Goal: Task Accomplishment & Management: Complete application form

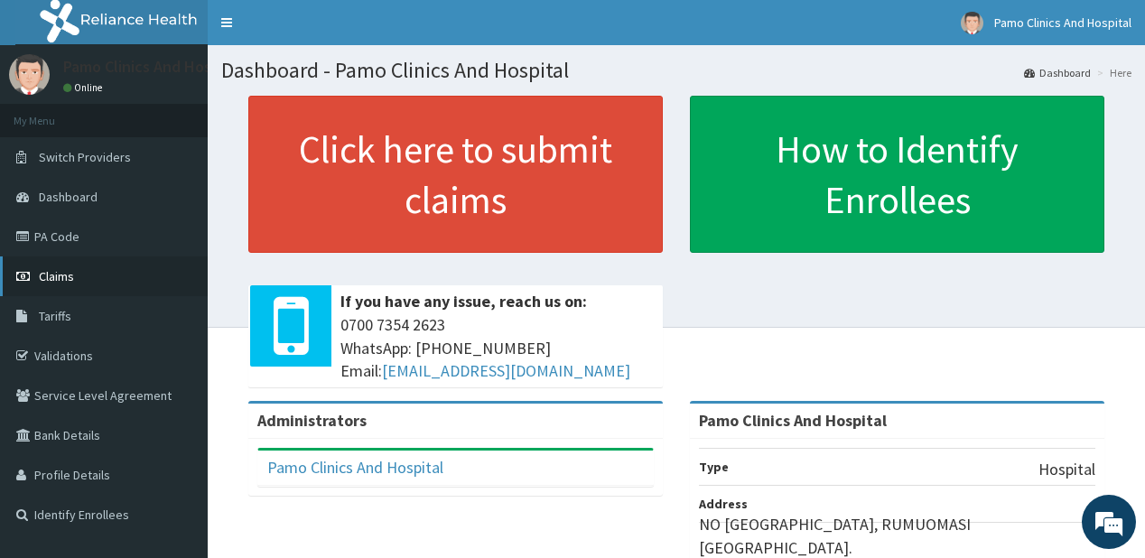
click at [69, 275] on span "Claims" at bounding box center [56, 276] width 35 height 16
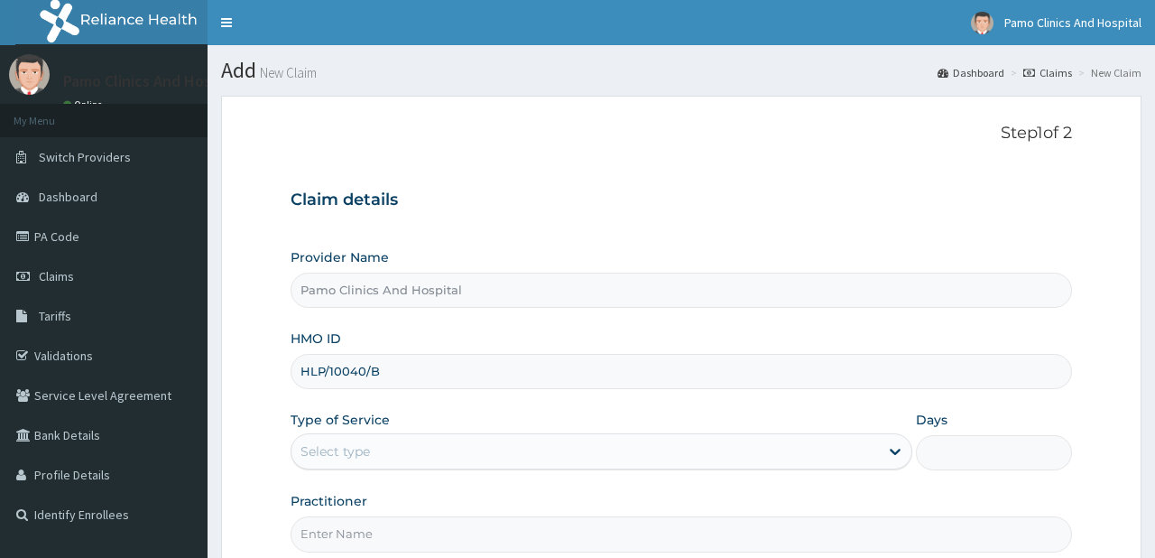
click at [314, 372] on input "HLP/10040/B" at bounding box center [681, 371] width 781 height 35
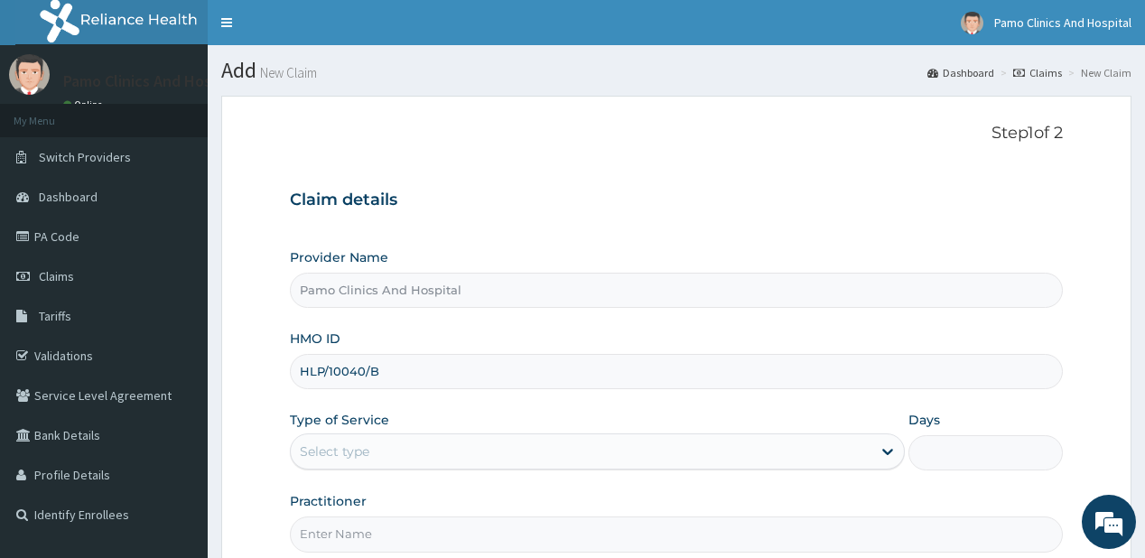
scroll to position [181, 0]
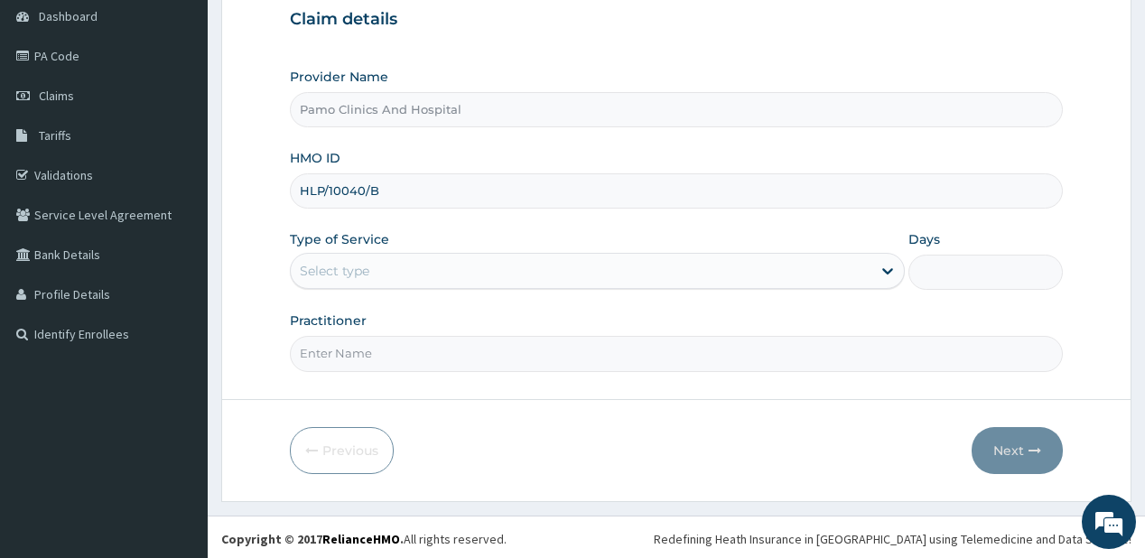
type input "HLP/10040/B"
click at [395, 270] on div "Select type" at bounding box center [581, 270] width 580 height 29
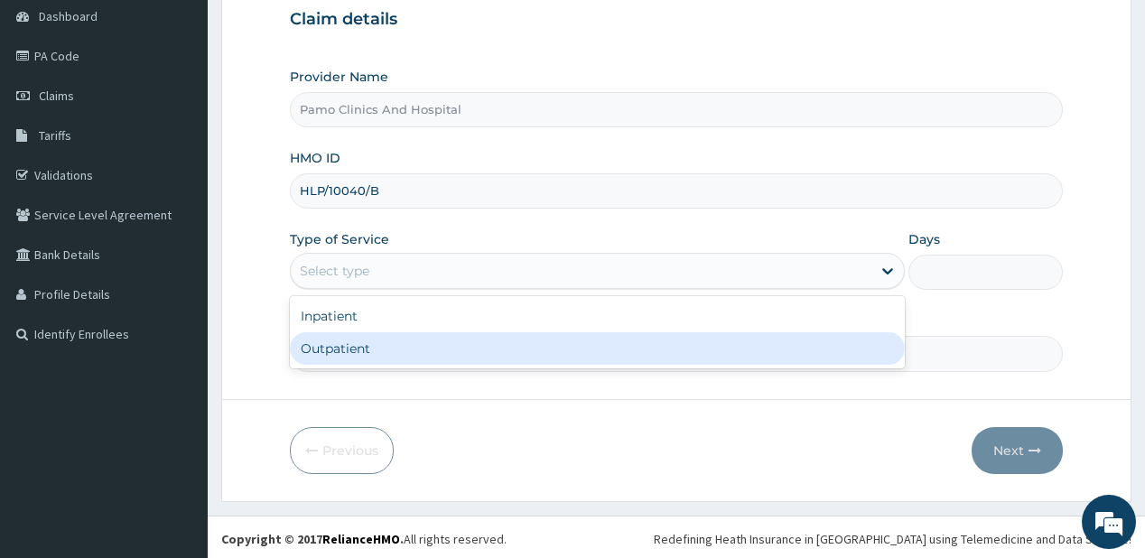
click at [332, 357] on div "Outpatient" at bounding box center [597, 348] width 615 height 32
type input "1"
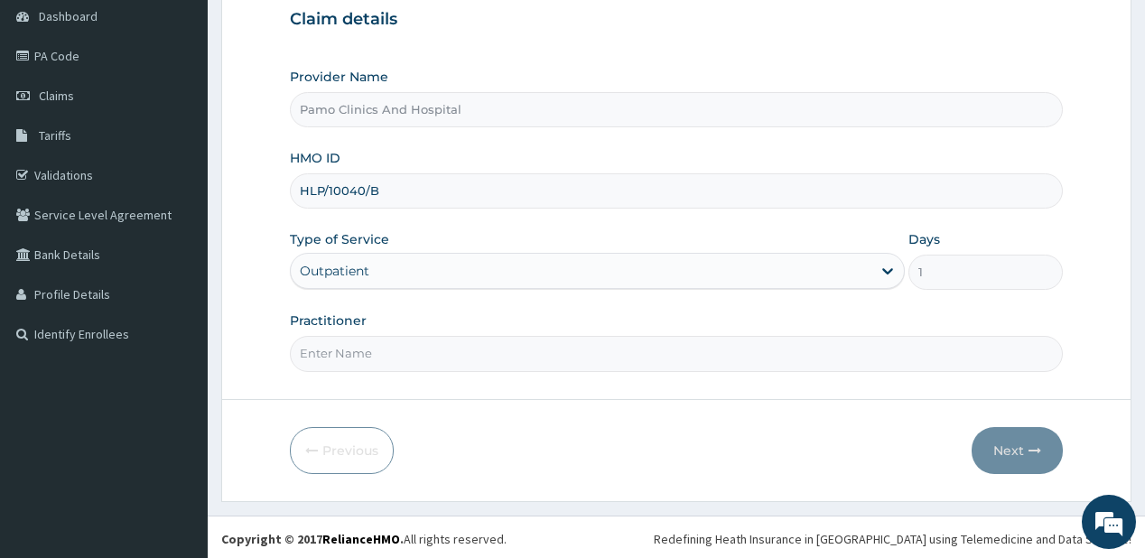
drag, startPoint x: 332, startPoint y: 357, endPoint x: 383, endPoint y: 342, distance: 52.6
click at [333, 357] on input "Practitioner" at bounding box center [676, 353] width 772 height 35
type input "Dr. OBENEME JNR BENJAMIN"
click at [997, 437] on button "Next" at bounding box center [1016, 450] width 91 height 47
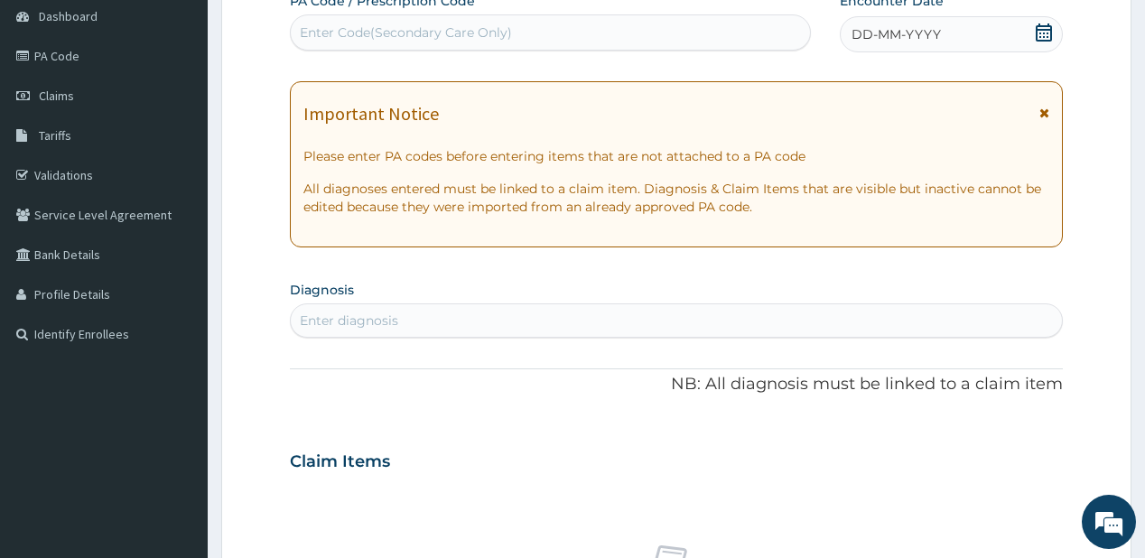
click at [912, 32] on span "DD-MM-YYYY" at bounding box center [895, 34] width 89 height 18
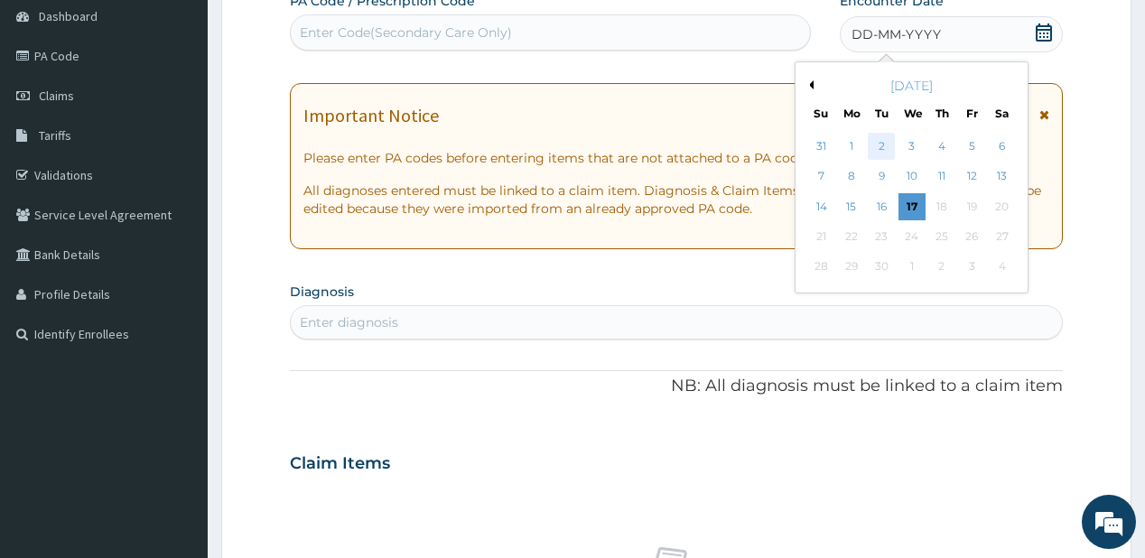
click at [876, 141] on div "2" at bounding box center [881, 146] width 27 height 27
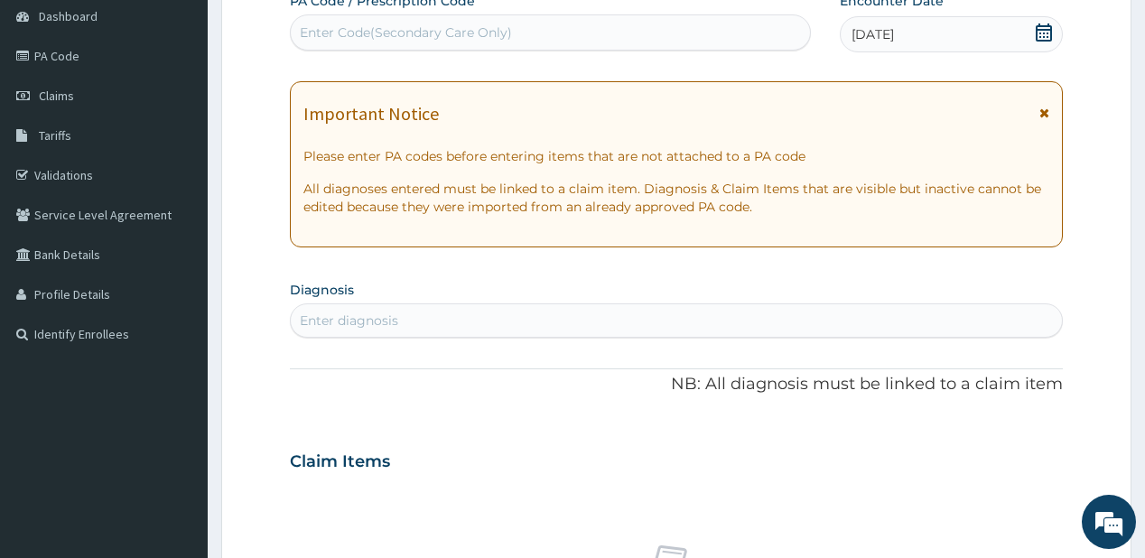
scroll to position [0, 0]
click at [363, 316] on div "Enter diagnosis" at bounding box center [349, 320] width 98 height 18
type input "[MEDICAL_DATA]"
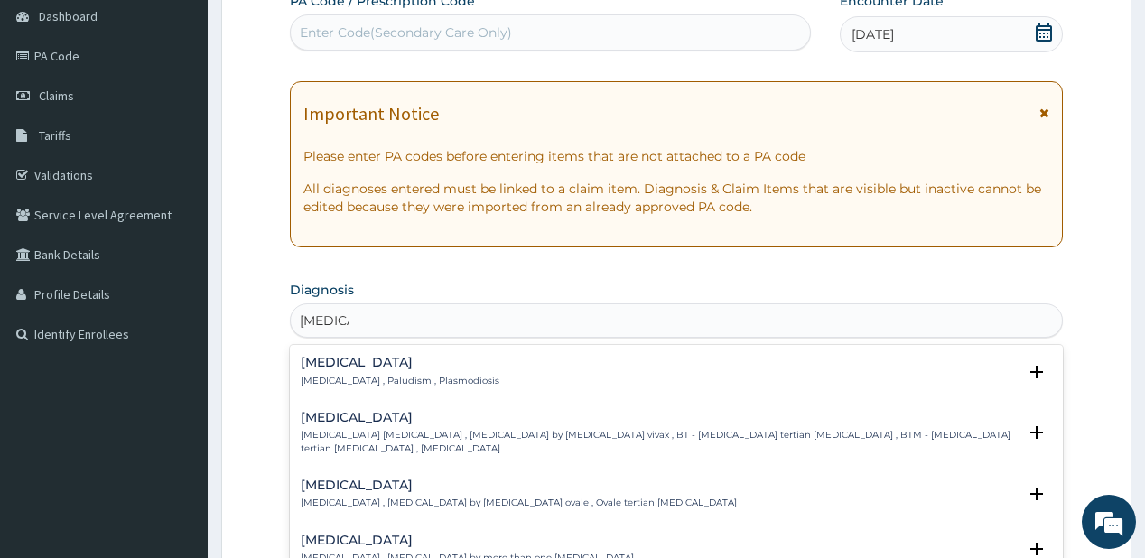
click at [311, 376] on p "Malaria , Paludism , Plasmodiosis" at bounding box center [400, 381] width 199 height 13
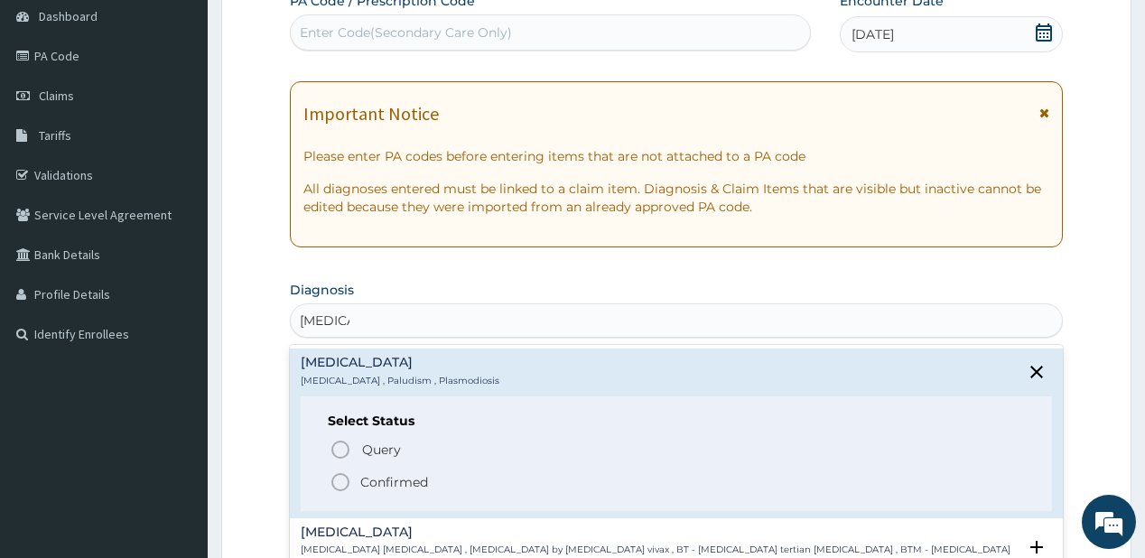
click at [410, 487] on p "Confirmed" at bounding box center [394, 482] width 68 height 18
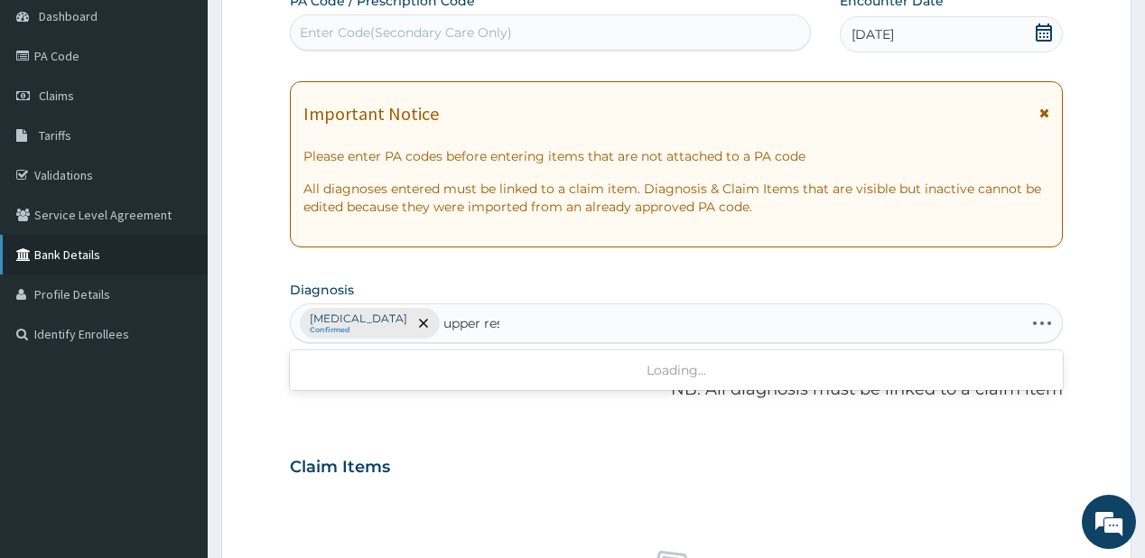
type input "upper resp"
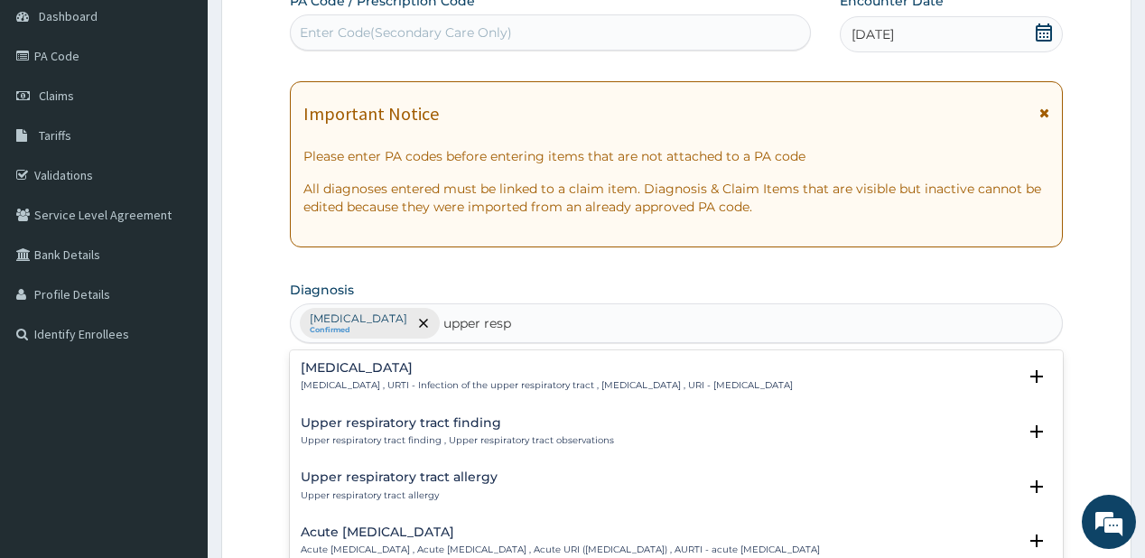
click at [352, 368] on h4 "Upper respiratory infection" at bounding box center [547, 368] width 492 height 14
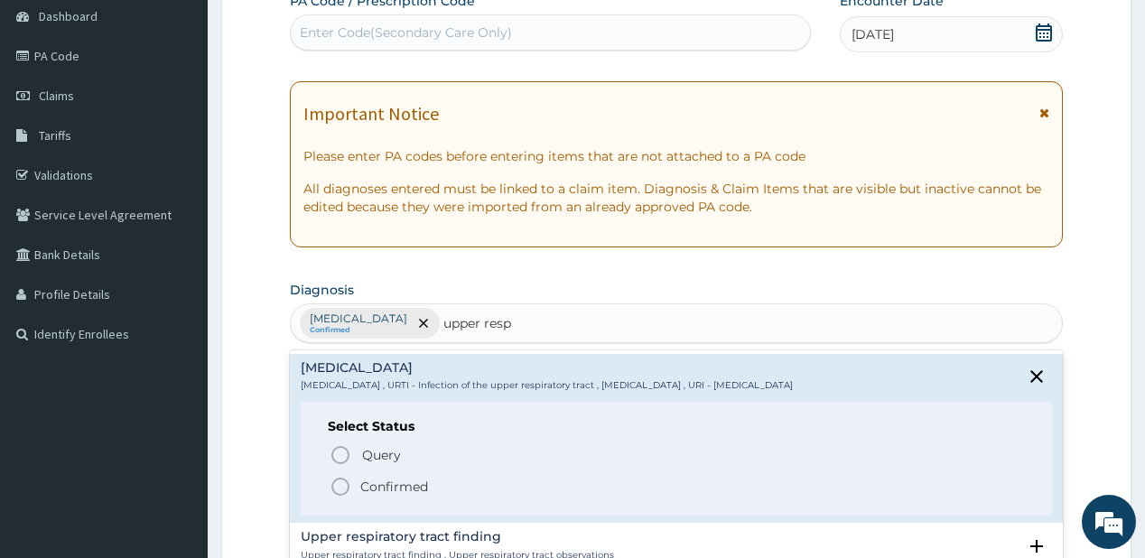
click at [355, 480] on span "Confirmed" at bounding box center [676, 487] width 694 height 22
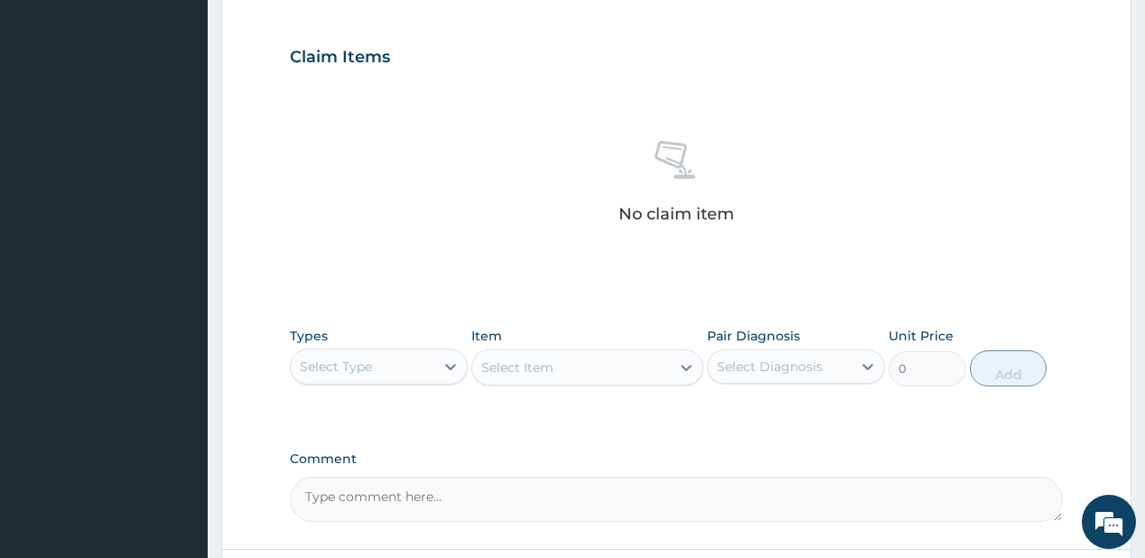
scroll to position [741, 0]
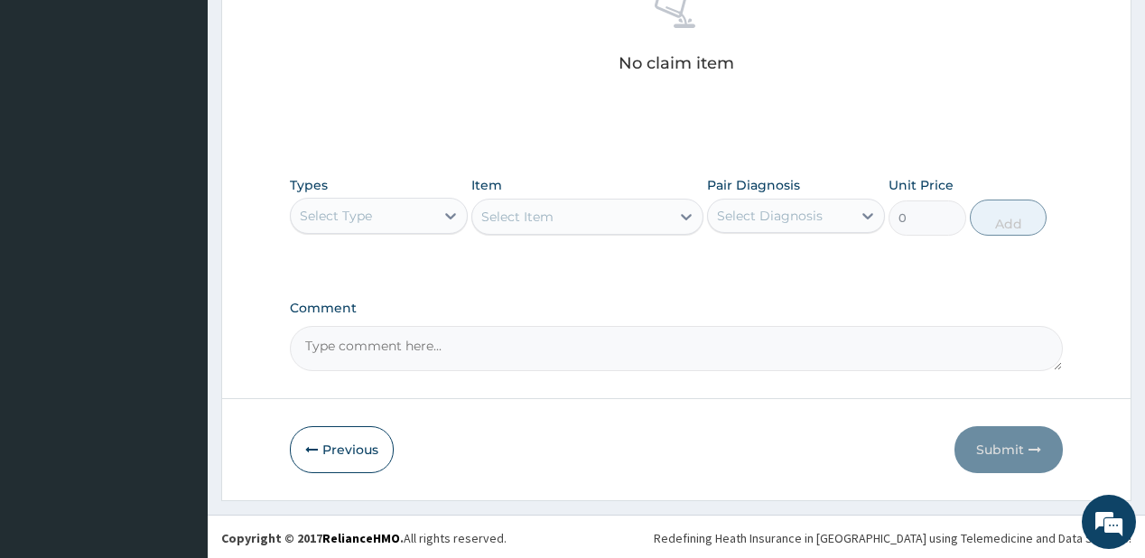
click at [398, 206] on div "Select Type" at bounding box center [363, 215] width 144 height 29
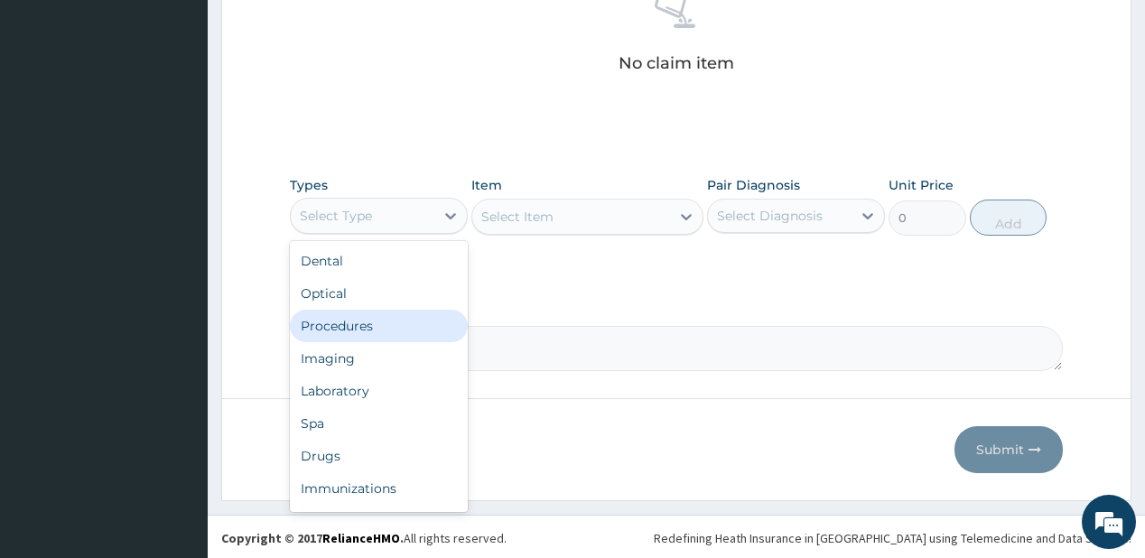
click at [348, 329] on div "Procedures" at bounding box center [379, 326] width 178 height 32
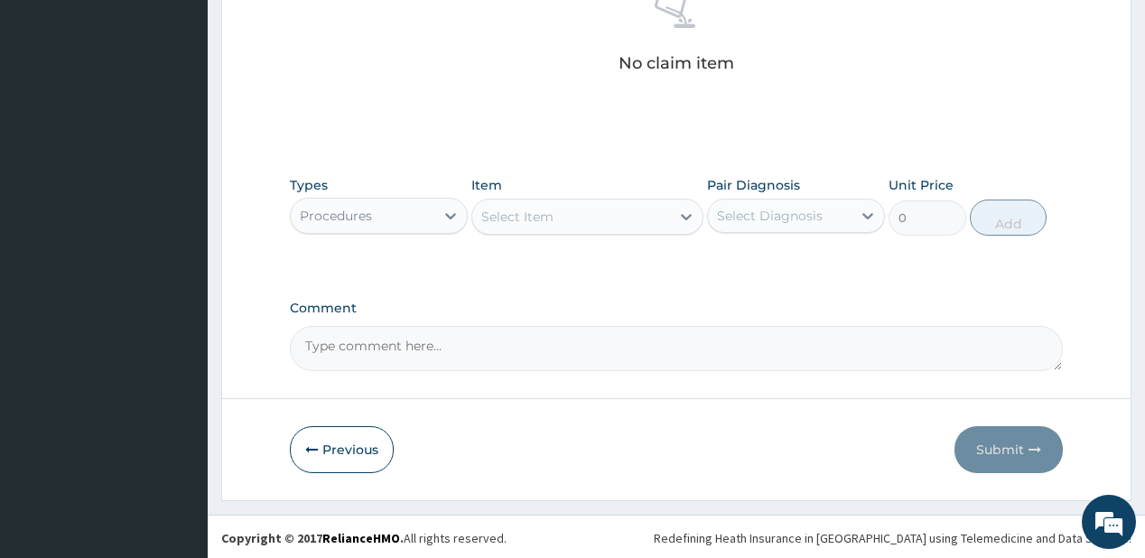
click at [599, 215] on div "Select Item" at bounding box center [571, 216] width 198 height 29
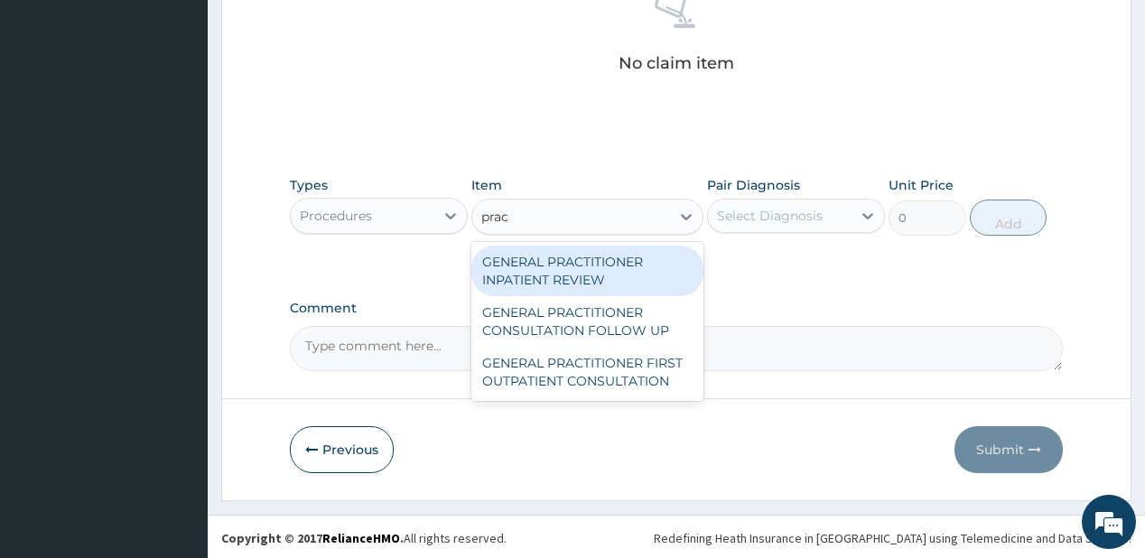
type input "pract"
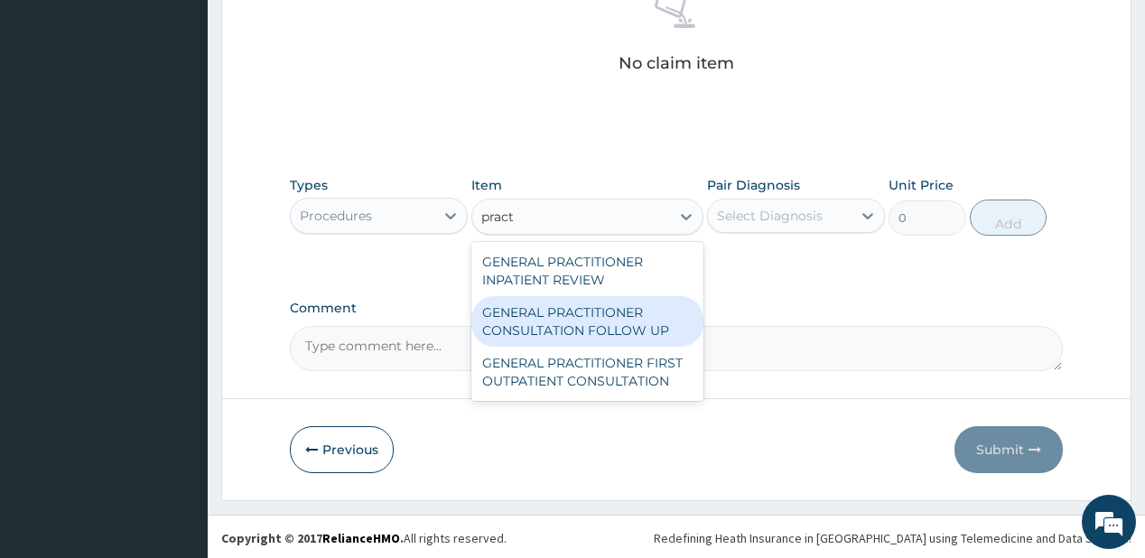
drag, startPoint x: 589, startPoint y: 314, endPoint x: 808, endPoint y: 227, distance: 235.0
click at [589, 315] on div "GENERAL PRACTITIONER CONSULTATION FOLLOW UP" at bounding box center [587, 321] width 232 height 51
type input "1875"
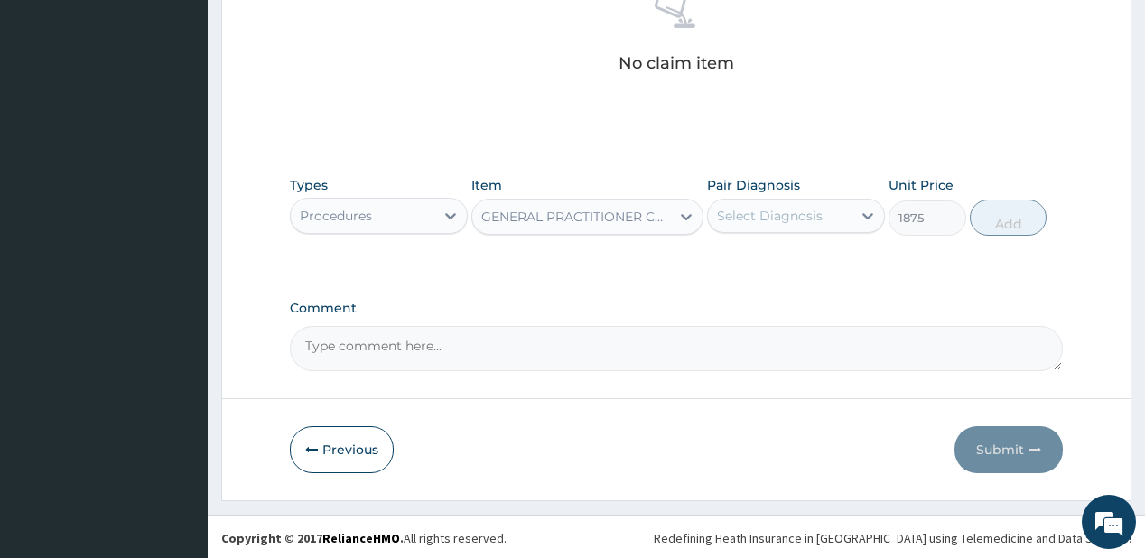
click at [812, 215] on div "Select Diagnosis" at bounding box center [770, 216] width 106 height 18
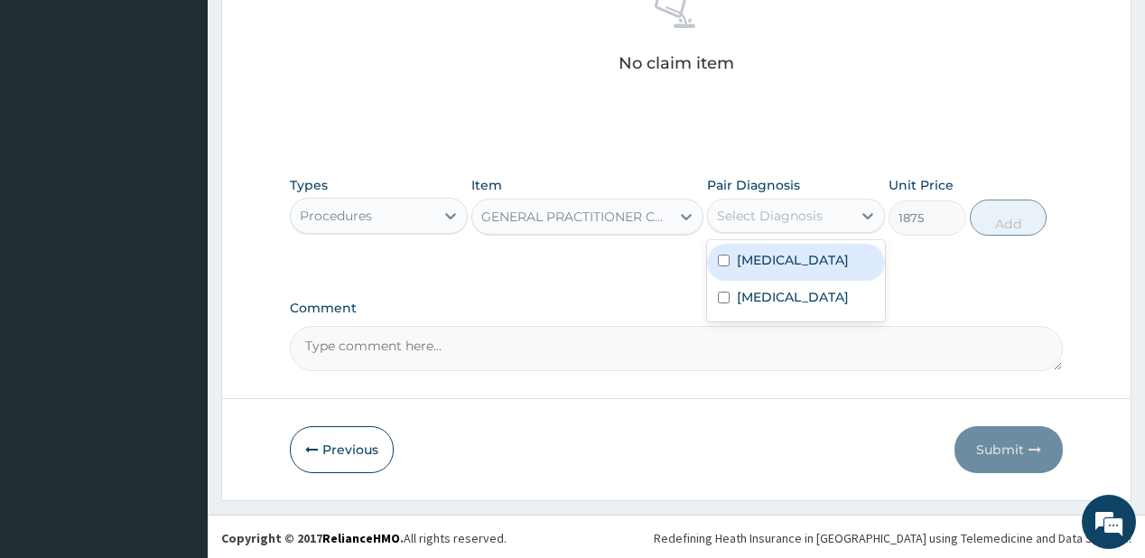
click at [803, 258] on div "Malaria" at bounding box center [796, 262] width 178 height 37
checkbox input "true"
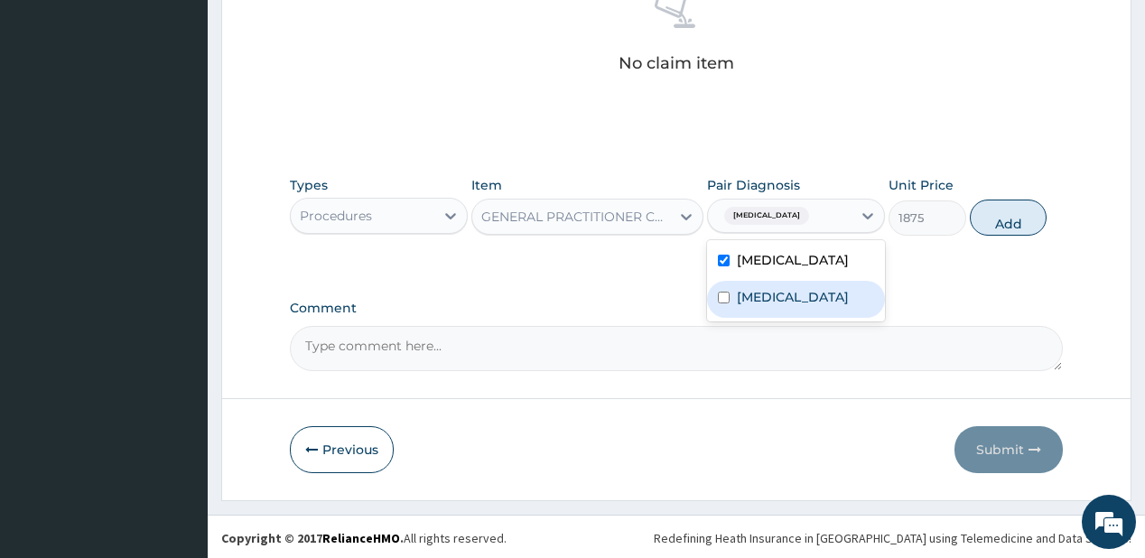
click at [794, 306] on label "Upper respiratory infection" at bounding box center [793, 297] width 112 height 18
checkbox input "true"
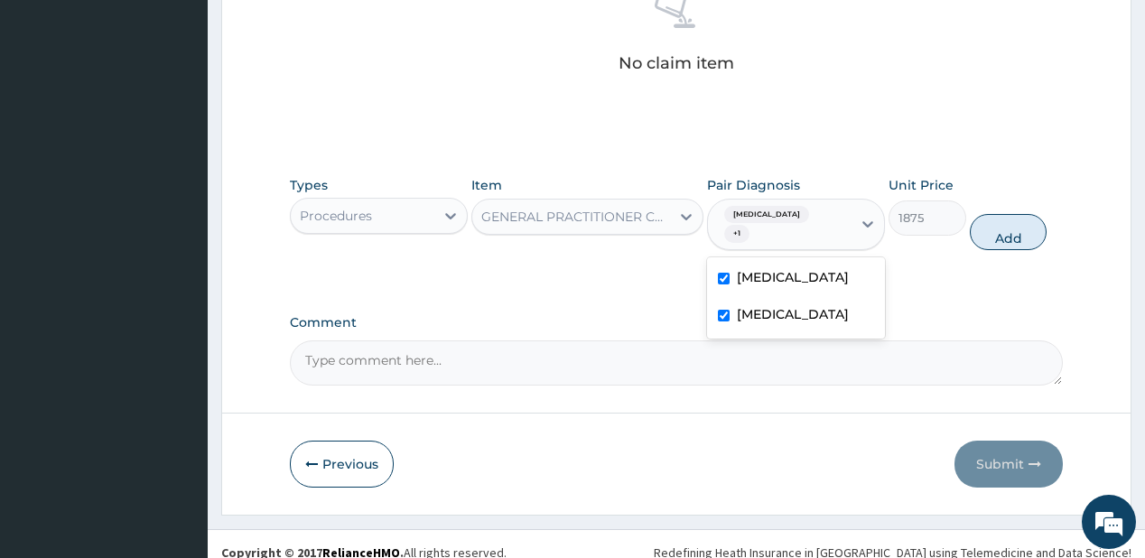
drag, startPoint x: 1010, startPoint y: 222, endPoint x: 341, endPoint y: 218, distance: 668.9
click at [1011, 222] on button "Add" at bounding box center [1009, 232] width 78 height 36
type input "0"
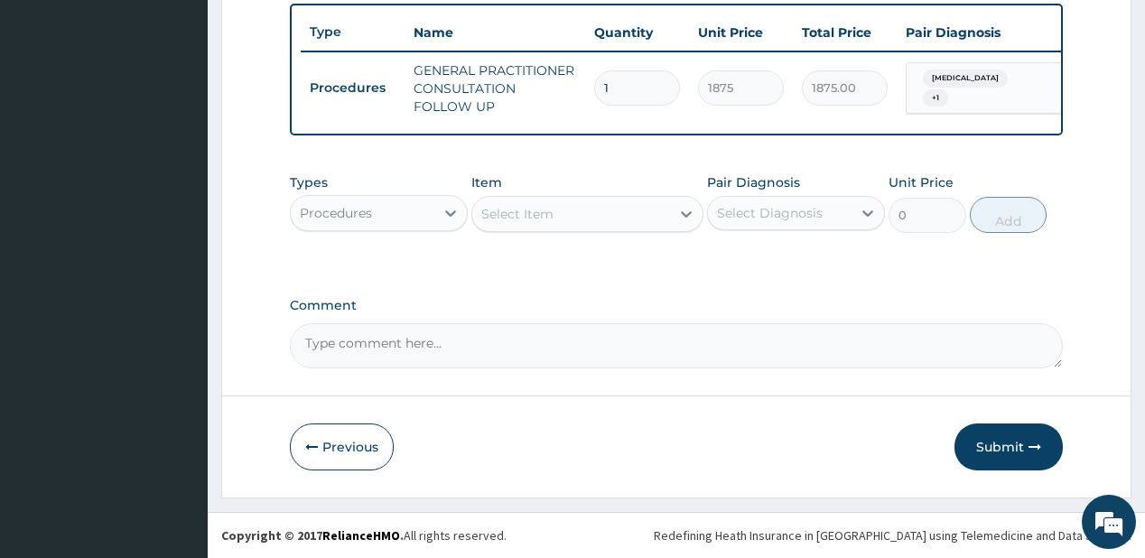
scroll to position [675, 0]
click at [350, 209] on div "Procedures" at bounding box center [336, 213] width 72 height 18
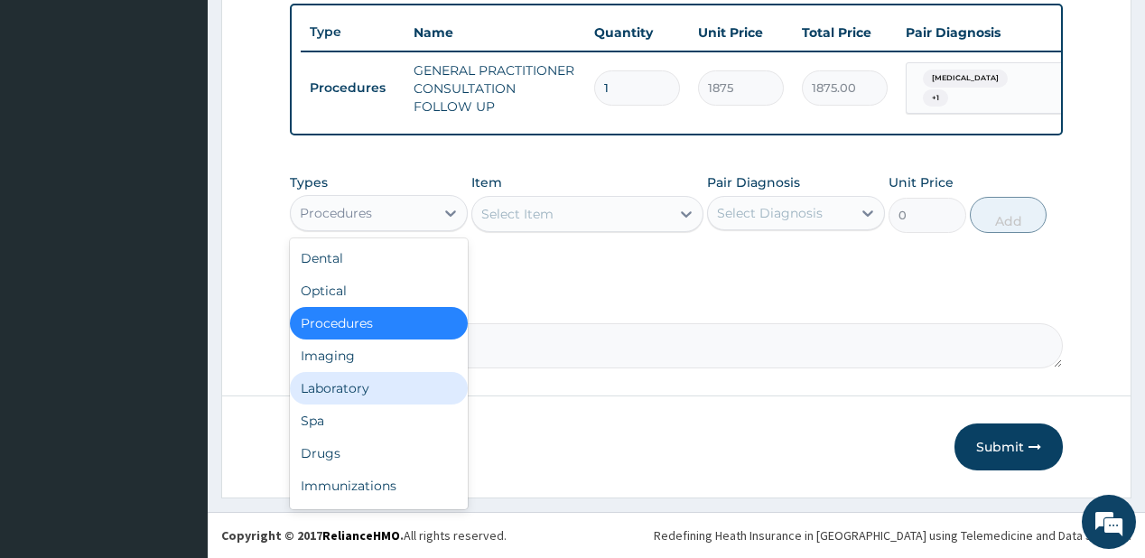
click at [355, 390] on div "Laboratory" at bounding box center [379, 388] width 178 height 32
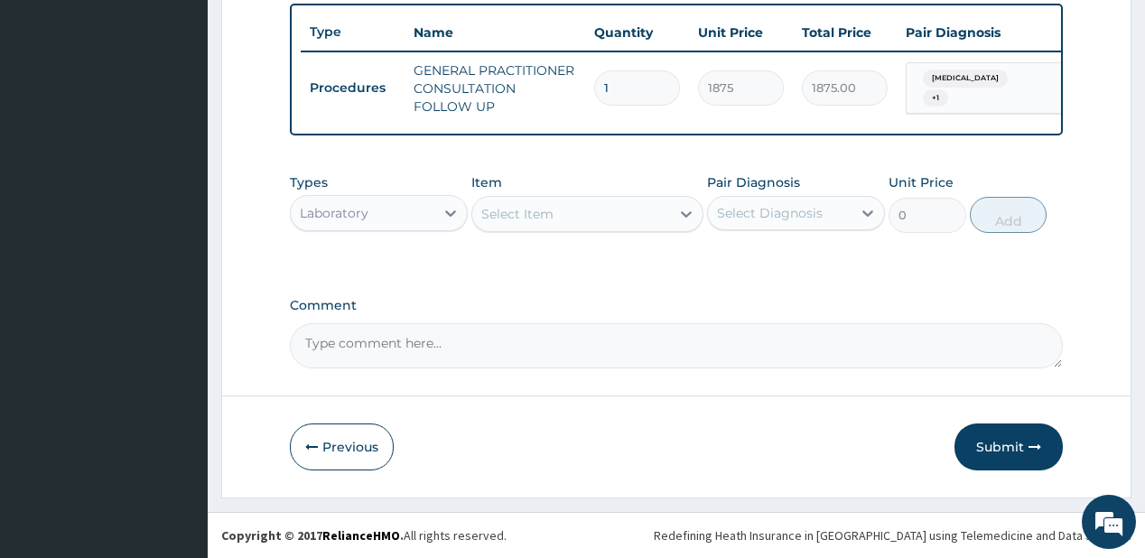
click at [577, 219] on div "Select Item" at bounding box center [571, 214] width 198 height 29
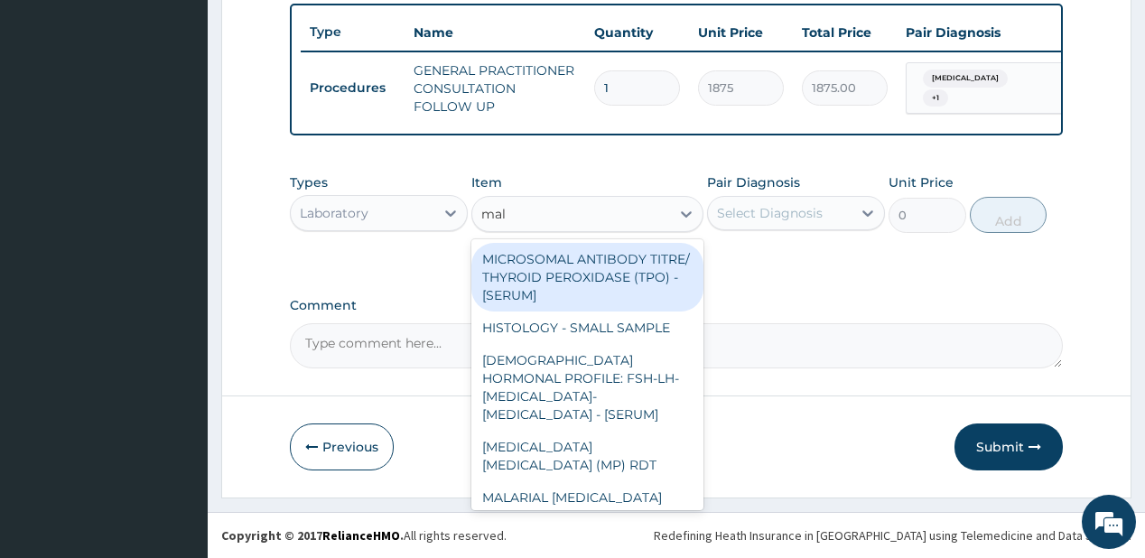
type input "mala"
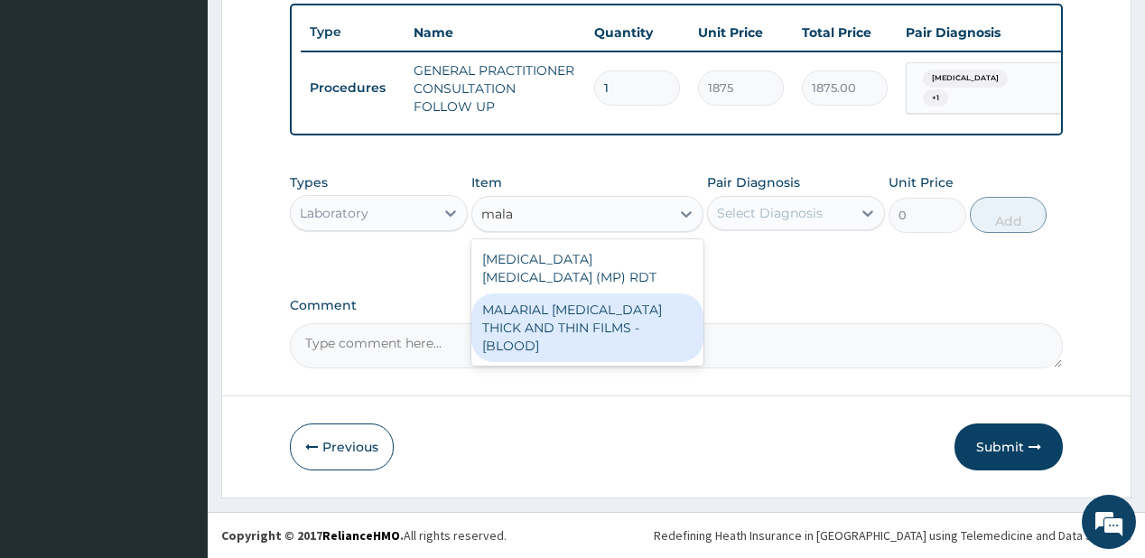
click at [526, 314] on div "MALARIAL [MEDICAL_DATA] THICK AND THIN FILMS - [BLOOD]" at bounding box center [587, 327] width 232 height 69
type input "2187.5"
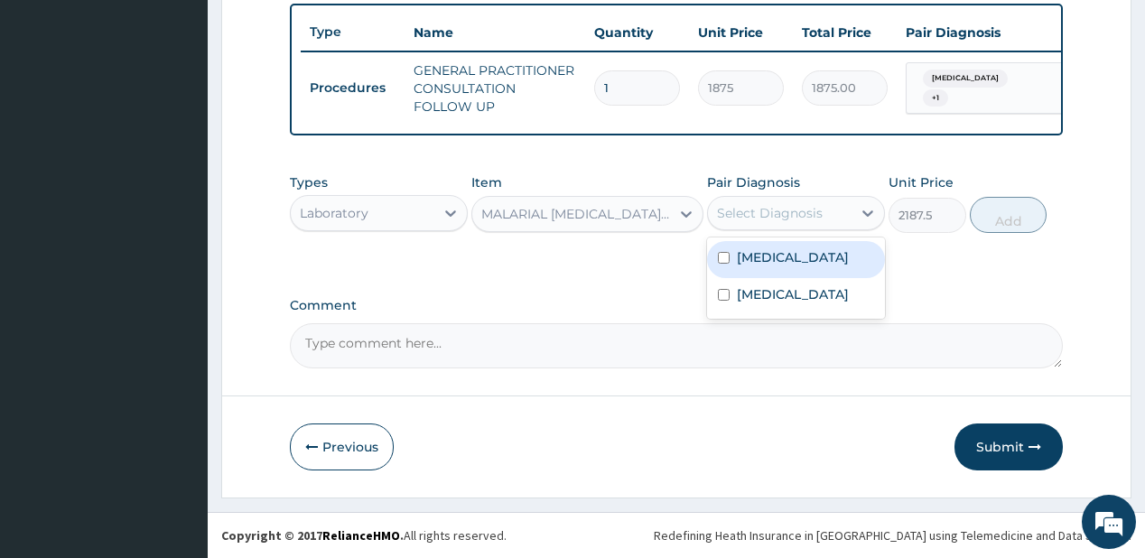
click at [773, 214] on div "Select Diagnosis" at bounding box center [770, 213] width 106 height 18
click at [773, 261] on label "Malaria" at bounding box center [793, 257] width 112 height 18
checkbox input "true"
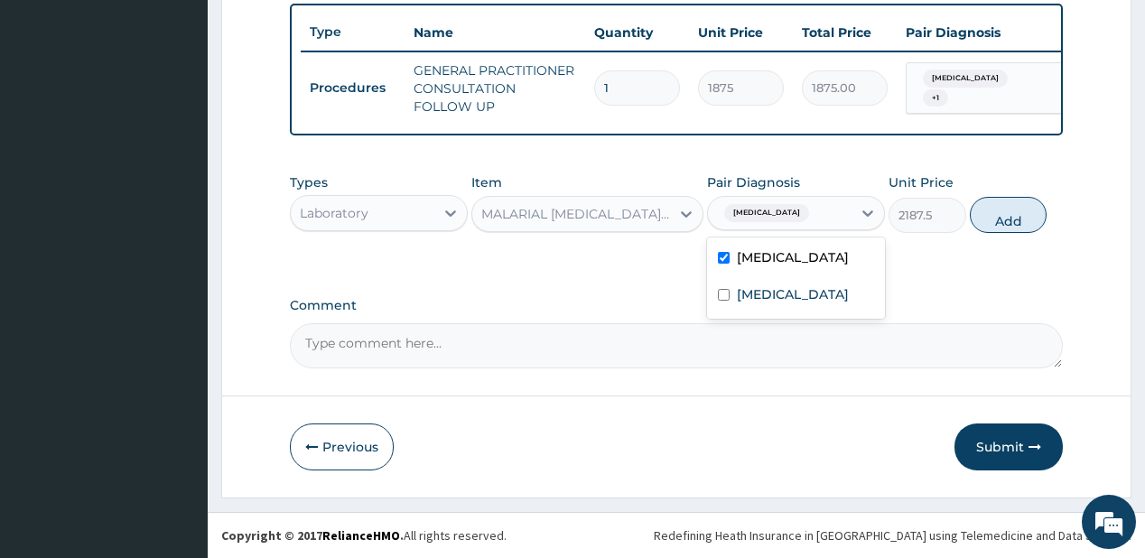
drag, startPoint x: 990, startPoint y: 213, endPoint x: 737, endPoint y: 274, distance: 260.8
click at [991, 213] on button "Add" at bounding box center [1009, 215] width 78 height 36
type input "0"
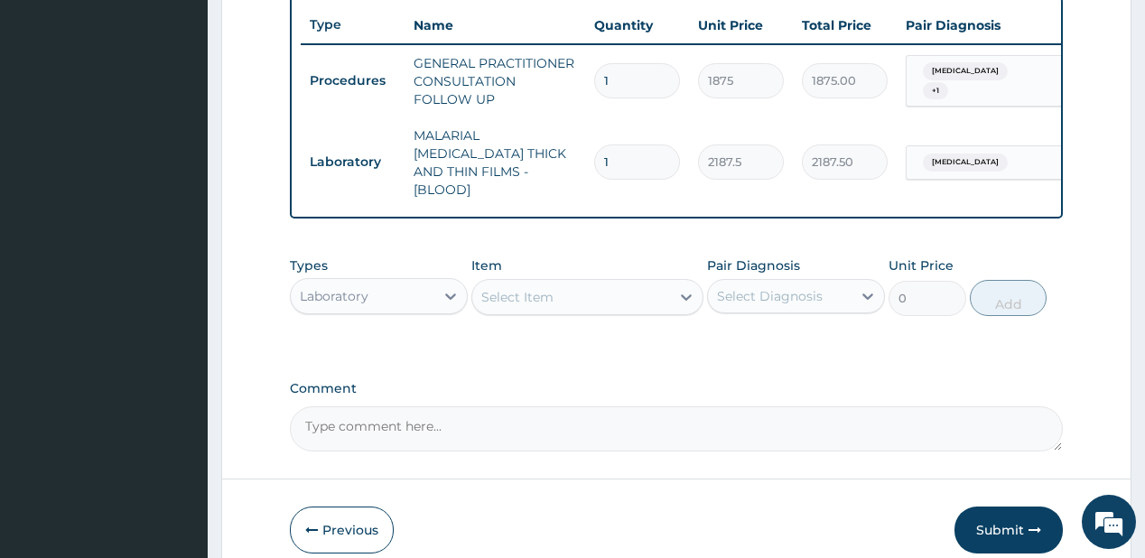
click at [589, 286] on div "Select Item" at bounding box center [571, 297] width 198 height 29
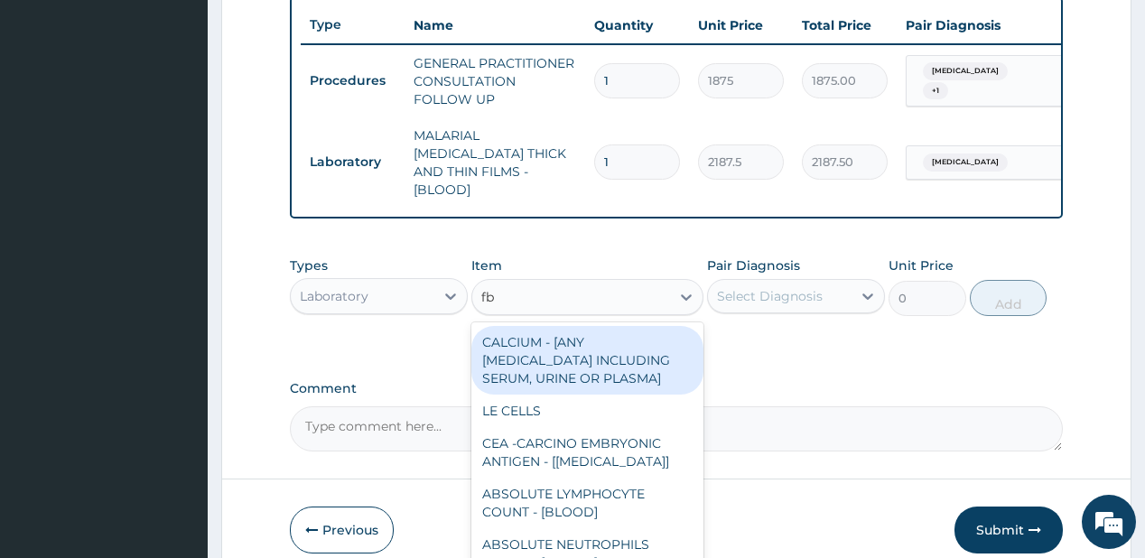
type input "fbc"
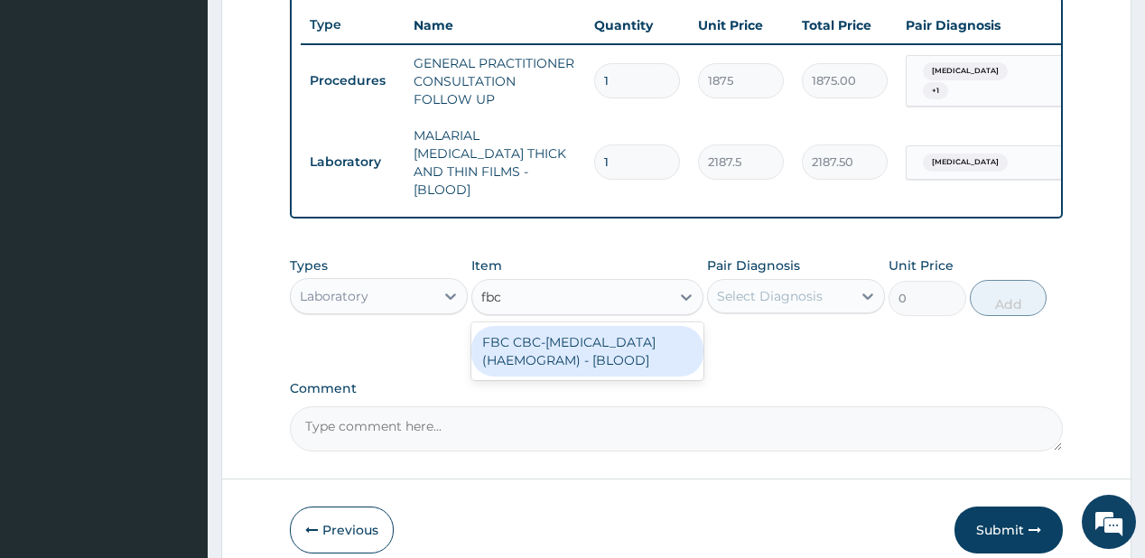
click at [565, 339] on div "FBC CBC-COMPLETE BLOOD COUNT (HAEMOGRAM) - [BLOOD]" at bounding box center [587, 351] width 232 height 51
type input "5000"
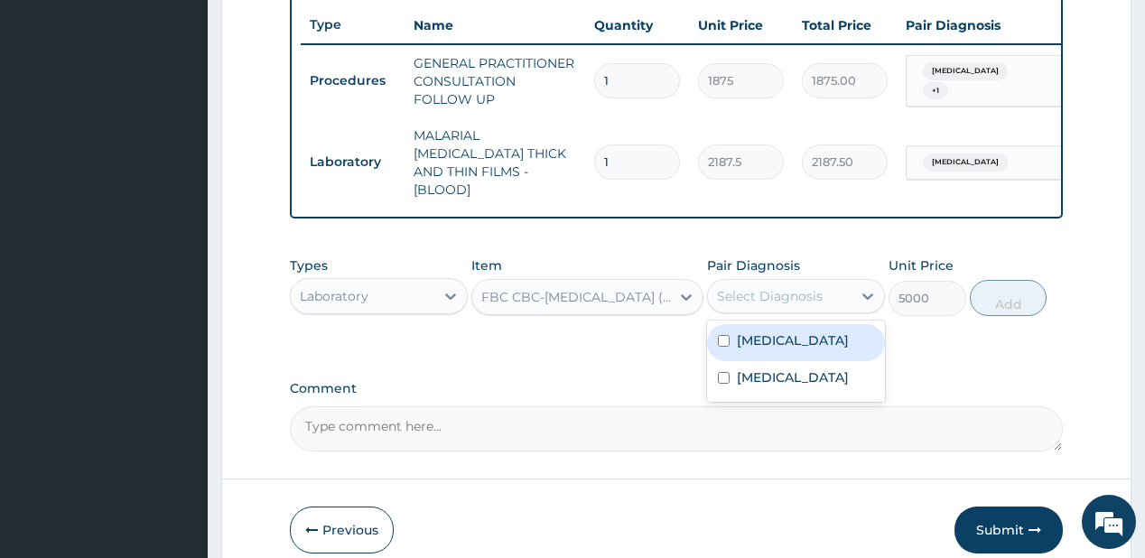
click at [737, 287] on div "Select Diagnosis" at bounding box center [770, 296] width 106 height 18
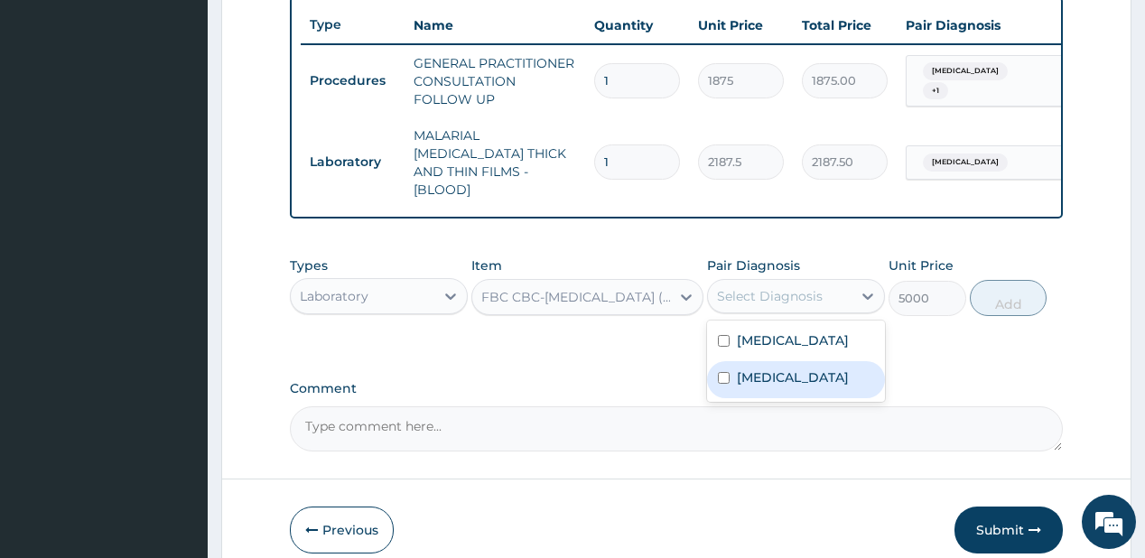
click at [762, 381] on label "Upper respiratory infection" at bounding box center [793, 377] width 112 height 18
checkbox input "true"
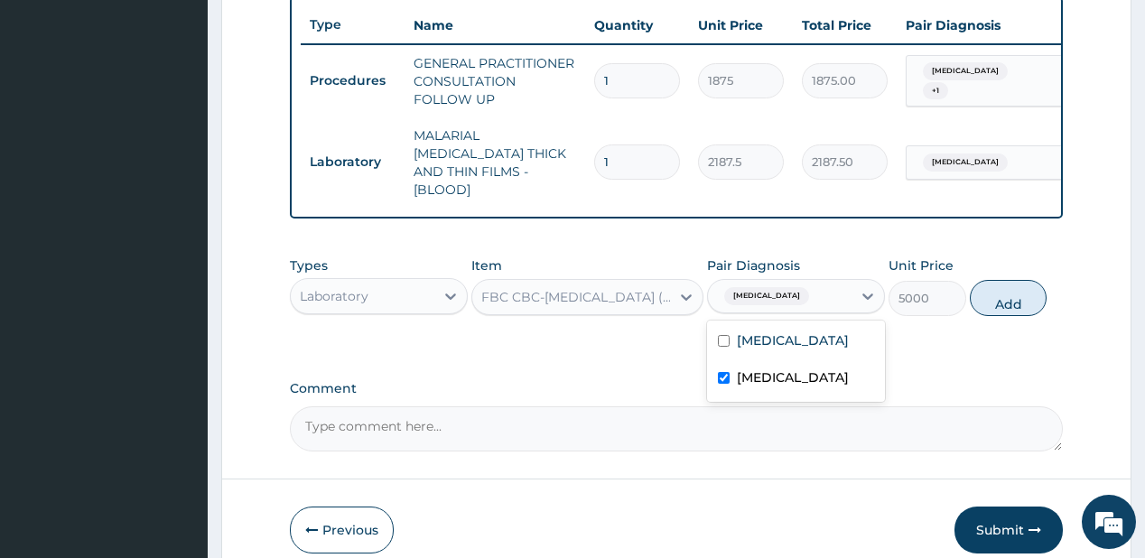
drag, startPoint x: 1005, startPoint y: 295, endPoint x: 394, endPoint y: 340, distance: 611.9
click at [1005, 294] on button "Add" at bounding box center [1009, 298] width 78 height 36
type input "0"
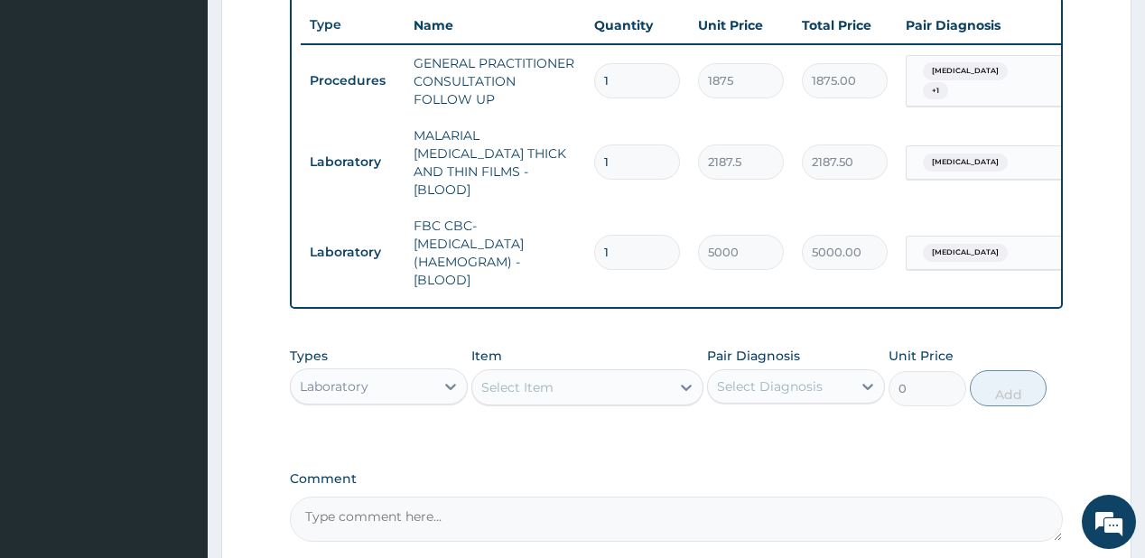
click at [377, 384] on div "Laboratory" at bounding box center [363, 386] width 144 height 29
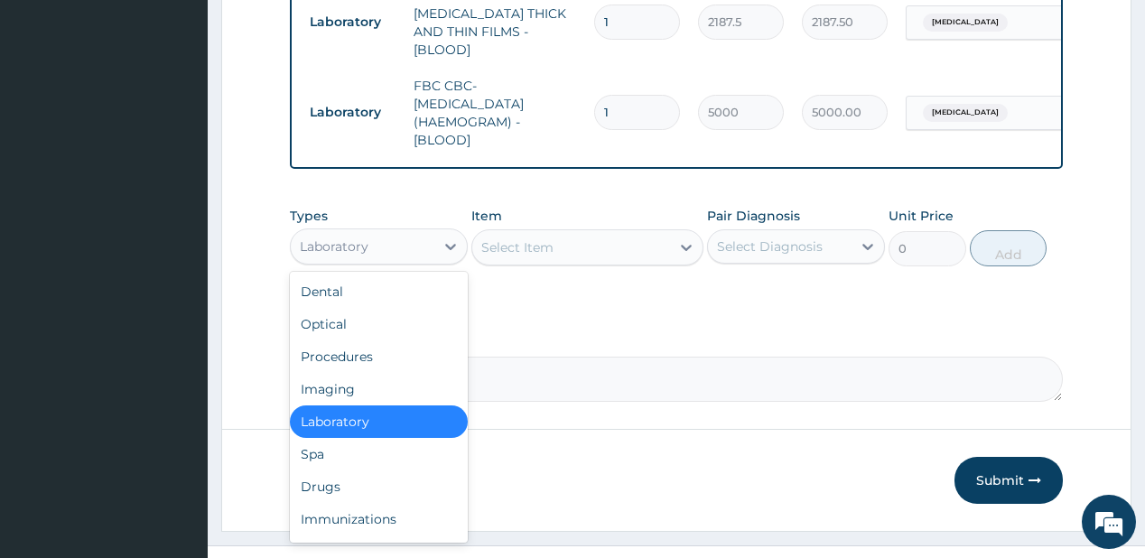
scroll to position [838, 0]
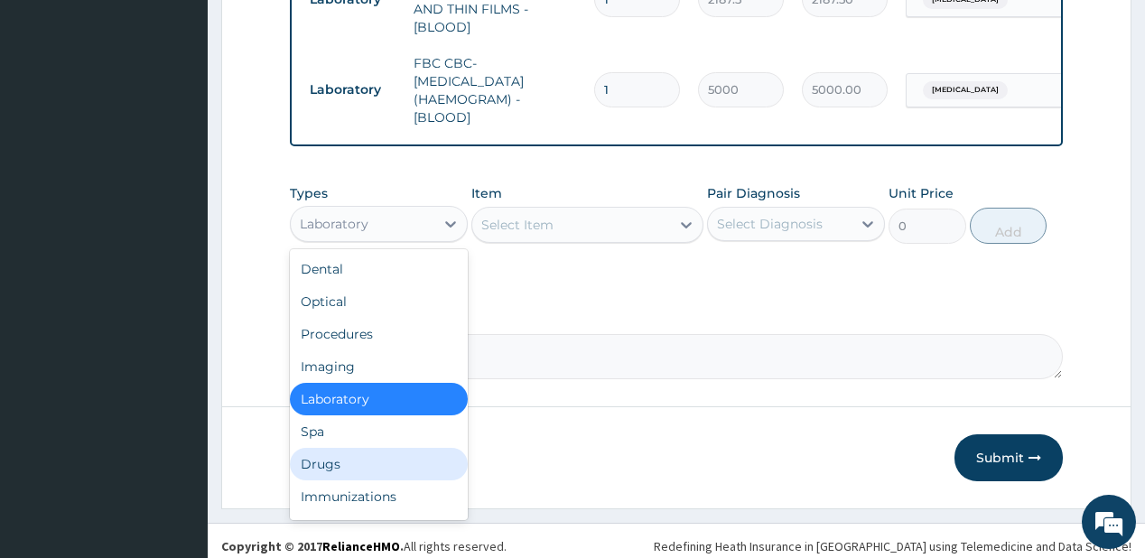
click at [341, 454] on div "Drugs" at bounding box center [379, 464] width 178 height 32
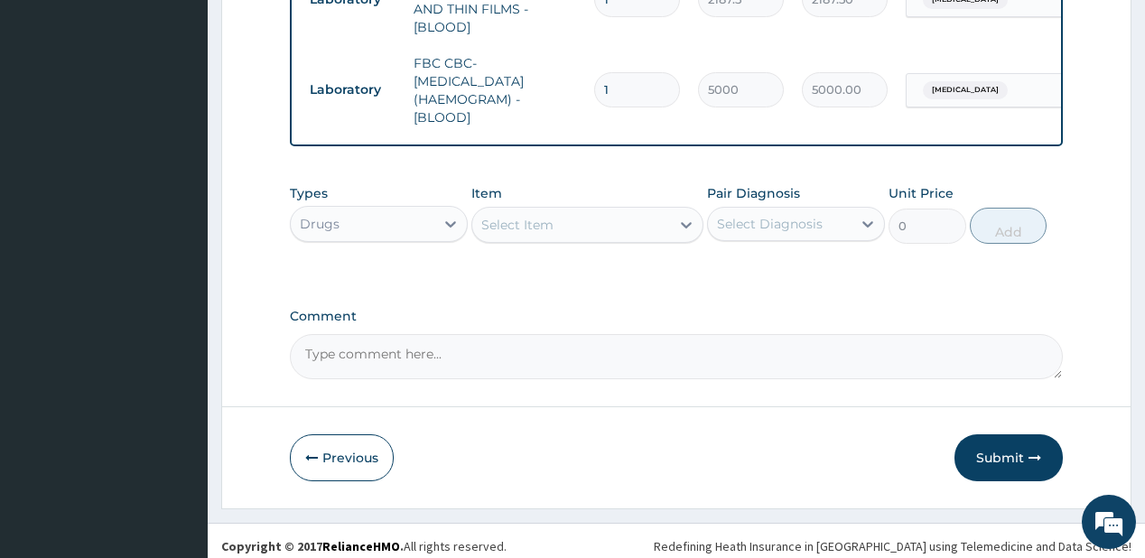
click at [516, 218] on div "Select Item" at bounding box center [517, 225] width 72 height 18
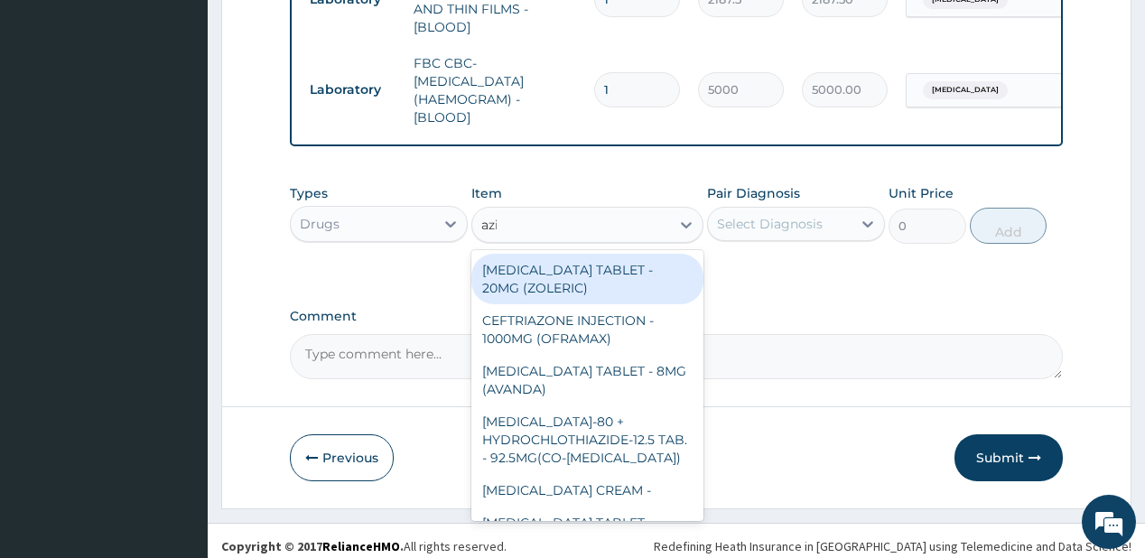
type input "azith"
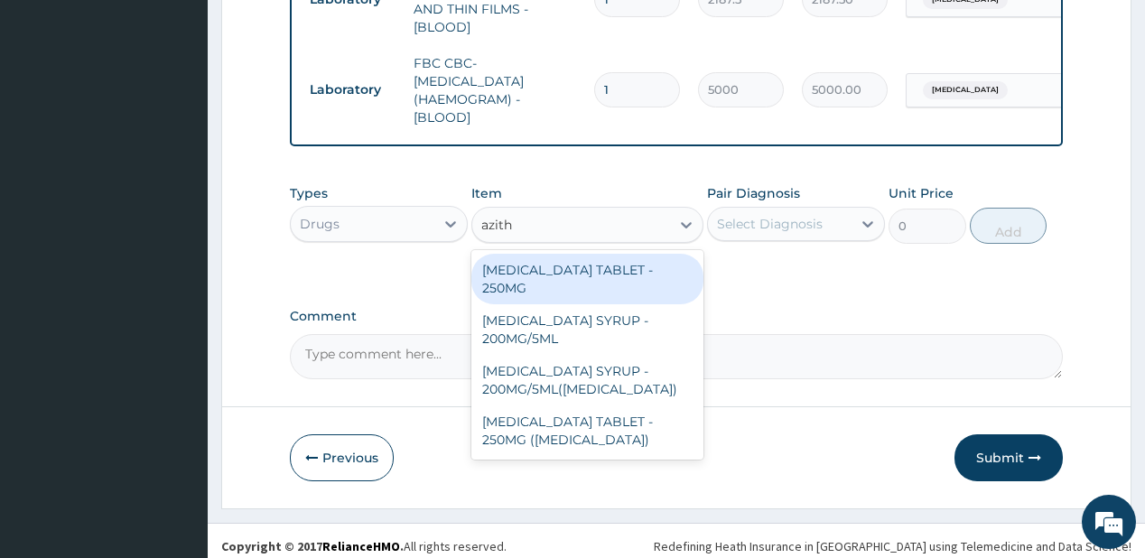
click at [607, 257] on div "AZITHROMYCIN TABLET - 250MG" at bounding box center [587, 279] width 232 height 51
type input "280"
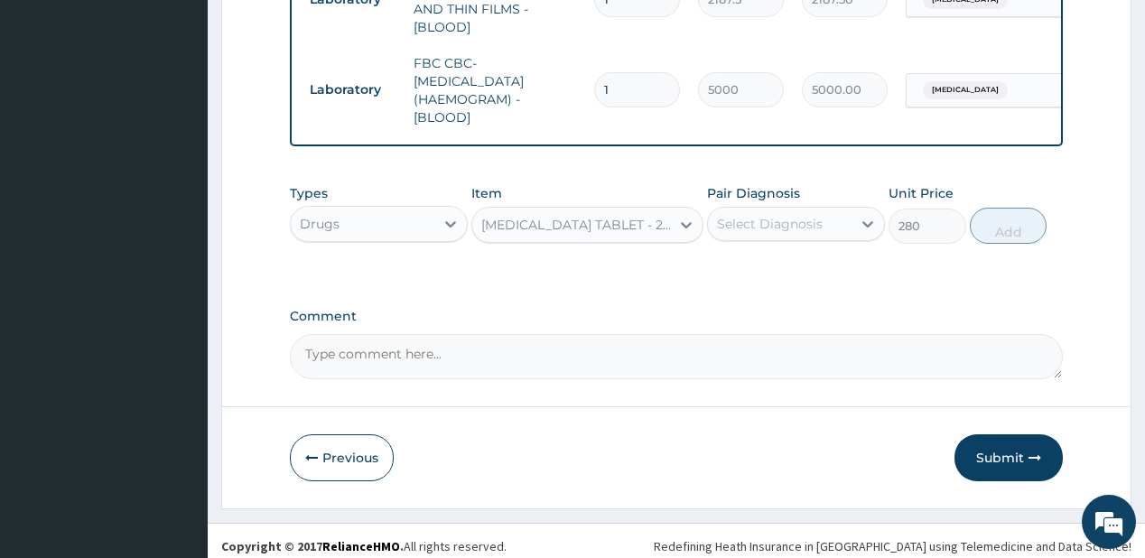
click at [792, 215] on div "Select Diagnosis" at bounding box center [770, 224] width 106 height 18
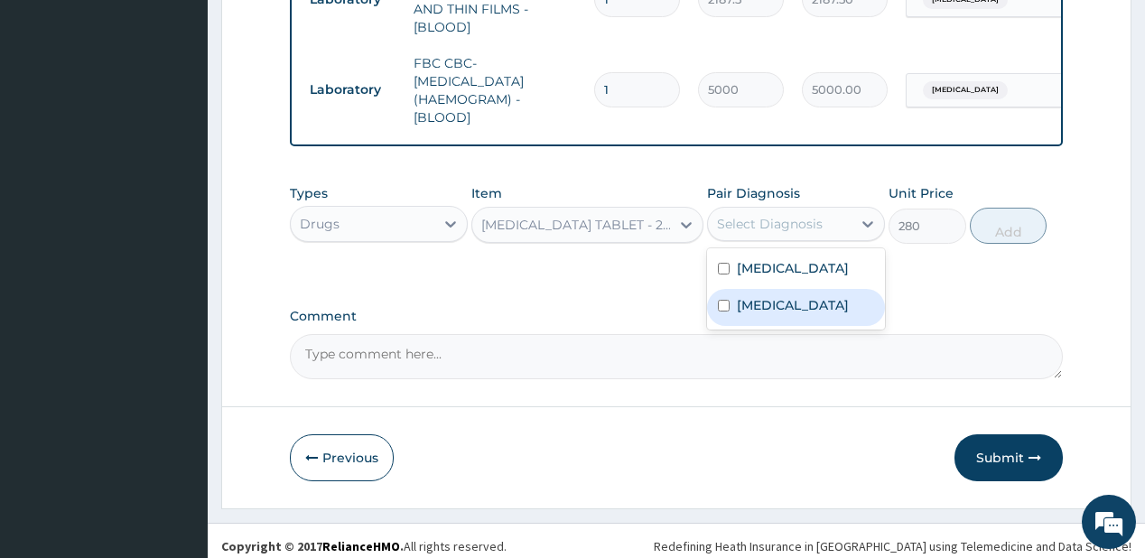
click at [755, 311] on label "Upper respiratory infection" at bounding box center [793, 305] width 112 height 18
checkbox input "true"
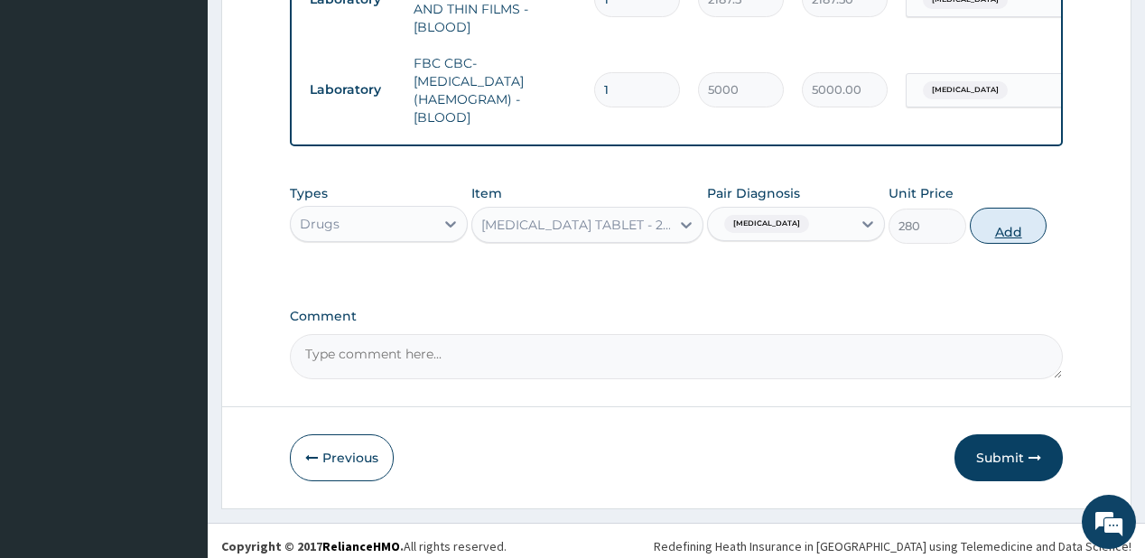
click at [1019, 220] on button "Add" at bounding box center [1009, 226] width 78 height 36
type input "0"
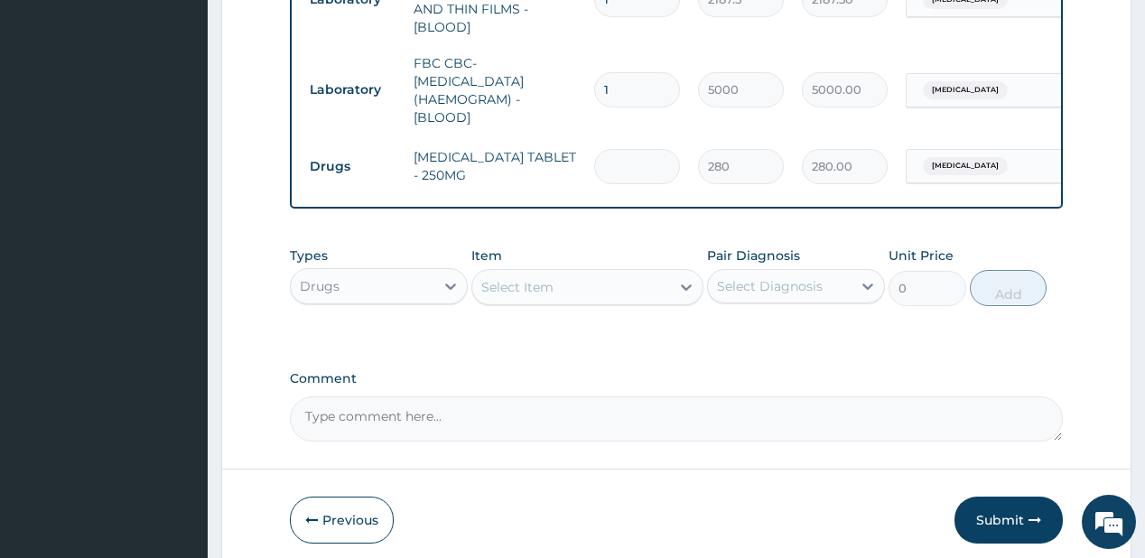
type input "0.00"
type input "2"
type input "560.00"
type input "20"
type input "5600.00"
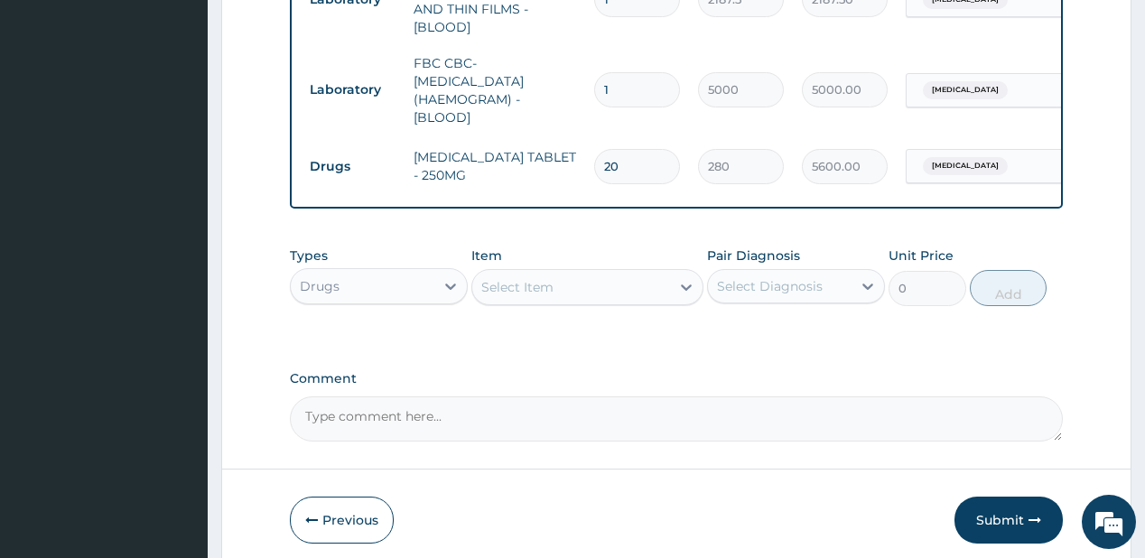
type input "20"
click at [513, 273] on div "Select Item" at bounding box center [571, 287] width 198 height 29
type input "parace"
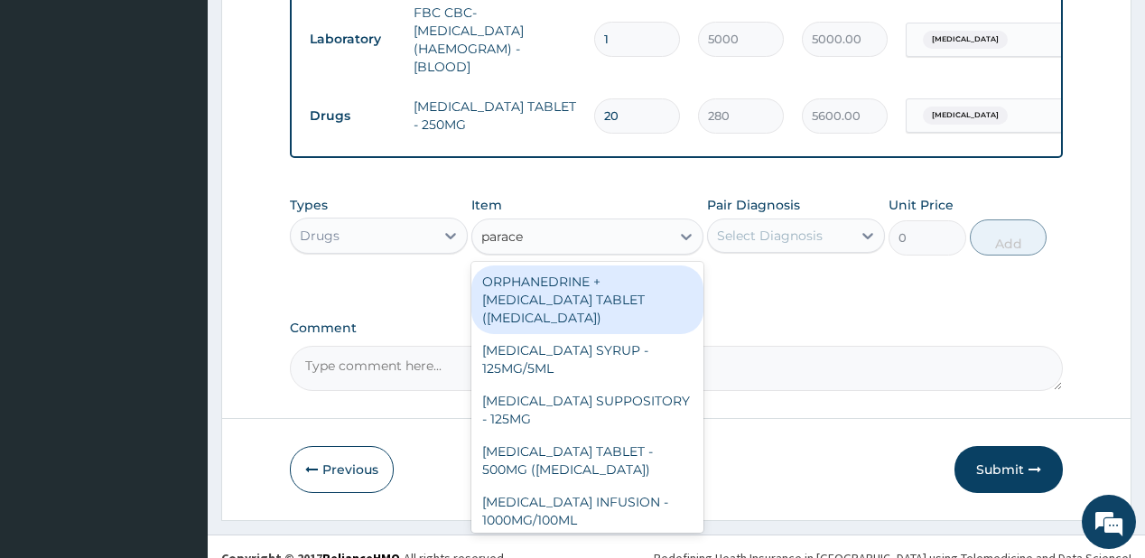
scroll to position [900, 0]
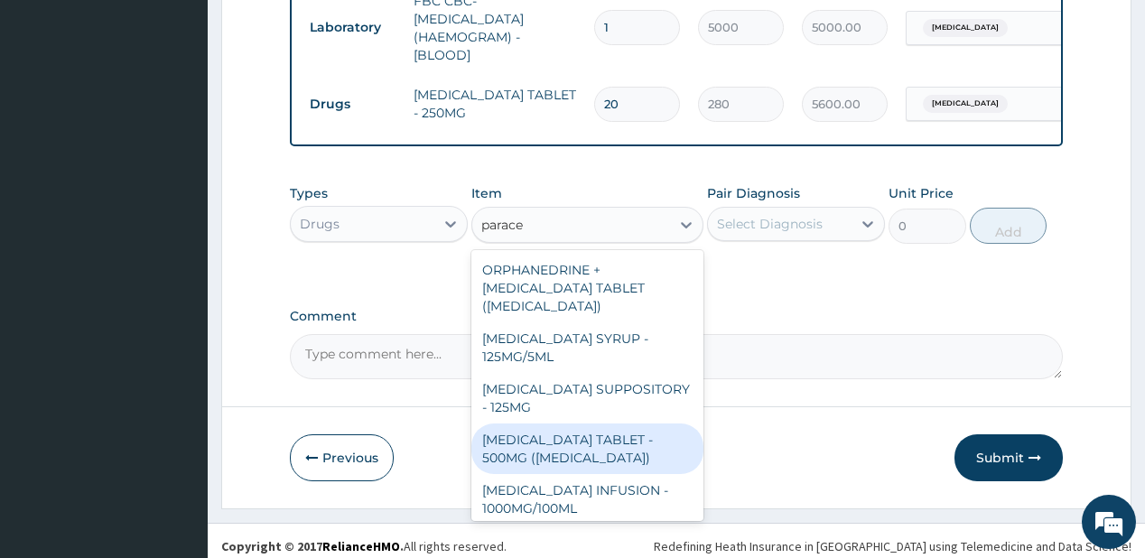
click at [569, 437] on div "[MEDICAL_DATA] TABLET - 500MG ([MEDICAL_DATA])" at bounding box center [587, 448] width 232 height 51
type input "42"
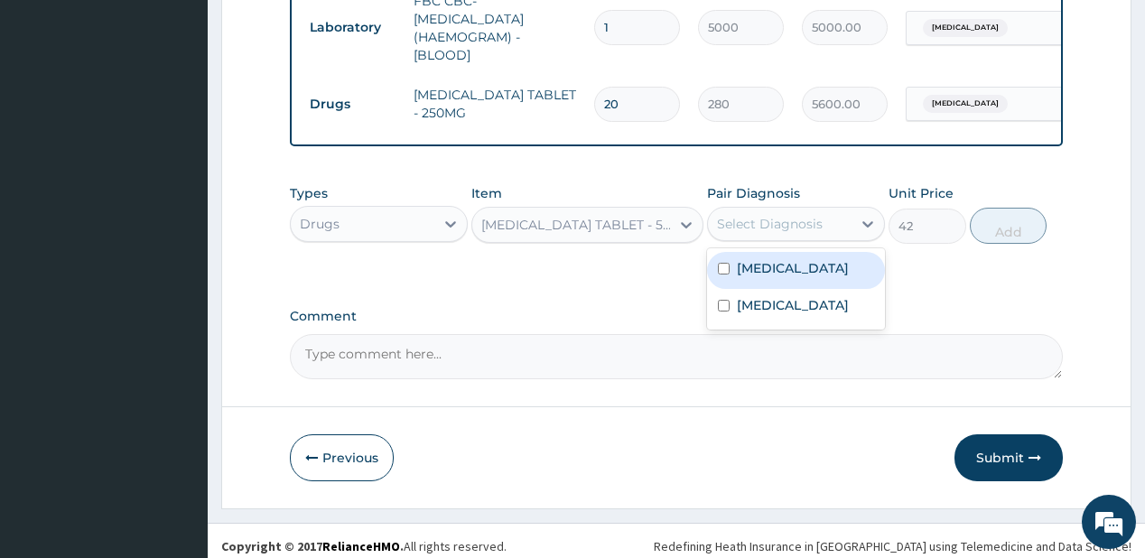
click at [769, 215] on div "Select Diagnosis" at bounding box center [770, 224] width 106 height 18
click at [796, 258] on div "[MEDICAL_DATA]" at bounding box center [796, 270] width 178 height 37
checkbox input "true"
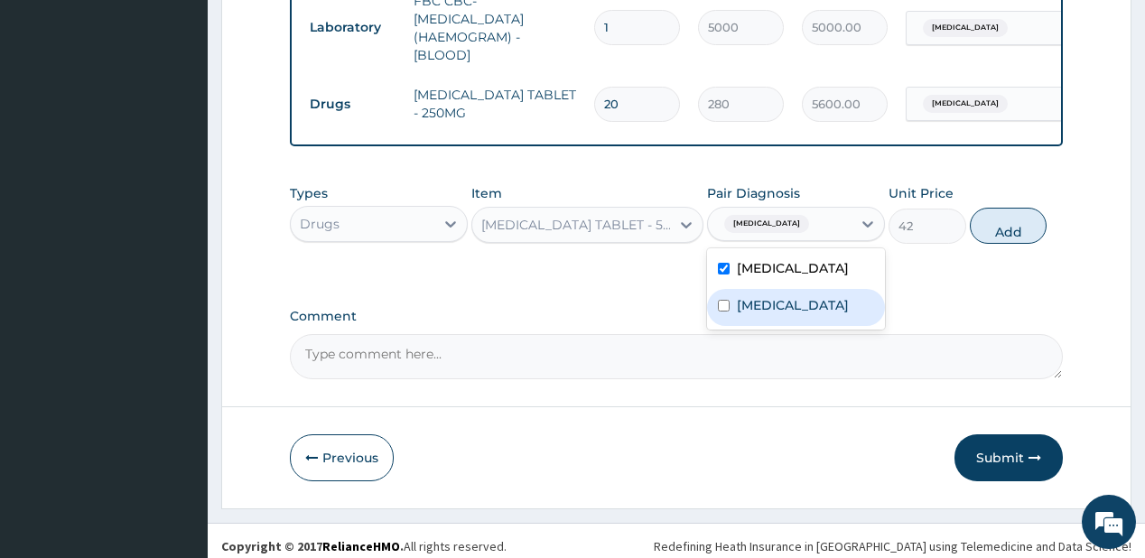
click at [754, 314] on label "Upper respiratory infection" at bounding box center [793, 305] width 112 height 18
checkbox input "true"
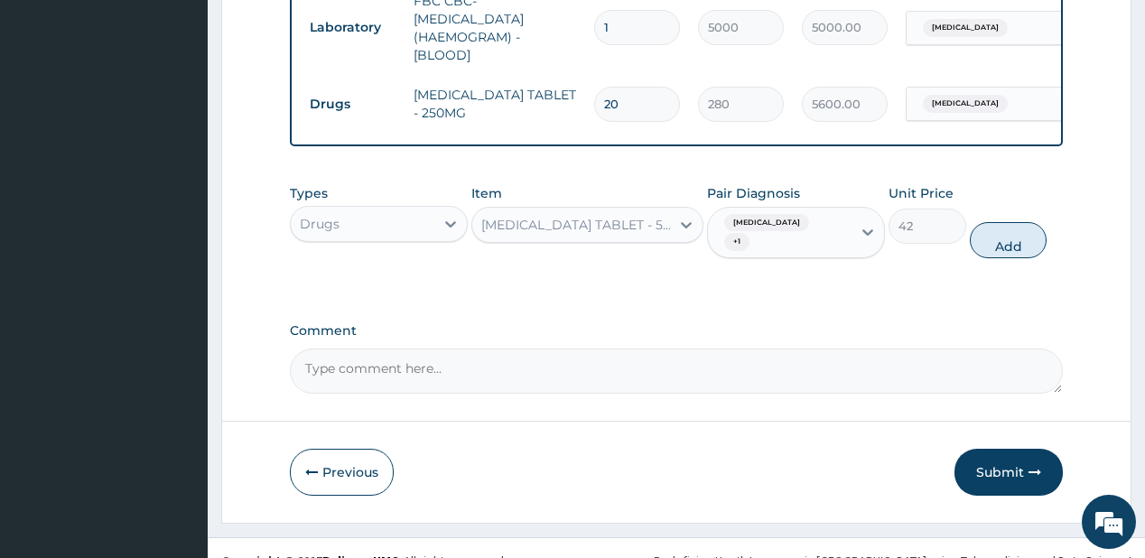
drag, startPoint x: 1000, startPoint y: 213, endPoint x: 584, endPoint y: 6, distance: 464.7
click at [973, 202] on div "Types Drugs Item PARACETAMOL TABLET - 500MG (PANADOL) Pair Diagnosis Malaria + …" at bounding box center [676, 221] width 772 height 93
click at [1007, 222] on button "Add" at bounding box center [1009, 240] width 78 height 36
type input "0"
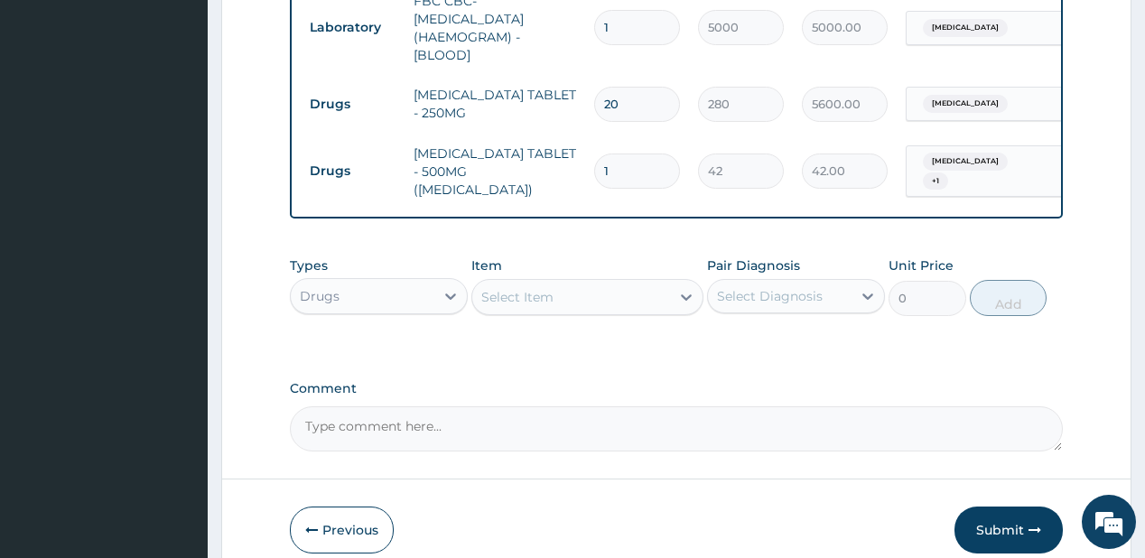
click at [625, 153] on input "1" at bounding box center [637, 170] width 86 height 35
type input "0.00"
type input "6"
type input "252.00"
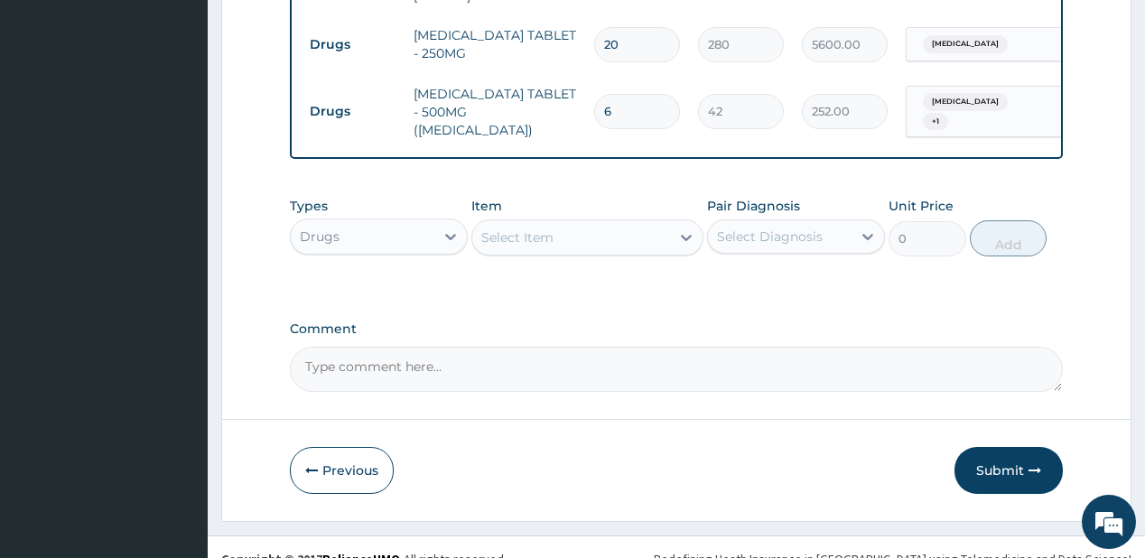
scroll to position [962, 0]
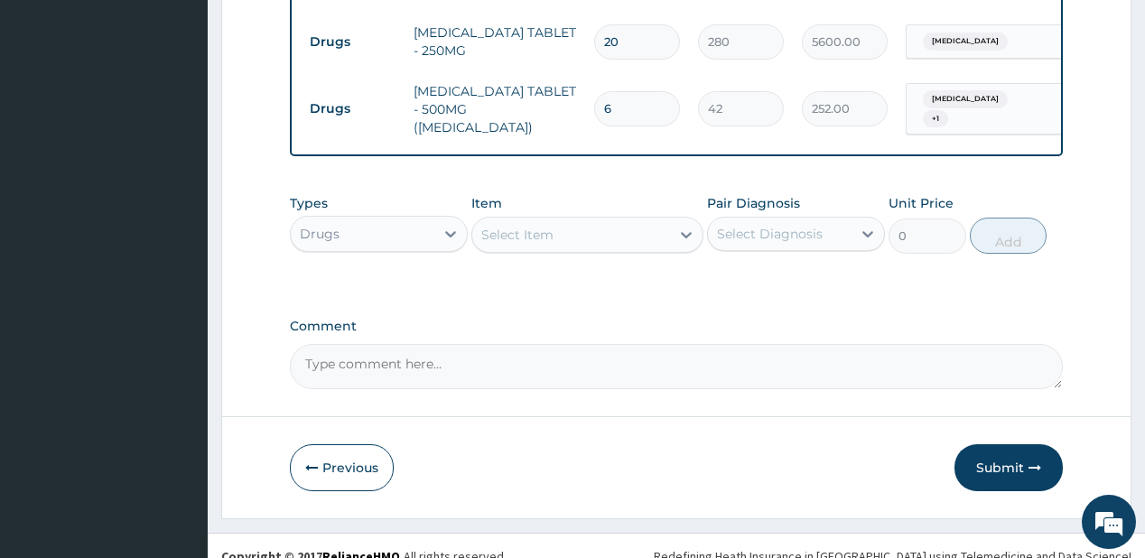
type input "6"
click at [548, 226] on div "Select Item" at bounding box center [517, 235] width 72 height 18
type input "coart"
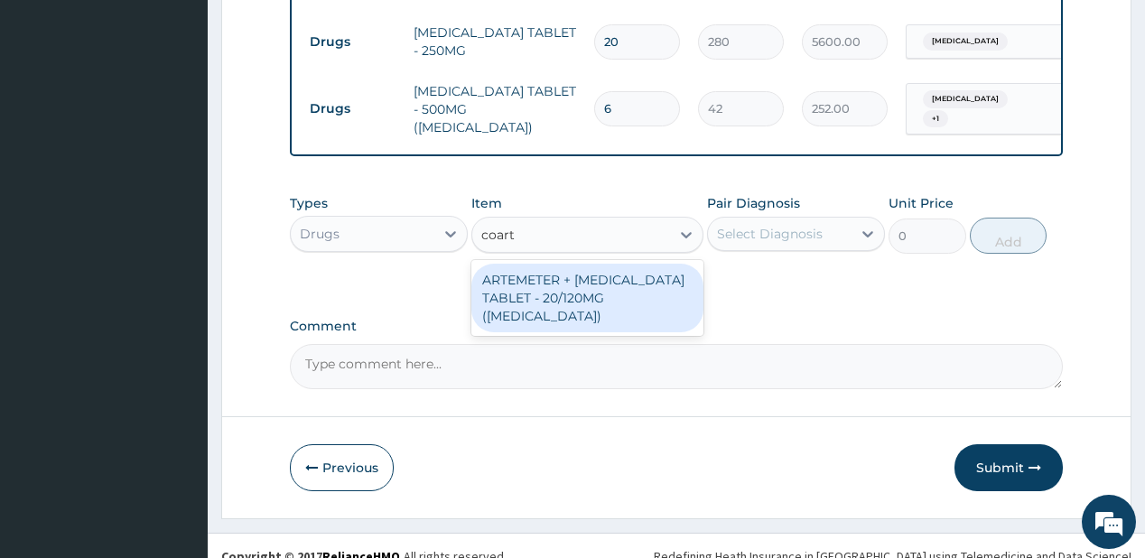
click at [507, 264] on div "ARTEMETER + LUMEFANTRINE TABLET - 20/120MG (COARTEM)" at bounding box center [587, 298] width 232 height 69
type input "210"
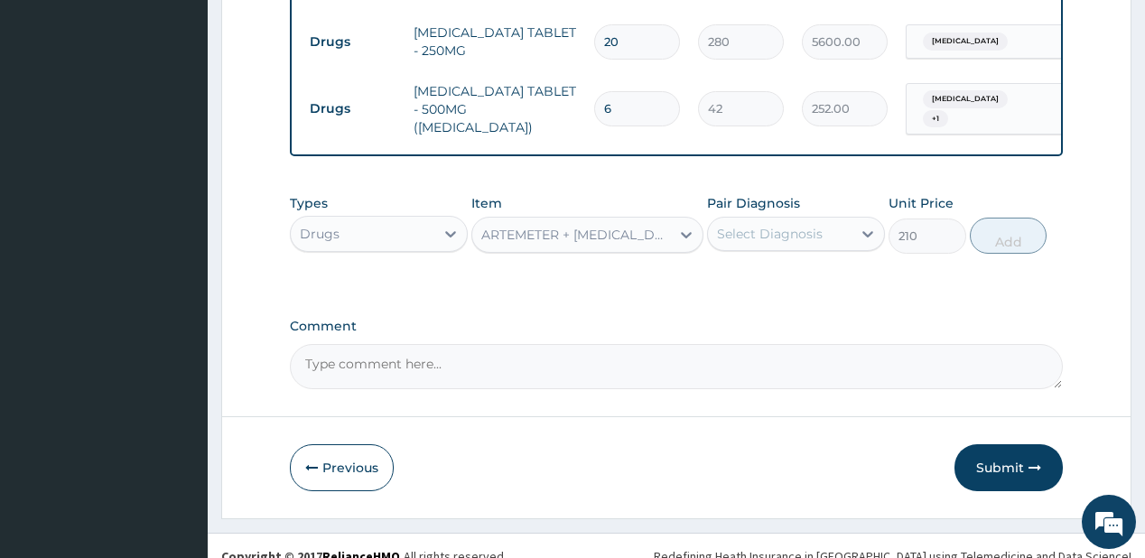
click at [820, 225] on div "Select Diagnosis" at bounding box center [770, 234] width 106 height 18
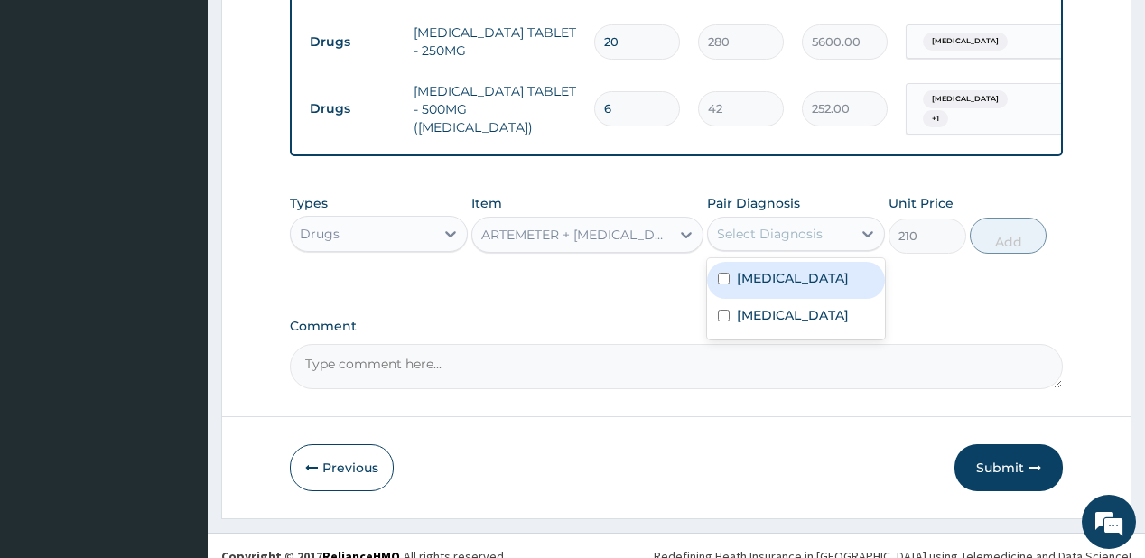
drag, startPoint x: 747, startPoint y: 261, endPoint x: 981, endPoint y: 238, distance: 234.9
click at [750, 269] on label "Malaria" at bounding box center [793, 278] width 112 height 18
checkbox input "true"
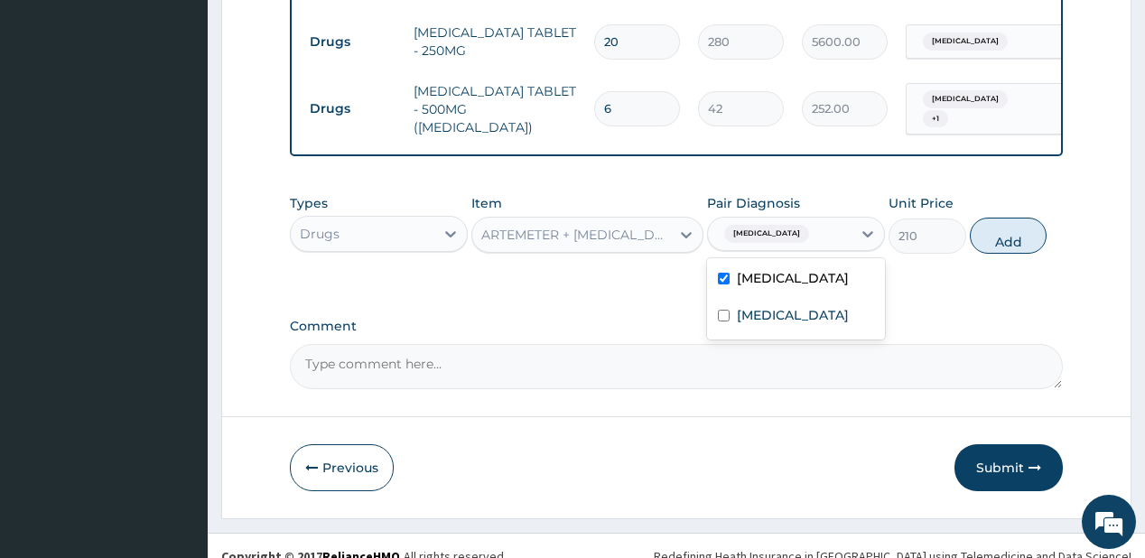
click at [1001, 218] on button "Add" at bounding box center [1009, 236] width 78 height 36
type input "0"
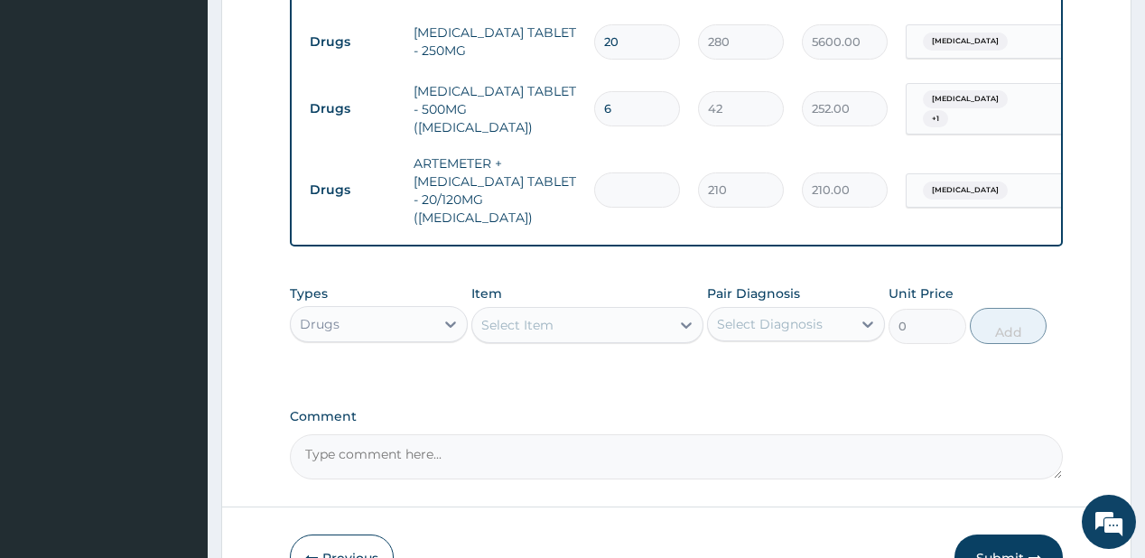
type input "0.00"
type input "2"
type input "420.00"
type input "24"
type input "5040.00"
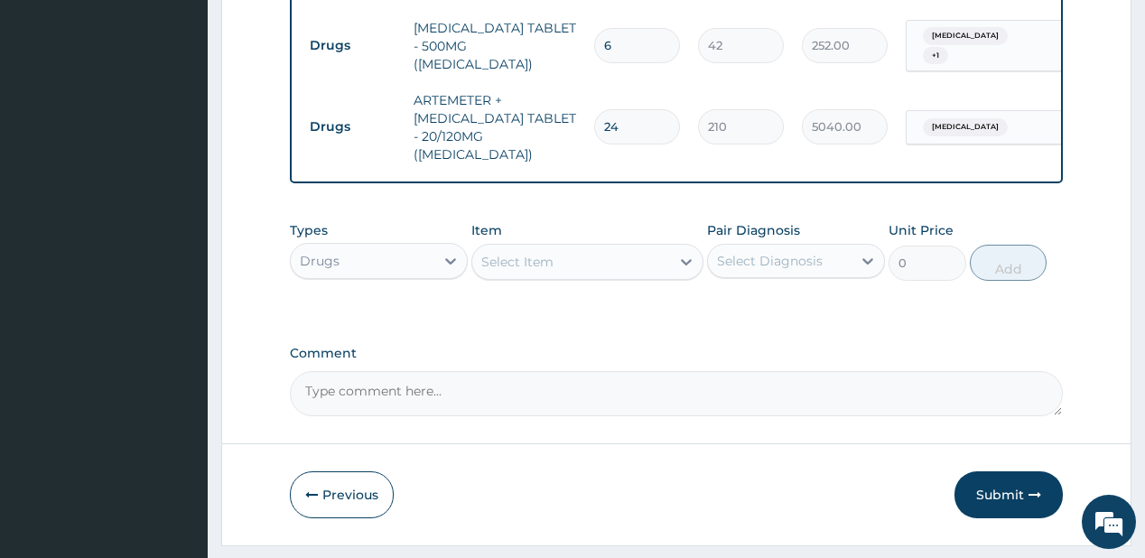
scroll to position [1035, 0]
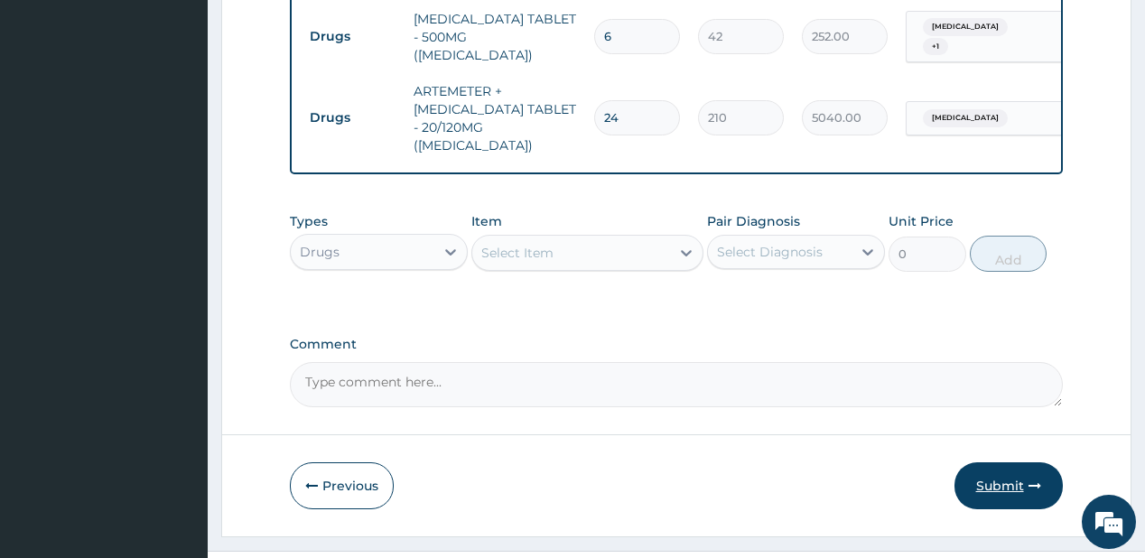
type input "24"
click at [993, 462] on button "Submit" at bounding box center [1008, 485] width 108 height 47
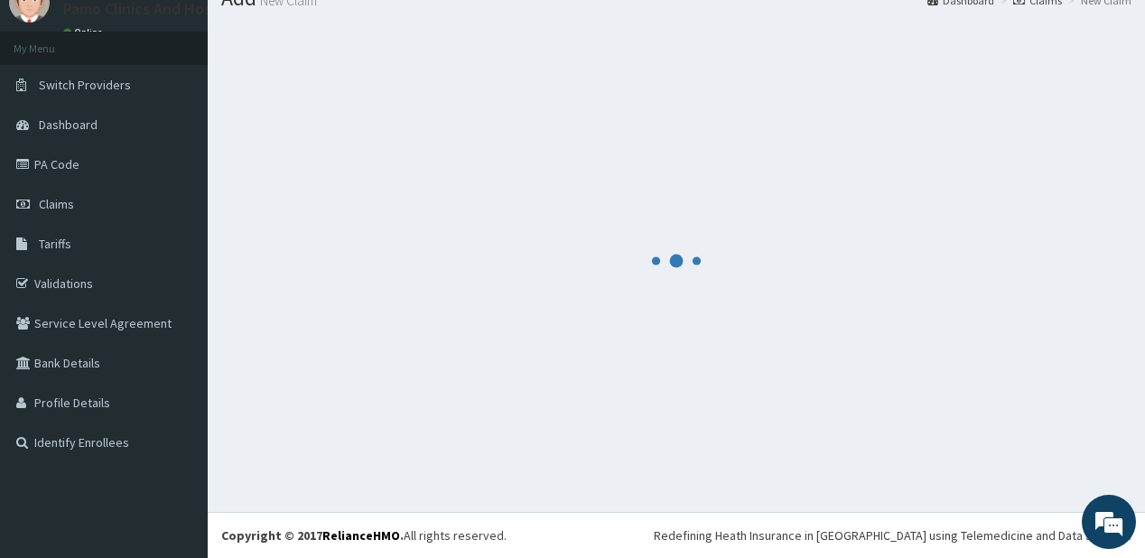
scroll to position [71, 0]
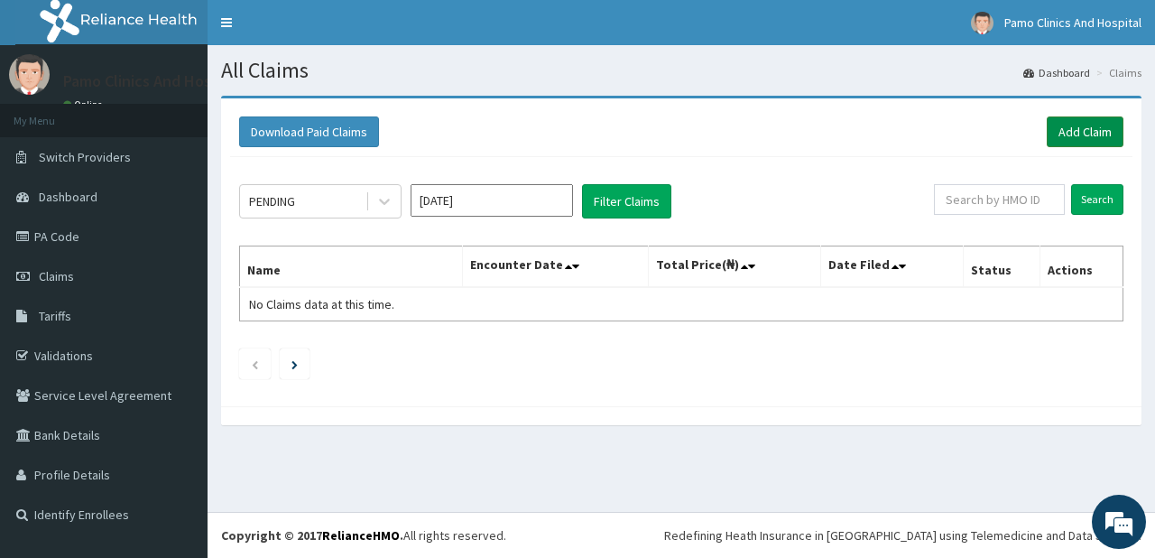
click at [1066, 124] on link "Add Claim" at bounding box center [1085, 131] width 77 height 31
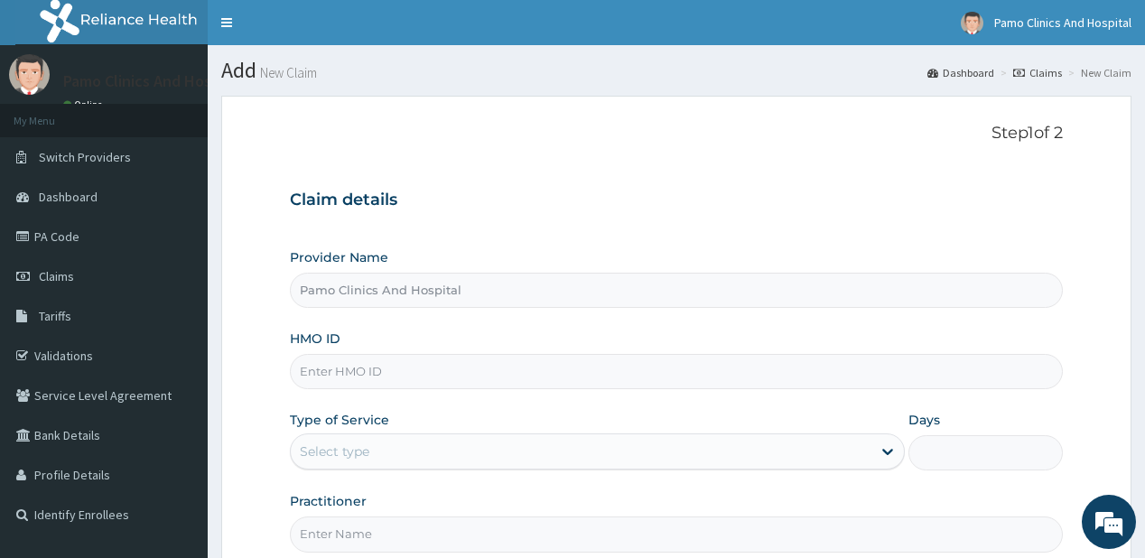
click at [332, 367] on input "HMO ID" at bounding box center [676, 371] width 772 height 35
paste input "VAR/10014/A"
click at [322, 371] on input "VAR/10014/A" at bounding box center [676, 371] width 772 height 35
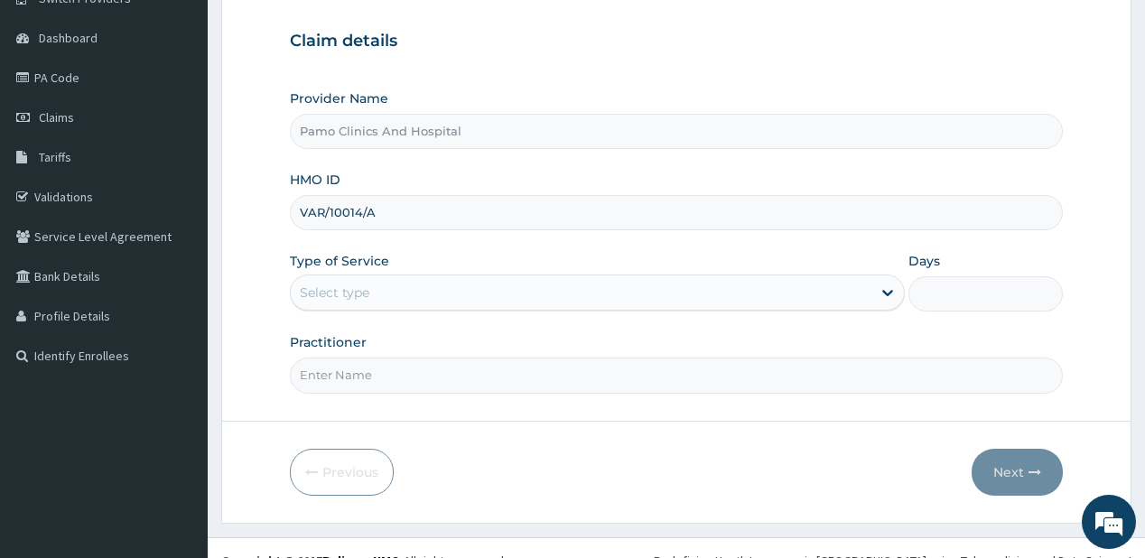
scroll to position [181, 0]
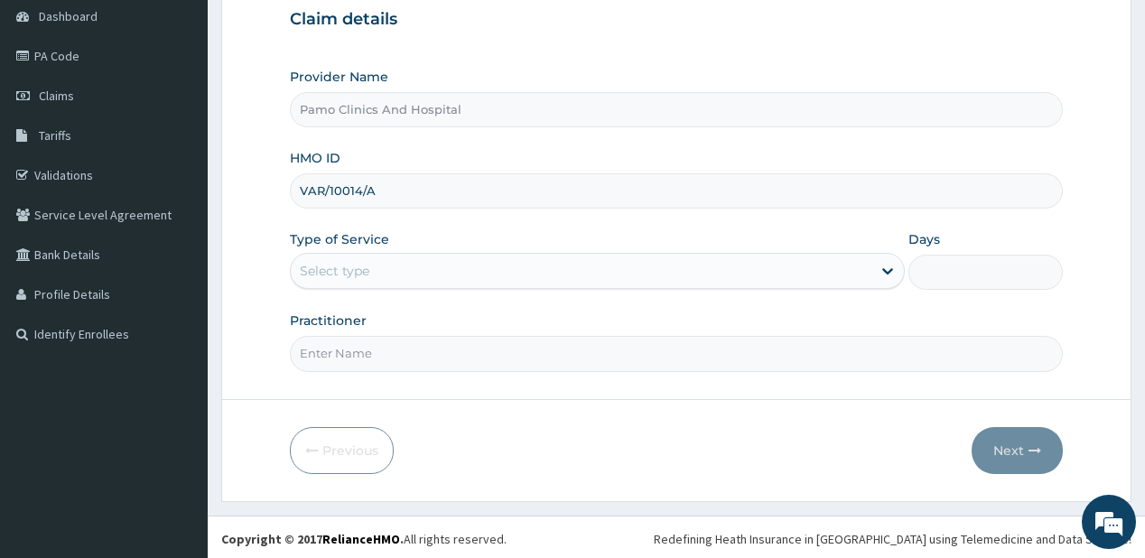
type input "VAR/10014/A"
click at [343, 268] on div "Select type" at bounding box center [335, 271] width 70 height 18
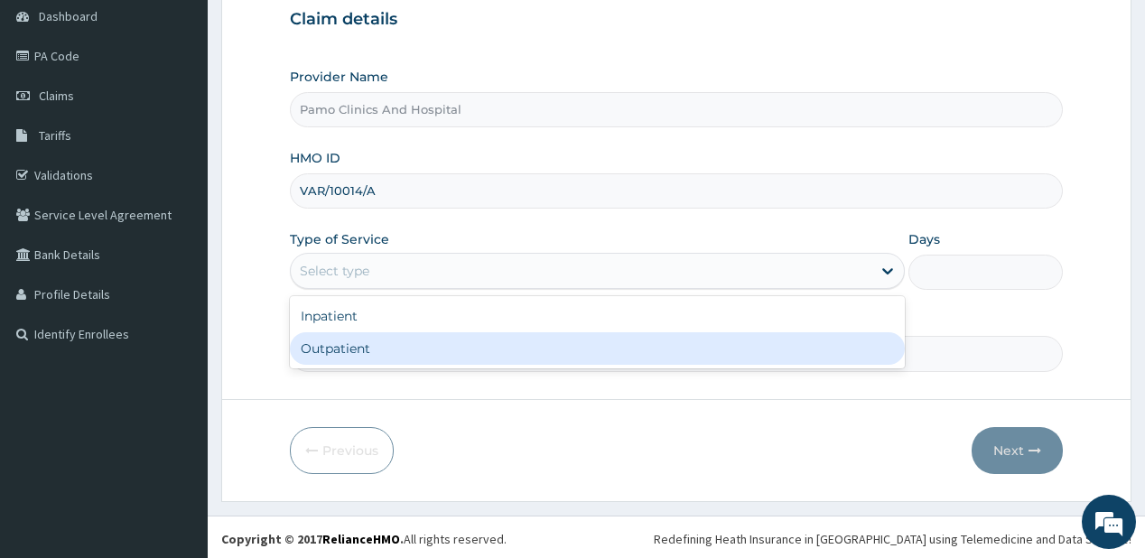
click at [339, 343] on div "Outpatient" at bounding box center [597, 348] width 615 height 32
type input "1"
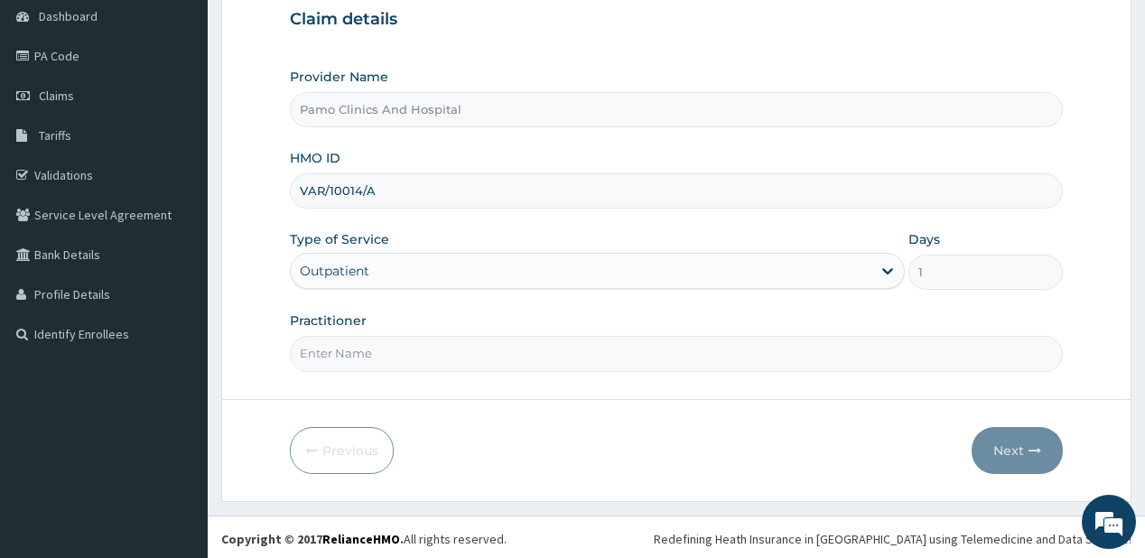
click at [339, 343] on input "Practitioner" at bounding box center [676, 353] width 772 height 35
type input "DR FESTUS DAVIES"
click at [1004, 450] on button "Next" at bounding box center [1016, 450] width 91 height 47
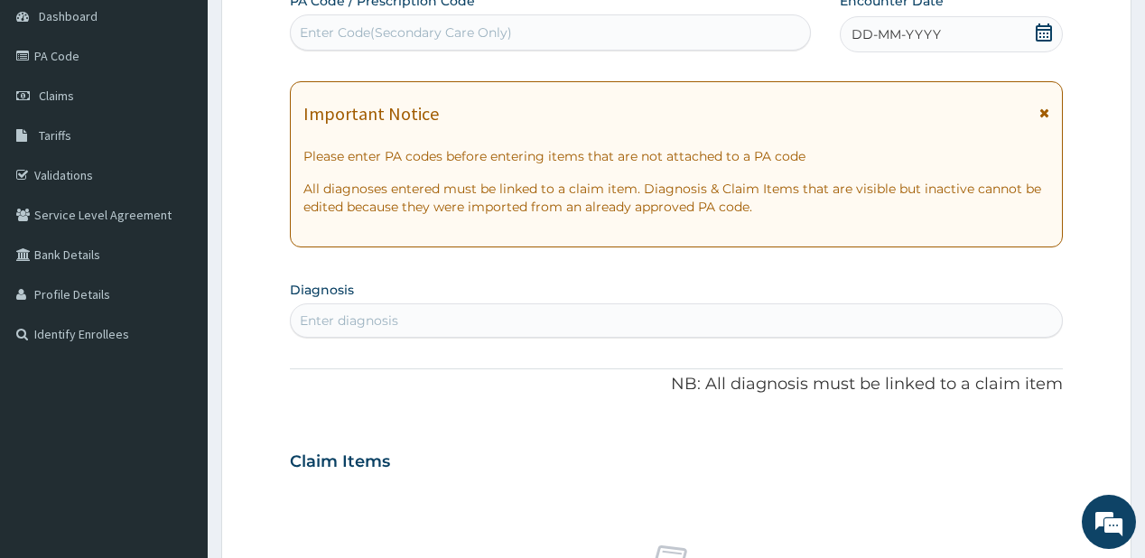
click at [402, 24] on div "Enter Code(Secondary Care Only)" at bounding box center [406, 32] width 212 height 18
paste input "PA/241AA8"
type input "PA/241AA8"
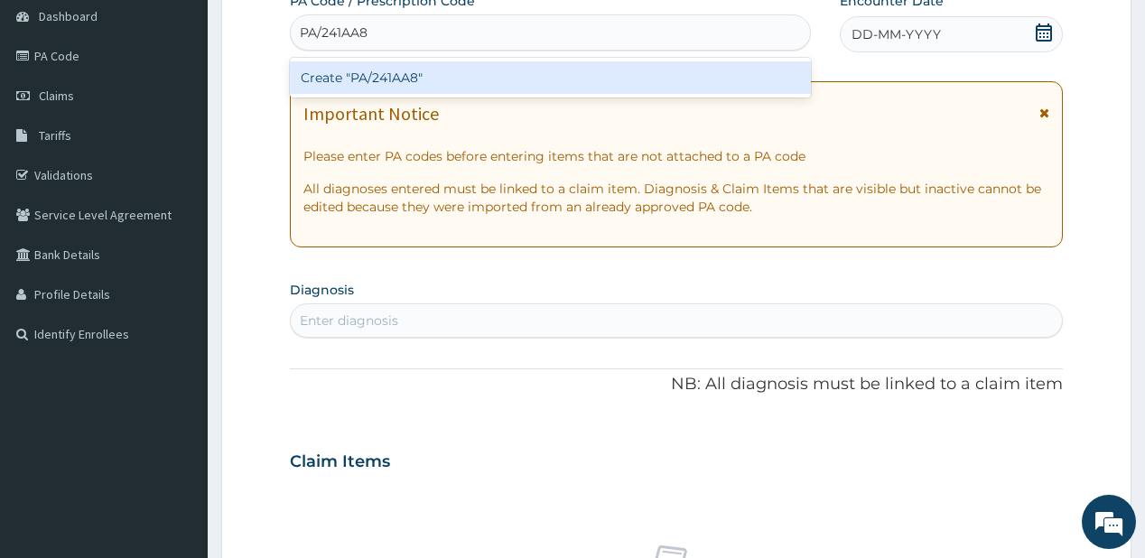
click at [348, 79] on div "Create "PA/241AA8"" at bounding box center [550, 77] width 520 height 32
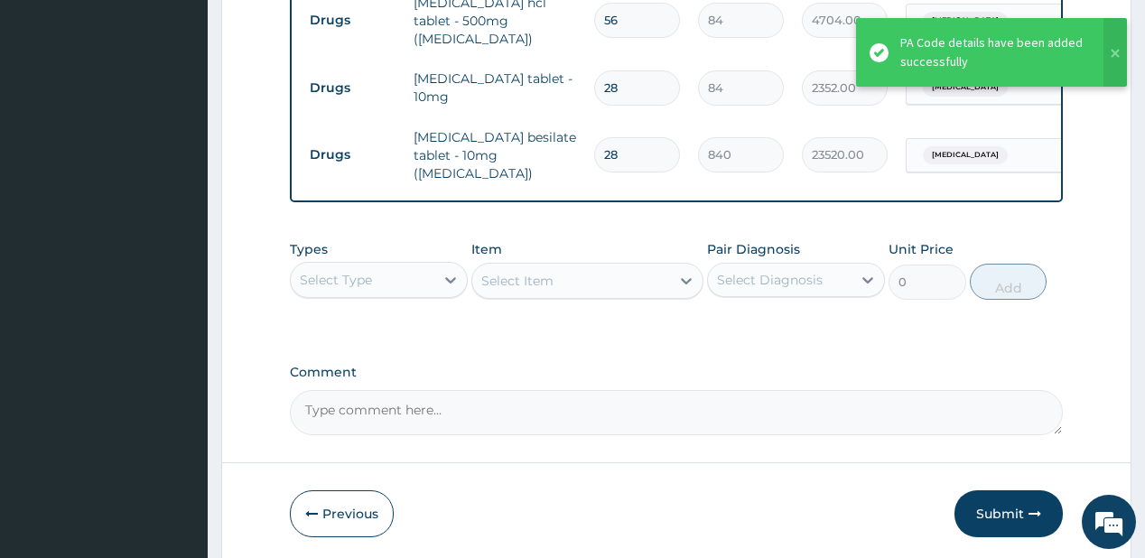
scroll to position [801, 0]
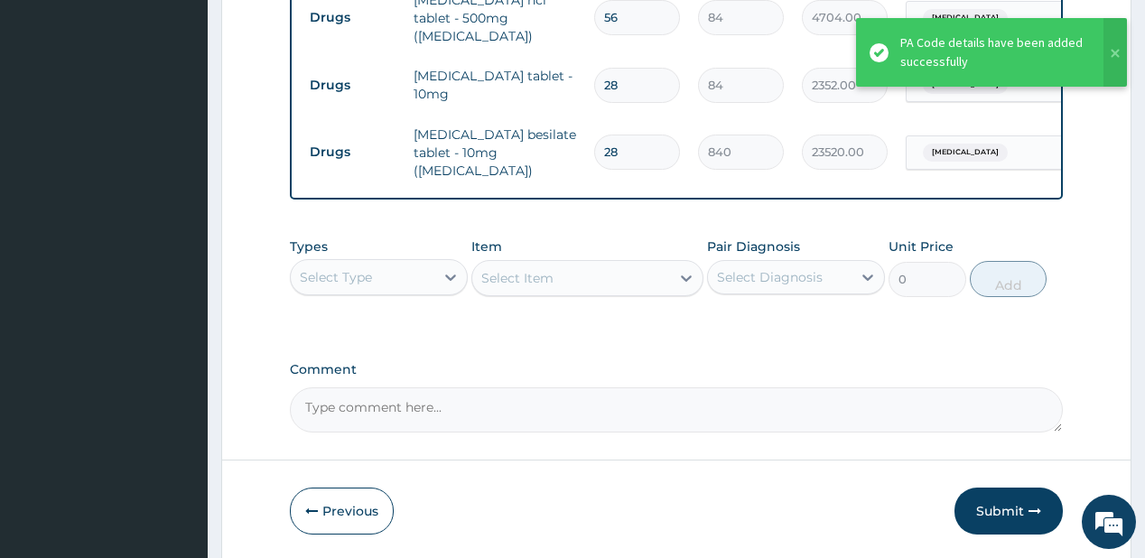
click at [382, 264] on div "Select Type" at bounding box center [363, 277] width 144 height 29
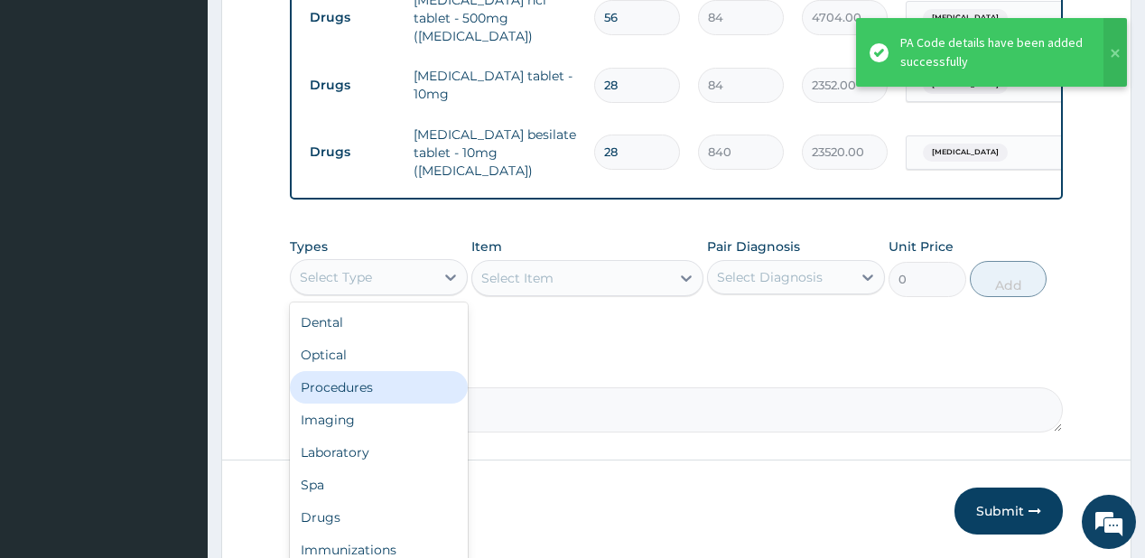
click at [351, 371] on div "Procedures" at bounding box center [379, 387] width 178 height 32
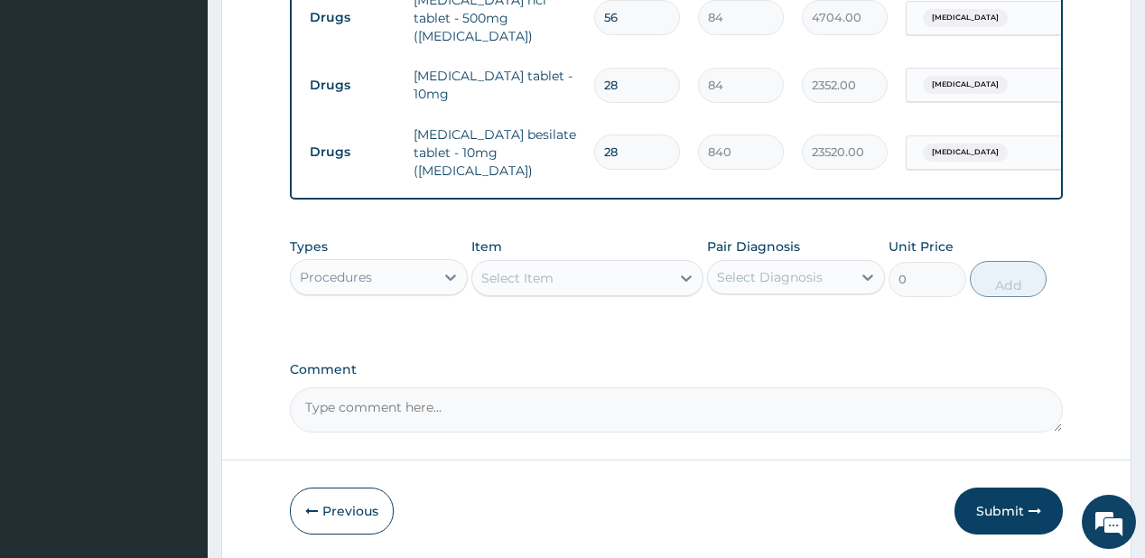
click at [575, 264] on div "Select Item" at bounding box center [571, 278] width 198 height 29
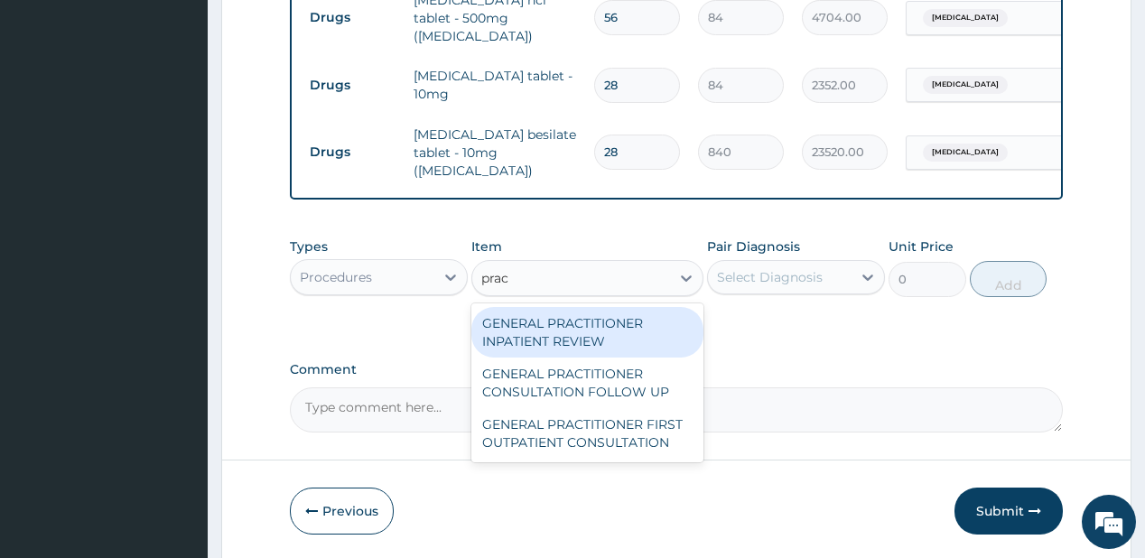
type input "pract"
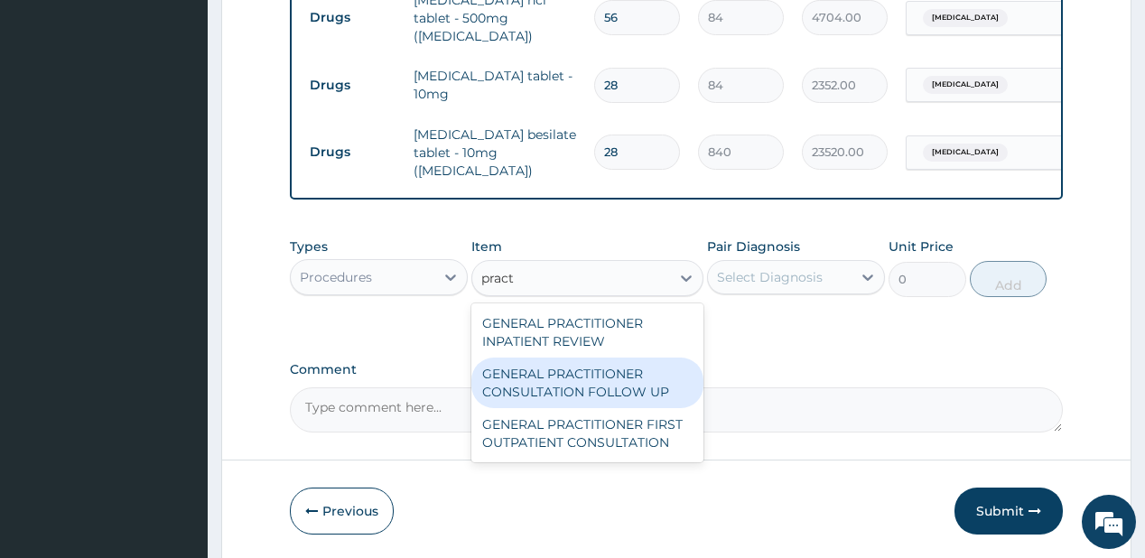
click at [624, 370] on div "GENERAL PRACTITIONER CONSULTATION FOLLOW UP" at bounding box center [587, 382] width 232 height 51
type input "1875"
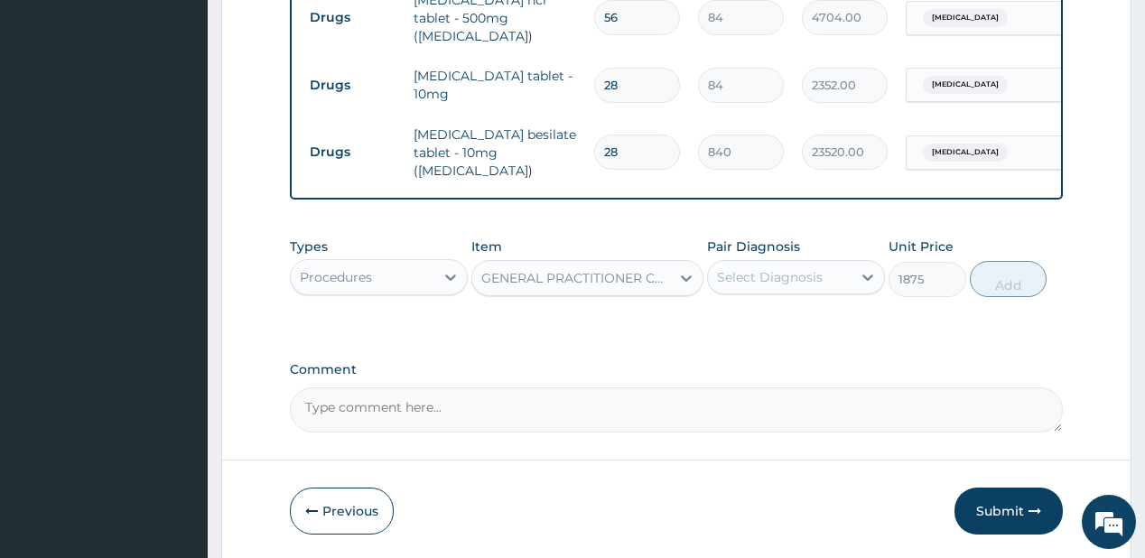
click at [762, 268] on div "Select Diagnosis" at bounding box center [770, 277] width 106 height 18
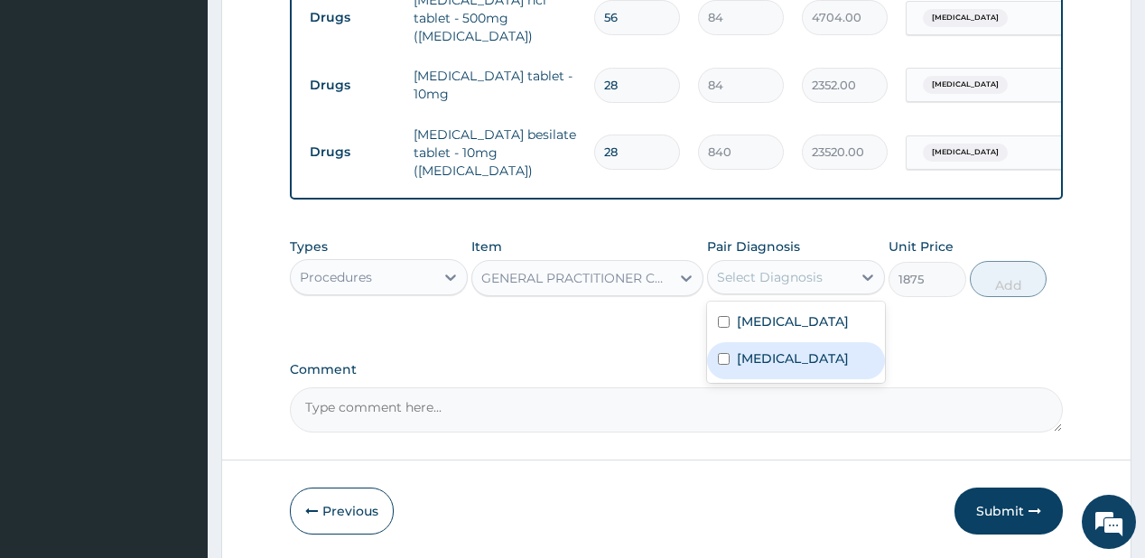
click at [738, 357] on label "Essential hypertension" at bounding box center [793, 358] width 112 height 18
checkbox input "true"
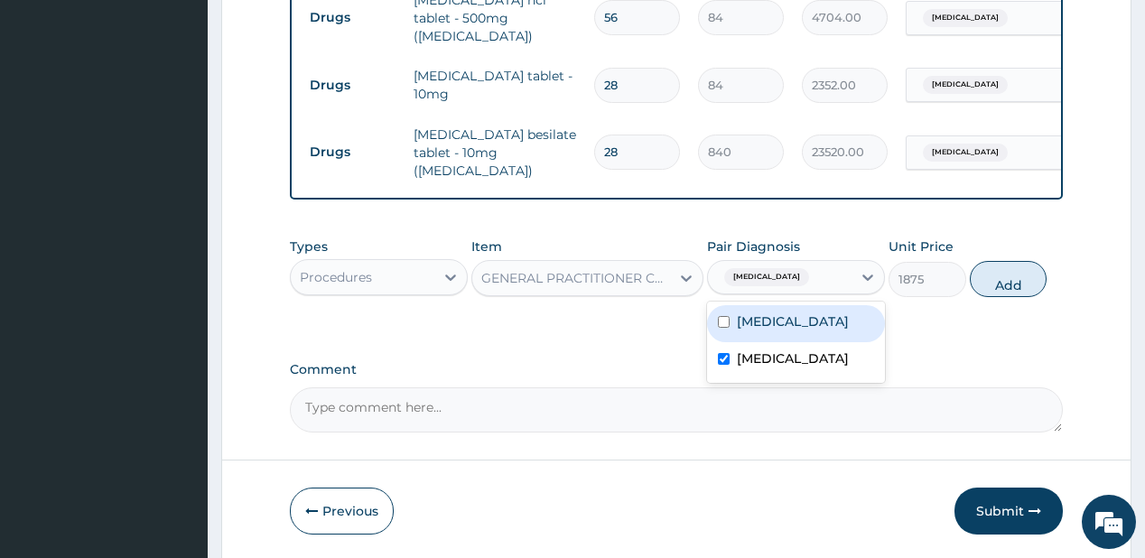
drag, startPoint x: 771, startPoint y: 311, endPoint x: 863, endPoint y: 307, distance: 92.1
click at [771, 312] on label "Diabetes insipidus" at bounding box center [793, 321] width 112 height 18
checkbox input "true"
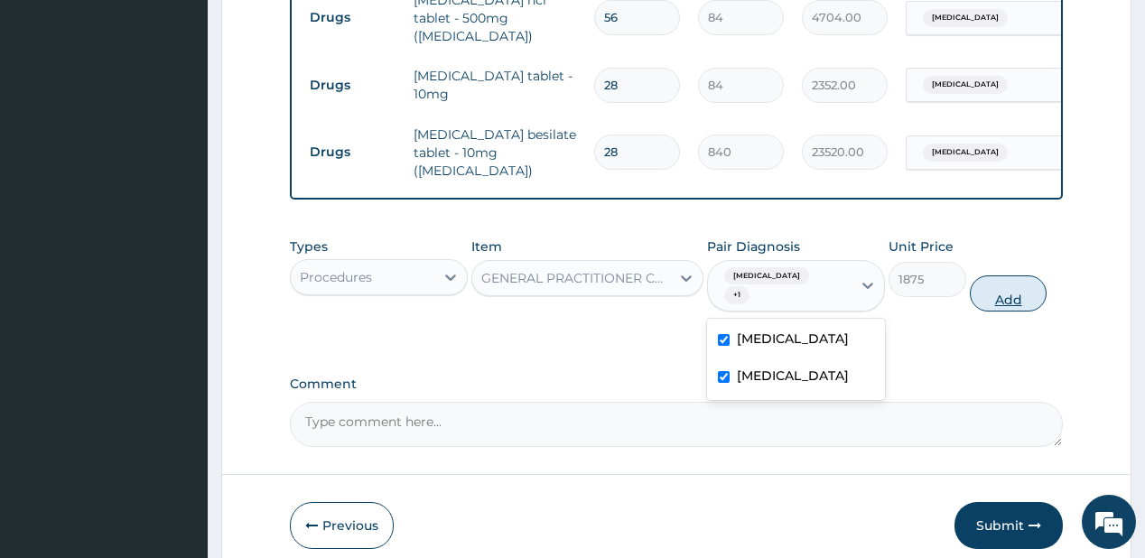
click at [993, 275] on button "Add" at bounding box center [1009, 293] width 78 height 36
type input "0"
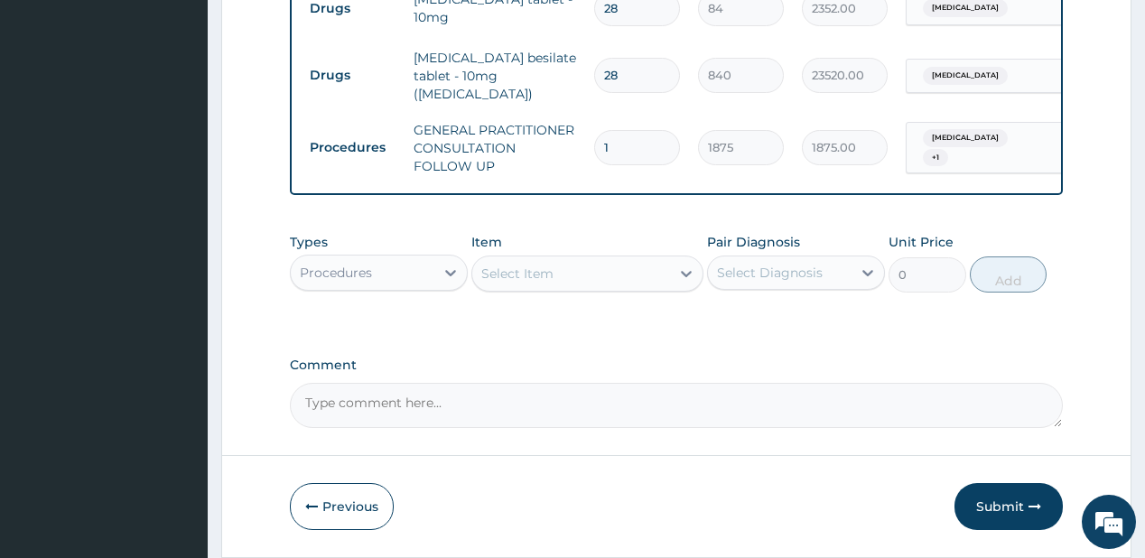
scroll to position [924, 0]
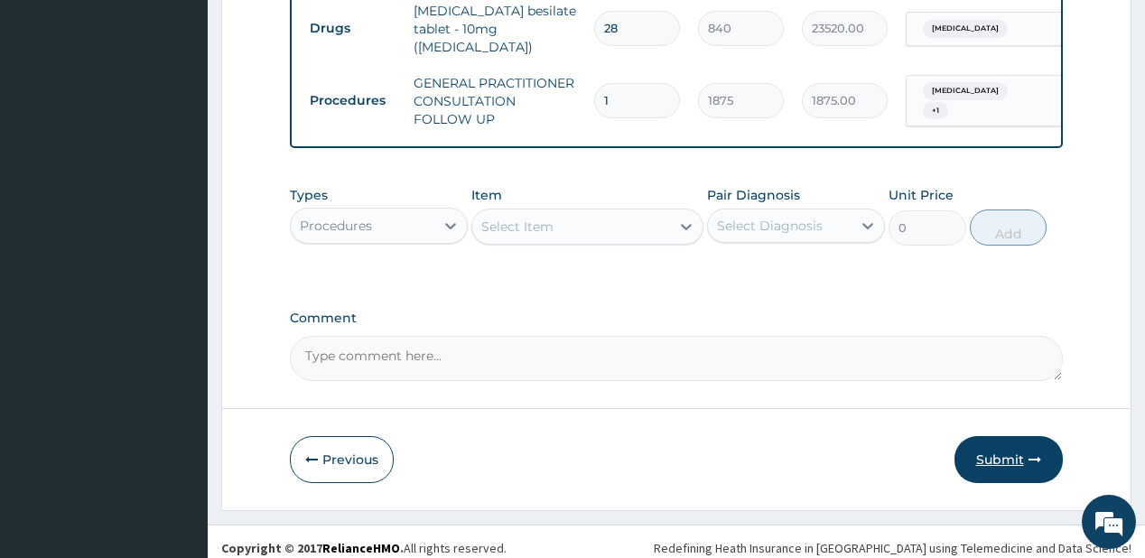
click at [1007, 441] on button "Submit" at bounding box center [1008, 459] width 108 height 47
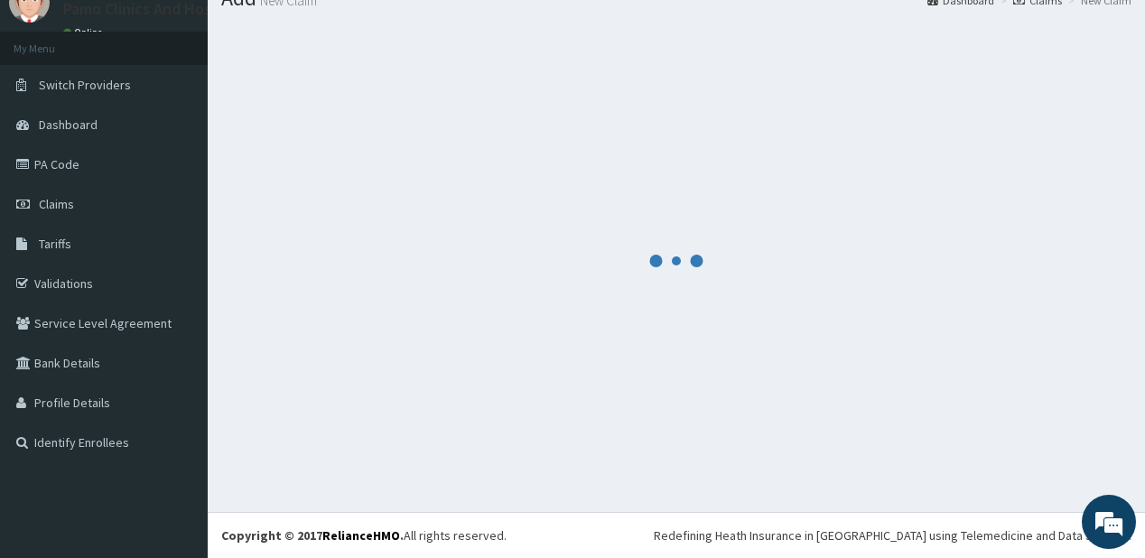
scroll to position [71, 0]
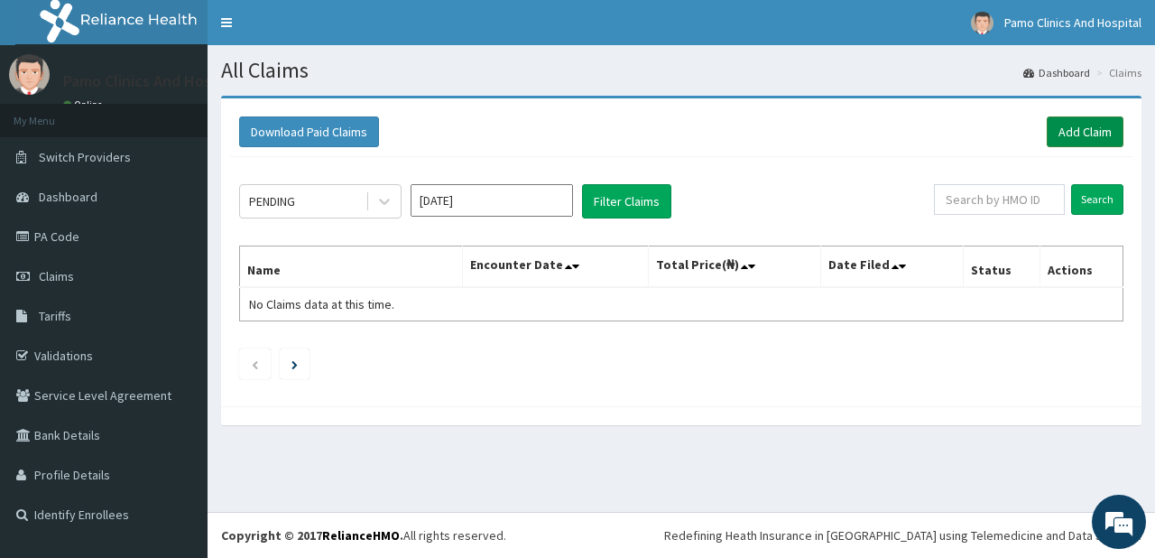
click at [1063, 133] on link "Add Claim" at bounding box center [1085, 131] width 77 height 31
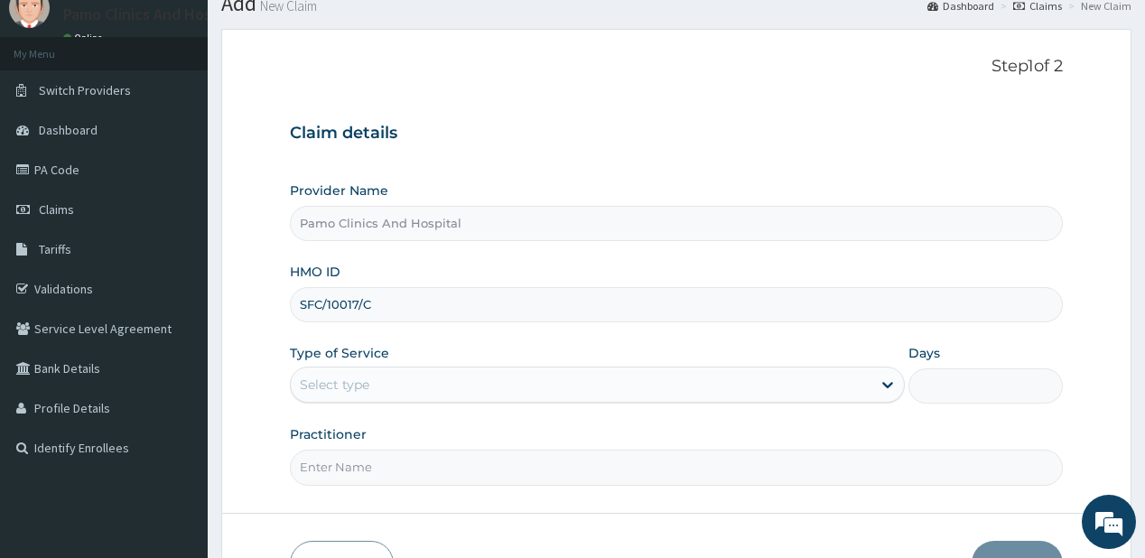
scroll to position [72, 0]
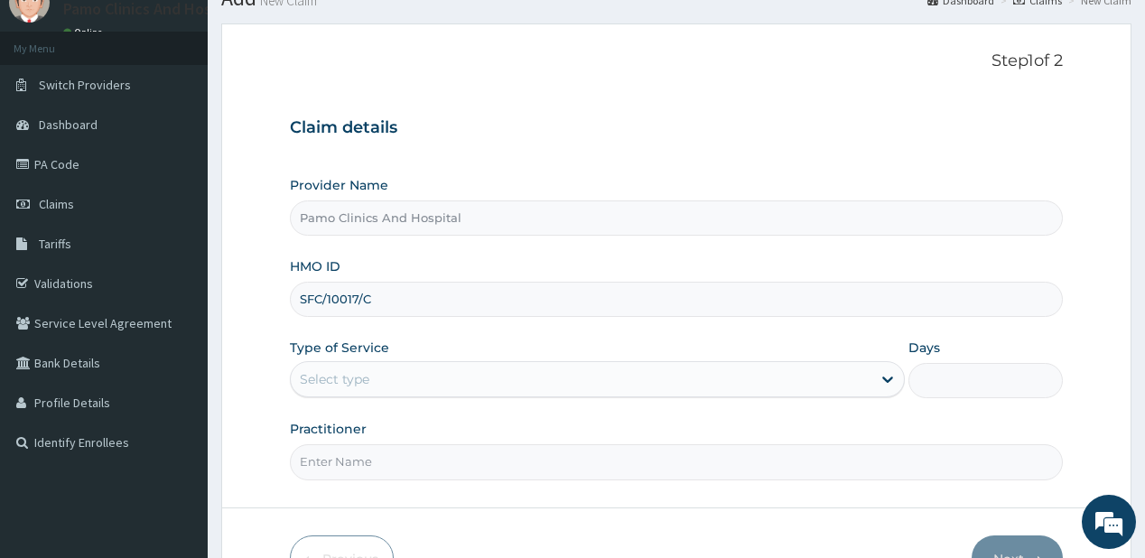
type input "SFC/10017/C"
click at [376, 372] on div "Select type" at bounding box center [581, 379] width 580 height 29
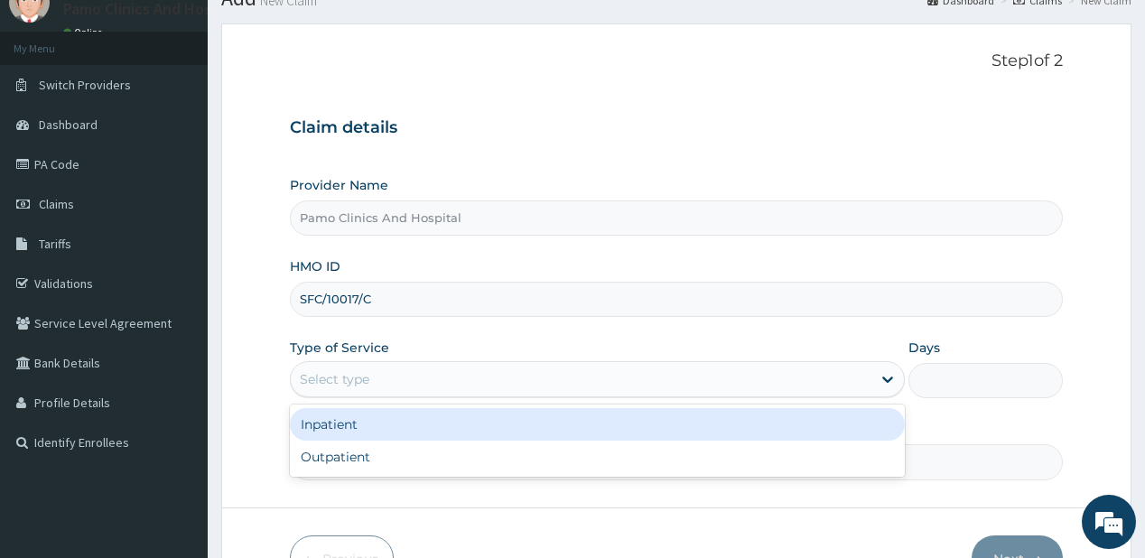
scroll to position [181, 0]
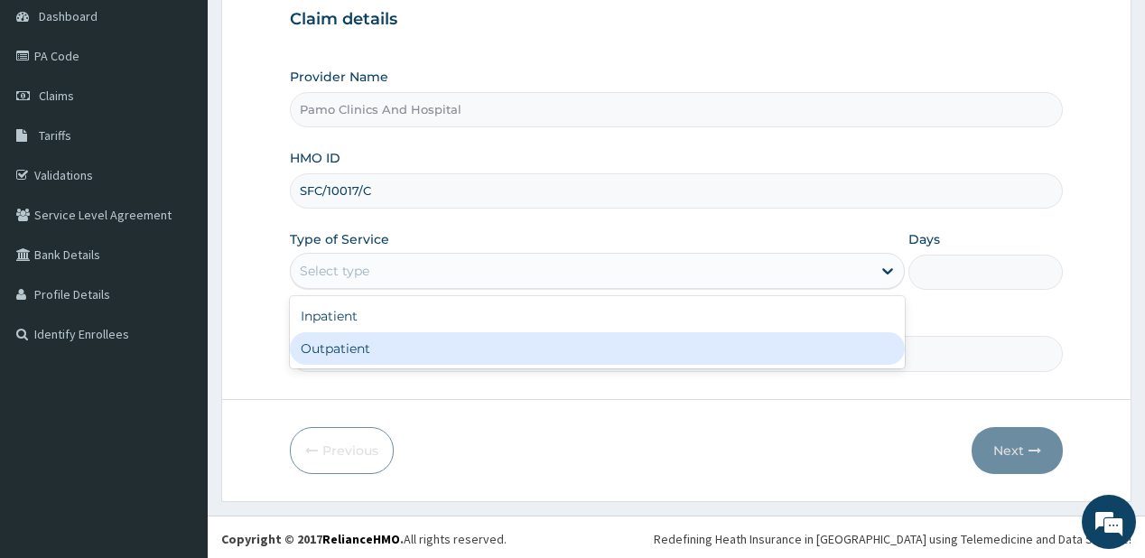
click at [343, 344] on div "Outpatient" at bounding box center [597, 348] width 615 height 32
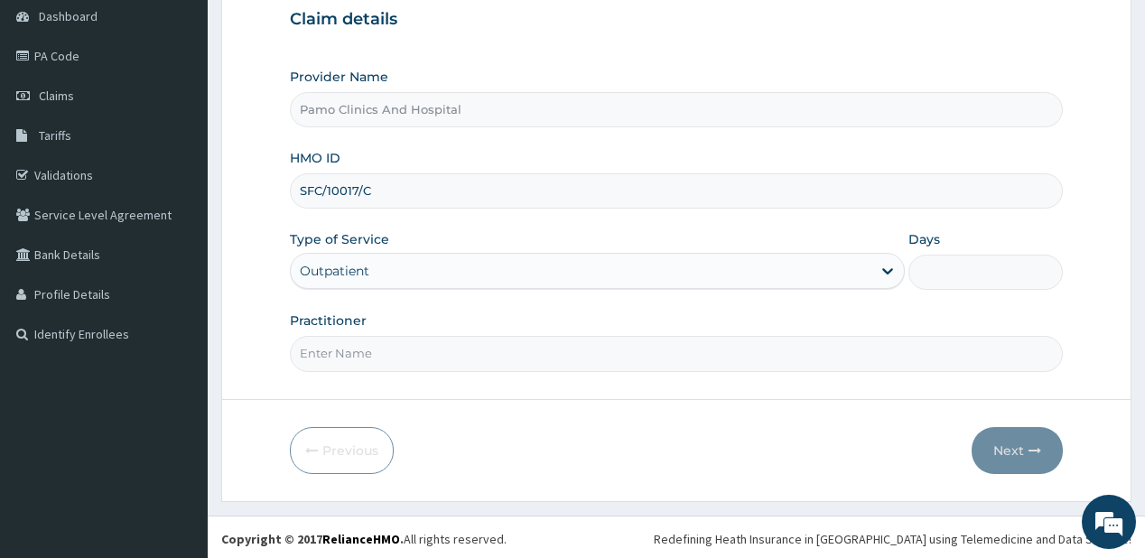
type input "1"
drag, startPoint x: 350, startPoint y: 358, endPoint x: 365, endPoint y: 358, distance: 14.4
click at [350, 358] on input "Practitioner" at bounding box center [676, 353] width 772 height 35
type input "DR FESTUS DAVIES"
click at [1020, 436] on button "Next" at bounding box center [1016, 450] width 91 height 47
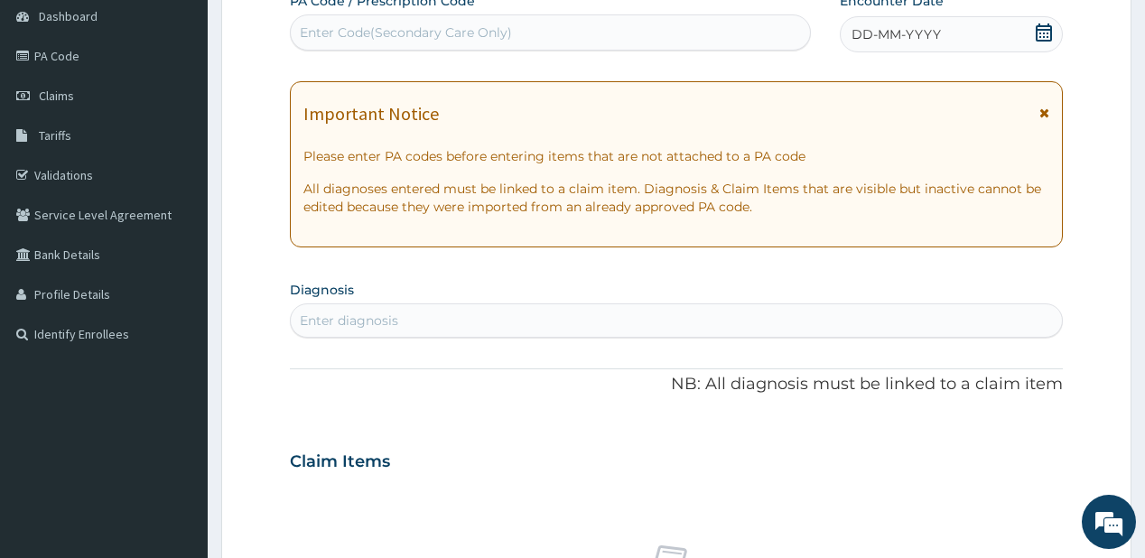
scroll to position [0, 0]
click at [875, 33] on span "DD-MM-YYYY" at bounding box center [895, 34] width 89 height 18
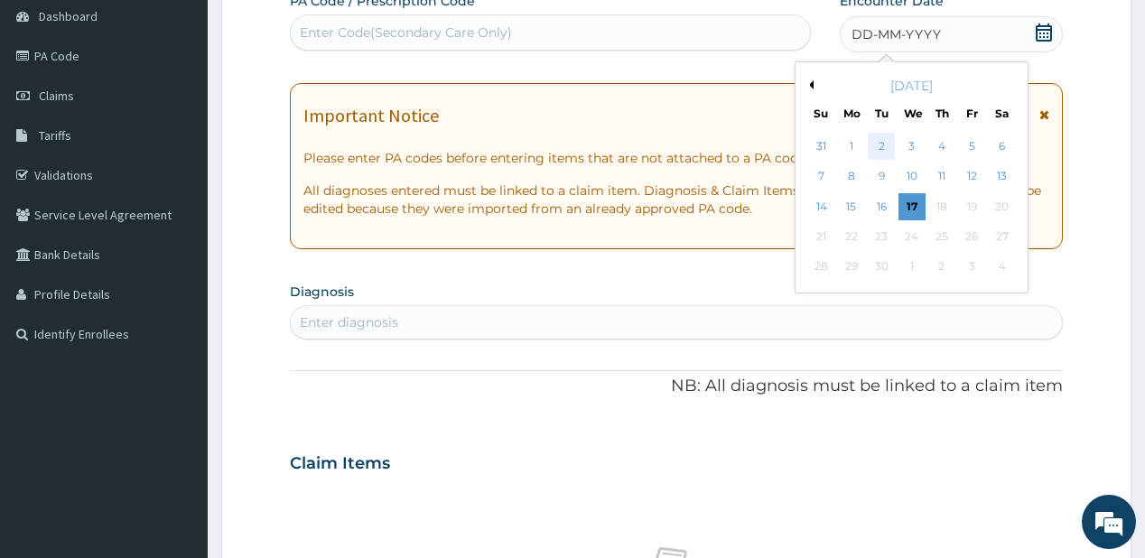
click at [879, 142] on div "2" at bounding box center [881, 146] width 27 height 27
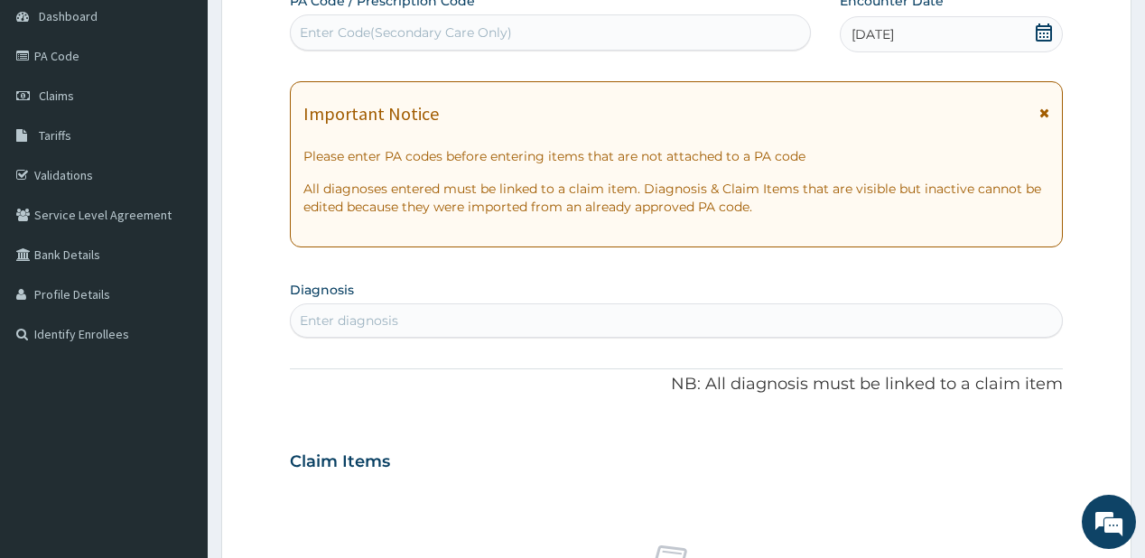
click at [328, 321] on div "Enter diagnosis" at bounding box center [349, 320] width 98 height 18
type input "[MEDICAL_DATA]"
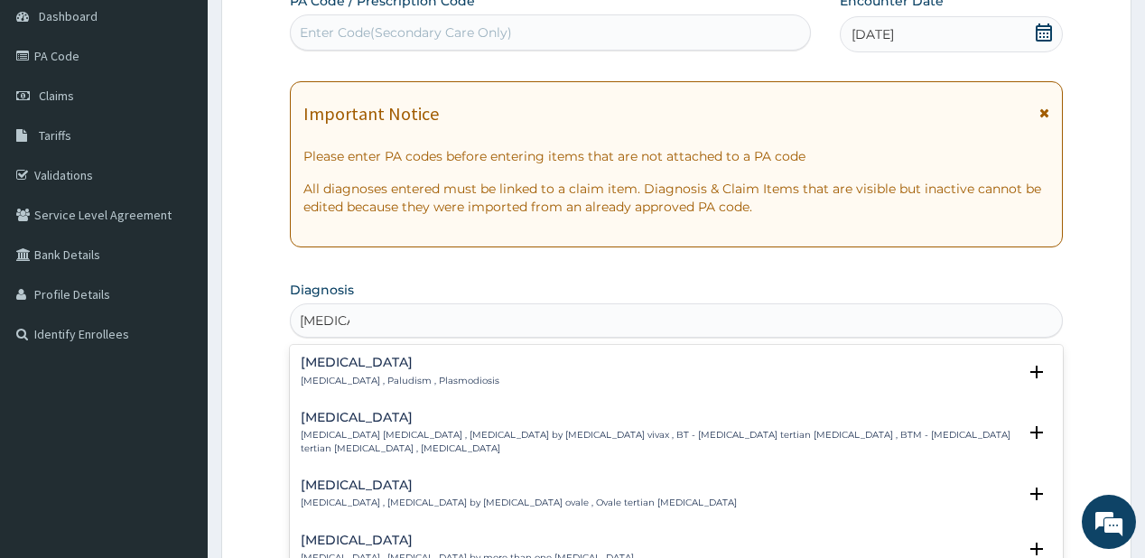
click at [357, 364] on h4 "[MEDICAL_DATA]" at bounding box center [400, 363] width 199 height 14
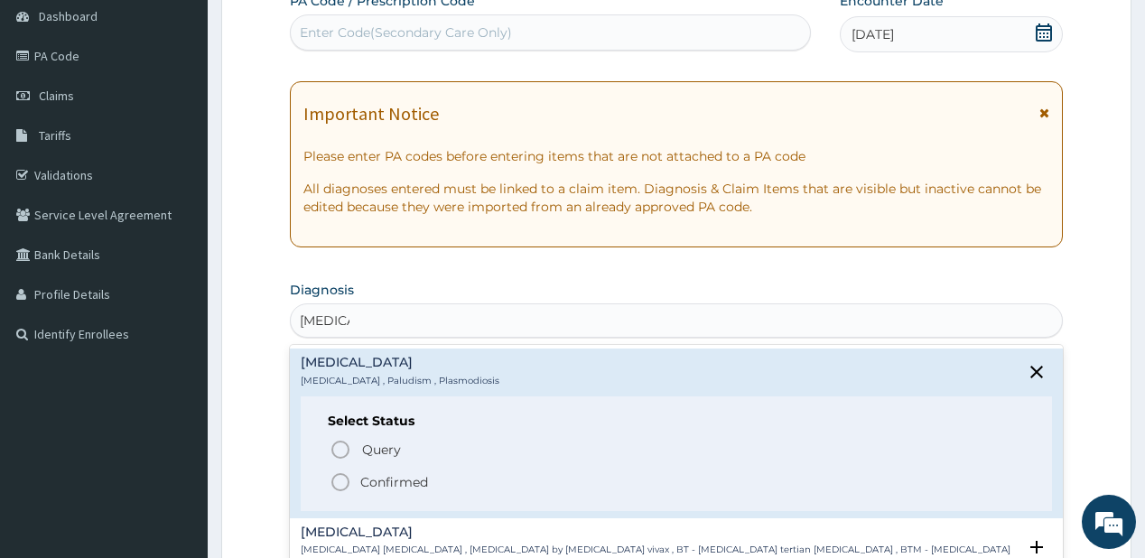
click at [343, 478] on icon "status option filled" at bounding box center [340, 482] width 22 height 22
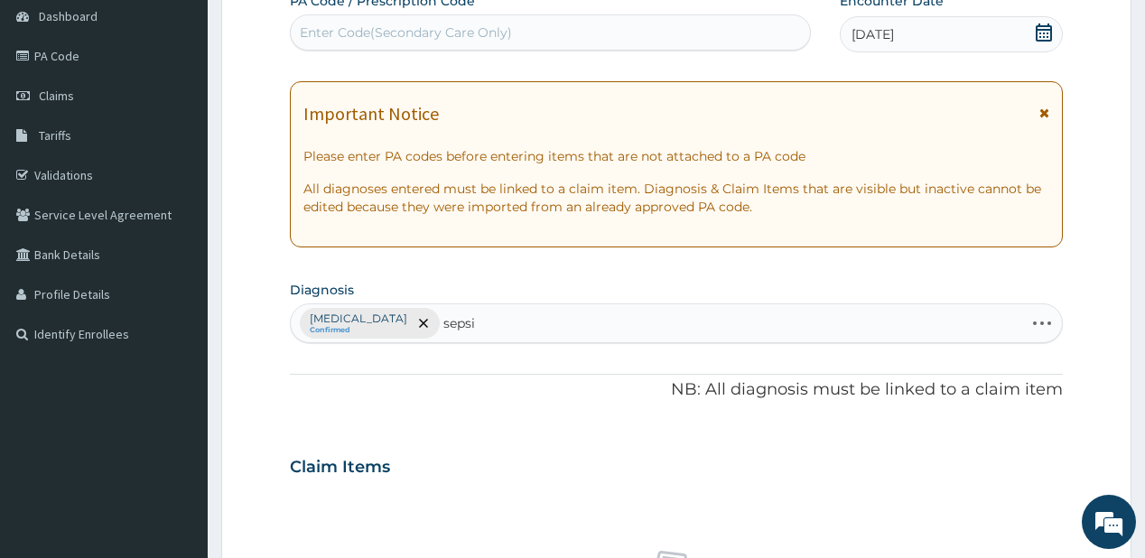
type input "sepsis"
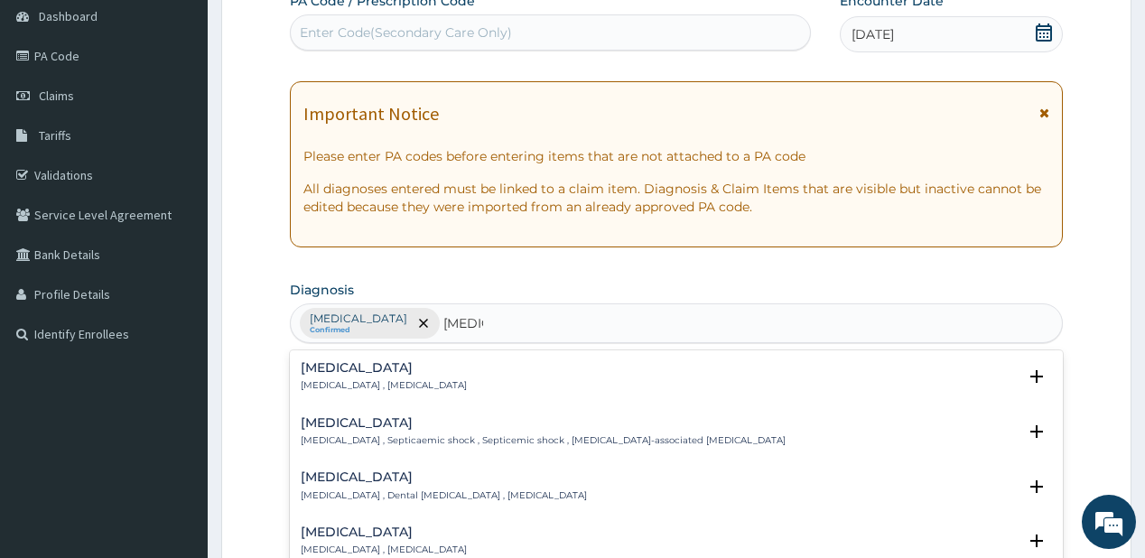
click at [356, 379] on p "Systemic infection , Sepsis" at bounding box center [384, 385] width 166 height 13
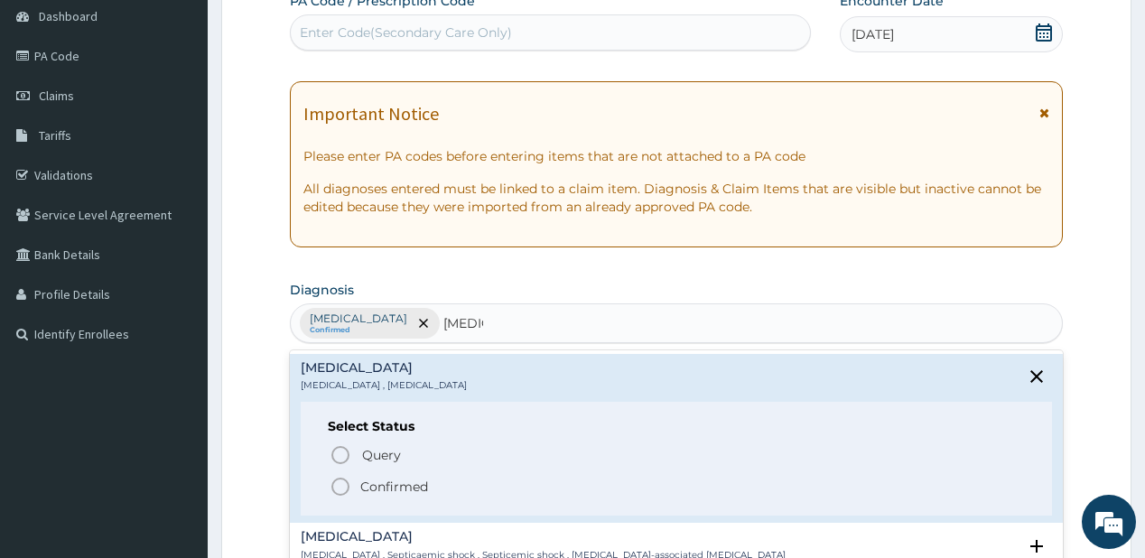
click at [350, 485] on icon "status option filled" at bounding box center [340, 487] width 22 height 22
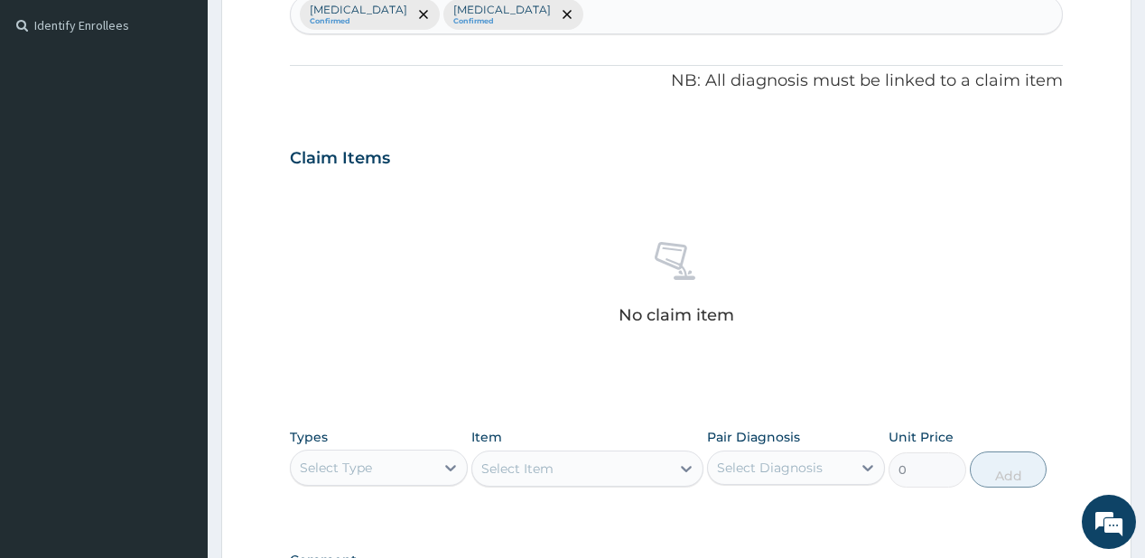
scroll to position [614, 0]
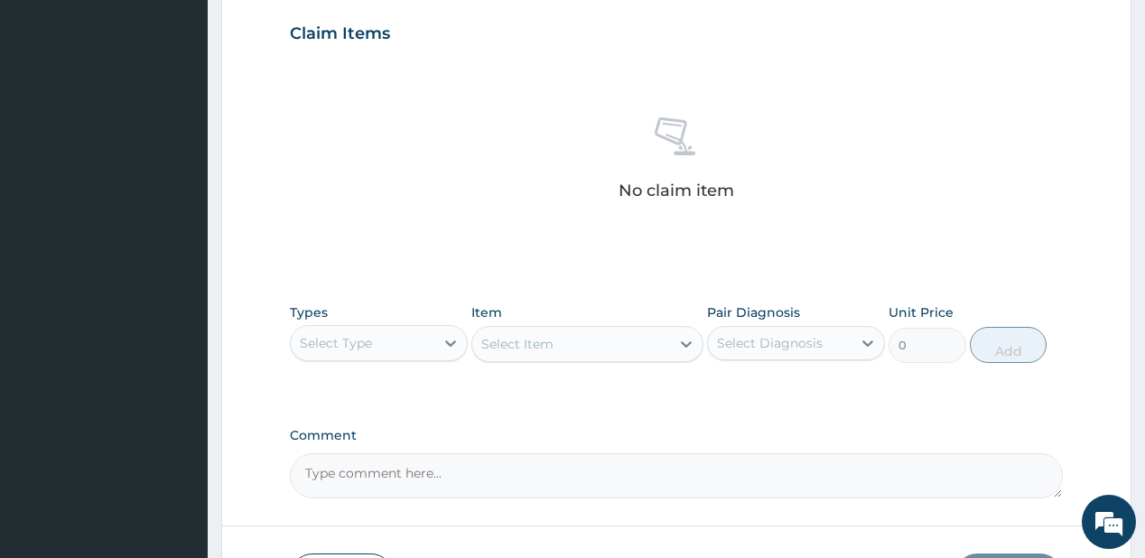
click at [372, 337] on div "Select Type" at bounding box center [336, 343] width 72 height 18
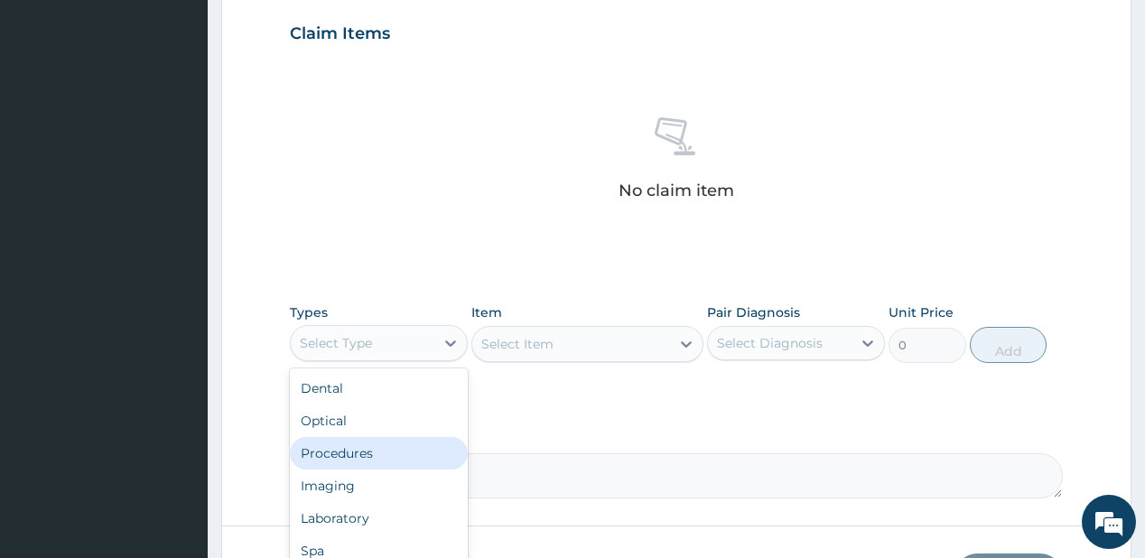
click at [342, 455] on div "Procedures" at bounding box center [379, 453] width 178 height 32
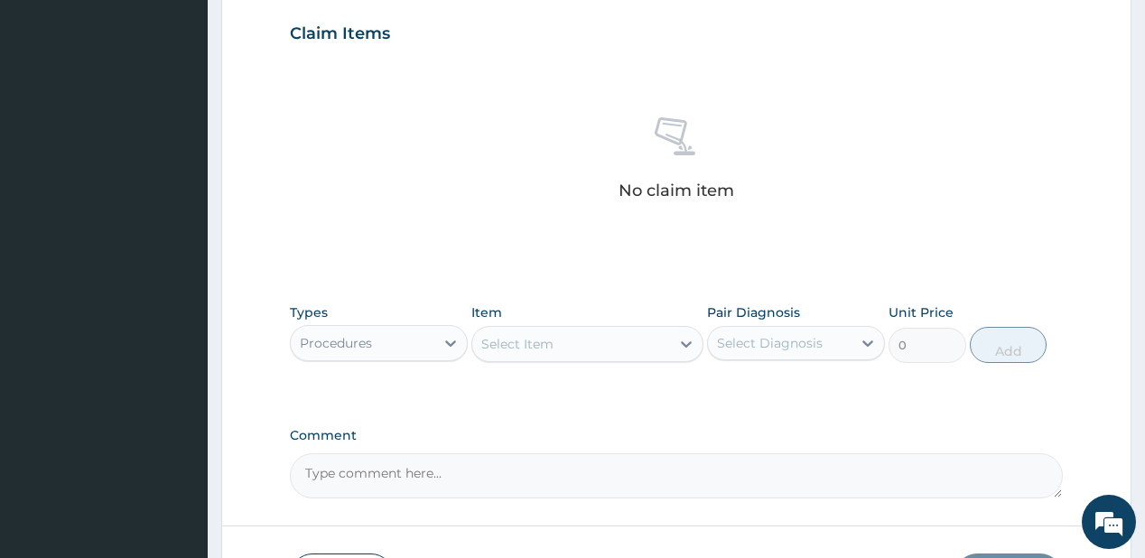
click at [556, 347] on div "Select Item" at bounding box center [571, 343] width 198 height 29
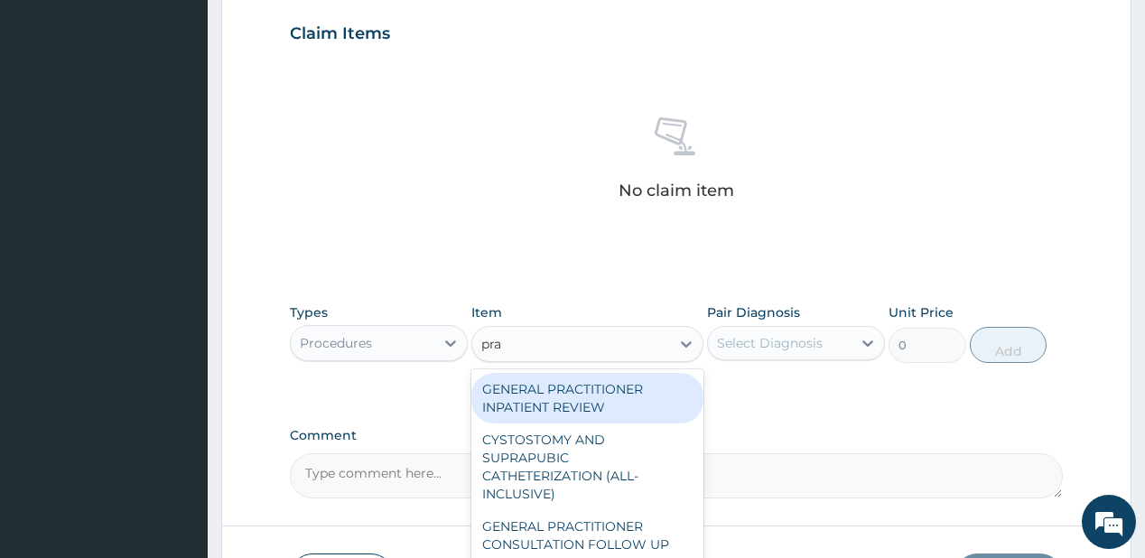
type input "prac"
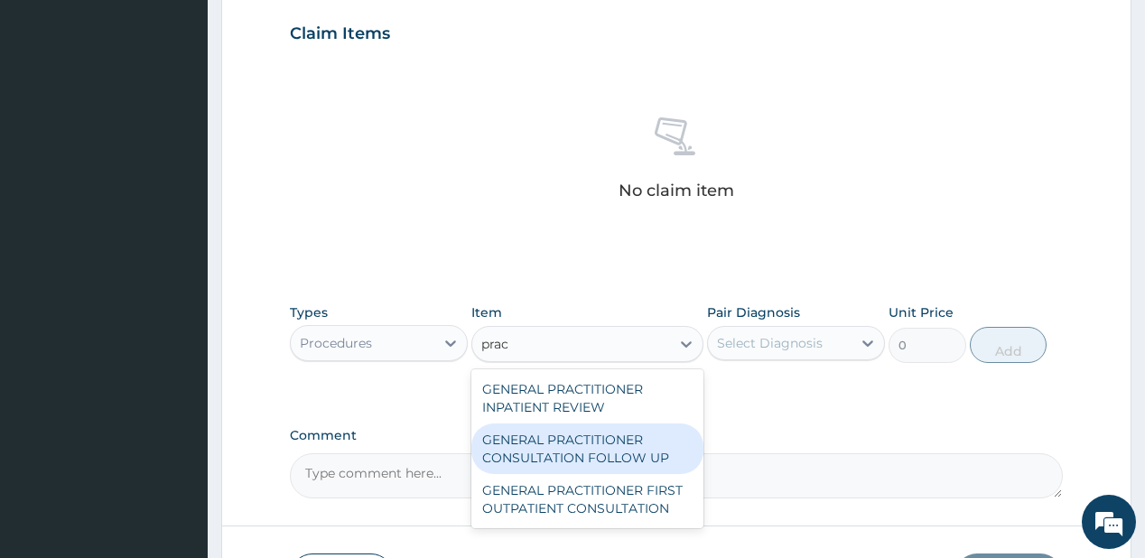
click at [571, 457] on div "GENERAL PRACTITIONER CONSULTATION FOLLOW UP" at bounding box center [587, 448] width 232 height 51
type input "1875"
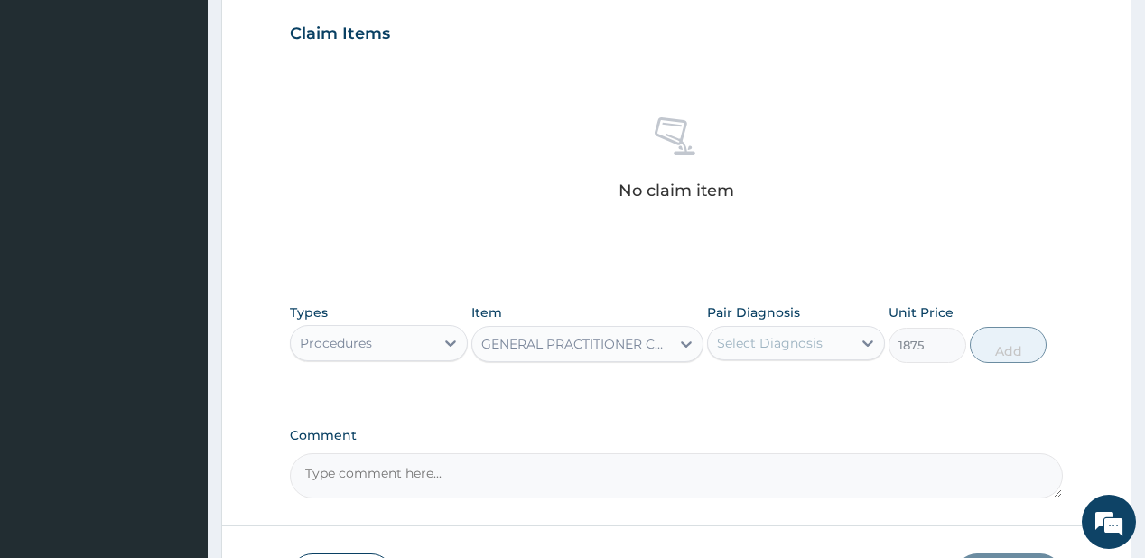
click at [801, 348] on div "Select Diagnosis" at bounding box center [770, 343] width 106 height 18
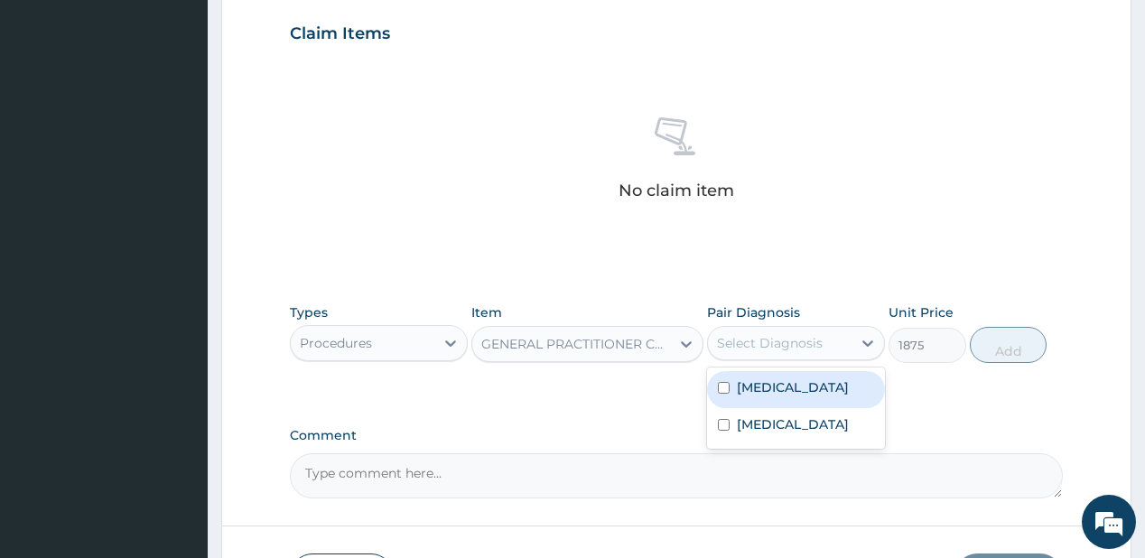
click at [775, 385] on label "Malaria" at bounding box center [793, 387] width 112 height 18
checkbox input "true"
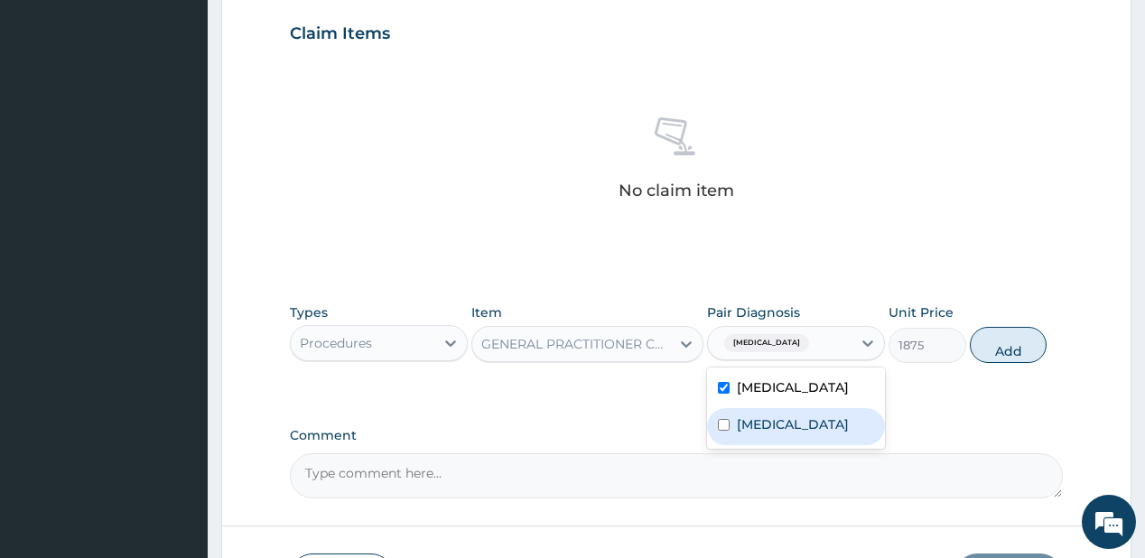
drag, startPoint x: 758, startPoint y: 426, endPoint x: 921, endPoint y: 376, distance: 169.9
click at [761, 426] on label "Sepsis" at bounding box center [793, 424] width 112 height 18
checkbox input "true"
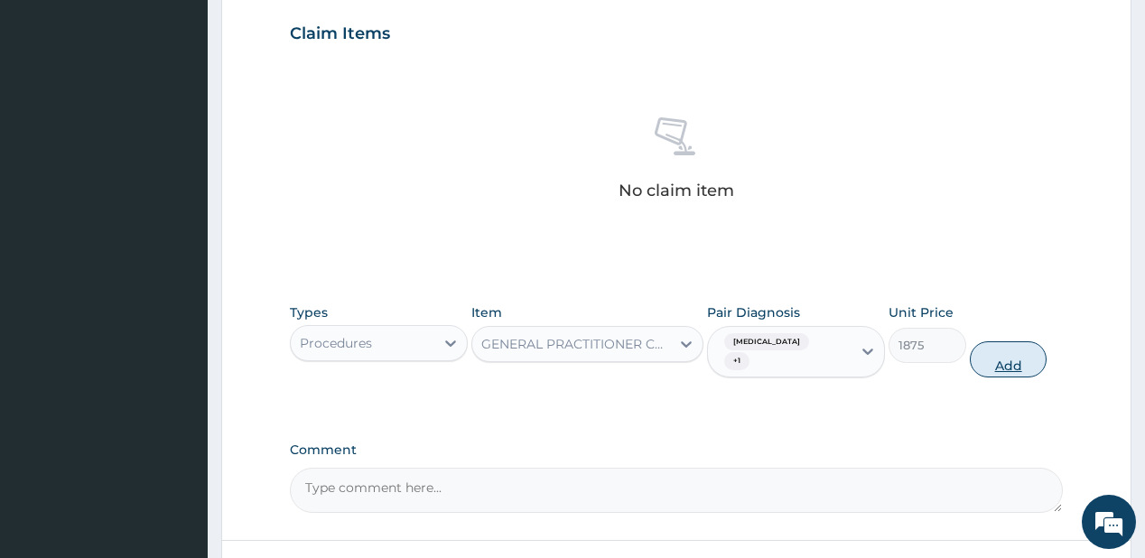
click at [1025, 341] on button "Add" at bounding box center [1009, 359] width 78 height 36
type input "0"
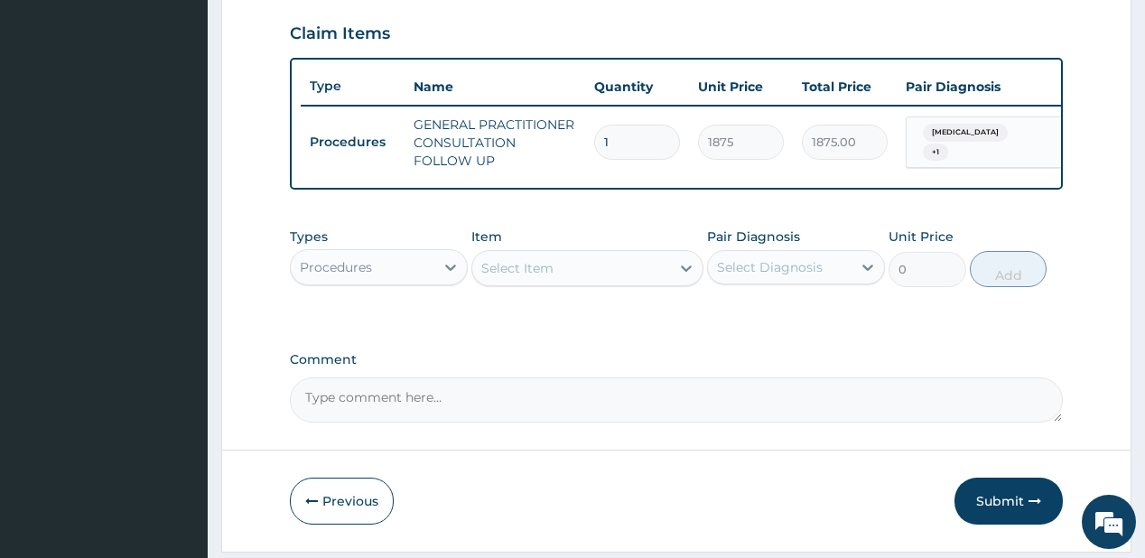
click at [413, 264] on div "Procedures" at bounding box center [363, 267] width 144 height 29
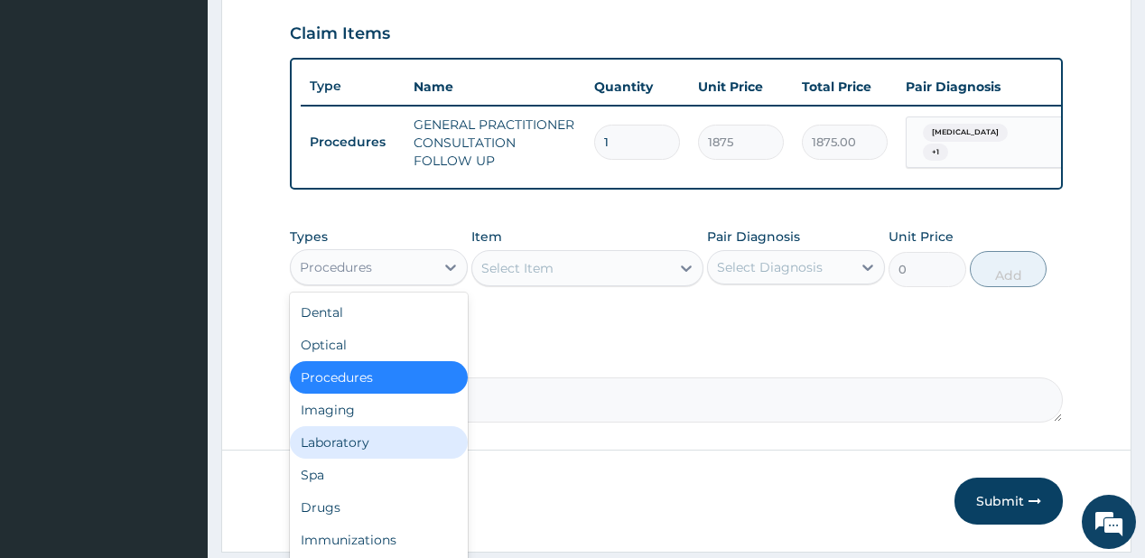
click at [333, 448] on div "Laboratory" at bounding box center [379, 442] width 178 height 32
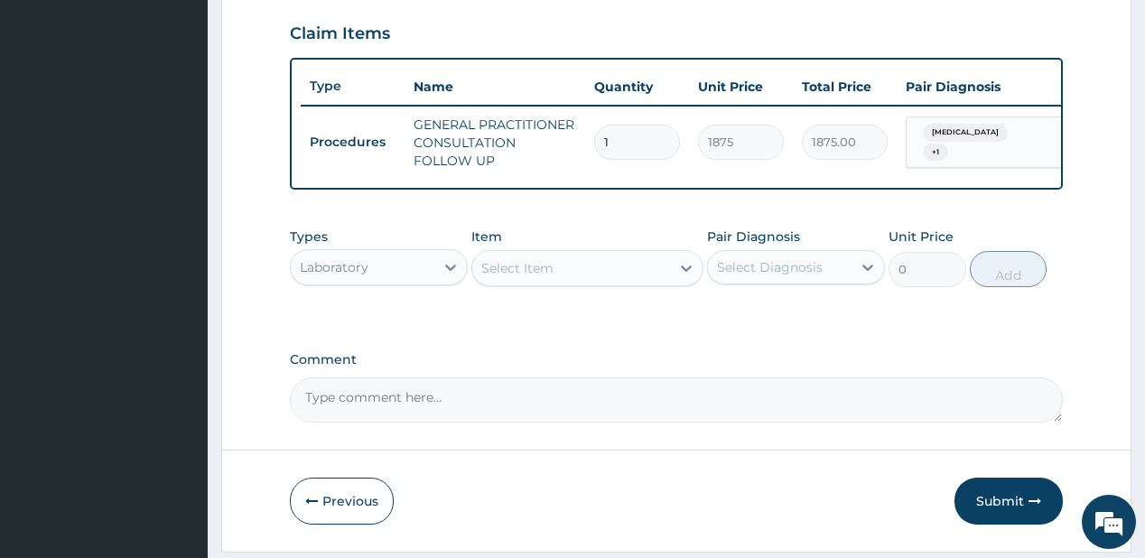
click at [513, 277] on div "Select Item" at bounding box center [517, 268] width 72 height 18
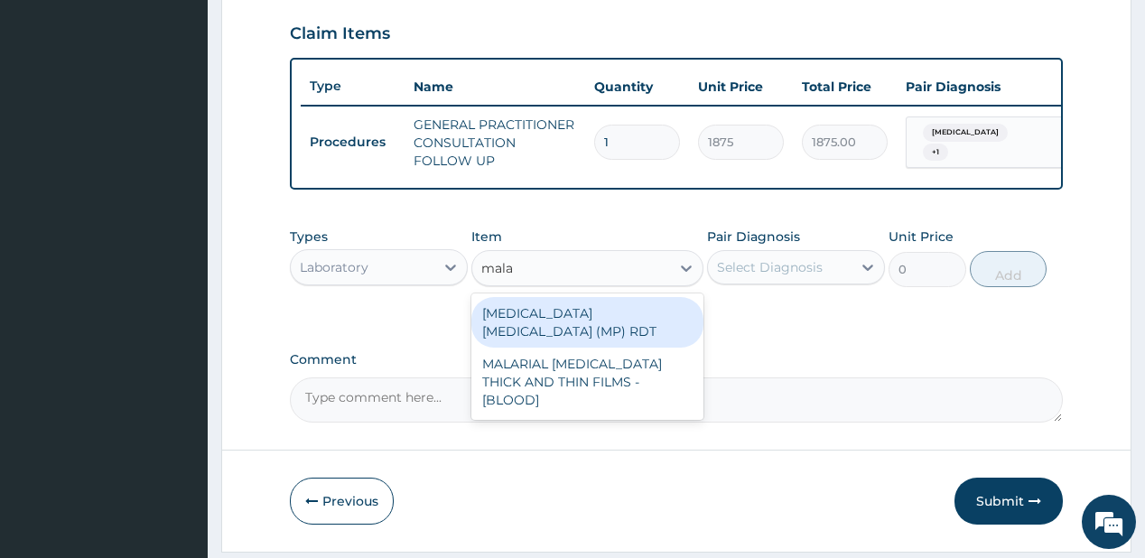
type input "malar"
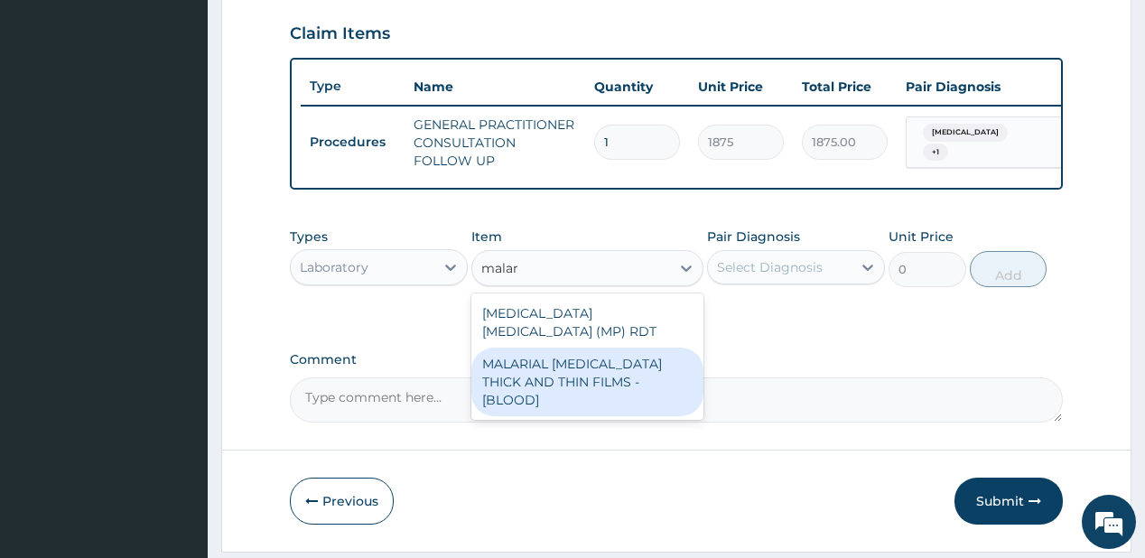
click at [553, 359] on div "MALARIAL PARASITE THICK AND THIN FILMS - [BLOOD]" at bounding box center [587, 382] width 232 height 69
type input "2187.5"
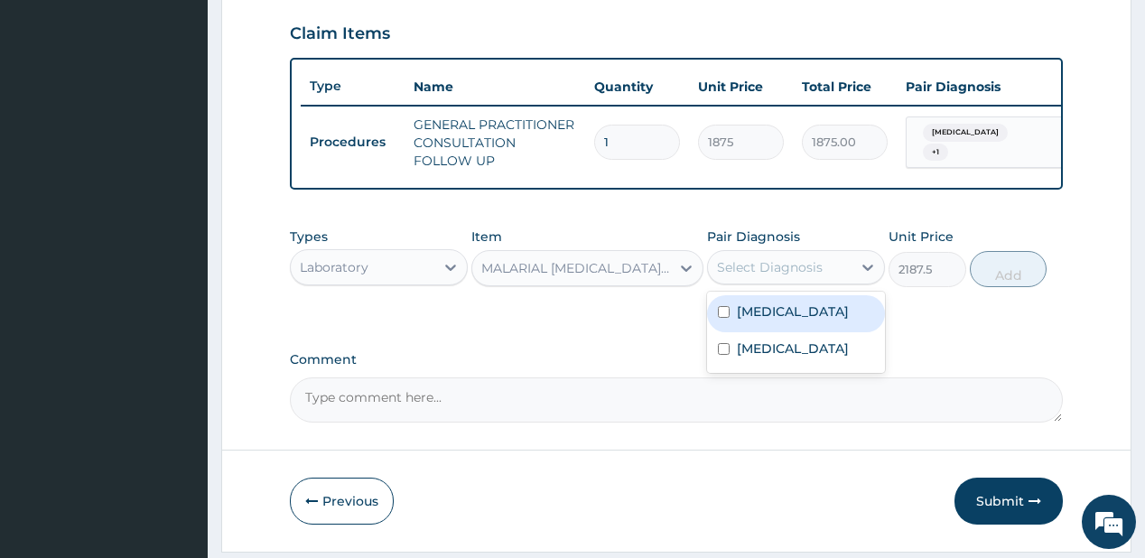
click at [755, 276] on div "Select Diagnosis" at bounding box center [770, 267] width 106 height 18
click at [771, 320] on label "Malaria" at bounding box center [793, 311] width 112 height 18
checkbox input "true"
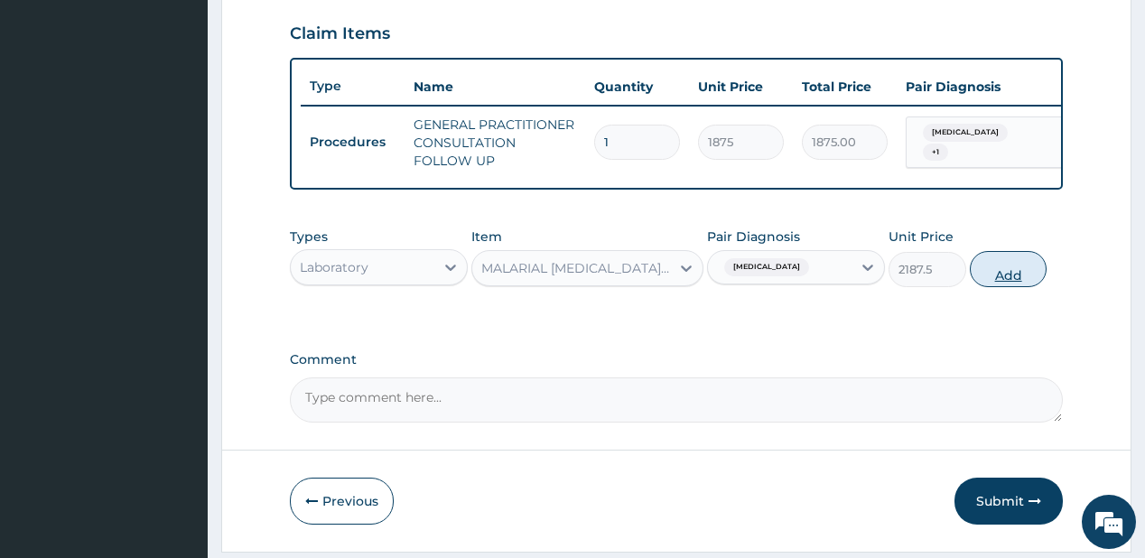
click at [999, 280] on button "Add" at bounding box center [1009, 269] width 78 height 36
type input "0"
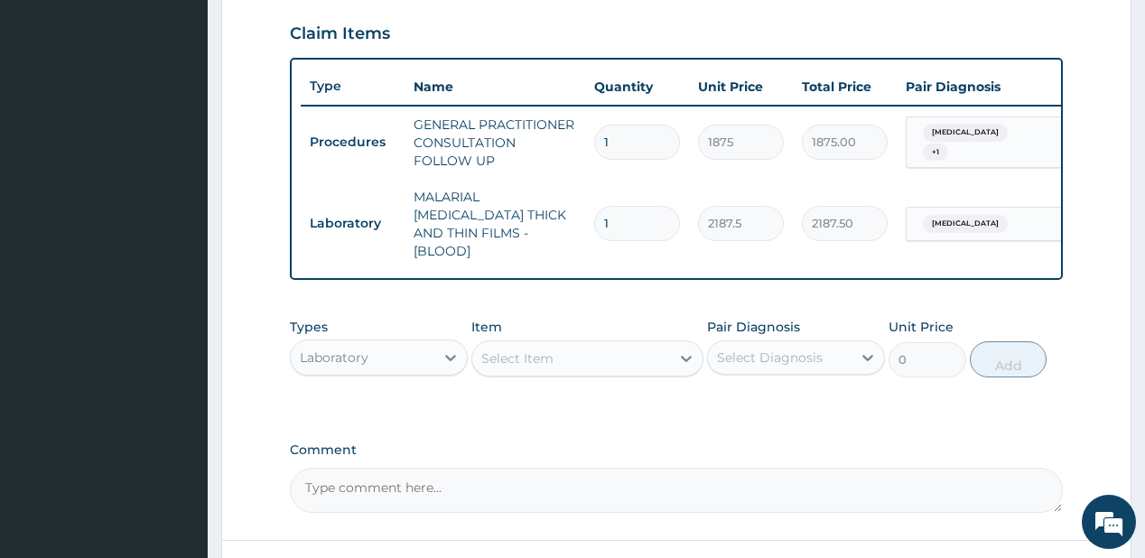
click at [669, 344] on div "Select Item" at bounding box center [571, 358] width 198 height 29
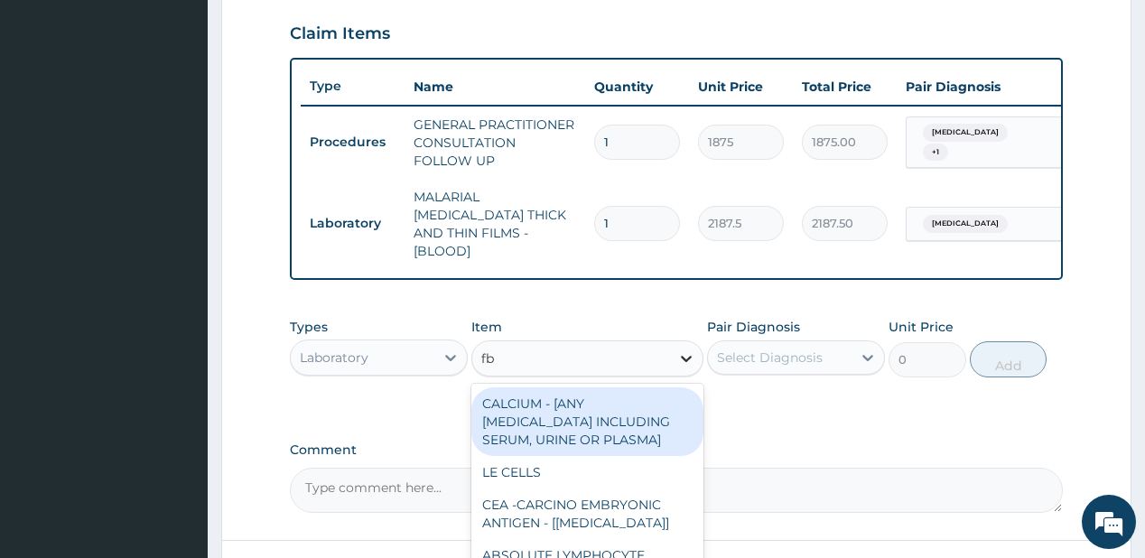
type input "fbc"
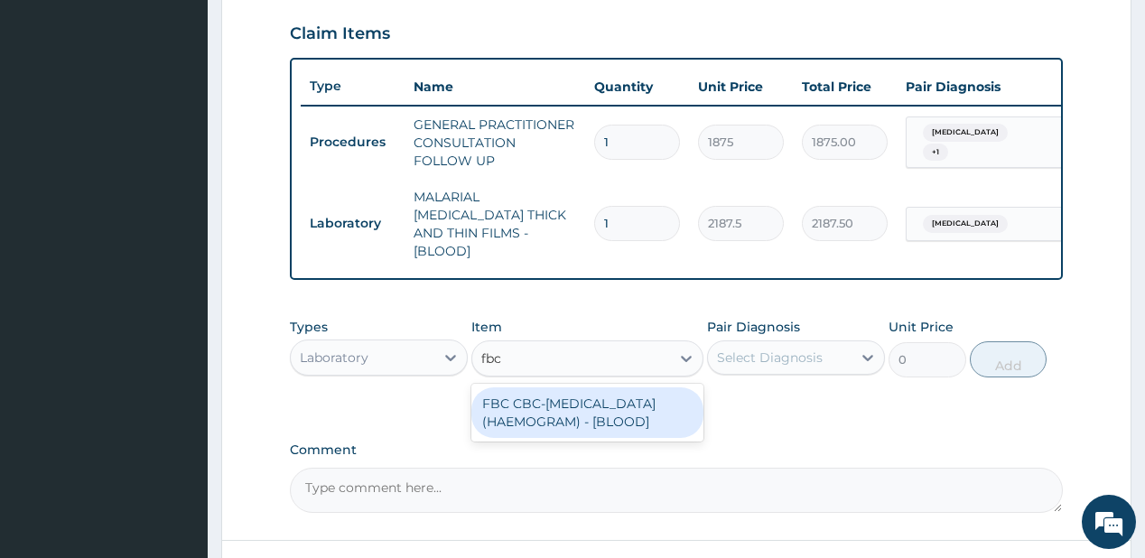
click at [573, 401] on div "FBC CBC-COMPLETE BLOOD COUNT (HAEMOGRAM) - [BLOOD]" at bounding box center [587, 412] width 232 height 51
type input "5000"
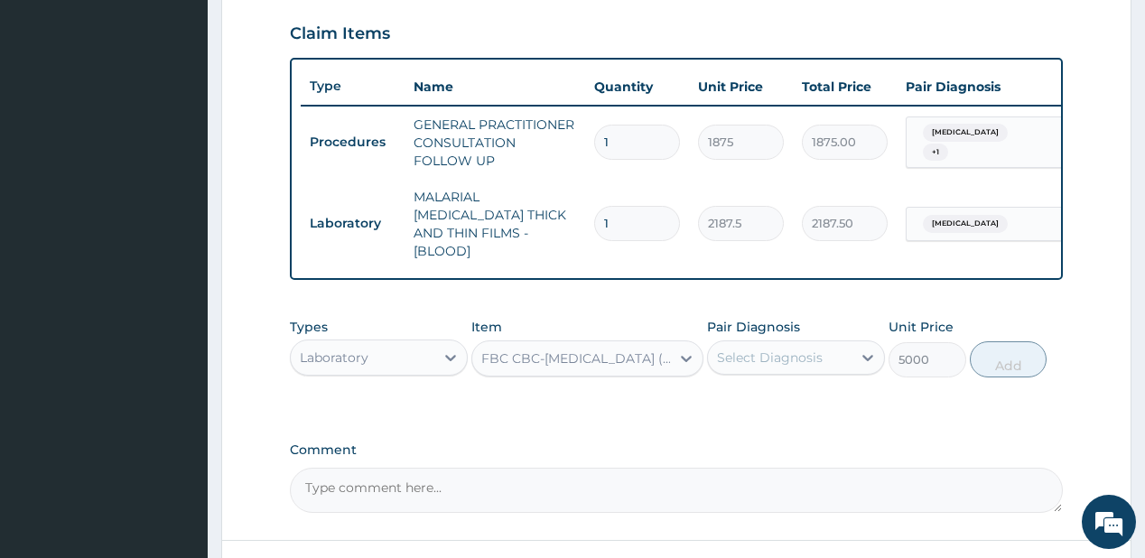
click at [762, 357] on div "Select Diagnosis" at bounding box center [780, 357] width 144 height 29
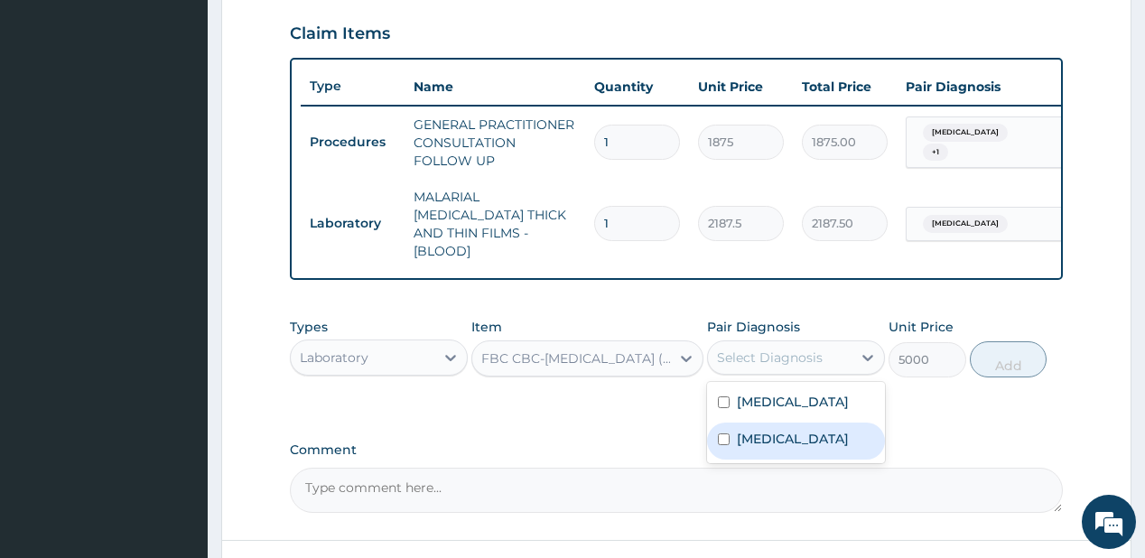
click at [744, 430] on label "Sepsis" at bounding box center [793, 439] width 112 height 18
checkbox input "true"
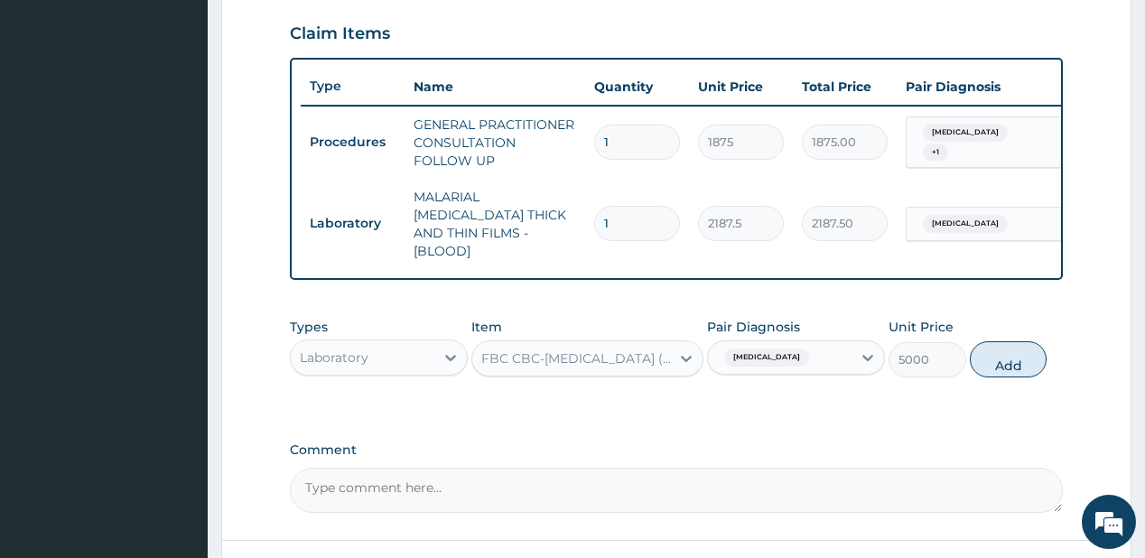
click at [1062, 331] on div "Types Laboratory Item FBC CBC-COMPLETE BLOOD COUNT (HAEMOGRAM) - [BLOOD] Pair D…" at bounding box center [676, 348] width 772 height 78
click at [1010, 354] on button "Add" at bounding box center [1009, 359] width 78 height 36
type input "0"
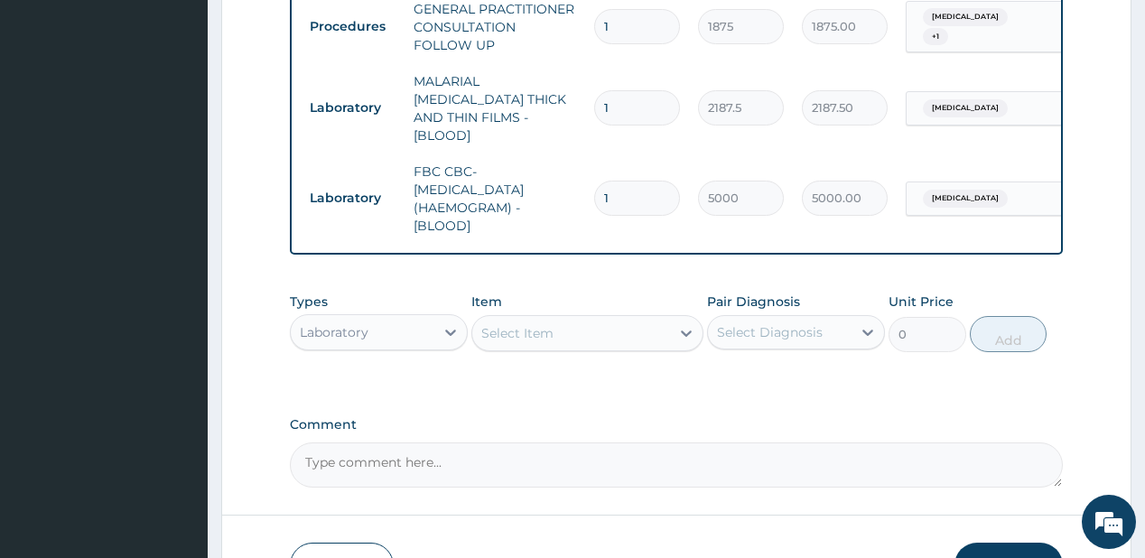
scroll to position [758, 0]
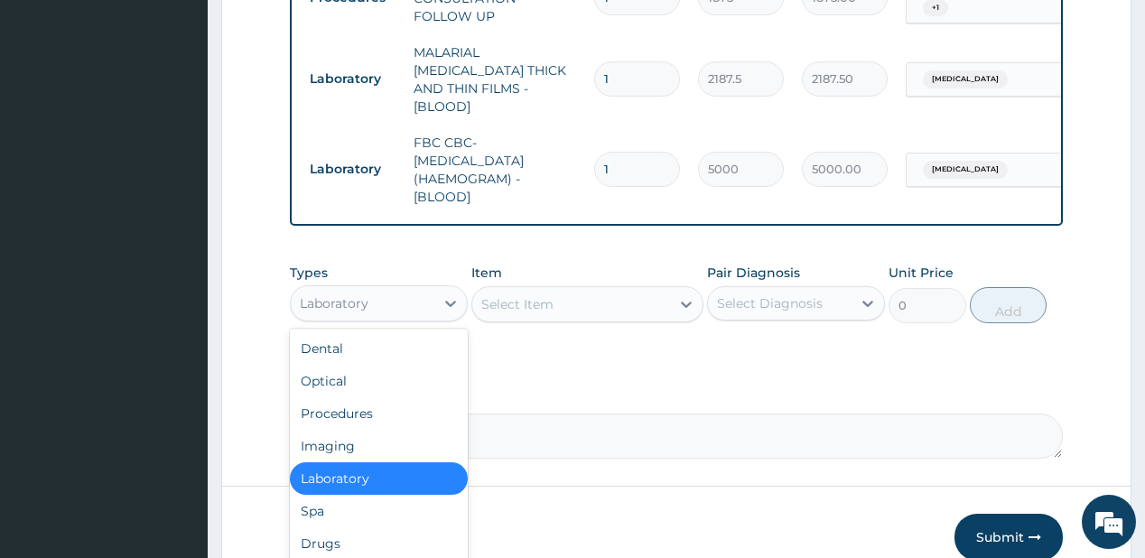
click at [419, 304] on div "Laboratory" at bounding box center [363, 303] width 144 height 29
drag, startPoint x: 347, startPoint y: 534, endPoint x: 385, endPoint y: 25, distance: 509.6
click at [350, 527] on div "Drugs" at bounding box center [379, 543] width 178 height 32
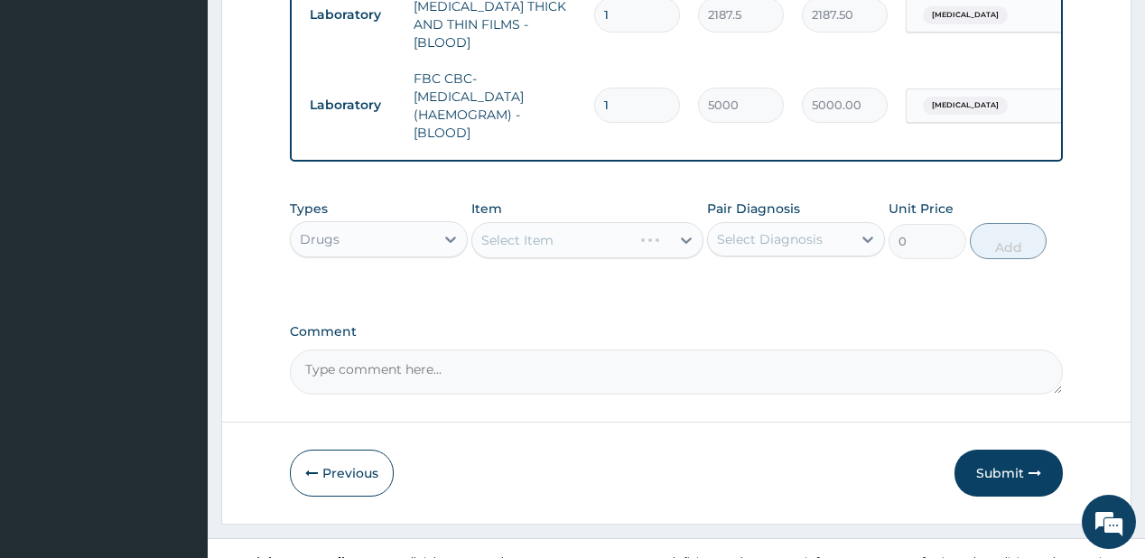
scroll to position [838, 0]
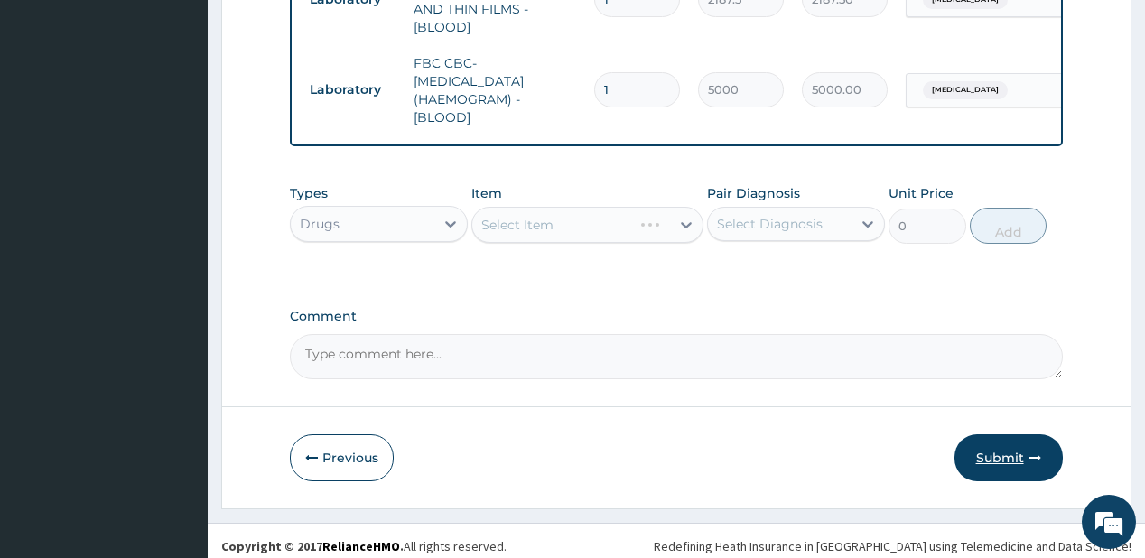
click at [989, 446] on button "Submit" at bounding box center [1008, 457] width 108 height 47
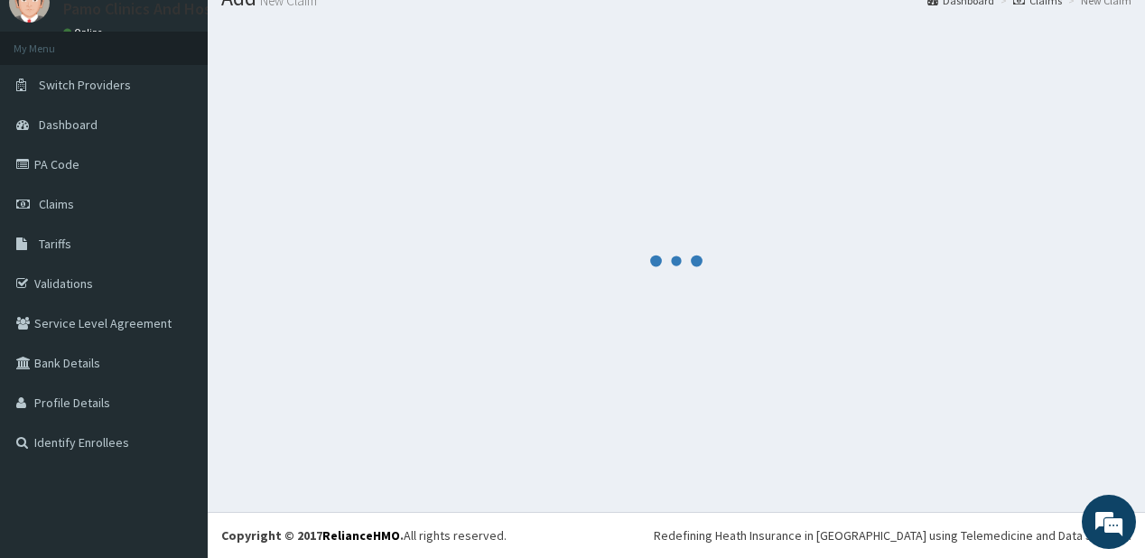
scroll to position [71, 0]
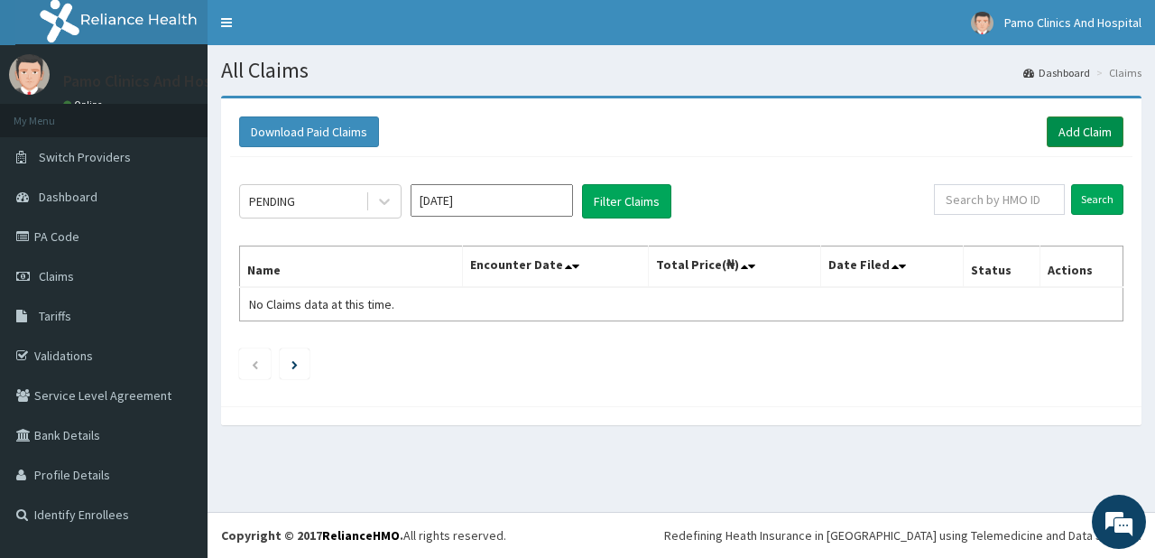
click at [1069, 127] on link "Add Claim" at bounding box center [1085, 131] width 77 height 31
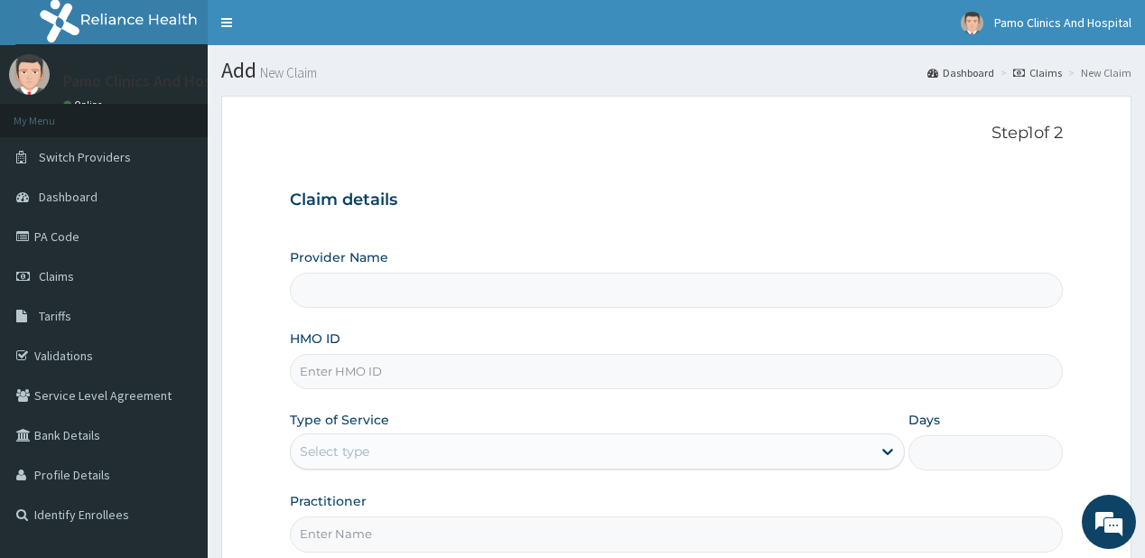
type input "Pamo Clinics And Hospital"
click at [330, 379] on input "HMO ID" at bounding box center [676, 371] width 772 height 35
paste input "SFC/10017/C"
click at [324, 374] on input "SFC/10017/C" at bounding box center [676, 371] width 772 height 35
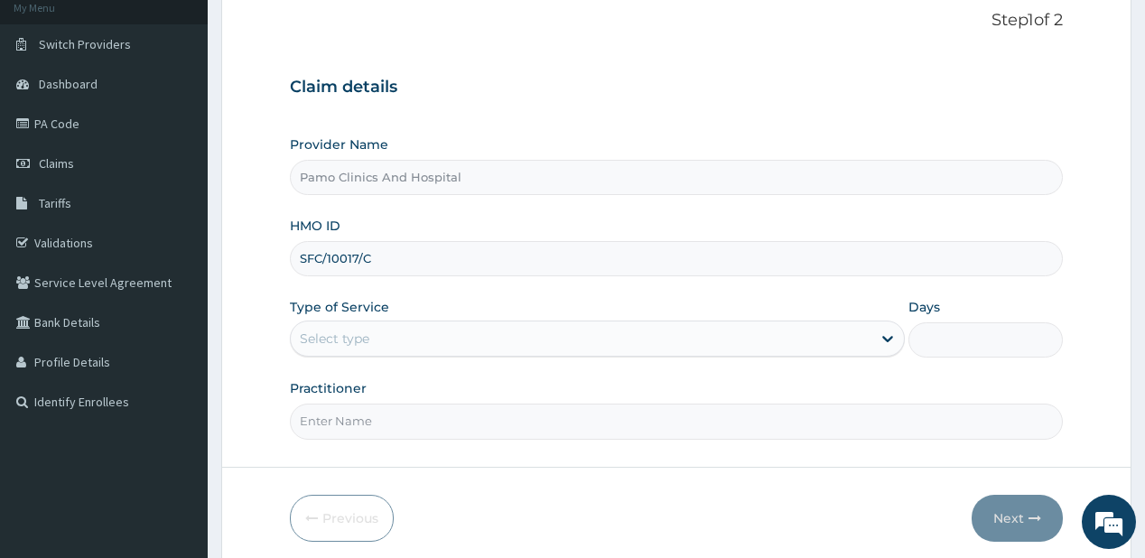
scroll to position [181, 0]
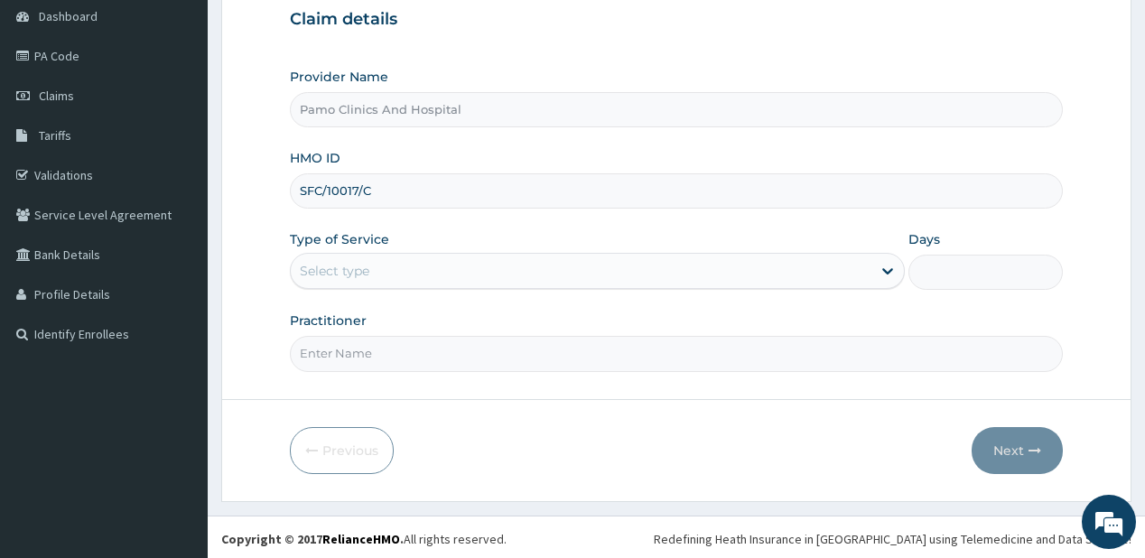
type input "SFC/10017/C"
click at [345, 271] on div "Select type" at bounding box center [335, 271] width 70 height 18
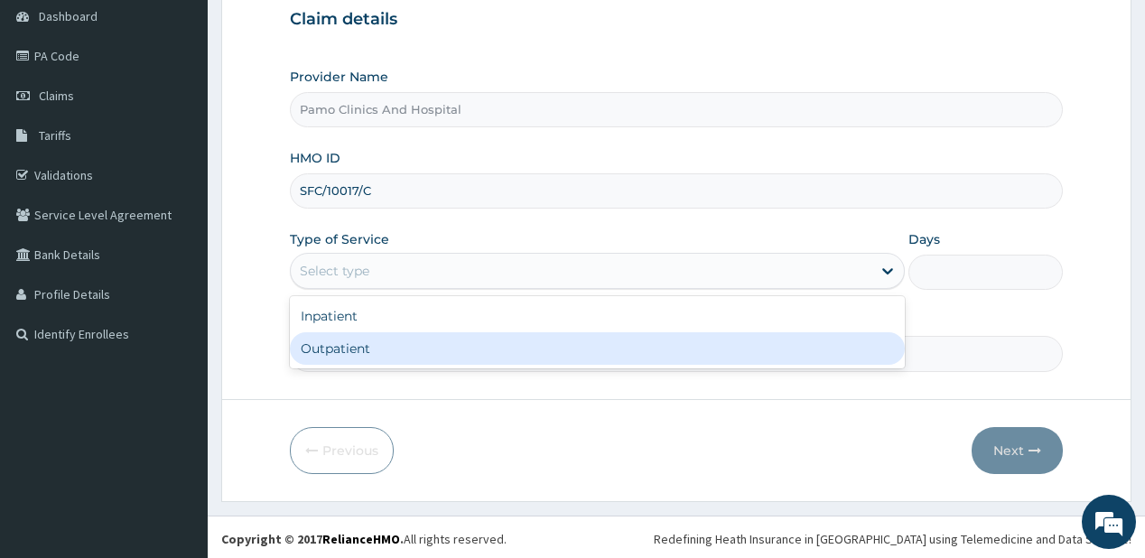
click at [338, 354] on div "Outpatient" at bounding box center [597, 348] width 615 height 32
type input "1"
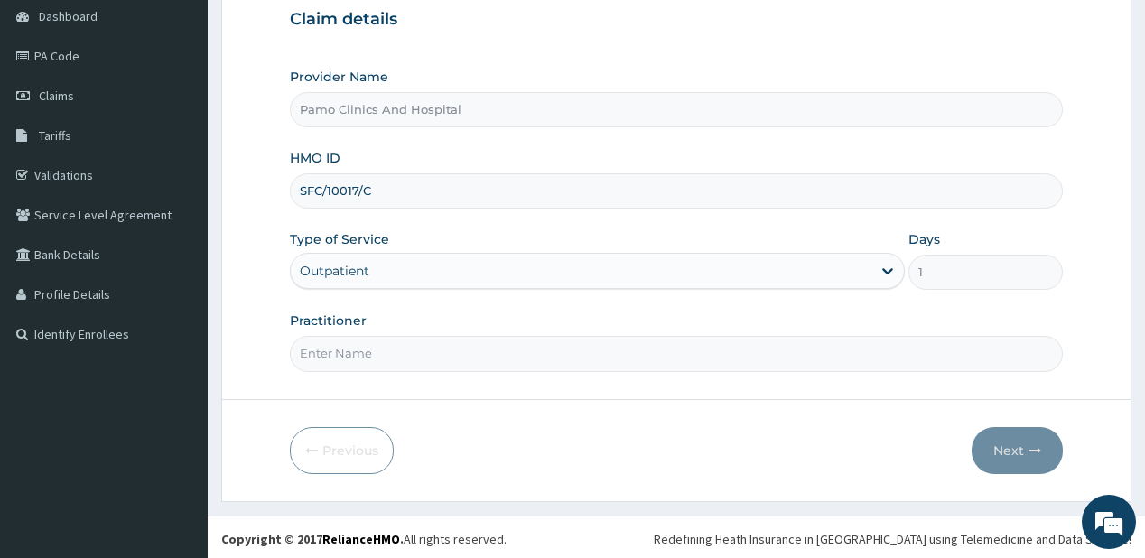
click at [338, 353] on input "Practitioner" at bounding box center [676, 353] width 772 height 35
type input "[PERSON_NAME]"
click at [1018, 449] on button "Next" at bounding box center [1016, 450] width 91 height 47
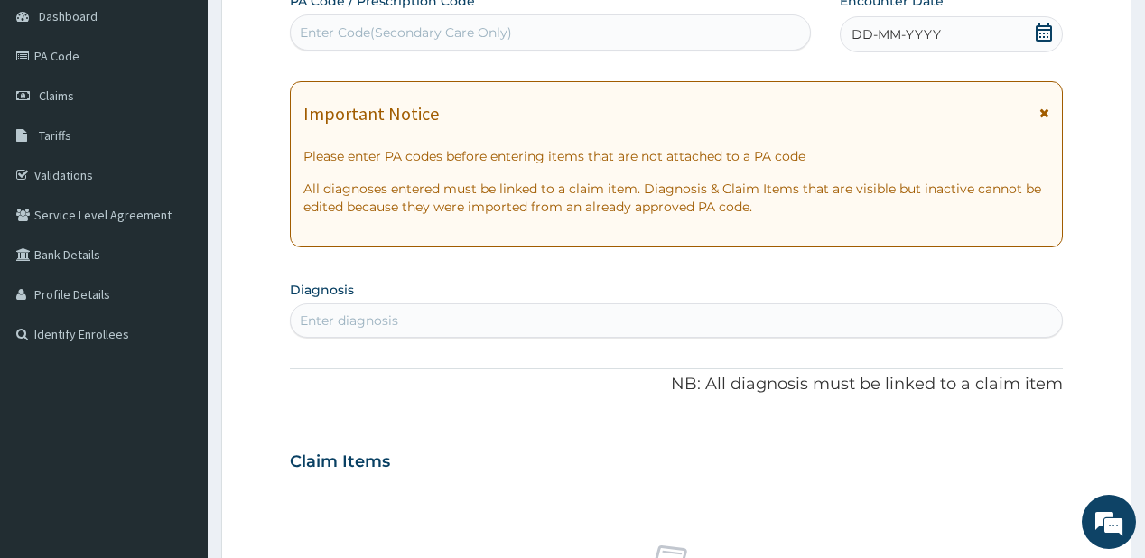
click at [1039, 32] on icon at bounding box center [1043, 32] width 16 height 18
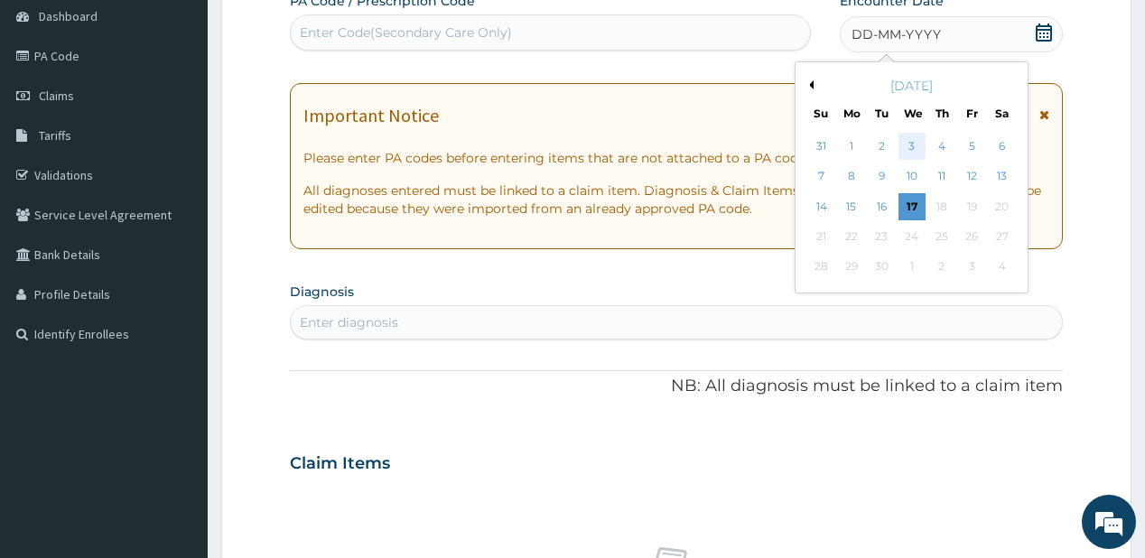
click at [913, 141] on div "3" at bounding box center [910, 146] width 27 height 27
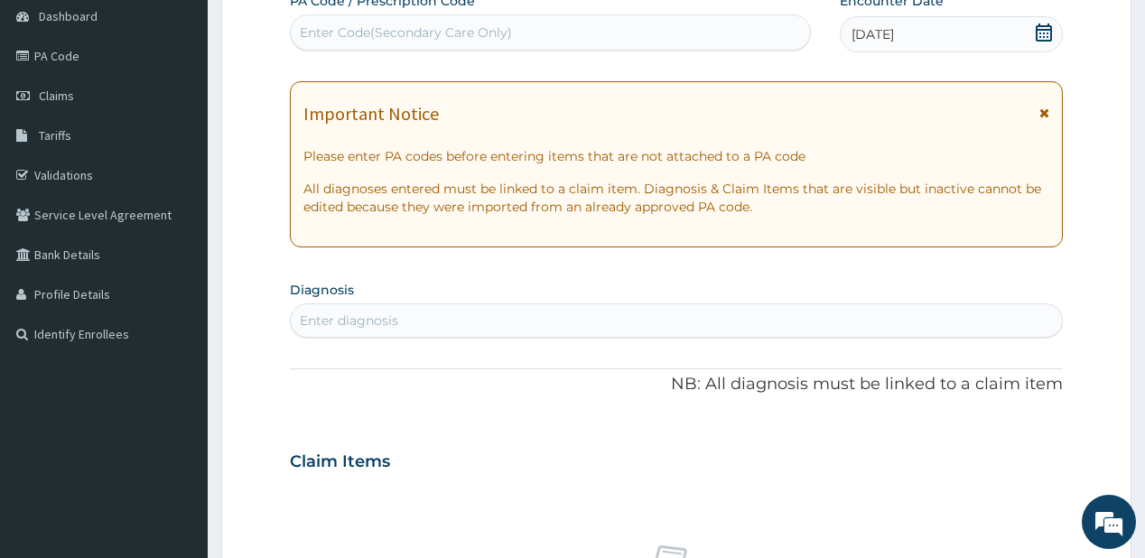
click at [405, 315] on div "Enter diagnosis" at bounding box center [676, 320] width 770 height 29
type input "[MEDICAL_DATA]"
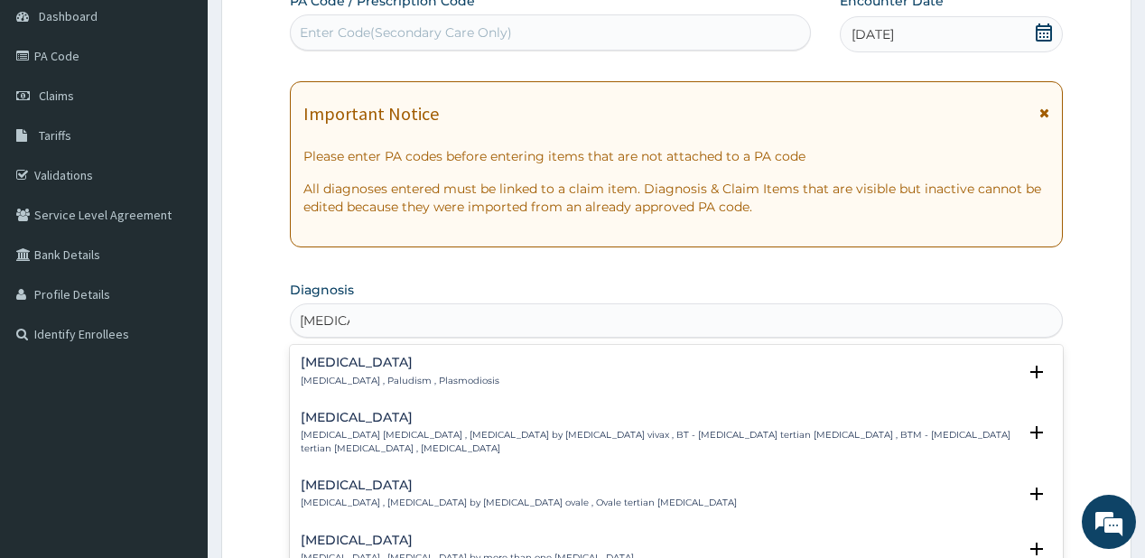
click at [349, 375] on p "[MEDICAL_DATA] , Paludism , Plasmodiosis" at bounding box center [400, 381] width 199 height 13
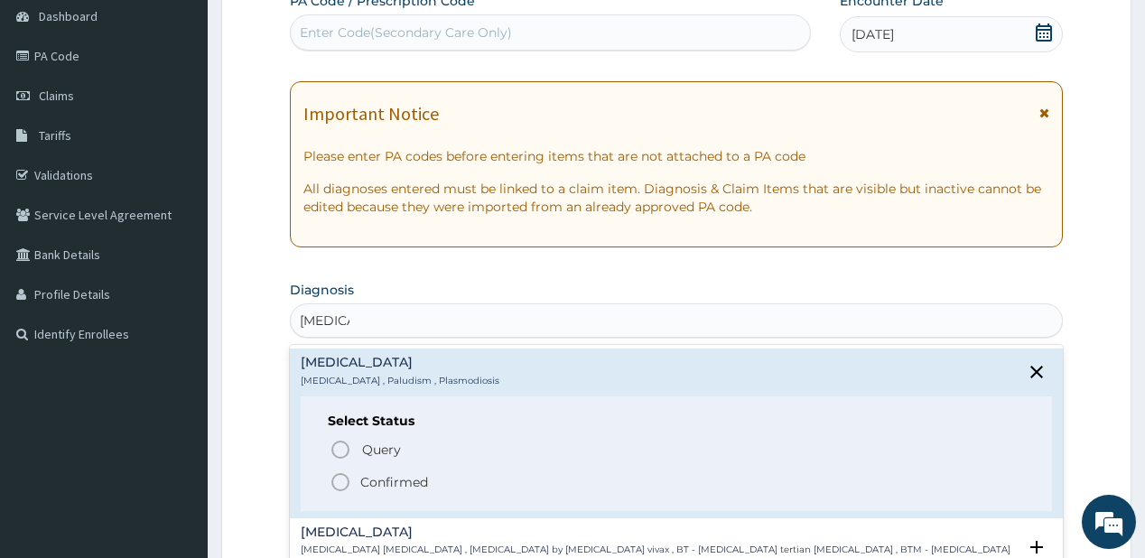
drag, startPoint x: 357, startPoint y: 485, endPoint x: 344, endPoint y: 493, distance: 15.8
click at [357, 485] on span "Confirmed" at bounding box center [676, 482] width 694 height 22
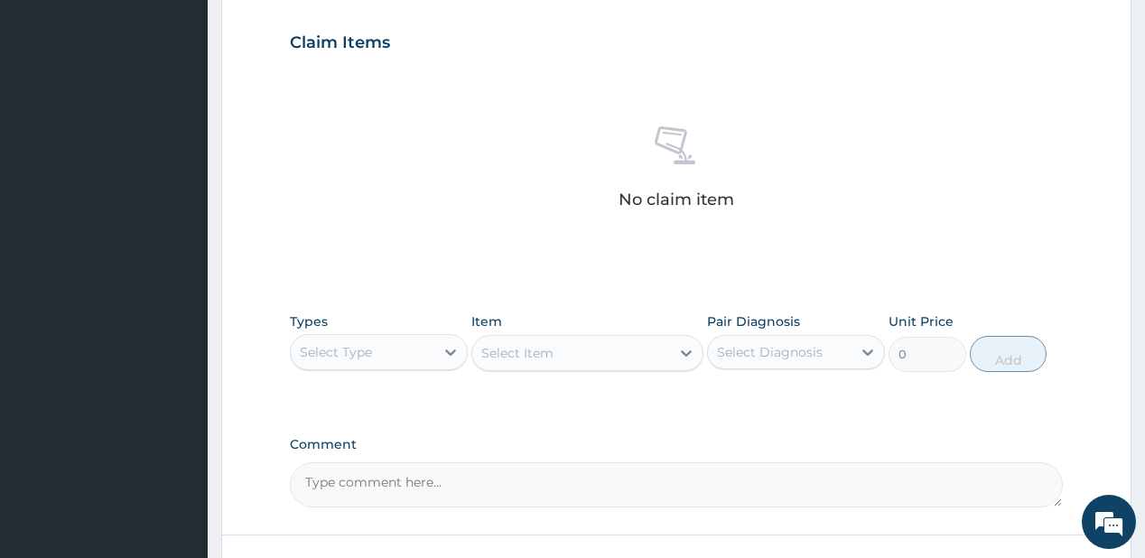
scroll to position [614, 0]
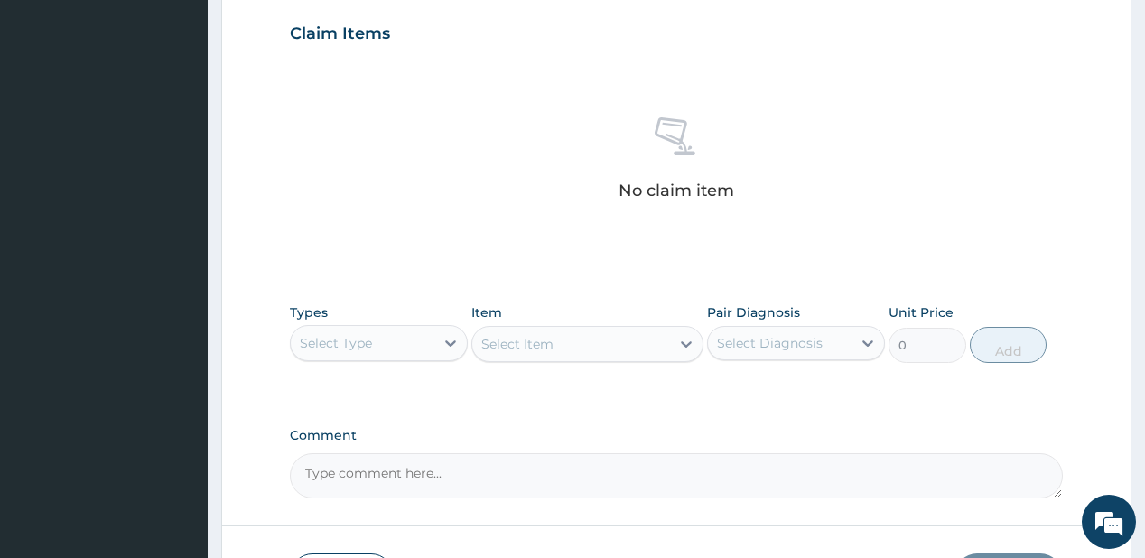
click at [368, 353] on div "Select Type" at bounding box center [363, 343] width 144 height 29
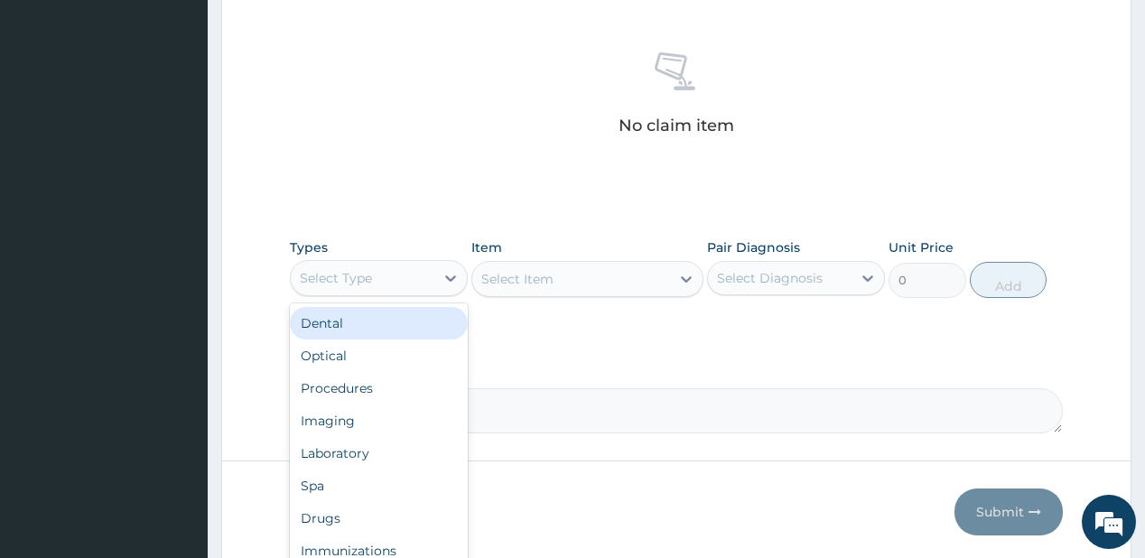
scroll to position [686, 0]
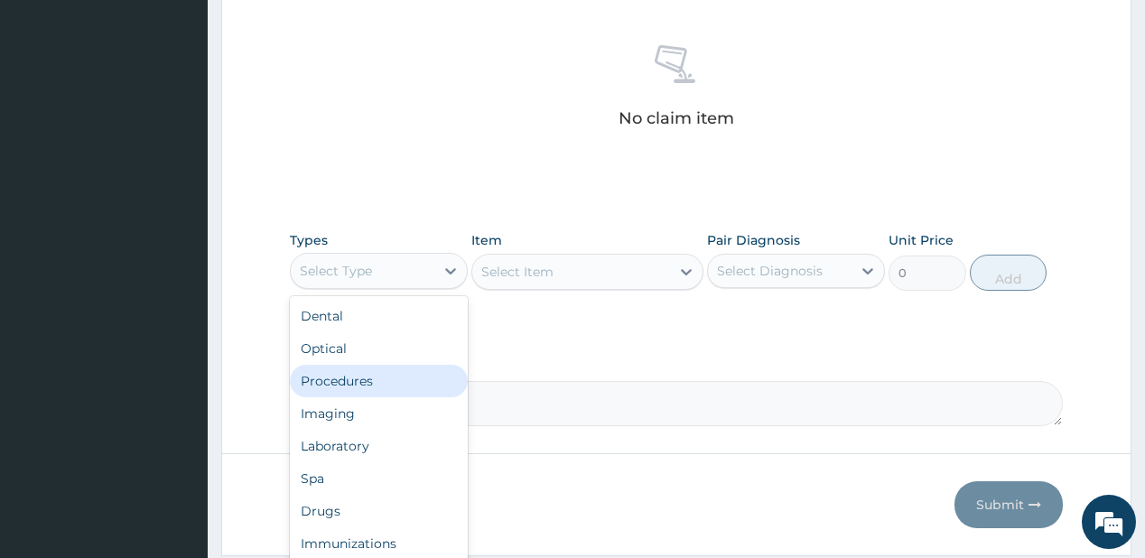
click at [385, 371] on div "Procedures" at bounding box center [379, 381] width 178 height 32
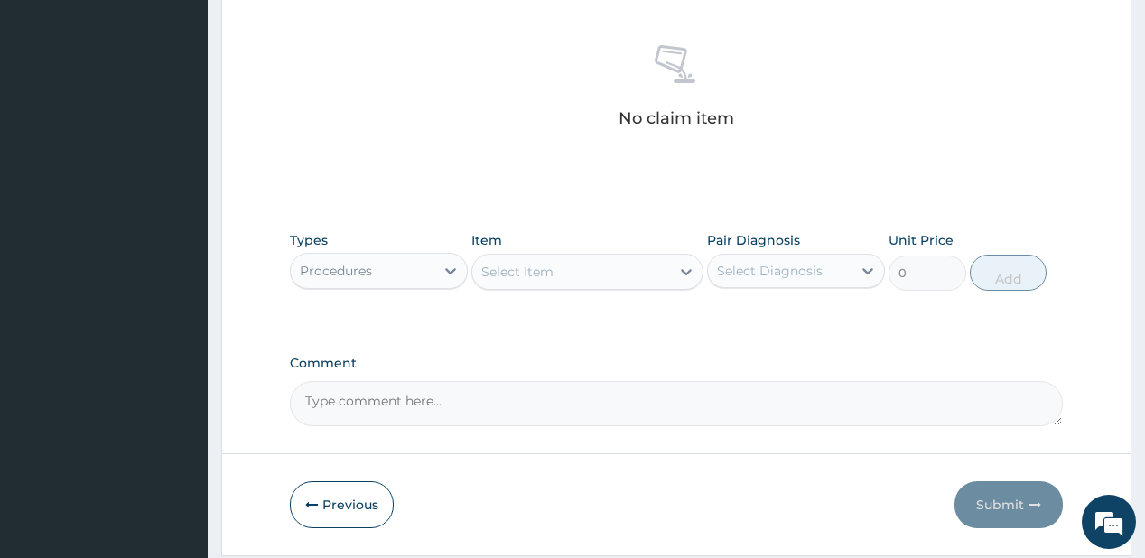
click at [573, 272] on div "Select Item" at bounding box center [571, 271] width 198 height 29
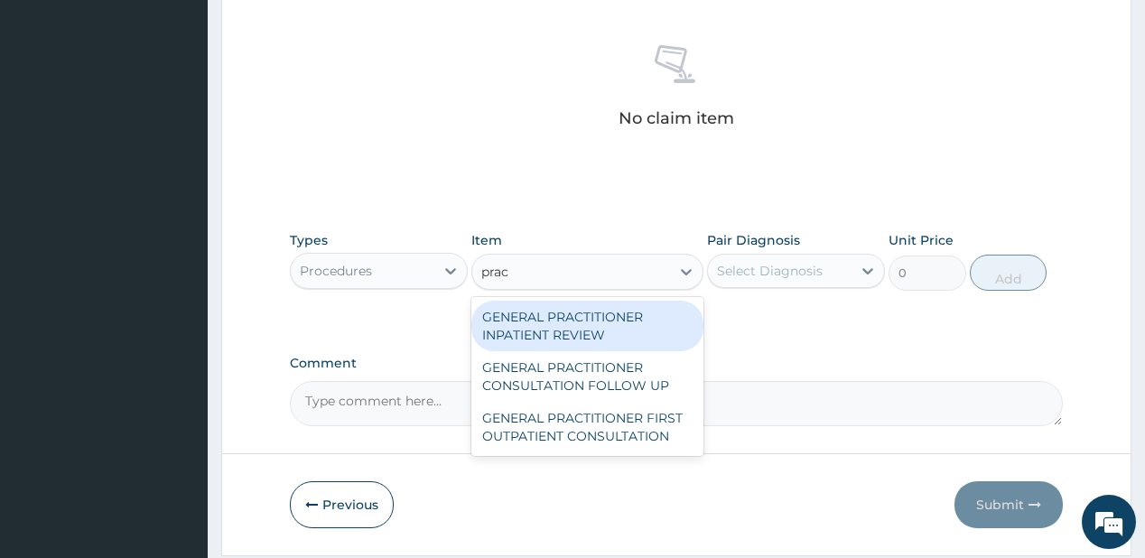
type input "pract"
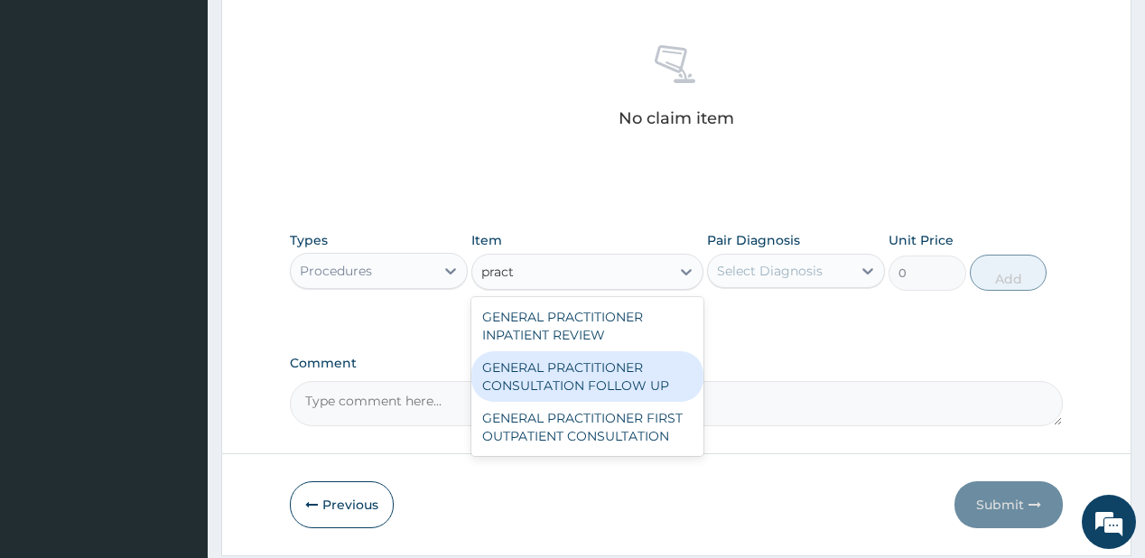
click at [539, 367] on div "GENERAL PRACTITIONER CONSULTATION FOLLOW UP" at bounding box center [587, 376] width 232 height 51
type input "1875"
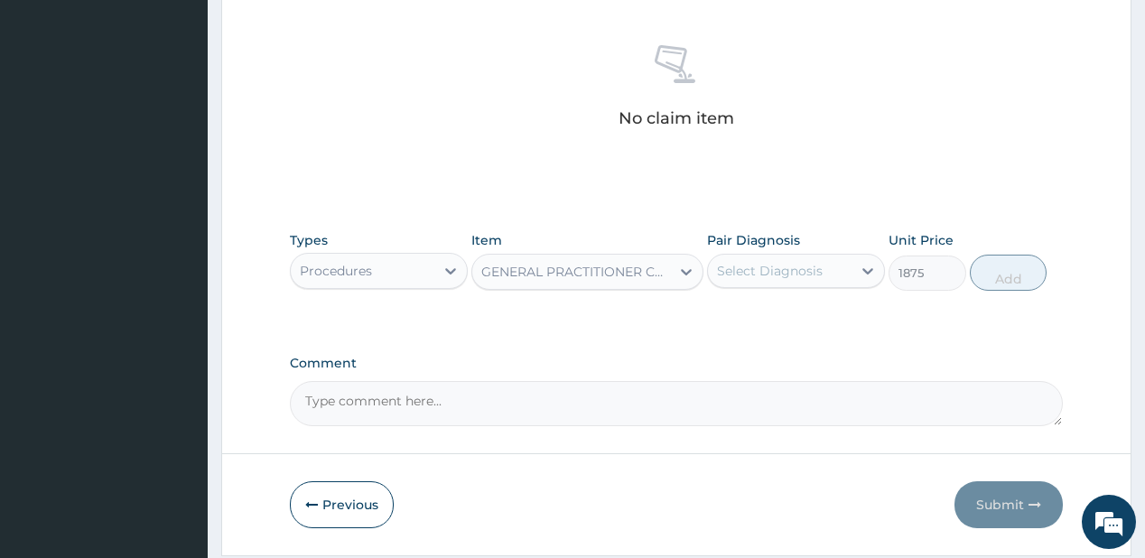
click at [746, 264] on div "Select Diagnosis" at bounding box center [770, 271] width 106 height 18
drag, startPoint x: 798, startPoint y: 304, endPoint x: 922, endPoint y: 265, distance: 129.6
click at [796, 303] on div "Malaria" at bounding box center [796, 317] width 178 height 37
checkbox input "true"
click at [1022, 273] on button "Add" at bounding box center [1009, 273] width 78 height 36
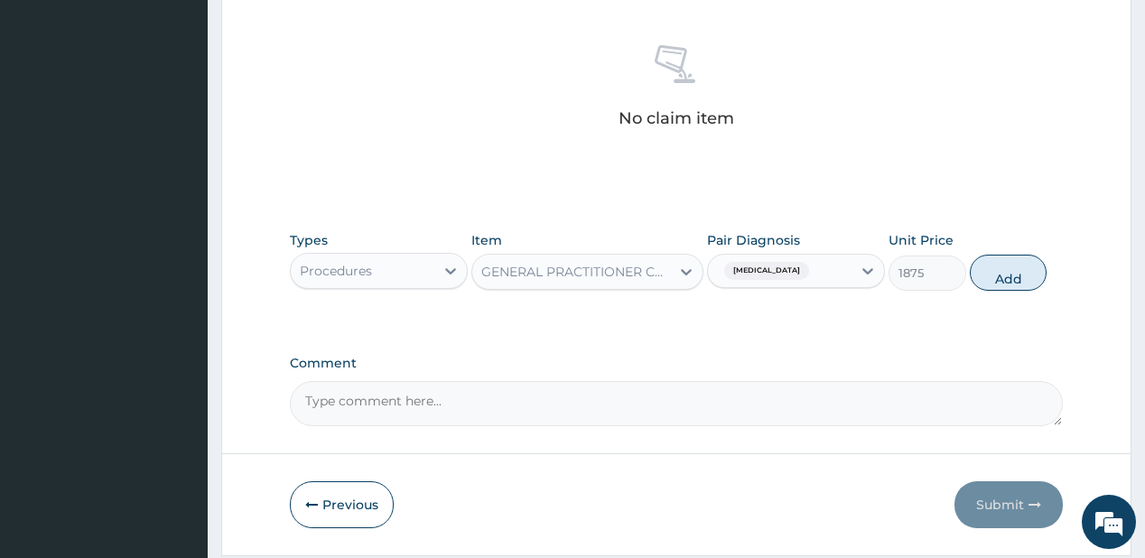
type input "0"
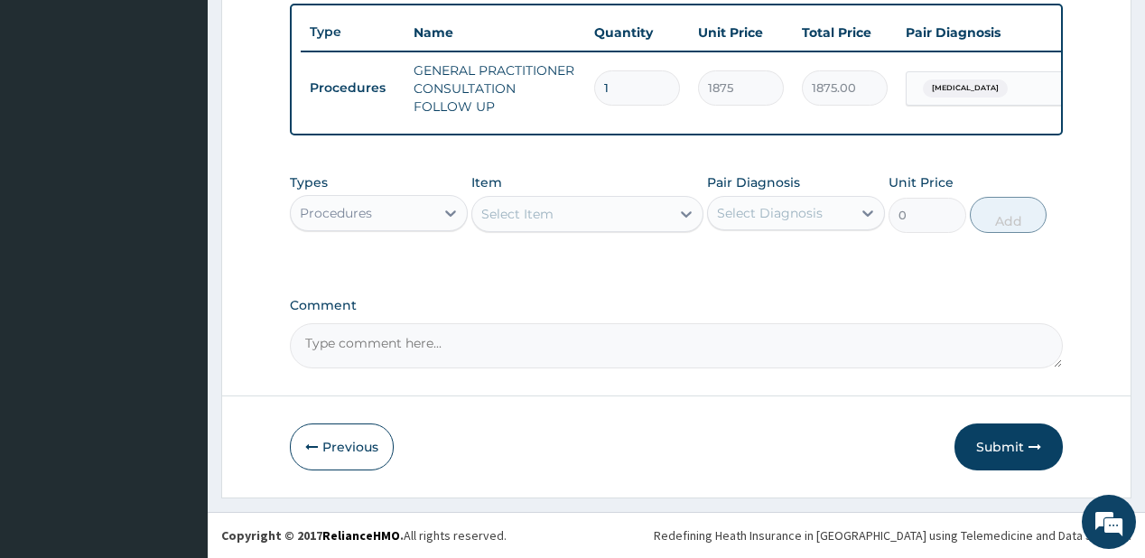
scroll to position [675, 0]
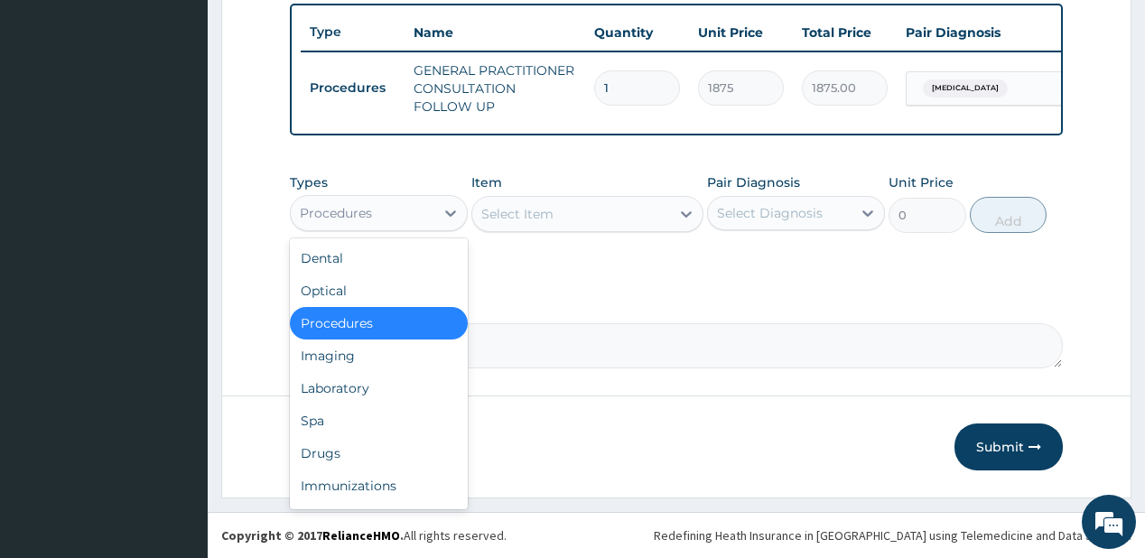
click at [358, 225] on div "Procedures" at bounding box center [363, 213] width 144 height 29
click at [412, 212] on div "Procedures" at bounding box center [363, 213] width 144 height 29
click at [349, 465] on div "Drugs" at bounding box center [379, 453] width 178 height 32
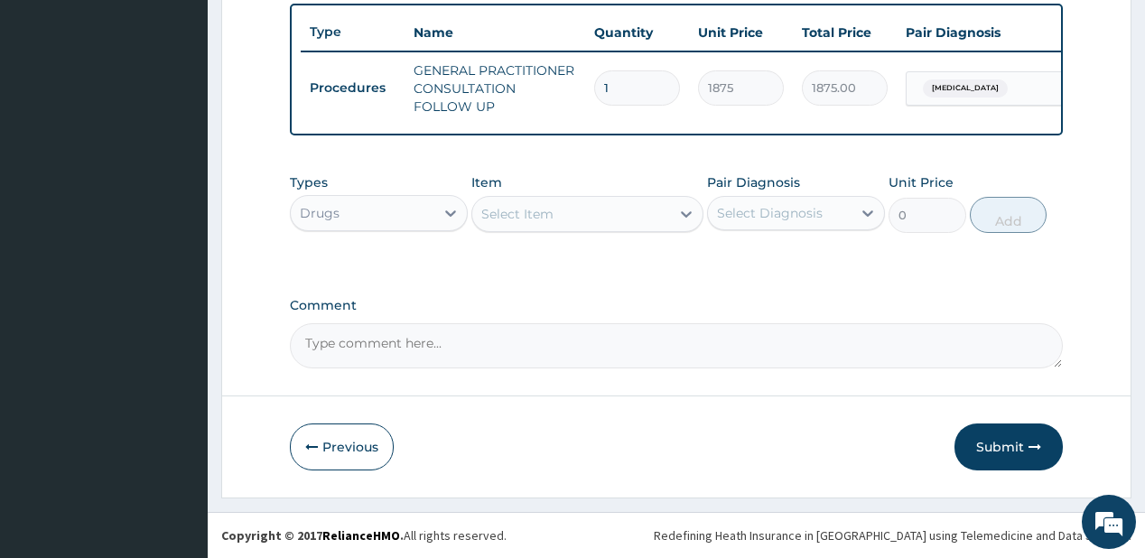
click at [600, 212] on div "Select Item" at bounding box center [571, 214] width 198 height 29
type input "parace"
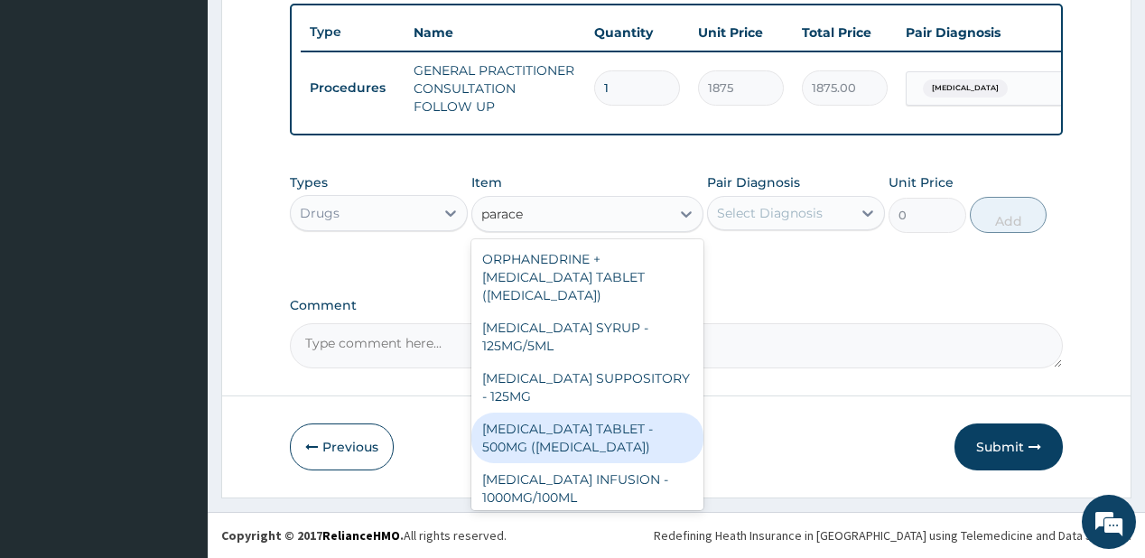
drag, startPoint x: 553, startPoint y: 430, endPoint x: 692, endPoint y: 274, distance: 208.4
click at [553, 428] on div "PARACETAMOL TABLET - 500MG (PANADOL)" at bounding box center [587, 438] width 232 height 51
type input "42"
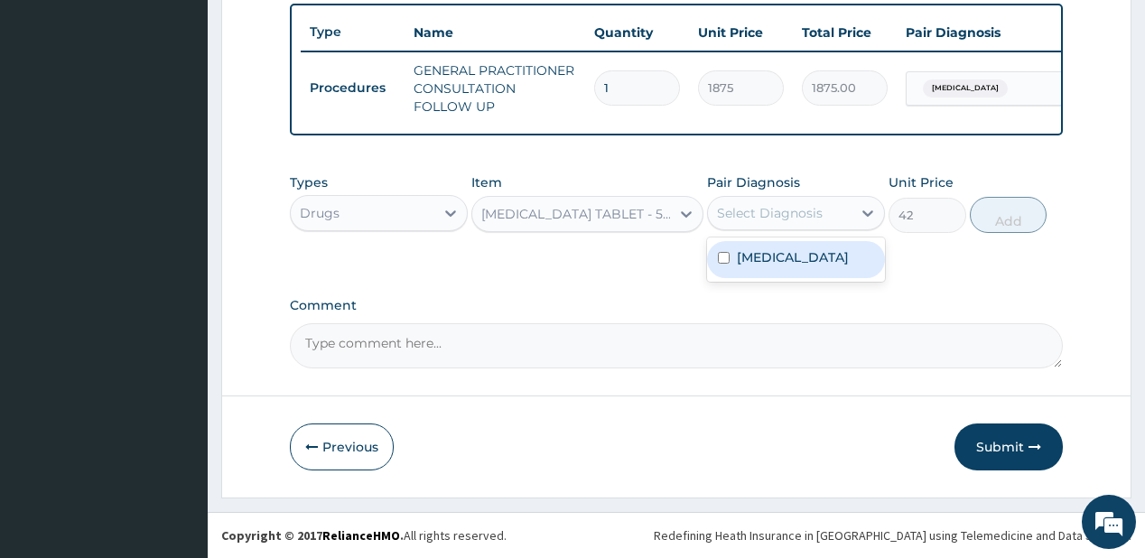
click at [776, 215] on div "Select Diagnosis" at bounding box center [770, 213] width 106 height 18
click at [785, 261] on div "Malaria" at bounding box center [796, 259] width 178 height 37
checkbox input "true"
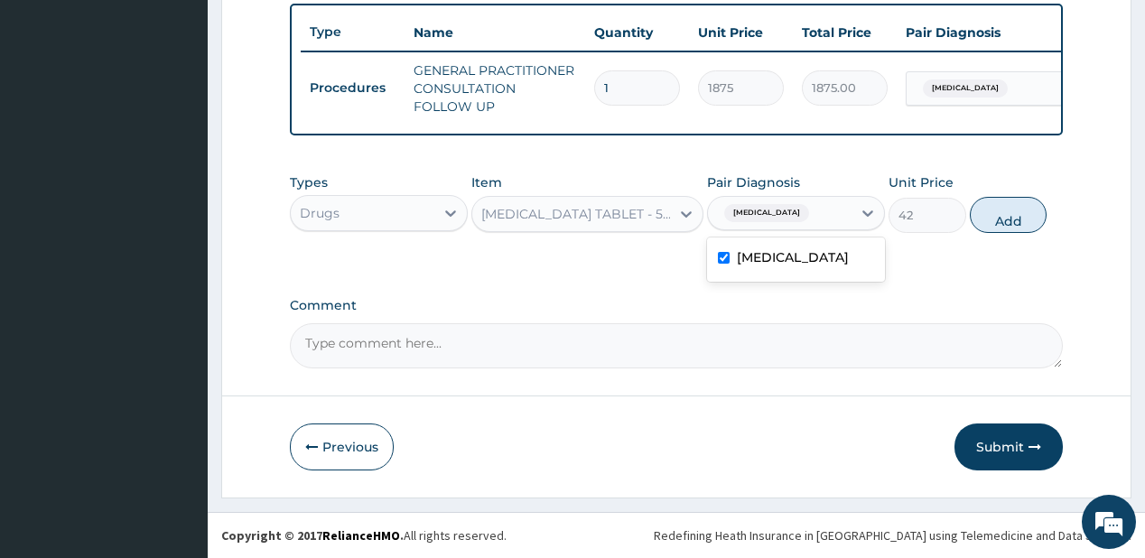
click at [1033, 221] on button "Add" at bounding box center [1009, 215] width 78 height 36
type input "0"
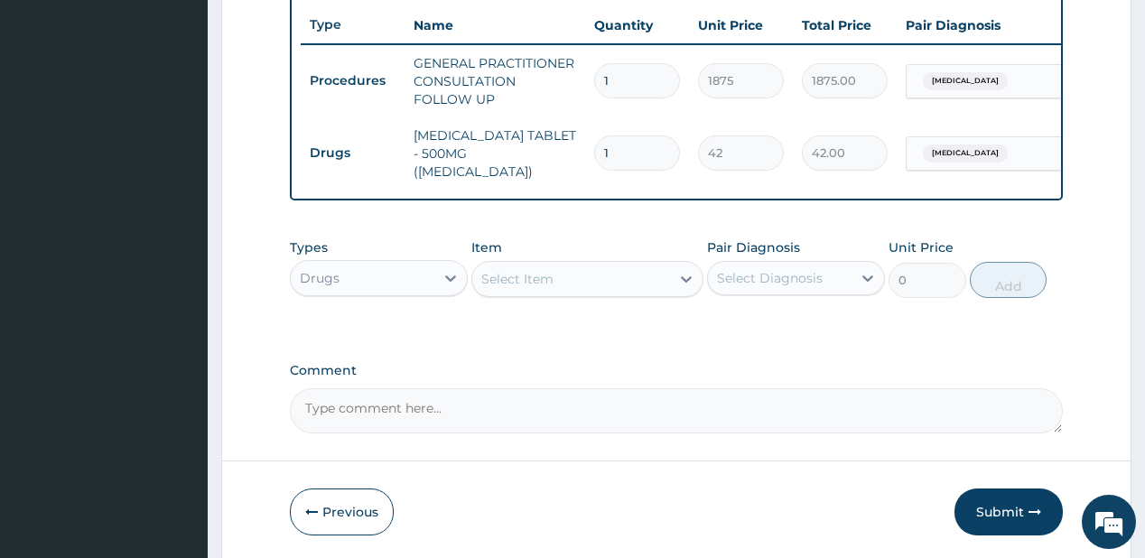
type input "18"
type input "756.00"
type input "18"
click at [528, 275] on div "Select Item" at bounding box center [517, 279] width 72 height 18
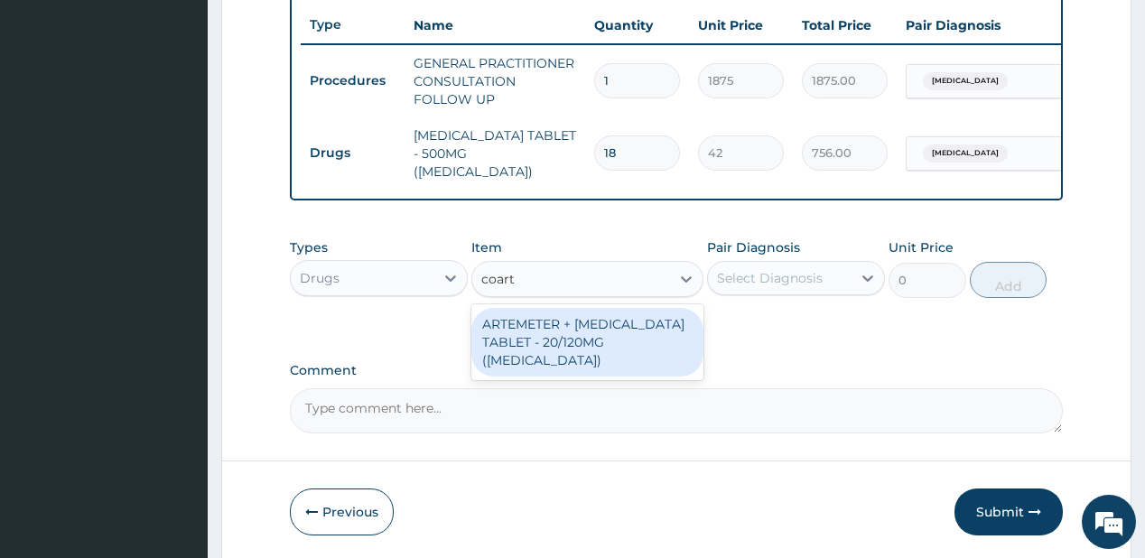
type input "coart"
click at [510, 363] on label "Comment" at bounding box center [676, 370] width 772 height 15
click at [510, 388] on textarea "Comment" at bounding box center [676, 410] width 772 height 45
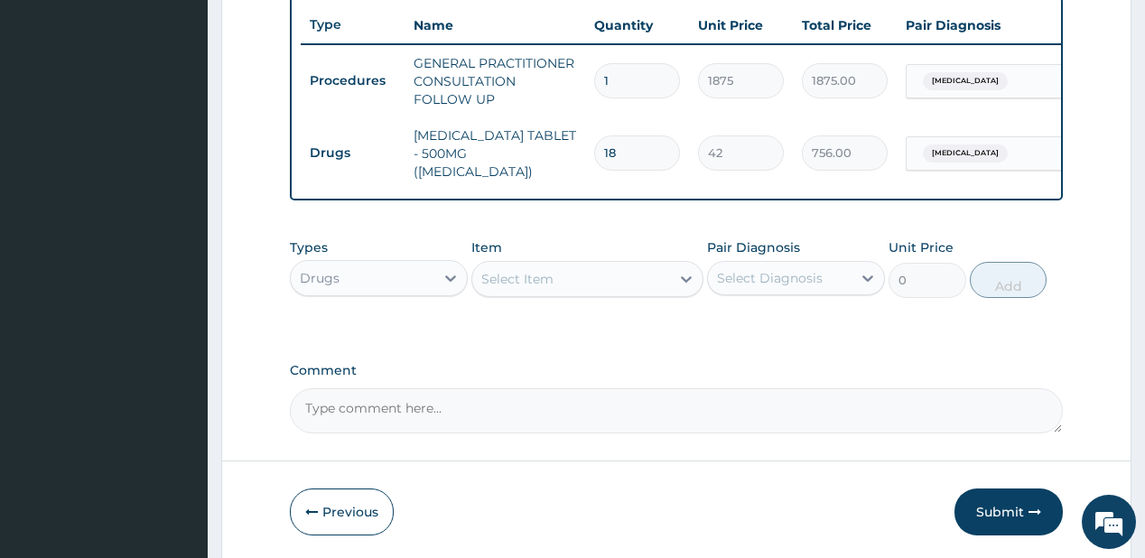
click at [570, 278] on div "Select Item" at bounding box center [571, 278] width 198 height 29
type input "coart"
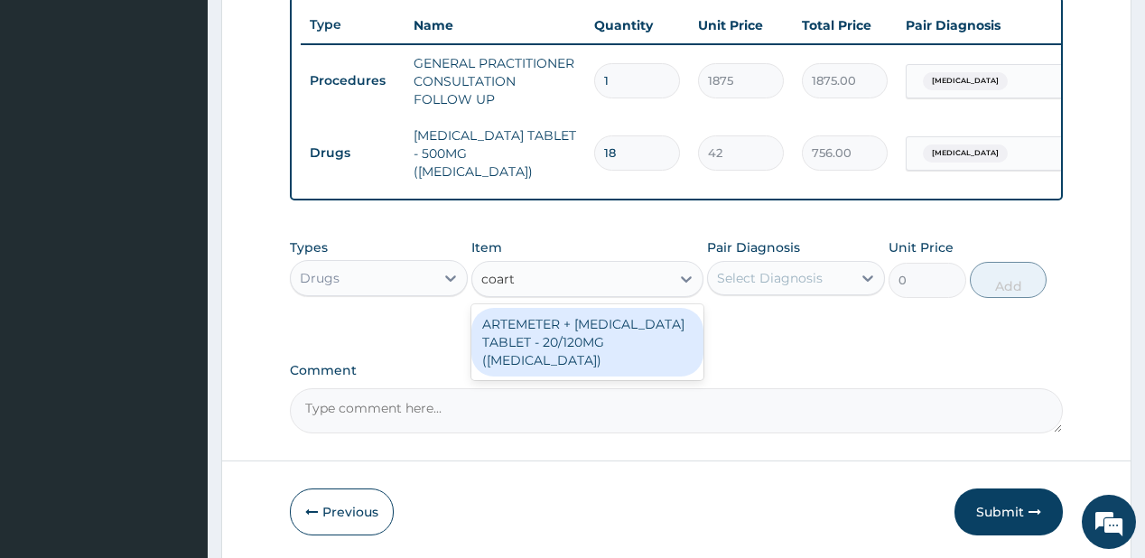
click at [559, 332] on div "ARTEMETER + LUMEFANTRINE TABLET - 20/120MG (COARTEM)" at bounding box center [587, 342] width 232 height 69
type input "210"
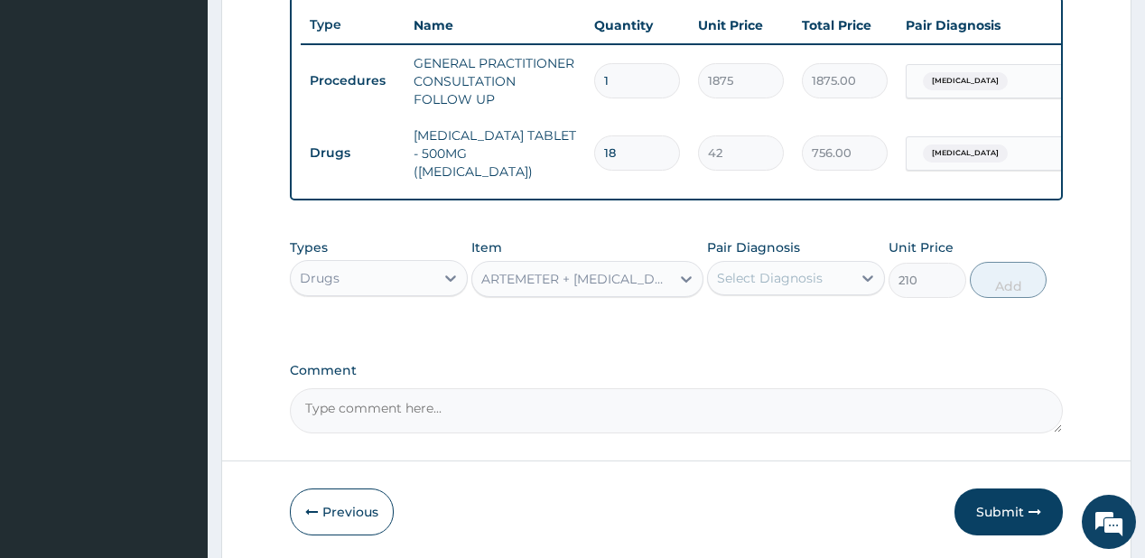
click at [827, 261] on div "Select Diagnosis" at bounding box center [796, 278] width 178 height 34
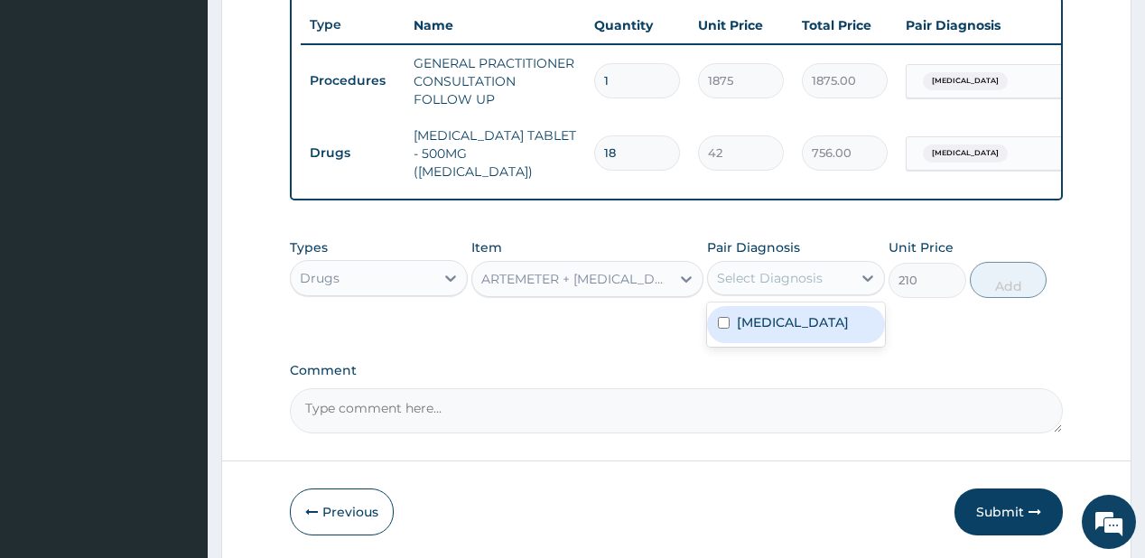
click at [773, 321] on label "Malaria" at bounding box center [793, 322] width 112 height 18
checkbox input "true"
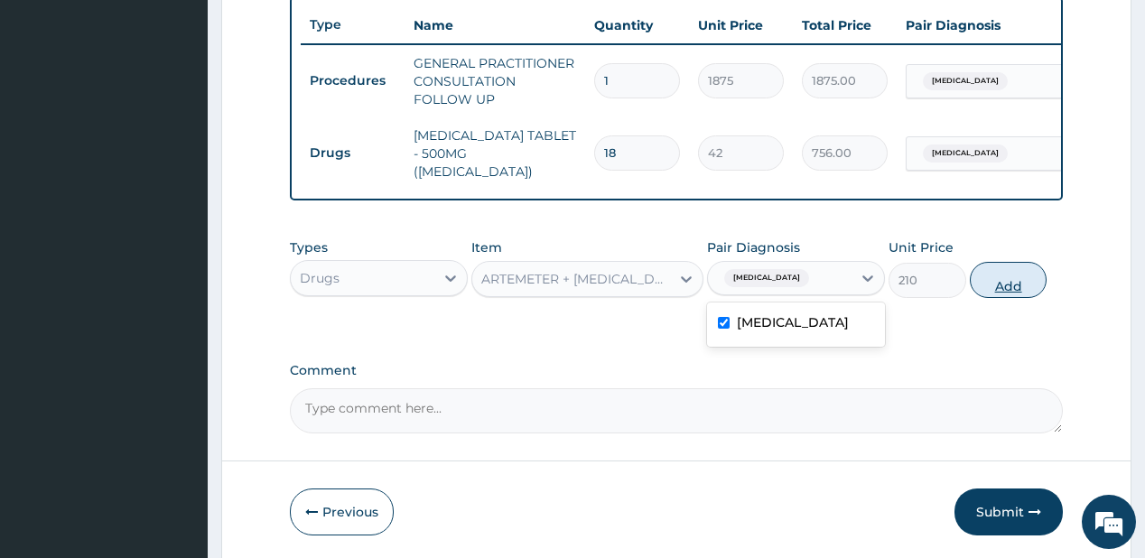
click at [1004, 274] on button "Add" at bounding box center [1009, 280] width 78 height 36
type input "0"
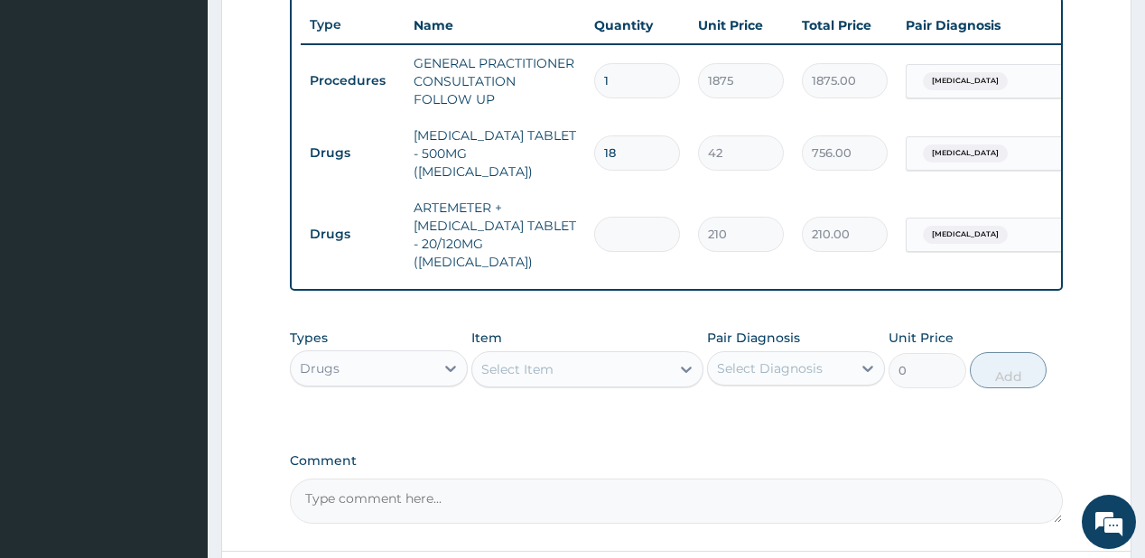
type input "0.00"
type input "2"
type input "420.00"
type input "24"
type input "5040.00"
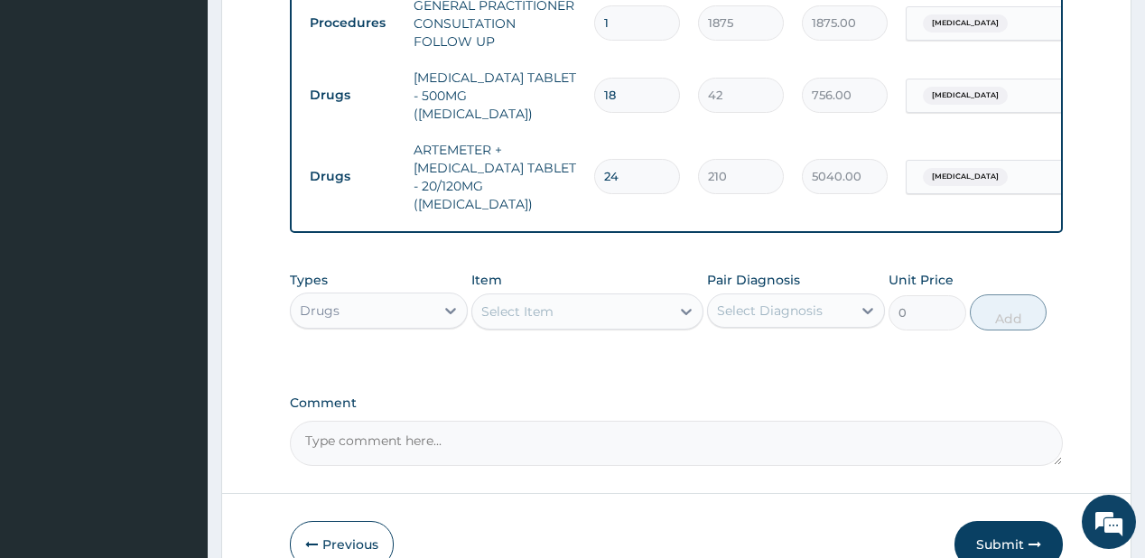
scroll to position [810, 0]
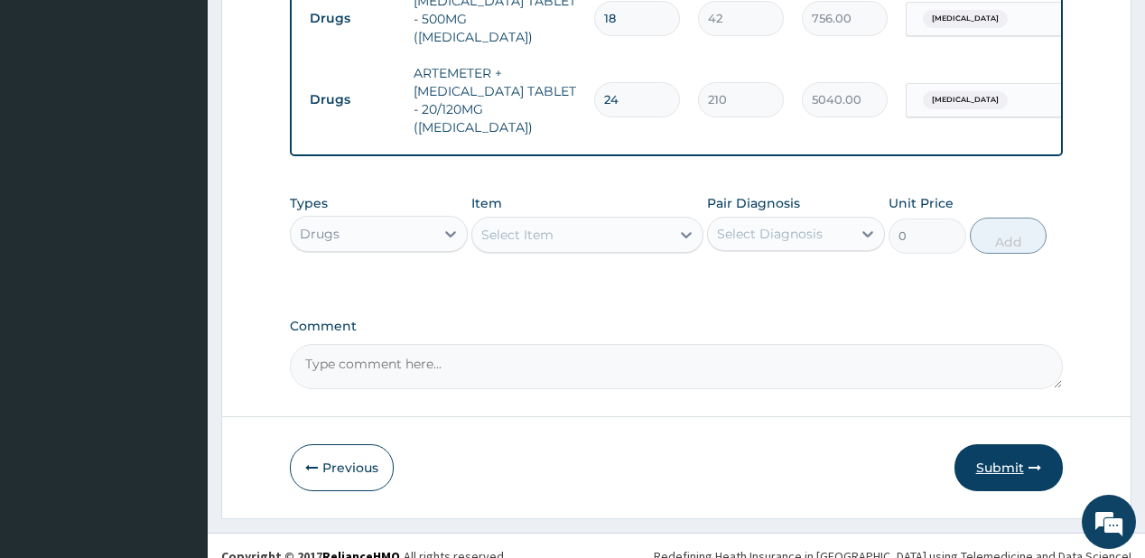
type input "24"
click at [1000, 445] on button "Submit" at bounding box center [1008, 467] width 108 height 47
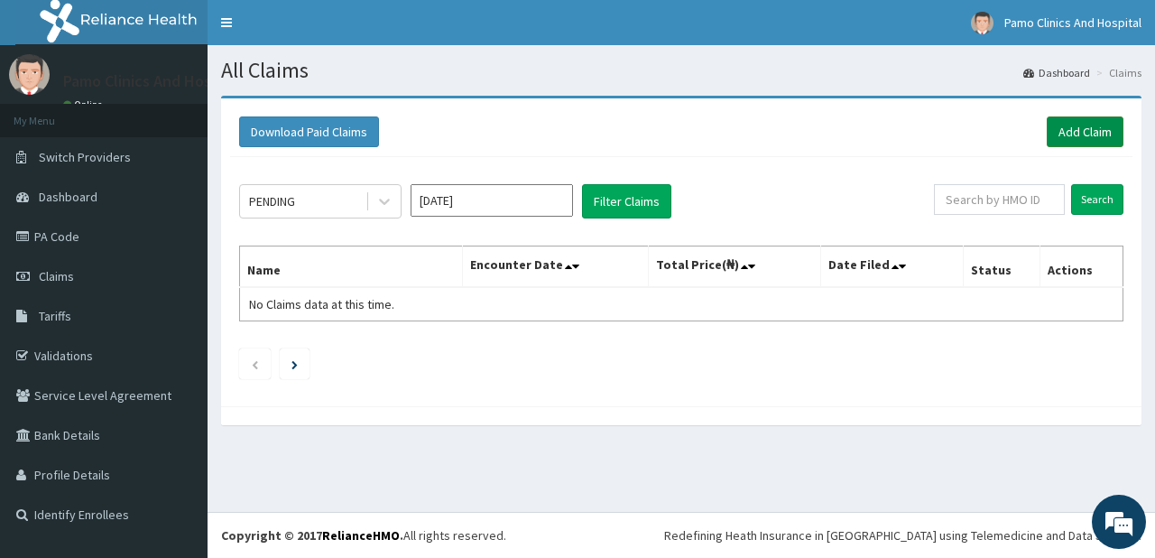
click at [1068, 134] on link "Add Claim" at bounding box center [1085, 131] width 77 height 31
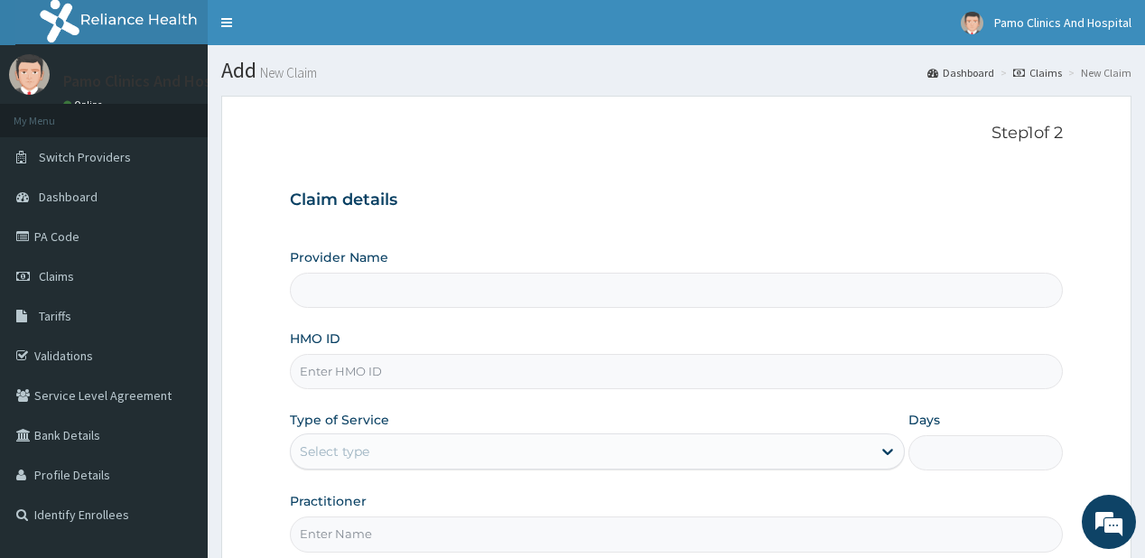
type input "Pamo Clinics And Hospital"
click at [327, 378] on input "HMO ID" at bounding box center [676, 371] width 772 height 35
paste input "SFC/10017/E"
click at [318, 378] on input "SFC/10017/E" at bounding box center [676, 371] width 772 height 35
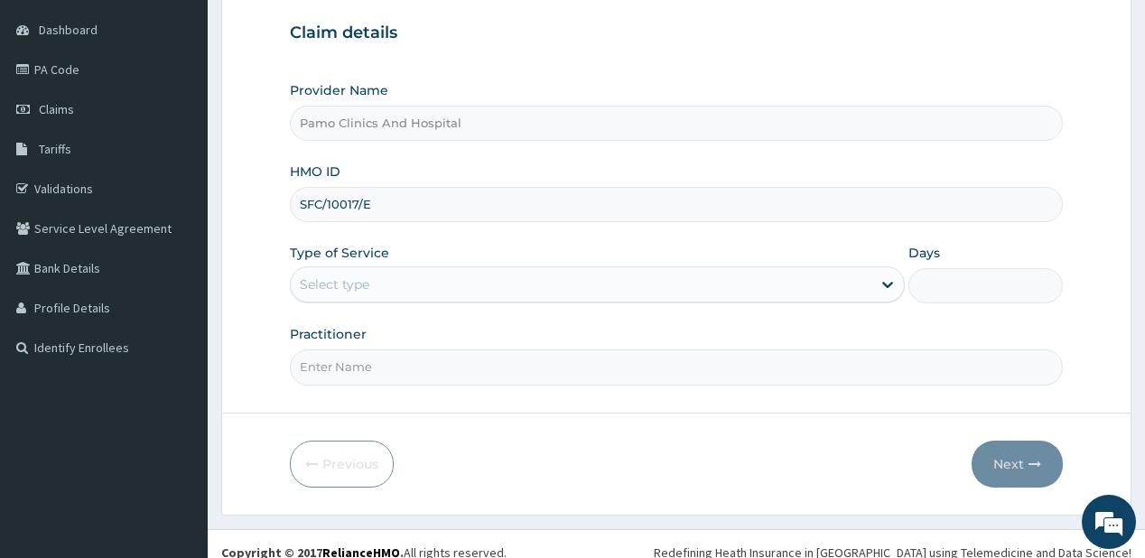
scroll to position [181, 0]
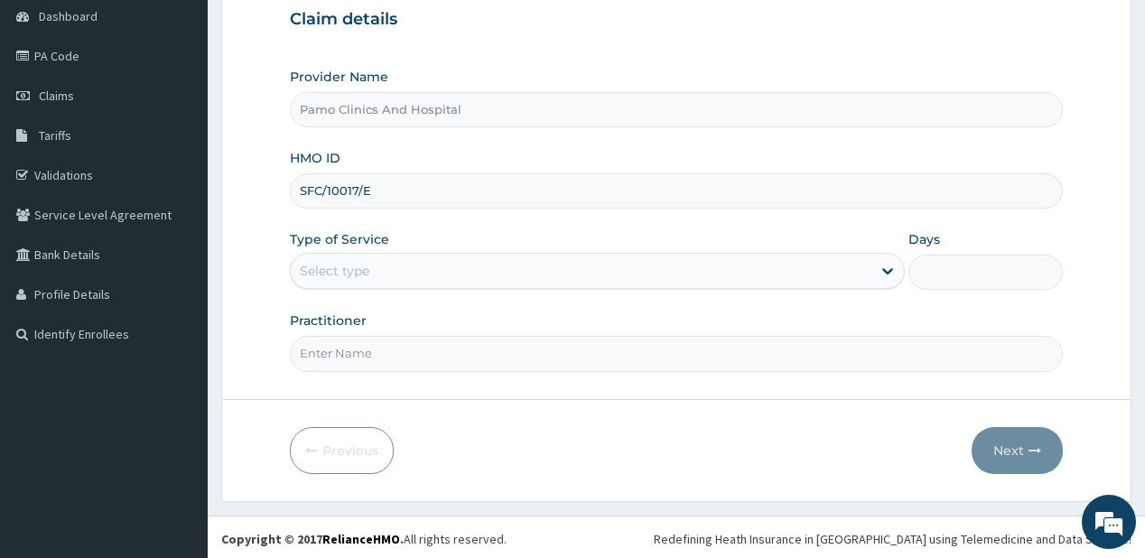
type input "SFC/10017/E"
click at [345, 271] on div "Select type" at bounding box center [335, 271] width 70 height 18
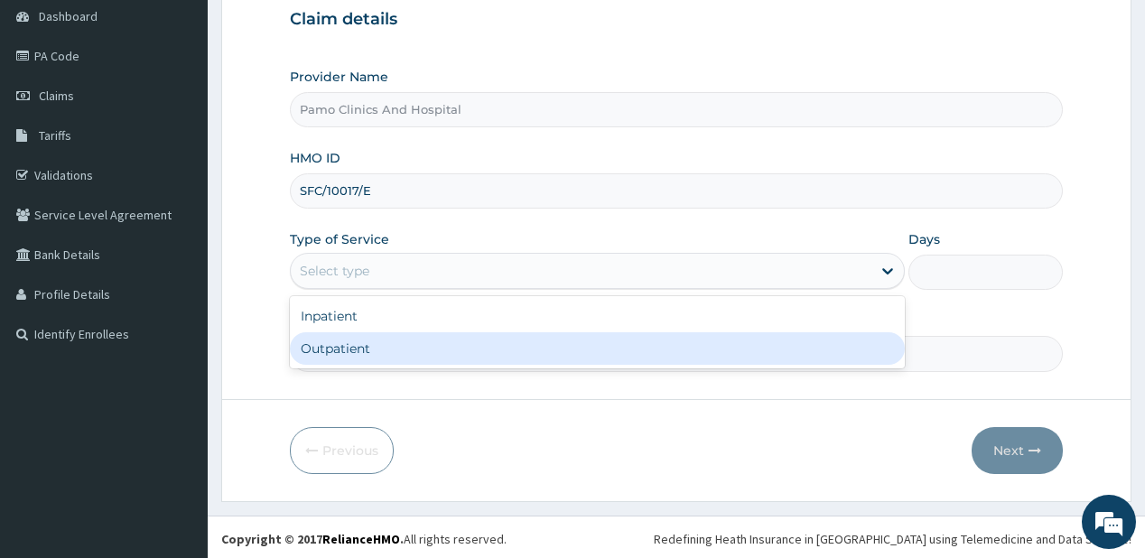
click at [337, 348] on div "Outpatient" at bounding box center [597, 348] width 615 height 32
type input "1"
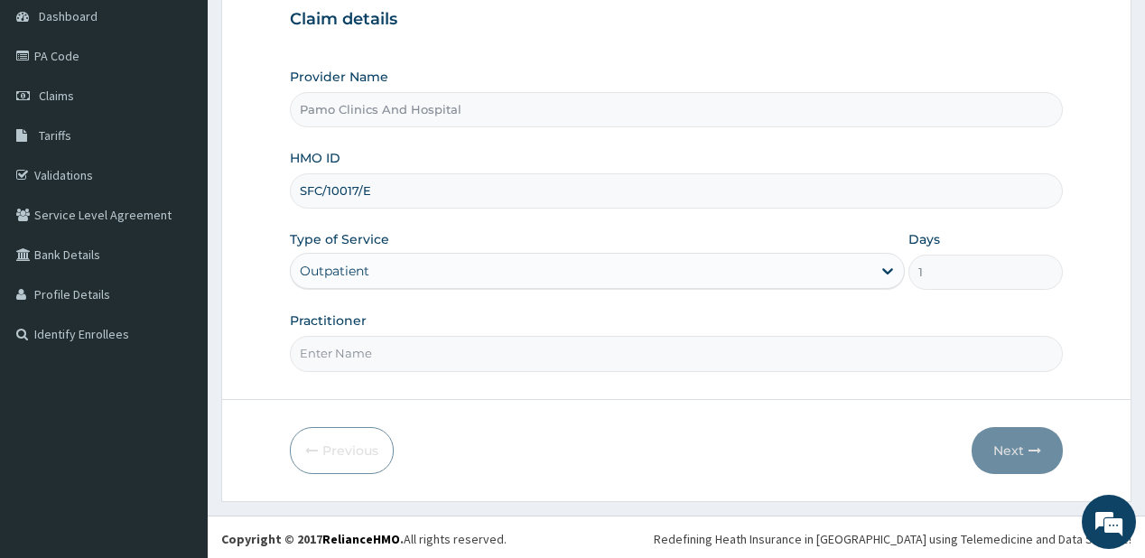
drag, startPoint x: 334, startPoint y: 348, endPoint x: 386, endPoint y: 300, distance: 70.9
click at [334, 348] on input "Practitioner" at bounding box center [676, 353] width 772 height 35
type input "[PERSON_NAME]"
click at [1004, 435] on button "Next" at bounding box center [1016, 450] width 91 height 47
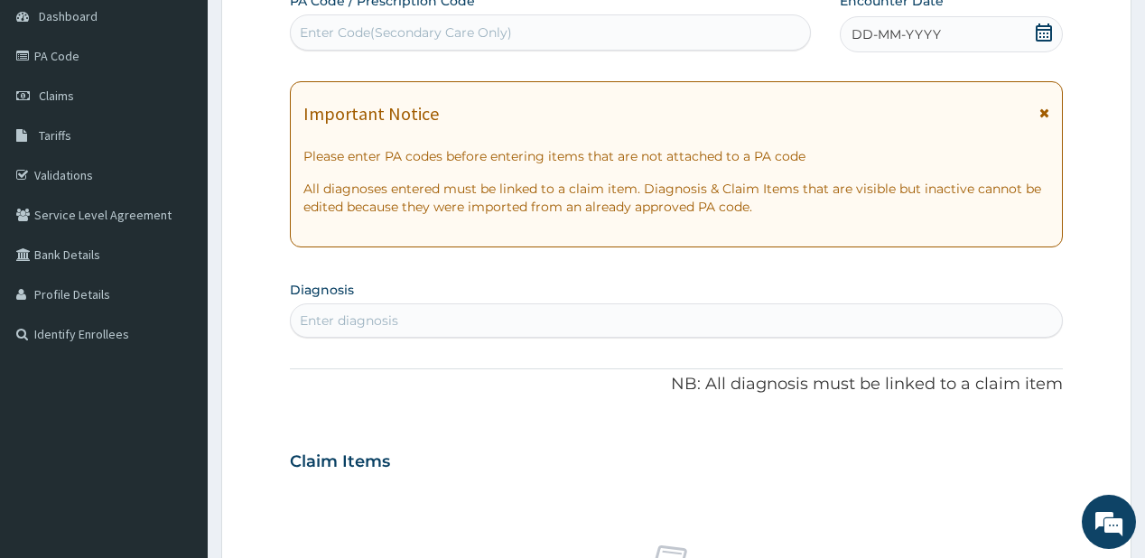
click at [1043, 31] on icon at bounding box center [1044, 32] width 18 height 18
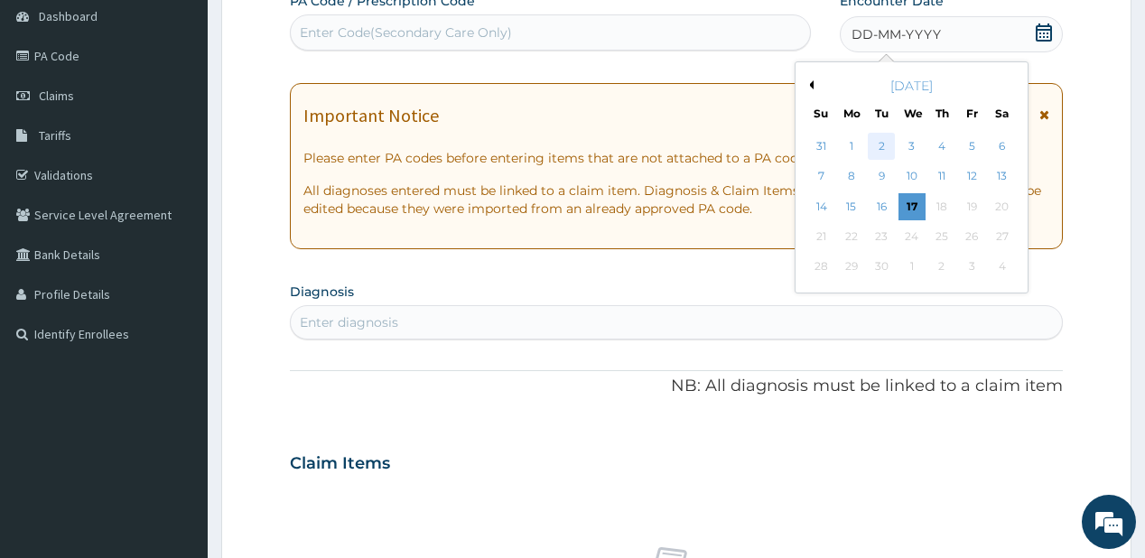
click at [874, 144] on div "2" at bounding box center [881, 146] width 27 height 27
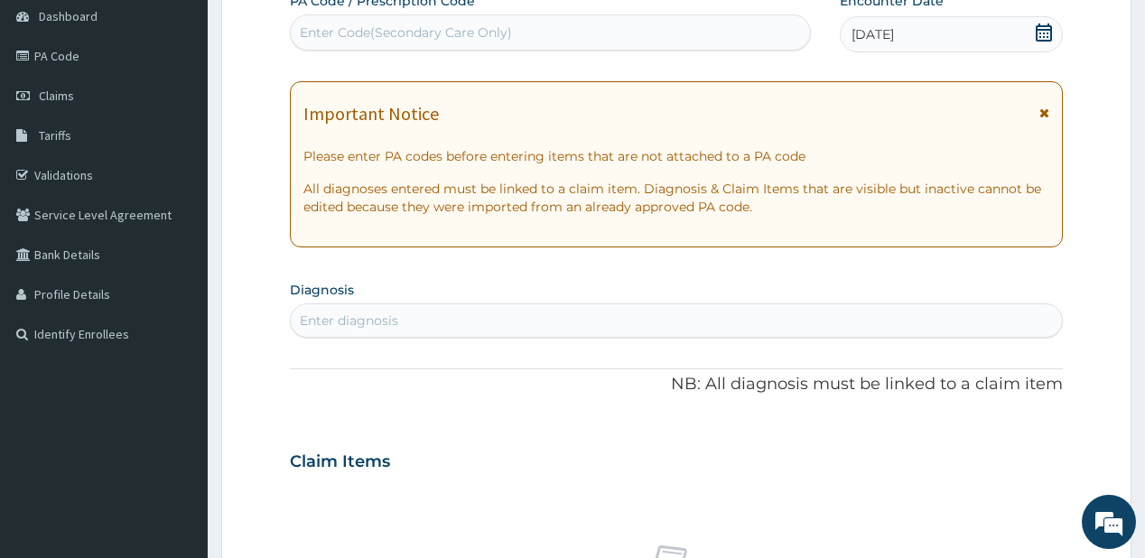
click at [379, 313] on div "Enter diagnosis" at bounding box center [349, 320] width 98 height 18
type input "malaria"
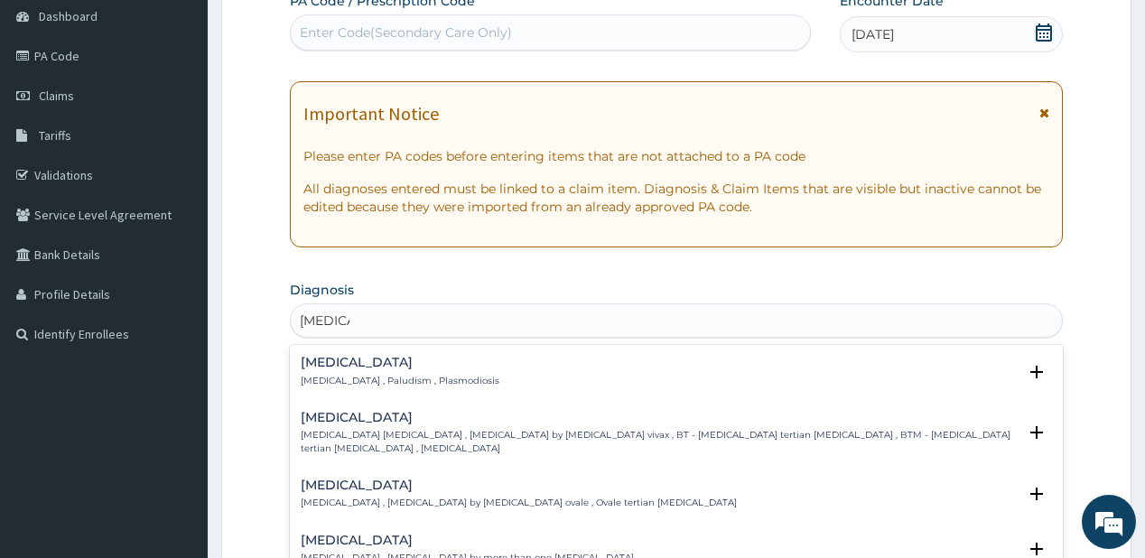
click at [326, 361] on h4 "Malaria" at bounding box center [400, 363] width 199 height 14
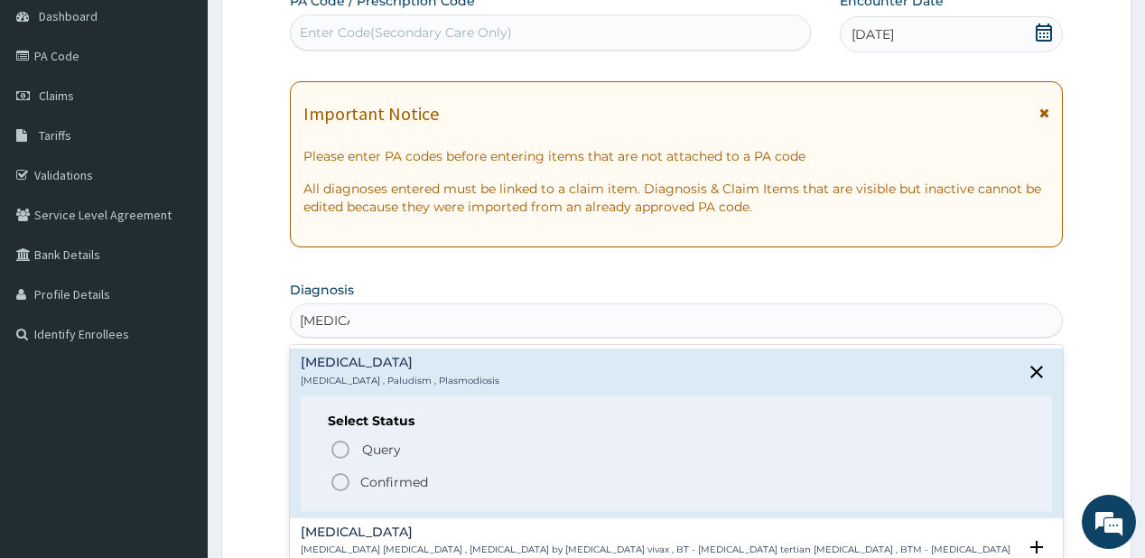
click at [355, 479] on span "Confirmed" at bounding box center [676, 482] width 694 height 22
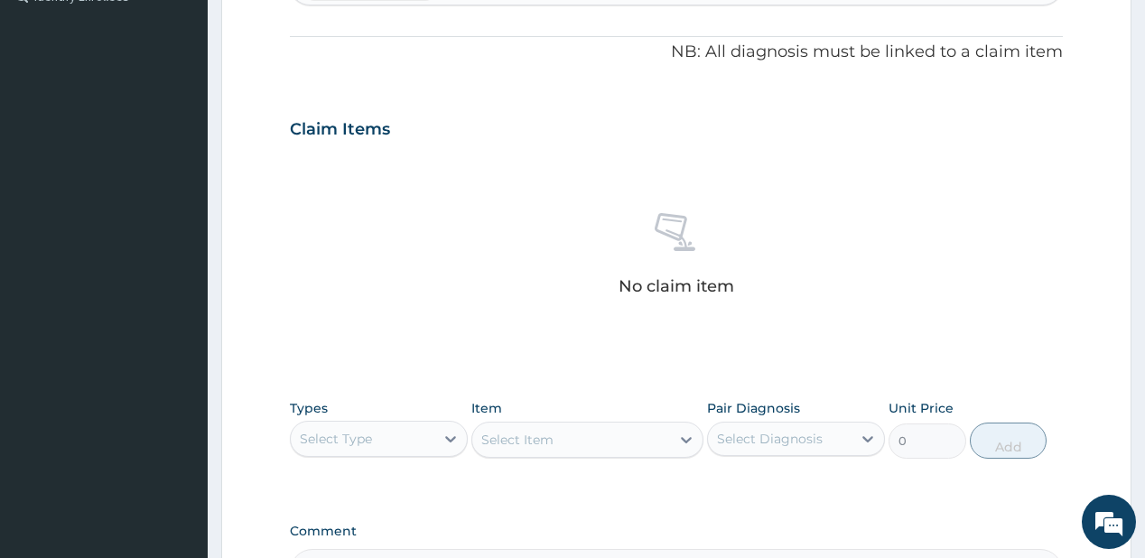
scroll to position [686, 0]
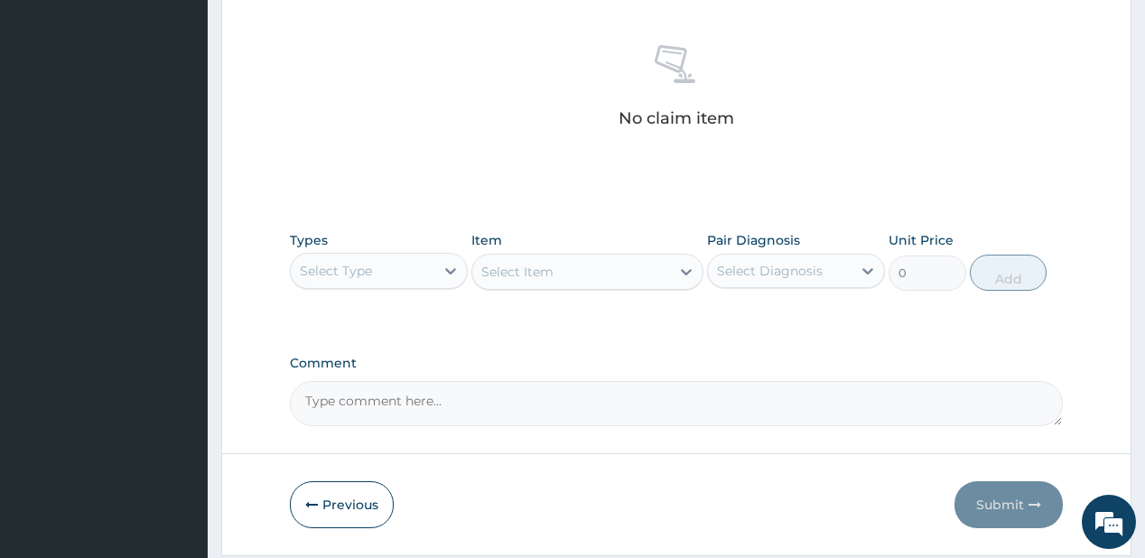
click at [395, 263] on div "Select Type" at bounding box center [363, 270] width 144 height 29
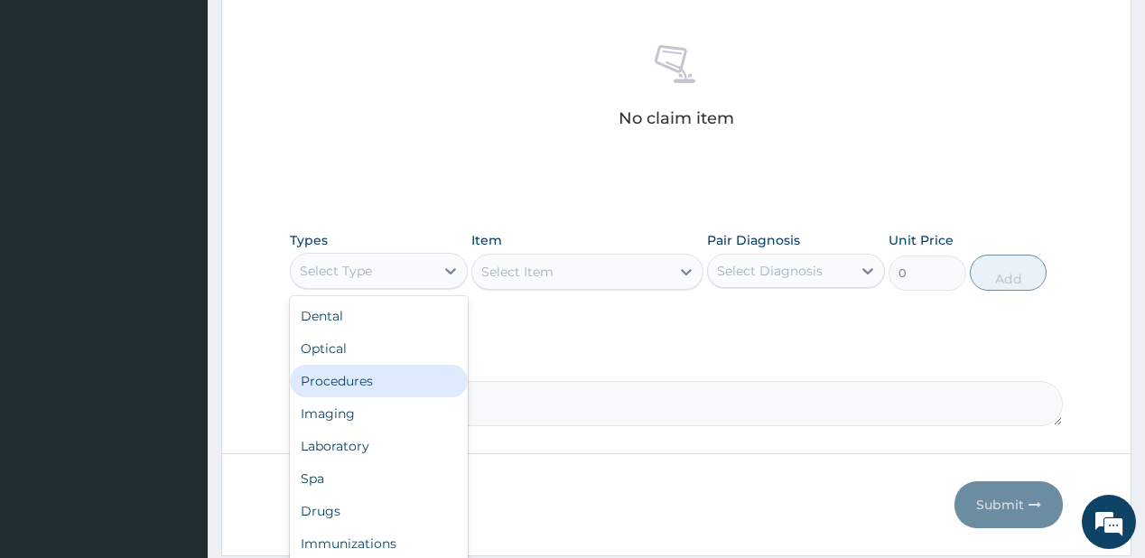
click at [311, 369] on div "Procedures" at bounding box center [379, 381] width 178 height 32
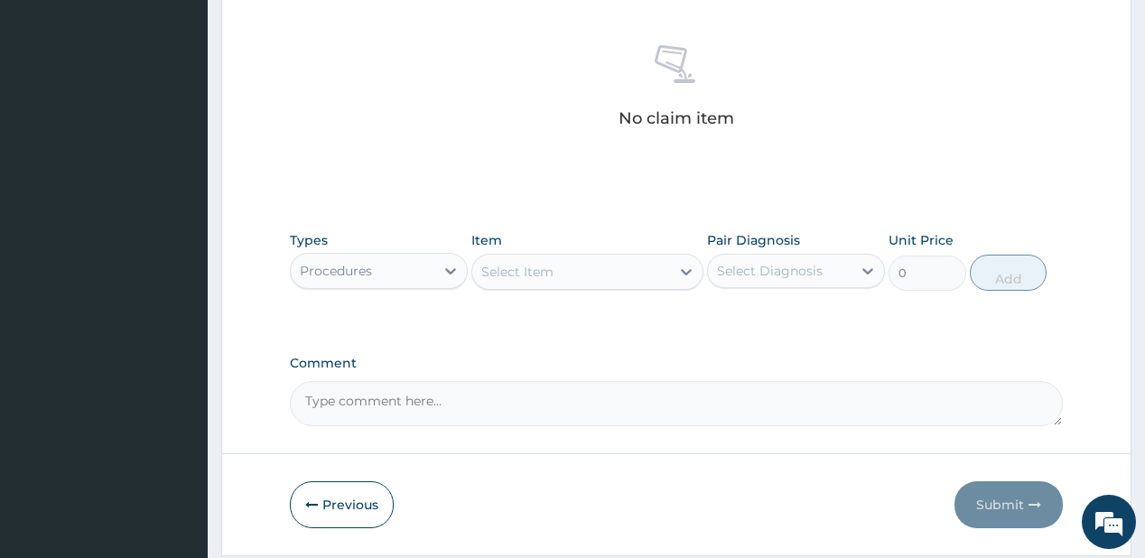
click at [585, 273] on div "Select Item" at bounding box center [571, 271] width 198 height 29
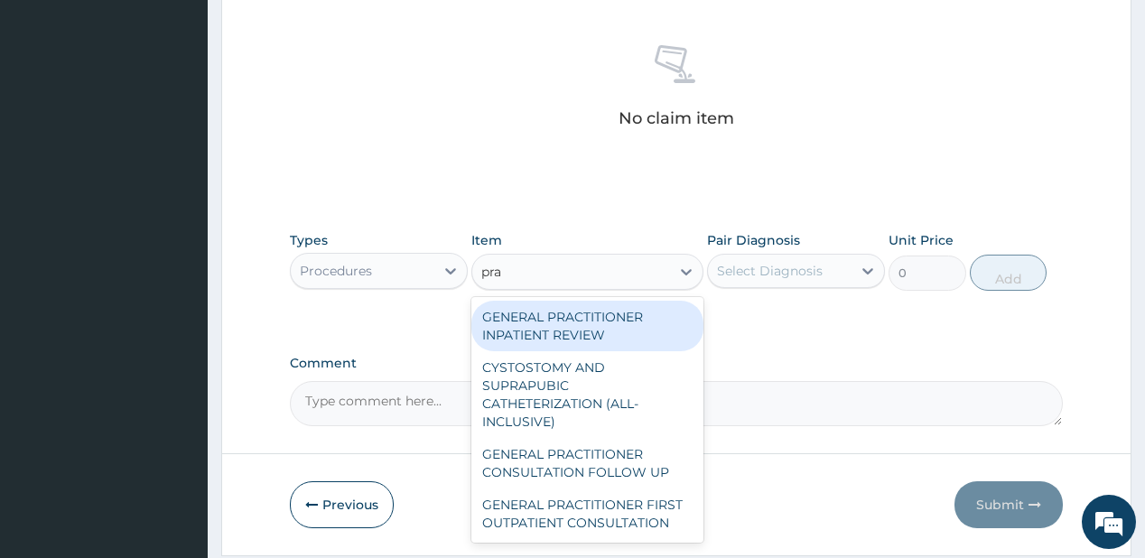
type input "prac"
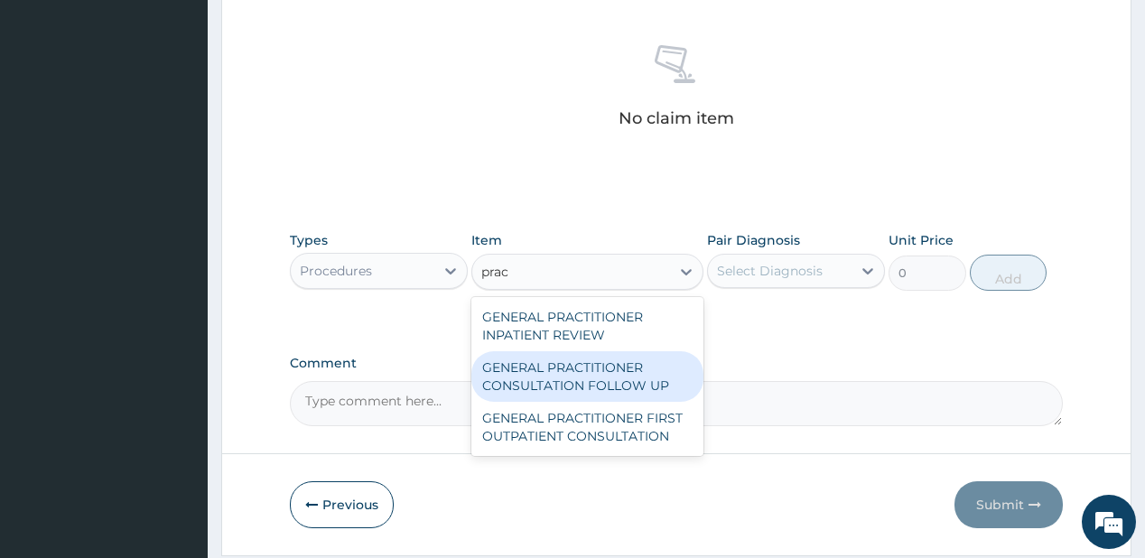
click at [552, 376] on div "GENERAL PRACTITIONER CONSULTATION FOLLOW UP" at bounding box center [587, 376] width 232 height 51
type input "1875"
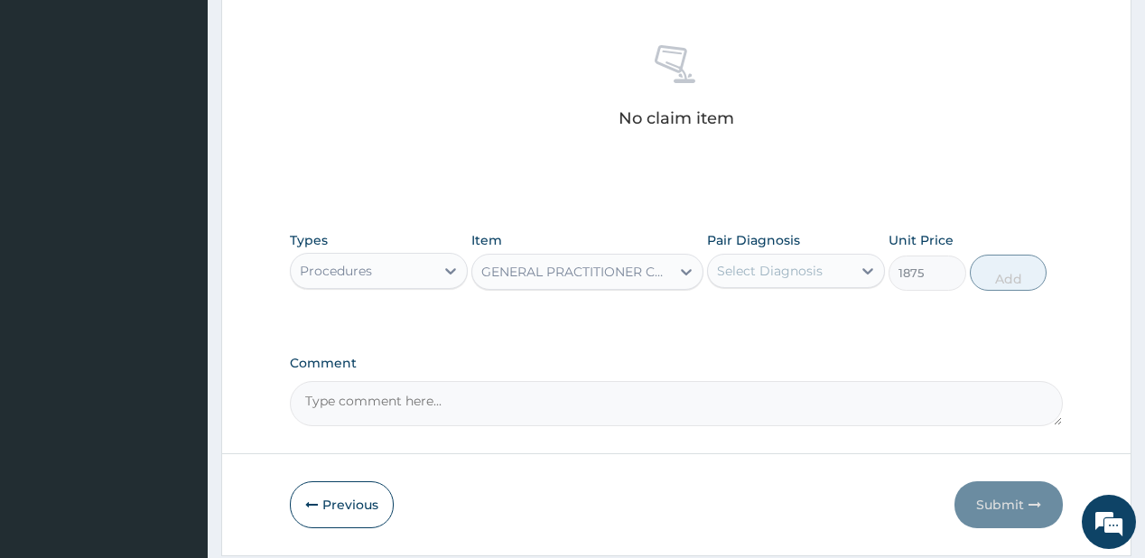
click at [737, 274] on div "Select Diagnosis" at bounding box center [770, 271] width 106 height 18
click at [722, 321] on div "Malaria" at bounding box center [796, 317] width 178 height 37
checkbox input "true"
click at [991, 263] on button "Add" at bounding box center [1009, 273] width 78 height 36
type input "0"
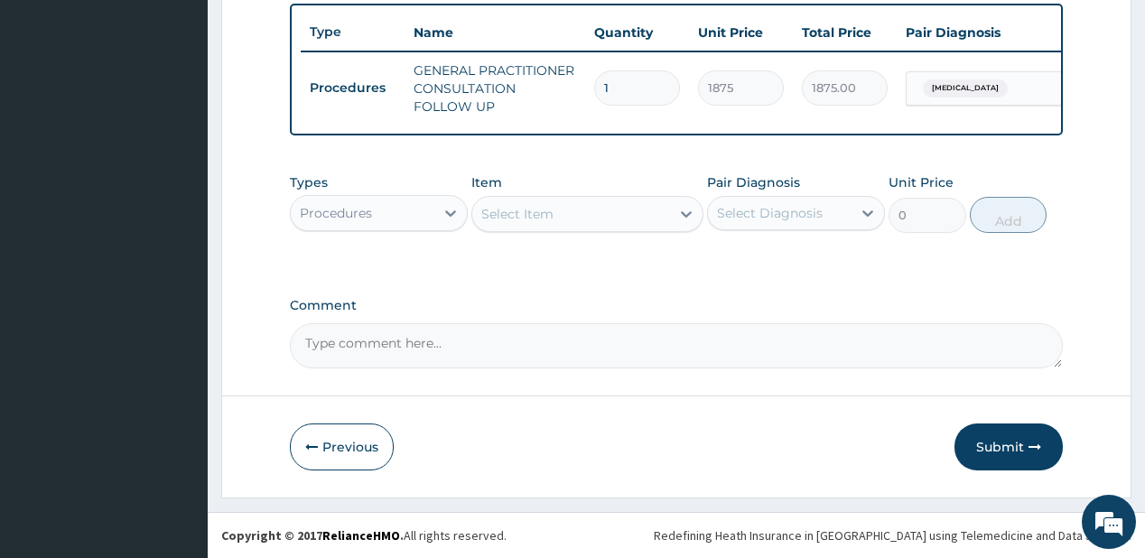
scroll to position [675, 0]
click at [389, 202] on div "Procedures" at bounding box center [363, 213] width 144 height 29
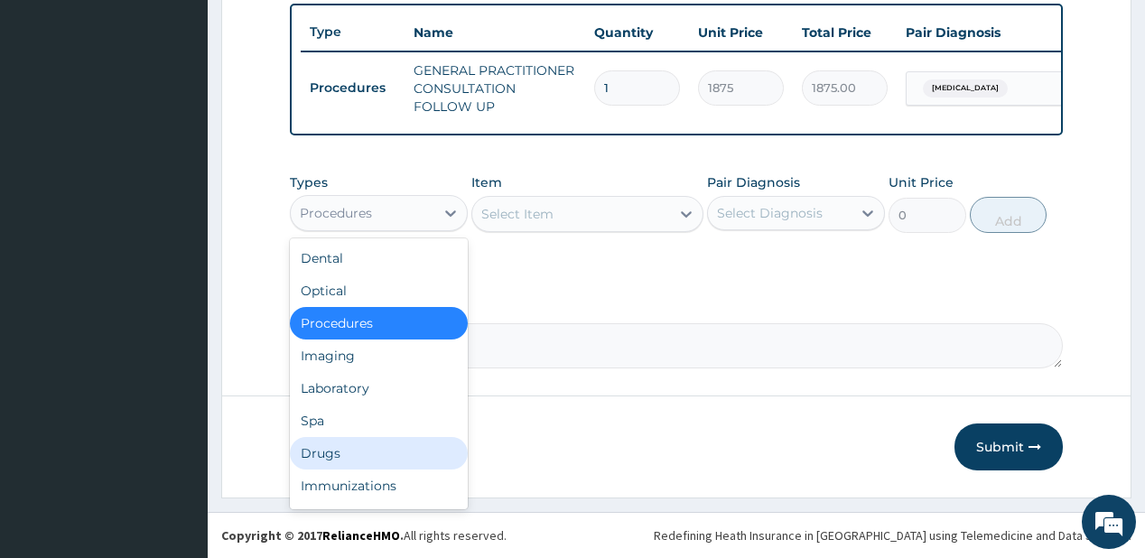
click at [324, 456] on div "Drugs" at bounding box center [379, 453] width 178 height 32
click at [324, 456] on button "Previous" at bounding box center [342, 446] width 104 height 47
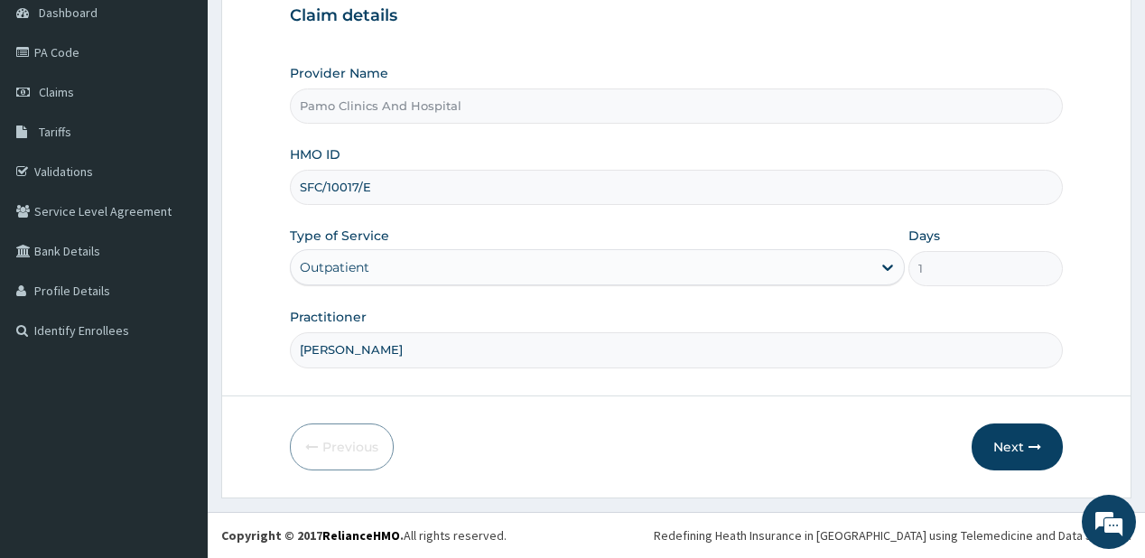
scroll to position [181, 0]
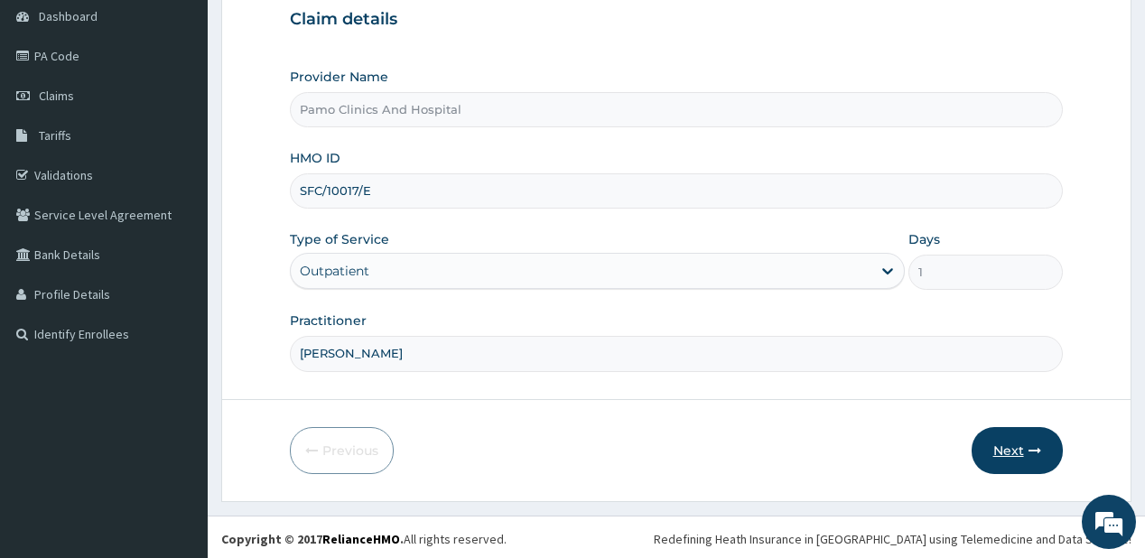
click at [1003, 436] on button "Next" at bounding box center [1016, 450] width 91 height 47
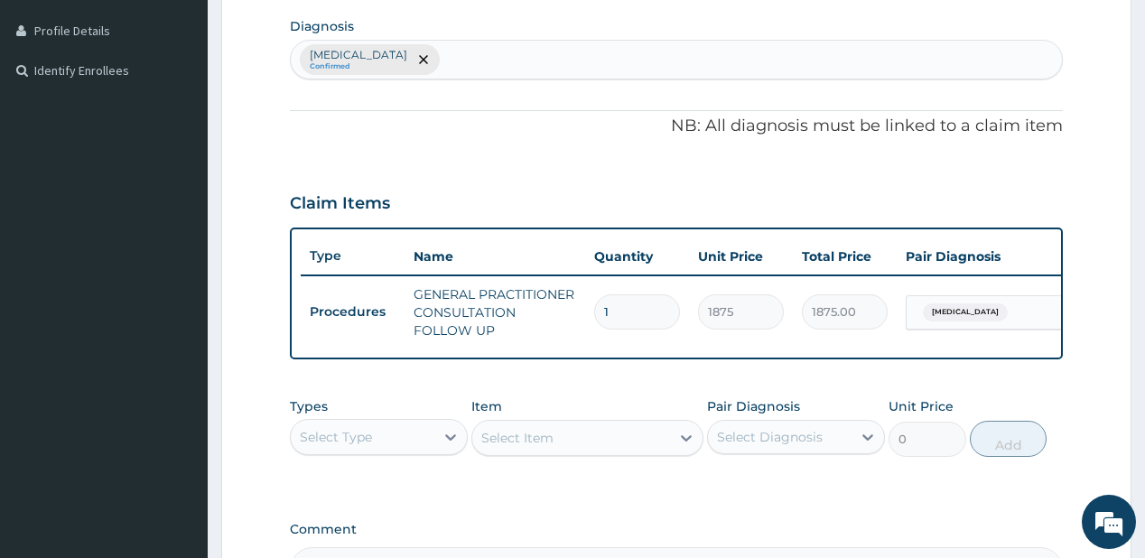
scroll to position [469, 0]
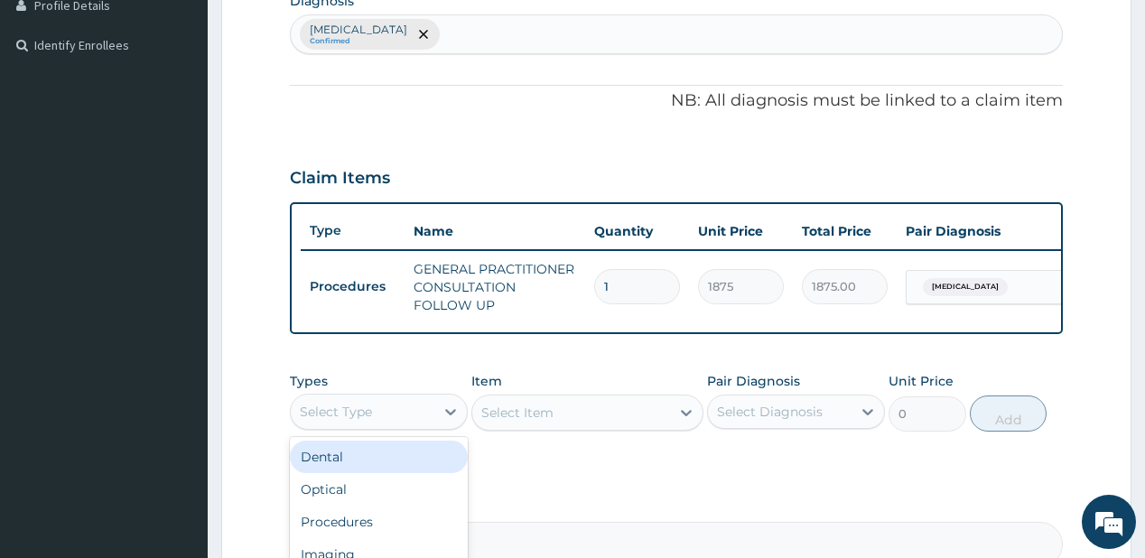
click at [394, 414] on div "Select Type" at bounding box center [363, 411] width 144 height 29
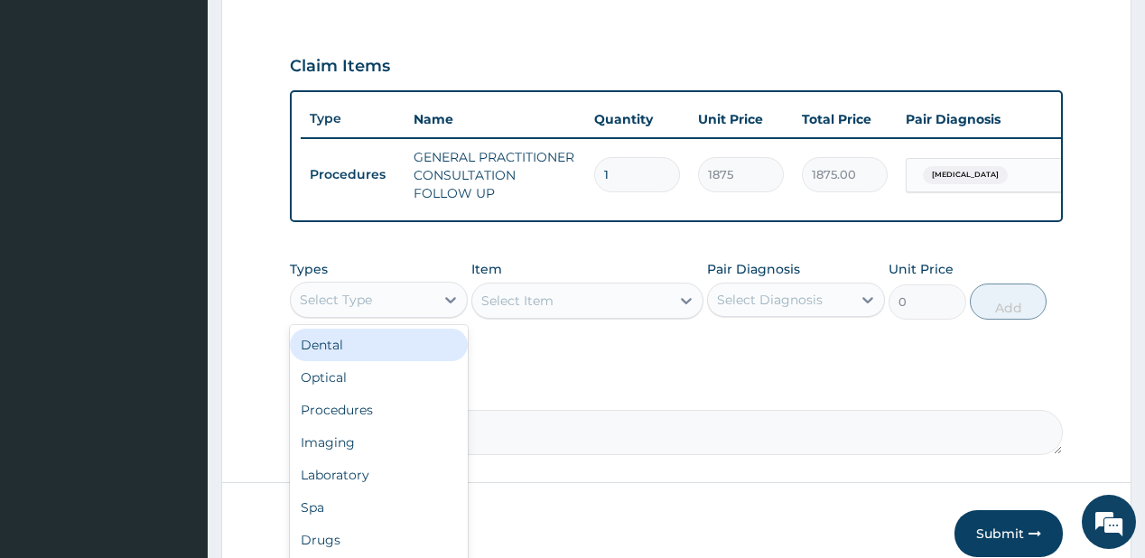
scroll to position [675, 0]
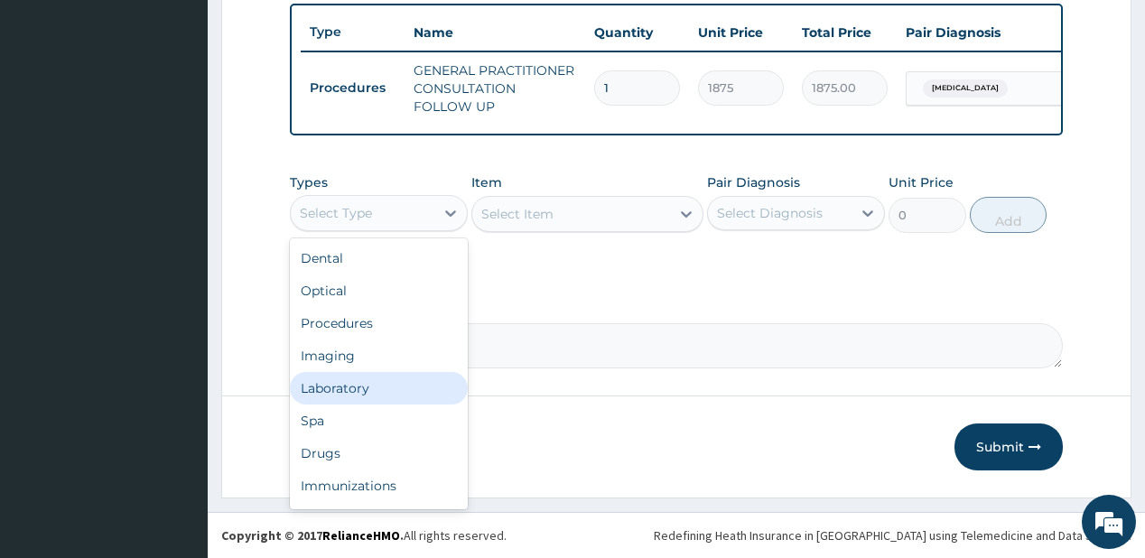
click at [361, 386] on div "Laboratory" at bounding box center [379, 388] width 178 height 32
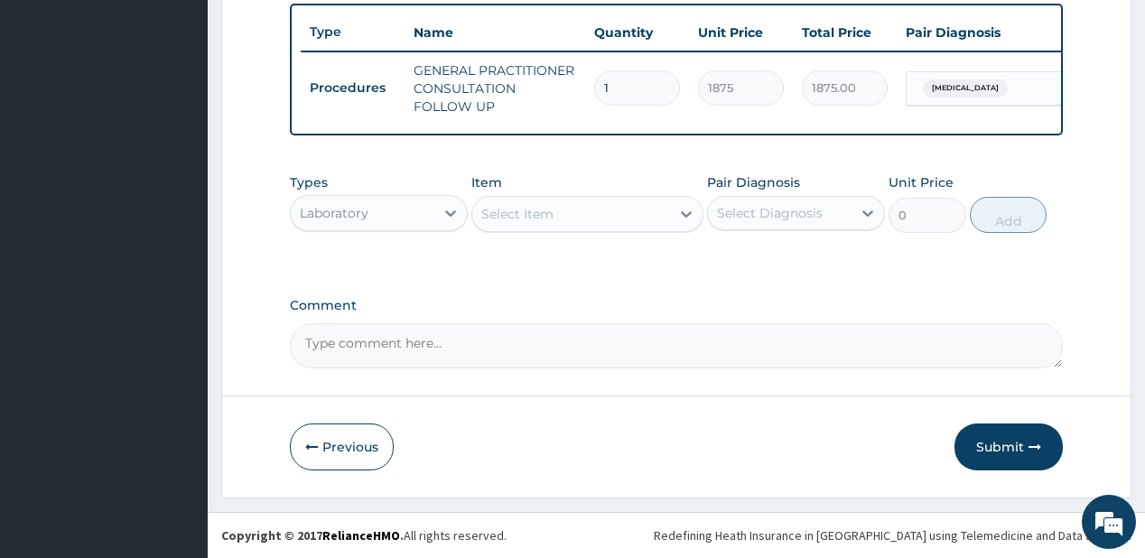
click at [616, 223] on div "Select Item" at bounding box center [571, 214] width 198 height 29
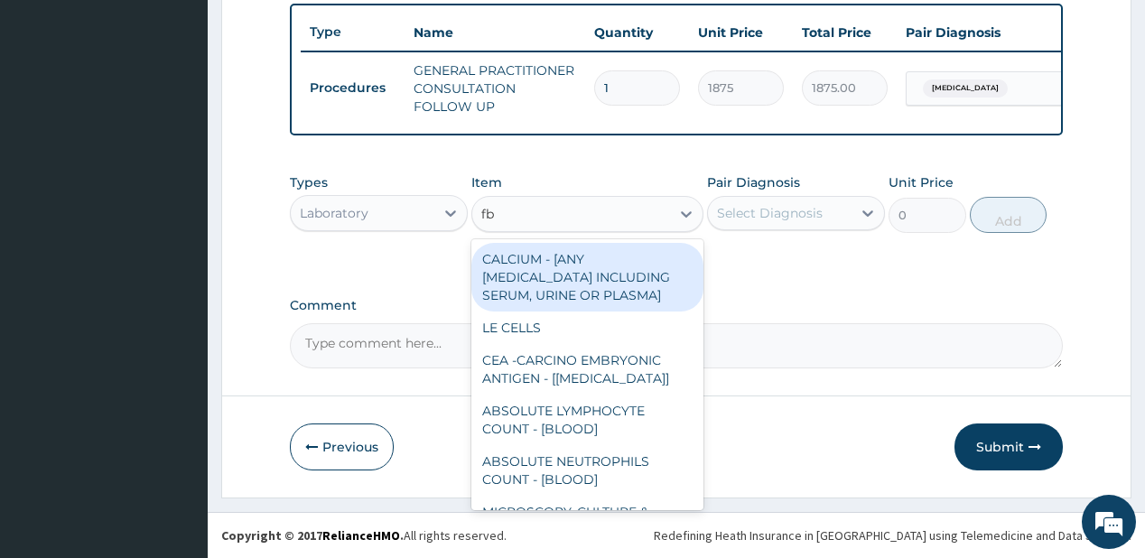
type input "fbc"
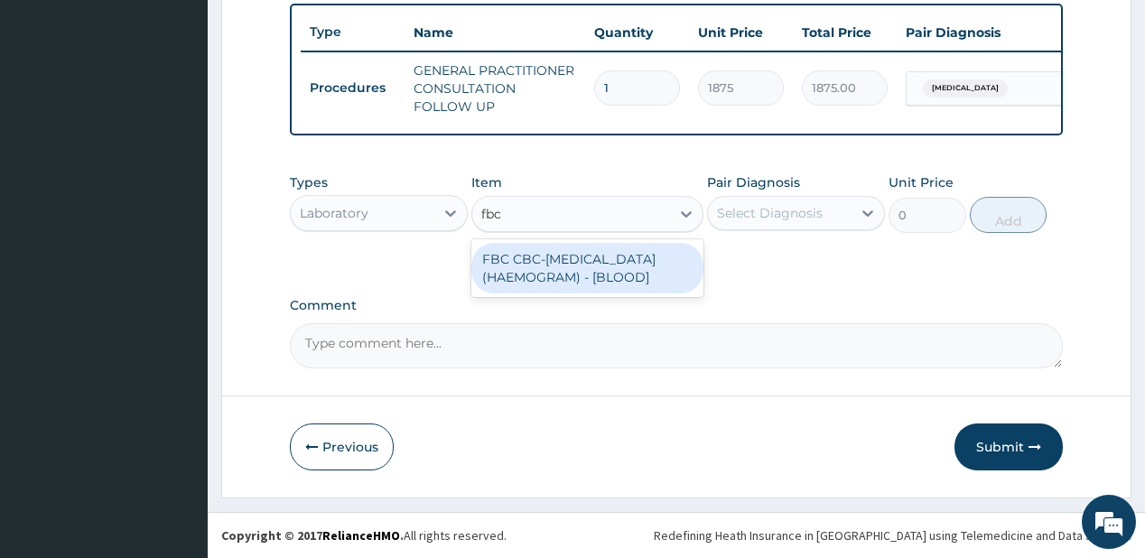
click at [624, 282] on div "FBC CBC-COMPLETE BLOOD COUNT (HAEMOGRAM) - [BLOOD]" at bounding box center [587, 268] width 232 height 51
type input "5000"
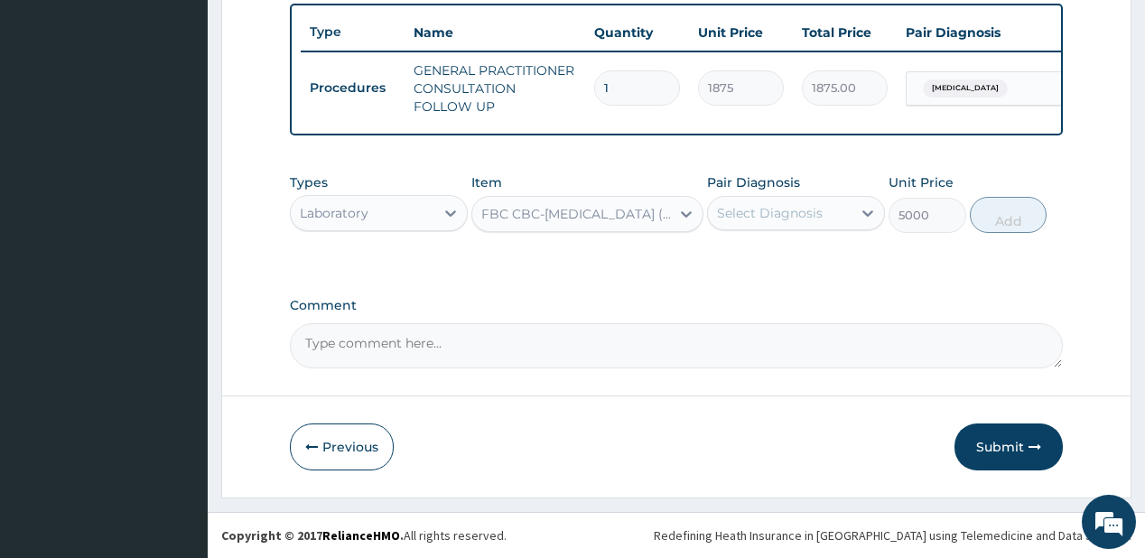
click at [789, 218] on div "Select Diagnosis" at bounding box center [770, 213] width 106 height 18
click at [791, 255] on div "[MEDICAL_DATA]" at bounding box center [796, 259] width 178 height 37
checkbox input "true"
click at [980, 223] on button "Add" at bounding box center [1009, 215] width 78 height 36
type input "0"
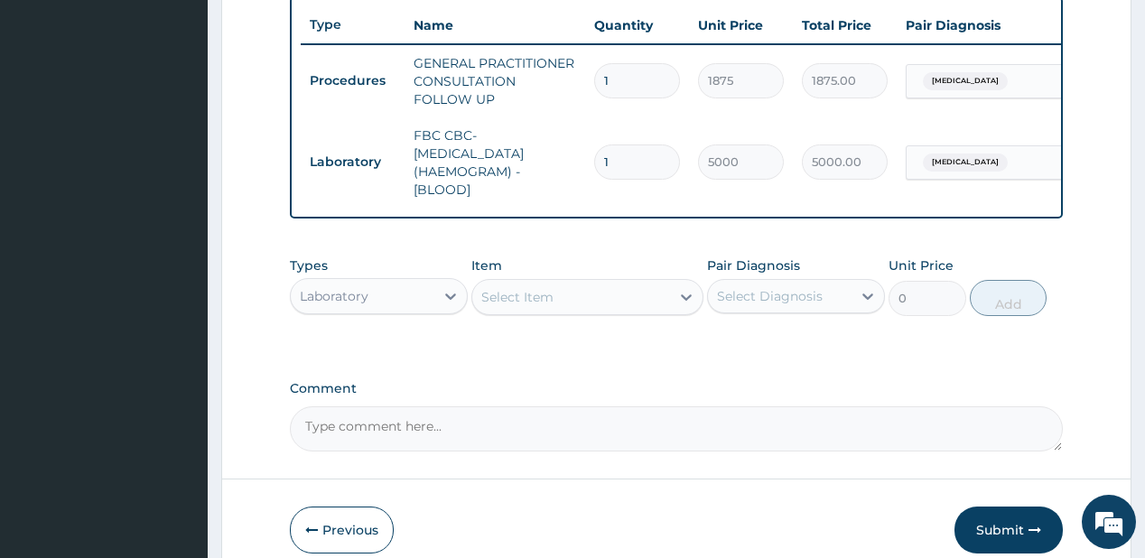
click at [561, 302] on div "Select Item" at bounding box center [571, 297] width 198 height 29
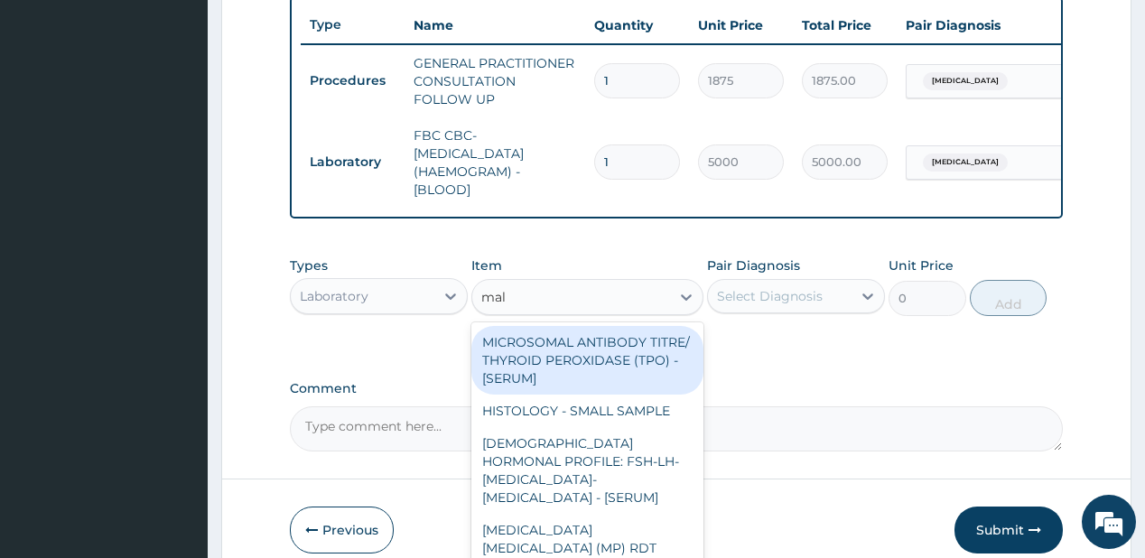
type input "mala"
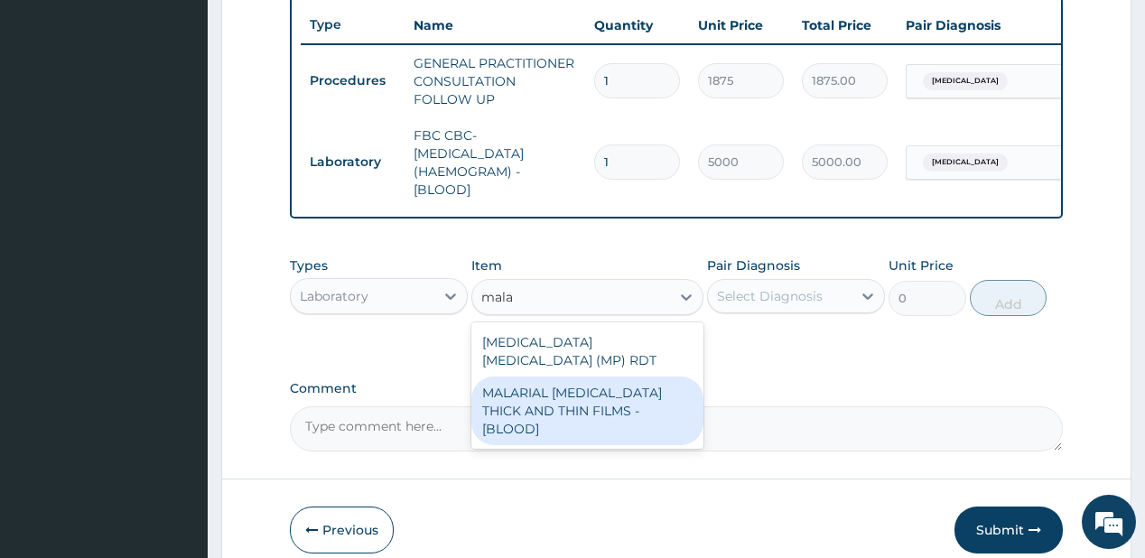
click at [552, 397] on div "MALARIAL PARASITE THICK AND THIN FILMS - [BLOOD]" at bounding box center [587, 410] width 232 height 69
type input "2187.5"
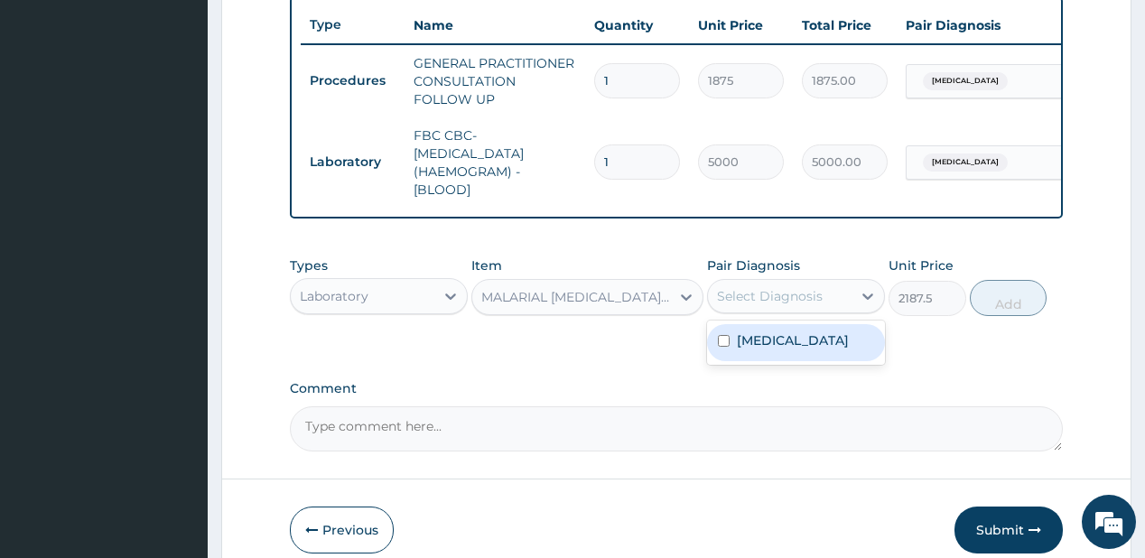
click at [765, 311] on div "Select Diagnosis" at bounding box center [780, 296] width 144 height 29
drag, startPoint x: 767, startPoint y: 353, endPoint x: 914, endPoint y: 311, distance: 152.0
click at [773, 349] on label "[MEDICAL_DATA]" at bounding box center [793, 340] width 112 height 18
checkbox input "true"
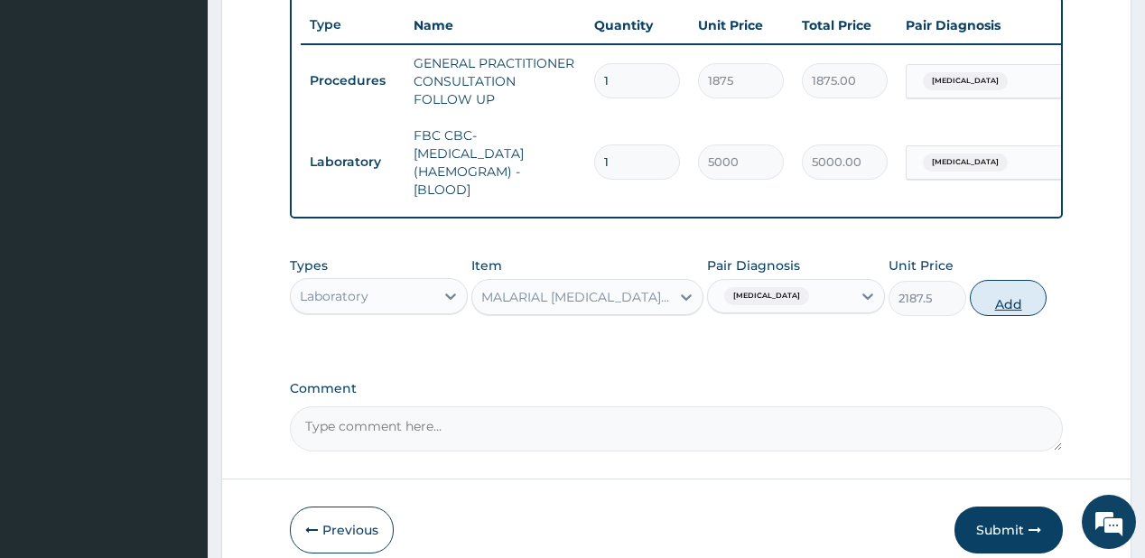
click at [997, 306] on button "Add" at bounding box center [1009, 298] width 78 height 36
type input "0"
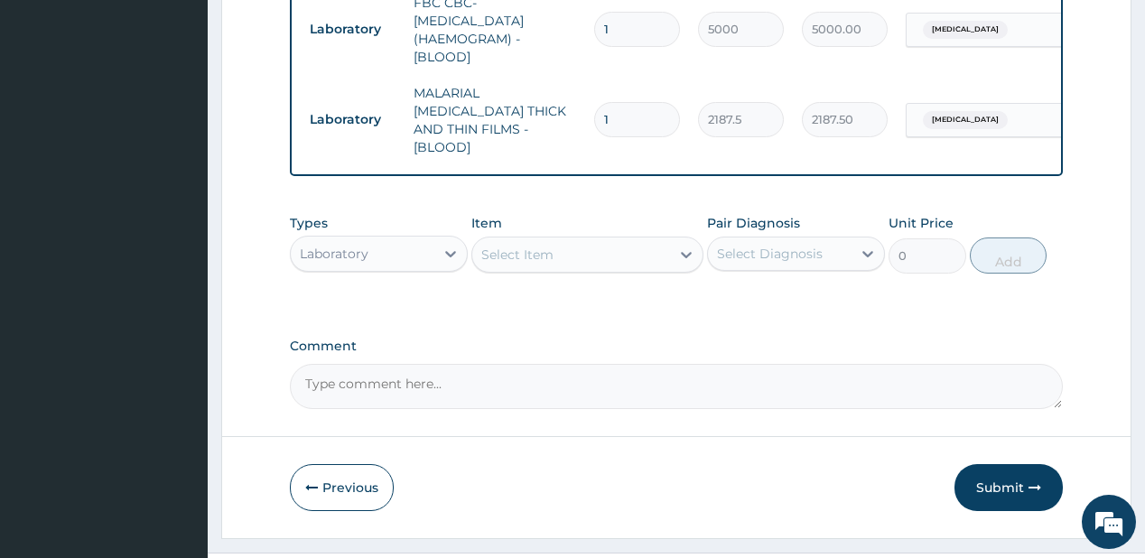
scroll to position [838, 0]
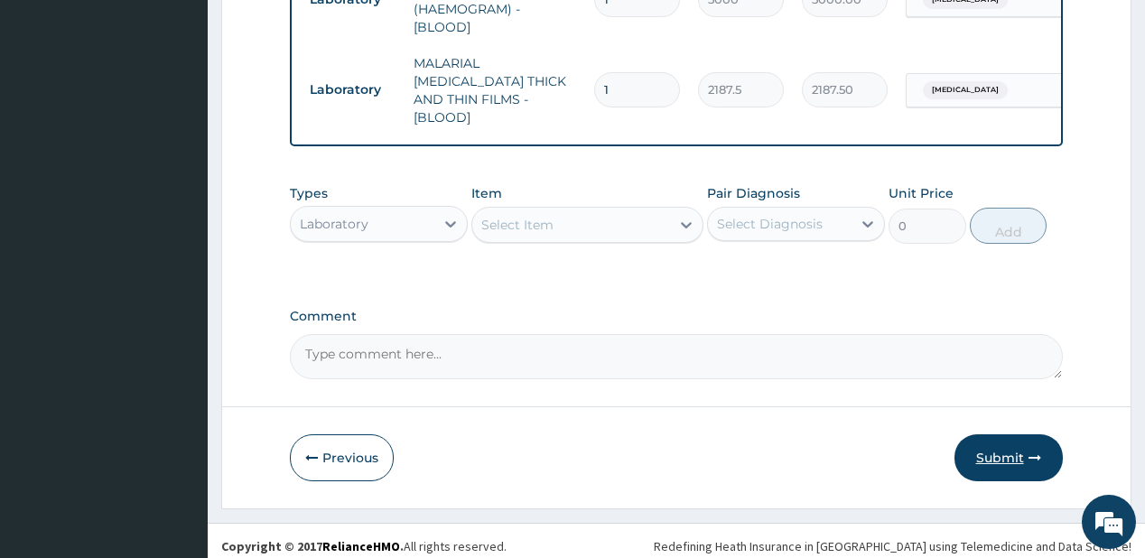
click at [992, 442] on button "Submit" at bounding box center [1008, 457] width 108 height 47
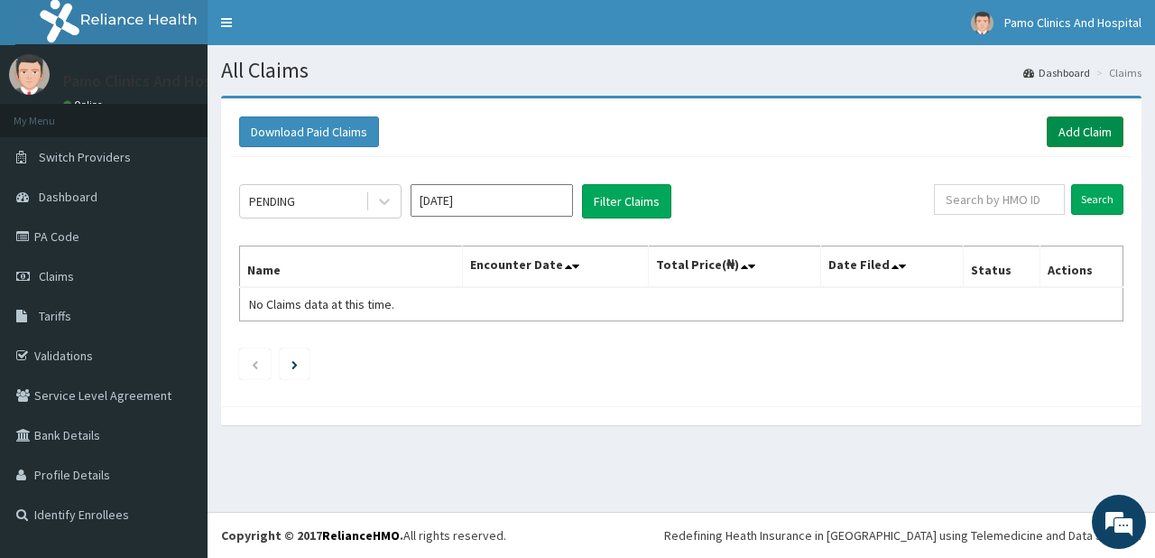
click at [1088, 123] on link "Add Claim" at bounding box center [1085, 131] width 77 height 31
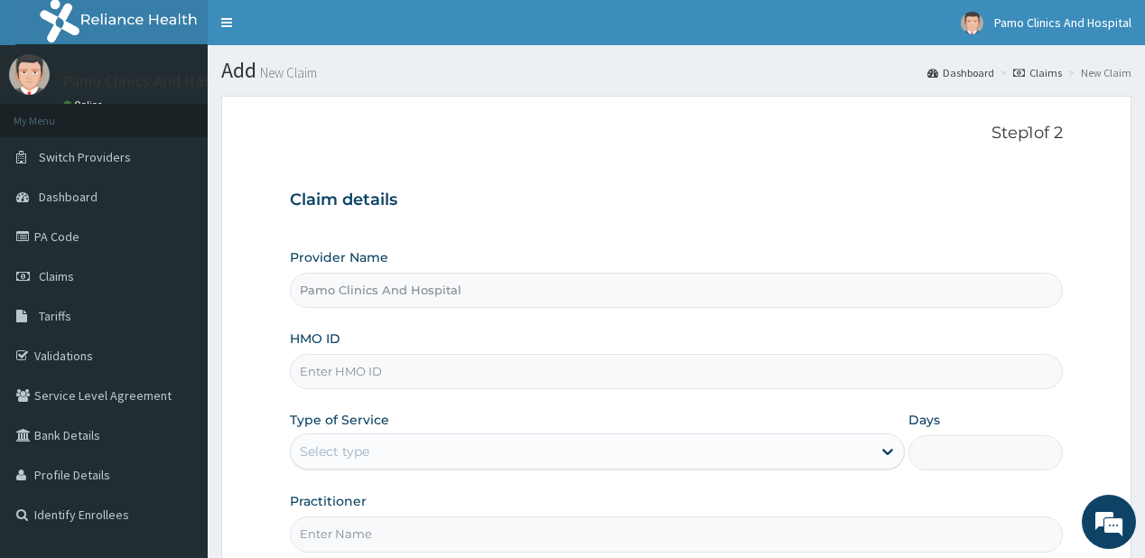
click at [331, 380] on input "HMO ID" at bounding box center [676, 371] width 772 height 35
paste input "SFC/10017/E"
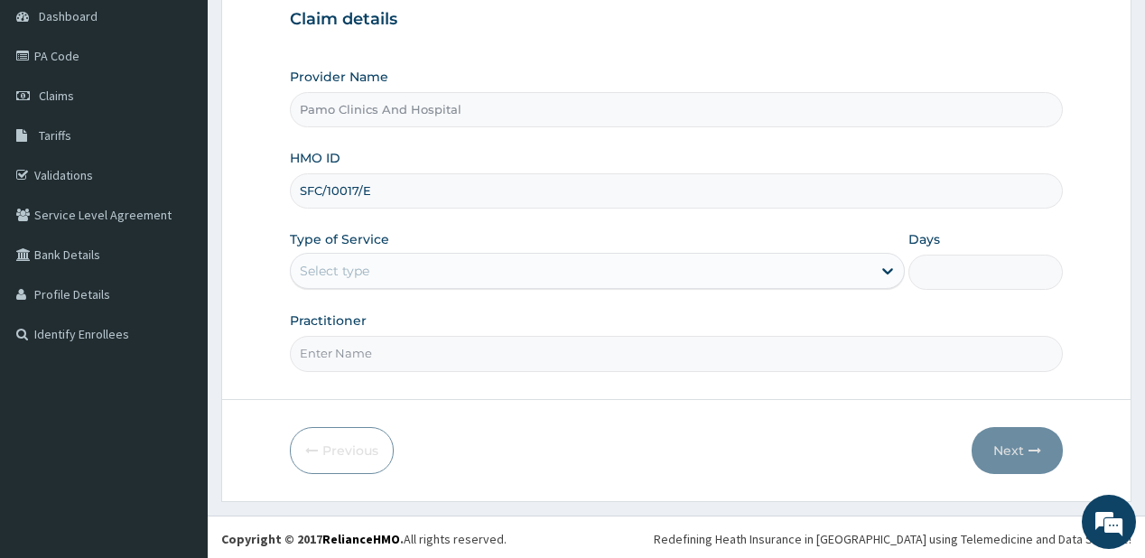
type input "SFC/10017/E"
click at [357, 274] on div "Select type" at bounding box center [335, 271] width 70 height 18
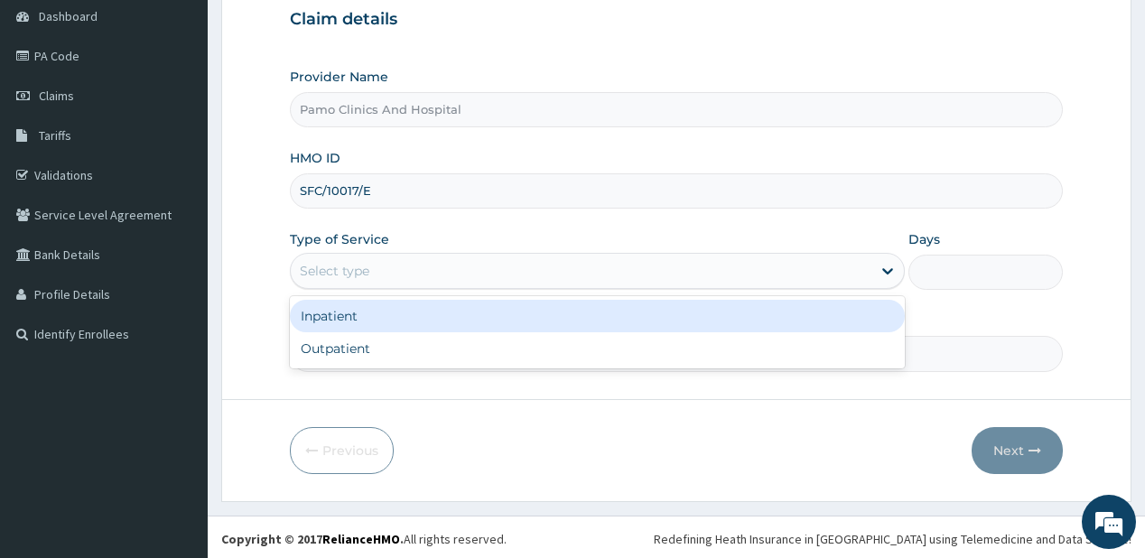
click at [324, 347] on div "Outpatient" at bounding box center [597, 348] width 615 height 32
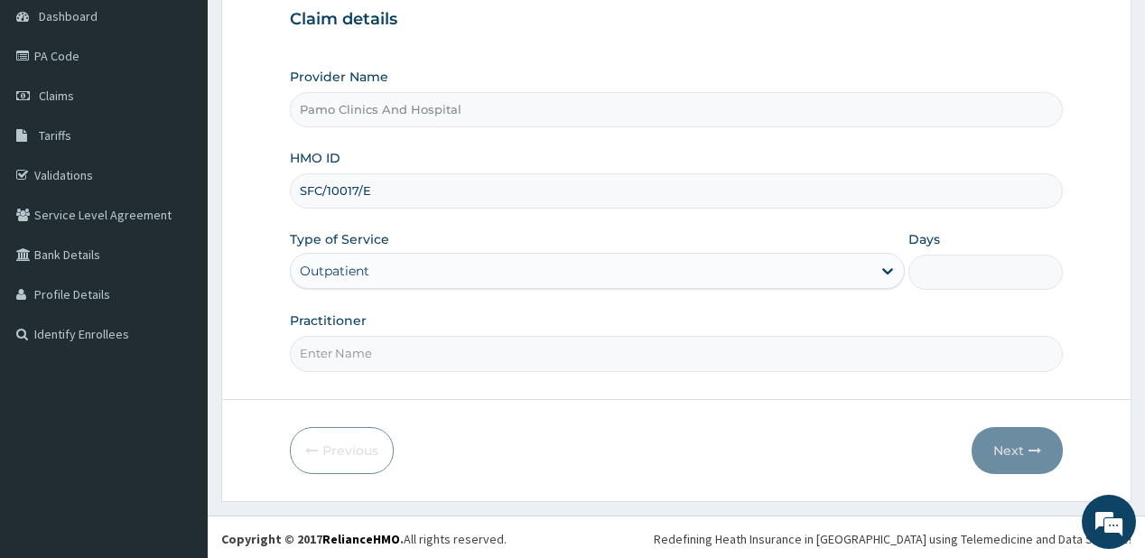
type input "1"
click at [324, 347] on input "Practitioner" at bounding box center [676, 353] width 772 height 35
type input "[PERSON_NAME]"
click at [997, 450] on button "Next" at bounding box center [1016, 450] width 91 height 47
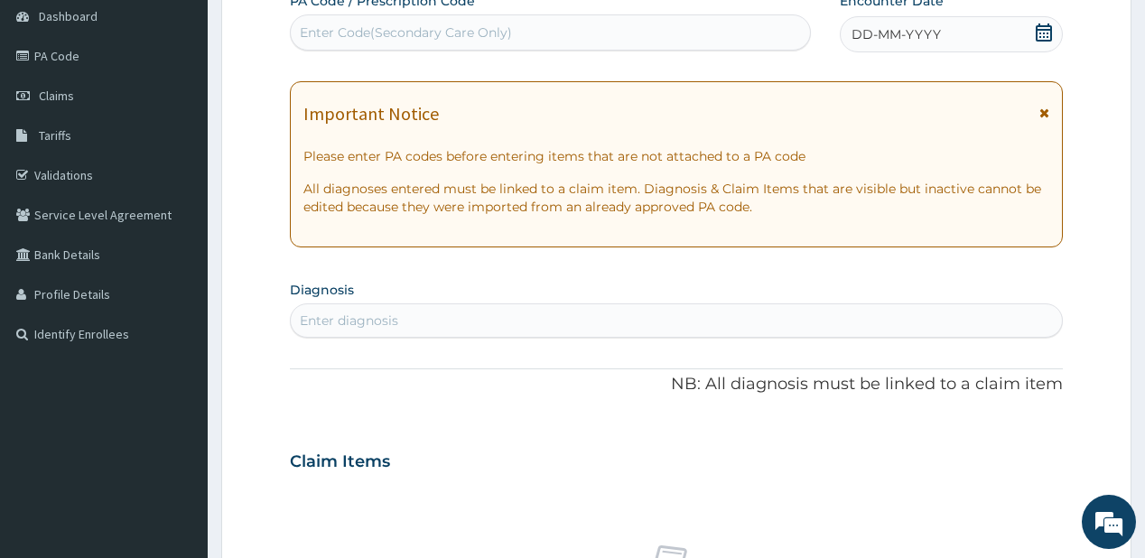
click at [888, 36] on span "DD-MM-YYYY" at bounding box center [895, 34] width 89 height 18
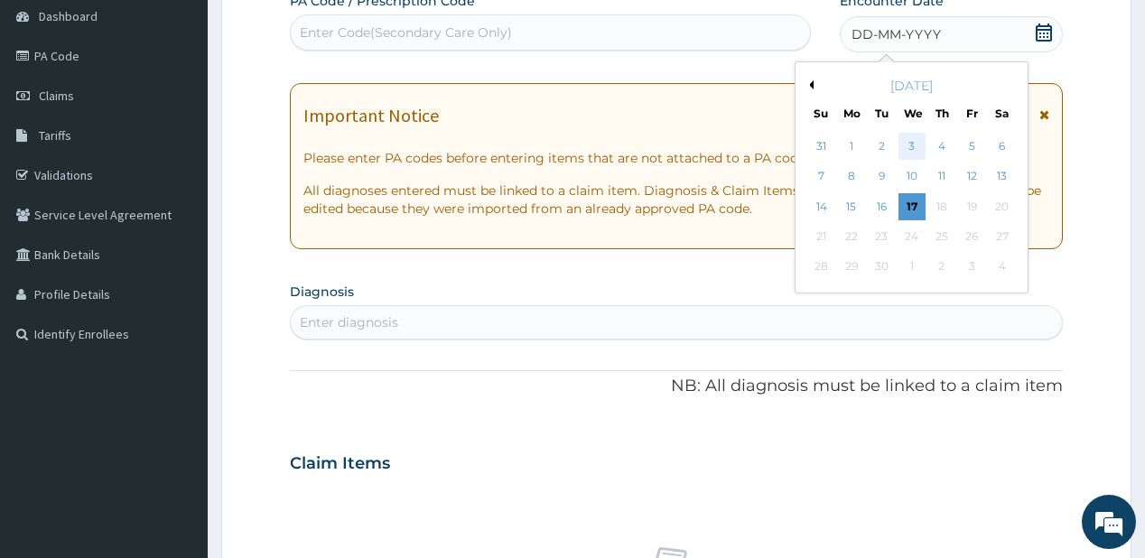
click at [906, 143] on div "3" at bounding box center [910, 146] width 27 height 27
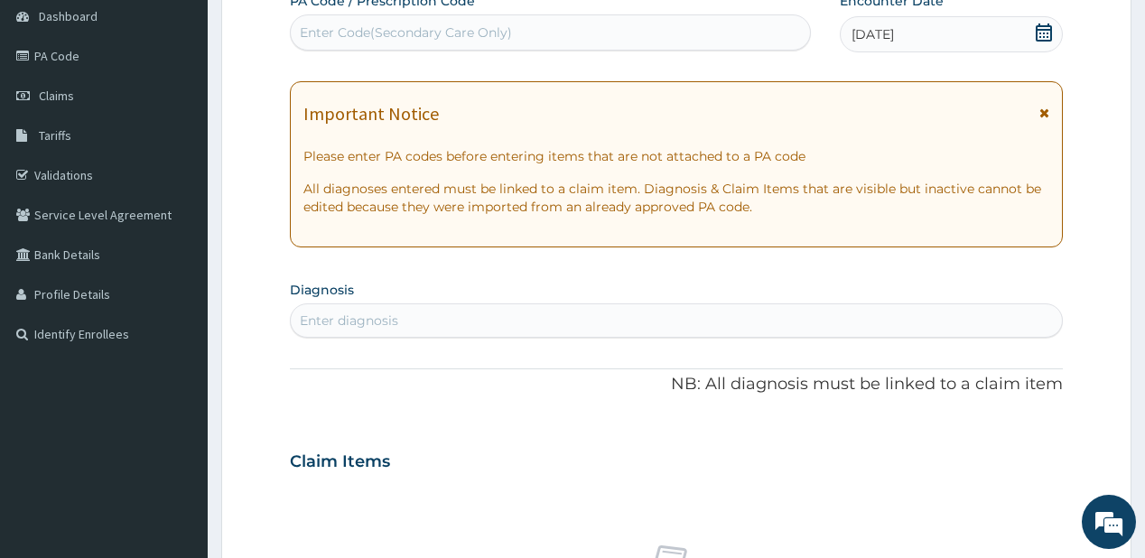
click at [367, 317] on div "Enter diagnosis" at bounding box center [349, 320] width 98 height 18
type input "[MEDICAL_DATA]"
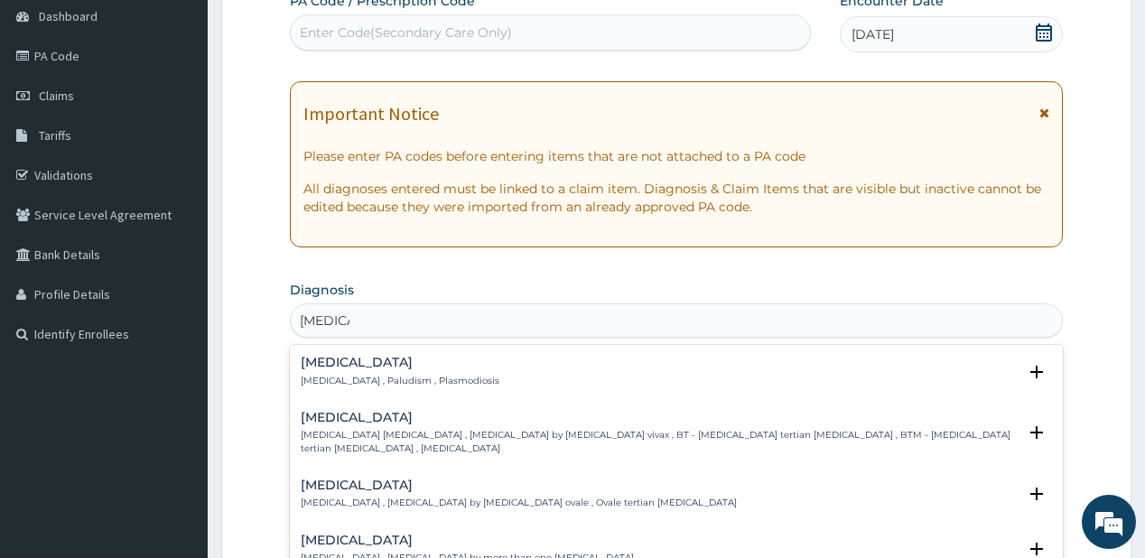
click at [319, 366] on h4 "[MEDICAL_DATA]" at bounding box center [400, 363] width 199 height 14
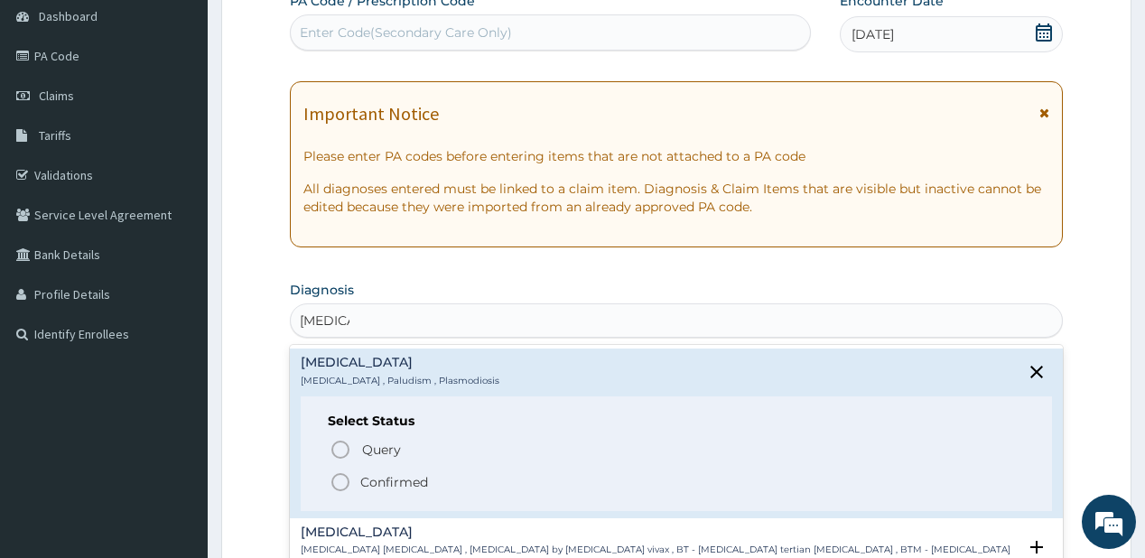
click at [368, 474] on p "Confirmed" at bounding box center [394, 482] width 68 height 18
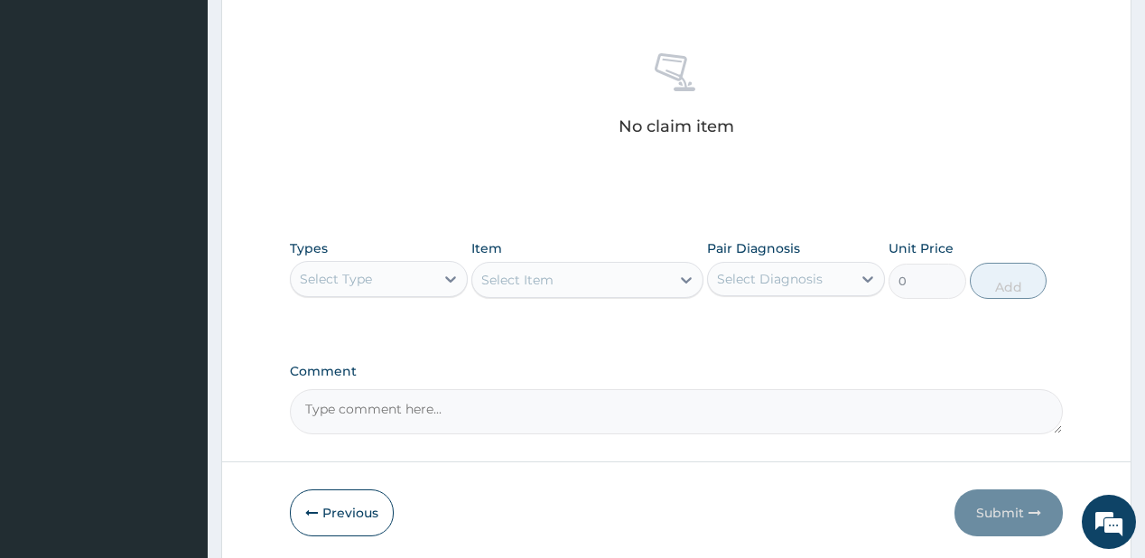
scroll to position [686, 0]
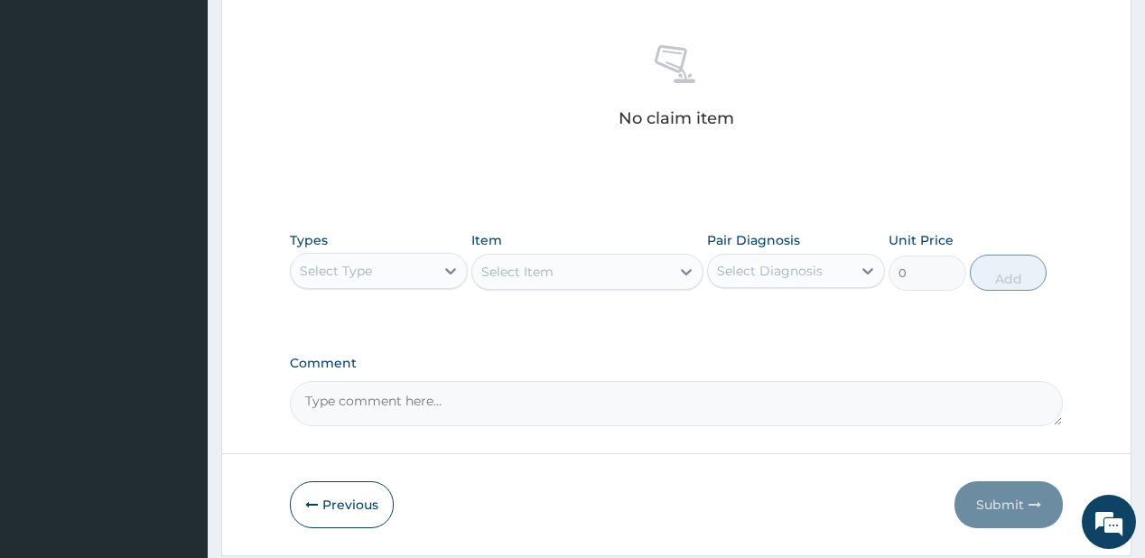
click at [413, 274] on div "Select Type" at bounding box center [363, 270] width 144 height 29
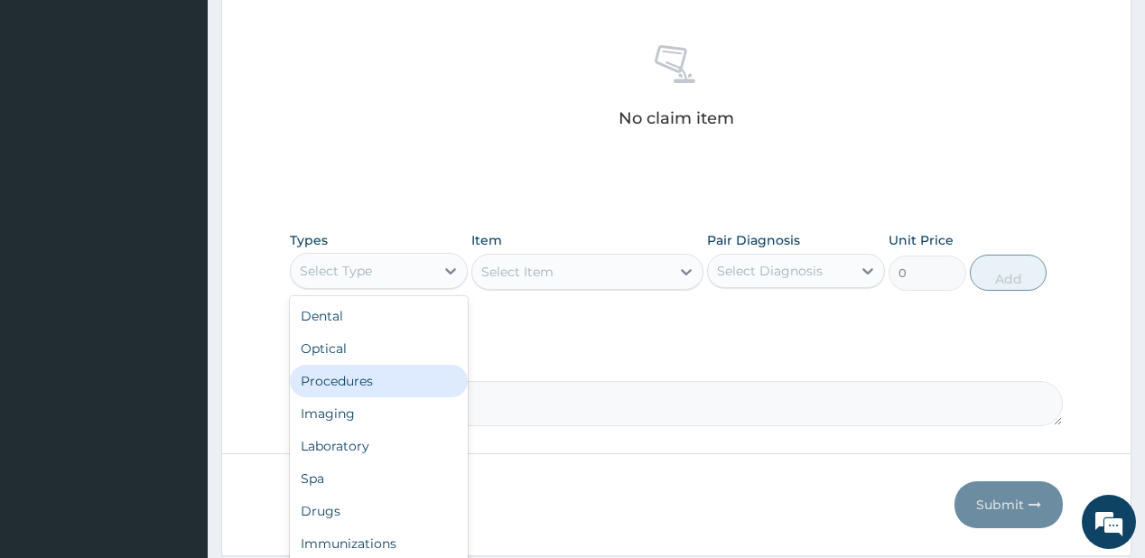
click at [352, 383] on div "Procedures" at bounding box center [379, 381] width 178 height 32
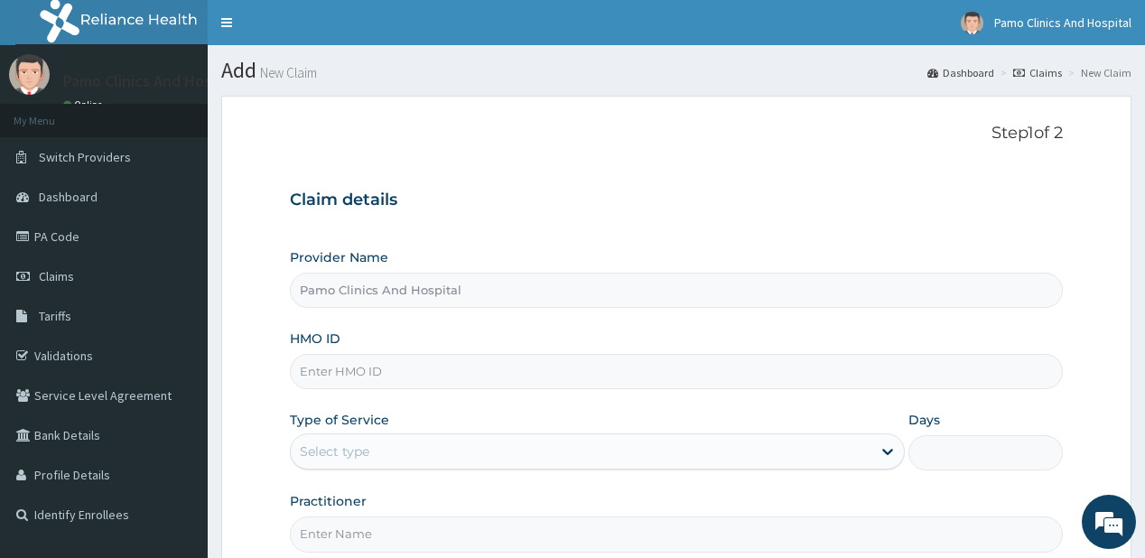
click at [354, 373] on input "HMO ID" at bounding box center [676, 371] width 772 height 35
paste input "SFC/10017/E"
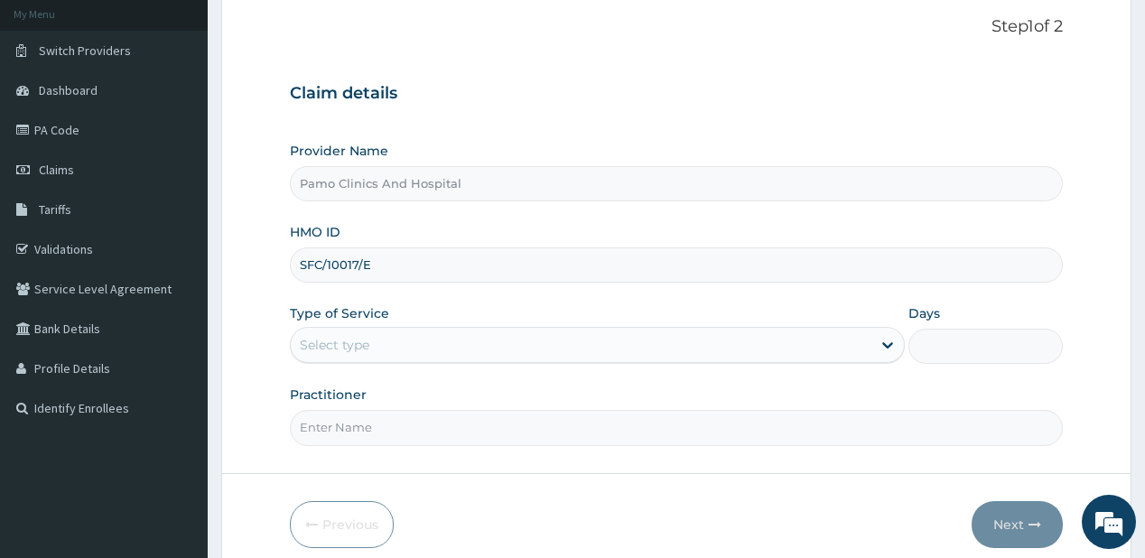
scroll to position [181, 0]
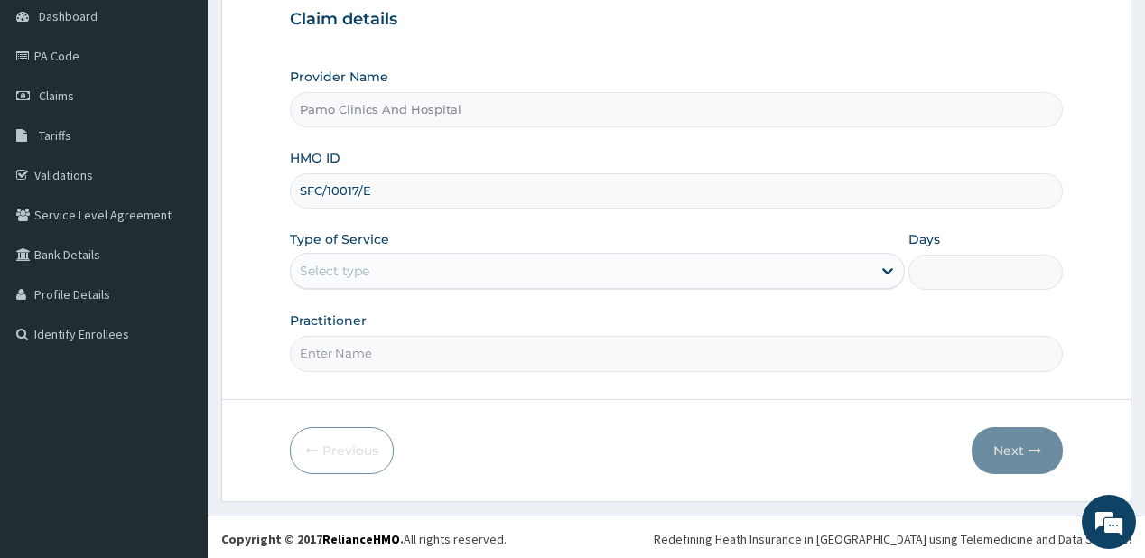
type input "SFC/10017/E"
click at [350, 267] on div "Select type" at bounding box center [335, 271] width 70 height 18
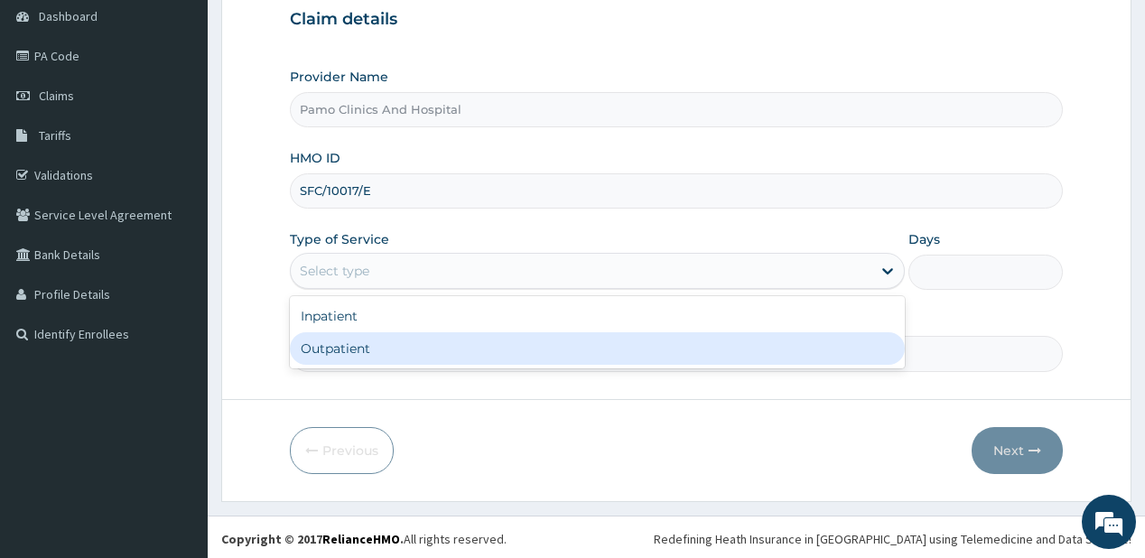
click at [368, 353] on div "Outpatient" at bounding box center [597, 348] width 615 height 32
type input "1"
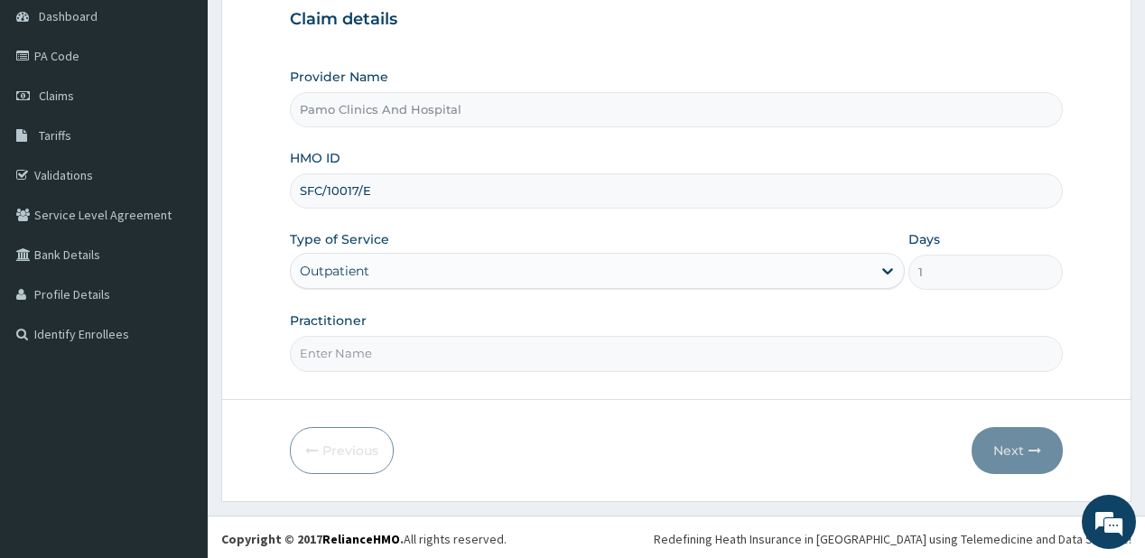
click at [368, 352] on input "Practitioner" at bounding box center [676, 353] width 772 height 35
type input "DR CYNTHIA AMAEFULE"
click at [998, 444] on button "Next" at bounding box center [1016, 450] width 91 height 47
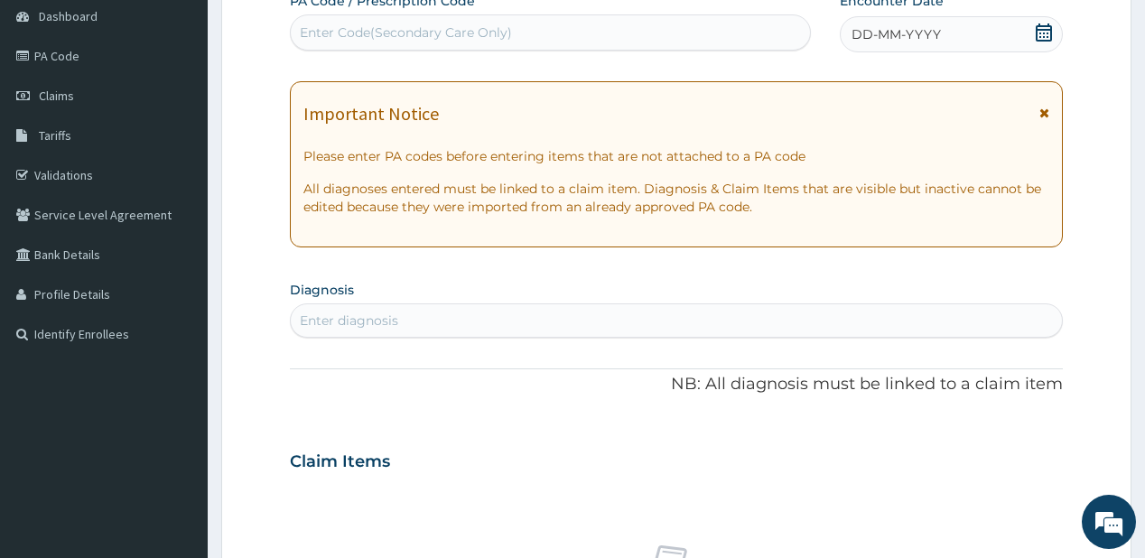
click at [875, 32] on span "DD-MM-YYYY" at bounding box center [895, 34] width 89 height 18
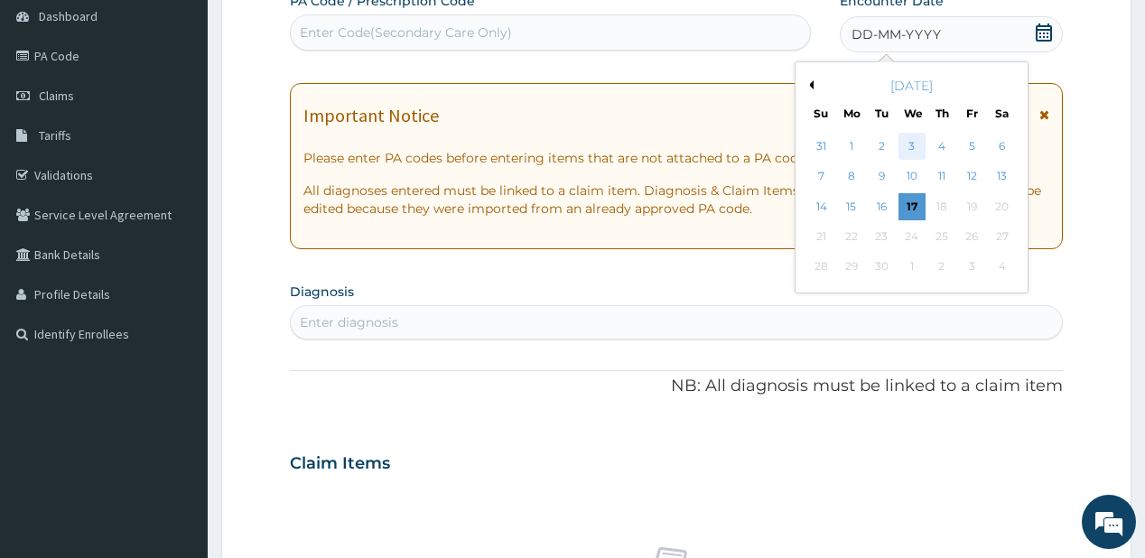
click at [906, 141] on div "3" at bounding box center [910, 146] width 27 height 27
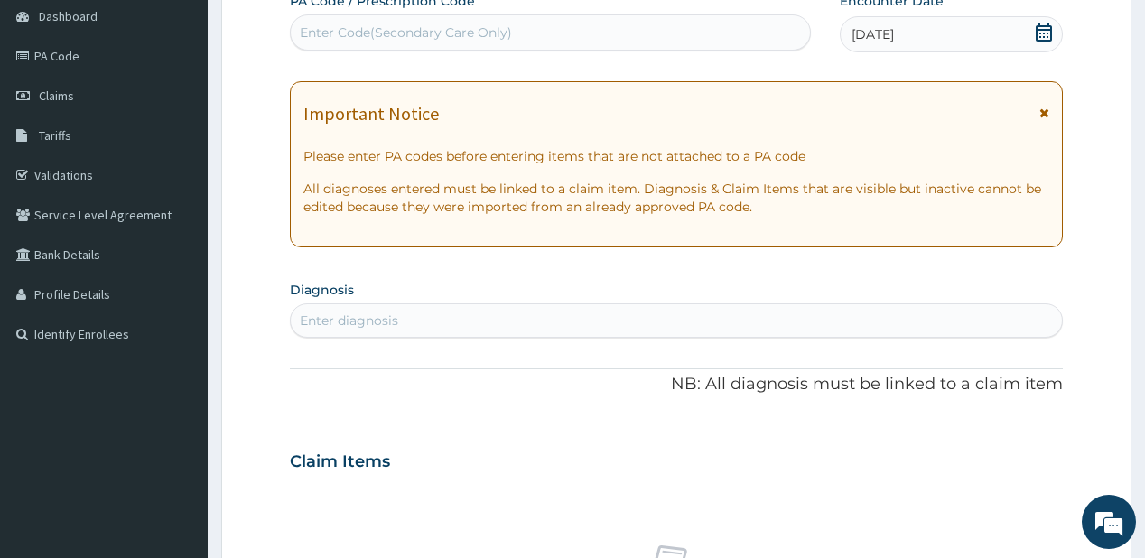
click at [343, 323] on div "Enter diagnosis" at bounding box center [349, 320] width 98 height 18
type input "malaria"
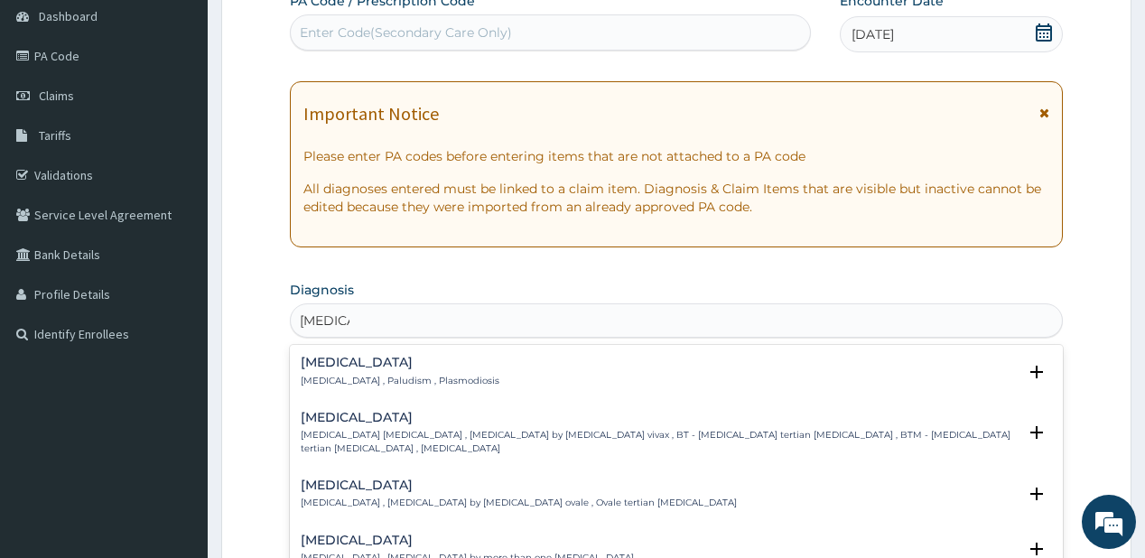
click at [346, 382] on p "Malaria , Paludism , Plasmodiosis" at bounding box center [400, 381] width 199 height 13
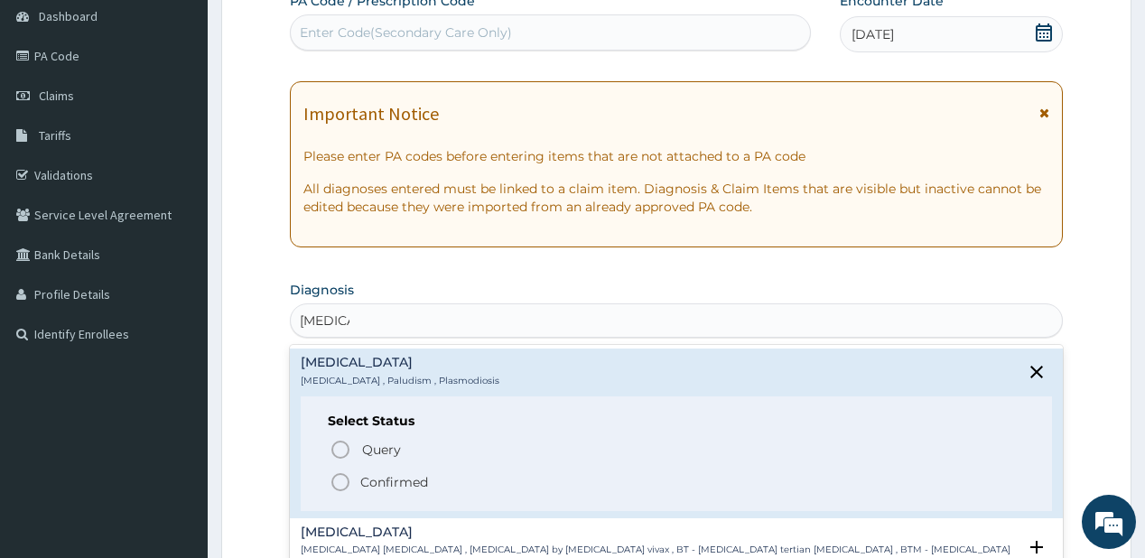
click at [365, 478] on p "Confirmed" at bounding box center [394, 482] width 68 height 18
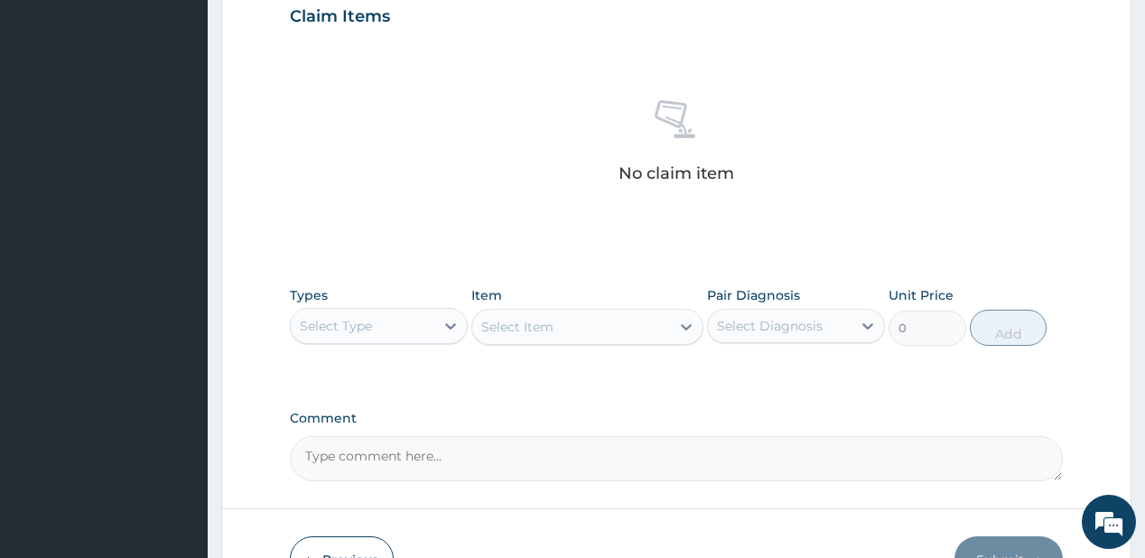
scroll to position [741, 0]
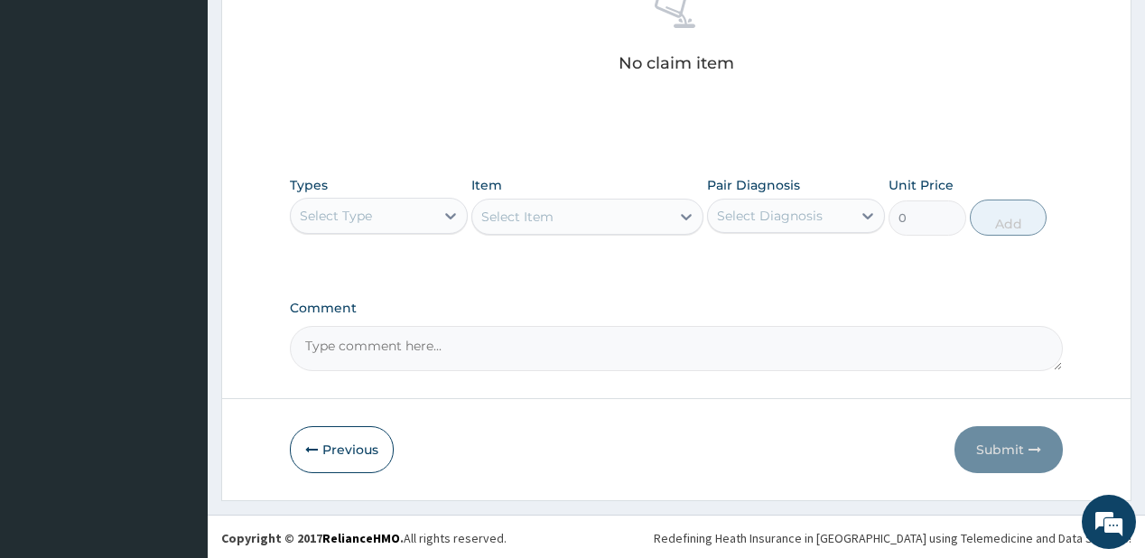
click at [419, 220] on div "Select Type" at bounding box center [363, 215] width 144 height 29
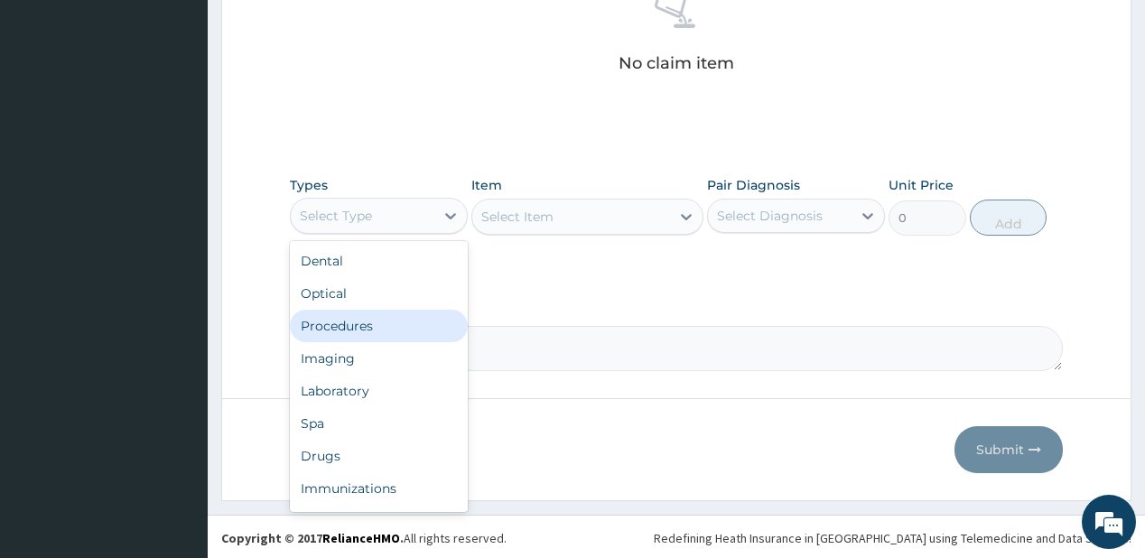
click at [373, 325] on div "Procedures" at bounding box center [379, 326] width 178 height 32
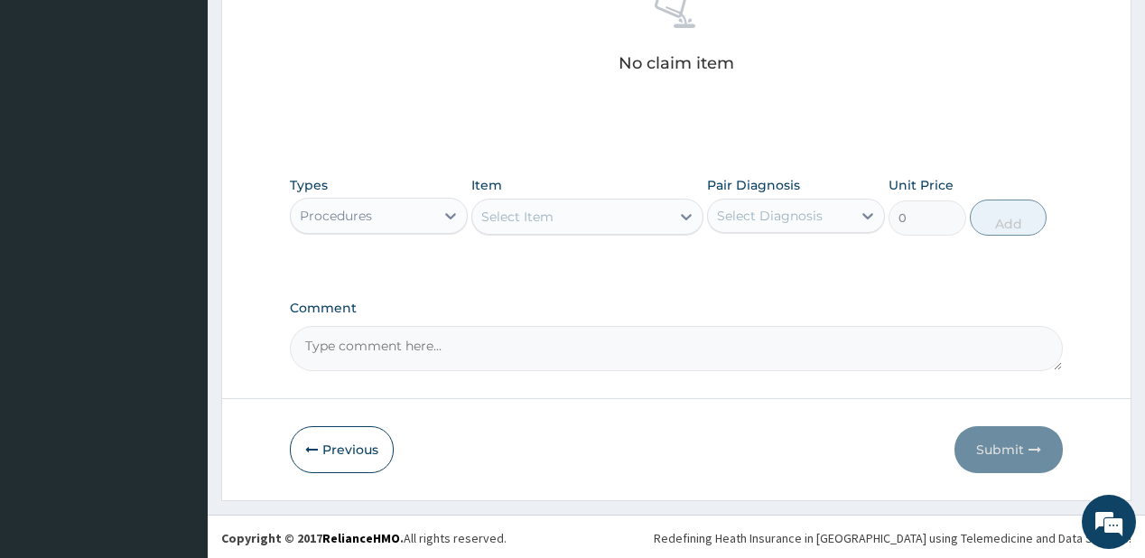
click at [541, 215] on div "Select Item" at bounding box center [517, 217] width 72 height 18
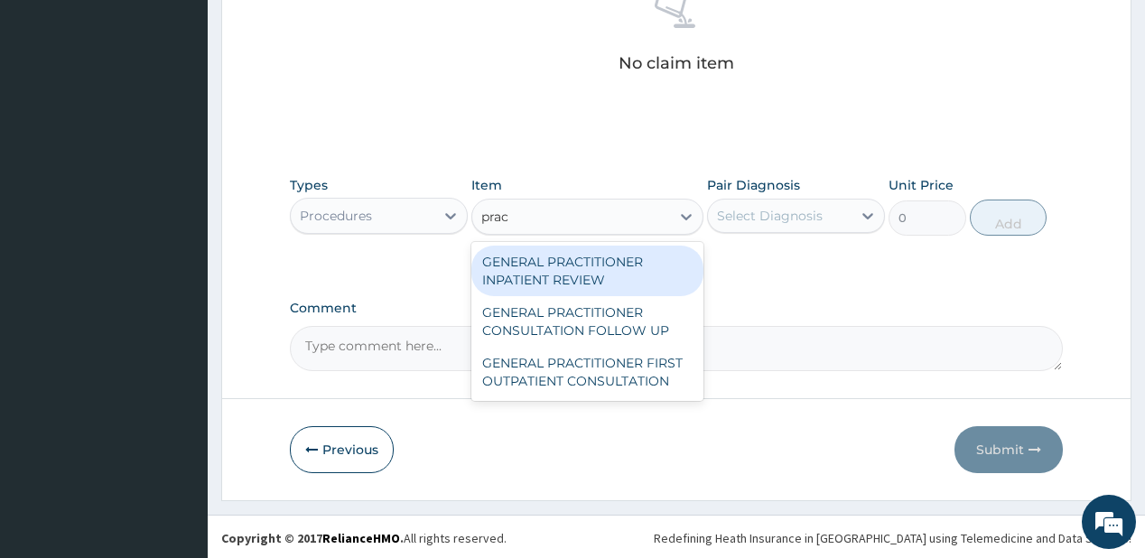
type input "pract"
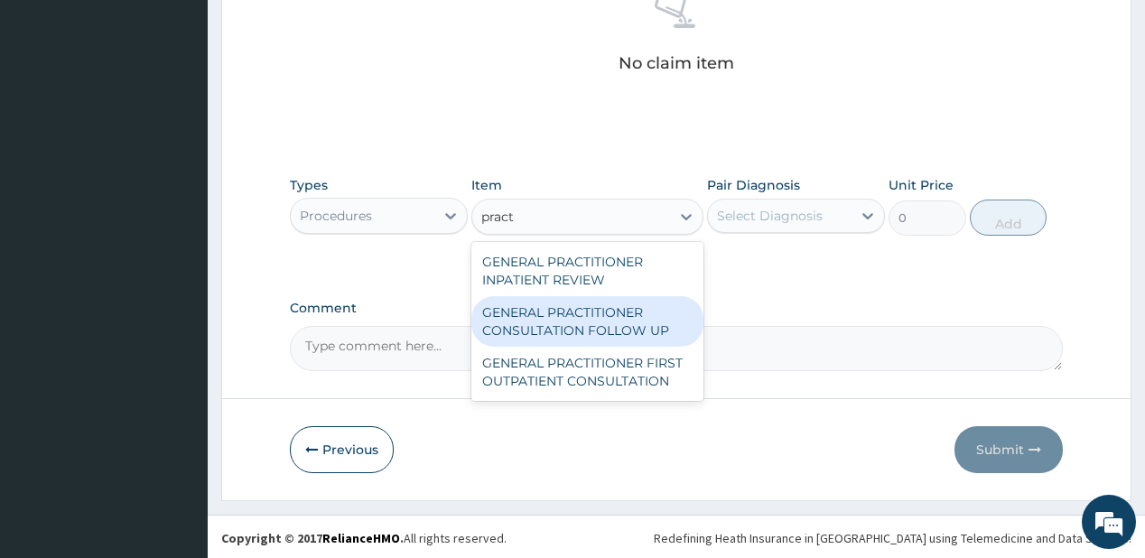
click at [500, 318] on div "GENERAL PRACTITIONER CONSULTATION FOLLOW UP" at bounding box center [587, 321] width 232 height 51
type input "1875"
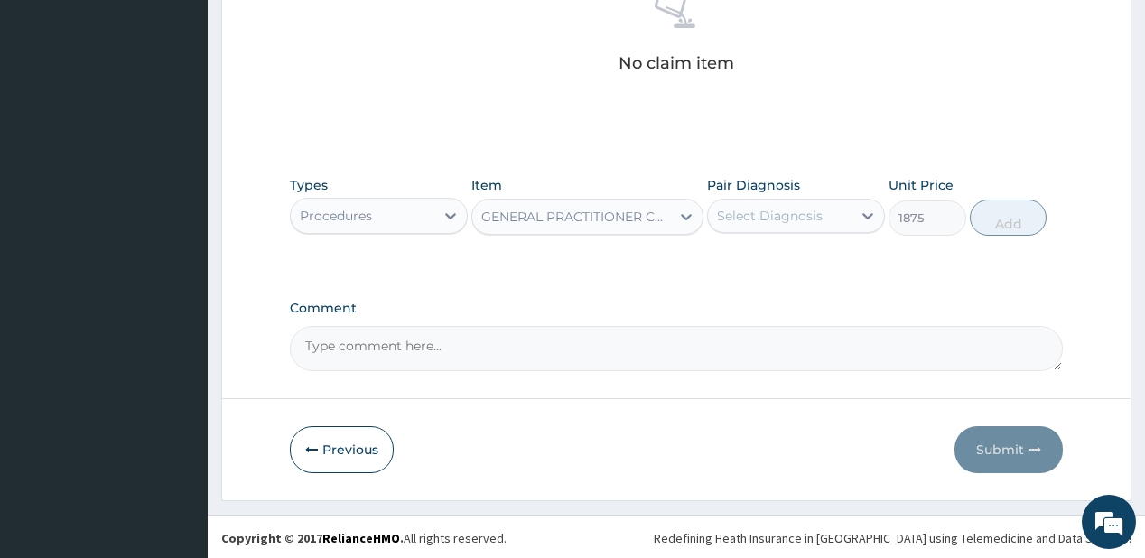
click at [815, 219] on div "Select Diagnosis" at bounding box center [770, 216] width 106 height 18
click at [822, 266] on div "Malaria" at bounding box center [796, 262] width 178 height 37
checkbox input "true"
click at [1003, 221] on button "Add" at bounding box center [1009, 218] width 78 height 36
type input "0"
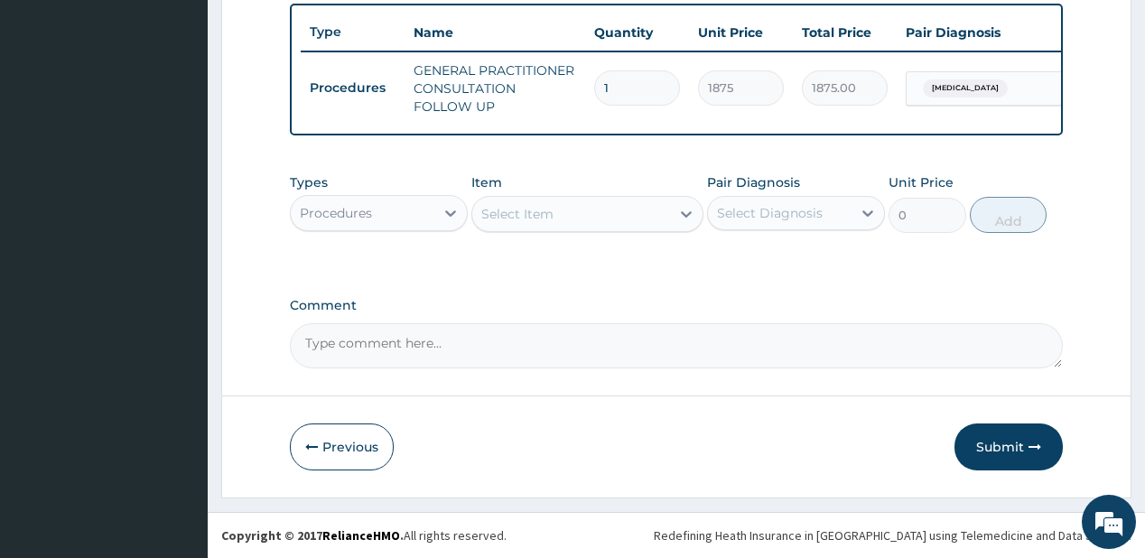
scroll to position [675, 0]
click at [379, 209] on div "Procedures" at bounding box center [363, 213] width 144 height 29
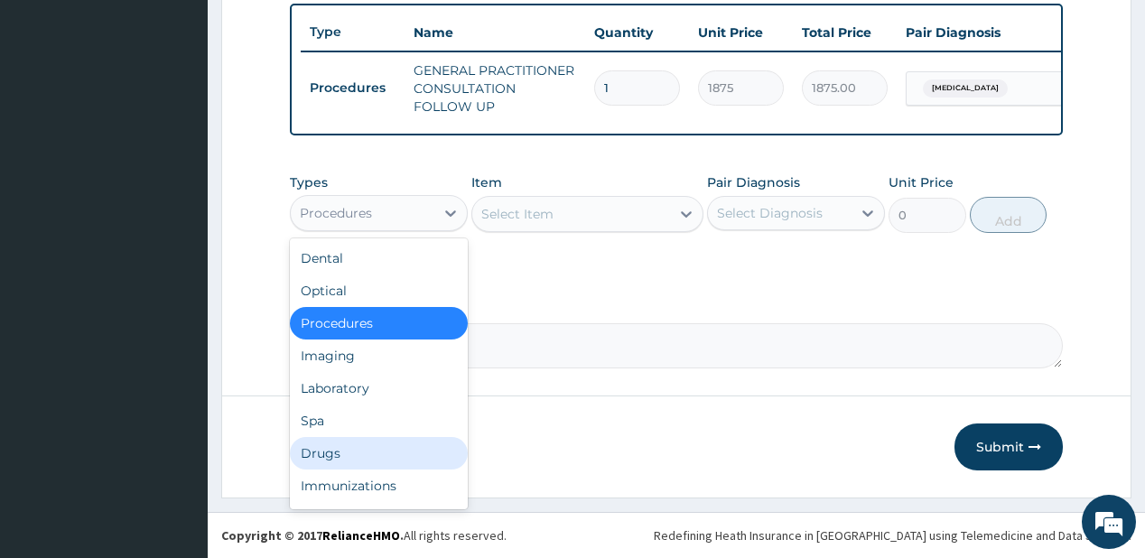
click at [329, 452] on div "Drugs" at bounding box center [379, 453] width 178 height 32
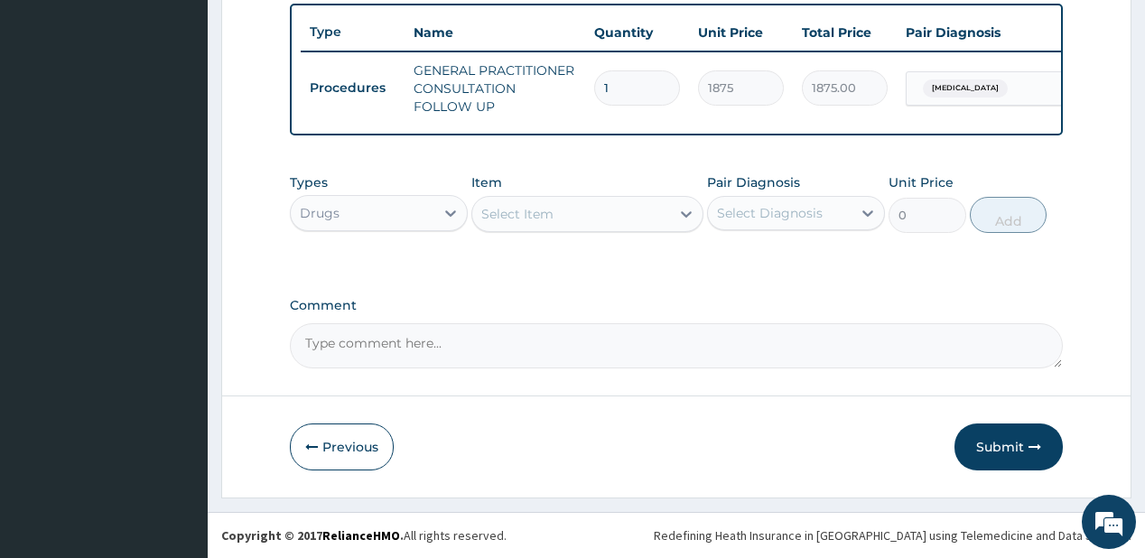
click at [604, 222] on div "Select Item" at bounding box center [571, 214] width 198 height 29
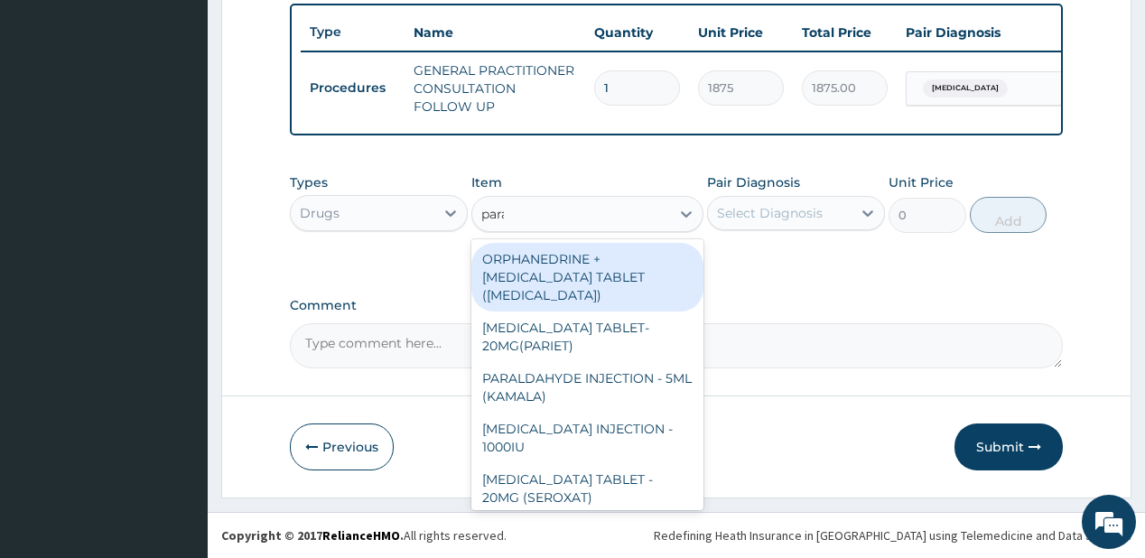
type input "parace"
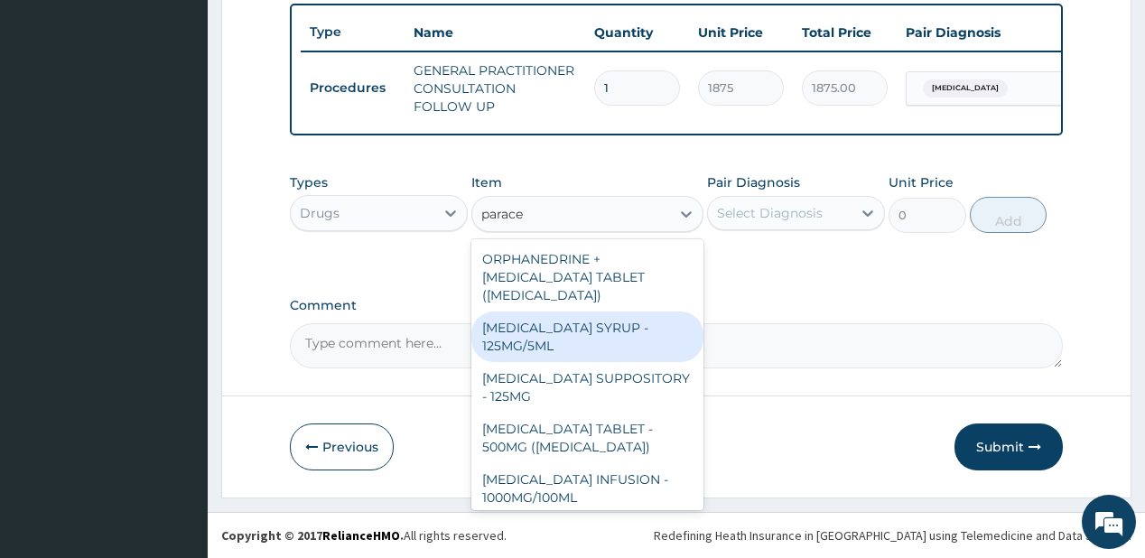
click at [556, 429] on div "[MEDICAL_DATA] TABLET - 500MG ([MEDICAL_DATA])" at bounding box center [587, 438] width 232 height 51
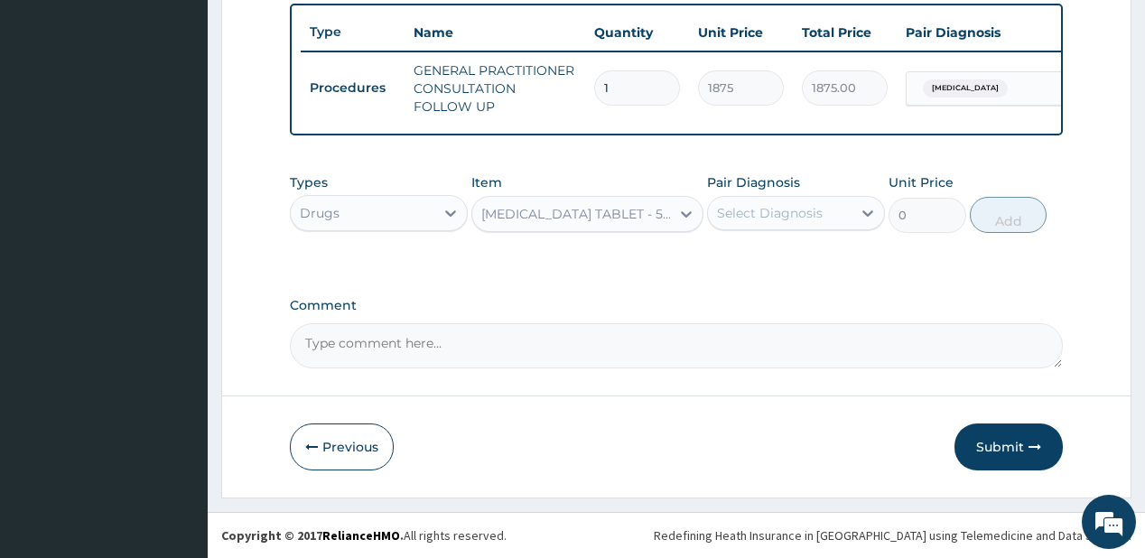
type input "42"
click at [779, 209] on div "Select Diagnosis" at bounding box center [770, 213] width 106 height 18
click at [781, 264] on label "[MEDICAL_DATA]" at bounding box center [793, 257] width 112 height 18
checkbox input "true"
click at [995, 220] on button "Add" at bounding box center [1009, 215] width 78 height 36
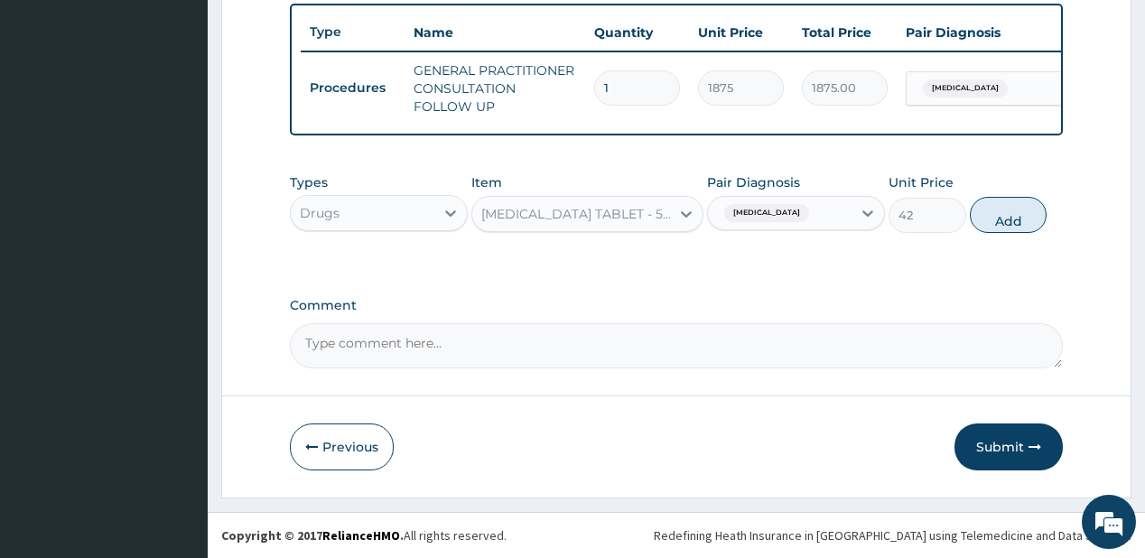
type input "0"
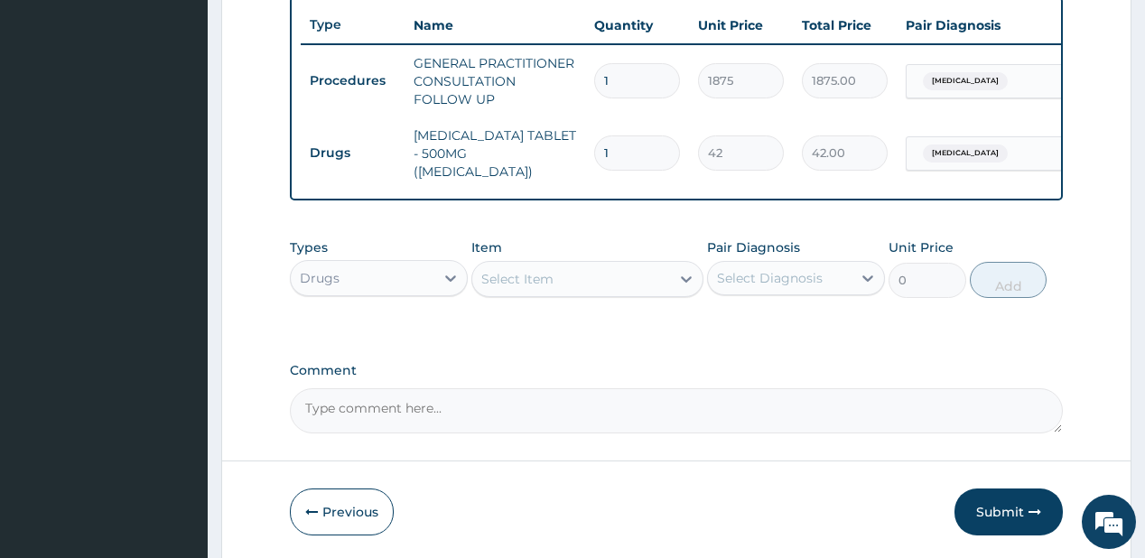
click at [613, 272] on div "Select Item" at bounding box center [571, 278] width 198 height 29
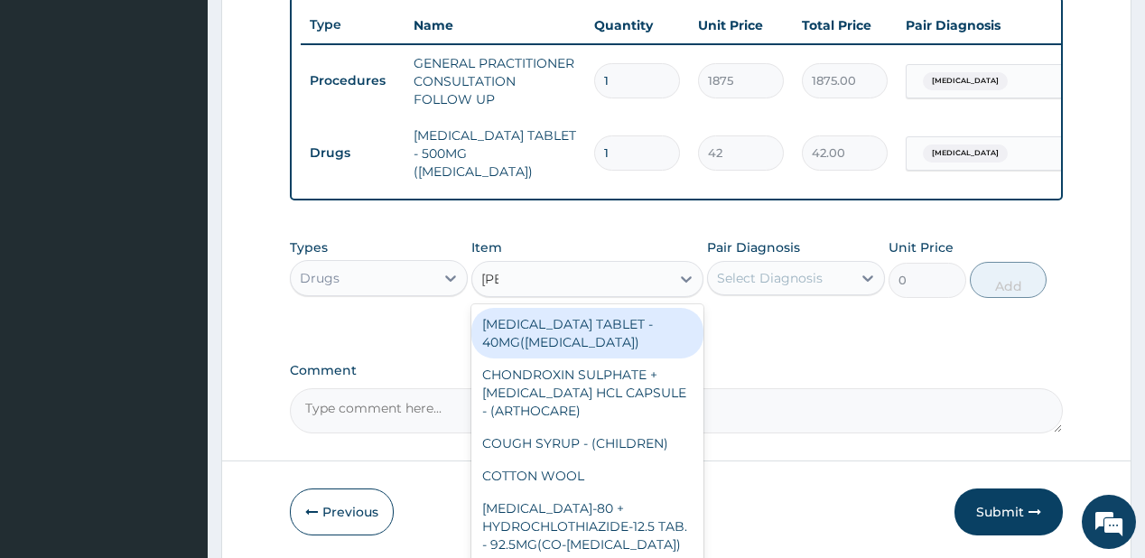
type input "coart"
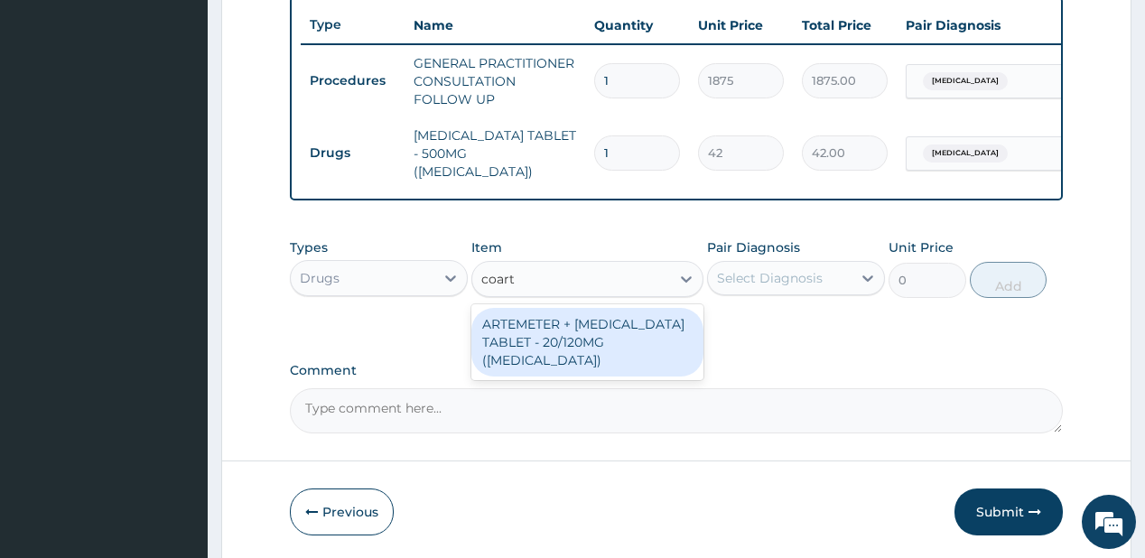
click at [605, 347] on div "ARTEMETER + [MEDICAL_DATA] TABLET - 20/120MG ([MEDICAL_DATA])" at bounding box center [587, 342] width 232 height 69
type input "210"
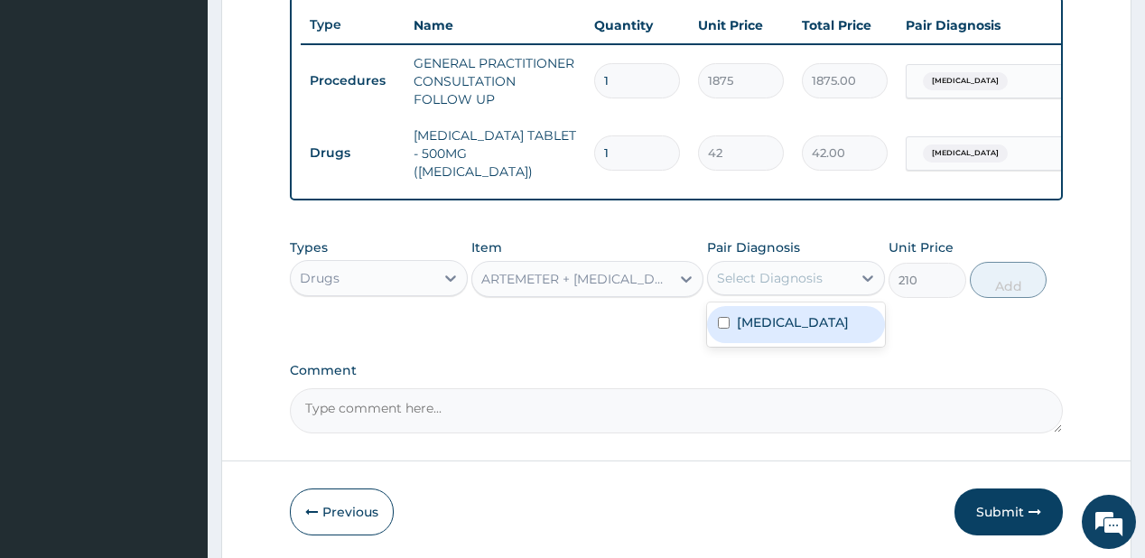
click at [773, 282] on div "Select Diagnosis" at bounding box center [770, 278] width 106 height 18
drag, startPoint x: 770, startPoint y: 319, endPoint x: 899, endPoint y: 287, distance: 132.9
click at [769, 319] on label "[MEDICAL_DATA]" at bounding box center [793, 322] width 112 height 18
checkbox input "true"
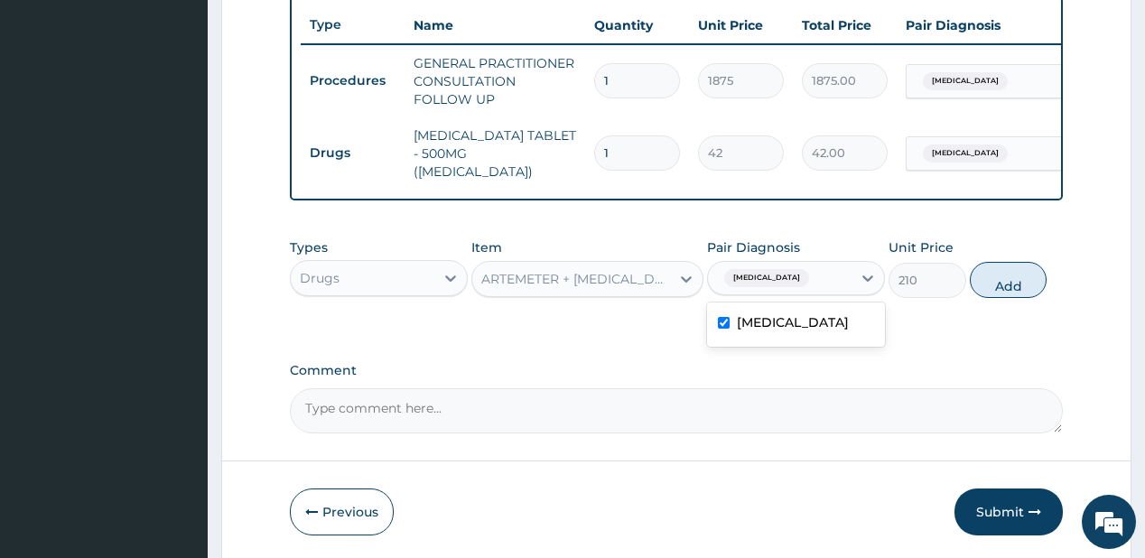
click at [998, 284] on button "Add" at bounding box center [1009, 280] width 78 height 36
type input "0"
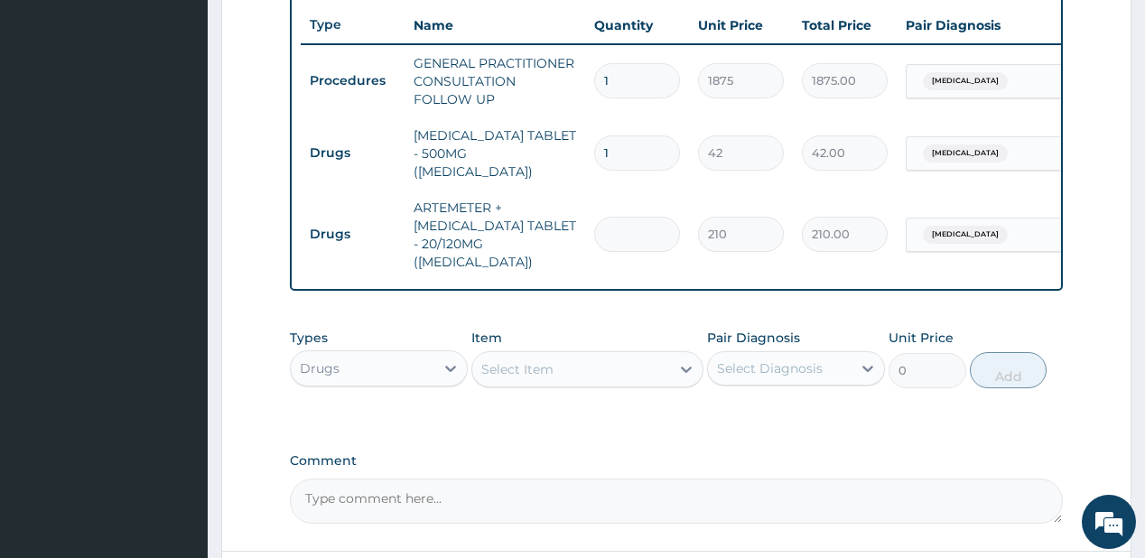
type input "0.00"
type input "2"
type input "420.00"
type input "24"
type input "5040.00"
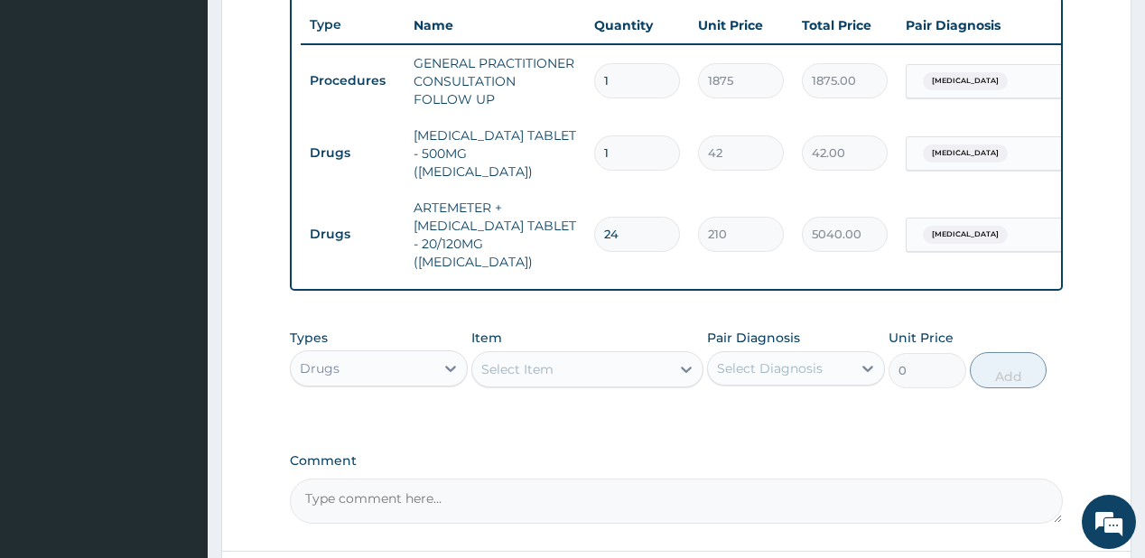
type input "24"
click at [635, 145] on input "1" at bounding box center [637, 152] width 86 height 35
type input "18"
type input "756.00"
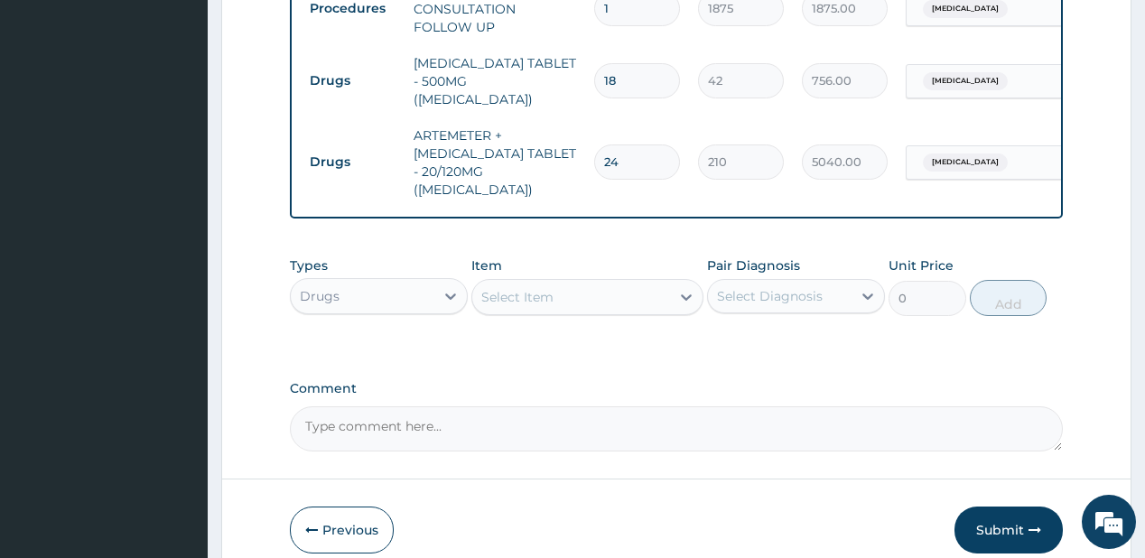
scroll to position [810, 0]
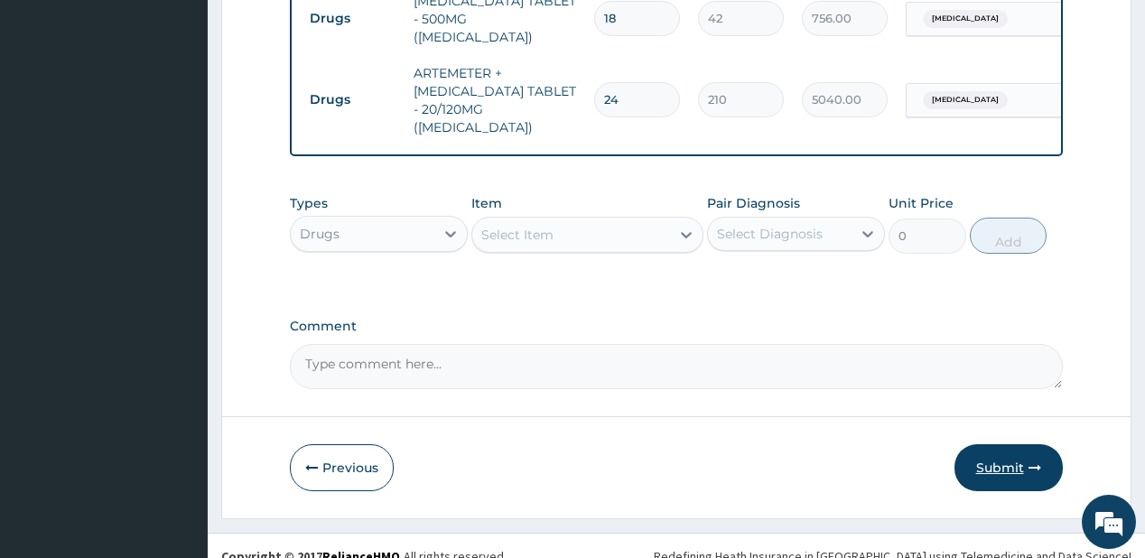
type input "18"
drag, startPoint x: 1012, startPoint y: 450, endPoint x: 960, endPoint y: 0, distance: 452.5
click at [1013, 449] on button "Submit" at bounding box center [1008, 467] width 108 height 47
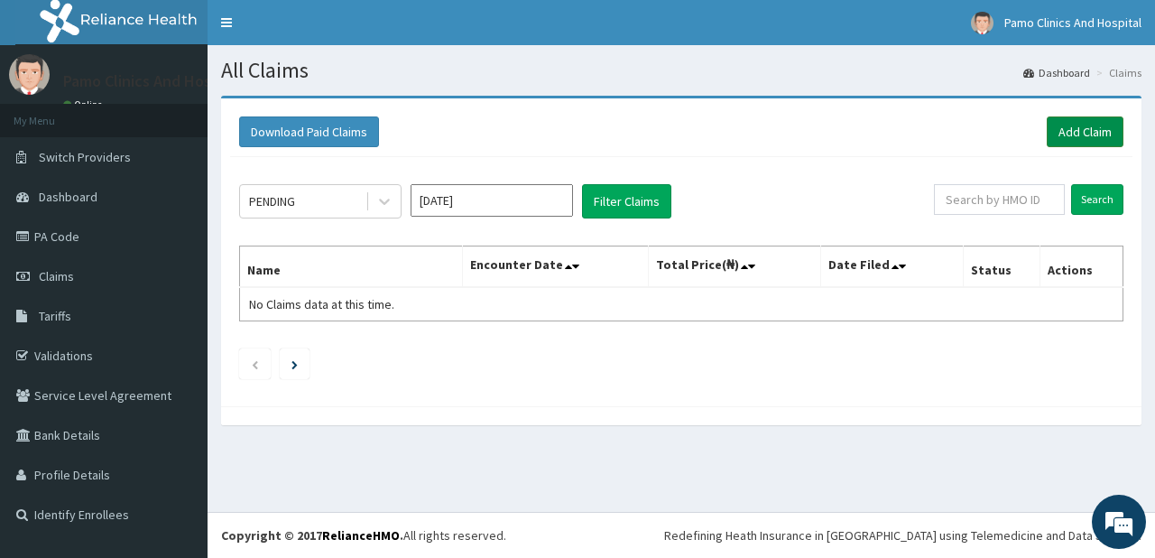
click at [1086, 126] on link "Add Claim" at bounding box center [1085, 131] width 77 height 31
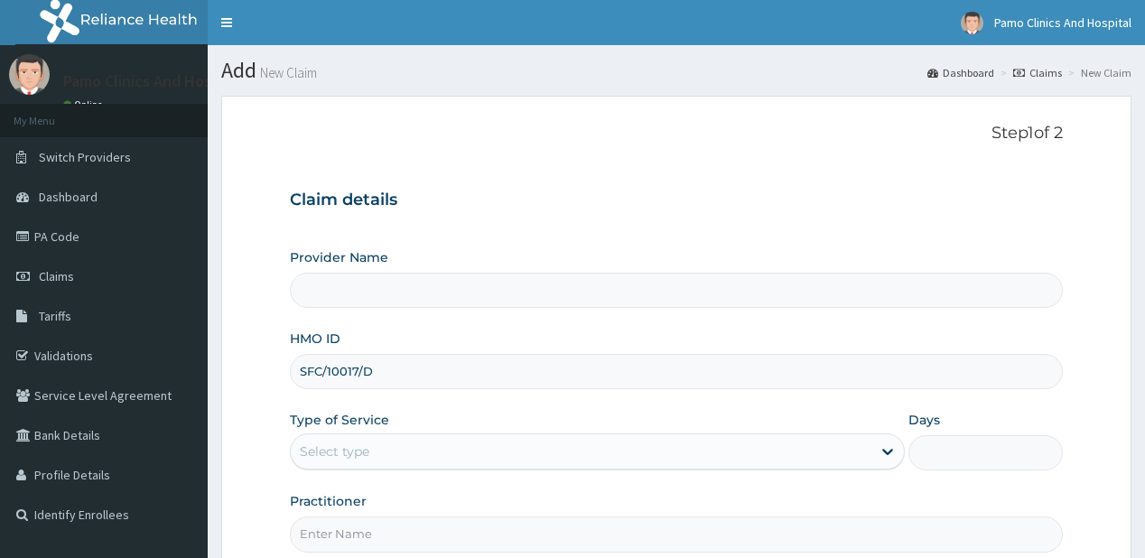
drag, startPoint x: 0, startPoint y: 0, endPoint x: 320, endPoint y: 376, distance: 493.1
click at [320, 376] on input "SFC/10017/D" at bounding box center [676, 371] width 772 height 35
type input "SFC/10017/D"
click at [348, 442] on div "Select type" at bounding box center [335, 451] width 70 height 18
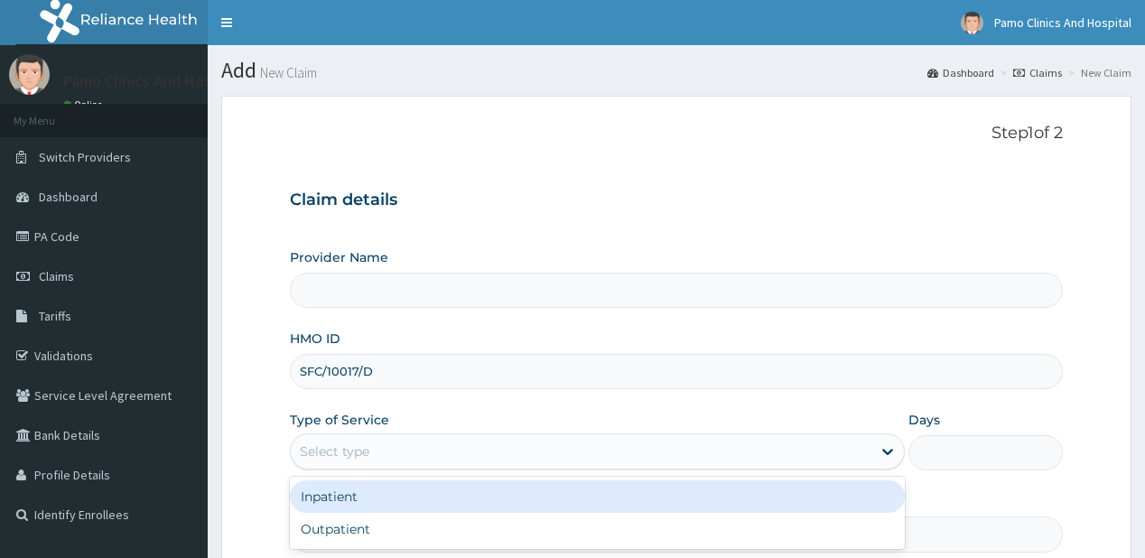
scroll to position [144, 0]
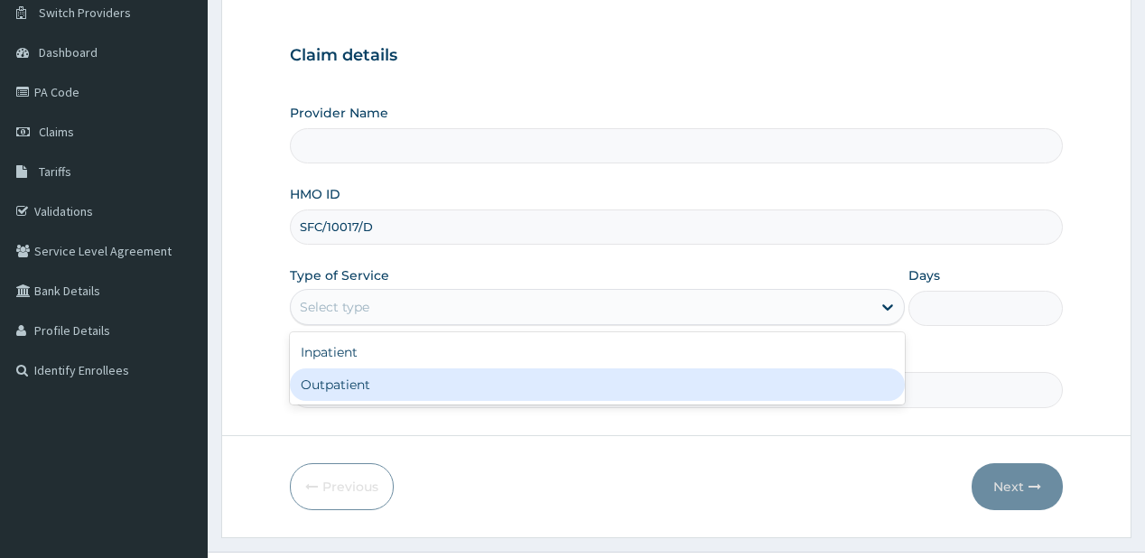
click at [340, 390] on div "Outpatient" at bounding box center [597, 384] width 615 height 32
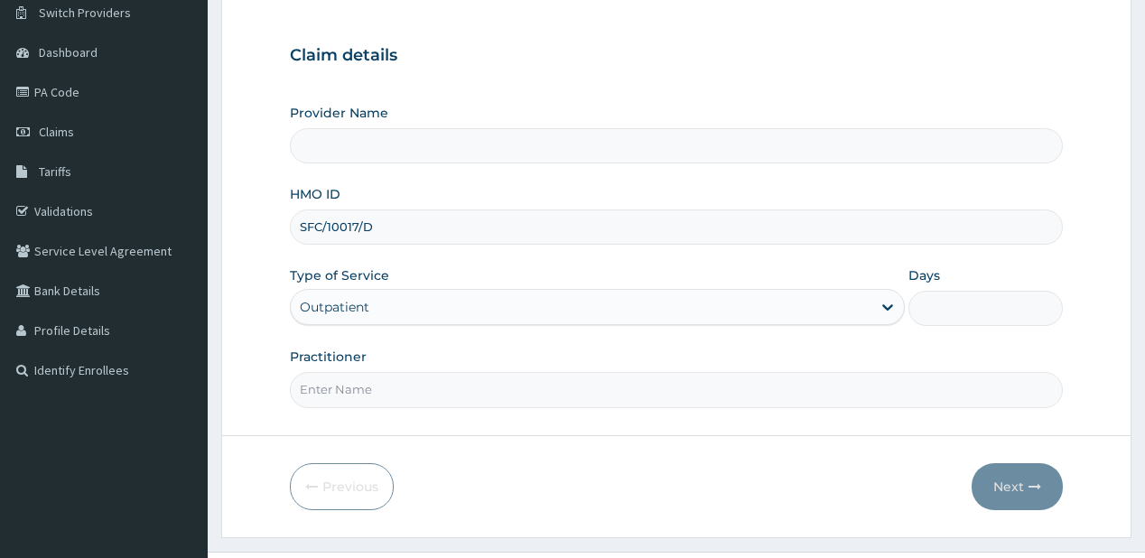
type input "1"
click at [337, 381] on input "Practitioner" at bounding box center [676, 389] width 772 height 35
type input "Okannah Emmanuel"
click at [1021, 476] on button "Next" at bounding box center [1016, 486] width 91 height 47
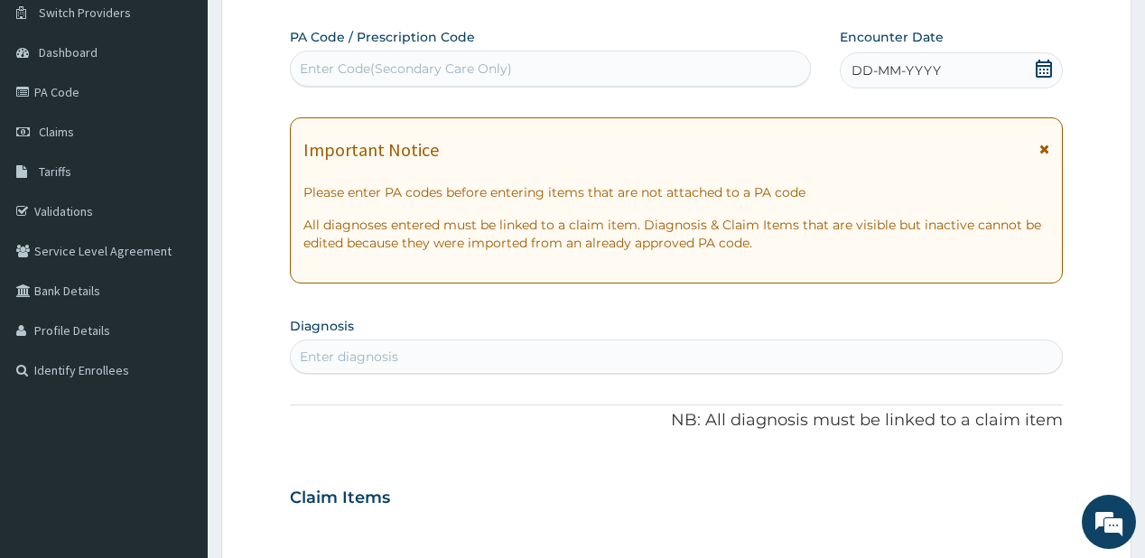
scroll to position [0, 0]
click at [940, 71] on div "DD-MM-YYYY" at bounding box center [951, 70] width 223 height 36
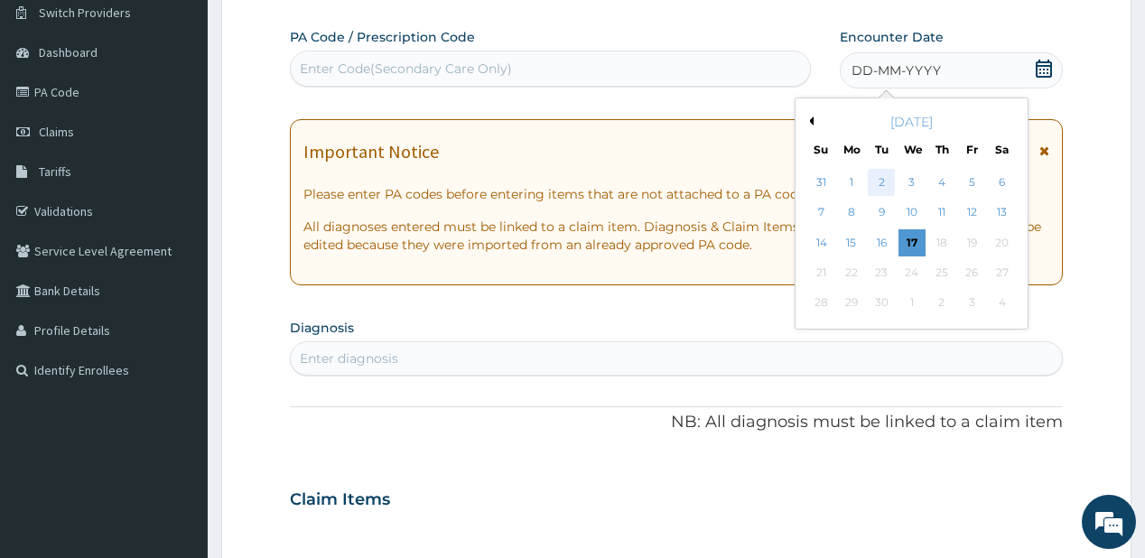
click at [877, 179] on div "2" at bounding box center [881, 182] width 27 height 27
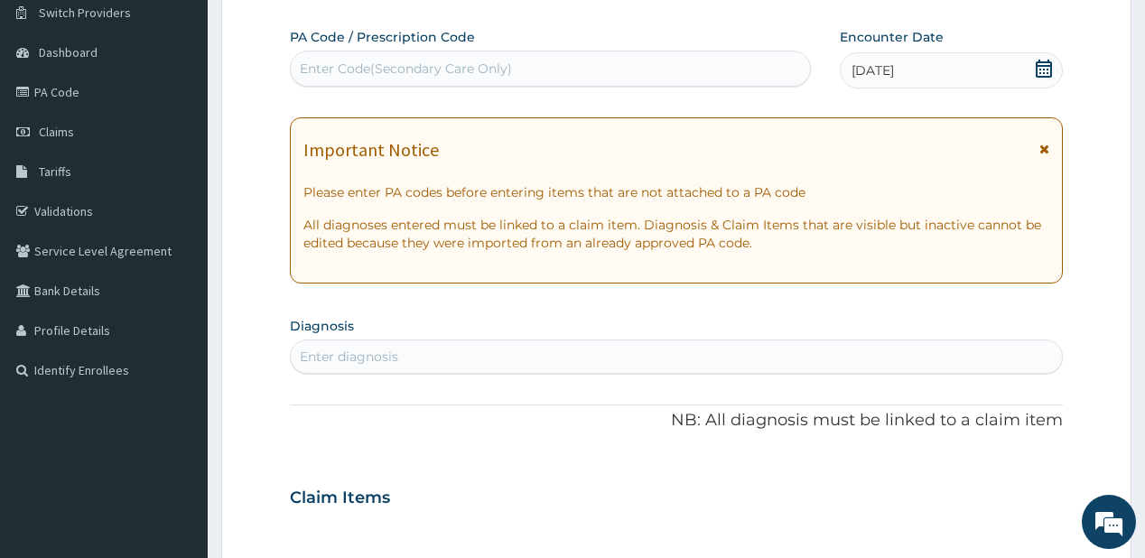
drag, startPoint x: 364, startPoint y: 359, endPoint x: 354, endPoint y: 348, distance: 15.4
click at [361, 357] on div "Enter diagnosis" at bounding box center [349, 357] width 98 height 18
type input "malaria"
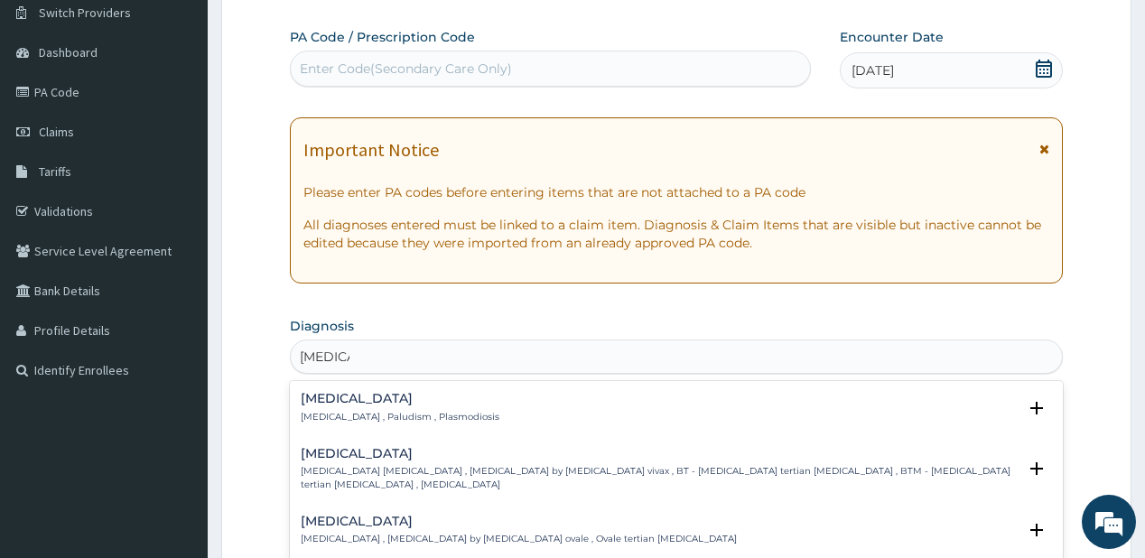
click at [345, 394] on h4 "Malaria" at bounding box center [400, 399] width 199 height 14
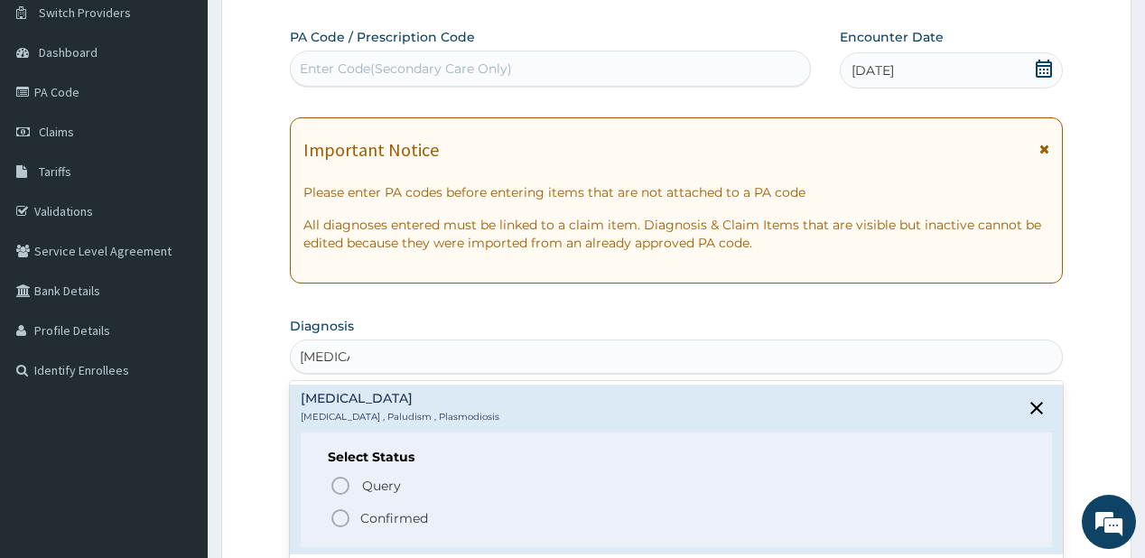
drag, startPoint x: 358, startPoint y: 515, endPoint x: 350, endPoint y: 506, distance: 11.5
click at [358, 514] on span "Confirmed" at bounding box center [676, 518] width 694 height 22
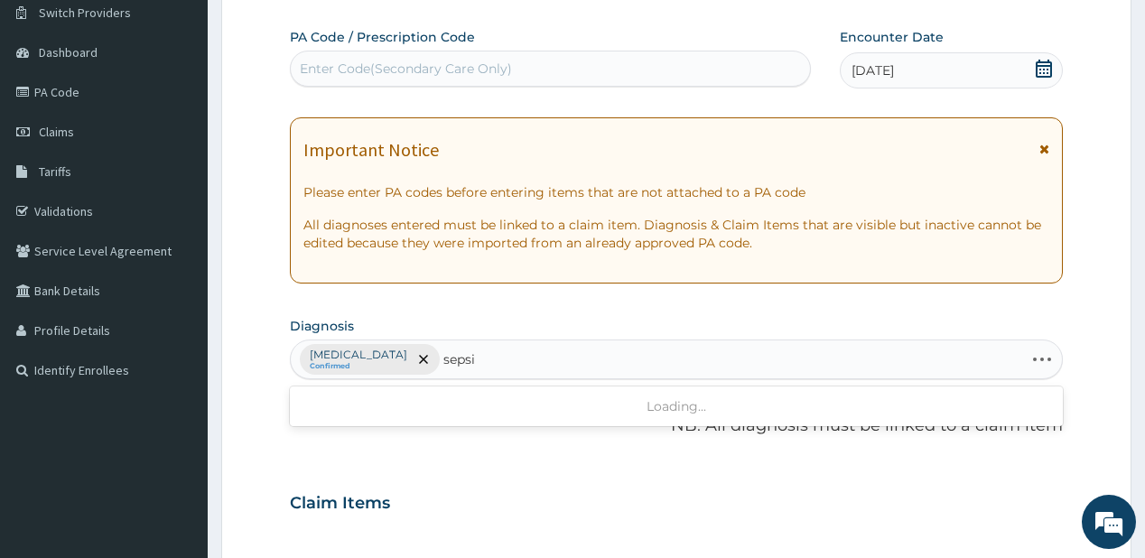
type input "sepsis"
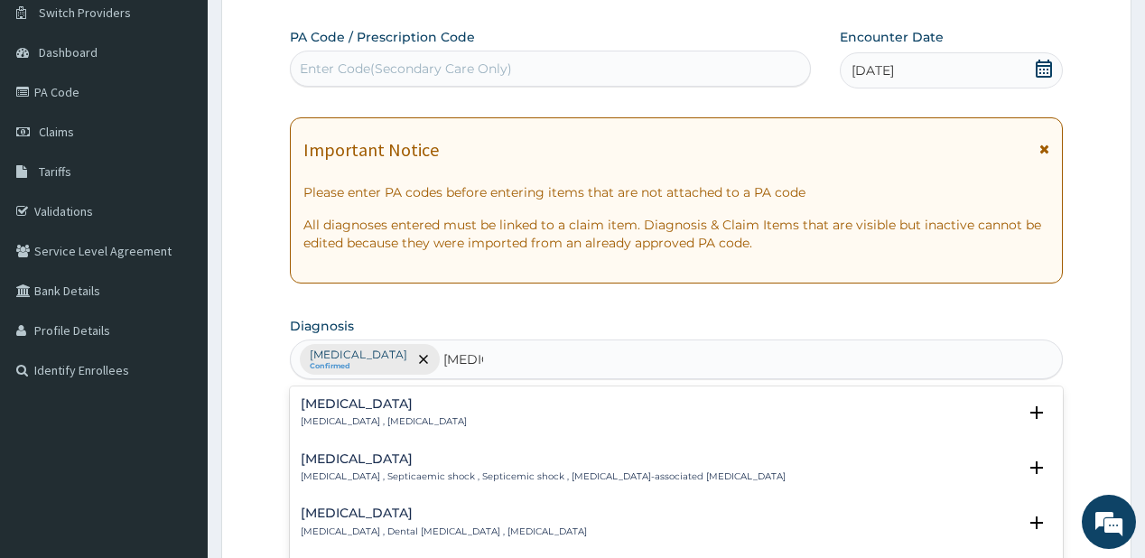
click at [320, 408] on h4 "Sepsis" at bounding box center [384, 404] width 166 height 14
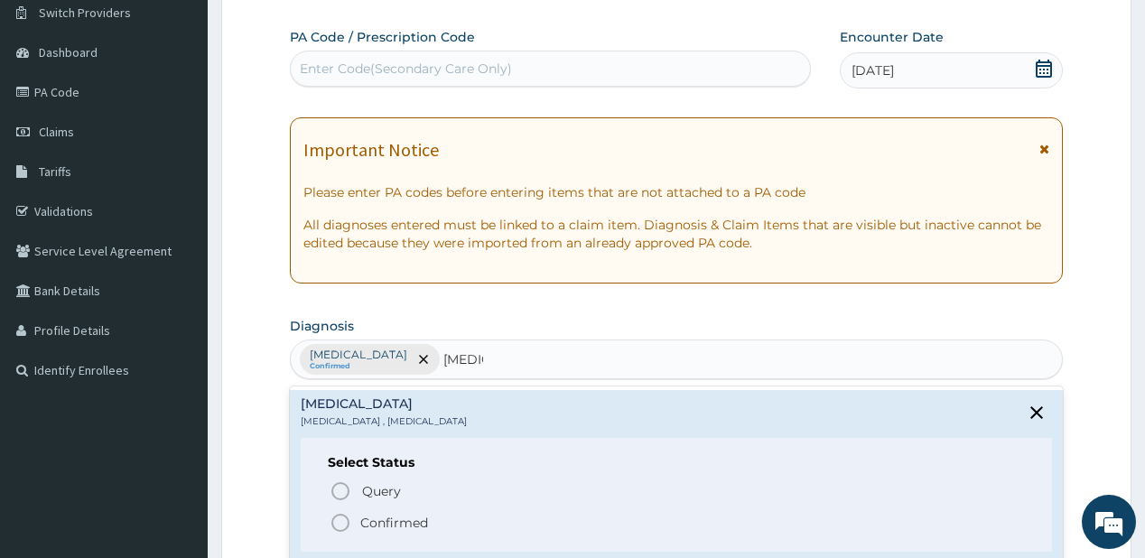
scroll to position [217, 0]
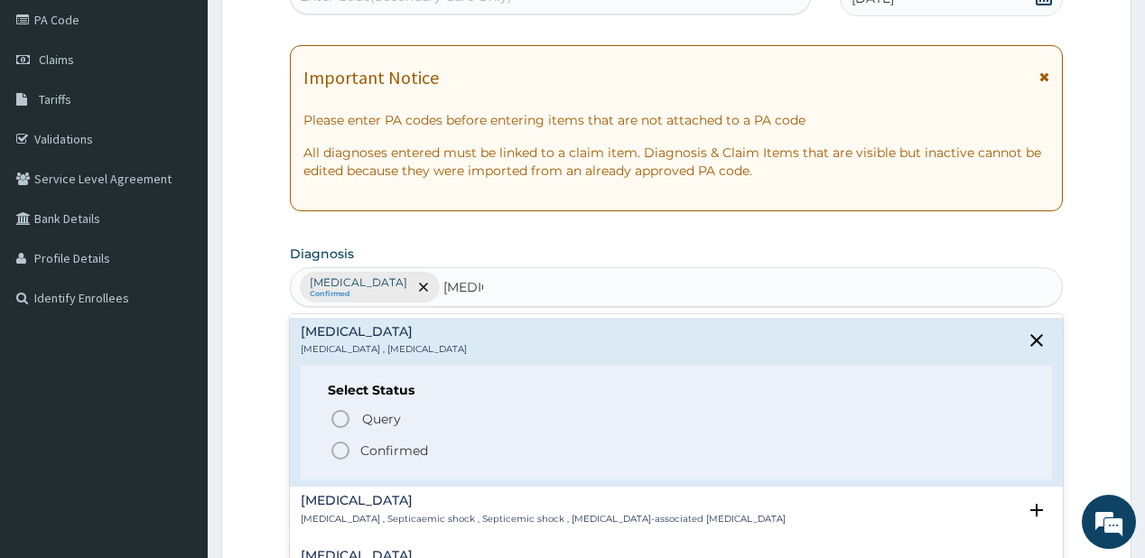
click at [356, 446] on span "Confirmed" at bounding box center [676, 451] width 694 height 22
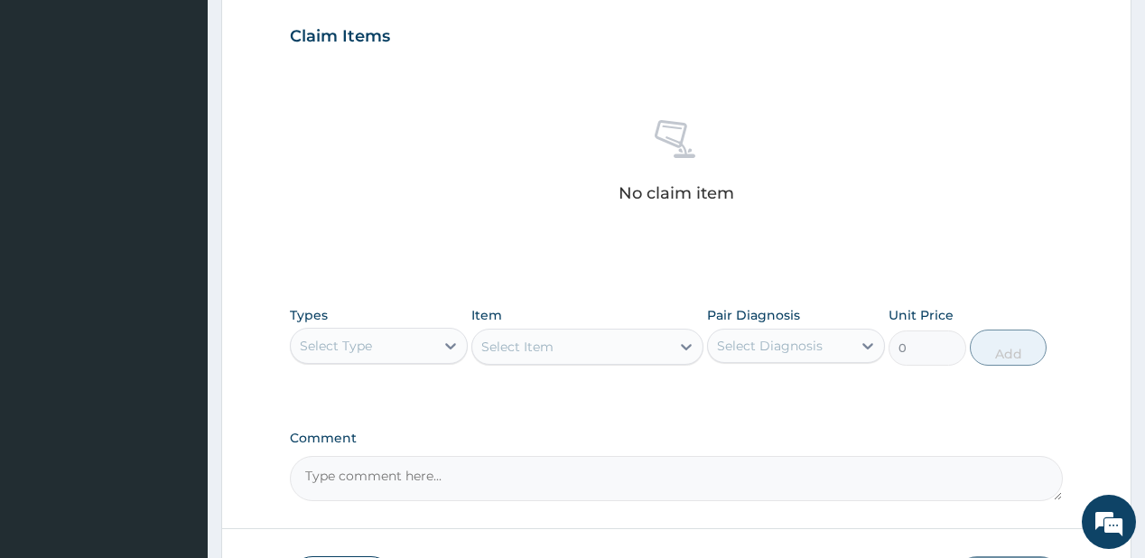
scroll to position [650, 0]
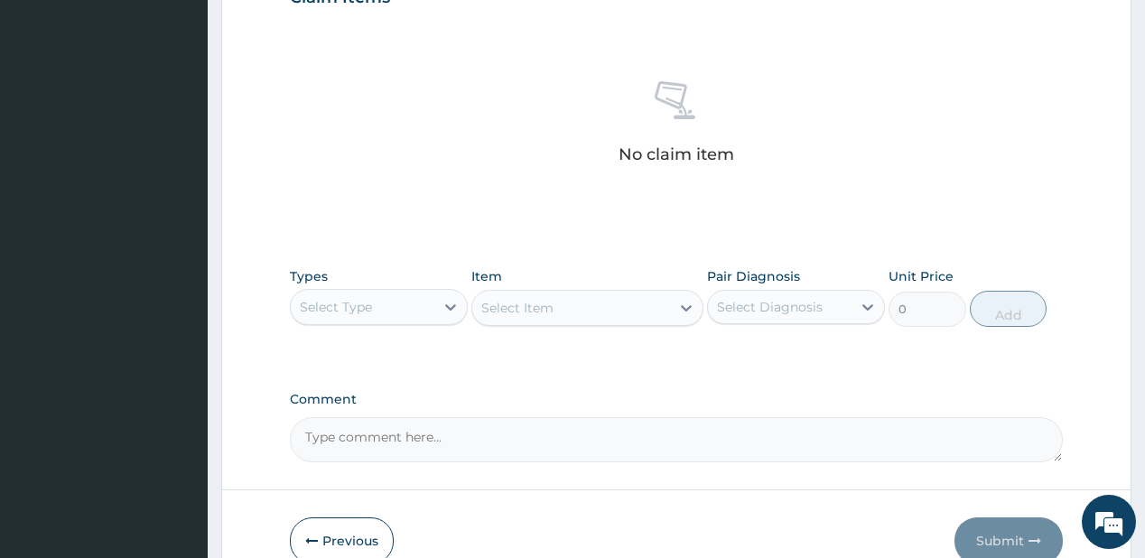
click at [392, 310] on div "Select Type" at bounding box center [363, 306] width 144 height 29
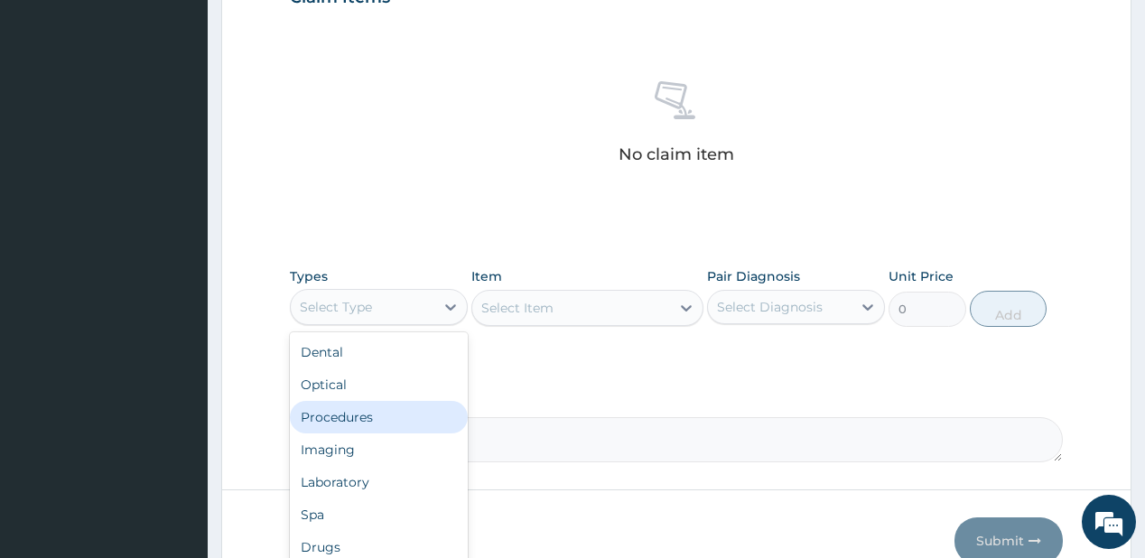
click at [347, 425] on div "Procedures" at bounding box center [379, 417] width 178 height 32
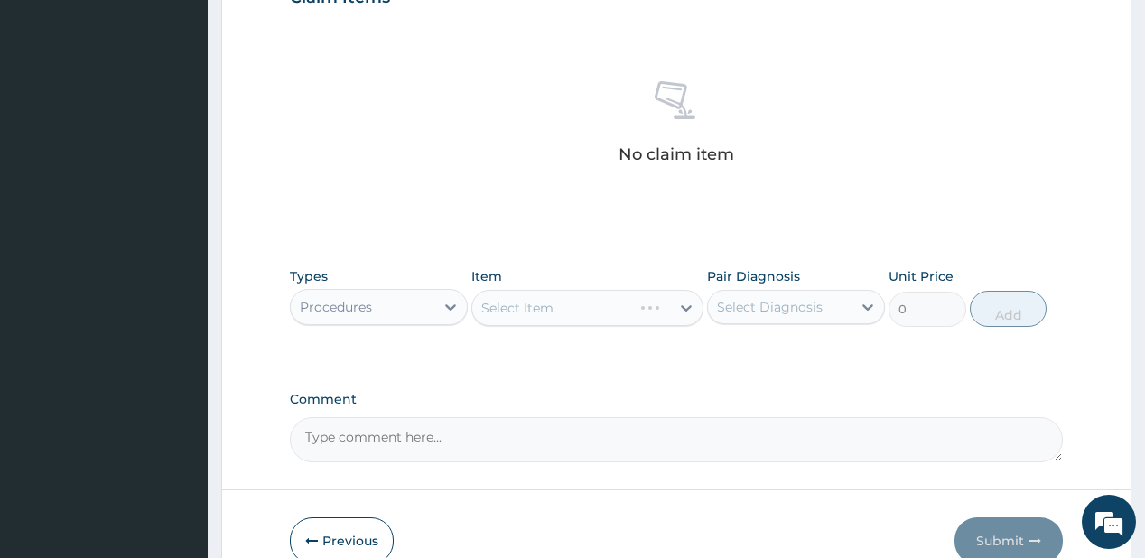
click at [523, 307] on div "Select Item" at bounding box center [587, 308] width 232 height 36
click at [522, 309] on div "Select Item" at bounding box center [517, 308] width 72 height 18
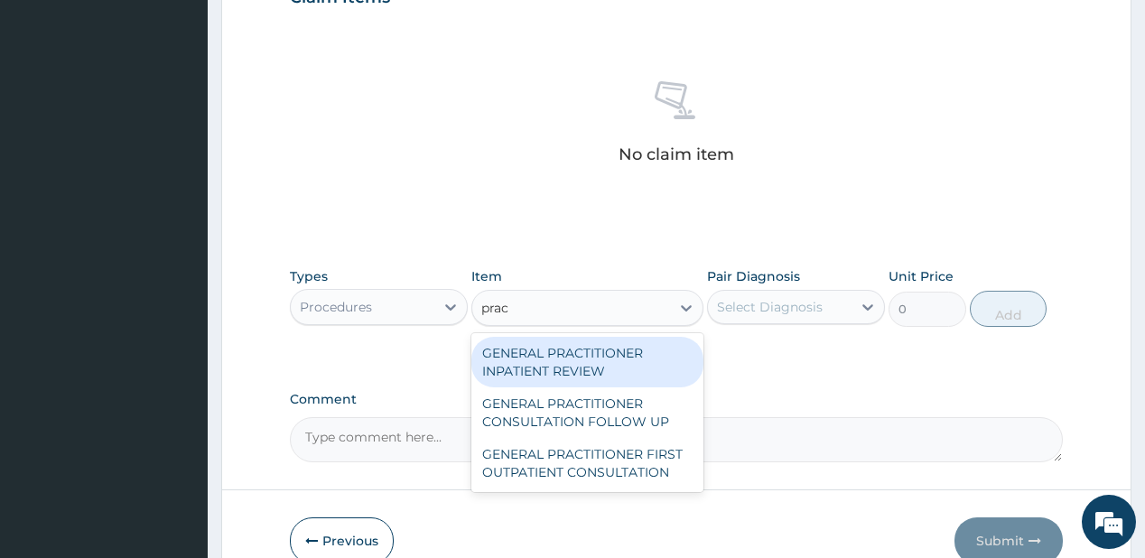
type input "pract"
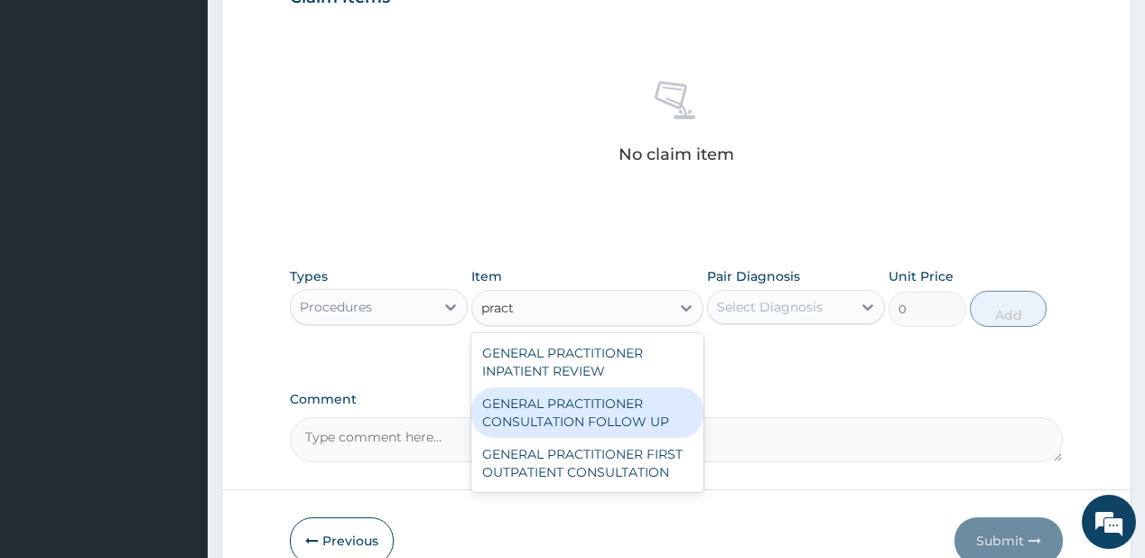
click at [554, 404] on div "GENERAL PRACTITIONER CONSULTATION FOLLOW UP" at bounding box center [587, 412] width 232 height 51
type input "1875"
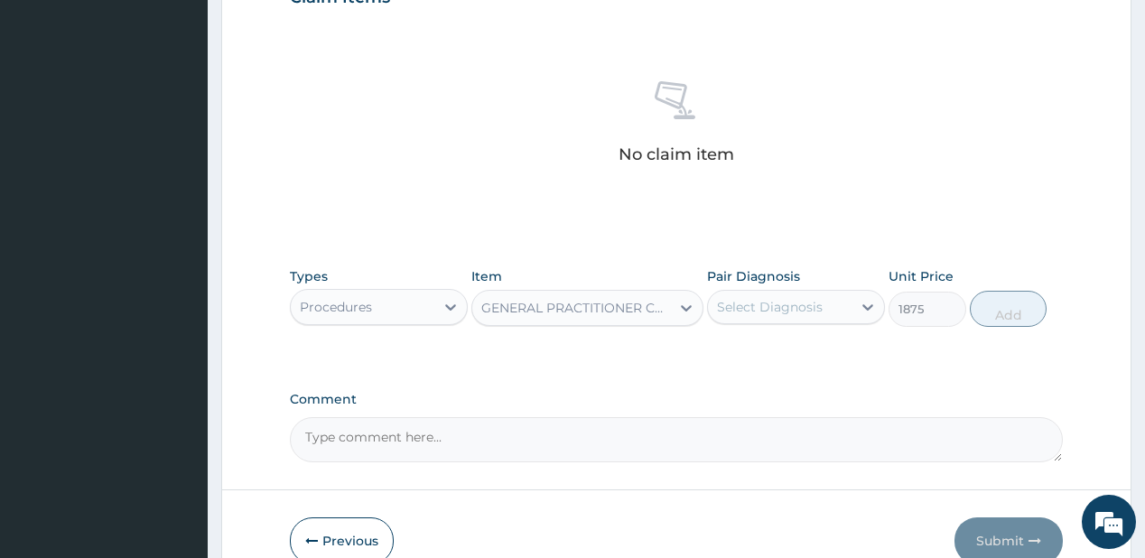
click at [781, 311] on div "Select Diagnosis" at bounding box center [770, 307] width 106 height 18
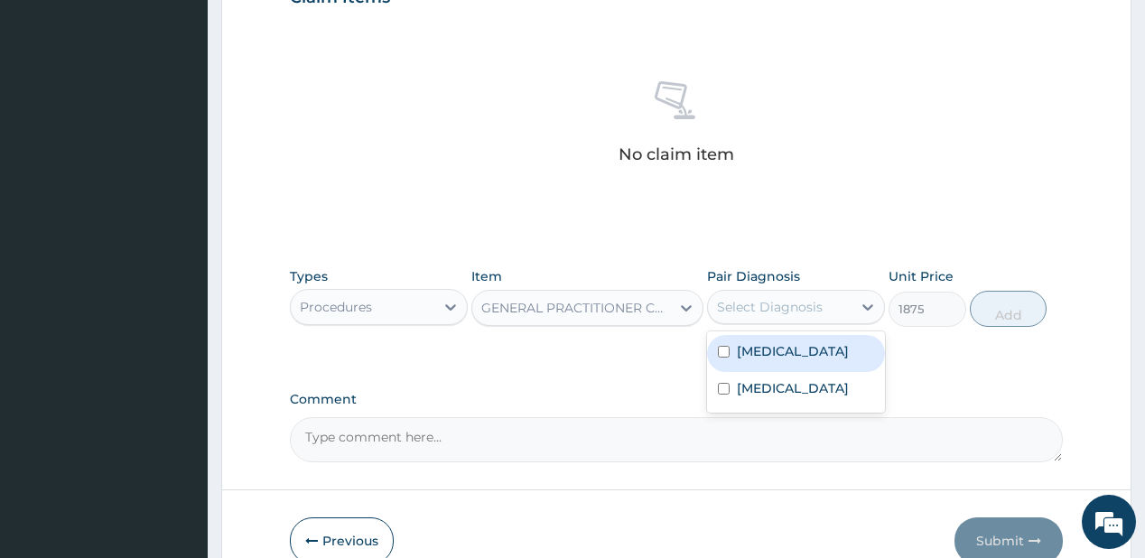
click at [783, 347] on label "Malaria" at bounding box center [793, 351] width 112 height 18
checkbox input "true"
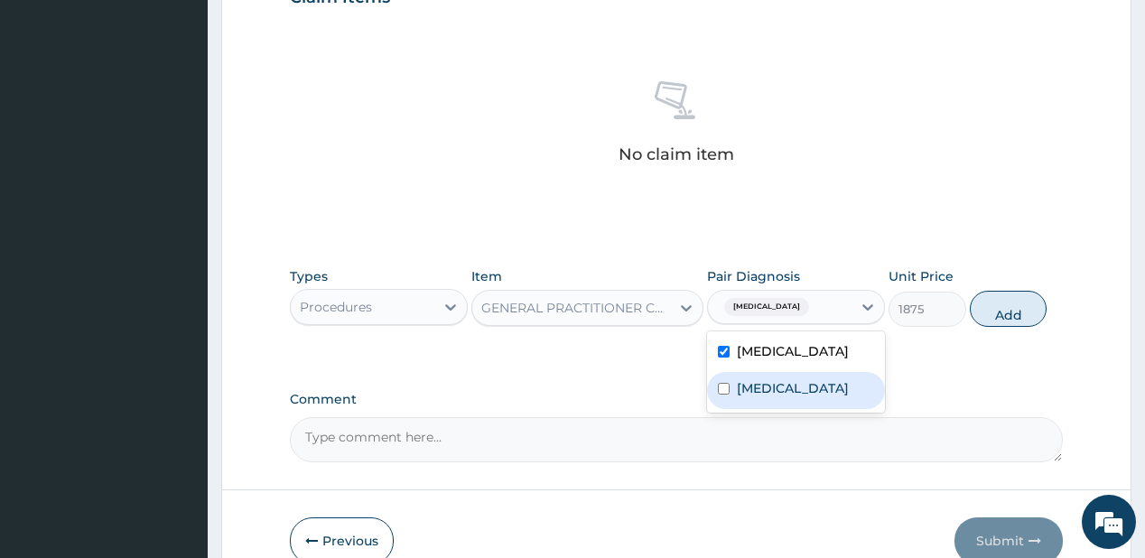
click at [783, 377] on div "Sepsis" at bounding box center [796, 390] width 178 height 37
checkbox input "true"
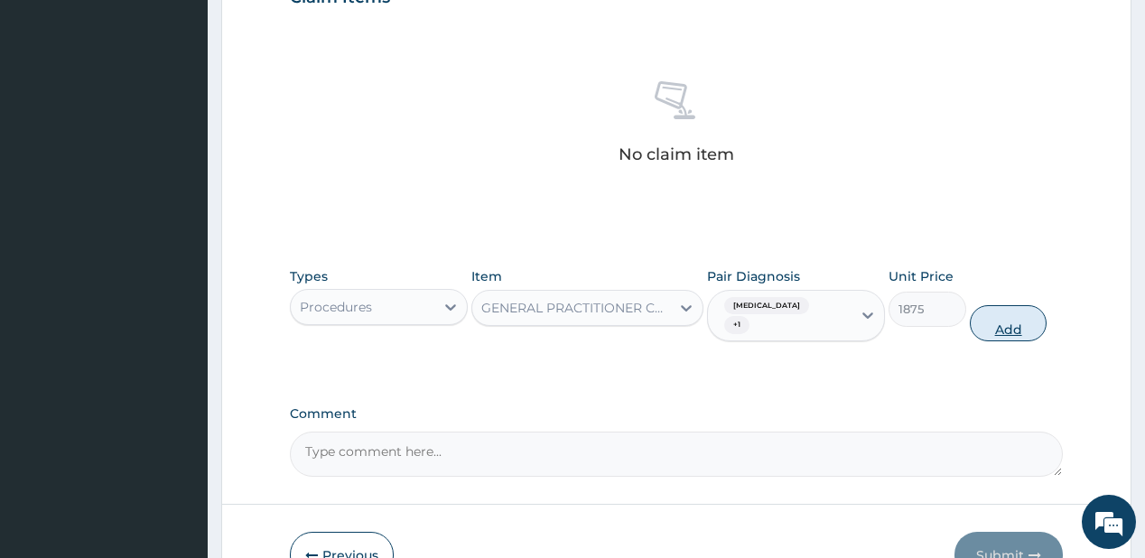
click at [1007, 305] on button "Add" at bounding box center [1009, 323] width 78 height 36
type input "0"
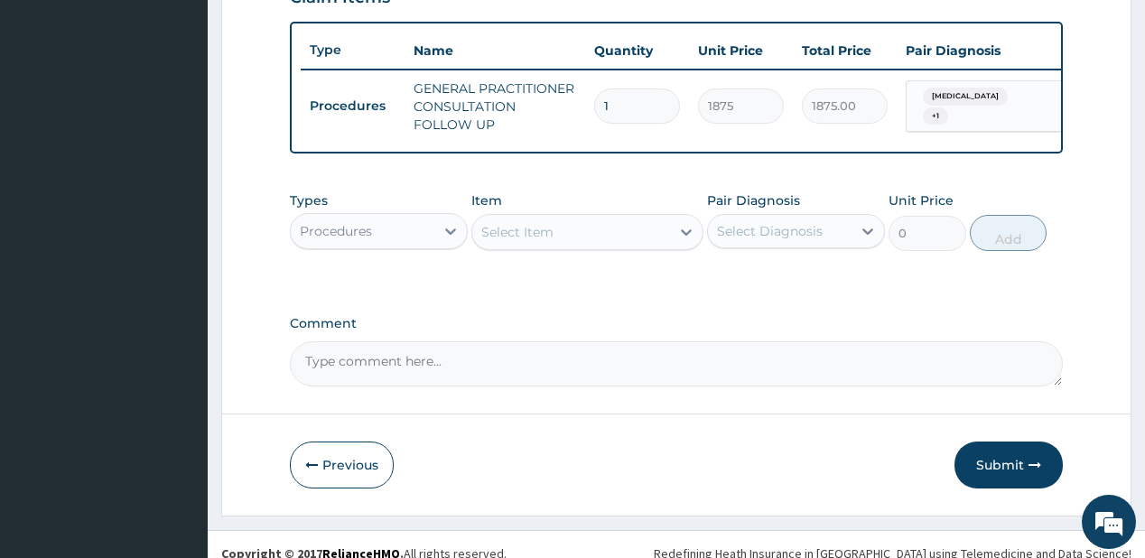
click at [406, 242] on div "Procedures" at bounding box center [363, 231] width 144 height 29
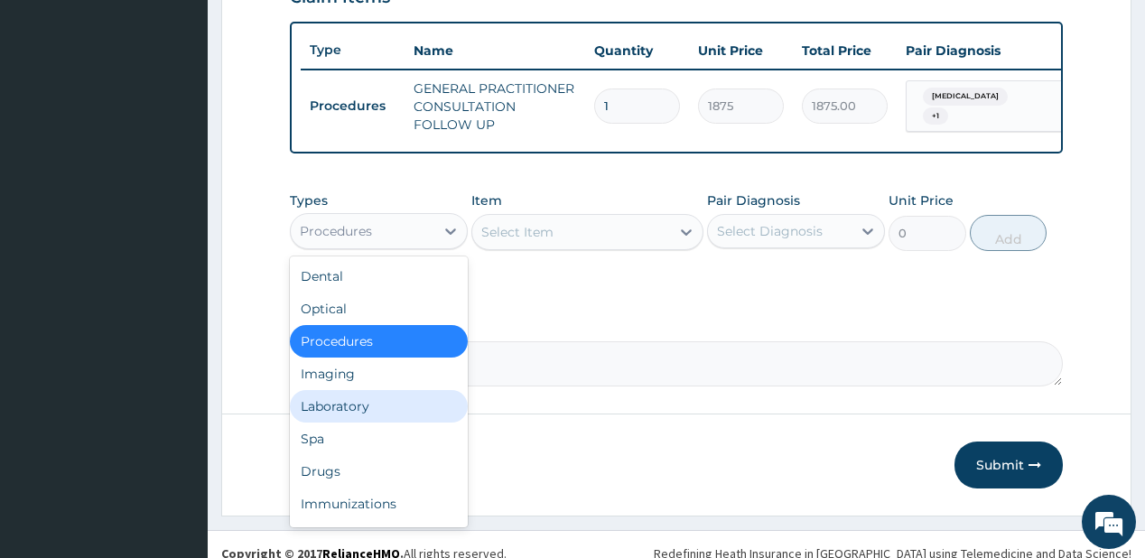
click at [376, 413] on div "Laboratory" at bounding box center [379, 406] width 178 height 32
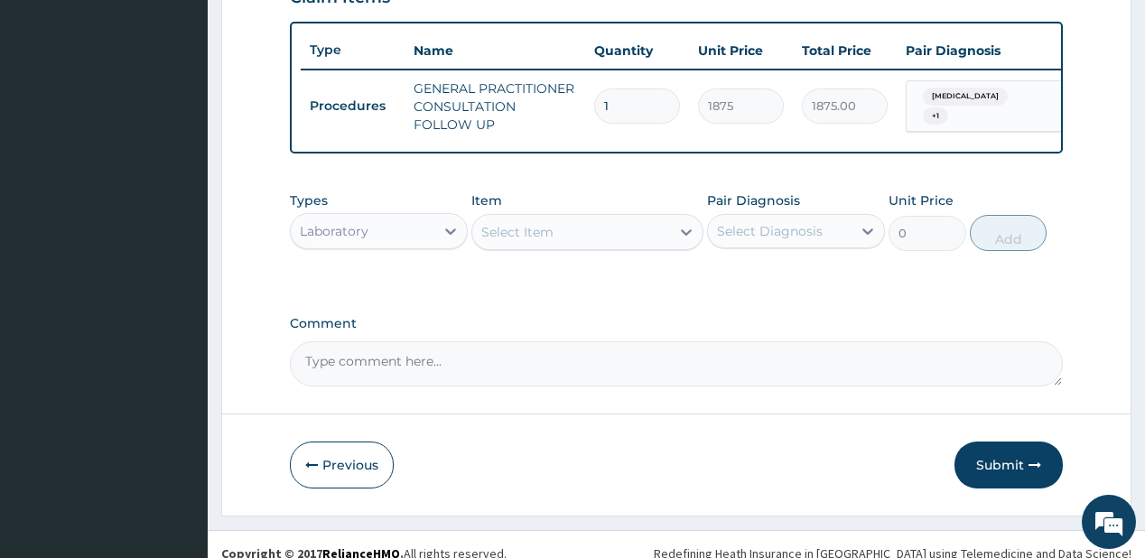
click at [587, 246] on div "Select Item" at bounding box center [571, 232] width 198 height 29
drag, startPoint x: 587, startPoint y: 246, endPoint x: 458, endPoint y: 9, distance: 269.4
click at [587, 246] on div "Select Item" at bounding box center [571, 232] width 198 height 29
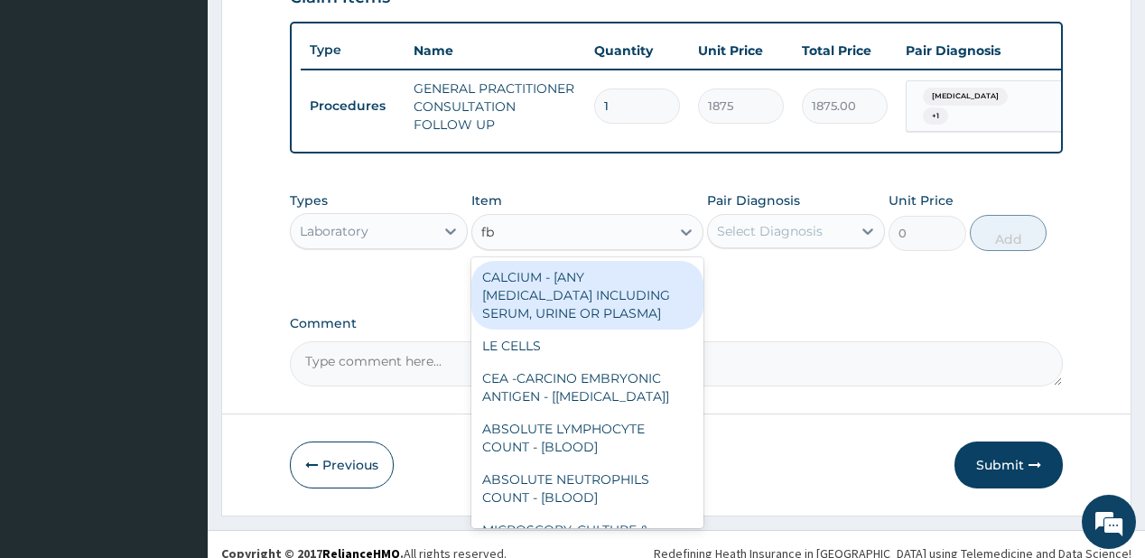
type input "fbc"
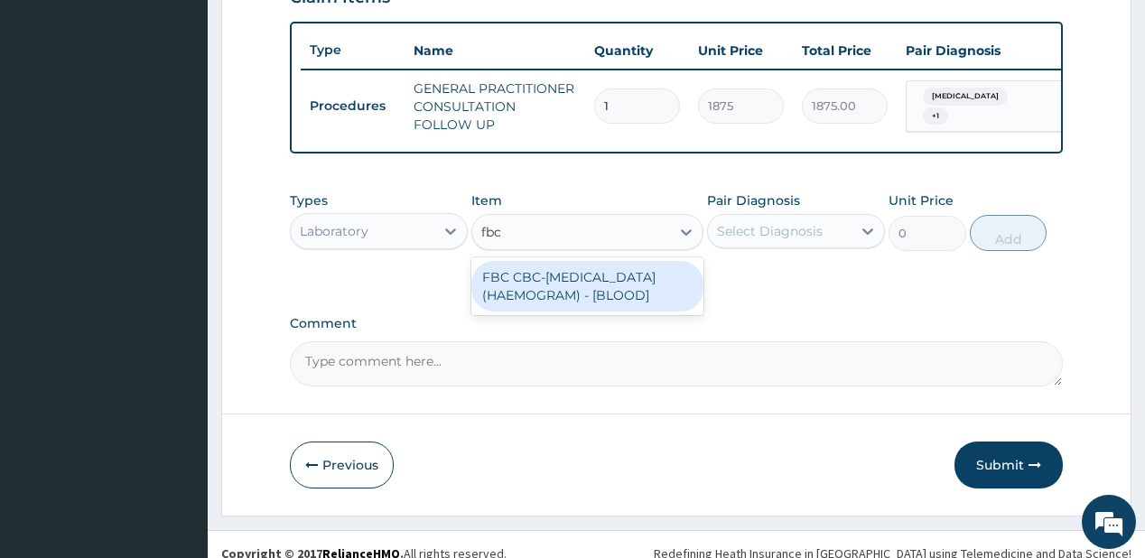
click at [550, 278] on div "FBC CBC-[MEDICAL_DATA] (HAEMOGRAM) - [BLOOD]" at bounding box center [587, 286] width 232 height 51
type input "5000"
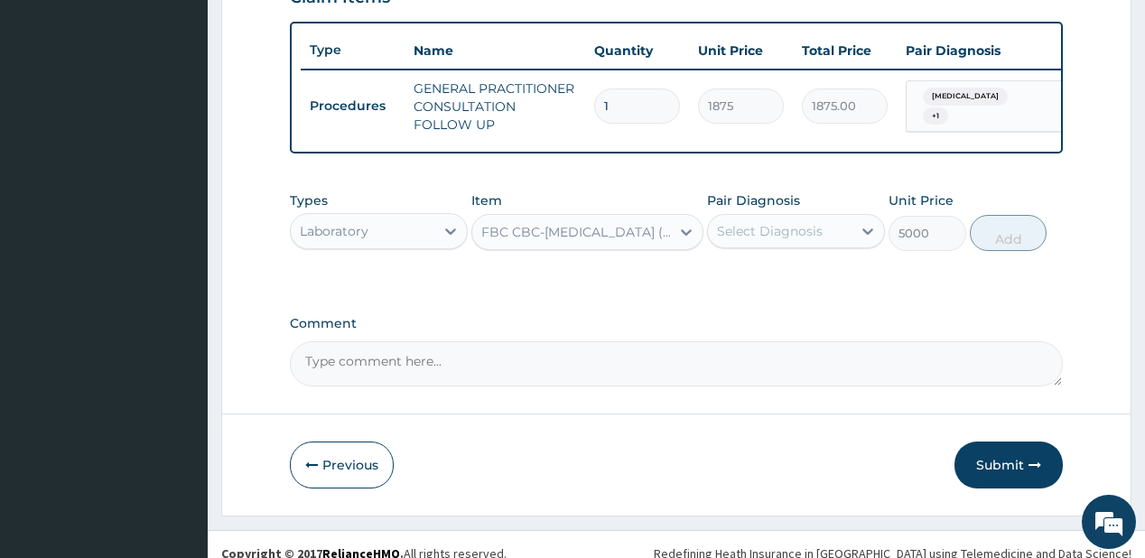
click at [794, 240] on div "Select Diagnosis" at bounding box center [770, 231] width 106 height 18
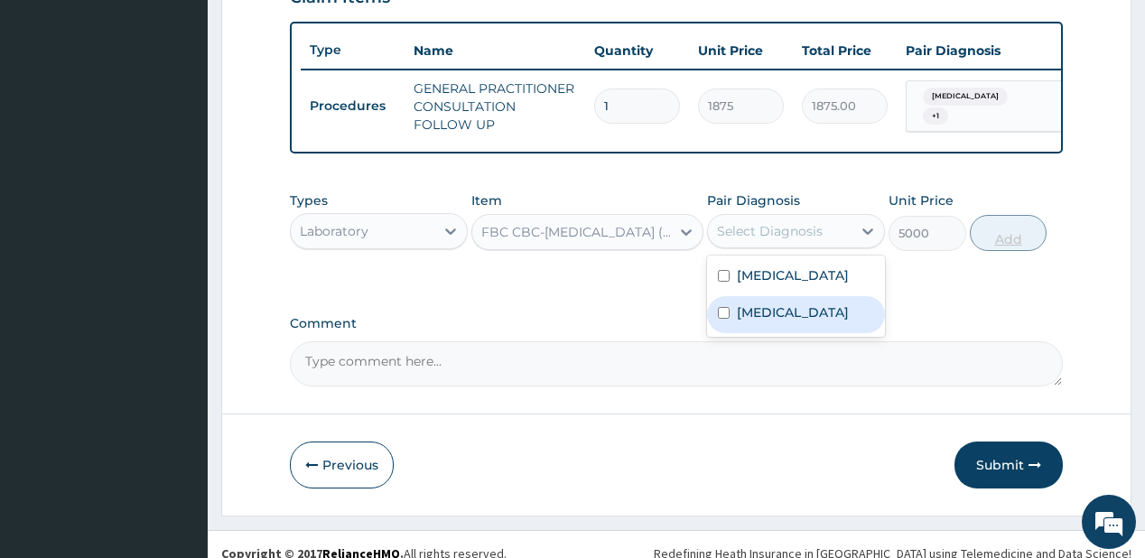
drag, startPoint x: 749, startPoint y: 329, endPoint x: 993, endPoint y: 237, distance: 260.5
click at [749, 321] on label "[MEDICAL_DATA]" at bounding box center [793, 312] width 112 height 18
checkbox input "true"
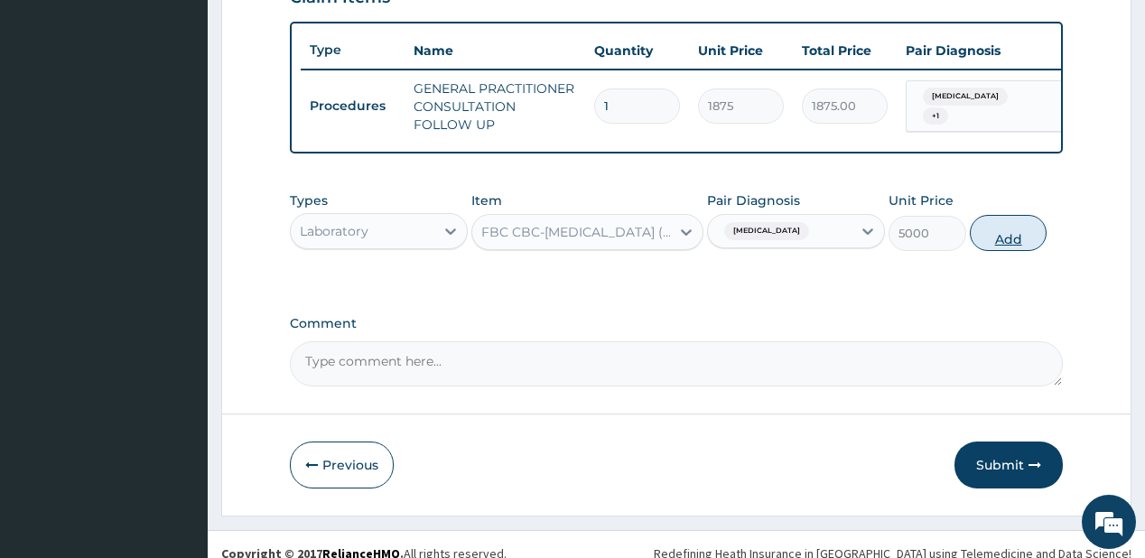
click at [1003, 236] on button "Add" at bounding box center [1009, 233] width 78 height 36
type input "0"
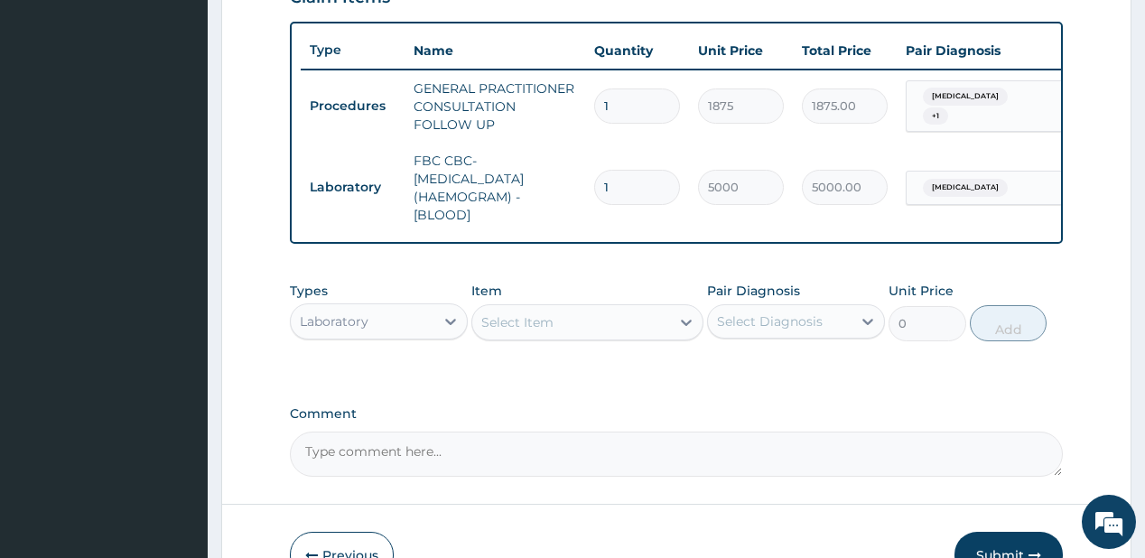
click at [524, 331] on div "Select Item" at bounding box center [517, 322] width 72 height 18
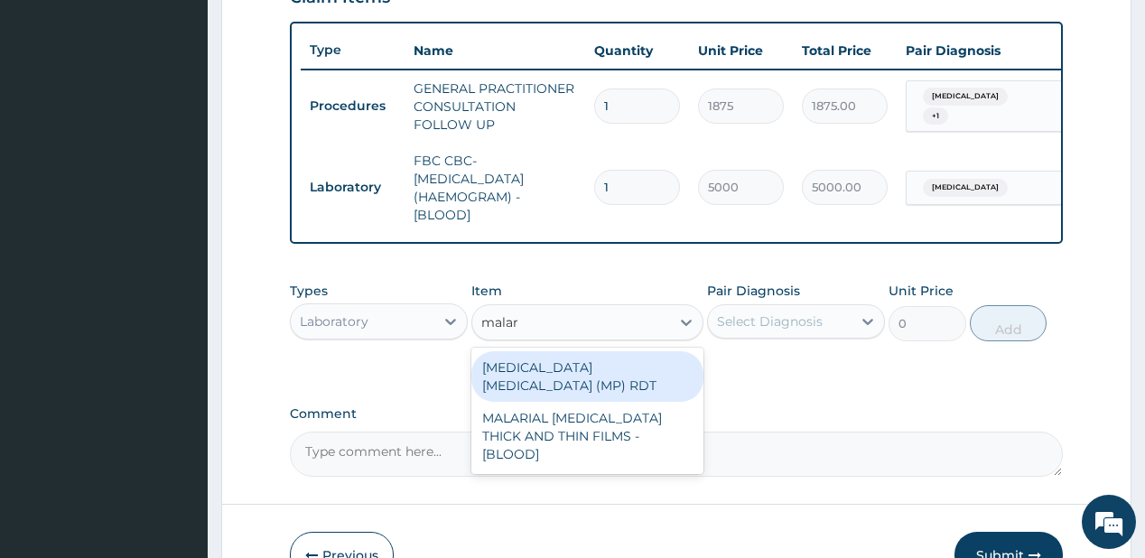
type input "malari"
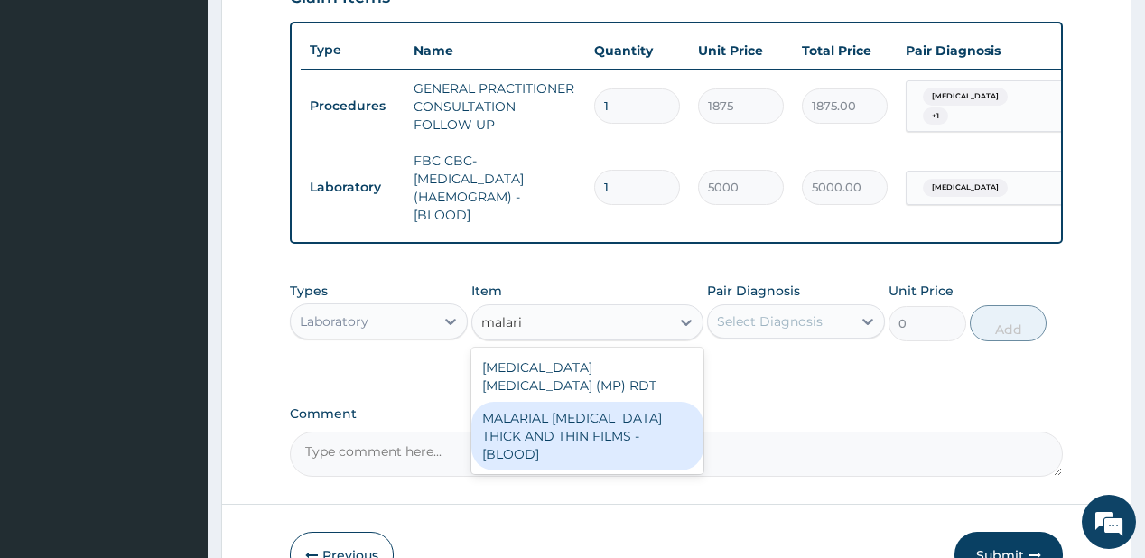
click at [550, 428] on div "MALARIAL [MEDICAL_DATA] THICK AND THIN FILMS - [BLOOD]" at bounding box center [587, 436] width 232 height 69
type input "2187.5"
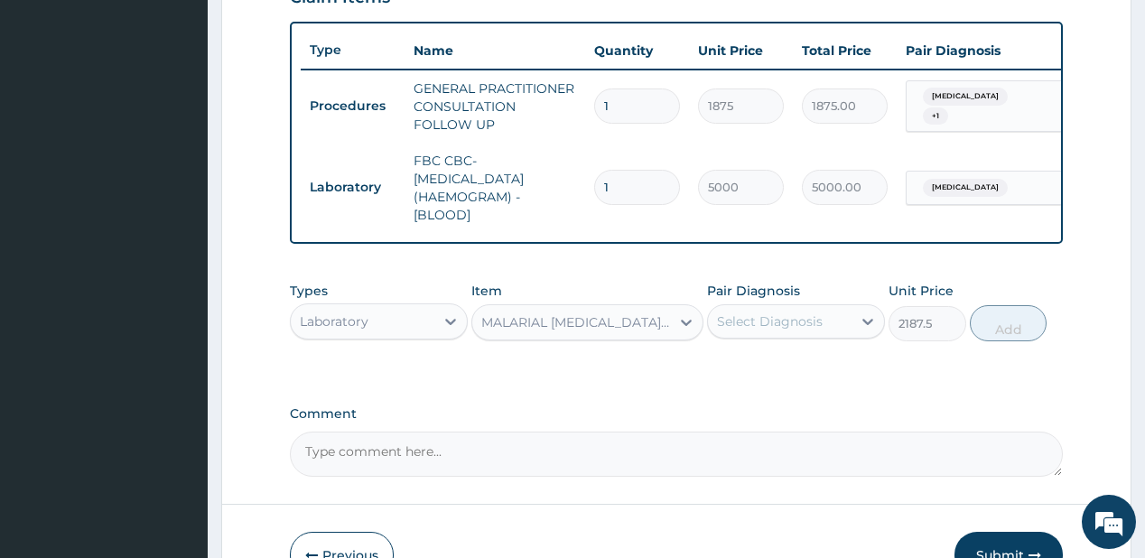
click at [786, 320] on div "Select Diagnosis" at bounding box center [770, 321] width 106 height 18
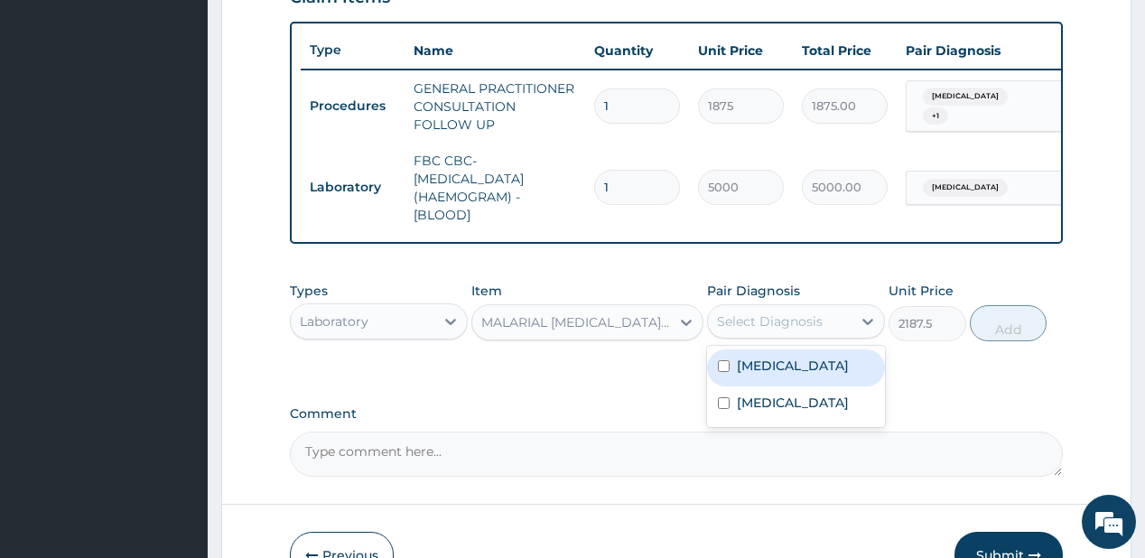
click at [758, 384] on div "[MEDICAL_DATA]" at bounding box center [796, 367] width 178 height 37
checkbox input "true"
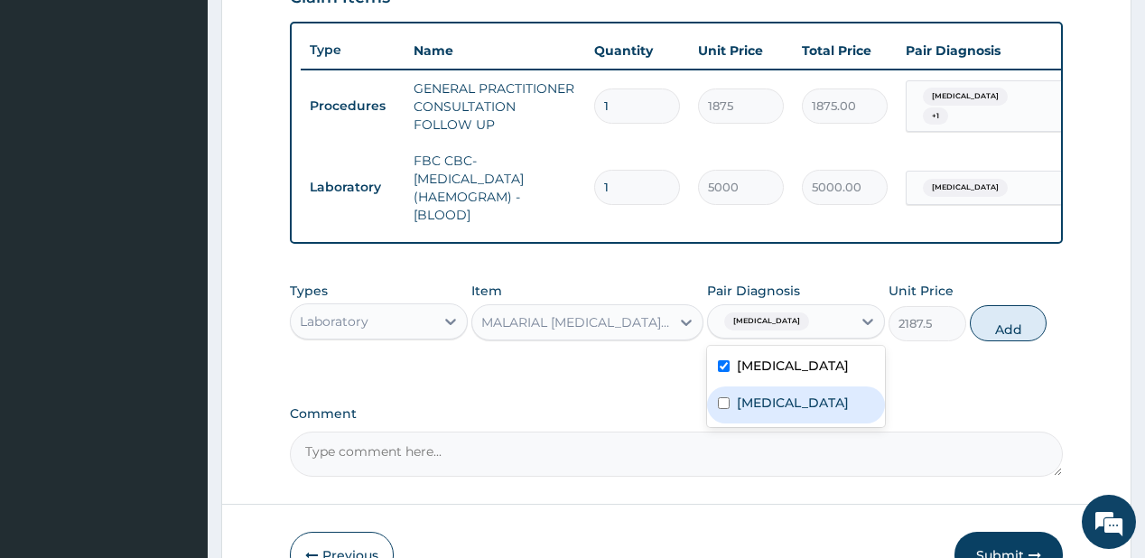
drag, startPoint x: 765, startPoint y: 417, endPoint x: 935, endPoint y: 354, distance: 181.9
click at [765, 412] on label "[MEDICAL_DATA]" at bounding box center [793, 403] width 112 height 18
checkbox input "true"
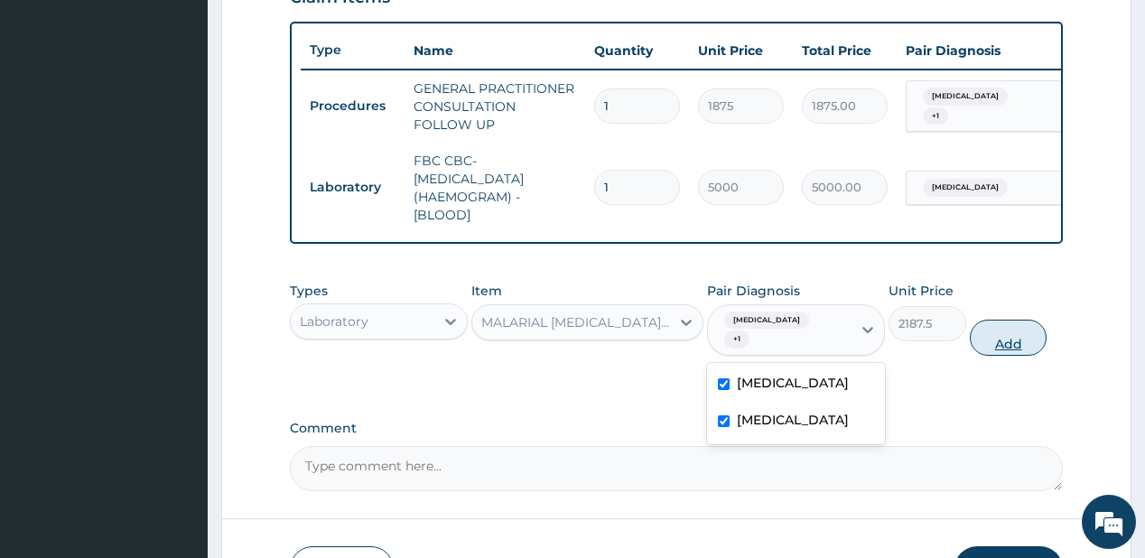
click at [990, 335] on button "Add" at bounding box center [1009, 338] width 78 height 36
type input "0"
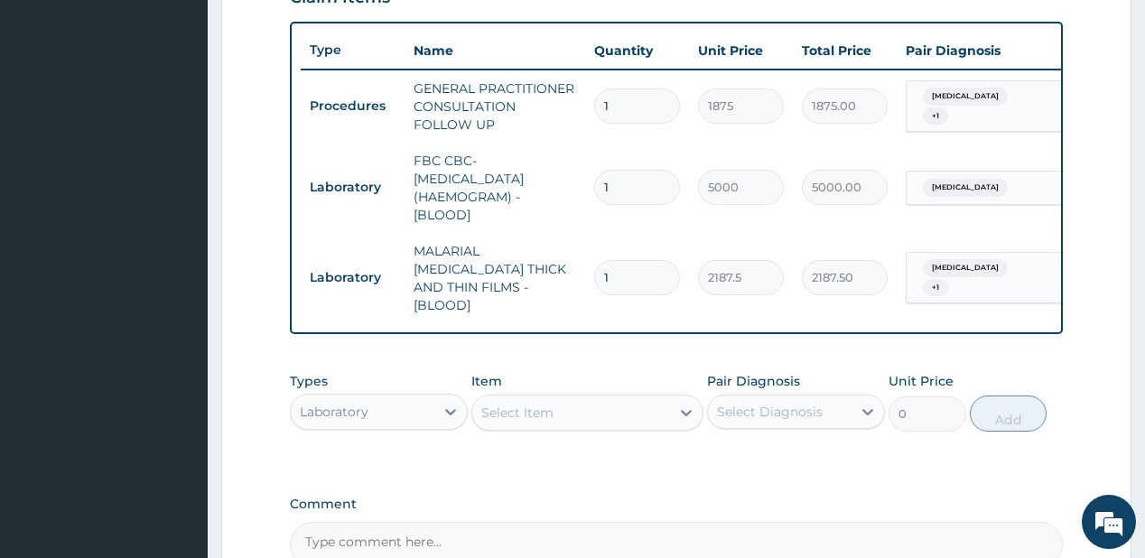
scroll to position [794, 0]
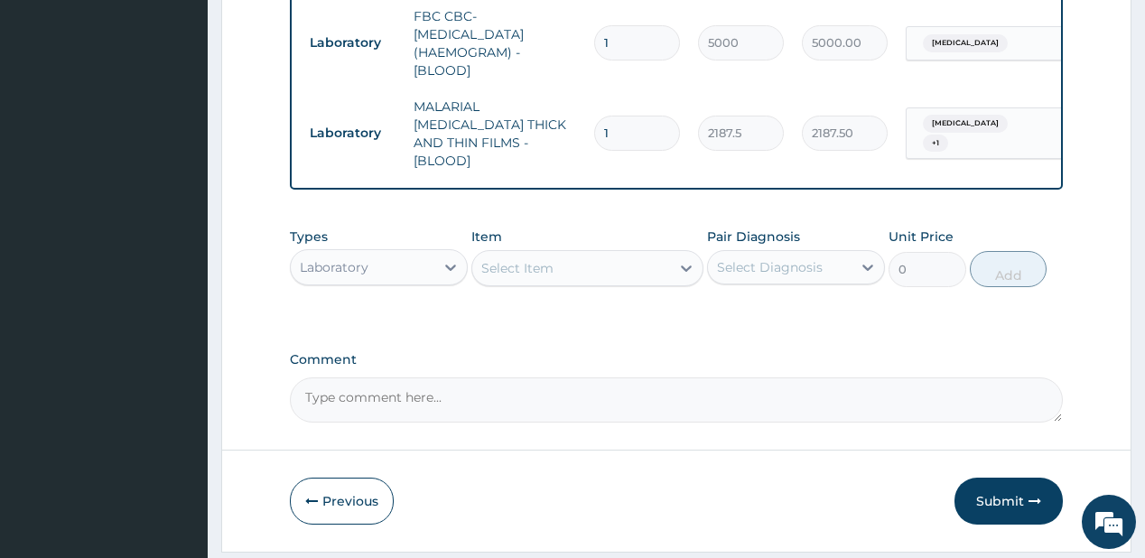
click at [376, 255] on div "Laboratory" at bounding box center [363, 267] width 144 height 29
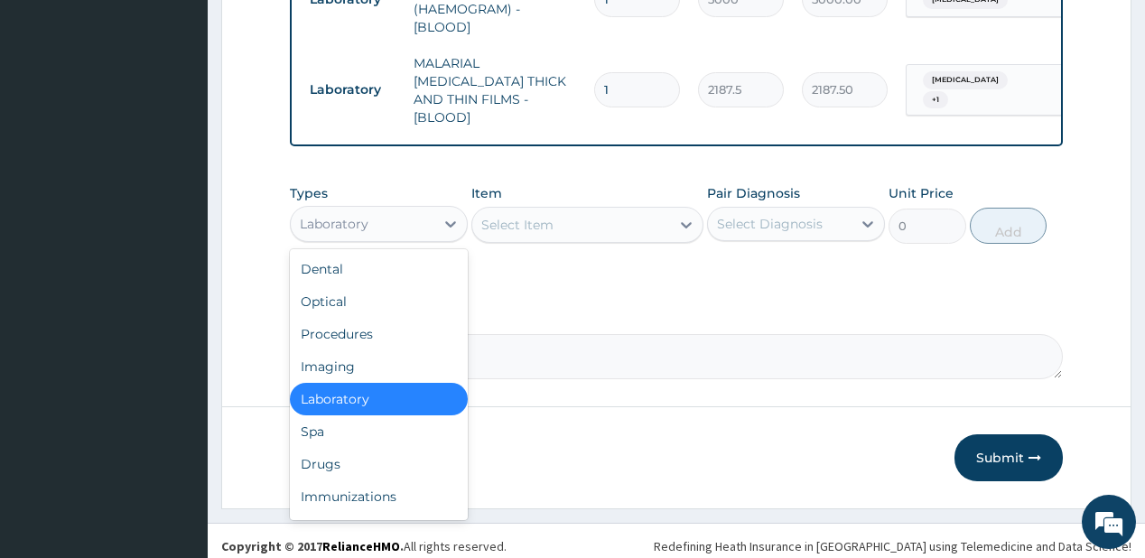
scroll to position [838, 0]
drag, startPoint x: 333, startPoint y: 459, endPoint x: 495, endPoint y: 40, distance: 449.0
click at [335, 459] on div "Drugs" at bounding box center [379, 464] width 178 height 32
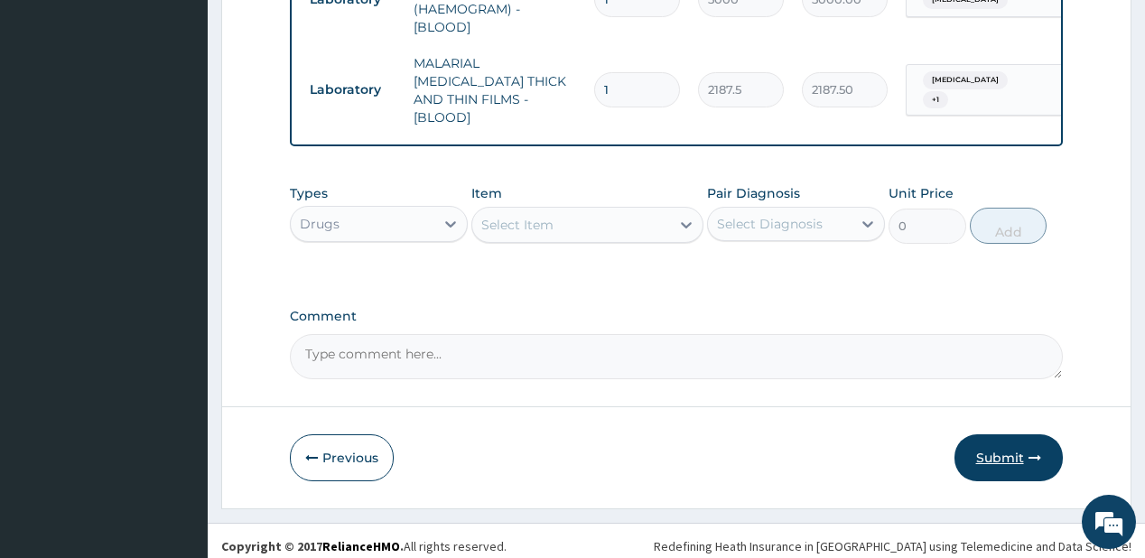
click at [1003, 434] on button "Submit" at bounding box center [1008, 457] width 108 height 47
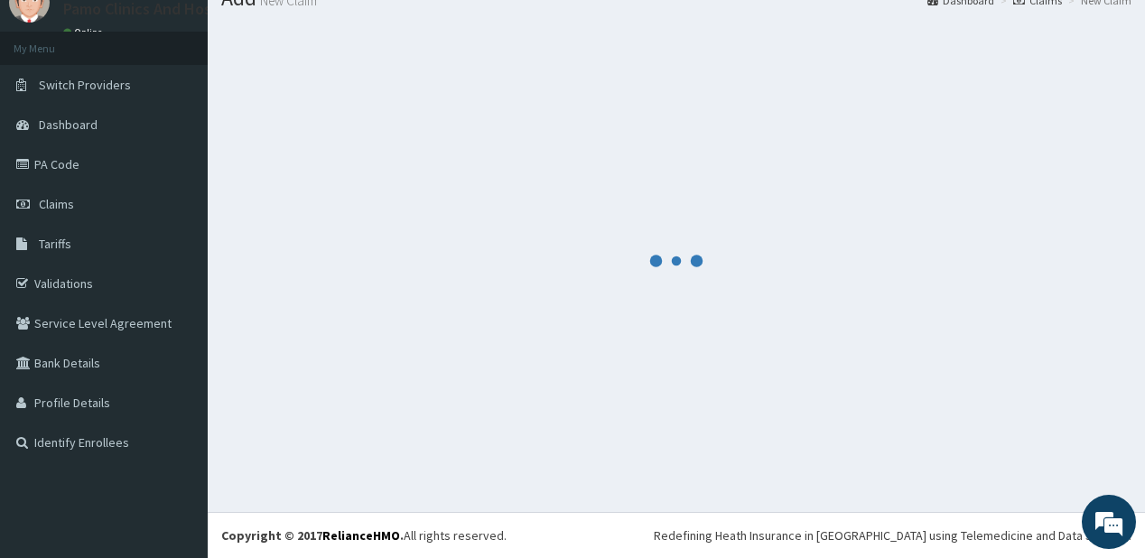
scroll to position [71, 0]
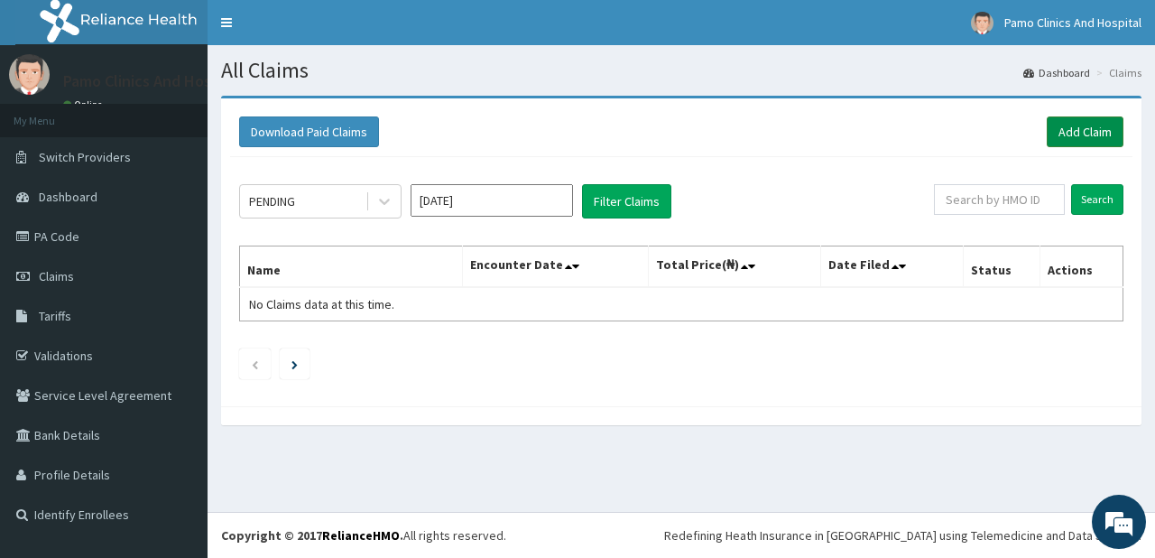
click at [1077, 124] on link "Add Claim" at bounding box center [1085, 131] width 77 height 31
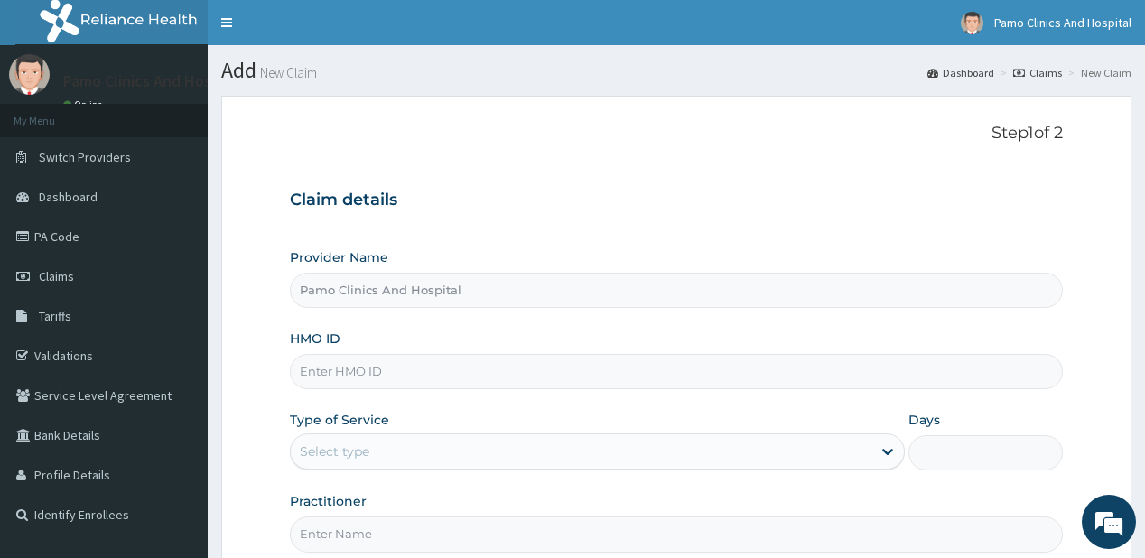
click at [311, 370] on input "HMO ID" at bounding box center [676, 371] width 772 height 35
paste input "SFC/10017/D"
click at [316, 365] on input "SFC/10017/D" at bounding box center [676, 371] width 772 height 35
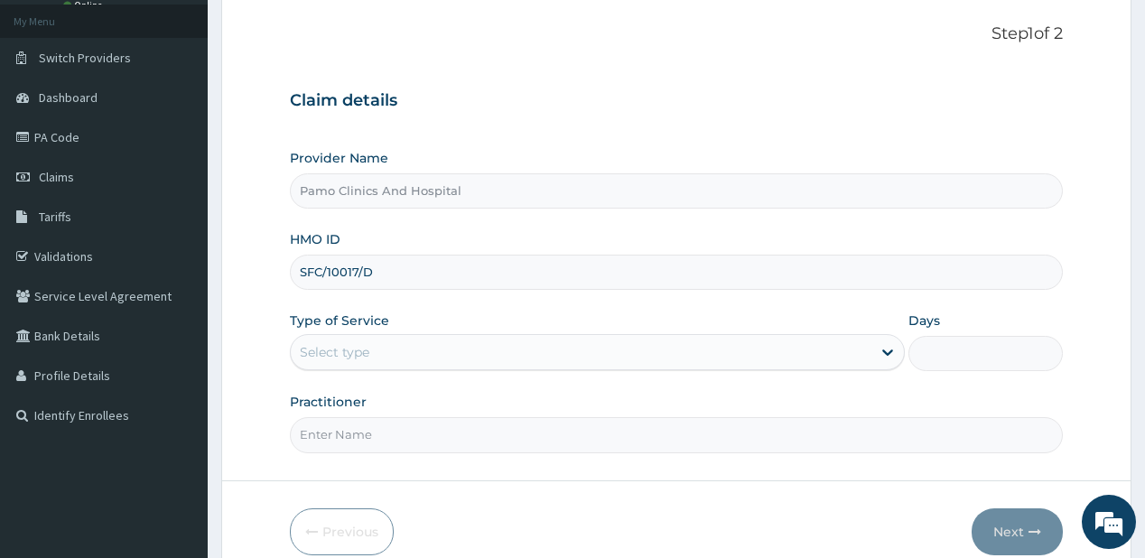
scroll to position [144, 0]
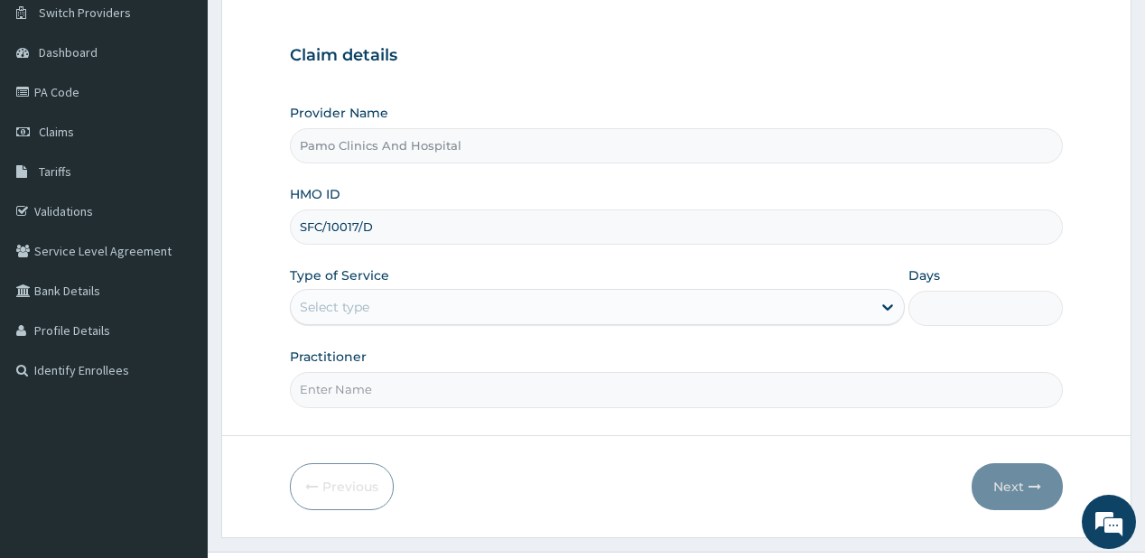
type input "SFC/10017/D"
click at [347, 303] on div "Select type" at bounding box center [335, 307] width 70 height 18
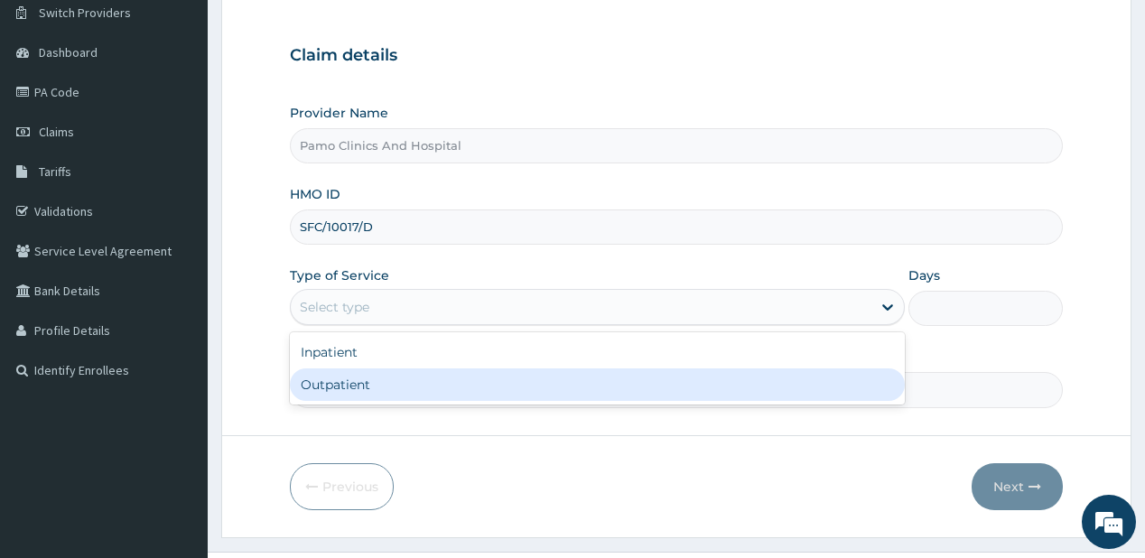
click at [317, 386] on div "Outpatient" at bounding box center [597, 384] width 615 height 32
type input "1"
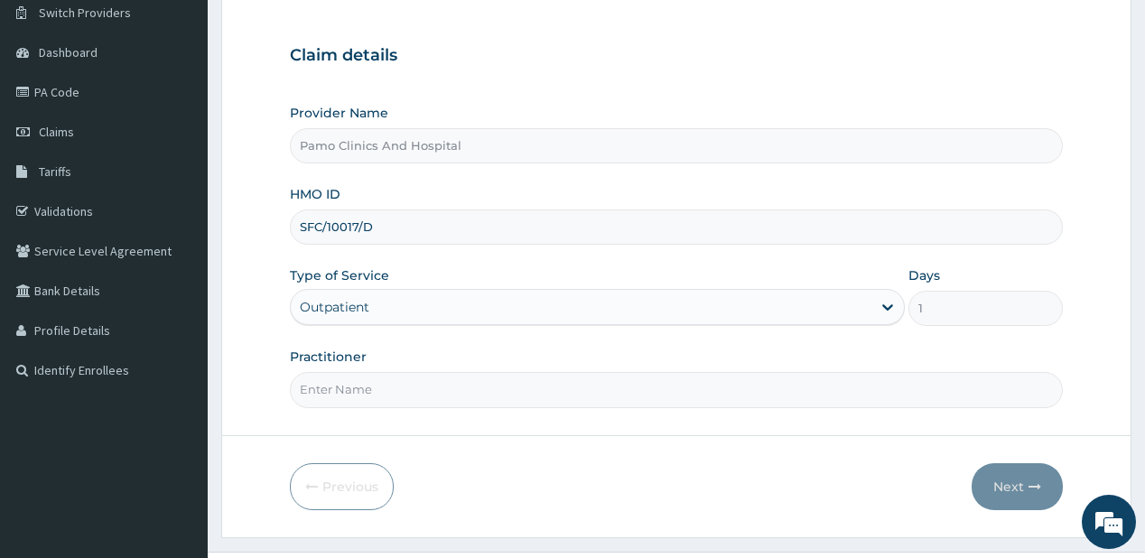
click at [324, 383] on input "Practitioner" at bounding box center [676, 389] width 772 height 35
type input "Okannah Emmanuel"
click at [1007, 481] on button "Next" at bounding box center [1016, 486] width 91 height 47
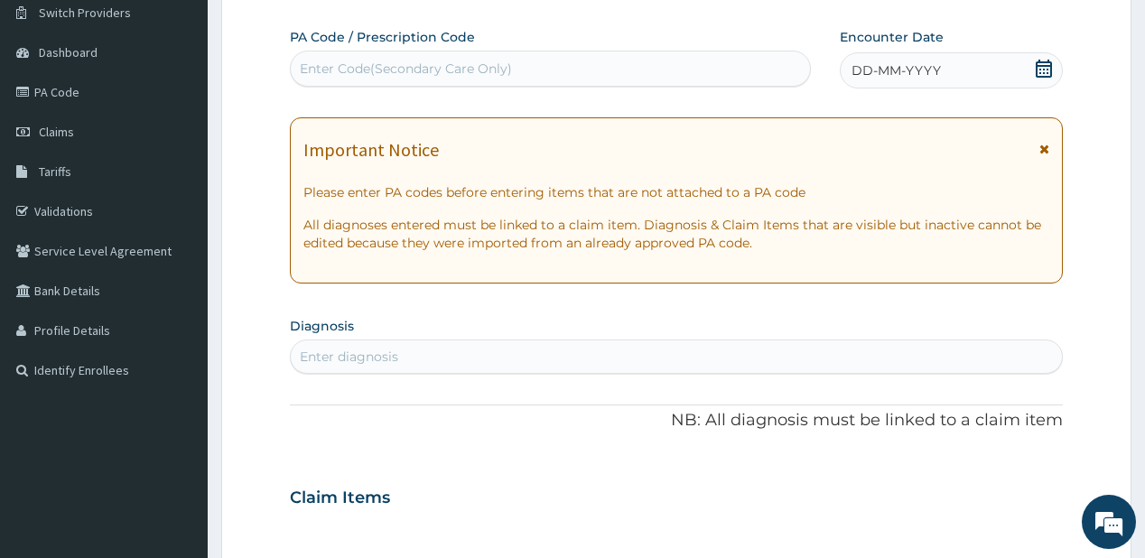
click at [929, 73] on span "DD-MM-YYYY" at bounding box center [895, 70] width 89 height 18
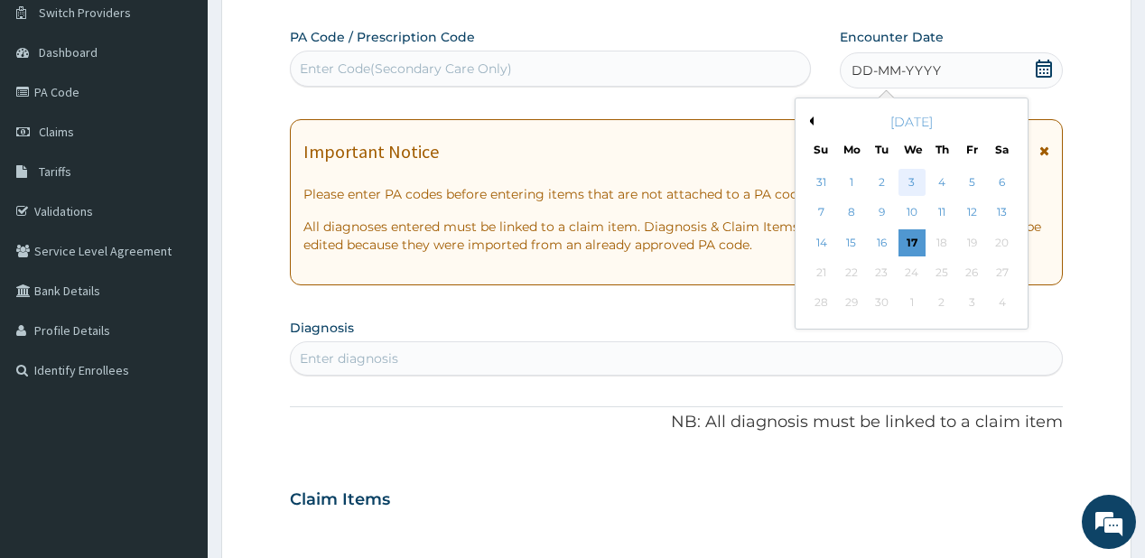
click at [910, 179] on div "3" at bounding box center [910, 182] width 27 height 27
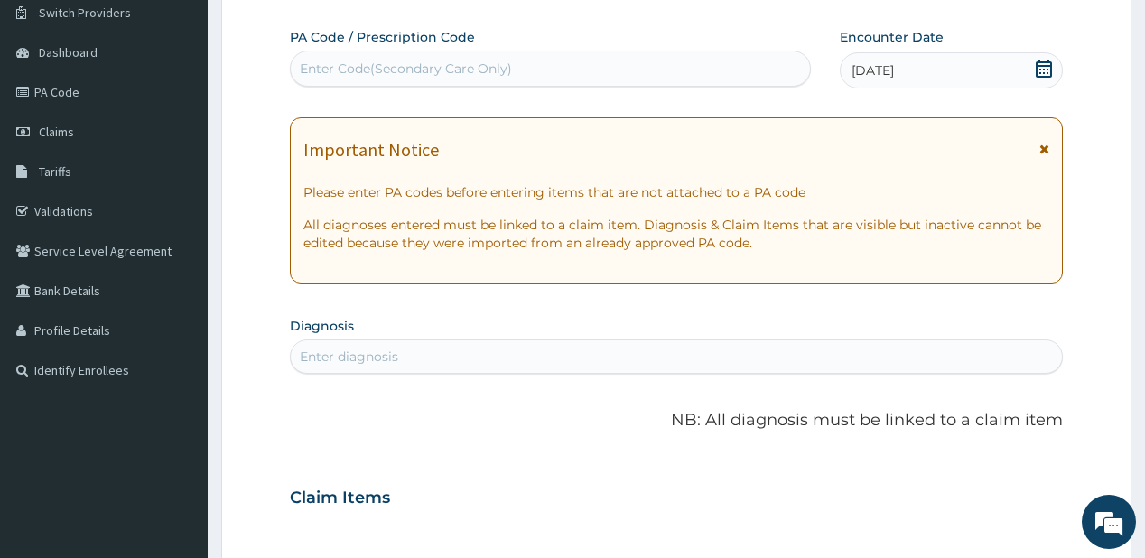
drag, startPoint x: 338, startPoint y: 357, endPoint x: 331, endPoint y: 349, distance: 10.3
click at [337, 355] on div "Enter diagnosis" at bounding box center [349, 357] width 98 height 18
type input "[MEDICAL_DATA]"
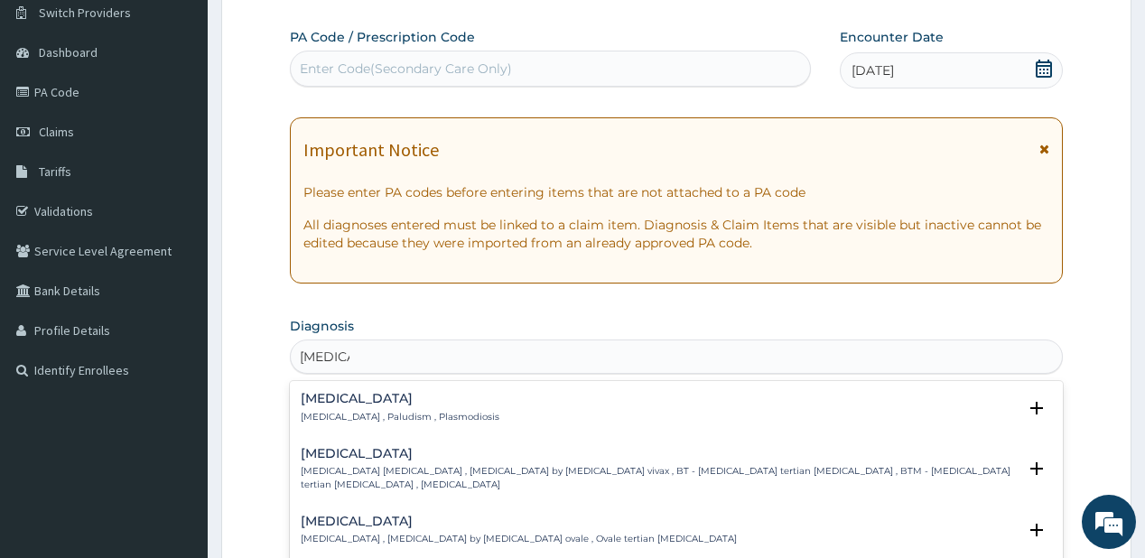
click at [342, 394] on h4 "Malaria" at bounding box center [400, 399] width 199 height 14
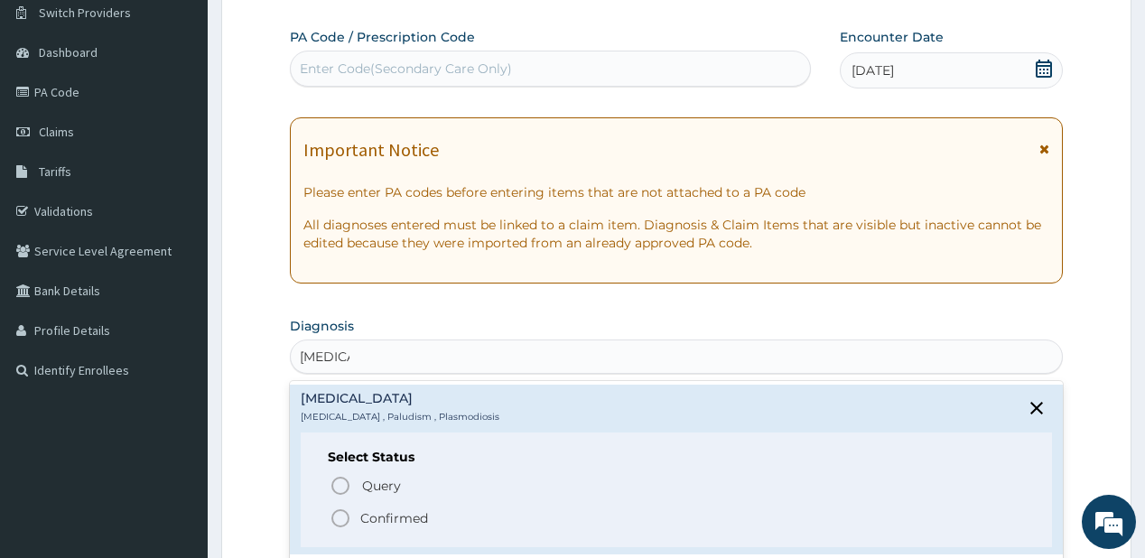
scroll to position [361, 0]
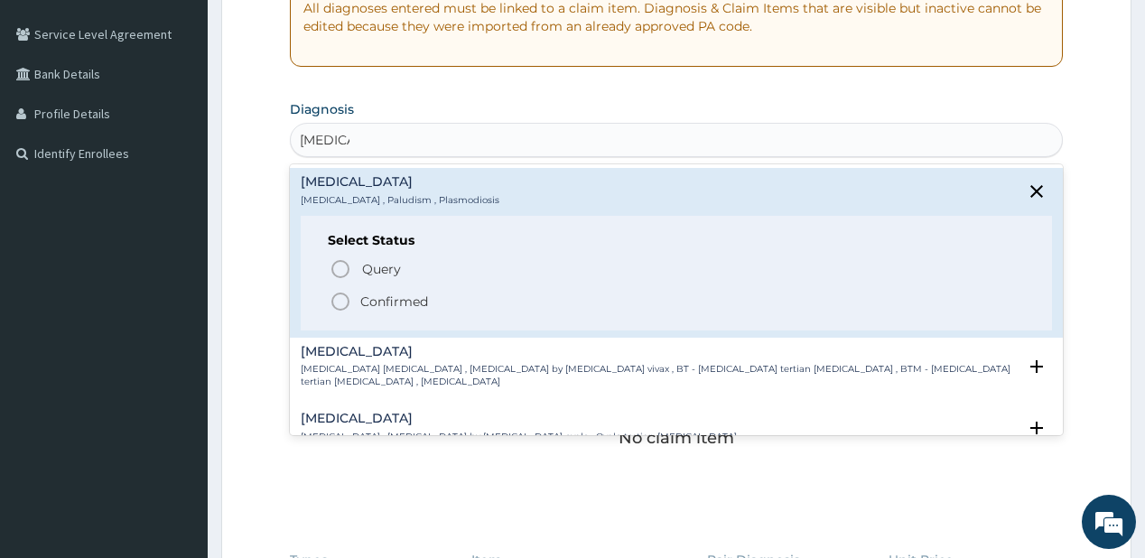
click at [348, 301] on circle "status option filled" at bounding box center [340, 301] width 16 height 16
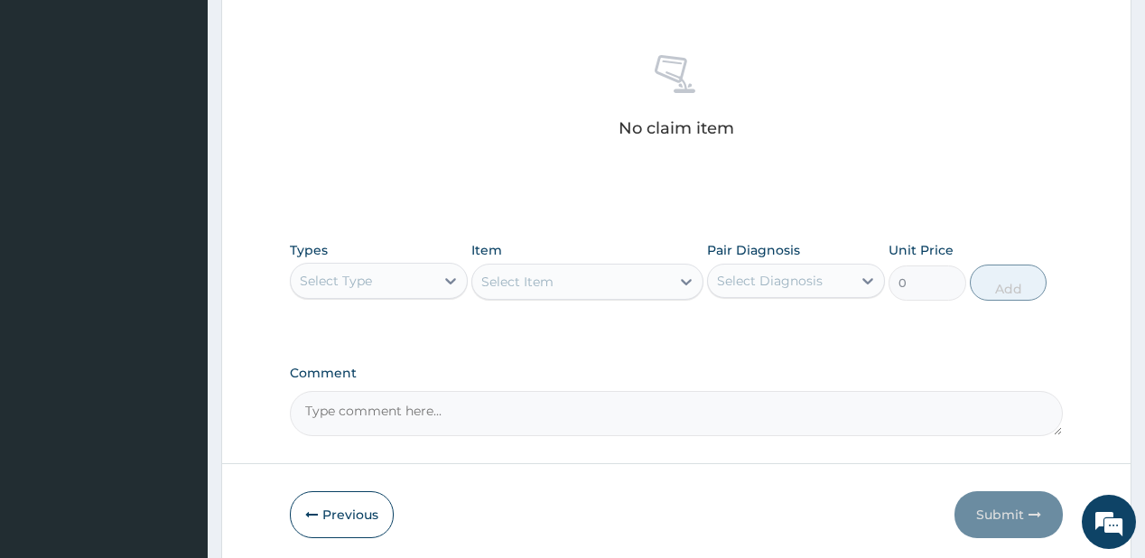
scroll to position [741, 0]
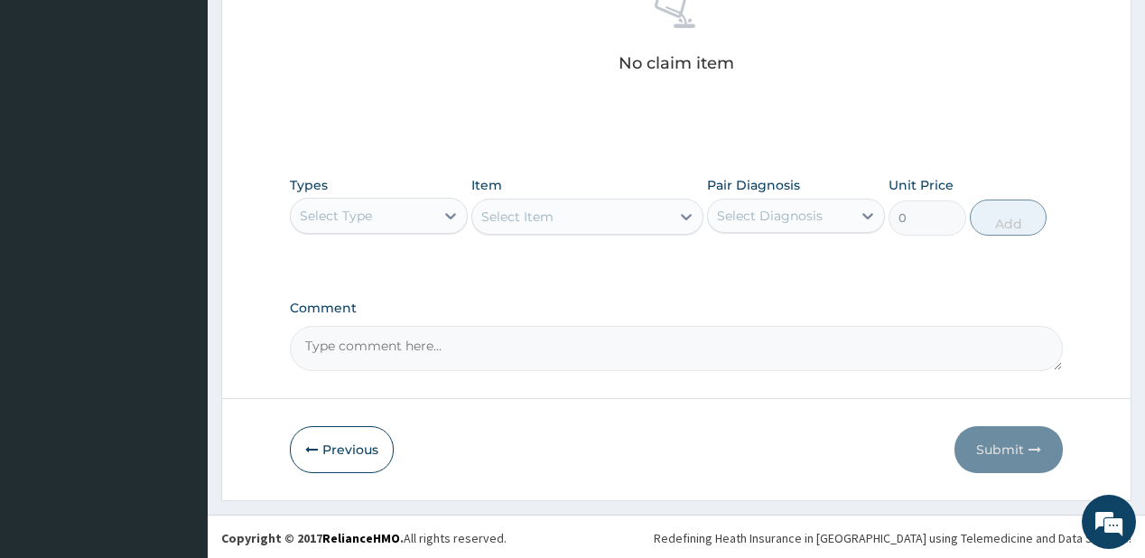
click at [415, 209] on div "Select Type" at bounding box center [363, 215] width 144 height 29
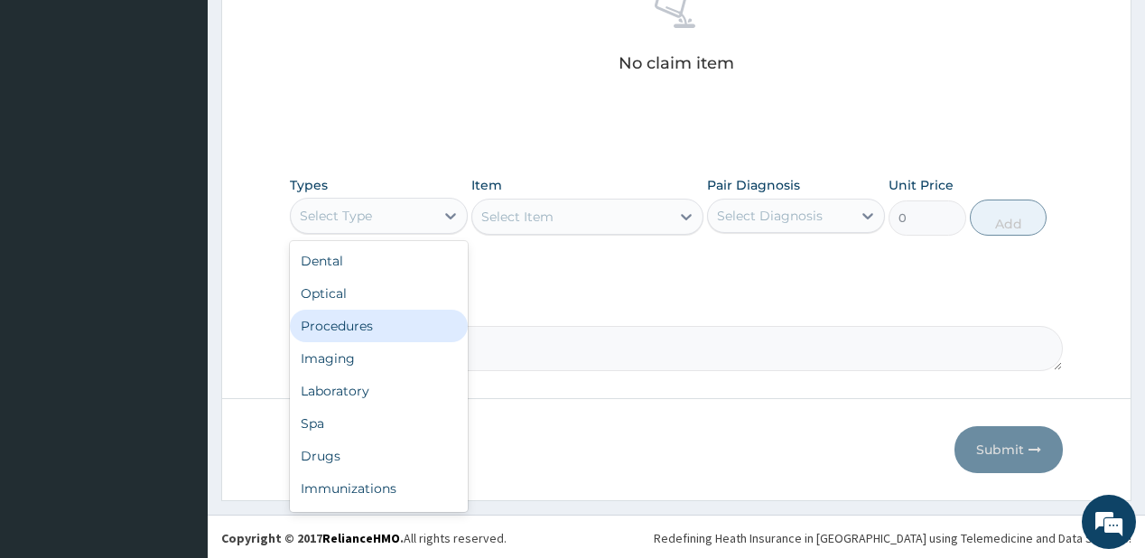
drag, startPoint x: 334, startPoint y: 318, endPoint x: 524, endPoint y: 246, distance: 202.9
click at [334, 320] on div "Procedures" at bounding box center [379, 326] width 178 height 32
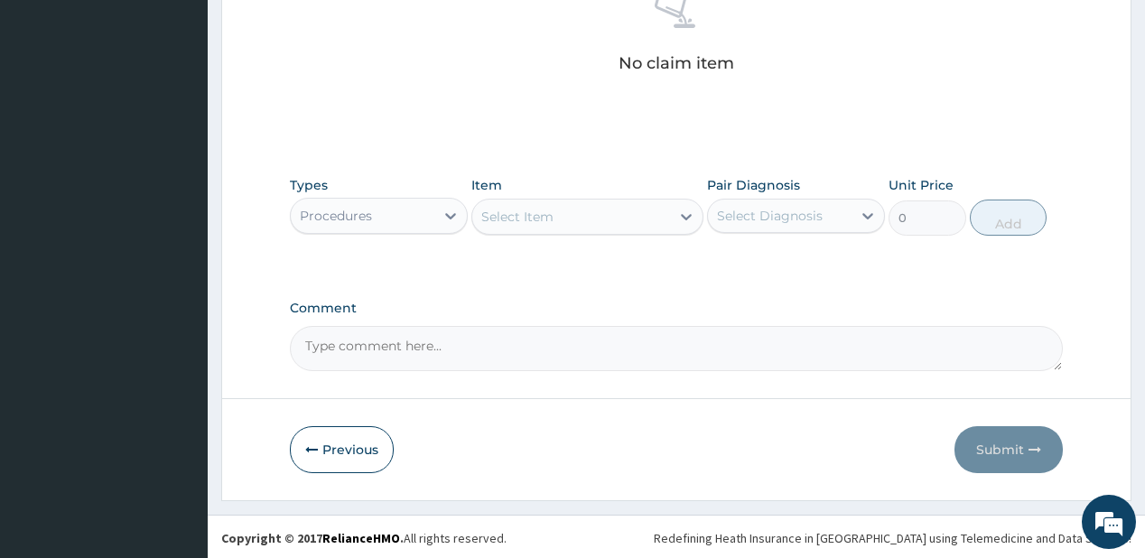
click at [541, 215] on div "Select Item" at bounding box center [517, 217] width 72 height 18
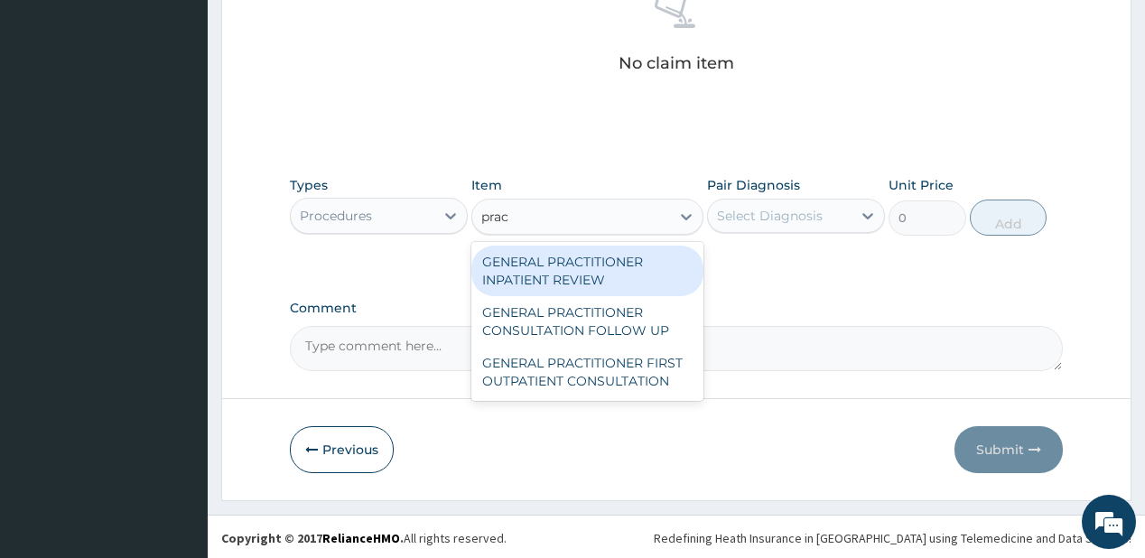
type input "pract"
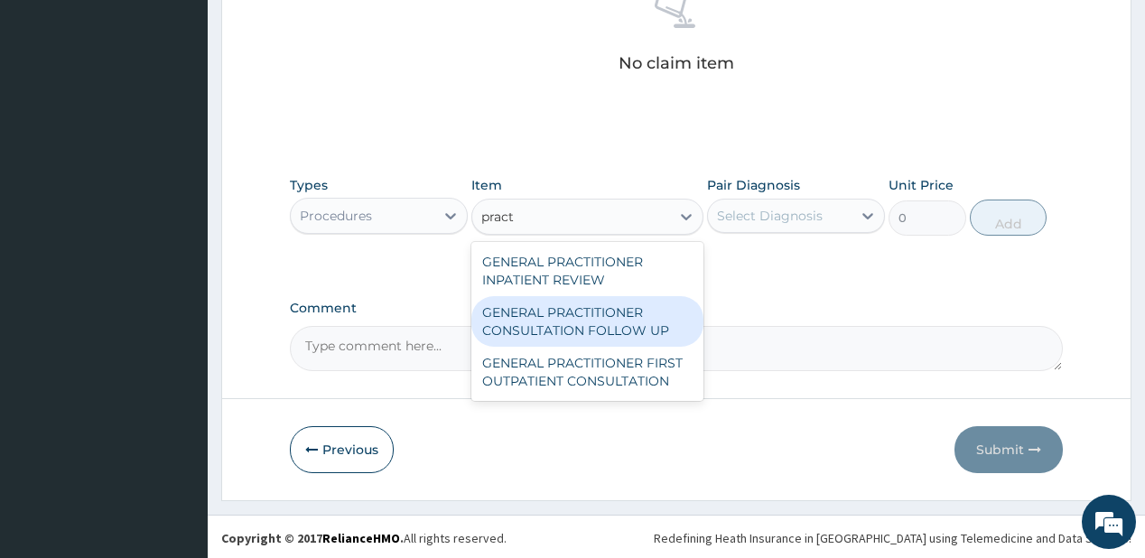
click at [558, 302] on div "GENERAL PRACTITIONER CONSULTATION FOLLOW UP" at bounding box center [587, 321] width 232 height 51
type input "1875"
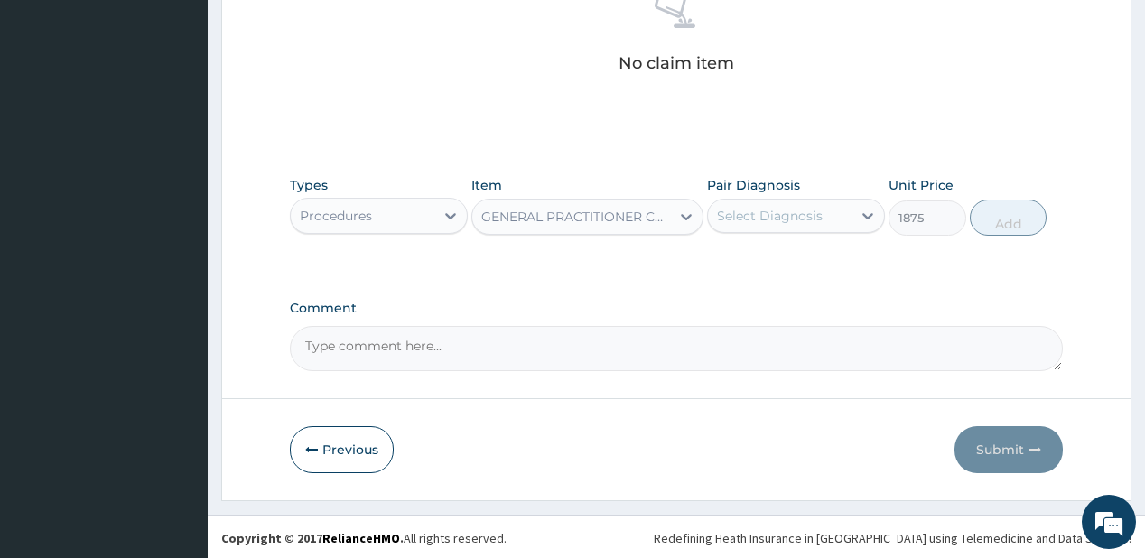
drag, startPoint x: 838, startPoint y: 216, endPoint x: 820, endPoint y: 217, distance: 18.1
click at [838, 216] on div "Select Diagnosis" at bounding box center [780, 215] width 144 height 29
drag, startPoint x: 774, startPoint y: 264, endPoint x: 998, endPoint y: 220, distance: 229.1
click at [774, 264] on label "Malaria" at bounding box center [793, 260] width 112 height 18
checkbox input "true"
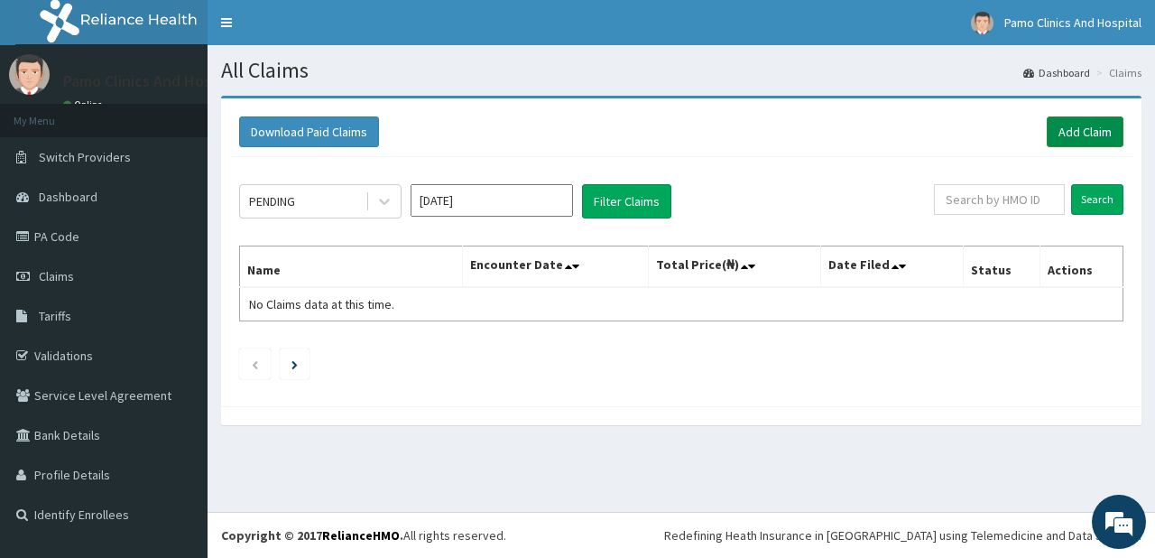
click at [1097, 121] on link "Add Claim" at bounding box center [1085, 131] width 77 height 31
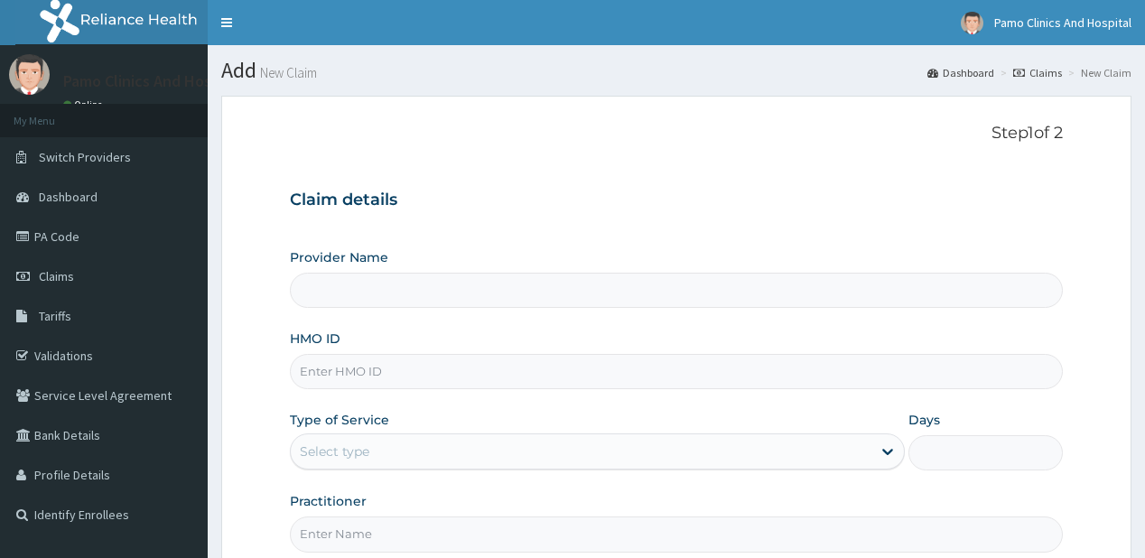
type input "Pamo Clinics And Hospital"
click at [367, 374] on input "HMO ID" at bounding box center [676, 371] width 772 height 35
paste input "JNY/10063/A"
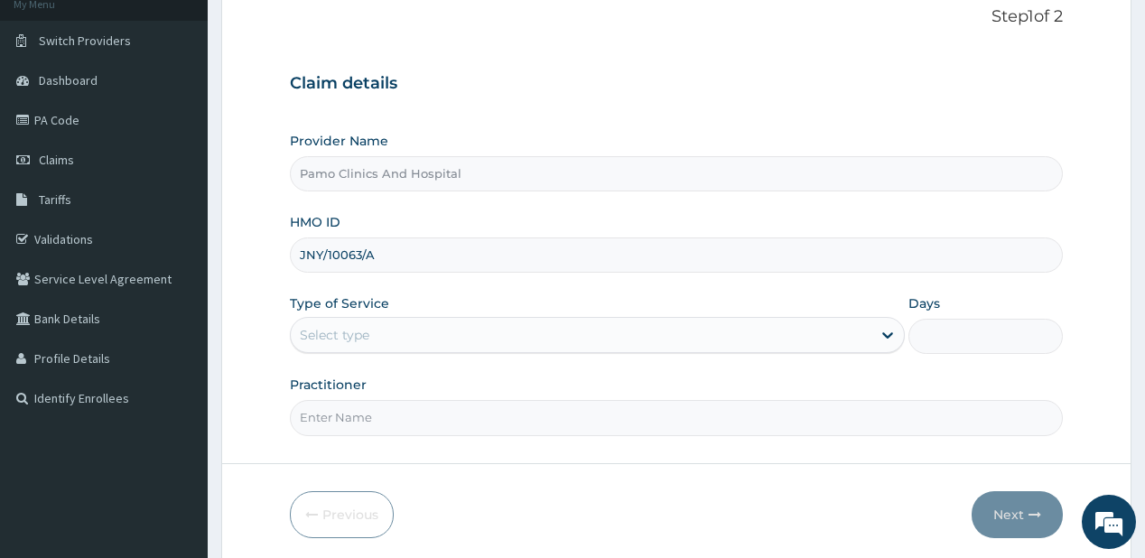
scroll to position [181, 0]
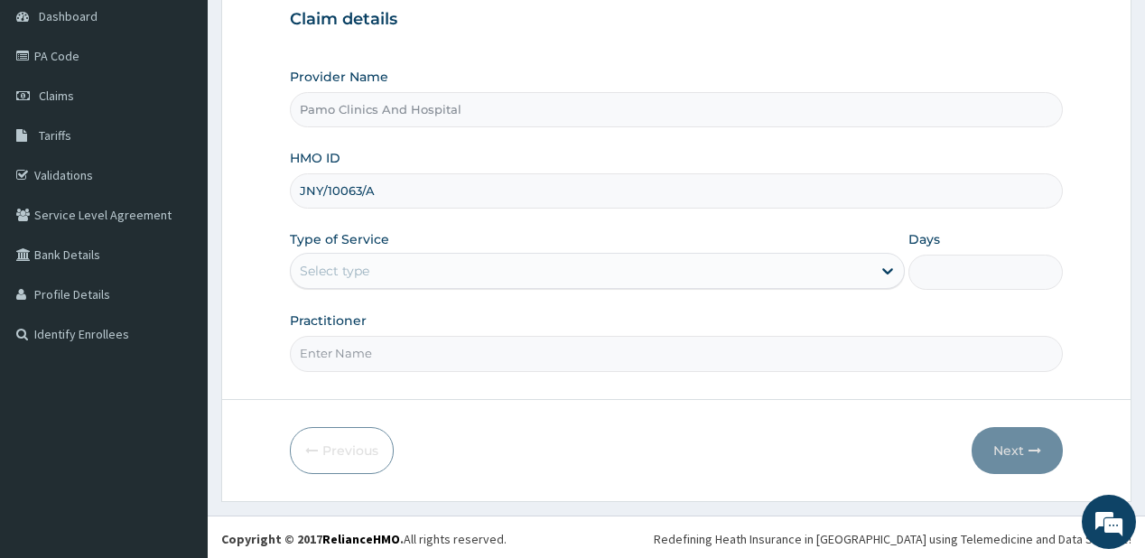
type input "JNY/10063/A"
click at [401, 264] on div "Select type" at bounding box center [581, 270] width 580 height 29
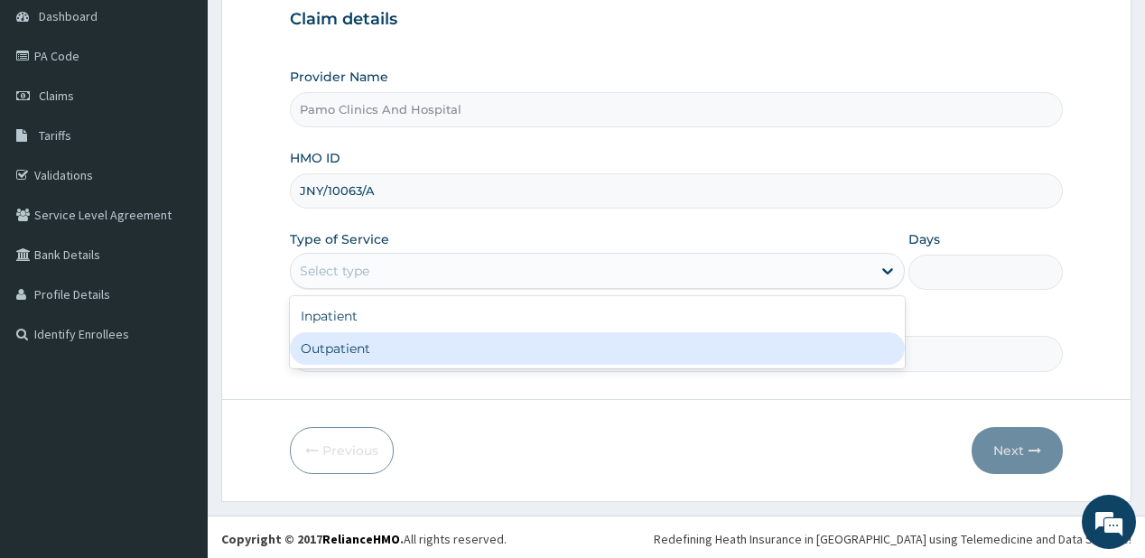
click at [347, 347] on div "Outpatient" at bounding box center [597, 348] width 615 height 32
type input "1"
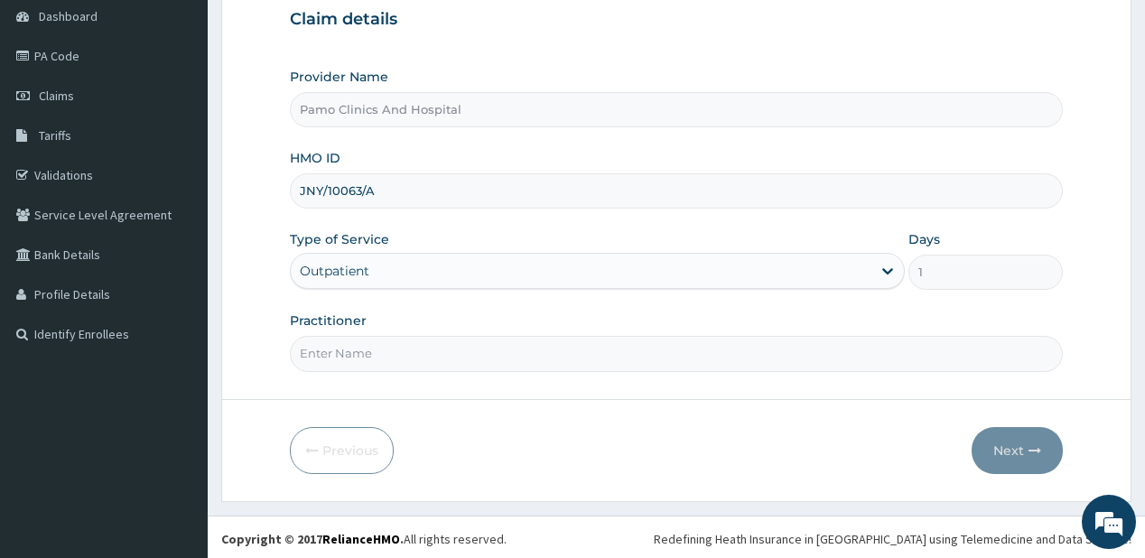
click at [347, 346] on input "Practitioner" at bounding box center [676, 353] width 772 height 35
type input "[PERSON_NAME]"
click at [1007, 443] on button "Next" at bounding box center [1016, 450] width 91 height 47
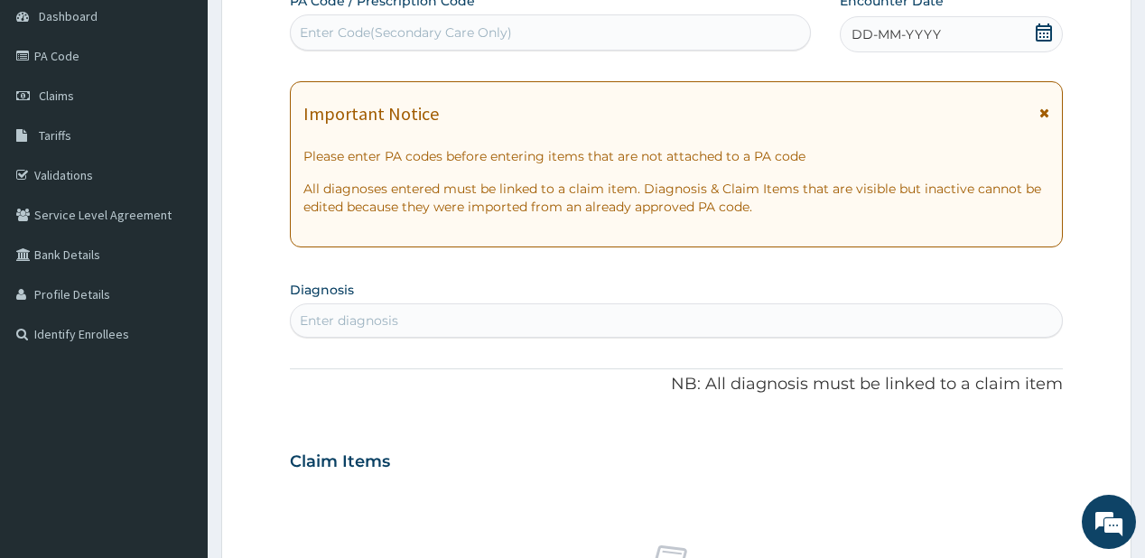
click at [885, 32] on span "DD-MM-YYYY" at bounding box center [895, 34] width 89 height 18
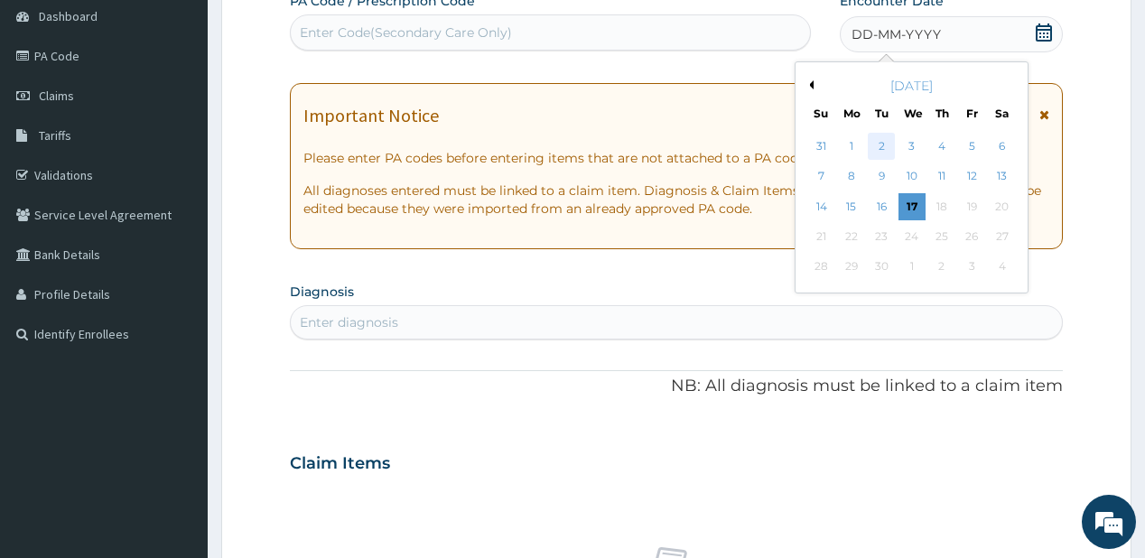
click at [881, 145] on div "2" at bounding box center [881, 146] width 27 height 27
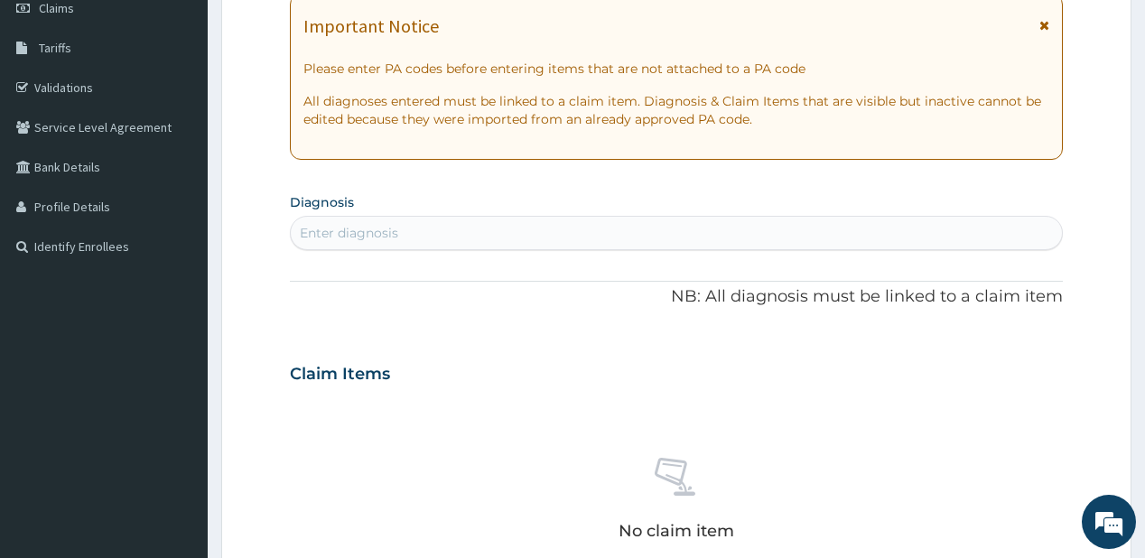
scroll to position [325, 0]
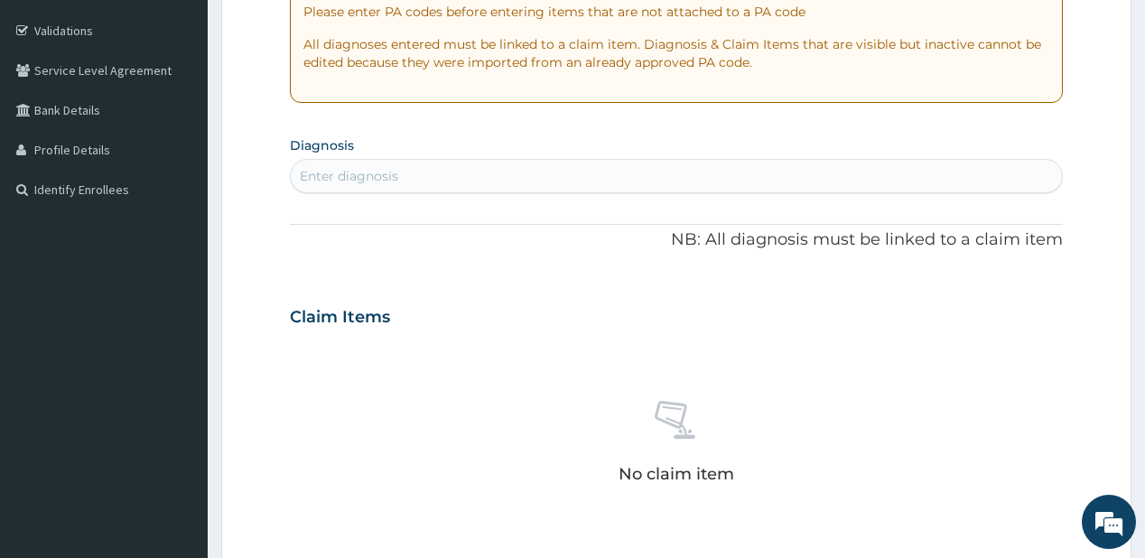
click at [386, 182] on div "Enter diagnosis" at bounding box center [349, 176] width 98 height 18
type input "[MEDICAL_DATA]"
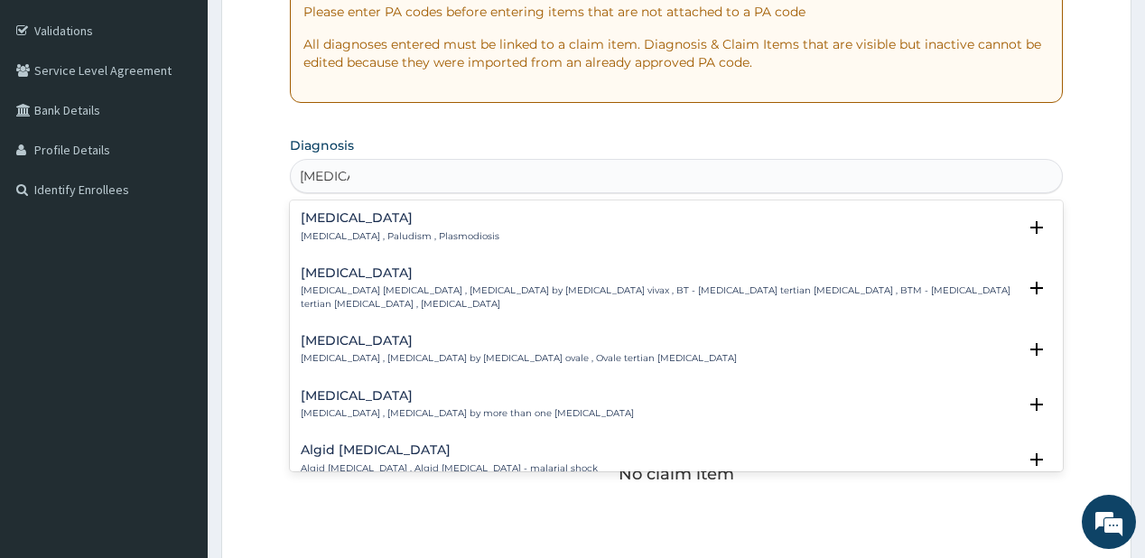
click at [339, 220] on h4 "[MEDICAL_DATA]" at bounding box center [400, 218] width 199 height 14
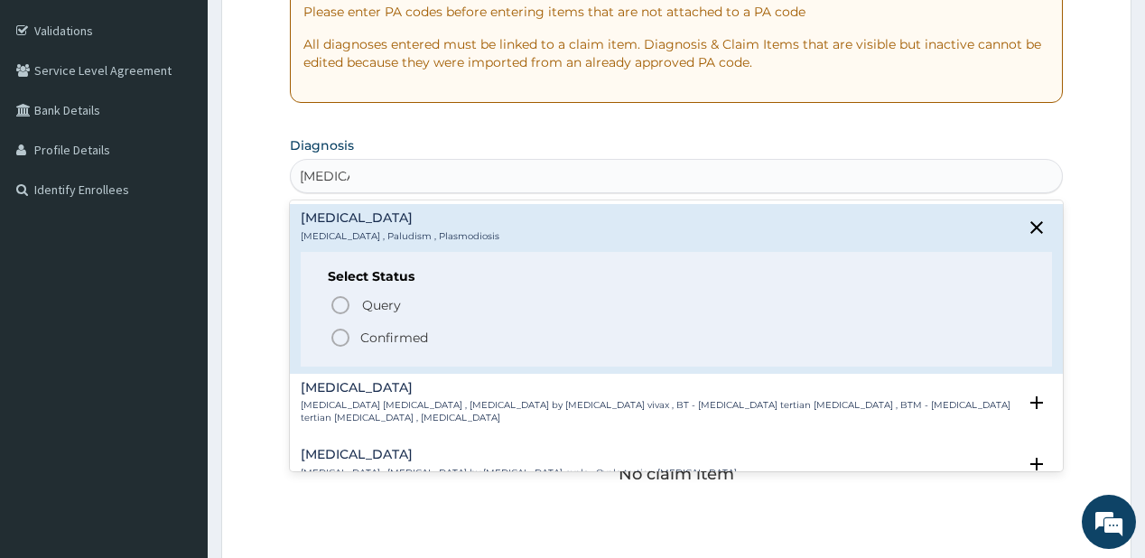
click at [345, 333] on icon "status option filled" at bounding box center [340, 338] width 22 height 22
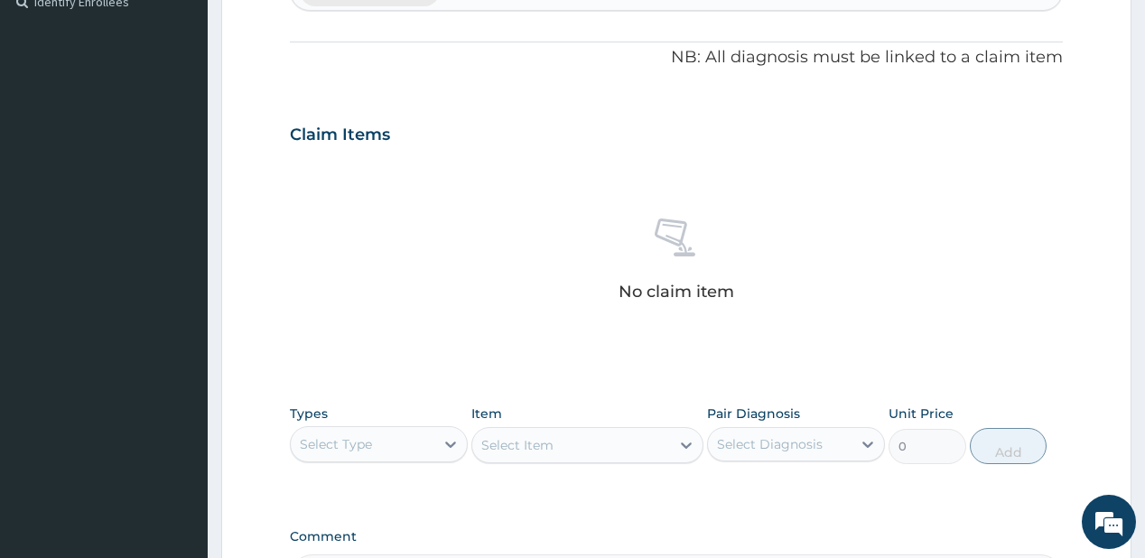
scroll to position [469, 0]
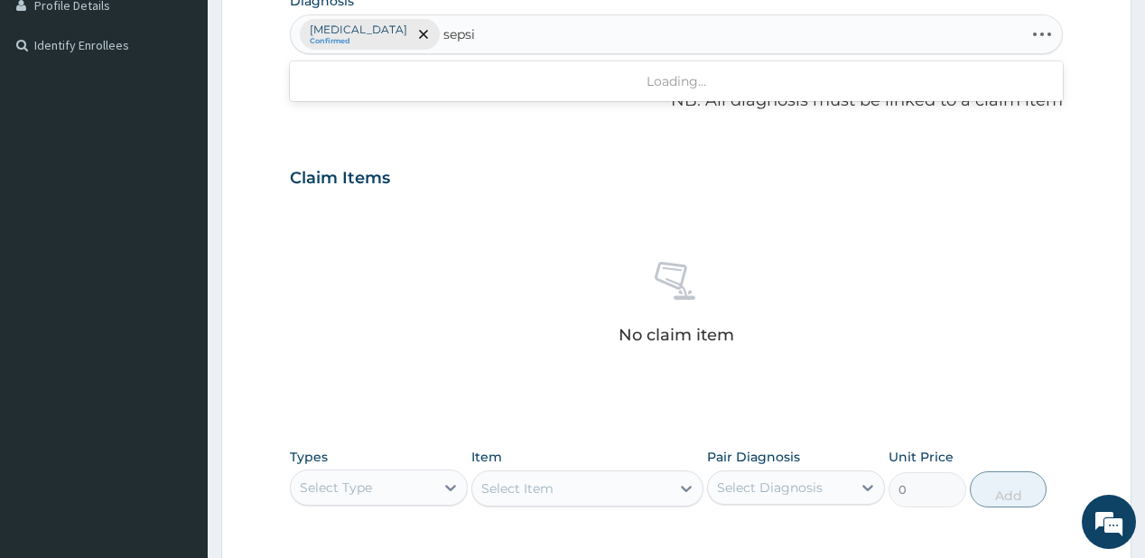
type input "[MEDICAL_DATA]"
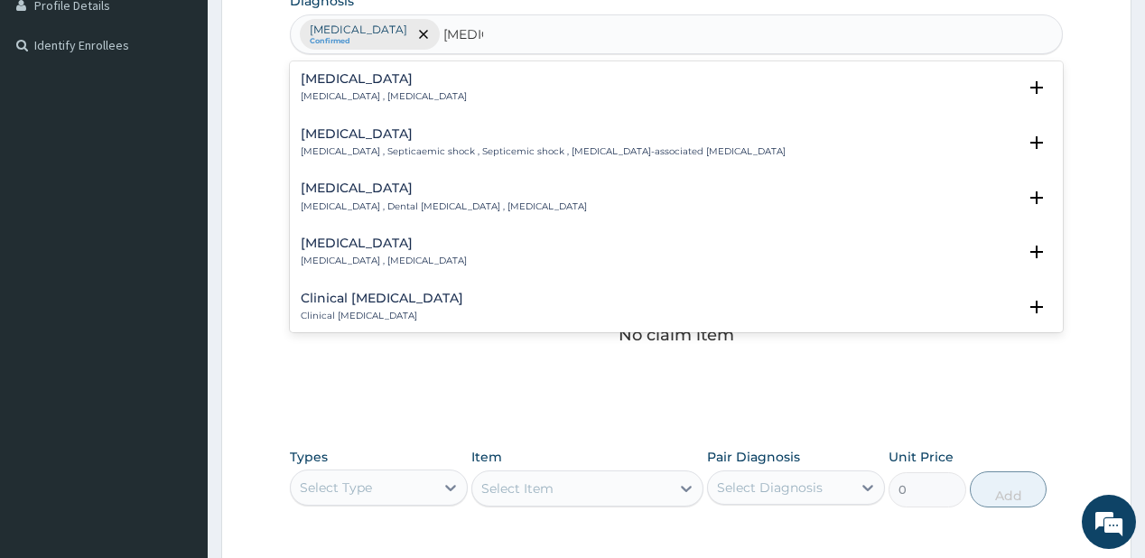
click at [333, 76] on h4 "[MEDICAL_DATA]" at bounding box center [384, 79] width 166 height 14
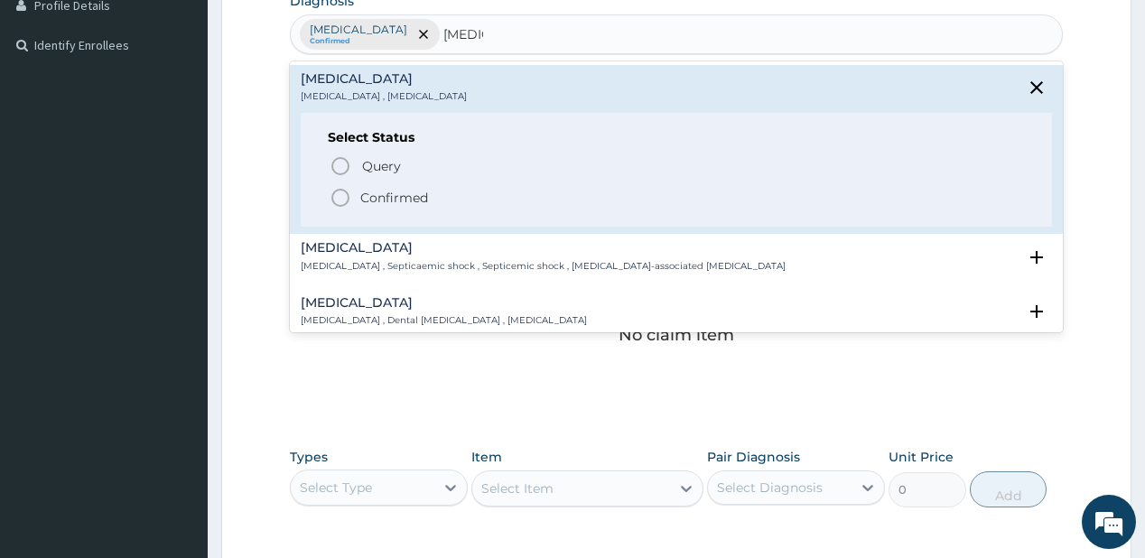
click at [339, 190] on circle "status option filled" at bounding box center [340, 198] width 16 height 16
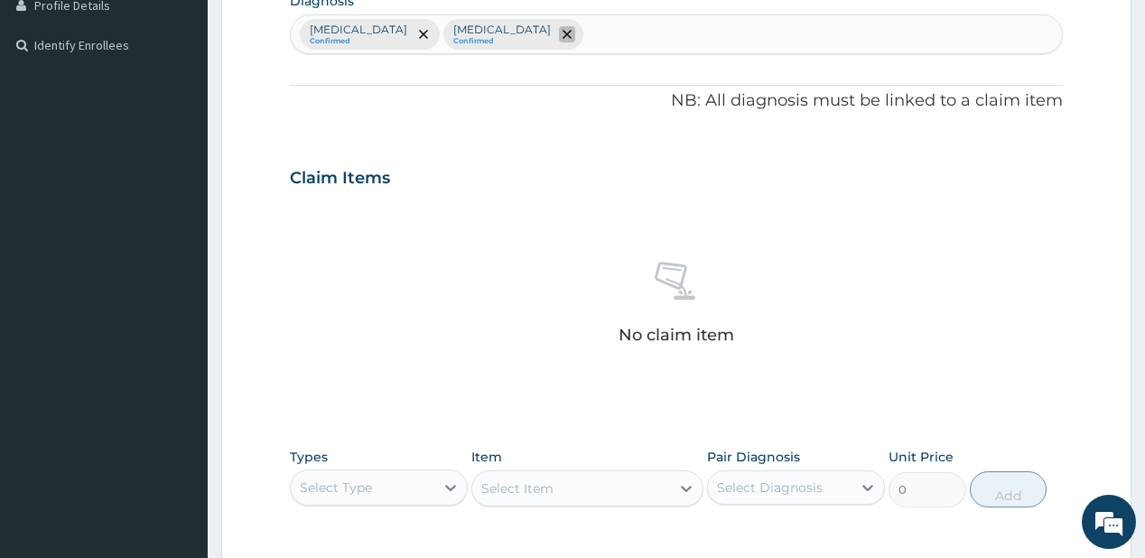
click at [562, 30] on icon "remove selection option" at bounding box center [566, 34] width 9 height 9
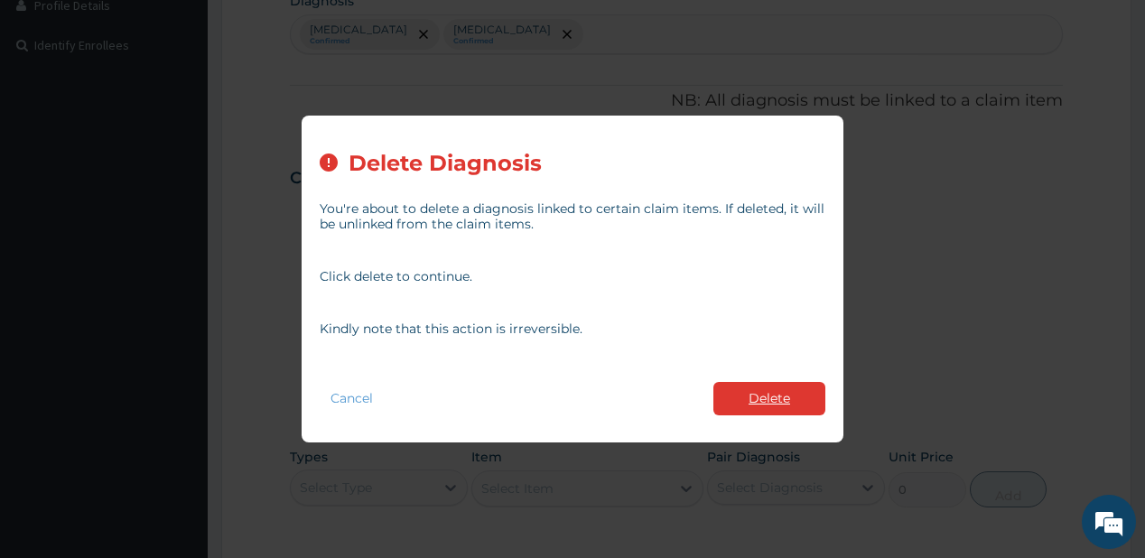
click at [768, 394] on button "Delete" at bounding box center [769, 398] width 112 height 33
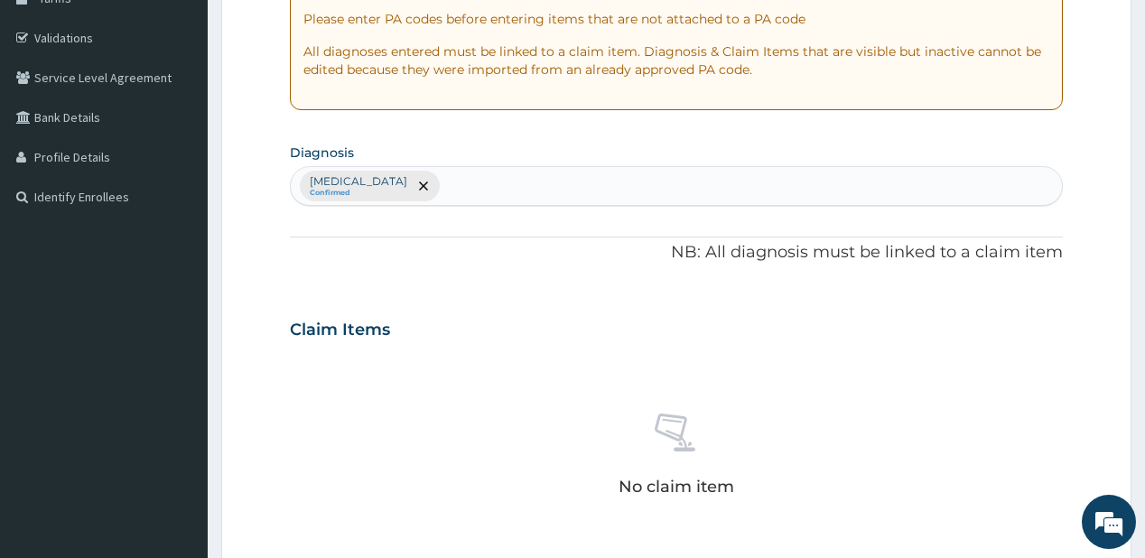
scroll to position [308, 0]
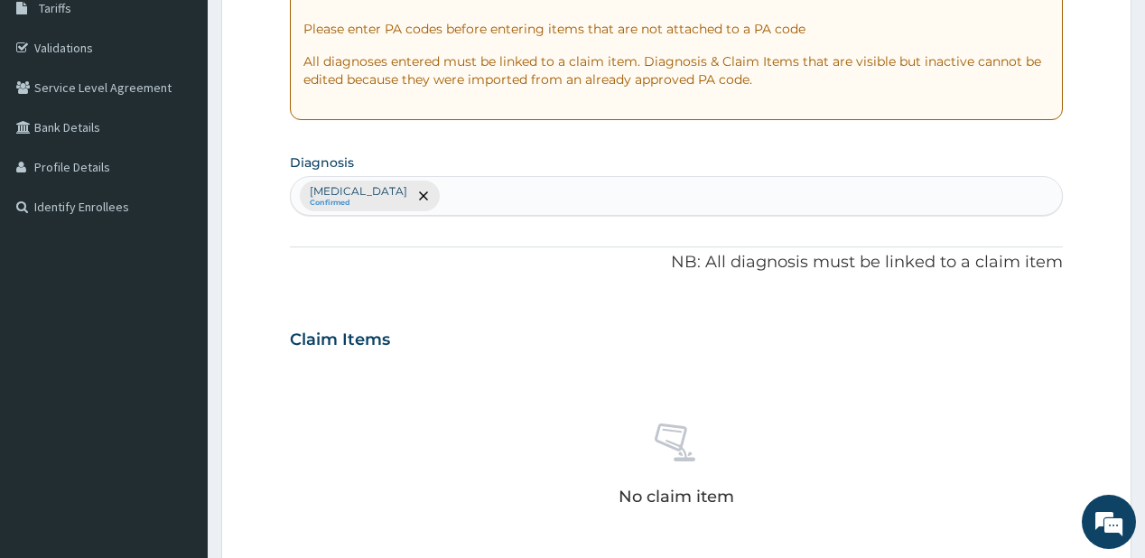
click at [477, 177] on div "[MEDICAL_DATA] Confirmed" at bounding box center [676, 196] width 770 height 38
type input "upper resp"
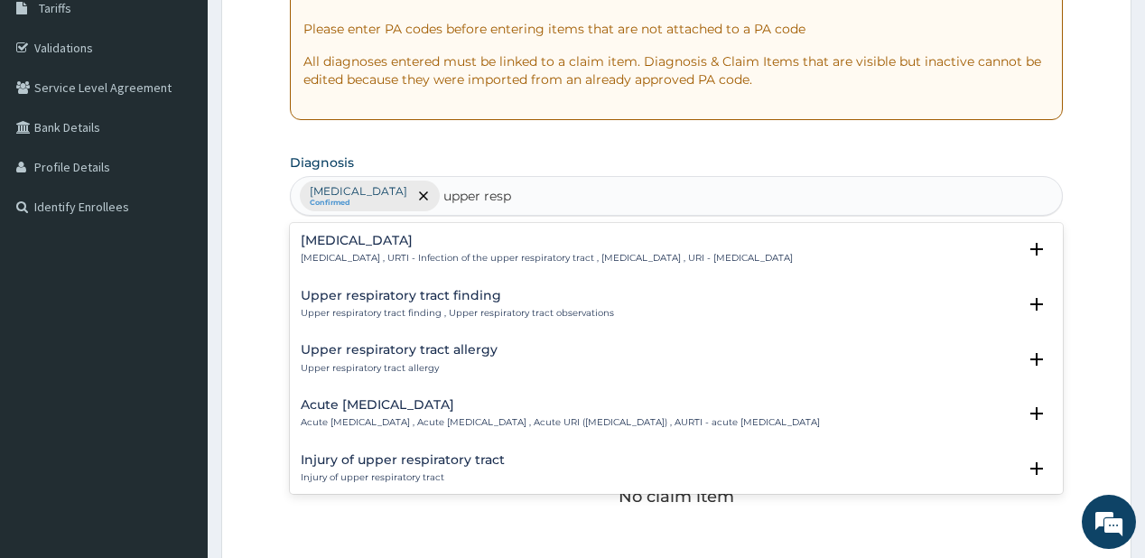
click at [398, 248] on div "[MEDICAL_DATA] [MEDICAL_DATA] , URTI - Infection of the upper respiratory tract…" at bounding box center [547, 250] width 492 height 32
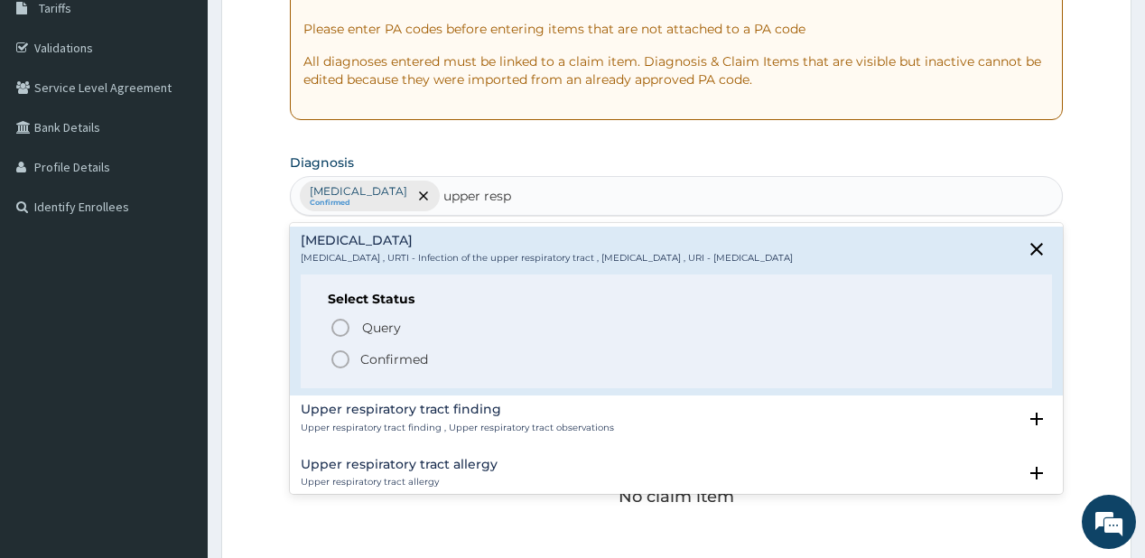
click at [364, 350] on p "Confirmed" at bounding box center [394, 359] width 68 height 18
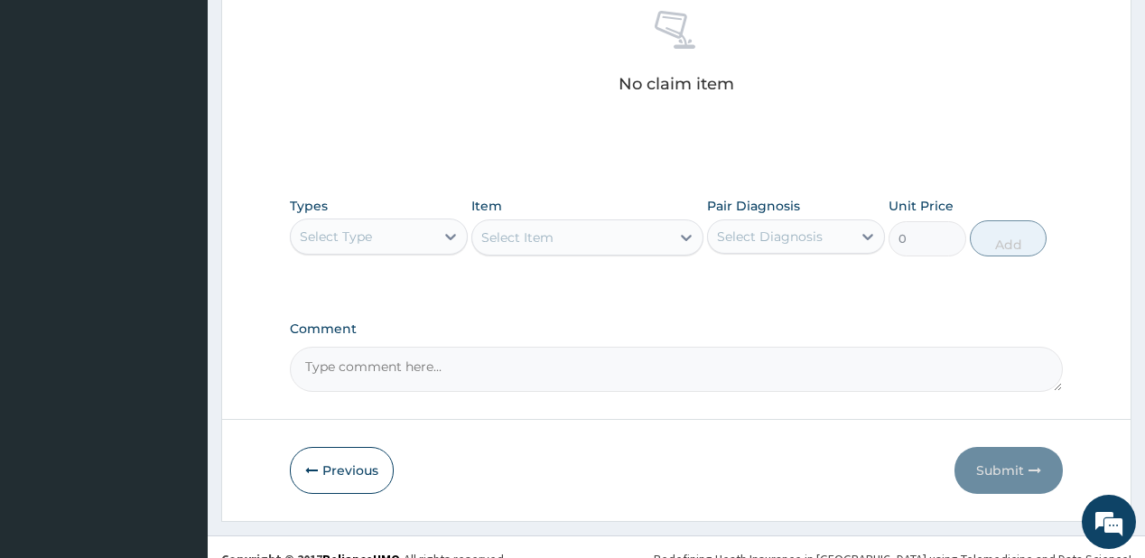
scroll to position [741, 0]
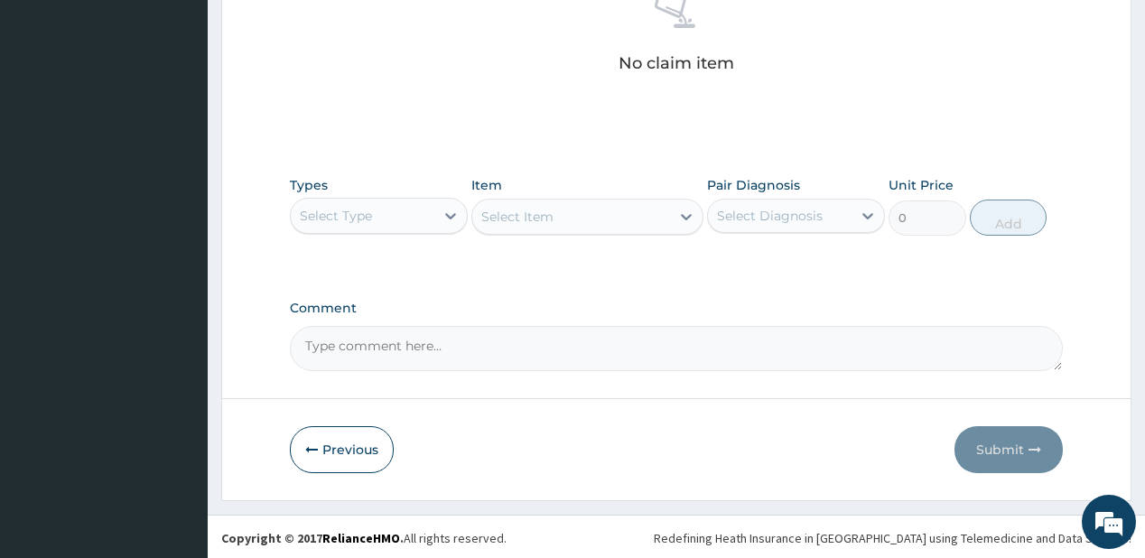
click at [415, 217] on div "Select Type" at bounding box center [363, 215] width 144 height 29
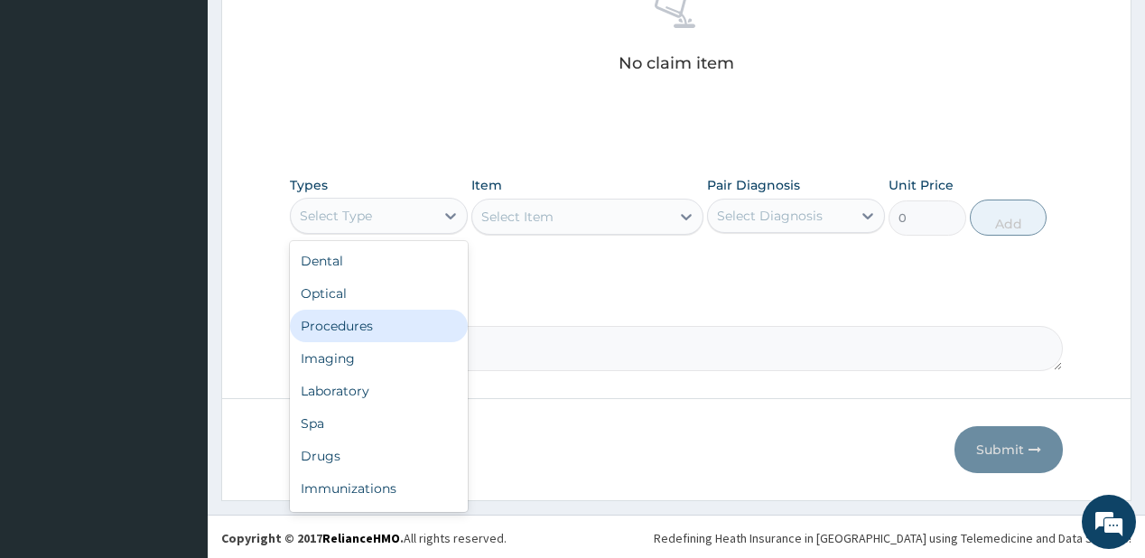
click at [357, 324] on div "Procedures" at bounding box center [379, 326] width 178 height 32
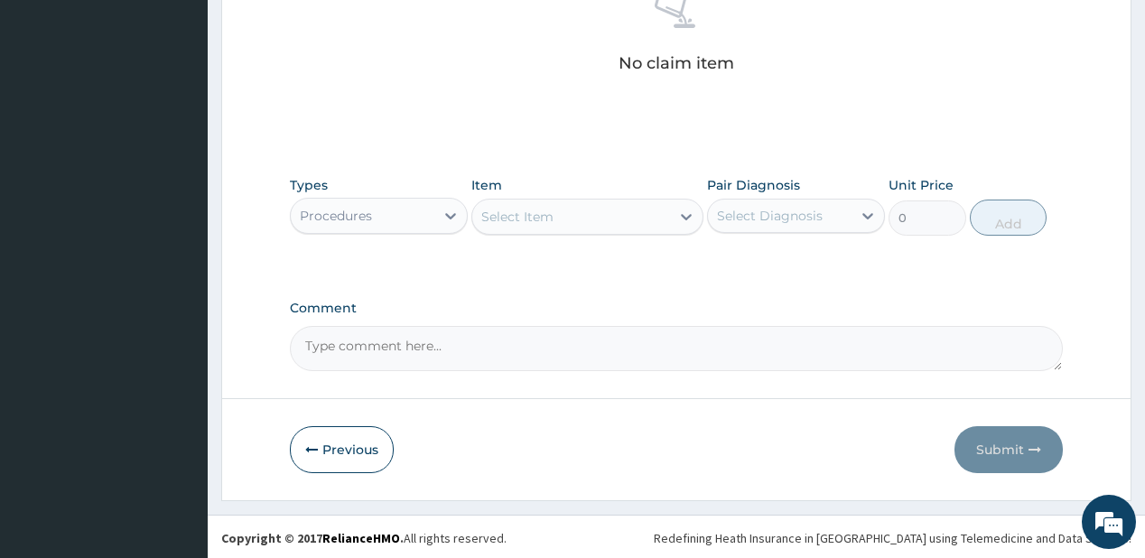
click at [571, 218] on div "Select Item" at bounding box center [571, 216] width 198 height 29
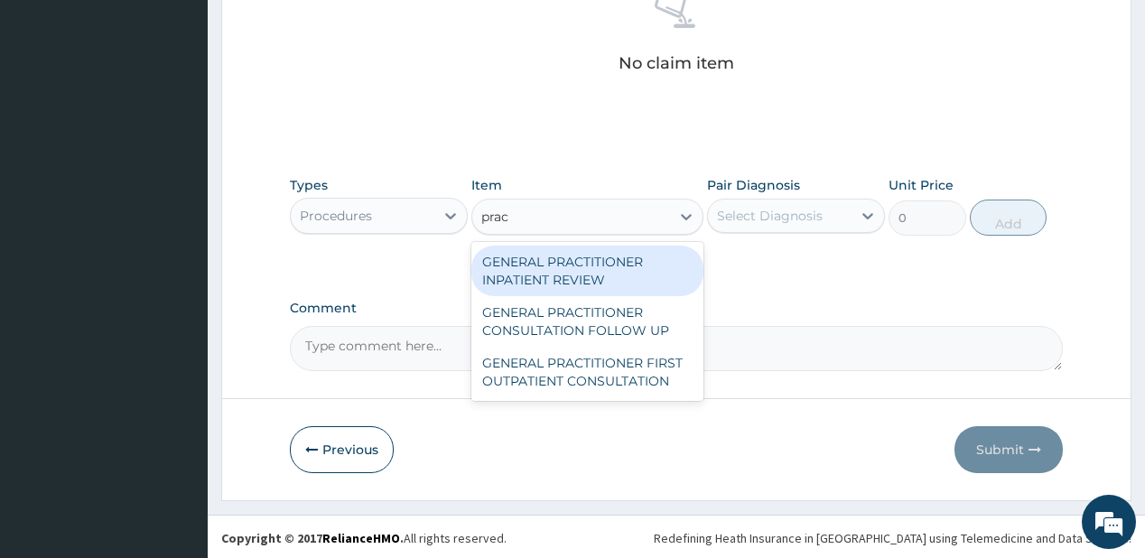
type input "pract"
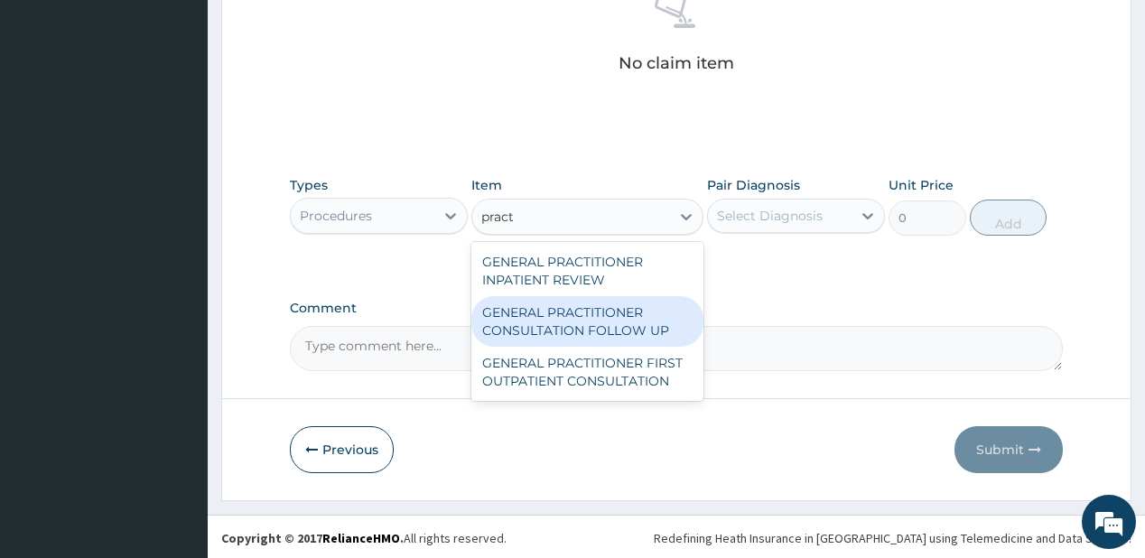
drag, startPoint x: 654, startPoint y: 325, endPoint x: 646, endPoint y: 314, distance: 13.0
click at [634, 324] on div "GENERAL PRACTITIONER CONSULTATION FOLLOW UP" at bounding box center [587, 321] width 232 height 51
type input "1875"
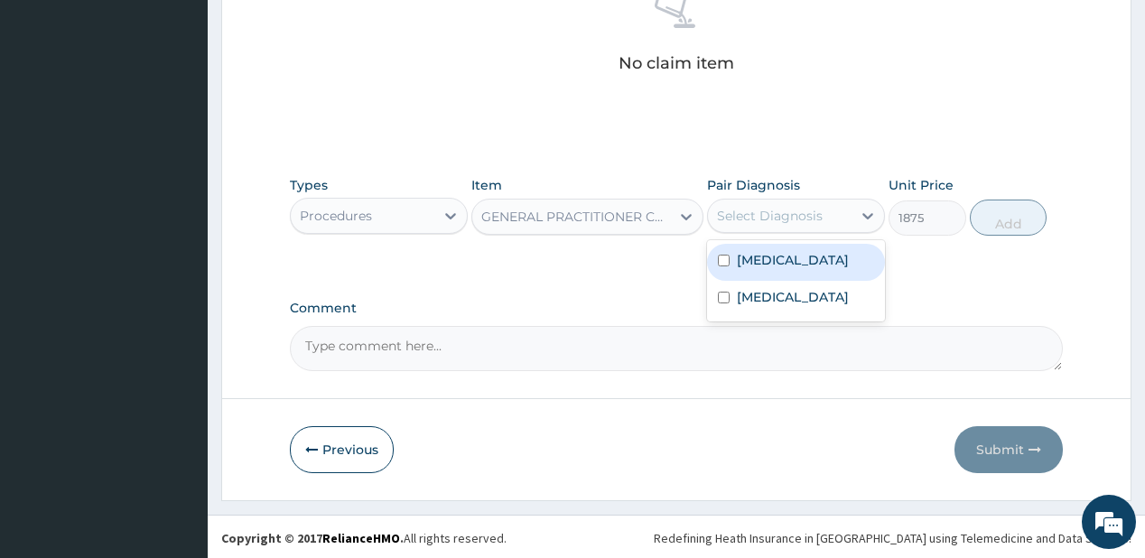
click at [783, 213] on div "Select Diagnosis" at bounding box center [770, 216] width 106 height 18
click at [769, 260] on label "[MEDICAL_DATA]" at bounding box center [793, 260] width 112 height 18
checkbox input "true"
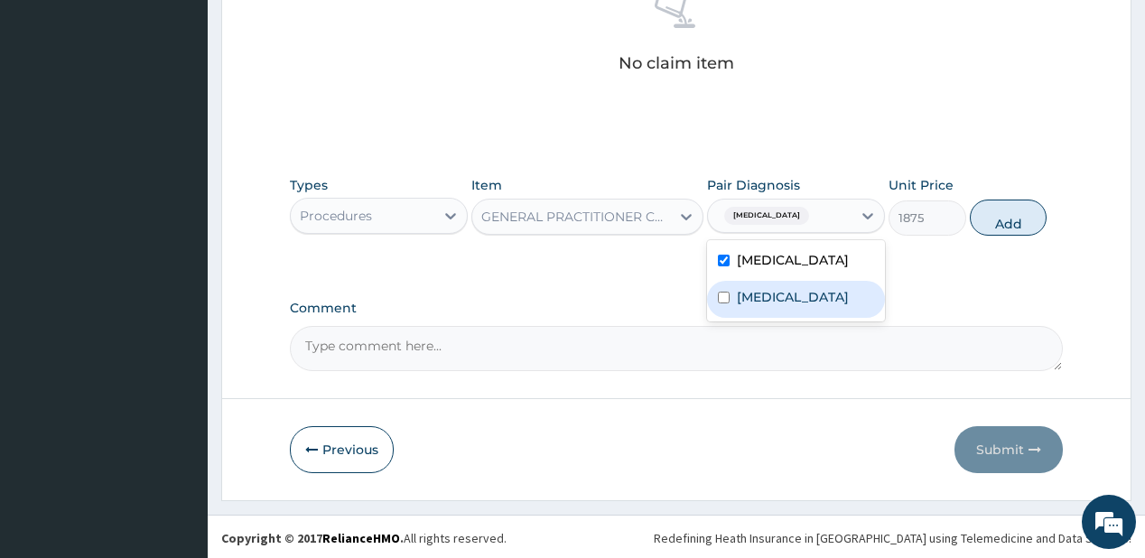
click at [767, 289] on label "[MEDICAL_DATA]" at bounding box center [793, 297] width 112 height 18
checkbox input "true"
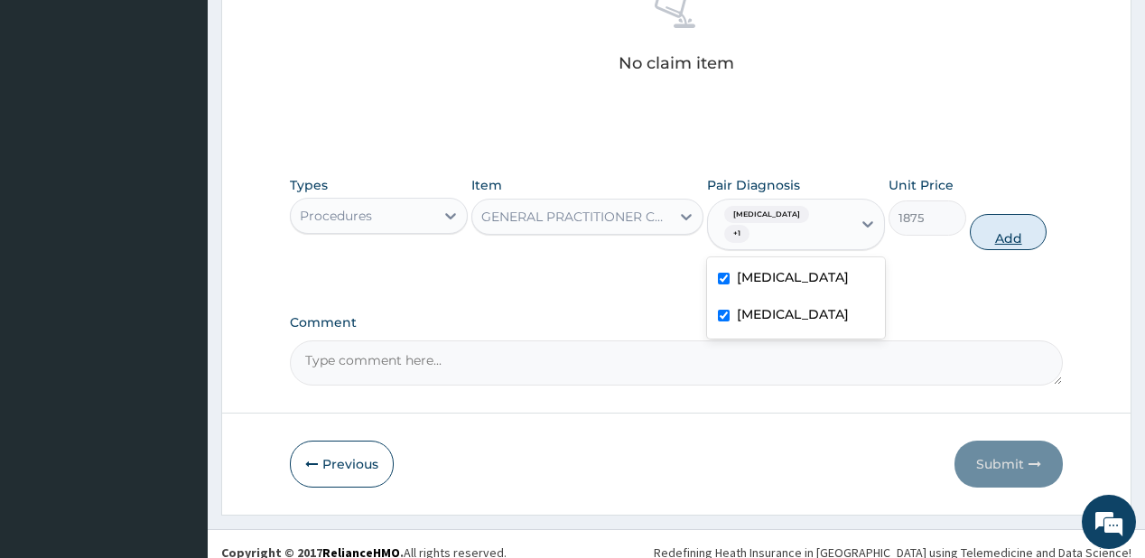
click at [983, 220] on button "Add" at bounding box center [1009, 232] width 78 height 36
type input "0"
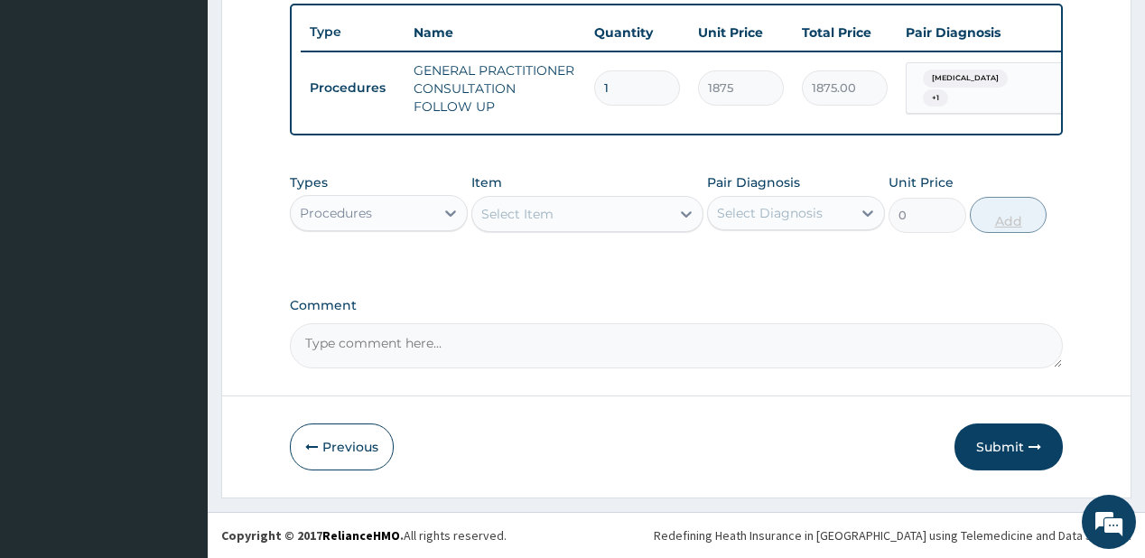
scroll to position [675, 0]
click at [400, 220] on div "Procedures" at bounding box center [363, 213] width 144 height 29
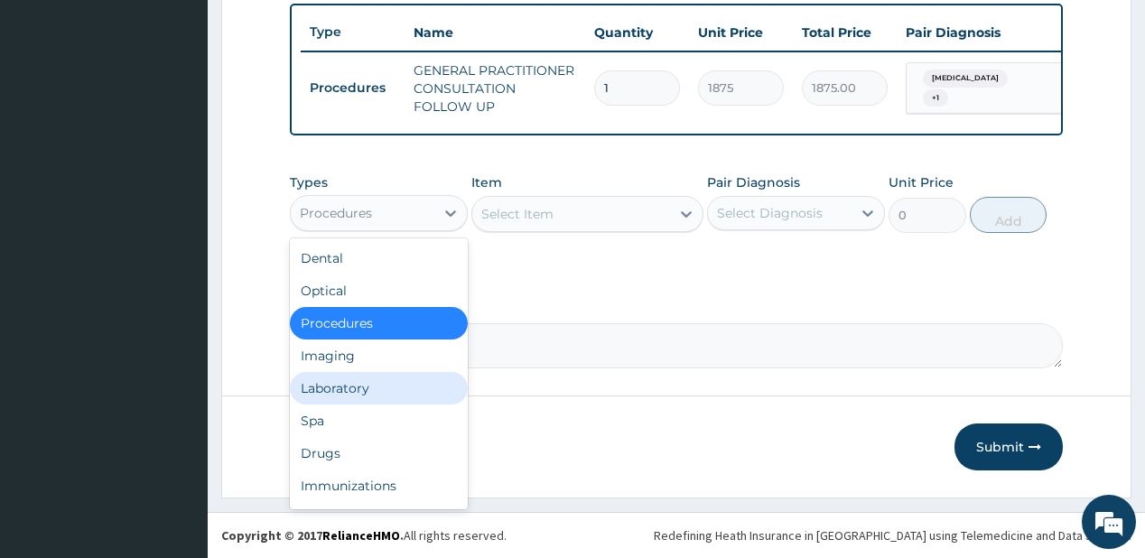
click at [354, 378] on div "Laboratory" at bounding box center [379, 388] width 178 height 32
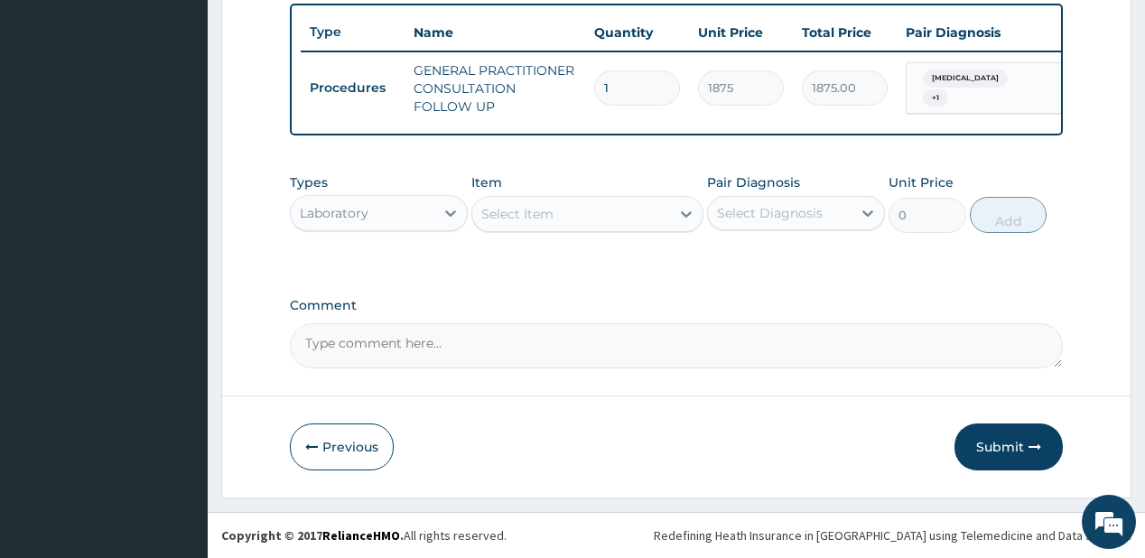
click at [527, 218] on div "Select Item" at bounding box center [517, 214] width 72 height 18
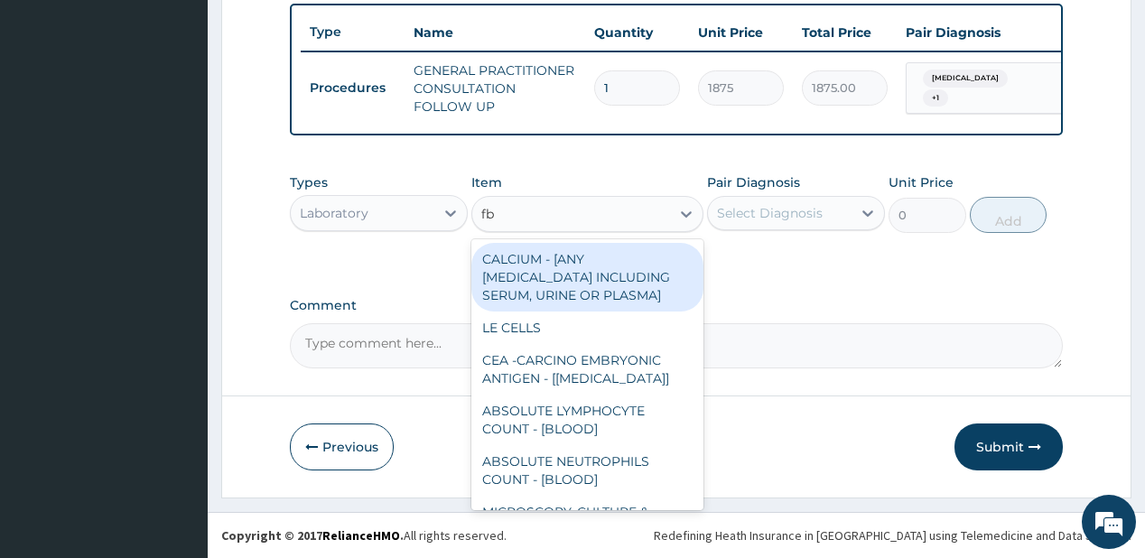
type input "fbc"
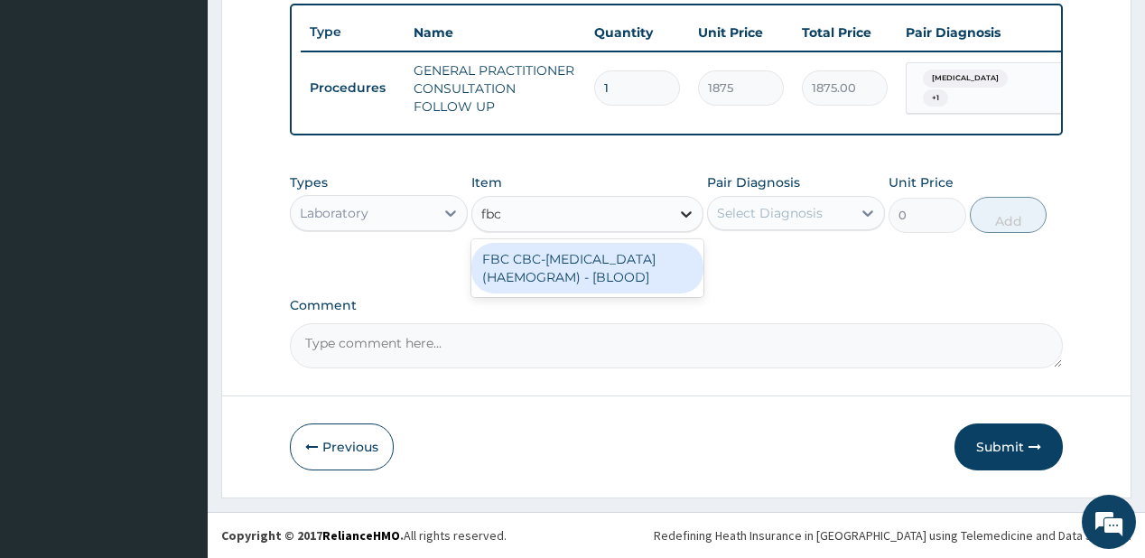
click at [517, 264] on div "FBC CBC-[MEDICAL_DATA] (HAEMOGRAM) - [BLOOD]" at bounding box center [587, 268] width 232 height 51
type input "5000"
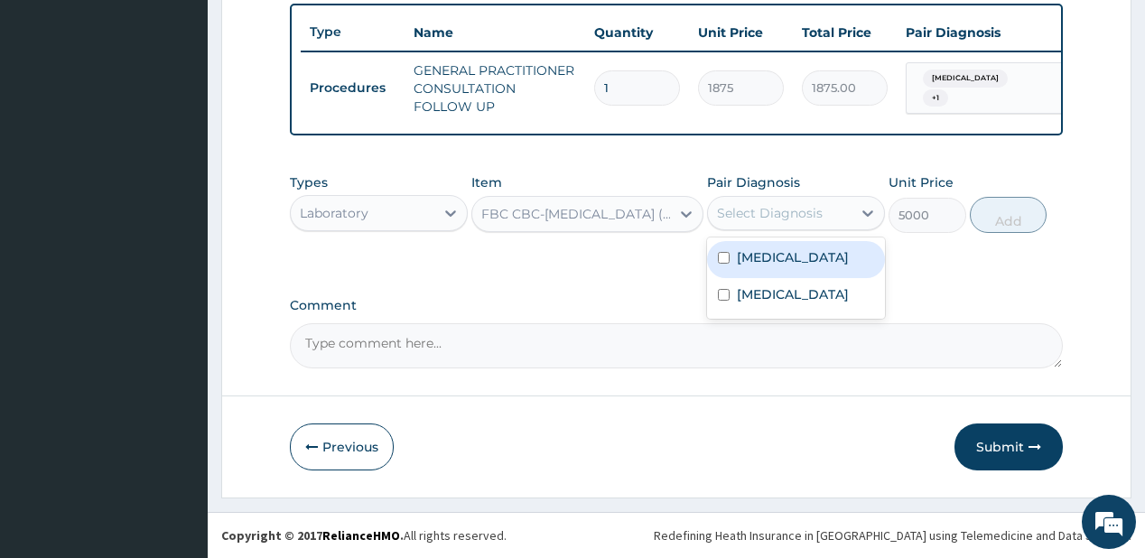
click at [752, 206] on div "Select Diagnosis" at bounding box center [770, 213] width 106 height 18
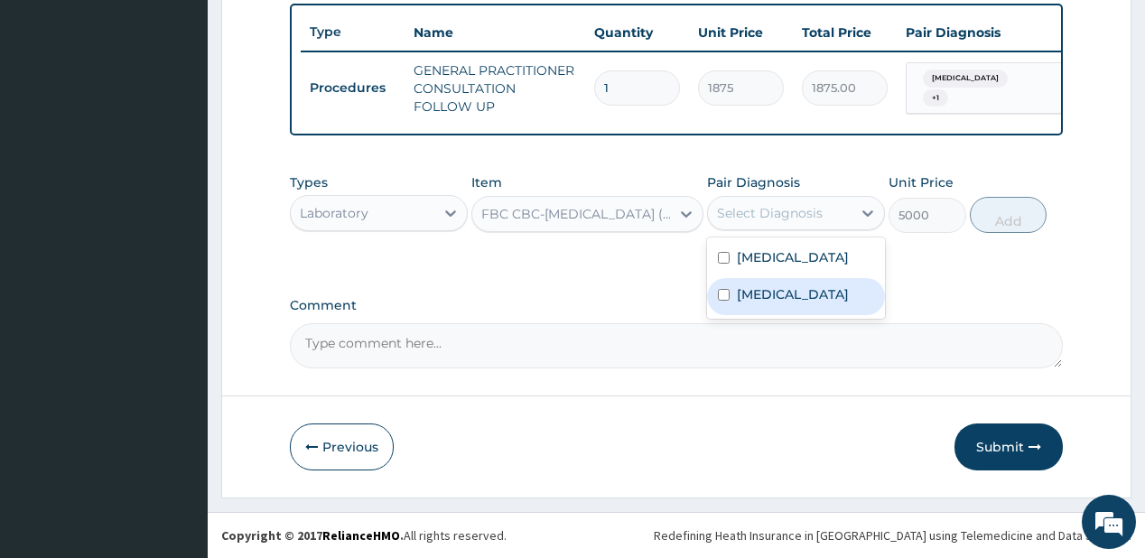
click at [756, 292] on label "[MEDICAL_DATA]" at bounding box center [793, 294] width 112 height 18
checkbox input "true"
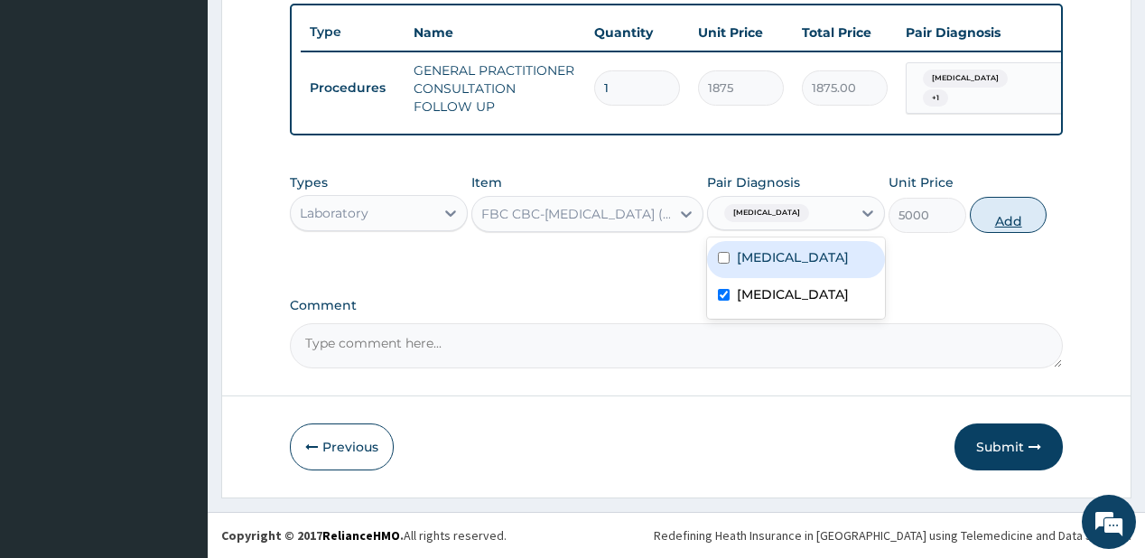
click at [1028, 220] on button "Add" at bounding box center [1009, 215] width 78 height 36
type input "0"
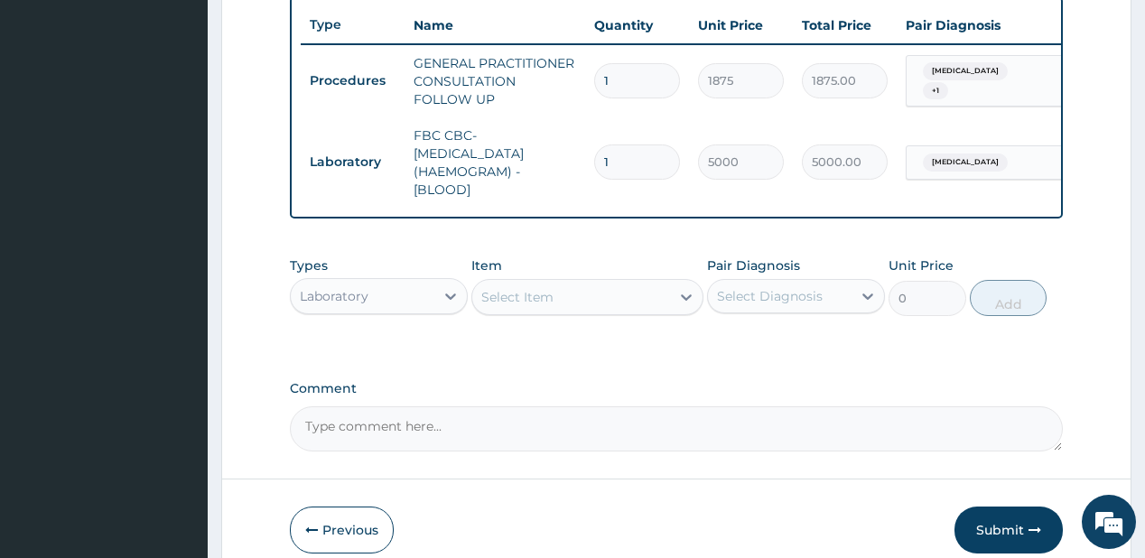
click at [499, 286] on div "Select Item" at bounding box center [587, 297] width 232 height 36
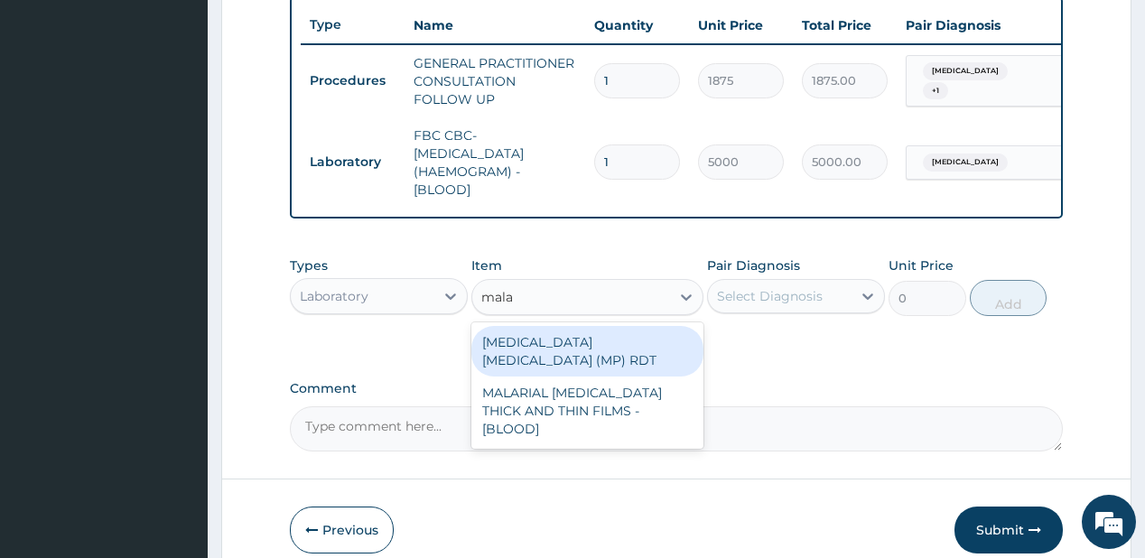
type input "malar"
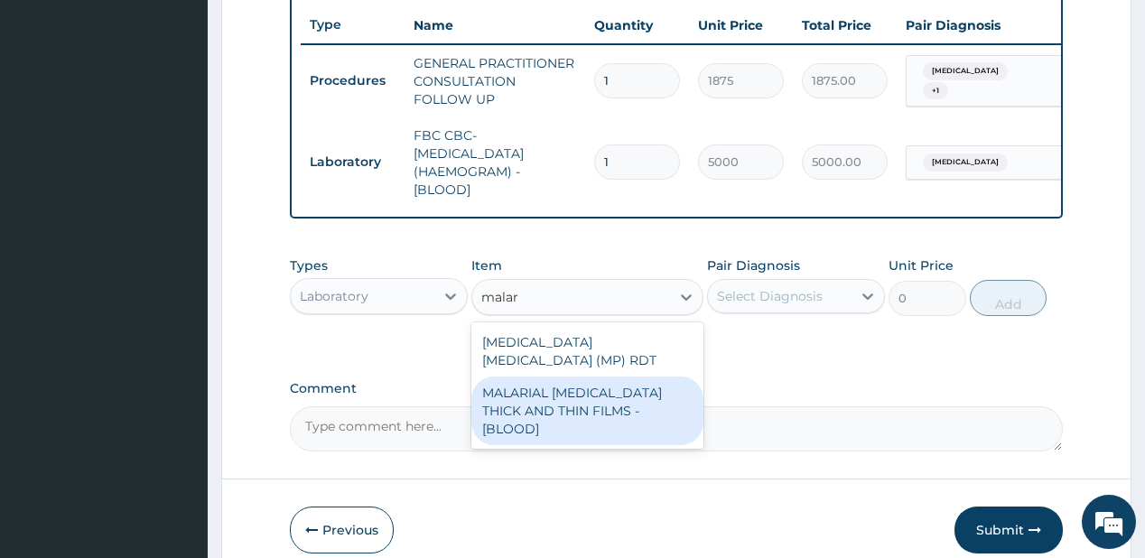
drag, startPoint x: 506, startPoint y: 384, endPoint x: 749, endPoint y: 320, distance: 251.1
click at [507, 384] on div "MALARIAL PARASITE THICK AND THIN FILMS - [BLOOD]" at bounding box center [587, 410] width 232 height 69
type input "2187.5"
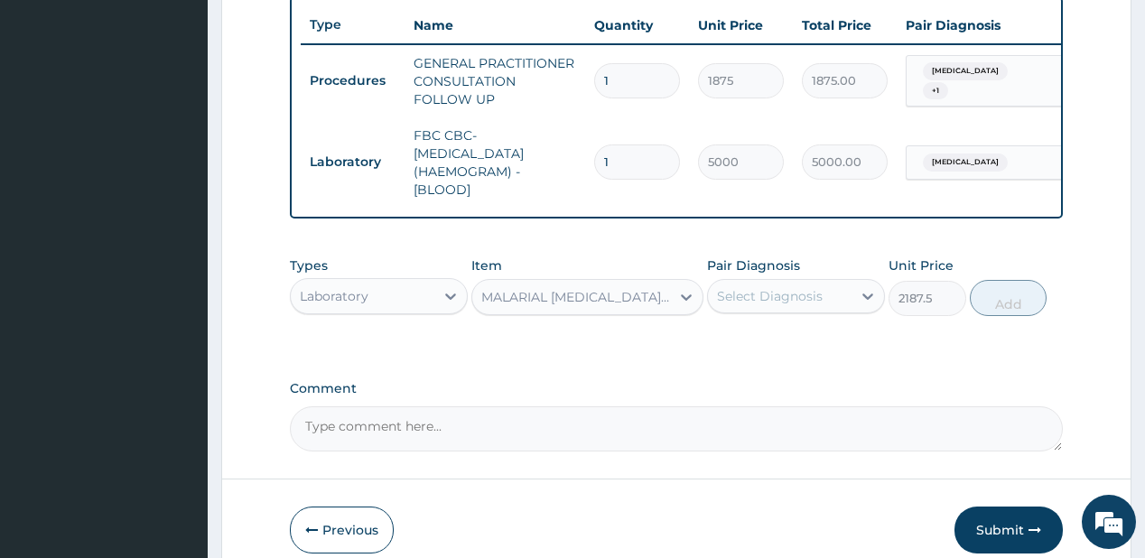
click at [767, 305] on div "Select Diagnosis" at bounding box center [770, 296] width 106 height 18
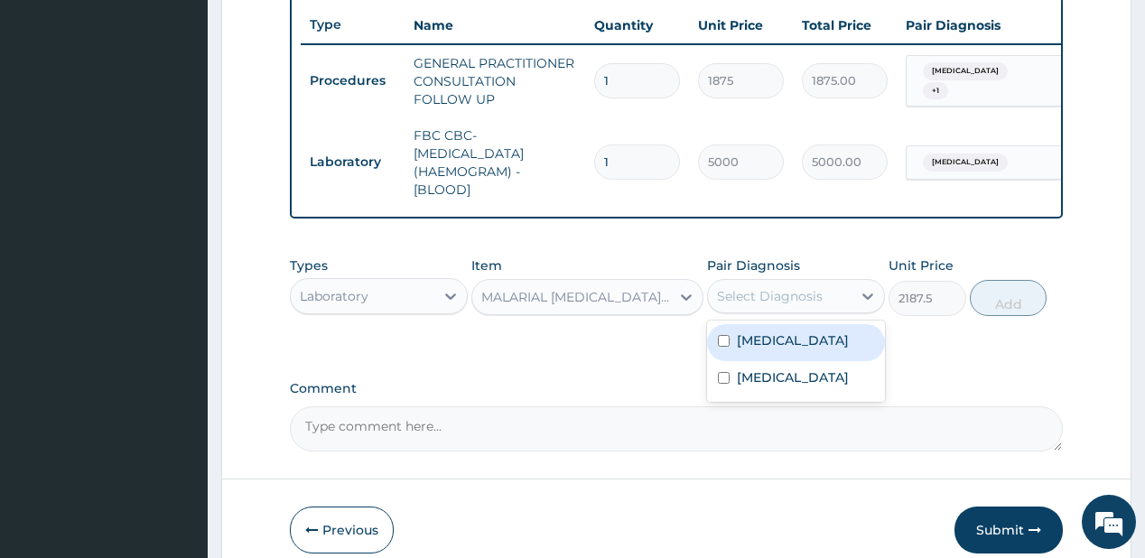
click at [773, 349] on label "Malaria" at bounding box center [793, 340] width 112 height 18
checkbox input "true"
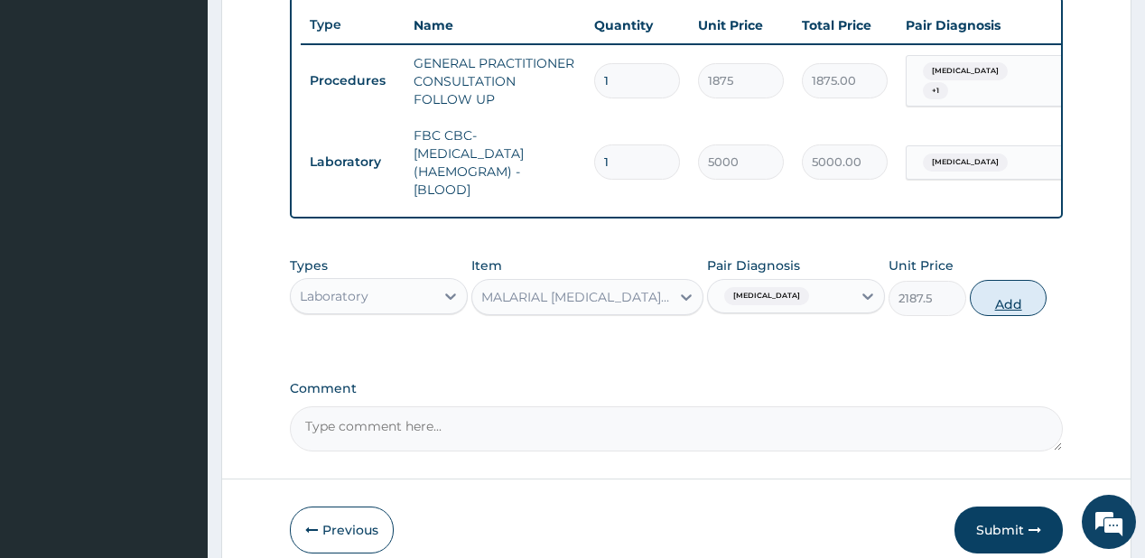
click at [984, 313] on button "Add" at bounding box center [1009, 298] width 78 height 36
type input "0"
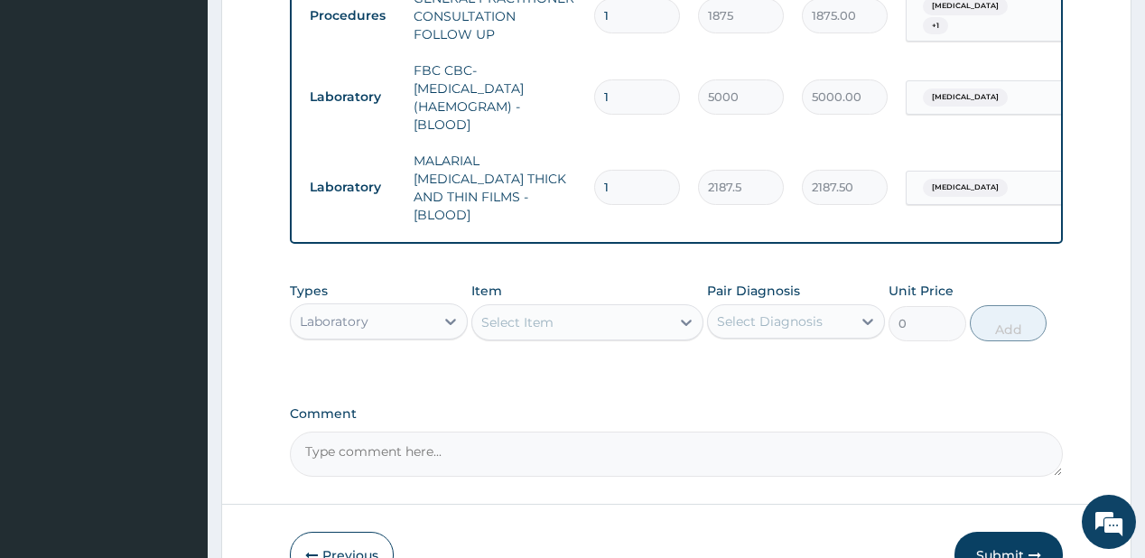
scroll to position [747, 0]
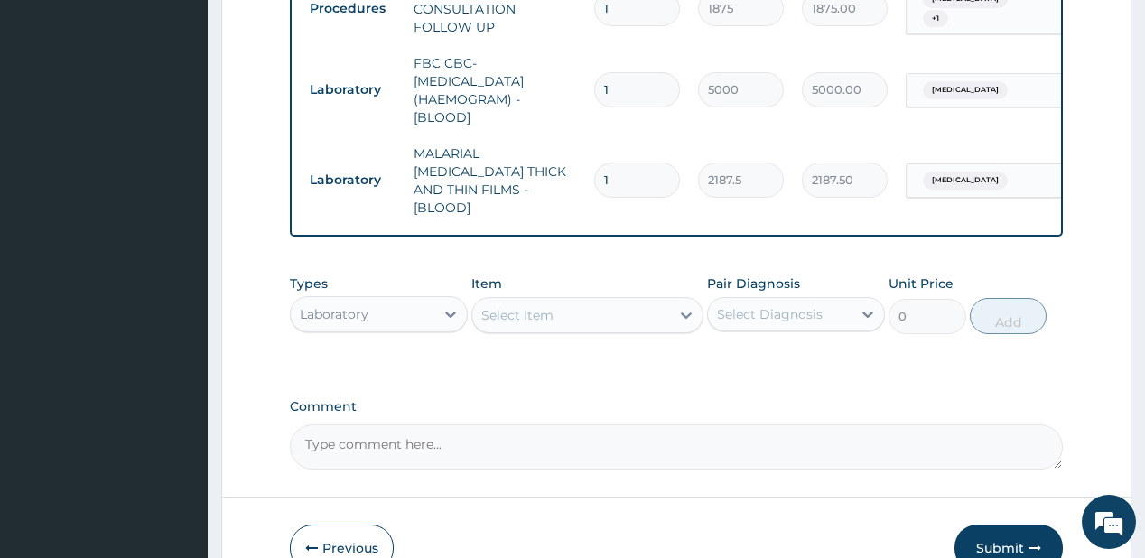
click at [384, 296] on div "Laboratory" at bounding box center [379, 314] width 178 height 36
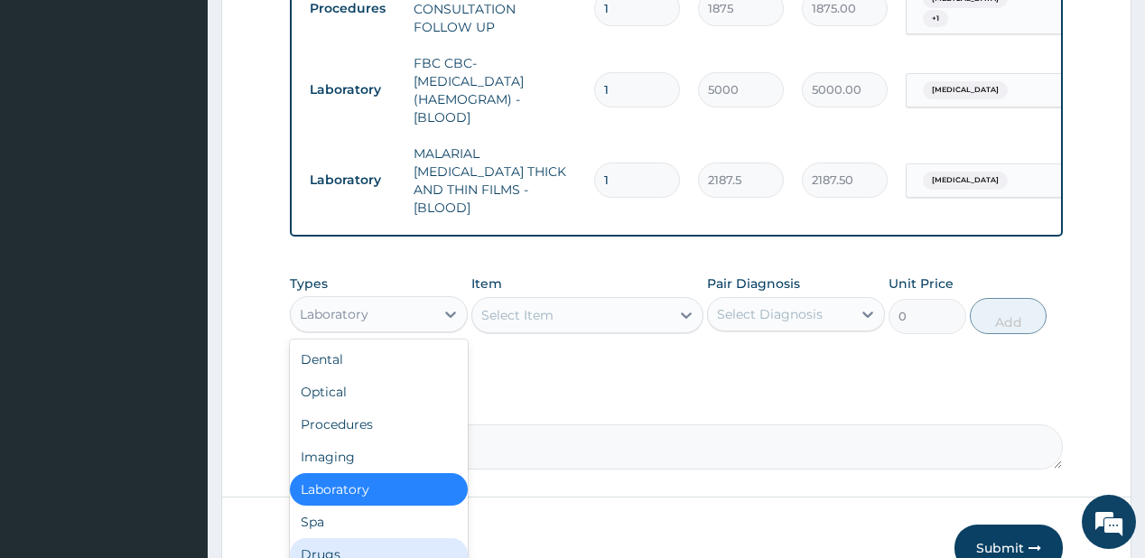
click at [331, 538] on div "Drugs" at bounding box center [379, 554] width 178 height 32
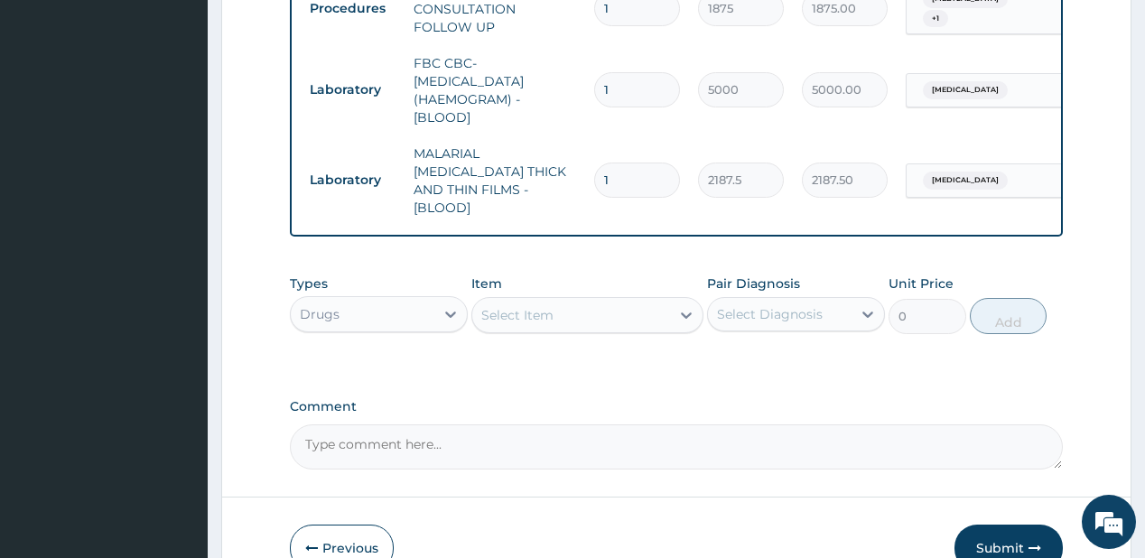
click at [552, 307] on div "Select Item" at bounding box center [517, 315] width 72 height 18
type input "amoxi"
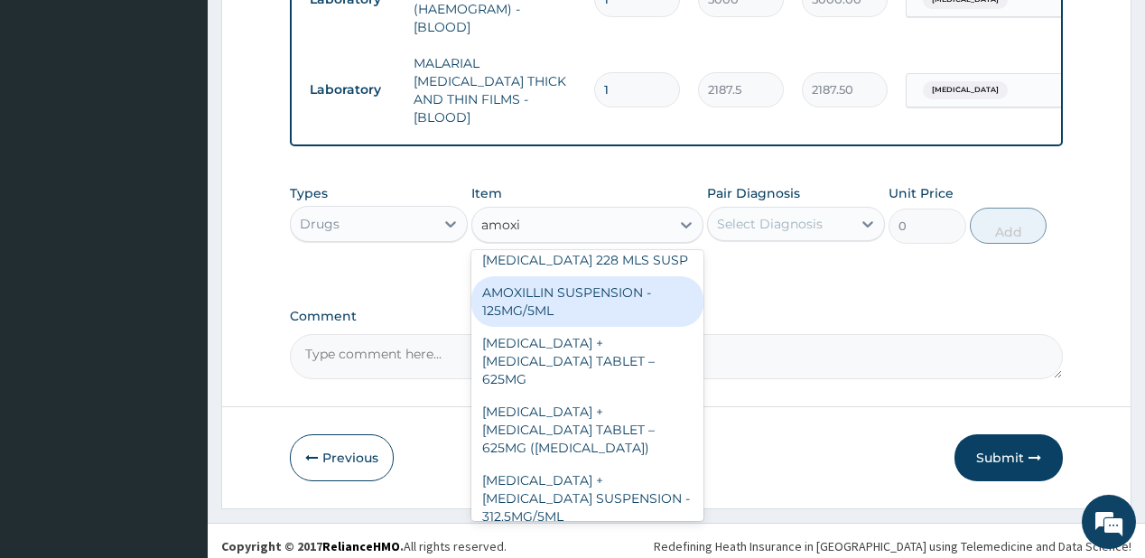
scroll to position [650, 0]
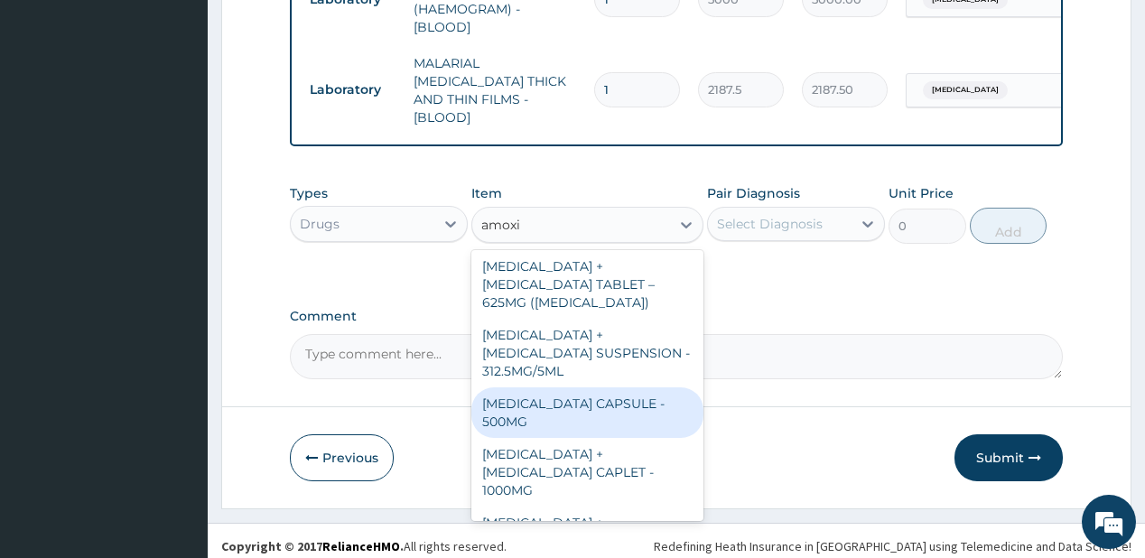
click at [596, 387] on div "AMOXICILLIN CAPSULE - 500MG" at bounding box center [587, 412] width 232 height 51
type input "112"
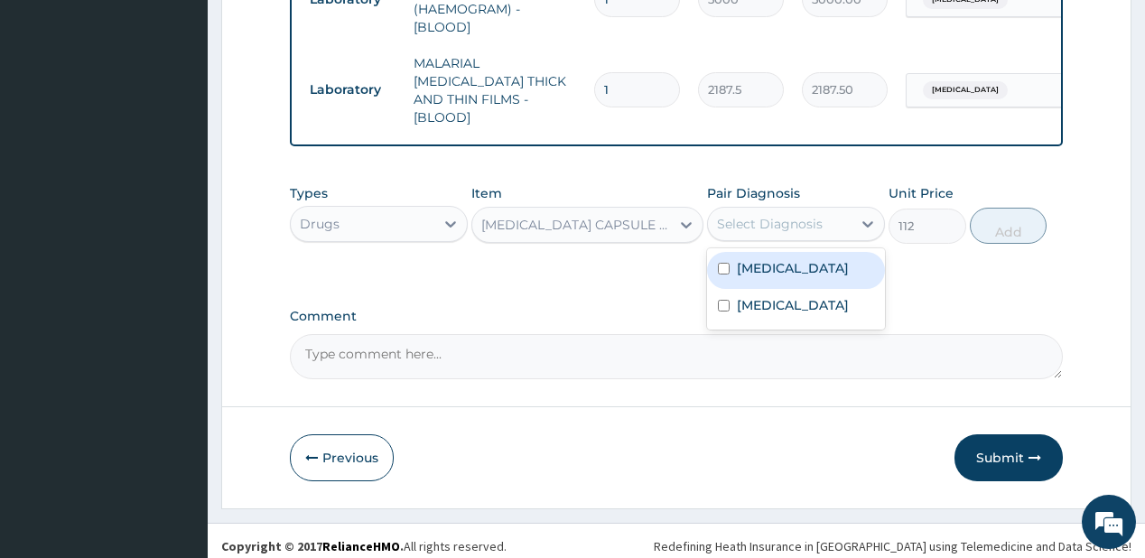
click at [769, 215] on div "Select Diagnosis" at bounding box center [770, 224] width 106 height 18
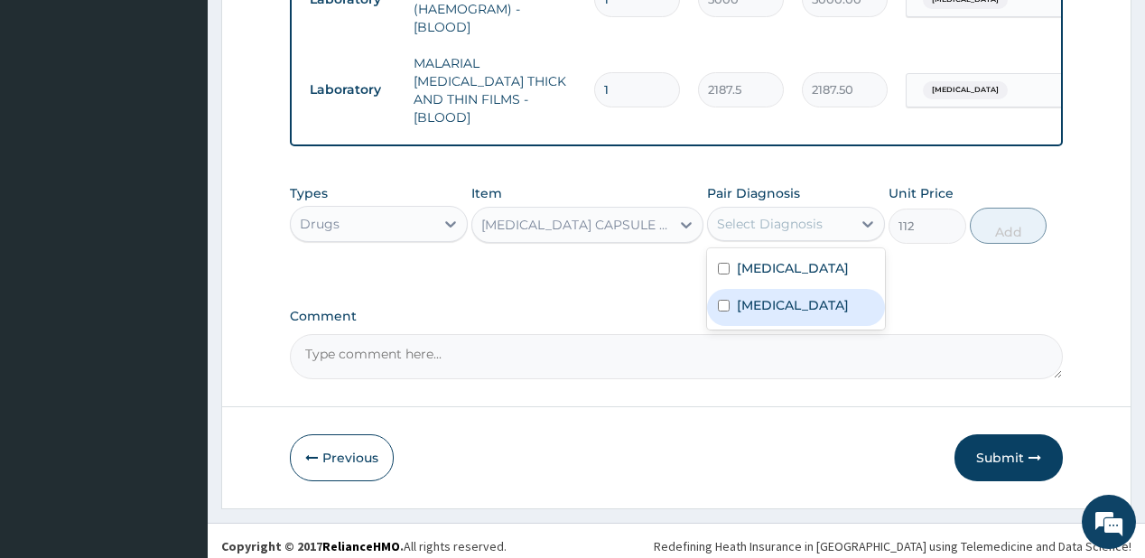
drag, startPoint x: 741, startPoint y: 291, endPoint x: 773, endPoint y: 271, distance: 37.3
click at [741, 296] on label "Upper respiratory infection" at bounding box center [793, 305] width 112 height 18
checkbox input "true"
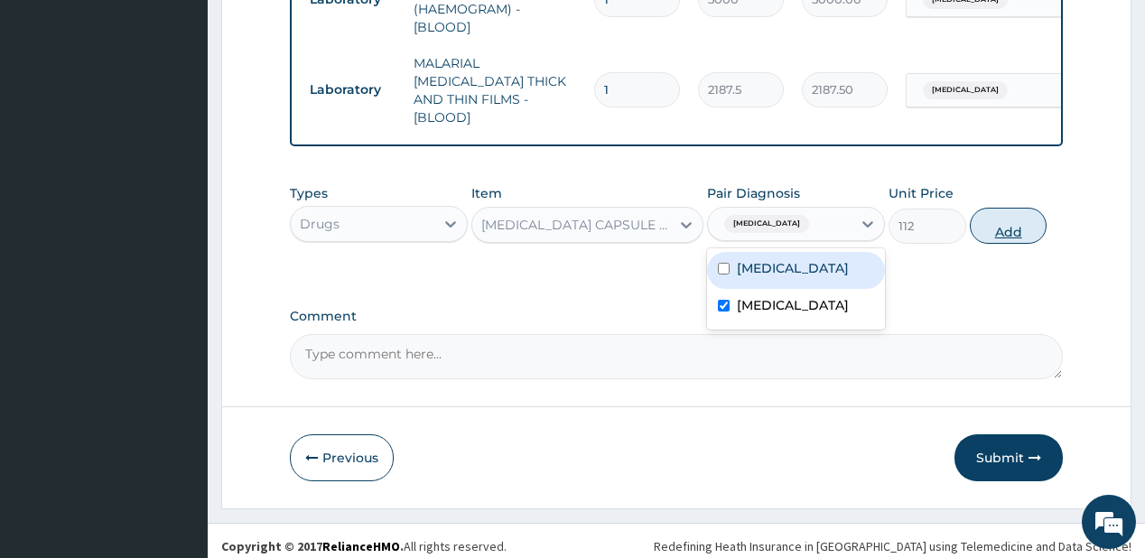
click at [991, 215] on button "Add" at bounding box center [1009, 226] width 78 height 36
type input "0"
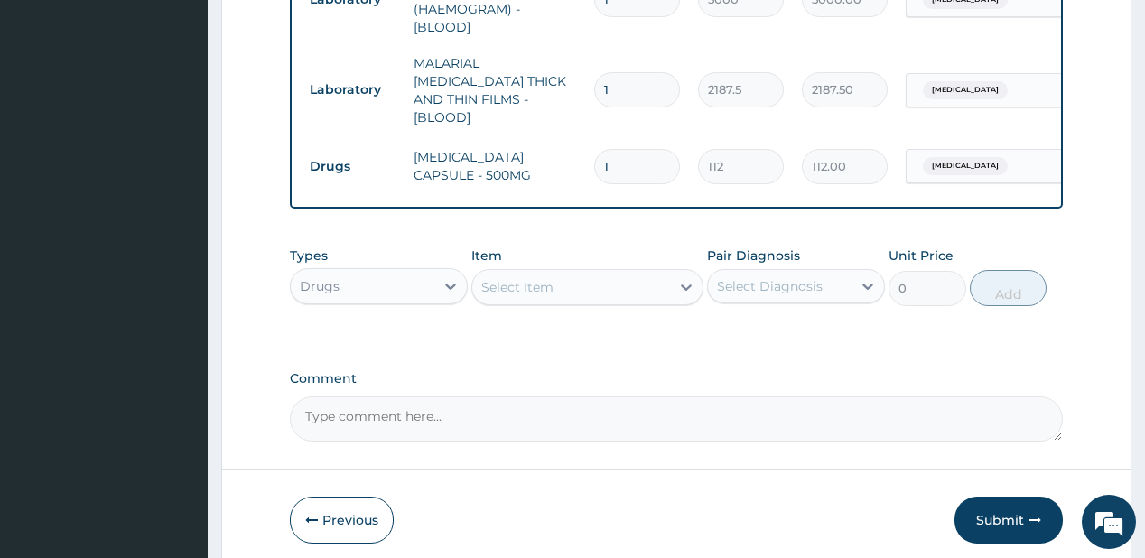
type input "15"
type input "1680.00"
type input "15"
click at [584, 273] on div "Select Item" at bounding box center [571, 287] width 198 height 29
type input "cough"
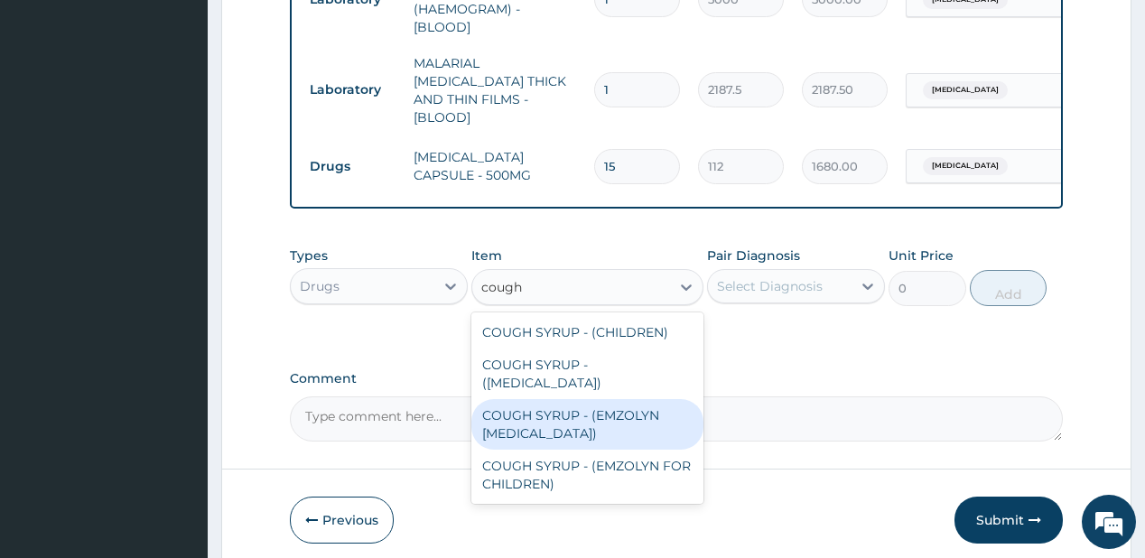
click at [569, 418] on div "COUGH SYRUP - (EMZOLYN EXPECTORANT)" at bounding box center [587, 424] width 232 height 51
type input "1120"
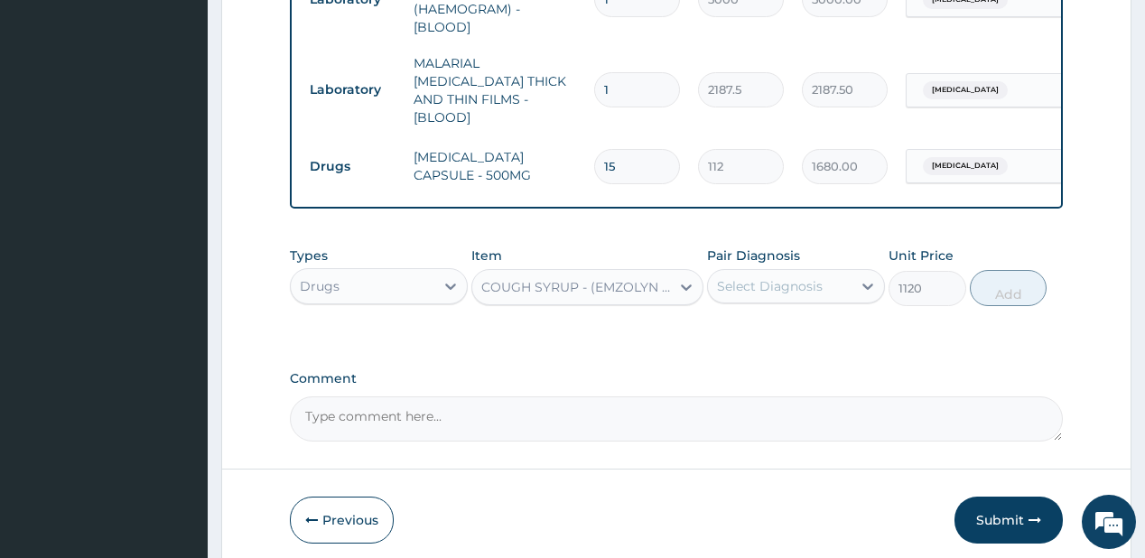
drag, startPoint x: 778, startPoint y: 266, endPoint x: 784, endPoint y: 276, distance: 11.8
click at [779, 277] on div "Select Diagnosis" at bounding box center [770, 286] width 106 height 18
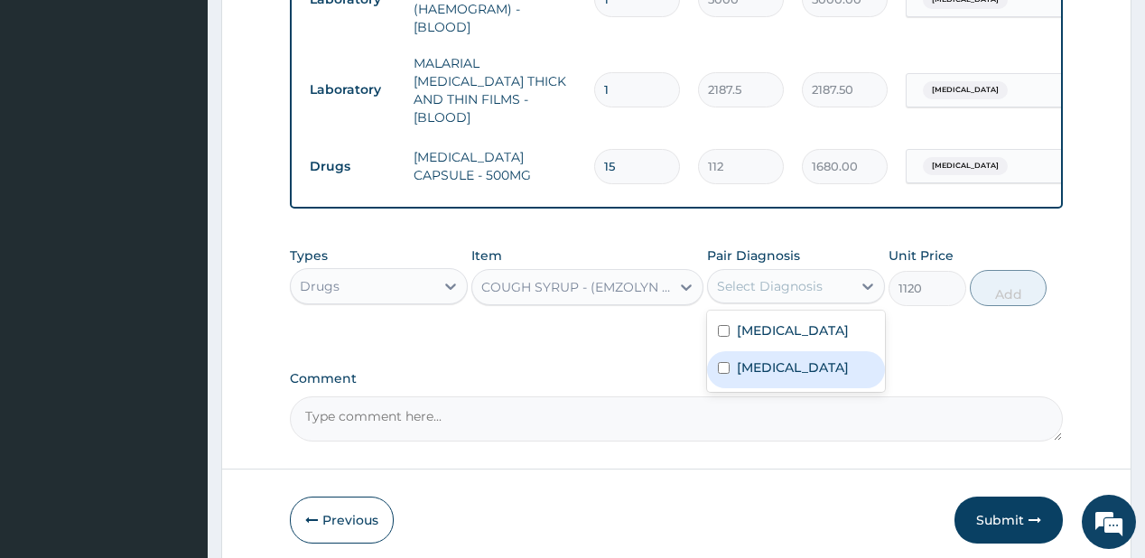
drag, startPoint x: 762, startPoint y: 355, endPoint x: 788, endPoint y: 352, distance: 26.3
click at [762, 358] on label "Upper respiratory infection" at bounding box center [793, 367] width 112 height 18
checkbox input "true"
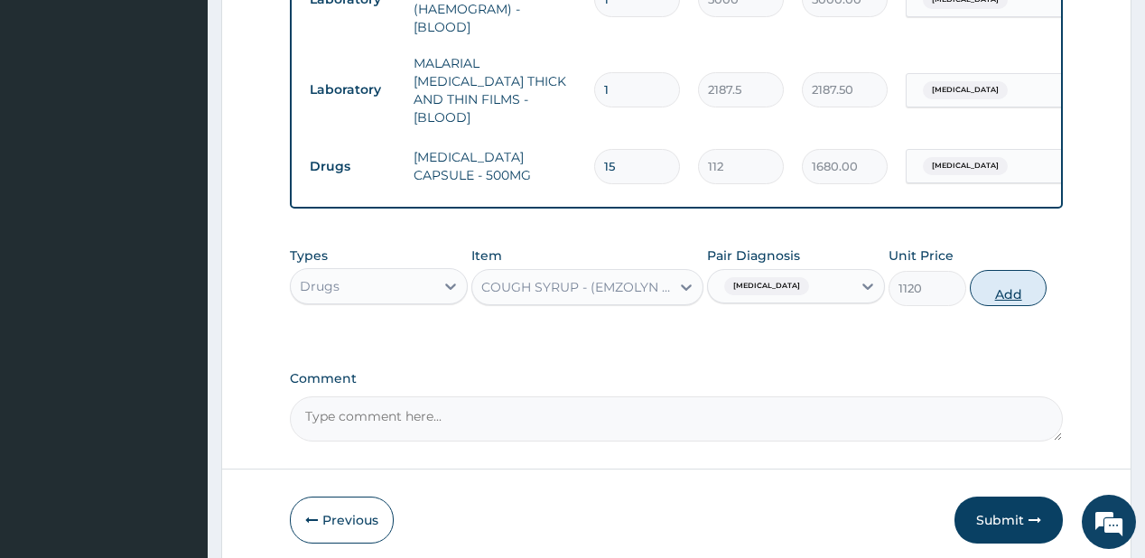
click at [1011, 292] on button "Add" at bounding box center [1009, 288] width 78 height 36
type input "0"
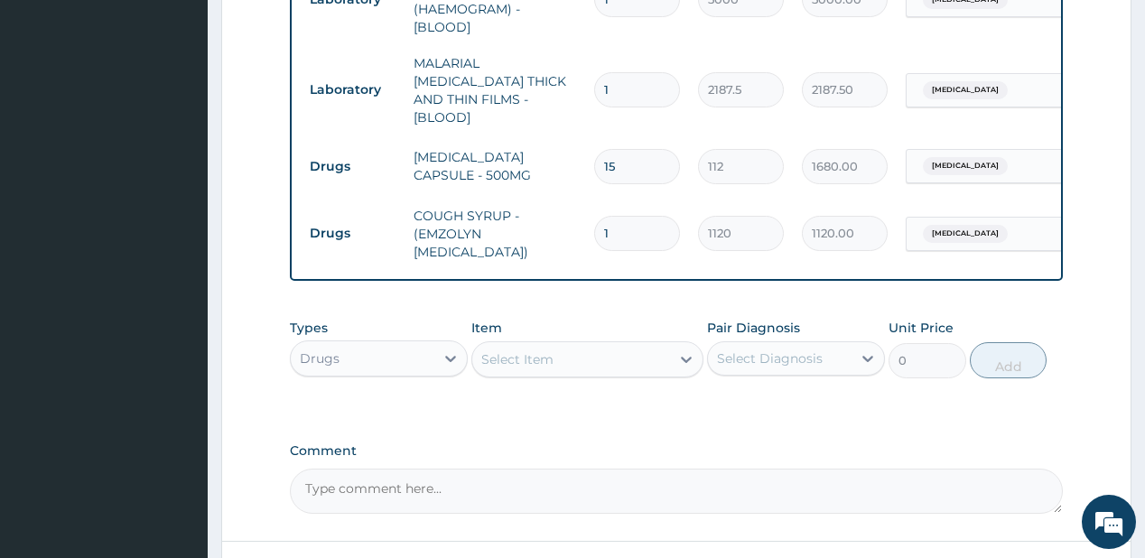
click at [502, 345] on div "Select Item" at bounding box center [571, 359] width 198 height 29
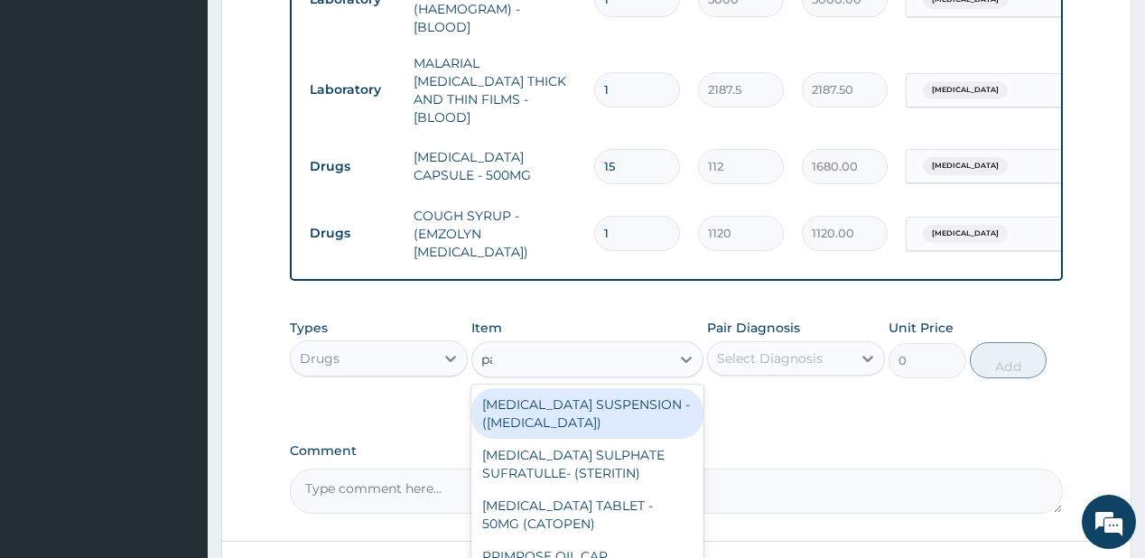
type input "parace"
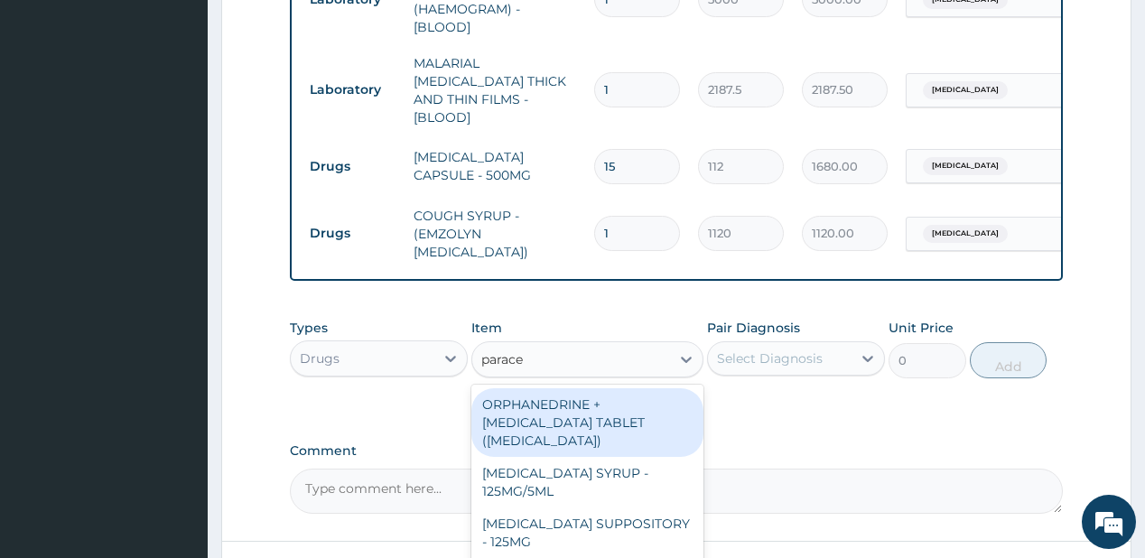
scroll to position [972, 0]
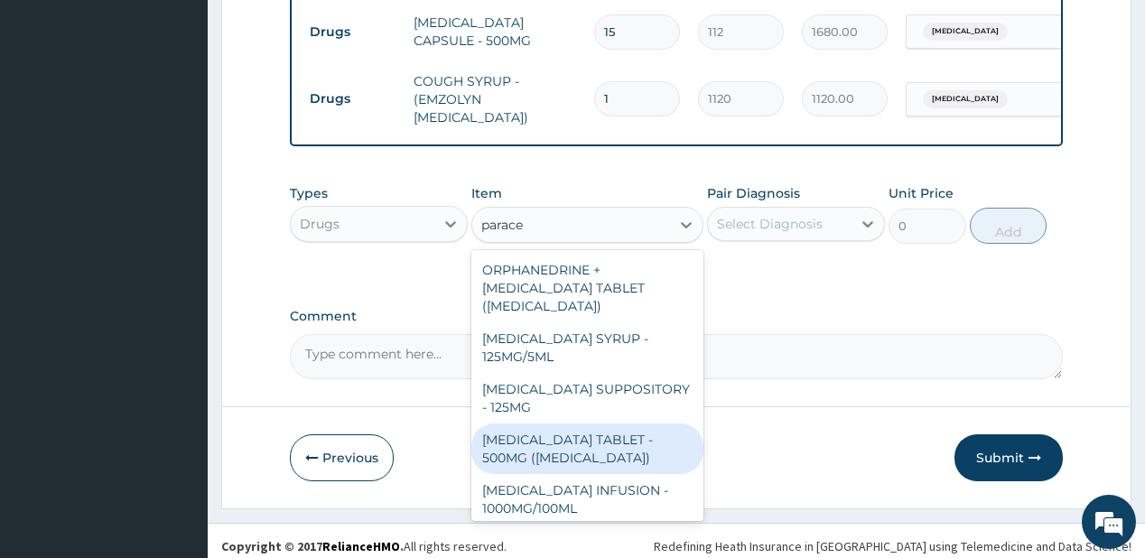
drag, startPoint x: 520, startPoint y: 433, endPoint x: 717, endPoint y: 218, distance: 291.4
click at [521, 432] on div "PARACETAMOL TABLET - 500MG (PANADOL)" at bounding box center [587, 448] width 232 height 51
type input "42"
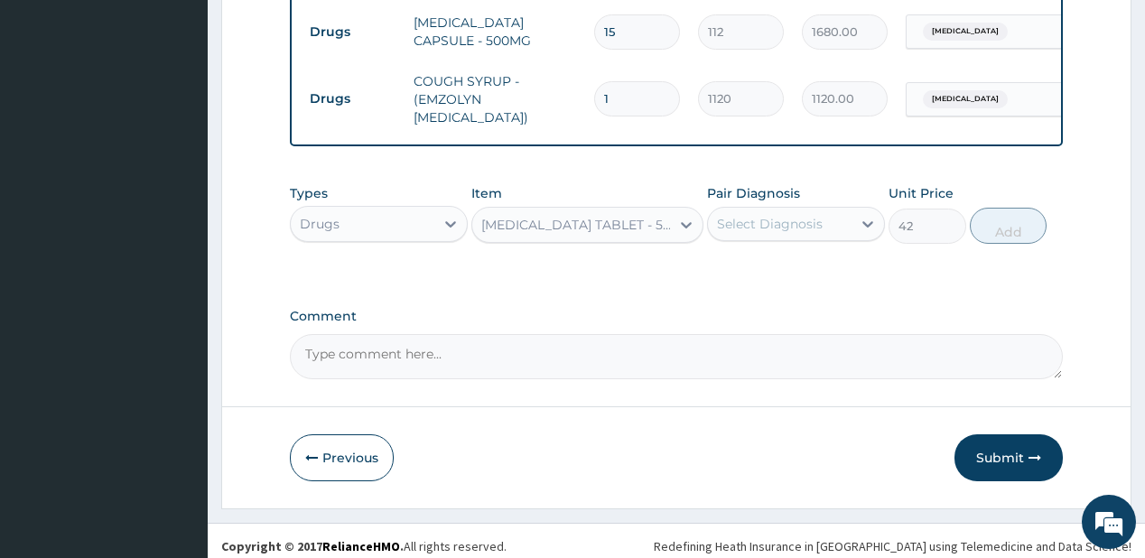
click at [747, 215] on div "Select Diagnosis" at bounding box center [770, 224] width 106 height 18
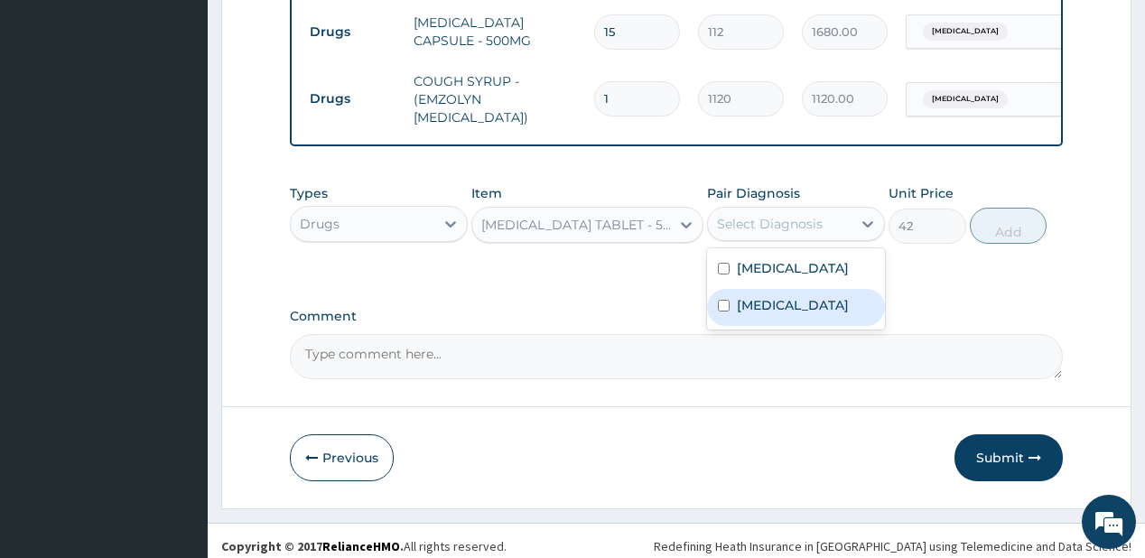
click at [754, 298] on label "Upper respiratory infection" at bounding box center [793, 305] width 112 height 18
checkbox input "true"
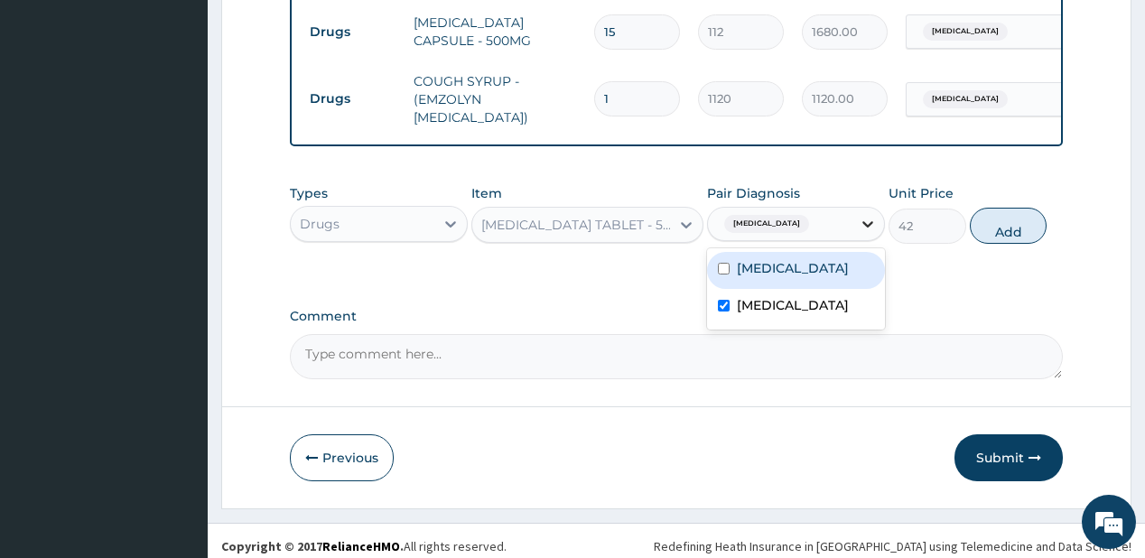
drag, startPoint x: 766, startPoint y: 260, endPoint x: 853, endPoint y: 227, distance: 93.7
click at [766, 260] on label "Malaria" at bounding box center [793, 268] width 112 height 18
checkbox input "true"
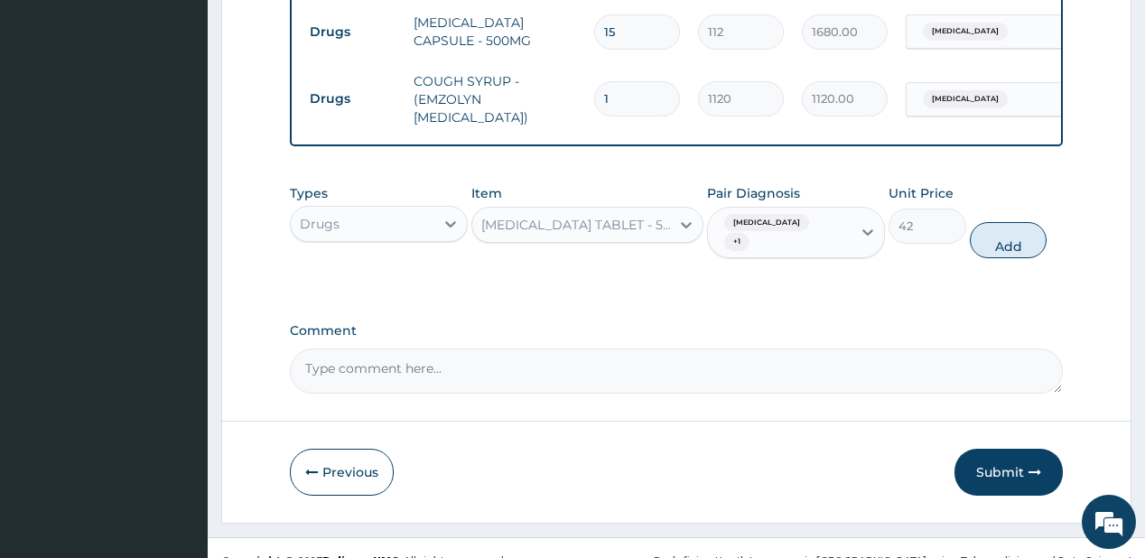
click at [1005, 222] on button "Add" at bounding box center [1009, 240] width 78 height 36
type input "0"
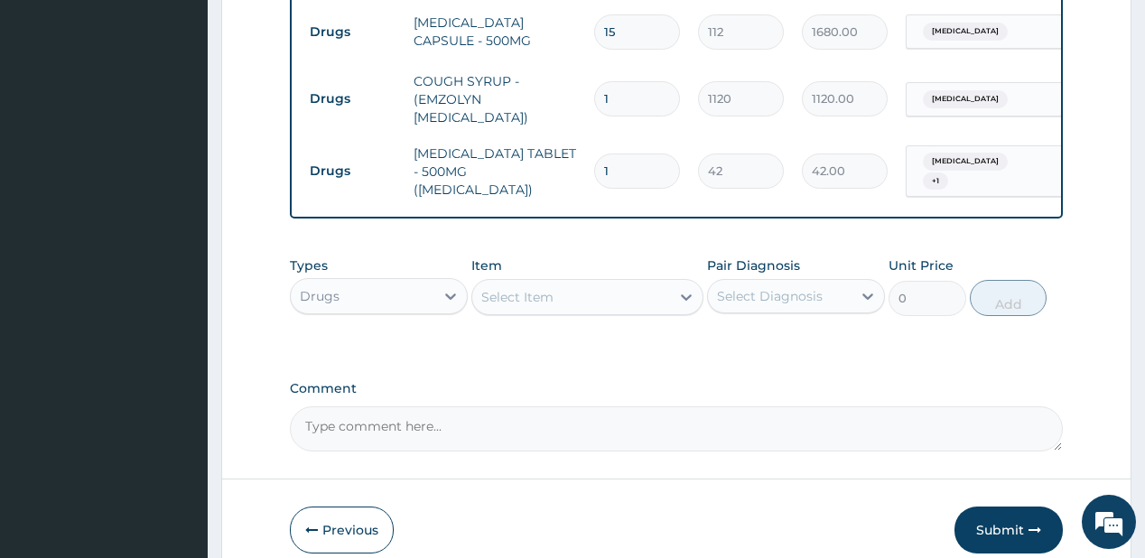
type input "18"
type input "756.00"
type input "18"
click at [619, 284] on div "Select Item" at bounding box center [571, 297] width 198 height 29
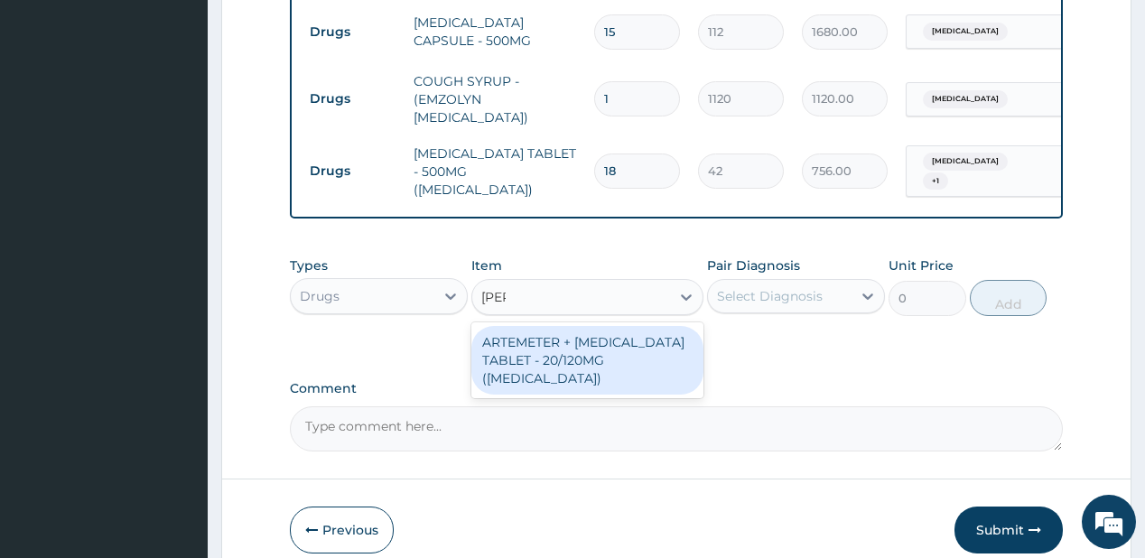
type input "coart"
click at [576, 342] on div "ARTEMETER + LUMEFANTRINE TABLET - 20/120MG (COARTEM)" at bounding box center [587, 360] width 232 height 69
type input "210"
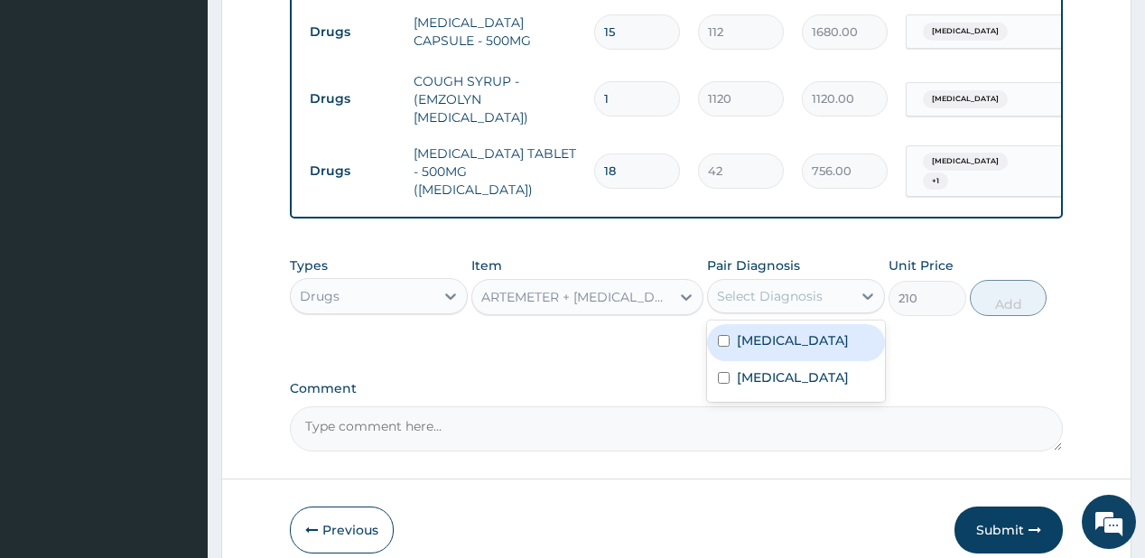
click at [785, 287] on div "Select Diagnosis" at bounding box center [770, 296] width 106 height 18
drag, startPoint x: 766, startPoint y: 326, endPoint x: 926, endPoint y: 289, distance: 164.9
click at [766, 331] on label "Malaria" at bounding box center [793, 340] width 112 height 18
checkbox input "true"
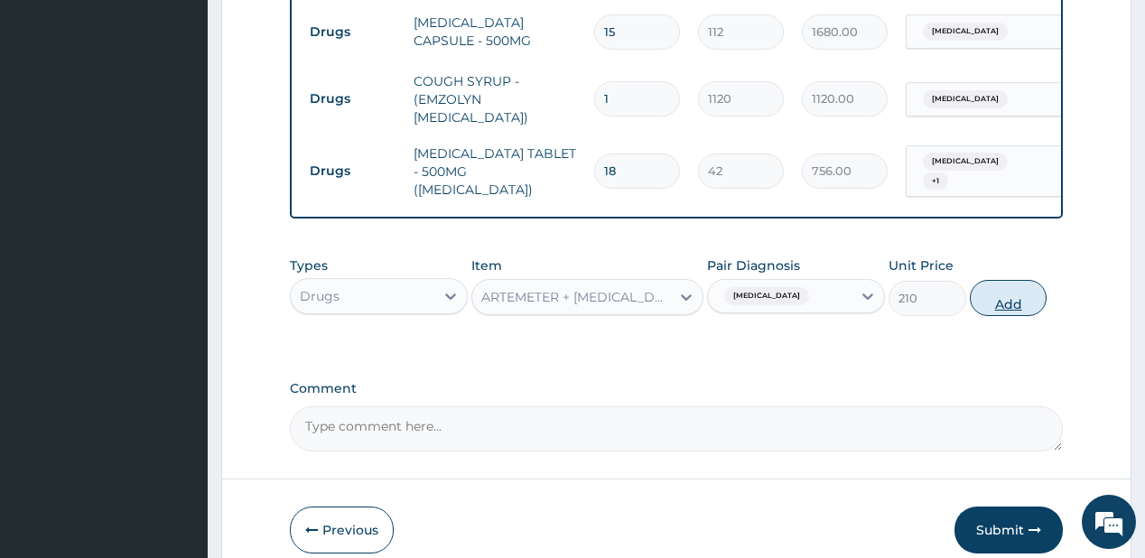
click at [1046, 284] on button "Add" at bounding box center [1009, 298] width 78 height 36
type input "0"
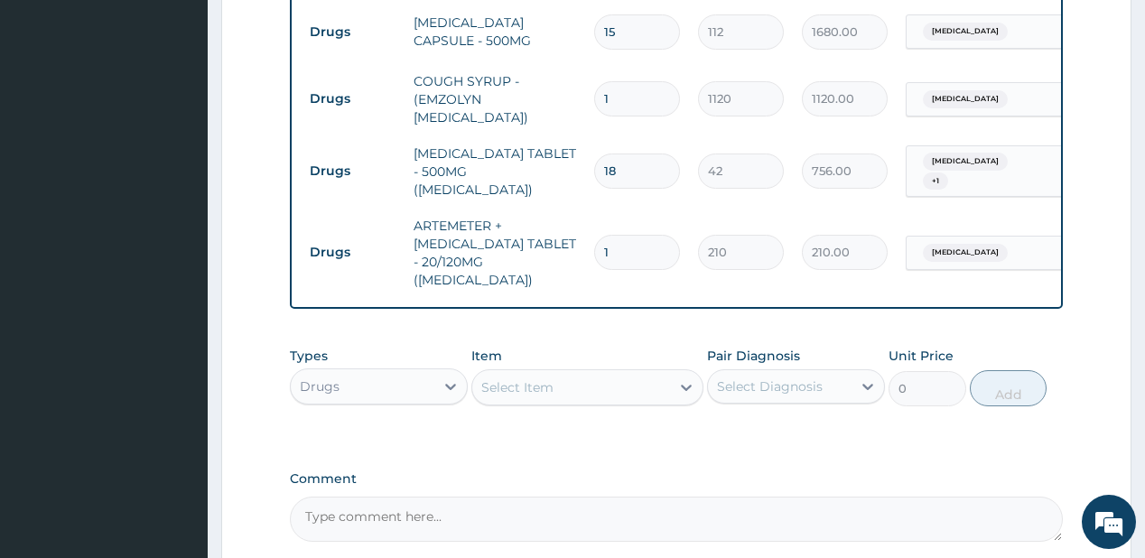
click at [643, 235] on input "1" at bounding box center [637, 252] width 86 height 35
type input "0.00"
type input "2"
type input "420.00"
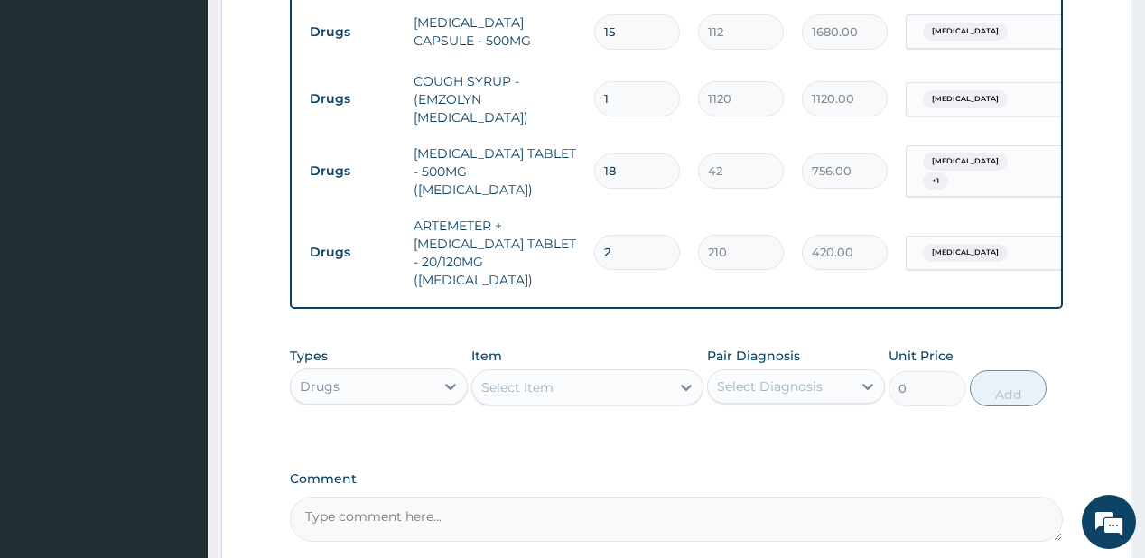
type input "24"
type input "5040.00"
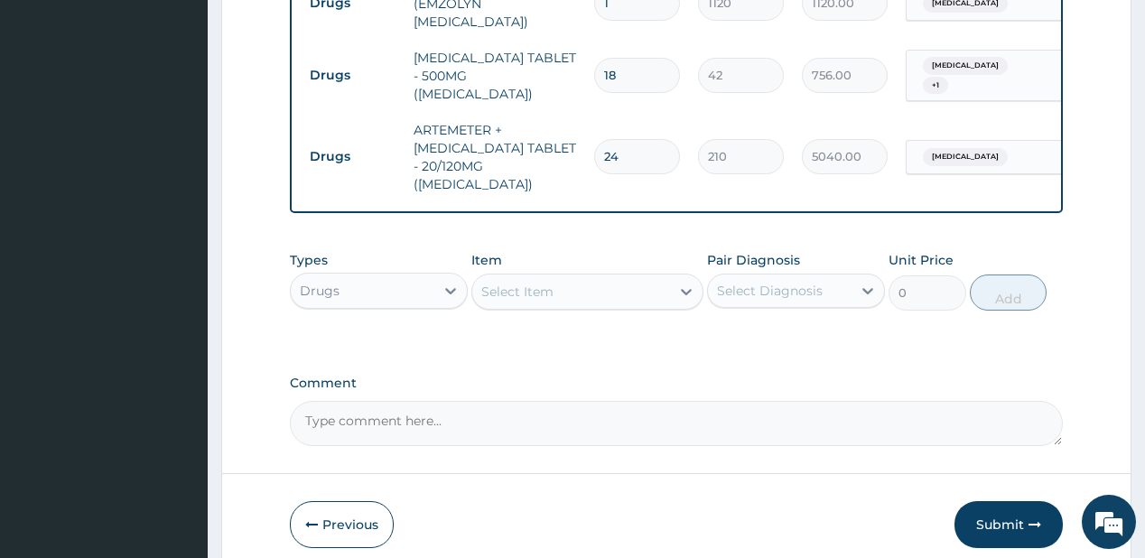
scroll to position [1114, 0]
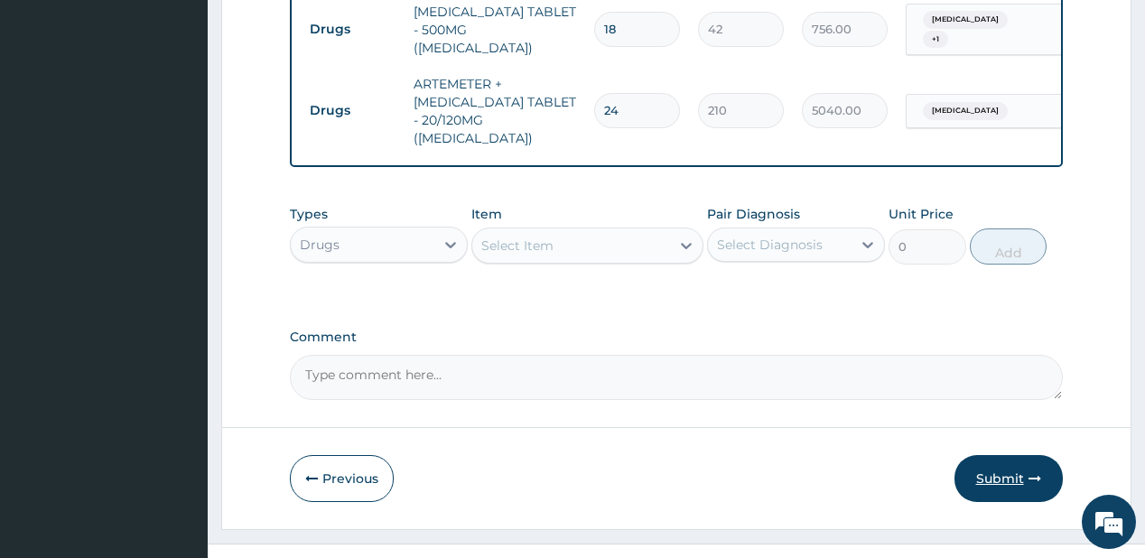
type input "24"
click at [998, 455] on button "Submit" at bounding box center [1008, 478] width 108 height 47
click at [992, 455] on button "Submit" at bounding box center [1008, 478] width 108 height 47
click at [993, 455] on button "Submit" at bounding box center [1008, 478] width 108 height 47
click at [994, 455] on button "Submit" at bounding box center [1008, 478] width 108 height 47
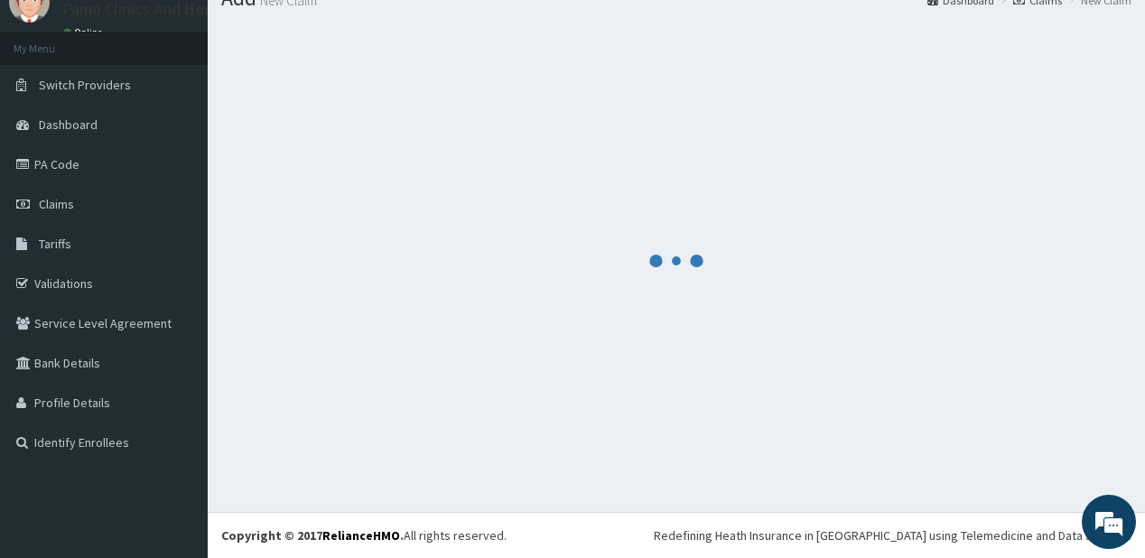
scroll to position [71, 0]
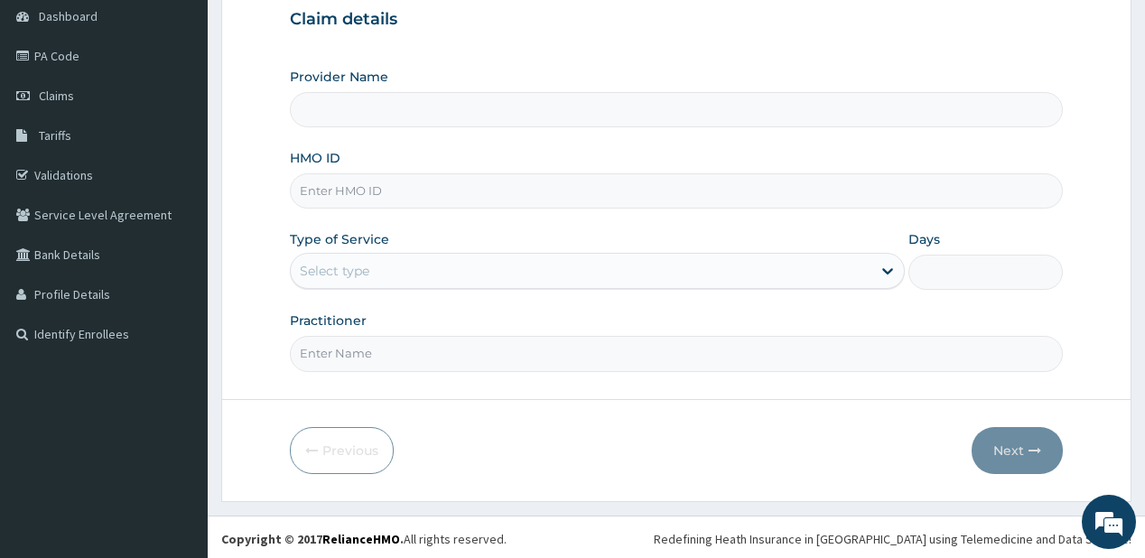
click at [363, 188] on input "HMO ID" at bounding box center [676, 190] width 772 height 35
paste input "JNY/10063/A"
type input "JNY/10063/A"
click at [343, 270] on div "Select type" at bounding box center [335, 271] width 70 height 18
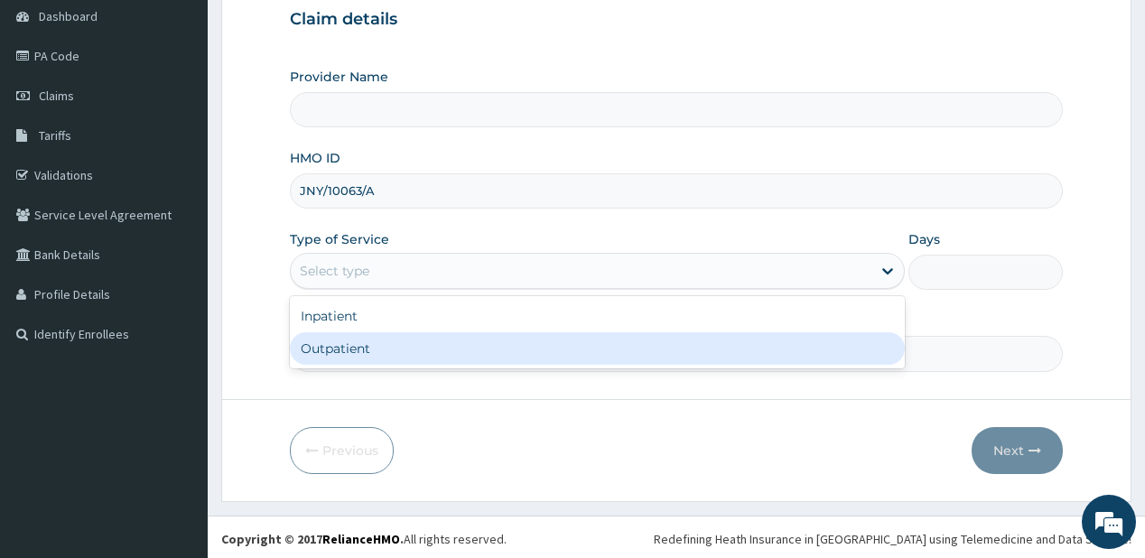
click at [324, 343] on div "Outpatient" at bounding box center [597, 348] width 615 height 32
type input "1"
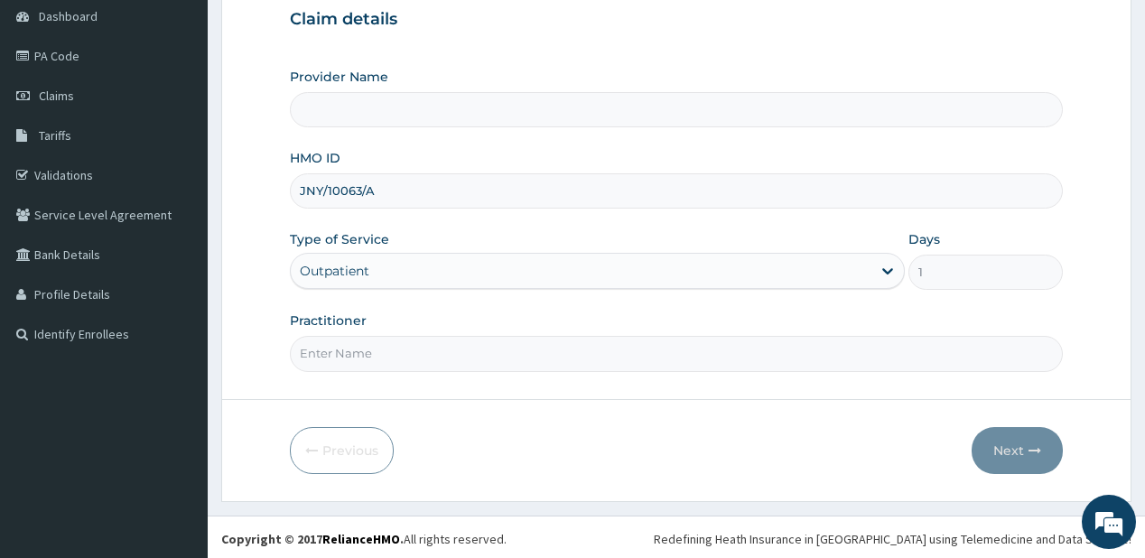
drag, startPoint x: 347, startPoint y: 367, endPoint x: 353, endPoint y: 358, distance: 10.3
click at [347, 364] on input "Practitioner" at bounding box center [676, 353] width 772 height 35
type input "[PERSON_NAME]"
click at [1002, 442] on button "Next" at bounding box center [1016, 450] width 91 height 47
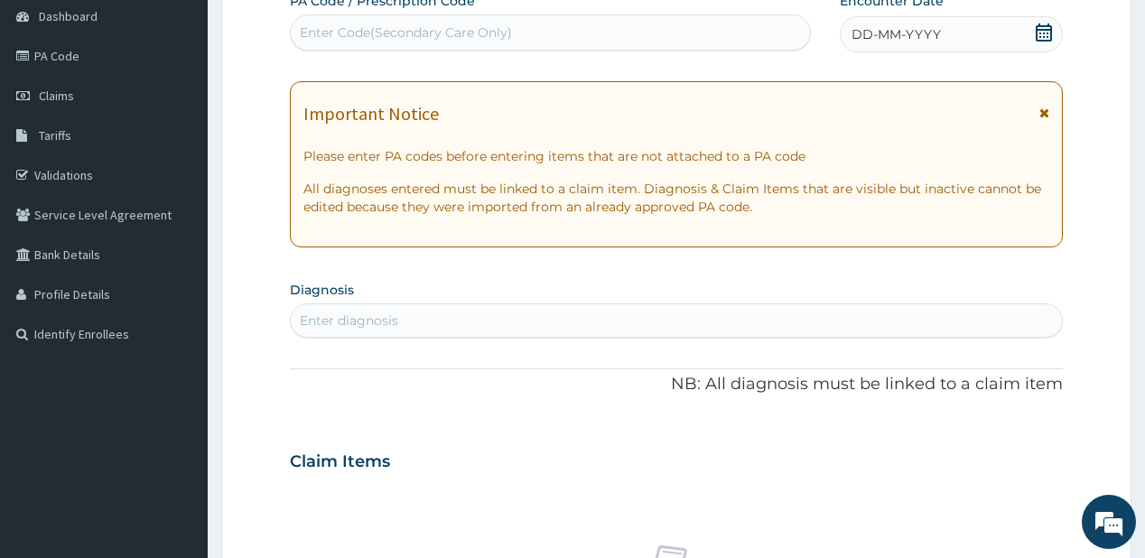
click at [887, 36] on span "DD-MM-YYYY" at bounding box center [895, 34] width 89 height 18
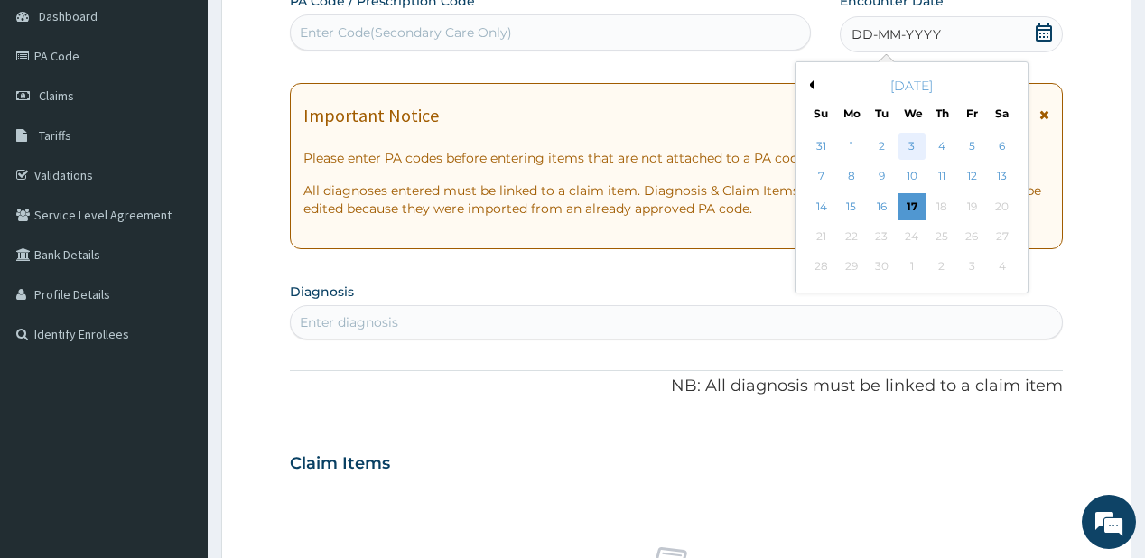
click at [911, 146] on div "3" at bounding box center [910, 146] width 27 height 27
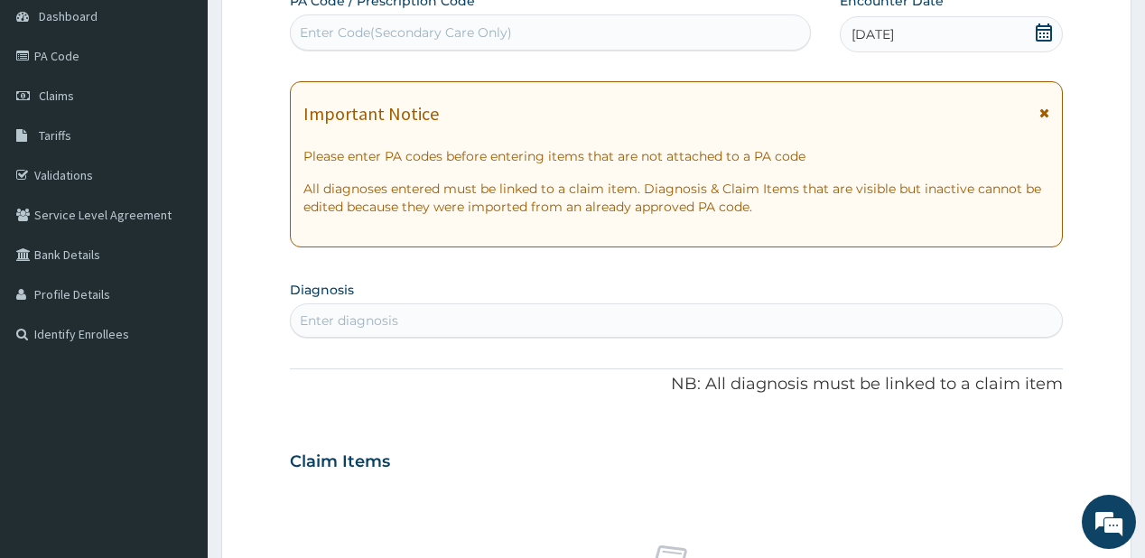
click at [418, 320] on div "Enter diagnosis" at bounding box center [676, 320] width 770 height 29
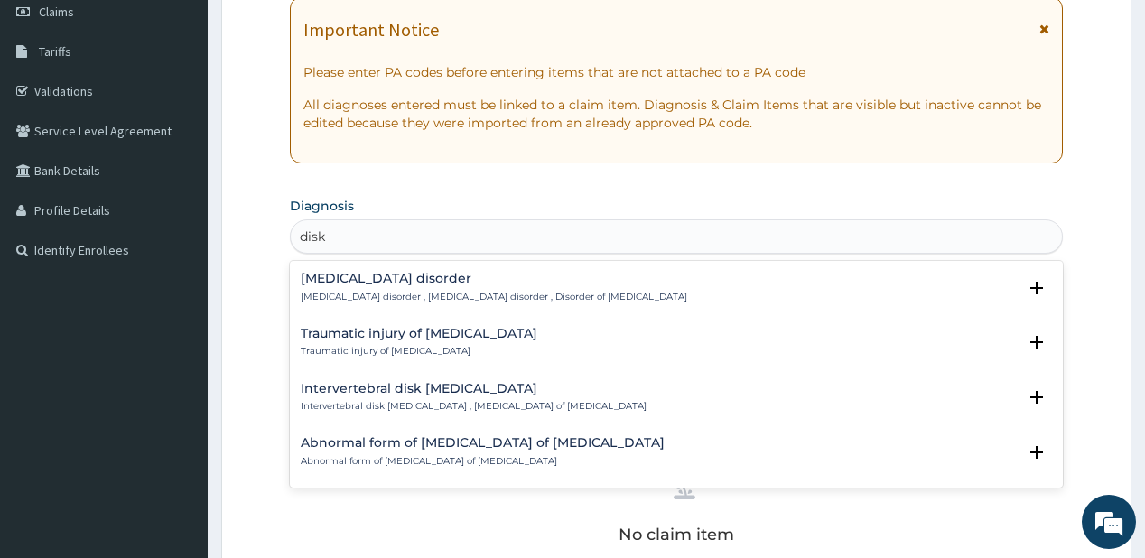
scroll to position [325, 0]
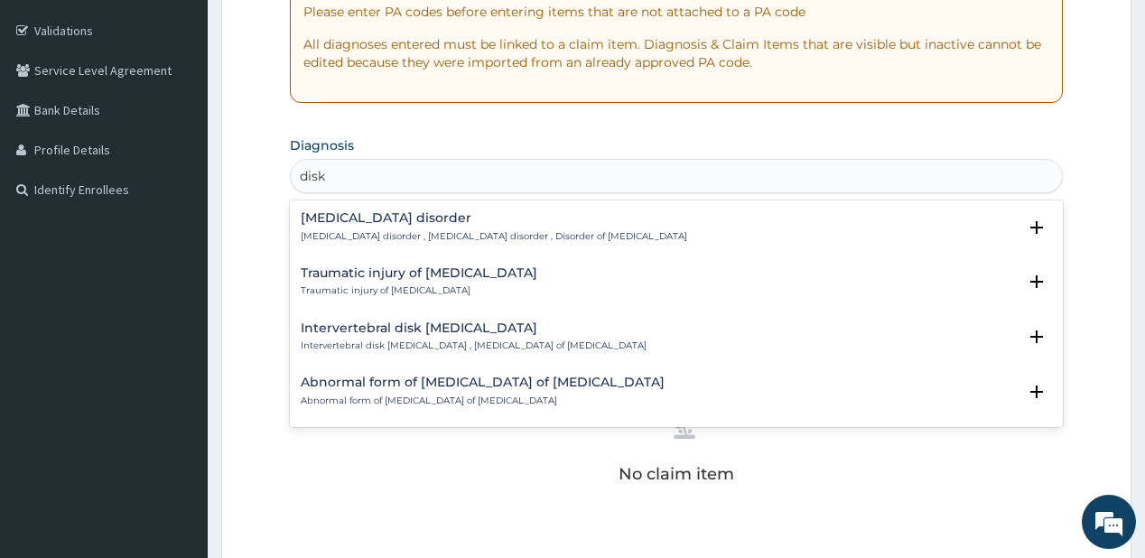
type input "disk"
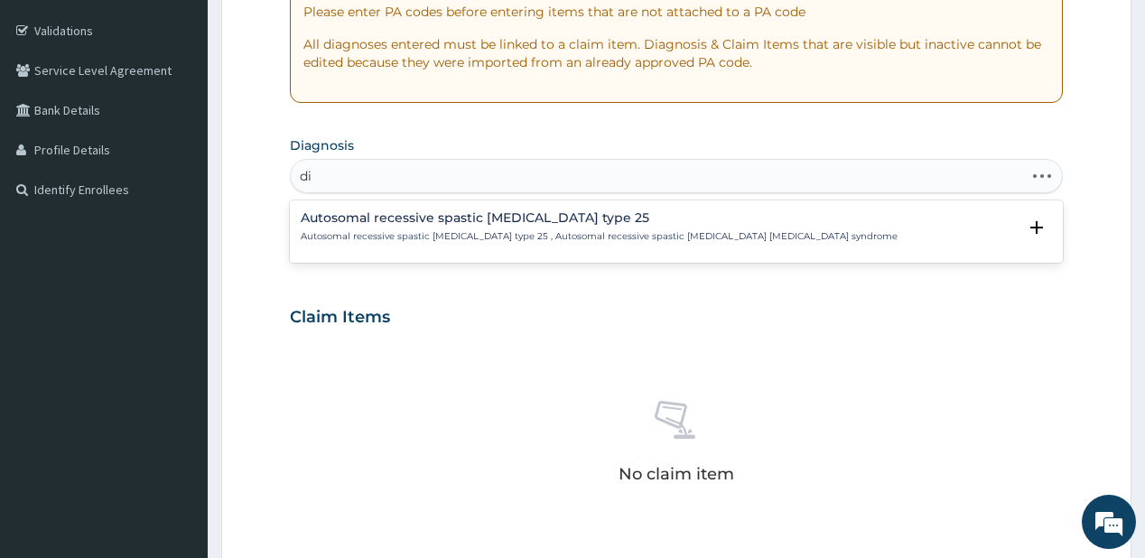
type input "d"
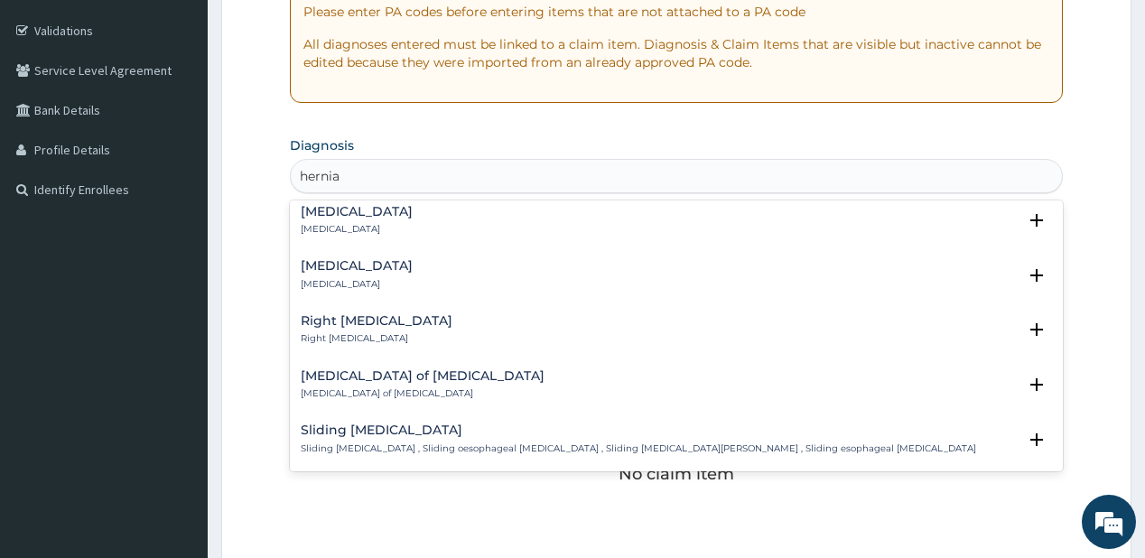
scroll to position [2501, 0]
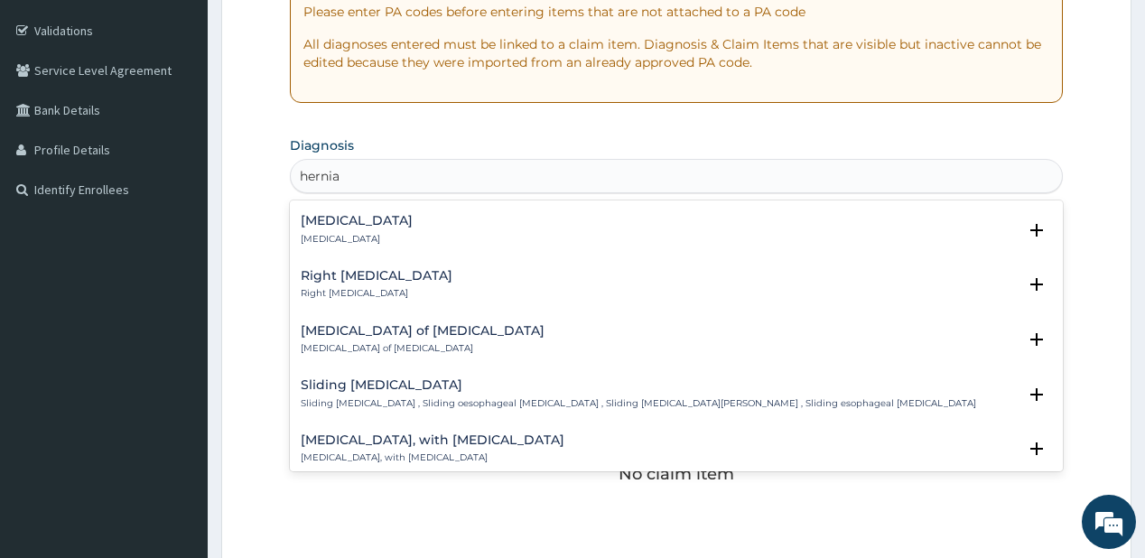
type input "hernia"
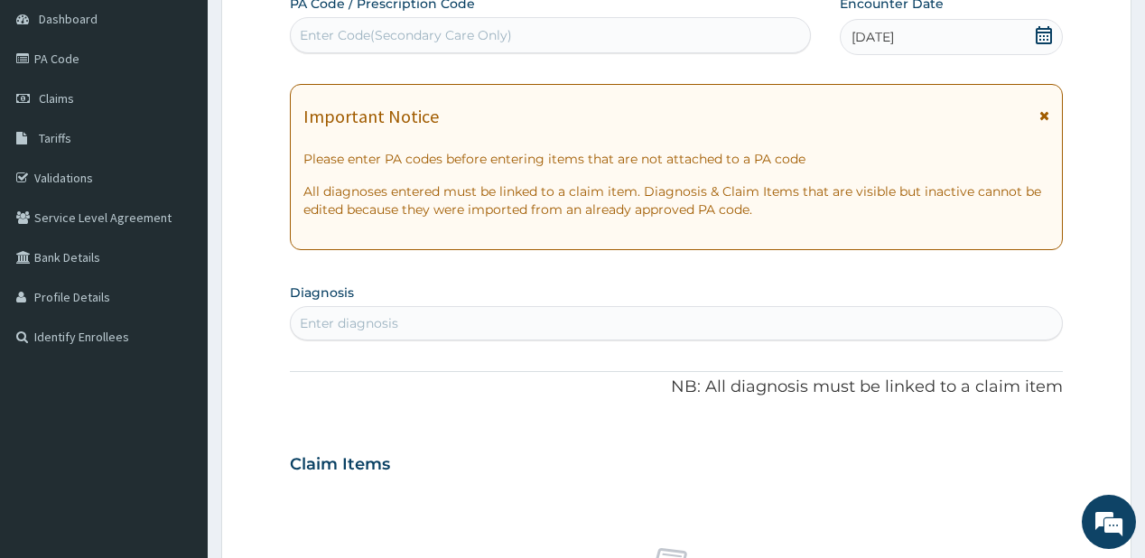
scroll to position [108, 0]
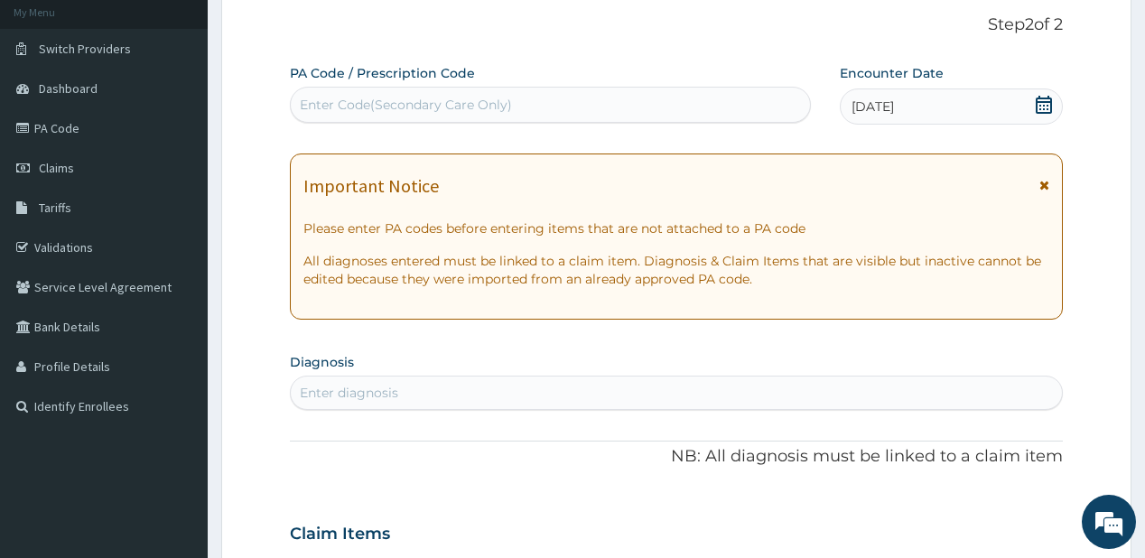
click at [361, 386] on div "Enter diagnosis" at bounding box center [349, 393] width 98 height 18
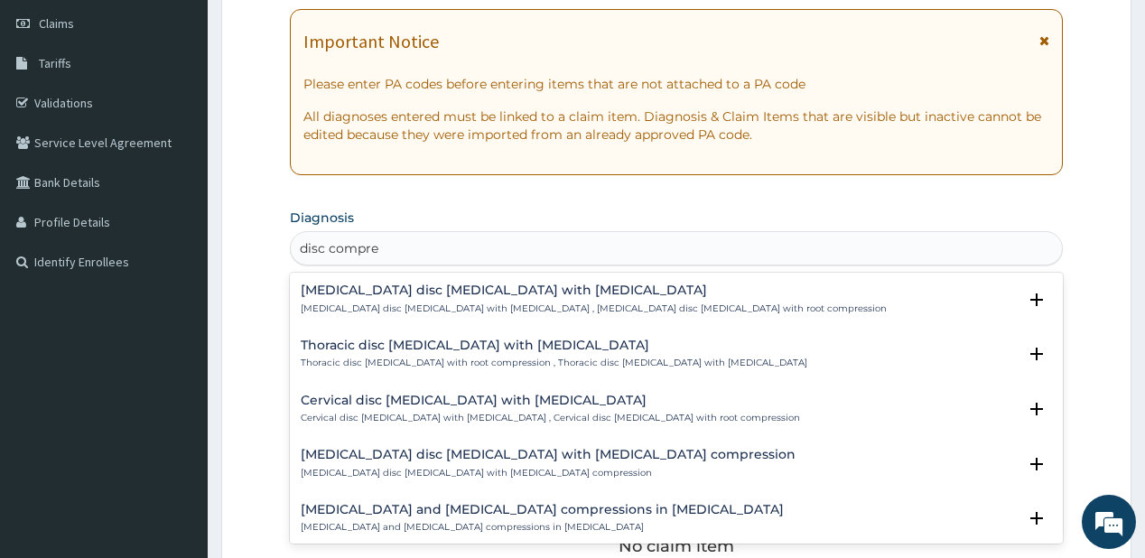
scroll to position [10, 0]
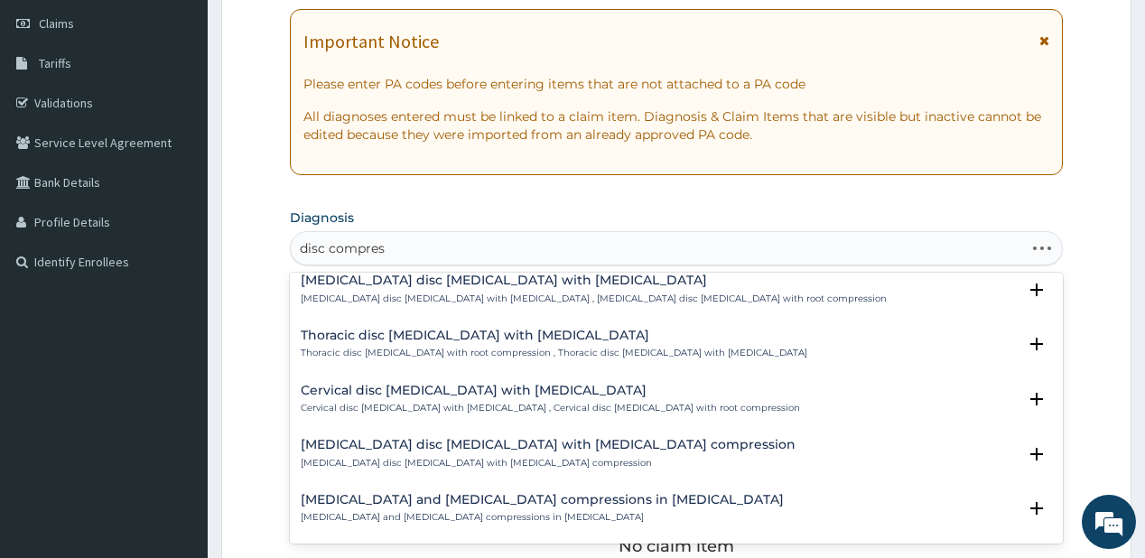
type input "disc compress"
click at [480, 285] on h4 "[MEDICAL_DATA] disc [MEDICAL_DATA] with [MEDICAL_DATA]" at bounding box center [594, 281] width 586 height 14
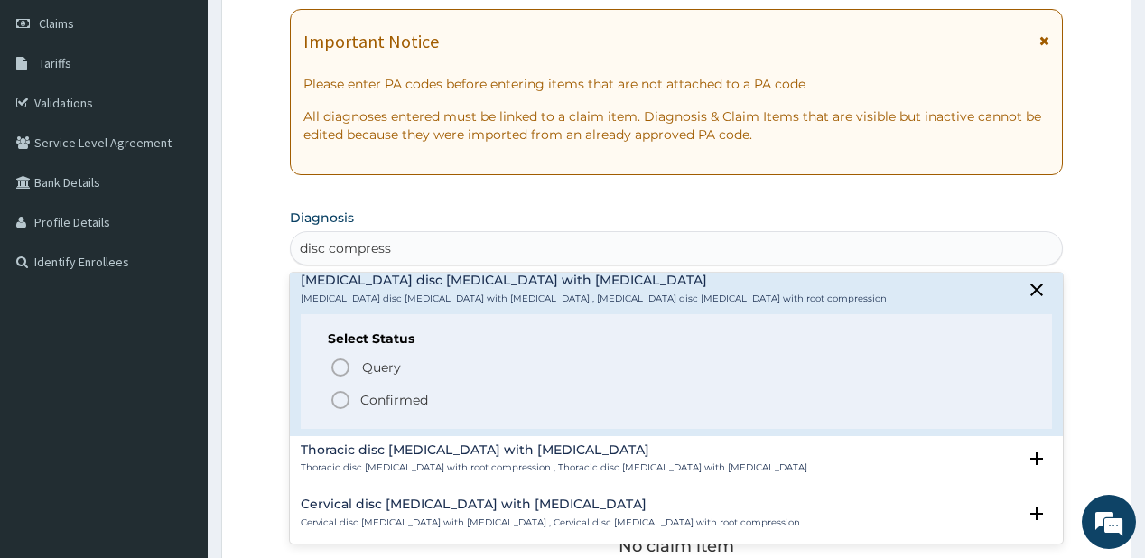
click at [357, 390] on span "Confirmed" at bounding box center [676, 400] width 694 height 22
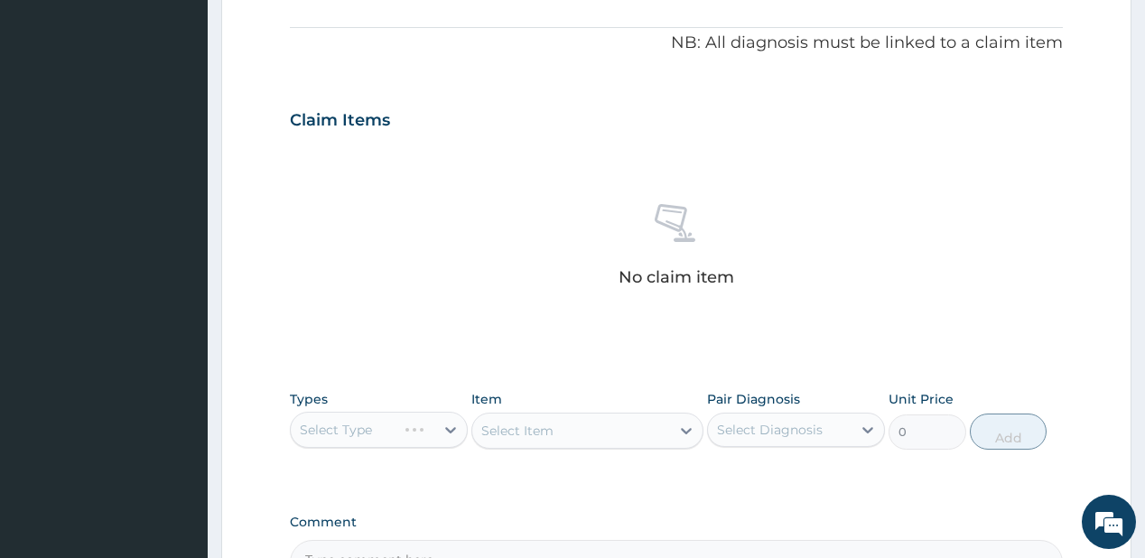
scroll to position [542, 0]
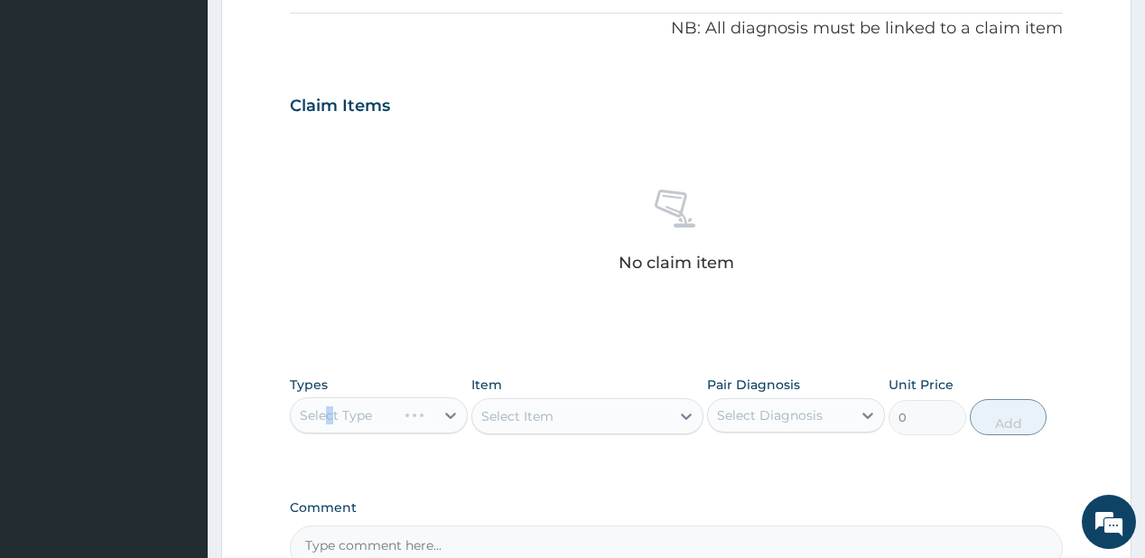
click at [329, 404] on div "Select Type" at bounding box center [379, 415] width 178 height 36
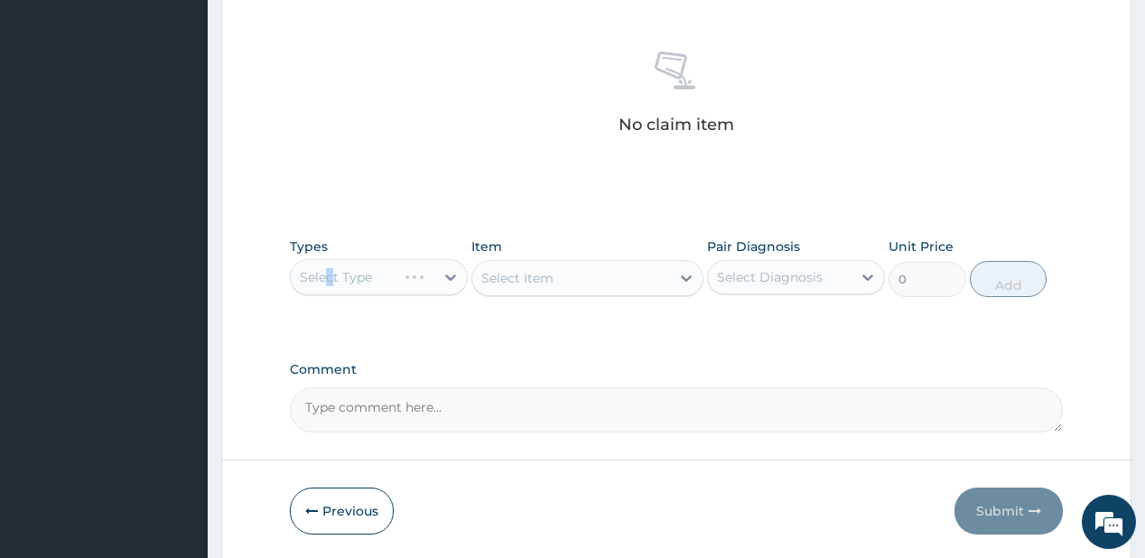
scroll to position [686, 0]
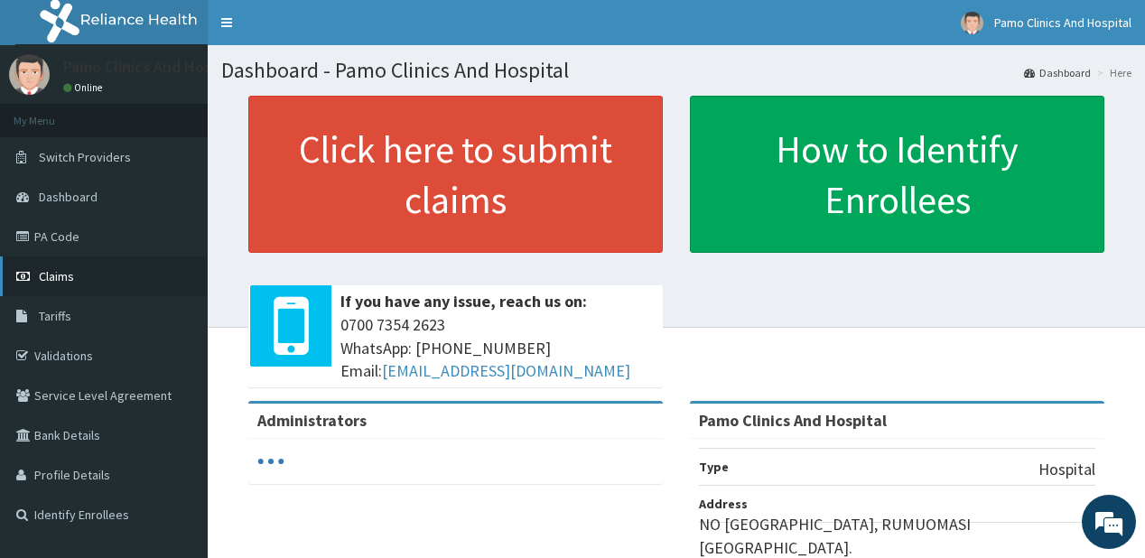
click at [44, 274] on span "Claims" at bounding box center [56, 276] width 35 height 16
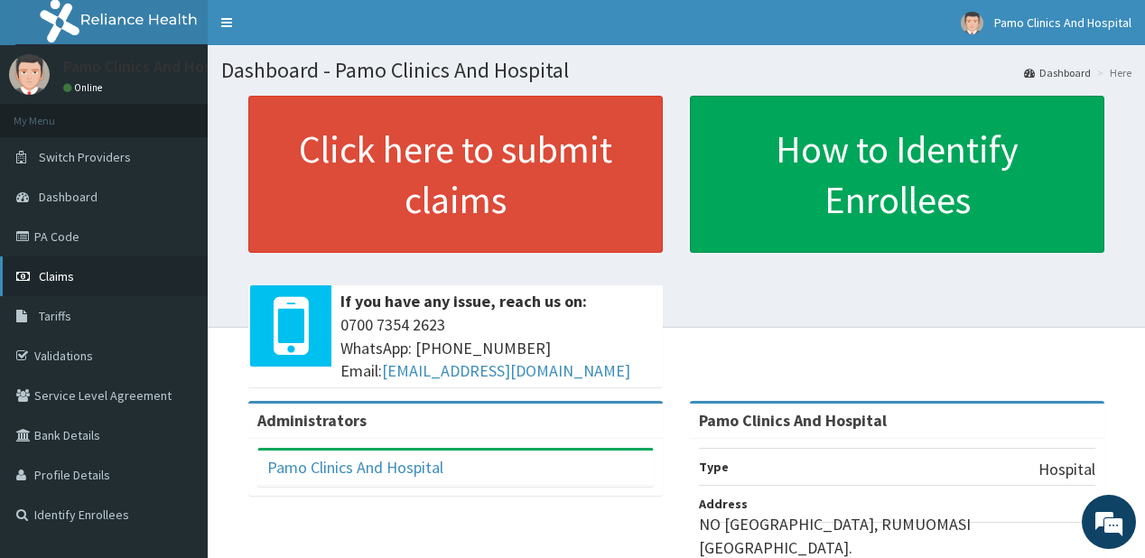
click at [55, 269] on span "Claims" at bounding box center [56, 276] width 35 height 16
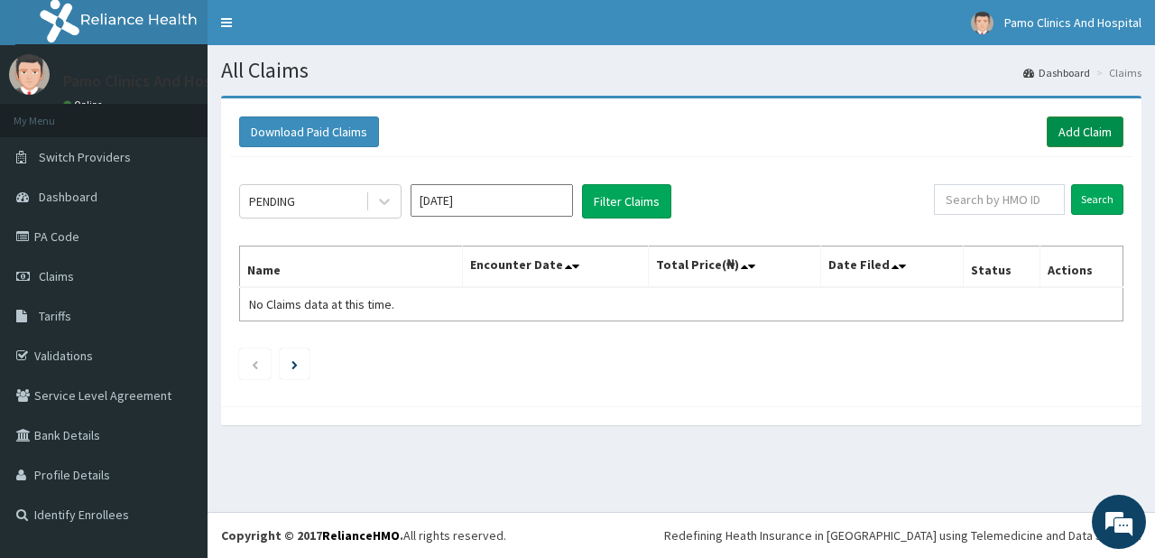
click at [1071, 127] on link "Add Claim" at bounding box center [1085, 131] width 77 height 31
click at [1078, 133] on link "Add Claim" at bounding box center [1085, 131] width 77 height 31
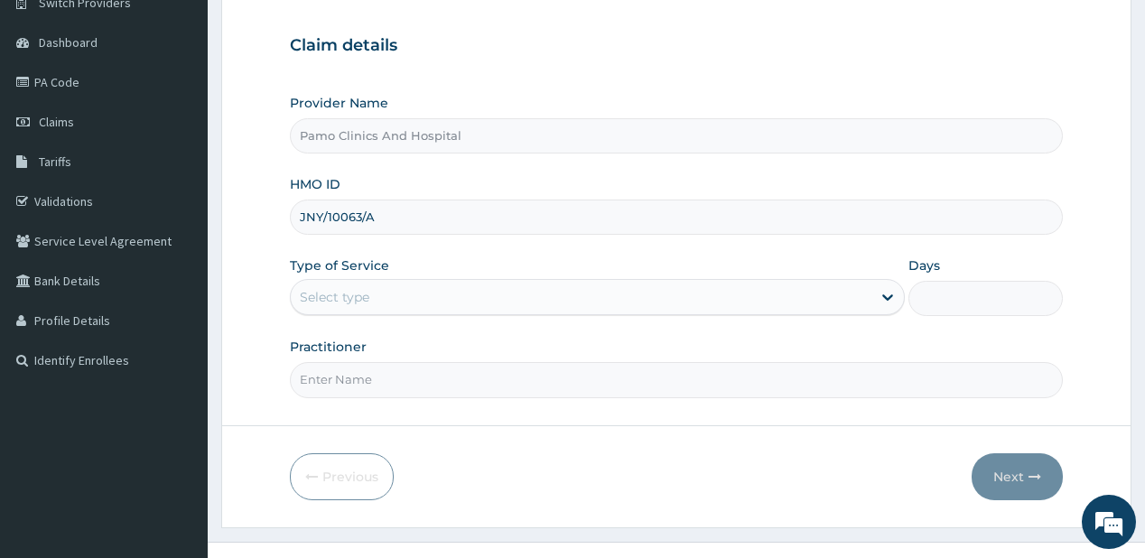
scroll to position [181, 0]
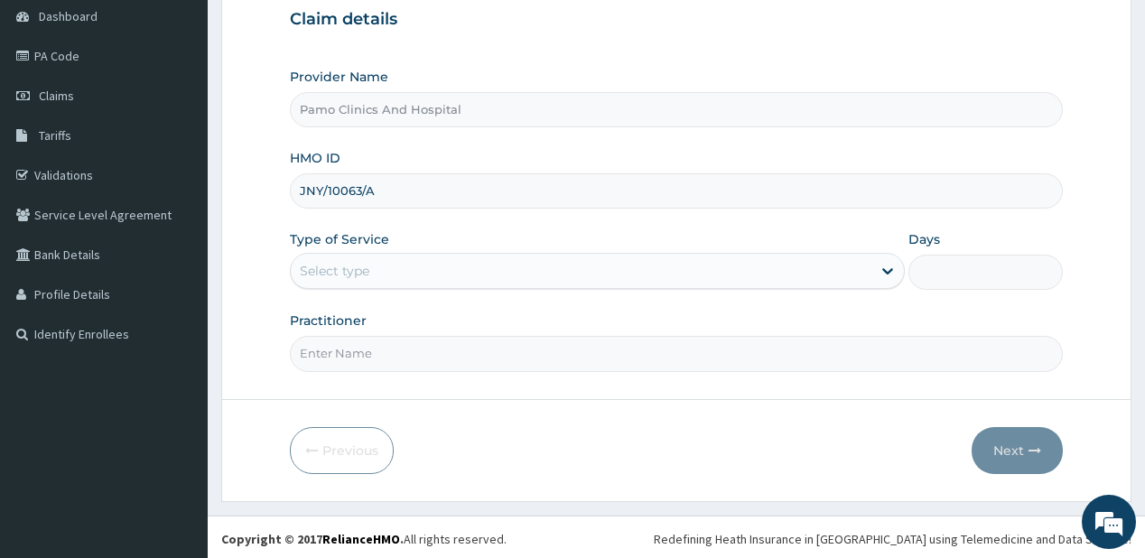
type input "JNY/10063/A"
click at [344, 274] on div "Select type" at bounding box center [335, 271] width 70 height 18
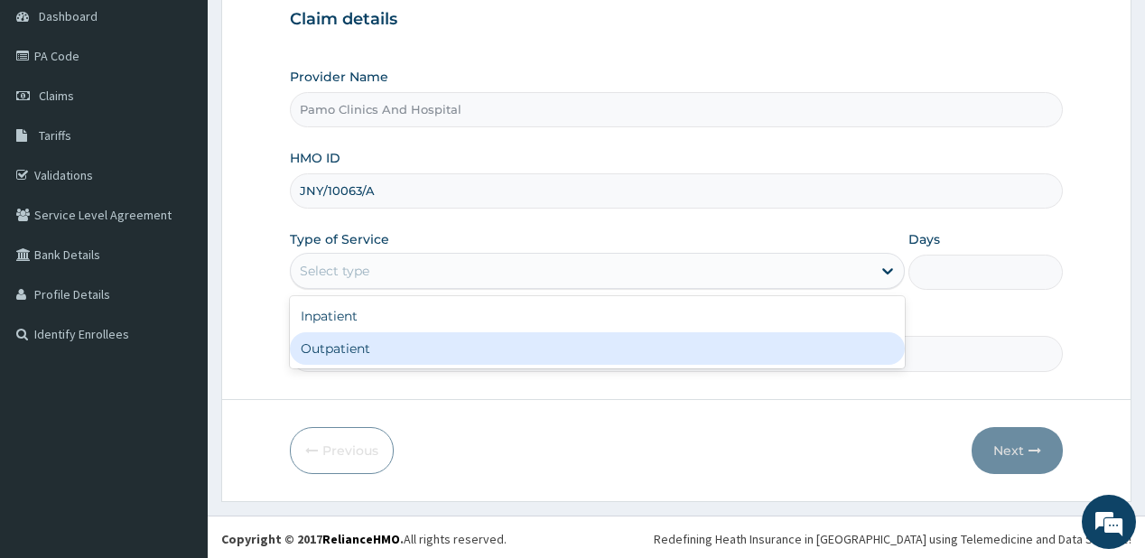
click at [350, 350] on div "Outpatient" at bounding box center [597, 348] width 615 height 32
type input "1"
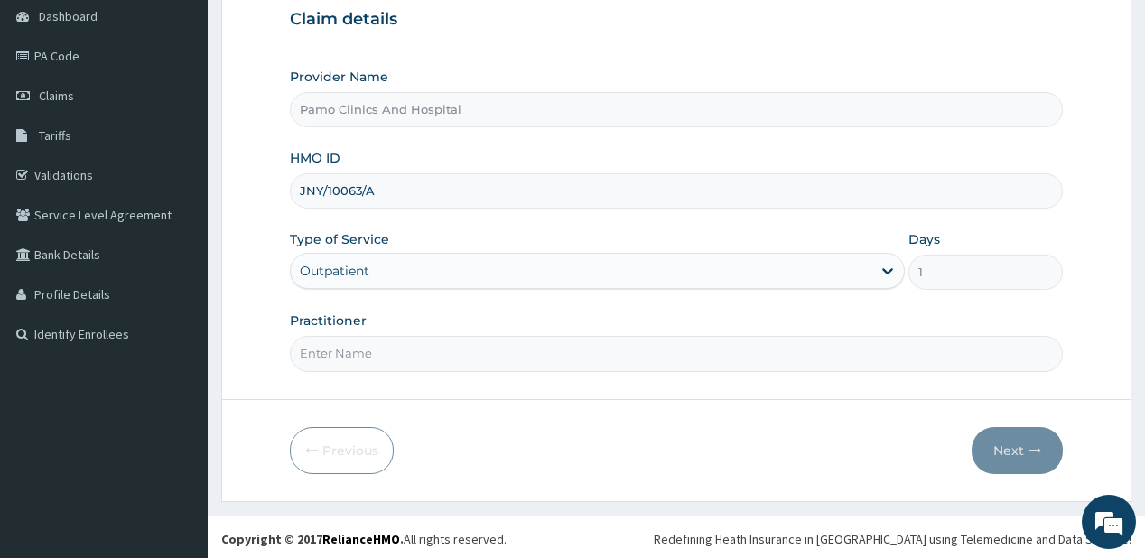
click at [351, 348] on input "Practitioner" at bounding box center [676, 353] width 772 height 35
type input "DR CYNTHIA AMAEFULE"
click at [1032, 444] on icon "button" at bounding box center [1034, 450] width 13 height 13
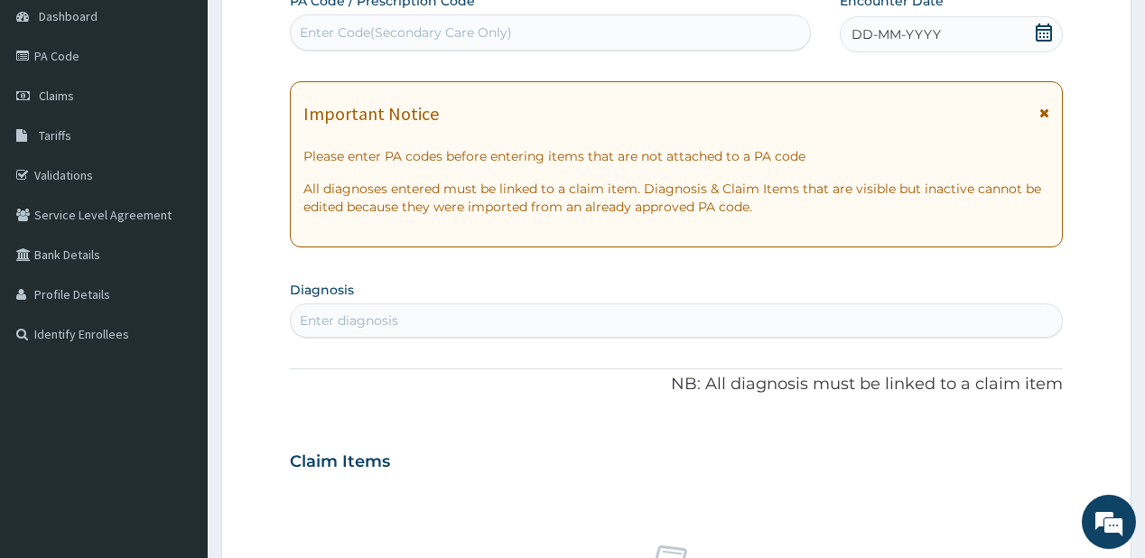
click at [988, 31] on div "DD-MM-YYYY" at bounding box center [951, 34] width 223 height 36
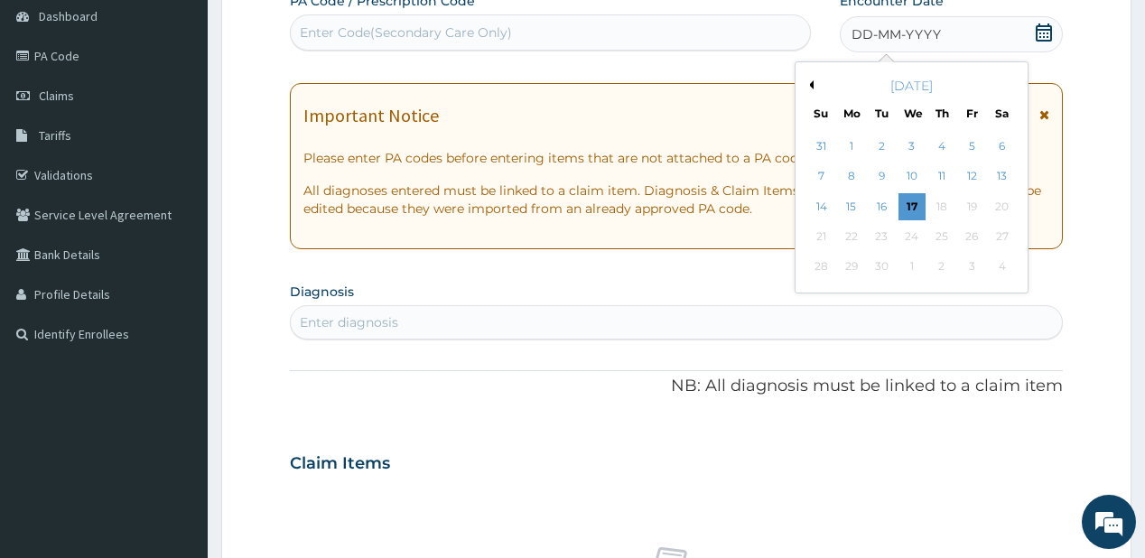
drag, startPoint x: 909, startPoint y: 142, endPoint x: 644, endPoint y: 189, distance: 269.5
click at [908, 142] on div "3" at bounding box center [910, 146] width 27 height 27
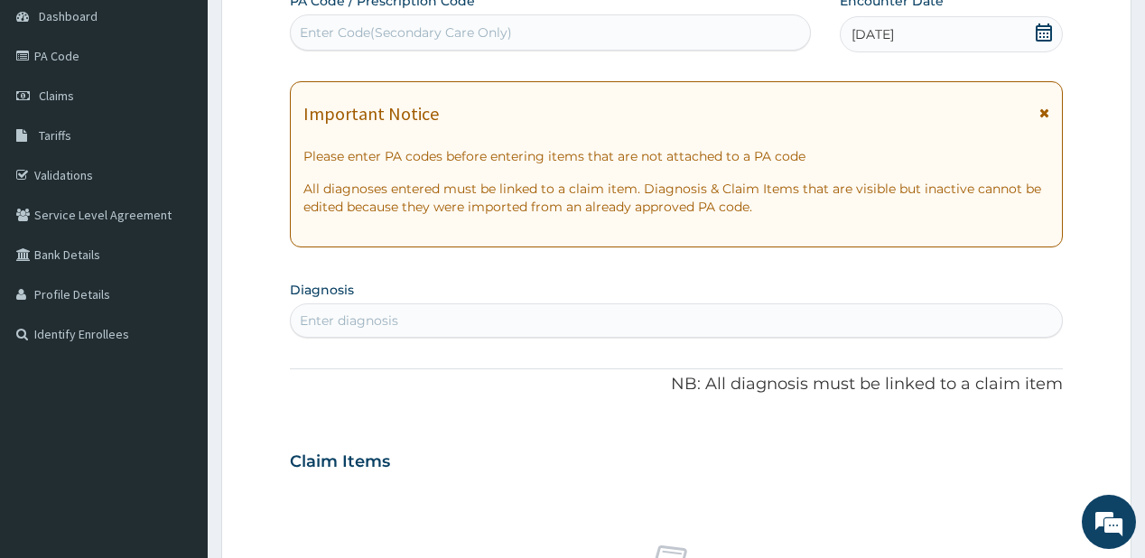
click at [350, 315] on div "Enter diagnosis" at bounding box center [349, 320] width 98 height 18
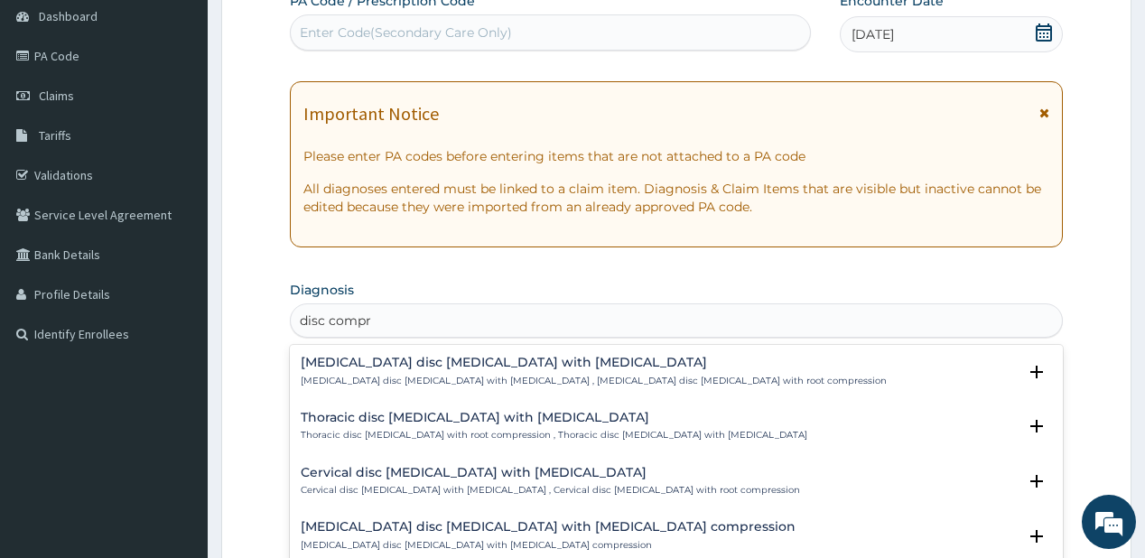
type input "disc compre"
click at [348, 370] on div "Lumbar disc prolapse with radiculopathy Lumbar disc prolapse with radiculopathy…" at bounding box center [594, 372] width 586 height 32
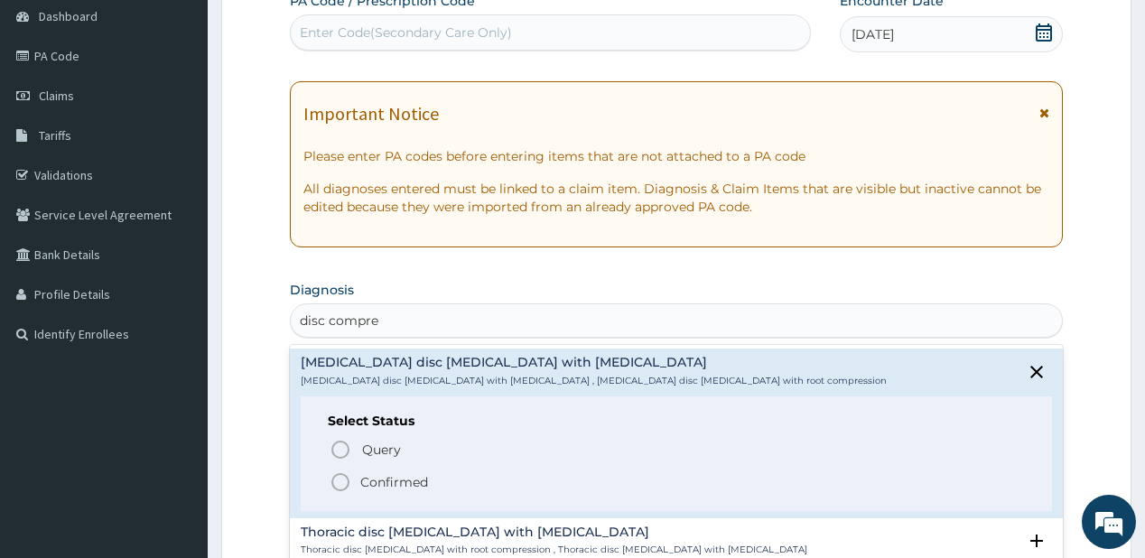
click at [361, 479] on p "Confirmed" at bounding box center [394, 482] width 68 height 18
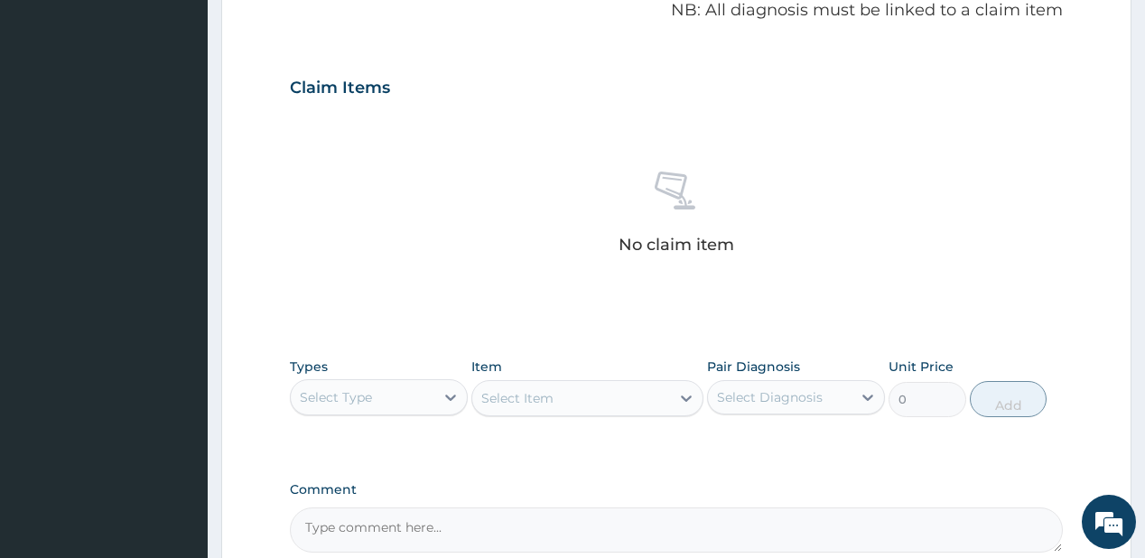
scroll to position [614, 0]
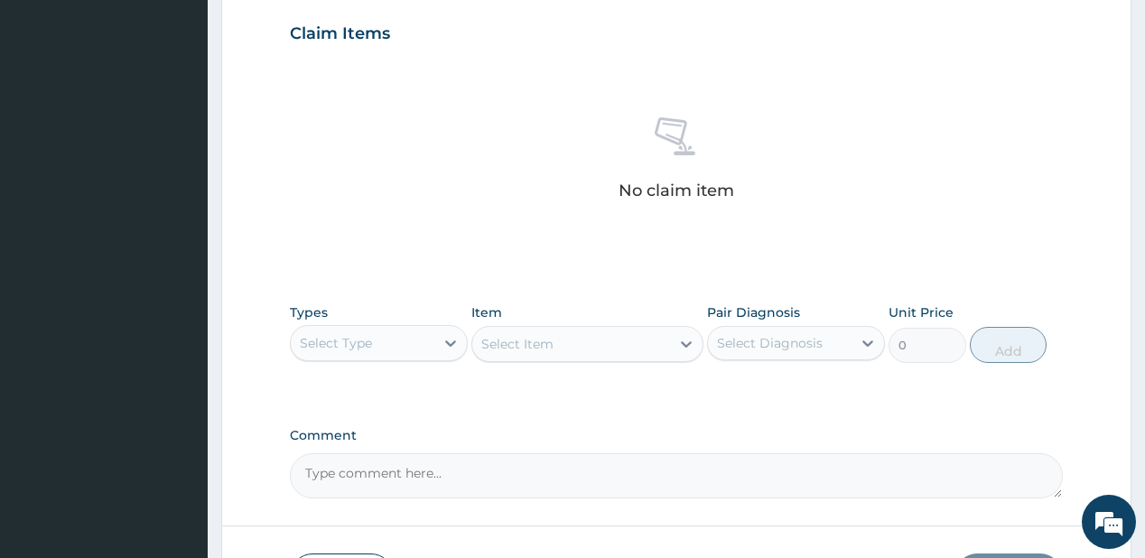
click at [408, 341] on div "Select Type" at bounding box center [363, 343] width 144 height 29
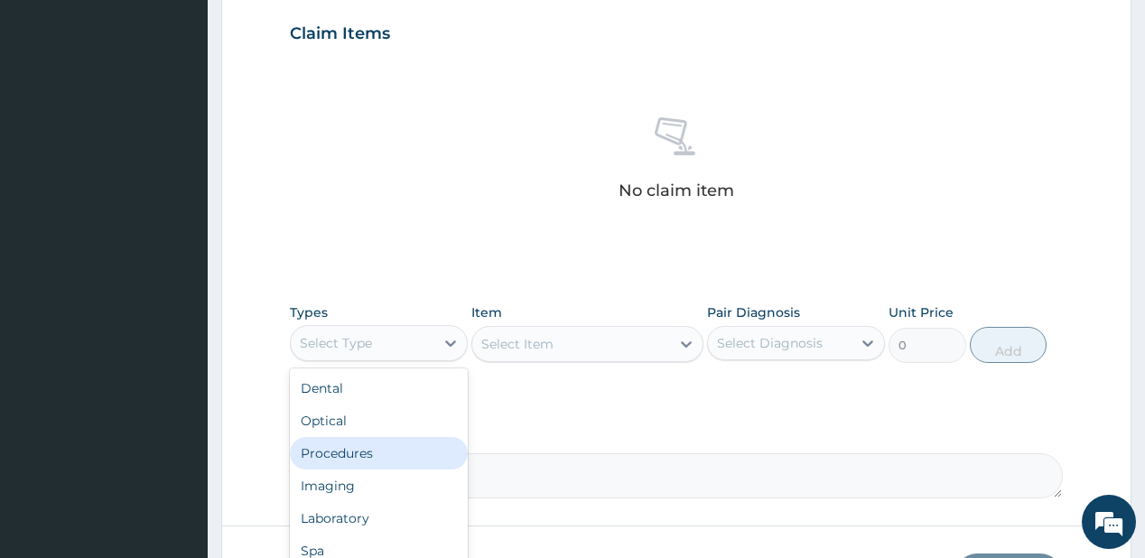
click at [339, 455] on div "Procedures" at bounding box center [379, 453] width 178 height 32
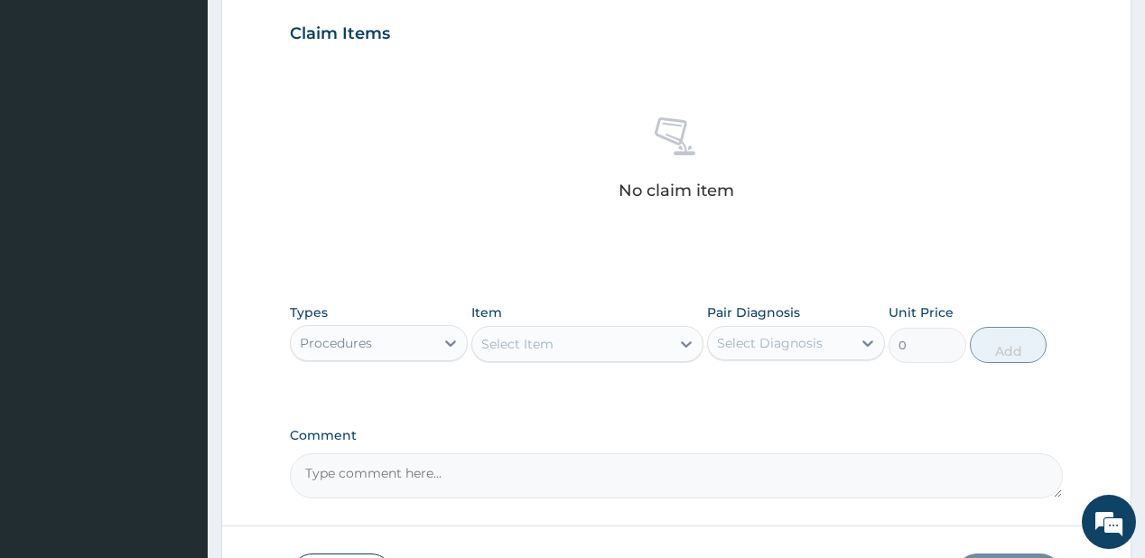
click at [531, 353] on div "Select Item" at bounding box center [571, 343] width 198 height 29
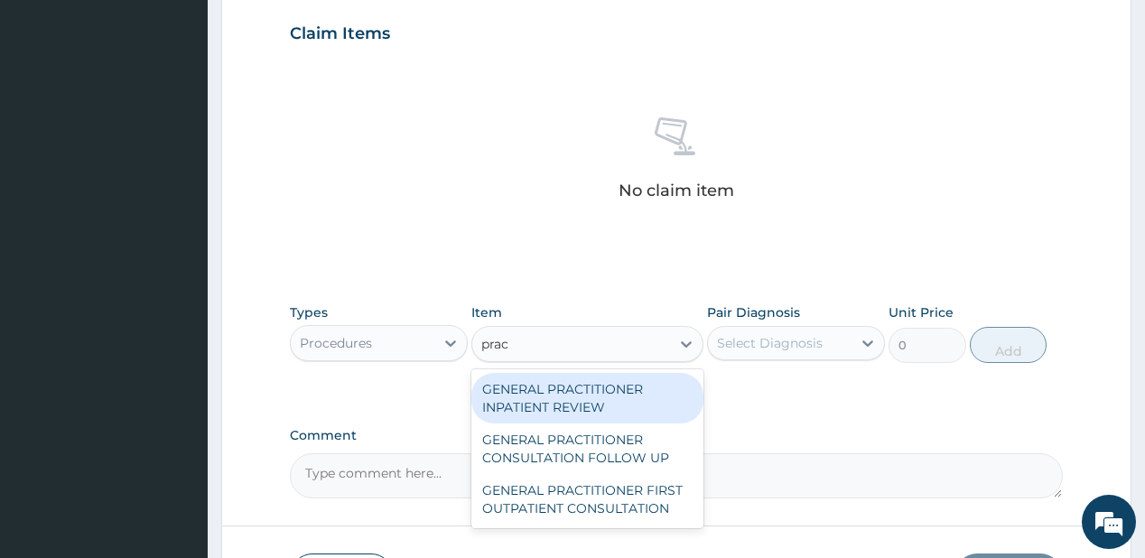
type input "pract"
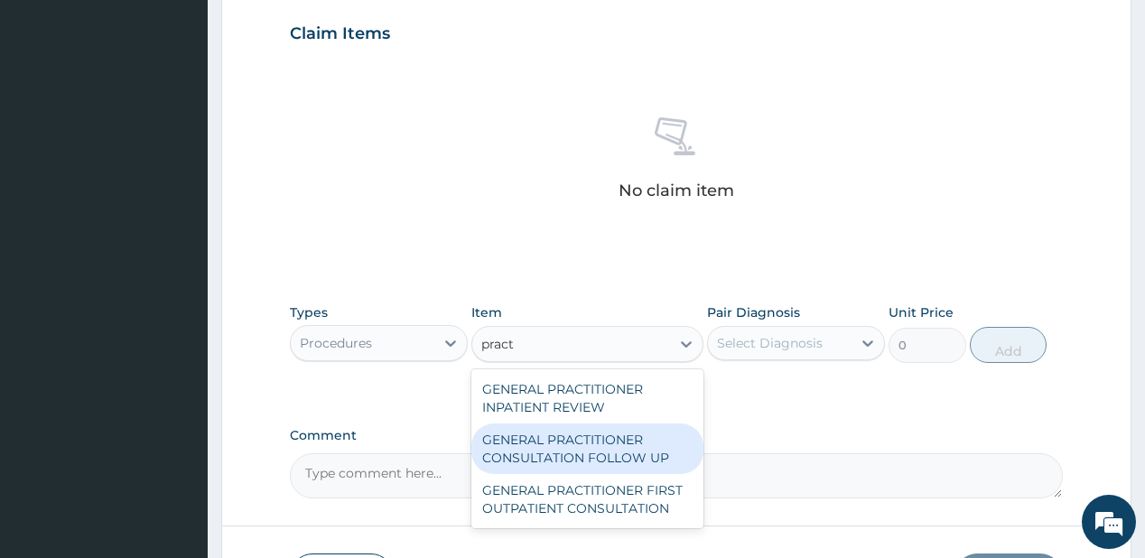
click at [557, 444] on div "GENERAL PRACTITIONER CONSULTATION FOLLOW UP" at bounding box center [587, 448] width 232 height 51
type input "1875"
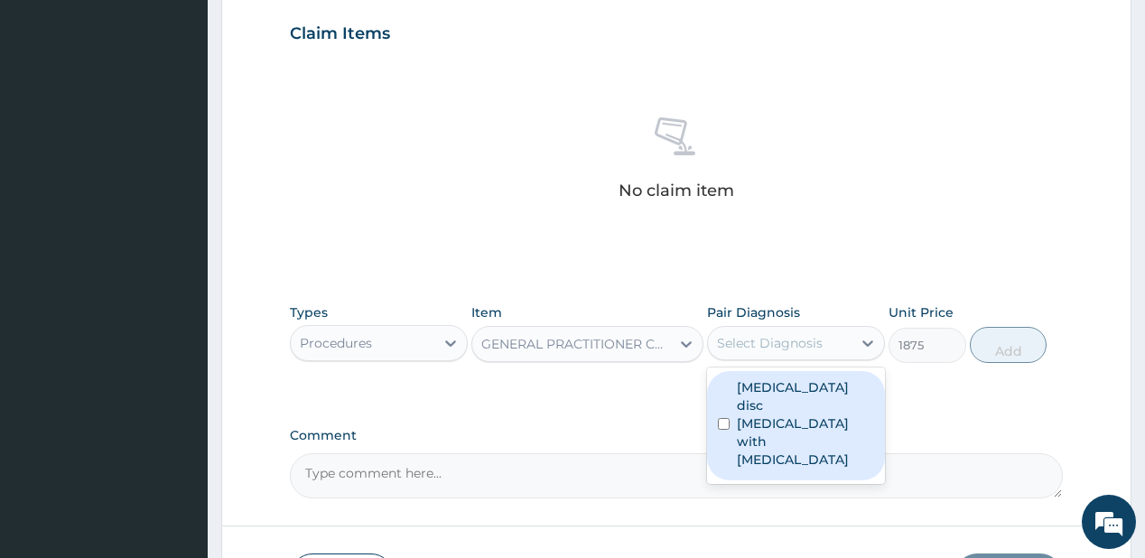
click at [783, 339] on div "Select Diagnosis" at bounding box center [770, 343] width 106 height 18
click at [745, 415] on label "Lumbar disc prolapse with radiculopathy" at bounding box center [805, 423] width 137 height 90
checkbox input "true"
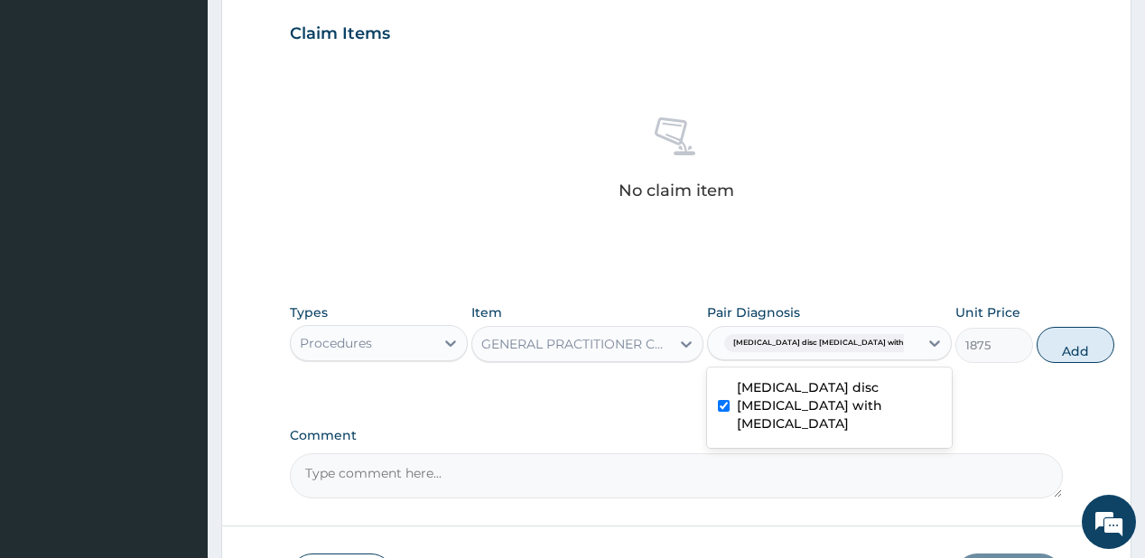
drag, startPoint x: 1015, startPoint y: 339, endPoint x: 251, endPoint y: 318, distance: 764.0
click at [1036, 339] on button "Add" at bounding box center [1075, 345] width 78 height 36
type input "0"
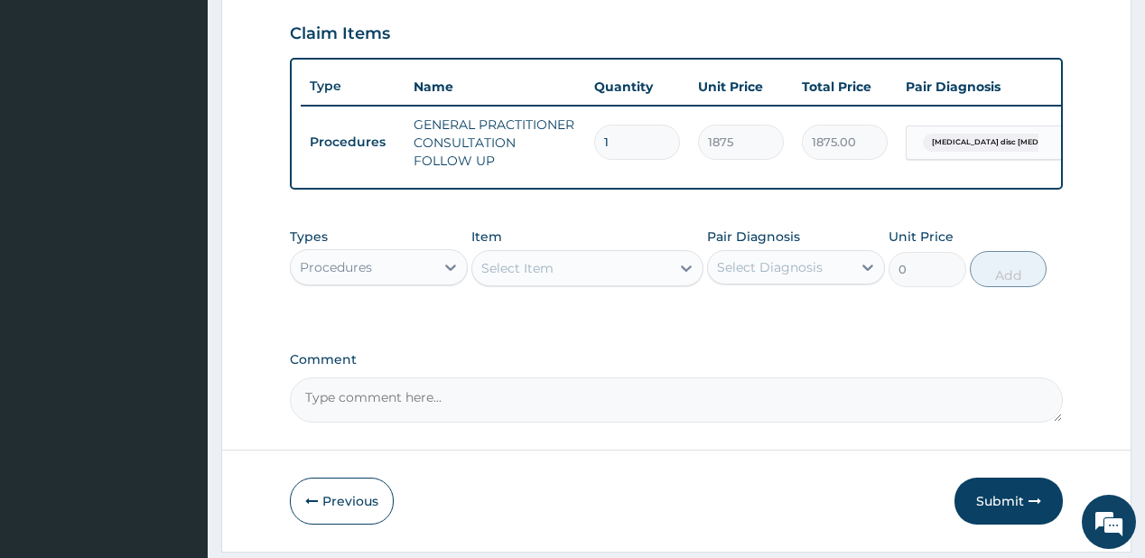
click at [349, 270] on div "Procedures" at bounding box center [336, 267] width 72 height 18
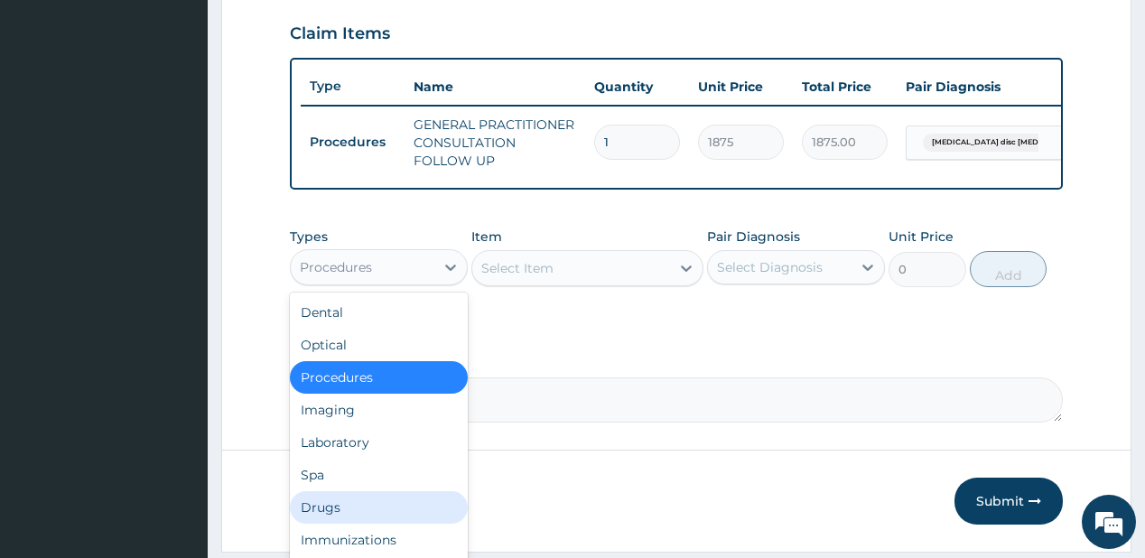
click at [321, 509] on div "Drugs" at bounding box center [379, 507] width 178 height 32
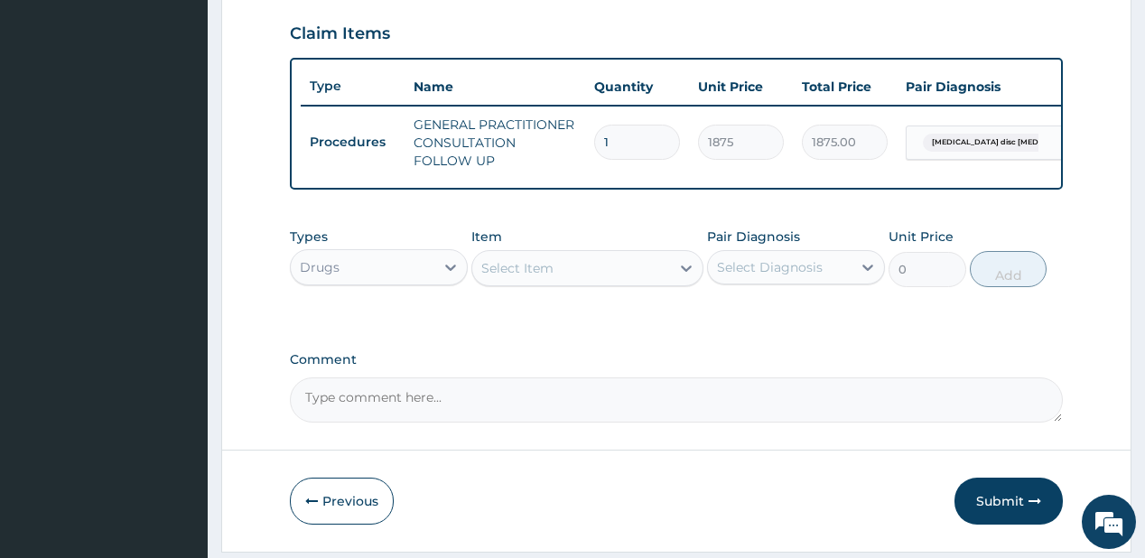
click at [531, 277] on div "Select Item" at bounding box center [517, 268] width 72 height 18
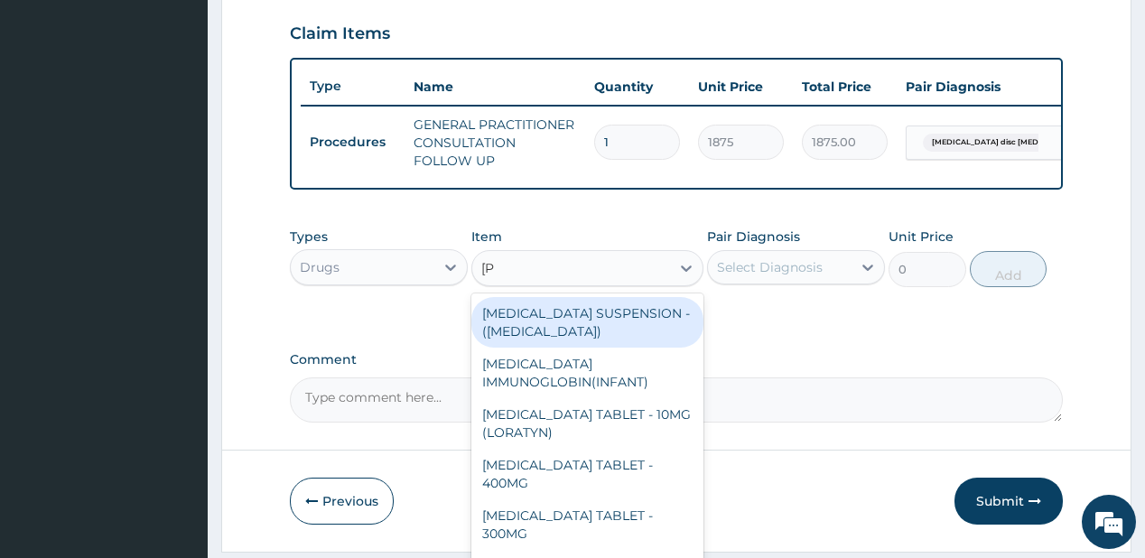
type input "lorat"
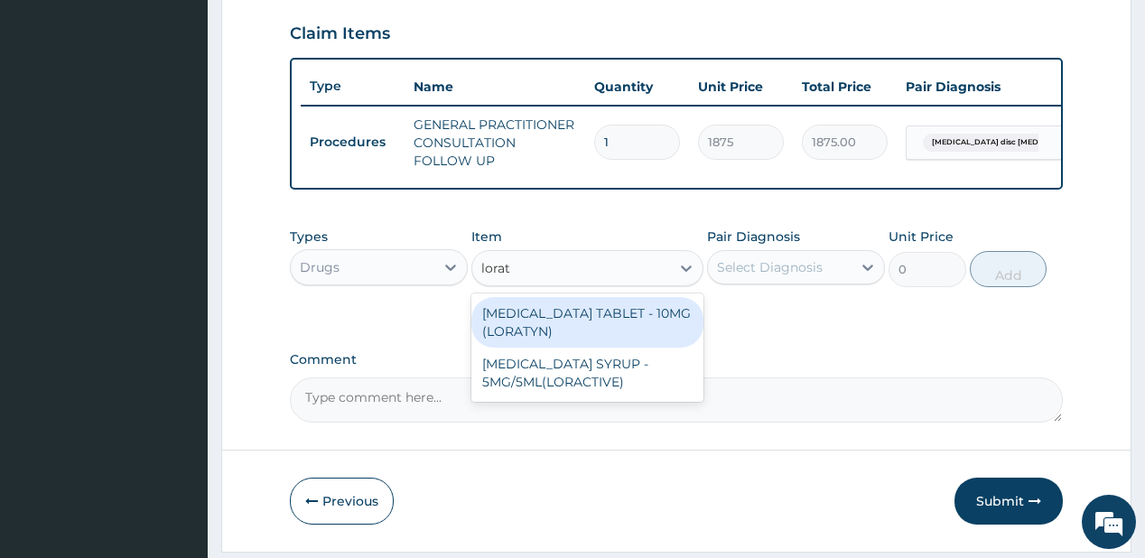
click at [567, 339] on div "LORATADINE TABLET - 10MG (LORATYN)" at bounding box center [587, 322] width 232 height 51
type input "98"
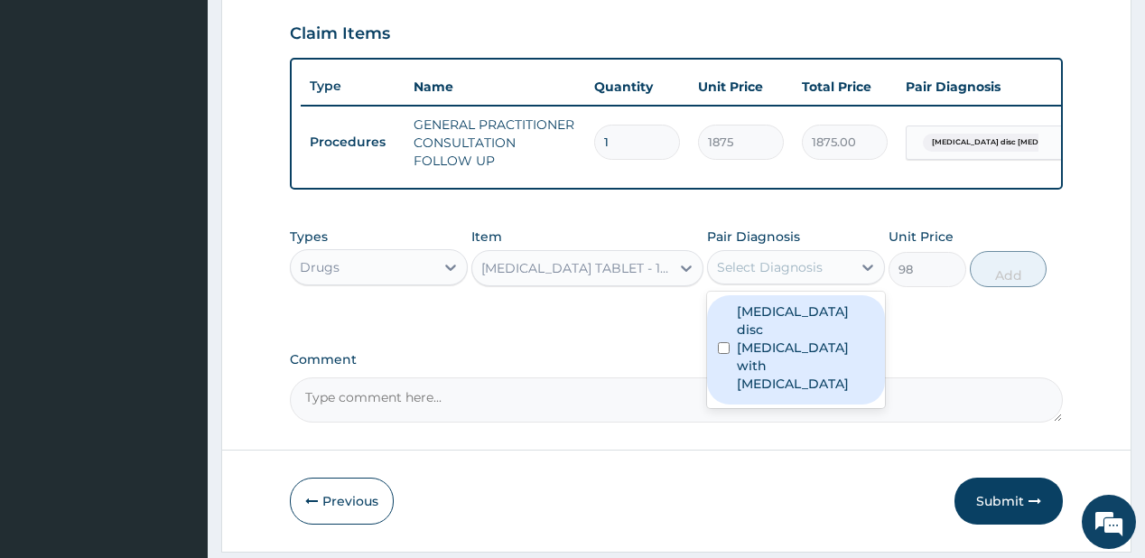
click at [784, 276] on div "Select Diagnosis" at bounding box center [770, 267] width 106 height 18
click at [794, 339] on label "Lumbar disc prolapse with radiculopathy" at bounding box center [805, 347] width 137 height 90
checkbox input "true"
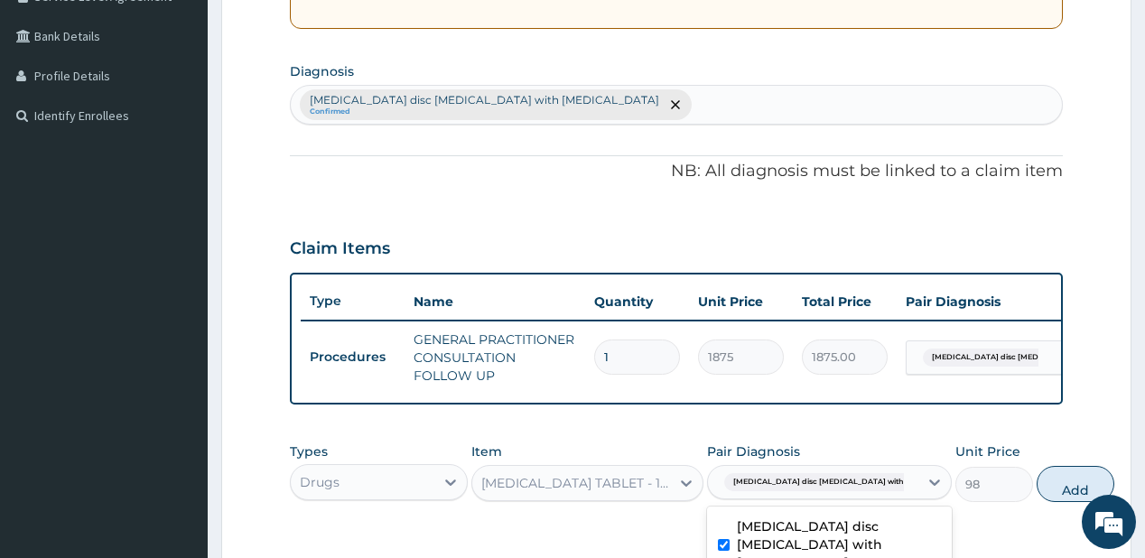
scroll to position [397, 0]
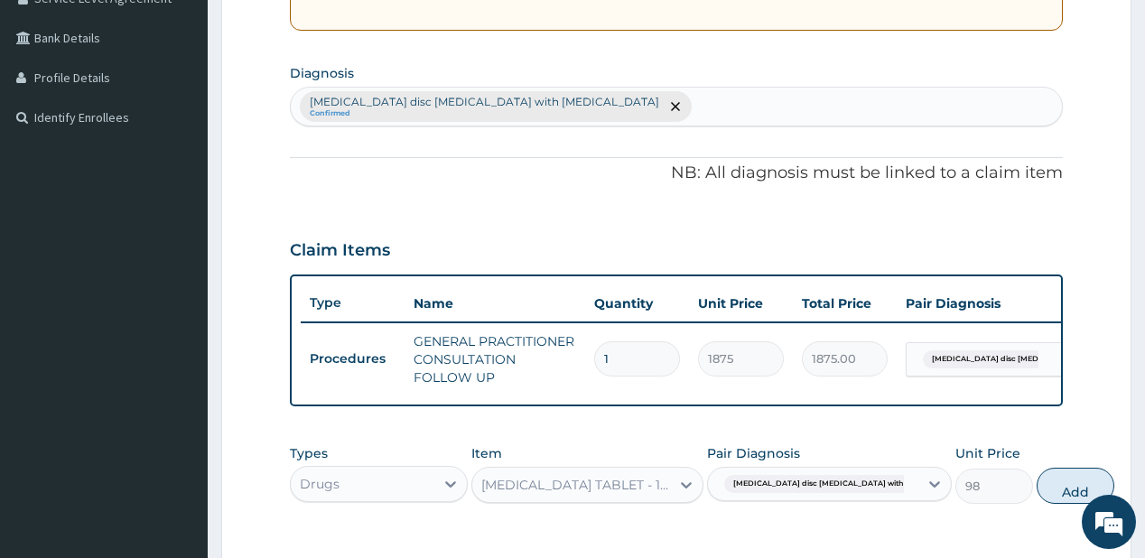
click at [621, 88] on div "Lumbar disc prolapse with radiculopathy Confirmed" at bounding box center [676, 107] width 770 height 38
type input "upper resp"
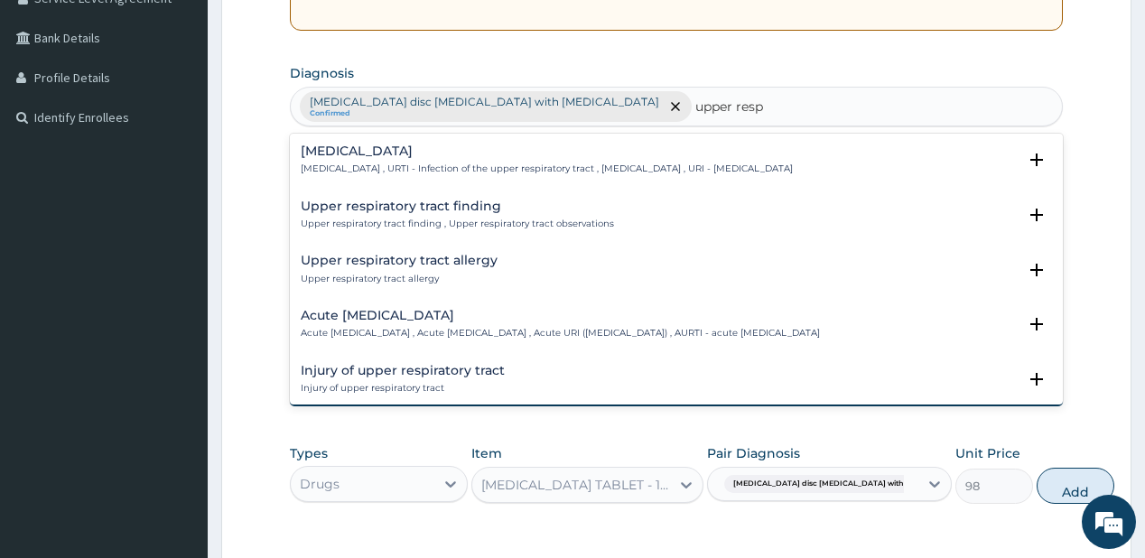
click at [354, 147] on h4 "[MEDICAL_DATA]" at bounding box center [547, 151] width 492 height 14
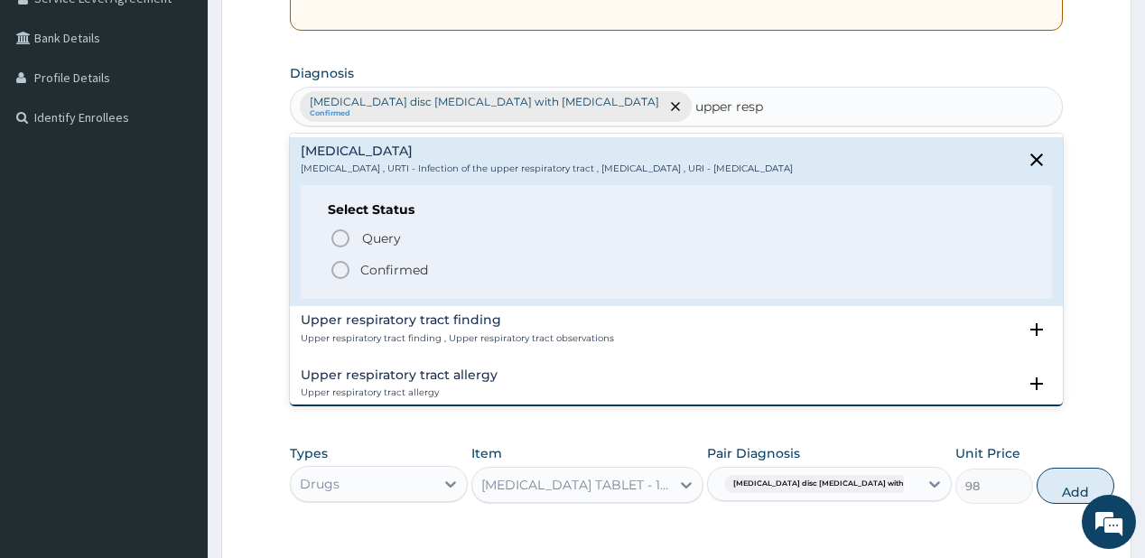
click at [348, 264] on circle "status option filled" at bounding box center [340, 270] width 16 height 16
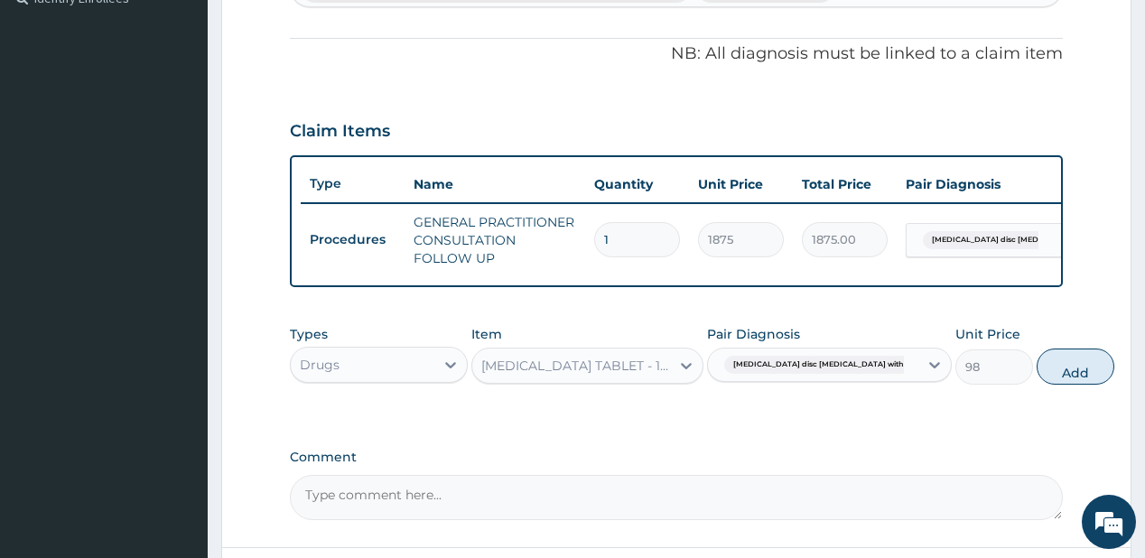
scroll to position [542, 0]
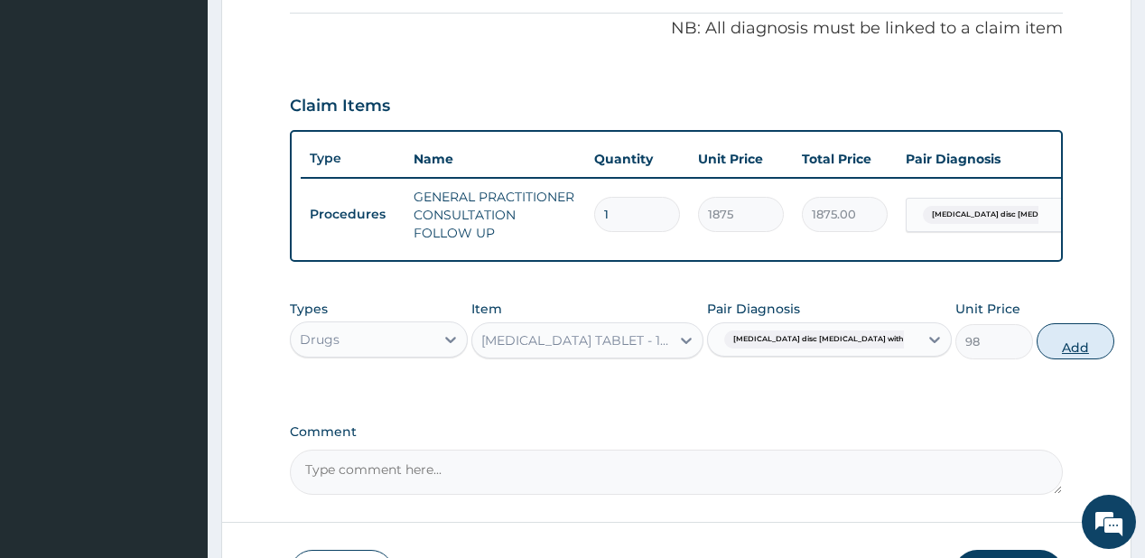
click at [1036, 347] on button "Add" at bounding box center [1075, 341] width 78 height 36
type input "0"
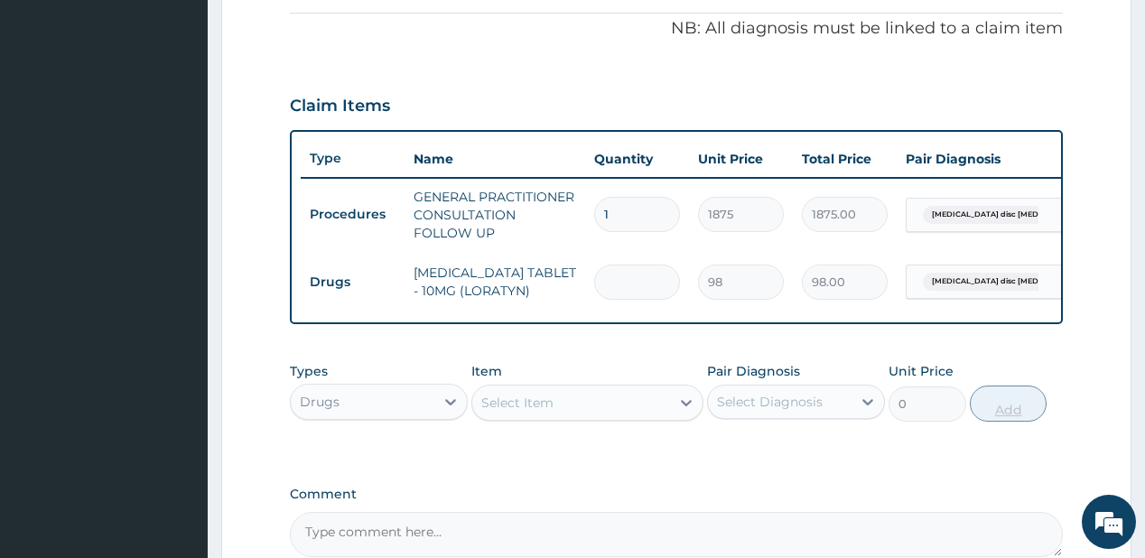
type input "0.00"
type input "8"
type input "784.00"
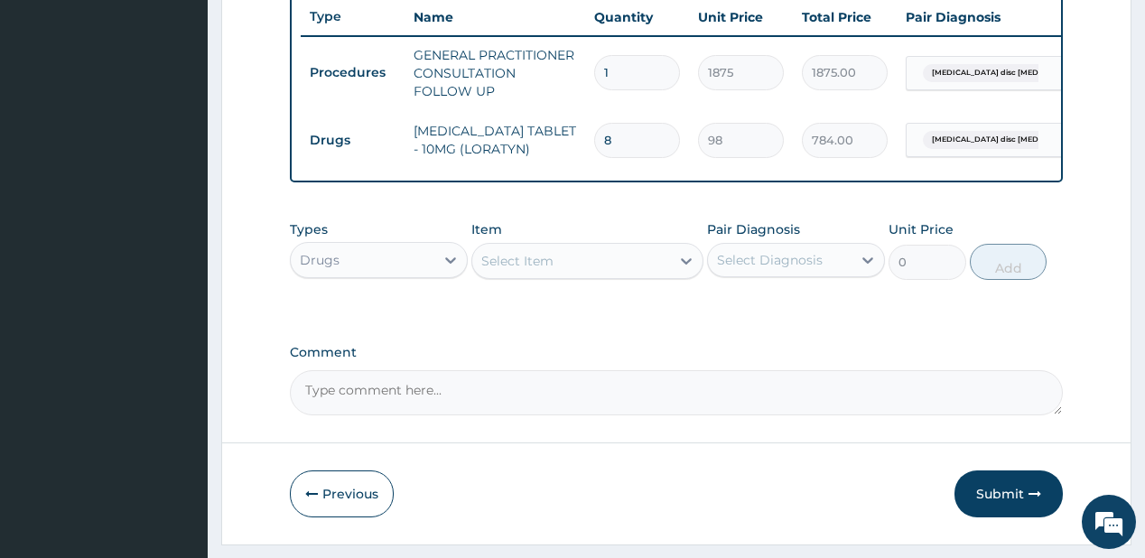
scroll to position [686, 0]
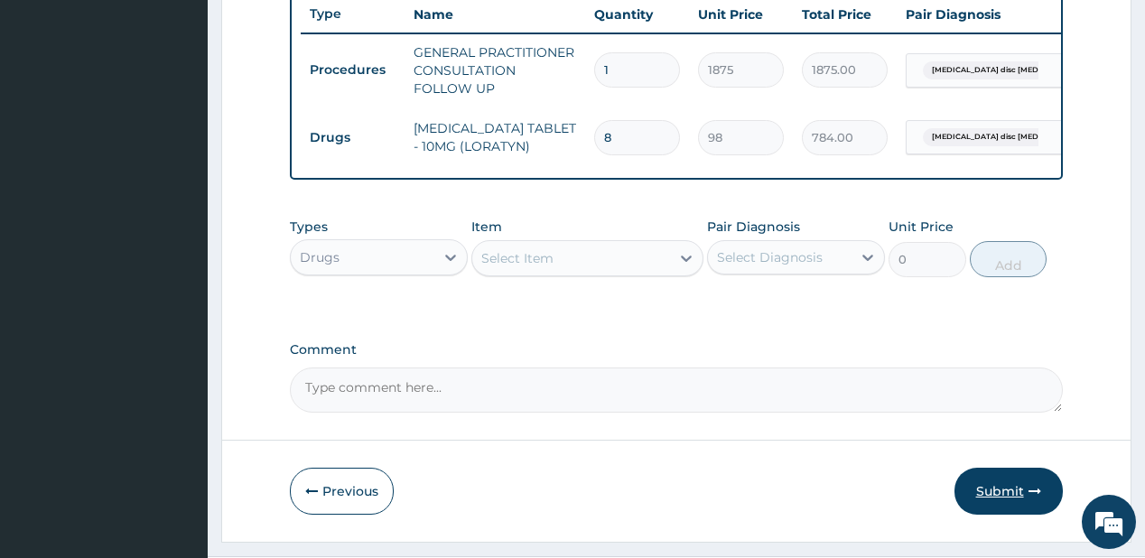
type input "8"
click at [988, 496] on button "Submit" at bounding box center [1008, 491] width 108 height 47
click at [994, 496] on button "Submit" at bounding box center [1008, 491] width 108 height 47
click at [993, 496] on button "Submit" at bounding box center [1008, 491] width 108 height 47
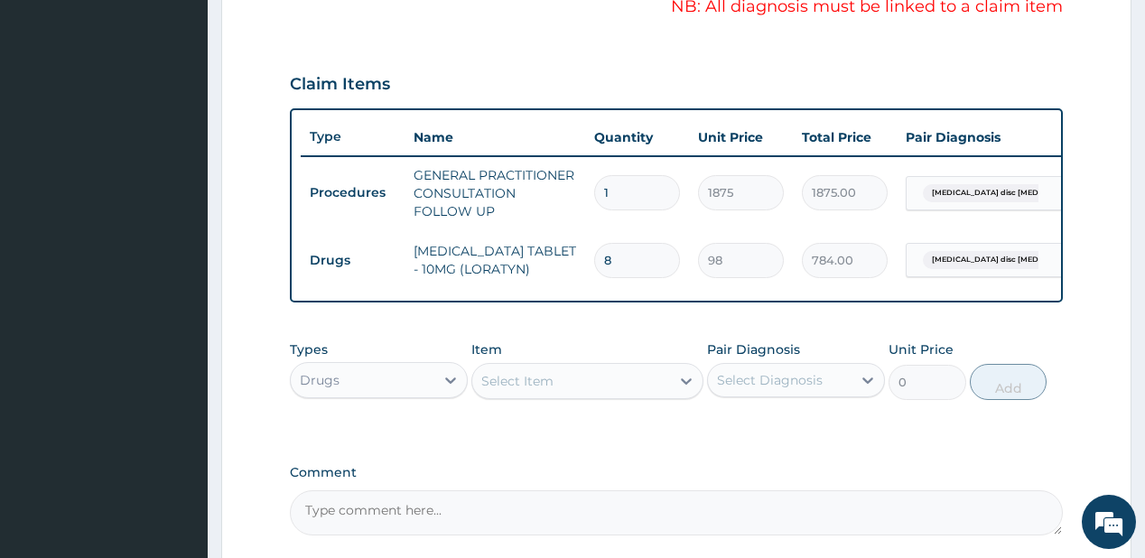
scroll to position [614, 0]
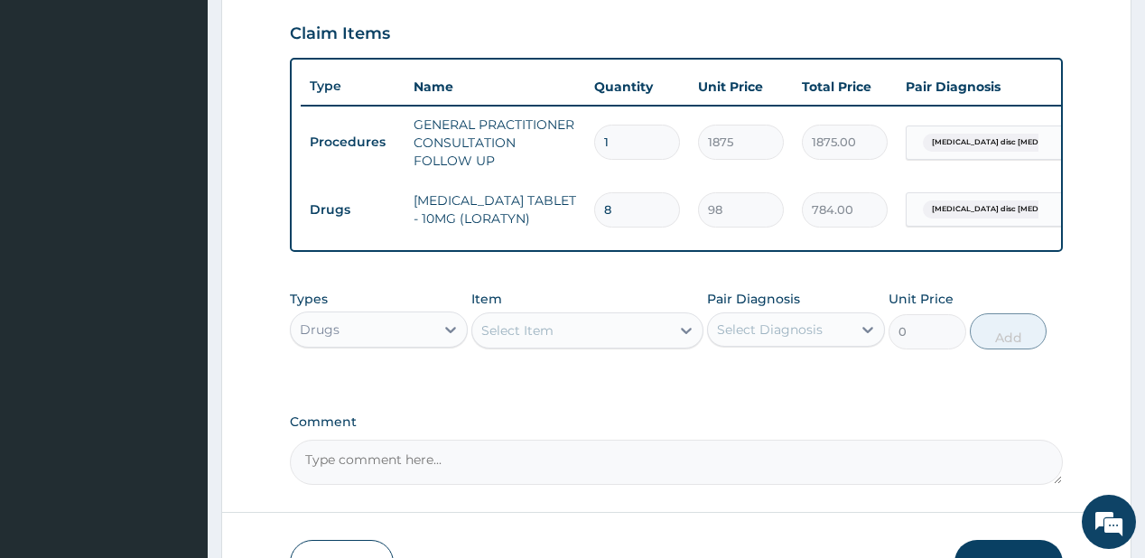
click at [1007, 209] on span "Lumbar disc prolapse with radi..." at bounding box center [1027, 209] width 209 height 18
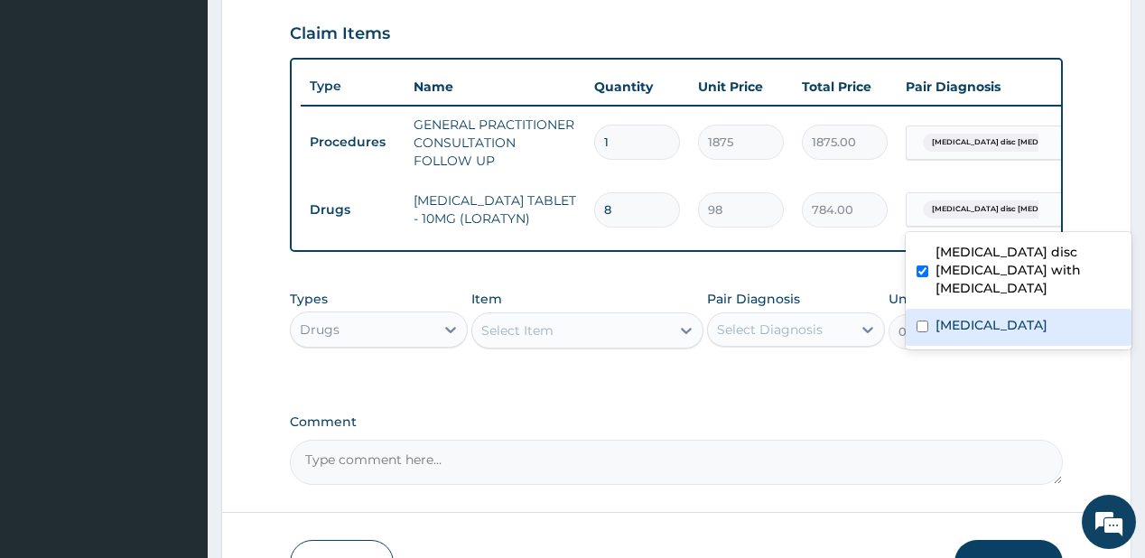
click at [984, 316] on label "[MEDICAL_DATA]" at bounding box center [991, 325] width 112 height 18
checkbox input "true"
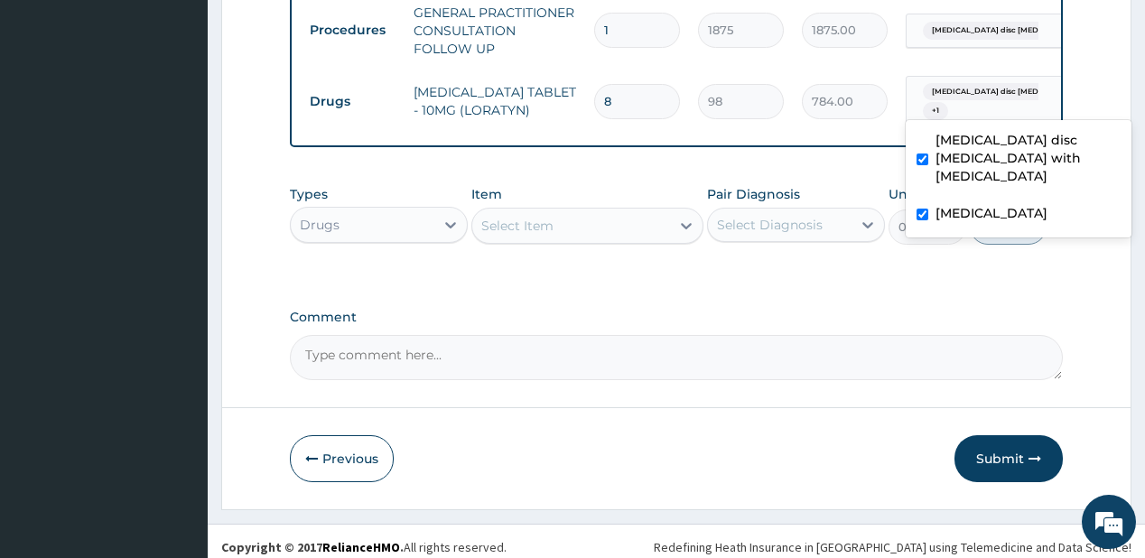
scroll to position [745, 0]
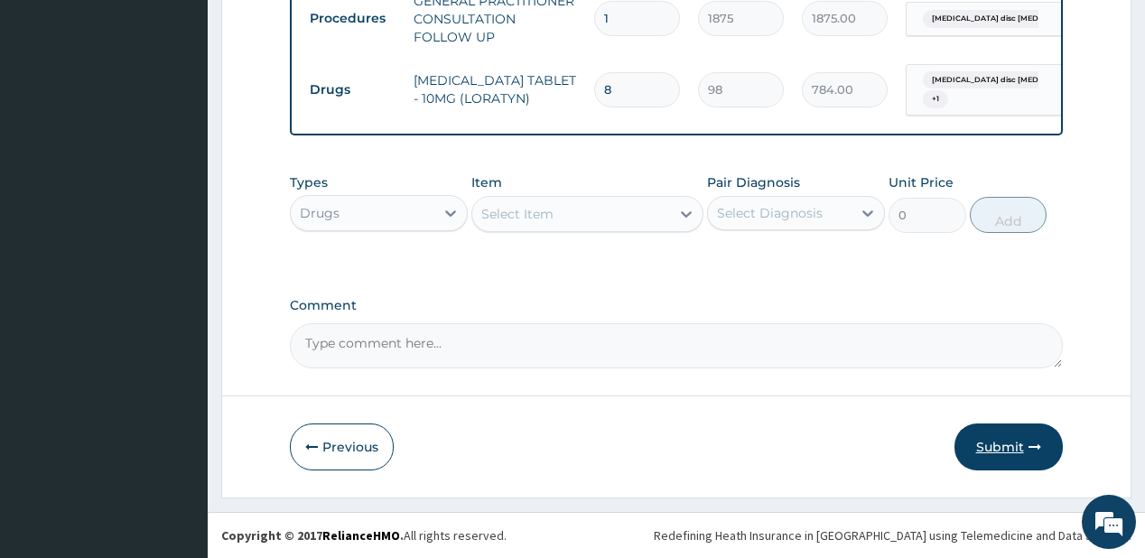
click at [998, 441] on button "Submit" at bounding box center [1008, 446] width 108 height 47
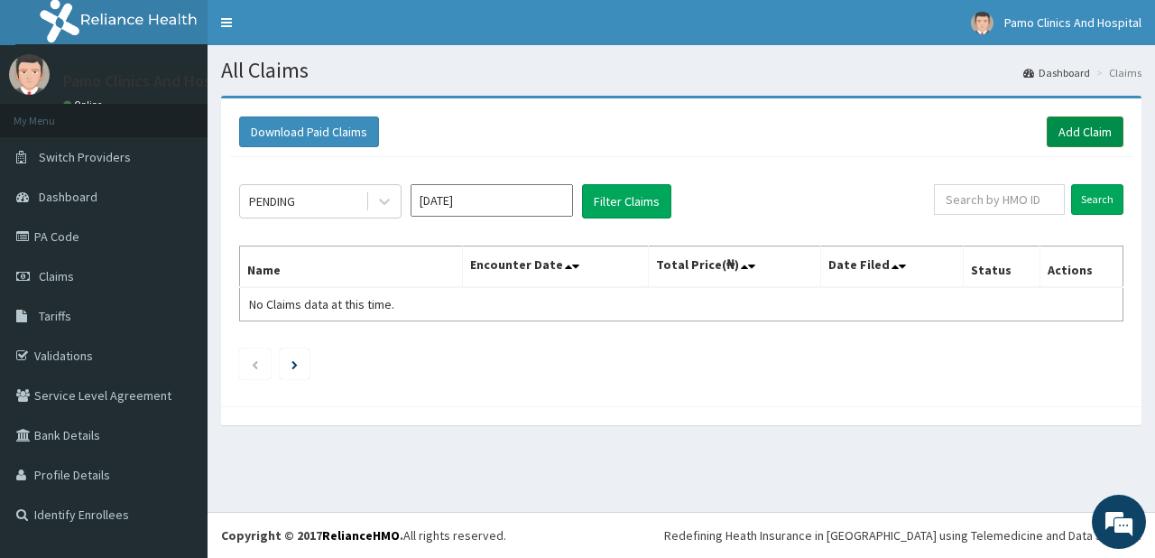
click at [1090, 131] on link "Add Claim" at bounding box center [1085, 131] width 77 height 31
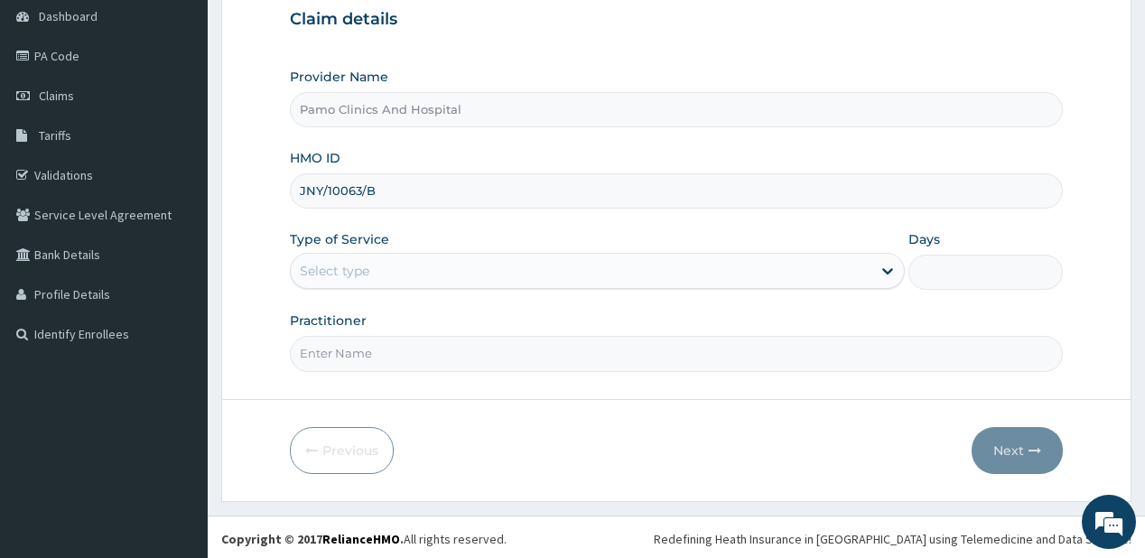
type input "JNY/10063/B"
click at [368, 271] on div "Select type" at bounding box center [335, 271] width 70 height 18
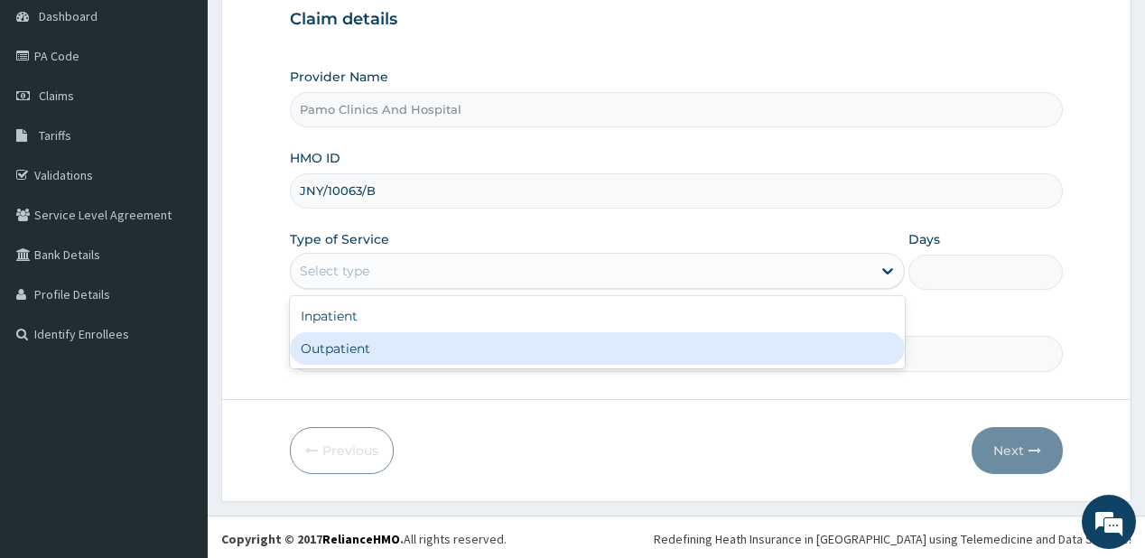
click at [335, 346] on div "Outpatient" at bounding box center [597, 348] width 615 height 32
type input "1"
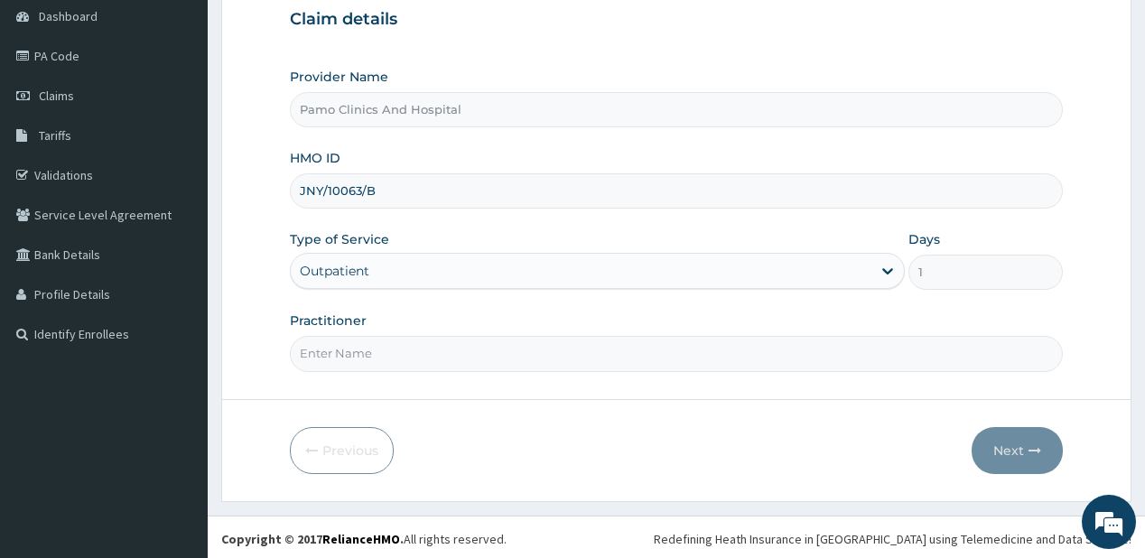
click at [336, 354] on input "Practitioner" at bounding box center [676, 353] width 772 height 35
type input "[PERSON_NAME]"
click at [1020, 444] on button "Next" at bounding box center [1016, 450] width 91 height 47
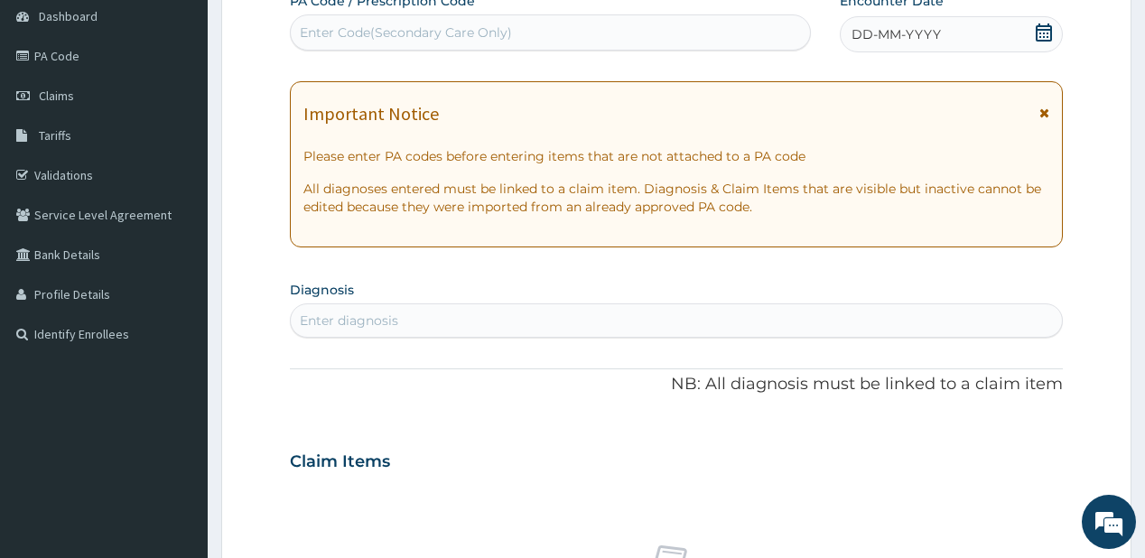
click at [935, 30] on span "DD-MM-YYYY" at bounding box center [895, 34] width 89 height 18
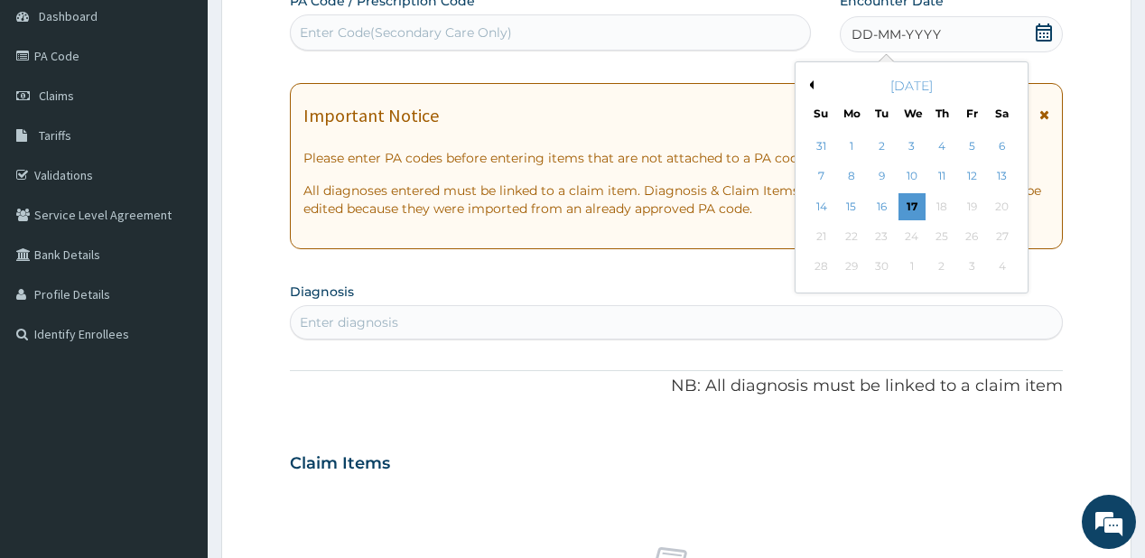
click at [874, 144] on div "2" at bounding box center [881, 146] width 27 height 27
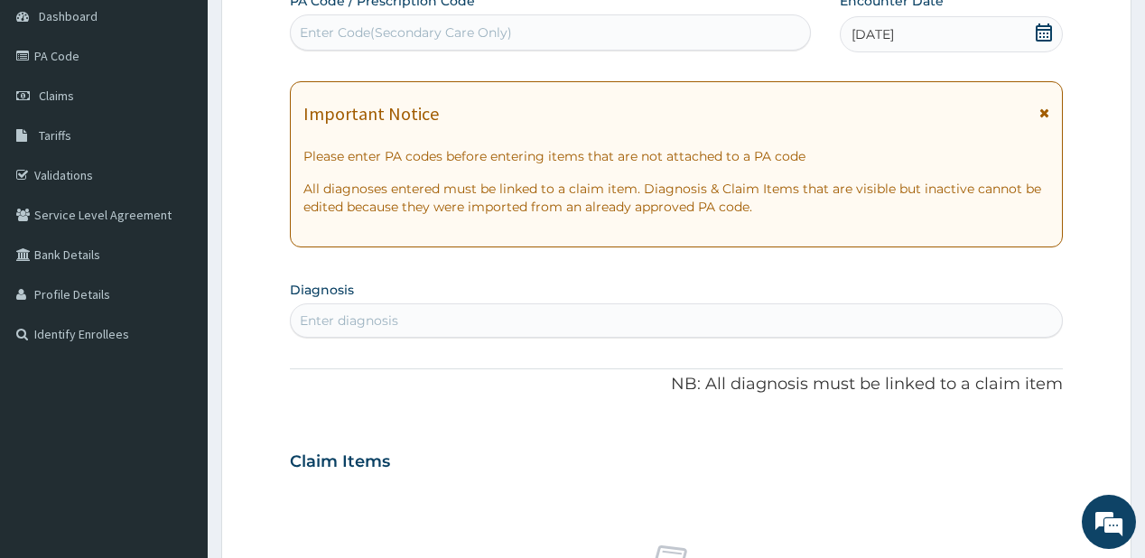
click at [337, 323] on div "Enter diagnosis" at bounding box center [349, 320] width 98 height 18
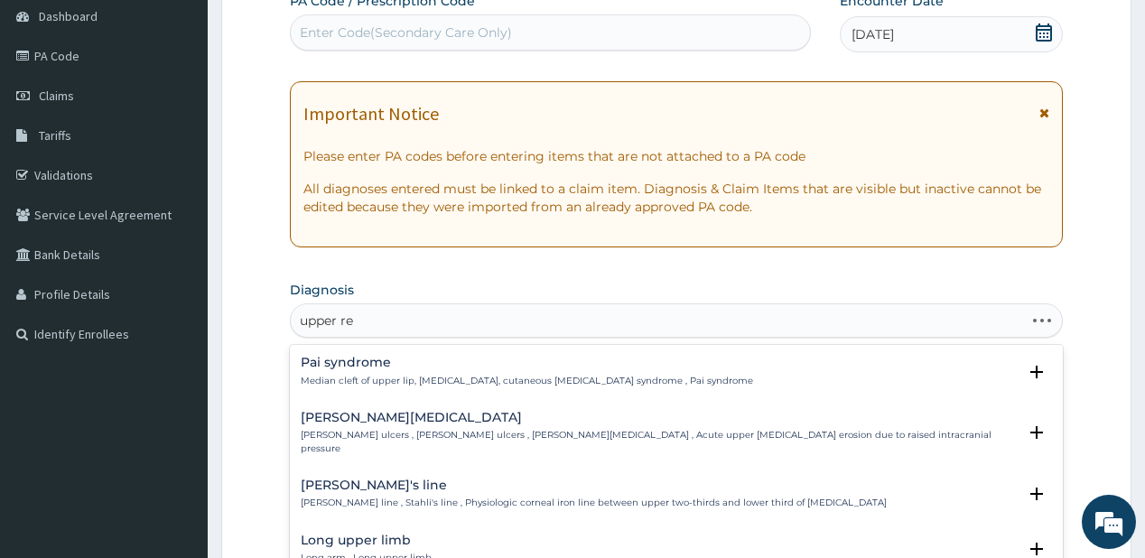
type input "upper res"
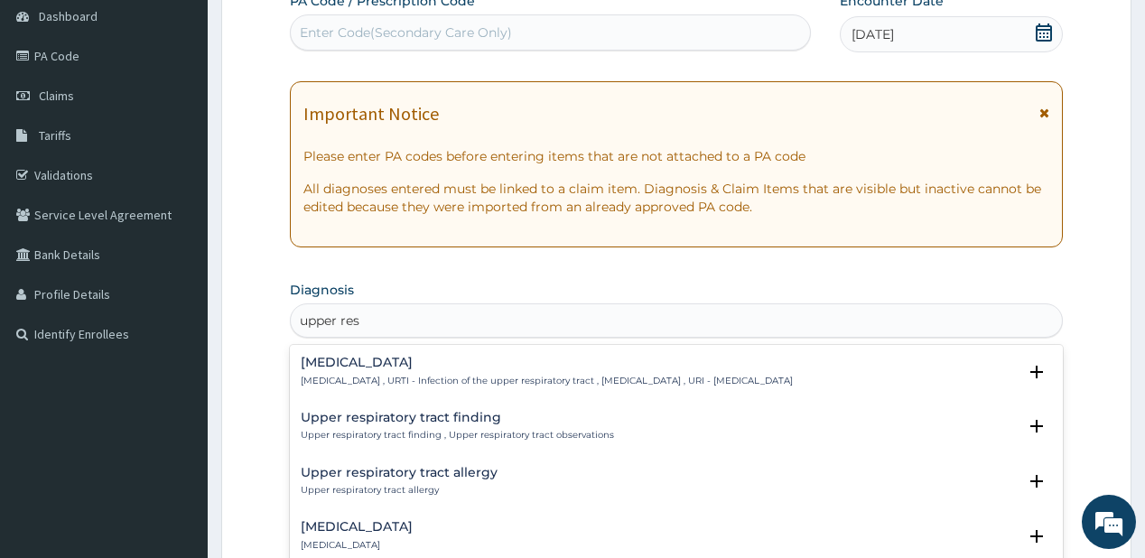
click at [341, 357] on h4 "[MEDICAL_DATA]" at bounding box center [547, 363] width 492 height 14
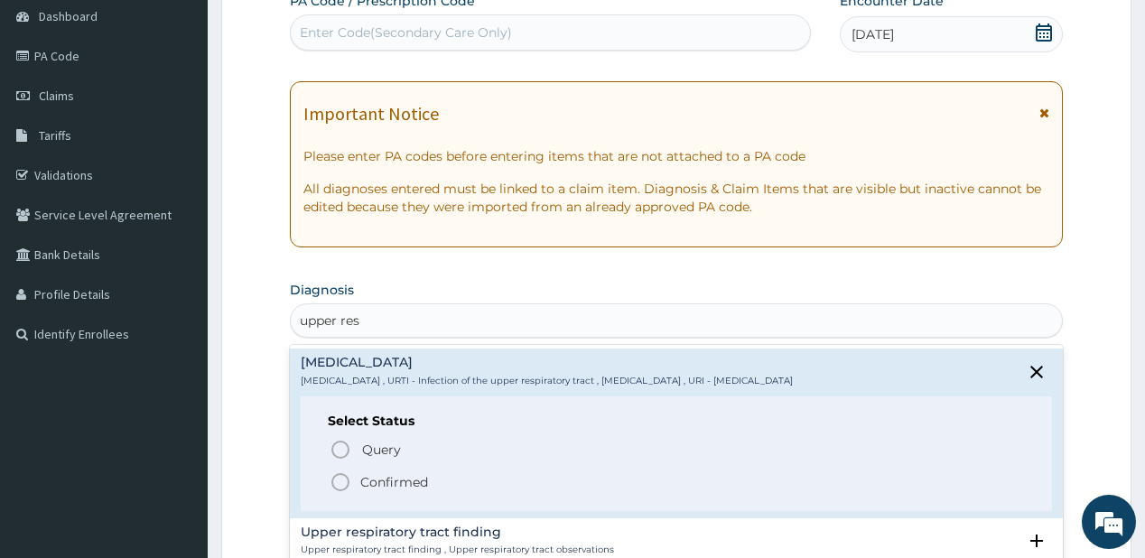
click at [378, 484] on p "Confirmed" at bounding box center [394, 482] width 68 height 18
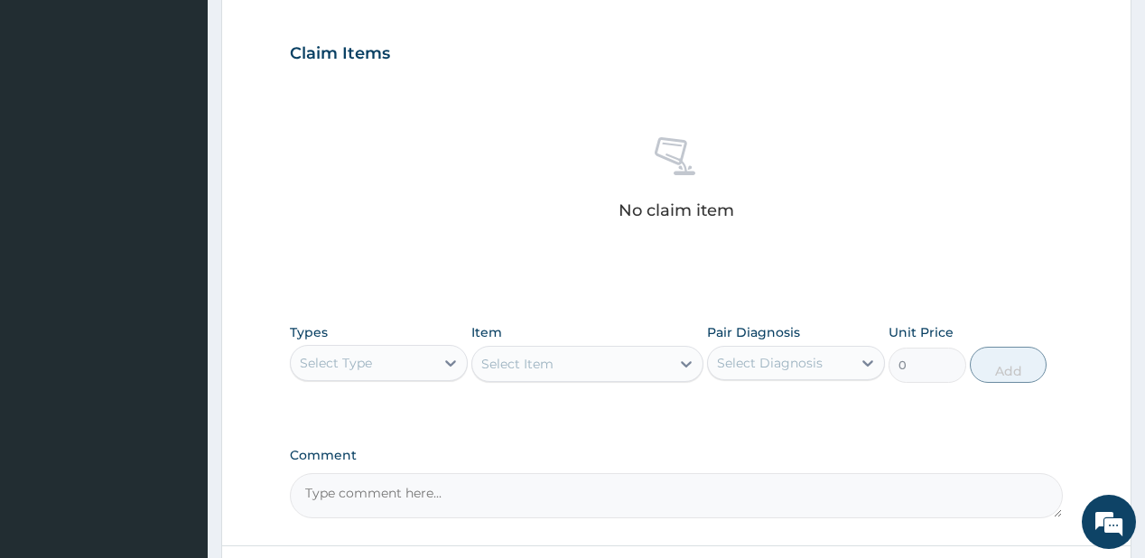
scroll to position [614, 0]
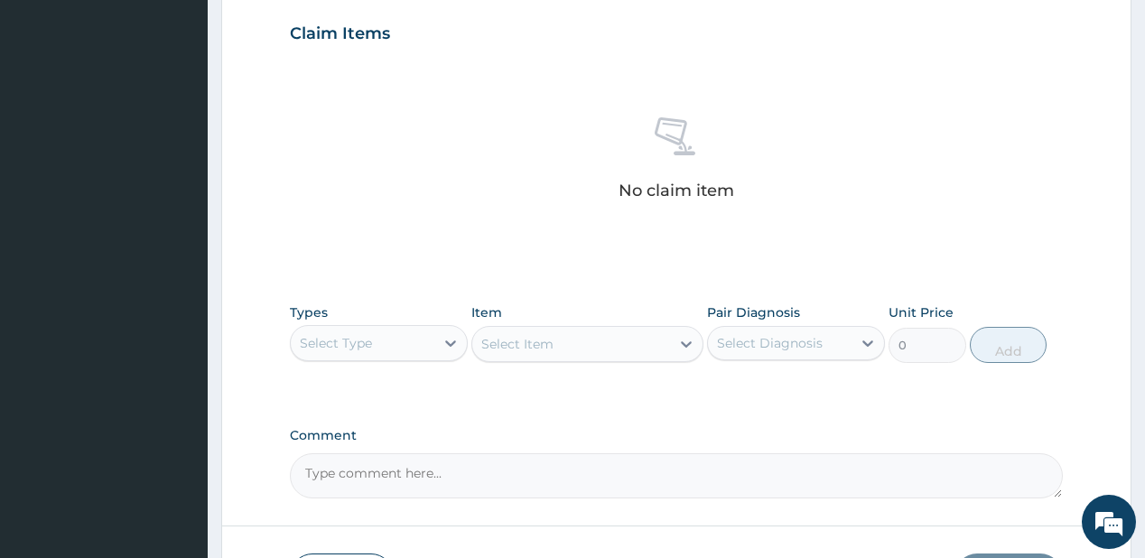
click at [373, 346] on div "Select Type" at bounding box center [363, 343] width 144 height 29
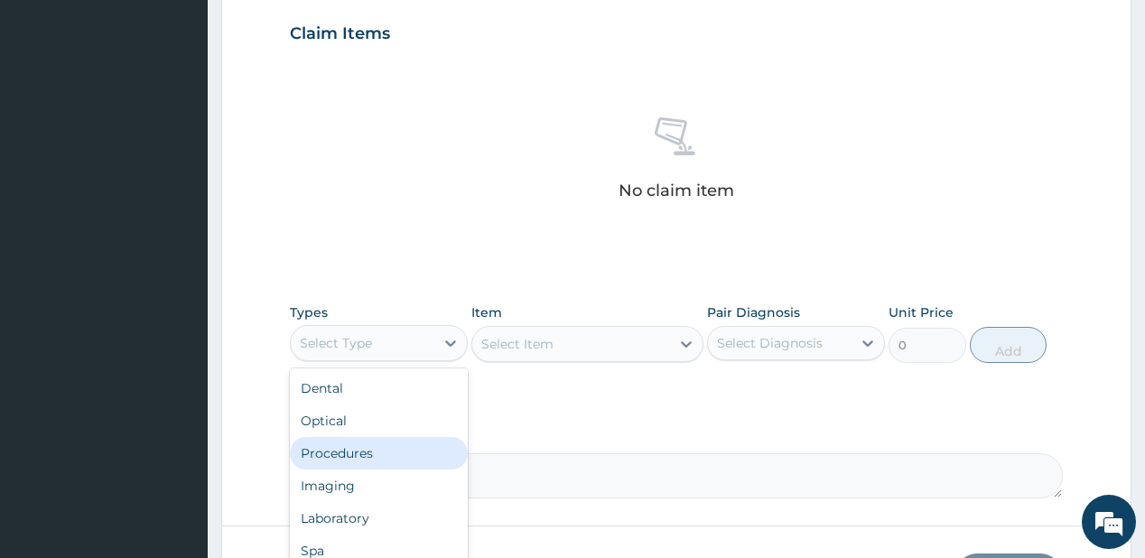
click at [362, 448] on div "Procedures" at bounding box center [379, 453] width 178 height 32
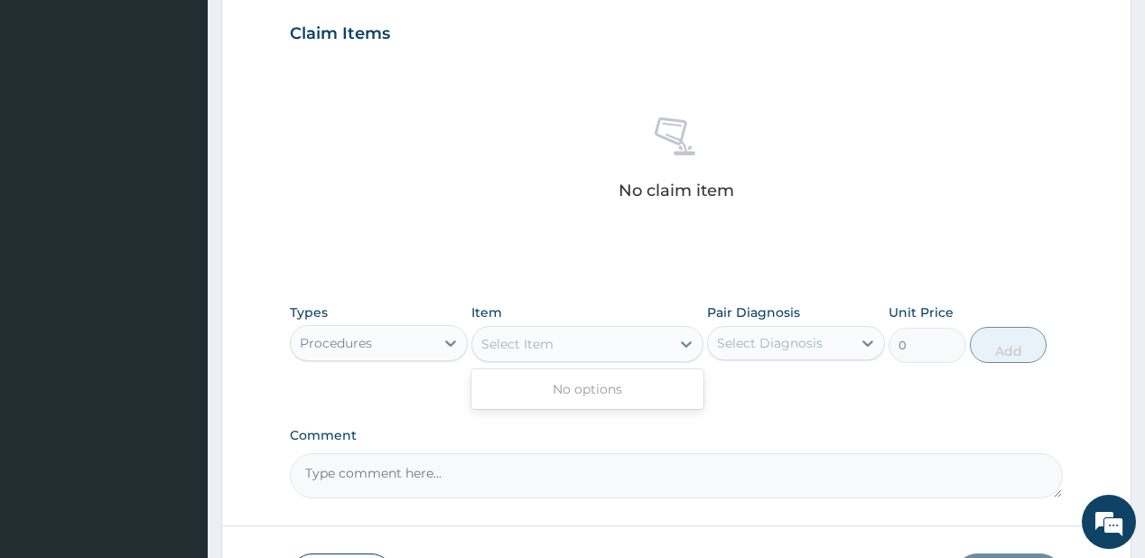
click at [564, 341] on div "Select Item" at bounding box center [571, 343] width 198 height 29
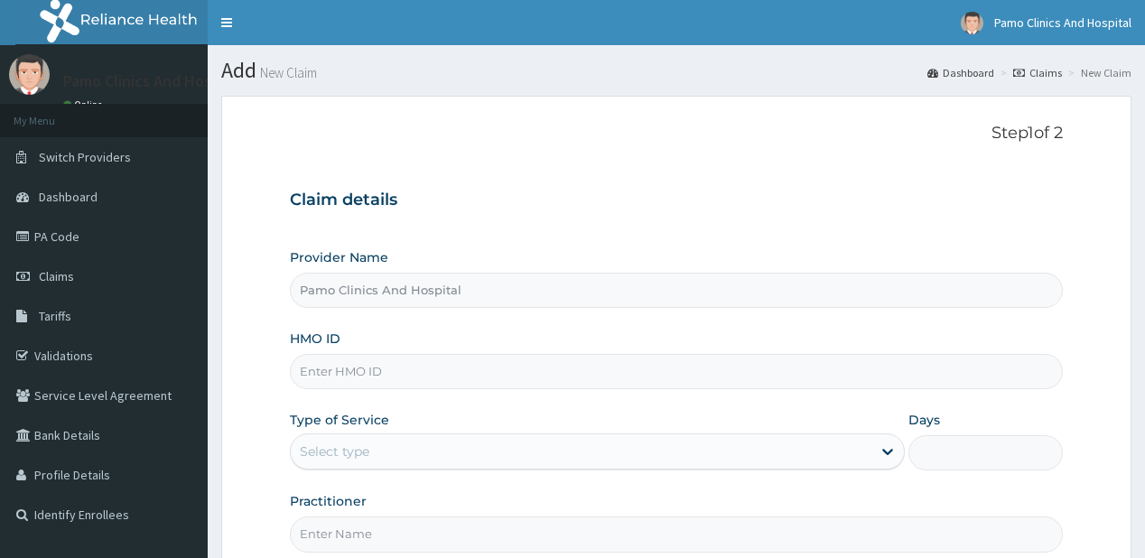
click at [311, 366] on input "HMO ID" at bounding box center [676, 371] width 772 height 35
paste input "JNY/10063/B"
click at [311, 365] on input "JNY/10063/B" at bounding box center [676, 371] width 772 height 35
click at [325, 374] on input "JNY/10063/B" at bounding box center [676, 371] width 772 height 35
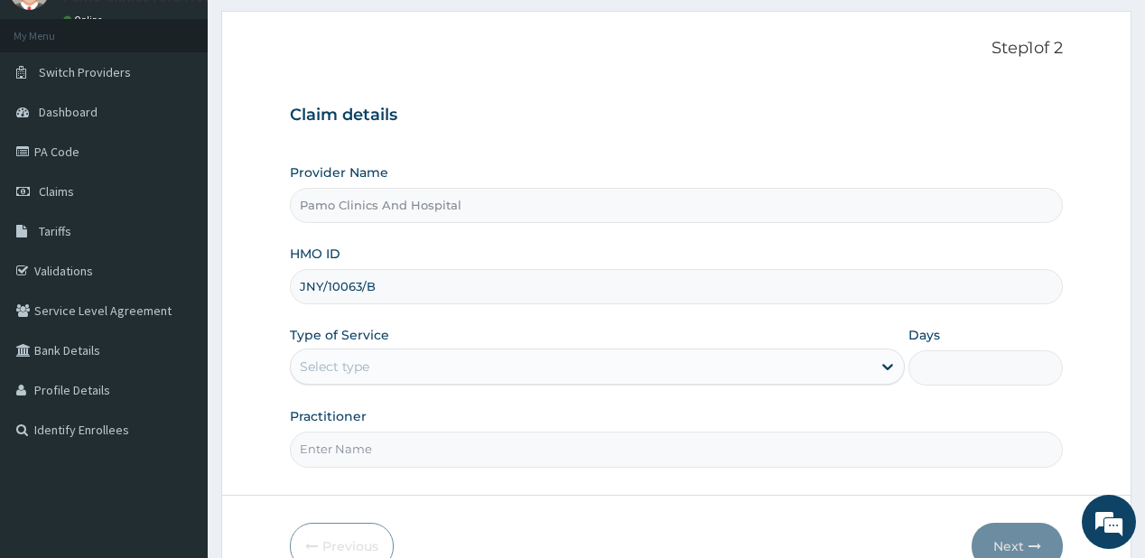
scroll to position [144, 0]
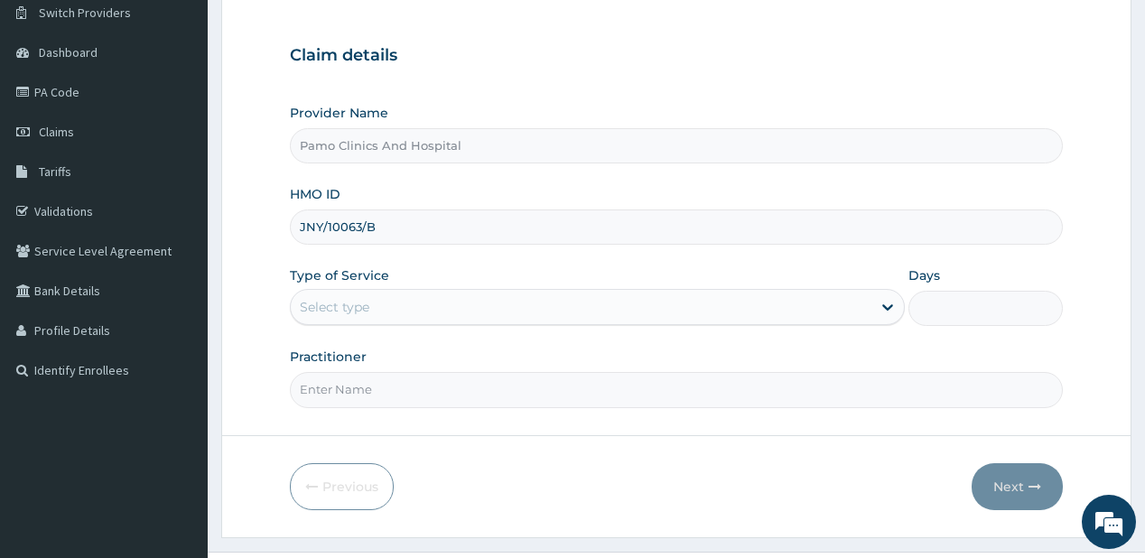
type input "JNY/10063/B"
click at [355, 314] on div "Select type" at bounding box center [335, 307] width 70 height 18
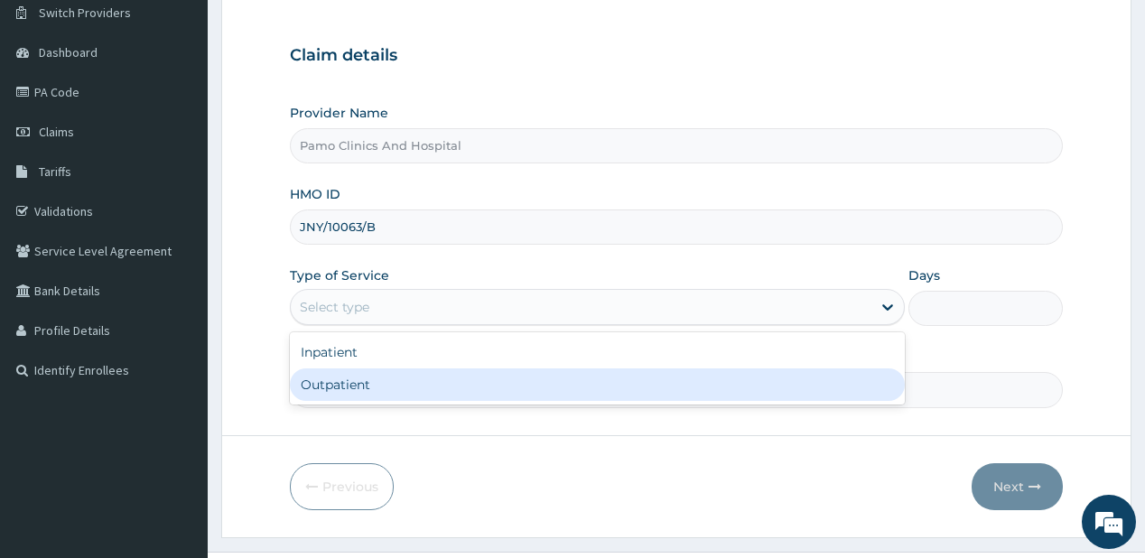
click at [343, 385] on div "Outpatient" at bounding box center [597, 384] width 615 height 32
type input "1"
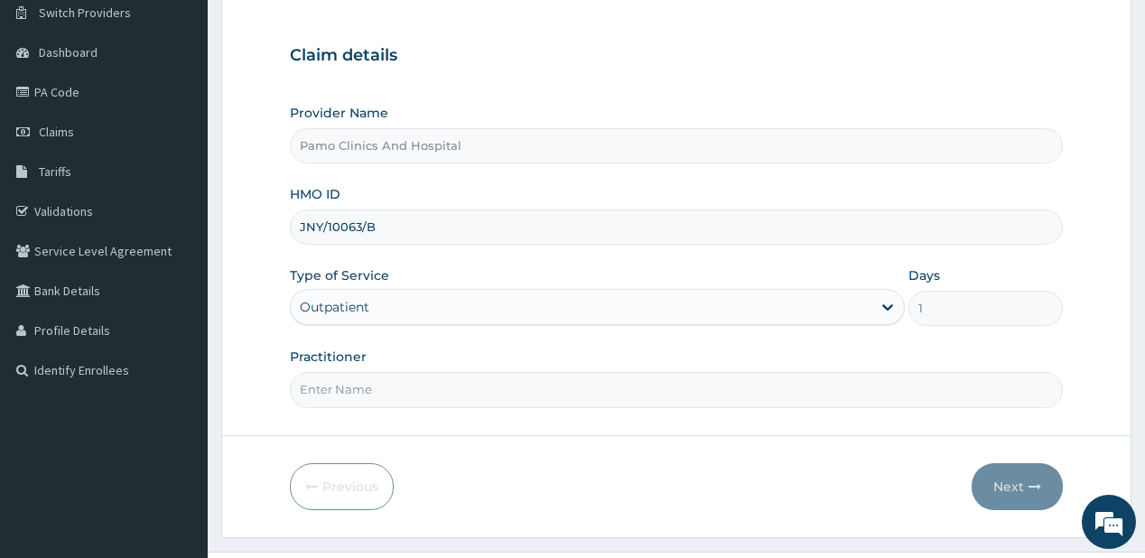
click at [338, 390] on input "Practitioner" at bounding box center [676, 389] width 772 height 35
type input "DR EZECHUKWU TOCHUKWU"
click at [1007, 477] on button "Next" at bounding box center [1016, 486] width 91 height 47
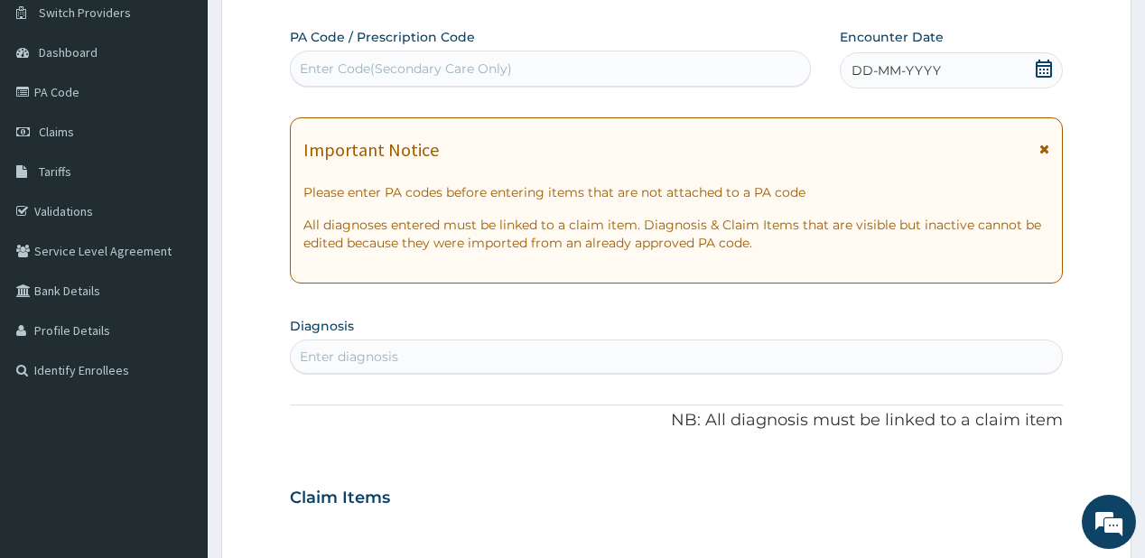
click at [868, 62] on span "DD-MM-YYYY" at bounding box center [895, 70] width 89 height 18
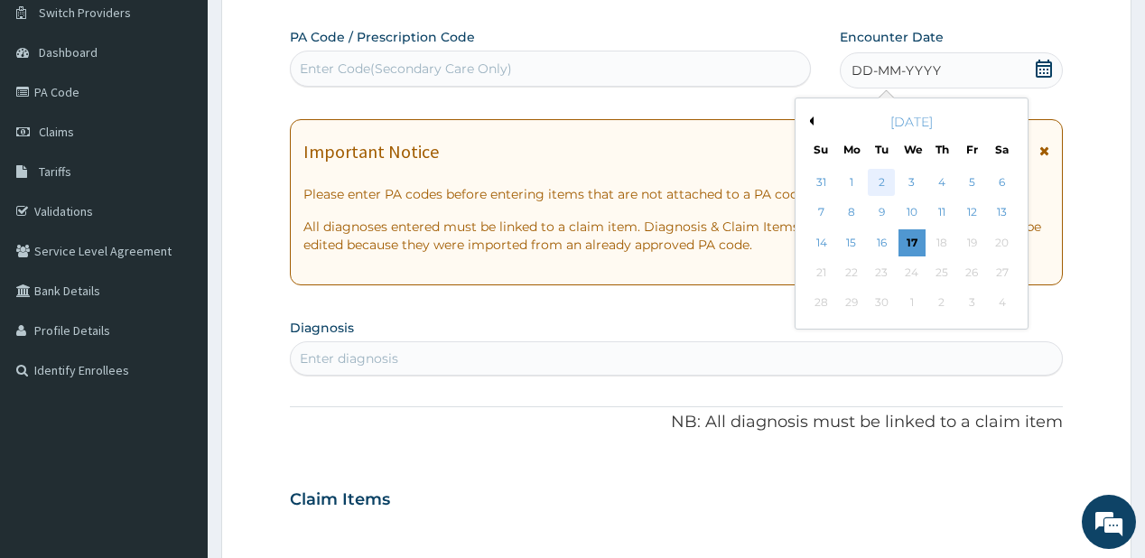
click at [876, 176] on div "2" at bounding box center [881, 182] width 27 height 27
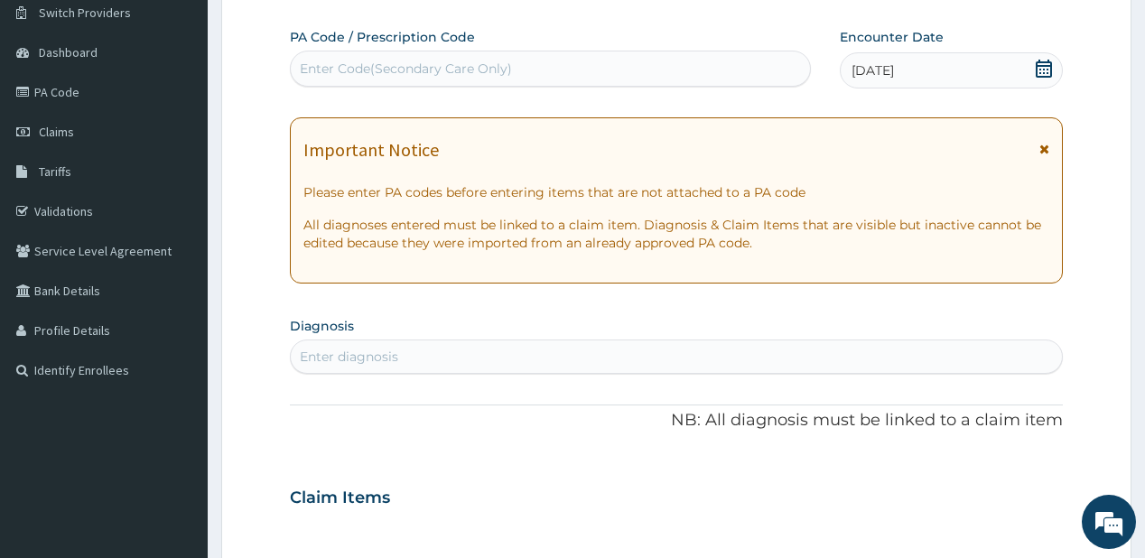
click at [355, 357] on div "Enter diagnosis" at bounding box center [349, 357] width 98 height 18
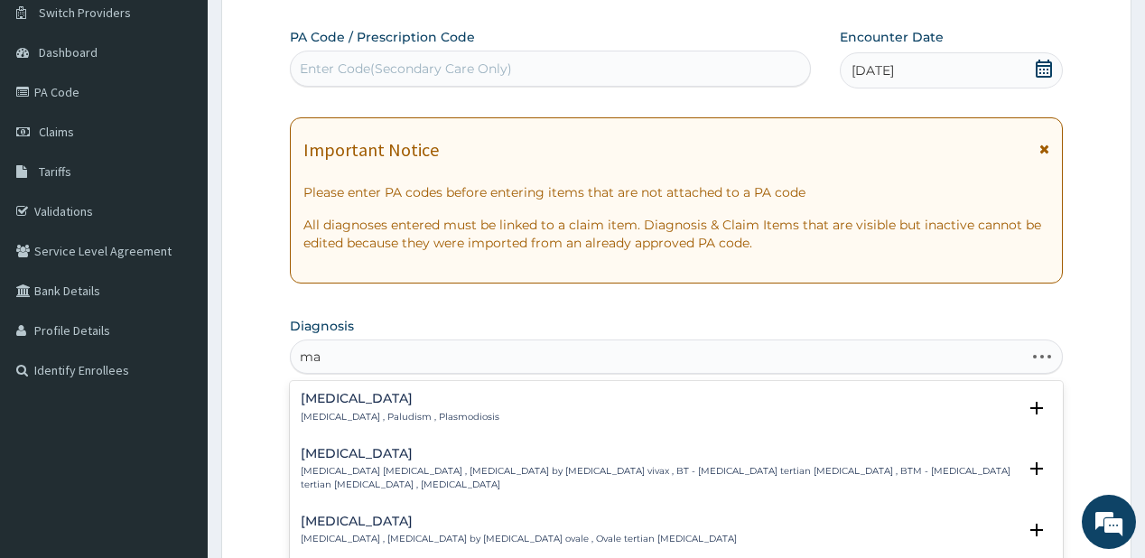
type input "m"
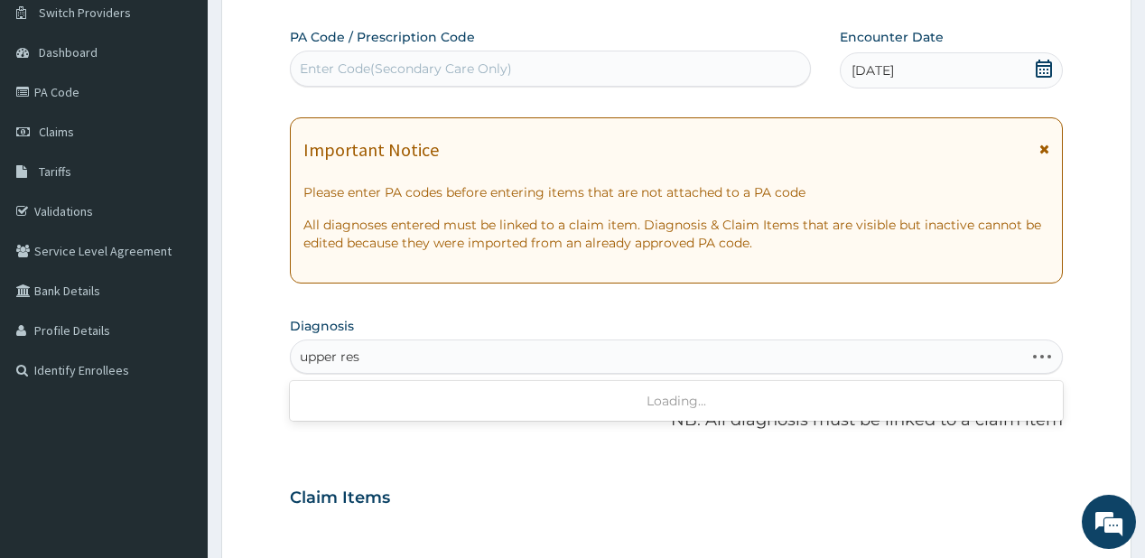
type input "upper resp"
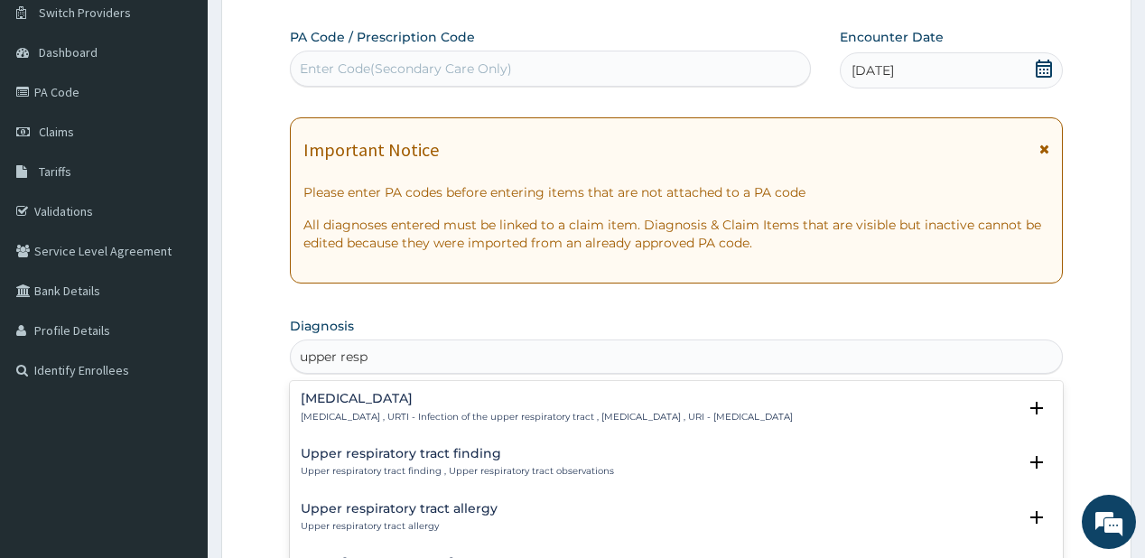
click at [379, 390] on div "Upper respiratory infection Upper respiratory infection , URTI - Infection of t…" at bounding box center [676, 412] width 772 height 55
click at [387, 394] on h4 "Upper respiratory infection" at bounding box center [547, 399] width 492 height 14
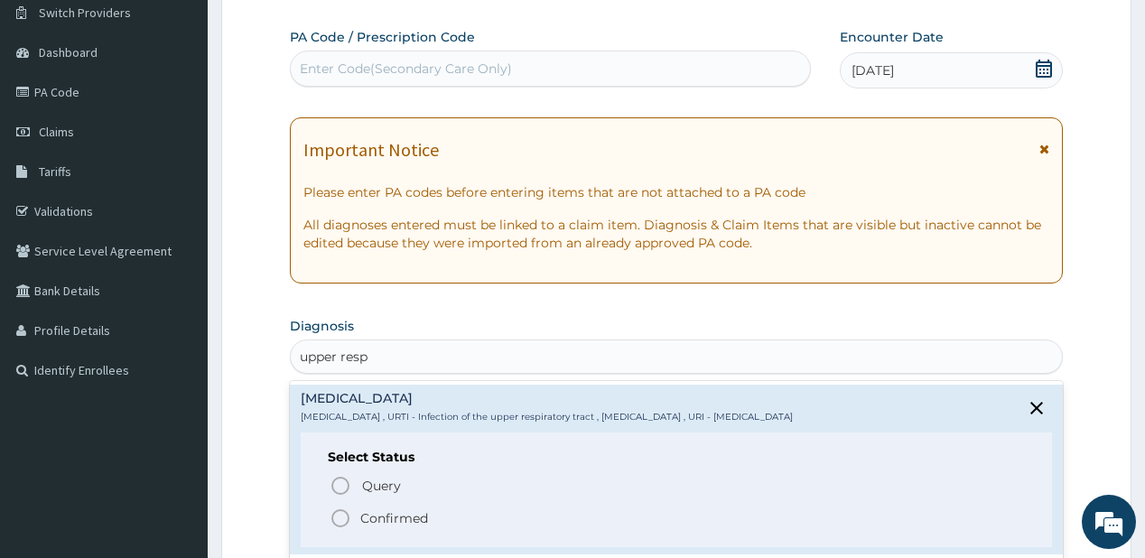
click at [376, 514] on p "Confirmed" at bounding box center [394, 518] width 68 height 18
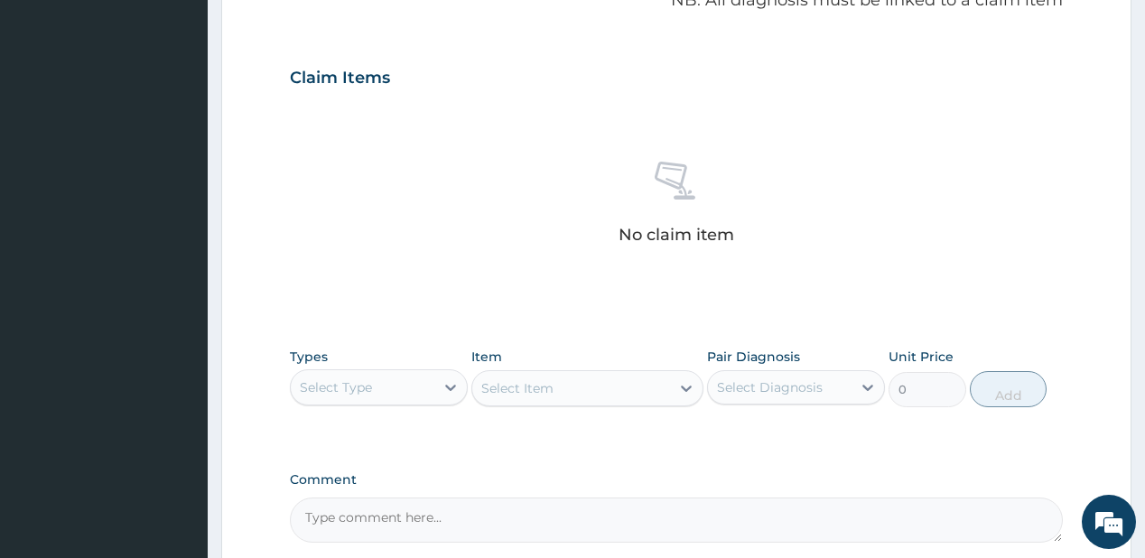
scroll to position [578, 0]
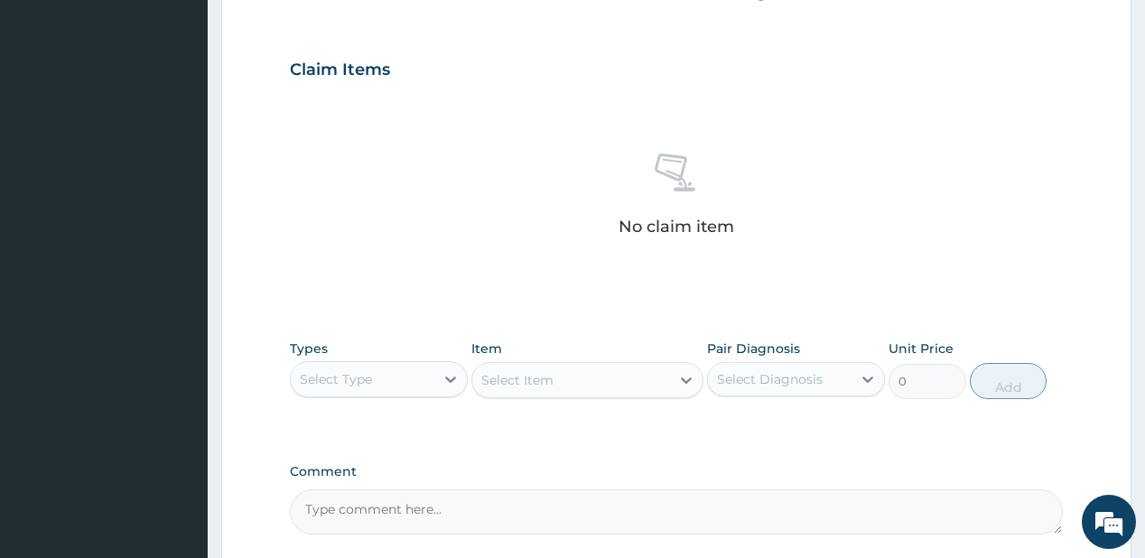
click at [381, 381] on div "Select Type" at bounding box center [363, 379] width 144 height 29
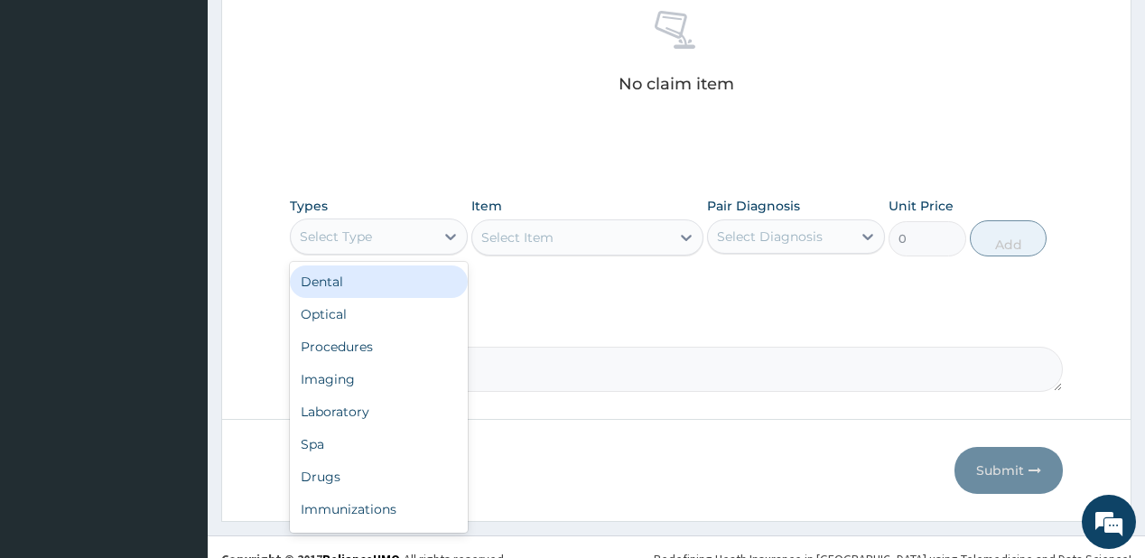
scroll to position [722, 0]
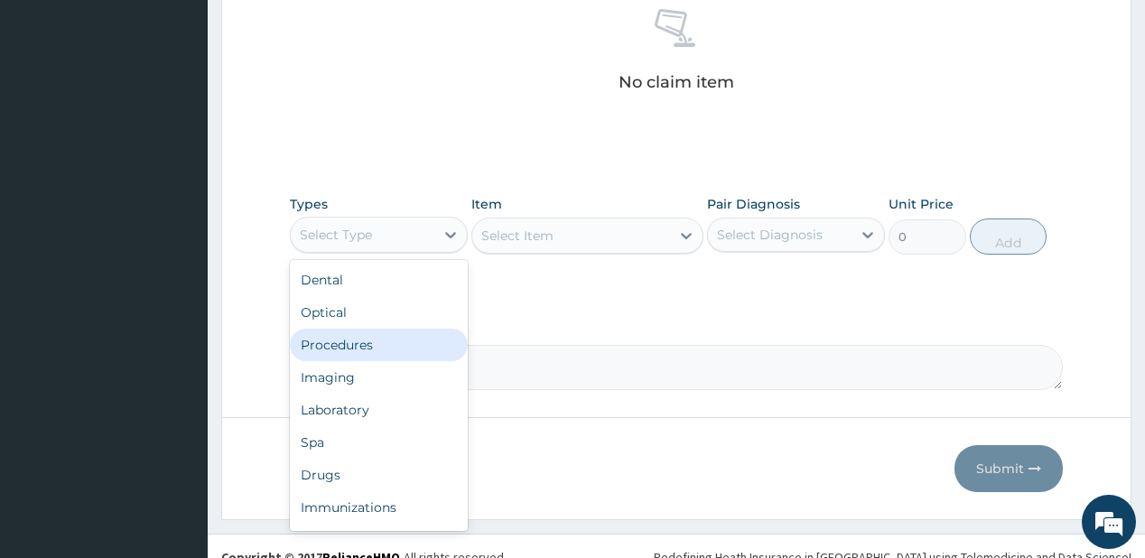
click at [368, 348] on div "Procedures" at bounding box center [379, 345] width 178 height 32
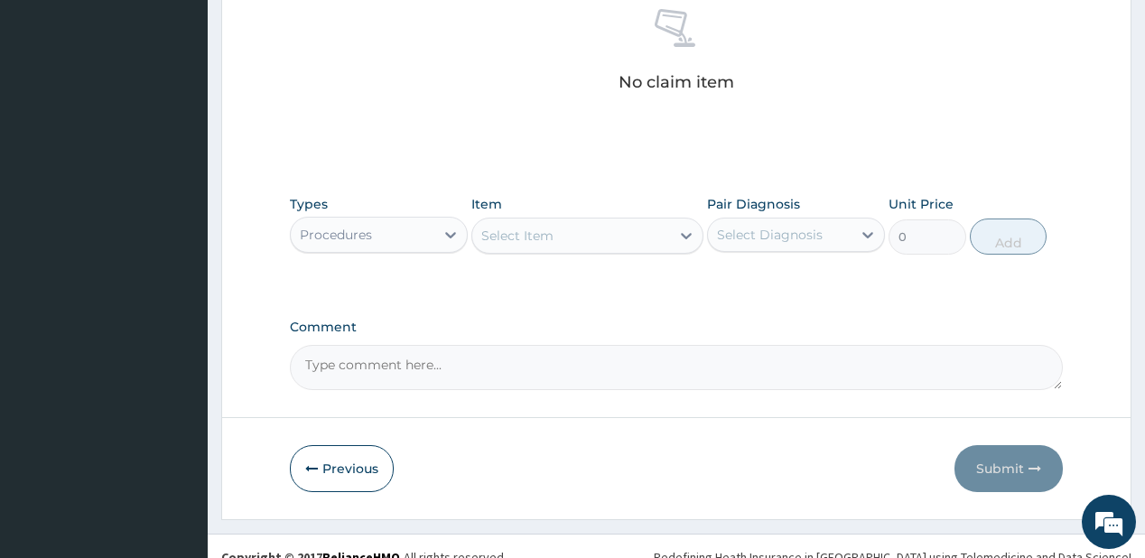
click at [554, 238] on div "Select Item" at bounding box center [571, 235] width 198 height 29
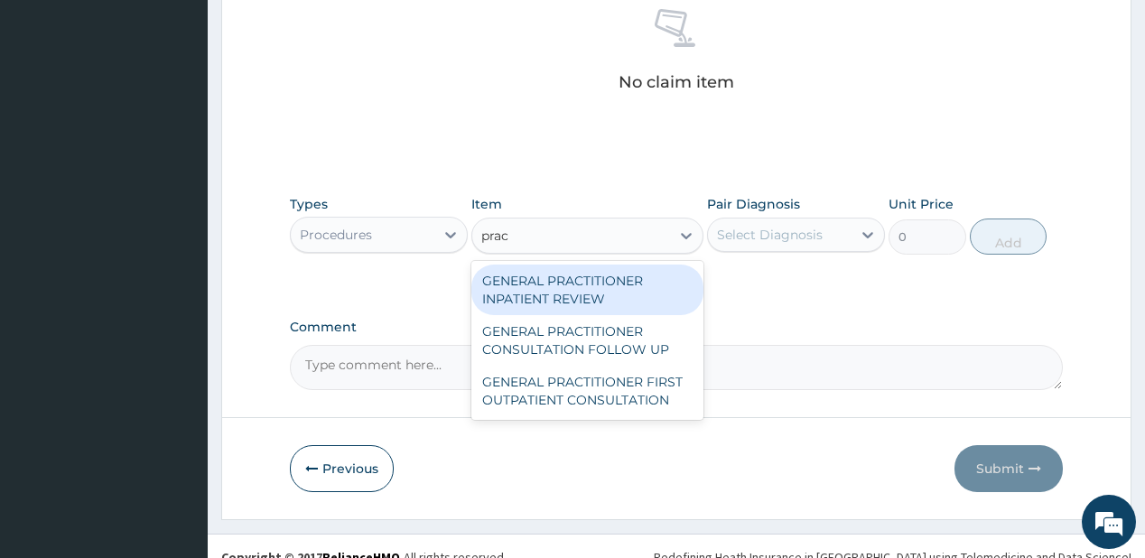
type input "pract"
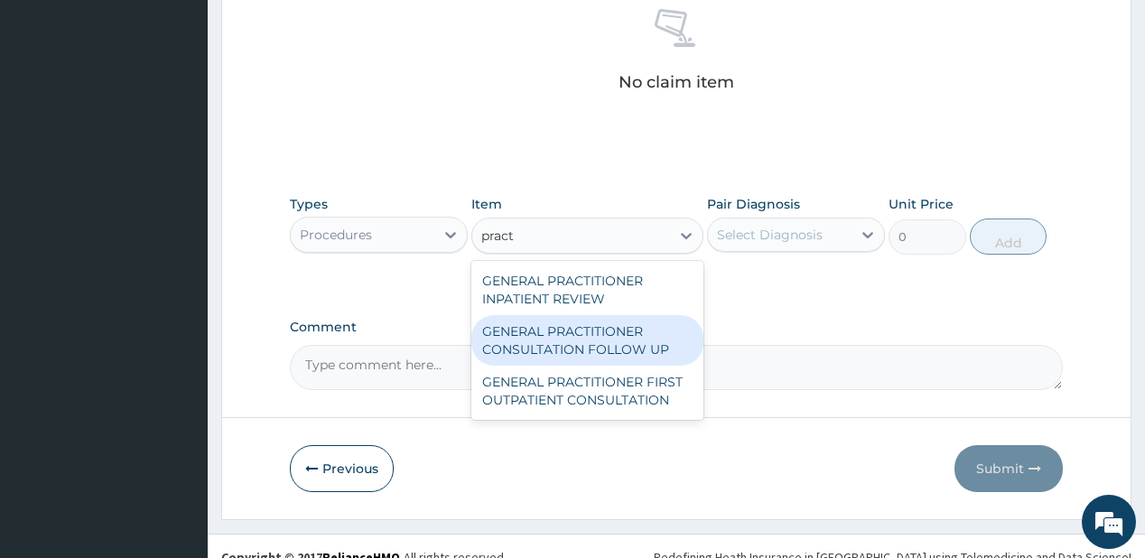
click at [563, 340] on div "GENERAL PRACTITIONER CONSULTATION FOLLOW UP" at bounding box center [587, 340] width 232 height 51
type input "1875"
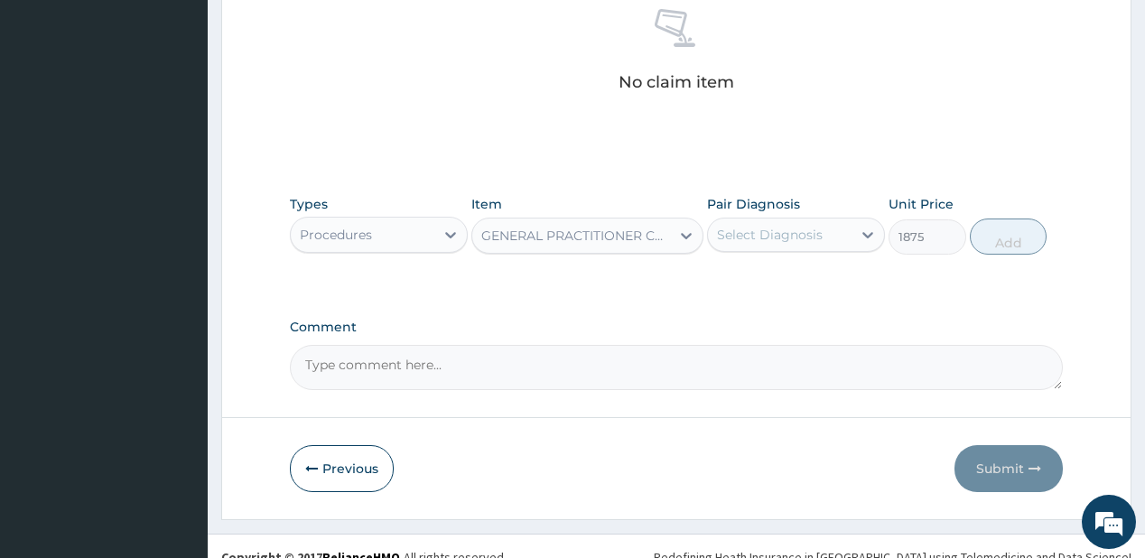
click at [758, 233] on div "Select Diagnosis" at bounding box center [770, 235] width 106 height 18
click at [755, 275] on label "Upper respiratory infection" at bounding box center [793, 279] width 112 height 18
checkbox input "true"
click at [994, 237] on button "Add" at bounding box center [1009, 236] width 78 height 36
type input "0"
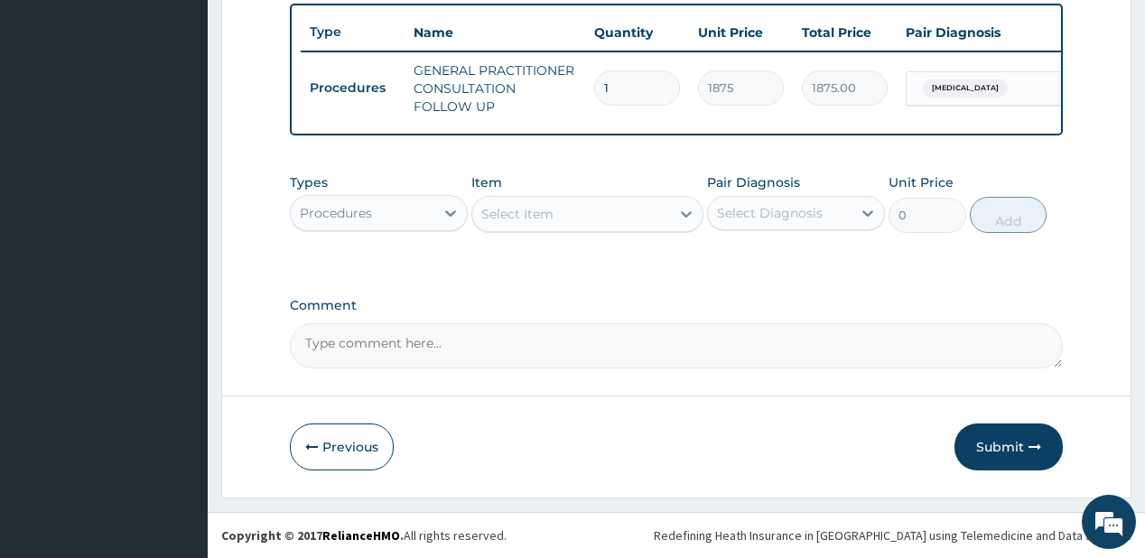
scroll to position [675, 0]
click at [401, 216] on div "Procedures" at bounding box center [363, 213] width 144 height 29
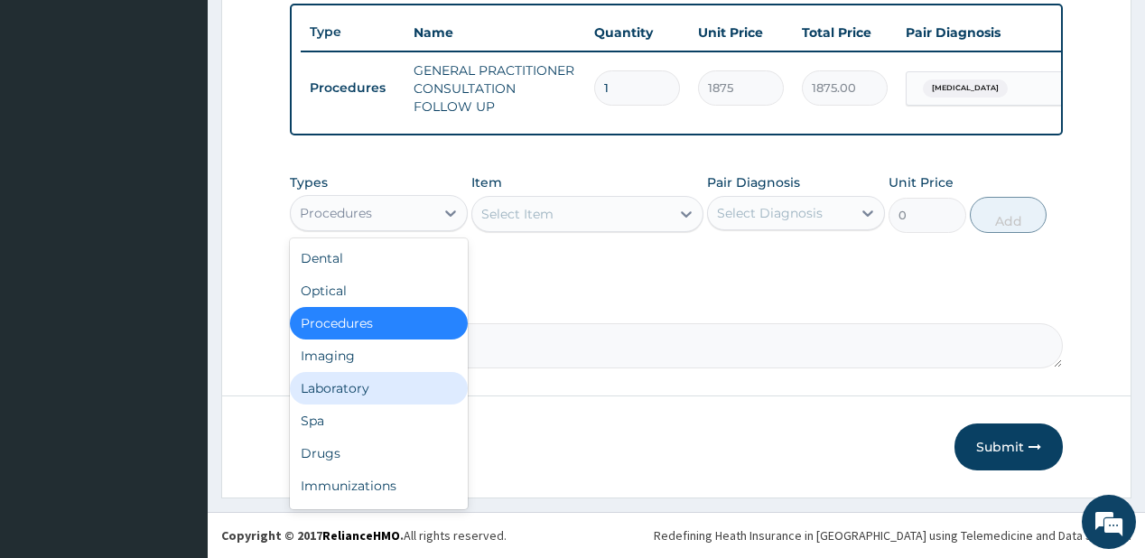
click at [329, 386] on div "Laboratory" at bounding box center [379, 388] width 178 height 32
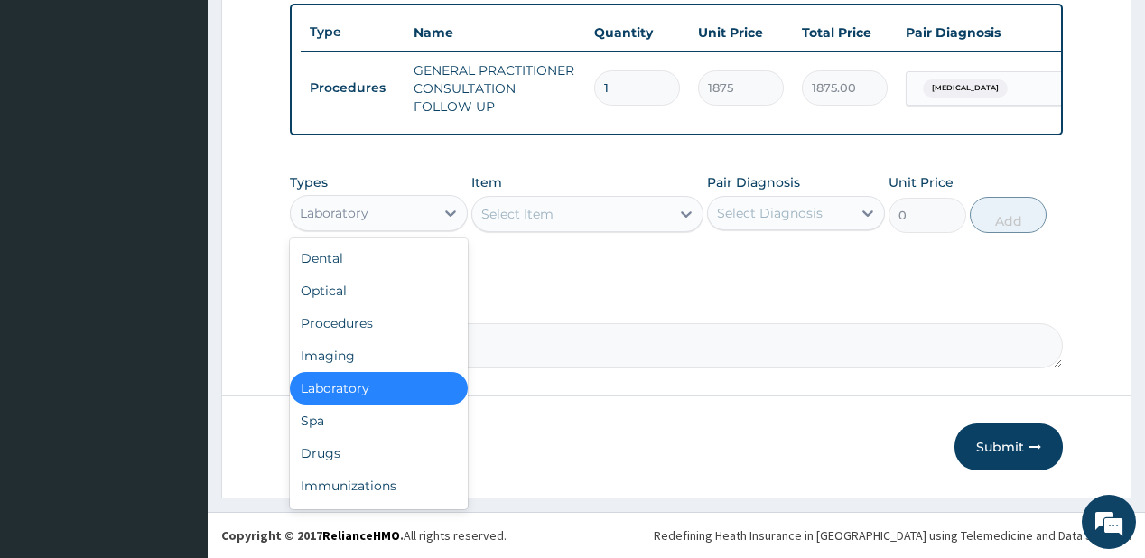
click at [406, 209] on div "Laboratory" at bounding box center [363, 213] width 144 height 29
click at [329, 453] on div "Drugs" at bounding box center [379, 453] width 178 height 32
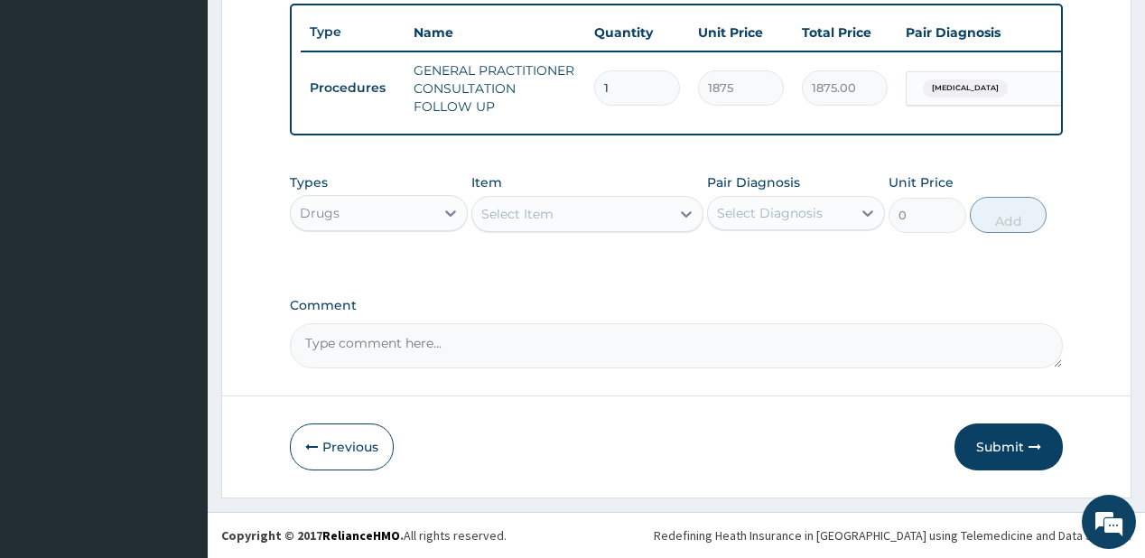
click at [538, 216] on div "Select Item" at bounding box center [517, 214] width 72 height 18
click at [625, 213] on div "Select Item" at bounding box center [571, 214] width 198 height 29
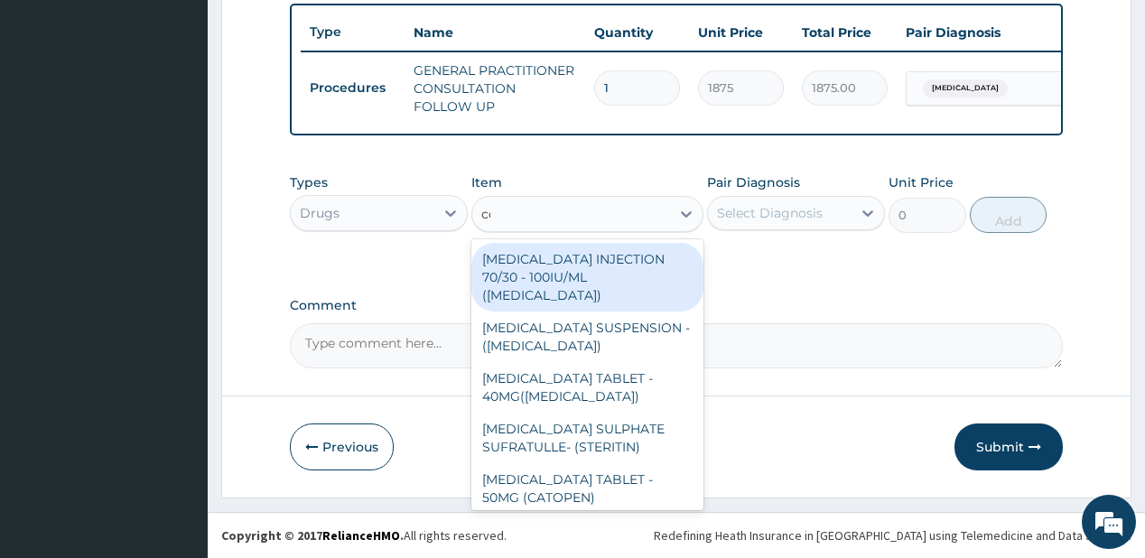
type input "cough"
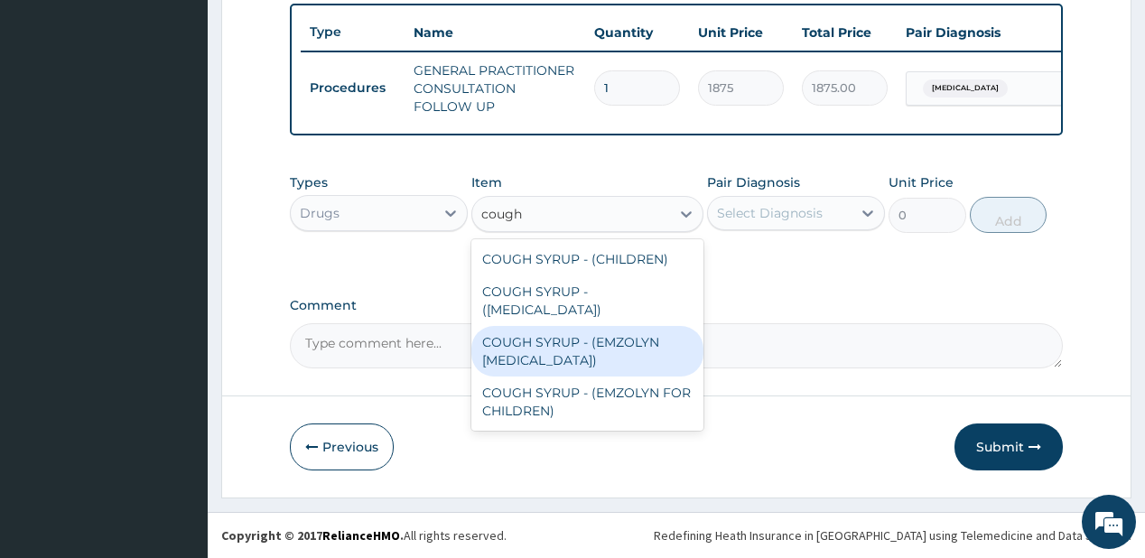
click at [550, 339] on div "COUGH SYRUP - (EMZOLYN [MEDICAL_DATA])" at bounding box center [587, 351] width 232 height 51
type input "1120"
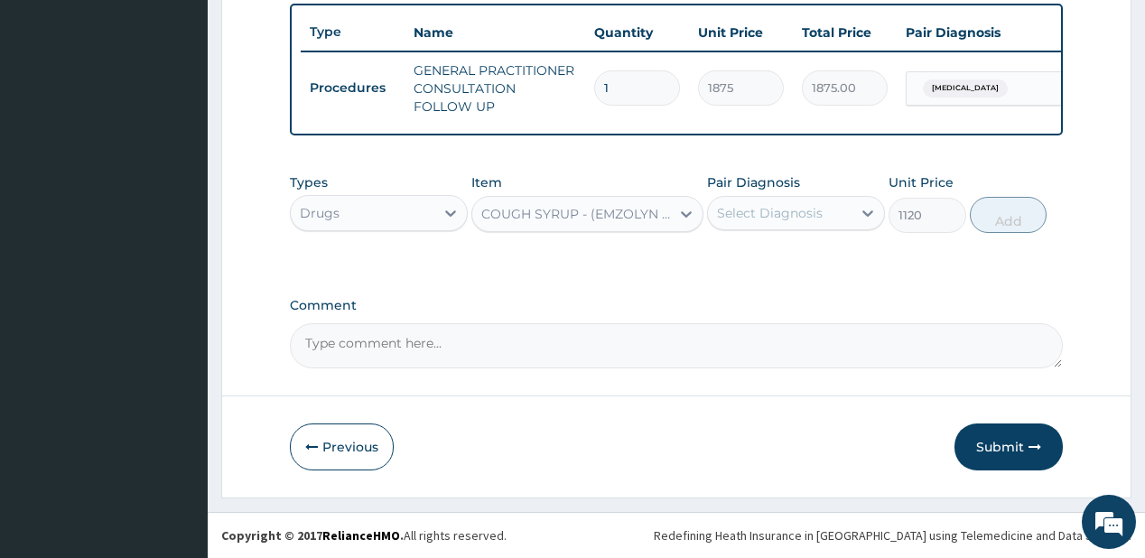
click at [761, 211] on div "Select Diagnosis" at bounding box center [770, 213] width 106 height 18
drag, startPoint x: 790, startPoint y: 272, endPoint x: 970, endPoint y: 216, distance: 189.0
click at [793, 266] on label "Upper respiratory infection" at bounding box center [793, 257] width 112 height 18
checkbox input "true"
click at [990, 206] on button "Add" at bounding box center [1009, 215] width 78 height 36
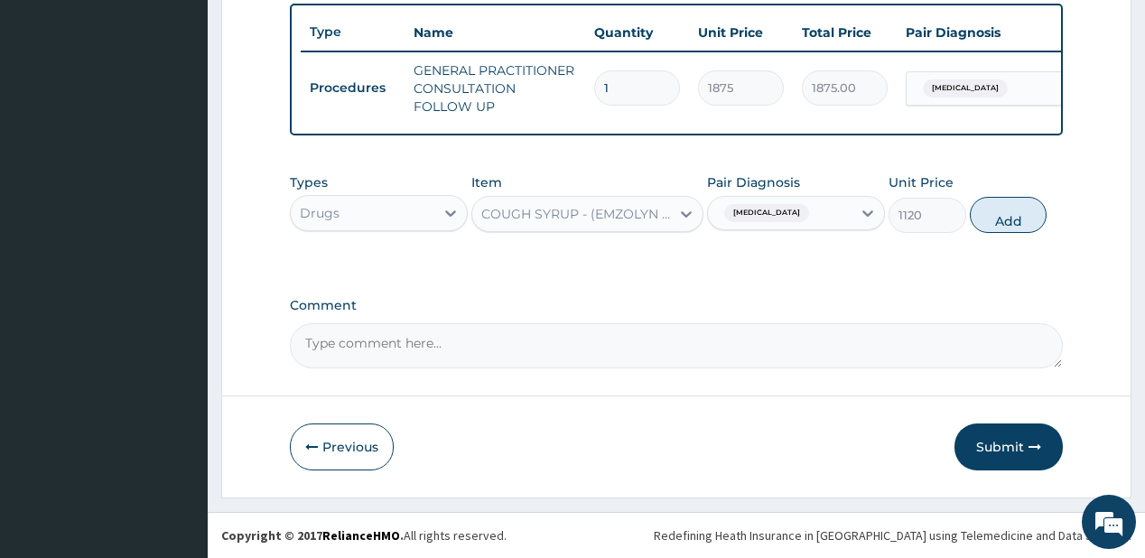
type input "0"
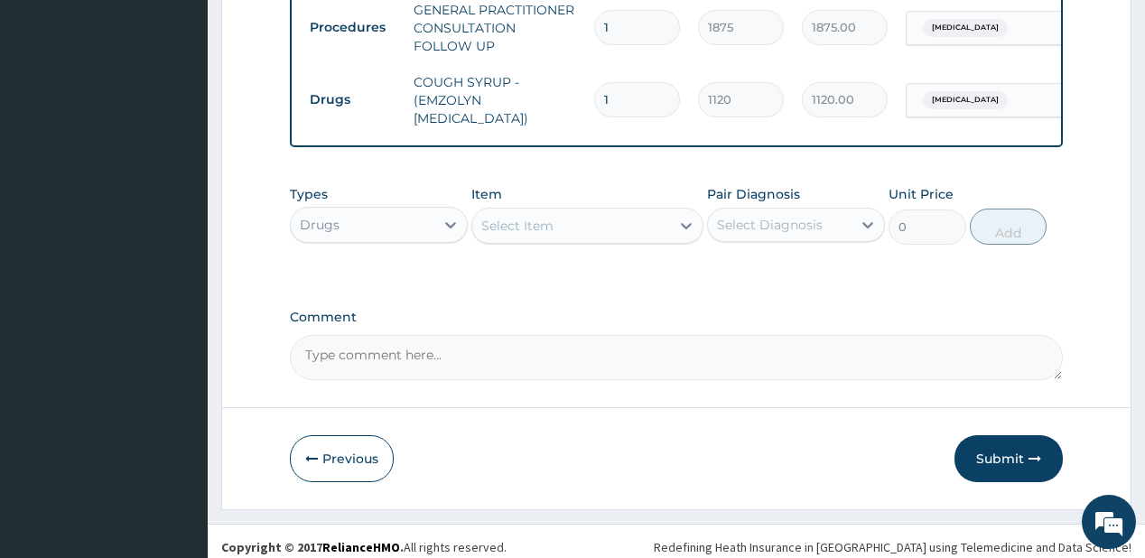
scroll to position [747, 0]
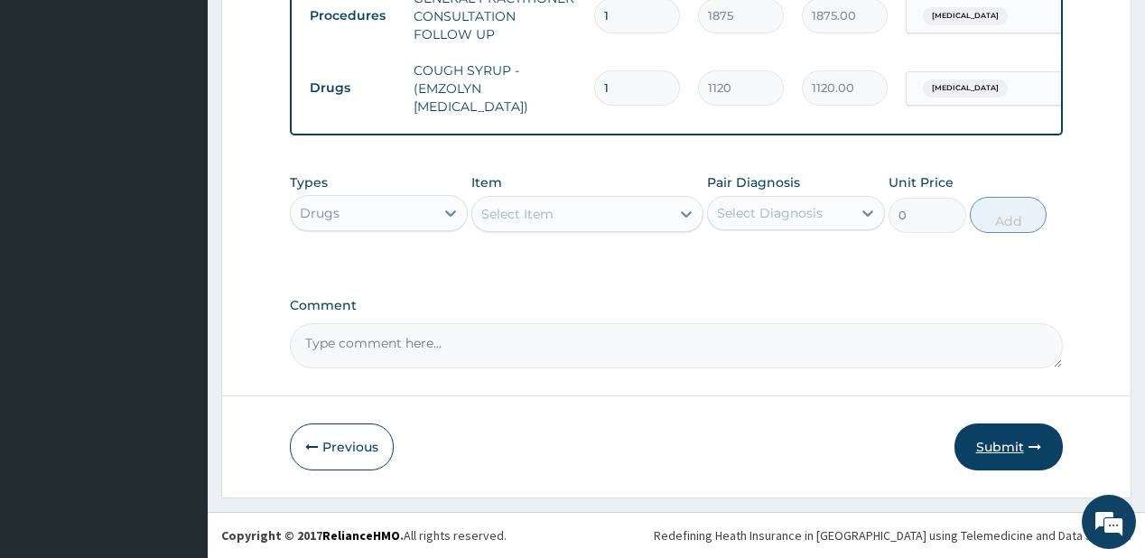
click at [989, 446] on button "Submit" at bounding box center [1008, 446] width 108 height 47
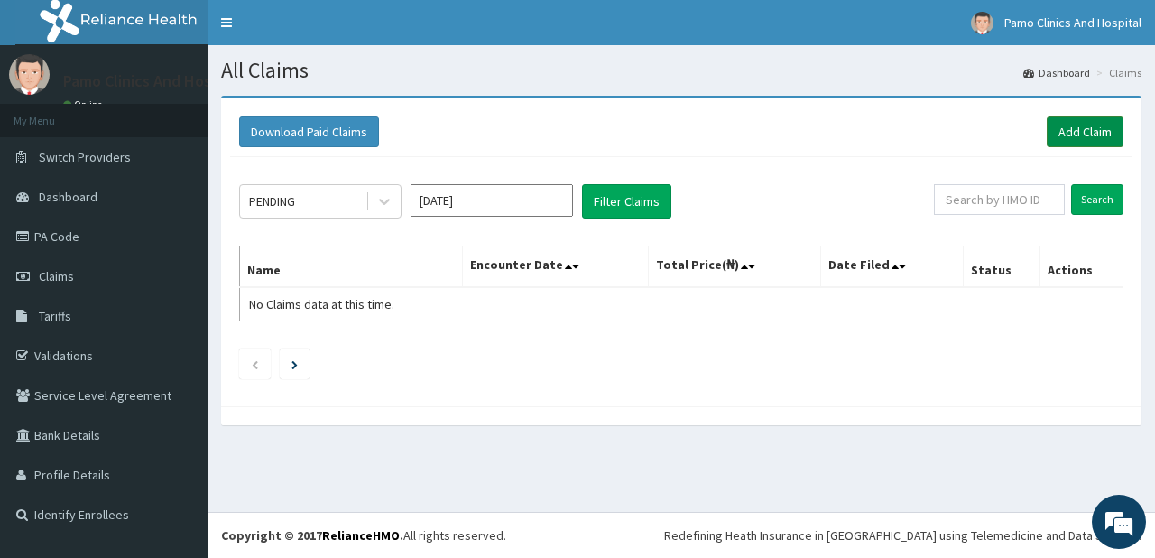
click at [1071, 128] on link "Add Claim" at bounding box center [1085, 131] width 77 height 31
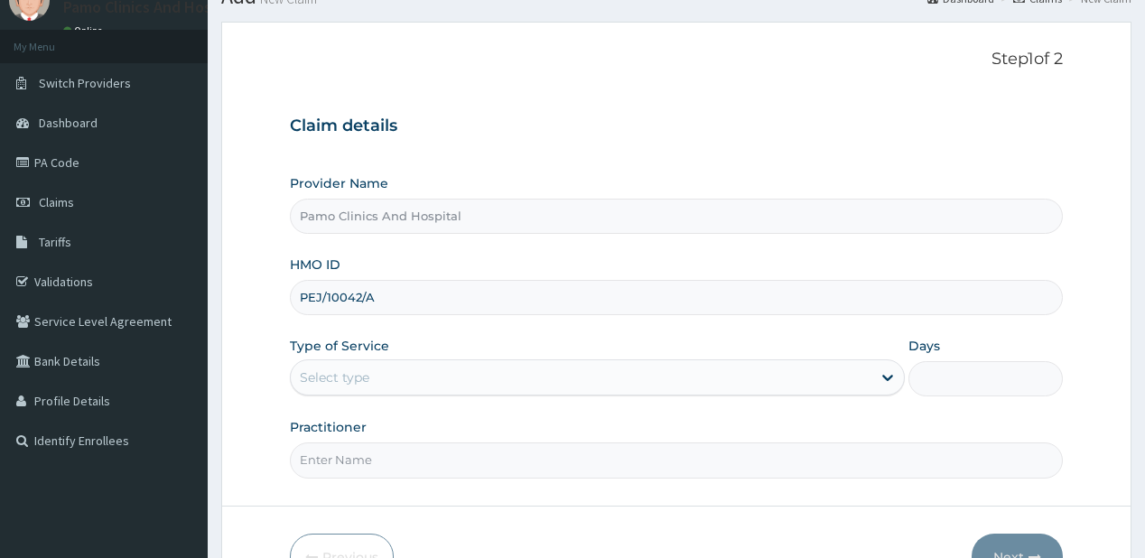
scroll to position [144, 0]
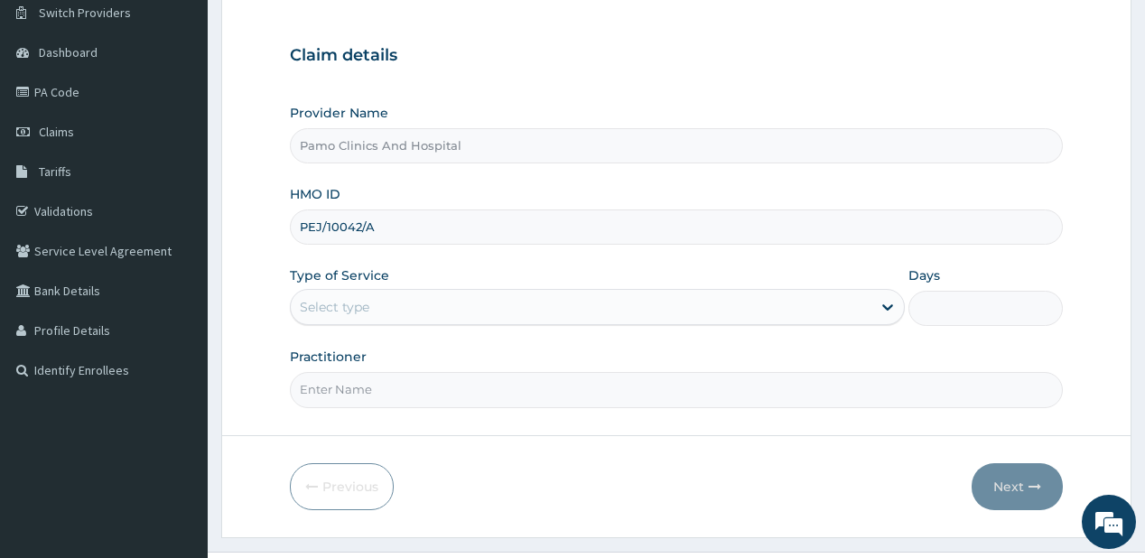
type input "PEJ/10042/A"
click at [348, 302] on div "Select type" at bounding box center [335, 307] width 70 height 18
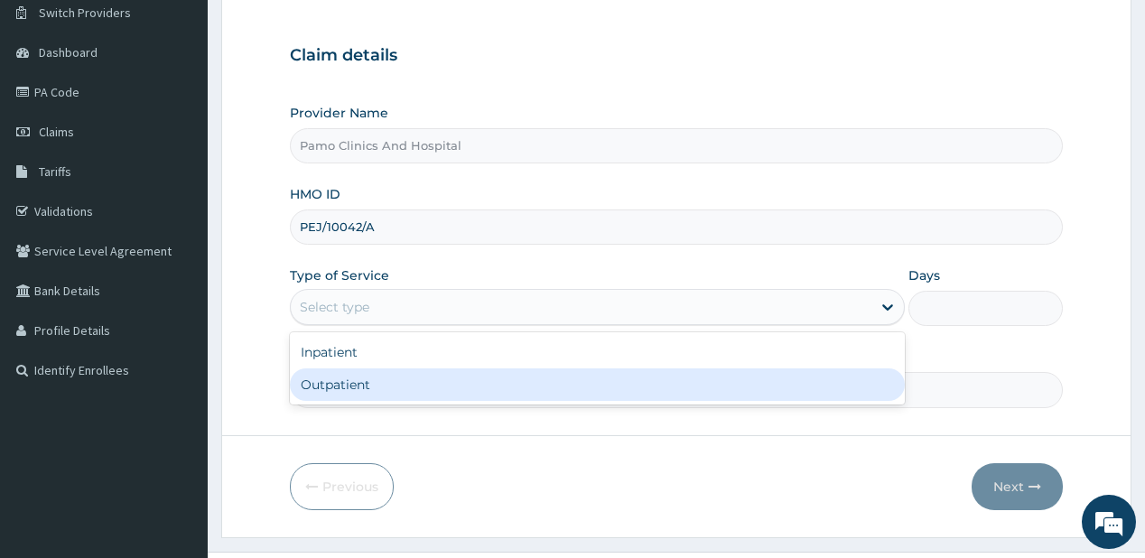
click at [318, 385] on div "Outpatient" at bounding box center [597, 384] width 615 height 32
type input "1"
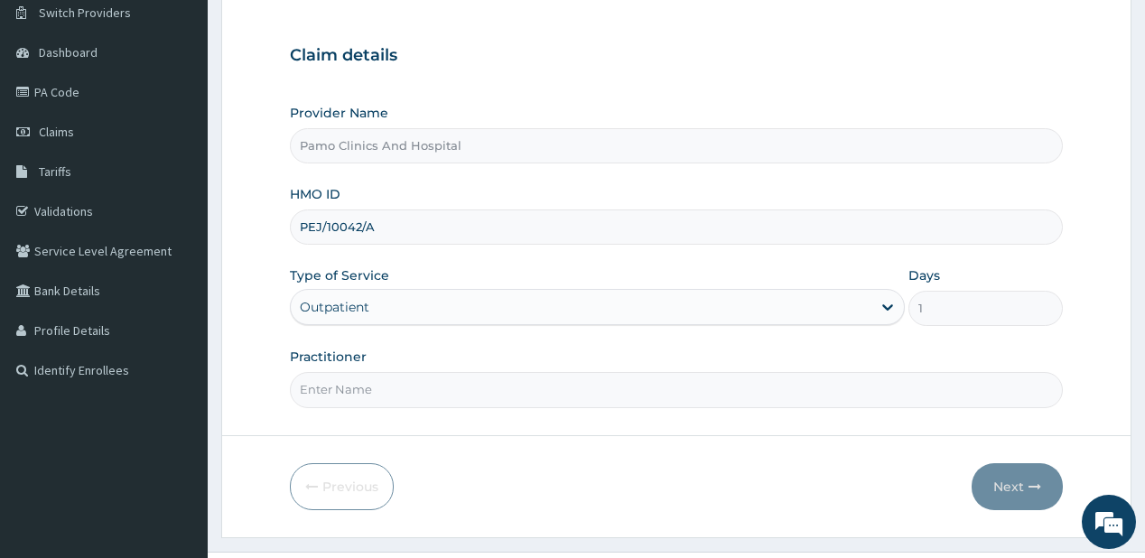
click at [318, 385] on input "Practitioner" at bounding box center [676, 389] width 772 height 35
type input "[PERSON_NAME]"
click at [1011, 483] on button "Next" at bounding box center [1016, 486] width 91 height 47
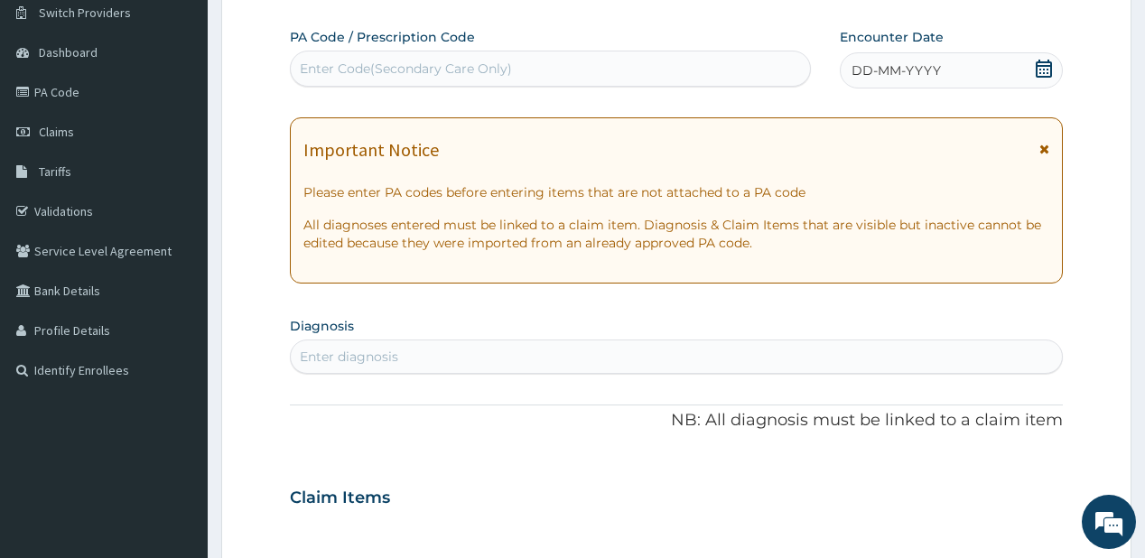
scroll to position [0, 0]
click at [394, 61] on div "Enter Code(Secondary Care Only)" at bounding box center [406, 69] width 212 height 18
paste input "PA/C75282"
type input "PA/C75282"
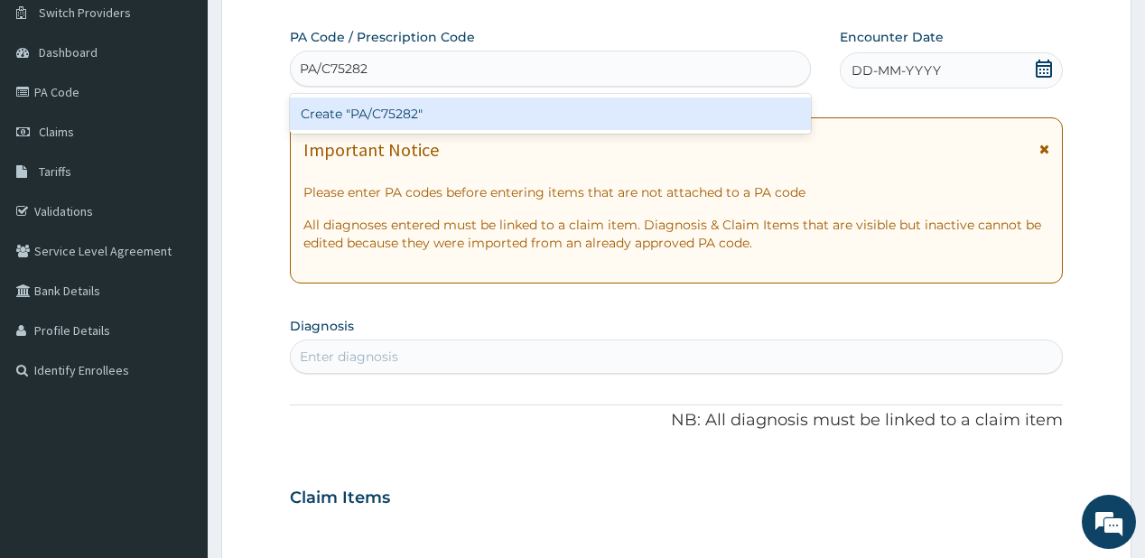
click at [337, 110] on div "Create "PA/C75282"" at bounding box center [550, 113] width 520 height 32
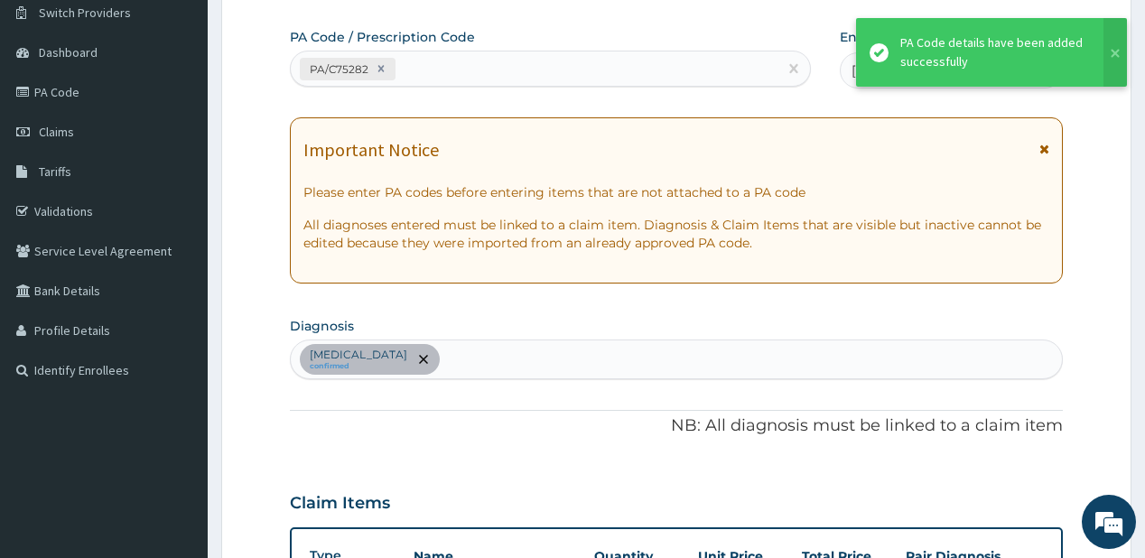
scroll to position [475, 0]
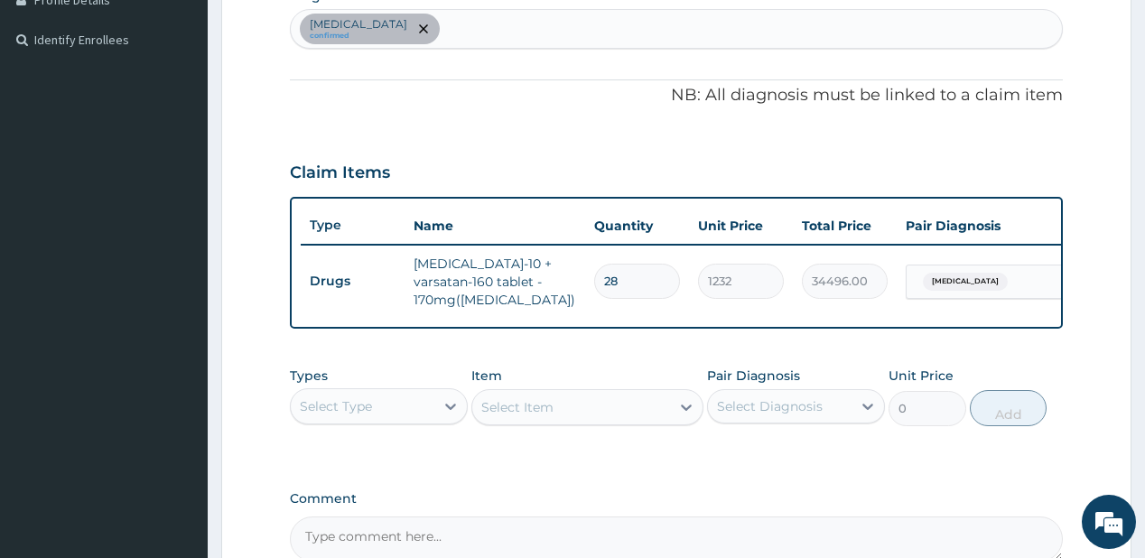
click at [561, 24] on div "[MEDICAL_DATA] confirmed" at bounding box center [676, 29] width 770 height 38
type input "upper res"
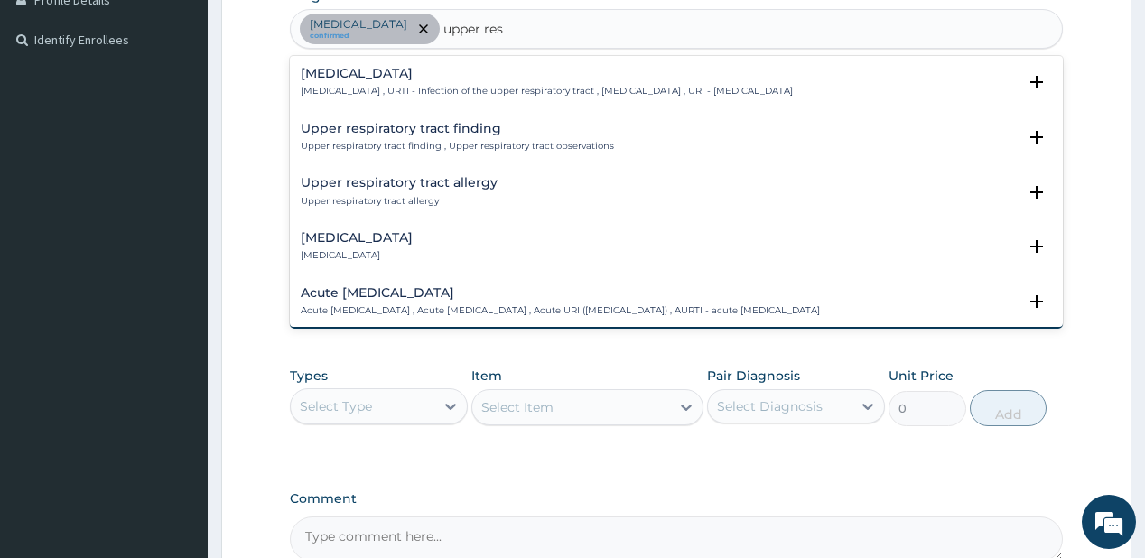
click at [402, 79] on h4 "[MEDICAL_DATA]" at bounding box center [547, 74] width 492 height 14
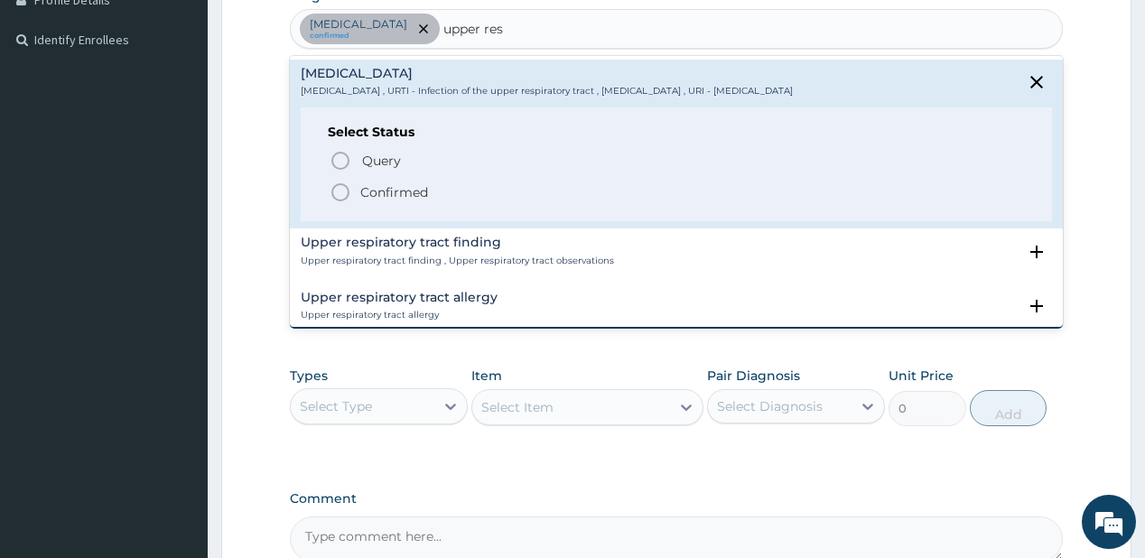
click at [401, 198] on p "Confirmed" at bounding box center [394, 192] width 68 height 18
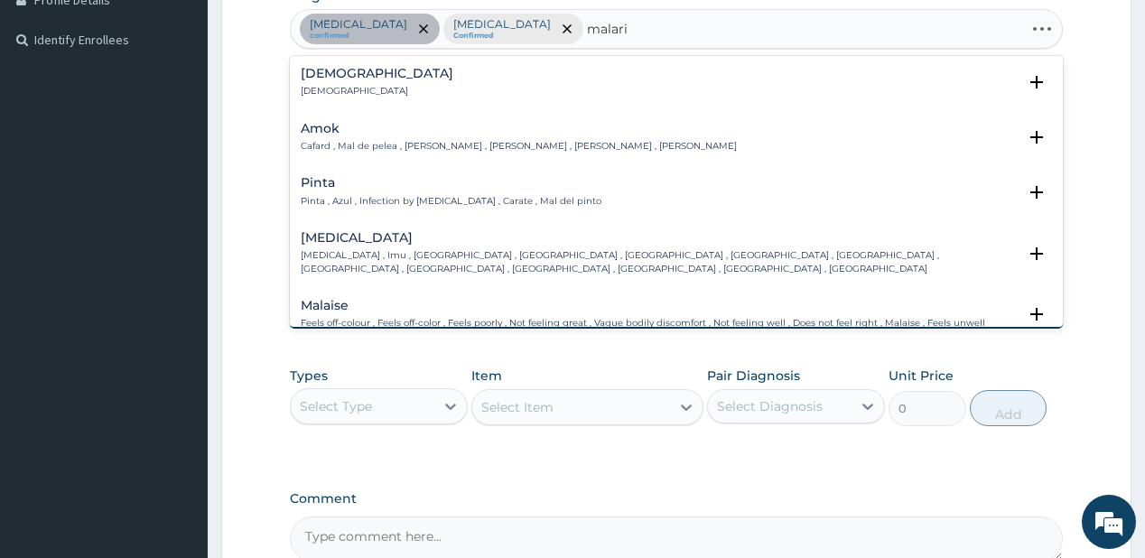
type input "[MEDICAL_DATA]"
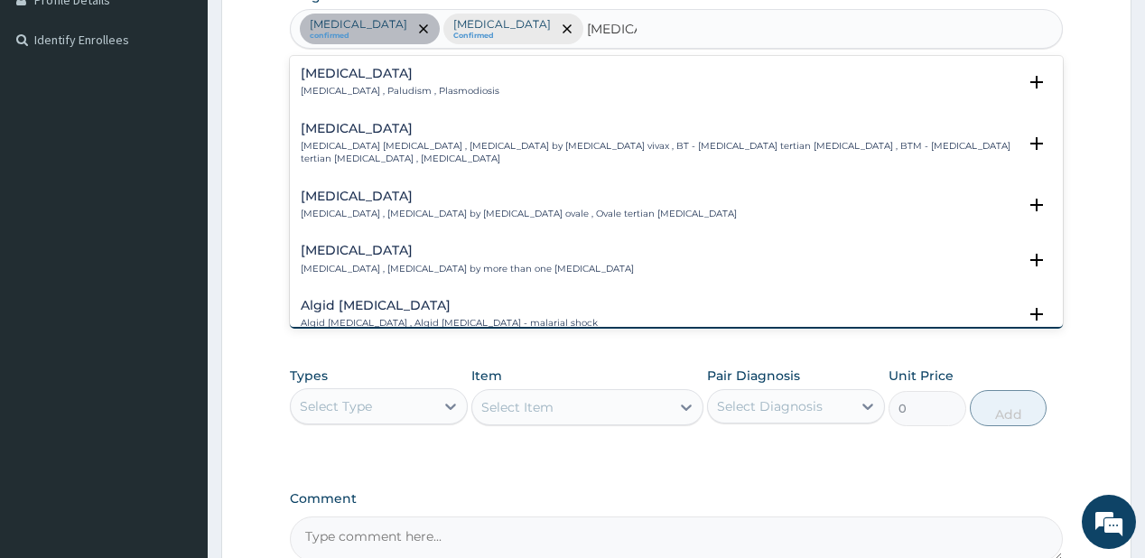
click at [364, 85] on p "[MEDICAL_DATA] , Paludism , Plasmodiosis" at bounding box center [400, 91] width 199 height 13
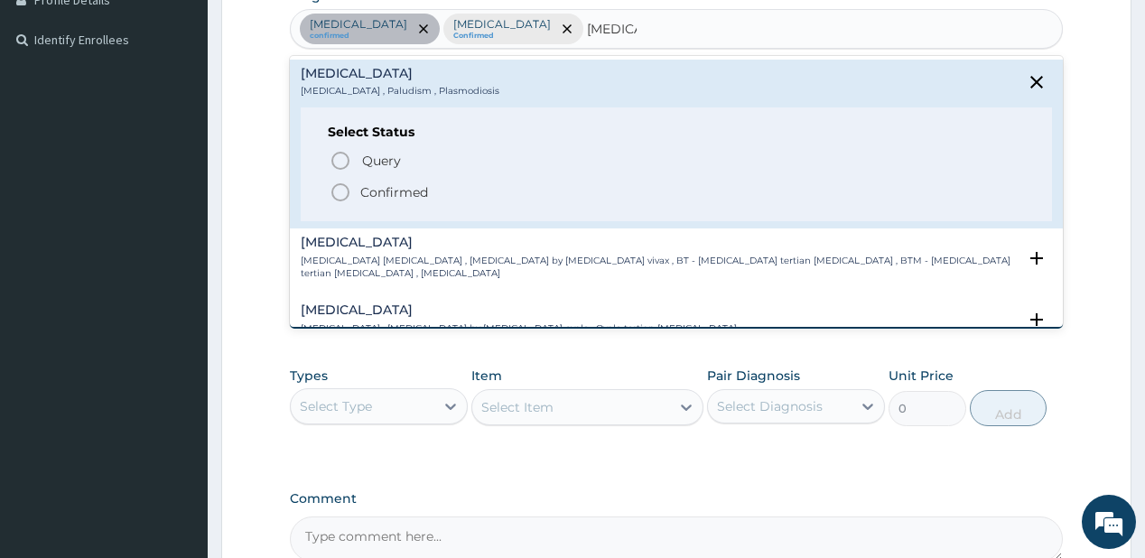
click at [365, 190] on p "Confirmed" at bounding box center [394, 192] width 68 height 18
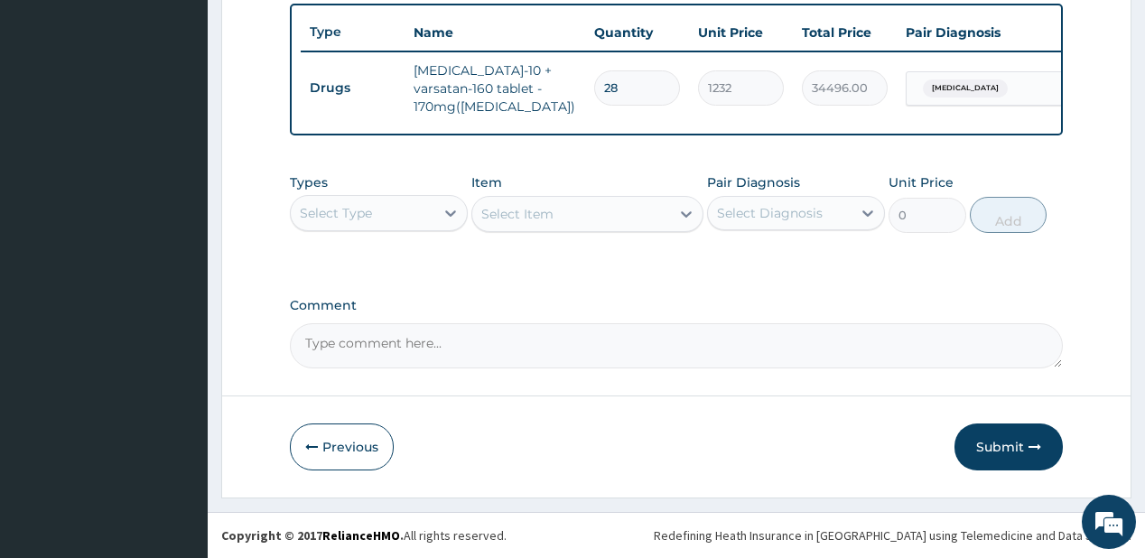
scroll to position [675, 0]
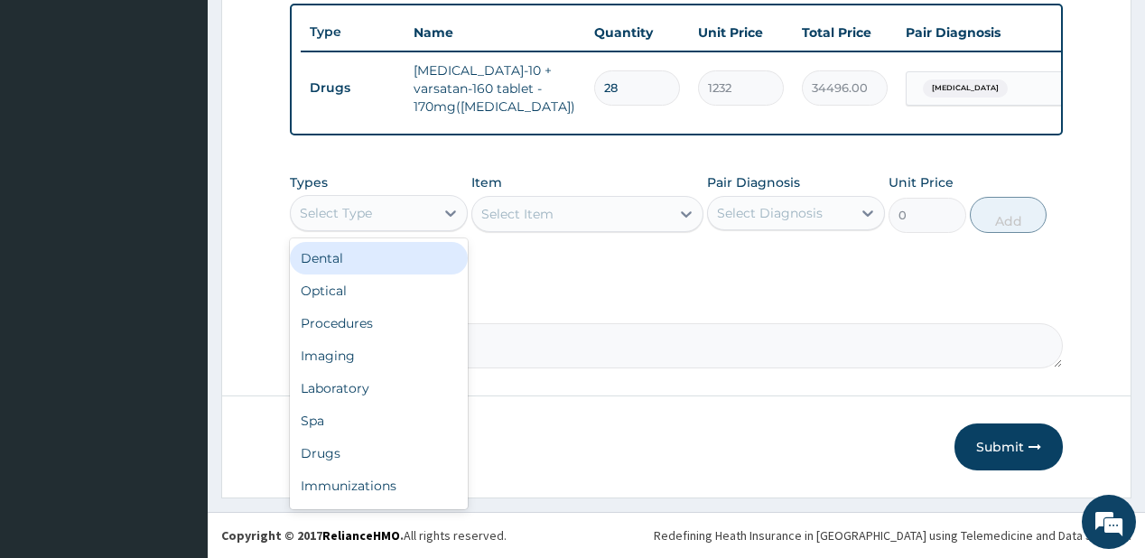
click at [368, 211] on div "Select Type" at bounding box center [336, 213] width 72 height 18
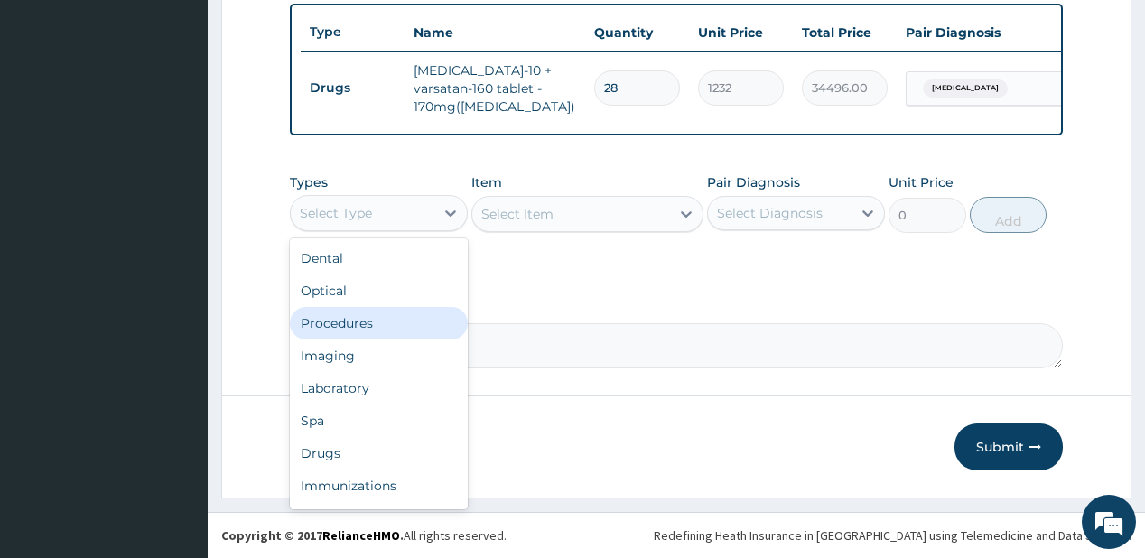
click at [381, 318] on div "Procedures" at bounding box center [379, 323] width 178 height 32
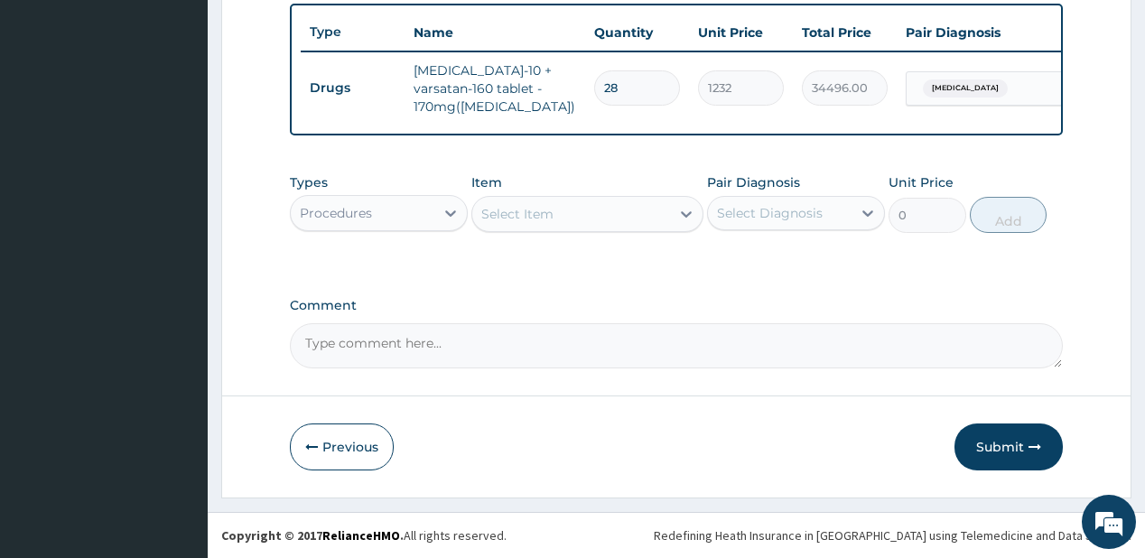
click at [567, 224] on div "Select Item" at bounding box center [571, 214] width 198 height 29
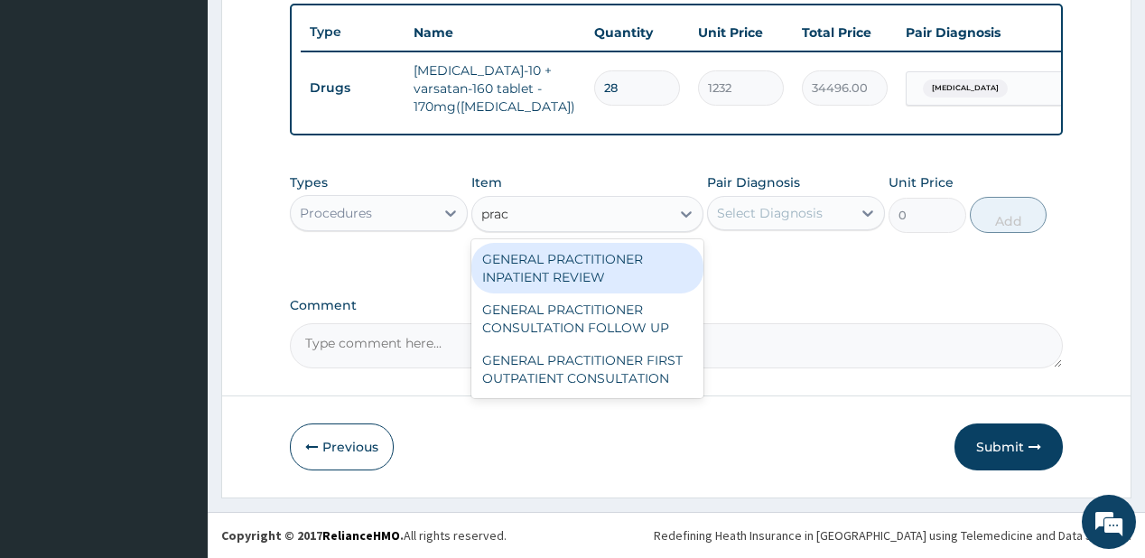
type input "pract"
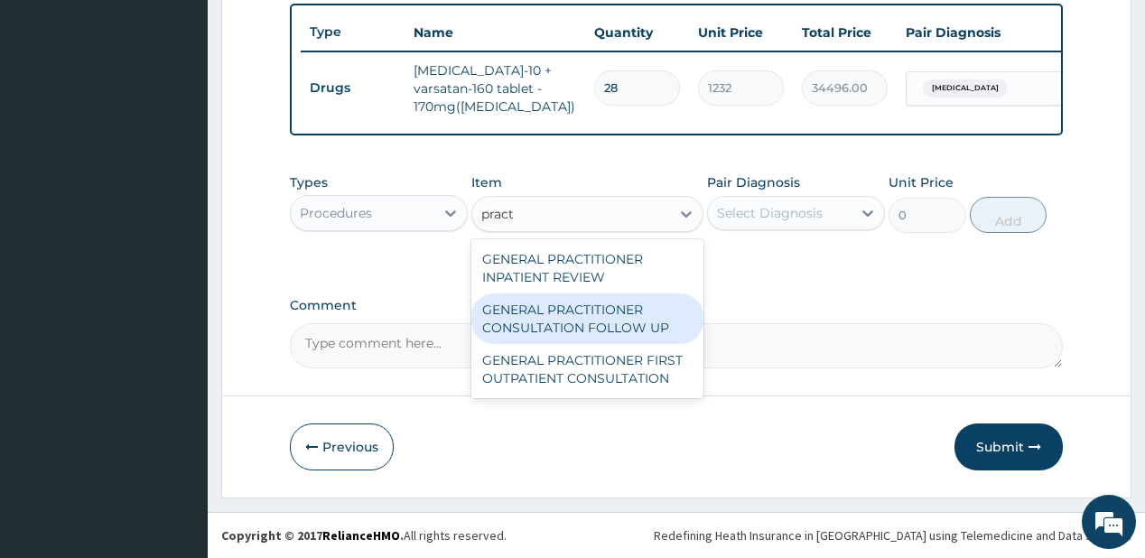
click at [543, 316] on div "GENERAL PRACTITIONER CONSULTATION FOLLOW UP" at bounding box center [587, 318] width 232 height 51
type input "1875"
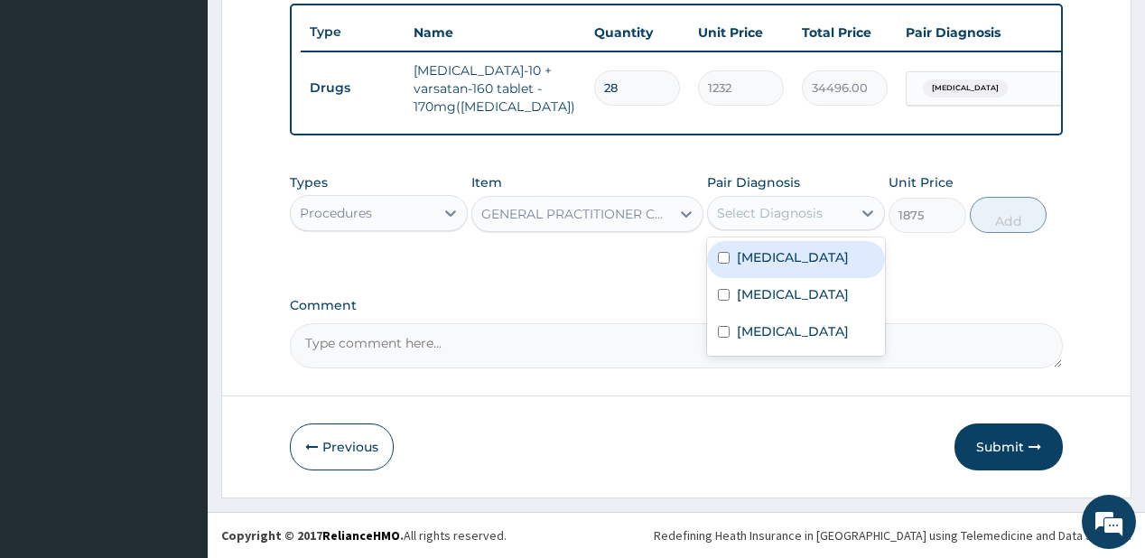
click at [813, 209] on div "Select Diagnosis" at bounding box center [770, 213] width 106 height 18
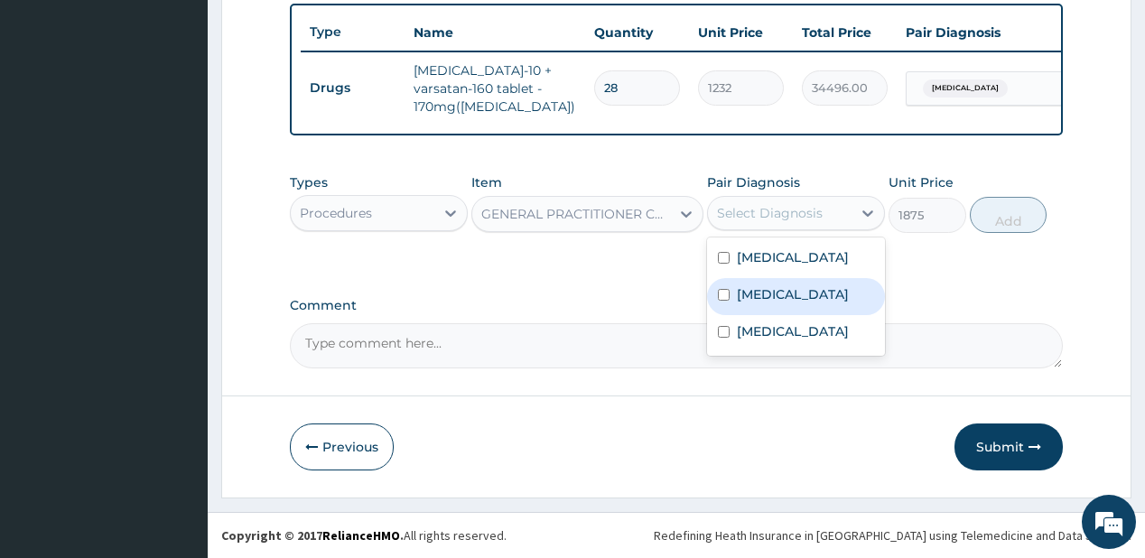
click at [773, 303] on label "[MEDICAL_DATA]" at bounding box center [793, 294] width 112 height 18
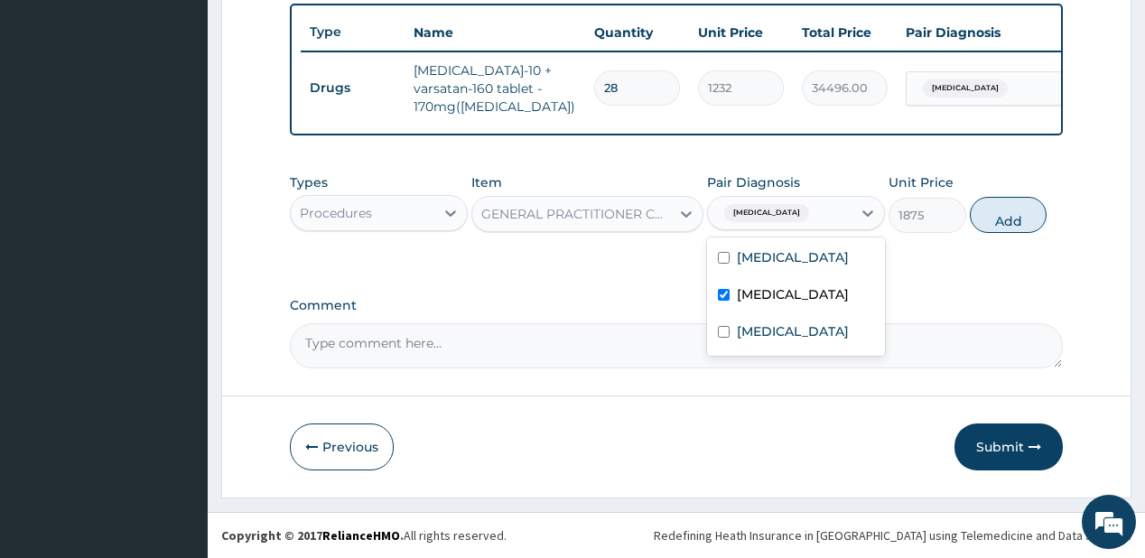
click at [762, 315] on div "[MEDICAL_DATA]" at bounding box center [796, 296] width 178 height 37
checkbox input "false"
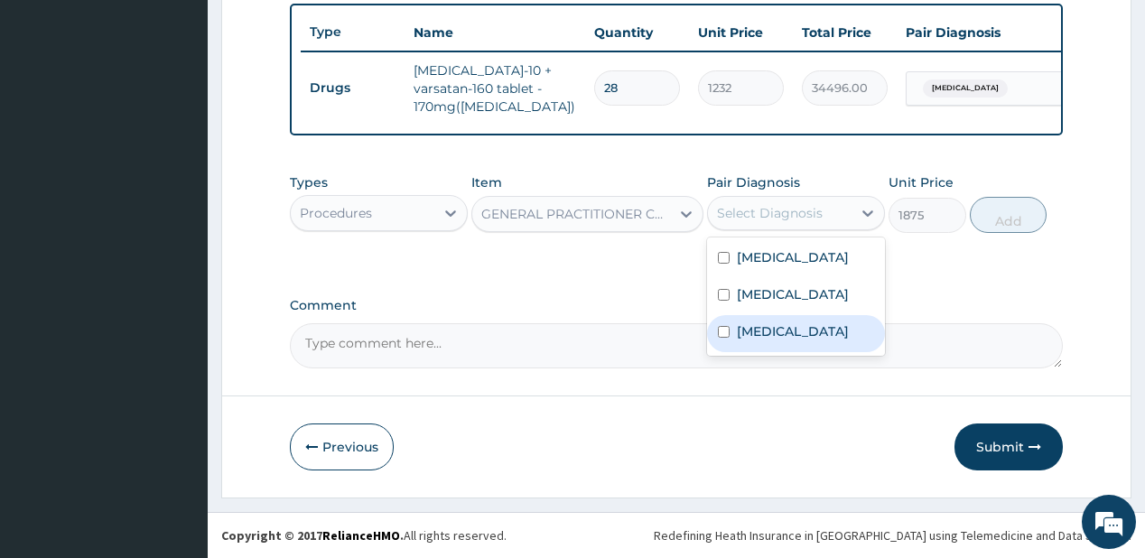
drag, startPoint x: 747, startPoint y: 367, endPoint x: 785, endPoint y: 319, distance: 61.8
click at [747, 340] on label "[MEDICAL_DATA]" at bounding box center [793, 331] width 112 height 18
checkbox input "true"
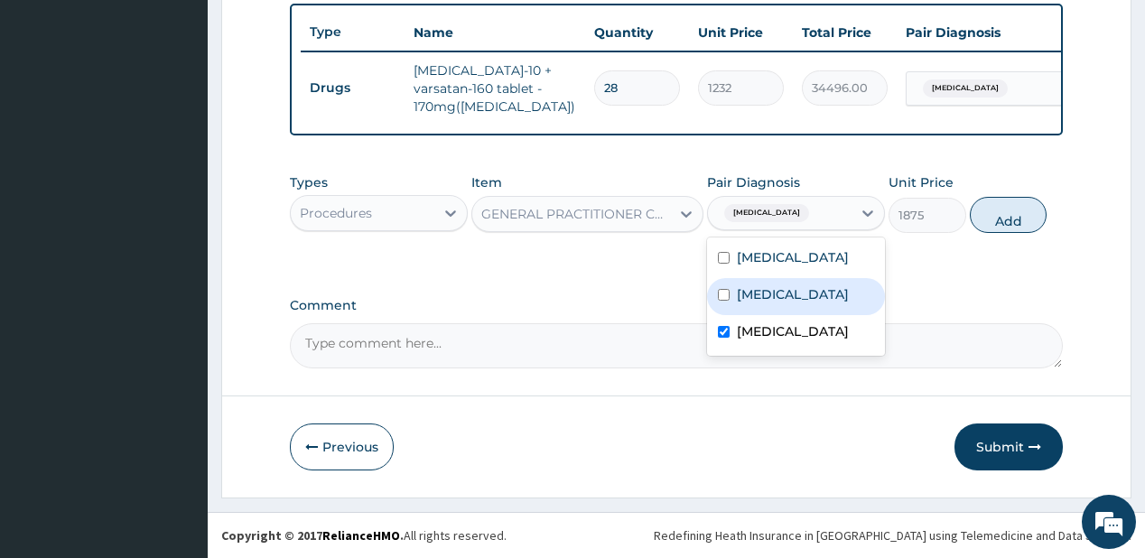
click at [785, 303] on label "[MEDICAL_DATA]" at bounding box center [793, 294] width 112 height 18
checkbox input "true"
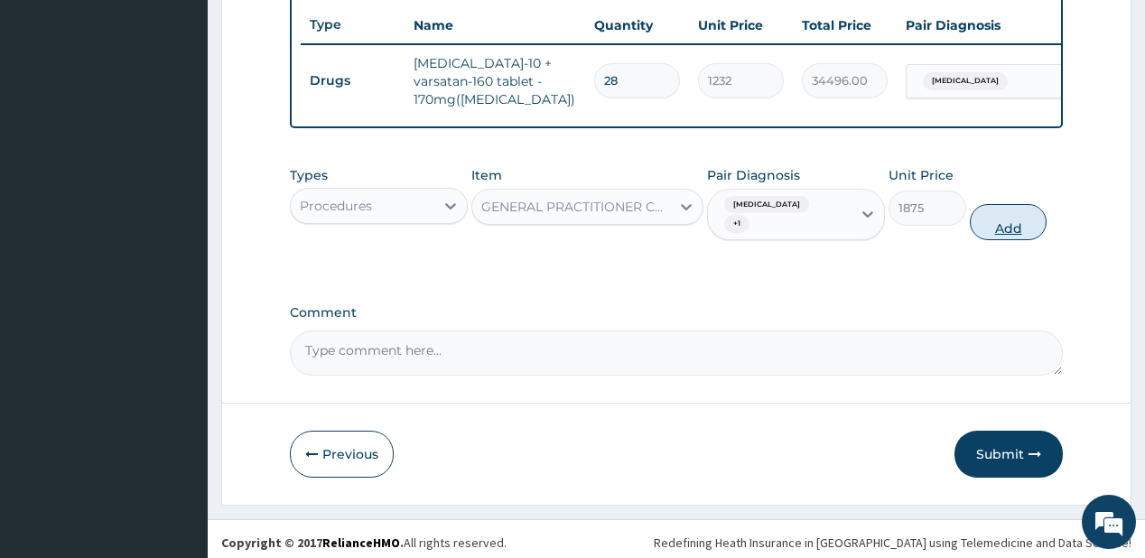
click at [1012, 209] on button "Add" at bounding box center [1009, 222] width 78 height 36
type input "0"
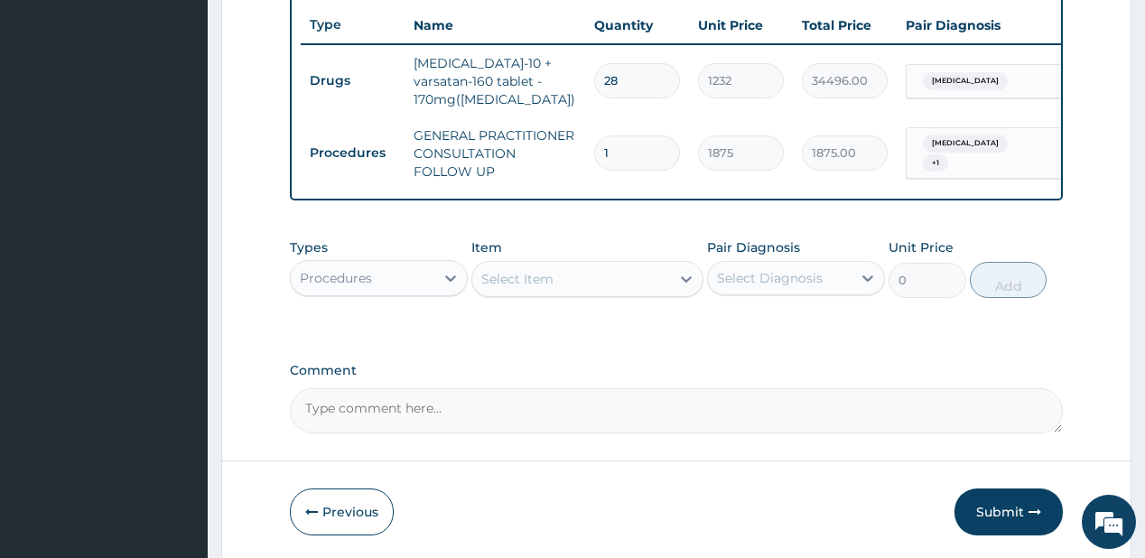
click at [399, 289] on div "Procedures" at bounding box center [363, 278] width 144 height 29
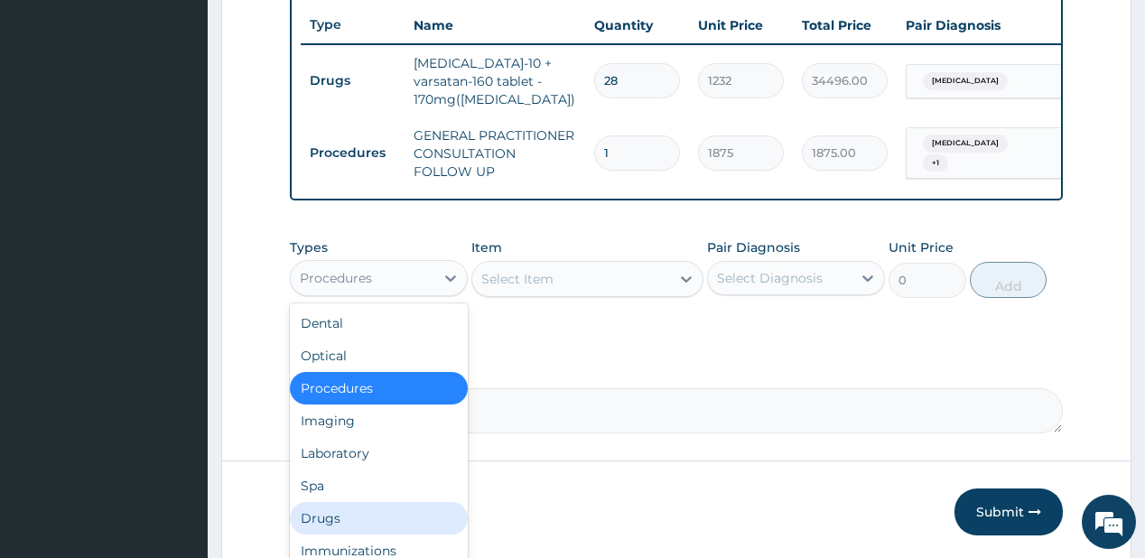
click at [317, 523] on div "Drugs" at bounding box center [379, 518] width 178 height 32
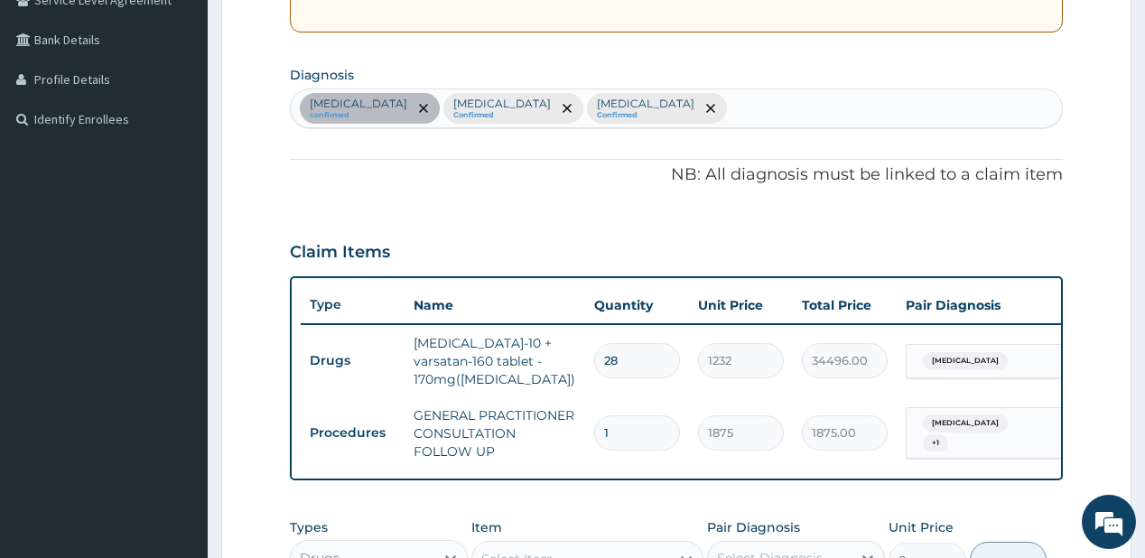
scroll to position [386, 0]
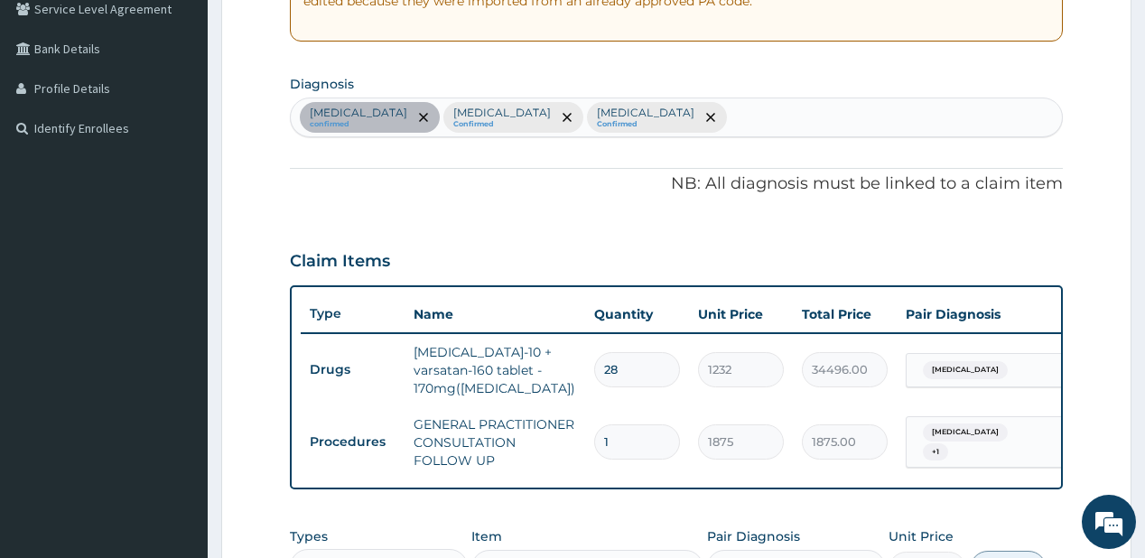
click at [845, 111] on div "[MEDICAL_DATA] confirmed [MEDICAL_DATA] Confirmed [MEDICAL_DATA] Confirmed" at bounding box center [676, 117] width 770 height 38
type input "seps"
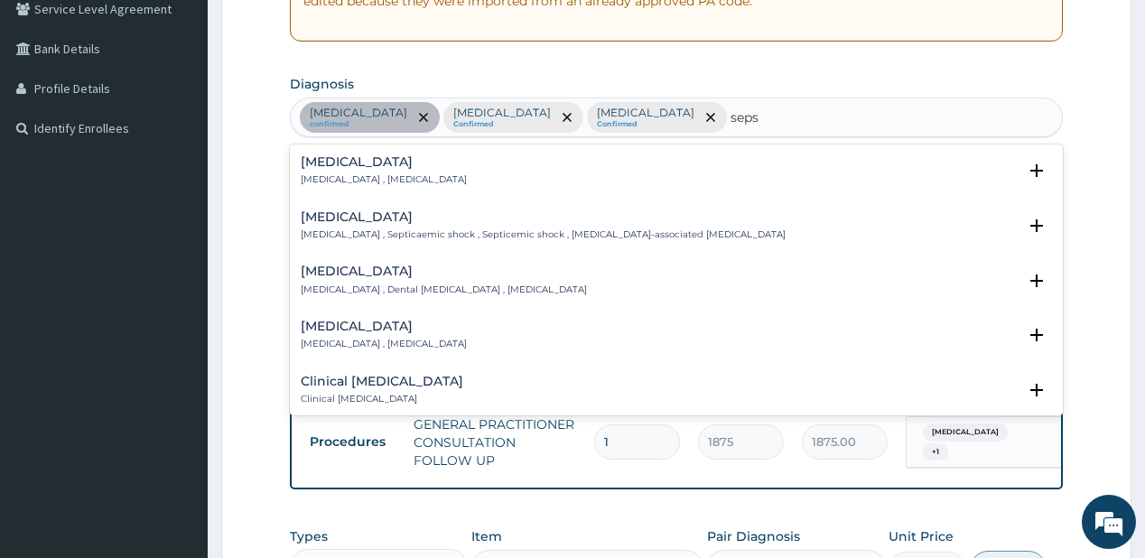
click at [412, 177] on p "[MEDICAL_DATA] , [MEDICAL_DATA]" at bounding box center [384, 179] width 166 height 13
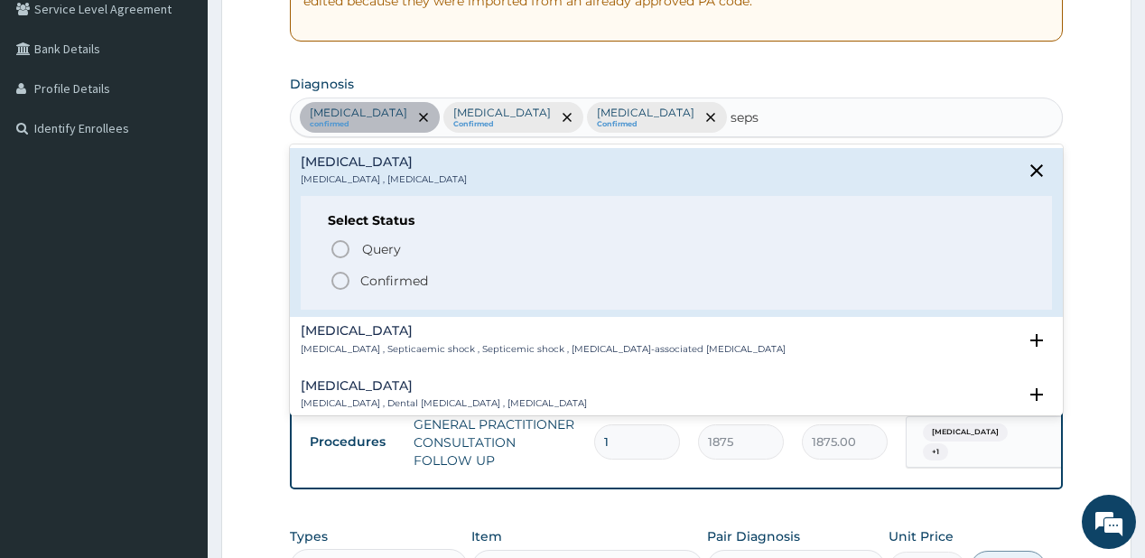
click at [369, 272] on p "Confirmed" at bounding box center [394, 281] width 68 height 18
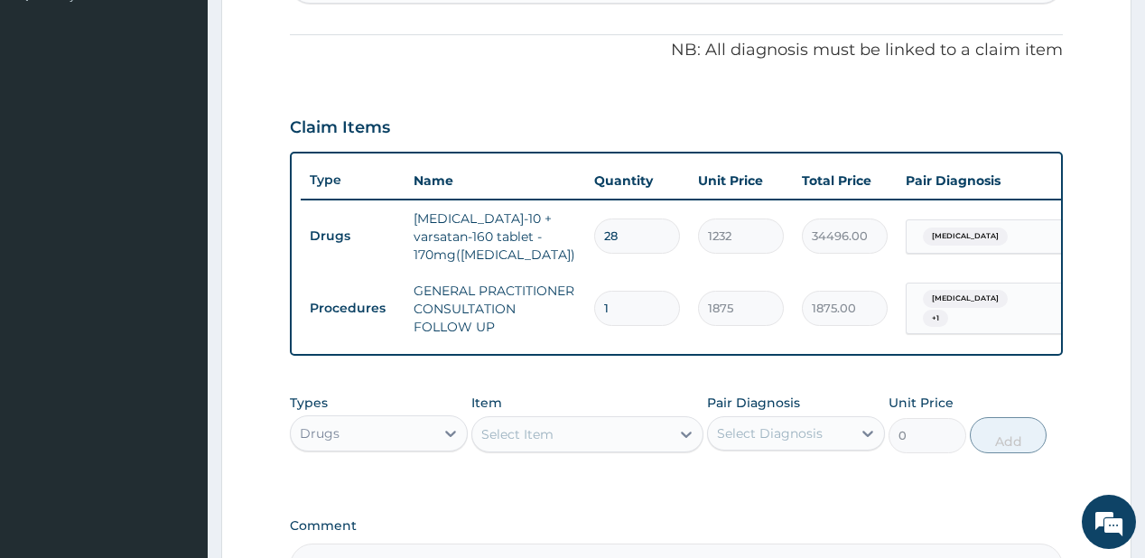
scroll to position [675, 0]
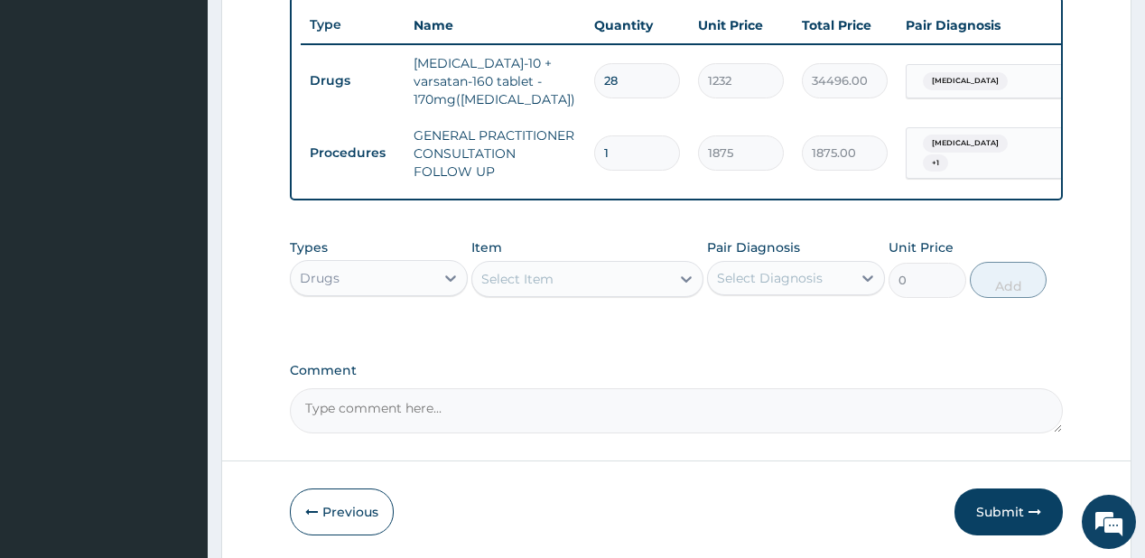
click at [513, 288] on div "Select Item" at bounding box center [517, 279] width 72 height 18
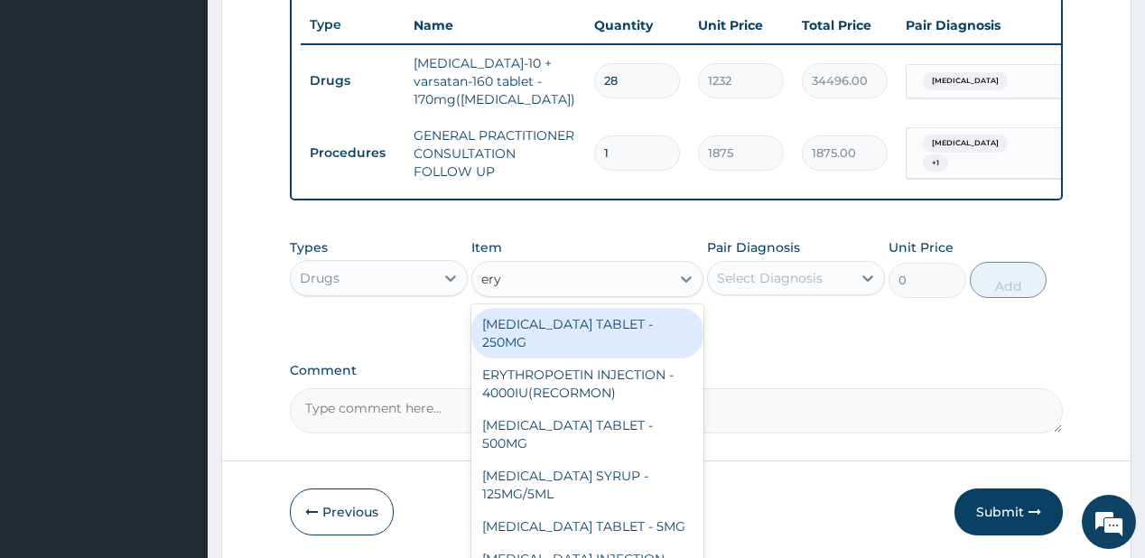
type input "eryt"
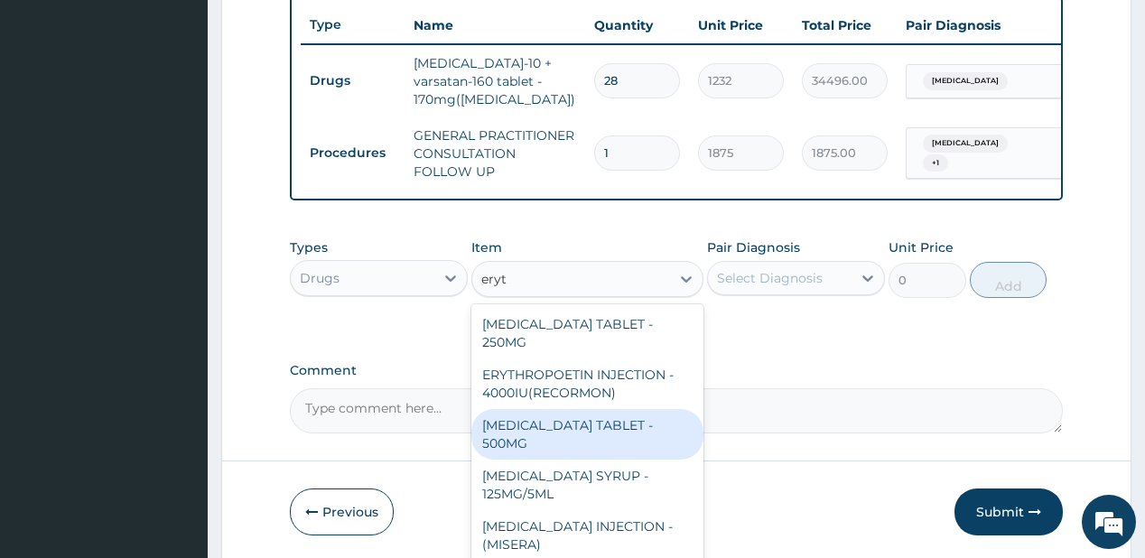
click at [548, 444] on div "[MEDICAL_DATA] TABLET - 500MG" at bounding box center [587, 434] width 232 height 51
type input "140"
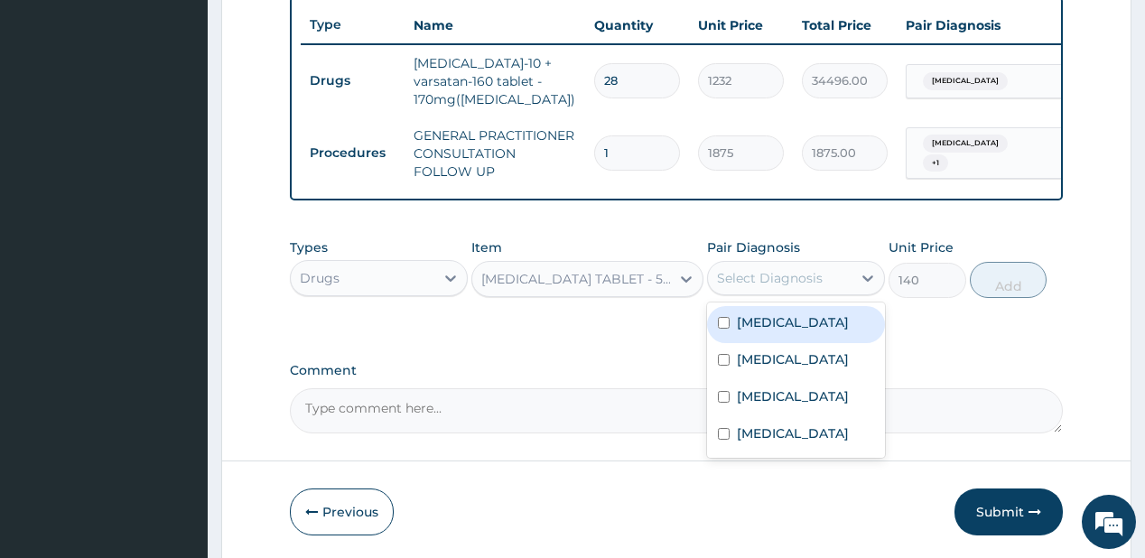
click at [766, 285] on div "Select Diagnosis" at bounding box center [770, 278] width 106 height 18
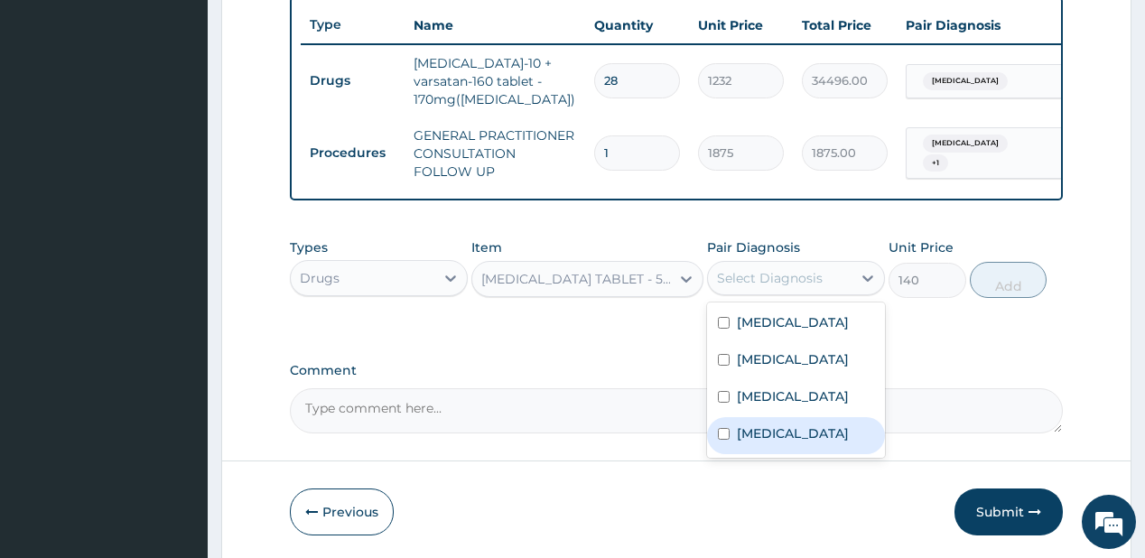
drag, startPoint x: 762, startPoint y: 480, endPoint x: 794, endPoint y: 462, distance: 37.2
click at [762, 442] on label "Sepsis" at bounding box center [793, 433] width 112 height 18
checkbox input "true"
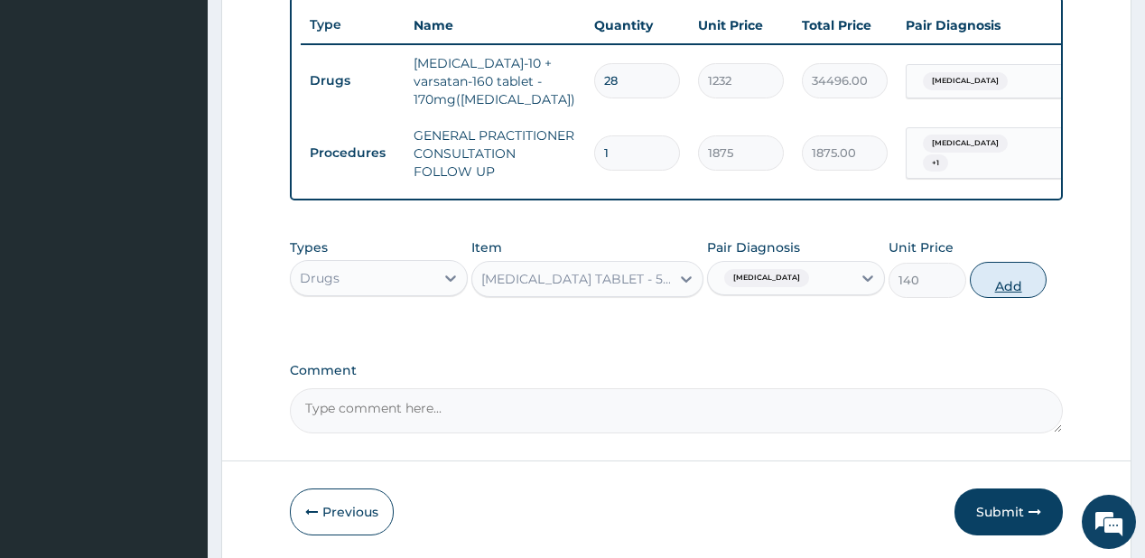
click at [1010, 295] on button "Add" at bounding box center [1009, 280] width 78 height 36
type input "0"
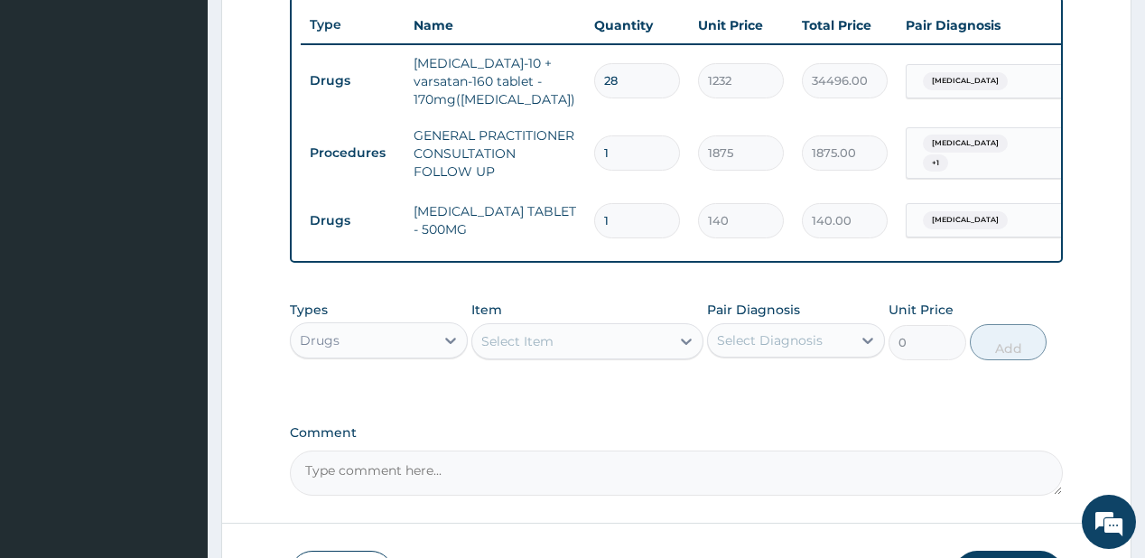
click at [536, 350] on div "Select Item" at bounding box center [517, 341] width 72 height 18
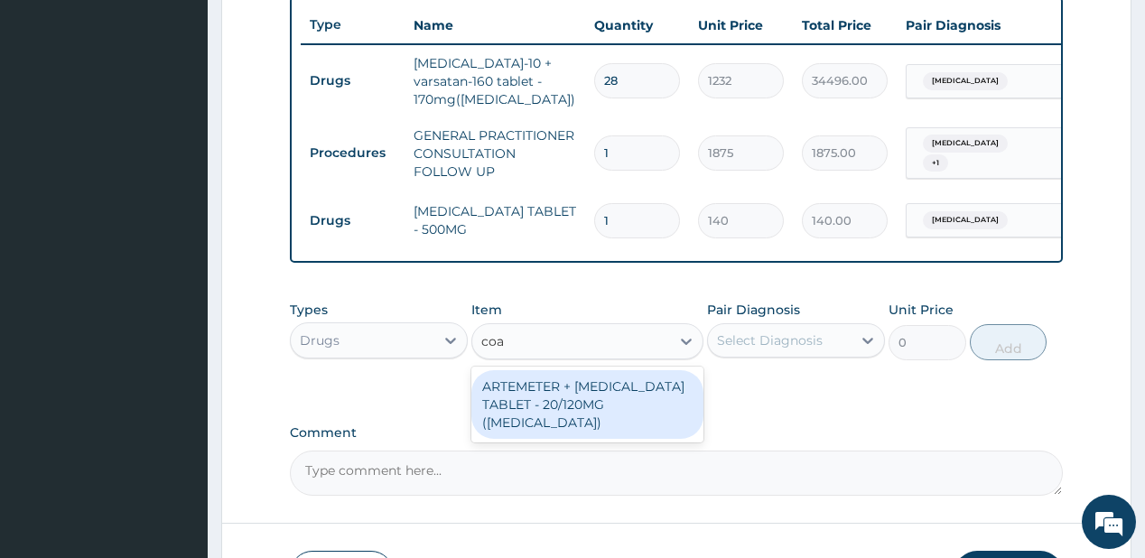
type input "[PERSON_NAME]"
click at [519, 409] on div "ARTEMETER + [MEDICAL_DATA] TABLET - 20/120MG ([MEDICAL_DATA])" at bounding box center [587, 404] width 232 height 69
type input "210"
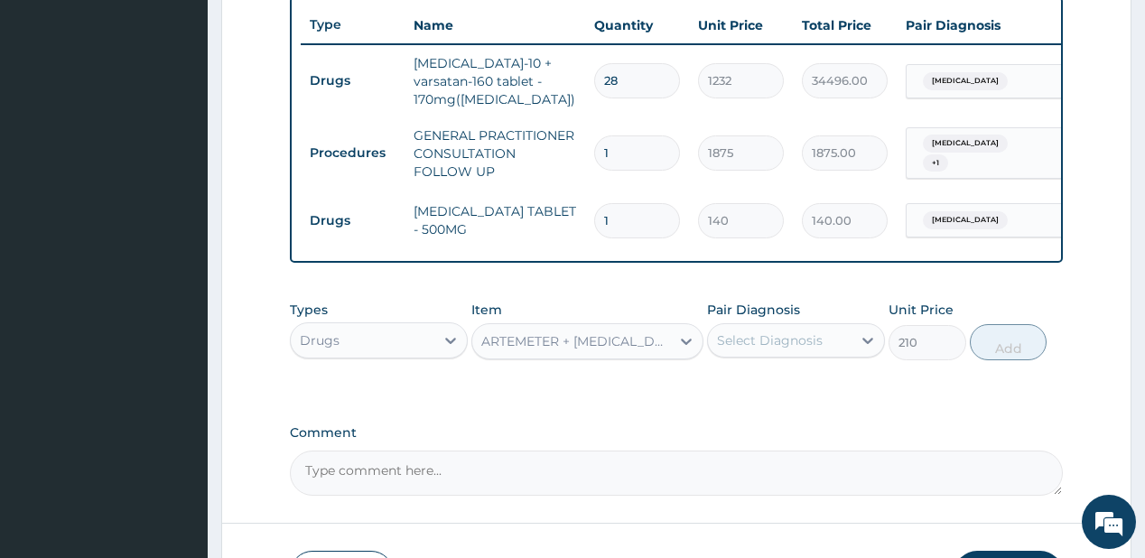
click at [789, 349] on div "Select Diagnosis" at bounding box center [770, 340] width 106 height 18
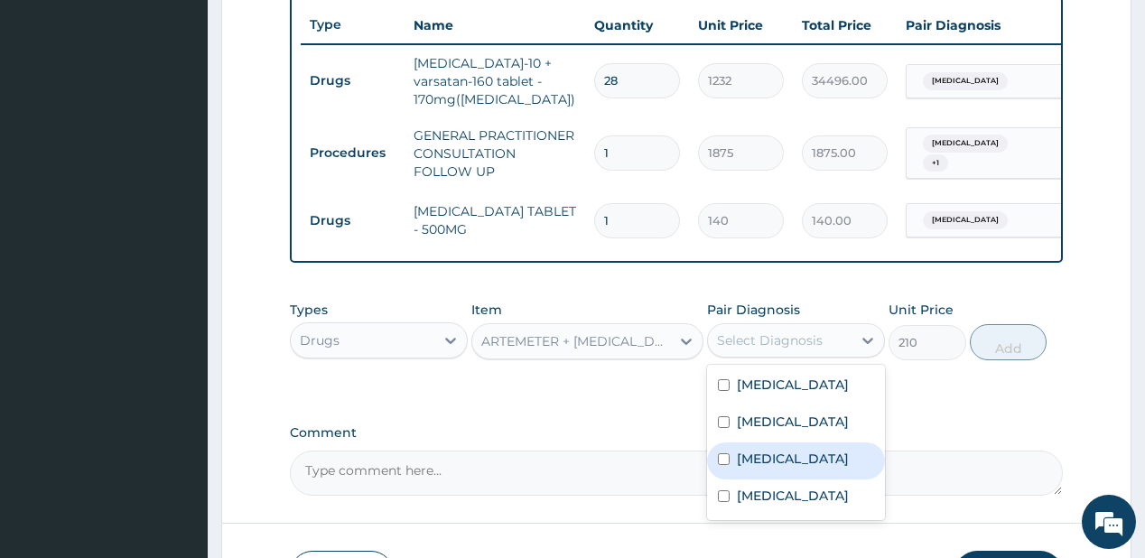
click at [748, 468] on label "[MEDICAL_DATA]" at bounding box center [793, 459] width 112 height 18
checkbox input "true"
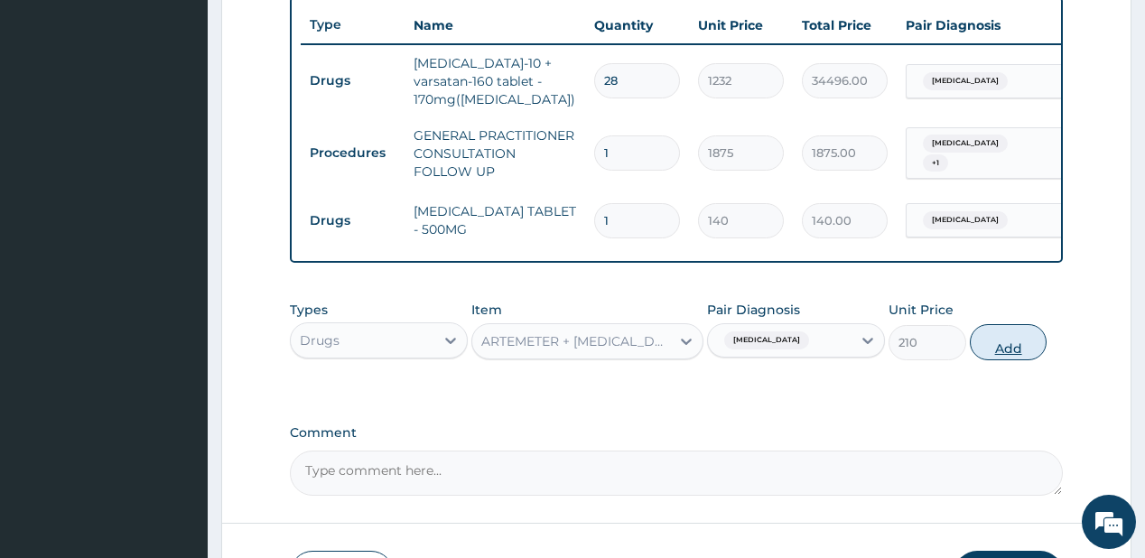
click at [997, 339] on button "Add" at bounding box center [1009, 342] width 78 height 36
type input "0"
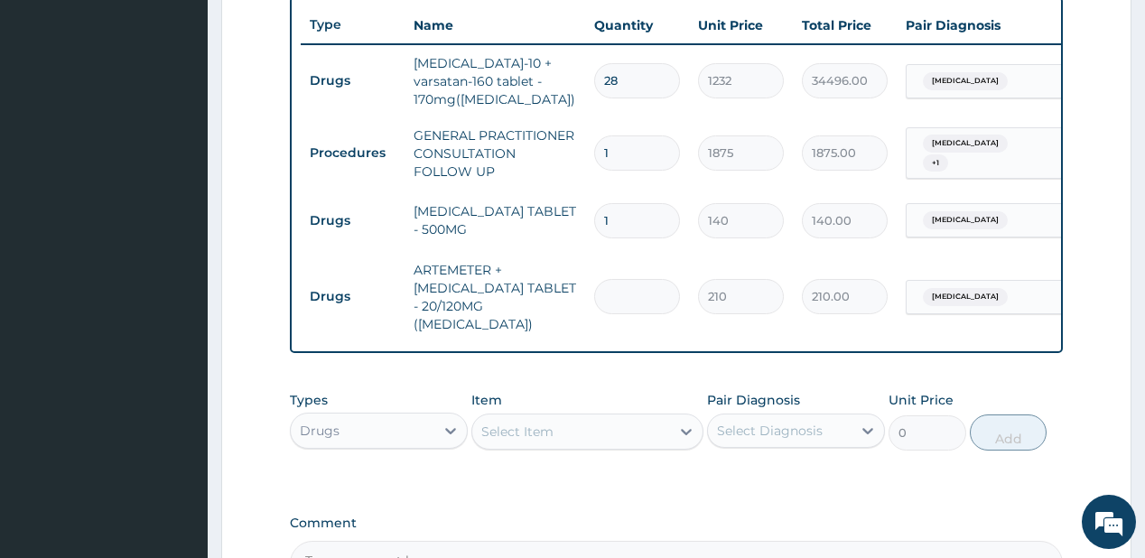
type input "0.00"
type input "2"
type input "420.00"
type input "24"
type input "5040.00"
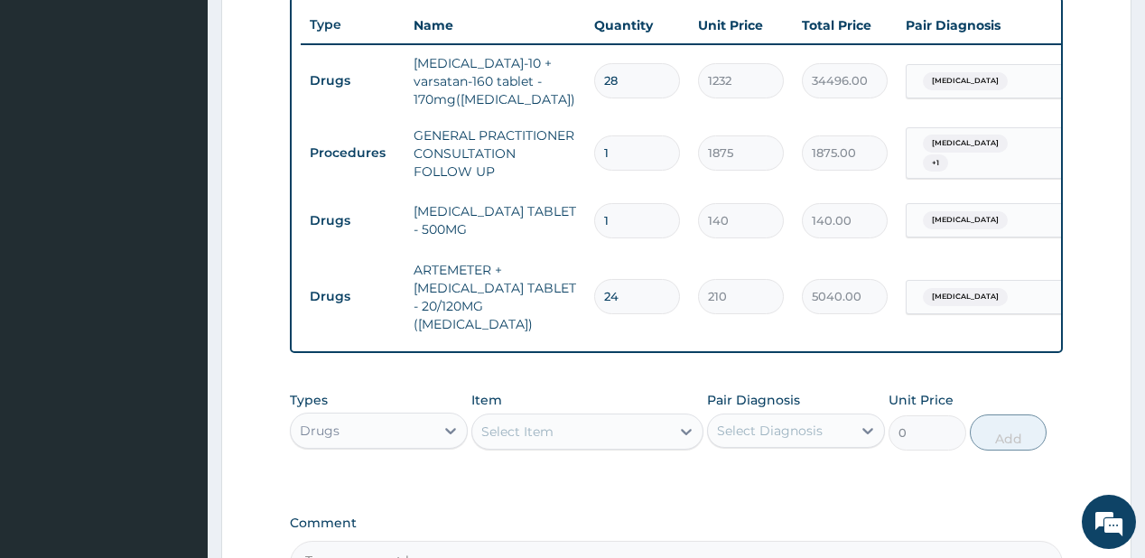
type input "24"
click at [628, 209] on input "1" at bounding box center [637, 220] width 86 height 35
type input "10"
type input "1400.00"
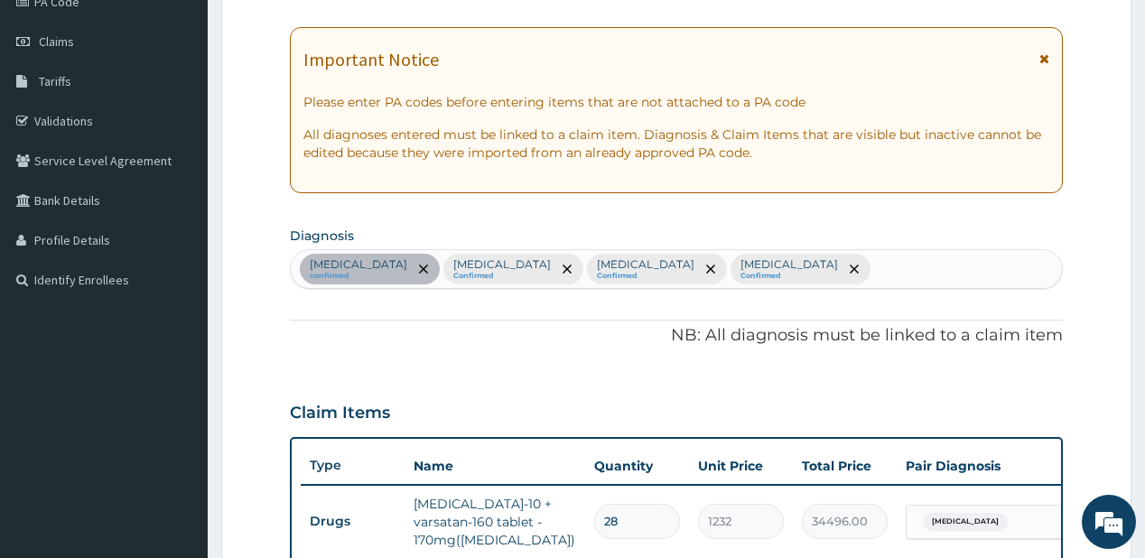
scroll to position [170, 0]
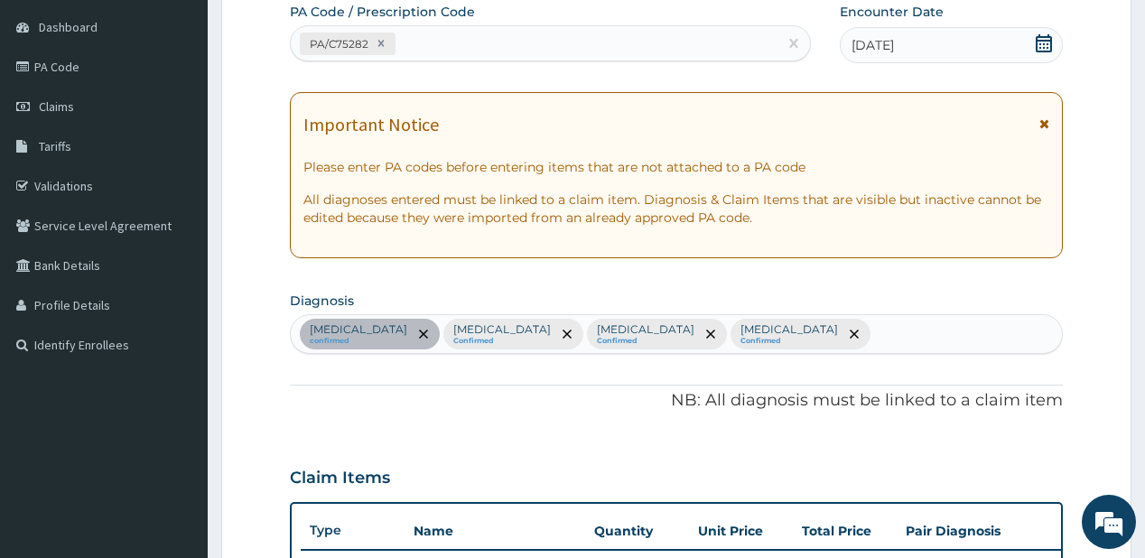
type input "10"
click at [849, 339] on div "Essential hypertension confirmed Upper respiratory infection Confirmed Malaria …" at bounding box center [676, 334] width 770 height 38
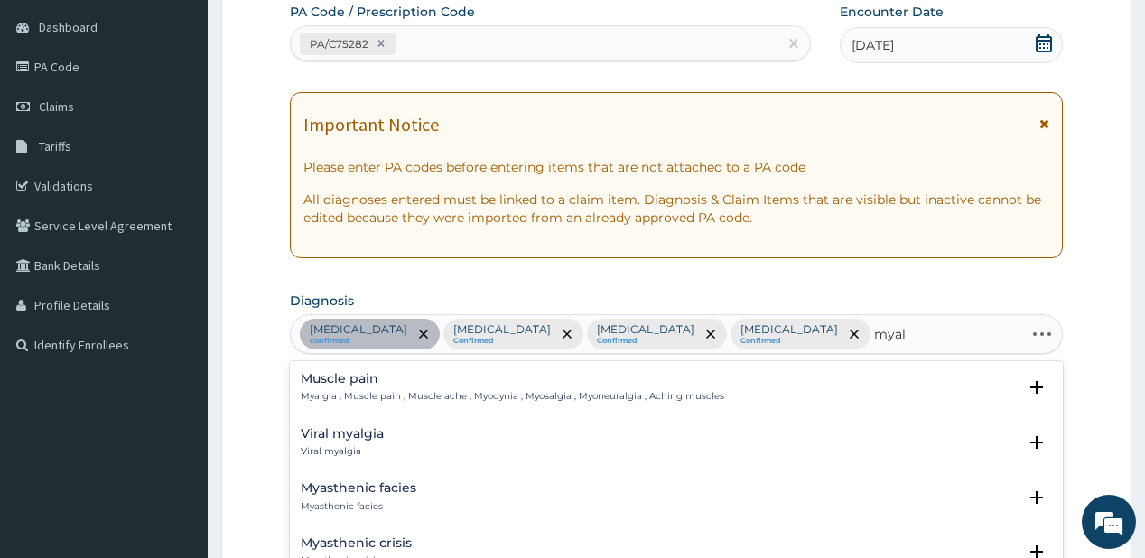
type input "myalg"
click at [404, 390] on p "Myalgia , Muscle pain , Muscle ache , Myodynia , Myosalgia , Myoneuralgia , Ach…" at bounding box center [512, 396] width 423 height 13
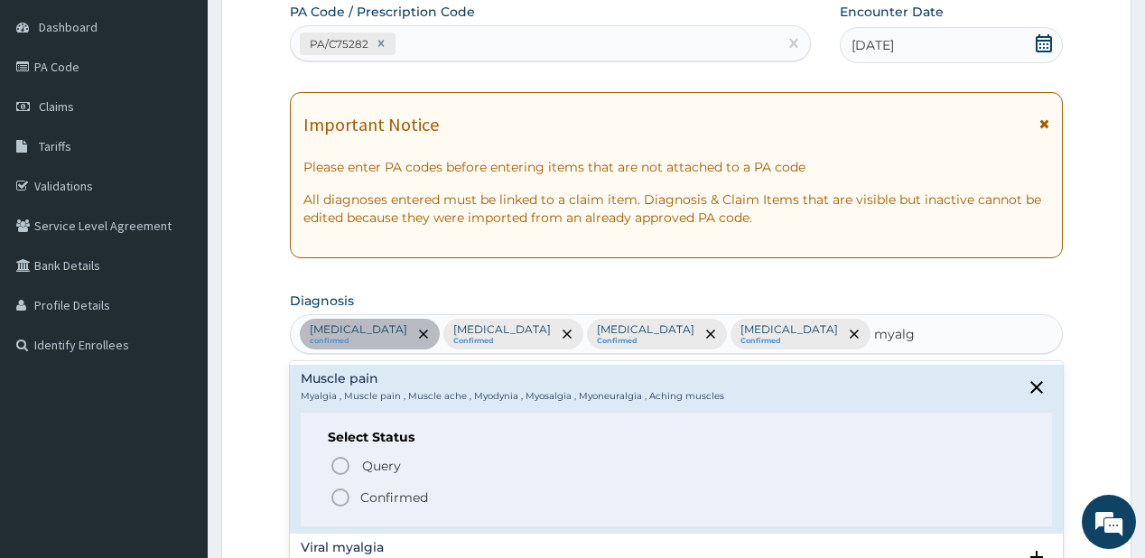
click at [347, 499] on icon "status option filled" at bounding box center [340, 498] width 22 height 22
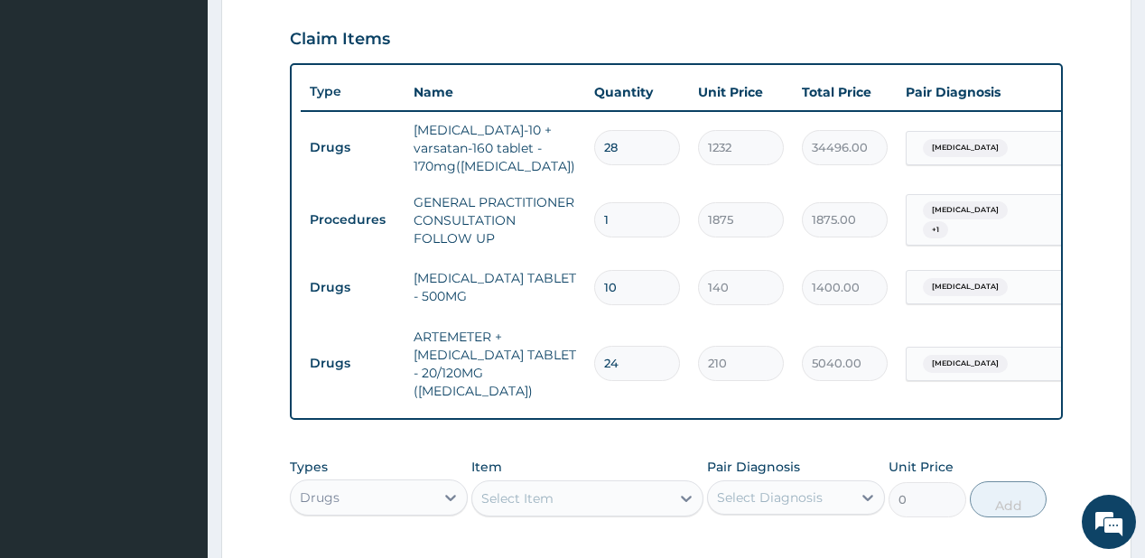
scroll to position [747, 0]
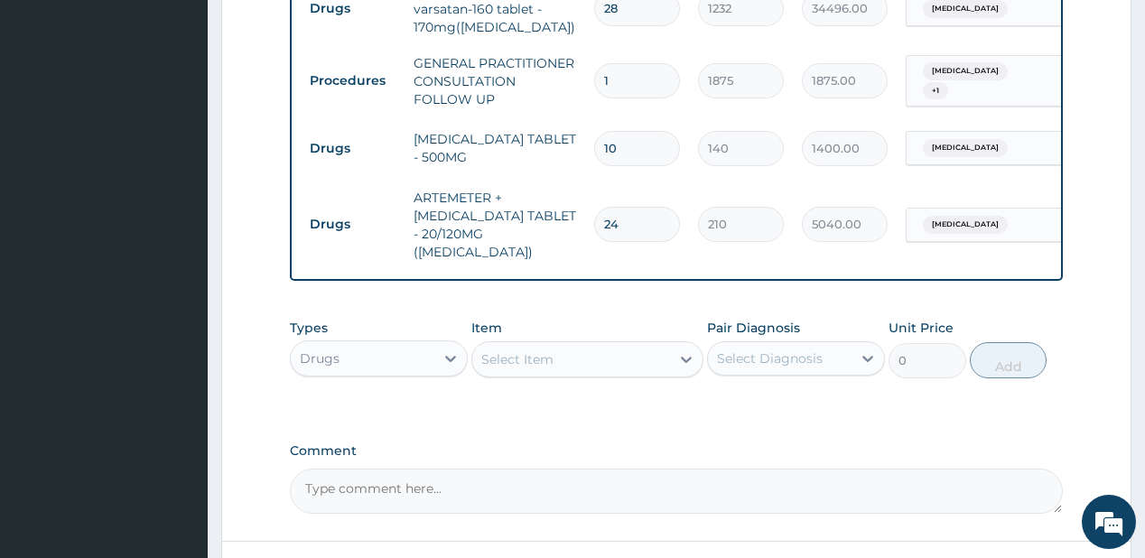
click at [534, 355] on div "Select Item" at bounding box center [517, 359] width 72 height 18
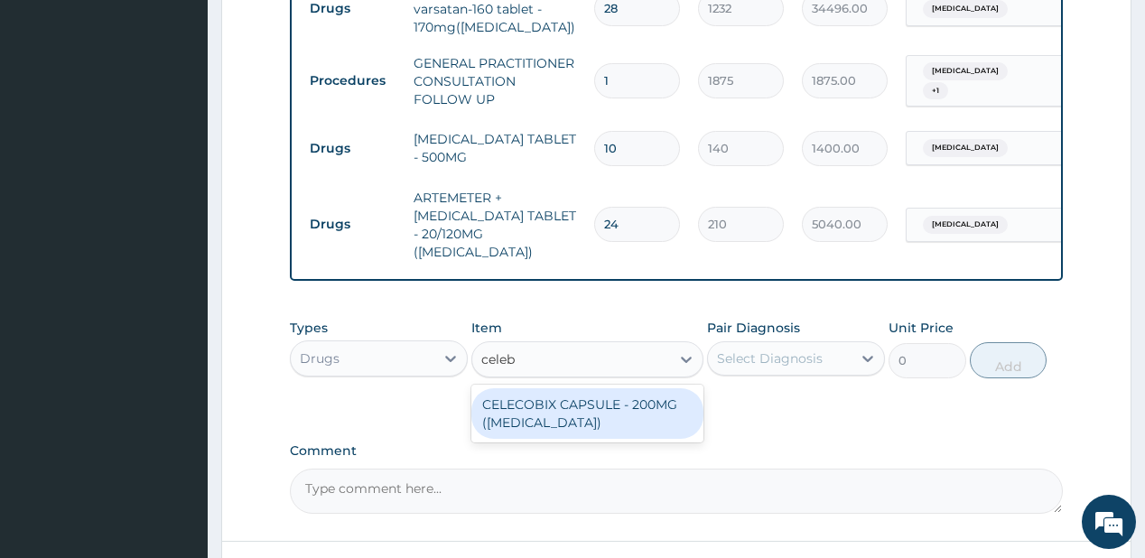
type input "celebr"
click at [551, 396] on div "CELECOBIX CAPSULE - 200MG ([MEDICAL_DATA])" at bounding box center [587, 413] width 232 height 51
type input "224"
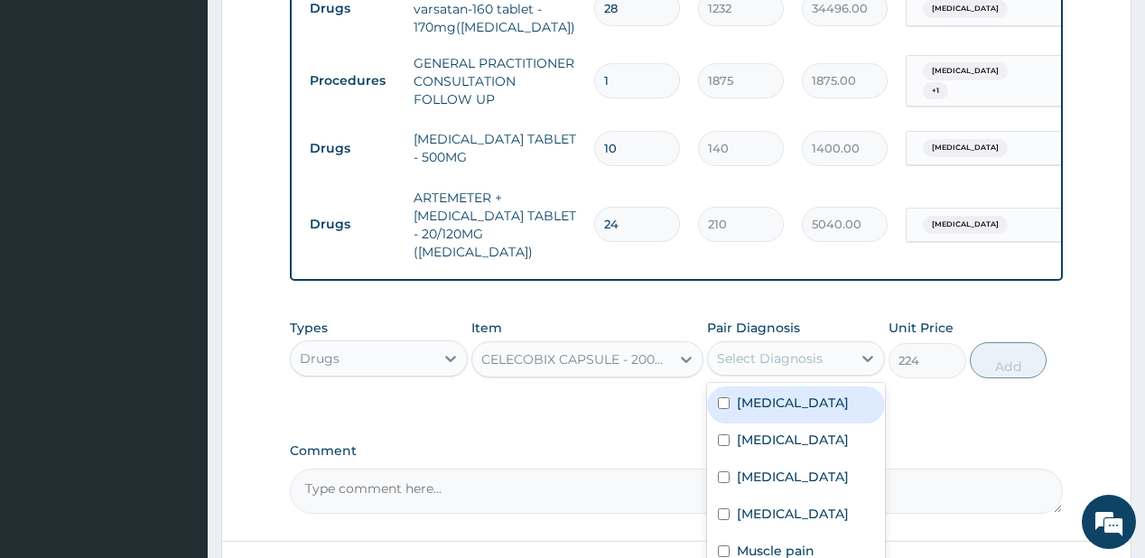
click at [794, 349] on div "Select Diagnosis" at bounding box center [770, 358] width 106 height 18
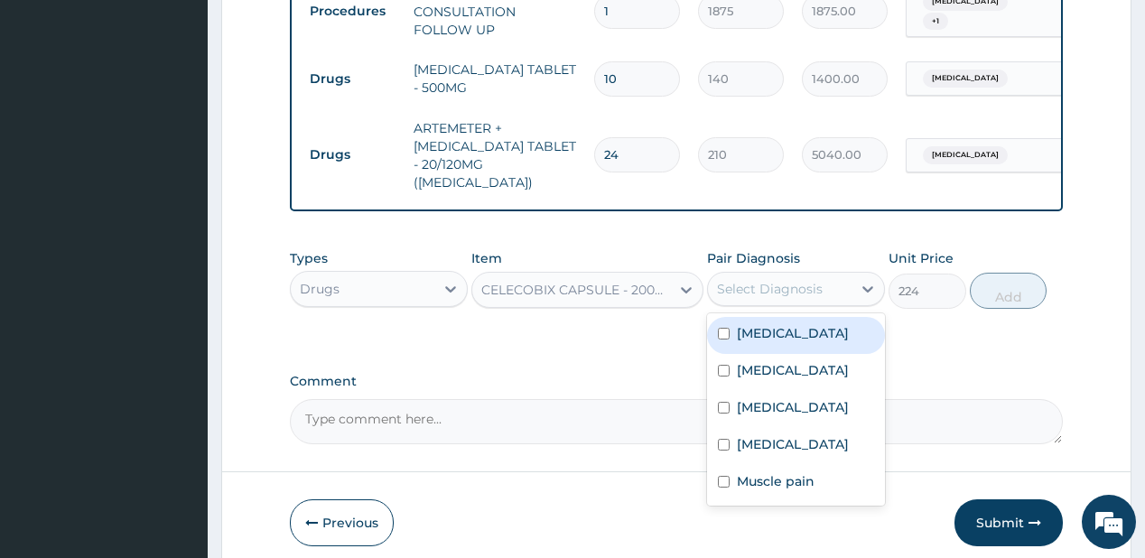
scroll to position [882, 0]
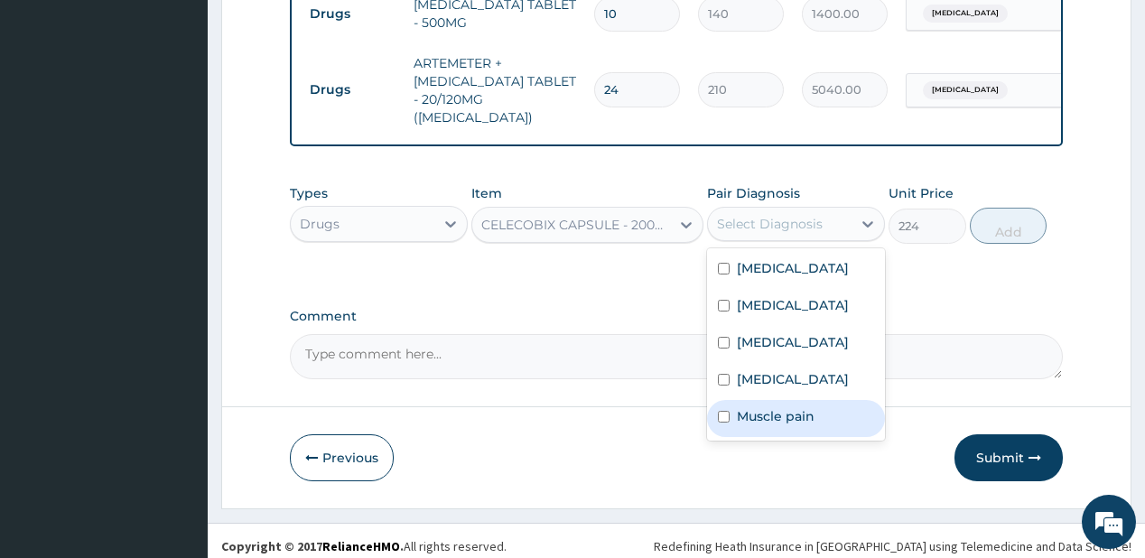
click at [751, 425] on label "Muscle pain" at bounding box center [776, 416] width 78 height 18
checkbox input "true"
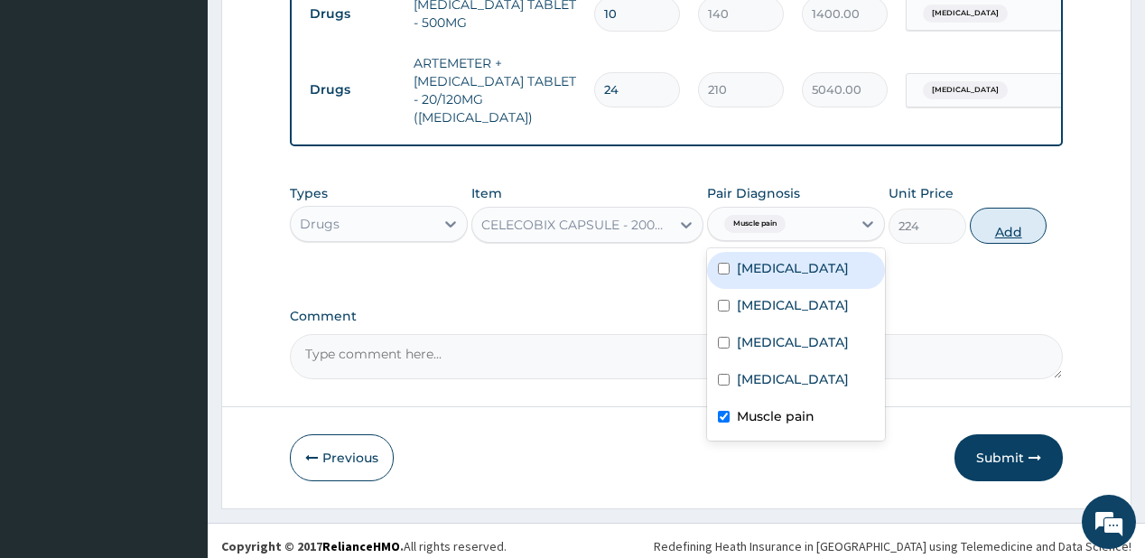
click at [977, 215] on button "Add" at bounding box center [1009, 226] width 78 height 36
type input "0"
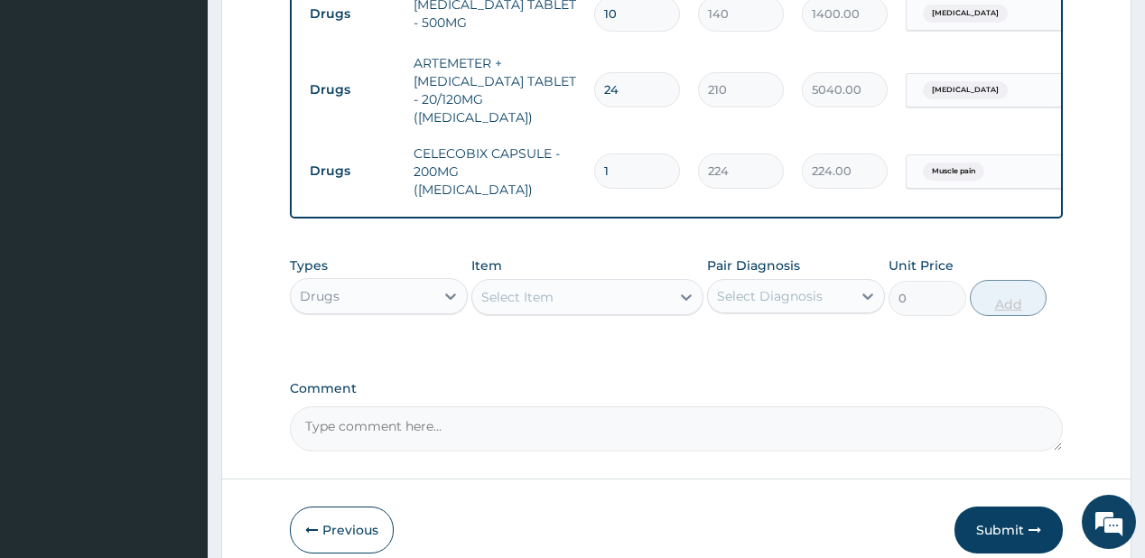
type input "0.00"
type input "6"
type input "1344.00"
type input "6"
click at [421, 282] on div "Drugs" at bounding box center [363, 296] width 144 height 29
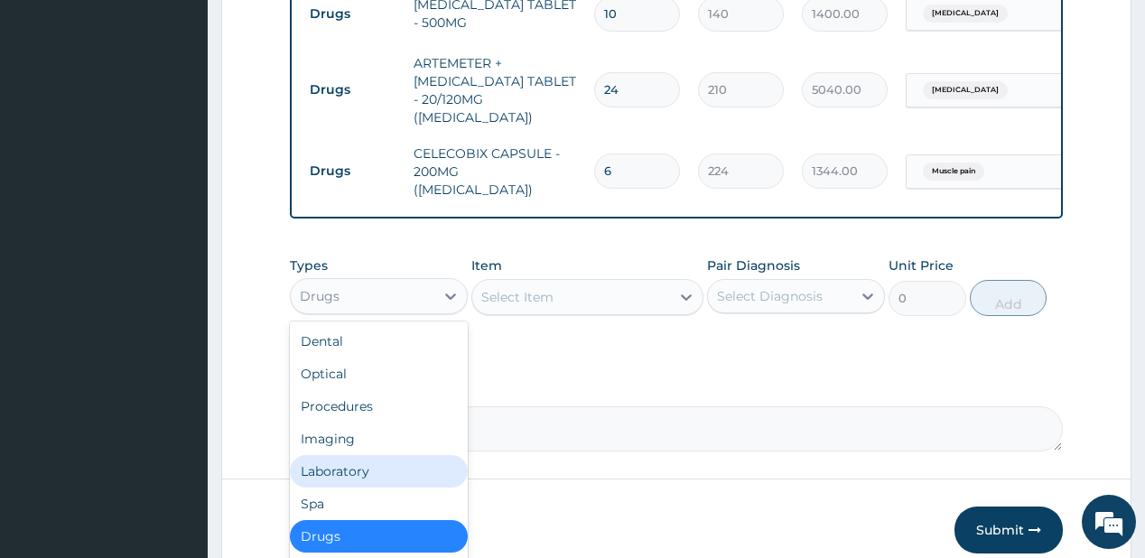
click at [347, 455] on div "Laboratory" at bounding box center [379, 471] width 178 height 32
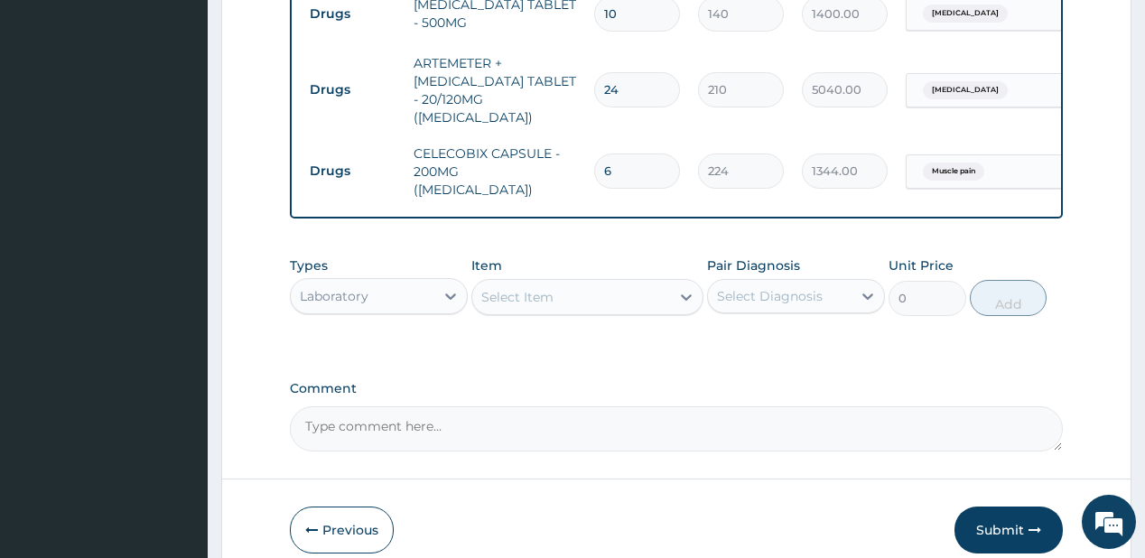
click at [605, 286] on div "Select Item" at bounding box center [571, 297] width 198 height 29
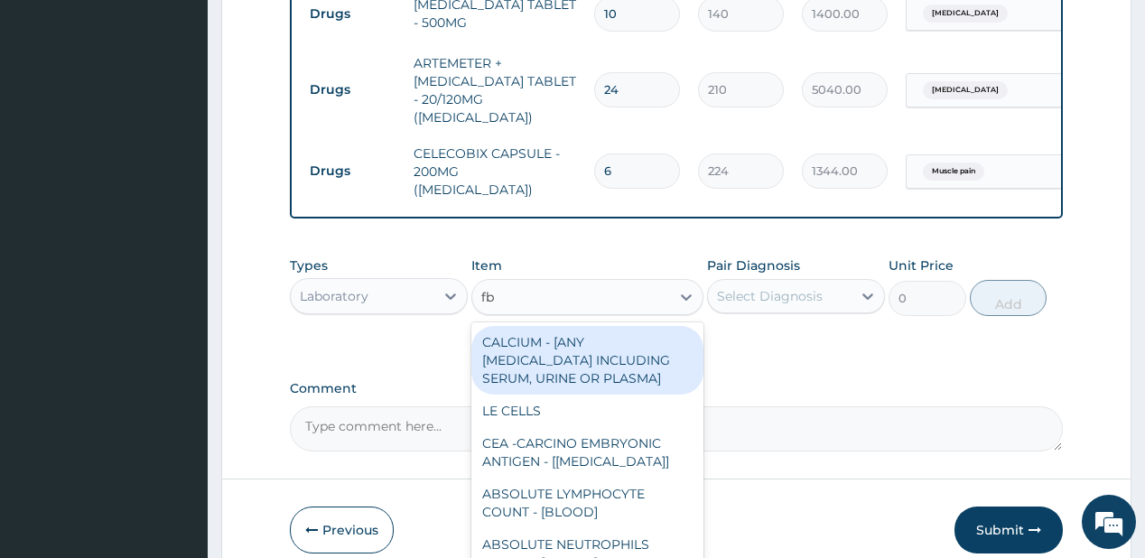
type input "fbc"
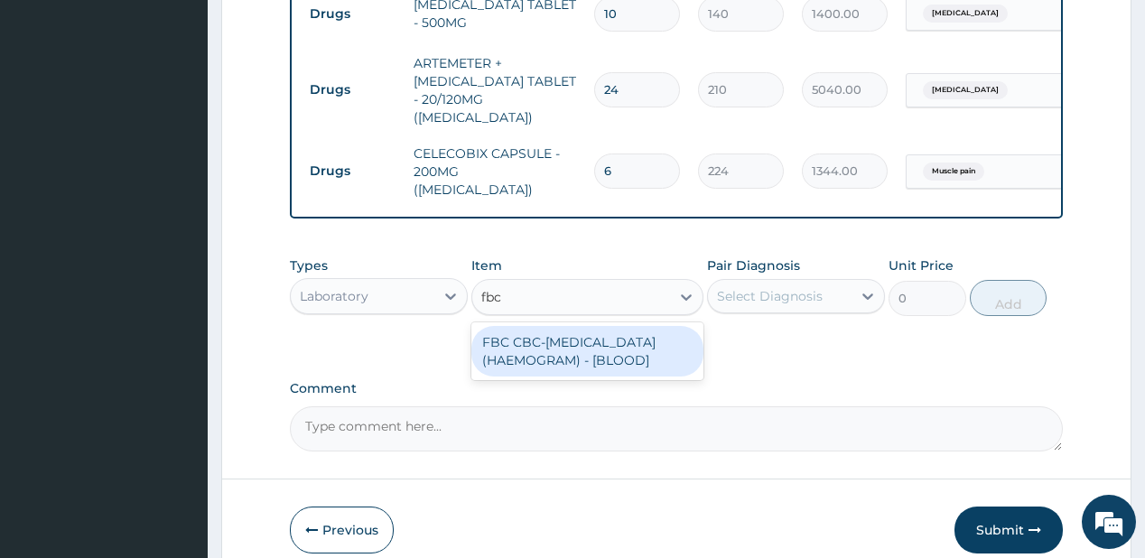
click at [598, 326] on div "FBC CBC-COMPLETE BLOOD COUNT (HAEMOGRAM) - [BLOOD]" at bounding box center [587, 351] width 232 height 51
type input "5000"
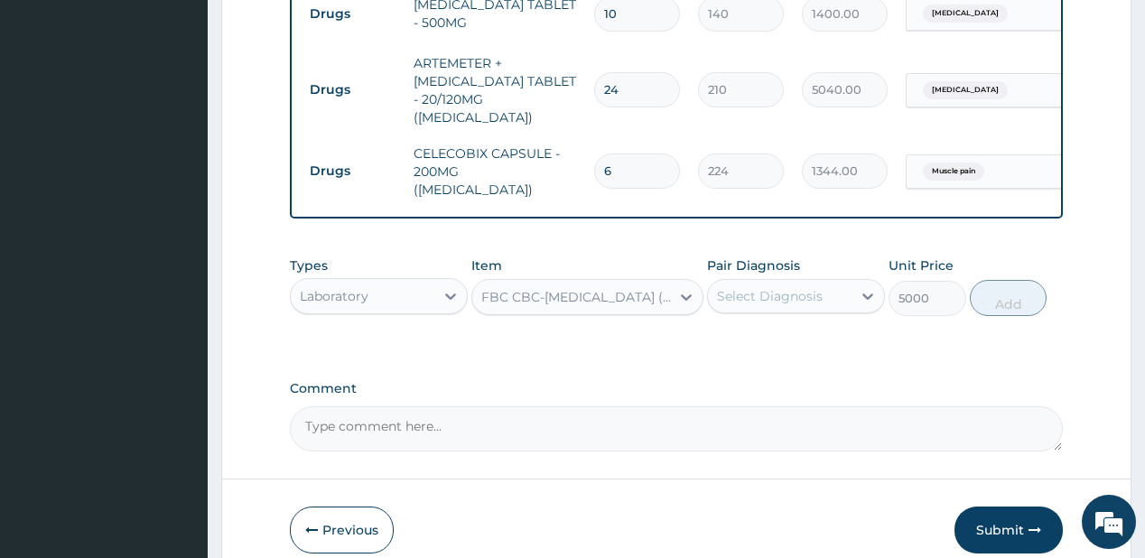
click at [764, 287] on div "Select Diagnosis" at bounding box center [770, 296] width 106 height 18
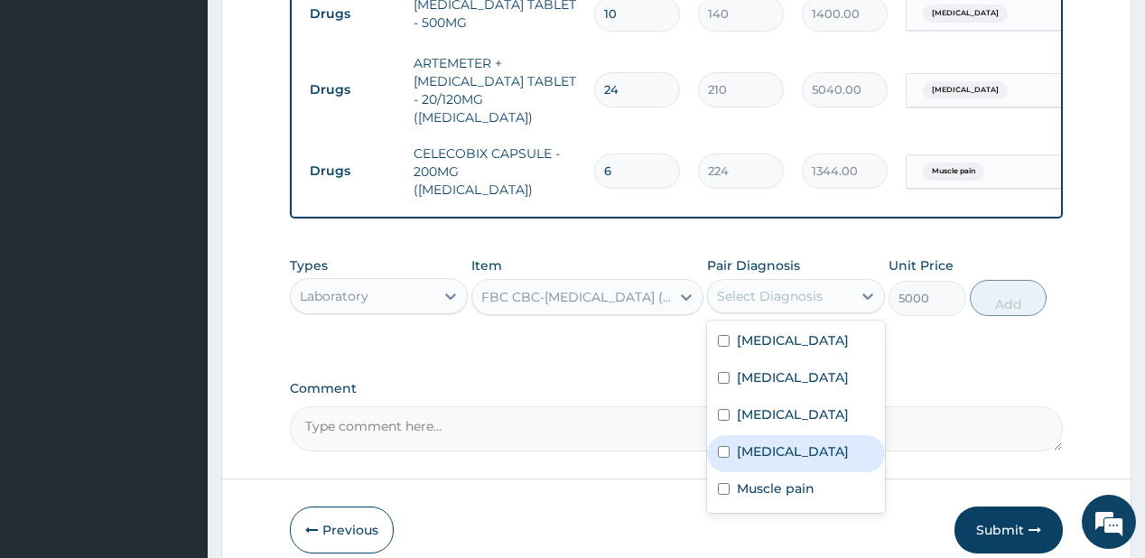
click at [764, 460] on label "Sepsis" at bounding box center [793, 451] width 112 height 18
checkbox input "true"
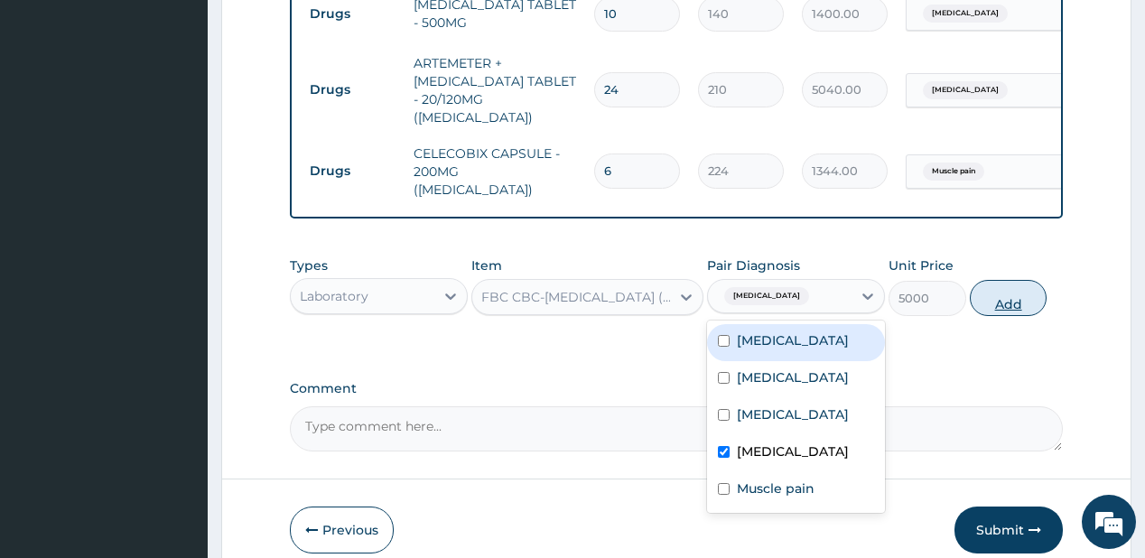
click at [1002, 280] on button "Add" at bounding box center [1009, 298] width 78 height 36
type input "0"
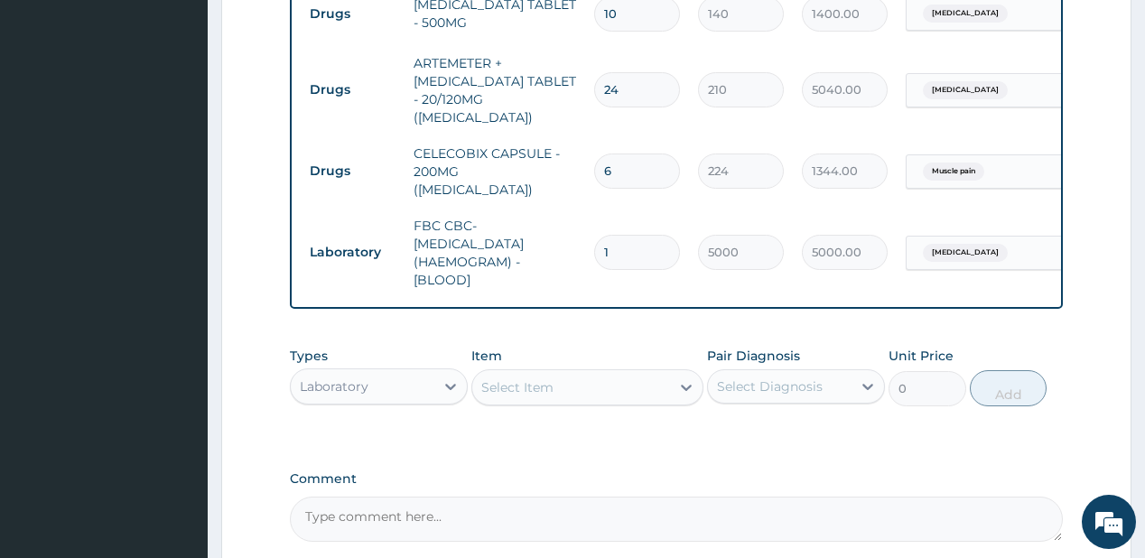
click at [528, 378] on div "Select Item" at bounding box center [517, 387] width 72 height 18
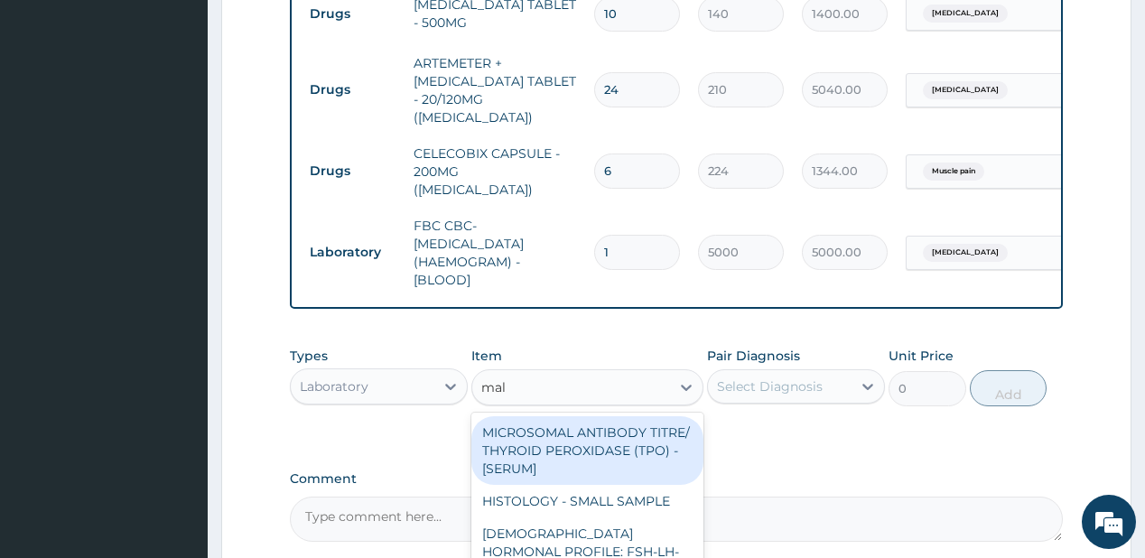
type input "mala"
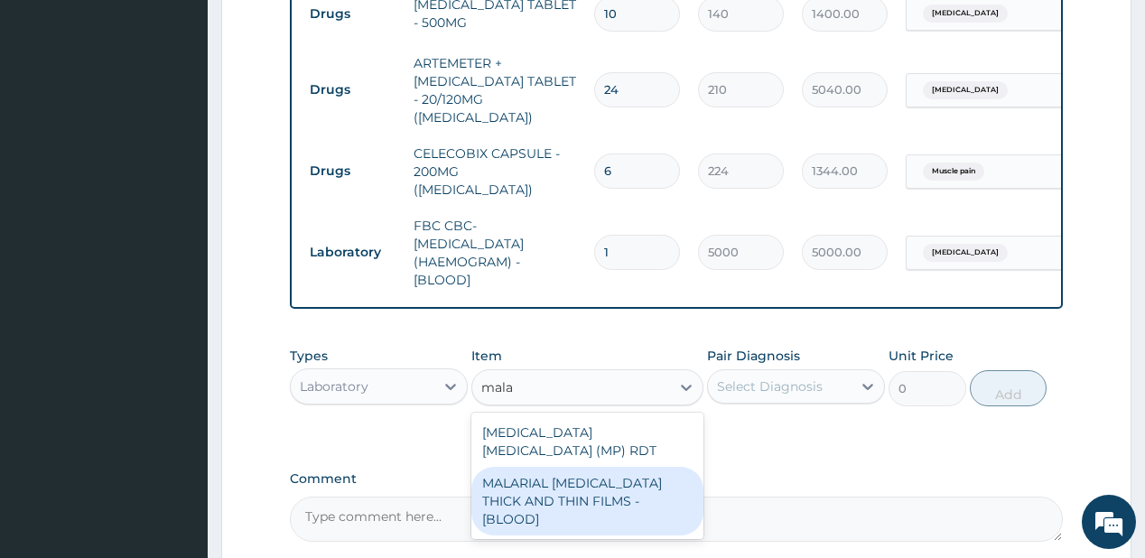
click at [556, 467] on div "MALARIAL PARASITE THICK AND THIN FILMS - [BLOOD]" at bounding box center [587, 501] width 232 height 69
type input "2187.5"
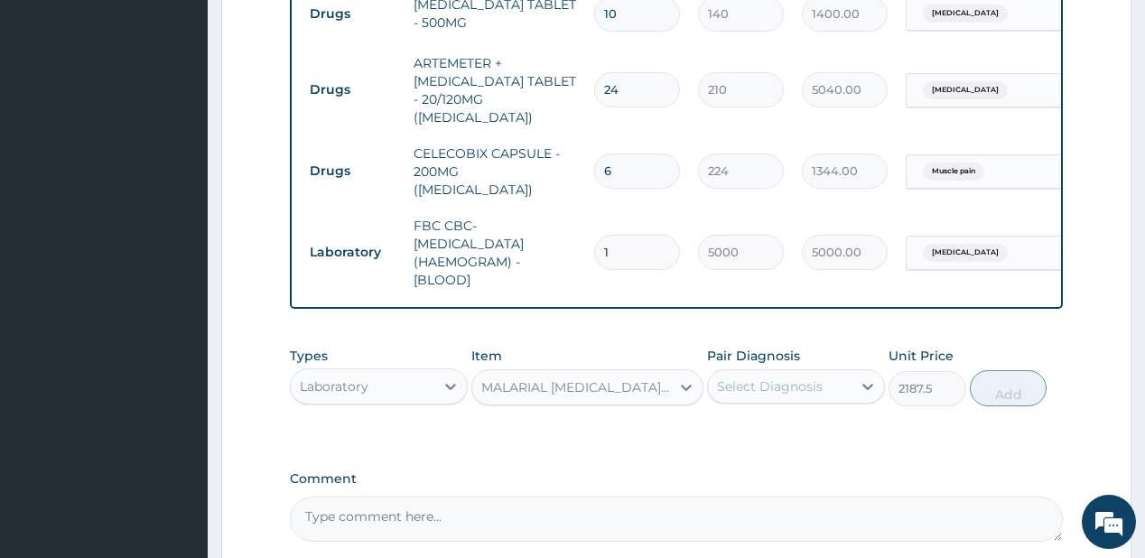
click at [767, 377] on div "Select Diagnosis" at bounding box center [770, 386] width 106 height 18
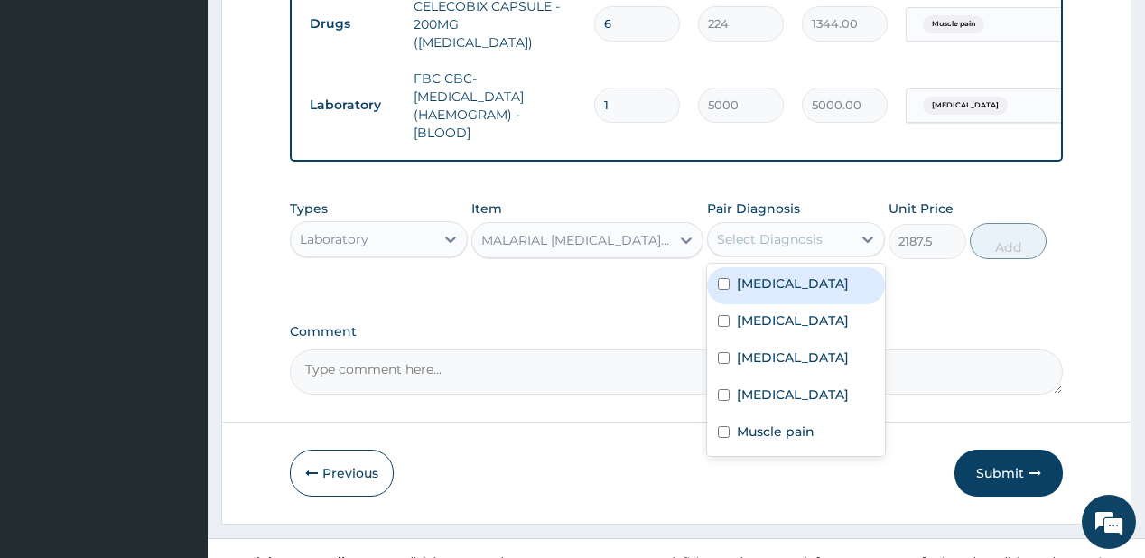
scroll to position [1035, 0]
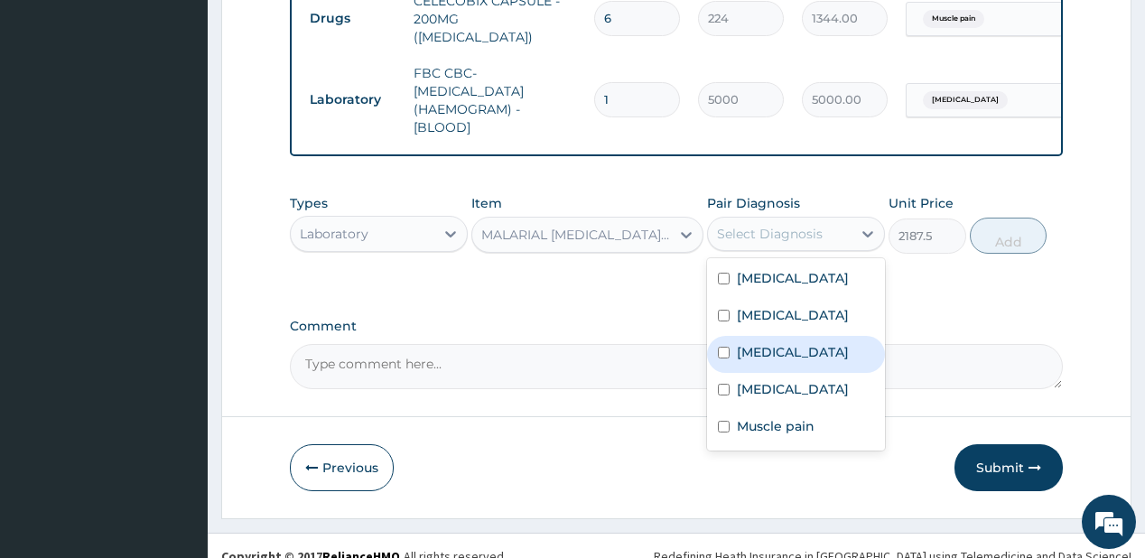
click at [758, 361] on label "[MEDICAL_DATA]" at bounding box center [793, 352] width 112 height 18
checkbox input "true"
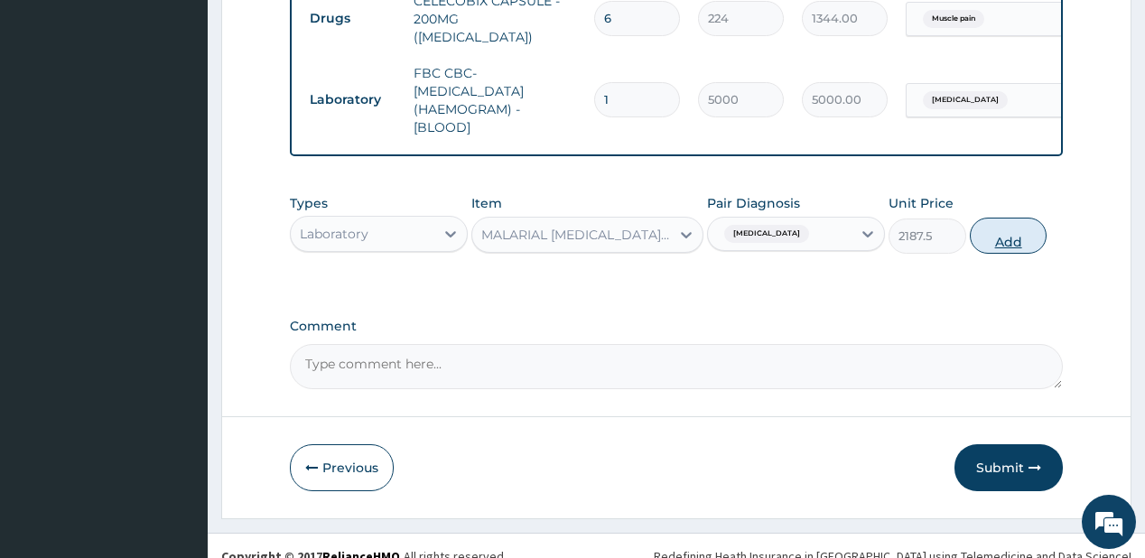
click at [997, 218] on button "Add" at bounding box center [1009, 236] width 78 height 36
type input "0"
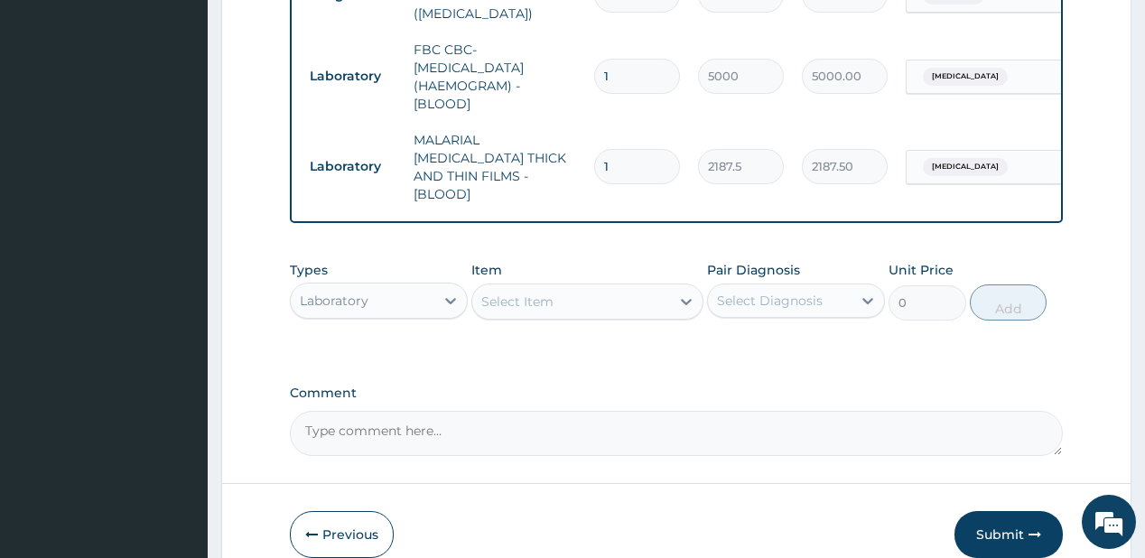
scroll to position [1107, 0]
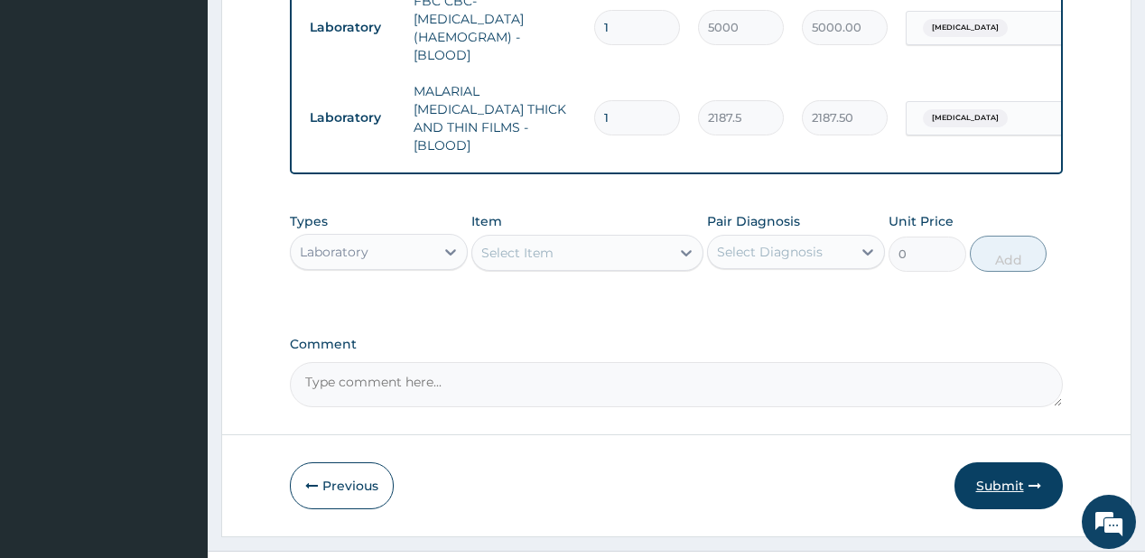
click at [1009, 462] on button "Submit" at bounding box center [1008, 485] width 108 height 47
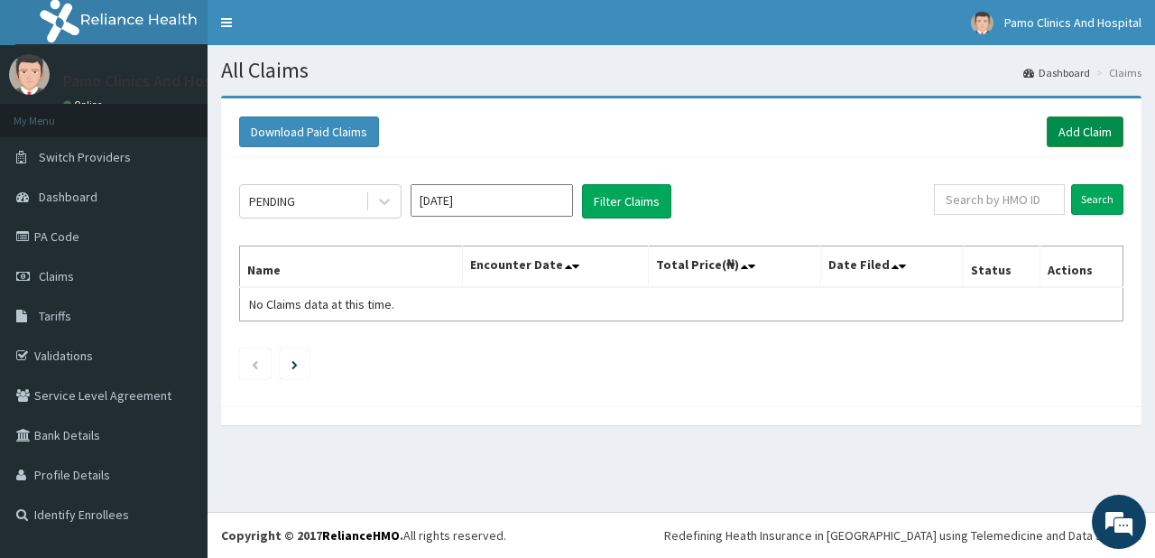
click at [1072, 126] on link "Add Claim" at bounding box center [1085, 131] width 77 height 31
click at [1085, 114] on div "Download Paid Claims Add Claim" at bounding box center [681, 132] width 903 height 50
click at [1074, 124] on link "Add Claim" at bounding box center [1085, 131] width 77 height 31
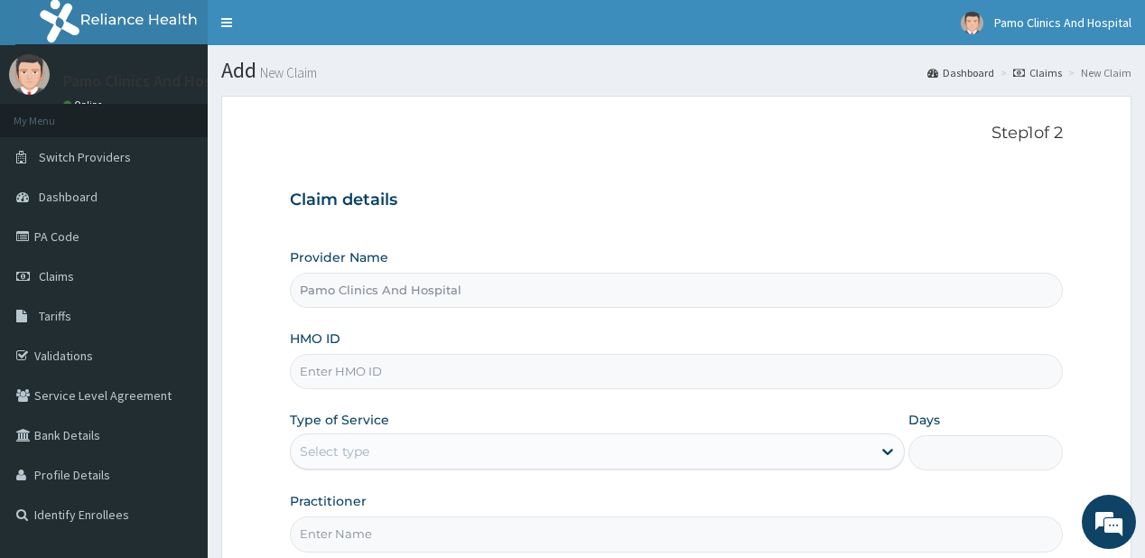
click at [350, 374] on input "HMO ID" at bounding box center [676, 371] width 772 height 35
paste input "ACG/10080/C"
click at [323, 366] on input "ACG/10080/C" at bounding box center [676, 371] width 772 height 35
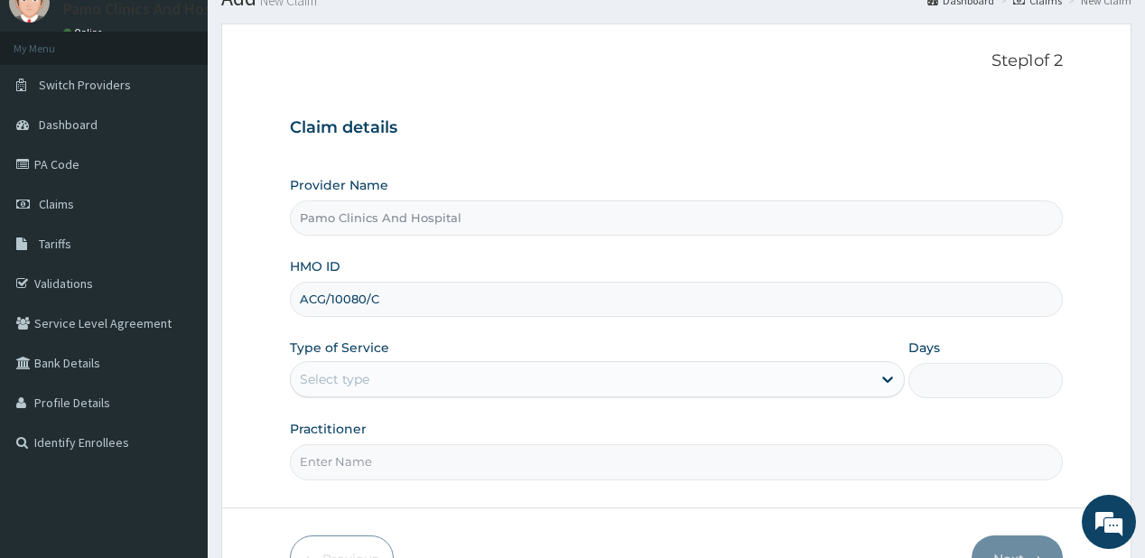
type input "ACG/10080/C"
click at [318, 384] on div "Select type" at bounding box center [335, 379] width 70 height 18
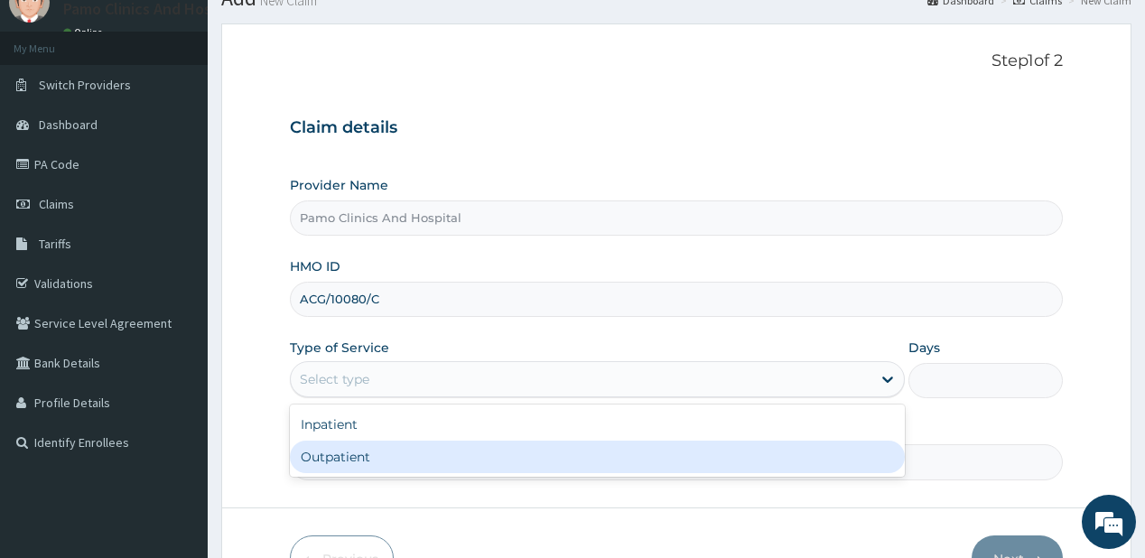
click at [314, 451] on div "Outpatient" at bounding box center [597, 457] width 615 height 32
type input "1"
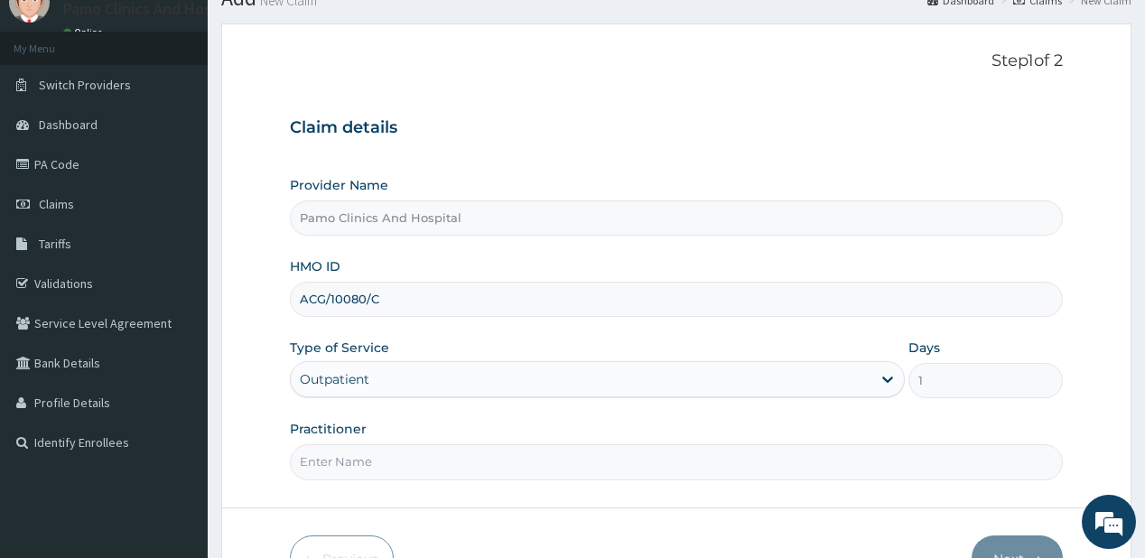
scroll to position [181, 0]
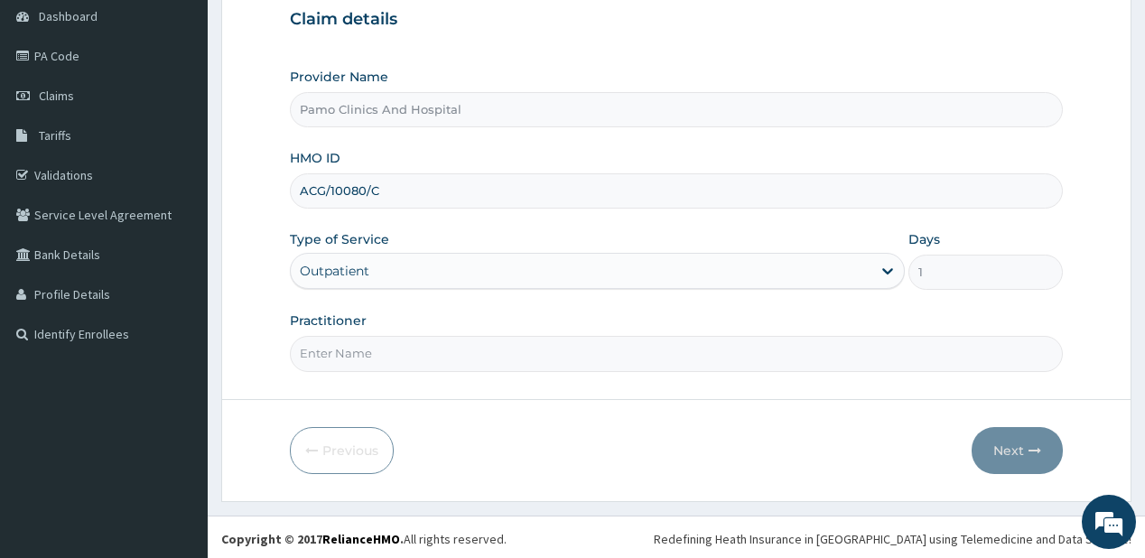
click at [345, 357] on input "Practitioner" at bounding box center [676, 353] width 772 height 35
type input "[PERSON_NAME]"
click at [1030, 453] on icon "button" at bounding box center [1034, 450] width 13 height 13
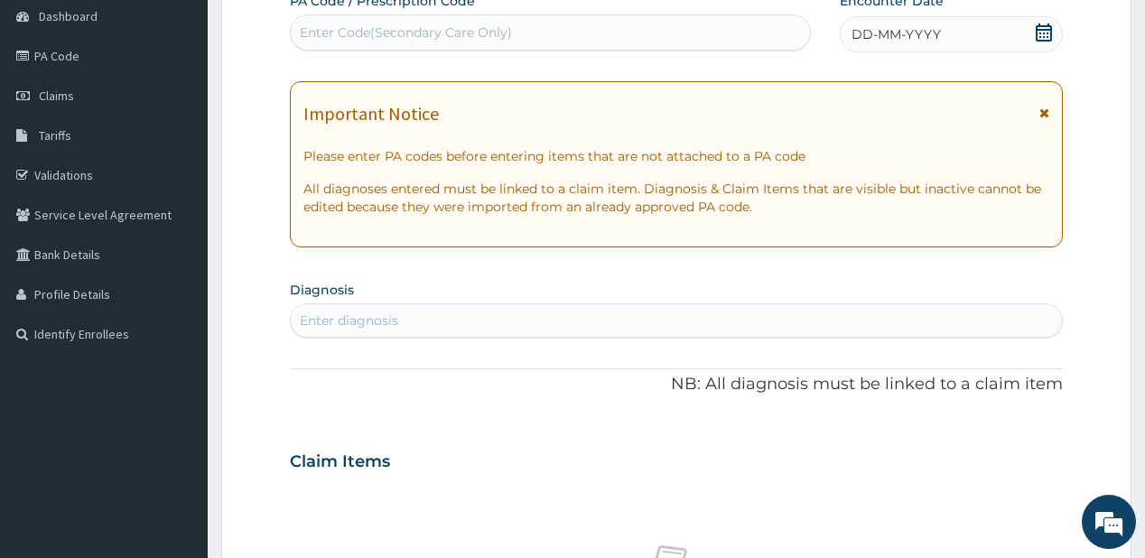
click at [877, 30] on span "DD-MM-YYYY" at bounding box center [895, 34] width 89 height 18
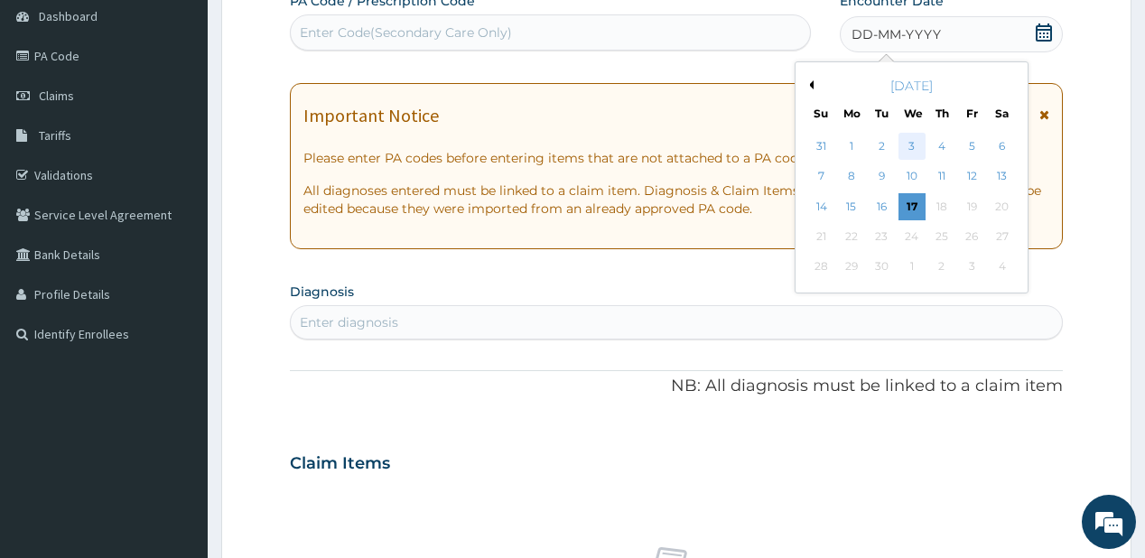
click at [918, 140] on div "3" at bounding box center [910, 146] width 27 height 27
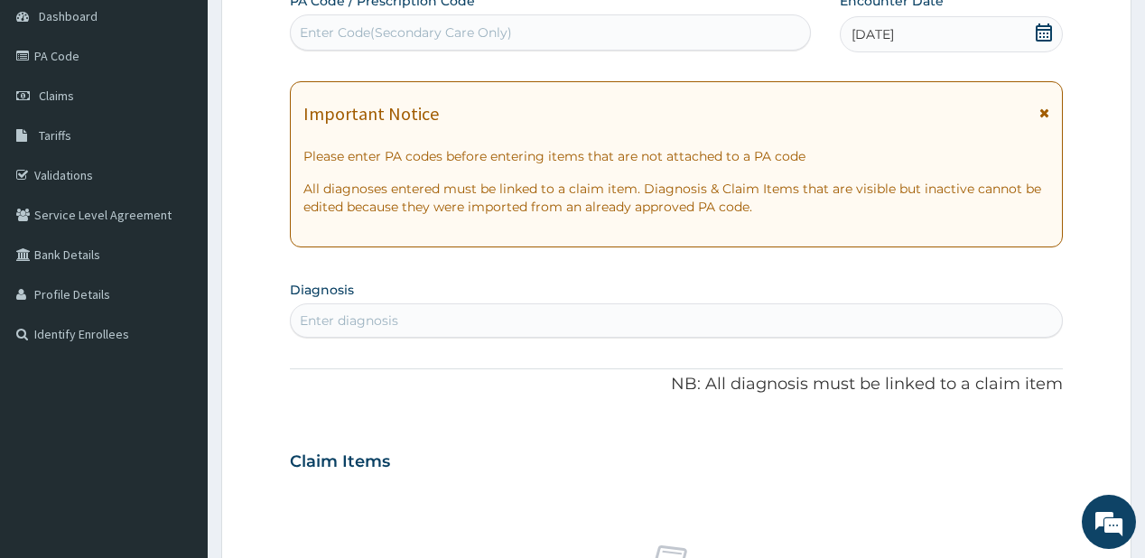
click at [471, 317] on div "Enter diagnosis" at bounding box center [676, 320] width 770 height 29
type input "[MEDICAL_DATA]"
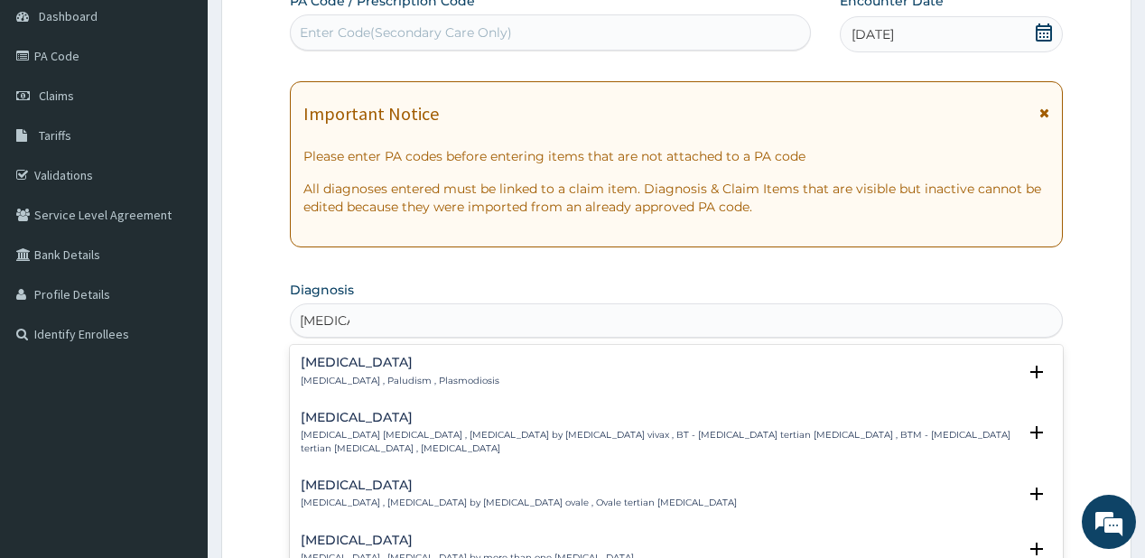
click at [352, 368] on h4 "[MEDICAL_DATA]" at bounding box center [400, 363] width 199 height 14
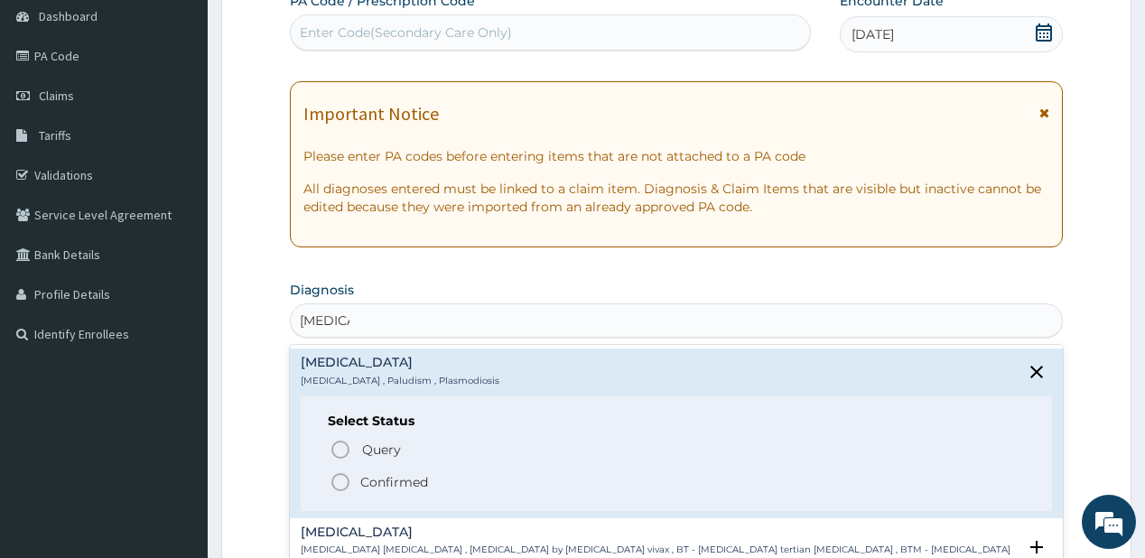
click at [351, 477] on span "Confirmed" at bounding box center [676, 482] width 694 height 22
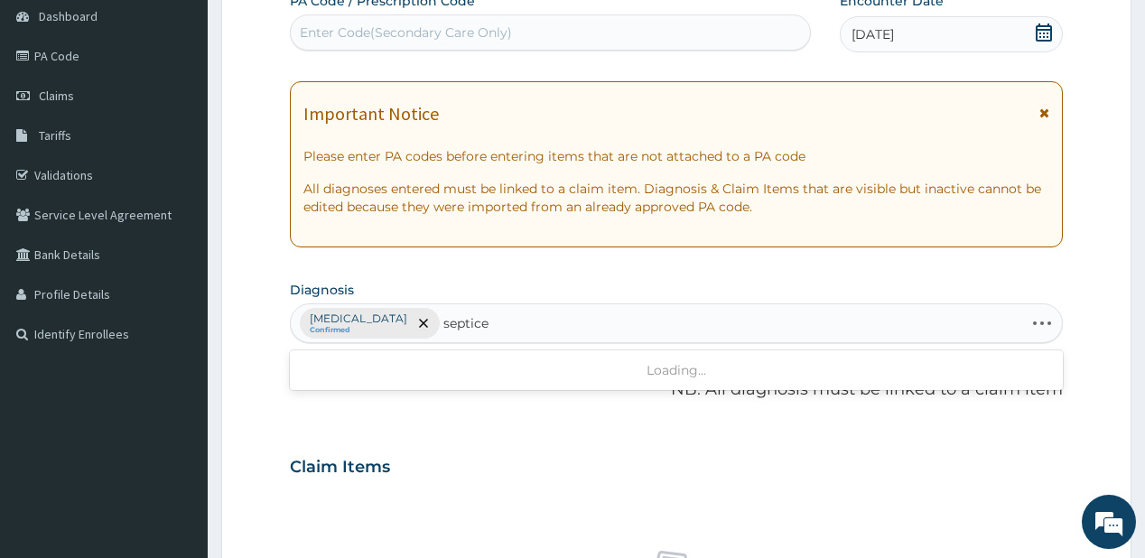
type input "septicem"
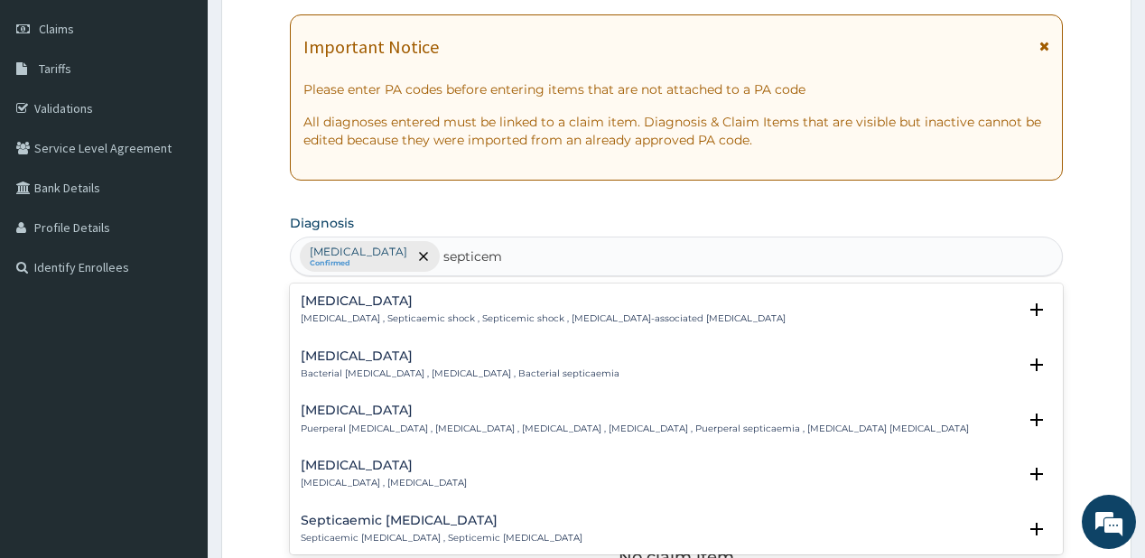
scroll to position [253, 0]
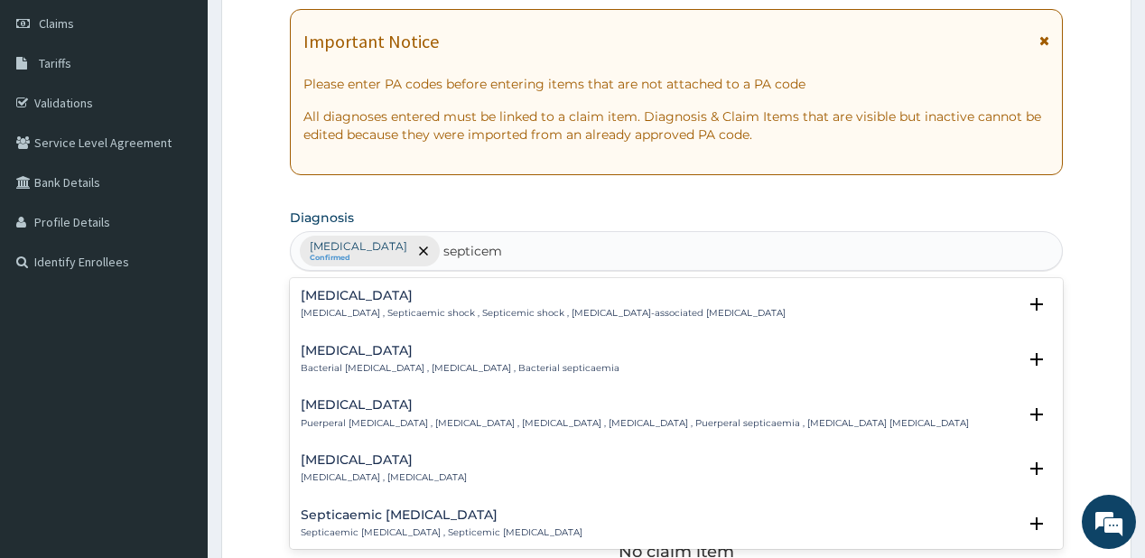
click at [406, 348] on h4 "[MEDICAL_DATA]" at bounding box center [460, 351] width 319 height 14
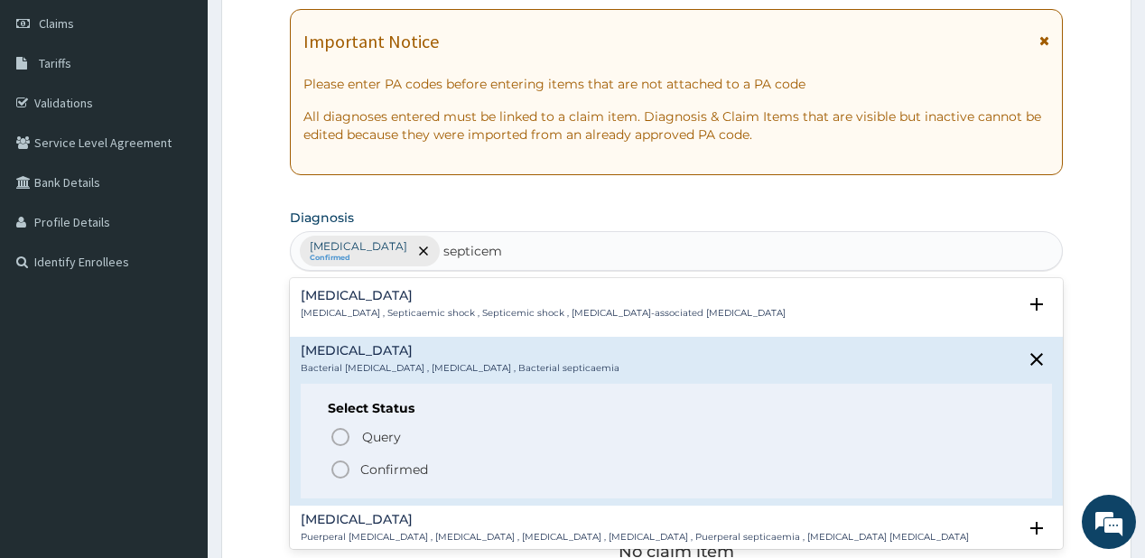
drag, startPoint x: 353, startPoint y: 462, endPoint x: 419, endPoint y: 313, distance: 162.9
click at [353, 459] on span "Confirmed" at bounding box center [676, 470] width 694 height 22
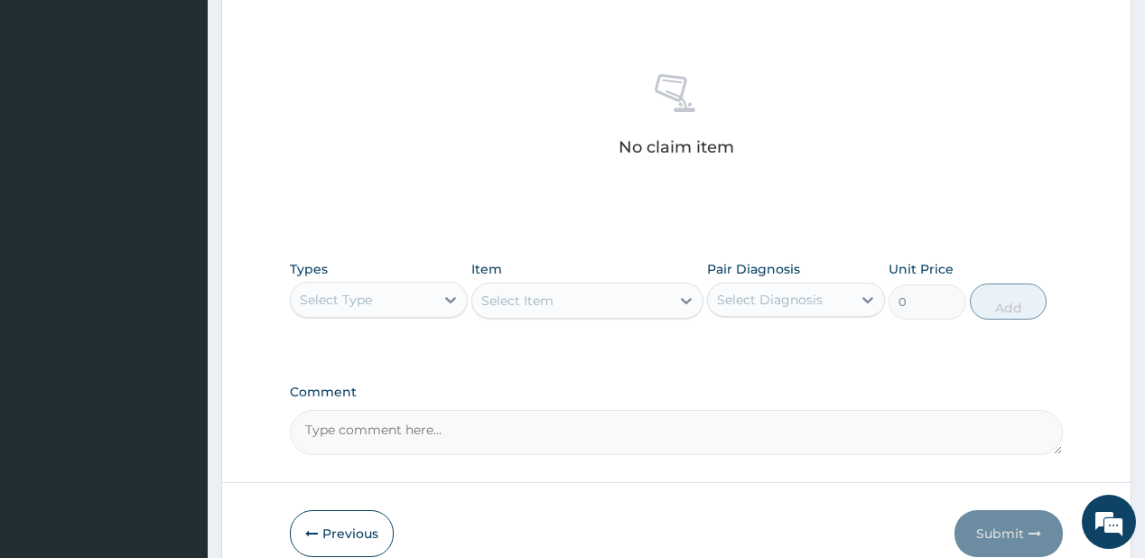
scroll to position [686, 0]
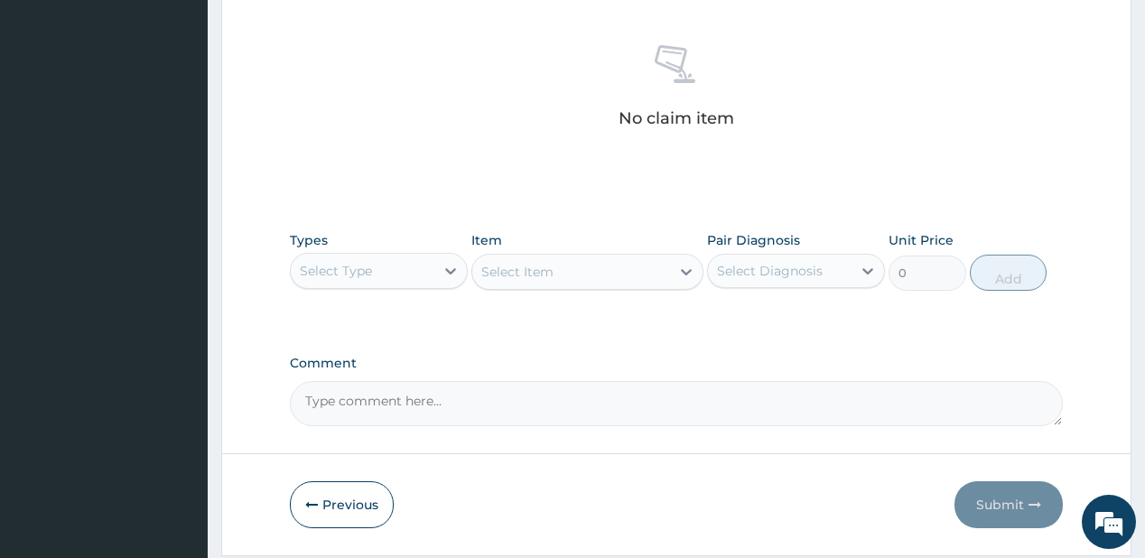
click at [430, 274] on div "Select Type" at bounding box center [363, 270] width 144 height 29
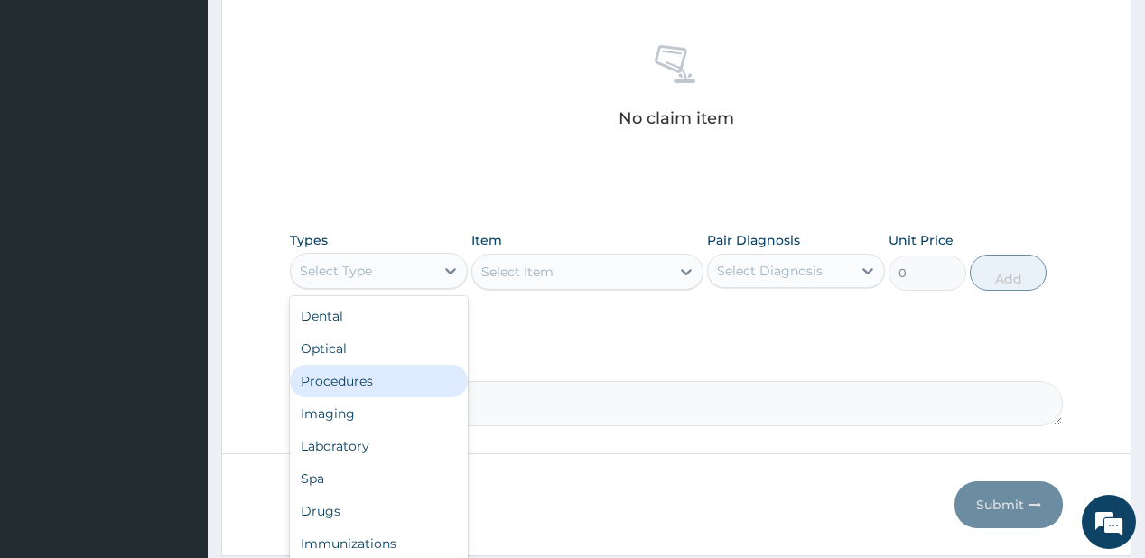
click at [372, 380] on div "Procedures" at bounding box center [379, 381] width 178 height 32
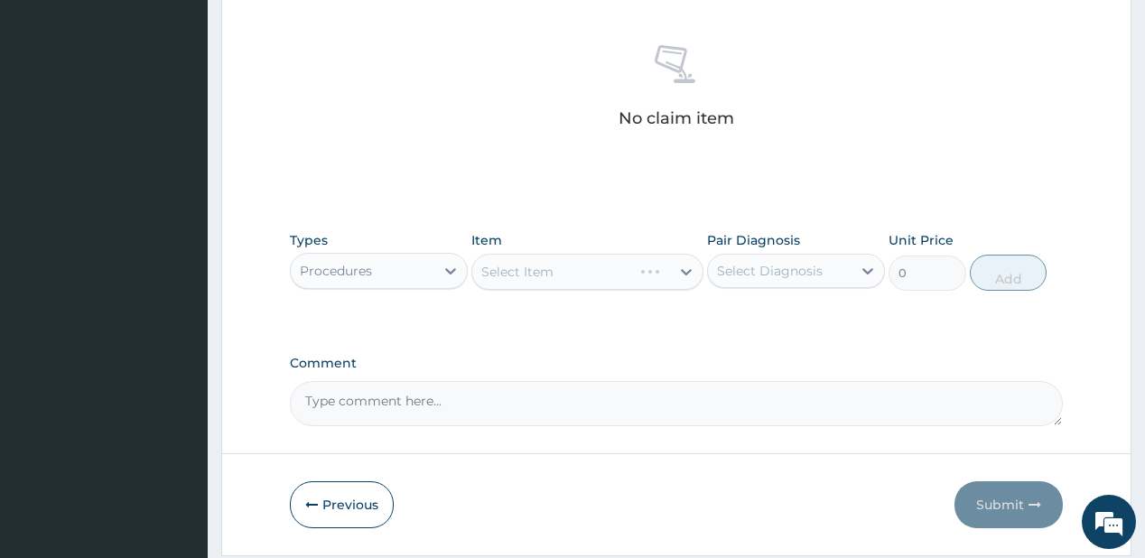
click at [552, 277] on div "Select Item" at bounding box center [587, 272] width 232 height 36
click at [585, 262] on div "Select Item" at bounding box center [571, 271] width 198 height 29
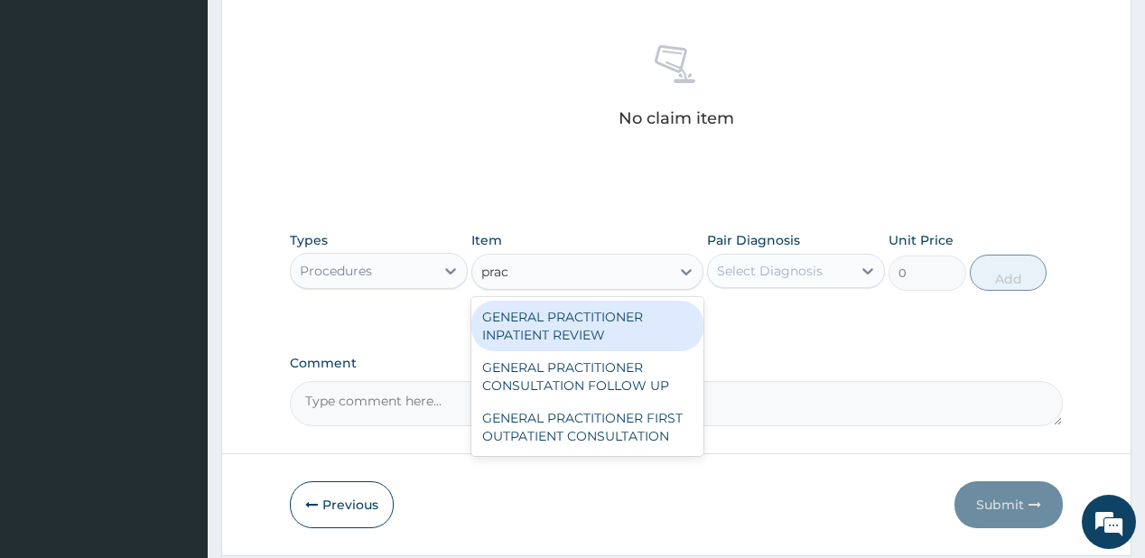
type input "pract"
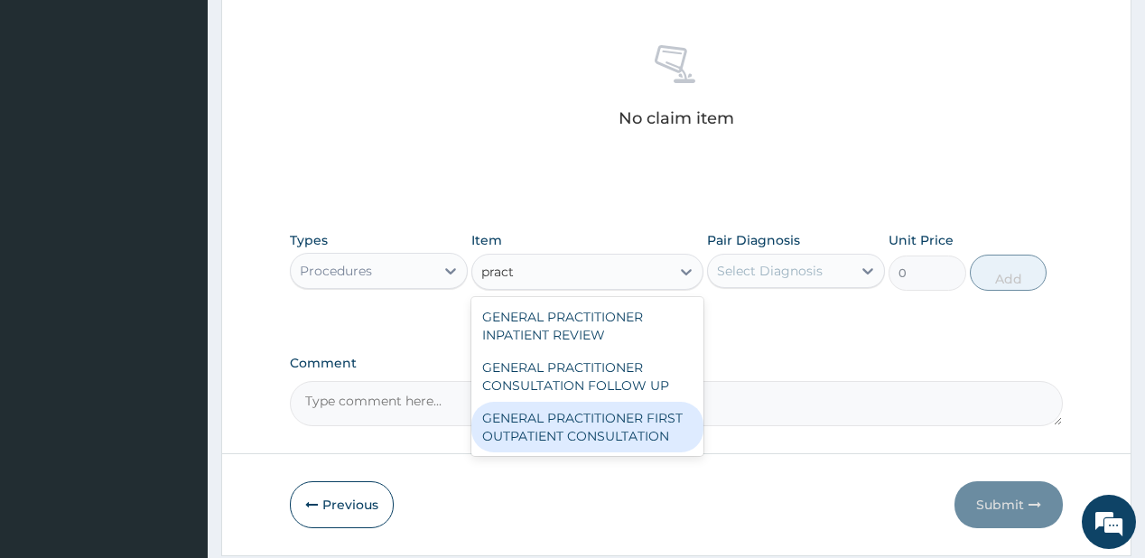
click at [516, 432] on div "GENERAL PRACTITIONER FIRST OUTPATIENT CONSULTATION" at bounding box center [587, 427] width 232 height 51
type input "3750"
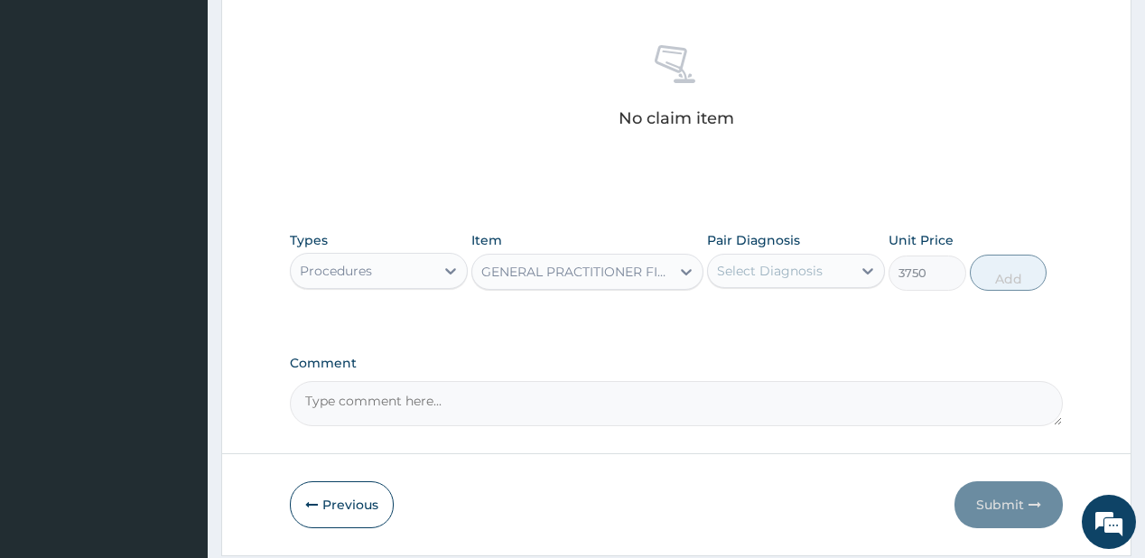
click at [774, 269] on div "Select Diagnosis" at bounding box center [770, 271] width 106 height 18
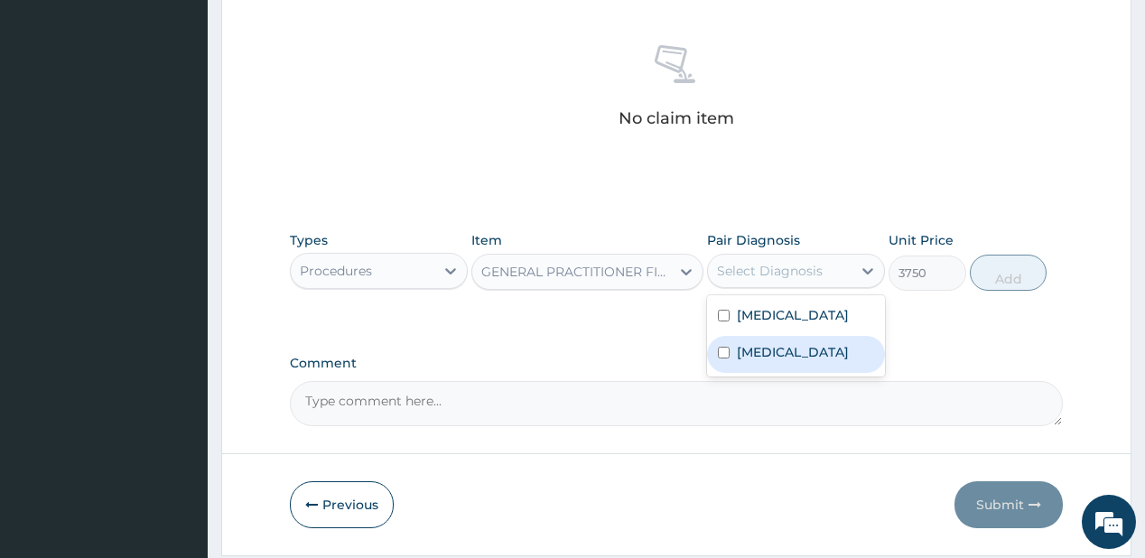
drag, startPoint x: 760, startPoint y: 358, endPoint x: 786, endPoint y: 319, distance: 47.6
click at [761, 357] on label "[MEDICAL_DATA]" at bounding box center [793, 352] width 112 height 18
checkbox input "true"
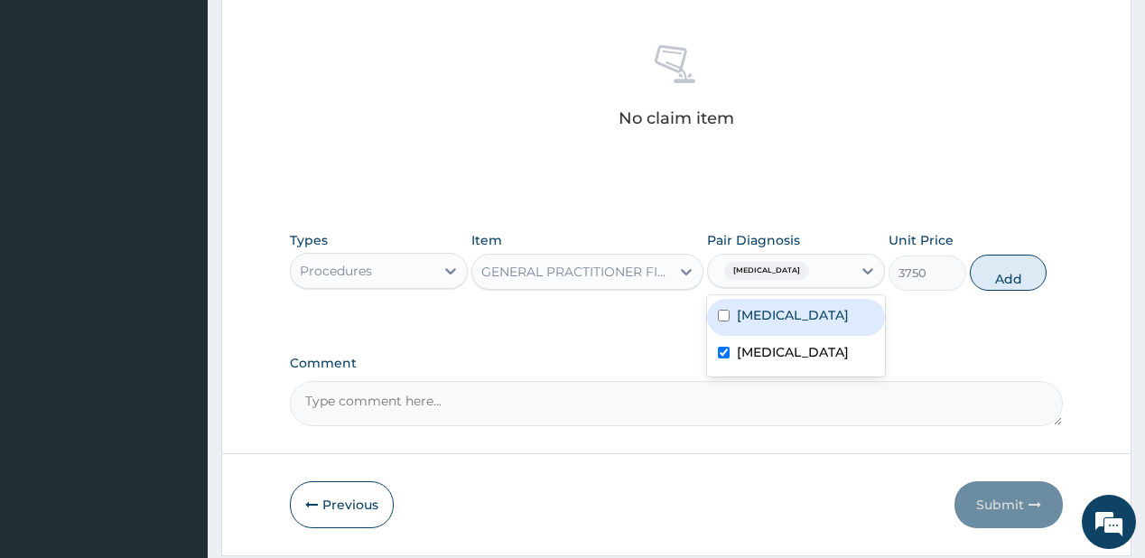
click at [787, 319] on div "[MEDICAL_DATA]" at bounding box center [796, 317] width 178 height 37
checkbox input "true"
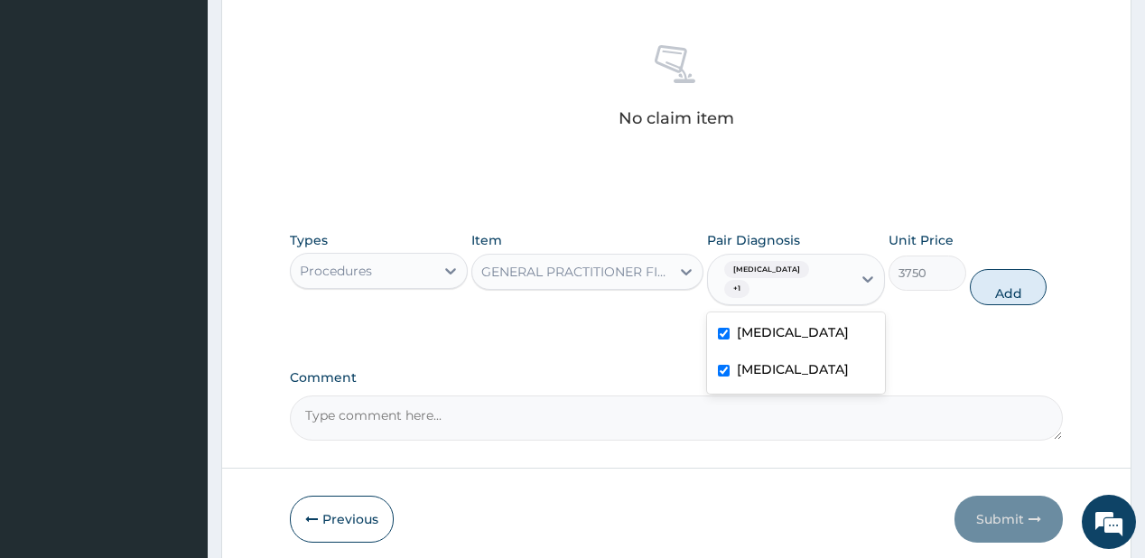
drag, startPoint x: 1005, startPoint y: 265, endPoint x: 859, endPoint y: 275, distance: 145.7
click at [1005, 269] on button "Add" at bounding box center [1009, 287] width 78 height 36
type input "0"
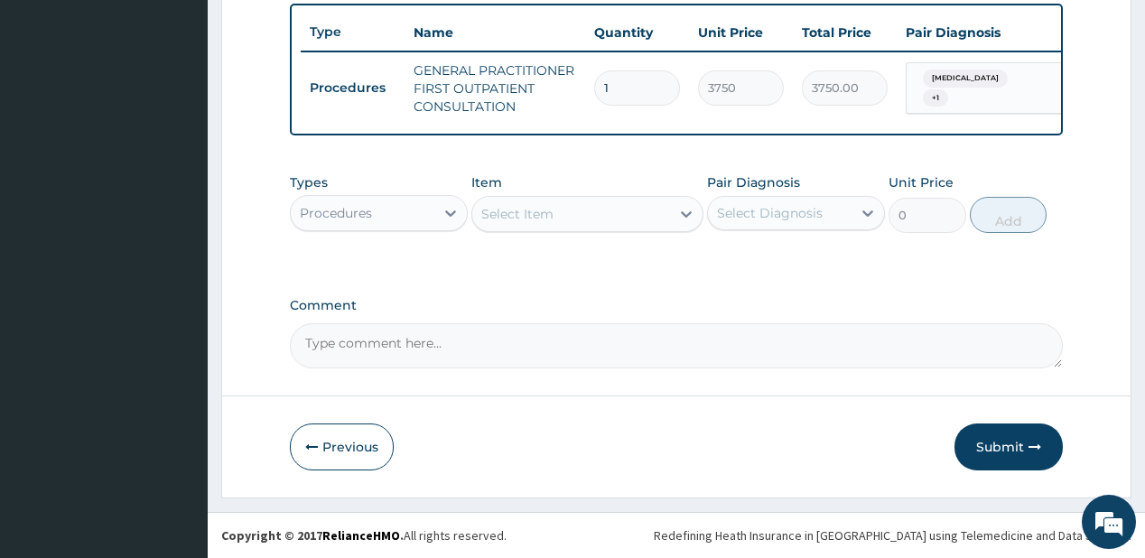
scroll to position [675, 0]
click at [623, 224] on div "Select Item" at bounding box center [571, 214] width 198 height 29
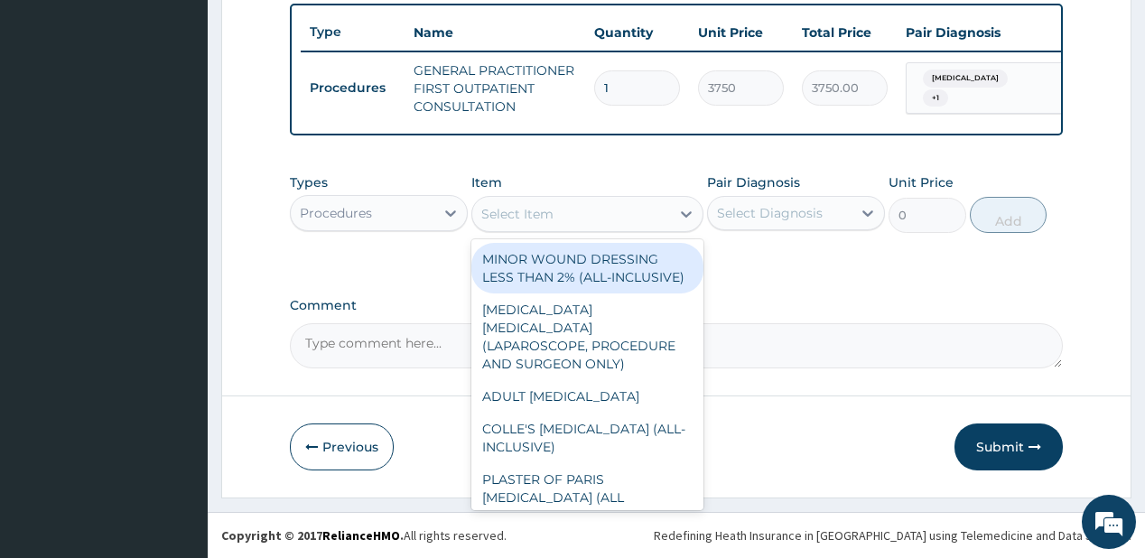
type input "p"
type input "reg"
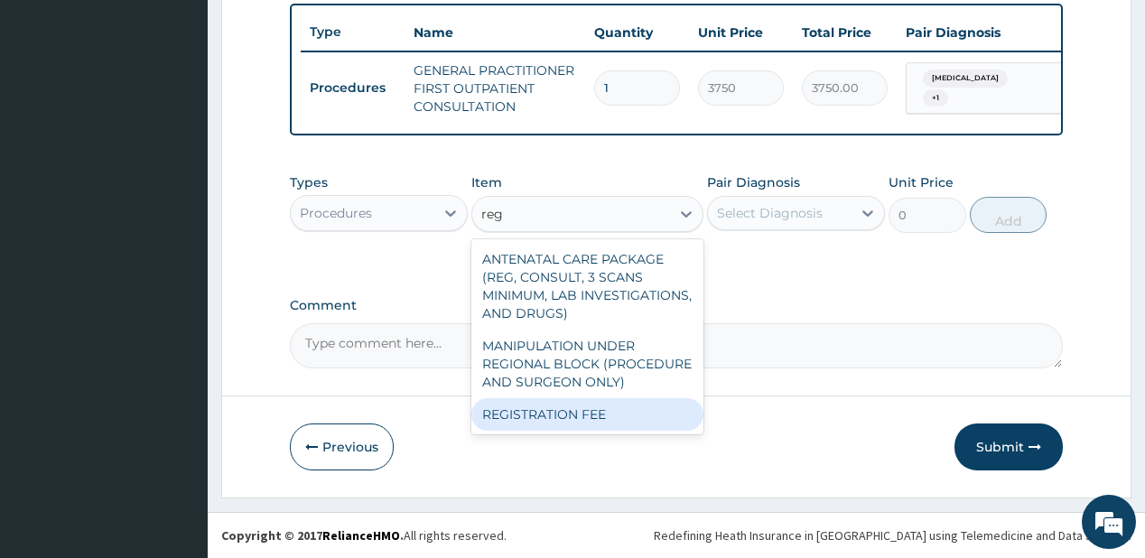
click at [553, 408] on div "REGISTRATION FEE" at bounding box center [587, 414] width 232 height 32
type input "2500"
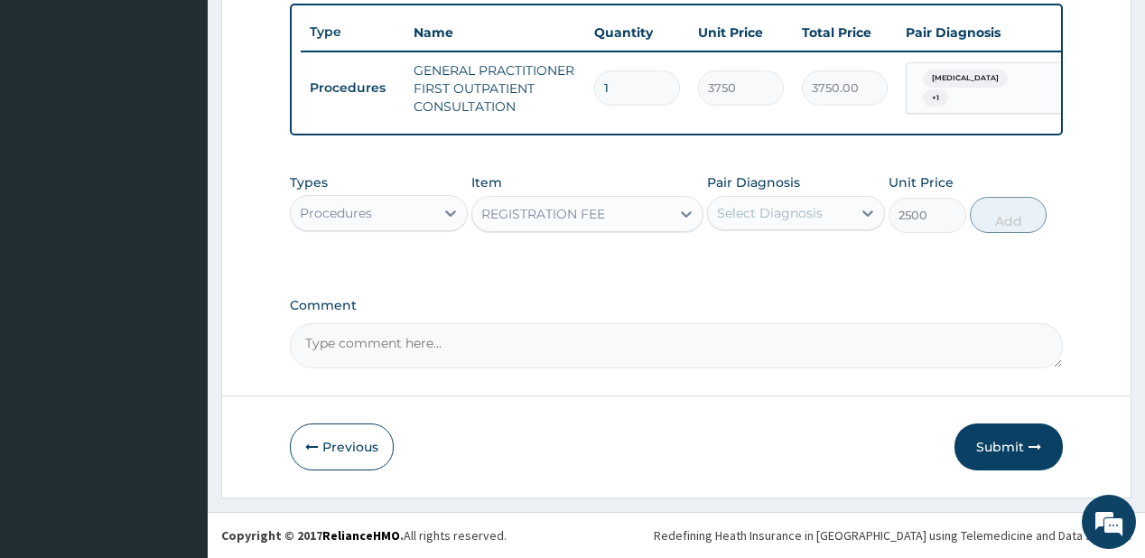
click at [753, 217] on div "Select Diagnosis" at bounding box center [770, 213] width 106 height 18
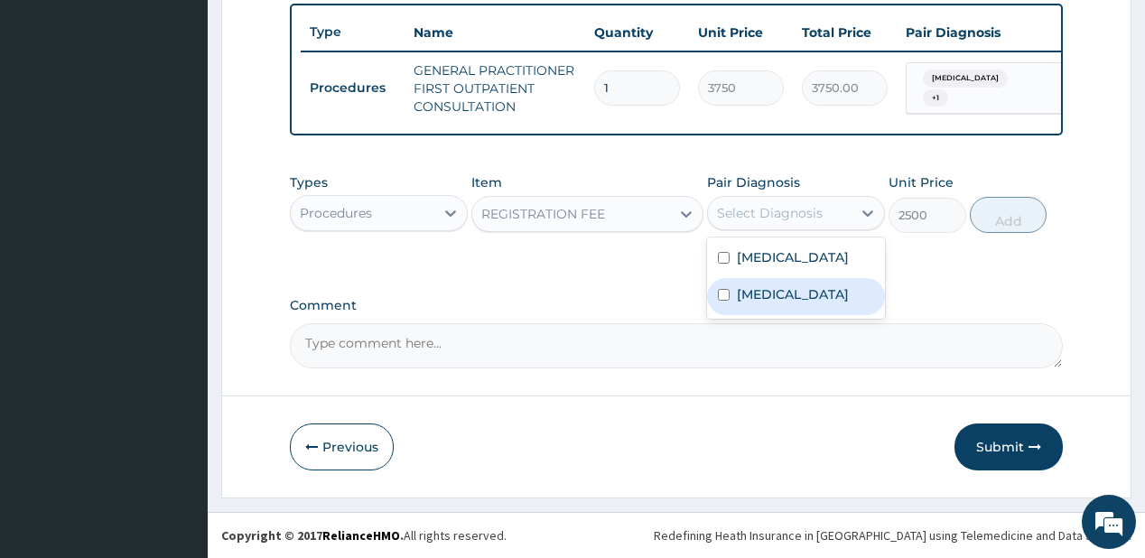
click at [749, 311] on div "[MEDICAL_DATA]" at bounding box center [796, 296] width 178 height 37
checkbox input "true"
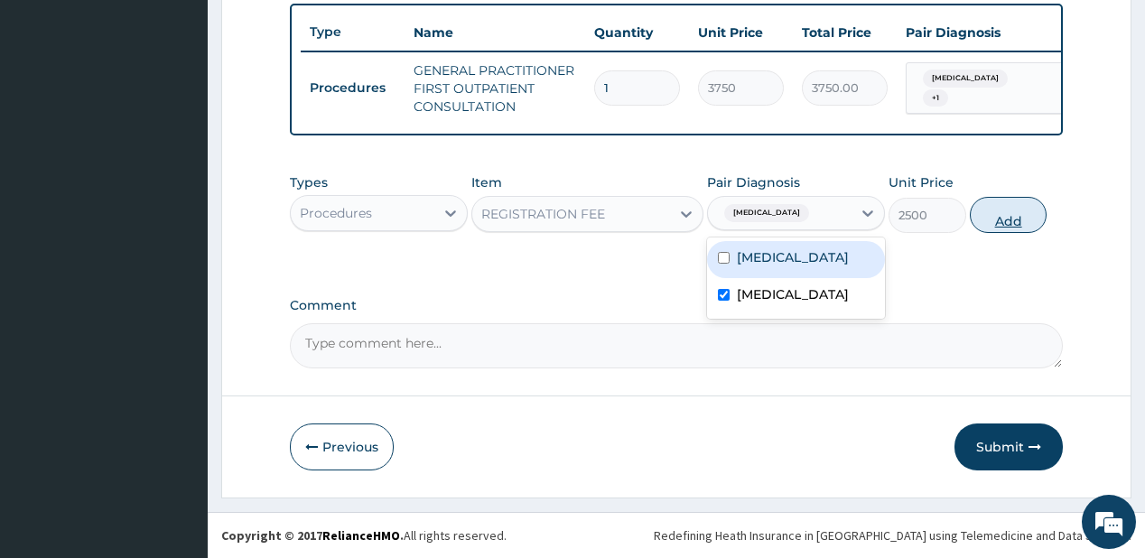
click at [1013, 208] on button "Add" at bounding box center [1009, 215] width 78 height 36
type input "0"
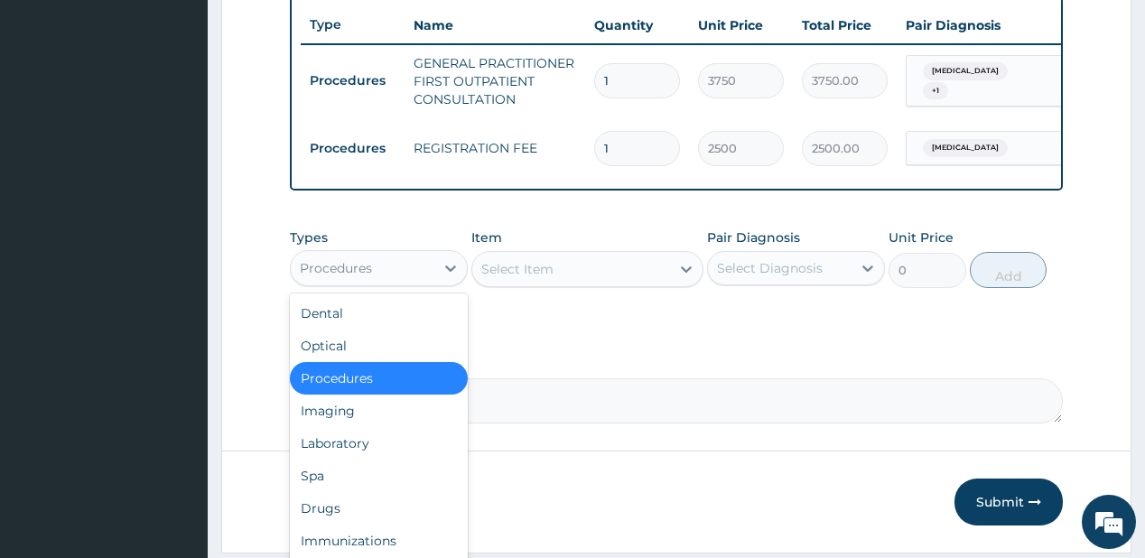
click at [395, 268] on div "Procedures" at bounding box center [363, 268] width 144 height 29
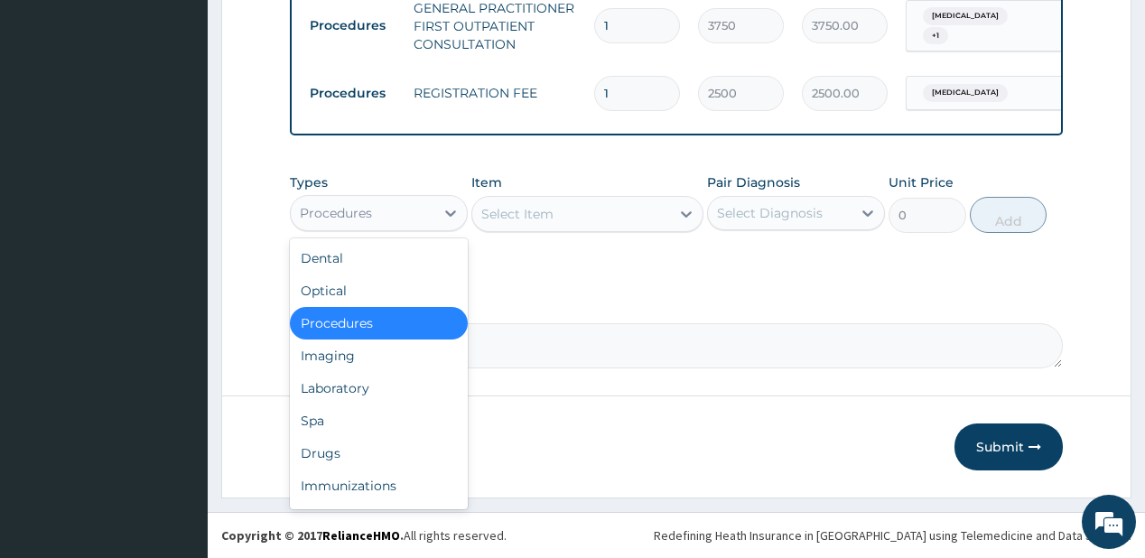
scroll to position [738, 0]
click at [384, 384] on div "Laboratory" at bounding box center [379, 388] width 178 height 32
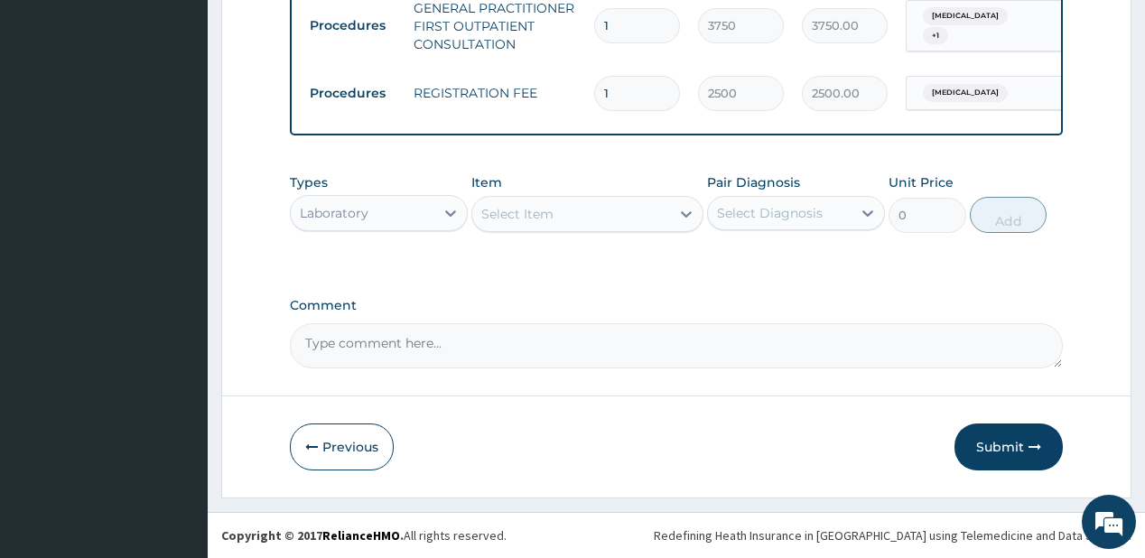
click at [531, 215] on div "Select Item" at bounding box center [517, 214] width 72 height 18
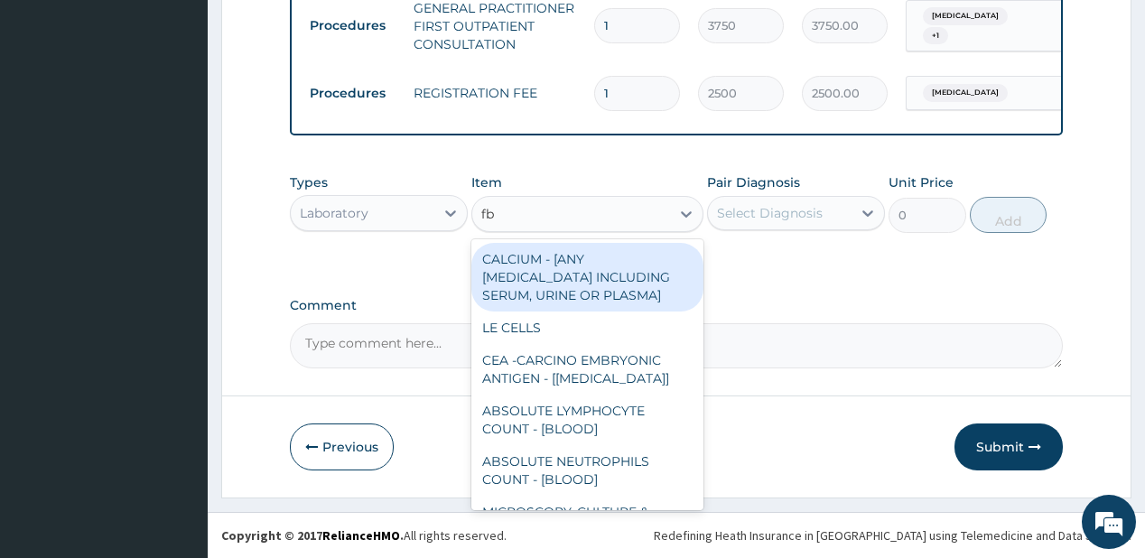
type input "fbc"
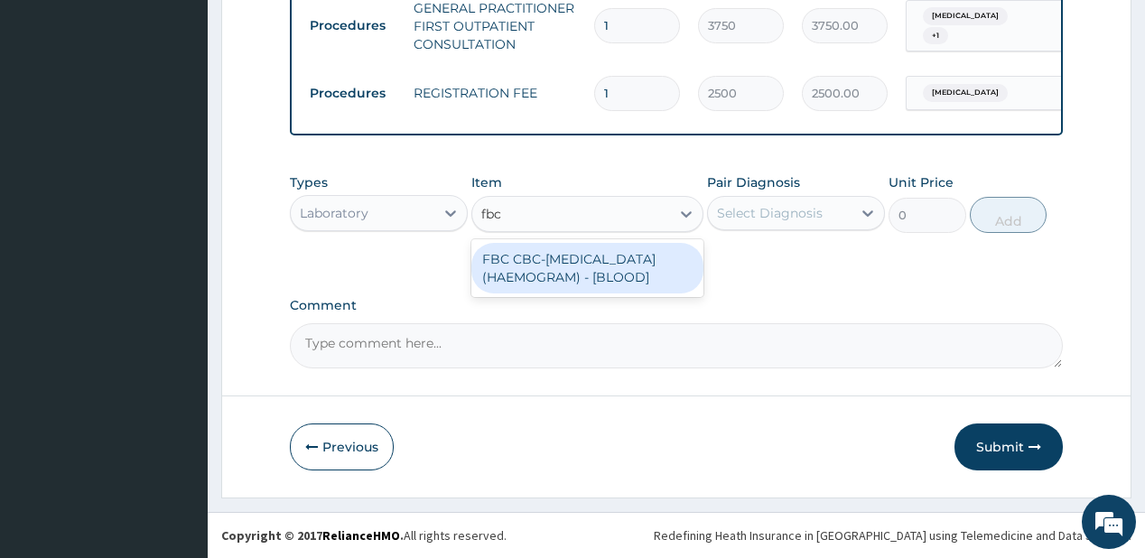
click at [527, 249] on div "FBC CBC-[MEDICAL_DATA] (HAEMOGRAM) - [BLOOD]" at bounding box center [587, 268] width 232 height 51
type input "5000"
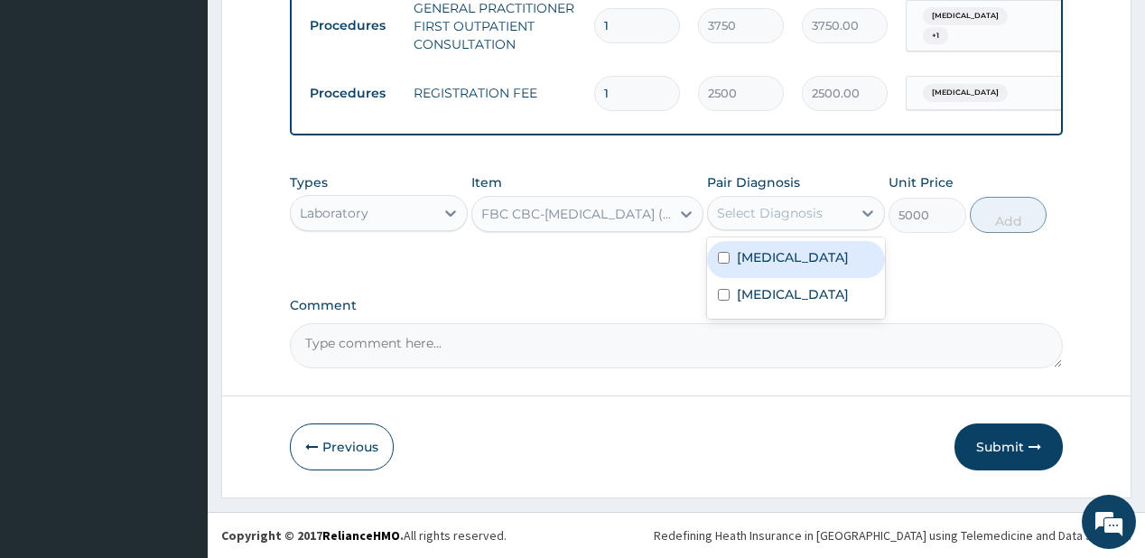
click at [750, 217] on div "Select Diagnosis" at bounding box center [770, 213] width 106 height 18
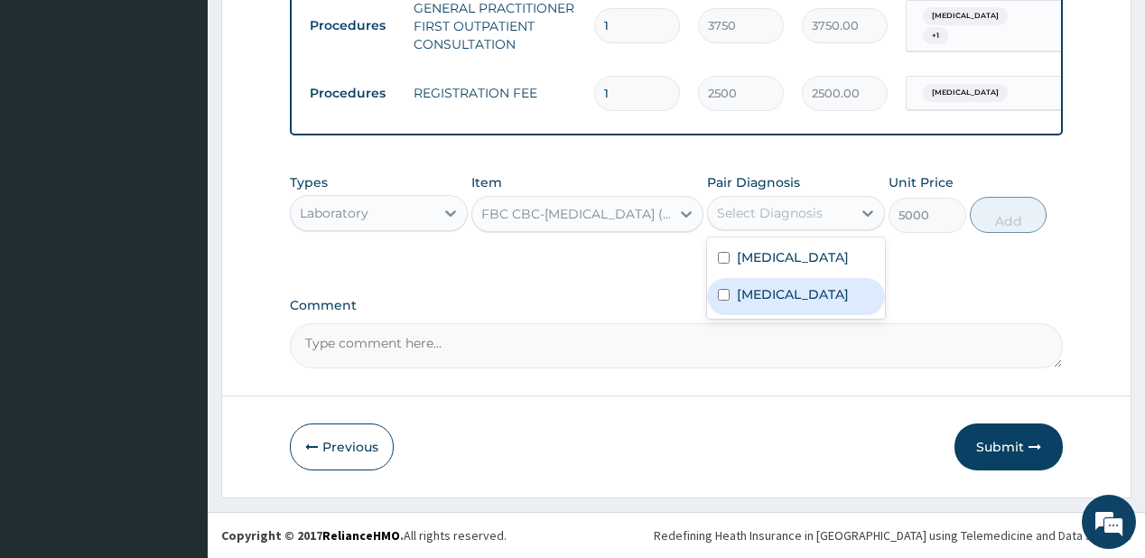
click at [756, 292] on label "[MEDICAL_DATA]" at bounding box center [793, 294] width 112 height 18
checkbox input "true"
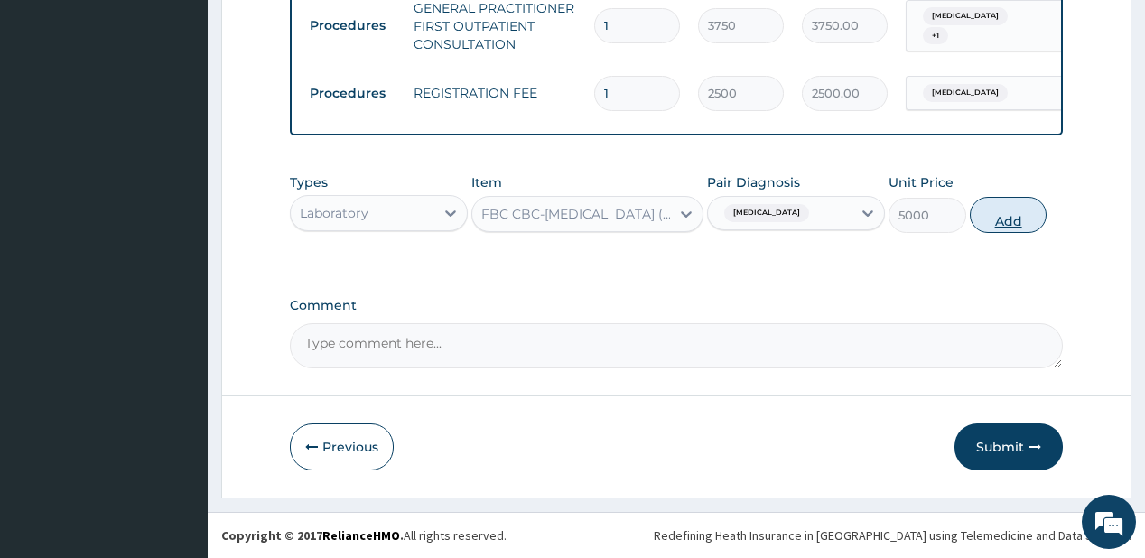
click at [1029, 209] on button "Add" at bounding box center [1009, 215] width 78 height 36
type input "0"
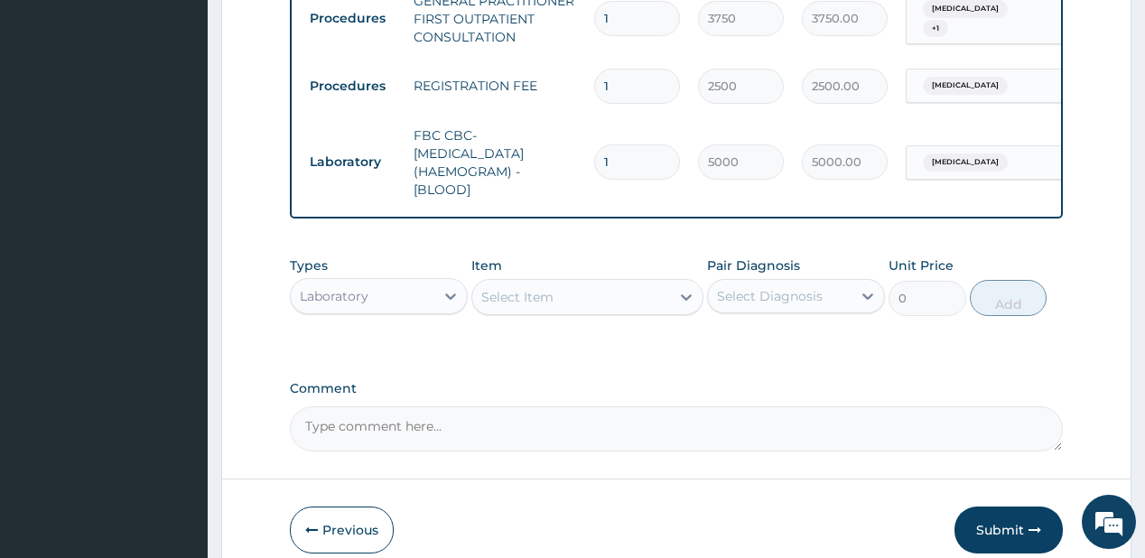
click at [516, 303] on div "Select Item" at bounding box center [517, 297] width 72 height 18
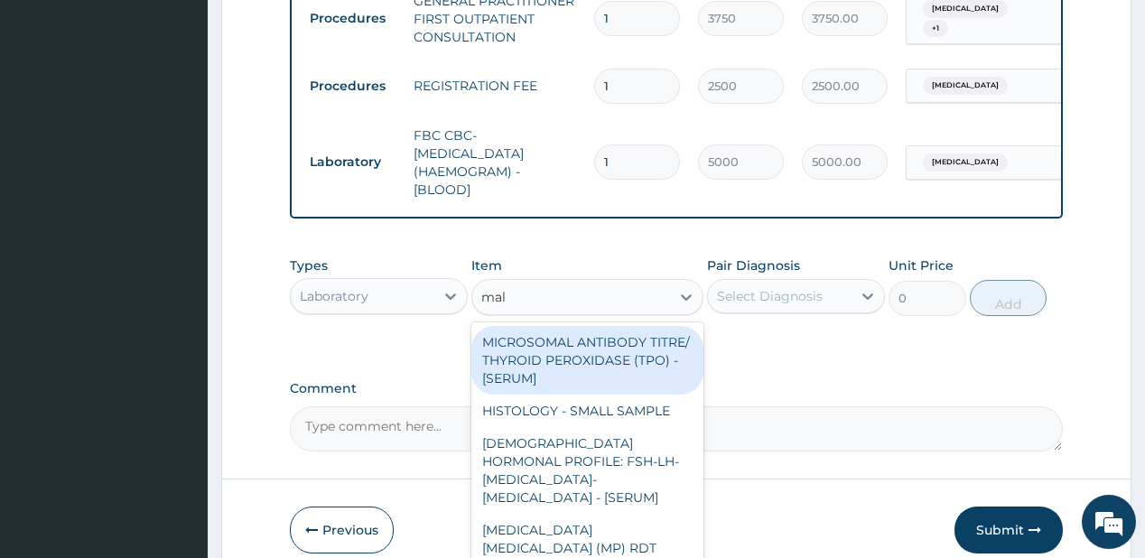
type input "mala"
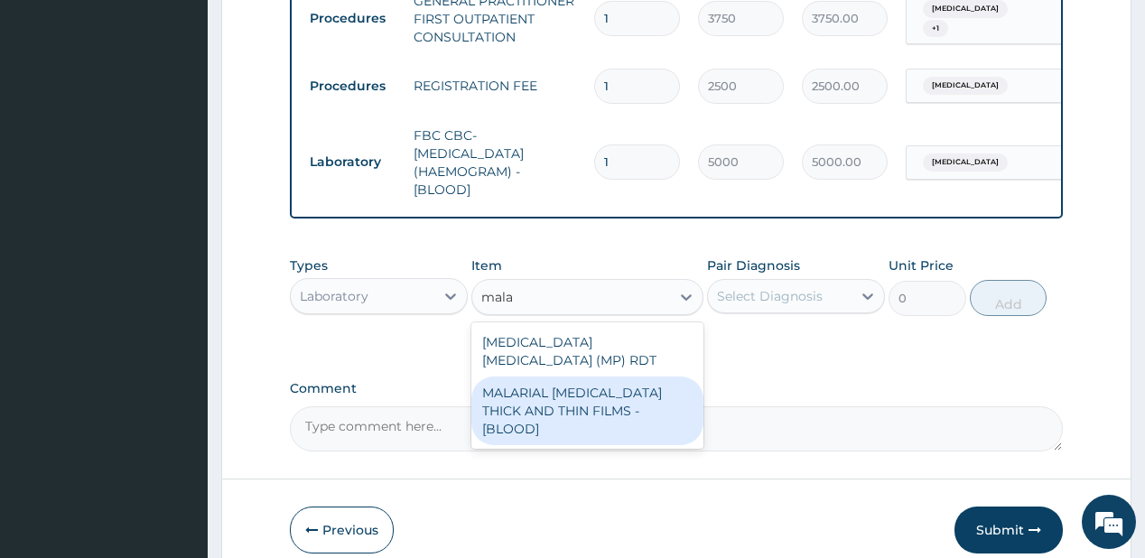
click at [565, 401] on div "MALARIAL [MEDICAL_DATA] THICK AND THIN FILMS - [BLOOD]" at bounding box center [587, 410] width 232 height 69
type input "2187.5"
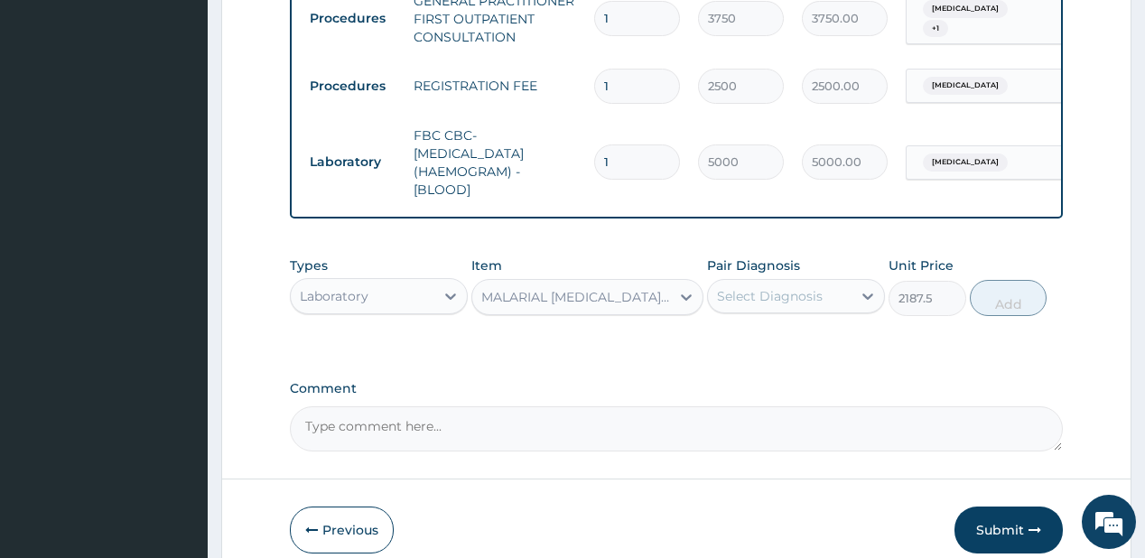
click at [796, 292] on div "Select Diagnosis" at bounding box center [780, 296] width 144 height 29
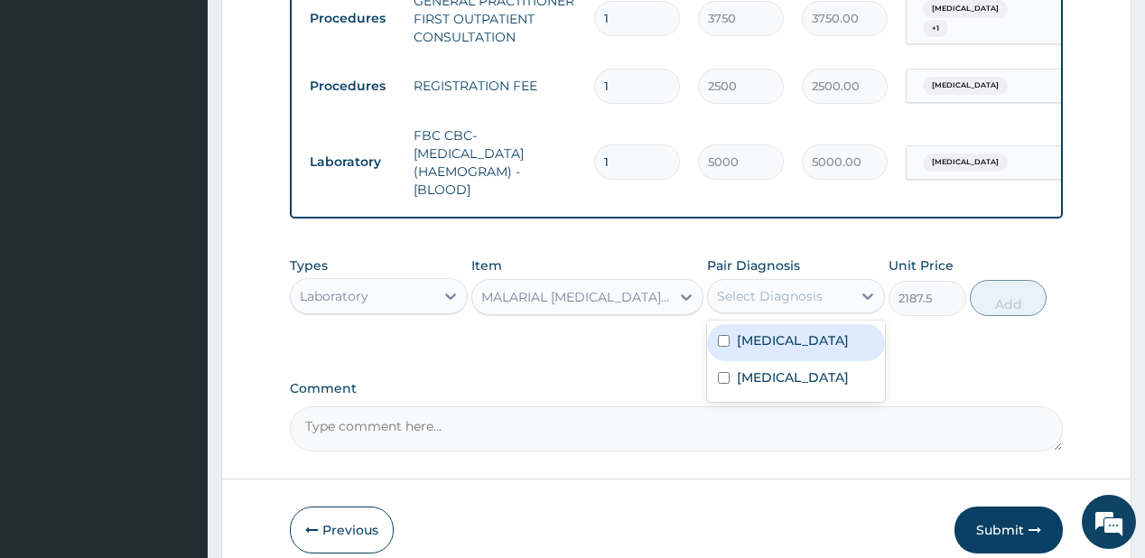
click at [765, 349] on label "[MEDICAL_DATA]" at bounding box center [793, 340] width 112 height 18
checkbox input "true"
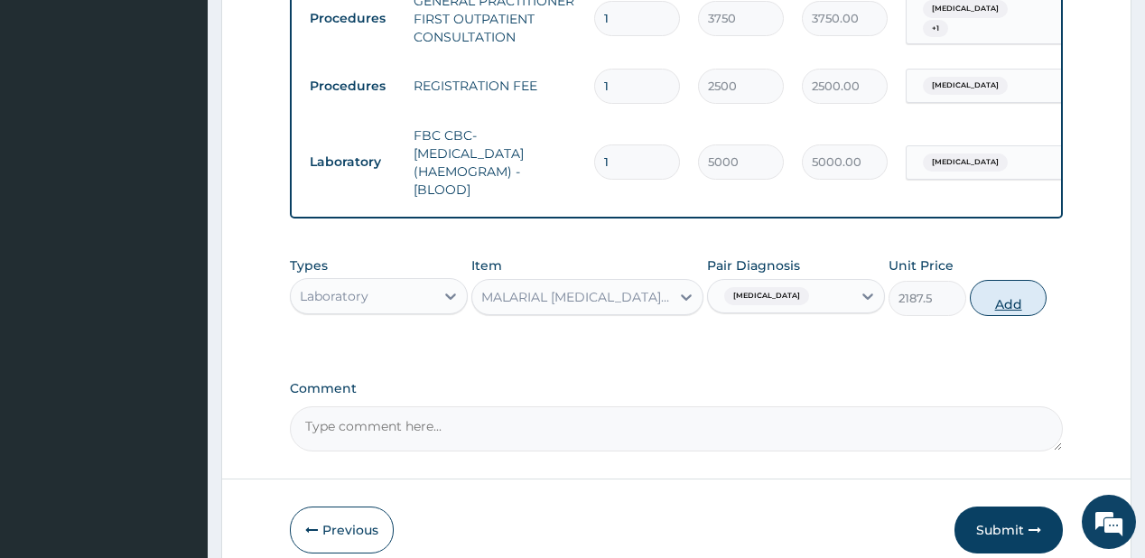
click at [1000, 311] on button "Add" at bounding box center [1009, 298] width 78 height 36
type input "0"
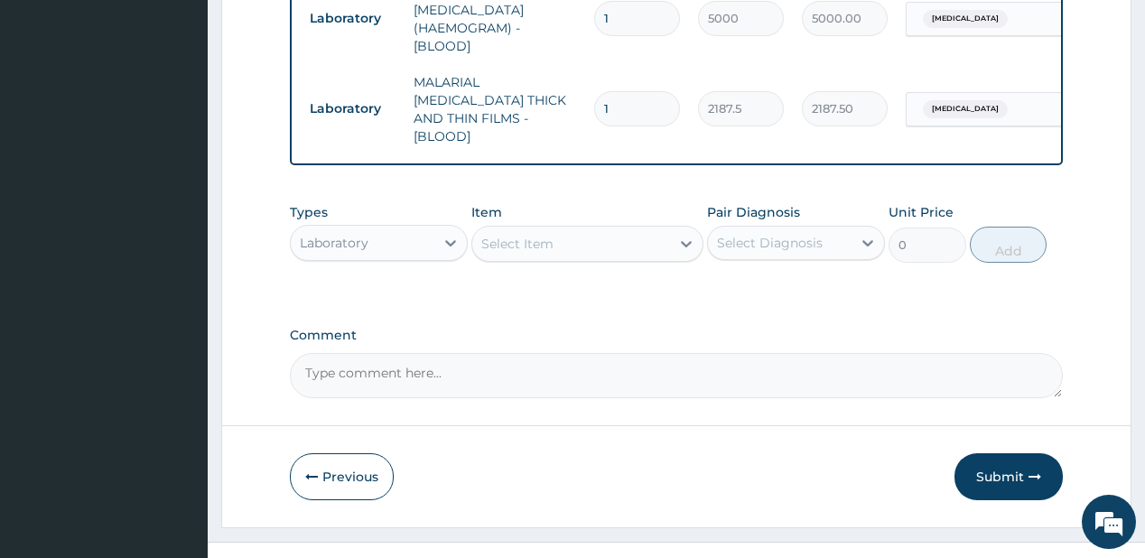
scroll to position [882, 0]
click at [437, 237] on div at bounding box center [450, 242] width 32 height 32
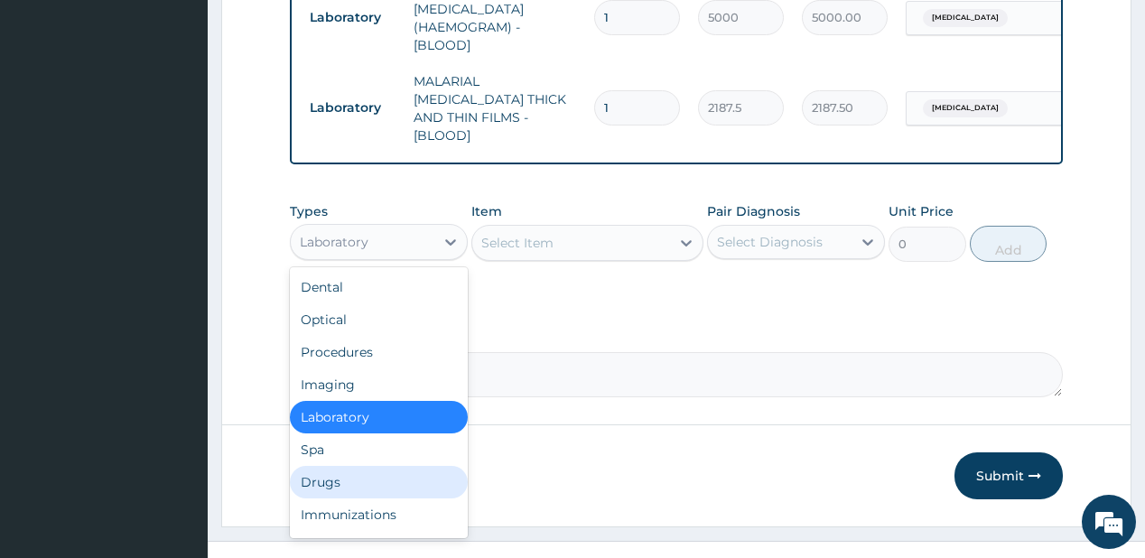
click at [355, 468] on div "Drugs" at bounding box center [379, 482] width 178 height 32
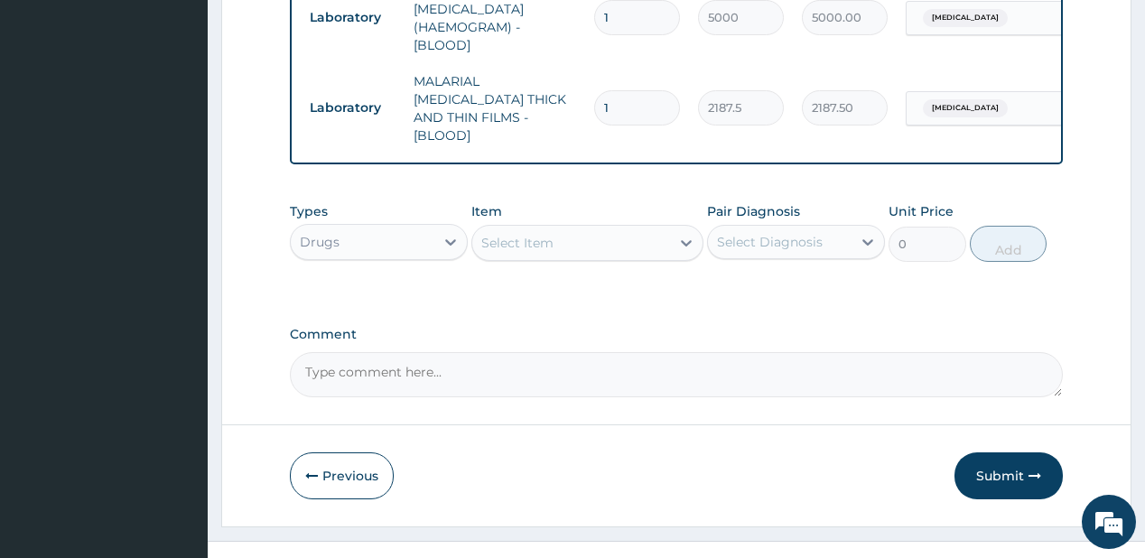
click at [578, 234] on div "Select Item" at bounding box center [571, 242] width 198 height 29
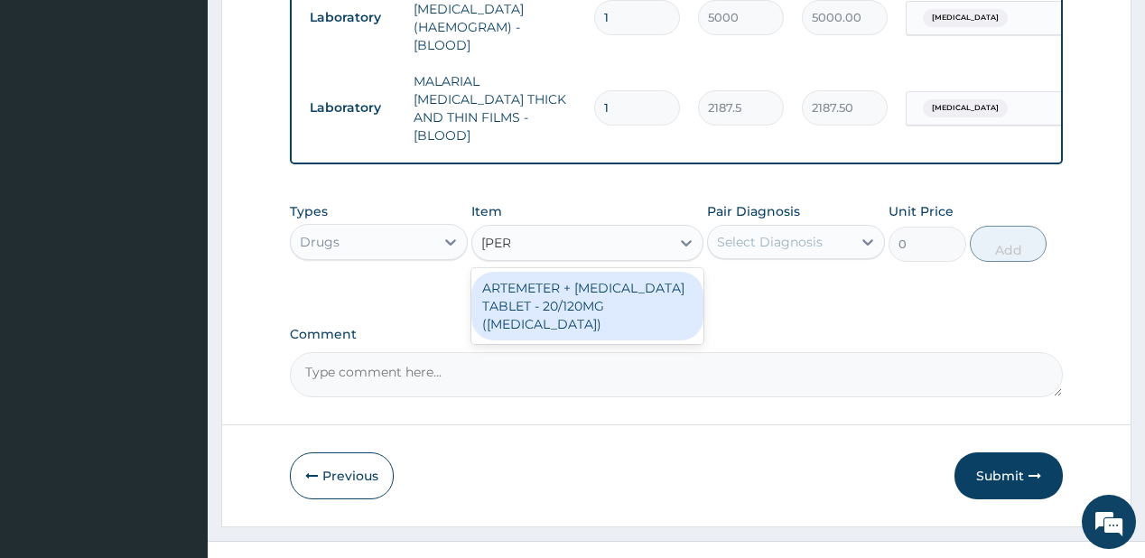
type input "coart"
click at [581, 281] on div "ARTEMETER + [MEDICAL_DATA] TABLET - 20/120MG ([MEDICAL_DATA])" at bounding box center [587, 306] width 232 height 69
type input "210"
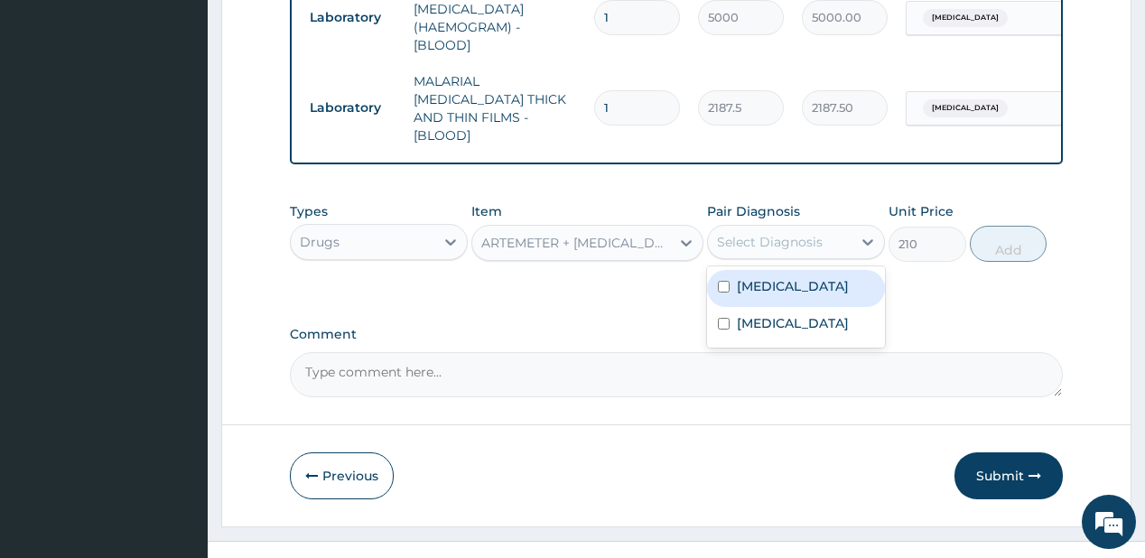
click at [806, 239] on div "Select Diagnosis" at bounding box center [770, 242] width 106 height 18
click at [794, 275] on div "[MEDICAL_DATA]" at bounding box center [796, 288] width 178 height 37
checkbox input "true"
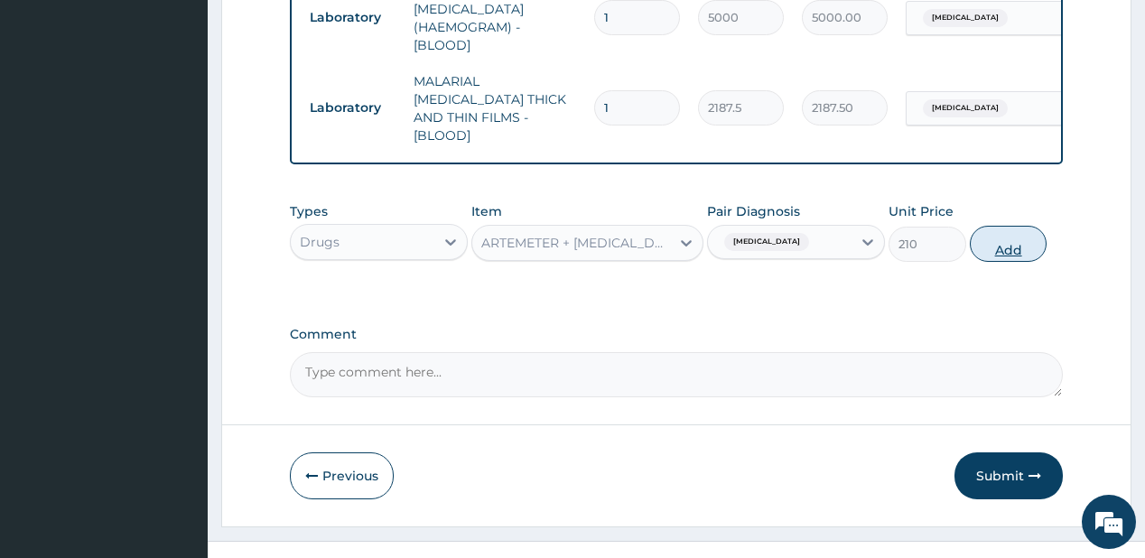
click at [1018, 231] on button "Add" at bounding box center [1009, 244] width 78 height 36
type input "0"
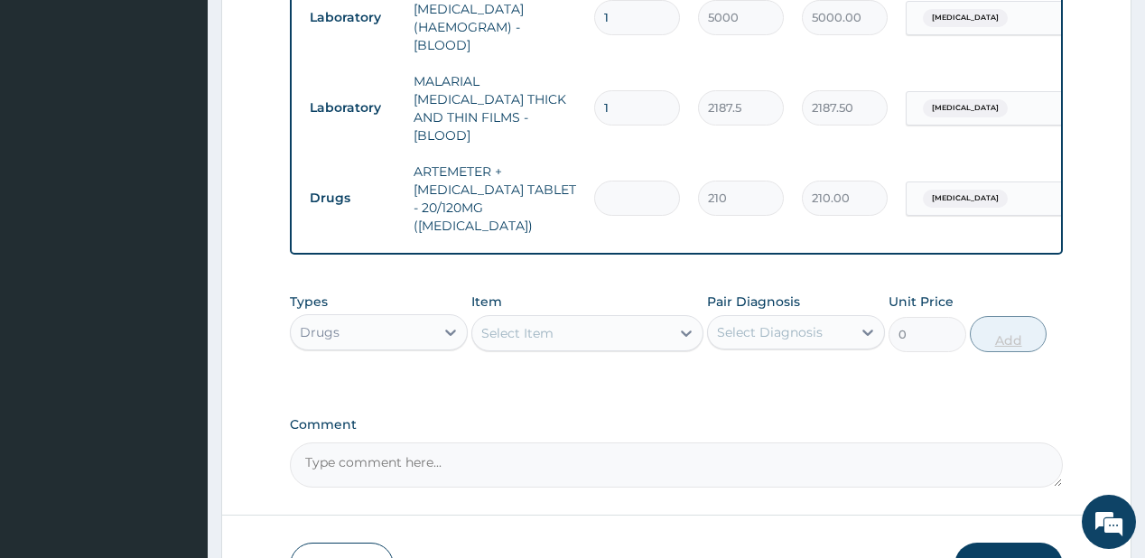
type input "0.00"
type input "2"
type input "420.00"
type input "24"
type input "5040.00"
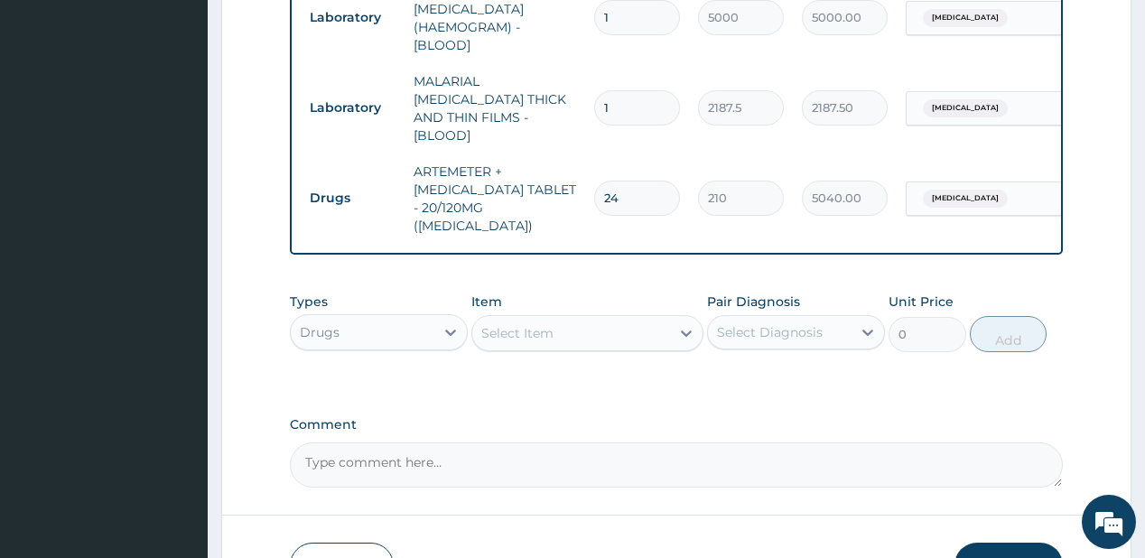
type input "24"
click at [487, 324] on div "Select Item" at bounding box center [517, 333] width 72 height 18
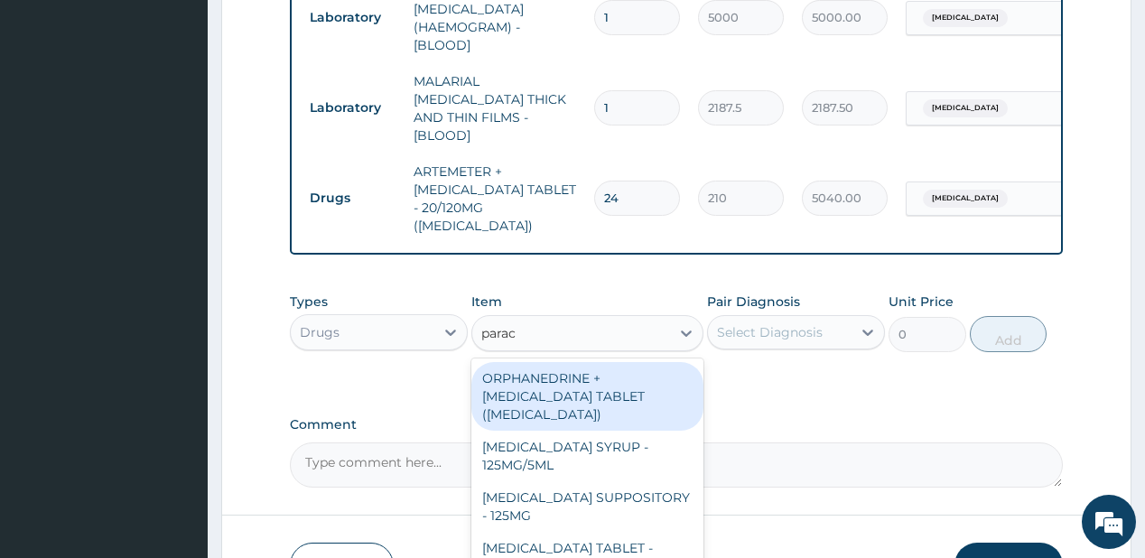
type input "parace"
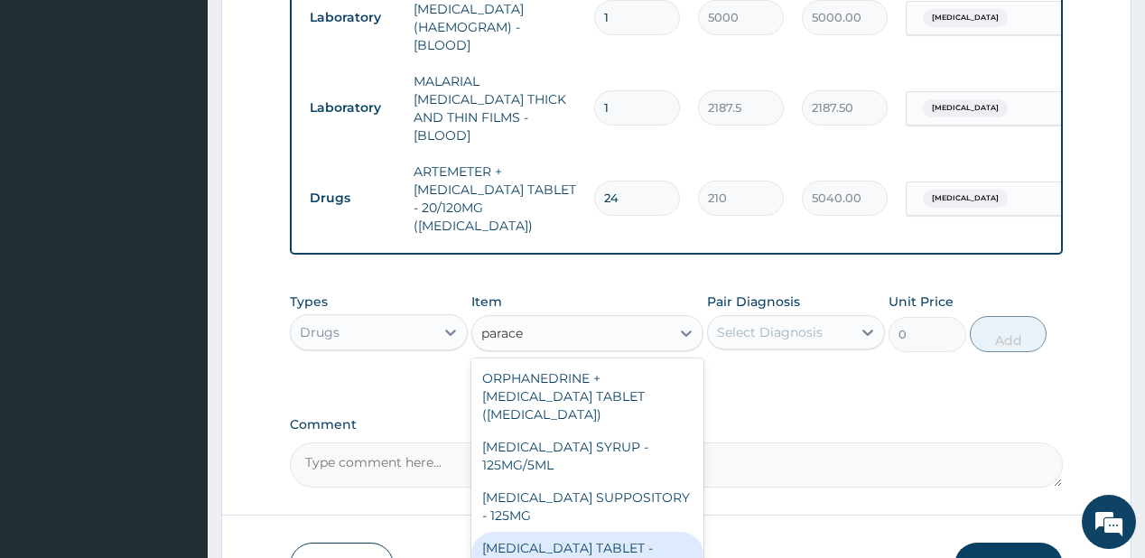
click at [531, 532] on div "[MEDICAL_DATA] TABLET - 500MG ([MEDICAL_DATA])" at bounding box center [587, 557] width 232 height 51
type input "42"
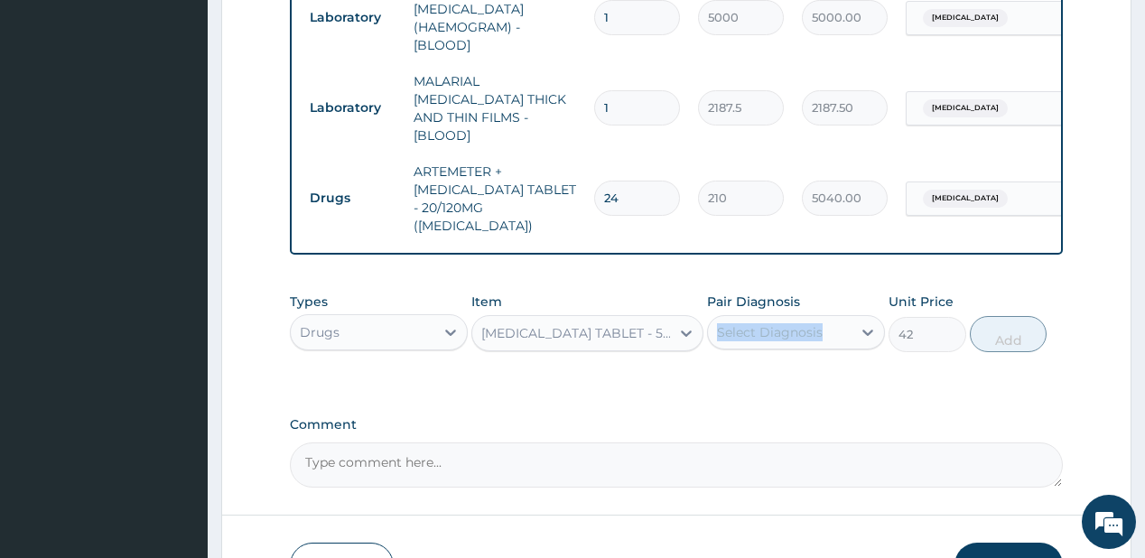
click at [802, 292] on div "Pair Diagnosis Select Diagnosis" at bounding box center [796, 322] width 178 height 60
click at [834, 318] on div "Select Diagnosis" at bounding box center [780, 332] width 144 height 29
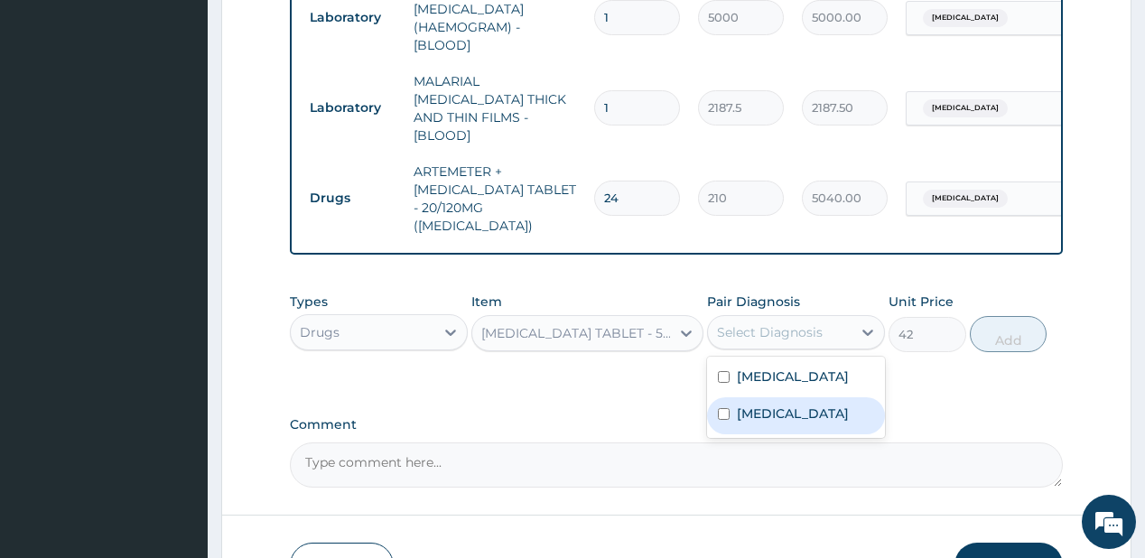
drag, startPoint x: 766, startPoint y: 391, endPoint x: 1055, endPoint y: 328, distance: 296.6
click at [771, 404] on label "[MEDICAL_DATA]" at bounding box center [793, 413] width 112 height 18
checkbox input "true"
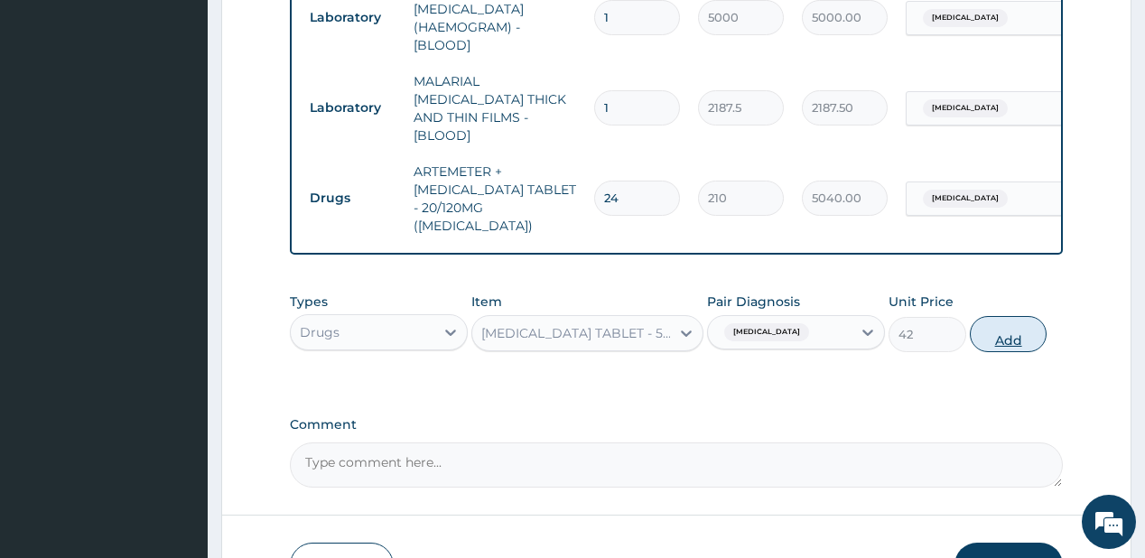
click at [1027, 316] on button "Add" at bounding box center [1009, 334] width 78 height 36
type input "0"
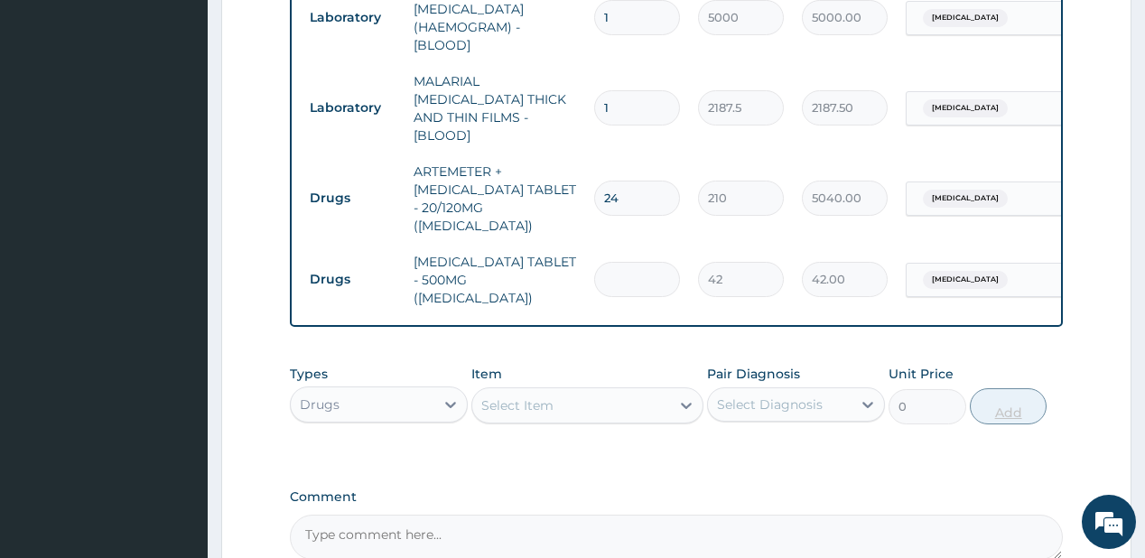
type input "0.00"
type input "5"
type input "210.00"
type input "5"
click at [574, 391] on div "Select Item" at bounding box center [571, 405] width 198 height 29
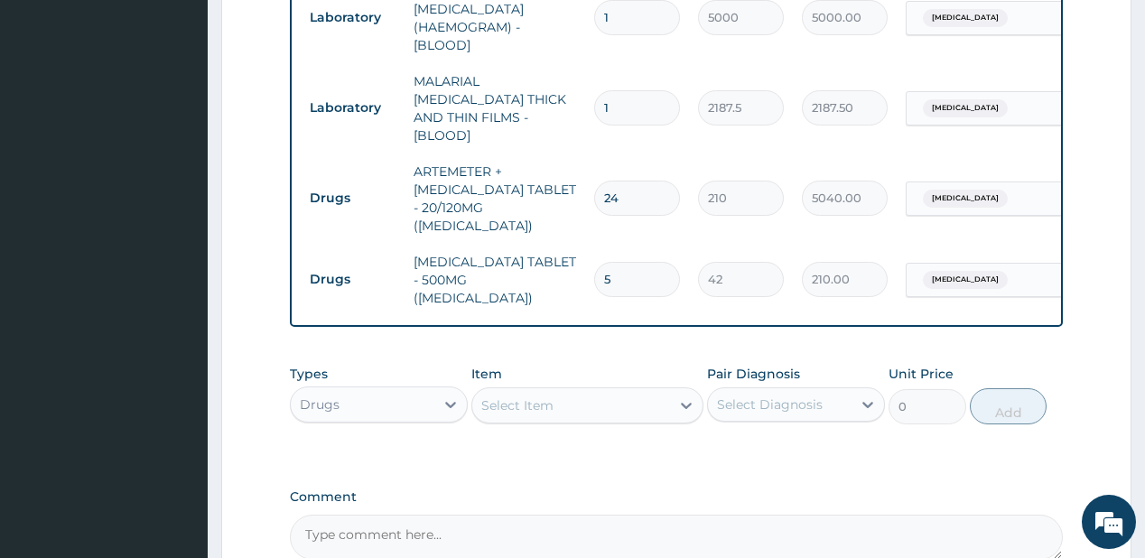
type input "ampici"
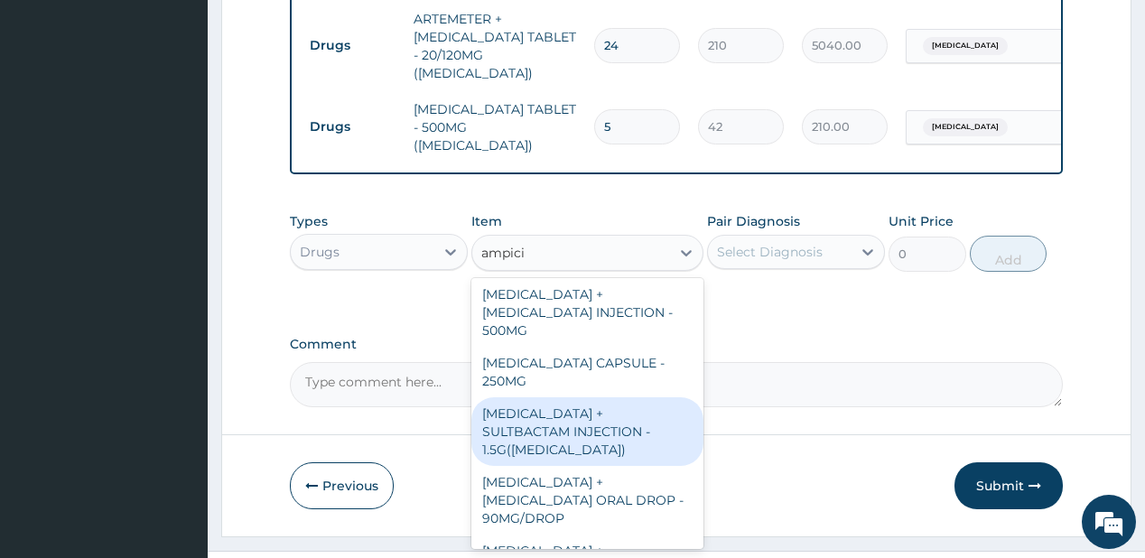
scroll to position [144, 0]
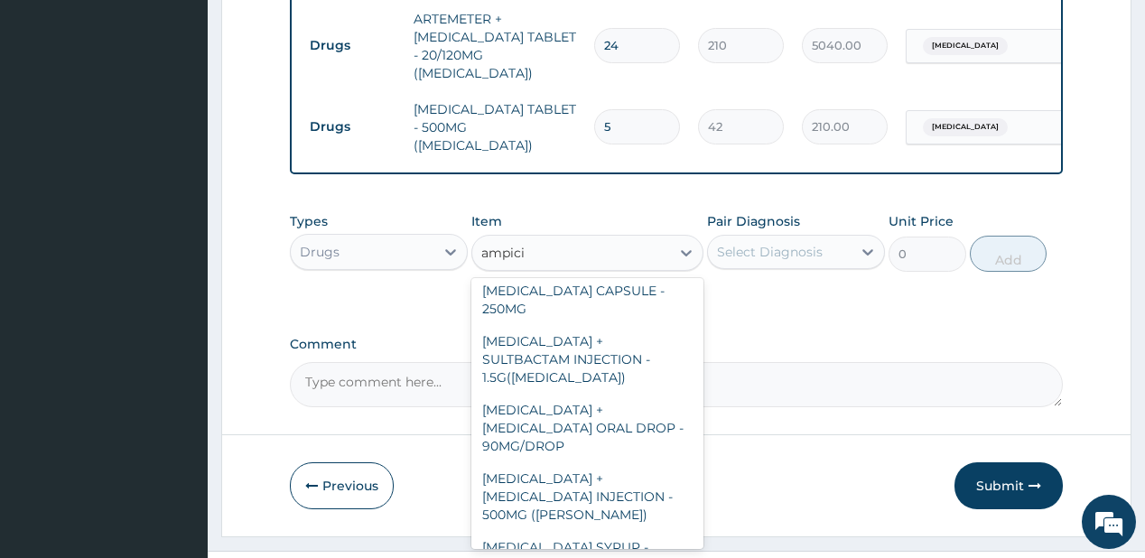
type input "56"
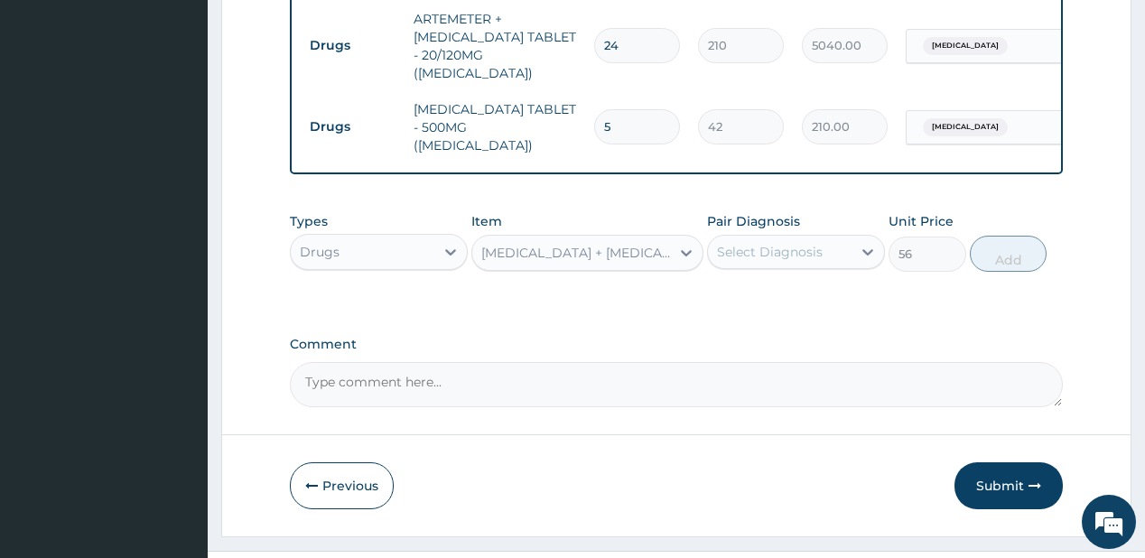
click at [739, 243] on div "Select Diagnosis" at bounding box center [770, 252] width 106 height 18
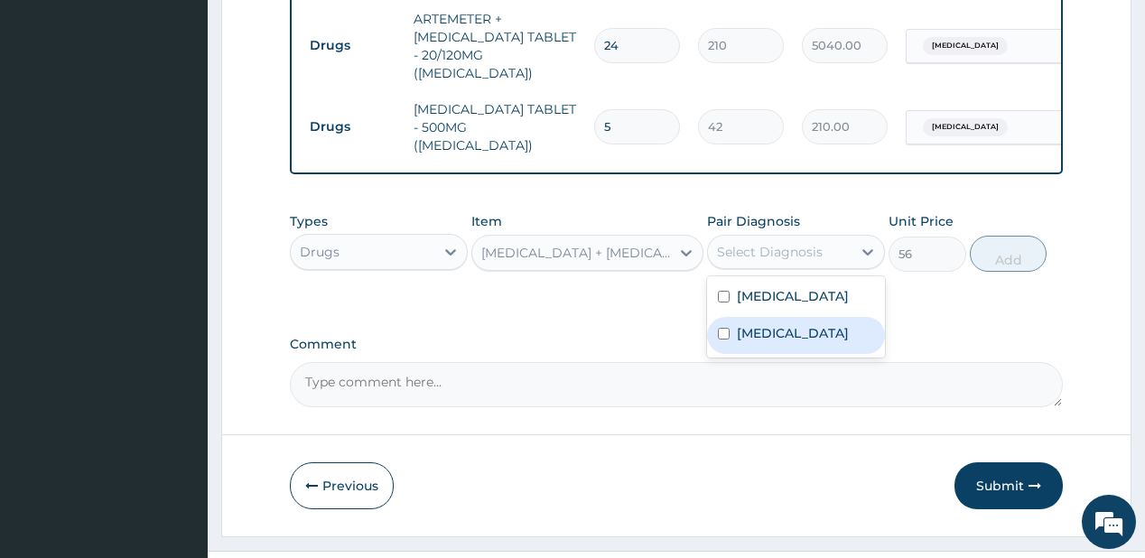
click at [766, 324] on label "[MEDICAL_DATA]" at bounding box center [793, 333] width 112 height 18
checkbox input "true"
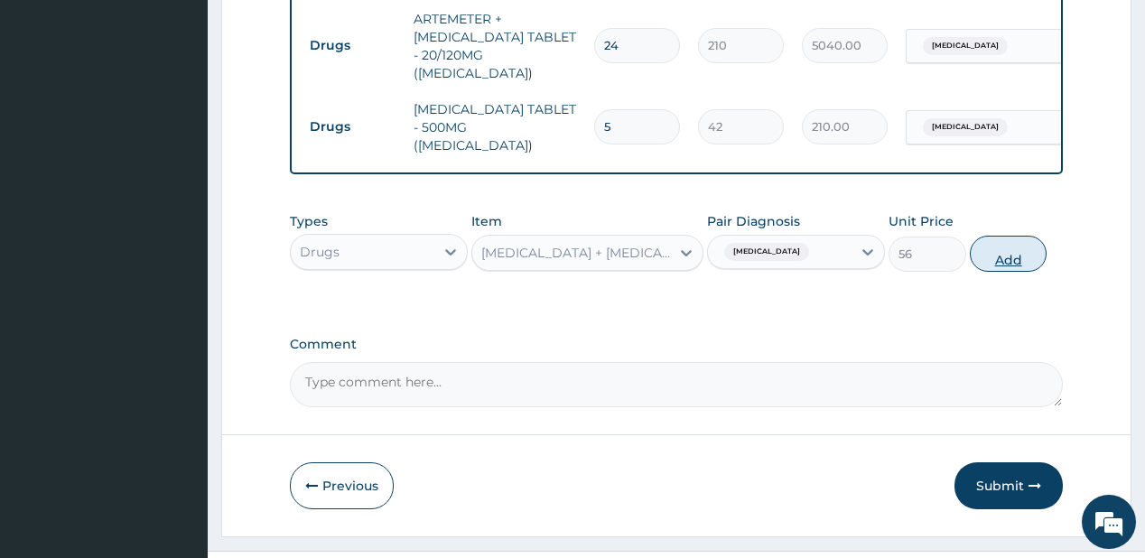
click at [996, 236] on button "Add" at bounding box center [1009, 254] width 78 height 36
type input "0"
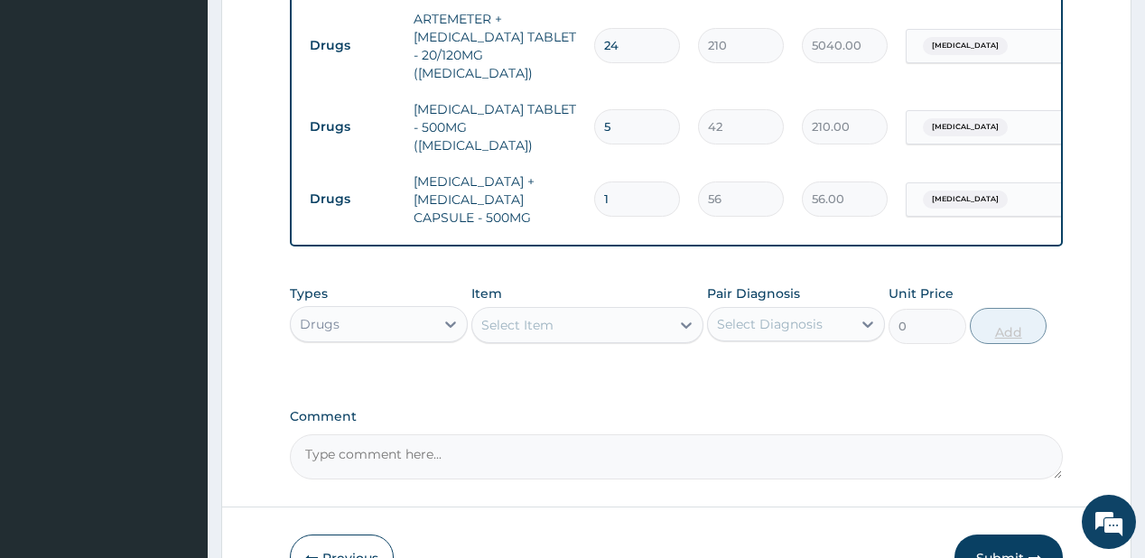
type input "10"
type input "560.00"
type input "10"
click at [997, 534] on button "Submit" at bounding box center [1008, 557] width 108 height 47
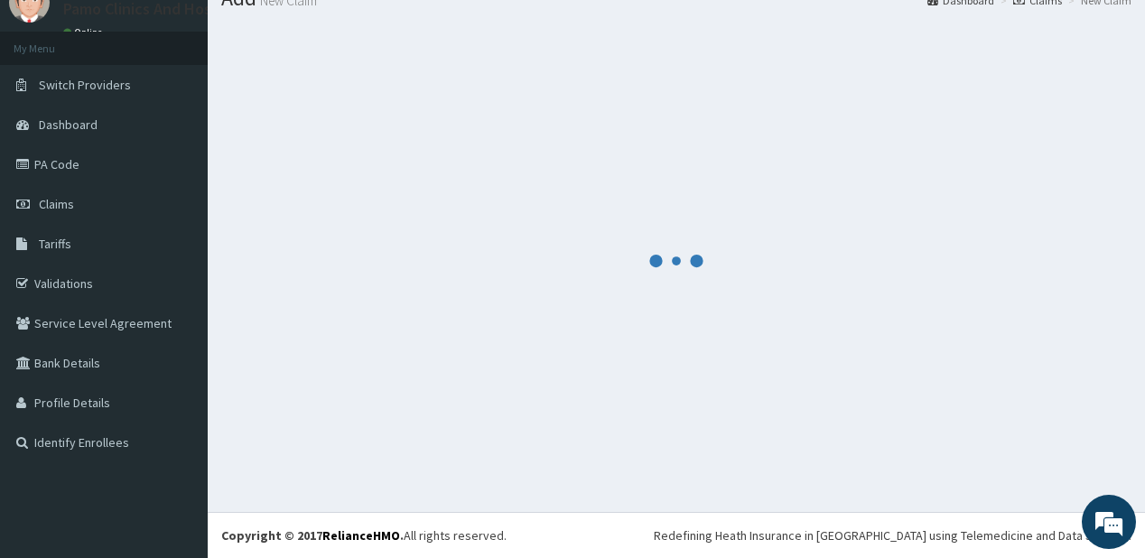
scroll to position [71, 0]
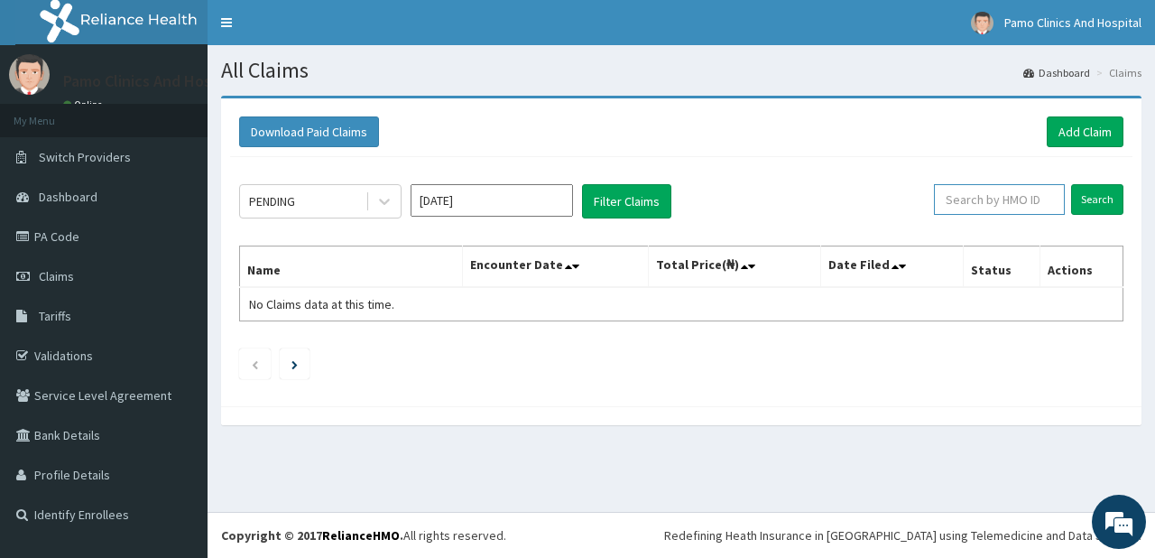
click at [960, 196] on input "text" at bounding box center [999, 199] width 131 height 31
paste input "ACG/10080/C"
type input "ACG/10080/C"
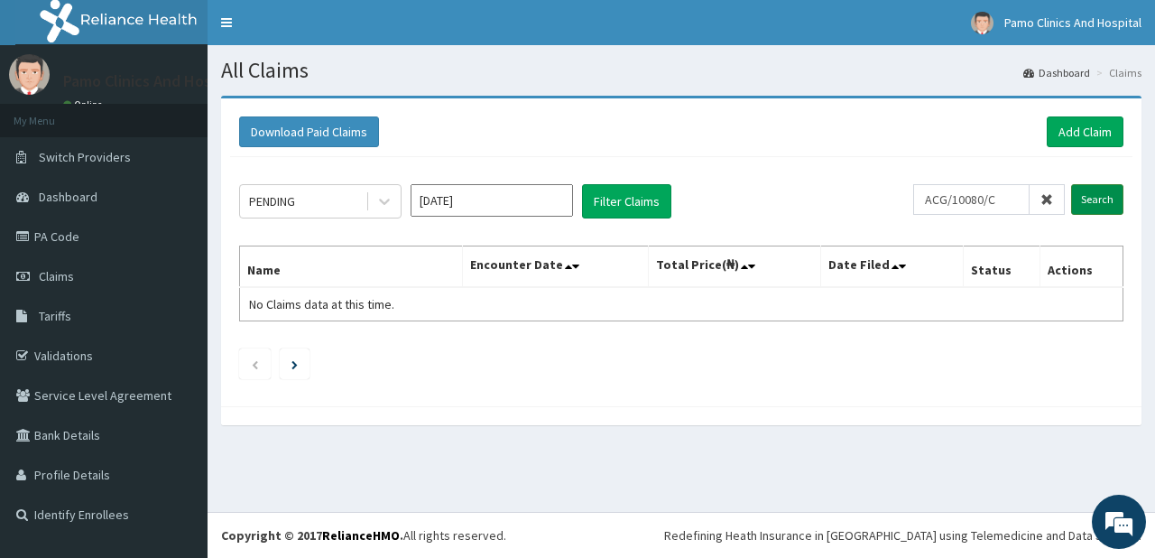
click at [1101, 200] on input "Search" at bounding box center [1098, 199] width 52 height 31
click at [1090, 200] on input "Search" at bounding box center [1098, 199] width 52 height 31
click at [1068, 133] on link "Add Claim" at bounding box center [1085, 131] width 77 height 31
click at [960, 198] on input "text" at bounding box center [999, 199] width 131 height 31
paste input "PA/E0C62A"
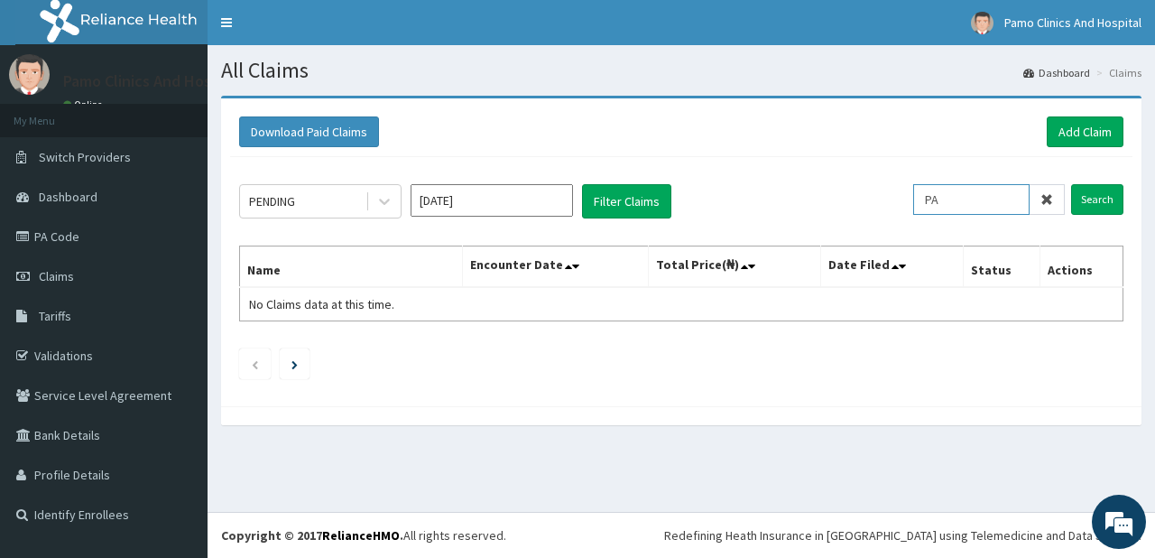
type input "P"
paste input "ERM/10406/A"
type input "ERM/10406/A"
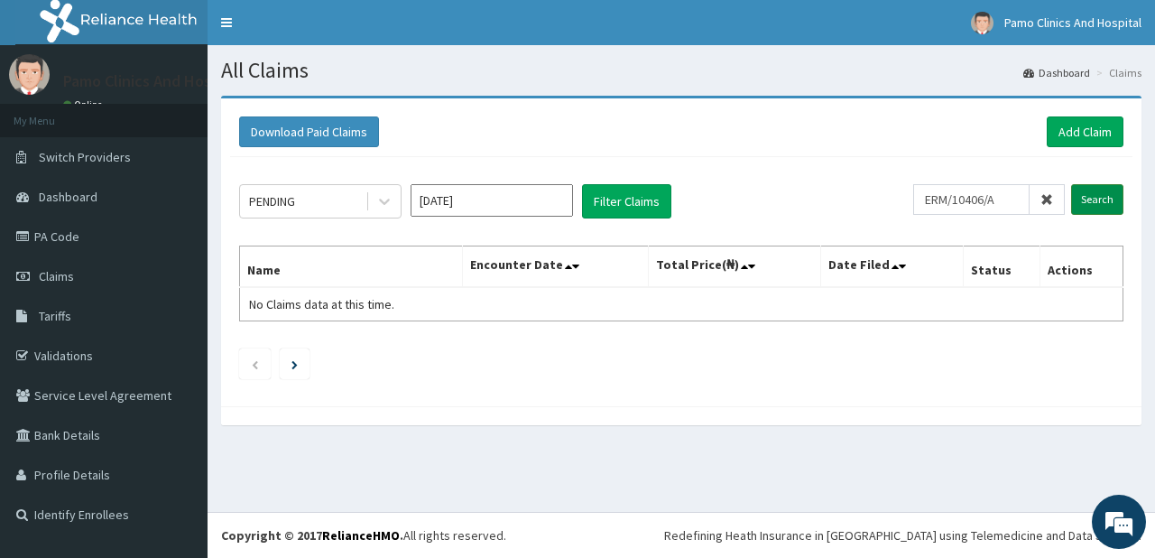
click at [1088, 195] on input "Search" at bounding box center [1098, 199] width 52 height 31
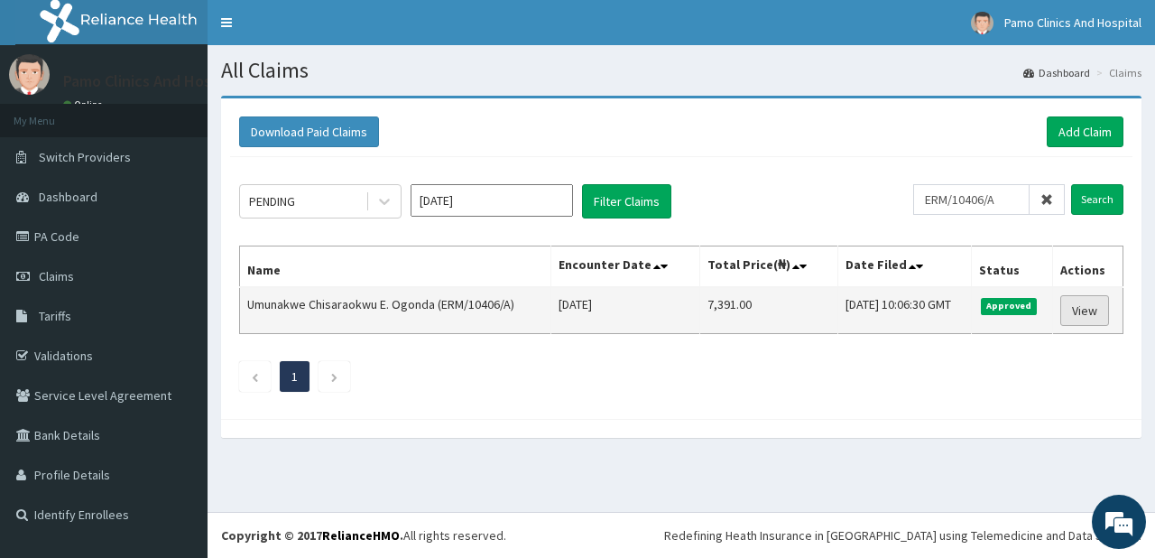
click at [1083, 311] on link "View" at bounding box center [1085, 310] width 49 height 31
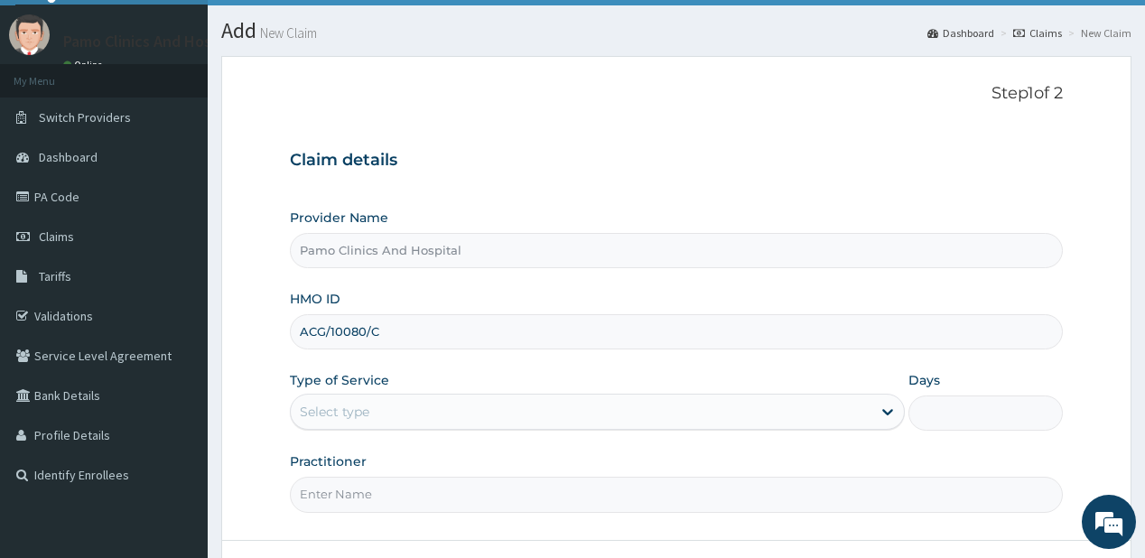
scroll to position [144, 0]
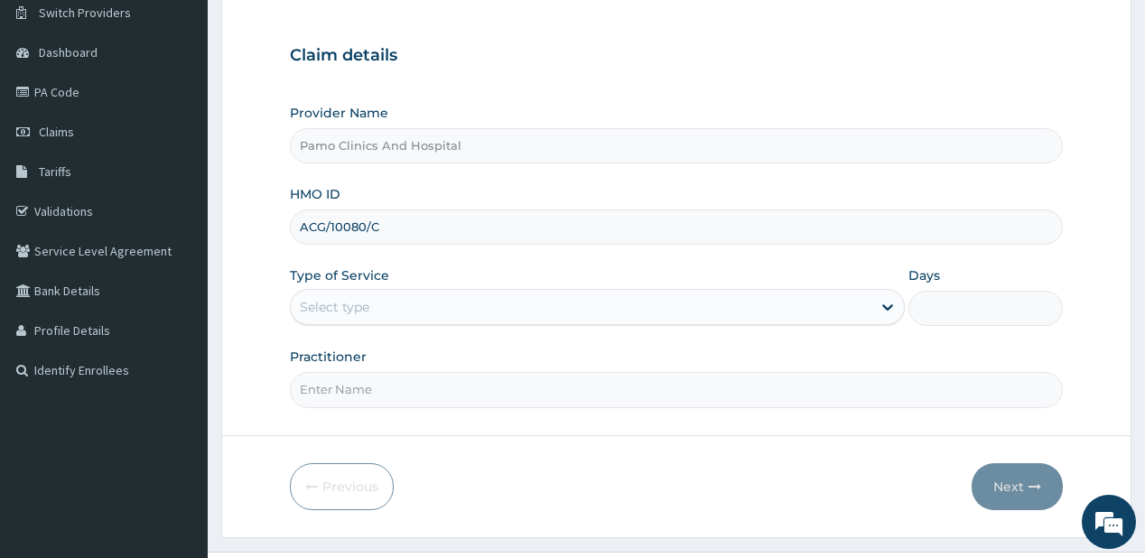
type input "ACG/10080/C"
click at [367, 312] on div "Select type" at bounding box center [335, 307] width 70 height 18
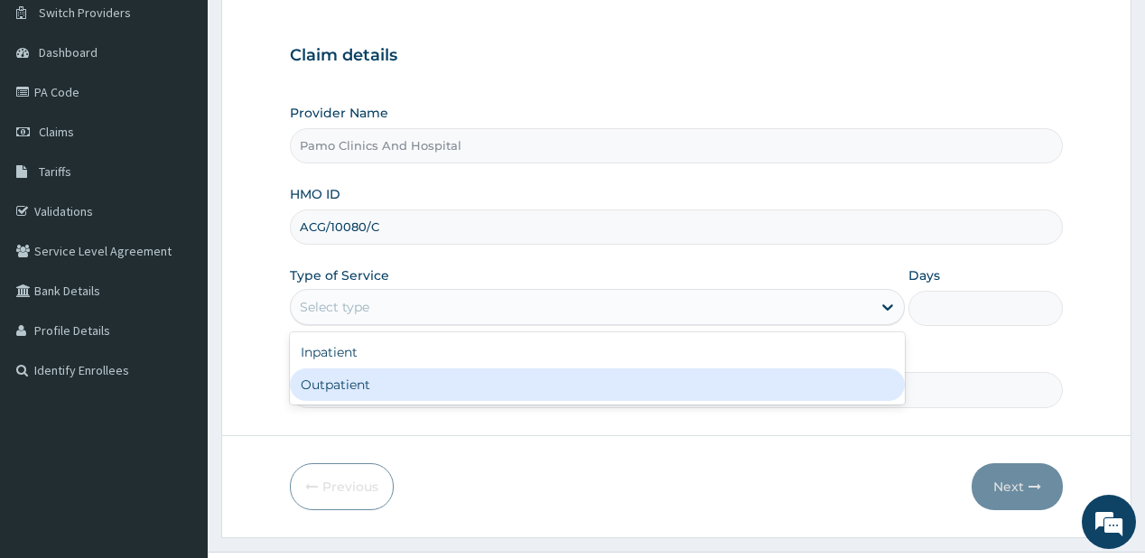
click at [316, 381] on div "Outpatient" at bounding box center [597, 384] width 615 height 32
type input "1"
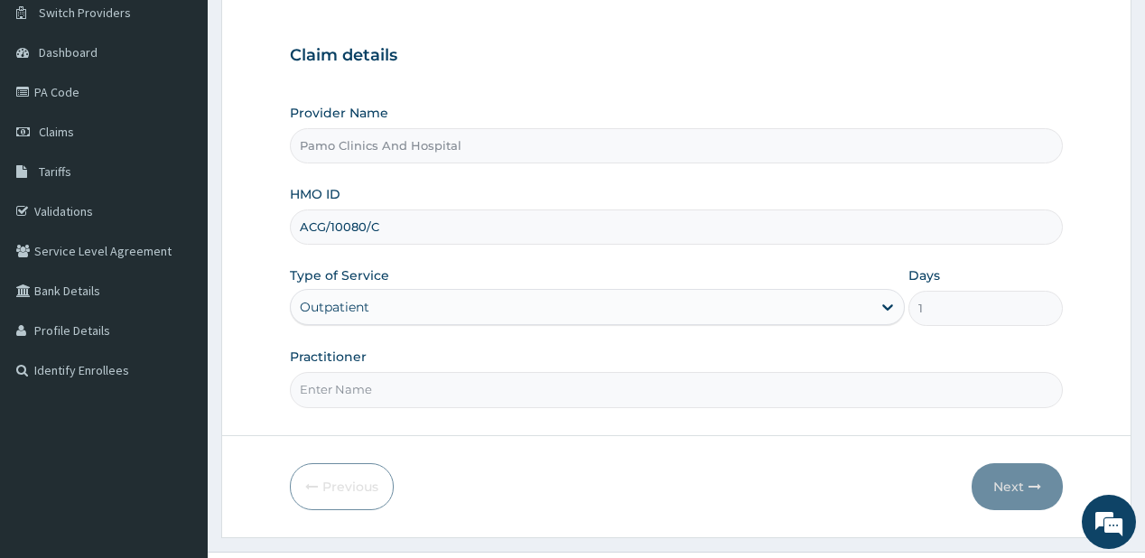
click at [366, 389] on input "Practitioner" at bounding box center [676, 389] width 772 height 35
type input "[PERSON_NAME]"
click at [1002, 484] on button "Next" at bounding box center [1016, 486] width 91 height 47
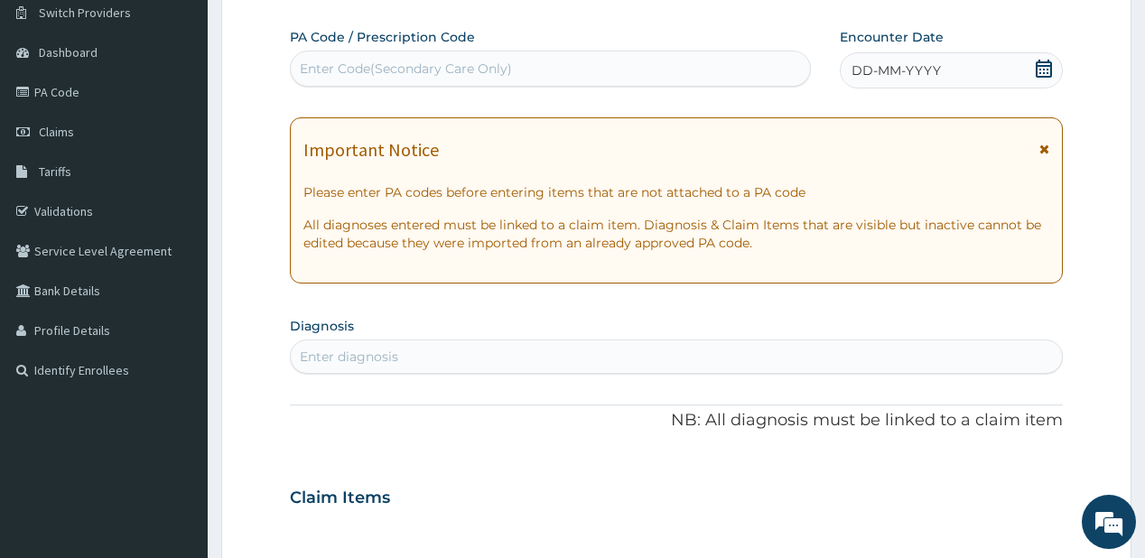
scroll to position [0, 0]
click at [864, 67] on span "DD-MM-YYYY" at bounding box center [895, 70] width 89 height 18
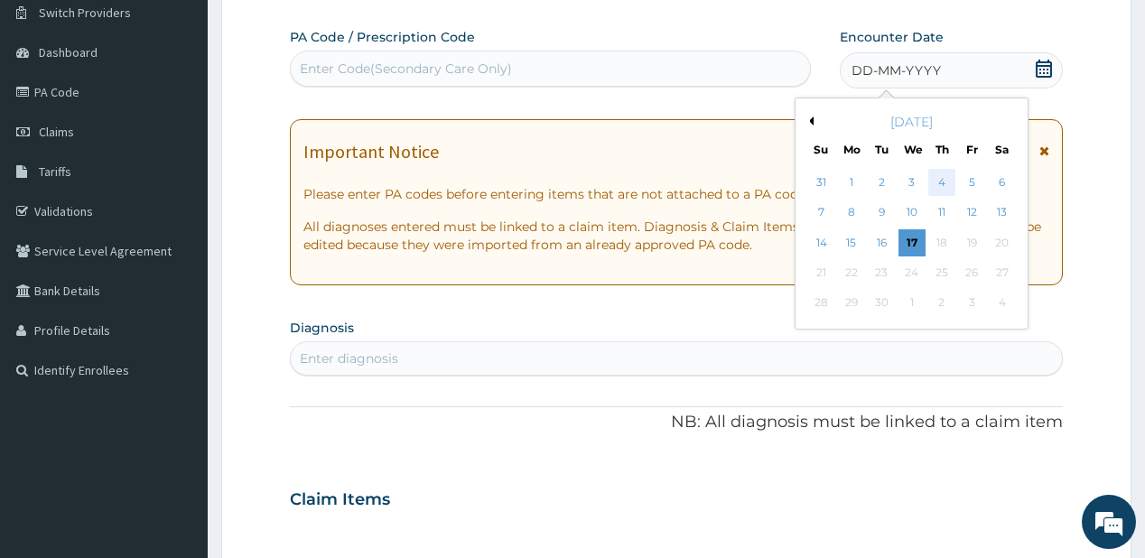
click at [939, 179] on div "4" at bounding box center [941, 182] width 27 height 27
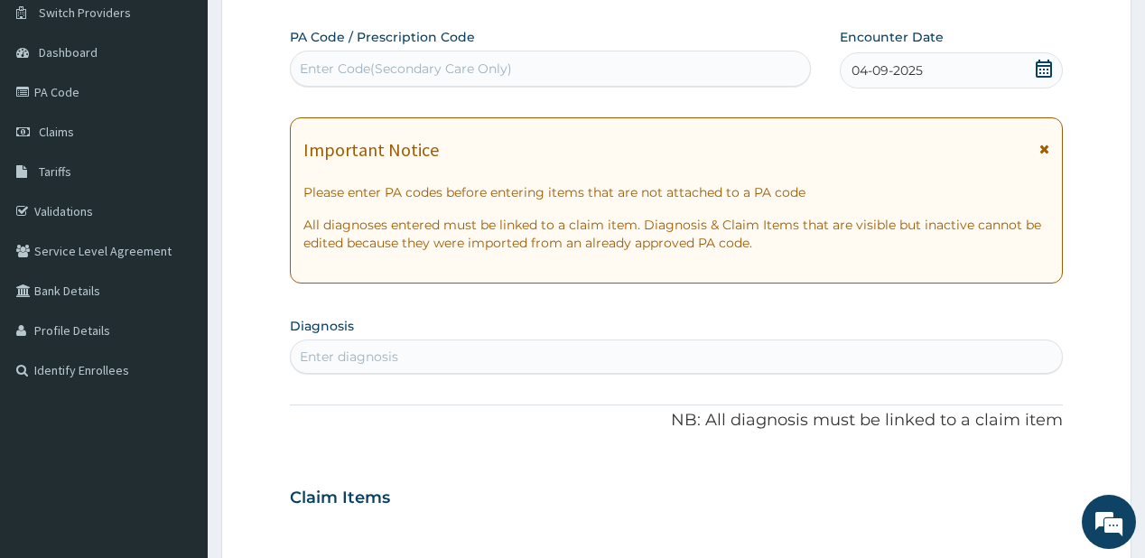
click at [351, 349] on div "Enter diagnosis" at bounding box center [349, 357] width 98 height 18
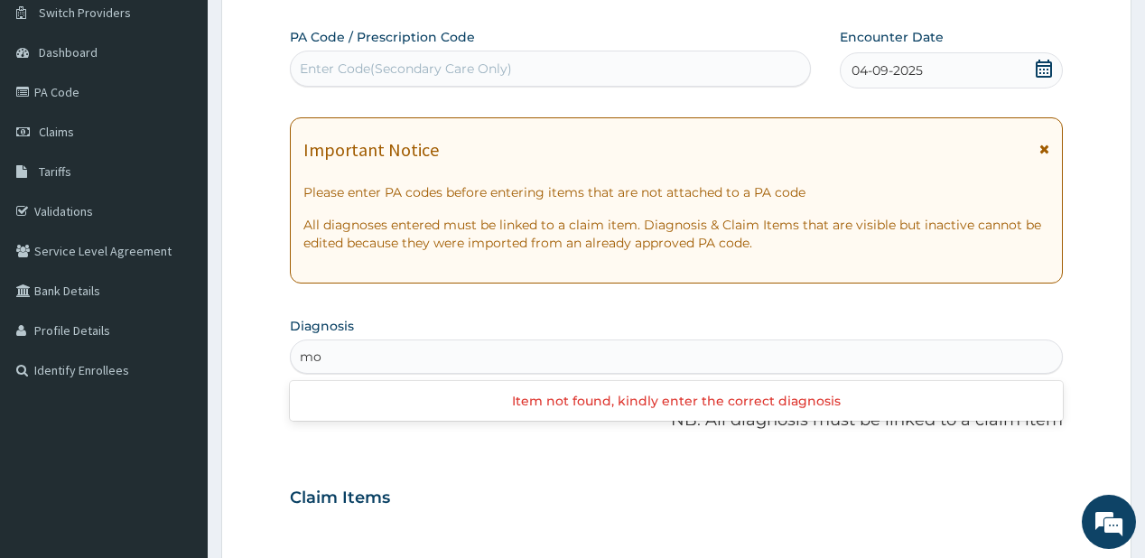
type input "m"
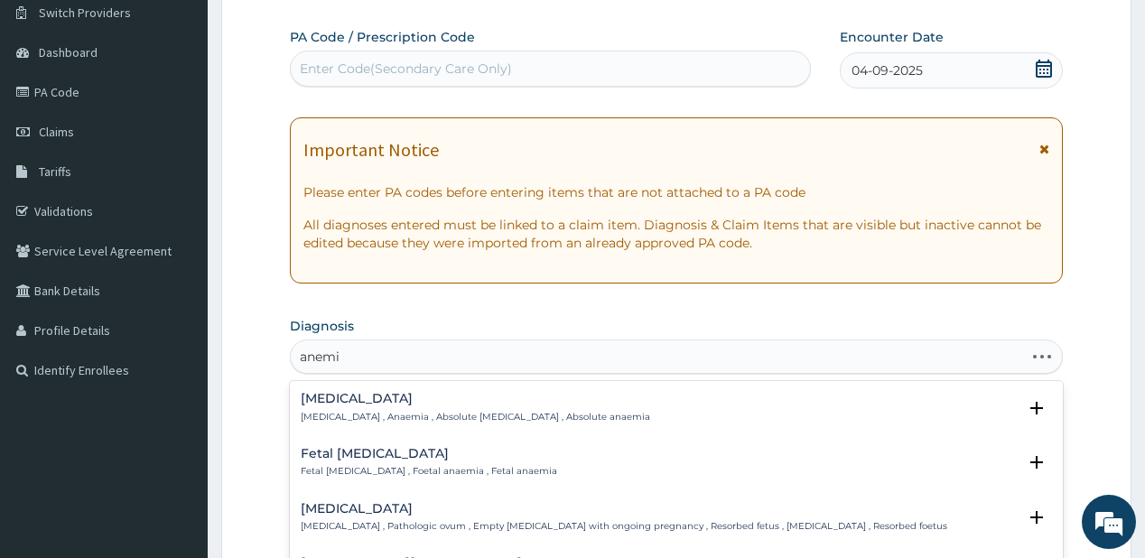
type input "[MEDICAL_DATA]"
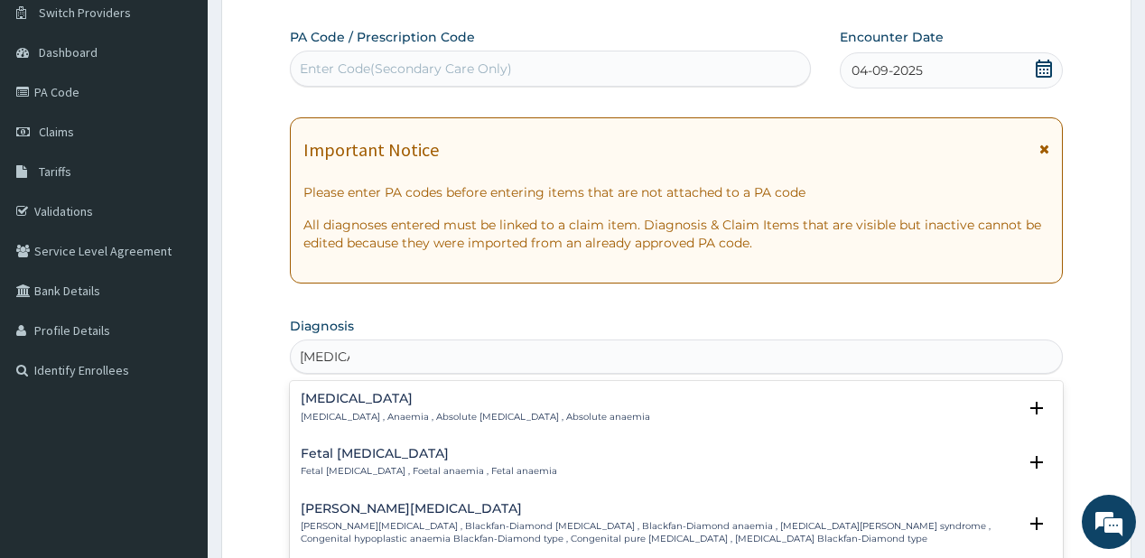
click at [357, 400] on h4 "[MEDICAL_DATA]" at bounding box center [475, 399] width 349 height 14
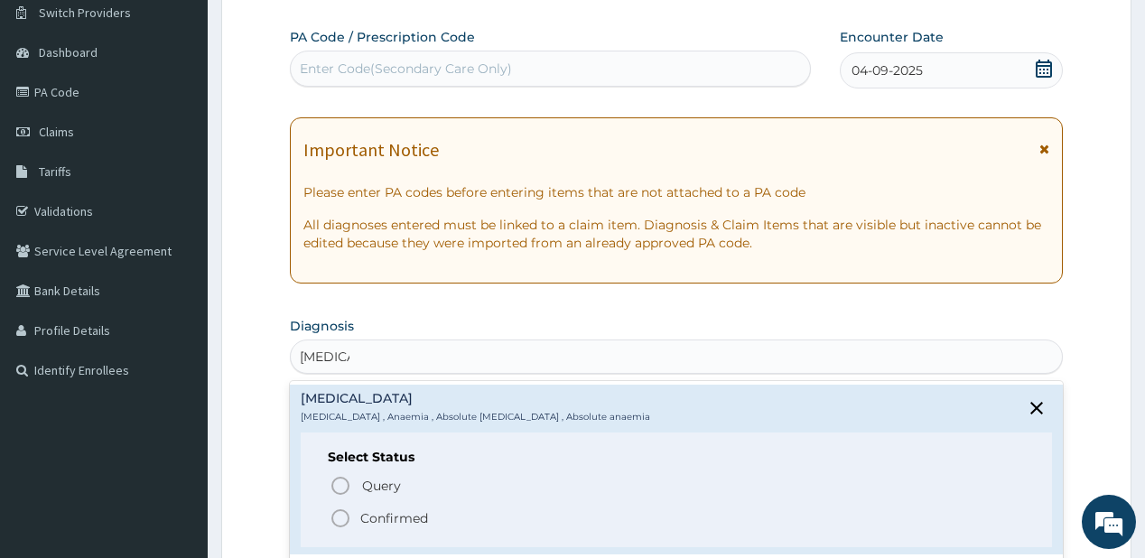
click at [337, 510] on circle "status option filled" at bounding box center [340, 518] width 16 height 16
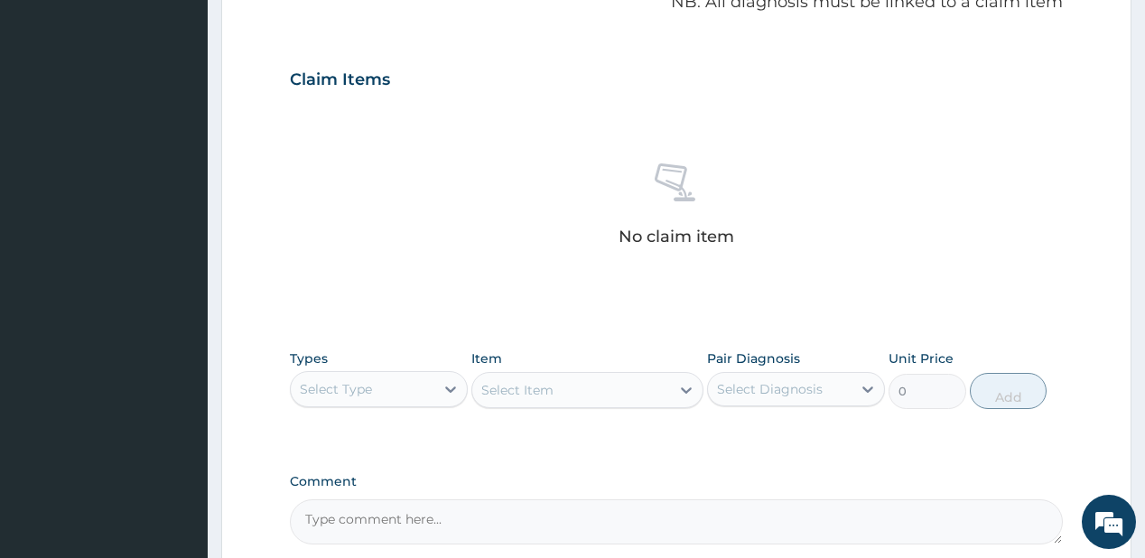
scroll to position [722, 0]
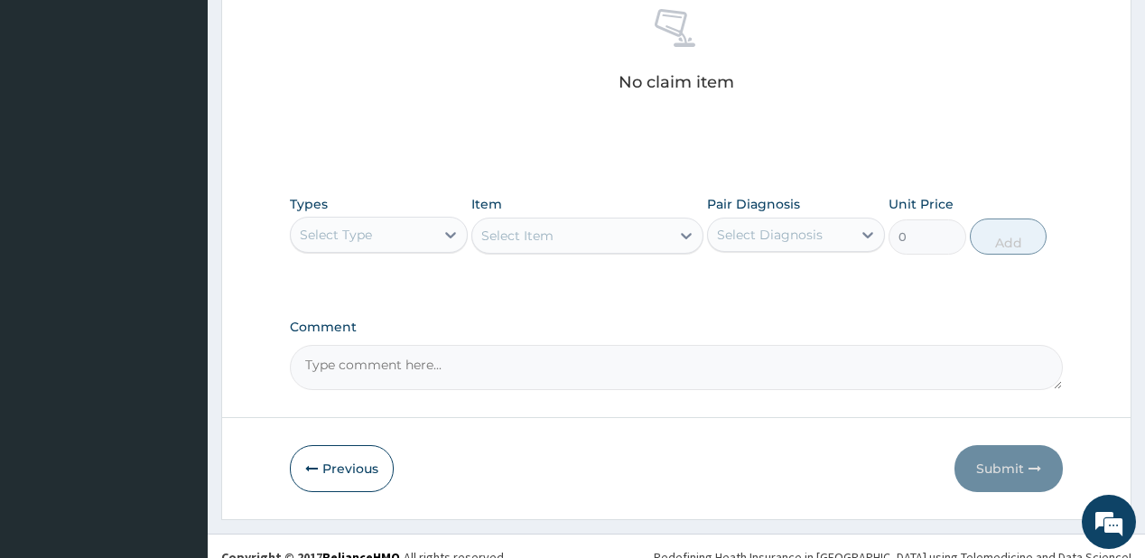
click at [422, 235] on div "Select Type" at bounding box center [363, 234] width 144 height 29
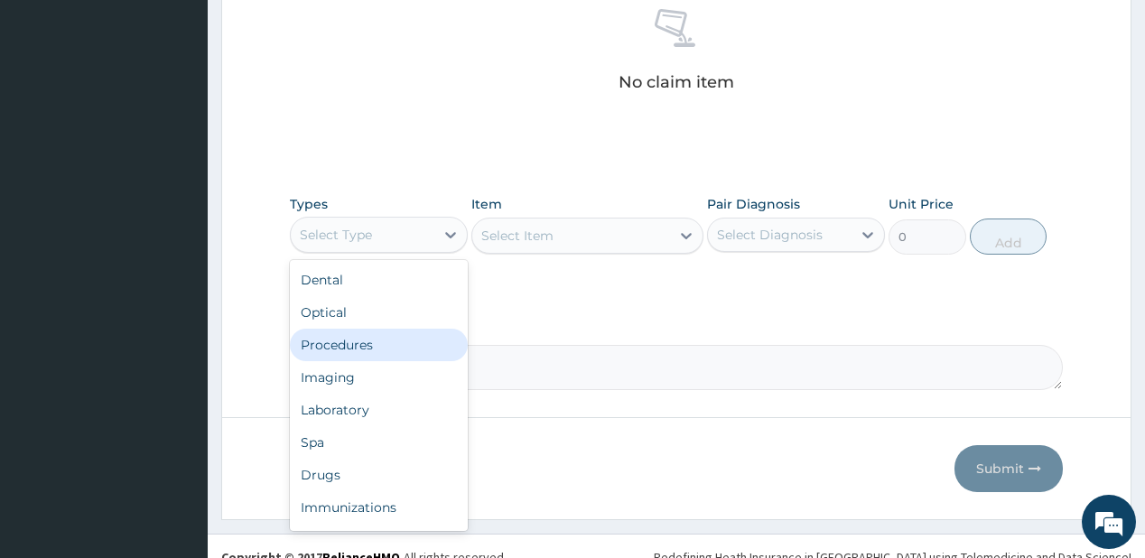
click at [327, 337] on div "Procedures" at bounding box center [379, 345] width 178 height 32
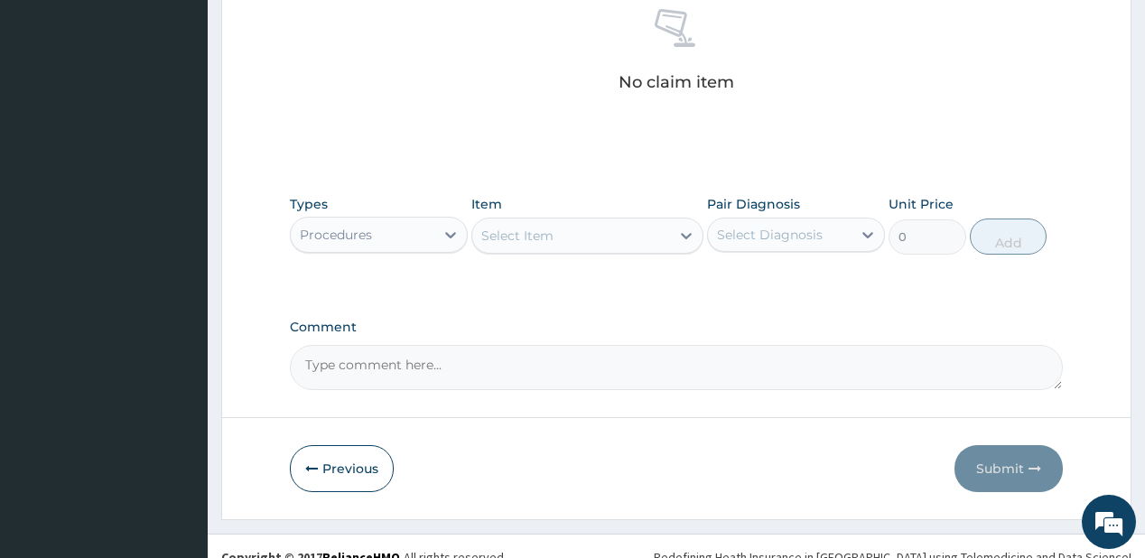
click at [516, 241] on div "Select Item" at bounding box center [517, 236] width 72 height 18
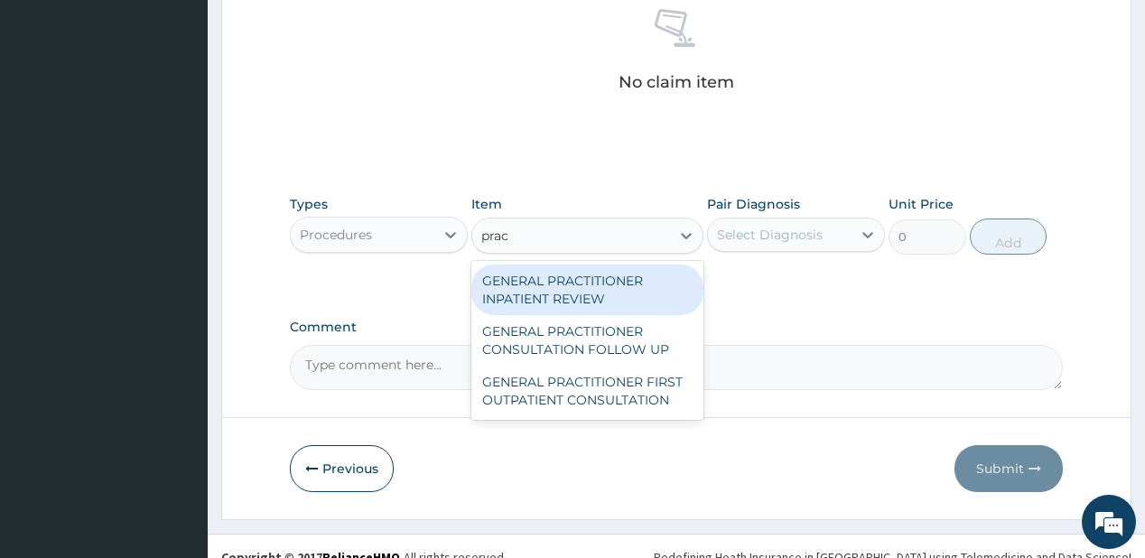
type input "pract"
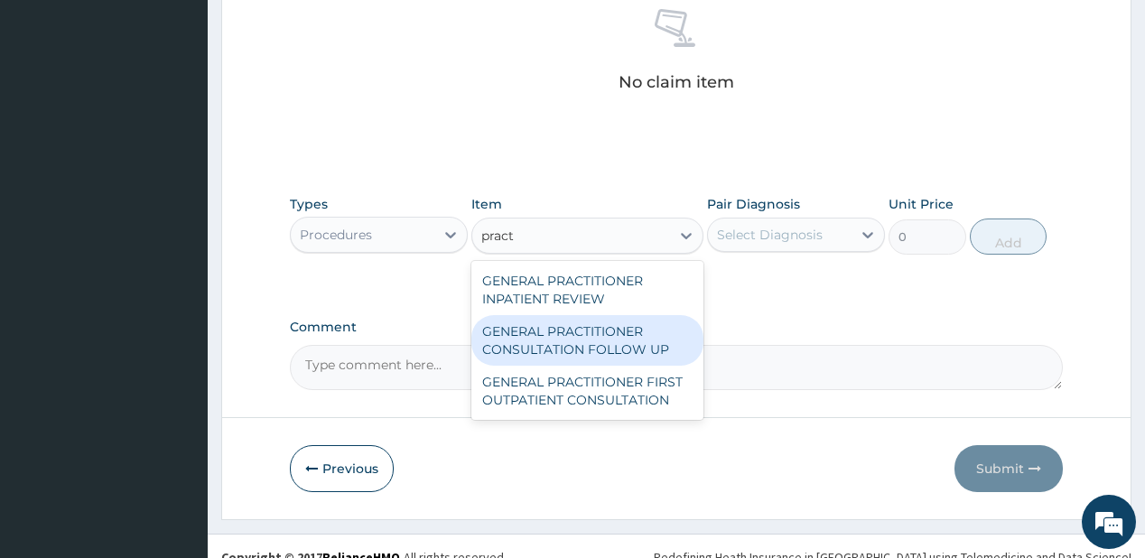
click at [502, 345] on div "GENERAL PRACTITIONER CONSULTATION FOLLOW UP" at bounding box center [587, 340] width 232 height 51
type input "1875"
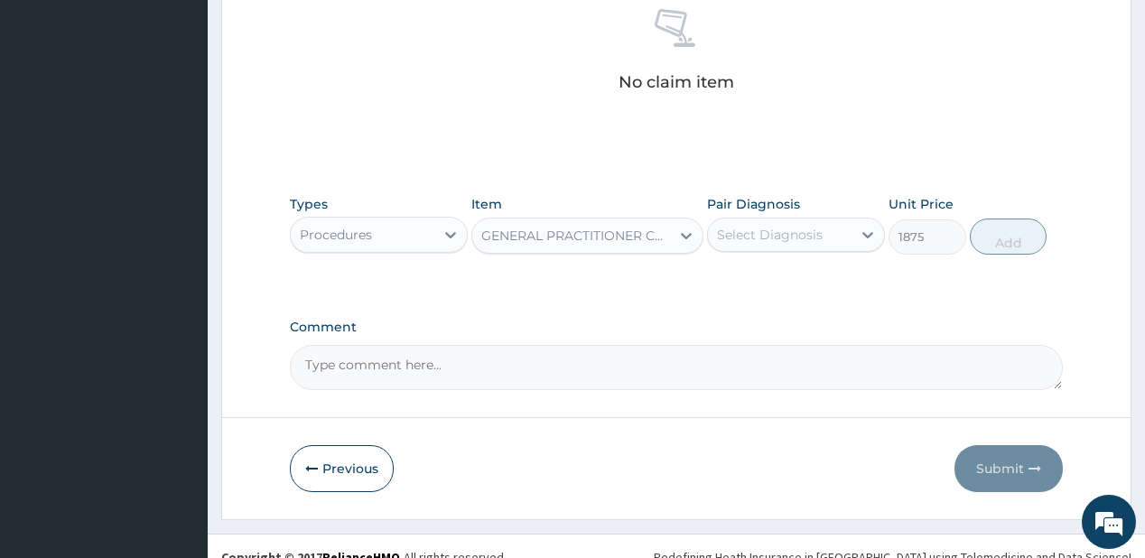
click at [786, 230] on div "Select Diagnosis" at bounding box center [770, 235] width 106 height 18
click at [755, 274] on label "[MEDICAL_DATA]" at bounding box center [793, 279] width 112 height 18
checkbox input "true"
click at [1011, 241] on button "Add" at bounding box center [1009, 236] width 78 height 36
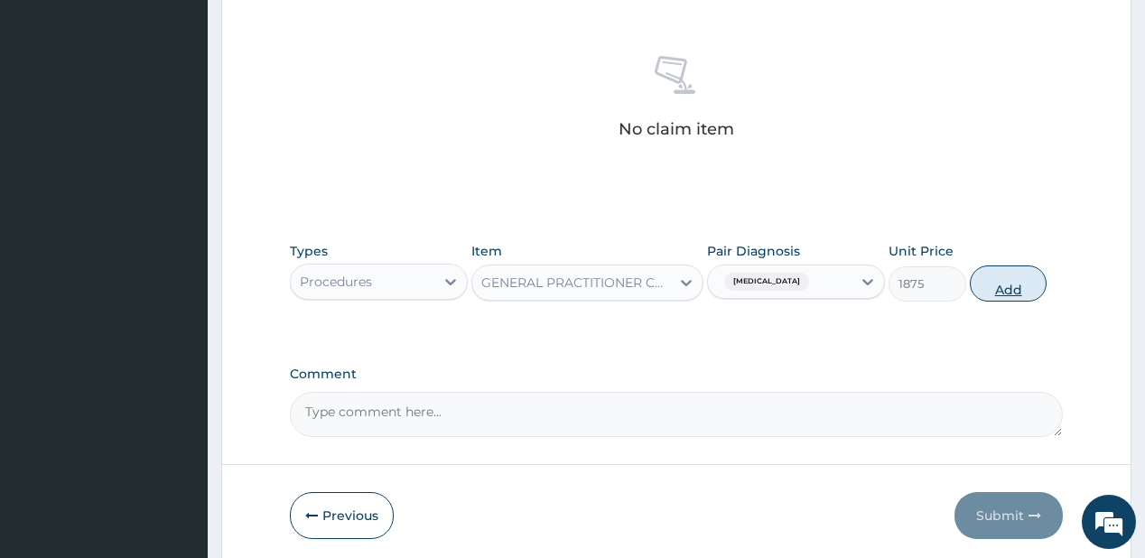
type input "0"
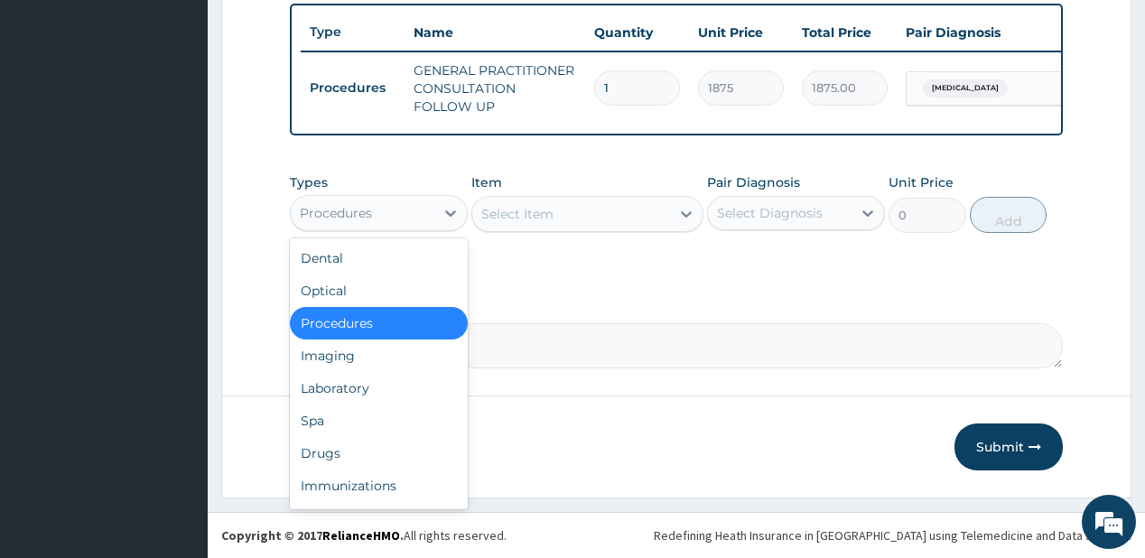
click at [415, 214] on div "Procedures" at bounding box center [363, 213] width 144 height 29
click at [354, 452] on div "Drugs" at bounding box center [379, 453] width 178 height 32
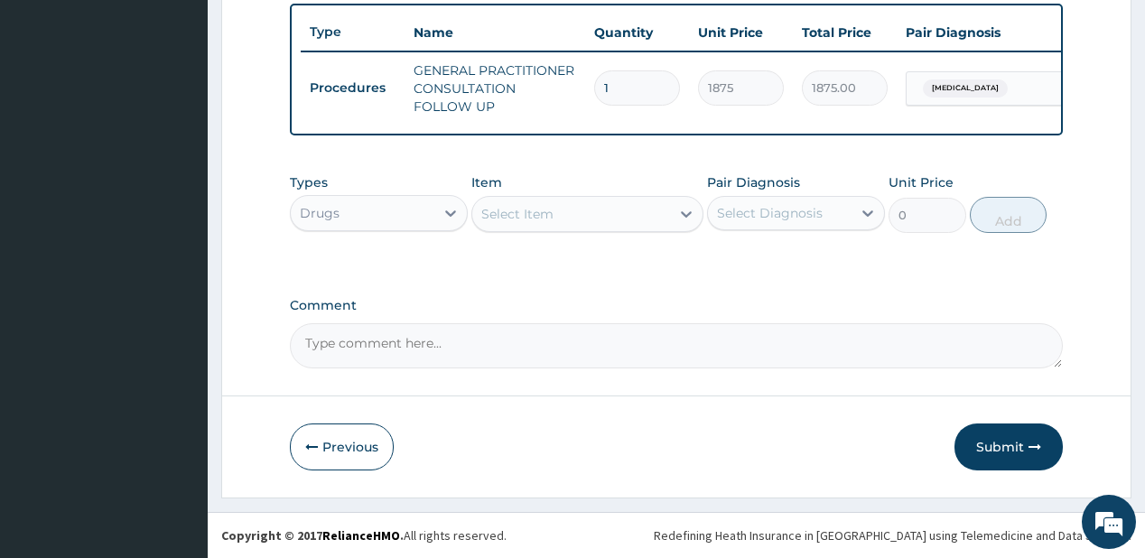
click at [534, 224] on div "Select Item" at bounding box center [571, 214] width 198 height 29
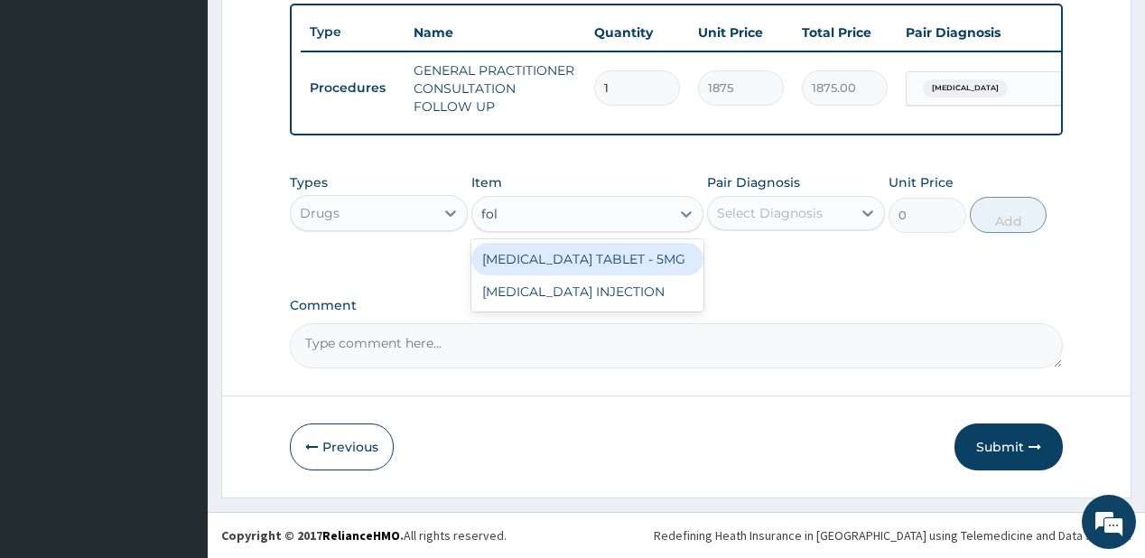
type input "folic a"
click at [520, 256] on div "FOLIC ACID TABLET - 5MG" at bounding box center [587, 259] width 232 height 32
type input "11.2"
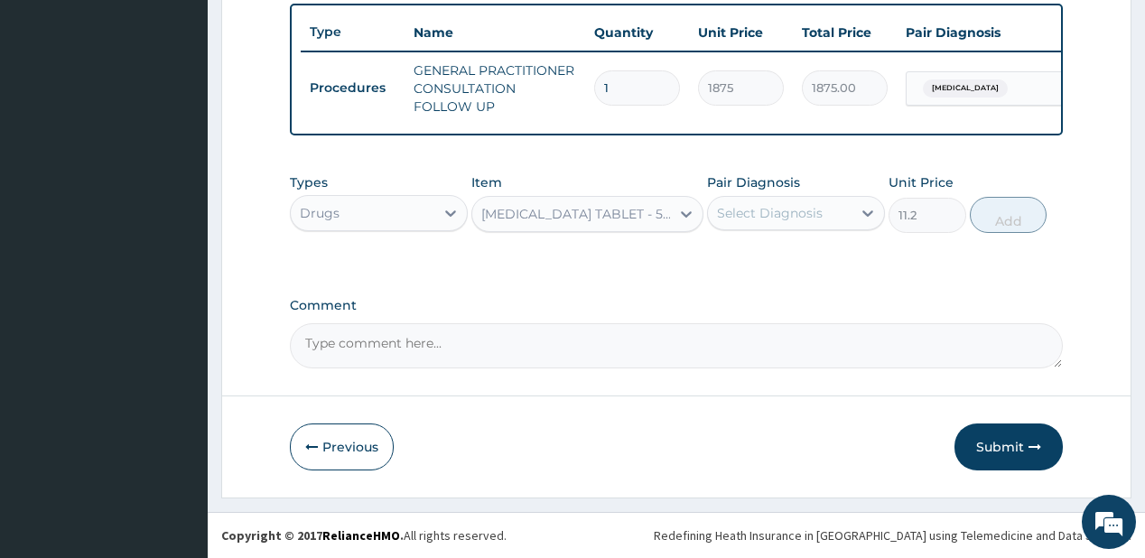
click at [734, 216] on div "Select Diagnosis" at bounding box center [770, 213] width 106 height 18
drag, startPoint x: 785, startPoint y: 263, endPoint x: 911, endPoint y: 240, distance: 127.5
click at [784, 263] on label "Anemia" at bounding box center [793, 257] width 112 height 18
checkbox input "true"
click at [999, 213] on button "Add" at bounding box center [1009, 215] width 78 height 36
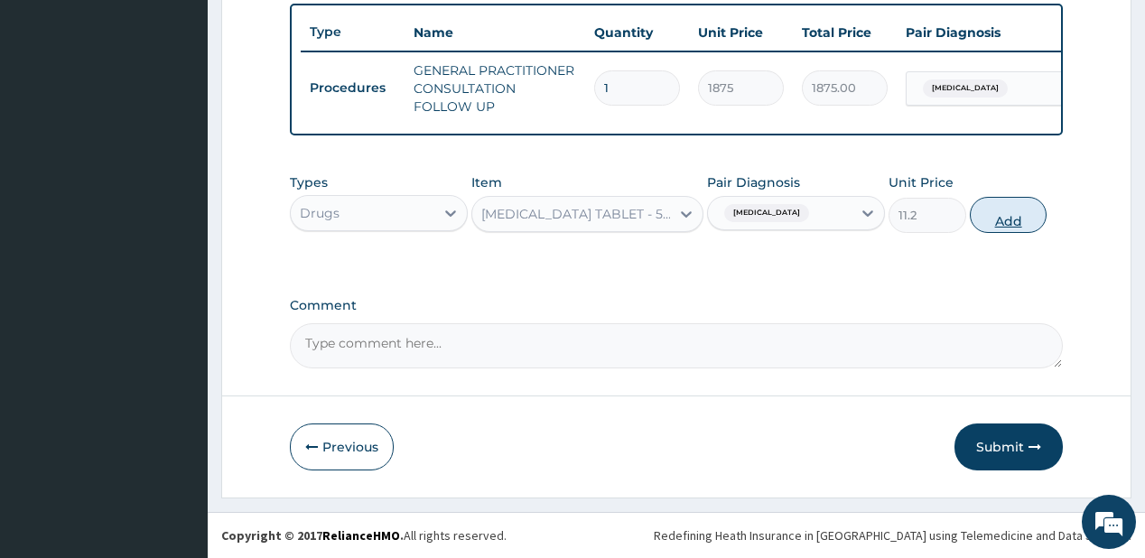
type input "0"
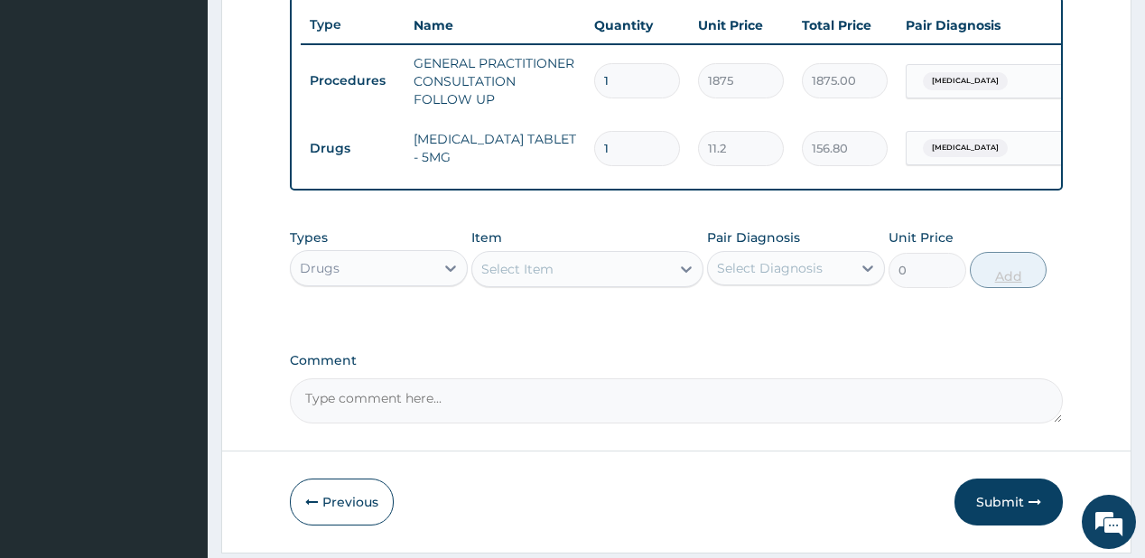
type input "14"
type input "156.80"
type input "14"
click at [661, 278] on div "Select Item" at bounding box center [571, 269] width 198 height 29
type input "ferr"
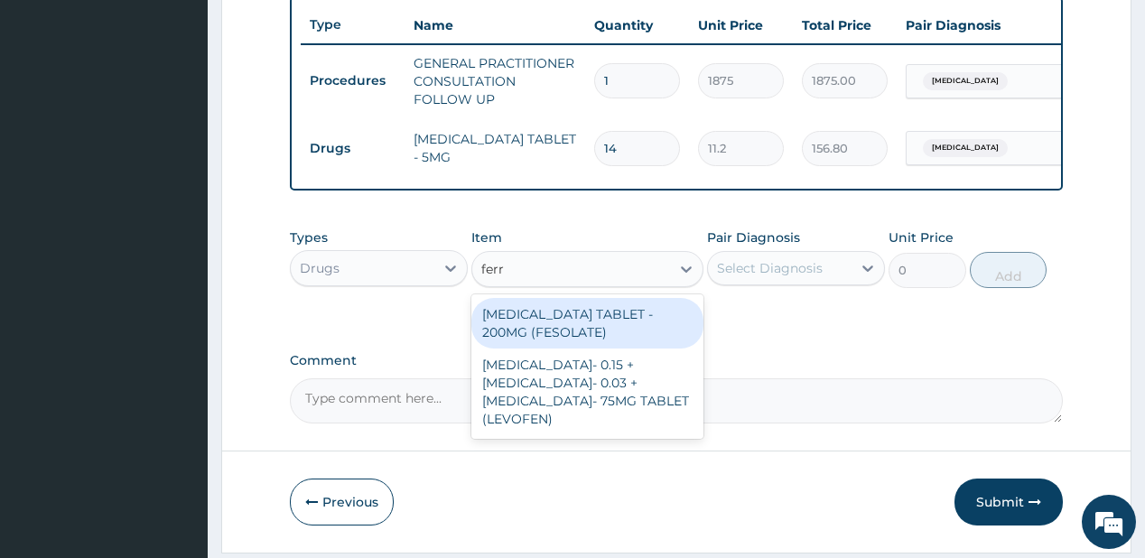
click at [612, 325] on div "FERROUS SULPHATE TABLET - 200MG (FESOLATE)" at bounding box center [587, 323] width 232 height 51
type input "28"
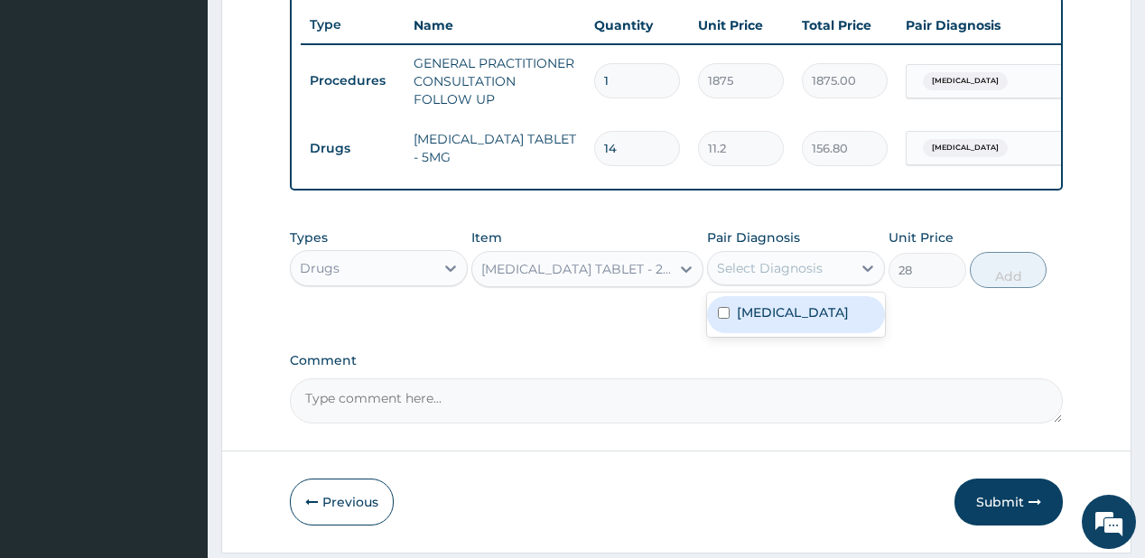
click at [773, 277] on div "Select Diagnosis" at bounding box center [770, 268] width 106 height 18
click at [772, 315] on label "Anemia" at bounding box center [793, 312] width 112 height 18
checkbox input "true"
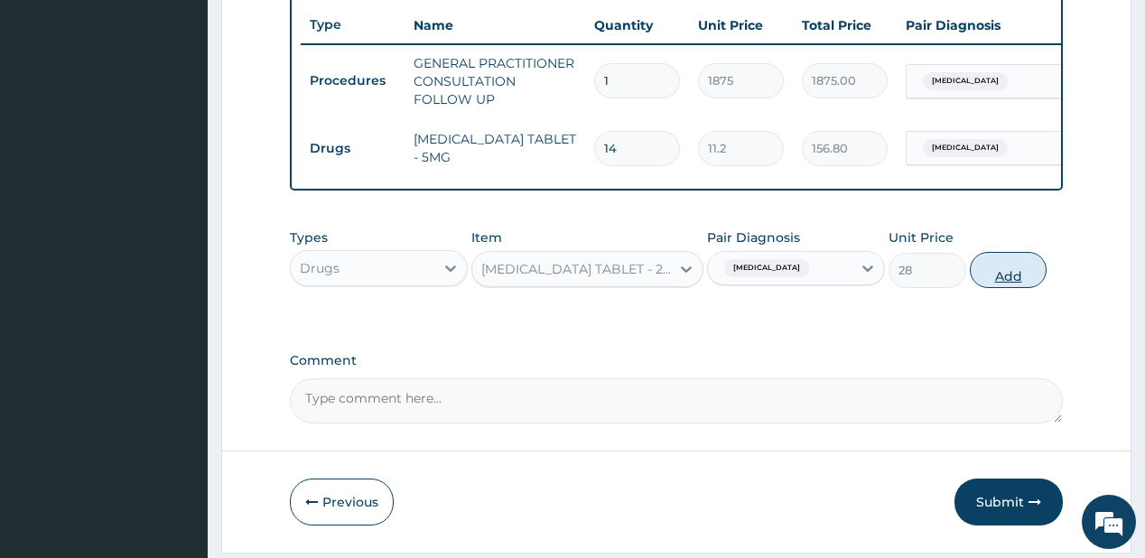
click at [1009, 282] on button "Add" at bounding box center [1009, 270] width 78 height 36
type input "0"
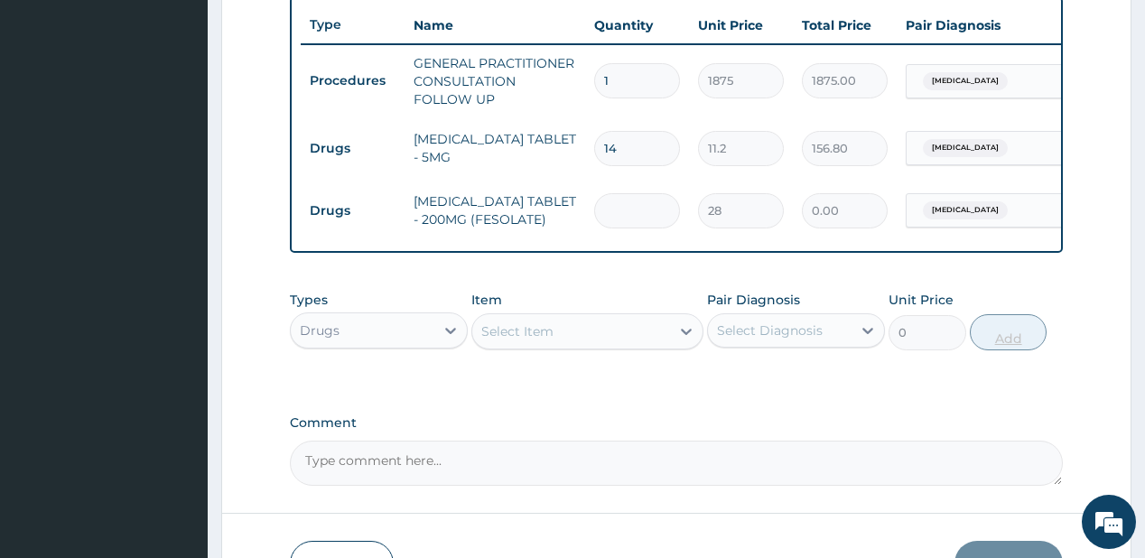
type input "0.00"
type input "2"
type input "56.00"
type input "28"
type input "784.00"
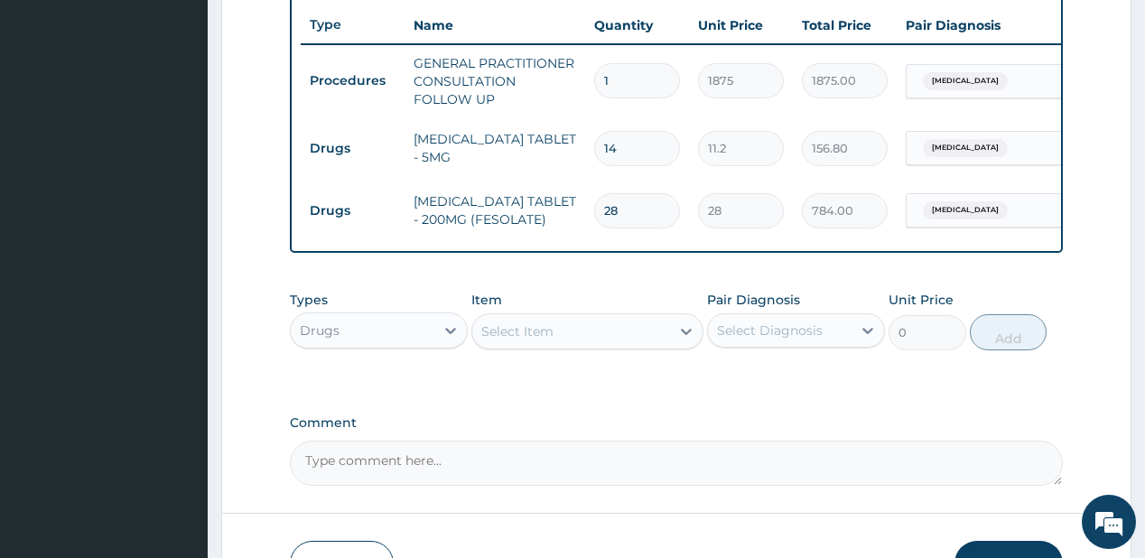
type input "28"
click at [549, 340] on div "Select Item" at bounding box center [517, 331] width 72 height 18
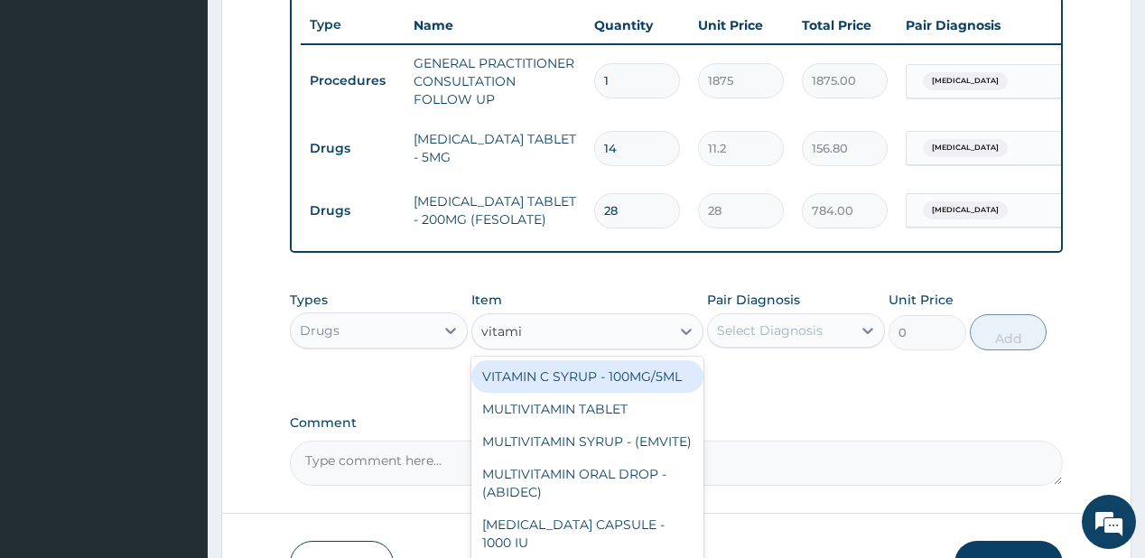
type input "vitamin"
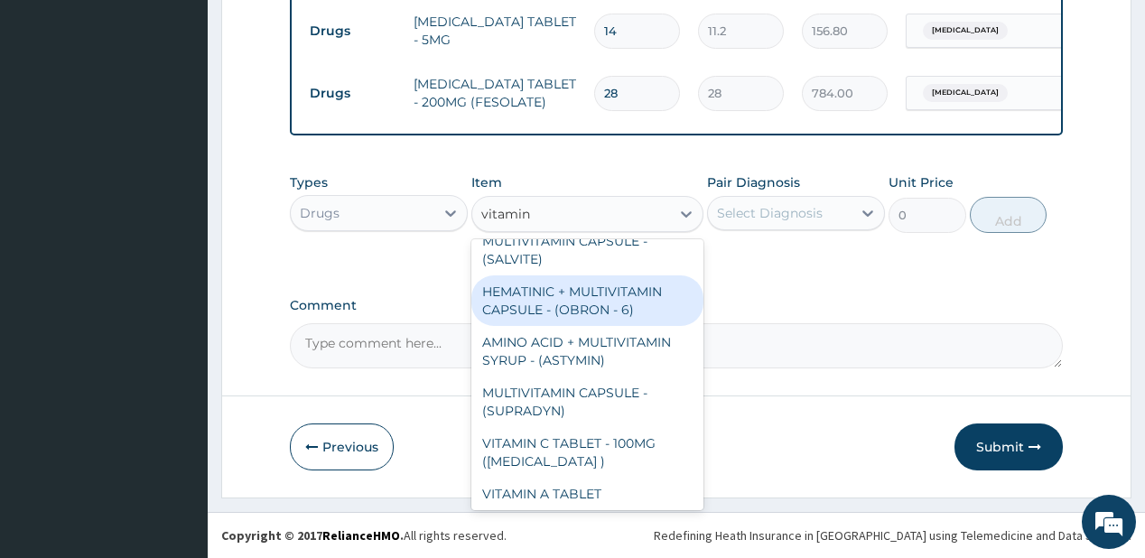
scroll to position [578, 0]
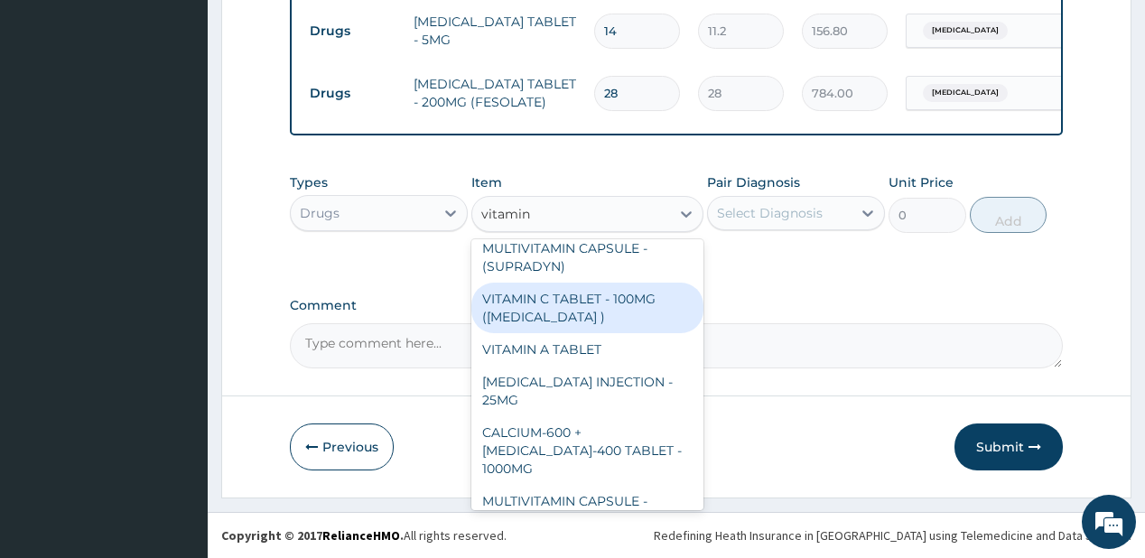
click at [574, 325] on div "VITAMIN C TABLET - 100MG ([MEDICAL_DATA] )" at bounding box center [587, 308] width 232 height 51
type input "16.799999999999997"
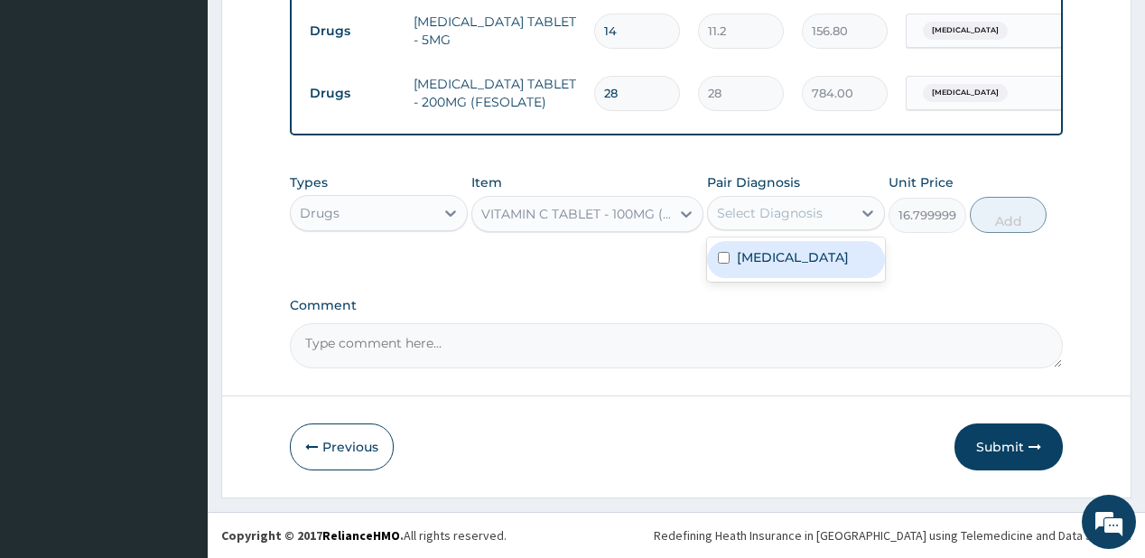
click at [778, 206] on div "Select Diagnosis" at bounding box center [770, 213] width 106 height 18
click at [791, 254] on div "Anemia" at bounding box center [796, 259] width 178 height 37
checkbox input "true"
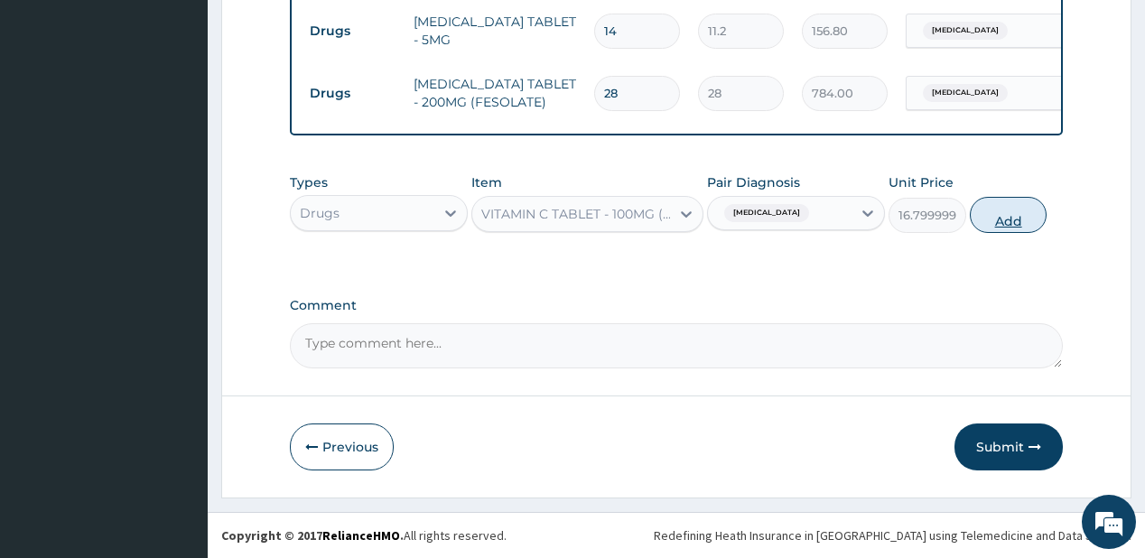
click at [994, 203] on button "Add" at bounding box center [1009, 215] width 78 height 36
type input "0"
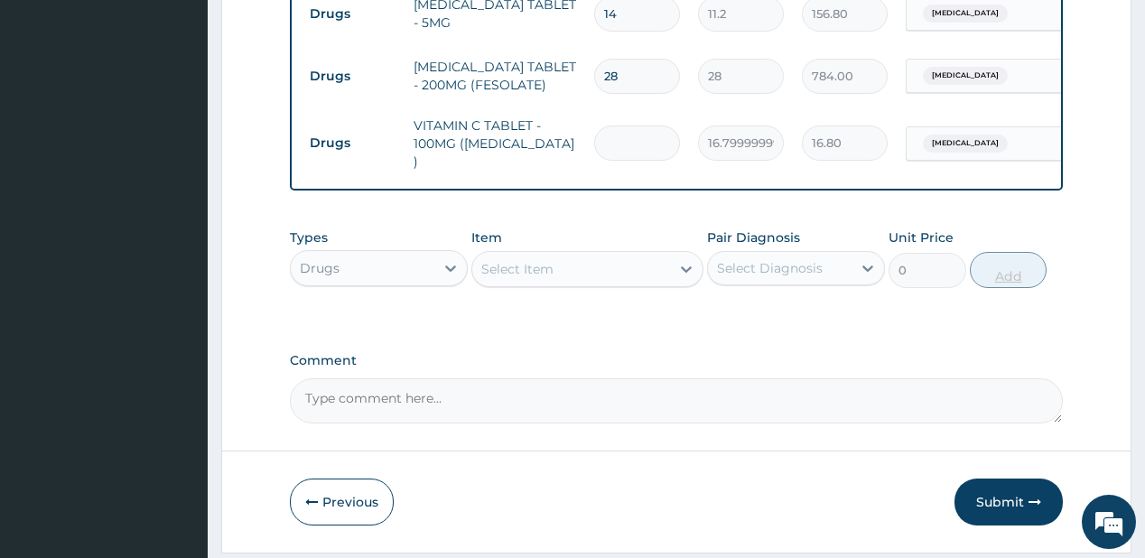
type input "0.00"
type input "8"
type input "134.40"
type input "84"
type input "1411.20"
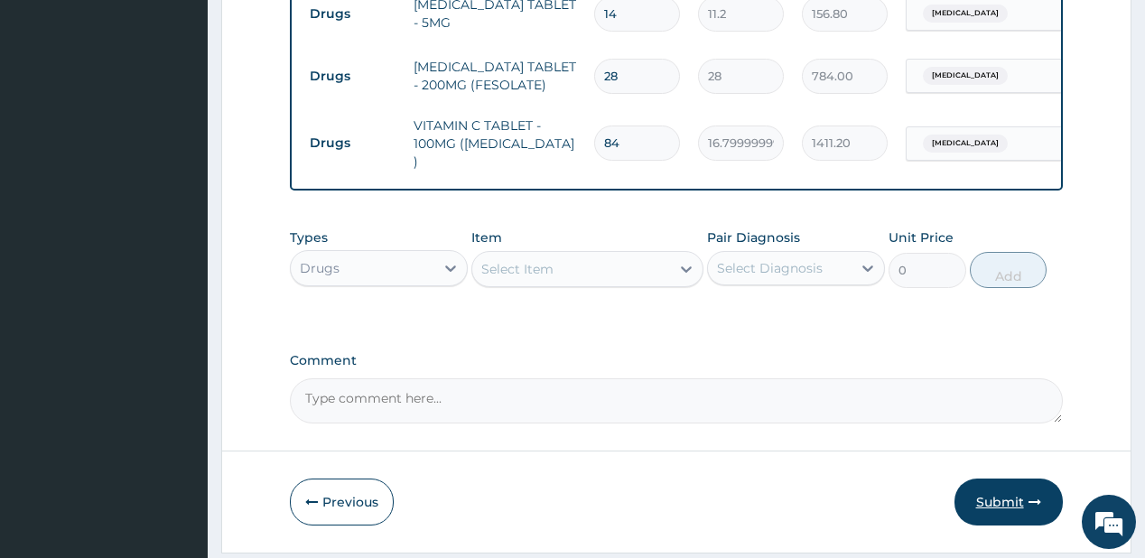
type input "84"
click at [991, 513] on button "Submit" at bounding box center [1008, 501] width 108 height 47
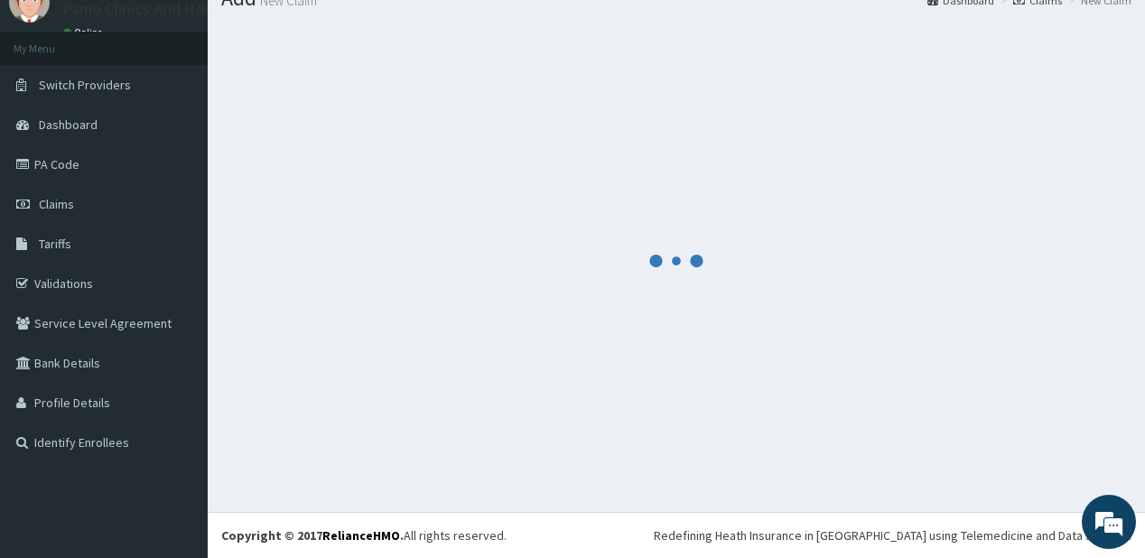
scroll to position [71, 0]
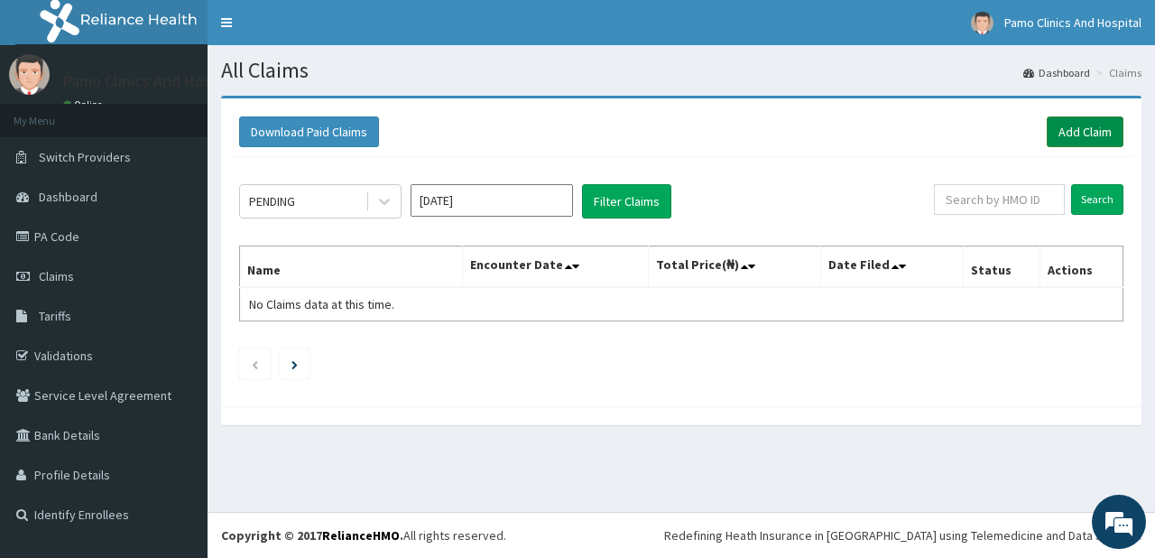
click at [1082, 124] on link "Add Claim" at bounding box center [1085, 131] width 77 height 31
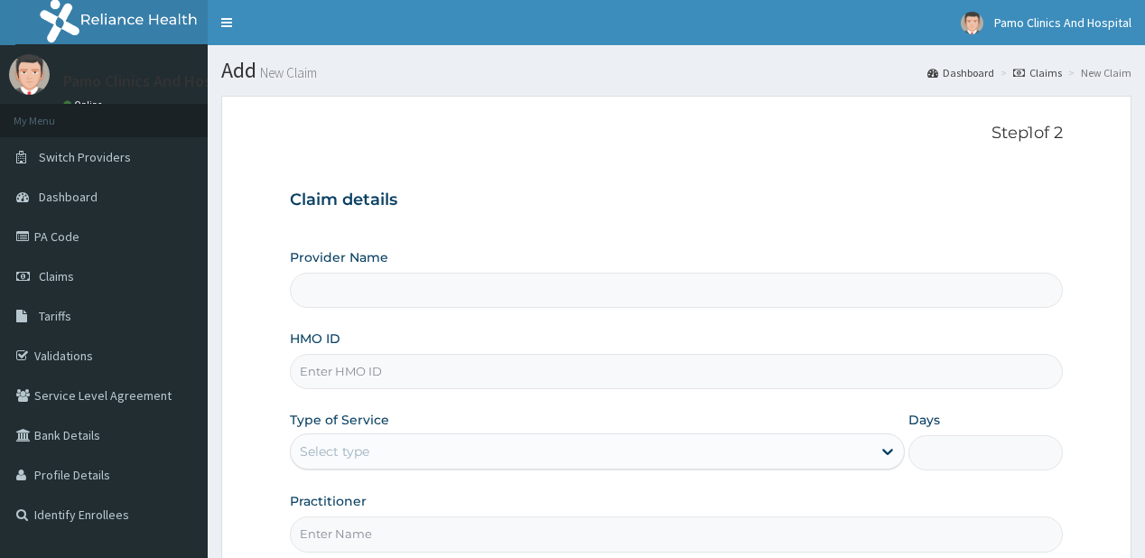
type input "Pamo Clinics And Hospital"
drag, startPoint x: 332, startPoint y: 368, endPoint x: 325, endPoint y: 344, distance: 25.4
click at [332, 368] on input "HMO ID" at bounding box center [676, 371] width 772 height 35
paste input "ACG/10080/C"
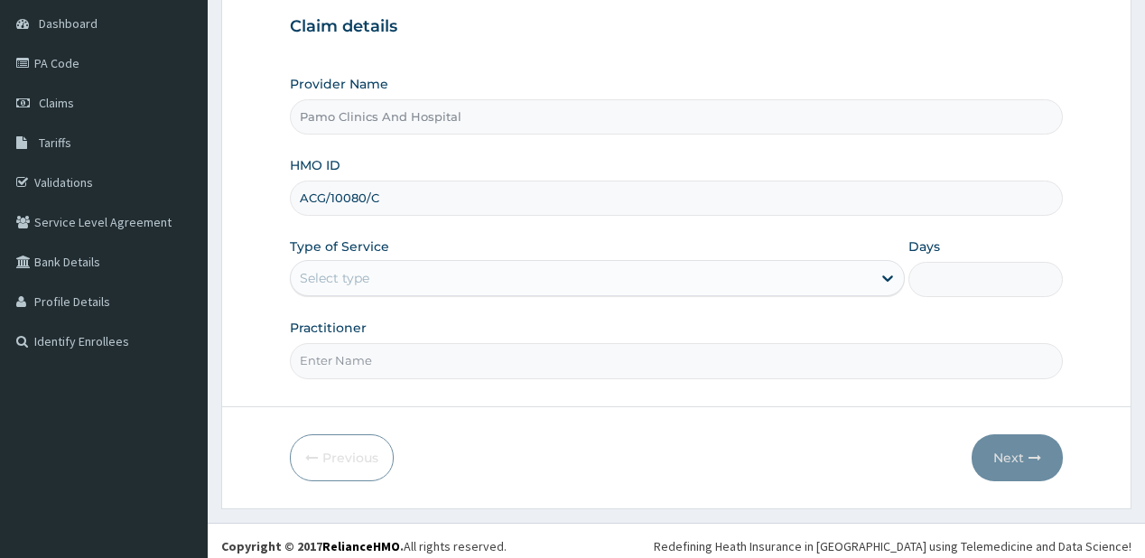
scroll to position [181, 0]
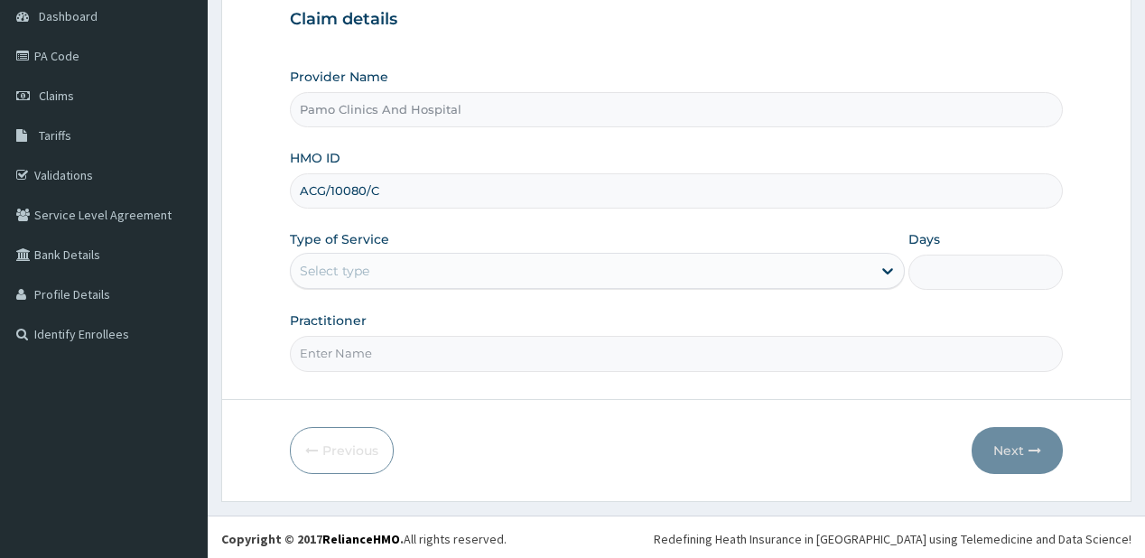
type input "ACG/10080/C"
click at [356, 269] on div "Select type" at bounding box center [335, 271] width 70 height 18
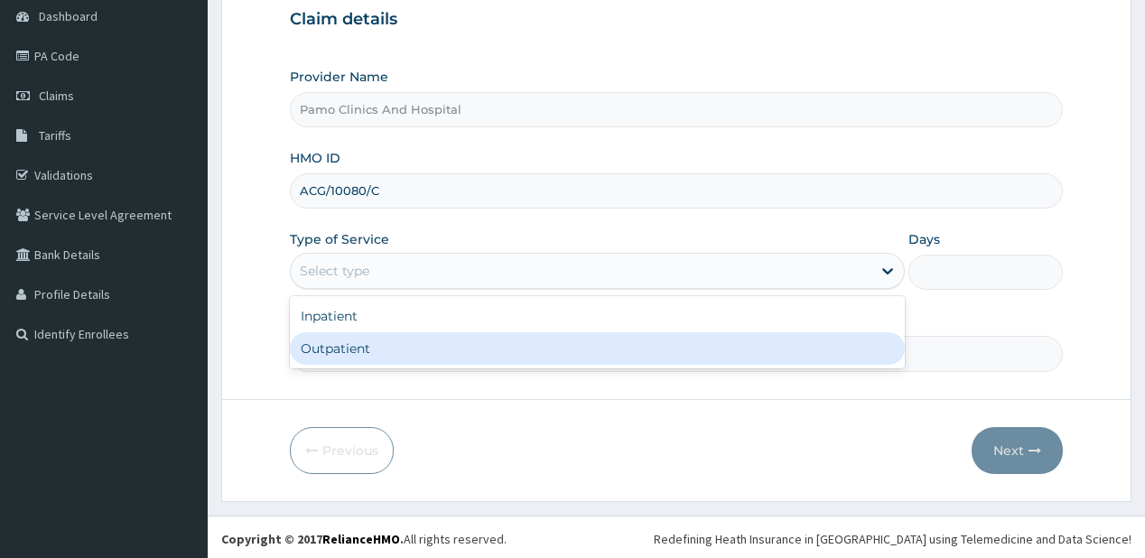
click at [354, 356] on div "Outpatient" at bounding box center [597, 348] width 615 height 32
type input "1"
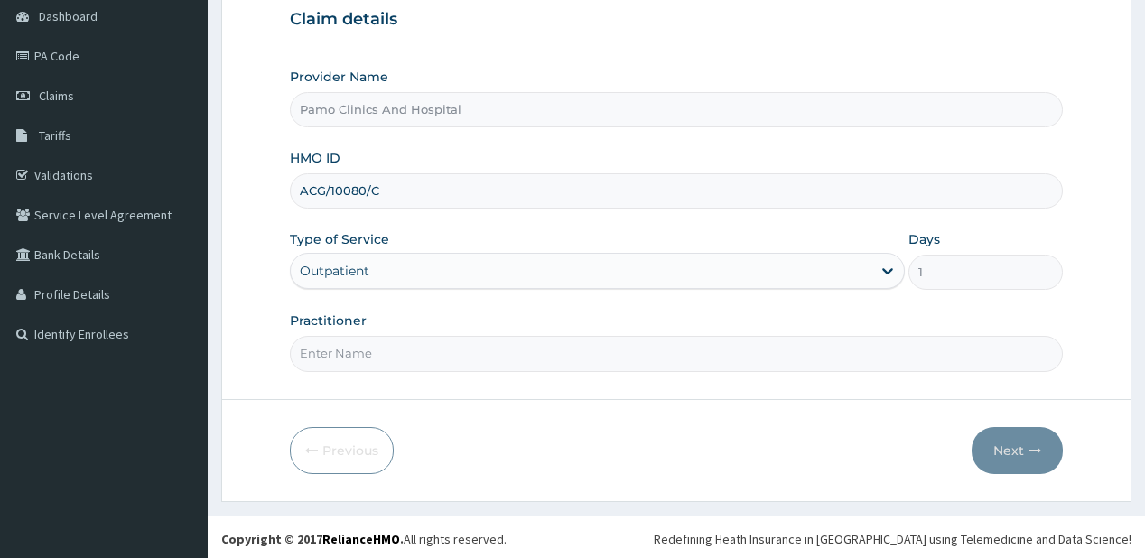
drag, startPoint x: 354, startPoint y: 356, endPoint x: 380, endPoint y: 351, distance: 26.6
click at [354, 356] on input "Practitioner" at bounding box center [676, 353] width 772 height 35
type input "[PERSON_NAME]"
click at [1018, 441] on button "Next" at bounding box center [1016, 450] width 91 height 47
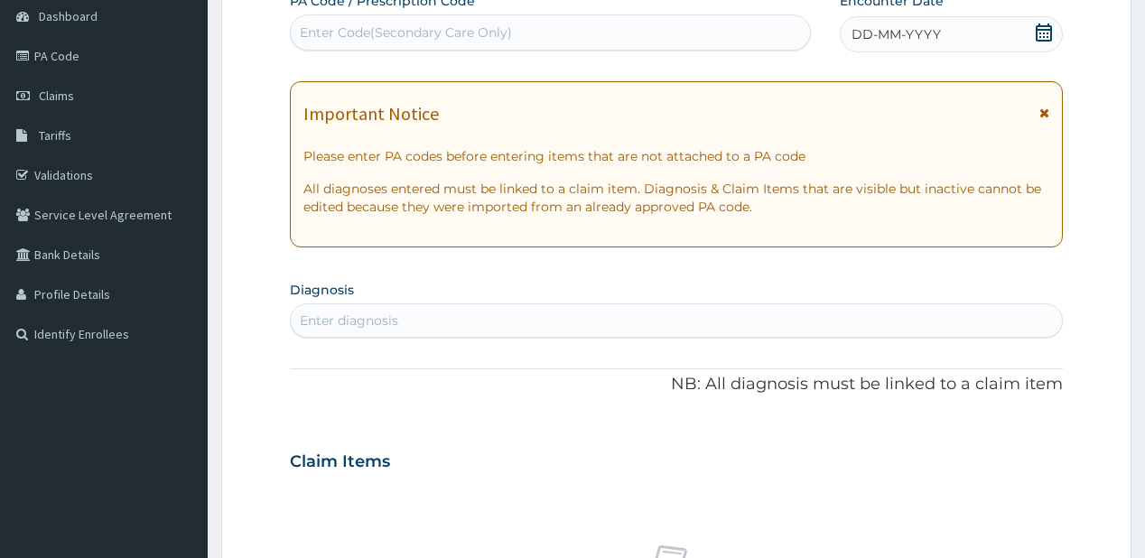
click at [914, 43] on div "DD-MM-YYYY" at bounding box center [951, 34] width 223 height 36
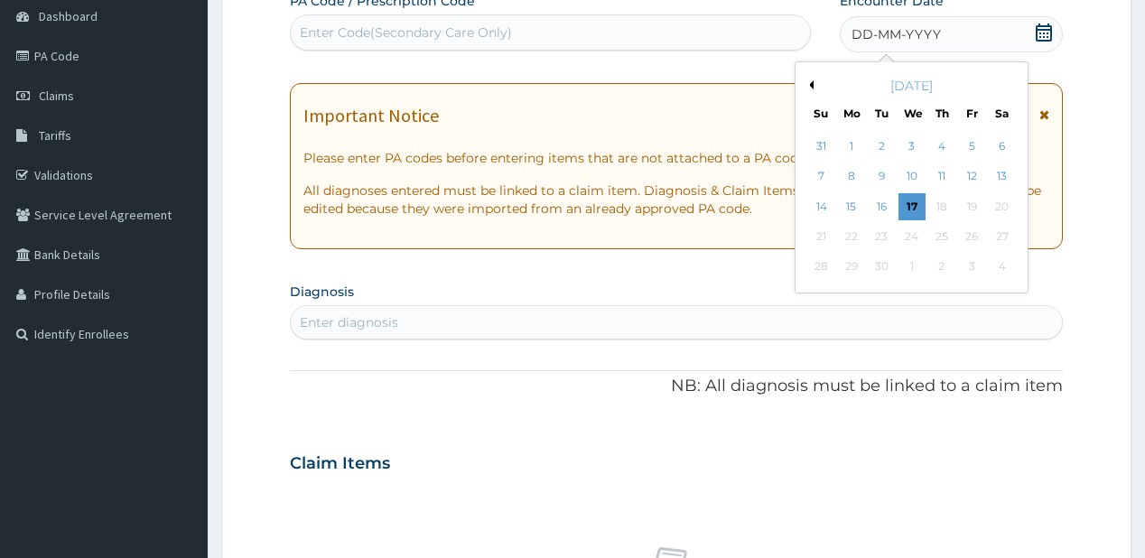
click at [912, 145] on div "3" at bounding box center [910, 146] width 27 height 27
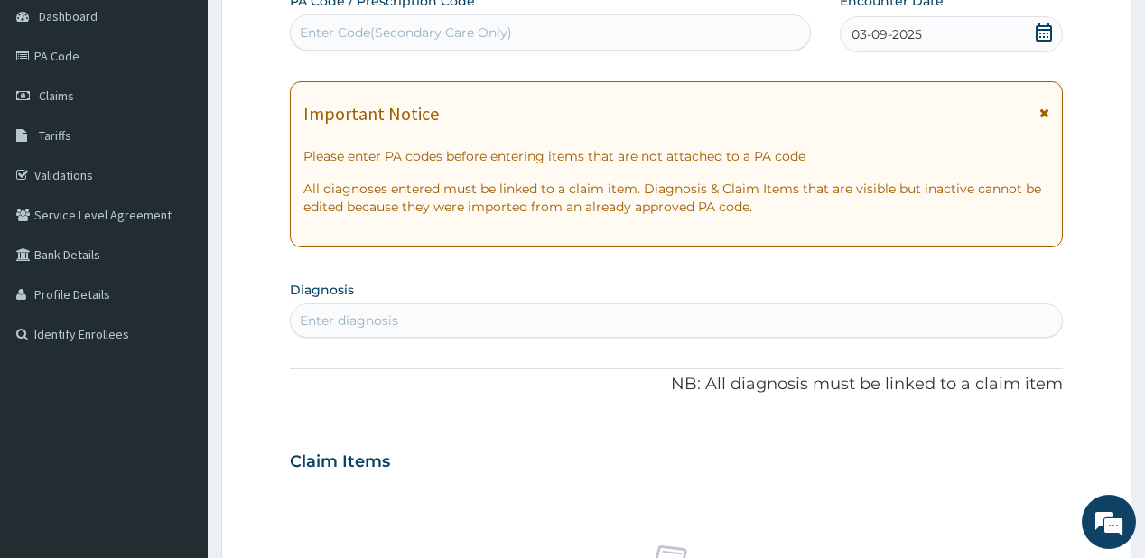
click at [400, 311] on div "Enter diagnosis" at bounding box center [676, 320] width 770 height 29
type input "malaria"
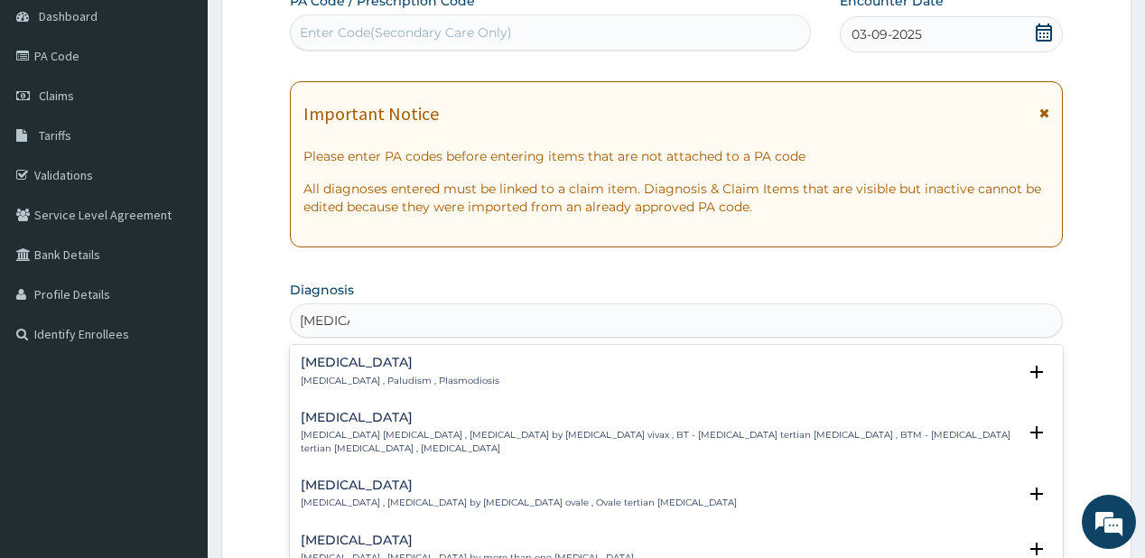
click at [357, 362] on h4 "Malaria" at bounding box center [400, 363] width 199 height 14
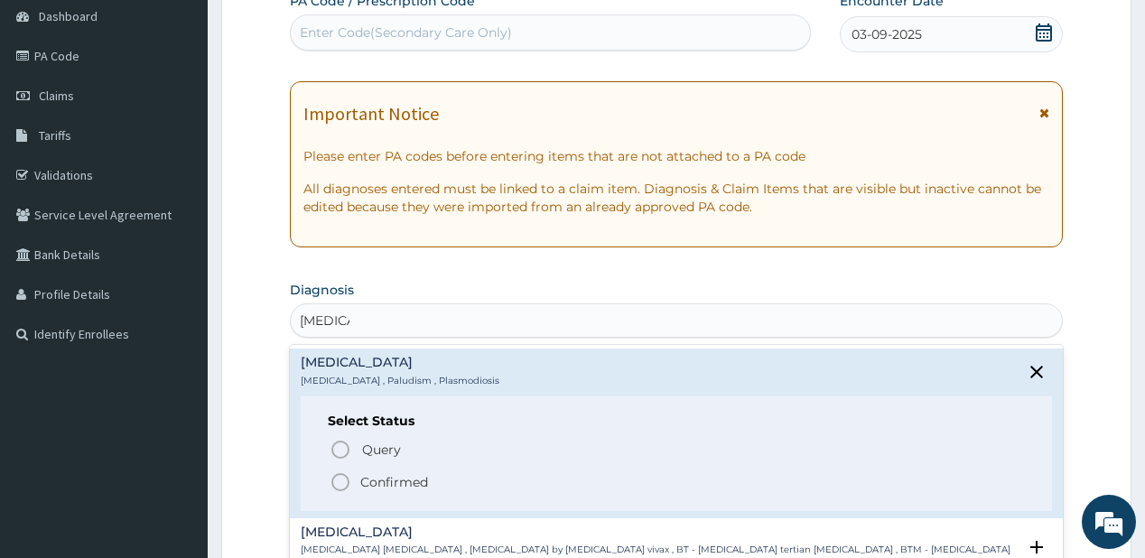
click at [368, 477] on p "Confirmed" at bounding box center [394, 482] width 68 height 18
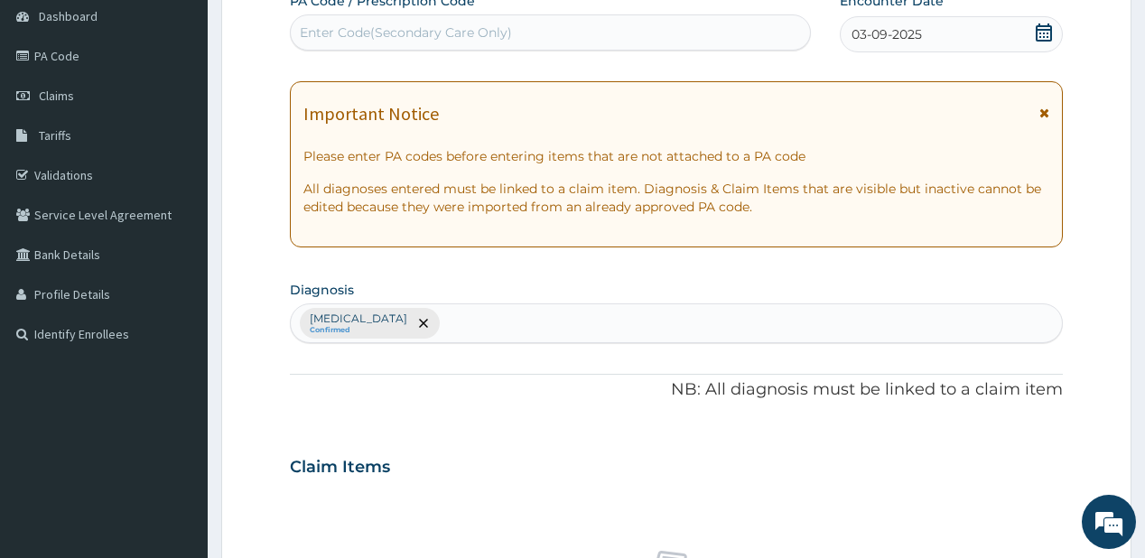
scroll to position [0, 0]
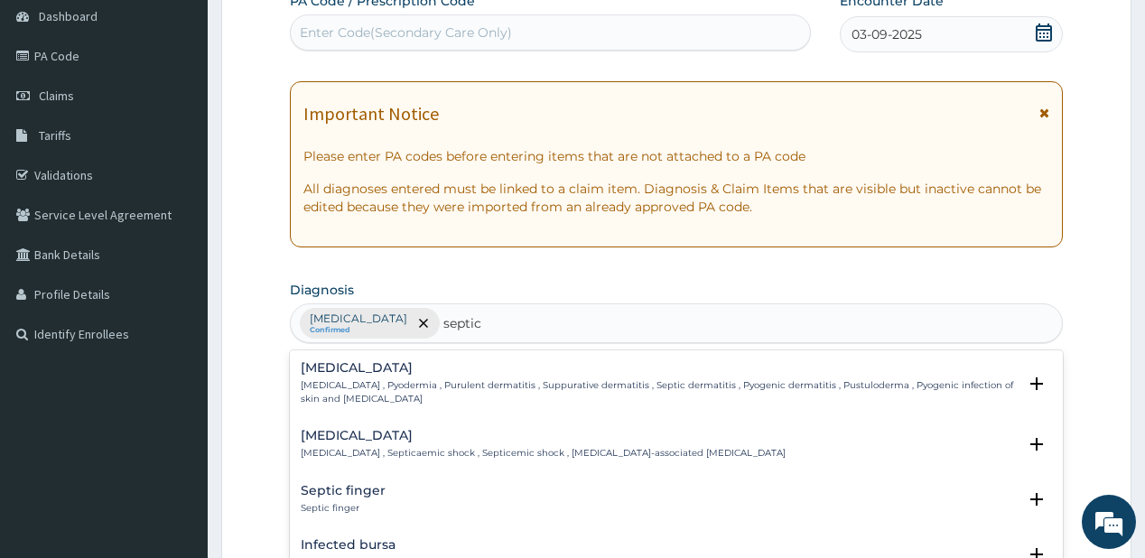
type input "septic"
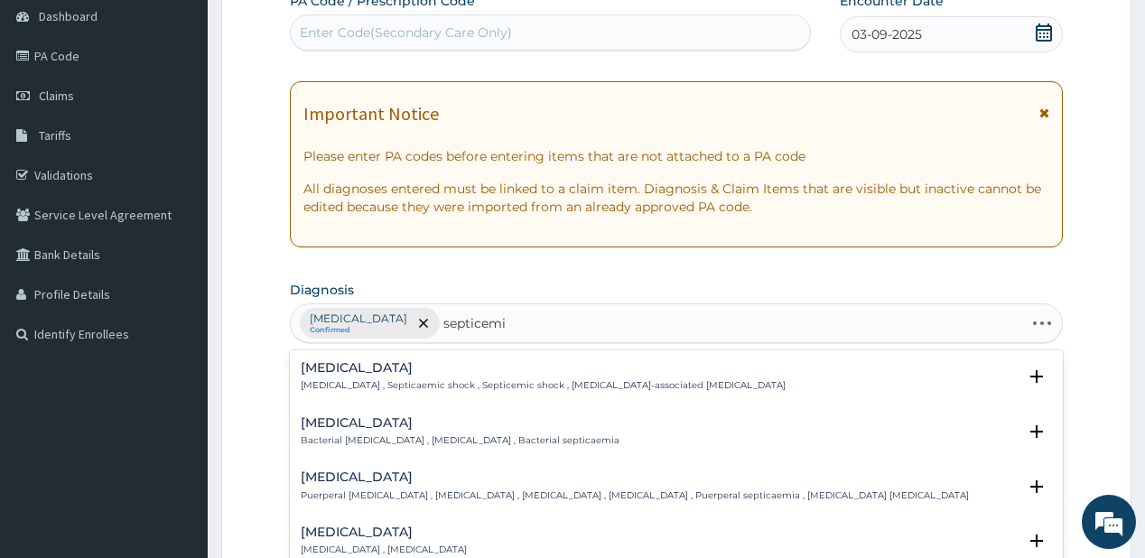
type input "septicemia"
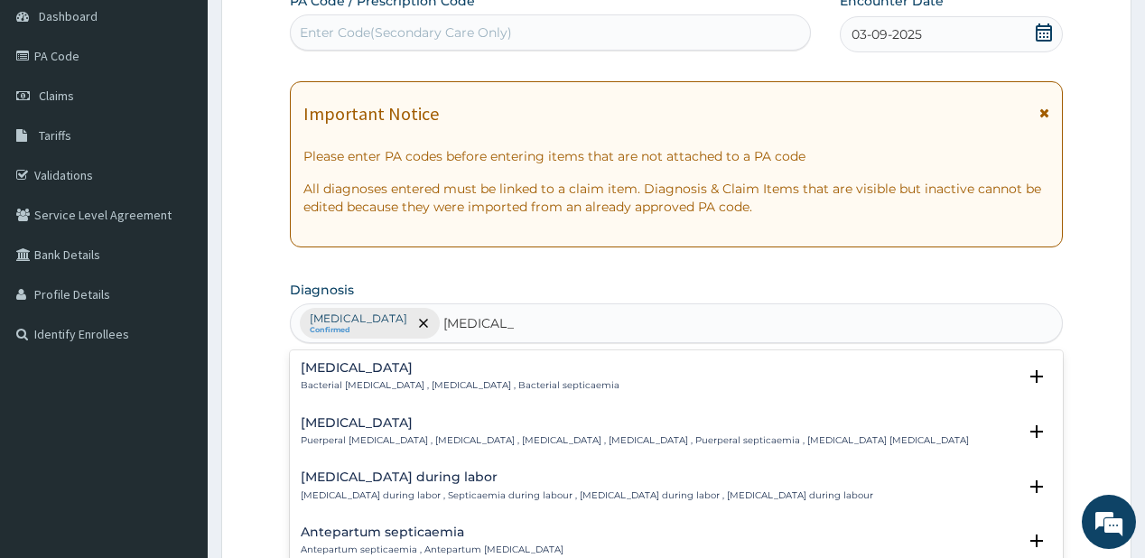
click at [357, 375] on div "Bacterial sepsis Bacterial septicemia , Bacterial sepsis , Bacterial septicaemia" at bounding box center [460, 377] width 319 height 32
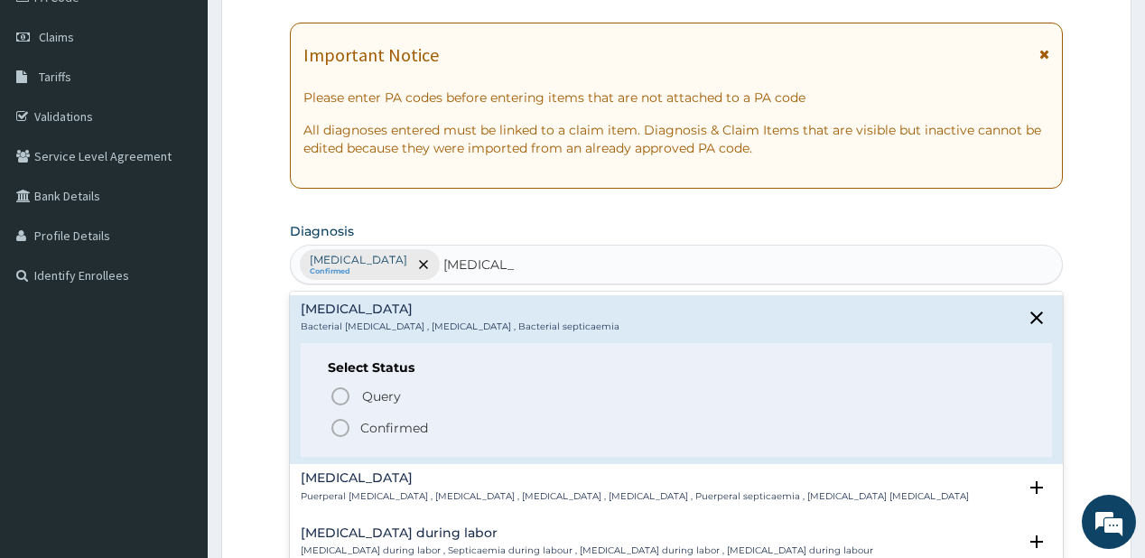
scroll to position [253, 0]
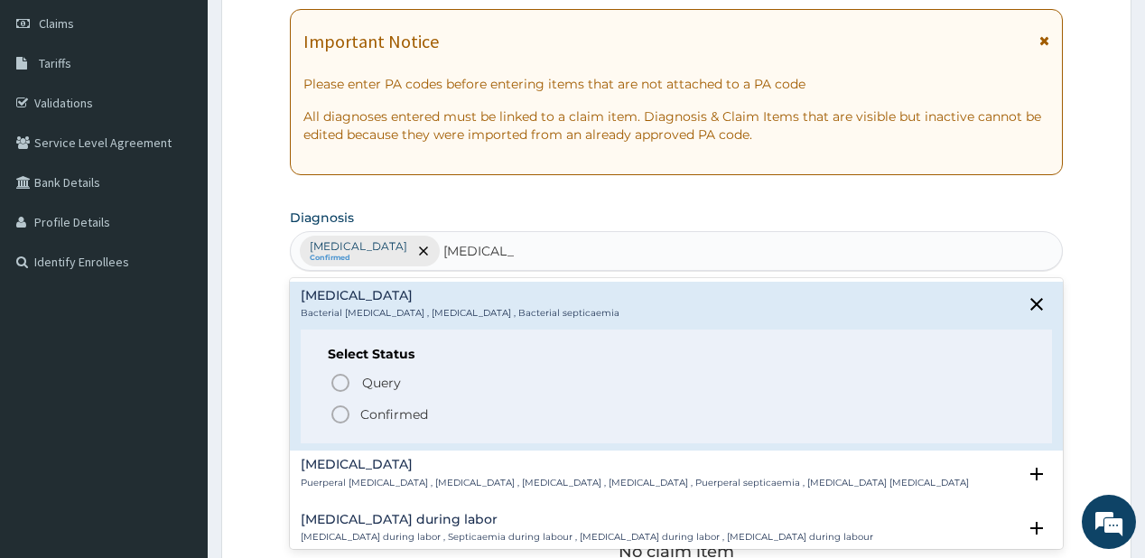
click at [350, 411] on icon "status option filled" at bounding box center [340, 415] width 22 height 22
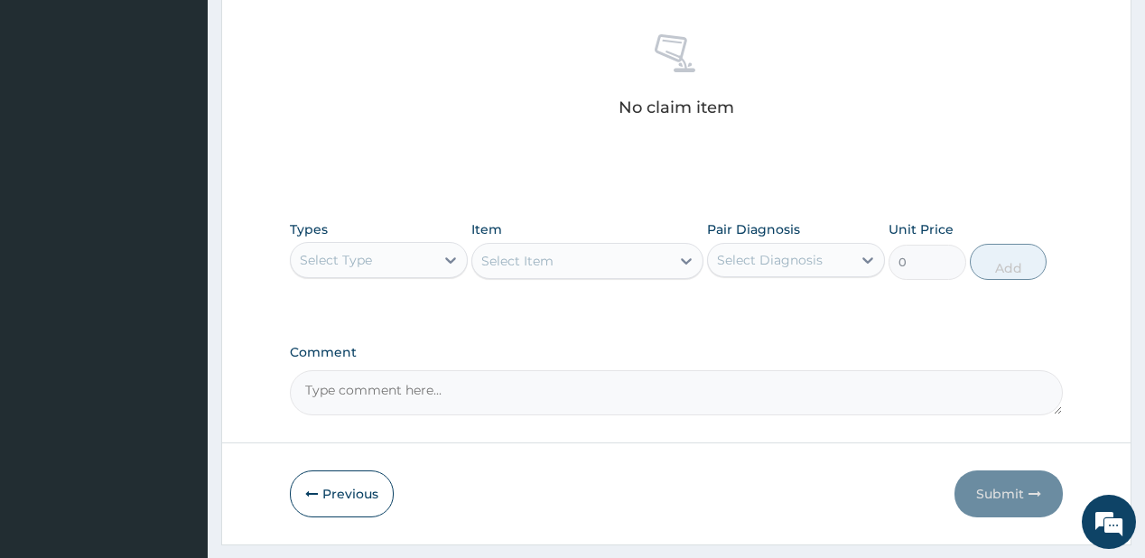
scroll to position [741, 0]
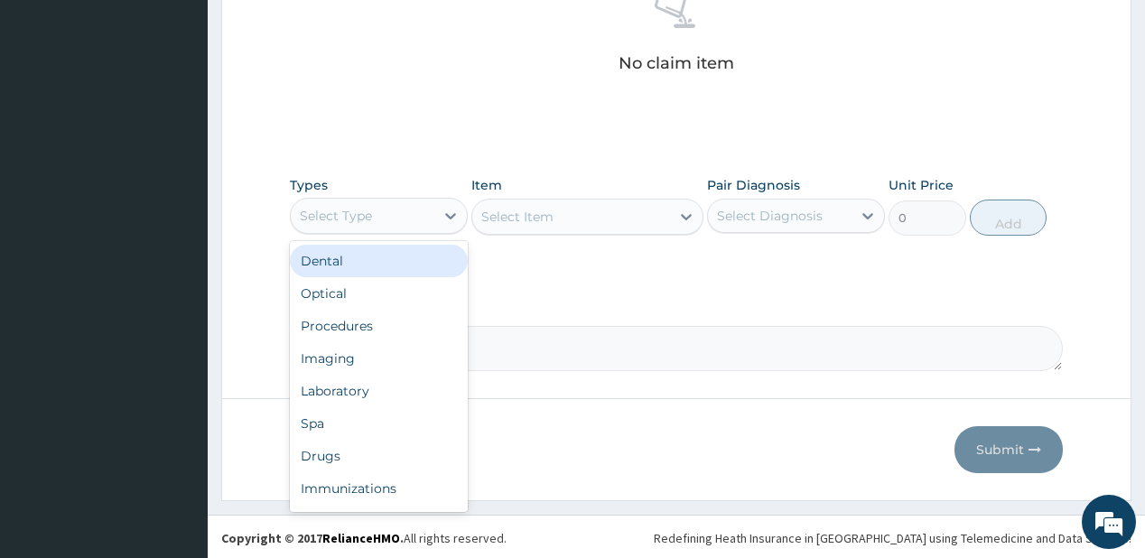
click at [413, 211] on div "Select Type" at bounding box center [363, 215] width 144 height 29
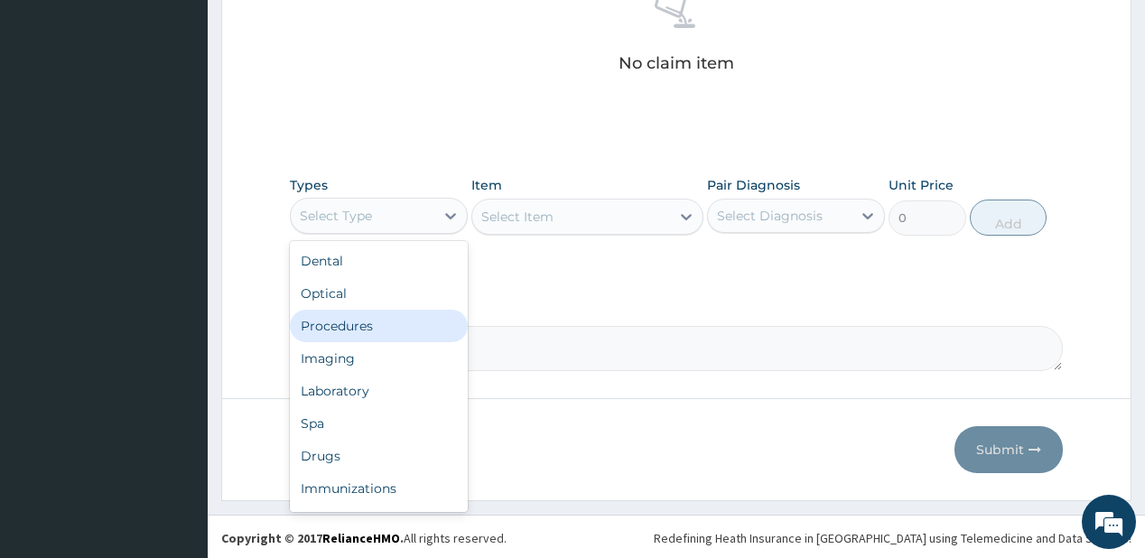
click at [376, 326] on div "Procedures" at bounding box center [379, 326] width 178 height 32
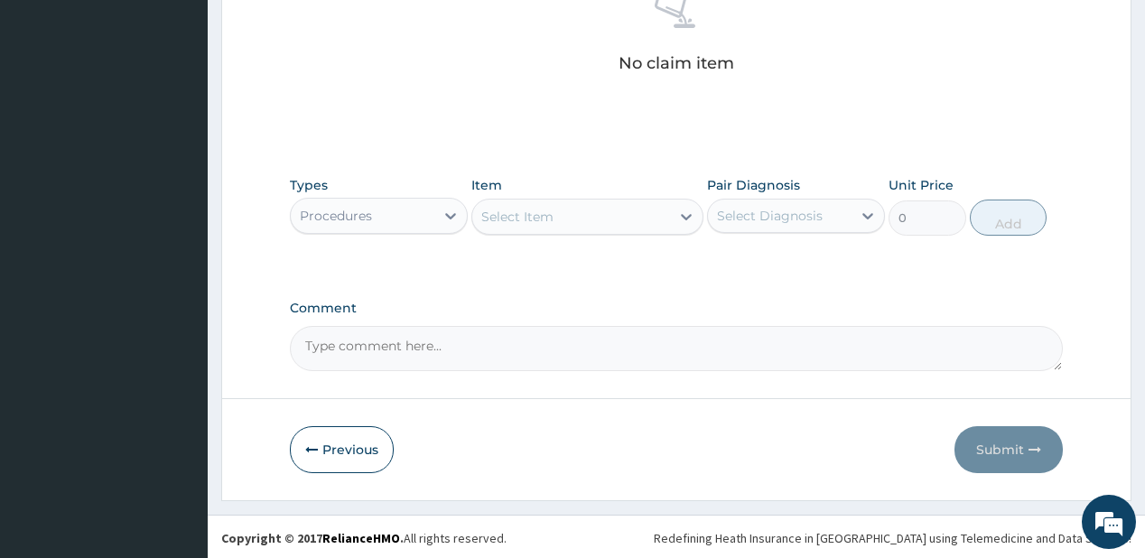
click at [520, 218] on div "Select Item" at bounding box center [517, 217] width 72 height 18
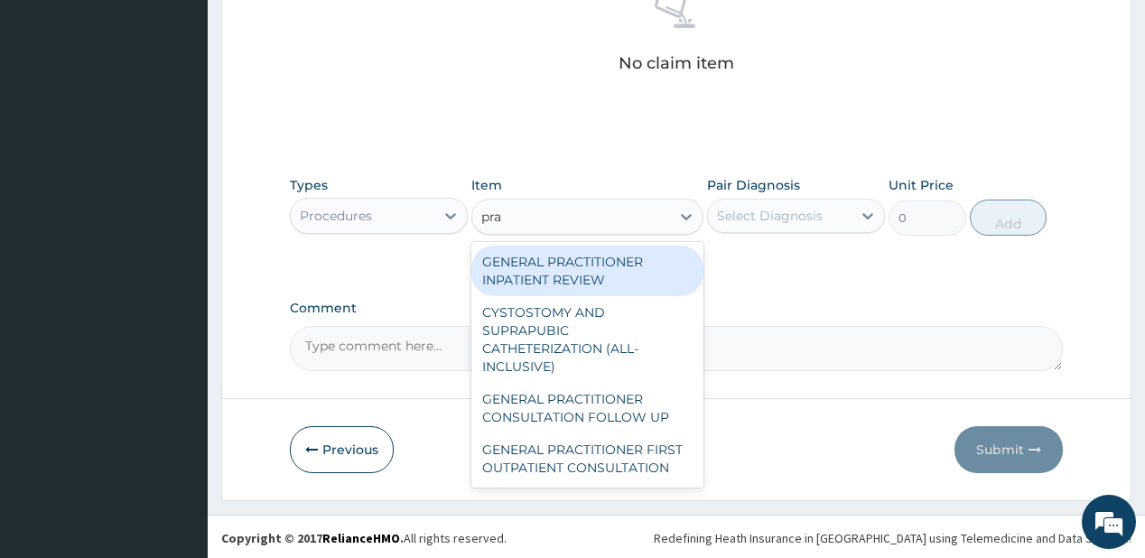
type input "prac"
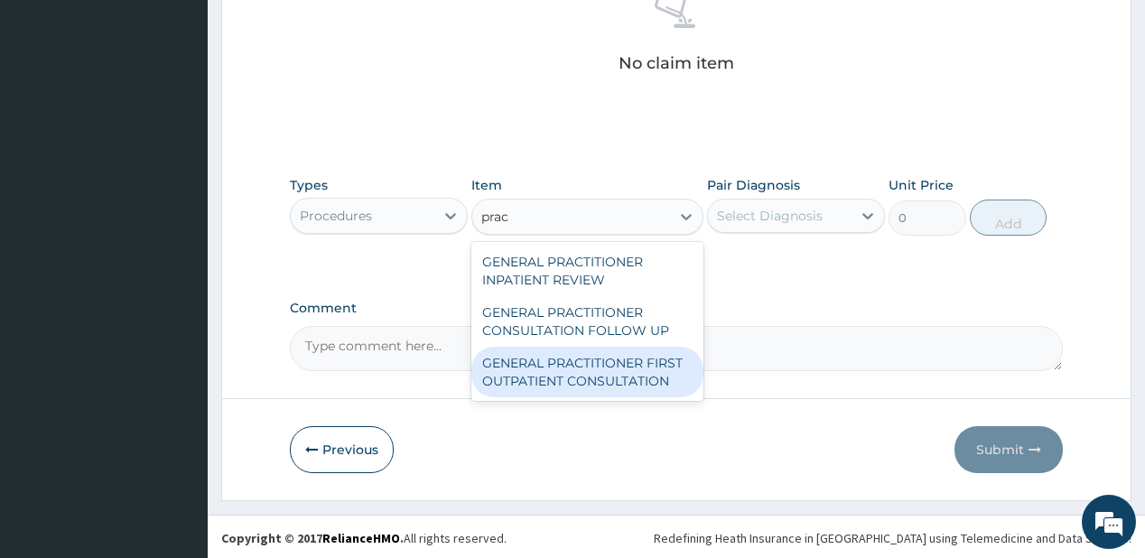
click at [585, 368] on div "GENERAL PRACTITIONER FIRST OUTPATIENT CONSULTATION" at bounding box center [587, 372] width 232 height 51
type input "3750"
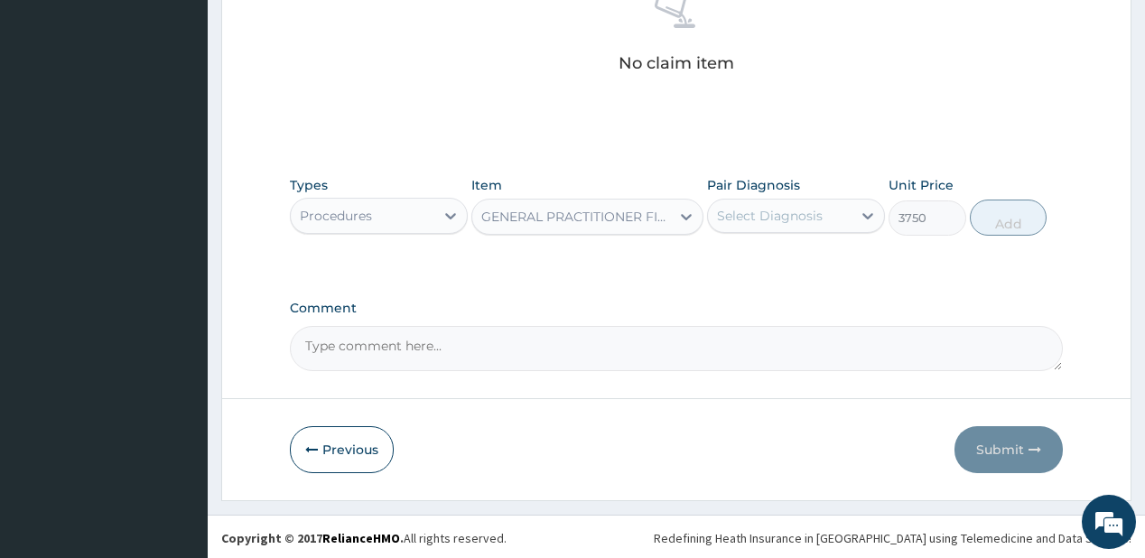
click at [766, 210] on div "Select Diagnosis" at bounding box center [770, 216] width 106 height 18
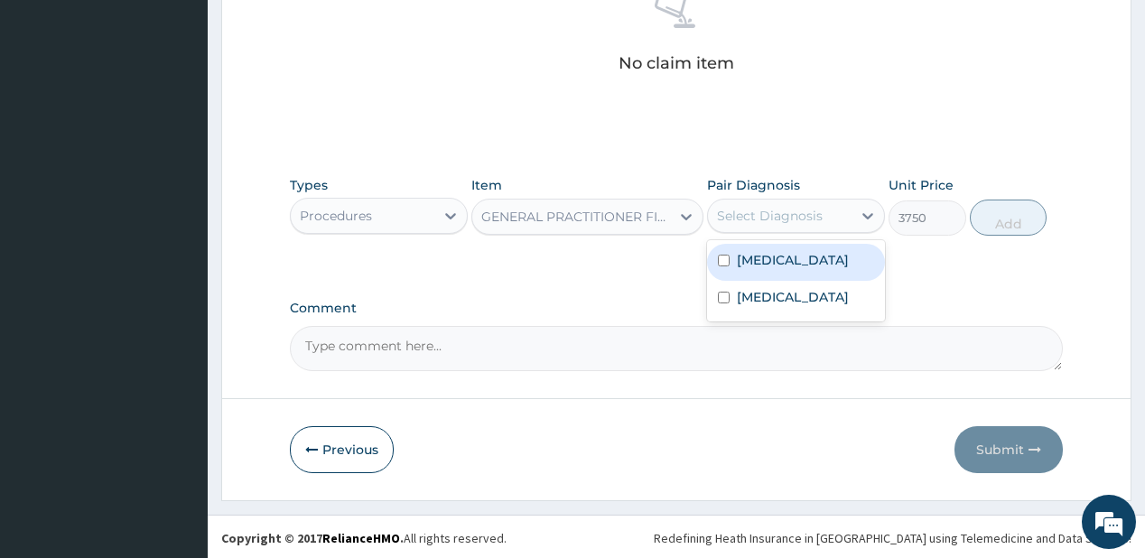
click at [823, 253] on div "Malaria" at bounding box center [796, 262] width 178 height 37
checkbox input "true"
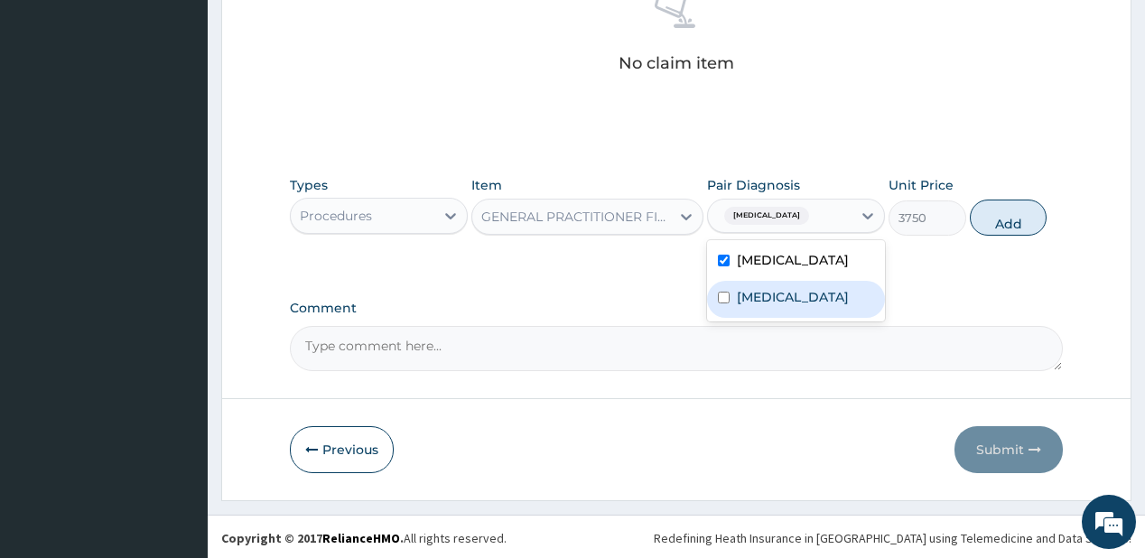
click at [793, 304] on div "Bacterial sepsis" at bounding box center [796, 299] width 178 height 37
checkbox input "true"
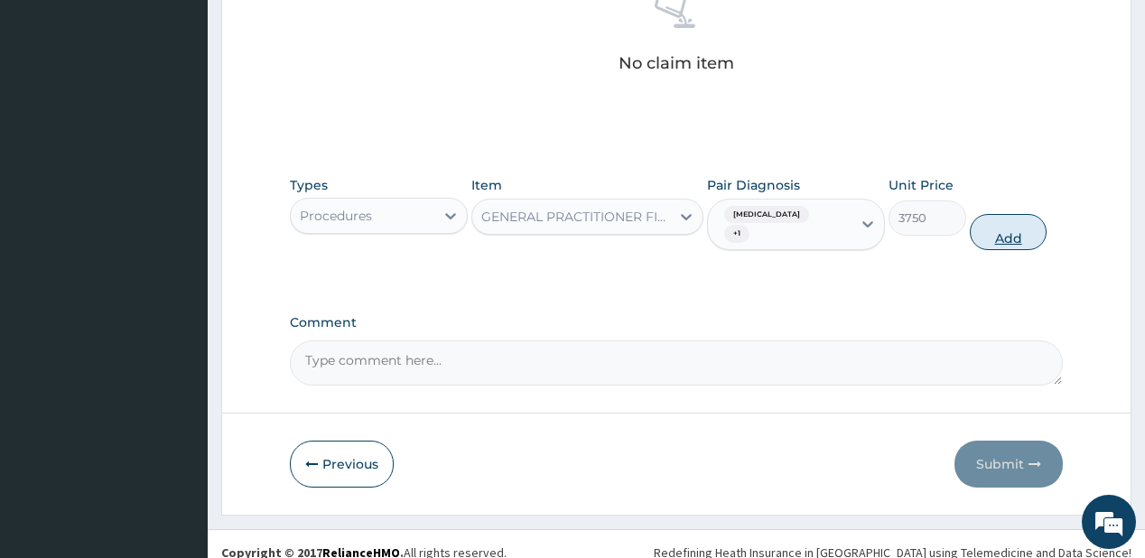
click at [1002, 214] on button "Add" at bounding box center [1009, 232] width 78 height 36
type input "0"
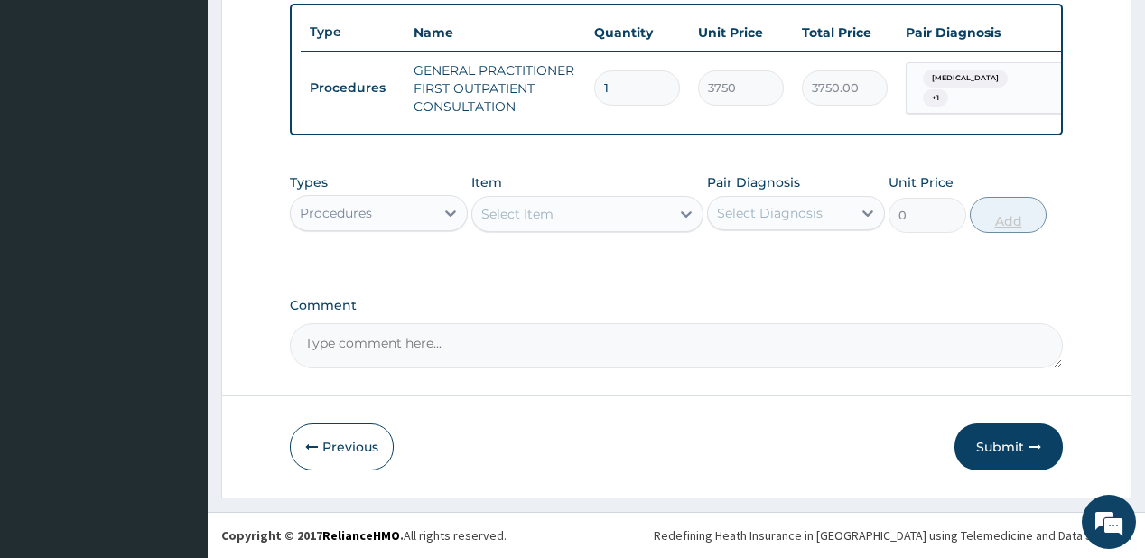
scroll to position [675, 0]
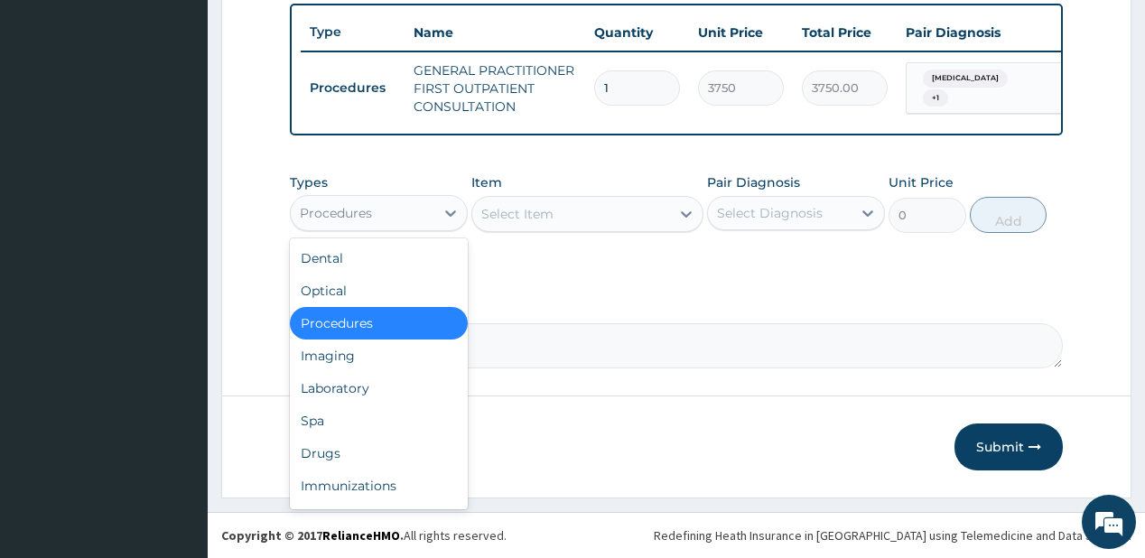
click at [431, 212] on div "Procedures" at bounding box center [363, 213] width 144 height 29
click at [549, 213] on div "Select Item" at bounding box center [517, 214] width 72 height 18
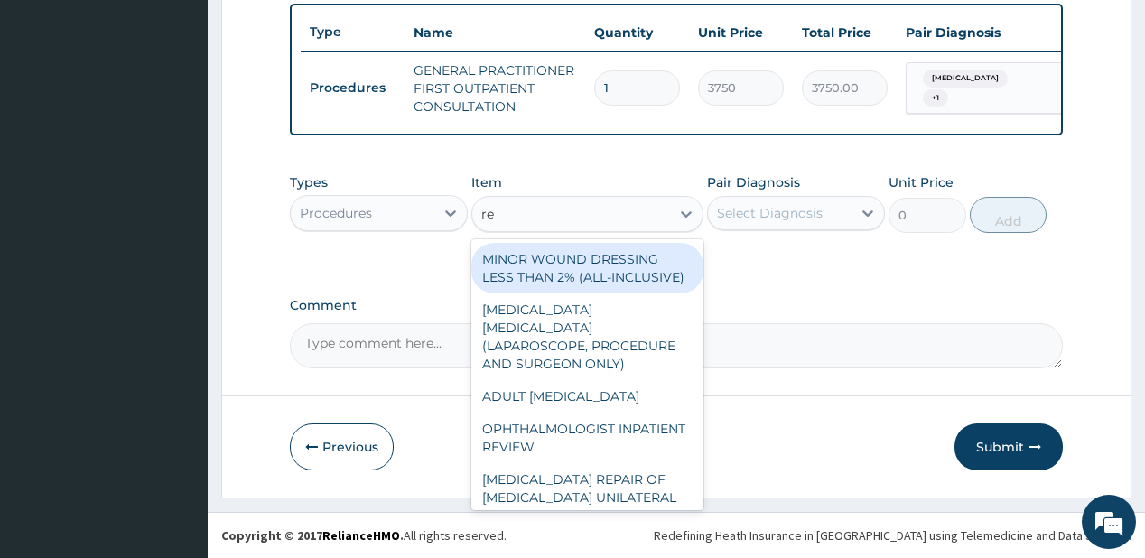
type input "reg"
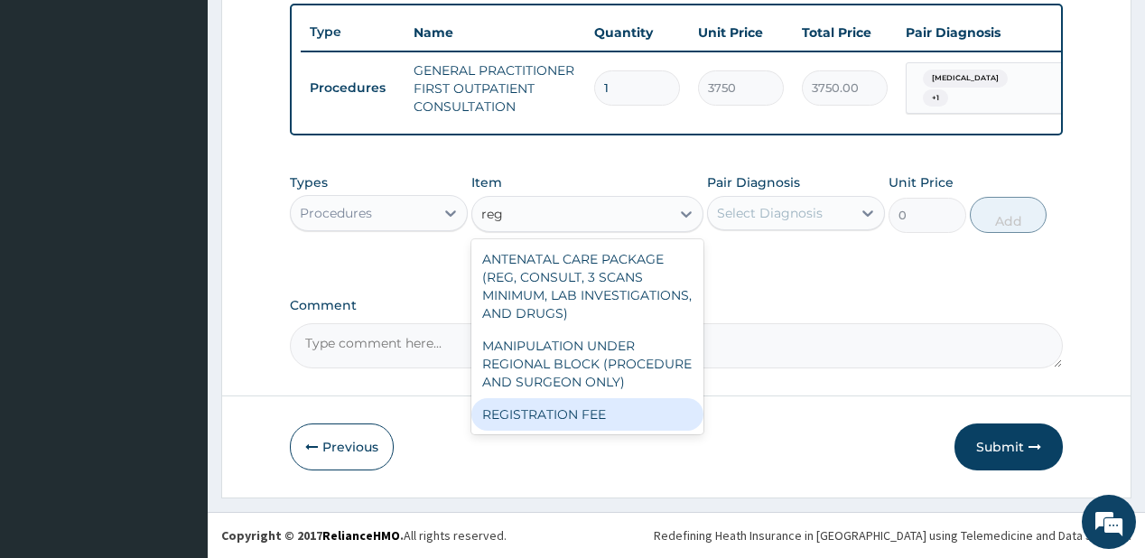
drag, startPoint x: 521, startPoint y: 414, endPoint x: 628, endPoint y: 316, distance: 145.7
click at [522, 414] on div "REGISTRATION FEE" at bounding box center [587, 414] width 232 height 32
type input "2500"
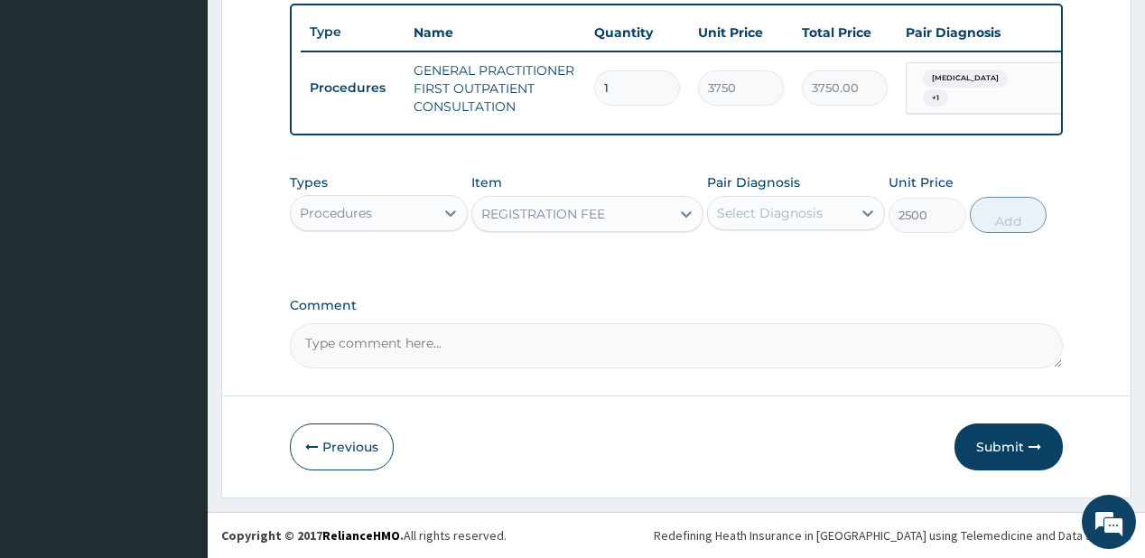
click at [769, 233] on div "Types Procedures Item option REGISTRATION FEE, selected. Select is focused ,typ…" at bounding box center [676, 203] width 772 height 78
click at [787, 218] on div "Select Diagnosis" at bounding box center [770, 213] width 106 height 18
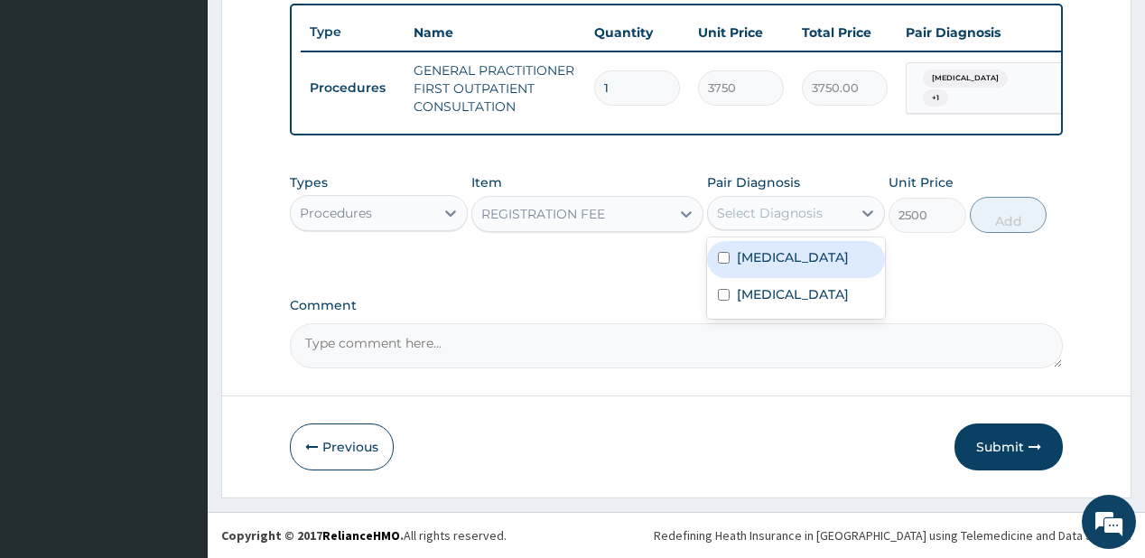
click at [742, 268] on div "Malaria" at bounding box center [796, 259] width 178 height 37
checkbox input "true"
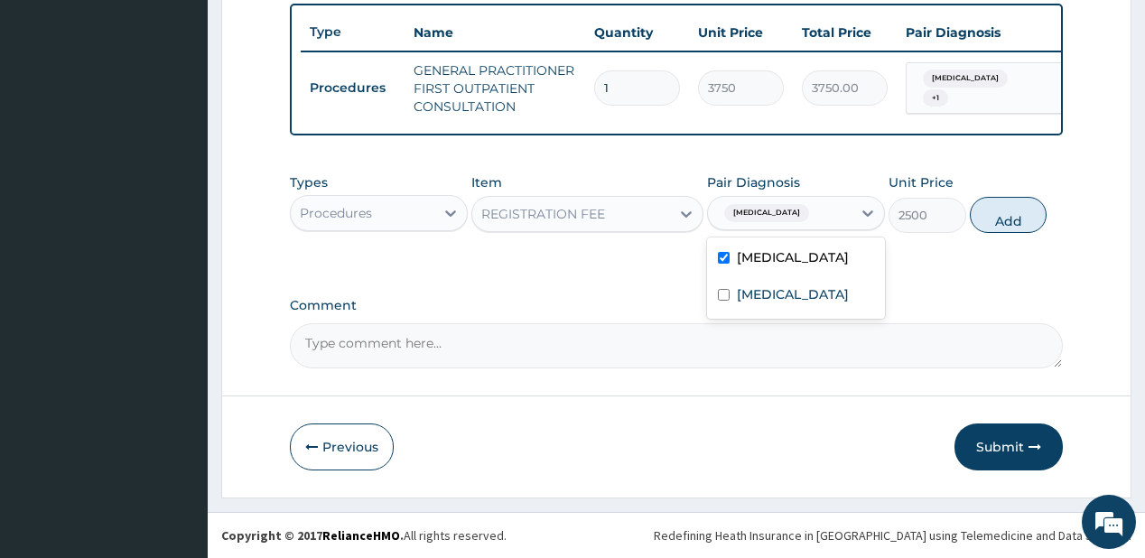
click at [806, 235] on div "Types Procedures Item REGISTRATION FEE Pair Diagnosis option Malaria, selected.…" at bounding box center [676, 203] width 772 height 78
click at [797, 213] on div "Malaria" at bounding box center [780, 213] width 144 height 31
drag, startPoint x: 802, startPoint y: 298, endPoint x: 926, endPoint y: 225, distance: 144.4
click at [810, 291] on label "Bacterial sepsis" at bounding box center [793, 294] width 112 height 18
checkbox input "true"
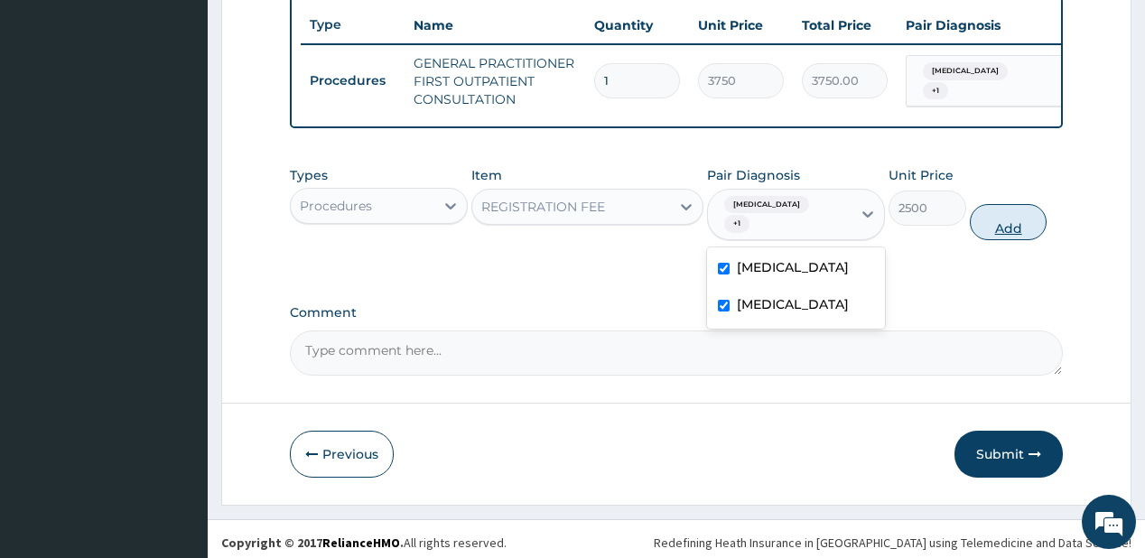
click at [1006, 211] on button "Add" at bounding box center [1009, 222] width 78 height 36
type input "0"
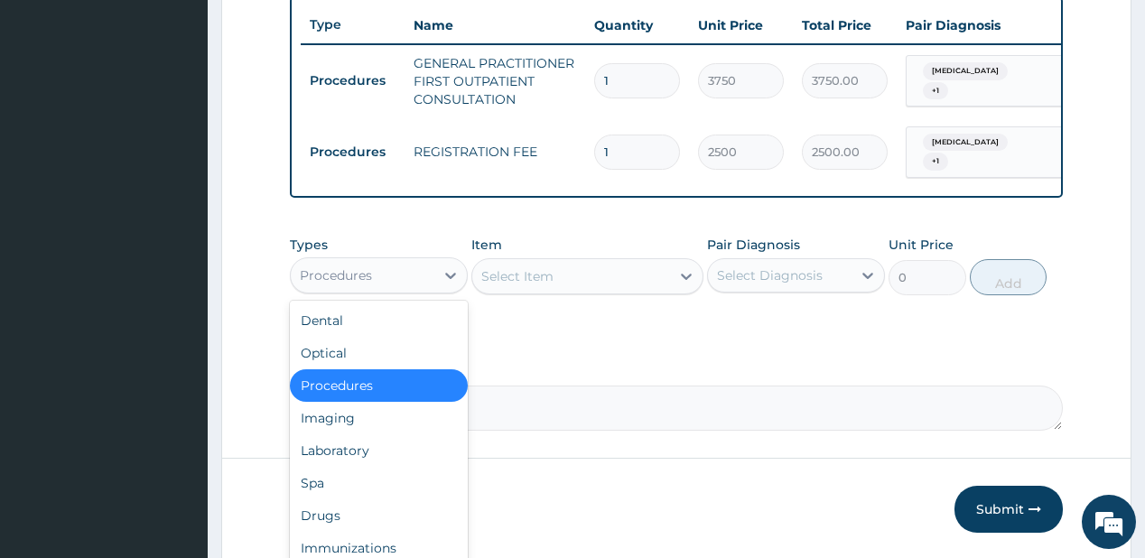
click at [416, 273] on div "Procedures" at bounding box center [363, 275] width 144 height 29
click at [333, 453] on div "Laboratory" at bounding box center [379, 450] width 178 height 32
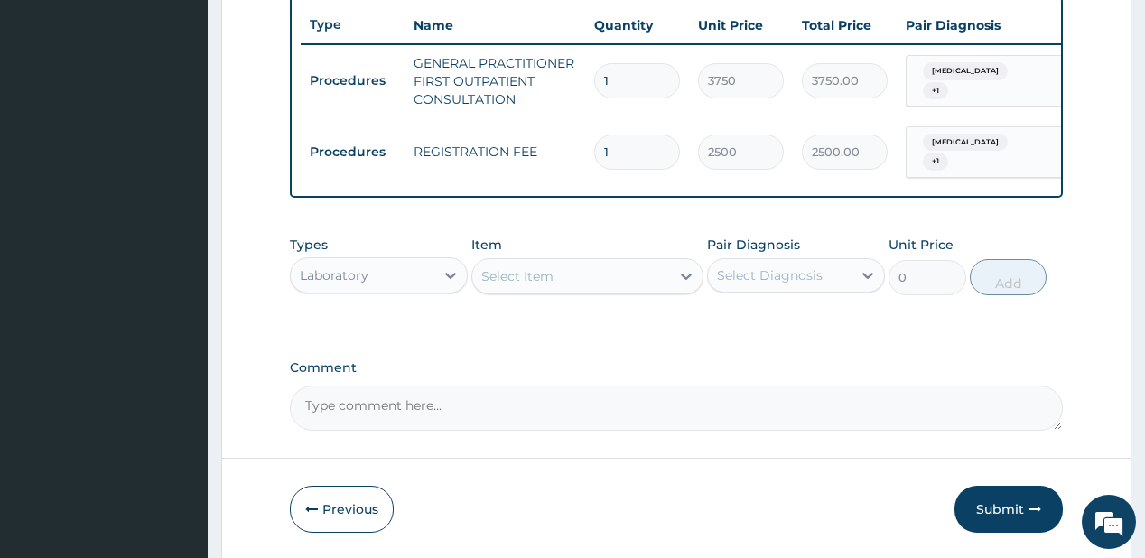
click at [560, 278] on div "Select Item" at bounding box center [571, 276] width 198 height 29
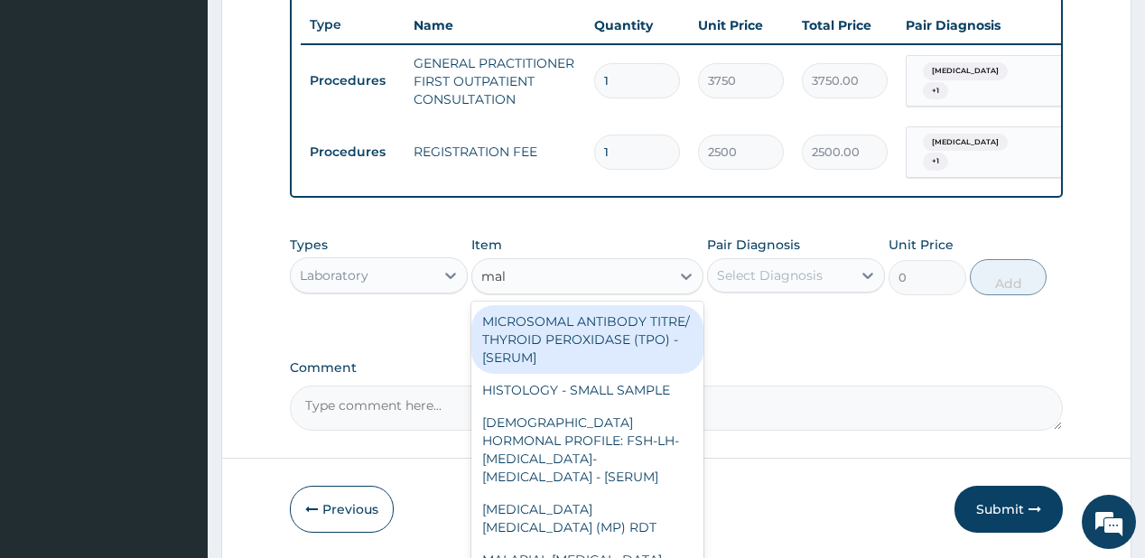
type input "mala"
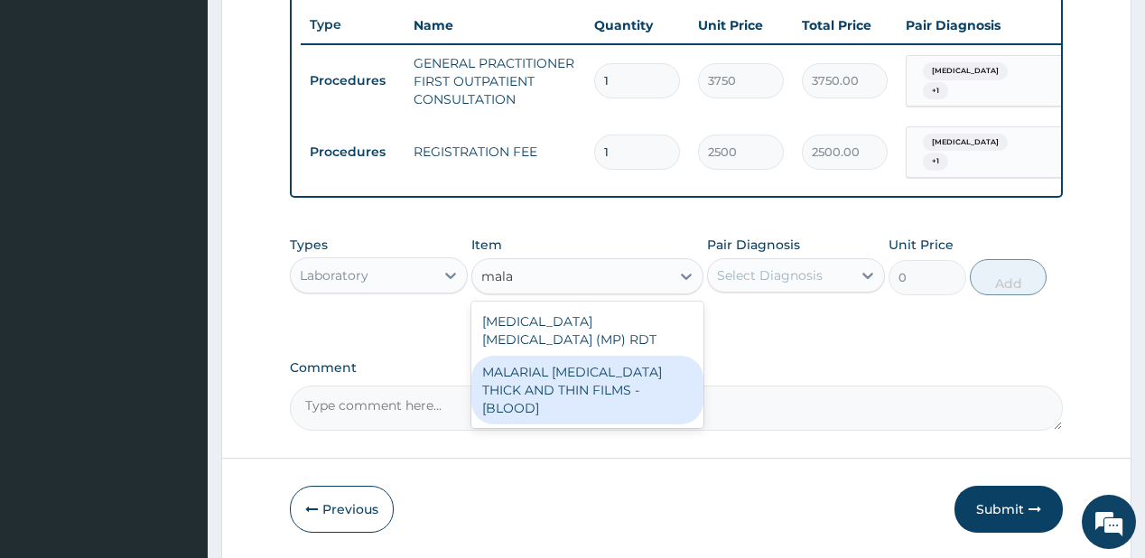
click at [515, 365] on div "MALARIAL PARASITE THICK AND THIN FILMS - [BLOOD]" at bounding box center [587, 390] width 232 height 69
type input "2187.5"
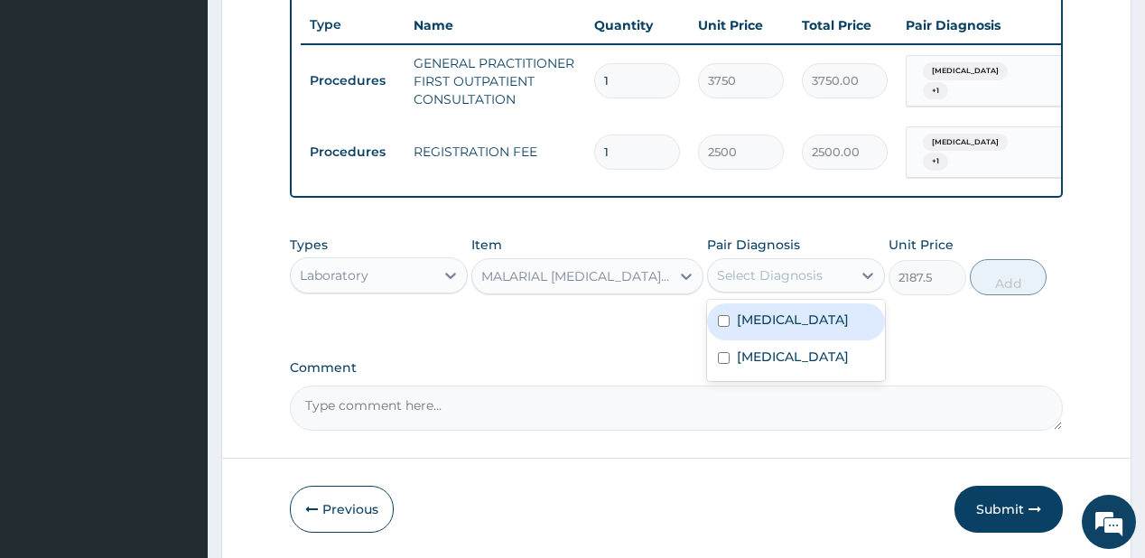
click at [808, 276] on div "Select Diagnosis" at bounding box center [770, 275] width 106 height 18
click at [820, 320] on div "Malaria" at bounding box center [796, 321] width 178 height 37
checkbox input "true"
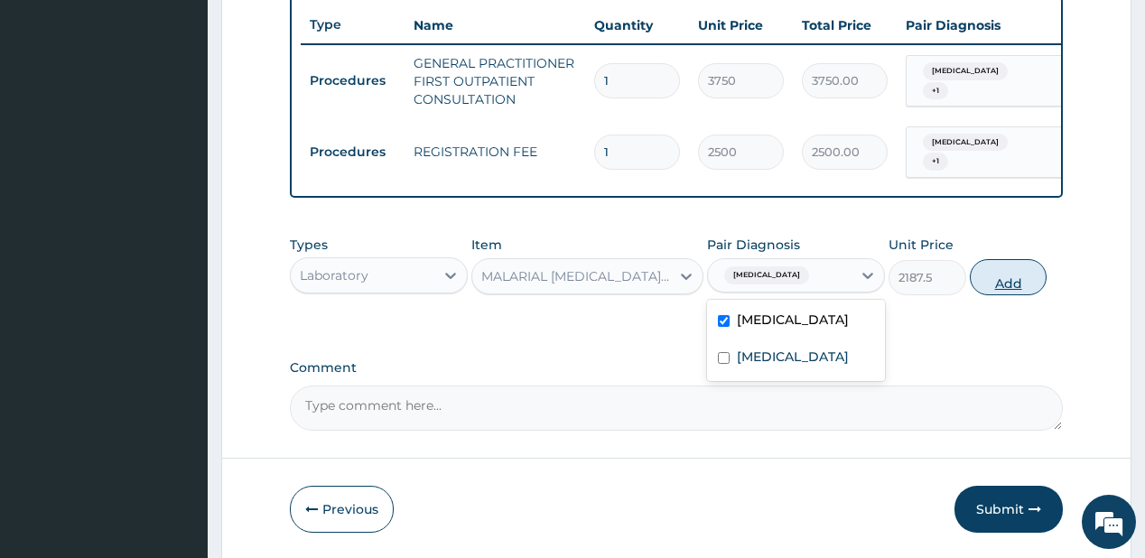
click at [1017, 277] on button "Add" at bounding box center [1009, 277] width 78 height 36
type input "0"
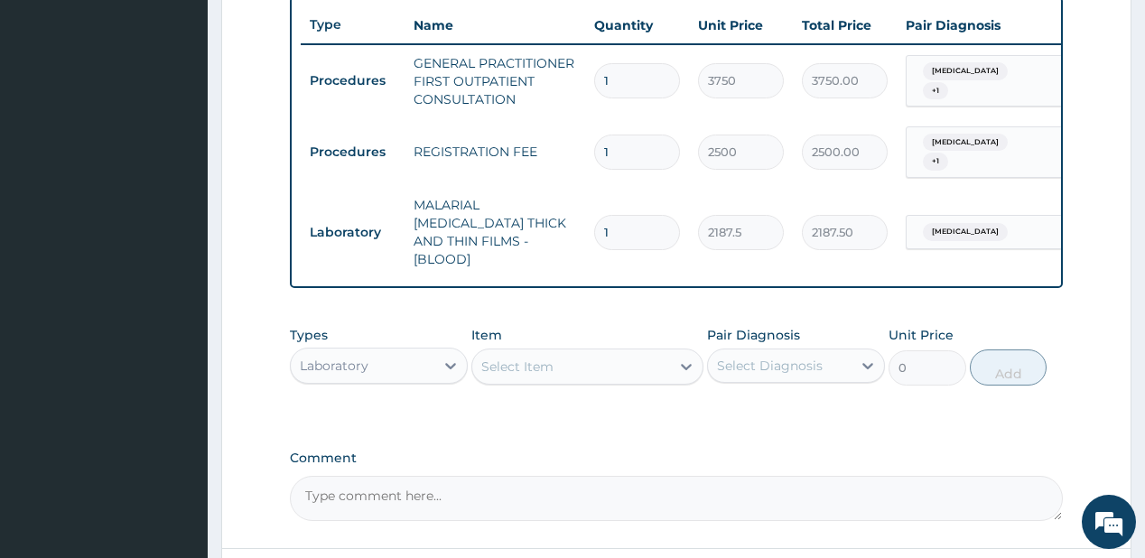
click at [596, 352] on div "Select Item" at bounding box center [571, 366] width 198 height 29
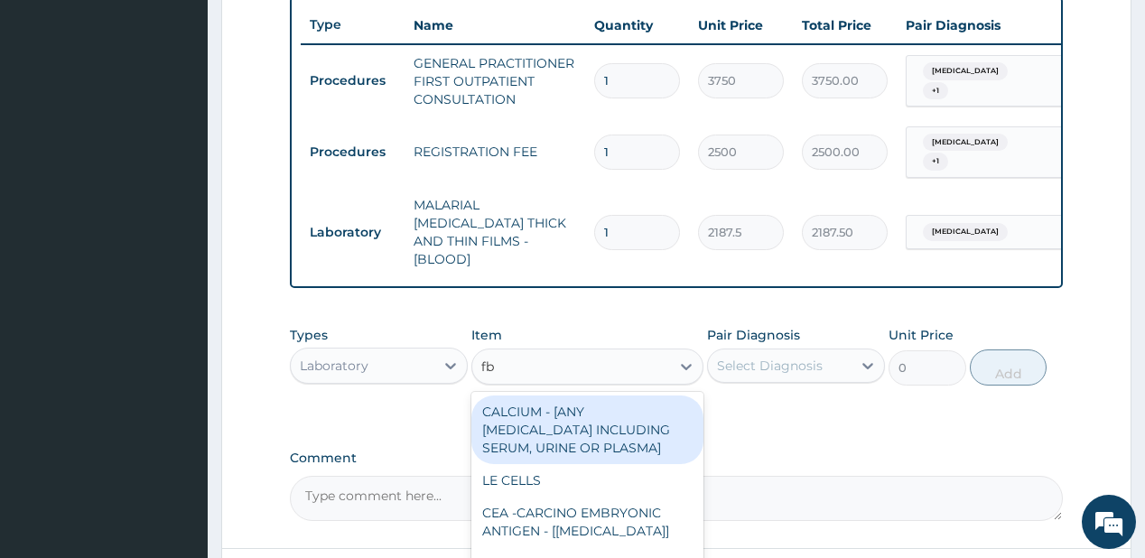
type input "fbc"
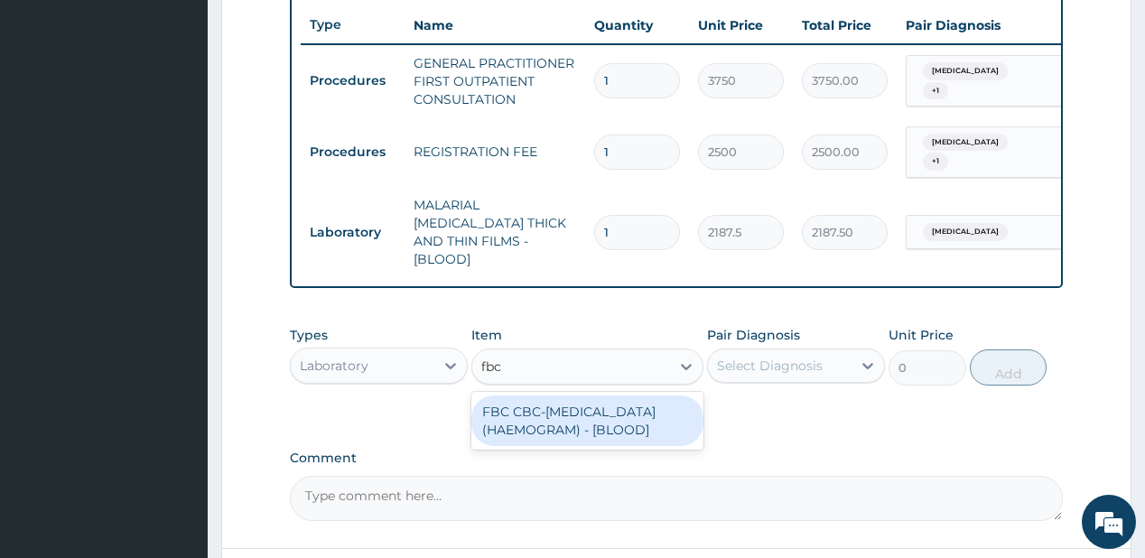
click at [645, 407] on div "FBC CBC-COMPLETE BLOOD COUNT (HAEMOGRAM) - [BLOOD]" at bounding box center [587, 420] width 232 height 51
type input "5000"
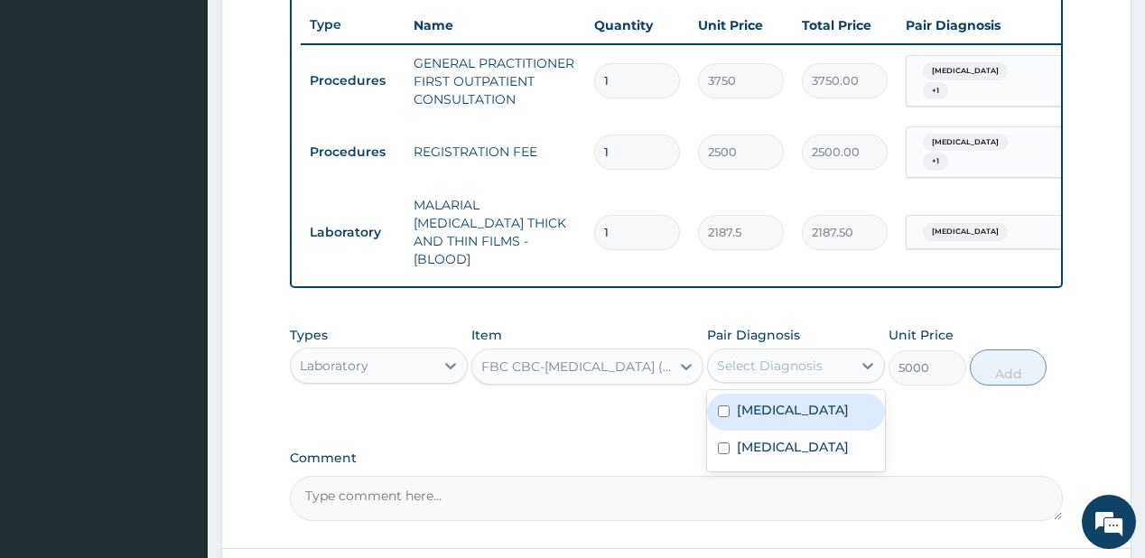
click at [759, 357] on div "Select Diagnosis" at bounding box center [770, 366] width 106 height 18
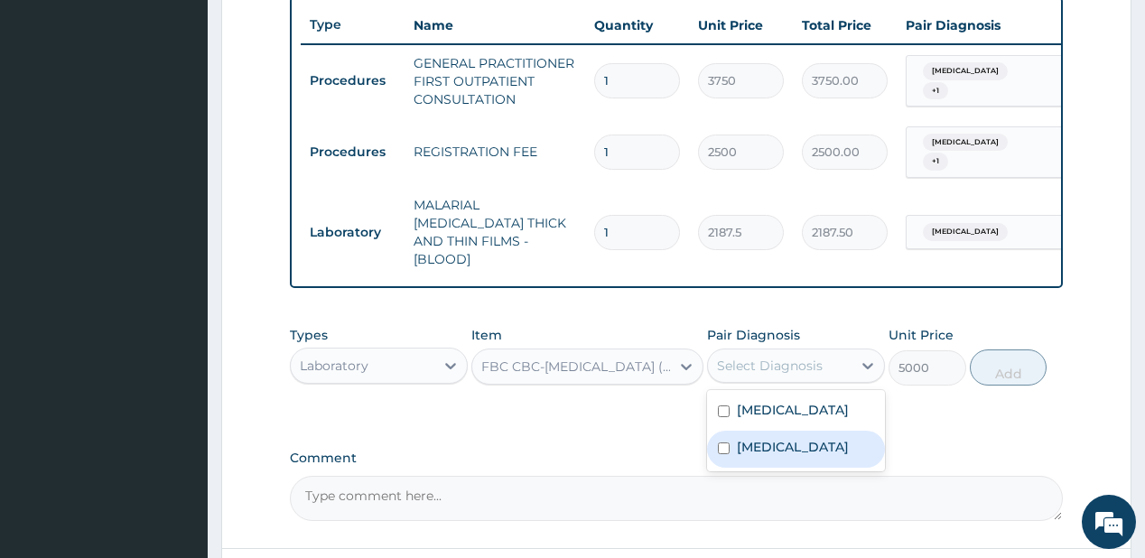
click at [742, 438] on label "Bacterial sepsis" at bounding box center [793, 447] width 112 height 18
checkbox input "true"
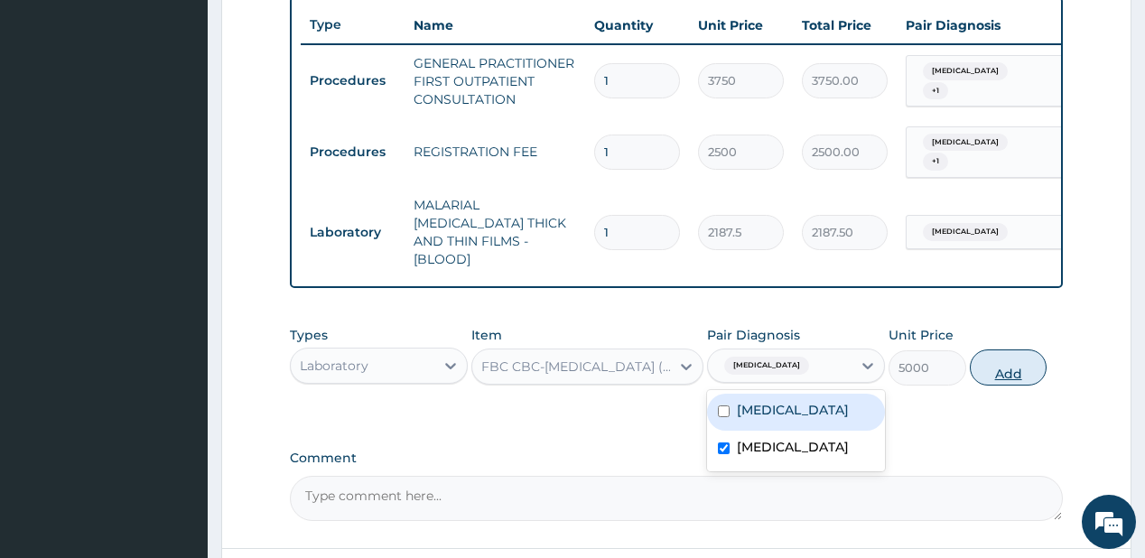
click at [979, 349] on button "Add" at bounding box center [1009, 367] width 78 height 36
type input "0"
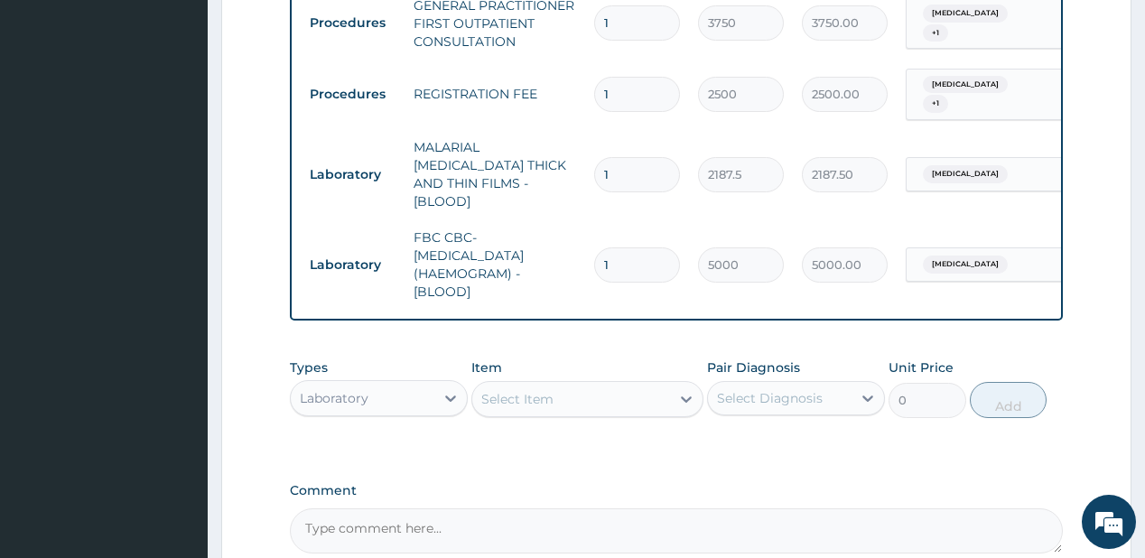
scroll to position [747, 0]
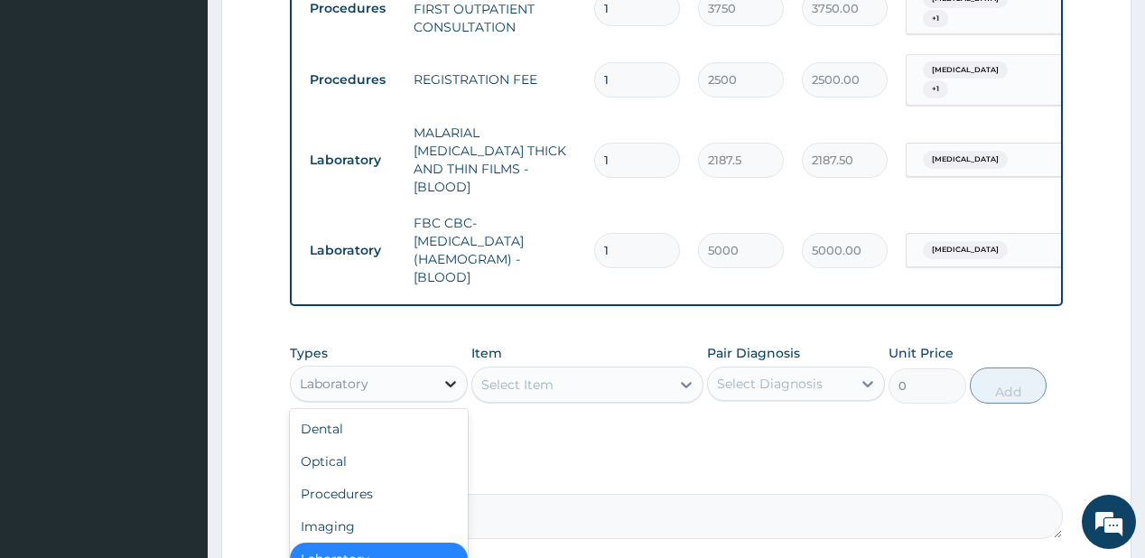
click at [447, 375] on icon at bounding box center [450, 384] width 18 height 18
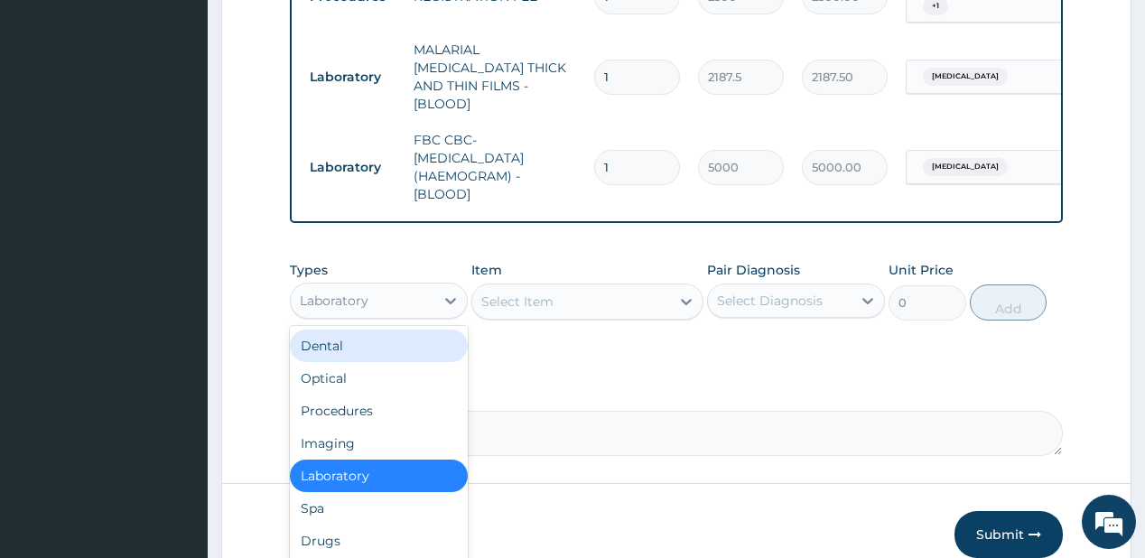
scroll to position [892, 0]
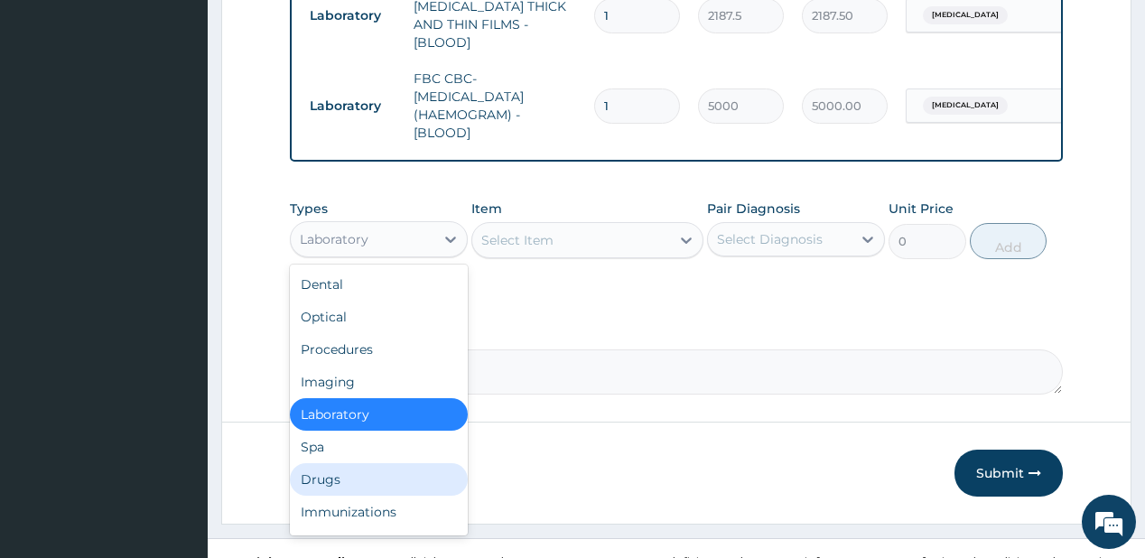
click at [326, 463] on div "Drugs" at bounding box center [379, 479] width 178 height 32
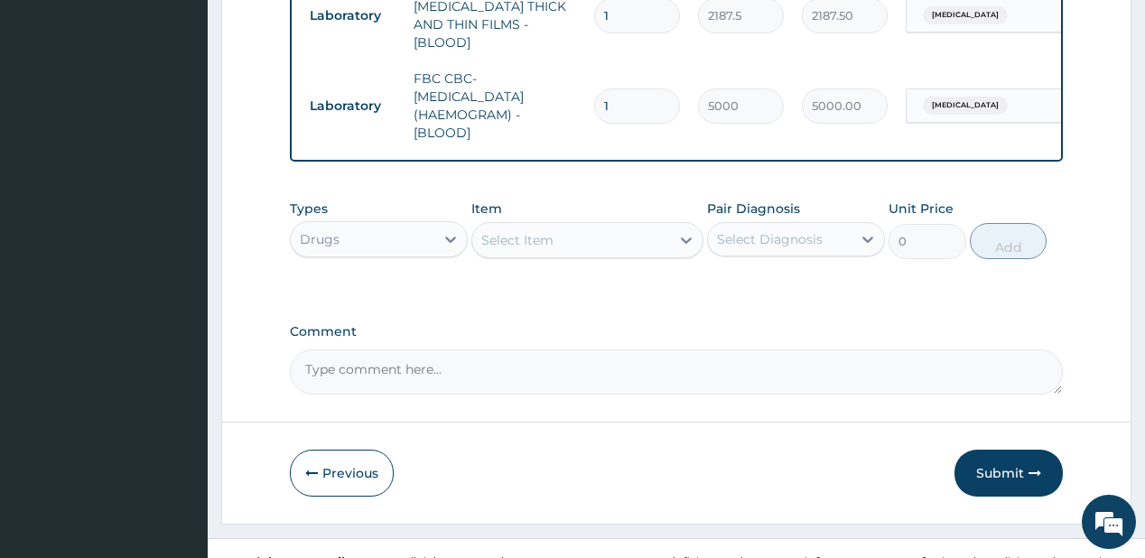
click at [552, 226] on div "Select Item" at bounding box center [571, 240] width 198 height 29
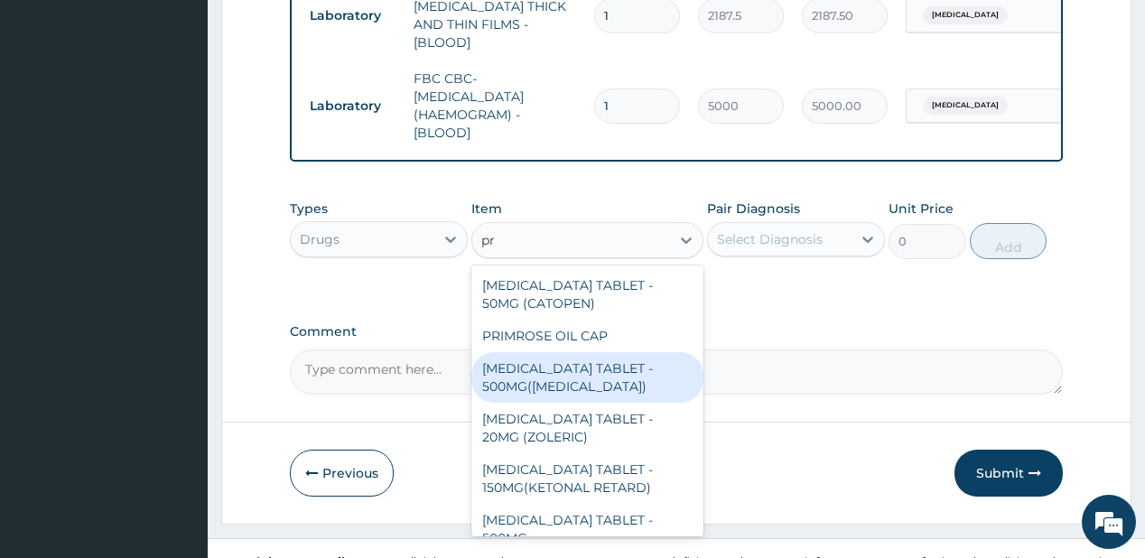
type input "p"
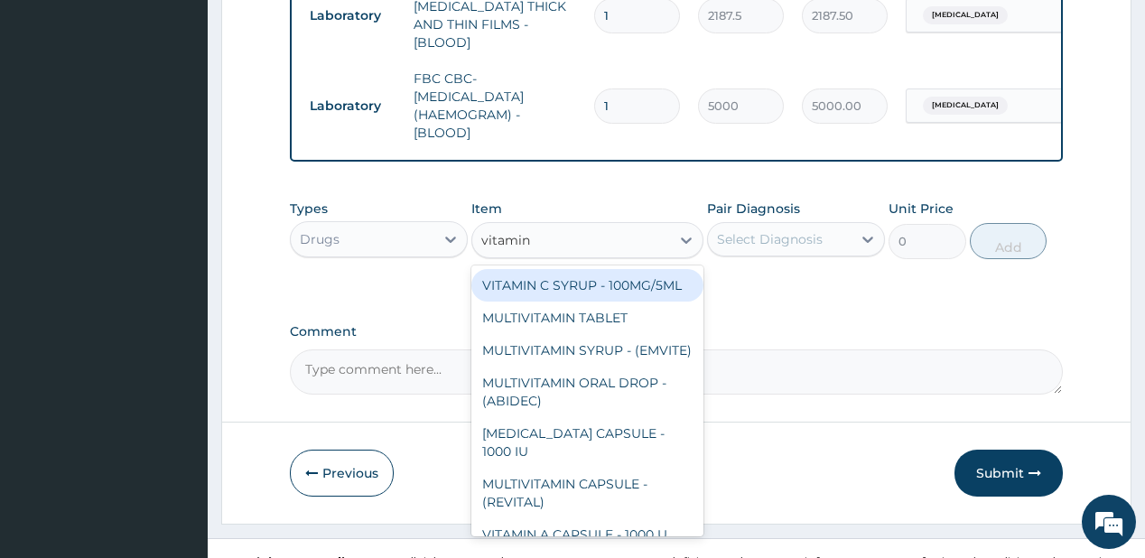
type input "vitamin c"
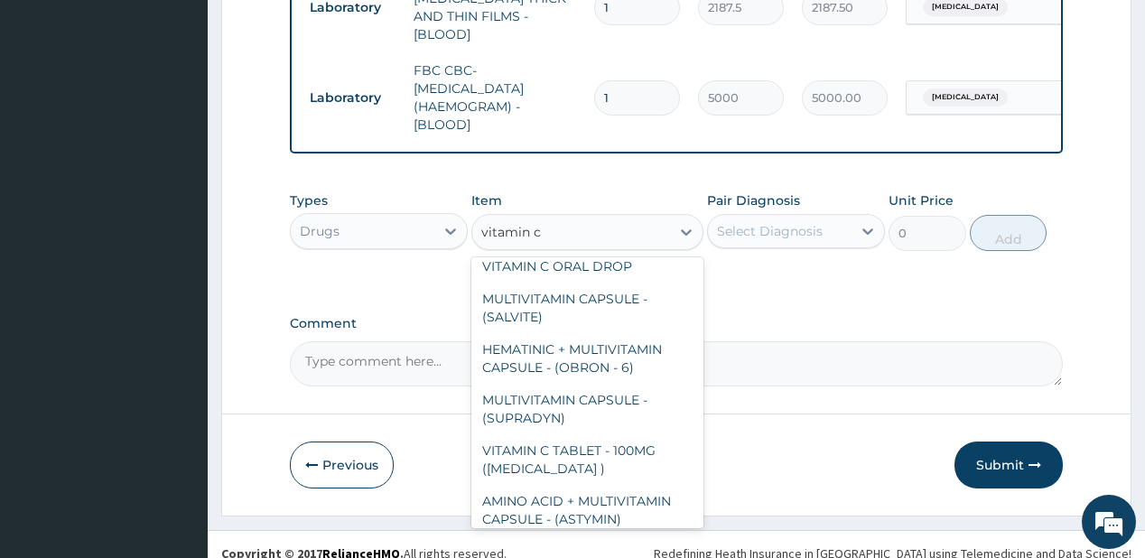
scroll to position [217, 0]
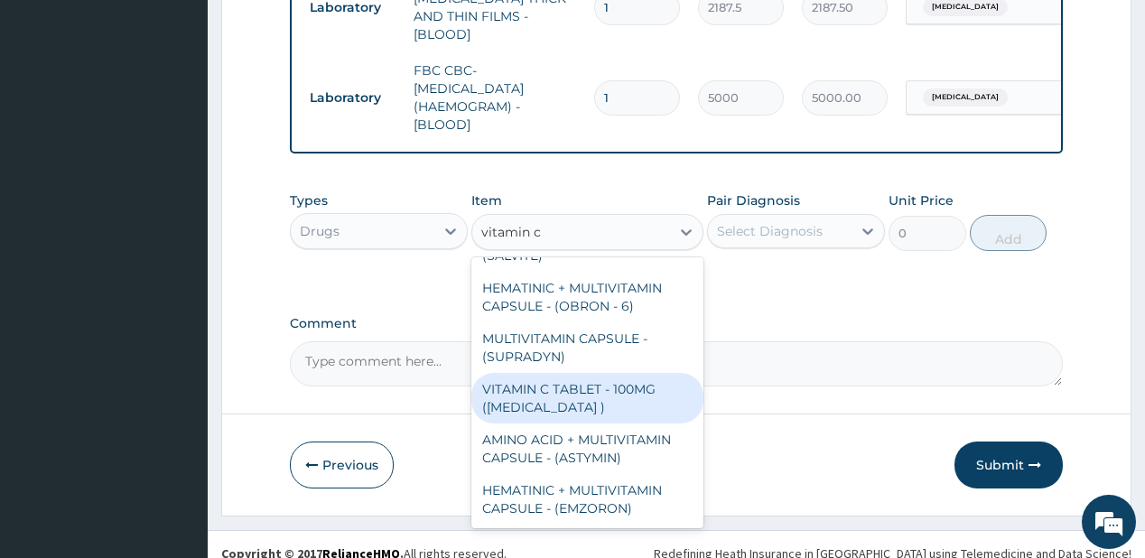
click at [563, 389] on div "VITAMIN C TABLET - 100MG (ASCORBIC ACID )" at bounding box center [587, 398] width 232 height 51
type input "16.799999999999997"
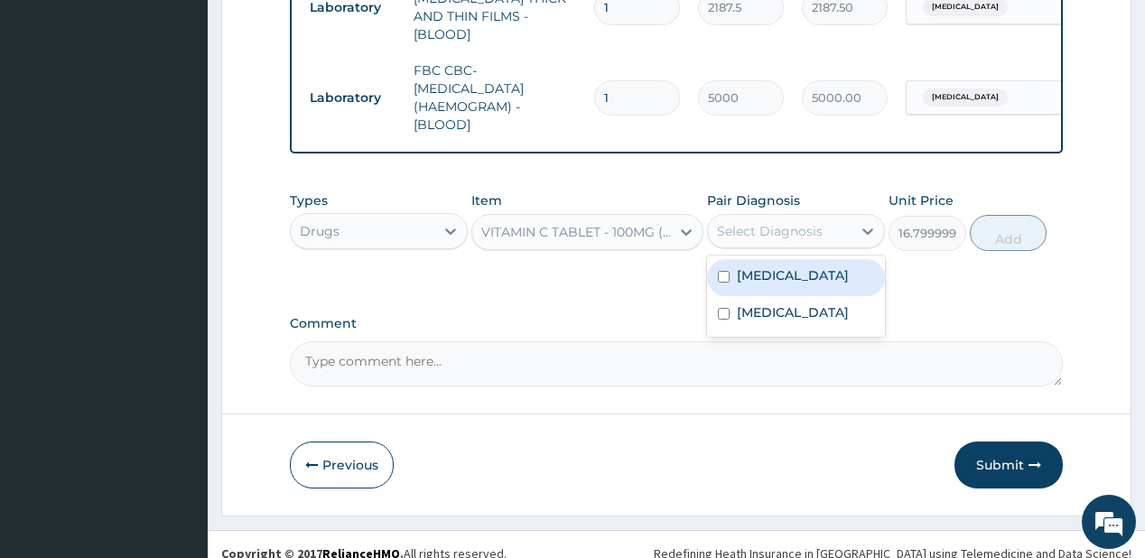
click at [776, 222] on div "Select Diagnosis" at bounding box center [770, 231] width 106 height 18
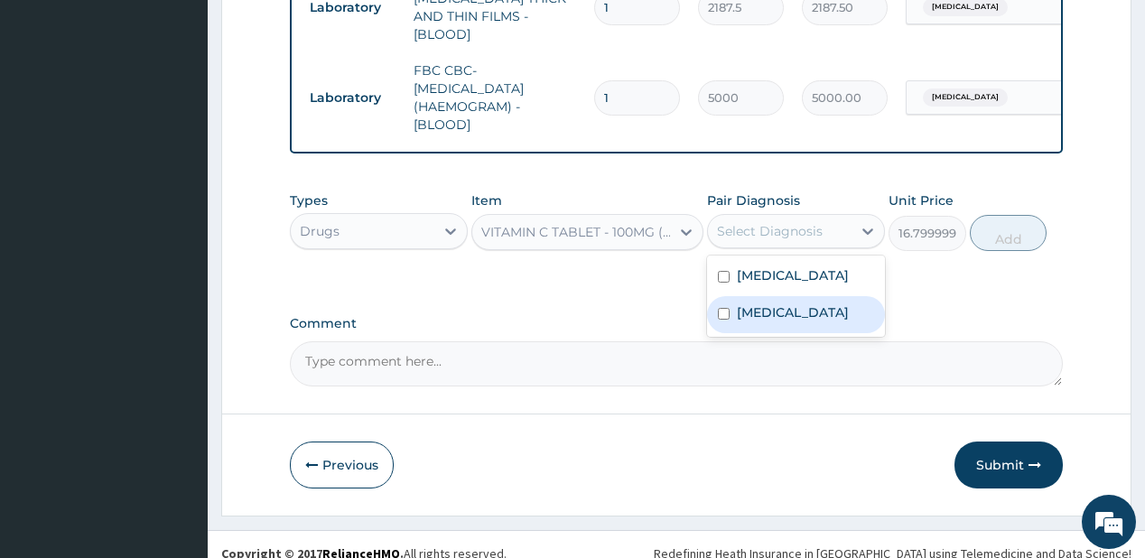
click at [752, 303] on label "Bacterial sepsis" at bounding box center [793, 312] width 112 height 18
checkbox input "true"
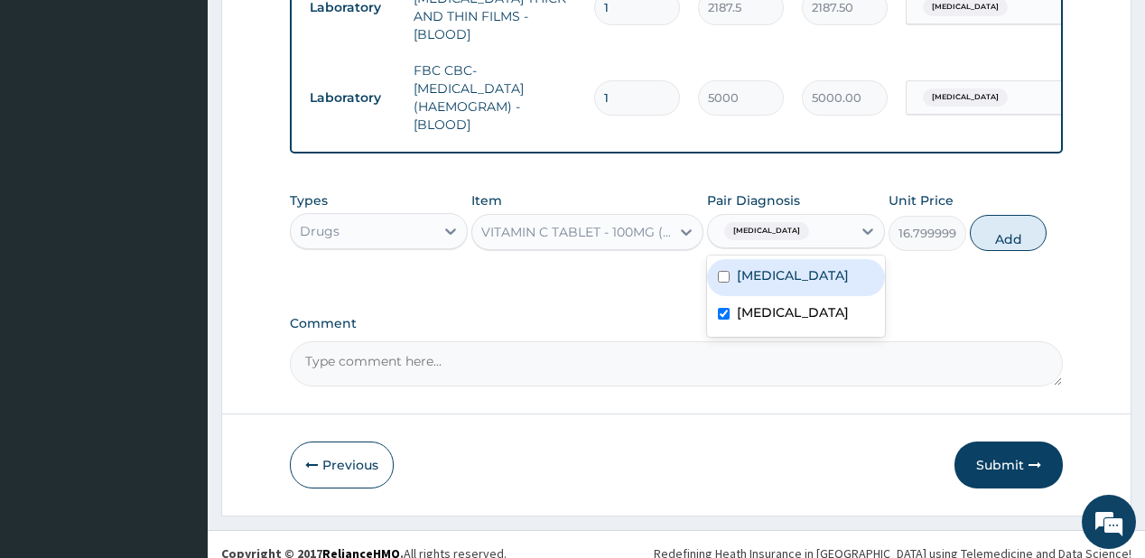
click at [782, 266] on label "[MEDICAL_DATA]" at bounding box center [793, 275] width 112 height 18
checkbox input "true"
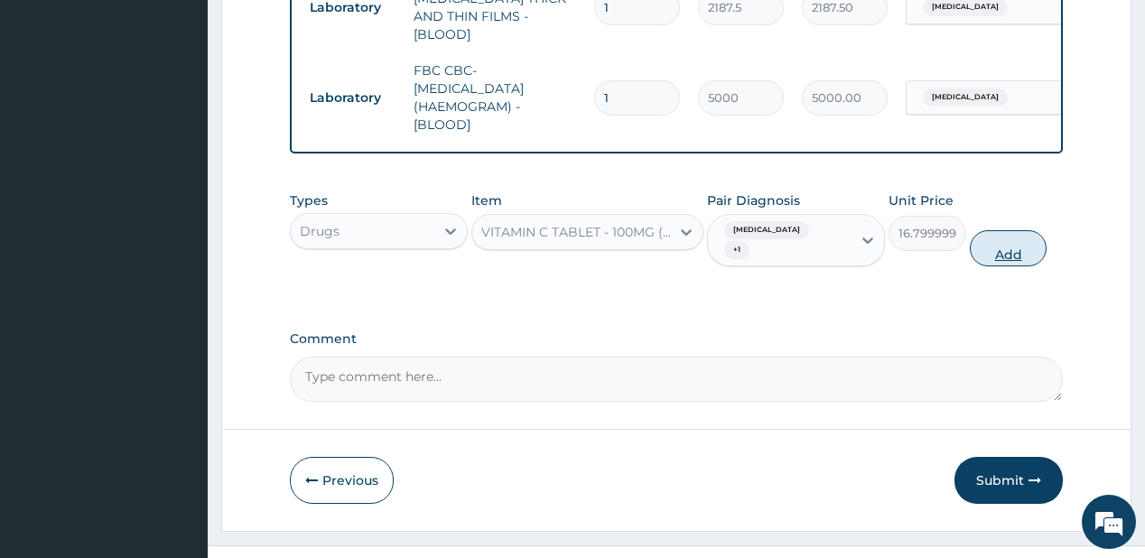
click at [1012, 230] on button "Add" at bounding box center [1009, 248] width 78 height 36
type input "0"
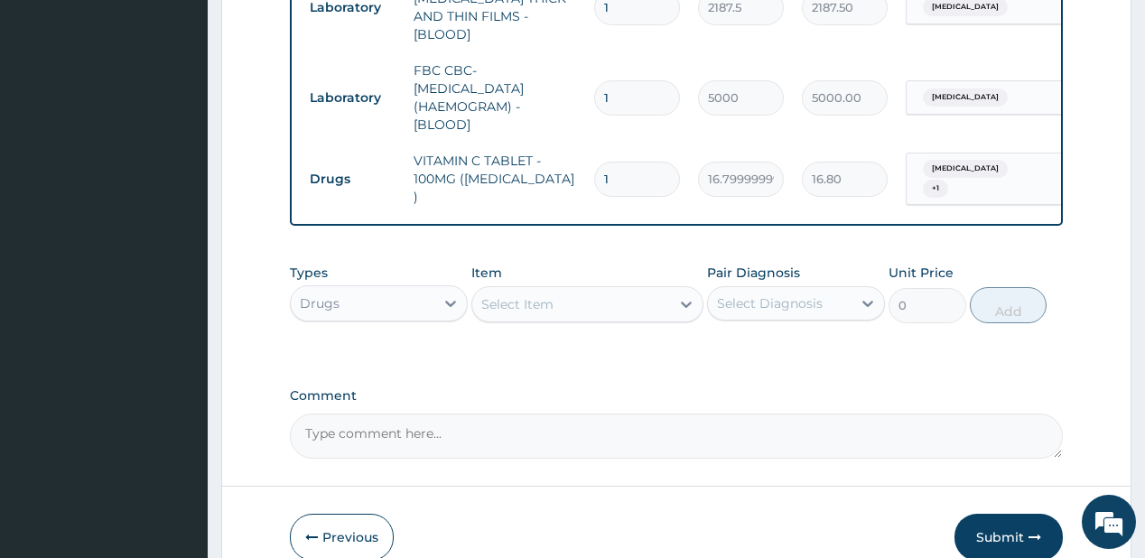
click at [524, 295] on div "Select Item" at bounding box center [517, 304] width 72 height 18
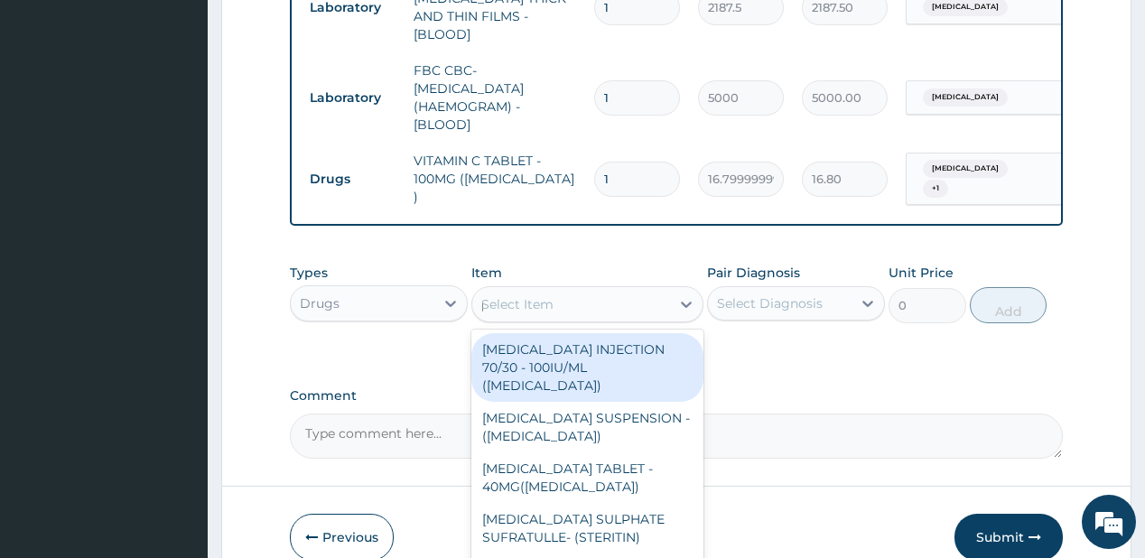
type input "parace"
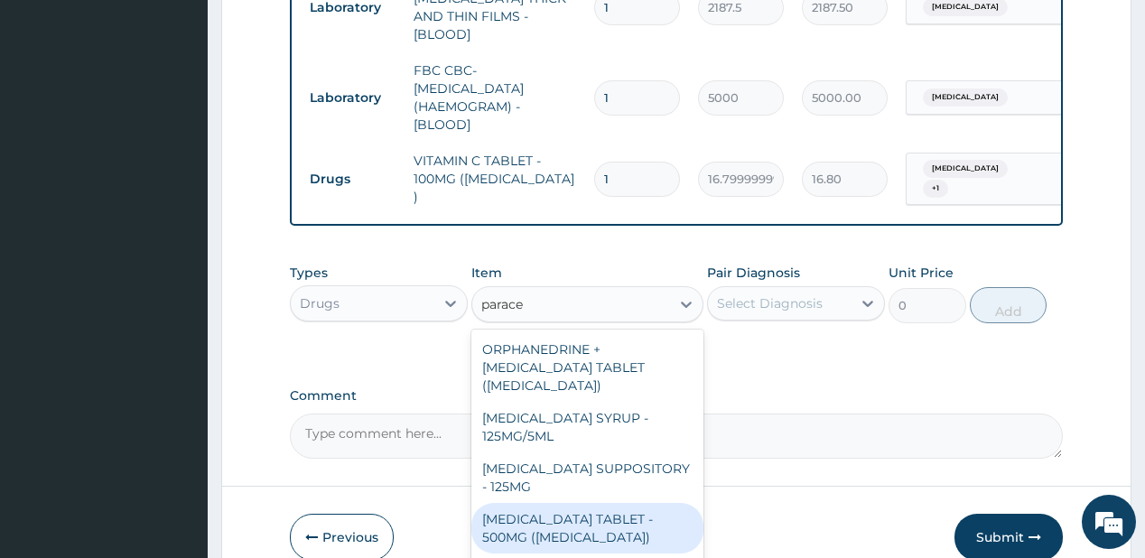
click at [526, 503] on div "PARACETAMOL TABLET - 500MG (PANADOL)" at bounding box center [587, 528] width 232 height 51
type input "42"
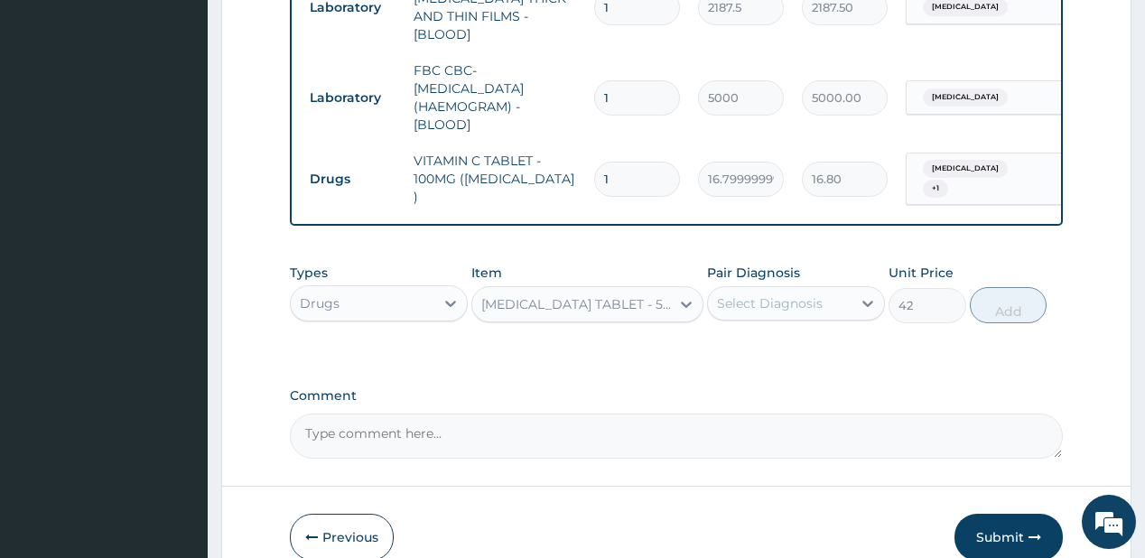
click at [764, 294] on div "Select Diagnosis" at bounding box center [770, 303] width 106 height 18
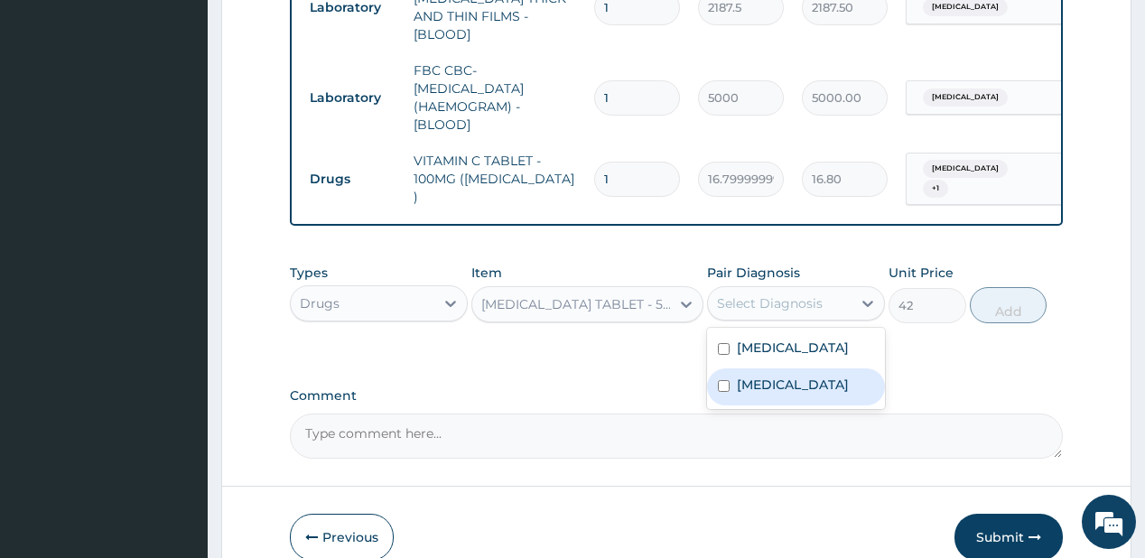
click at [751, 368] on div "Bacterial sepsis" at bounding box center [796, 386] width 178 height 37
checkbox input "true"
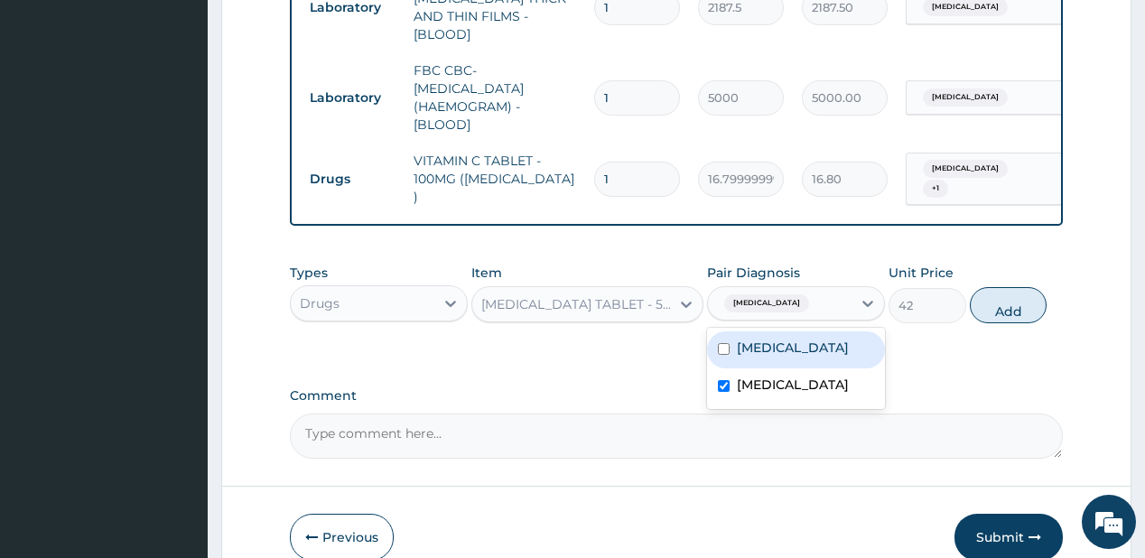
click at [772, 339] on label "Malaria" at bounding box center [793, 348] width 112 height 18
checkbox input "true"
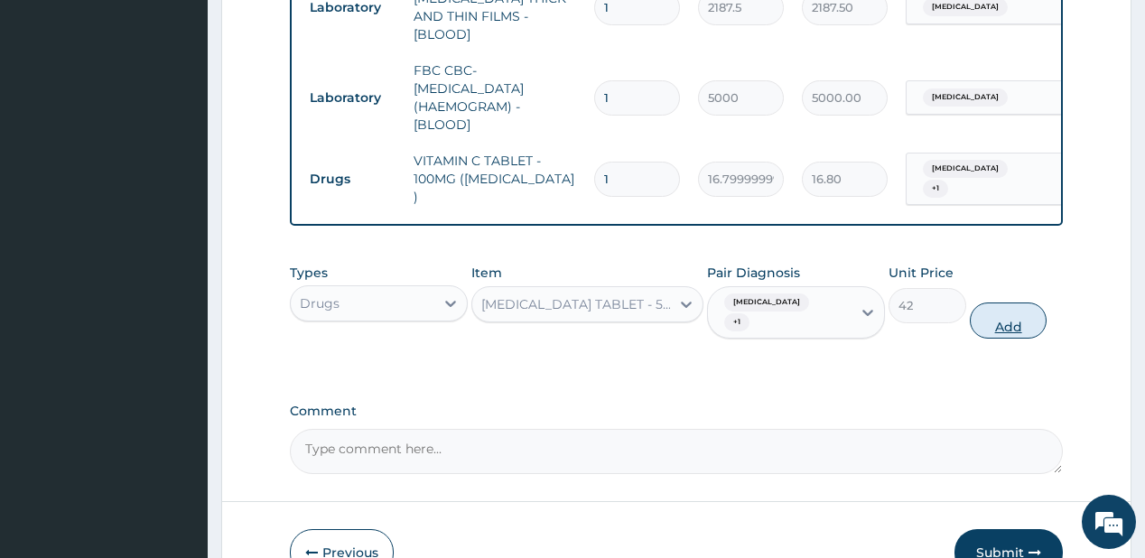
click at [1005, 302] on button "Add" at bounding box center [1009, 320] width 78 height 36
type input "0"
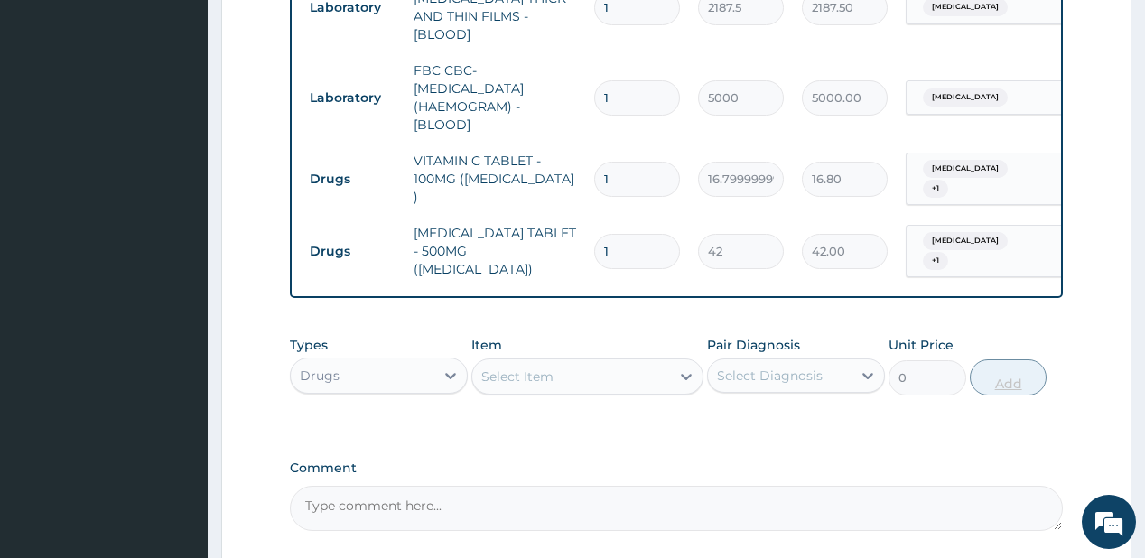
type input "0.00"
type input "5"
type input "210.00"
type input "5"
click at [608, 362] on div "Select Item" at bounding box center [571, 376] width 198 height 29
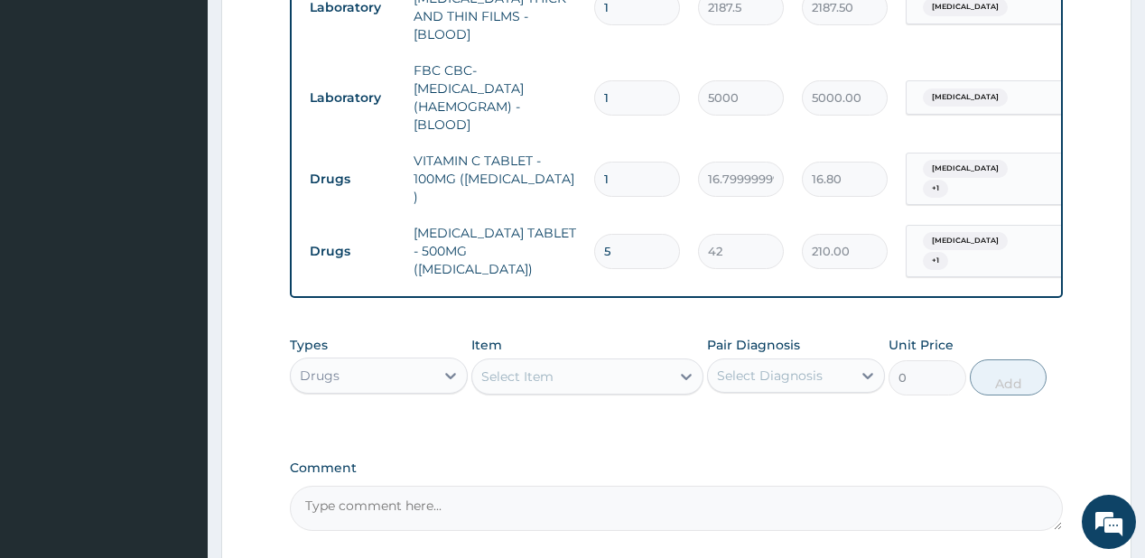
type input "coart"
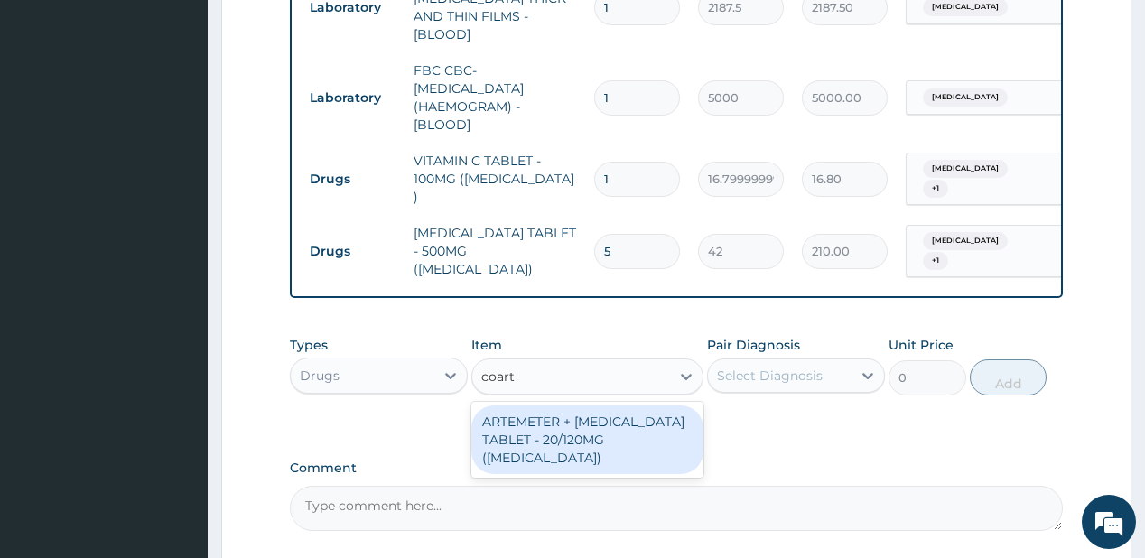
click at [552, 405] on div "ARTEMETER + [MEDICAL_DATA] TABLET - 20/120MG ([MEDICAL_DATA])" at bounding box center [587, 439] width 232 height 69
type input "210"
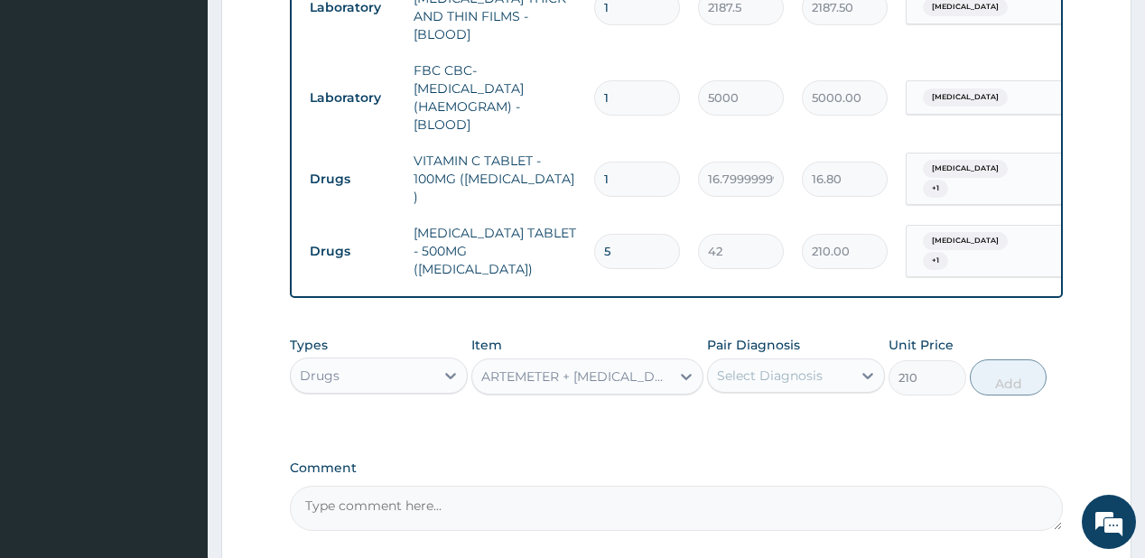
click at [817, 367] on div "Select Diagnosis" at bounding box center [770, 376] width 106 height 18
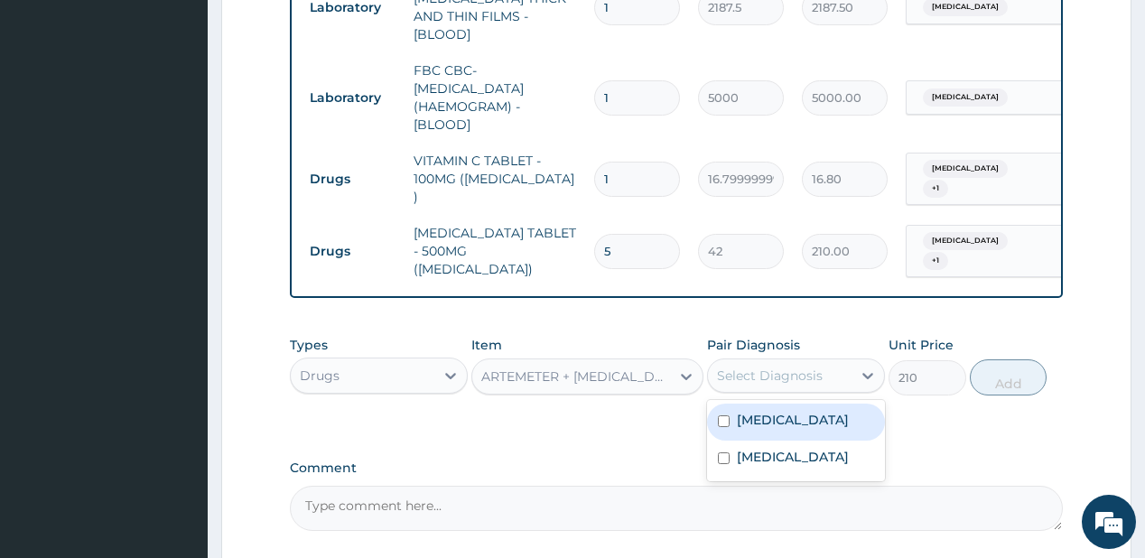
click at [776, 411] on label "[MEDICAL_DATA]" at bounding box center [793, 420] width 112 height 18
checkbox input "true"
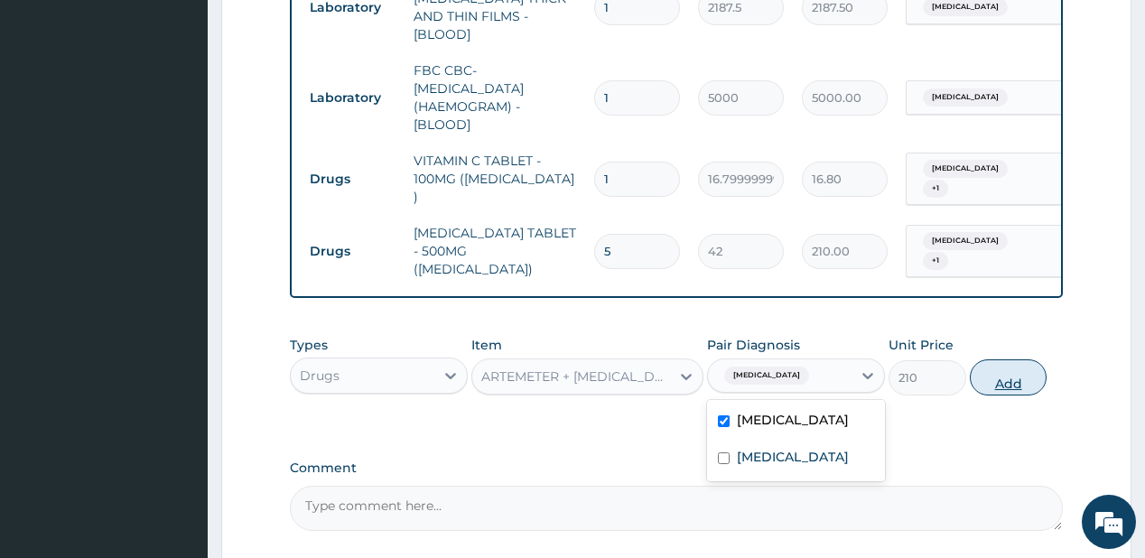
click at [990, 359] on button "Add" at bounding box center [1009, 377] width 78 height 36
type input "0"
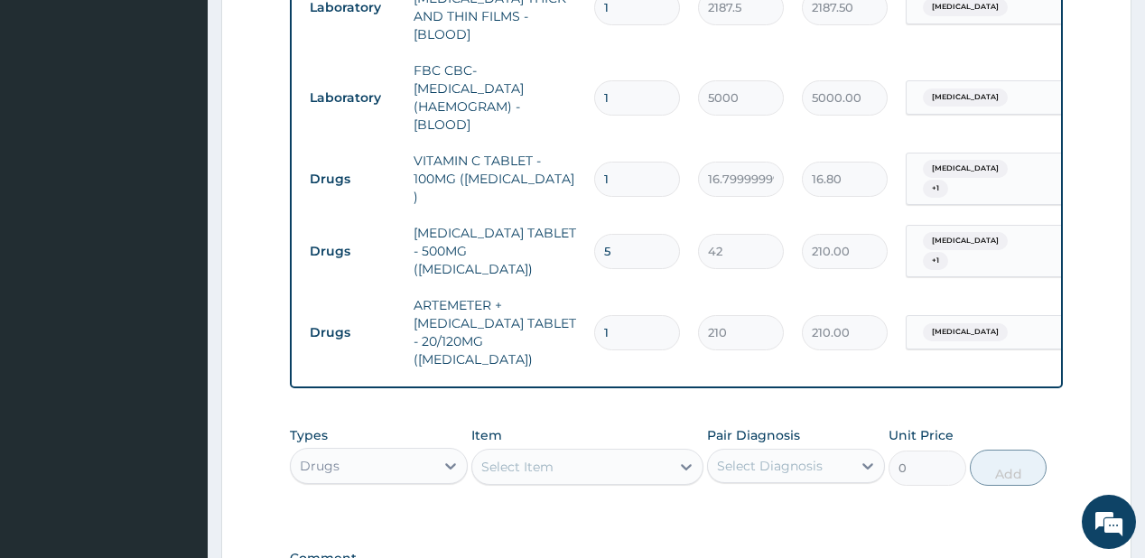
type input "0.00"
type input "2"
type input "420.00"
type input "24"
type input "5040.00"
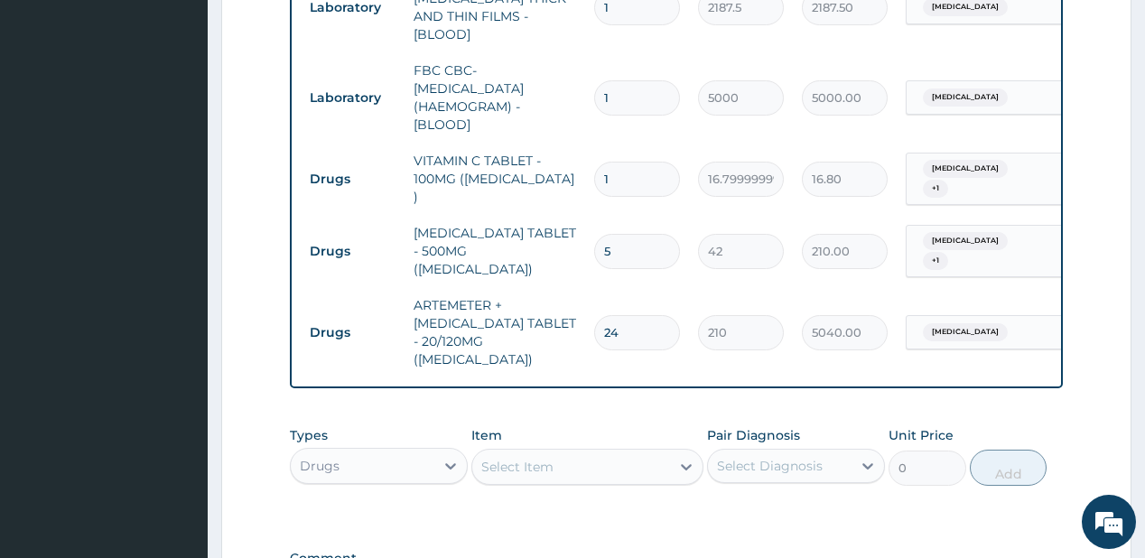
type input "24"
click at [529, 458] on div "Select Item" at bounding box center [517, 467] width 72 height 18
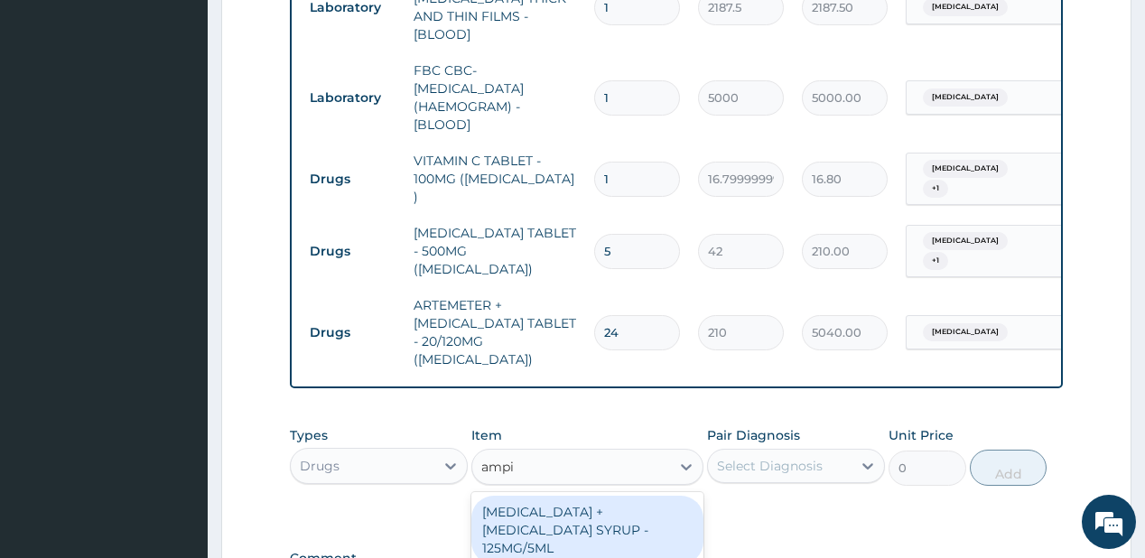
type input "ampic"
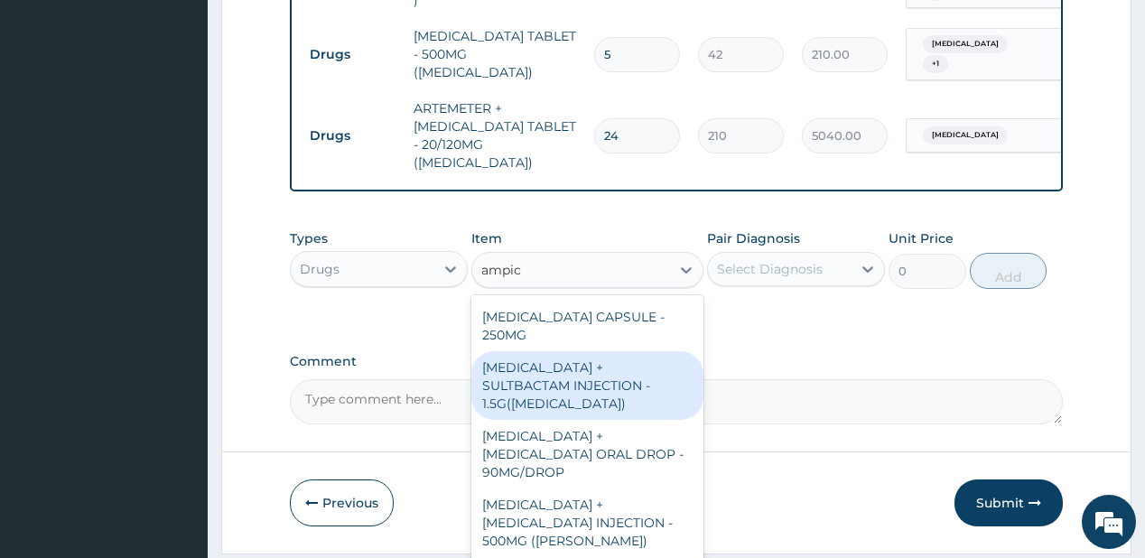
scroll to position [144, 0]
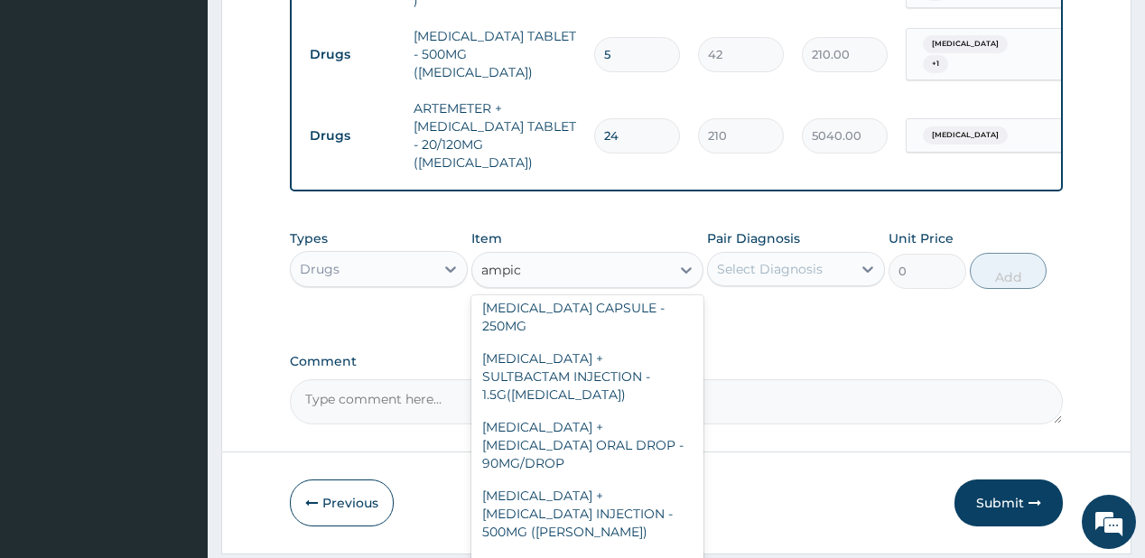
type input "56"
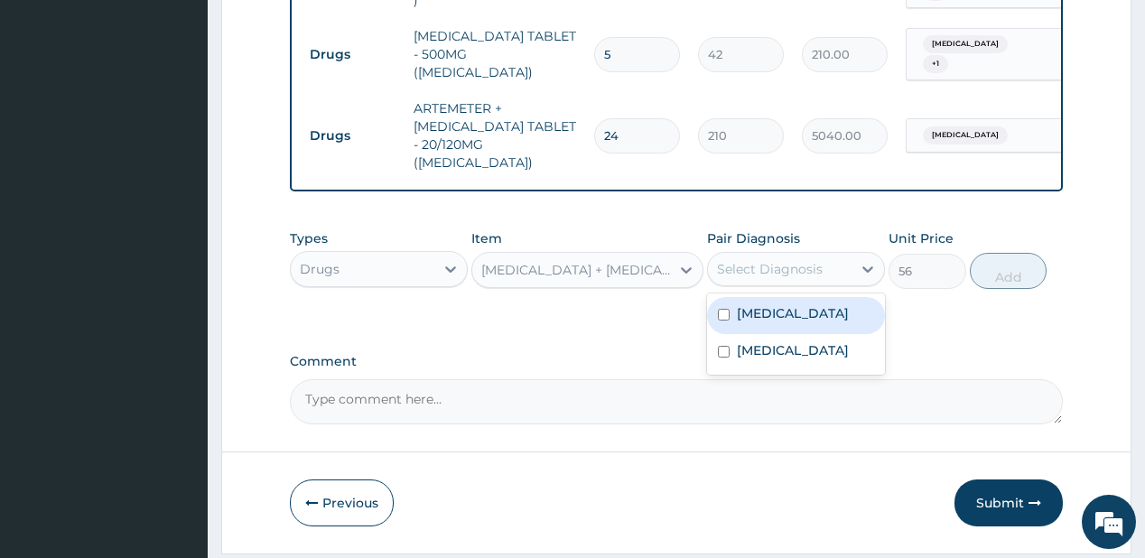
click at [744, 260] on div "Select Diagnosis" at bounding box center [770, 269] width 106 height 18
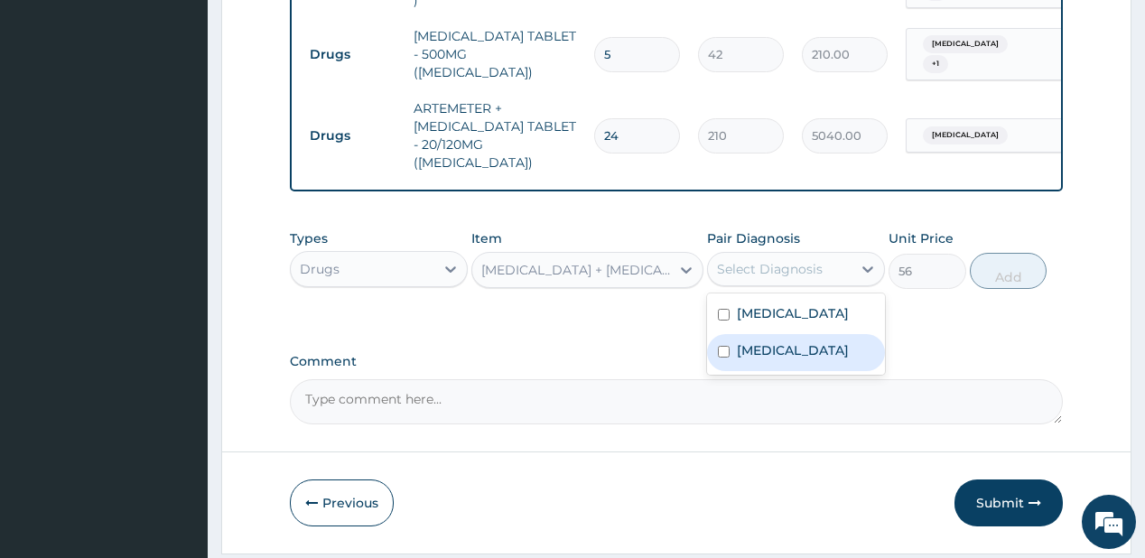
click at [764, 341] on label "Bacterial sepsis" at bounding box center [793, 350] width 112 height 18
checkbox input "true"
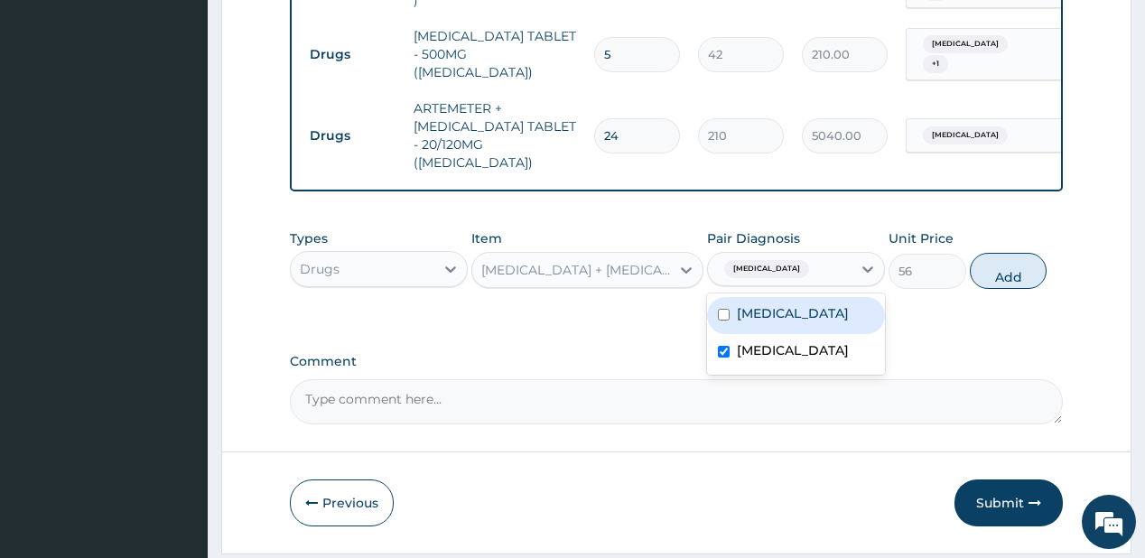
click at [780, 297] on div "[MEDICAL_DATA]" at bounding box center [796, 315] width 178 height 37
checkbox input "true"
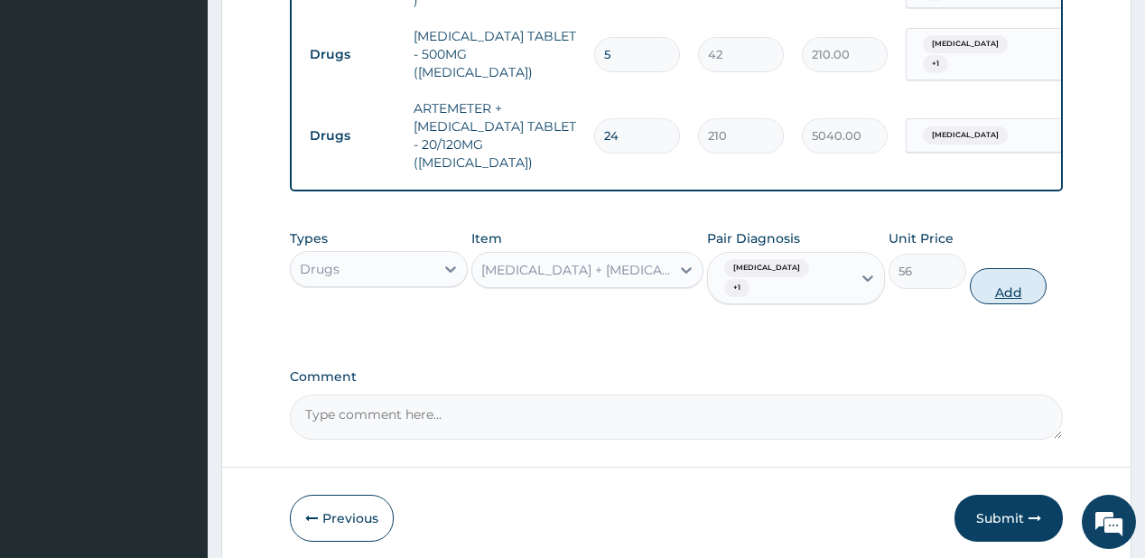
click at [1007, 268] on button "Add" at bounding box center [1009, 286] width 78 height 36
type input "0"
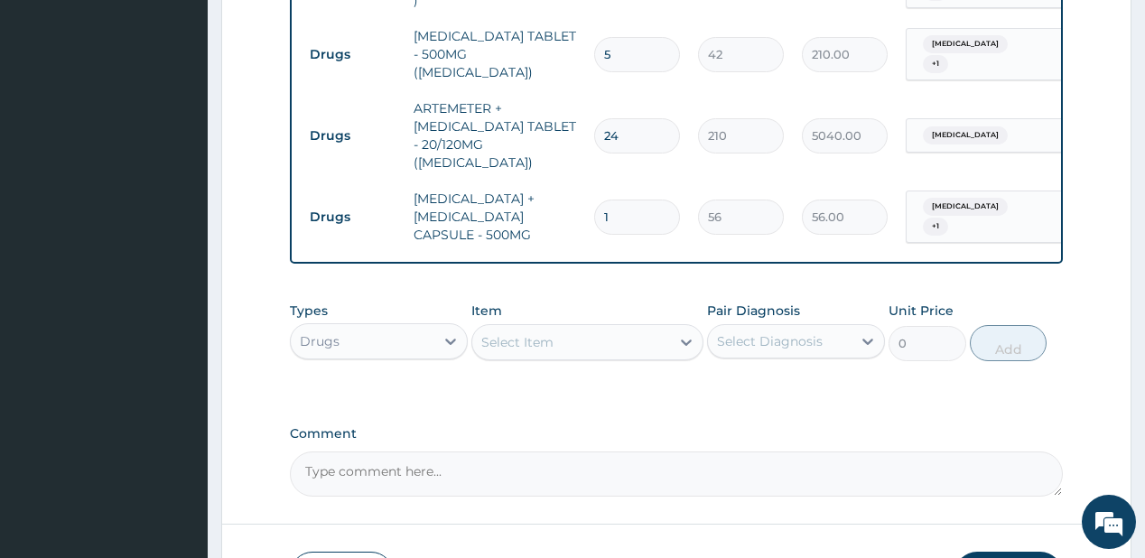
type input "10"
type input "560.00"
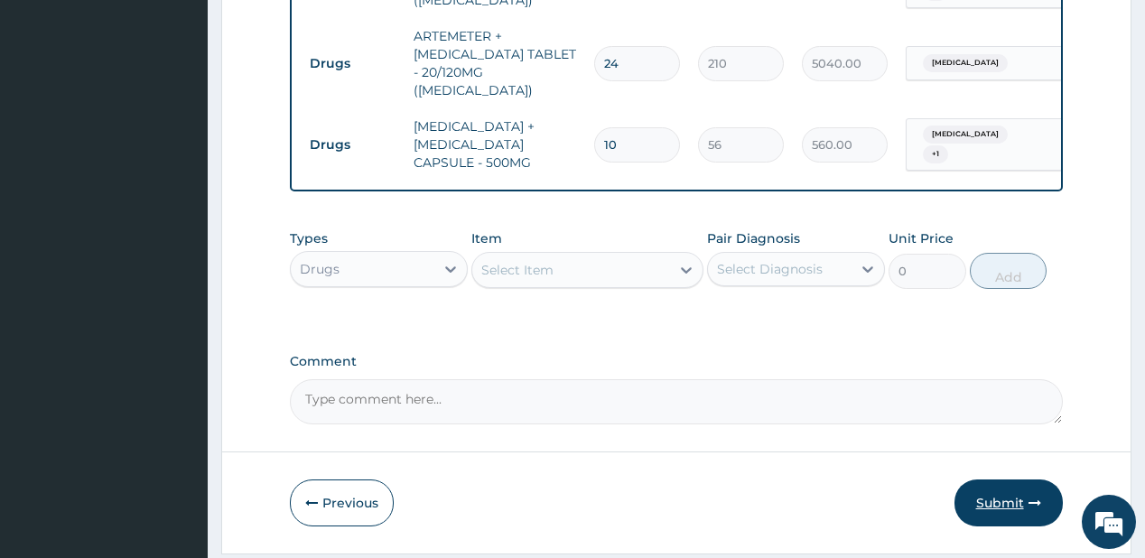
type input "10"
click at [992, 479] on button "Submit" at bounding box center [1008, 502] width 108 height 47
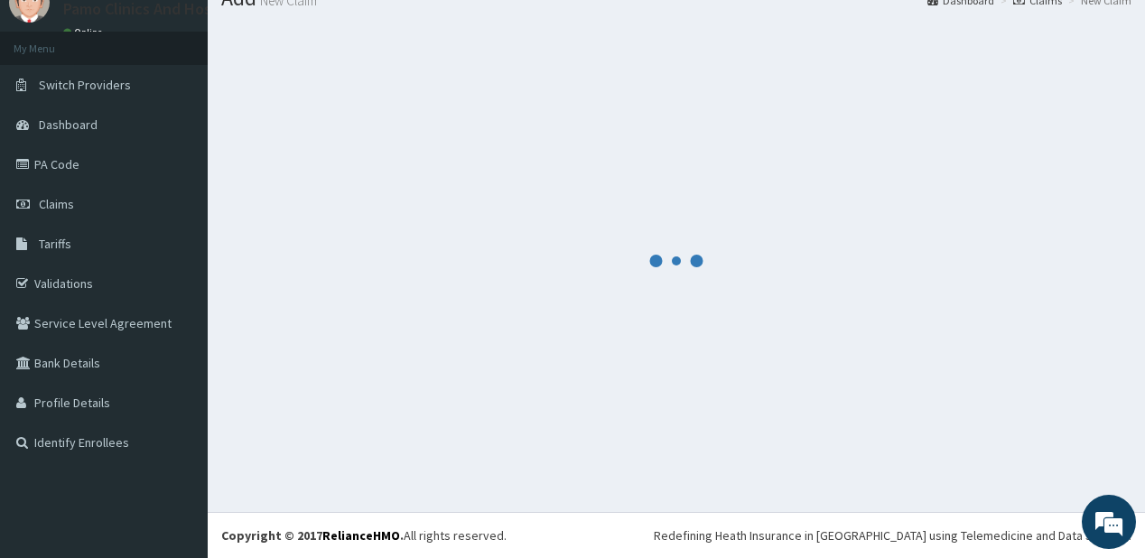
scroll to position [71, 0]
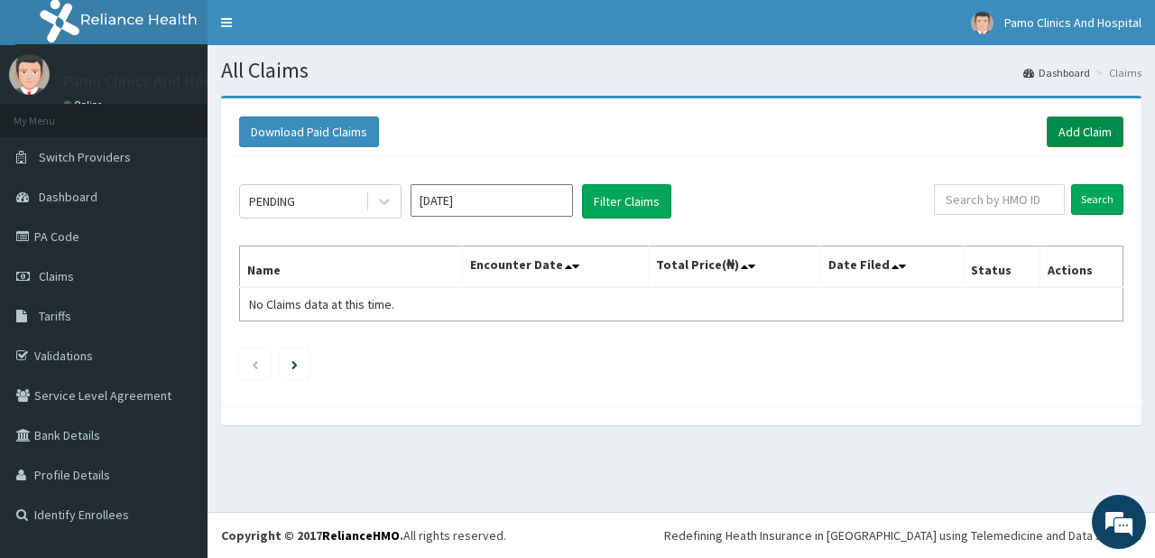
click at [1080, 130] on link "Add Claim" at bounding box center [1085, 131] width 77 height 31
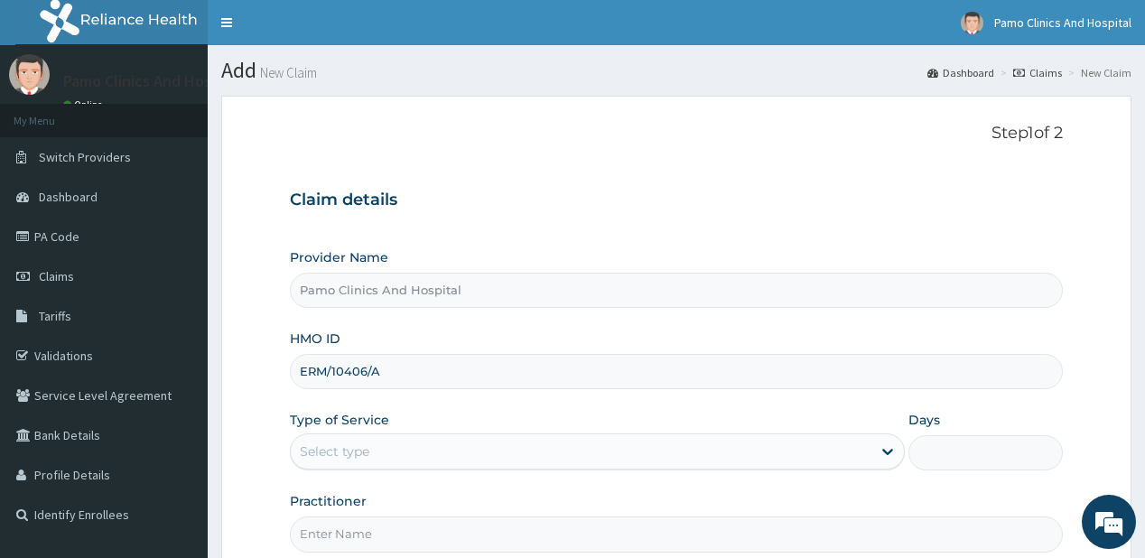
scroll to position [181, 0]
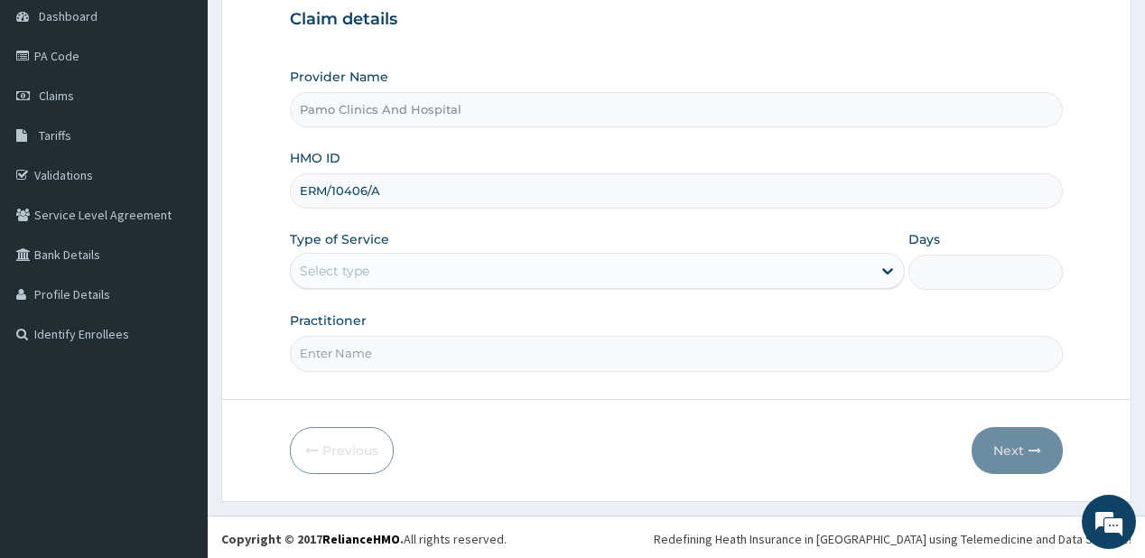
type input "ERM/10406/A"
click at [394, 256] on div "Select type" at bounding box center [581, 270] width 580 height 29
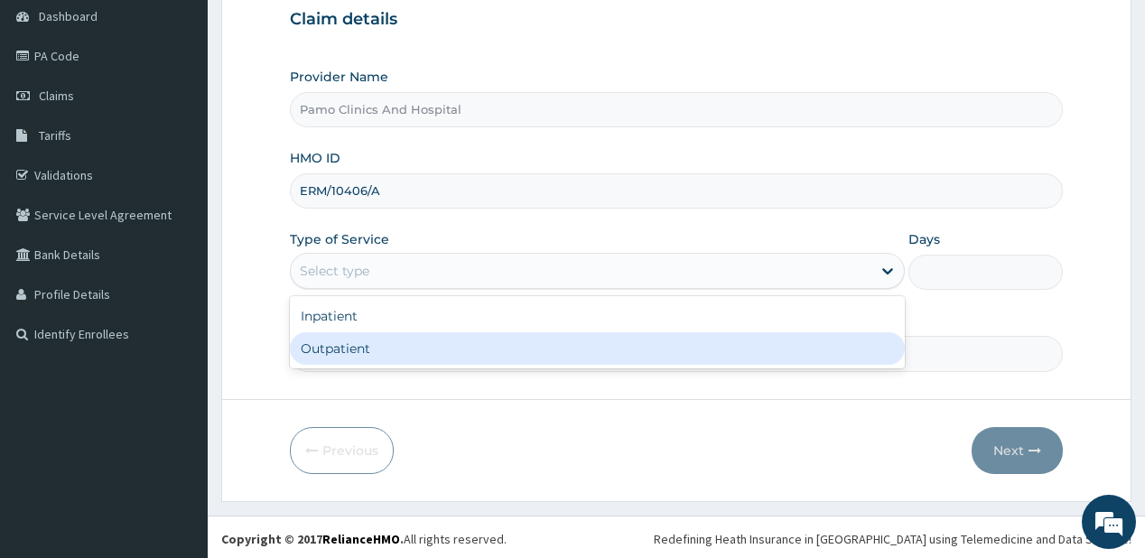
click at [325, 343] on div "Outpatient" at bounding box center [597, 348] width 615 height 32
type input "1"
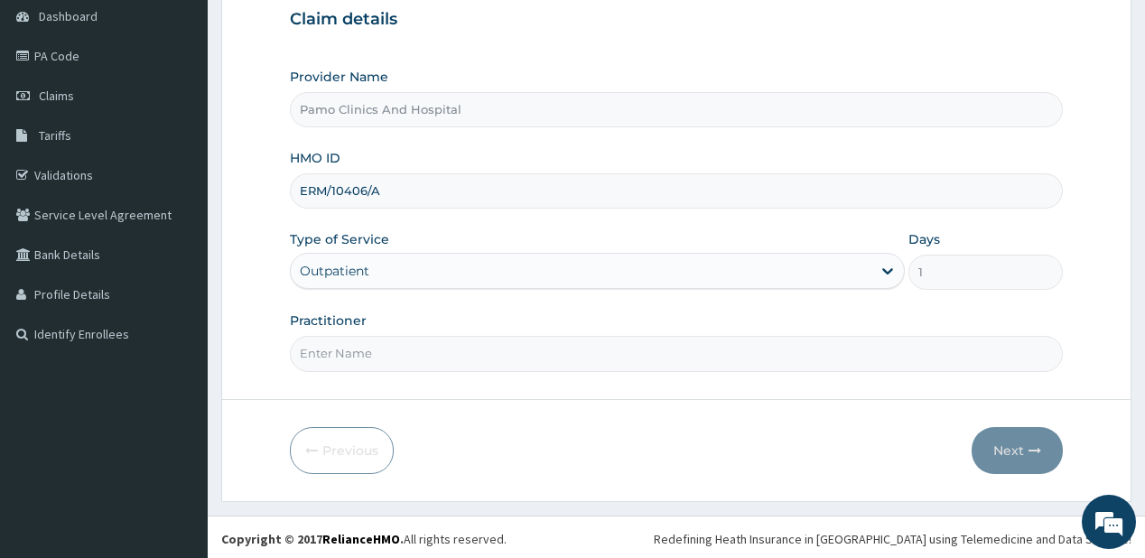
click at [357, 357] on input "Practitioner" at bounding box center [676, 353] width 772 height 35
type input "[PERSON_NAME]"
click at [1011, 455] on button "Next" at bounding box center [1016, 450] width 91 height 47
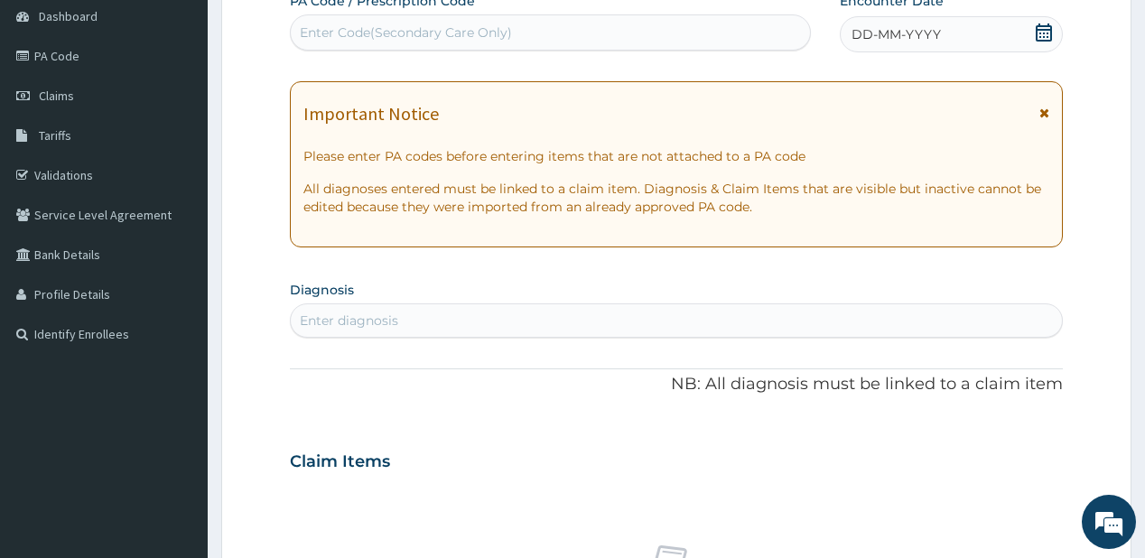
click at [408, 40] on div "Enter Code(Secondary Care Only)" at bounding box center [406, 32] width 212 height 18
paste input "PA/E0C62A"
type input "PA/E0C62A"
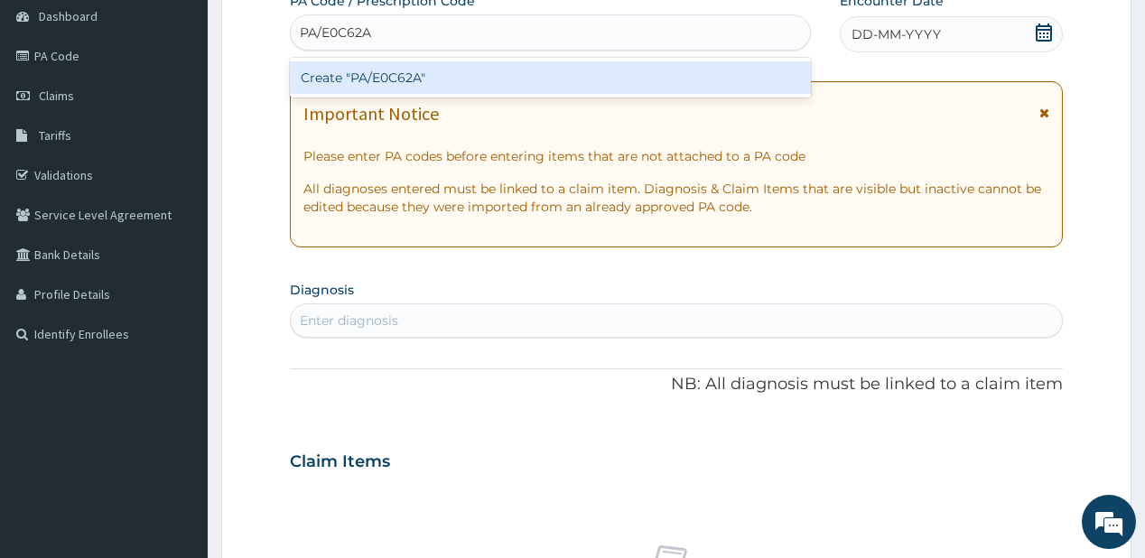
click at [441, 79] on div "Create "PA/E0C62A"" at bounding box center [550, 77] width 520 height 32
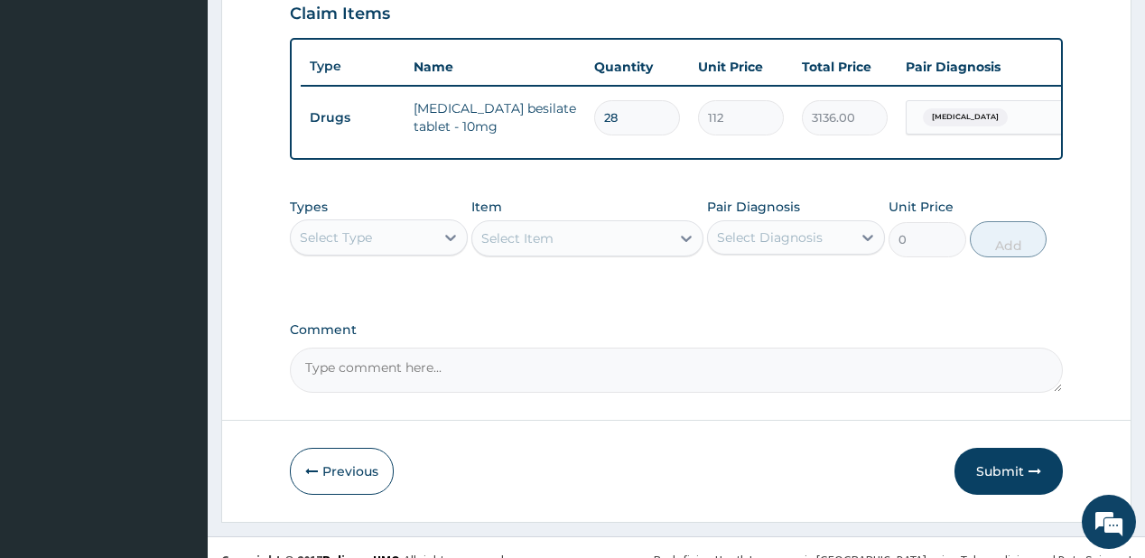
scroll to position [642, 0]
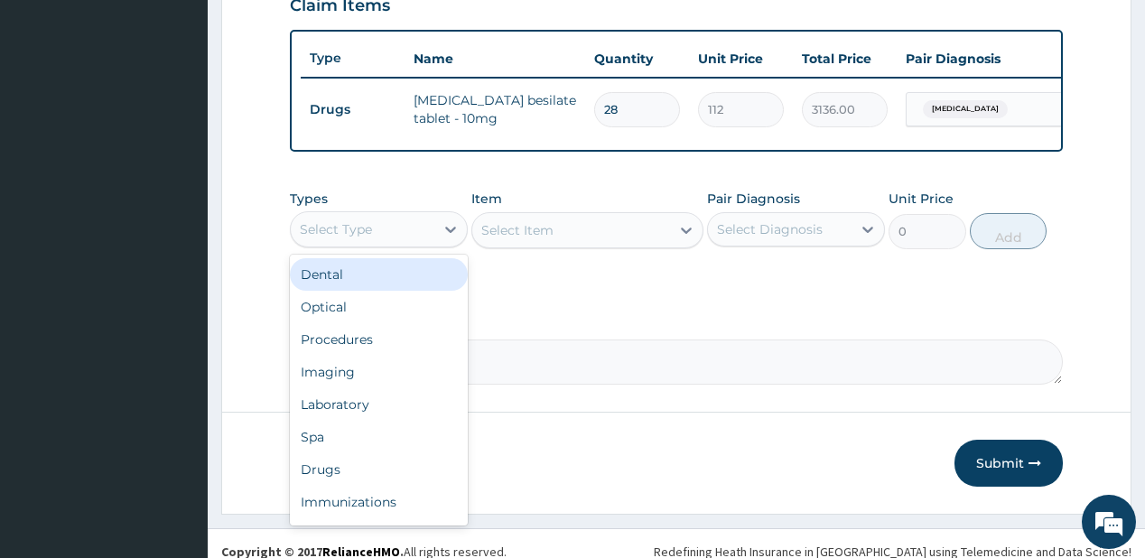
click at [415, 241] on div "Select Type" at bounding box center [363, 229] width 144 height 29
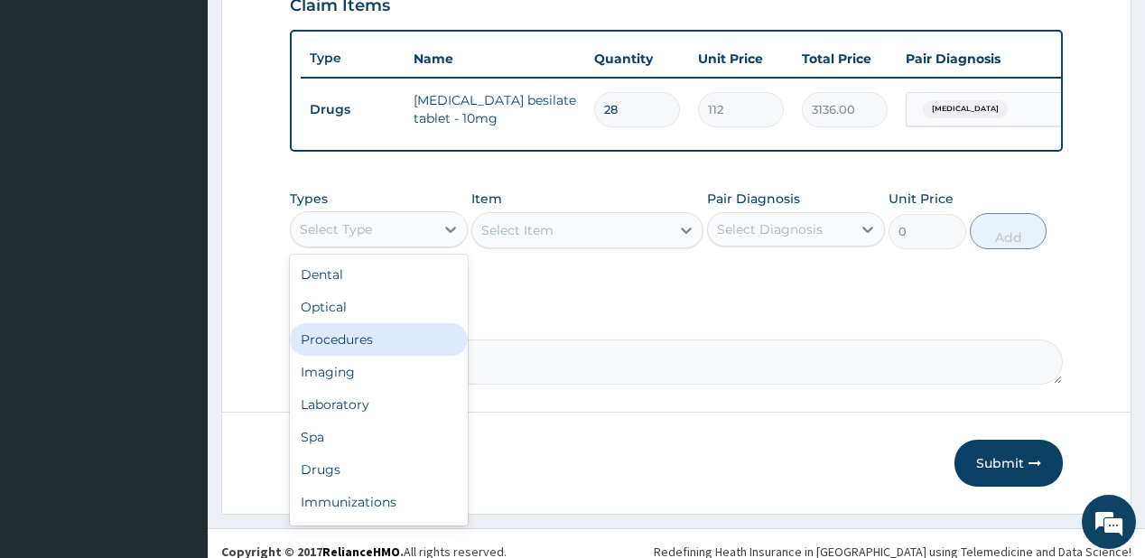
click at [354, 340] on div "Procedures" at bounding box center [379, 339] width 178 height 32
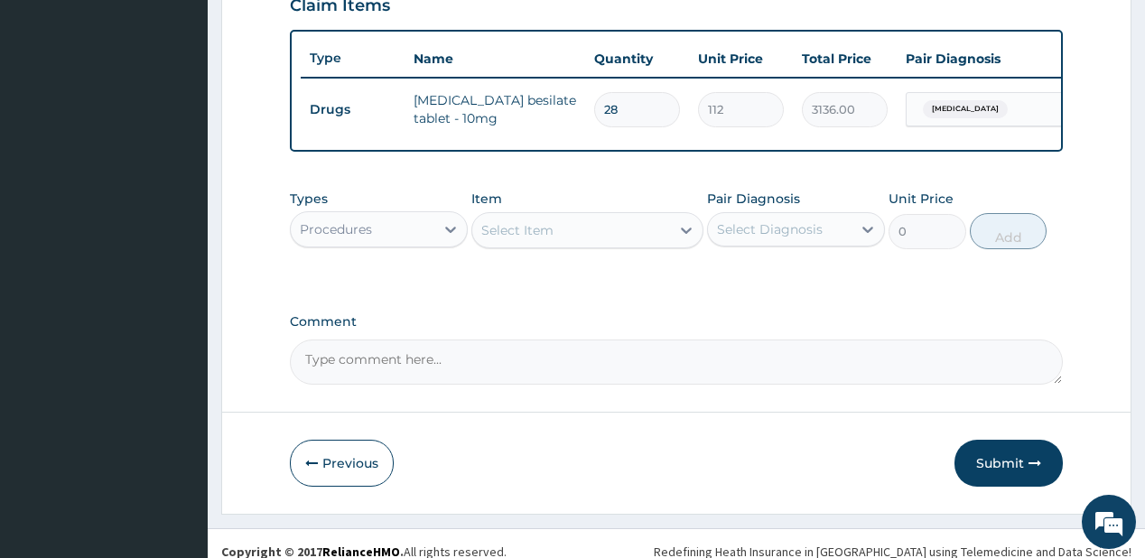
click at [521, 237] on div "Select Item" at bounding box center [517, 230] width 72 height 18
type input "pract"
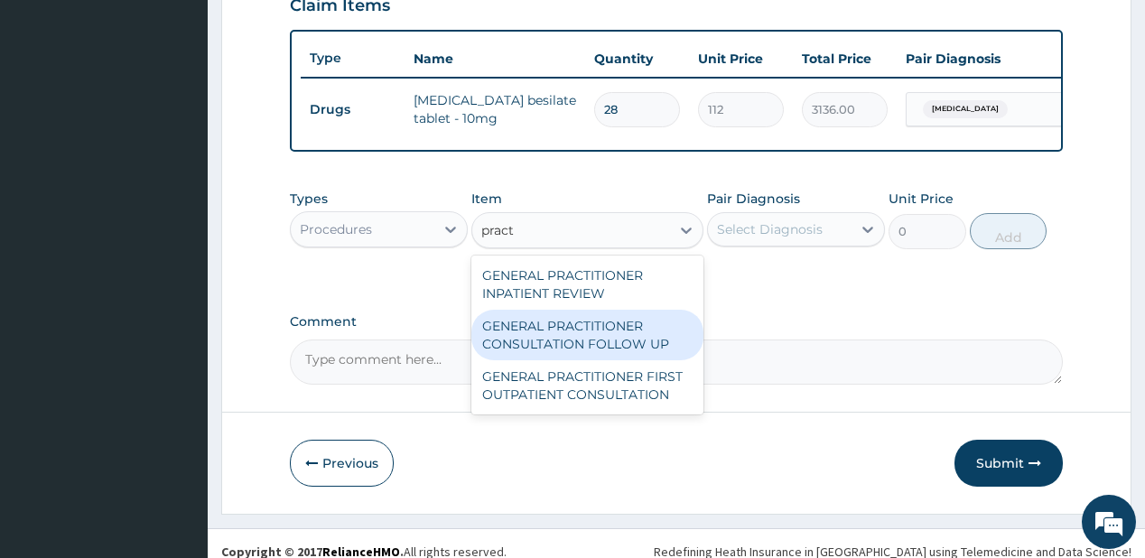
click at [524, 336] on div "GENERAL PRACTITIONER CONSULTATION FOLLOW UP" at bounding box center [587, 335] width 232 height 51
type input "1875"
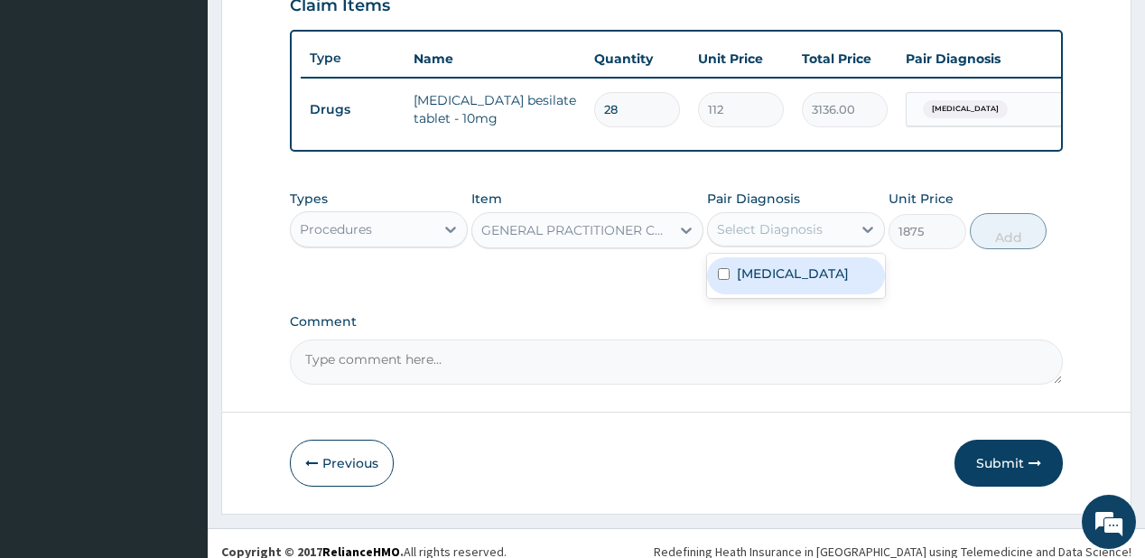
click at [787, 229] on div "Select Diagnosis" at bounding box center [770, 229] width 106 height 18
click at [808, 283] on label "[MEDICAL_DATA]" at bounding box center [793, 273] width 112 height 18
checkbox input "true"
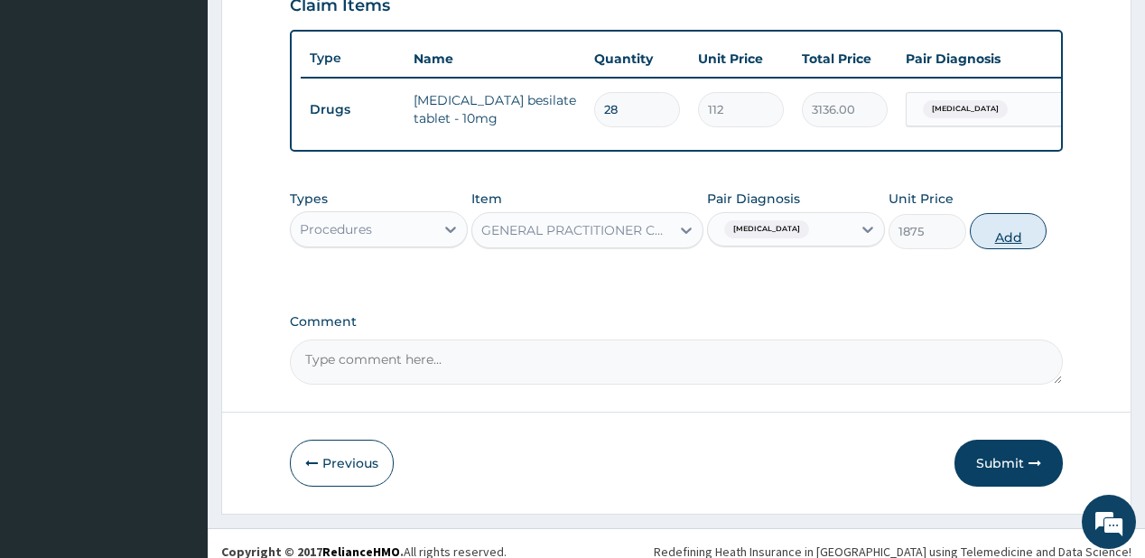
click at [1011, 237] on button "Add" at bounding box center [1009, 231] width 78 height 36
type input "0"
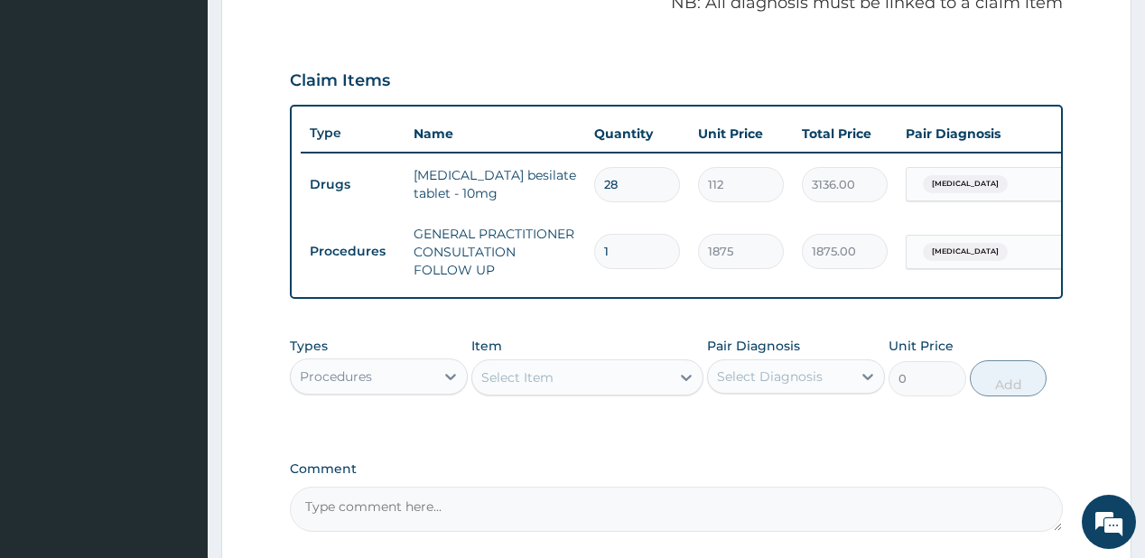
scroll to position [497, 0]
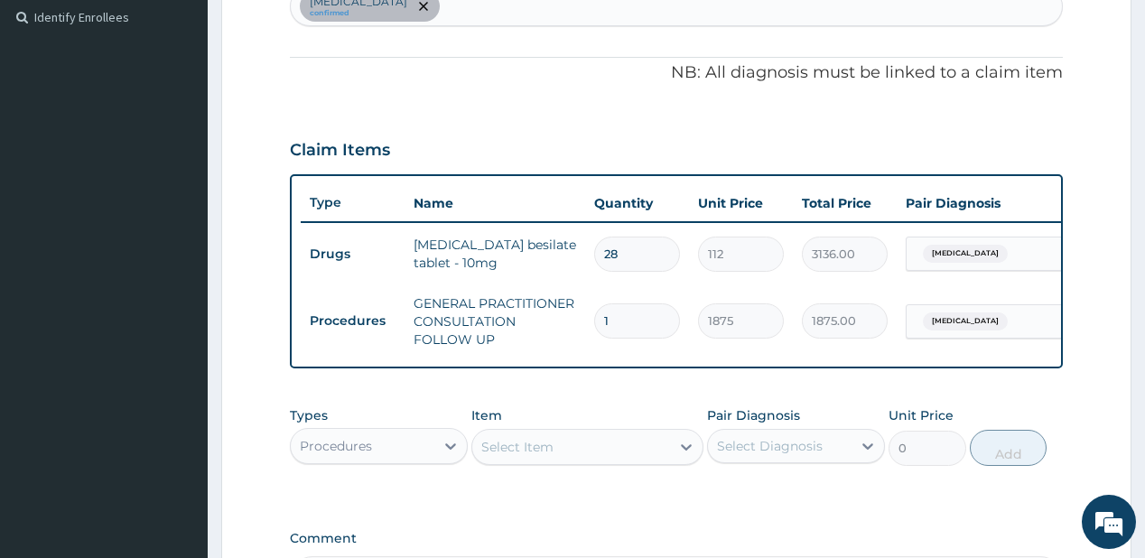
click at [496, 9] on div "[MEDICAL_DATA] confirmed" at bounding box center [676, 6] width 770 height 38
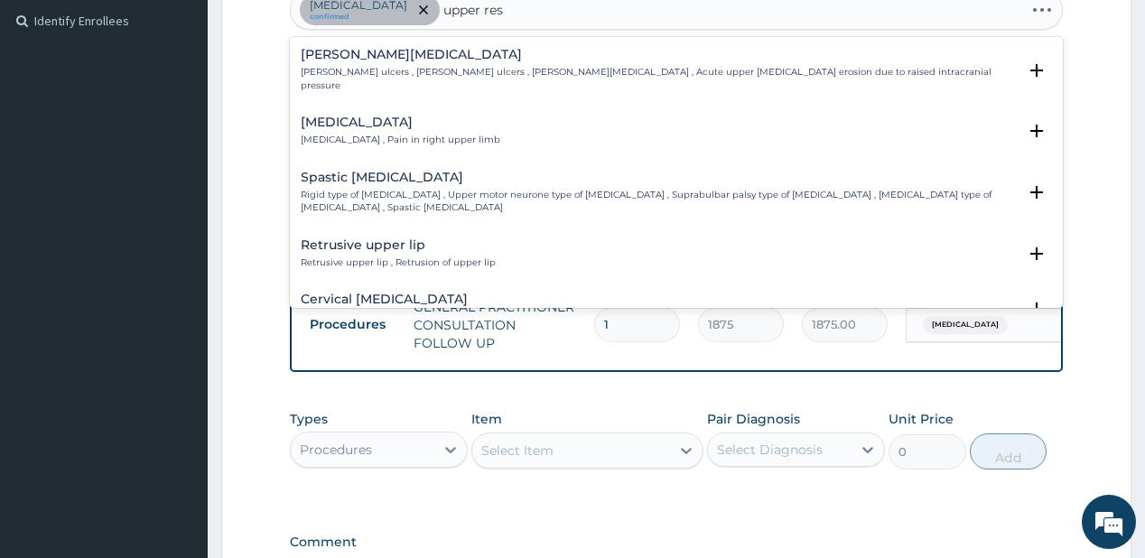
type input "upper resp"
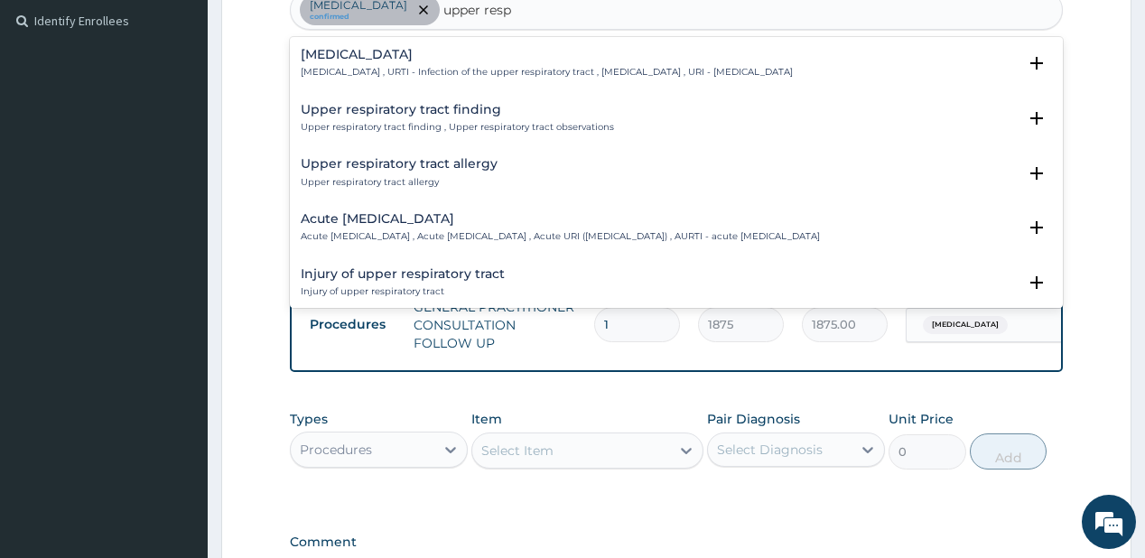
click at [372, 54] on h4 "[MEDICAL_DATA]" at bounding box center [547, 55] width 492 height 14
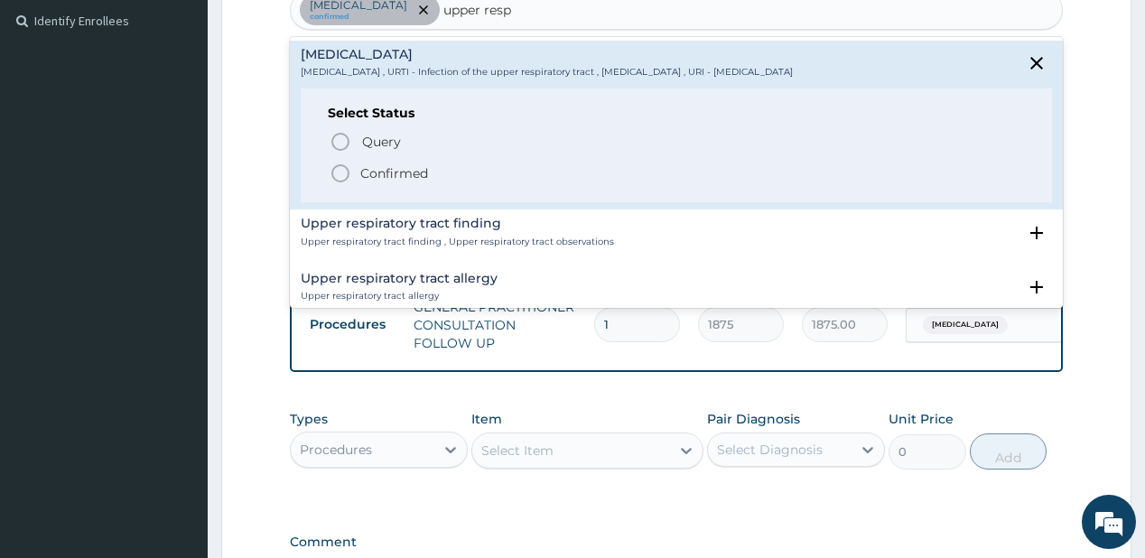
click at [365, 165] on p "Confirmed" at bounding box center [394, 173] width 68 height 18
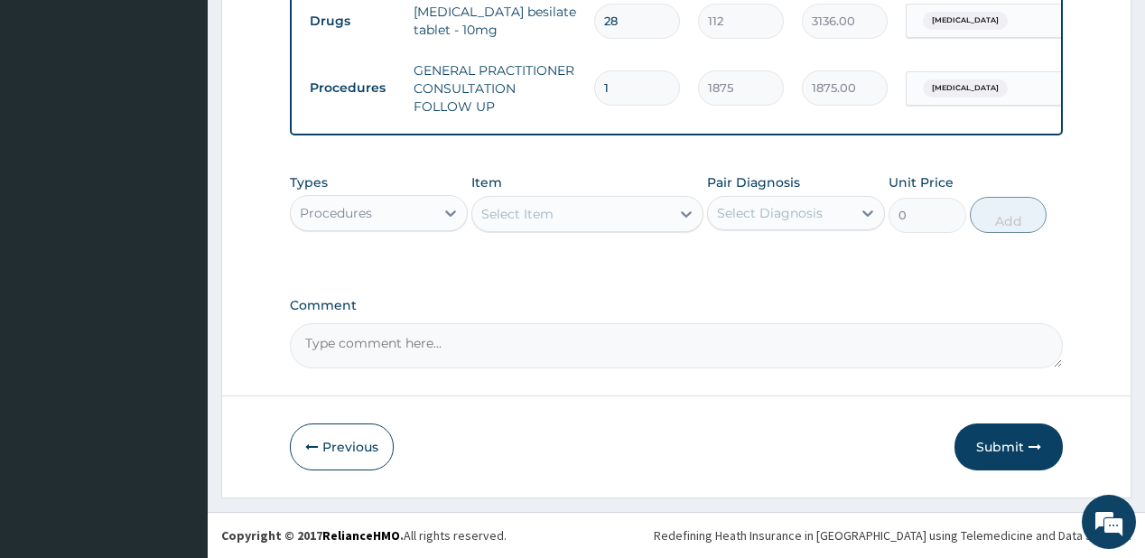
scroll to position [738, 0]
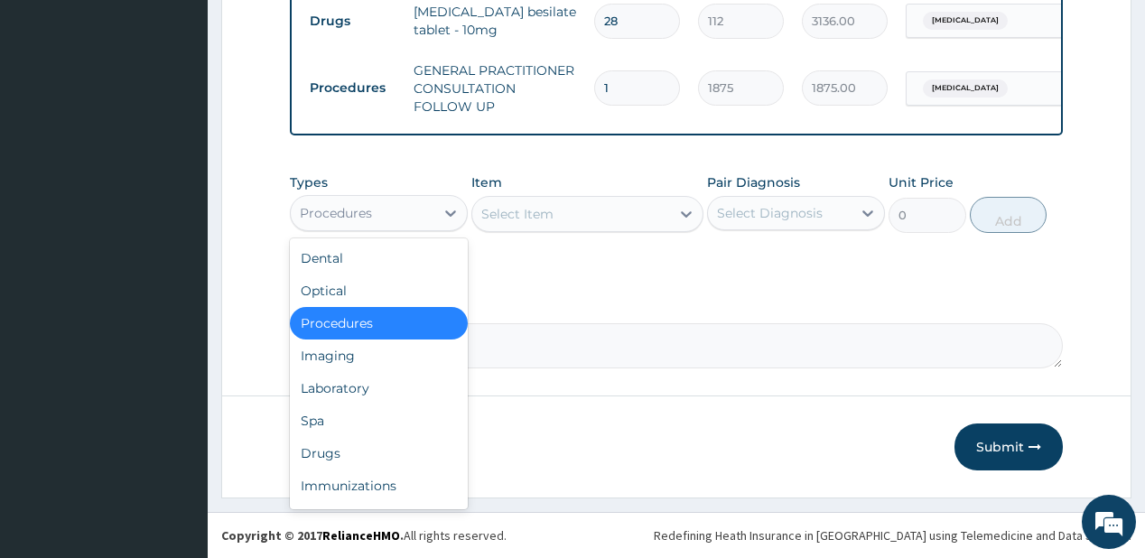
click at [358, 213] on div "Procedures" at bounding box center [336, 213] width 72 height 18
click at [317, 450] on div "Drugs" at bounding box center [379, 453] width 178 height 32
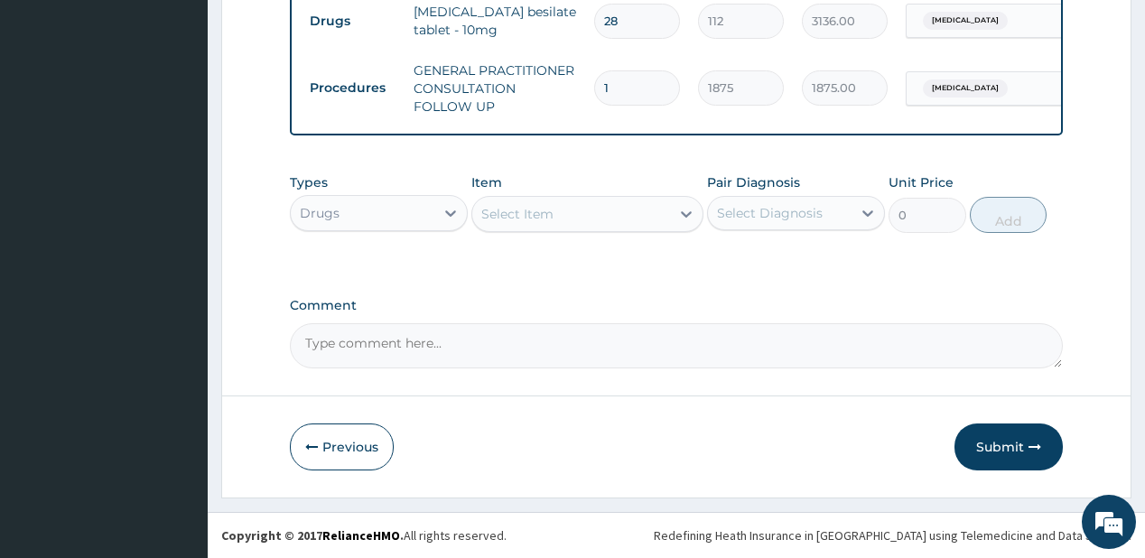
click at [519, 213] on div "Select Item" at bounding box center [517, 214] width 72 height 18
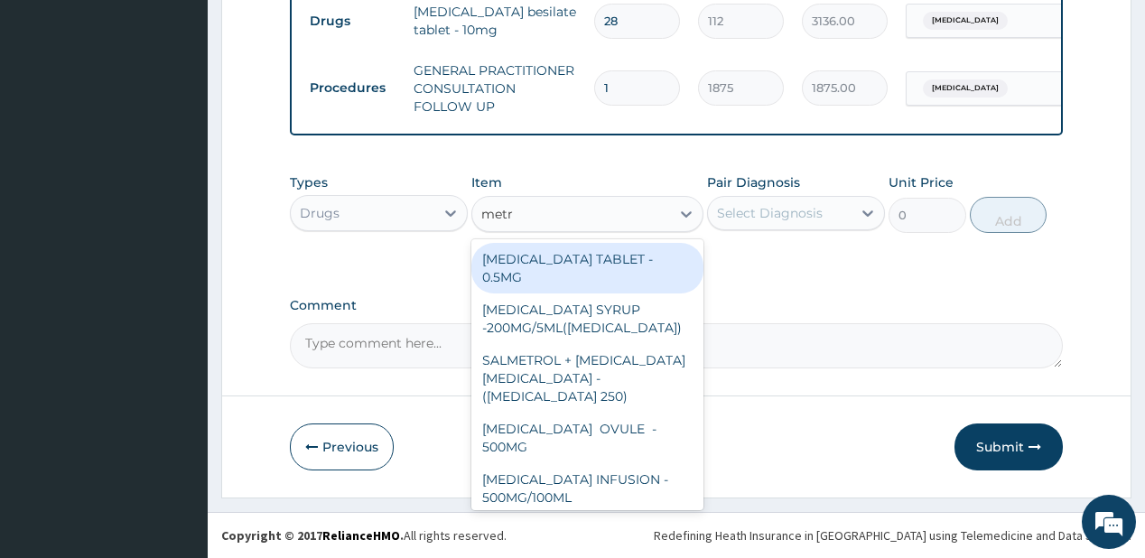
type input "metro"
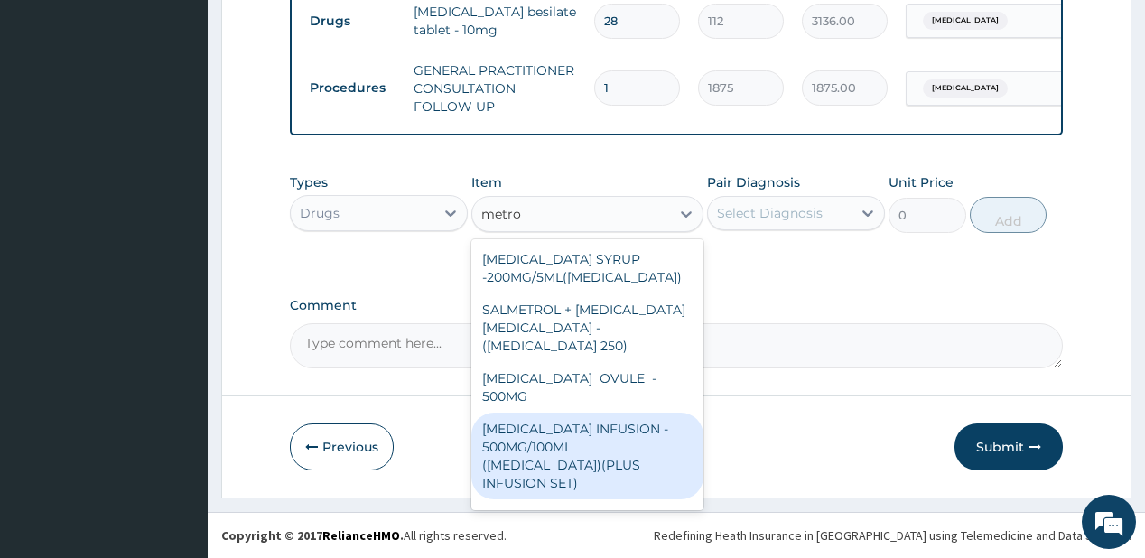
scroll to position [58, 0]
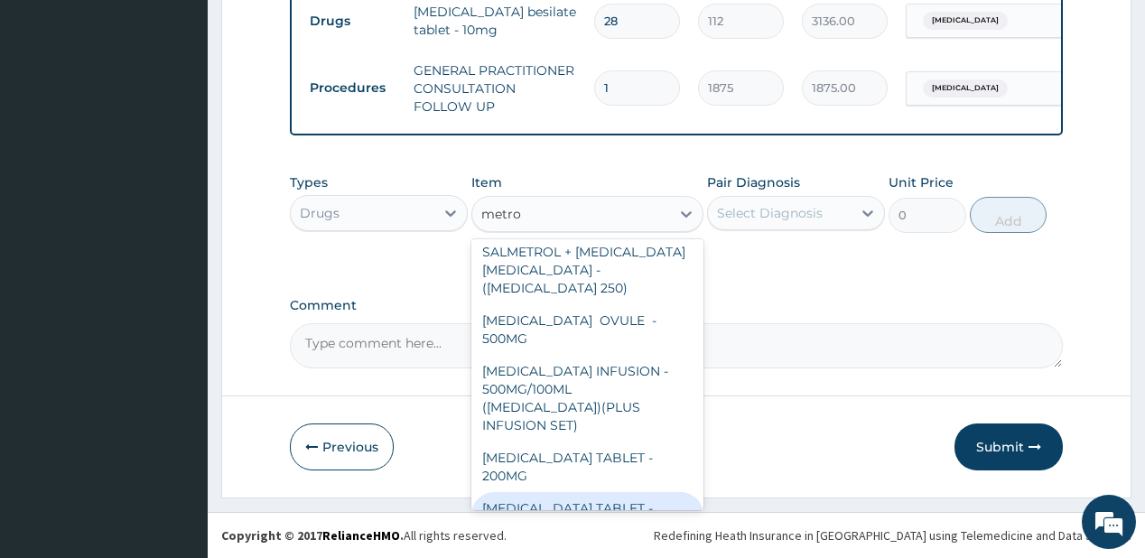
click at [538, 492] on div "[MEDICAL_DATA] TABLET - 400MG" at bounding box center [587, 517] width 232 height 51
type input "84"
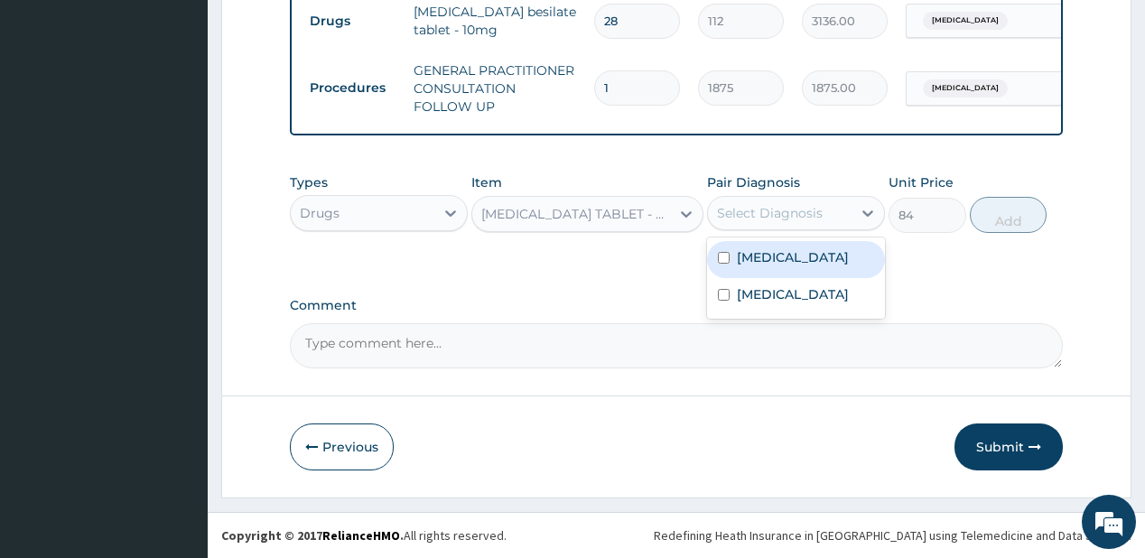
click at [765, 202] on div "Select Diagnosis" at bounding box center [780, 213] width 144 height 29
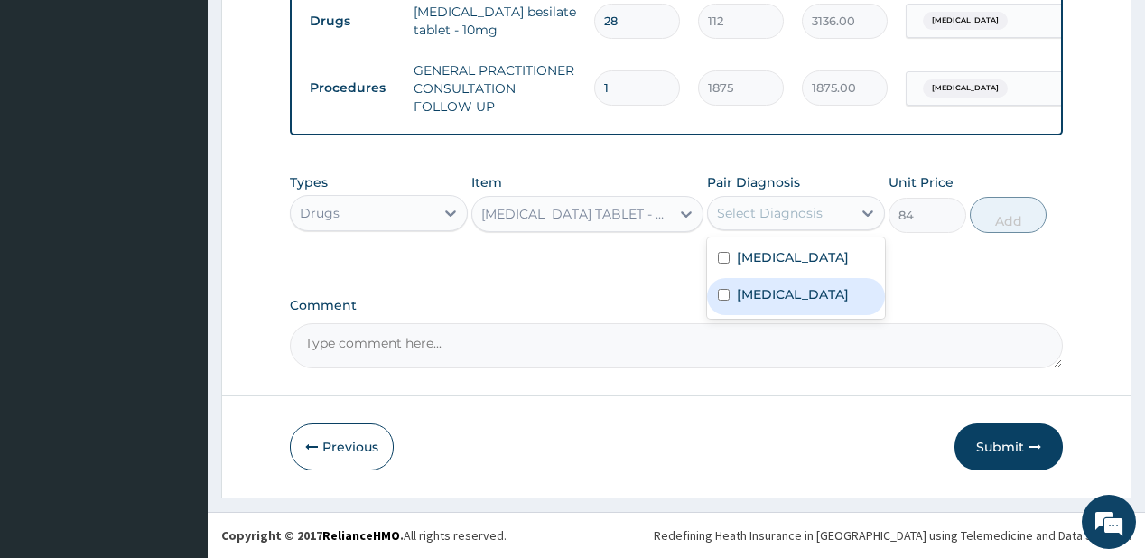
click at [796, 303] on label "[MEDICAL_DATA]" at bounding box center [793, 294] width 112 height 18
checkbox input "true"
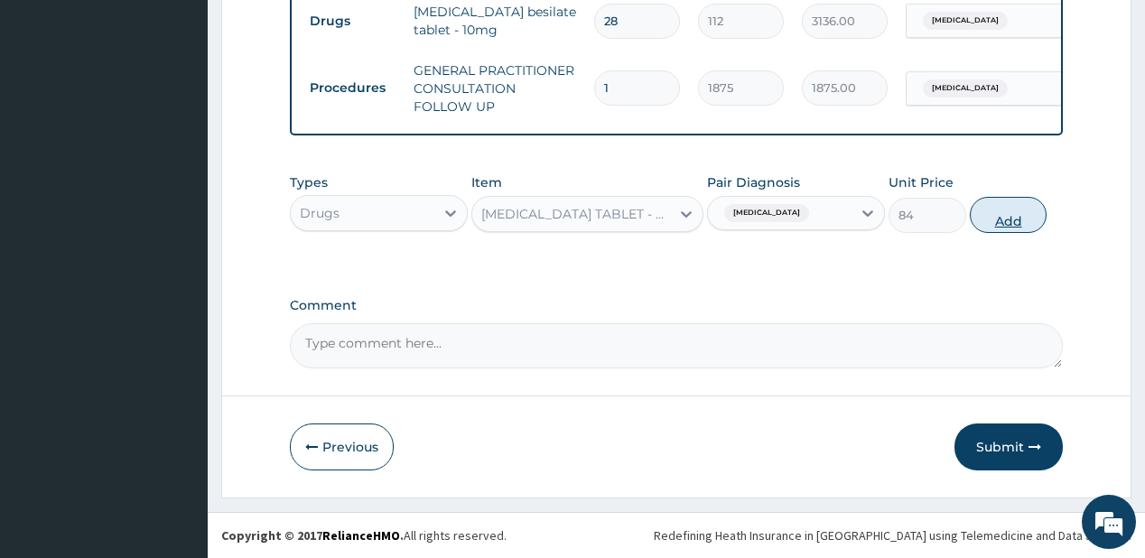
click at [996, 223] on button "Add" at bounding box center [1009, 215] width 78 height 36
type input "0"
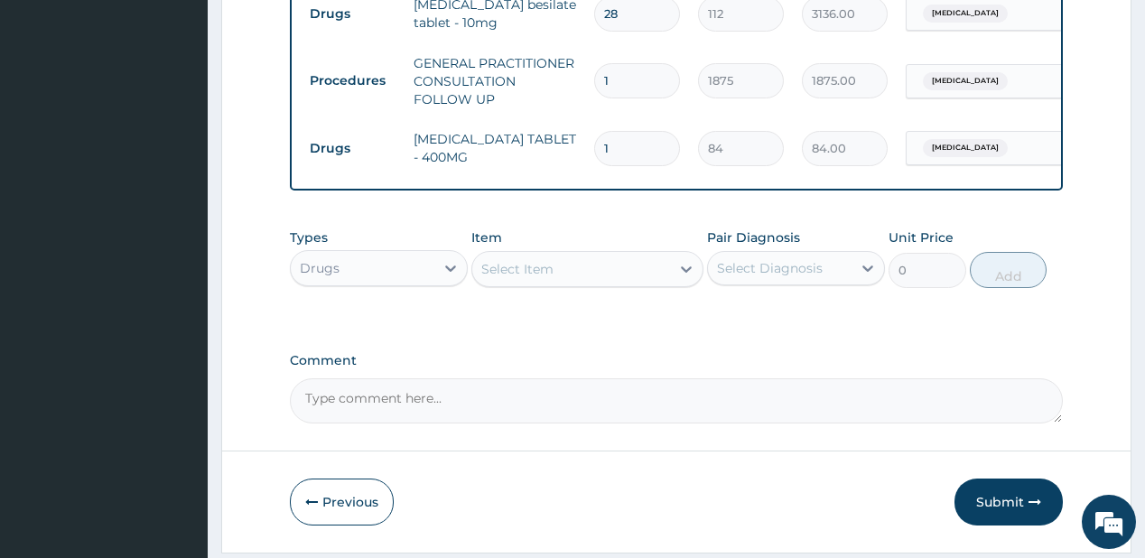
type input "15"
type input "1260.00"
type input "15"
click at [542, 278] on div "Select Item" at bounding box center [517, 269] width 72 height 18
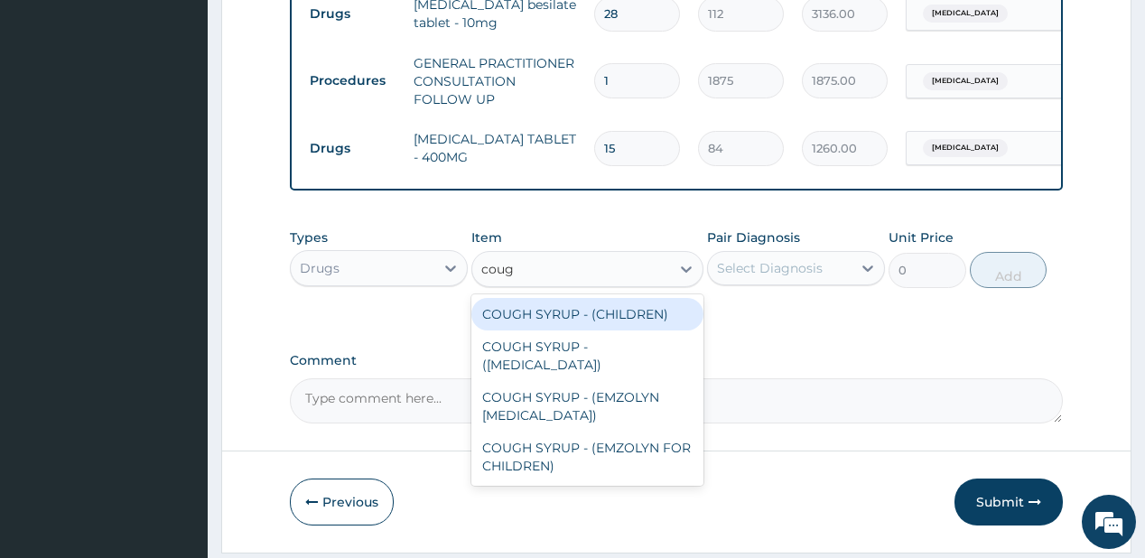
type input "cough"
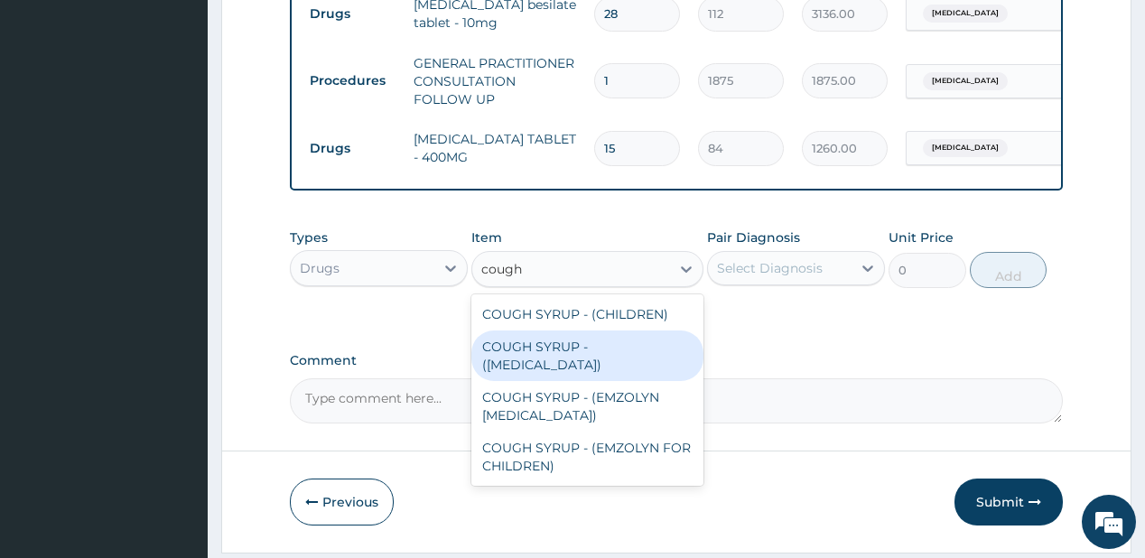
click at [549, 354] on div "COUGH SYRUP - ([MEDICAL_DATA])" at bounding box center [587, 355] width 232 height 51
type input "1120"
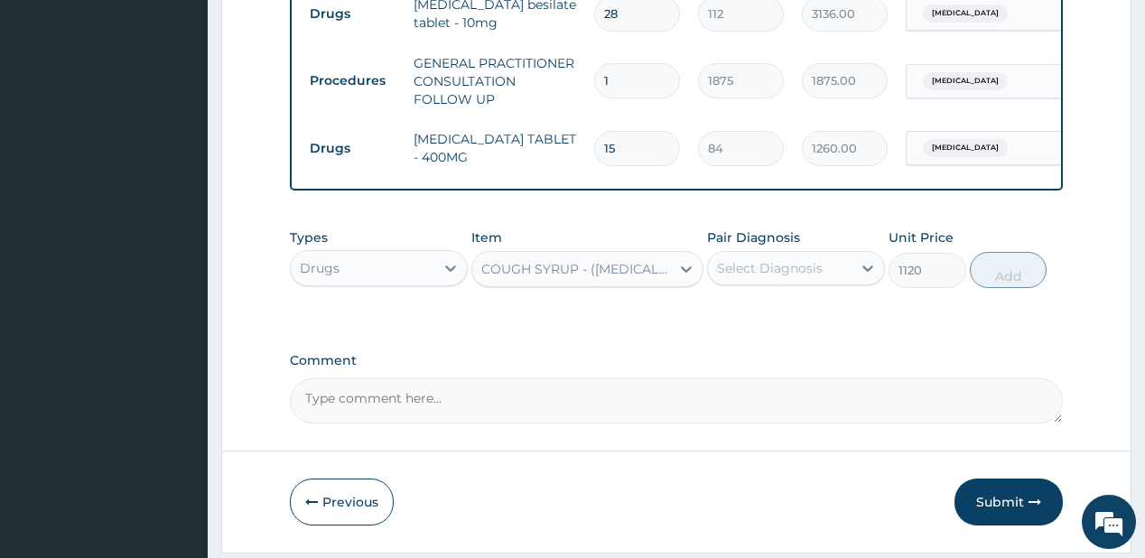
click at [782, 269] on div "Select Diagnosis" at bounding box center [770, 268] width 106 height 18
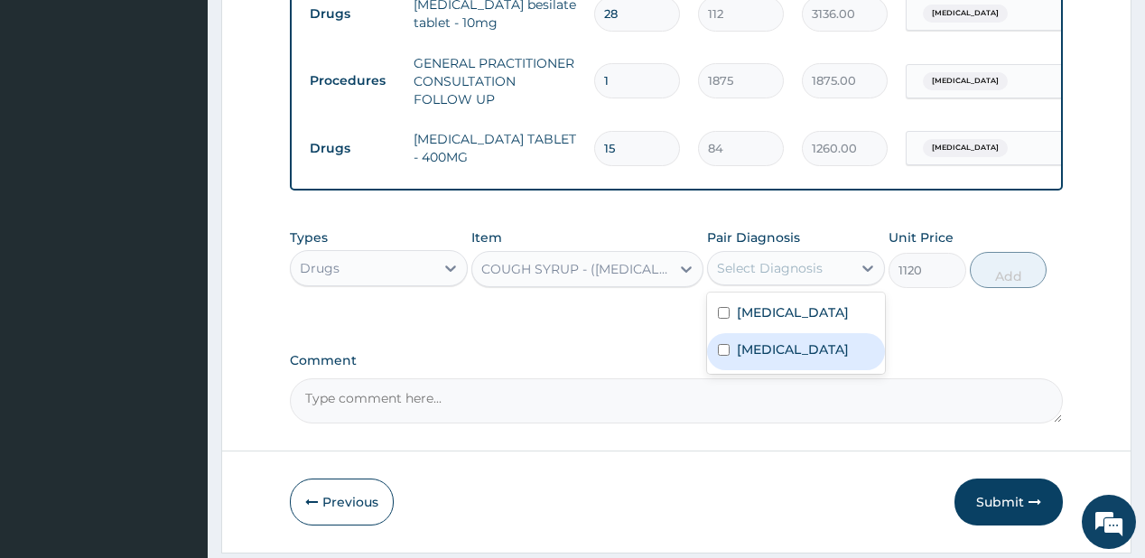
click at [764, 358] on label "[MEDICAL_DATA]" at bounding box center [793, 349] width 112 height 18
checkbox input "true"
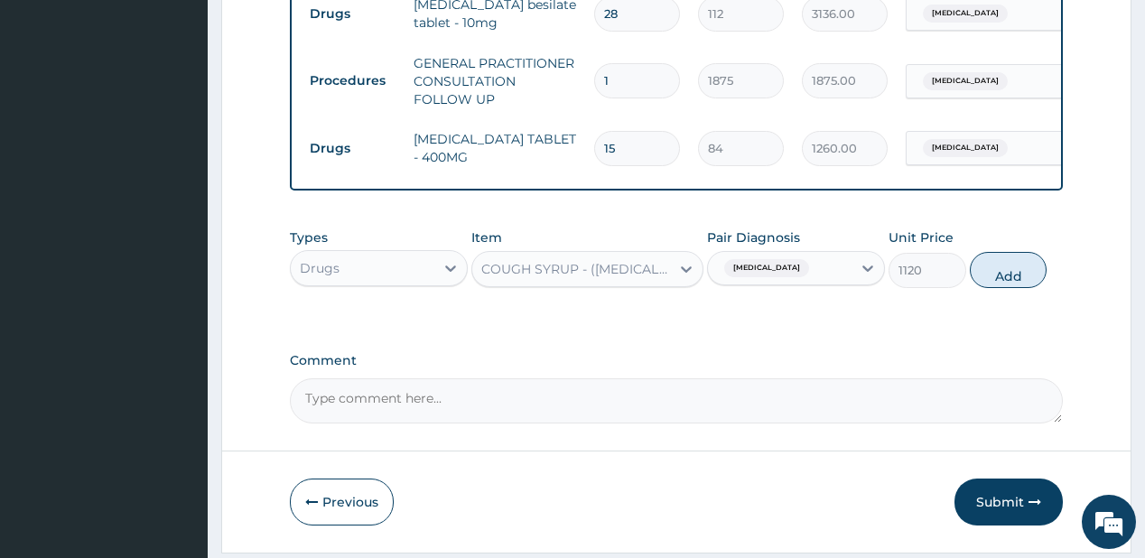
click at [1001, 273] on button "Add" at bounding box center [1009, 270] width 78 height 36
type input "0"
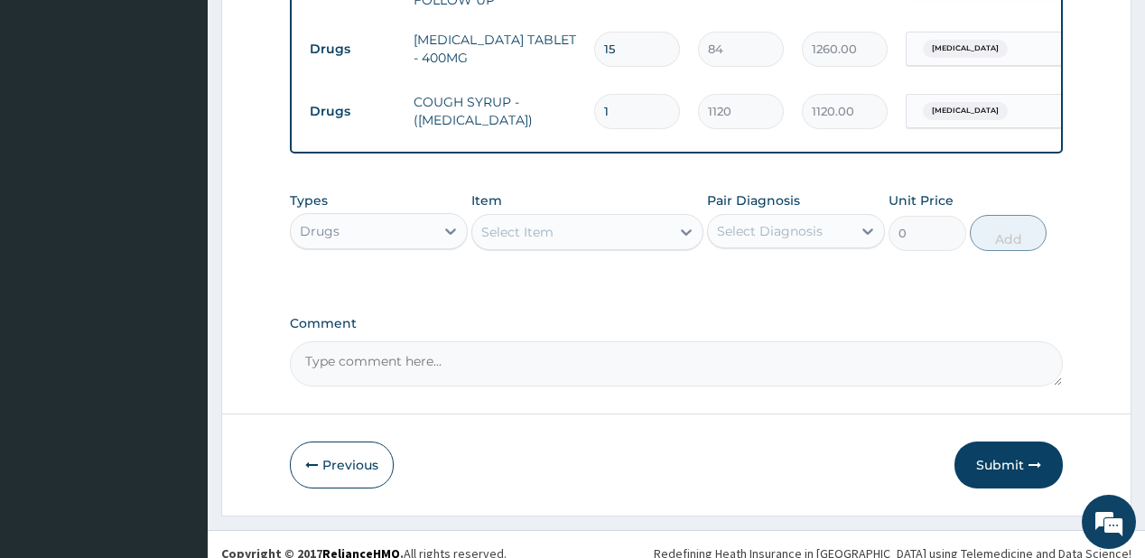
scroll to position [862, 0]
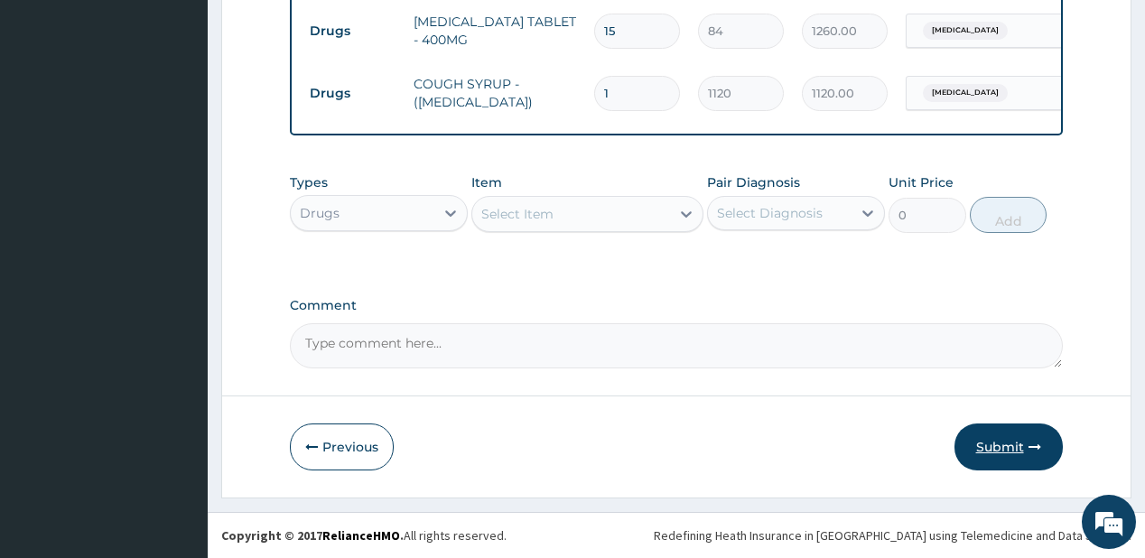
click at [990, 444] on button "Submit" at bounding box center [1008, 446] width 108 height 47
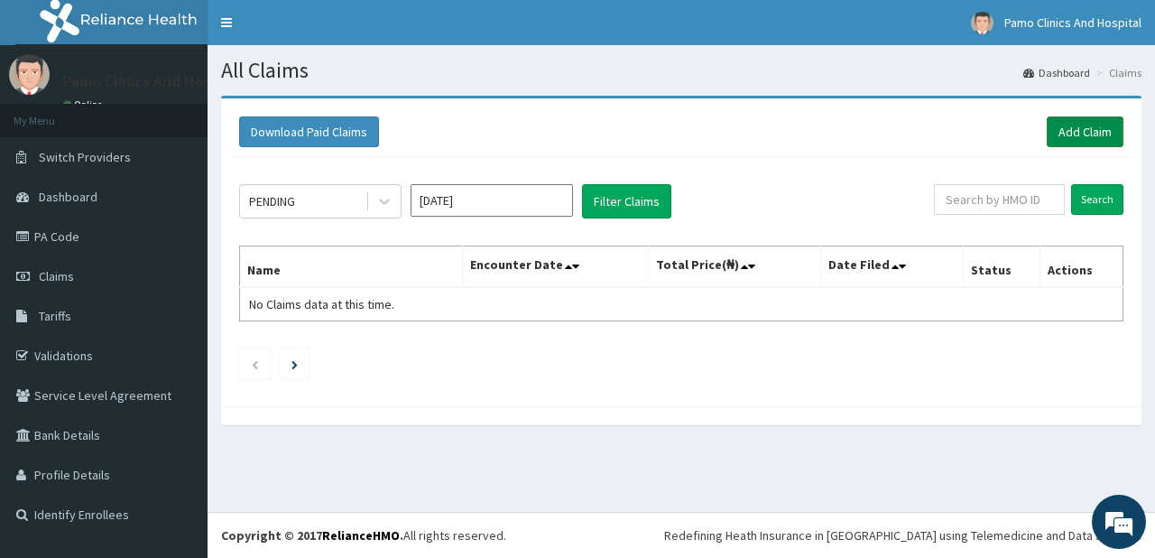
click at [1069, 122] on link "Add Claim" at bounding box center [1085, 131] width 77 height 31
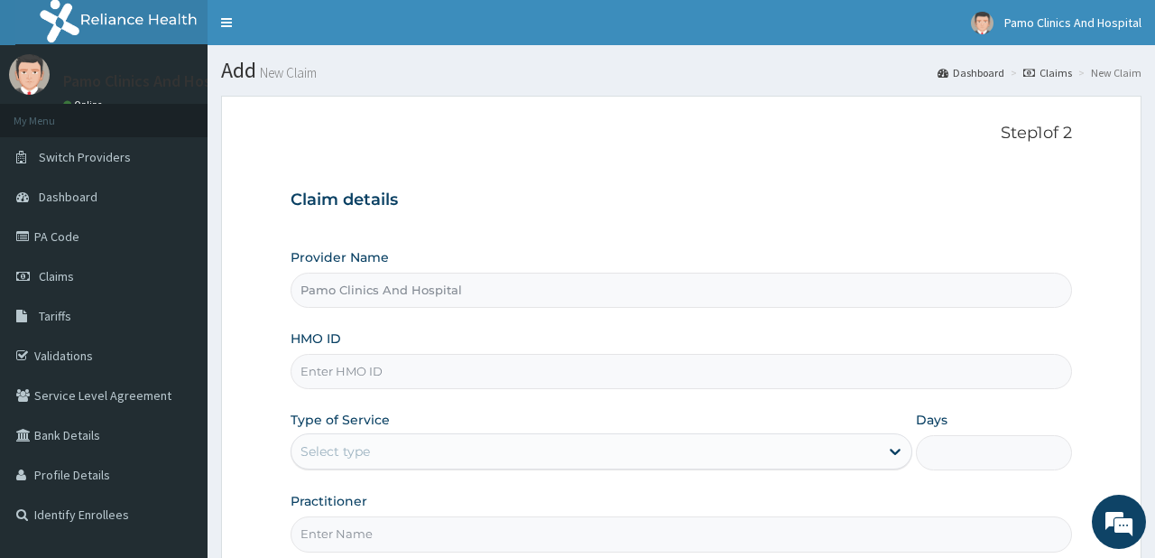
type input "Pamo Clinics And Hospital"
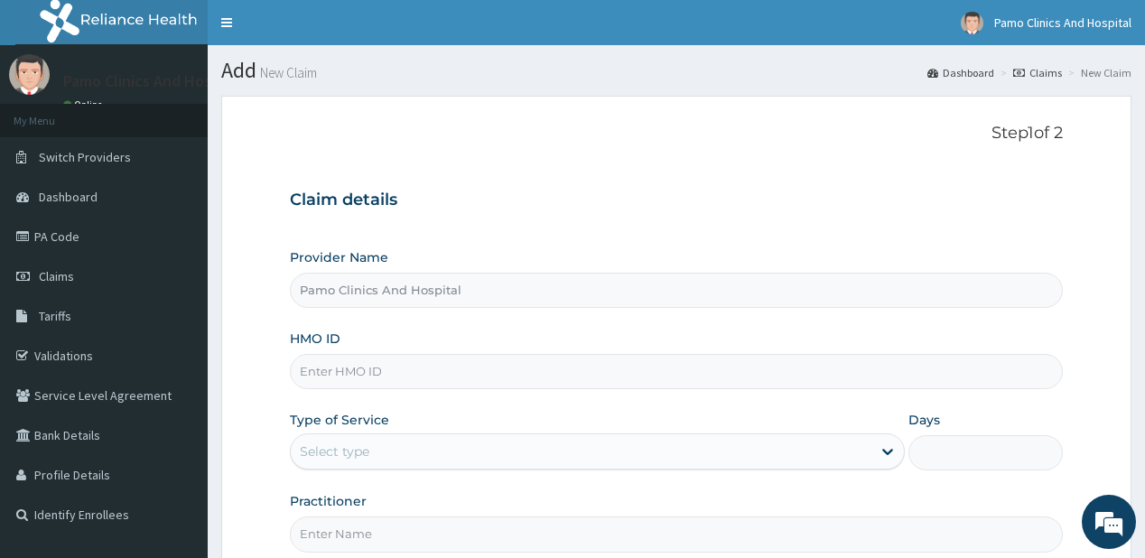
click at [348, 376] on input "HMO ID" at bounding box center [676, 371] width 772 height 35
paste input "ERM/10406/A"
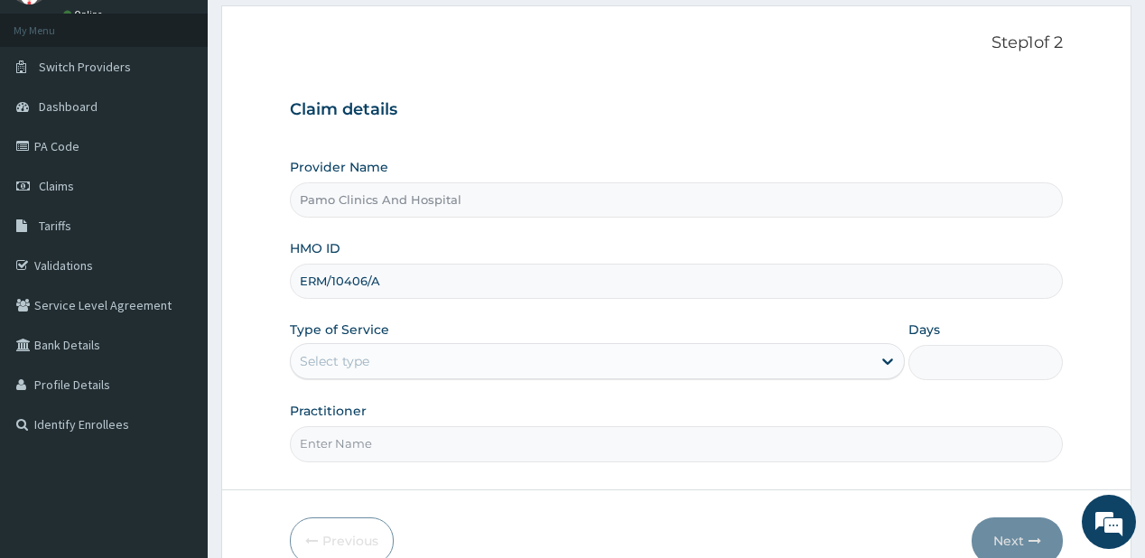
scroll to position [144, 0]
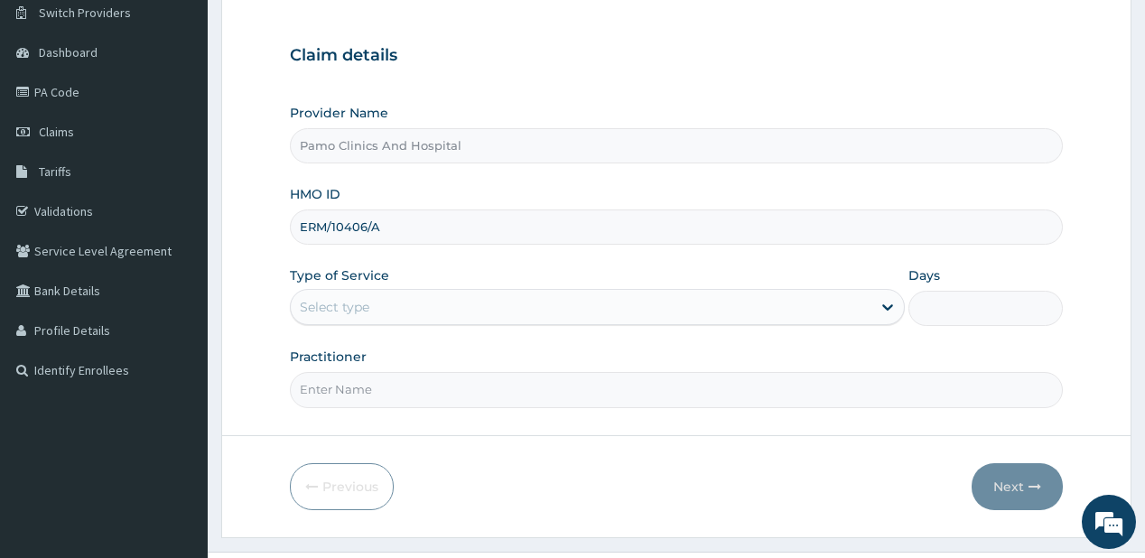
type input "ERM/10406/A"
click at [354, 300] on div "Select type" at bounding box center [335, 307] width 70 height 18
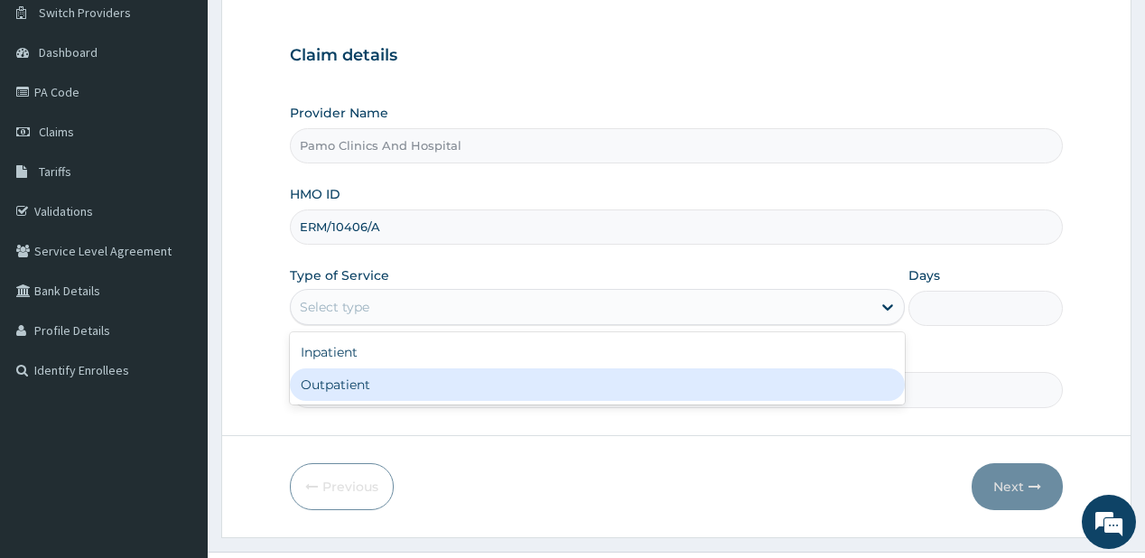
click at [324, 382] on div "Outpatient" at bounding box center [597, 384] width 615 height 32
type input "1"
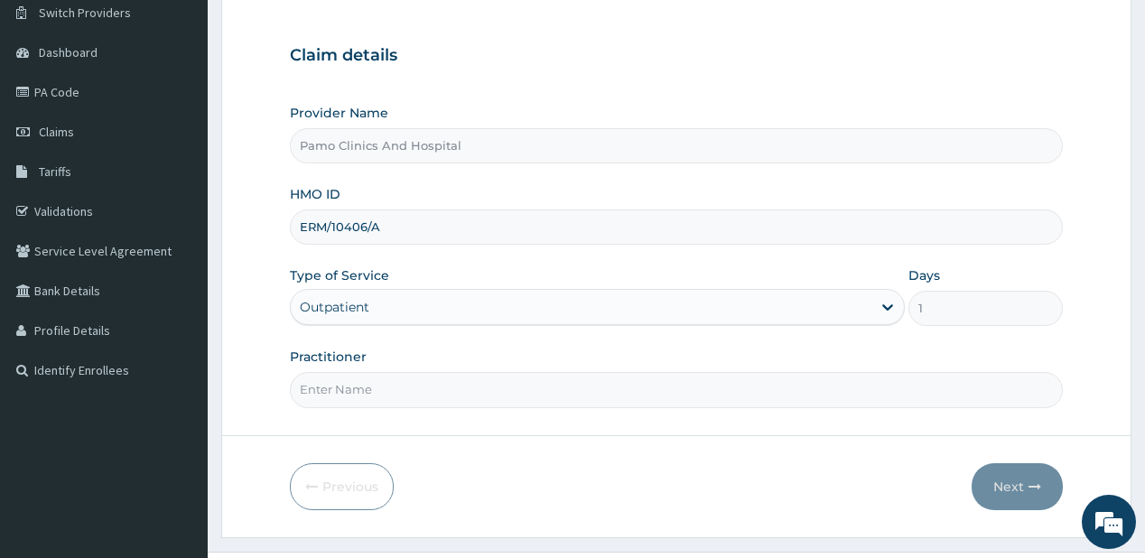
click at [343, 395] on input "Practitioner" at bounding box center [676, 389] width 772 height 35
type input "DR EZECHUKWU TOCHUKWU"
click at [1010, 473] on button "Next" at bounding box center [1016, 486] width 91 height 47
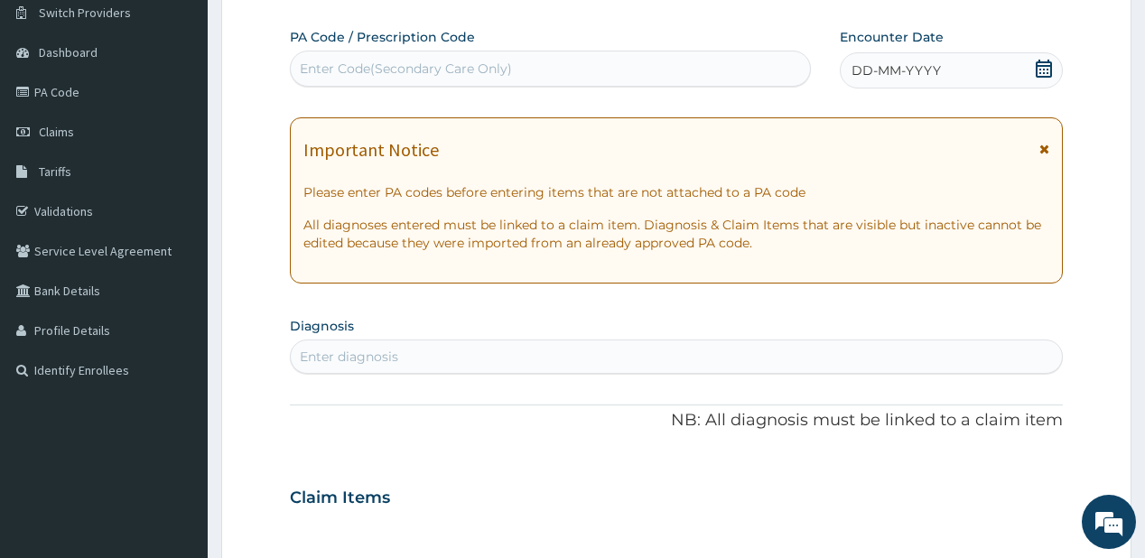
click at [893, 74] on span "DD-MM-YYYY" at bounding box center [895, 70] width 89 height 18
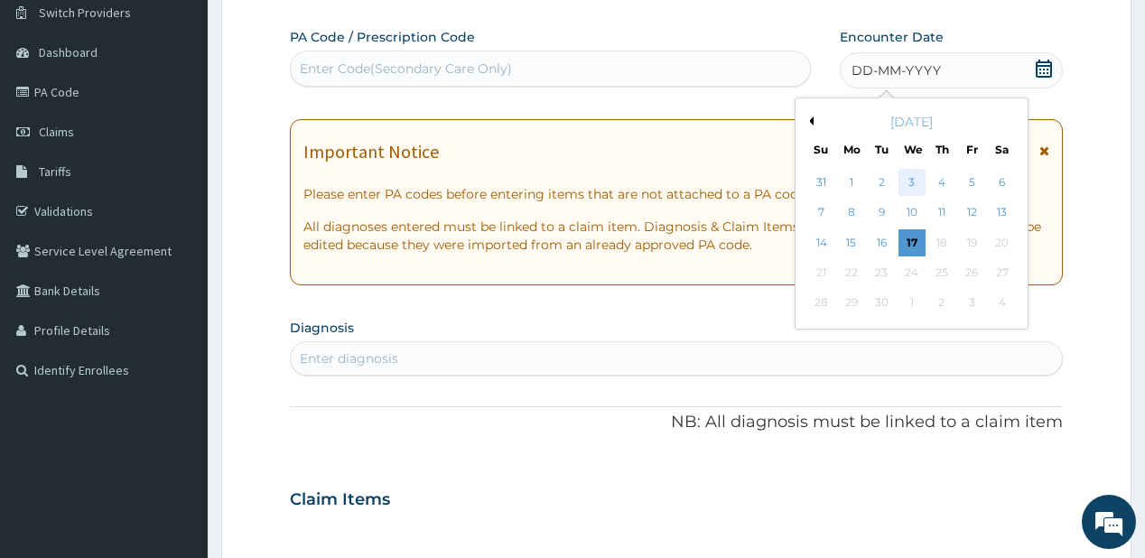
click at [910, 178] on div "3" at bounding box center [910, 182] width 27 height 27
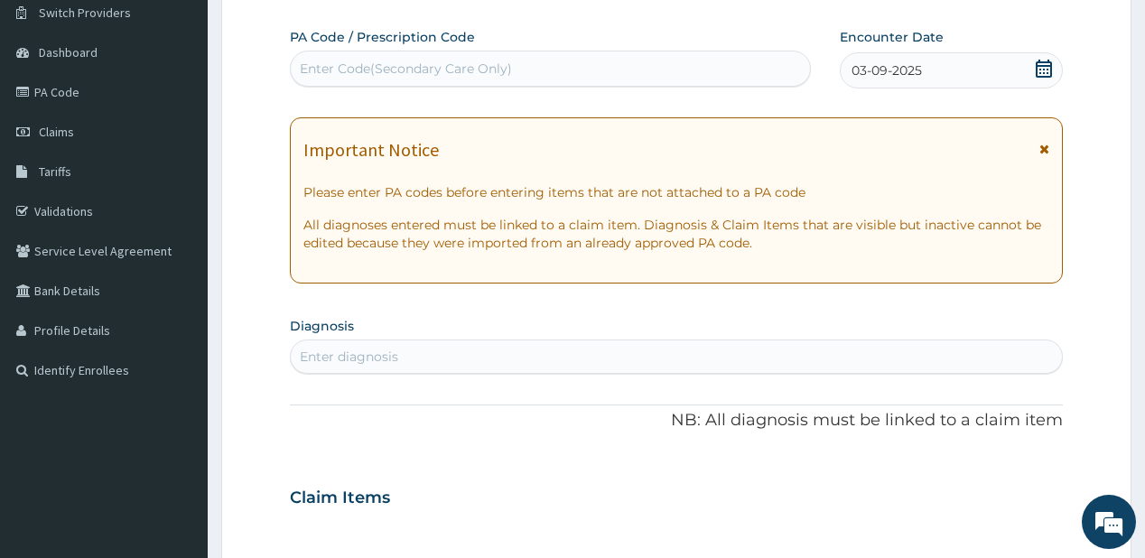
click at [298, 350] on div "Enter diagnosis" at bounding box center [676, 356] width 770 height 29
type input "malari"
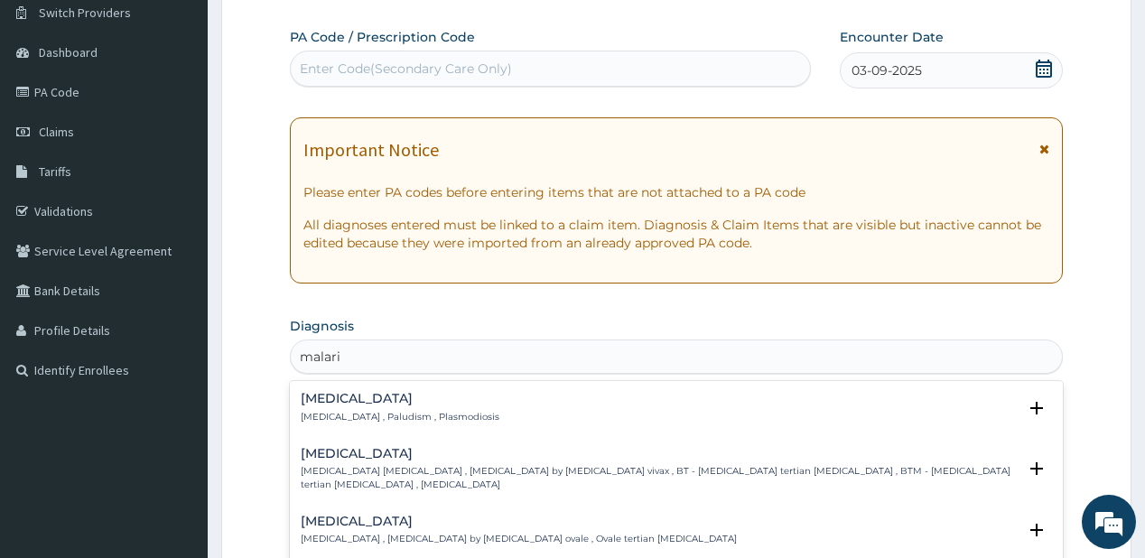
click at [313, 408] on div "Malaria Malaria , Paludism , Plasmodiosis" at bounding box center [400, 408] width 199 height 32
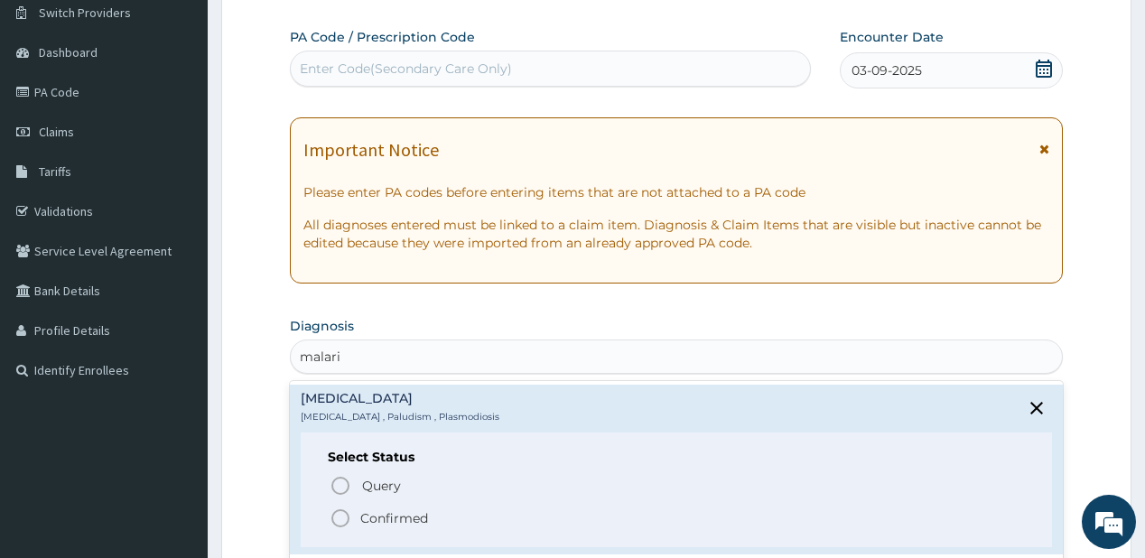
click at [341, 515] on icon "status option filled" at bounding box center [340, 518] width 22 height 22
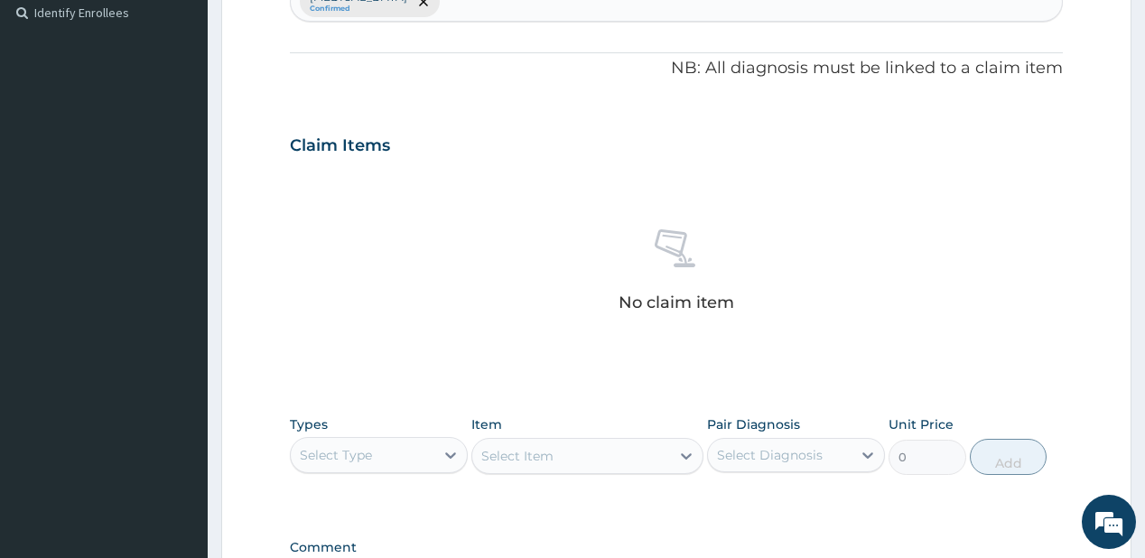
scroll to position [506, 0]
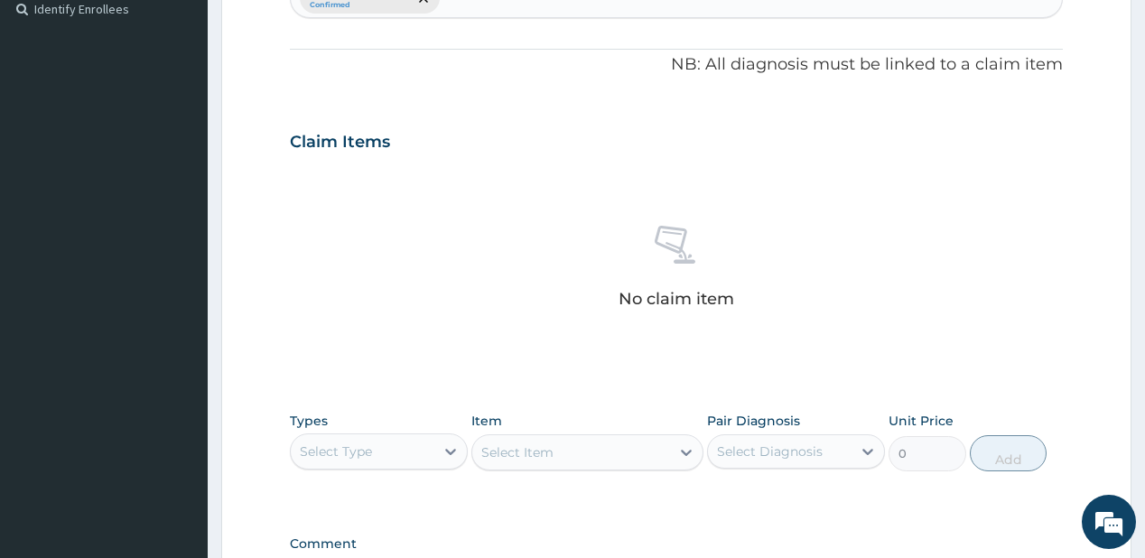
click at [400, 450] on div "Select Type" at bounding box center [363, 451] width 144 height 29
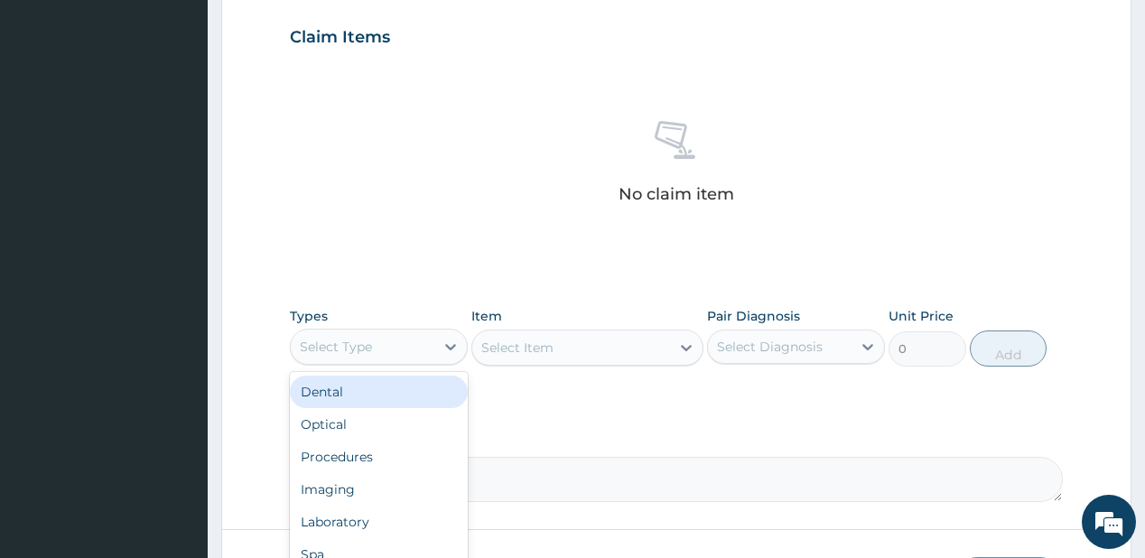
scroll to position [722, 0]
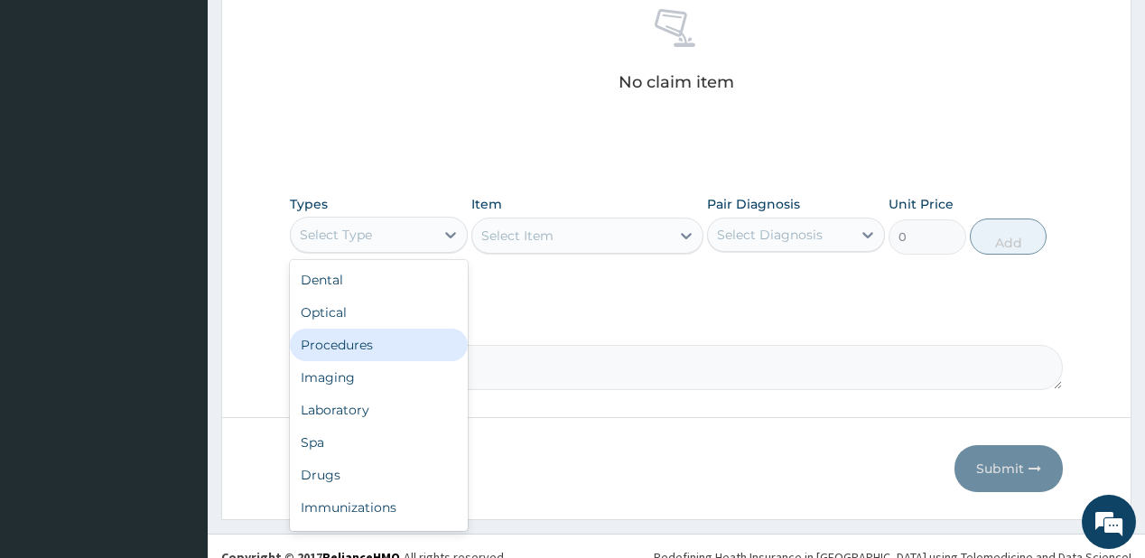
click at [356, 329] on div "Procedures" at bounding box center [379, 345] width 178 height 32
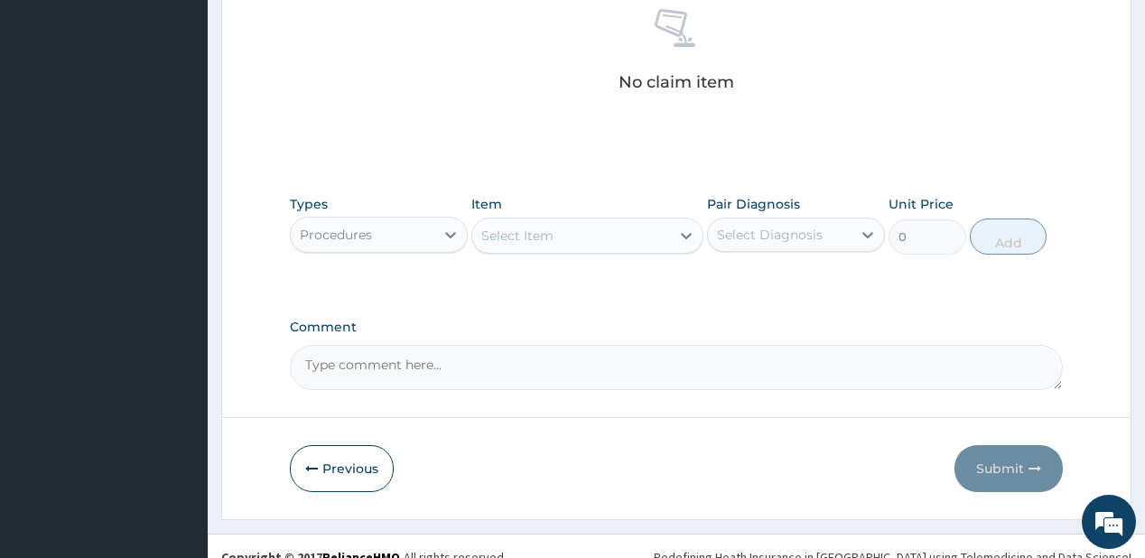
click at [524, 237] on div "Select Item" at bounding box center [517, 236] width 72 height 18
type input "reg"
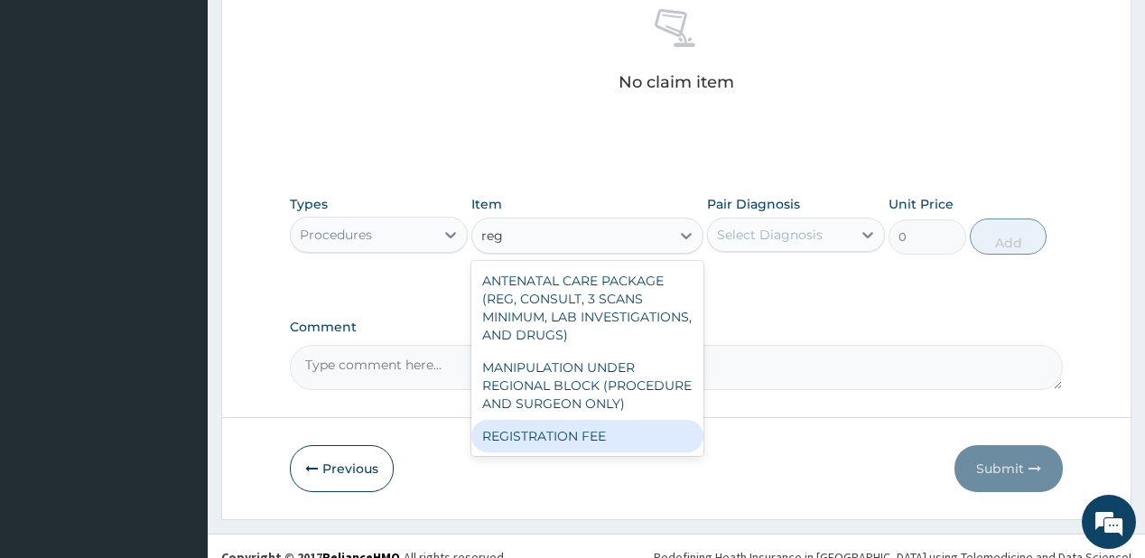
click at [513, 438] on div "REGISTRATION FEE" at bounding box center [587, 436] width 232 height 32
type input "2500"
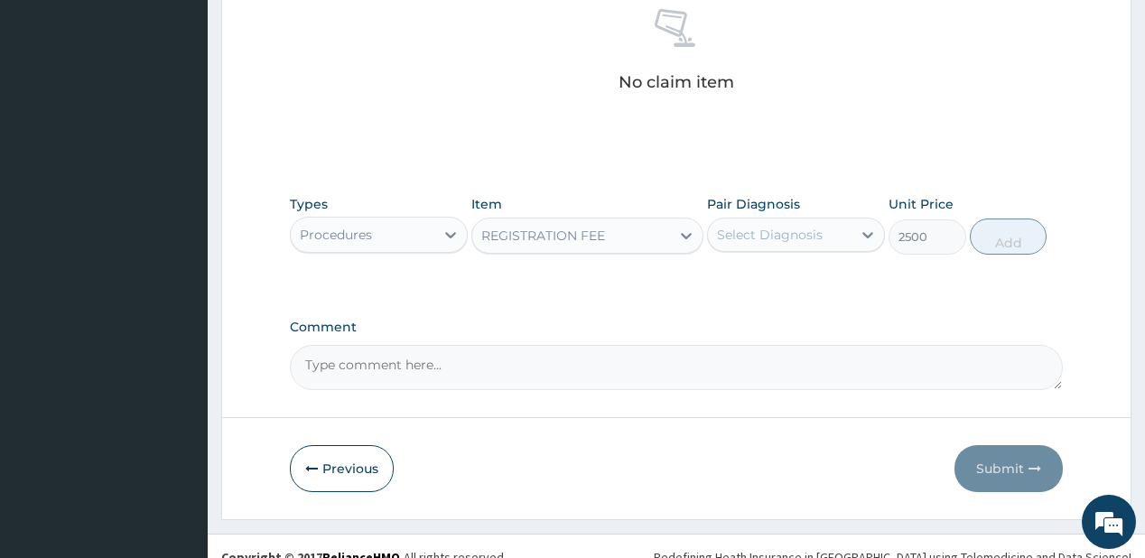
click at [799, 235] on div "Select Diagnosis" at bounding box center [770, 235] width 106 height 18
click at [784, 274] on label "Malaria" at bounding box center [793, 279] width 112 height 18
checkbox input "true"
click at [997, 239] on button "Add" at bounding box center [1009, 236] width 78 height 36
type input "0"
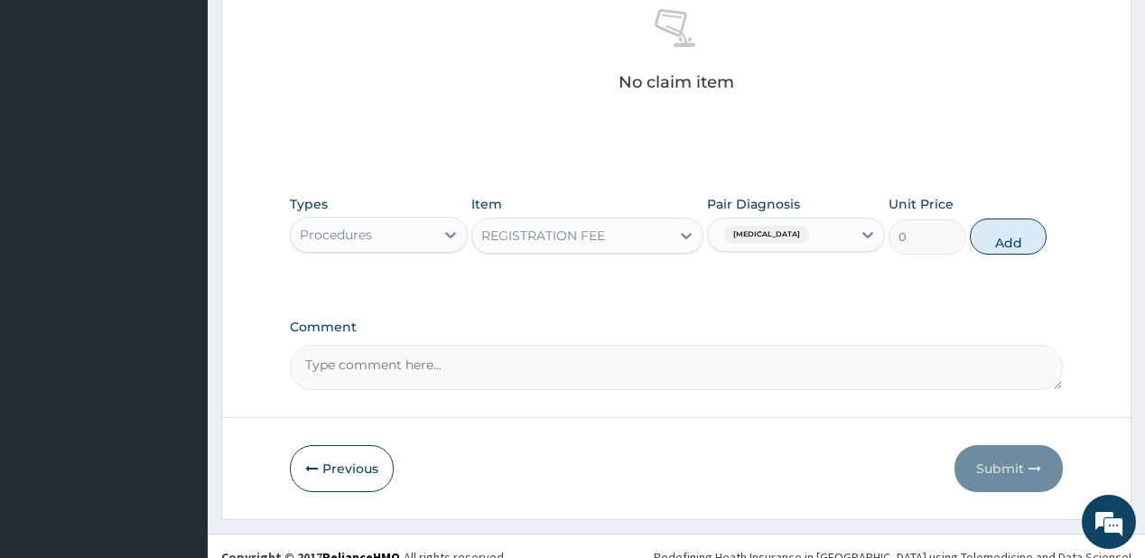
scroll to position [665, 0]
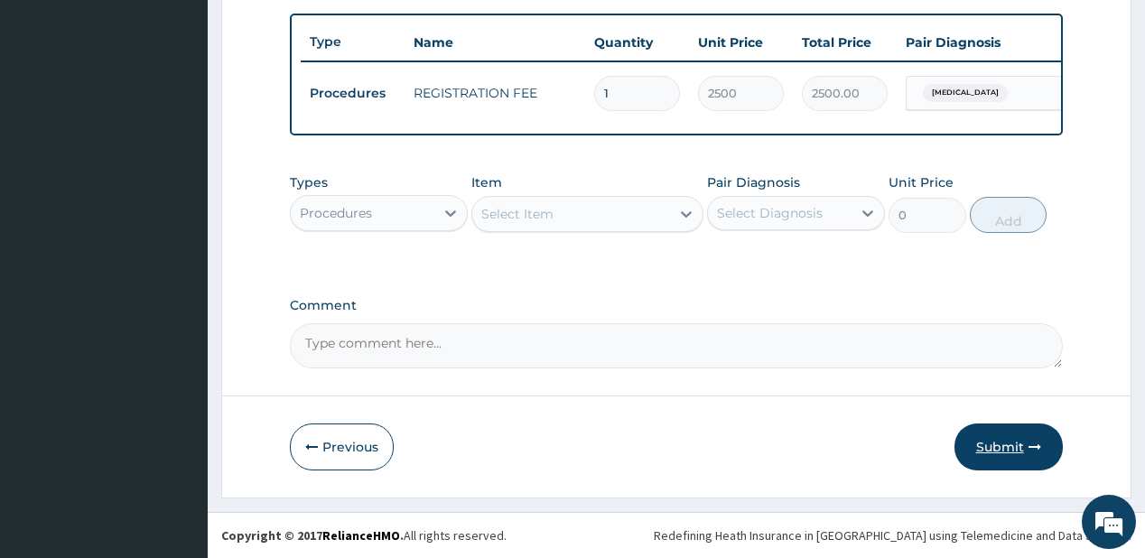
click at [998, 452] on button "Submit" at bounding box center [1008, 446] width 108 height 47
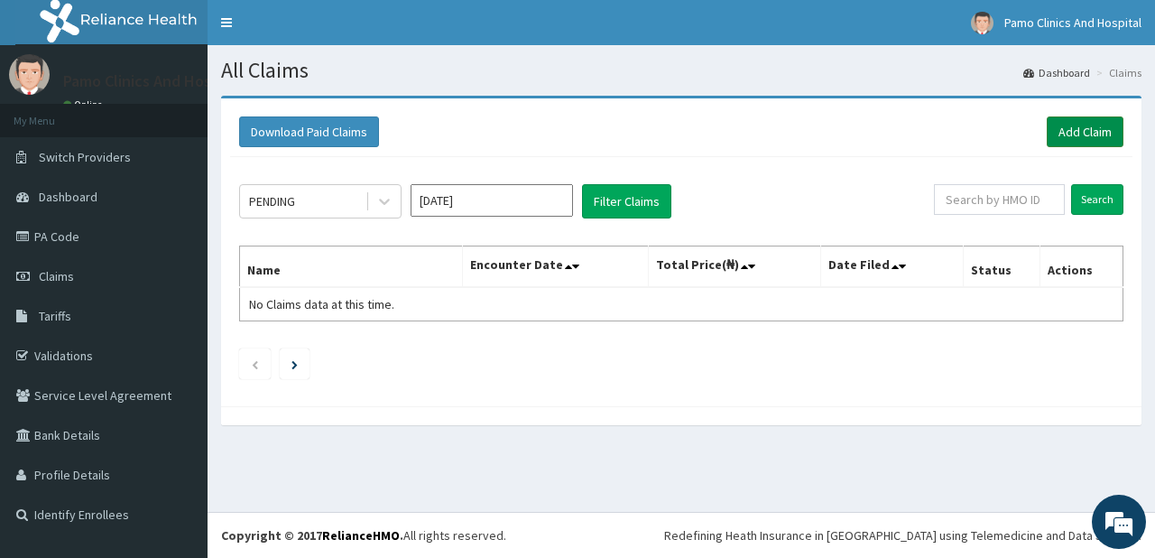
click at [1090, 126] on link "Add Claim" at bounding box center [1085, 131] width 77 height 31
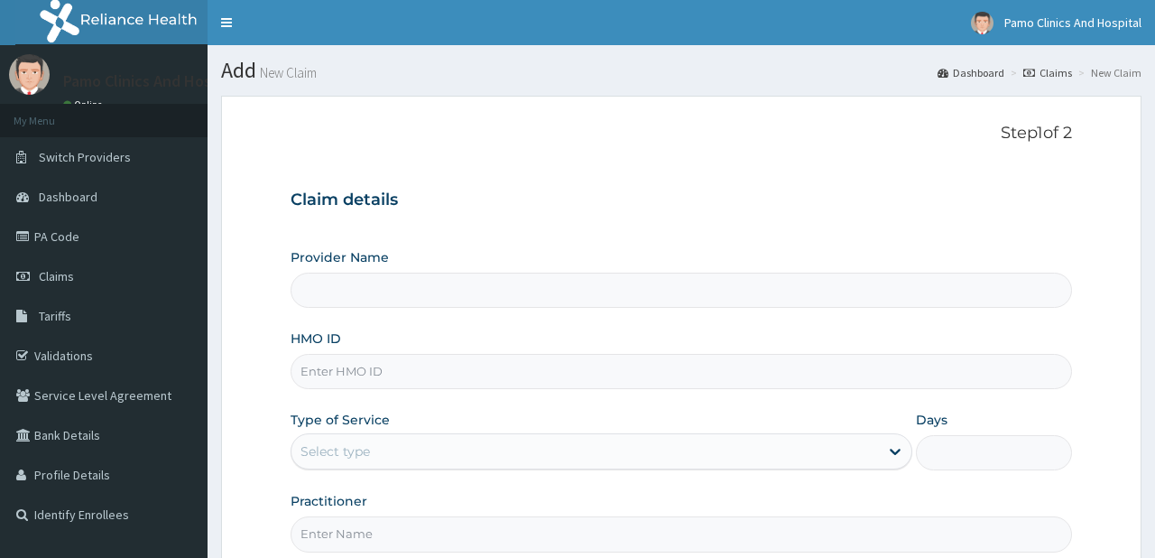
type input "ERM/10030/B"
type input "Pamo Clinics And Hospital"
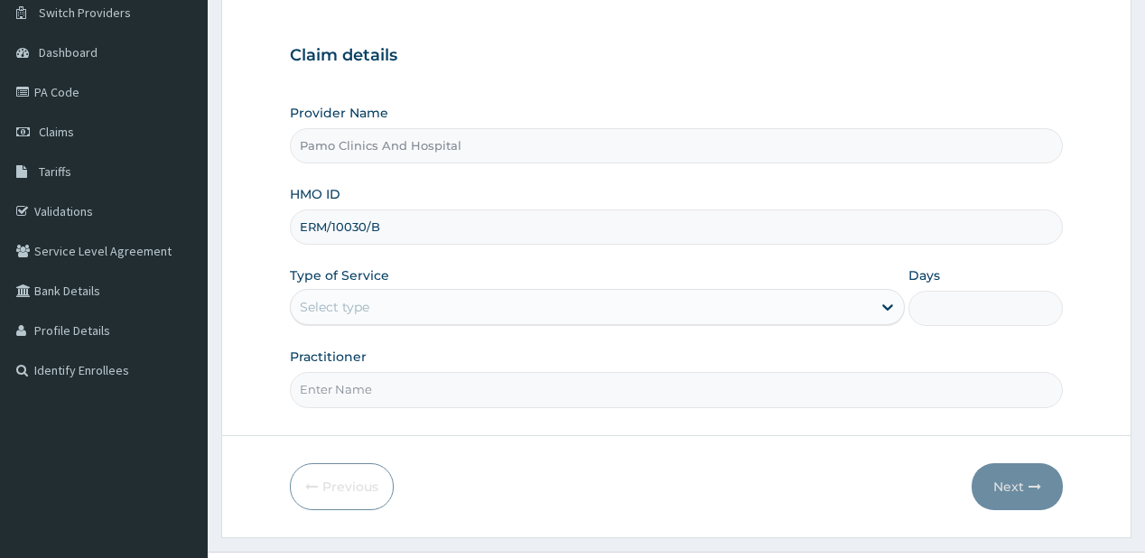
type input "ERM/10030/B"
click at [365, 302] on div "Select type" at bounding box center [335, 307] width 70 height 18
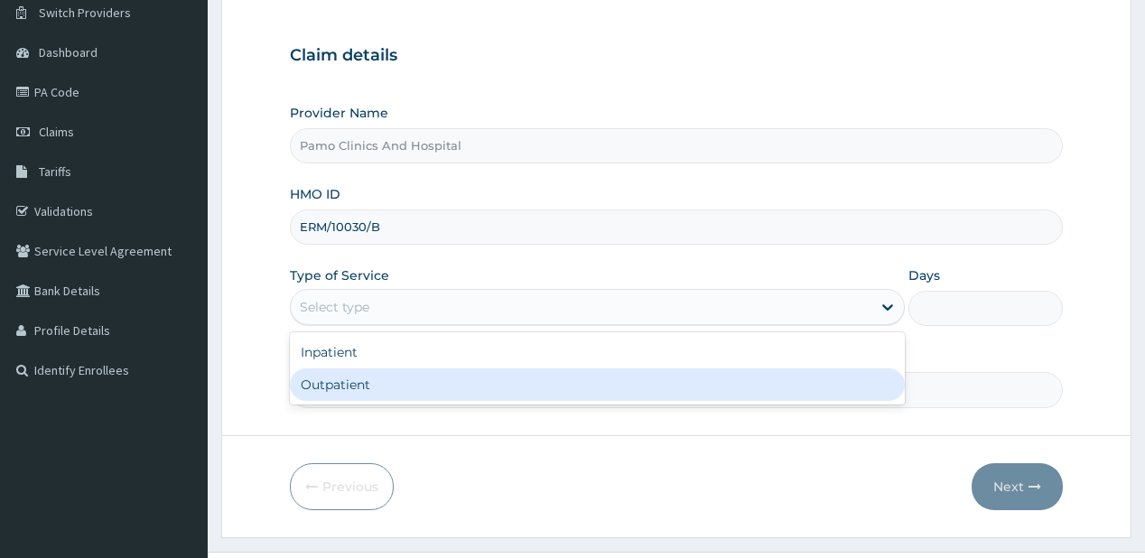
click at [368, 394] on div "Outpatient" at bounding box center [597, 384] width 615 height 32
type input "1"
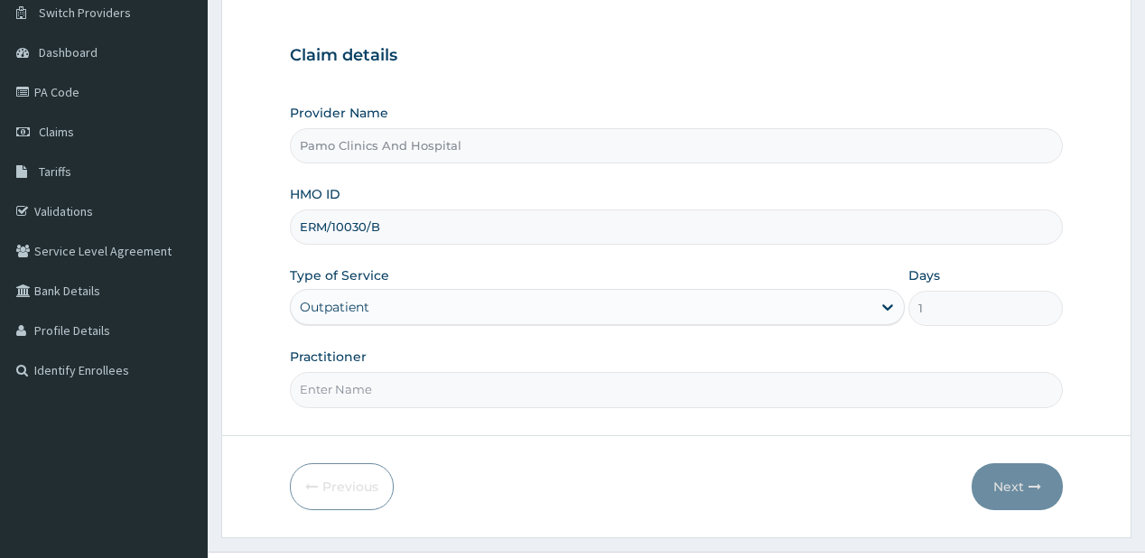
click at [370, 390] on input "Practitioner" at bounding box center [676, 389] width 772 height 35
type input "[PERSON_NAME]"
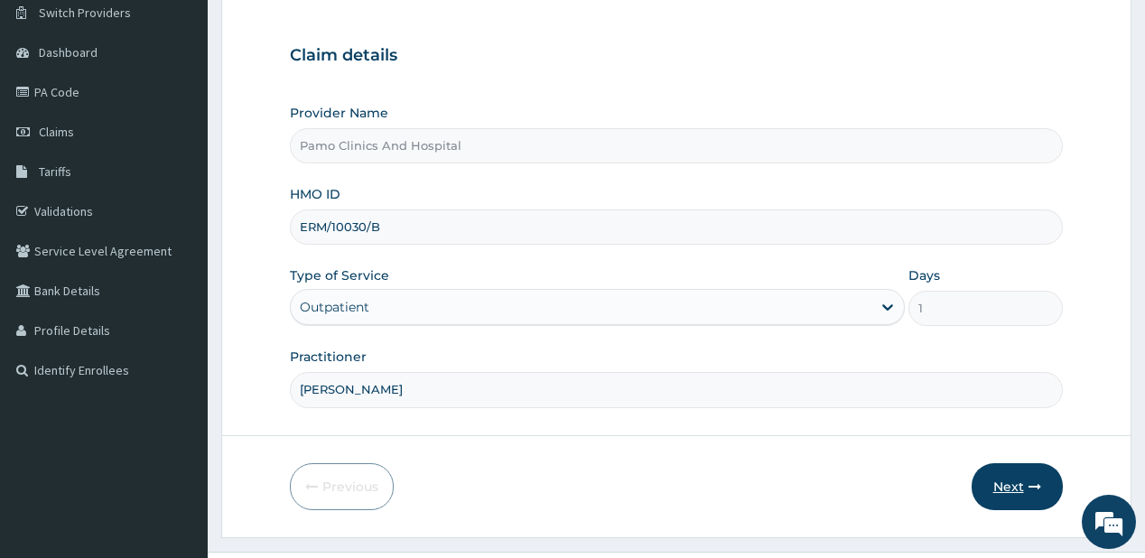
click at [1004, 478] on button "Next" at bounding box center [1016, 486] width 91 height 47
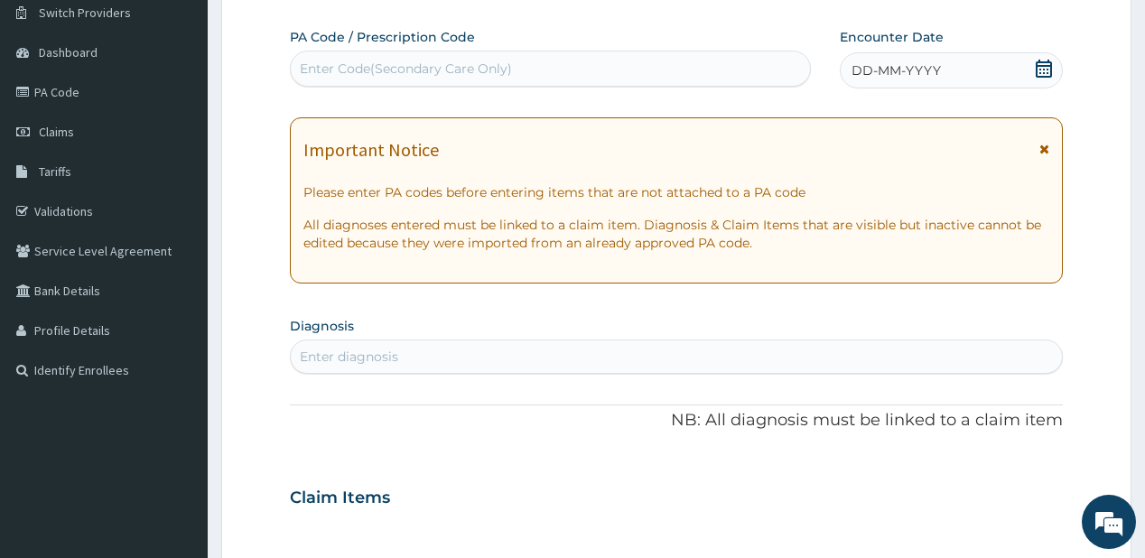
click at [899, 58] on div "DD-MM-YYYY" at bounding box center [951, 70] width 223 height 36
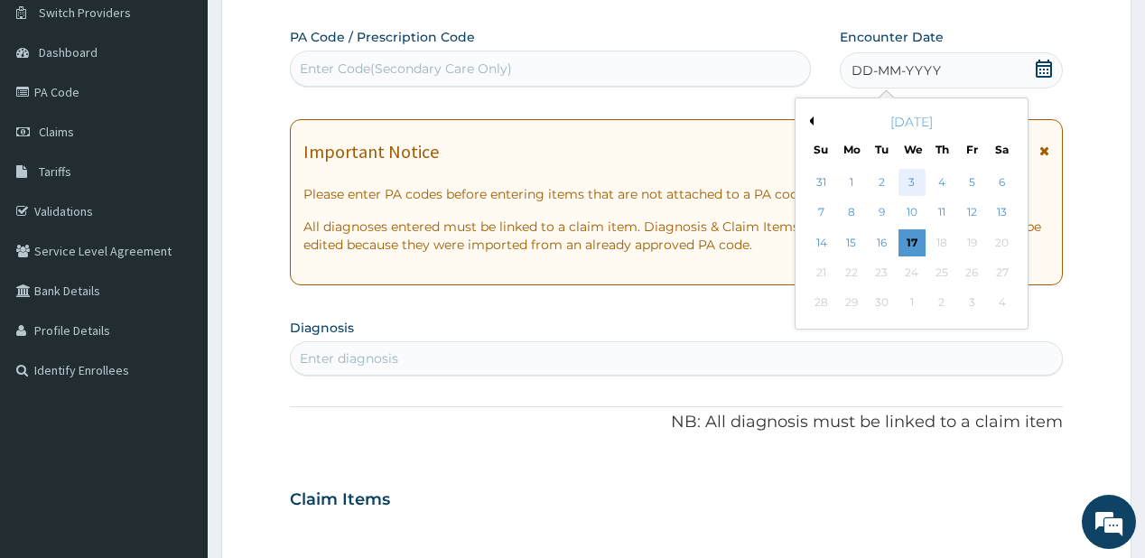
click at [912, 172] on div "3" at bounding box center [910, 182] width 27 height 27
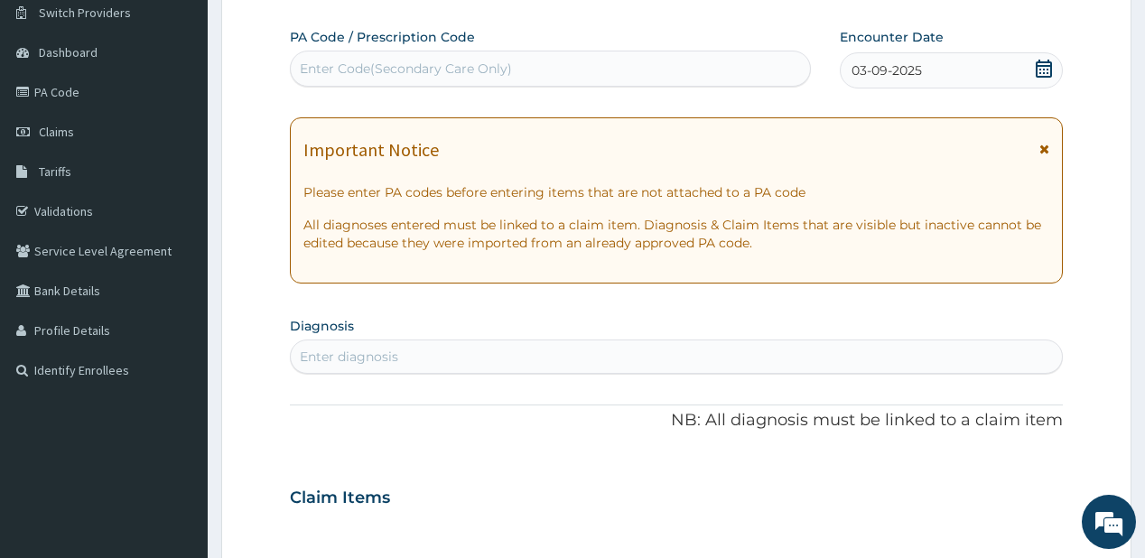
click at [394, 346] on div "Enter diagnosis" at bounding box center [676, 356] width 770 height 29
type input "[MEDICAL_DATA]"
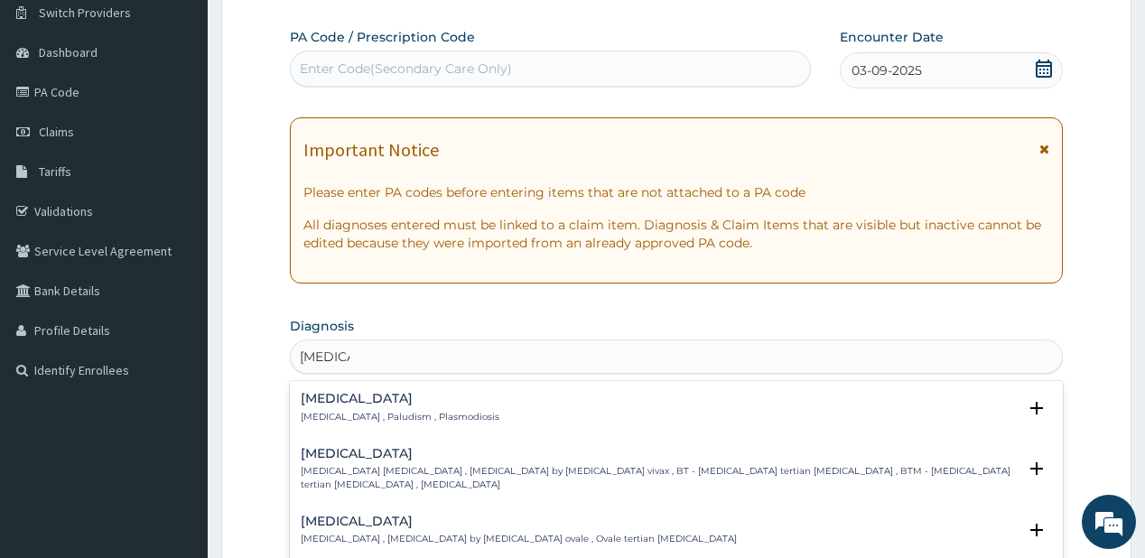
click at [366, 411] on p "[MEDICAL_DATA] , Paludism , Plasmodiosis" at bounding box center [400, 417] width 199 height 13
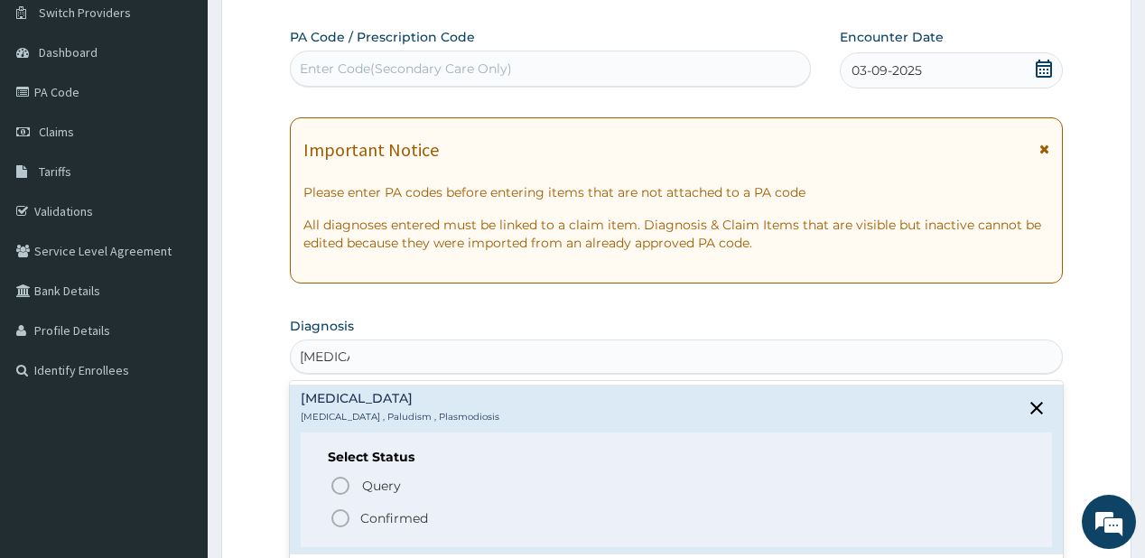
click at [391, 516] on p "Confirmed" at bounding box center [394, 518] width 68 height 18
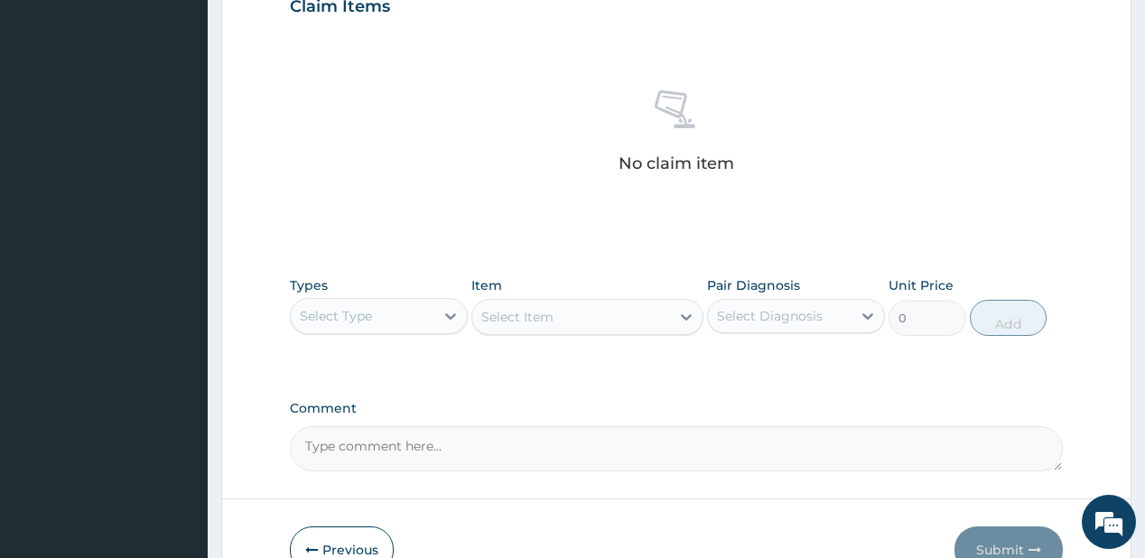
scroll to position [650, 0]
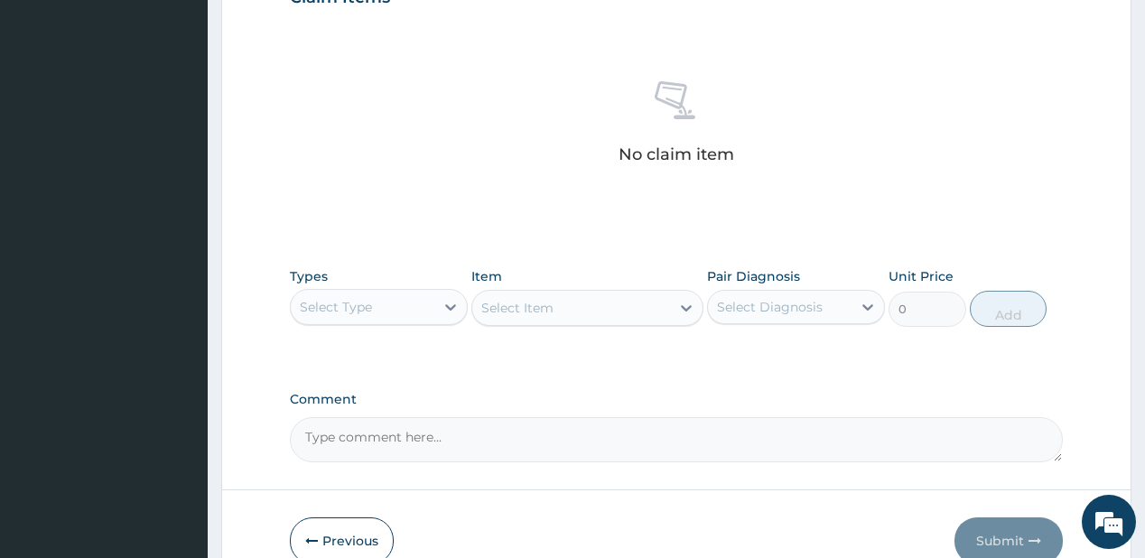
click at [339, 304] on div "Select Type" at bounding box center [336, 307] width 72 height 18
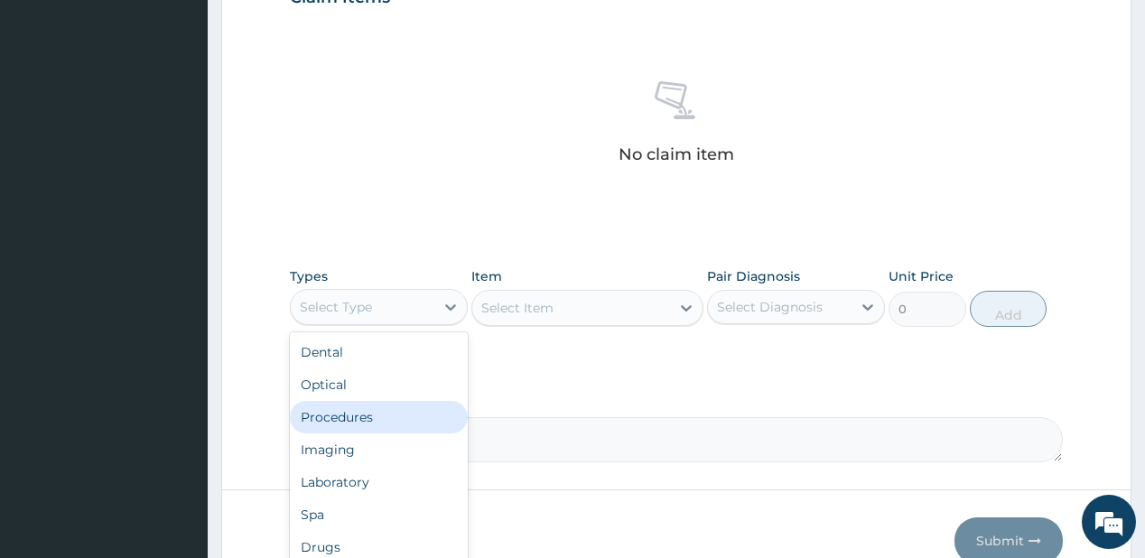
click at [377, 415] on div "Procedures" at bounding box center [379, 417] width 178 height 32
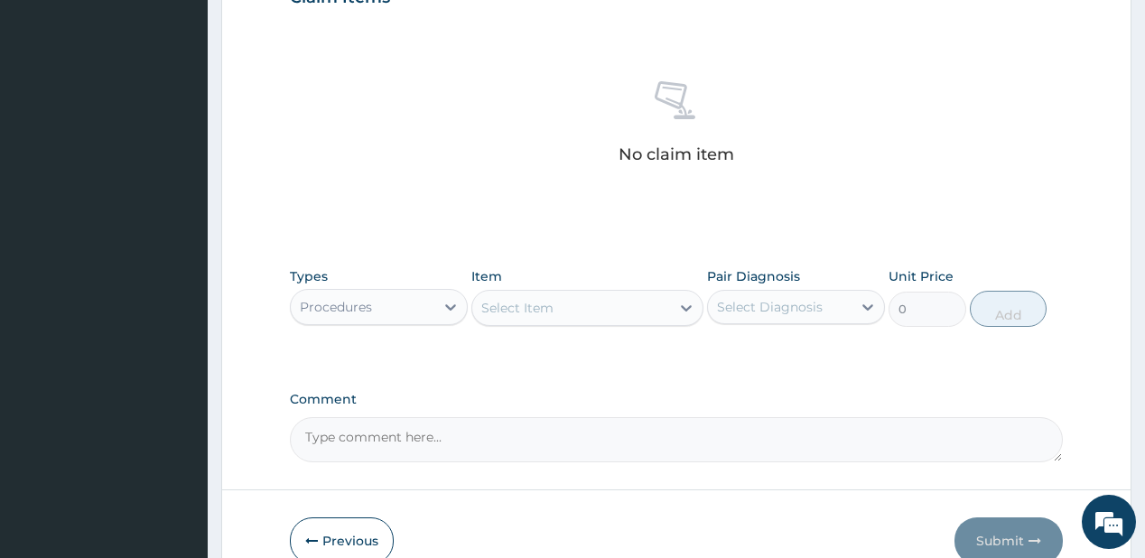
click at [528, 300] on div "Select Item" at bounding box center [517, 308] width 72 height 18
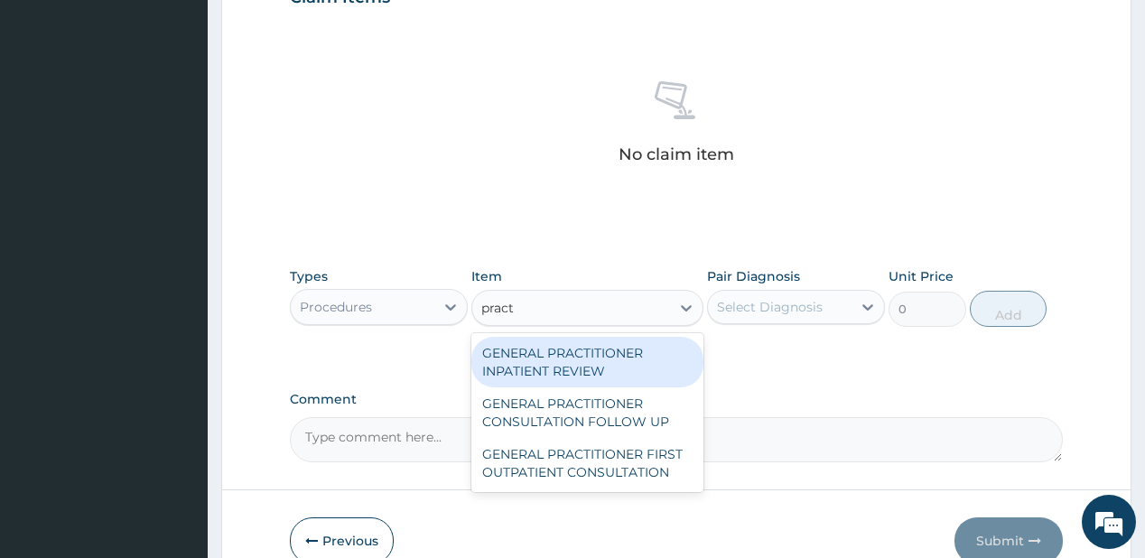
type input "pract"
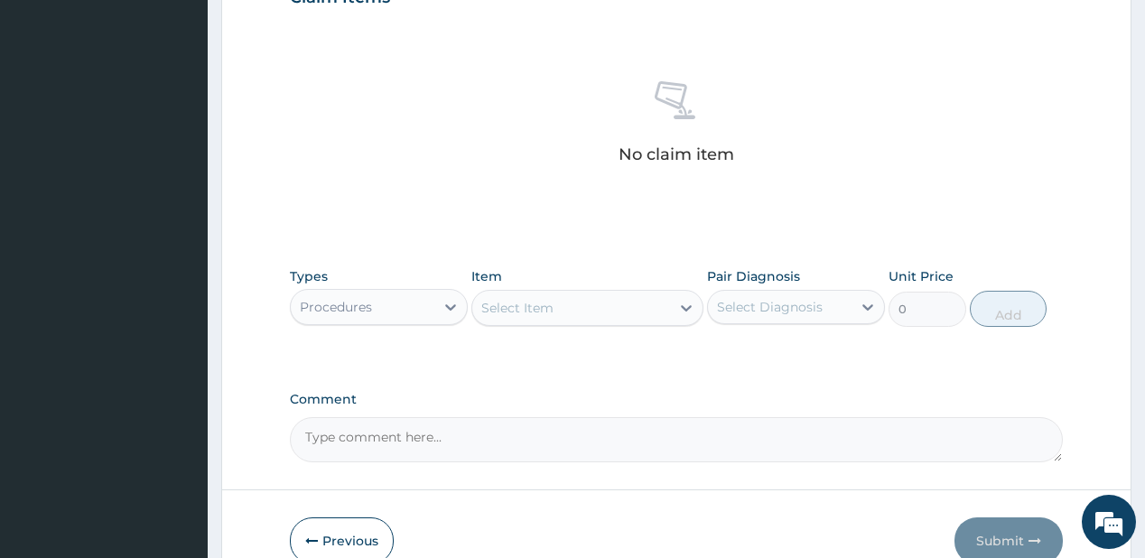
click at [534, 302] on div "Select Item" at bounding box center [517, 308] width 72 height 18
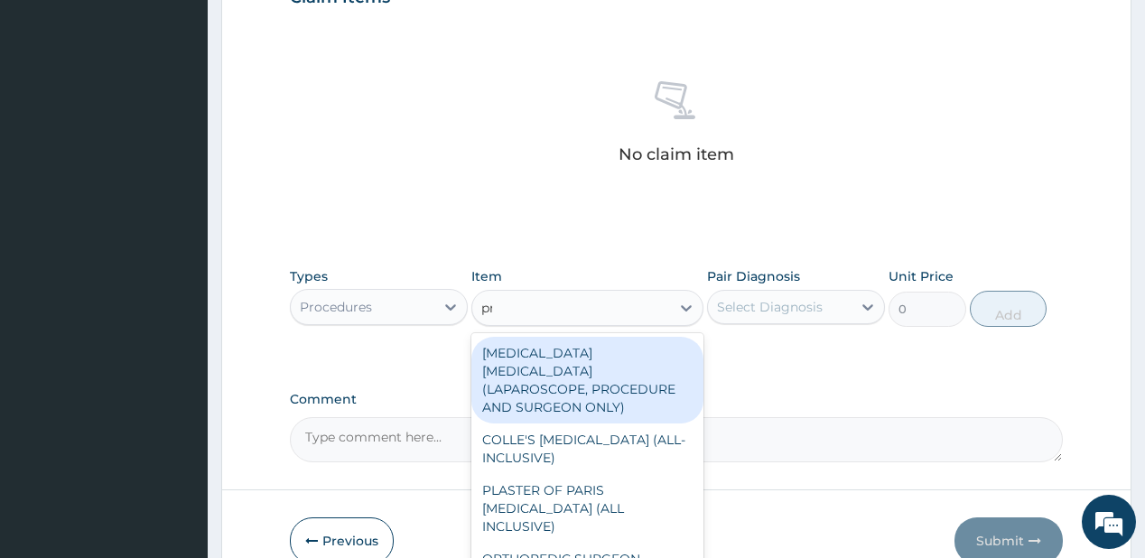
type input "pract"
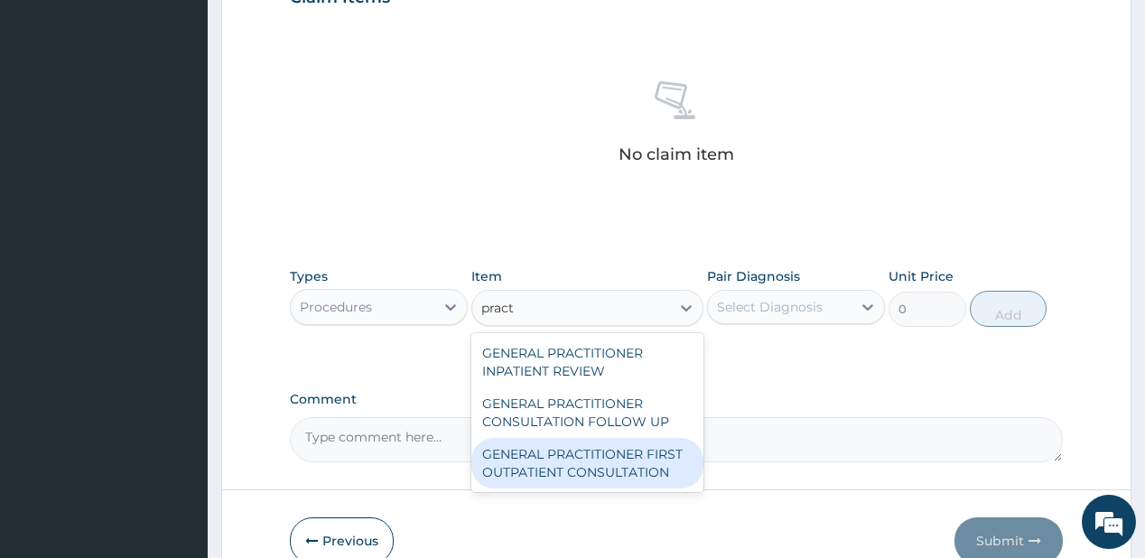
click at [562, 456] on div "GENERAL PRACTITIONER FIRST OUTPATIENT CONSULTATION" at bounding box center [587, 463] width 232 height 51
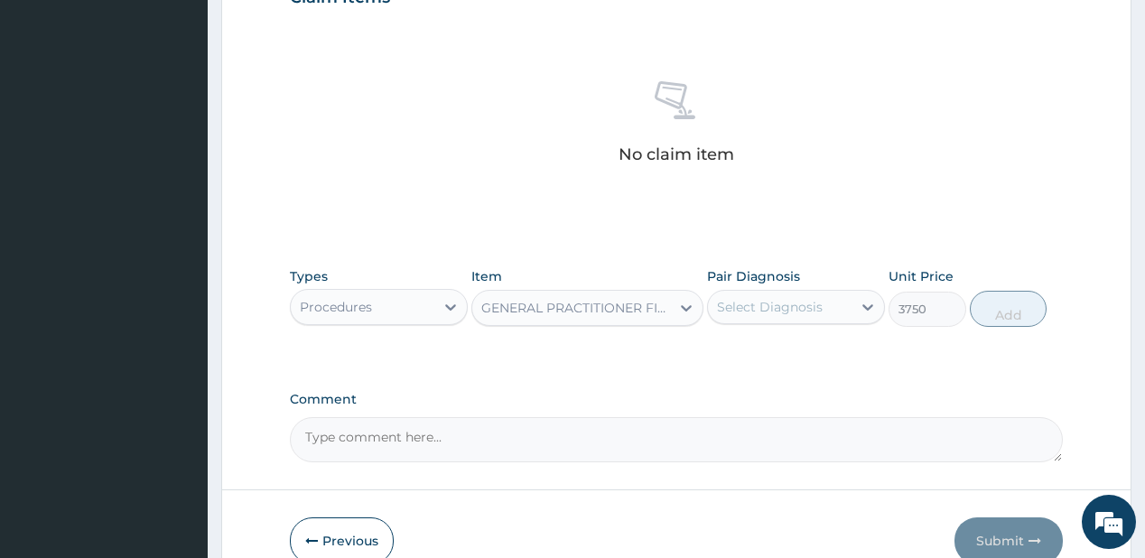
type input "3750"
click at [760, 308] on div "Select Diagnosis" at bounding box center [770, 307] width 106 height 18
click at [771, 357] on label "[MEDICAL_DATA]" at bounding box center [793, 351] width 112 height 18
checkbox input "true"
click at [1015, 306] on button "Add" at bounding box center [1009, 309] width 78 height 36
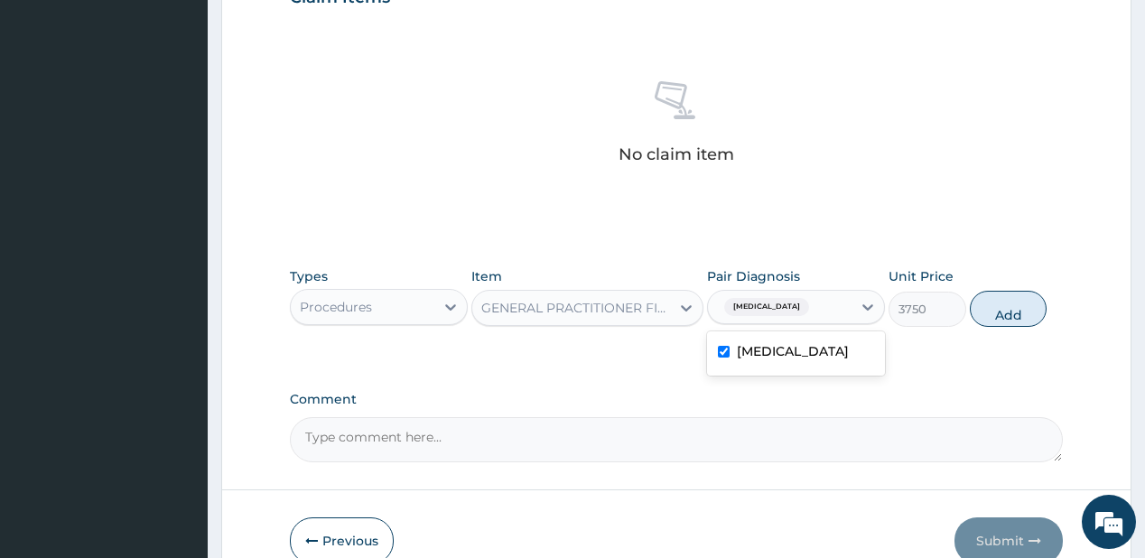
type input "0"
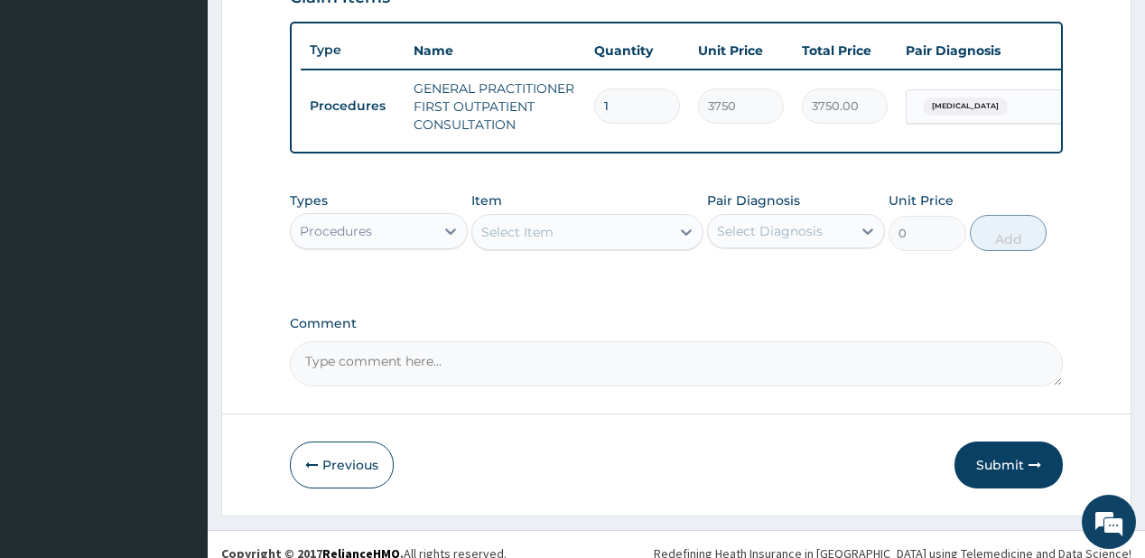
click at [578, 246] on div "Select Item" at bounding box center [571, 232] width 198 height 29
type input "reg"
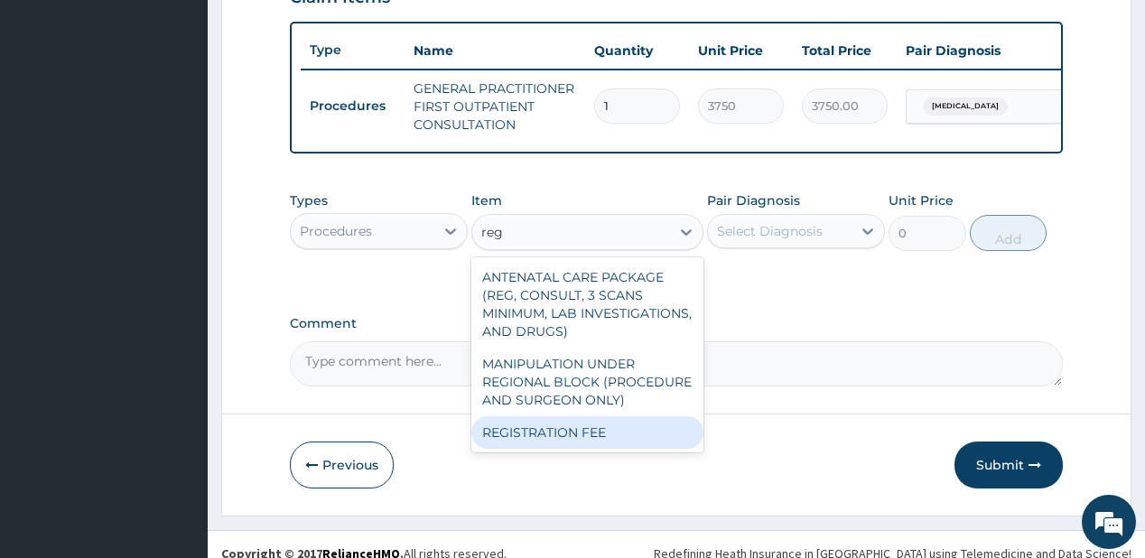
click at [549, 432] on div "REGISTRATION FEE" at bounding box center [587, 432] width 232 height 32
type input "2500"
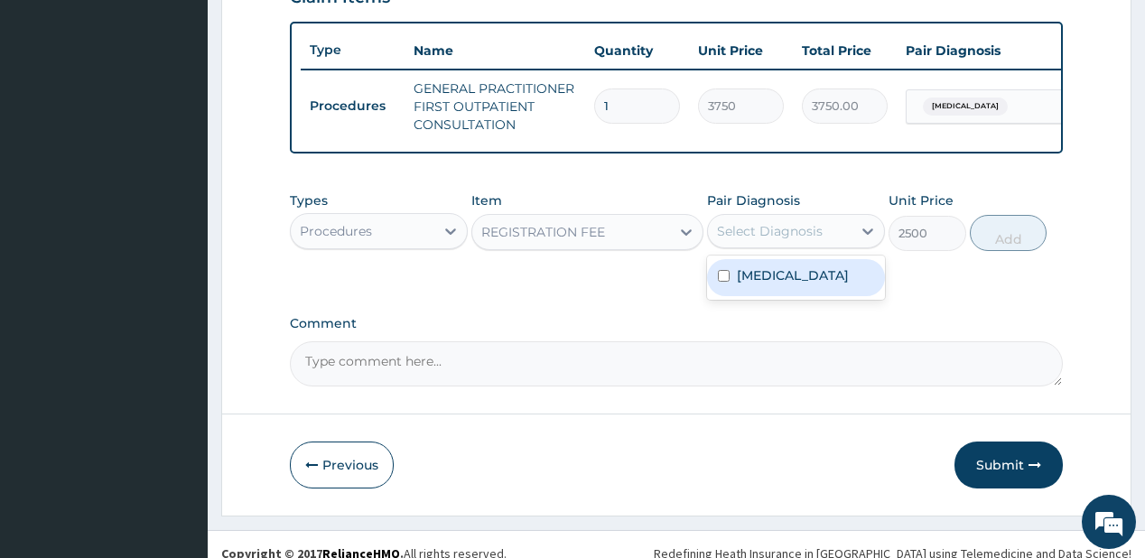
click at [758, 238] on div "Select Diagnosis" at bounding box center [770, 231] width 106 height 18
click at [767, 284] on label "[MEDICAL_DATA]" at bounding box center [793, 275] width 112 height 18
checkbox input "true"
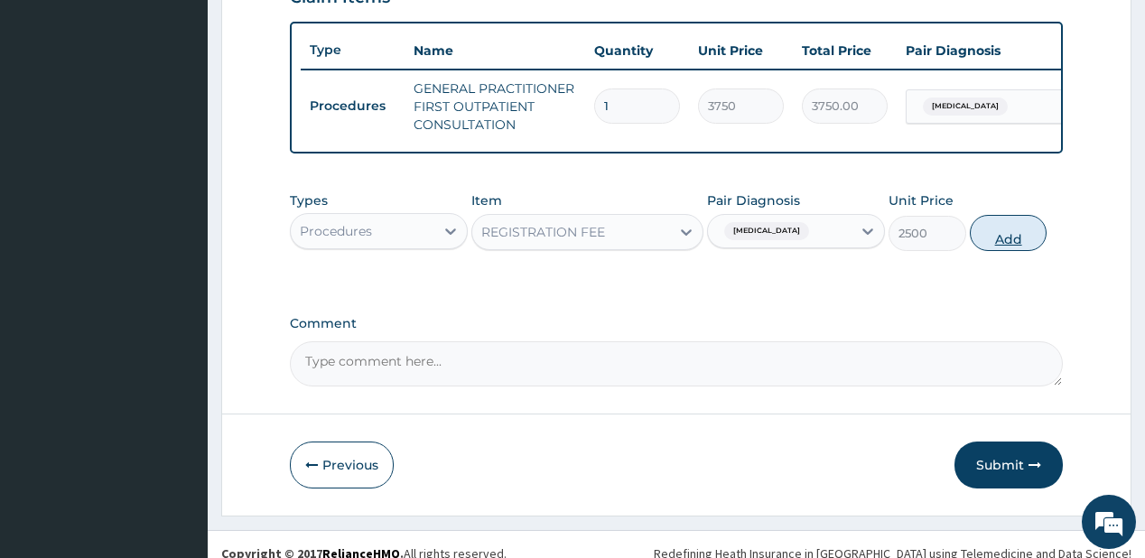
click at [998, 243] on button "Add" at bounding box center [1009, 233] width 78 height 36
type input "0"
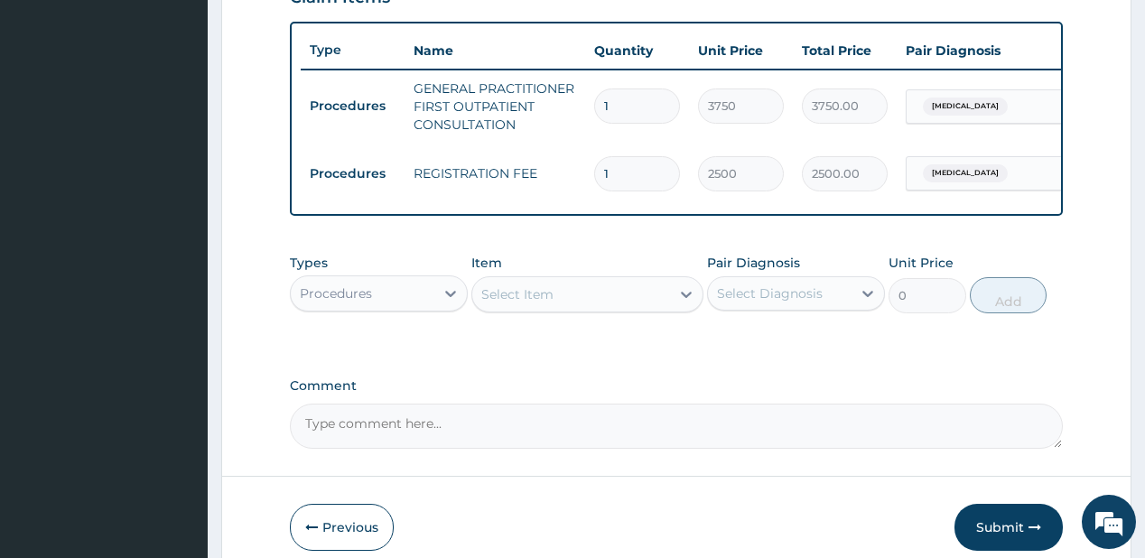
click at [391, 304] on div "Procedures" at bounding box center [363, 293] width 144 height 29
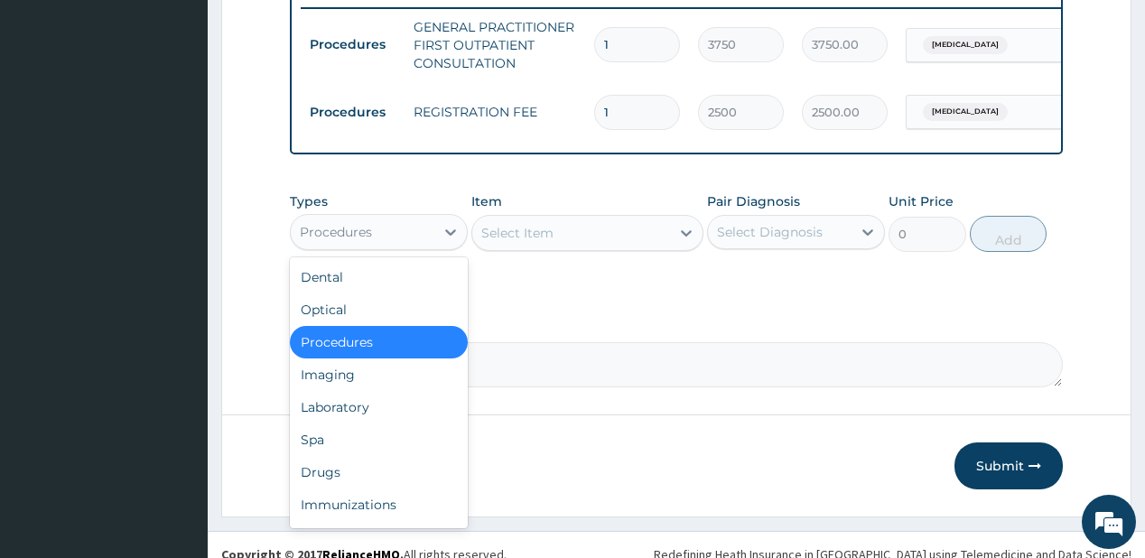
scroll to position [738, 0]
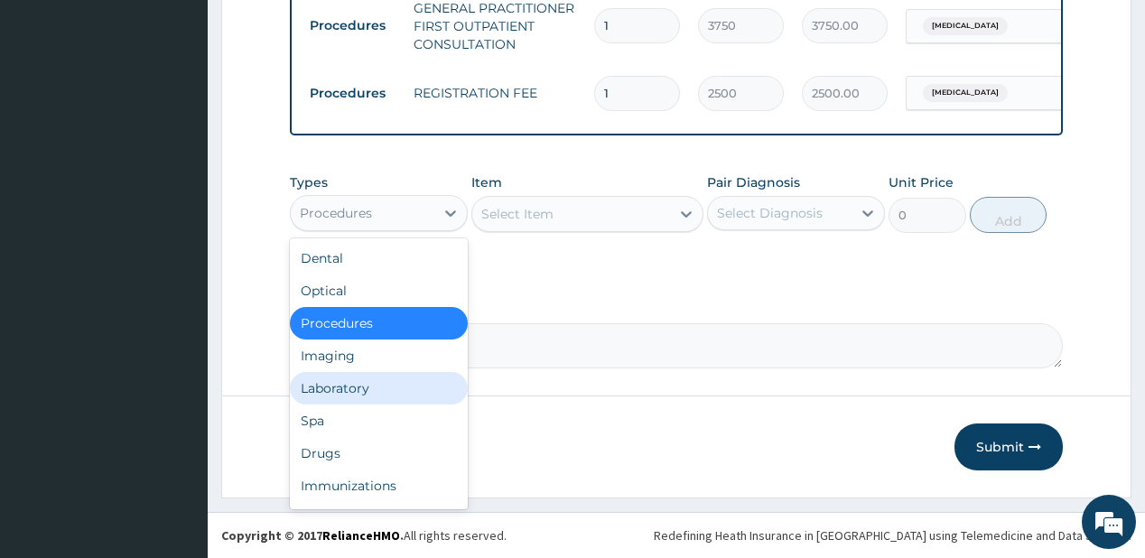
click at [349, 385] on div "Laboratory" at bounding box center [379, 388] width 178 height 32
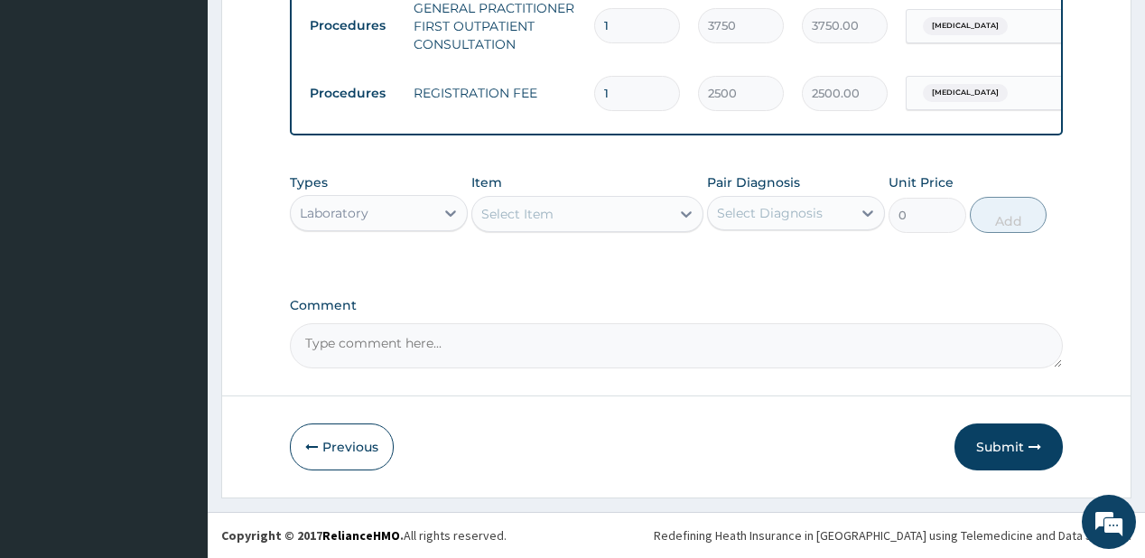
click at [524, 220] on div "Select Item" at bounding box center [517, 214] width 72 height 18
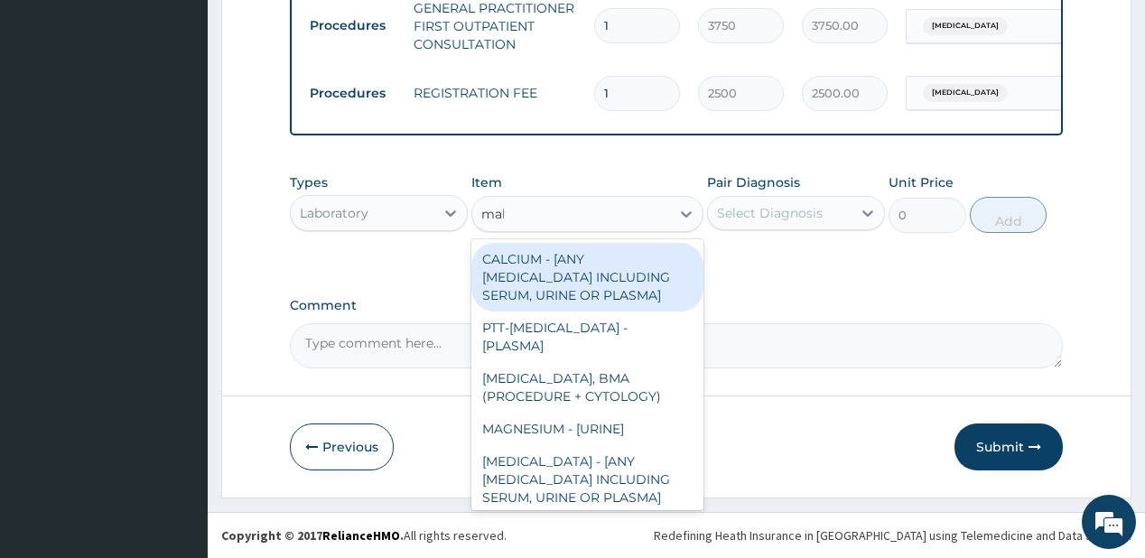
type input "mala"
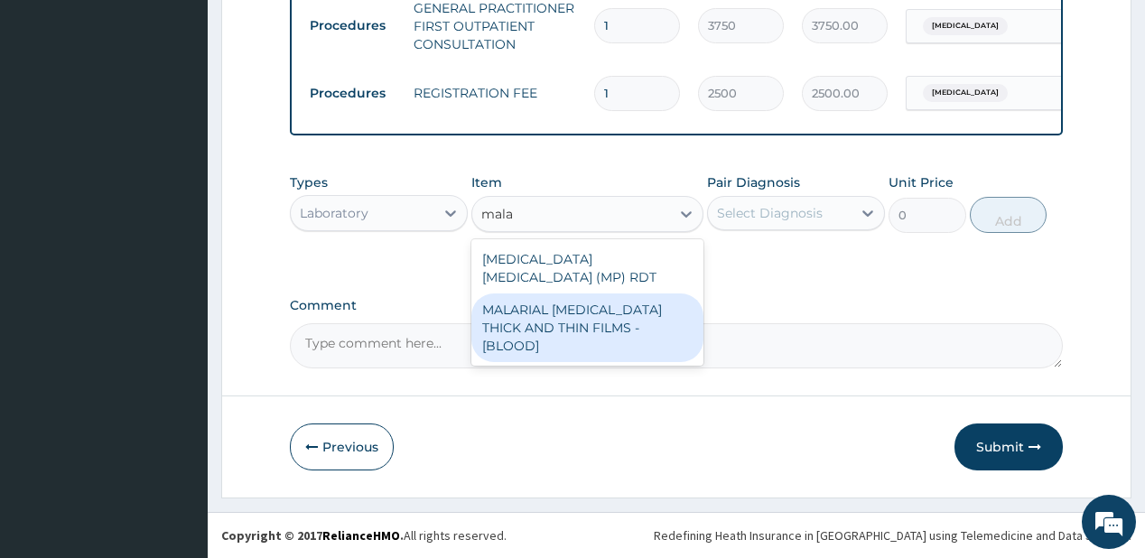
click at [543, 293] on div "MALARIAL [MEDICAL_DATA] THICK AND THIN FILMS - [BLOOD]" at bounding box center [587, 327] width 232 height 69
type input "2187.5"
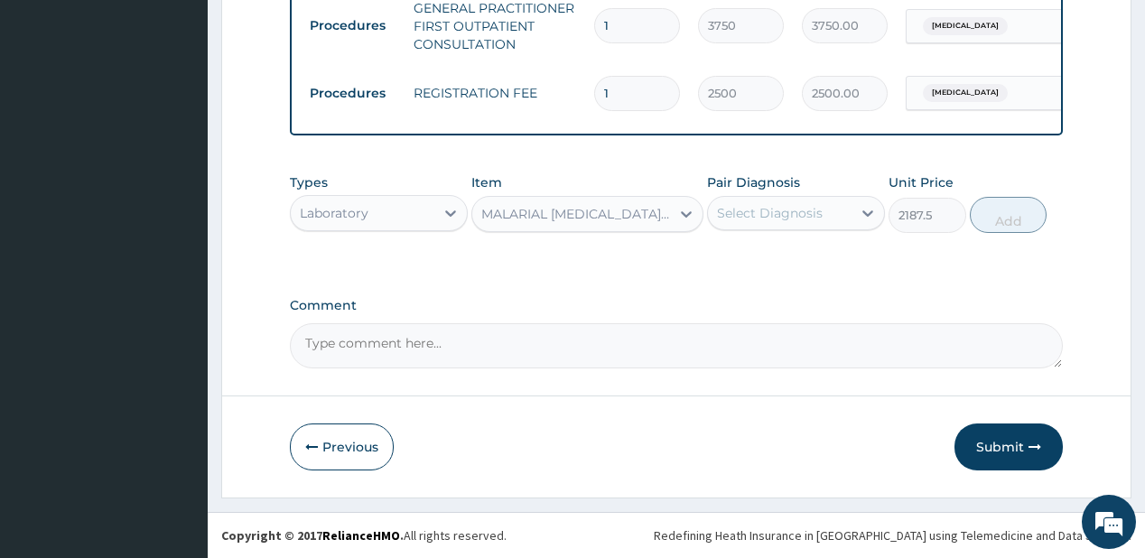
click at [755, 222] on div "Select Diagnosis" at bounding box center [770, 213] width 106 height 18
click at [755, 271] on div "[MEDICAL_DATA]" at bounding box center [796, 259] width 178 height 37
checkbox input "true"
click at [1009, 203] on button "Add" at bounding box center [1009, 215] width 78 height 36
type input "0"
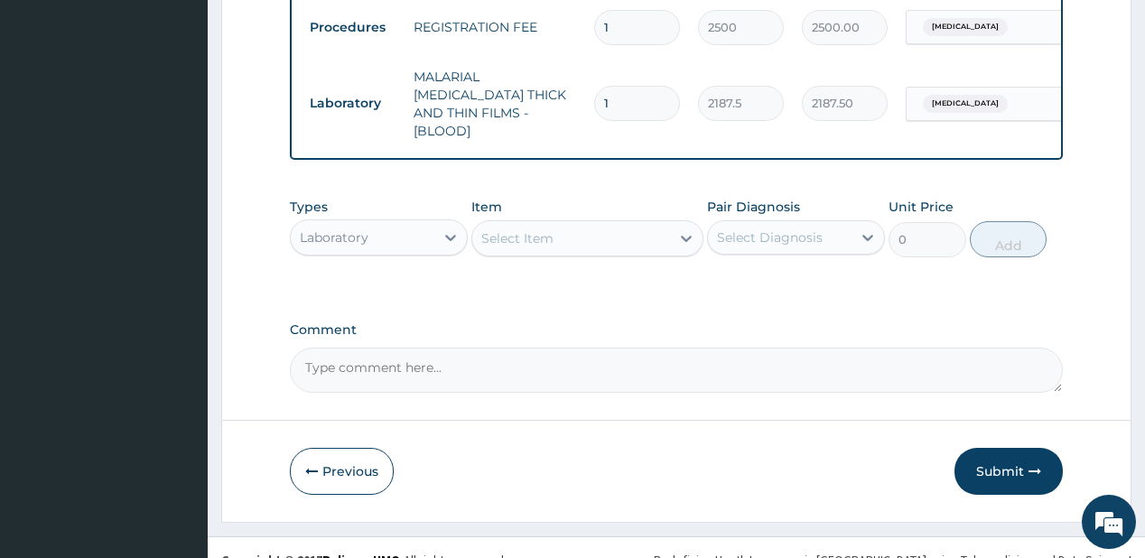
scroll to position [810, 0]
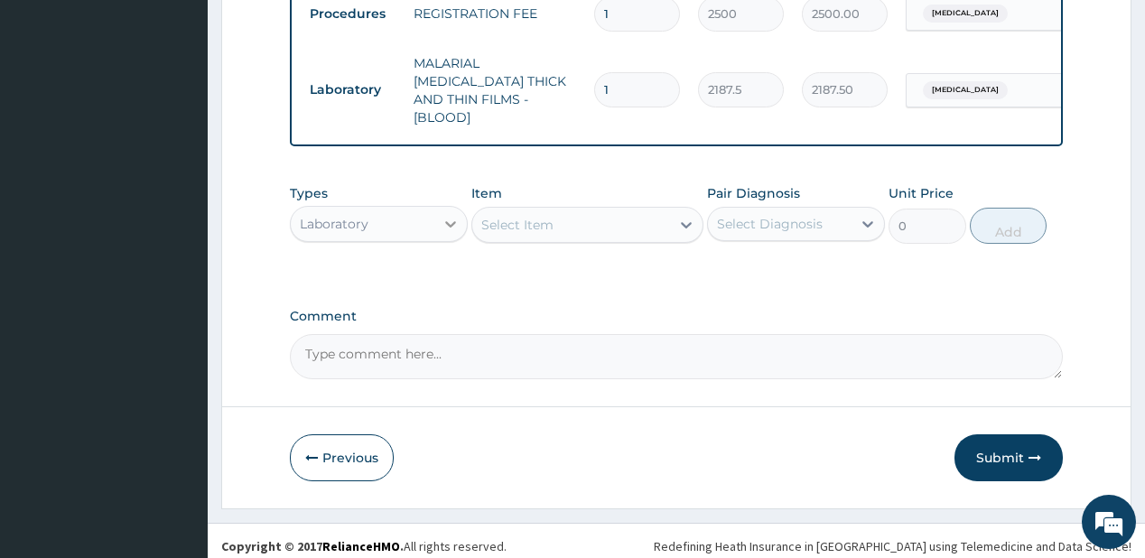
click at [436, 211] on div at bounding box center [450, 224] width 32 height 32
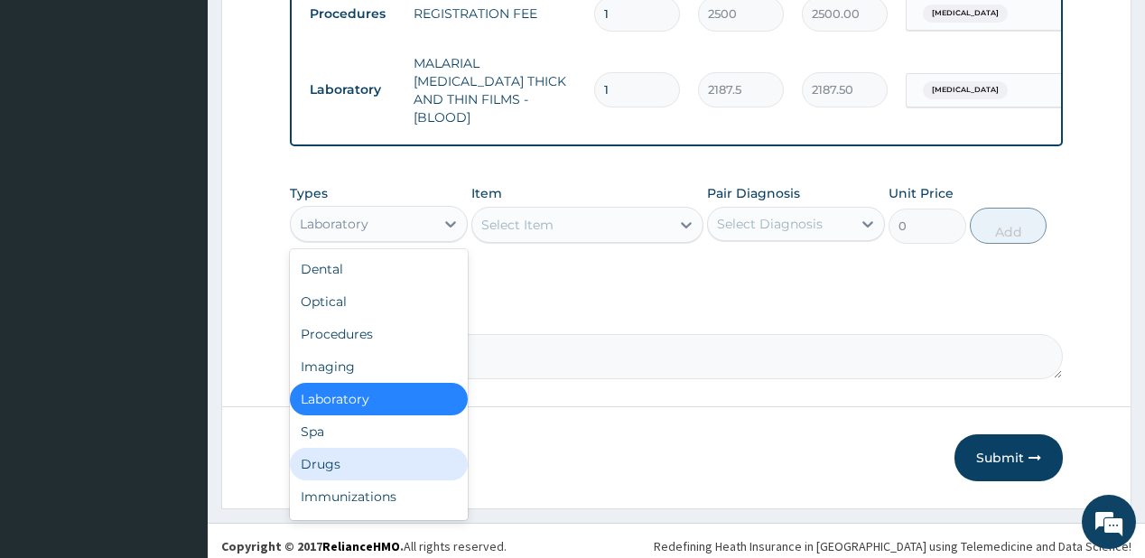
click at [333, 450] on div "Drugs" at bounding box center [379, 464] width 178 height 32
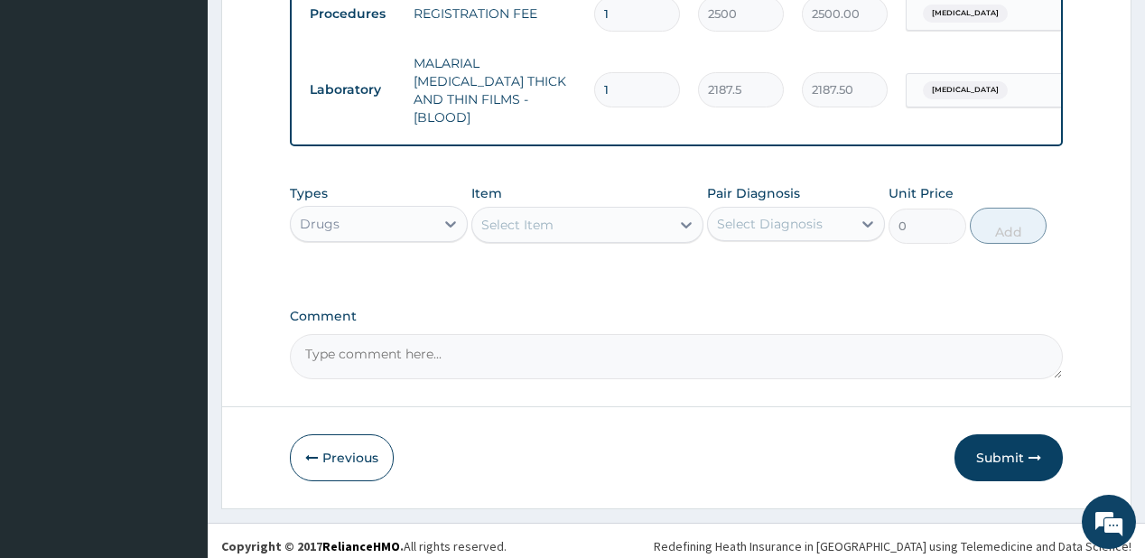
click at [500, 218] on div "Select Item" at bounding box center [517, 225] width 72 height 18
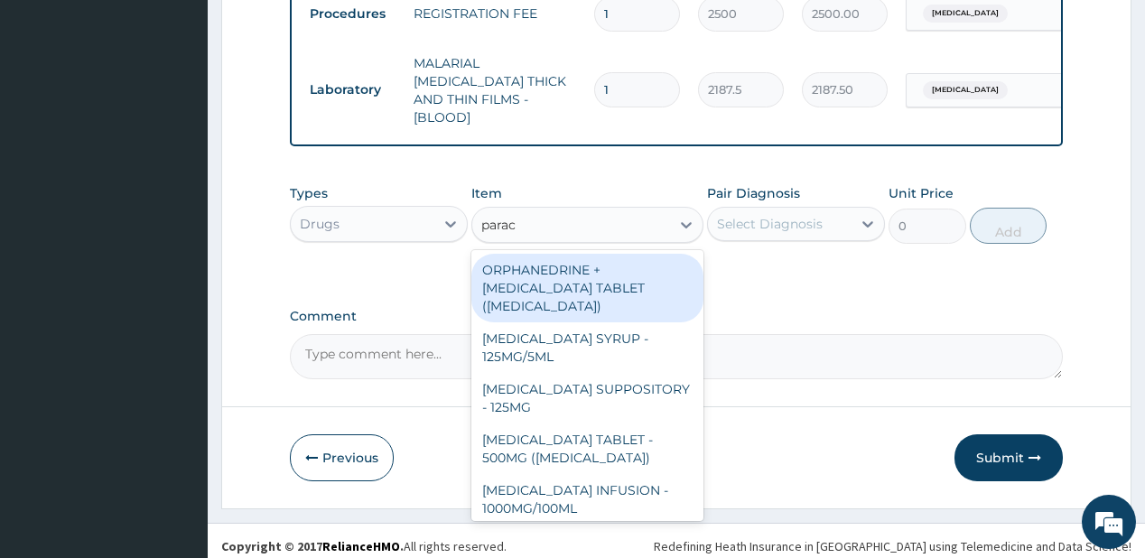
type input "parace"
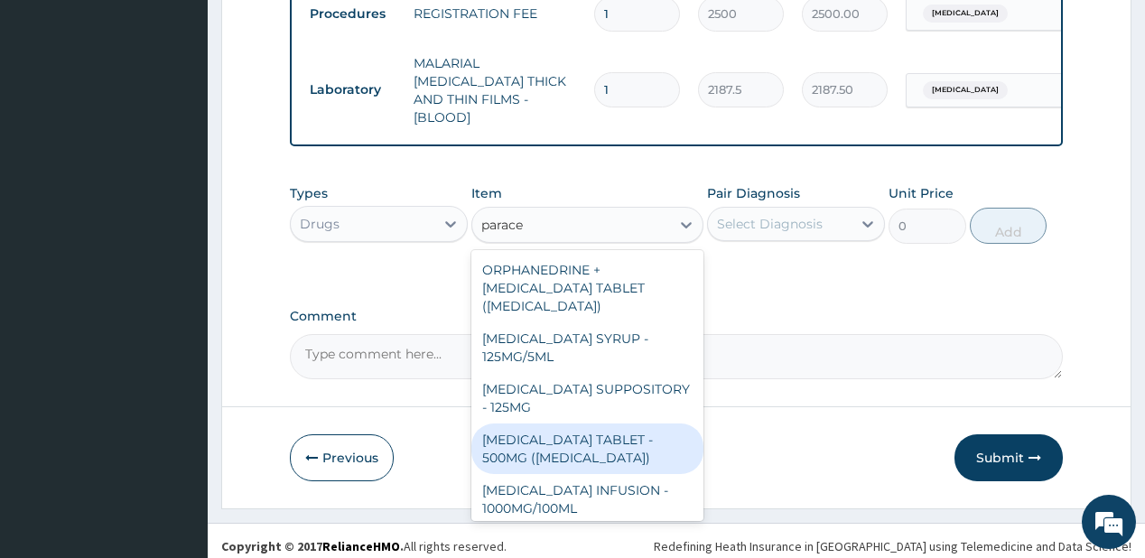
click at [545, 436] on div "[MEDICAL_DATA] TABLET - 500MG ([MEDICAL_DATA])" at bounding box center [587, 448] width 232 height 51
type input "42"
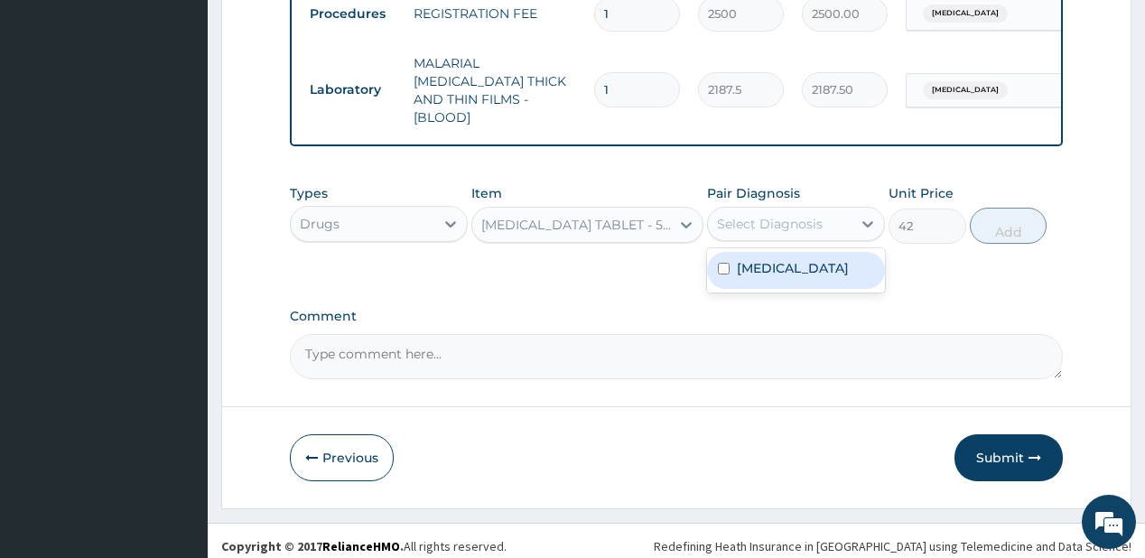
click at [809, 215] on div "Select Diagnosis" at bounding box center [770, 224] width 106 height 18
click at [782, 266] on label "Malaria" at bounding box center [793, 268] width 112 height 18
checkbox input "true"
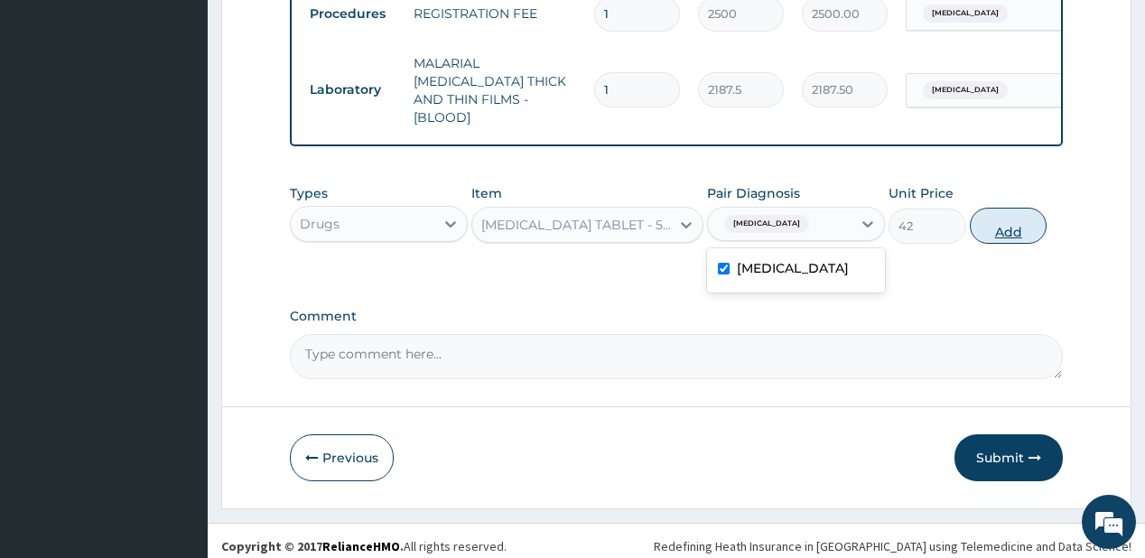
click at [993, 210] on button "Add" at bounding box center [1009, 226] width 78 height 36
type input "0"
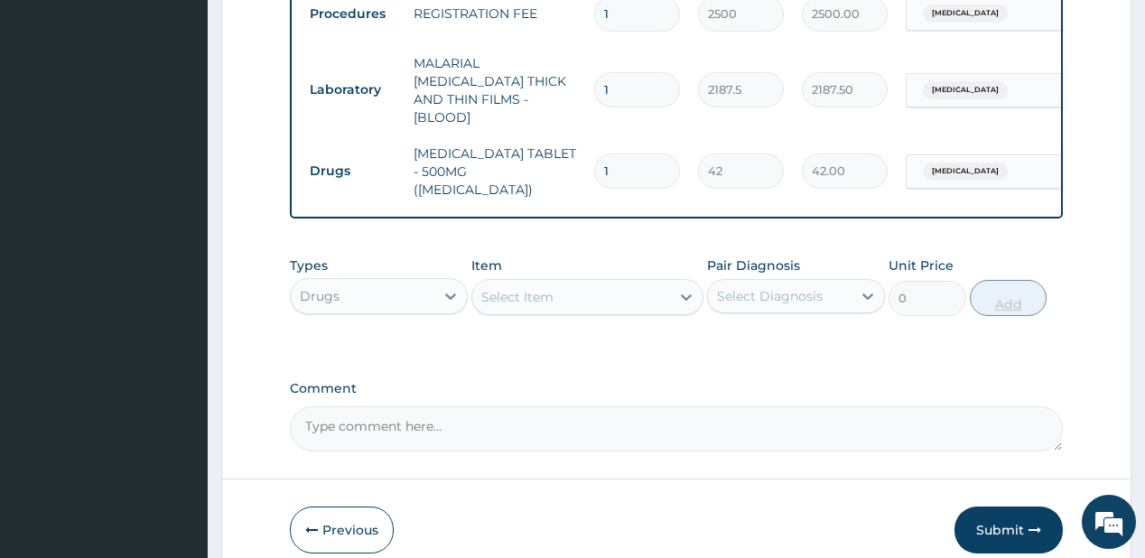
type input "18"
type input "756.00"
type input "18"
click at [565, 283] on div "Select Item" at bounding box center [571, 297] width 198 height 29
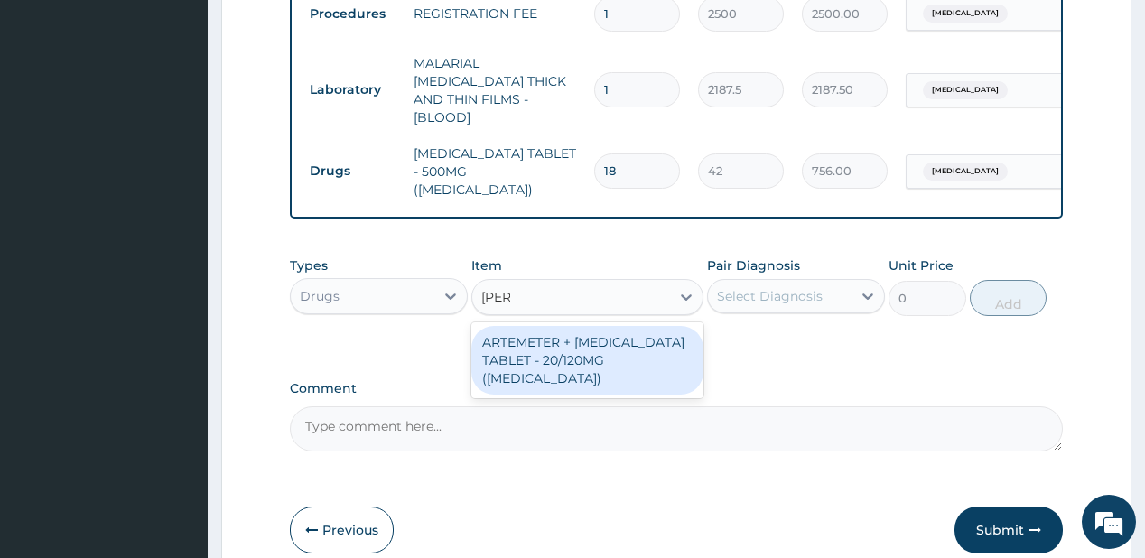
type input "coart"
click at [538, 346] on div "ARTEMETER + LUMEFANTRINE TABLET - 20/120MG (COARTEM)" at bounding box center [587, 360] width 232 height 69
type input "210"
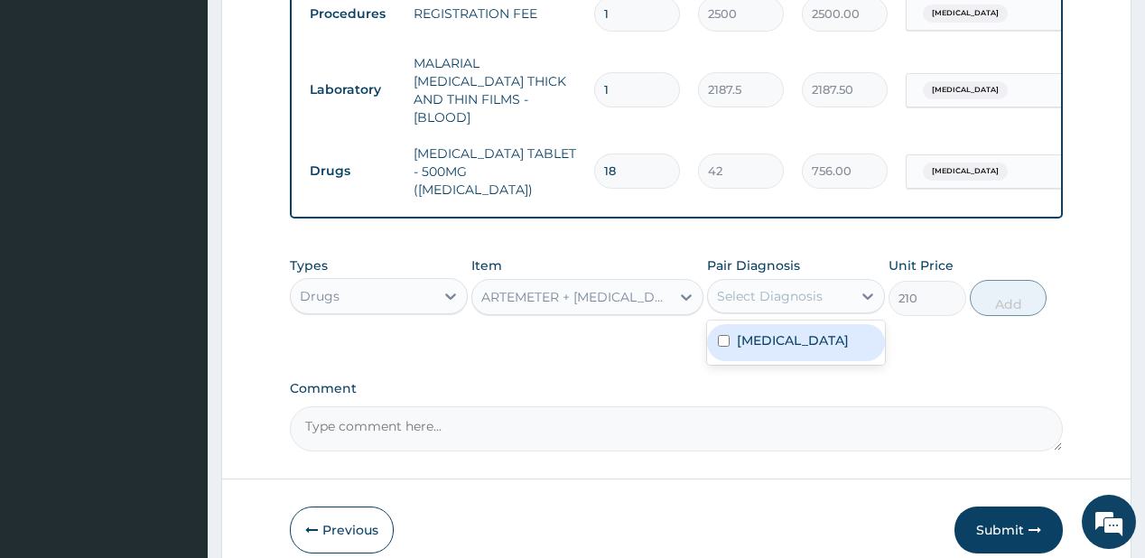
click at [784, 287] on div "Select Diagnosis" at bounding box center [770, 296] width 106 height 18
drag, startPoint x: 767, startPoint y: 332, endPoint x: 971, endPoint y: 285, distance: 209.3
click at [775, 327] on div "Malaria" at bounding box center [796, 342] width 178 height 37
checkbox input "true"
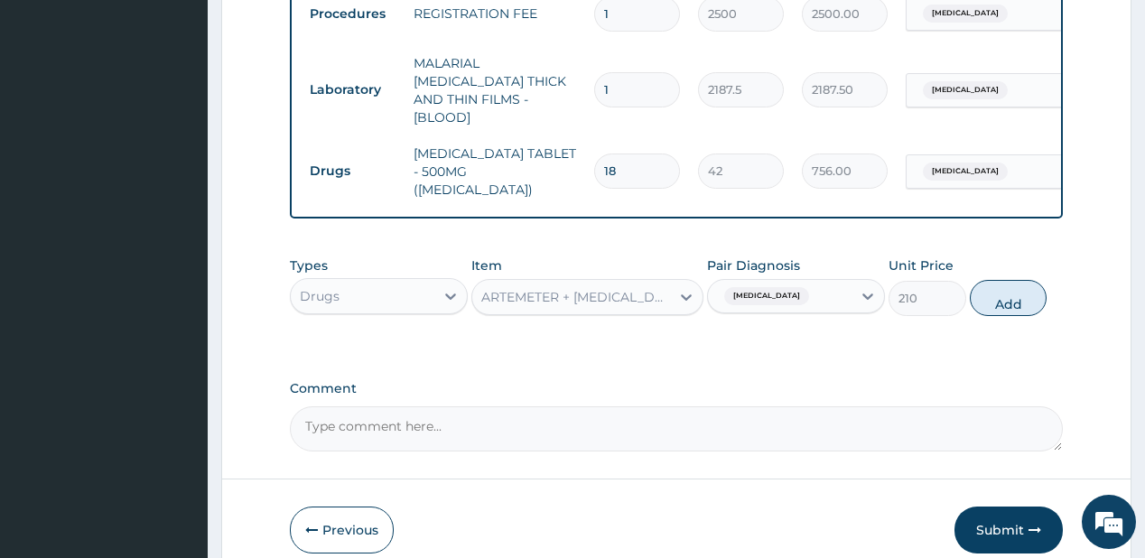
drag, startPoint x: 986, startPoint y: 280, endPoint x: 590, endPoint y: 18, distance: 474.2
click at [986, 280] on button "Add" at bounding box center [1009, 298] width 78 height 36
type input "0"
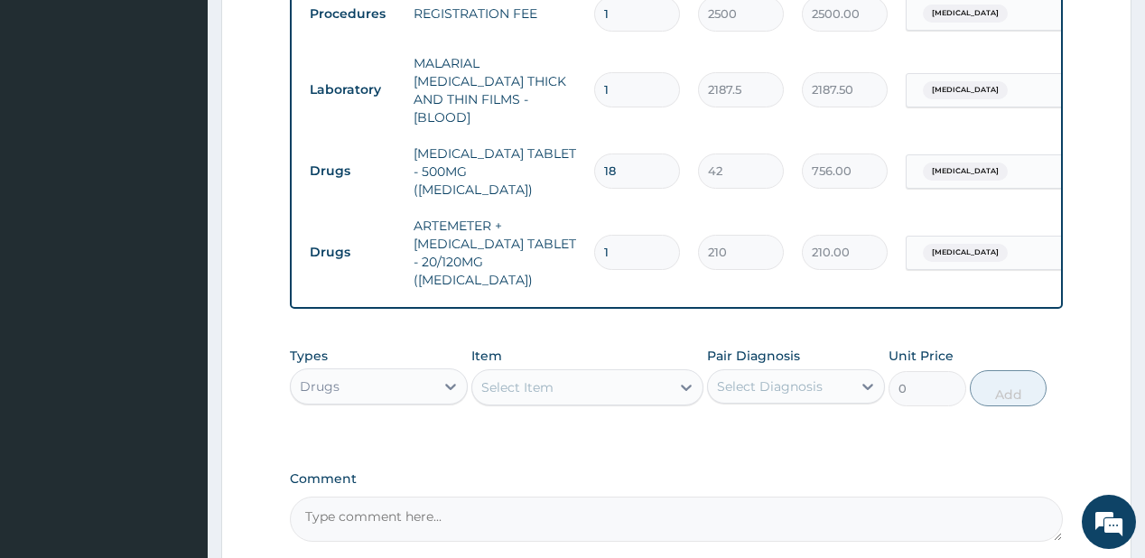
type input "0.00"
type input "2"
type input "420.00"
type input "25"
type input "5250.00"
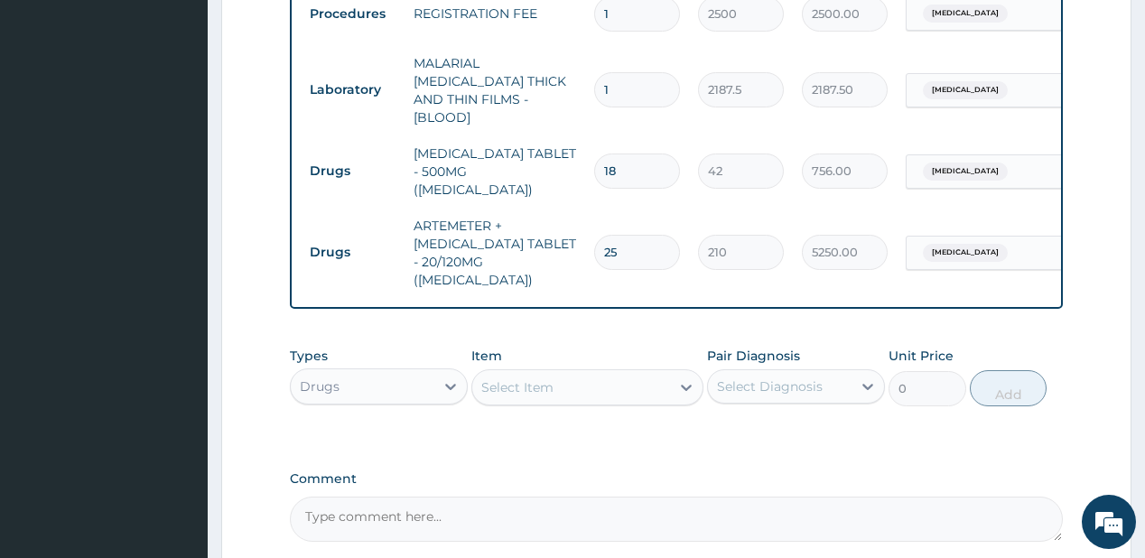
type input "2"
type input "420.00"
type input "24"
type input "5040.00"
type input "24"
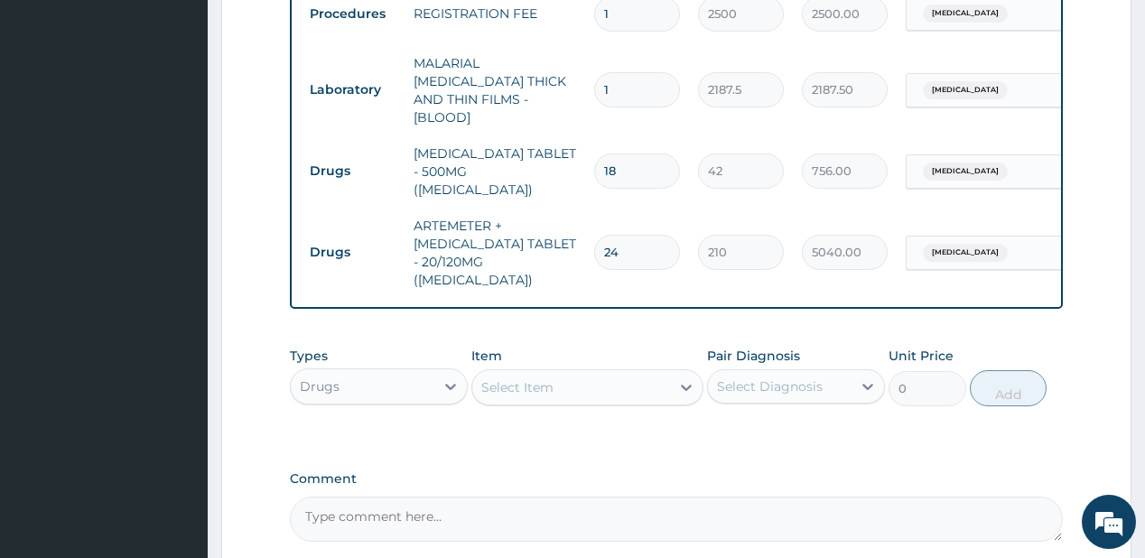
click at [534, 378] on div "Select Item" at bounding box center [517, 387] width 72 height 18
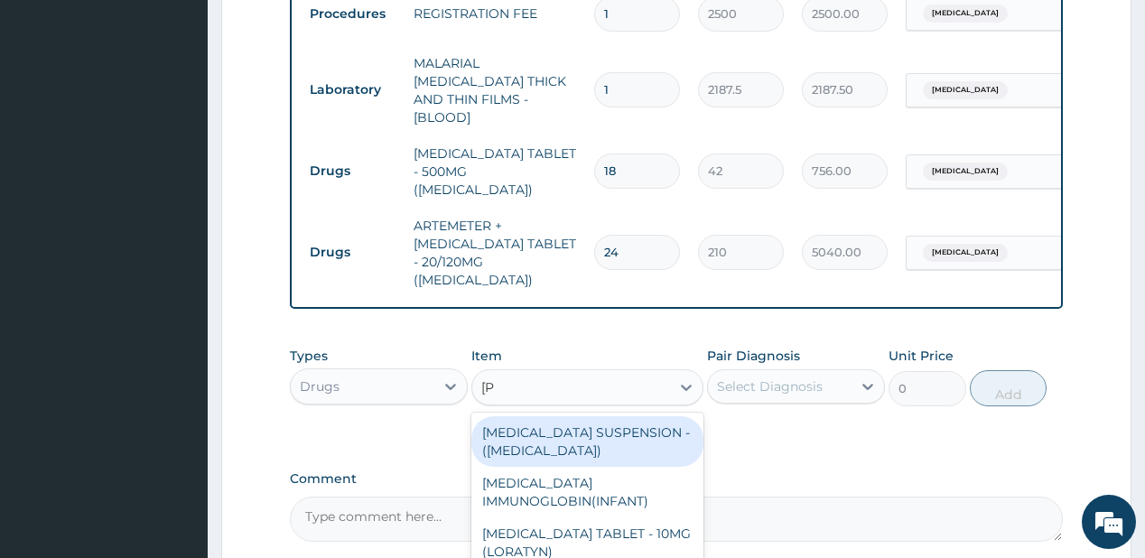
type input "lorat"
click at [527, 416] on div "LORATADINE TABLET - 10MG (LORATYN)" at bounding box center [587, 441] width 232 height 51
type input "98"
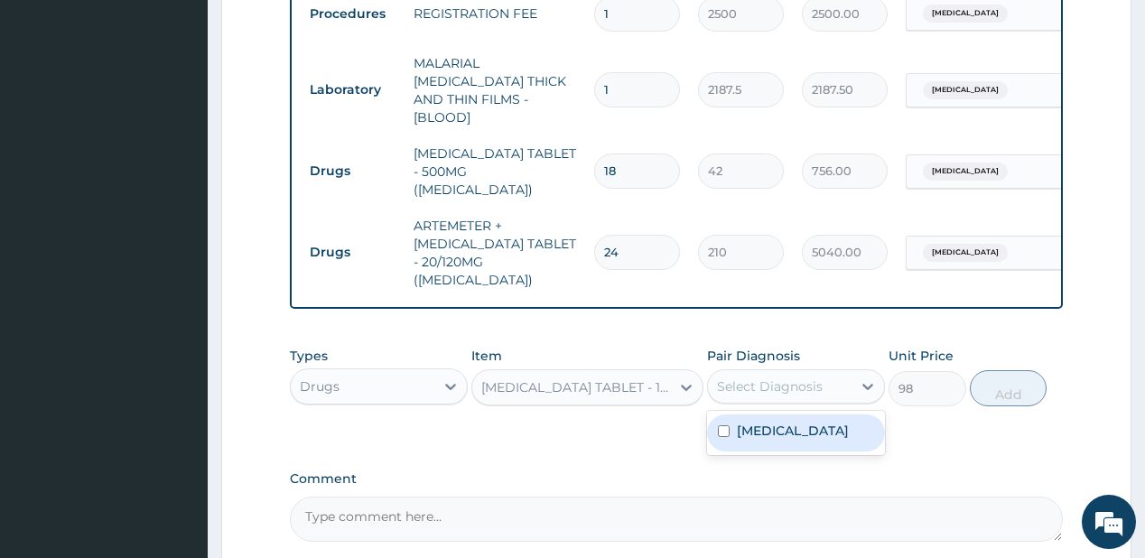
click at [768, 377] on div "Select Diagnosis" at bounding box center [770, 386] width 106 height 18
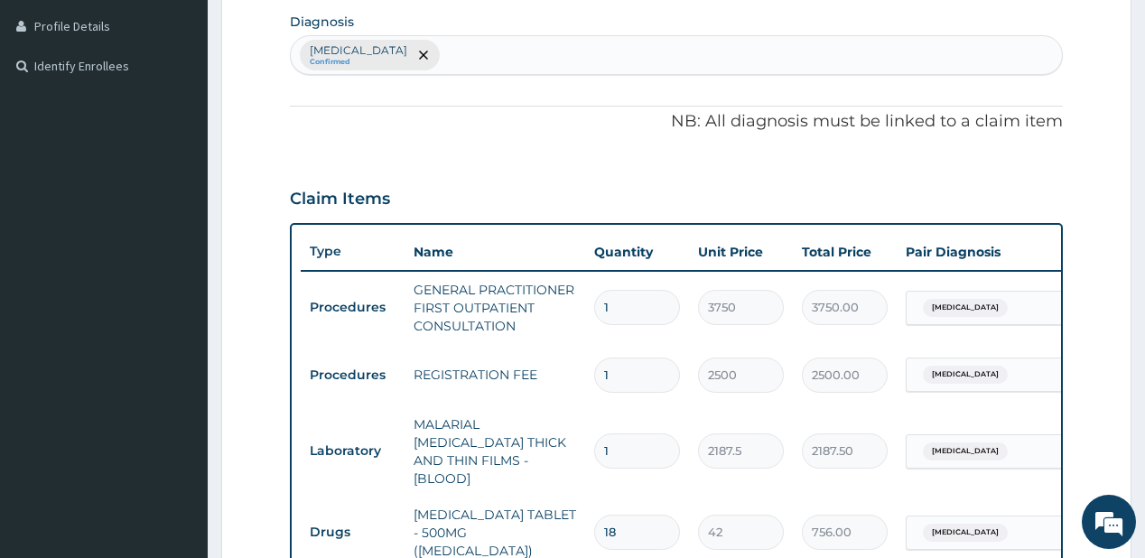
scroll to position [376, 0]
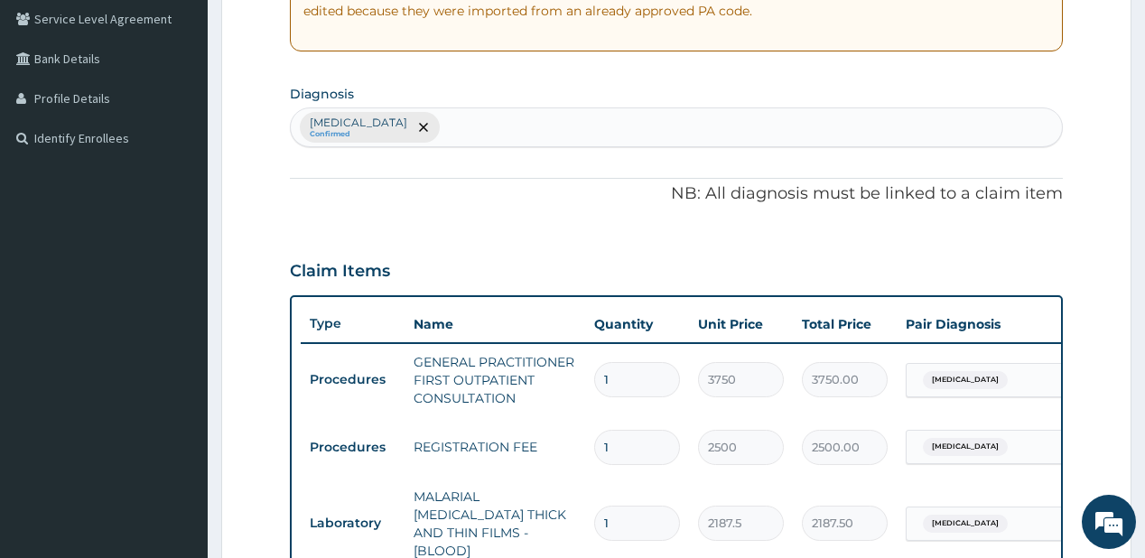
click at [452, 130] on div "Malaria Confirmed" at bounding box center [676, 127] width 770 height 38
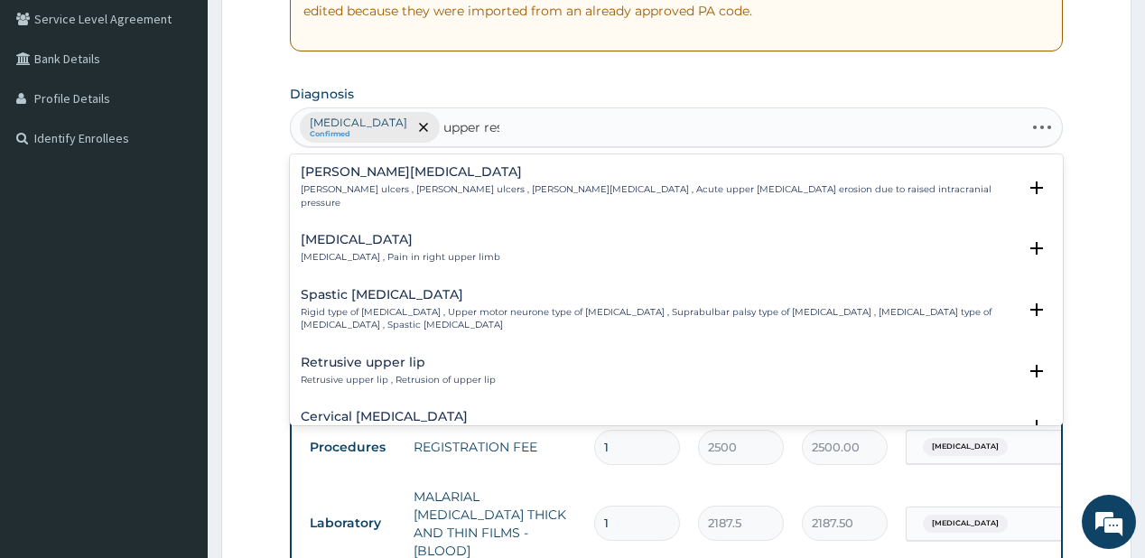
type input "upper resp"
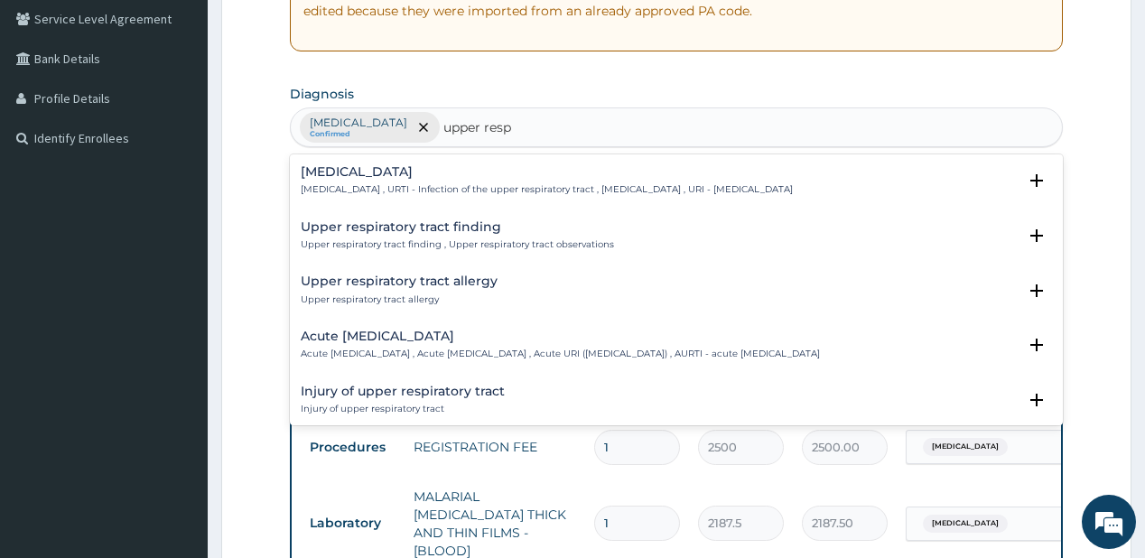
click at [436, 183] on p "[MEDICAL_DATA] , URTI - Infection of the upper respiratory tract , [MEDICAL_DAT…" at bounding box center [547, 189] width 492 height 13
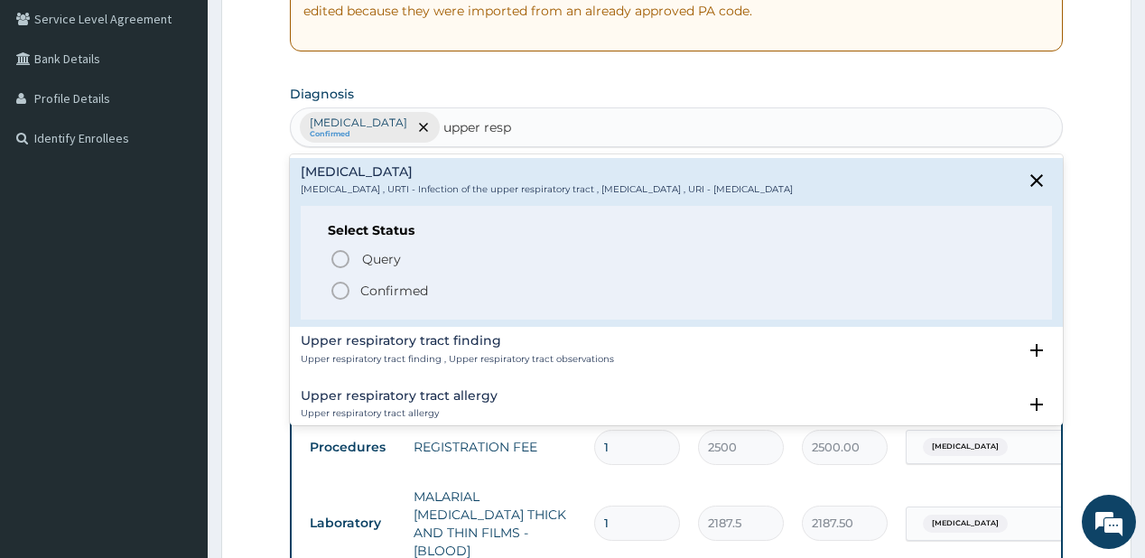
click at [384, 290] on p "Confirmed" at bounding box center [394, 291] width 68 height 18
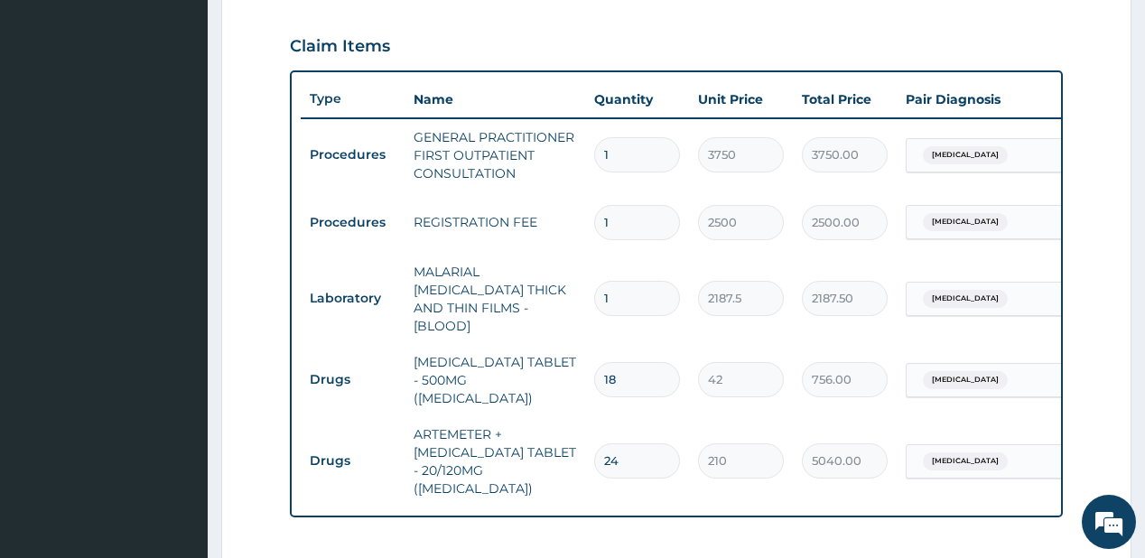
scroll to position [665, 0]
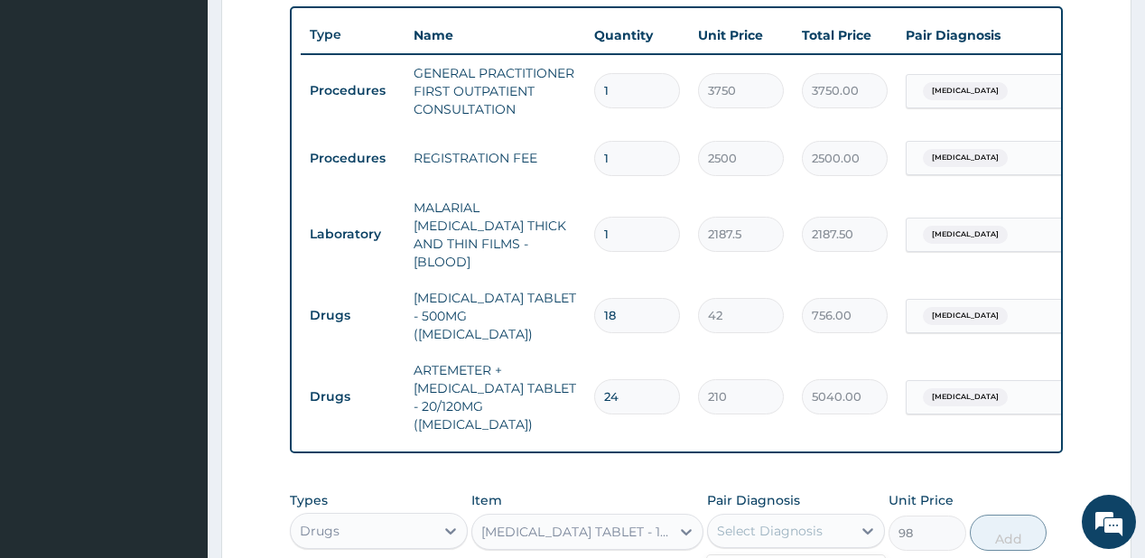
click at [815, 522] on div "Select Diagnosis" at bounding box center [770, 531] width 106 height 18
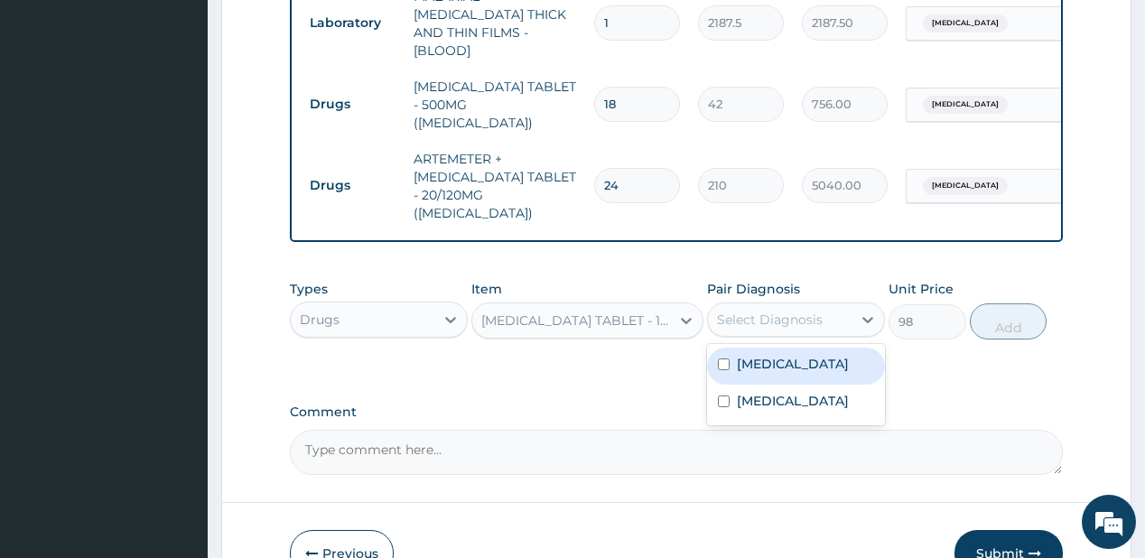
scroll to position [882, 0]
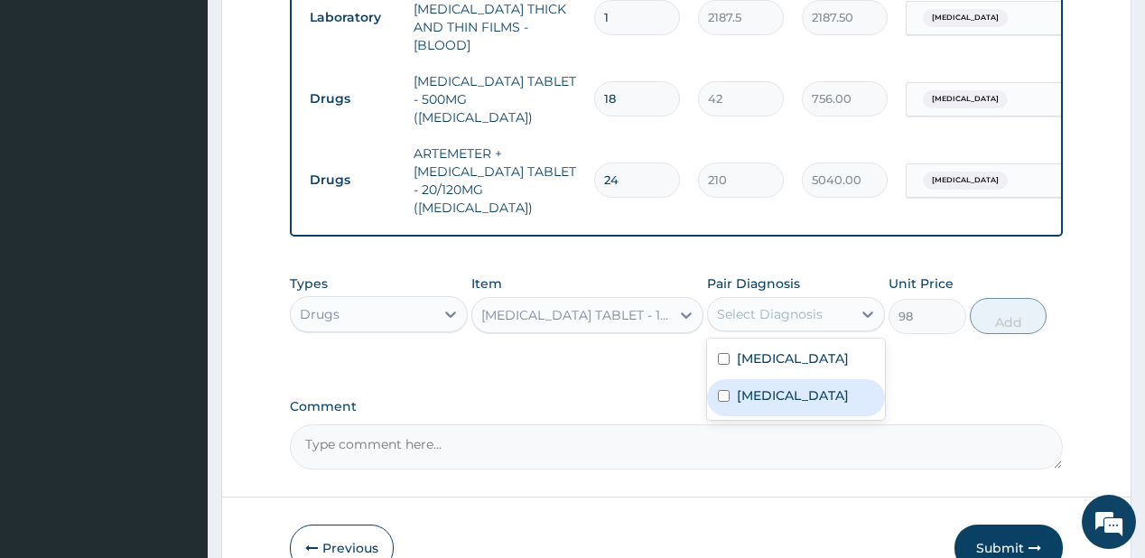
click at [768, 386] on label "[MEDICAL_DATA]" at bounding box center [793, 395] width 112 height 18
checkbox input "true"
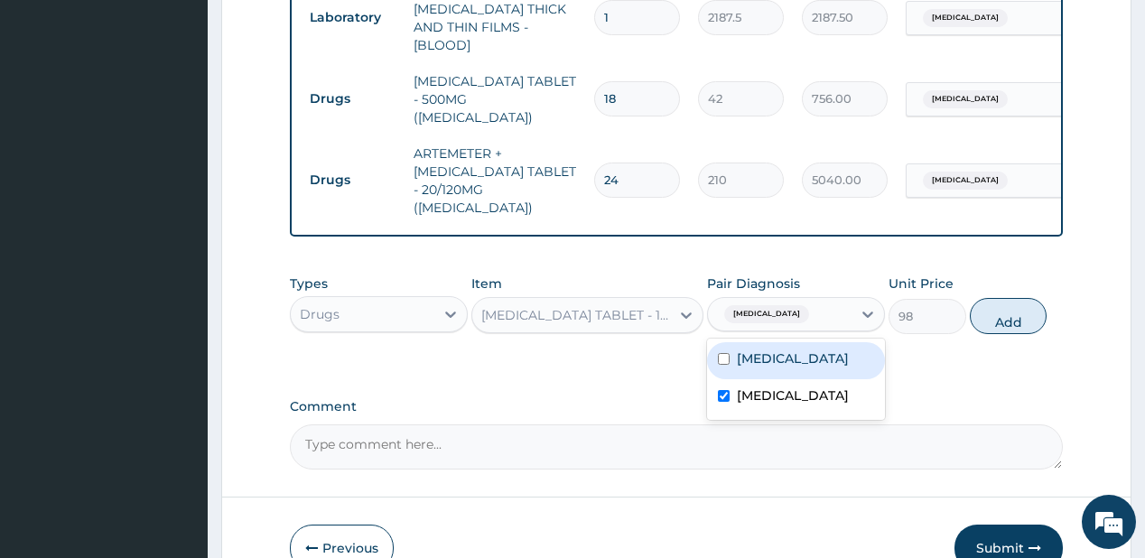
drag, startPoint x: 994, startPoint y: 275, endPoint x: 995, endPoint y: 261, distance: 14.5
click at [994, 298] on button "Add" at bounding box center [1009, 316] width 78 height 36
type input "0"
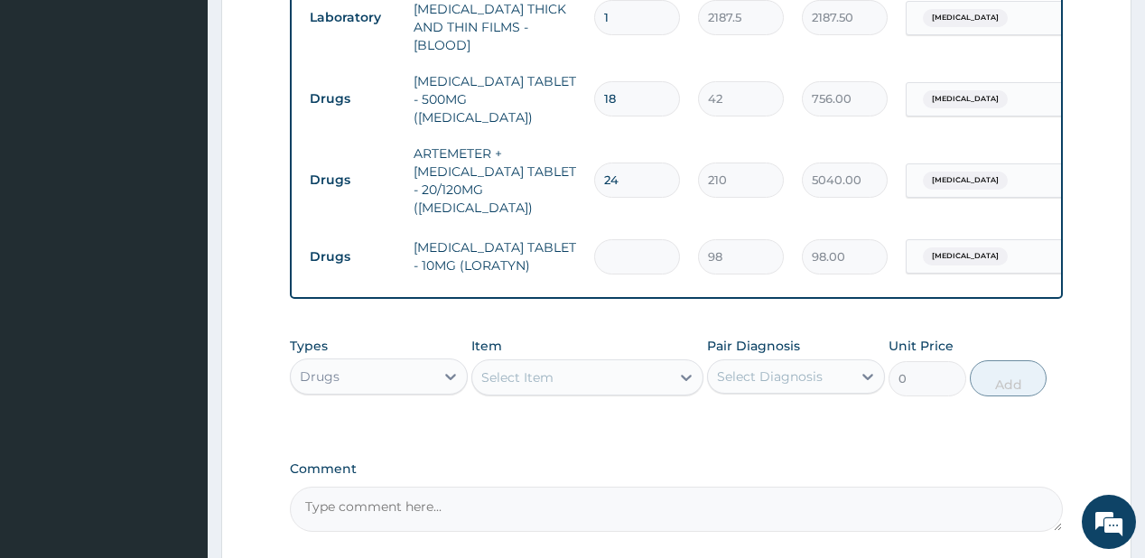
type input "0.00"
type input "4"
type input "392.00"
type input "4"
click at [590, 363] on div "Select Item" at bounding box center [571, 377] width 198 height 29
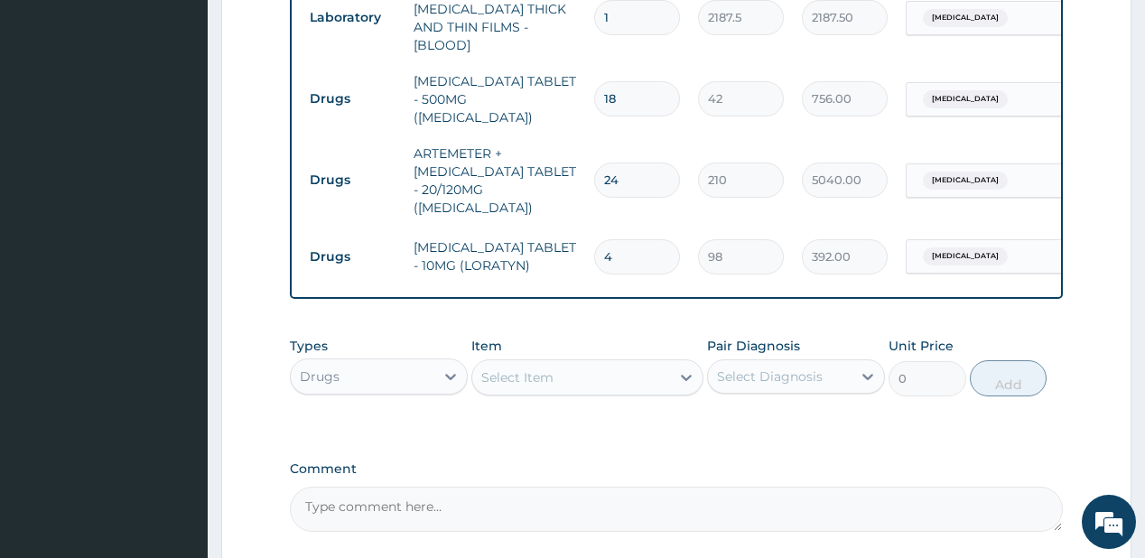
type input "erythro"
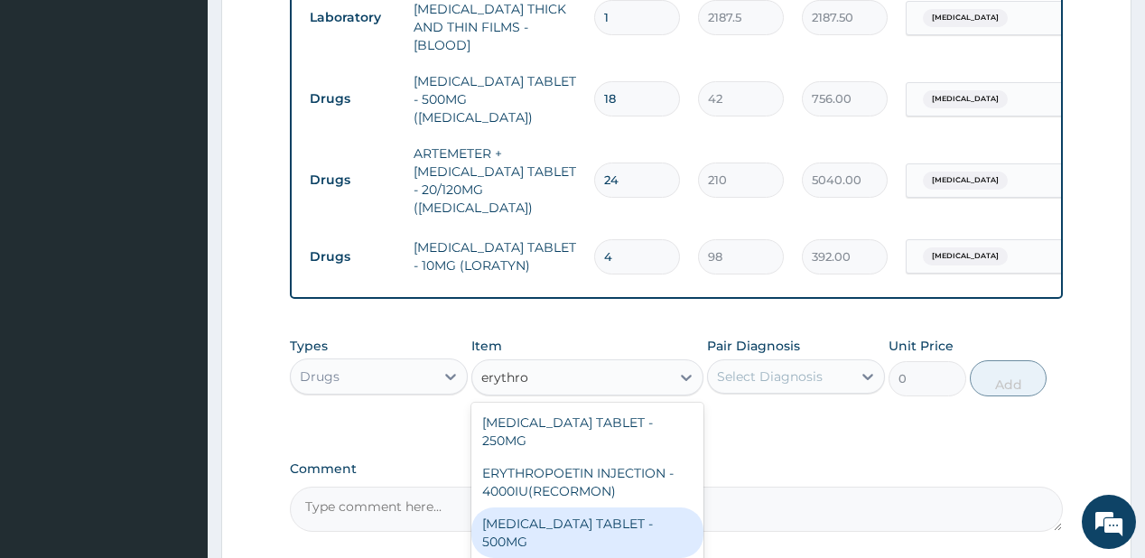
click at [496, 507] on div "[MEDICAL_DATA] TABLET - 500MG" at bounding box center [587, 532] width 232 height 51
type input "140"
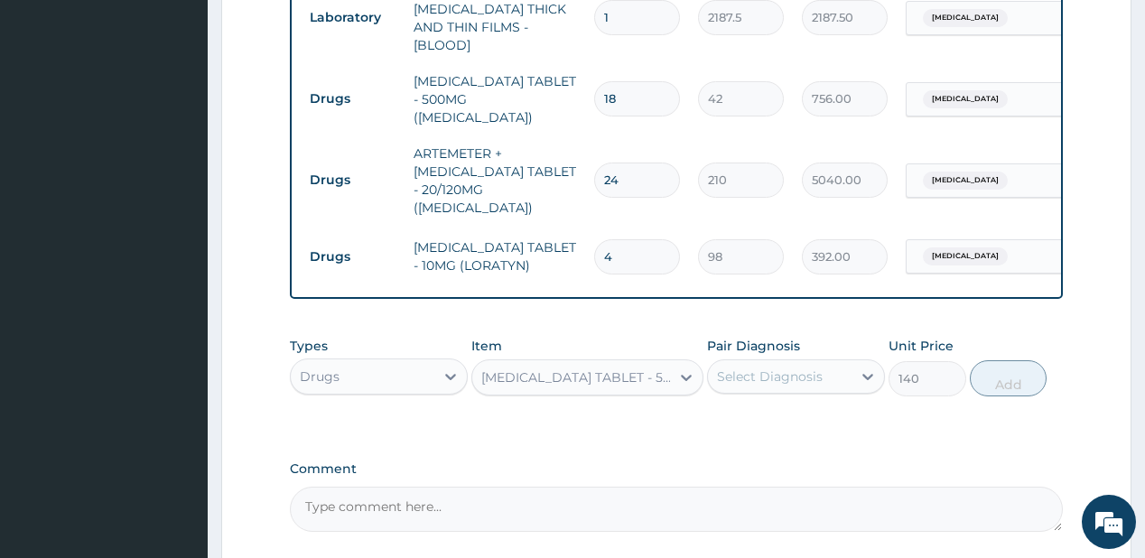
click at [755, 367] on div "Select Diagnosis" at bounding box center [770, 376] width 106 height 18
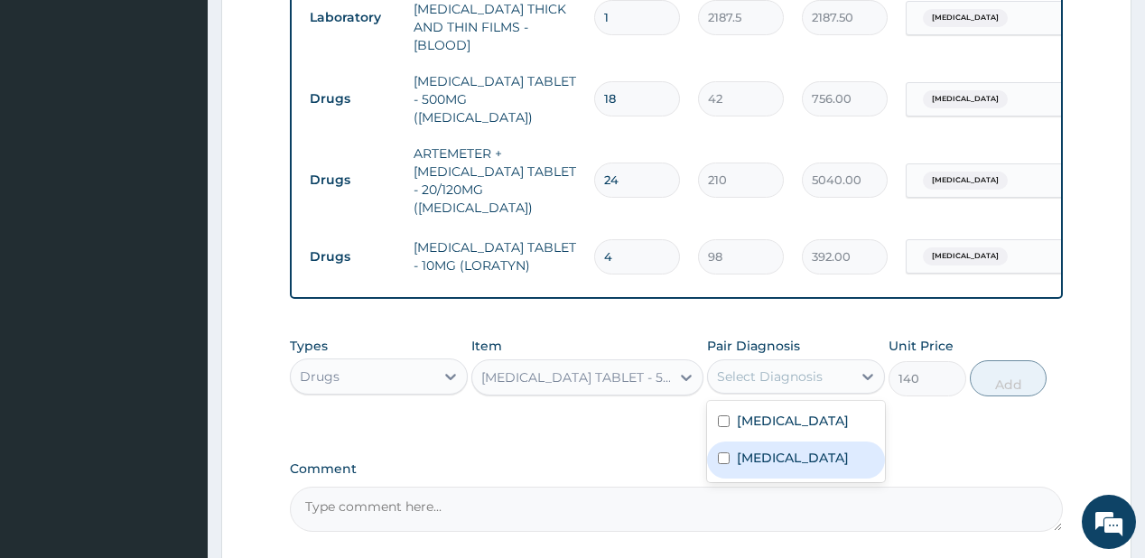
drag, startPoint x: 744, startPoint y: 439, endPoint x: 872, endPoint y: 361, distance: 149.9
click at [746, 449] on label "[MEDICAL_DATA]" at bounding box center [793, 458] width 112 height 18
checkbox input "true"
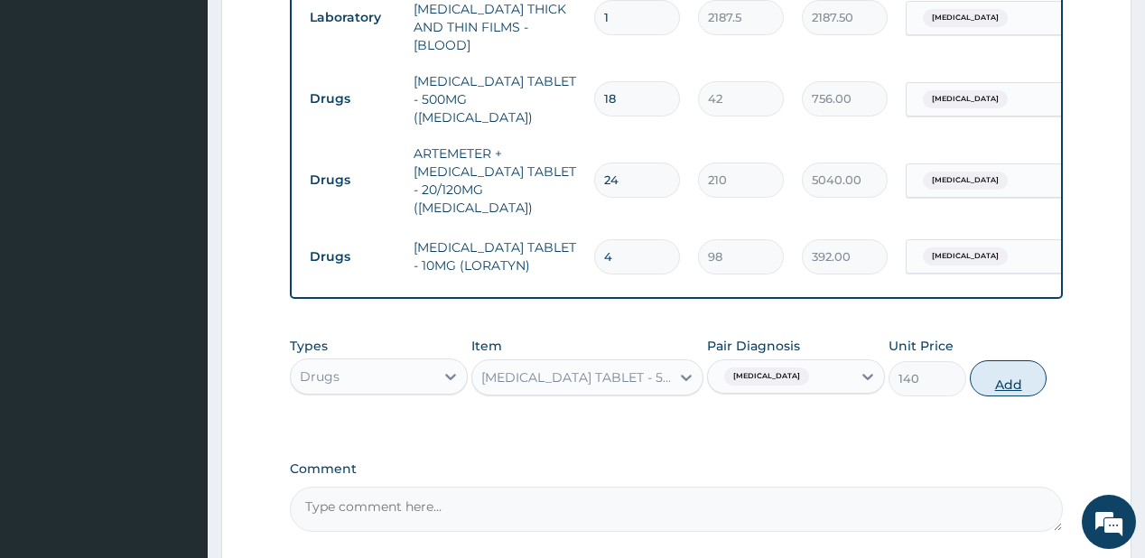
click at [1013, 360] on button "Add" at bounding box center [1009, 378] width 78 height 36
type input "0"
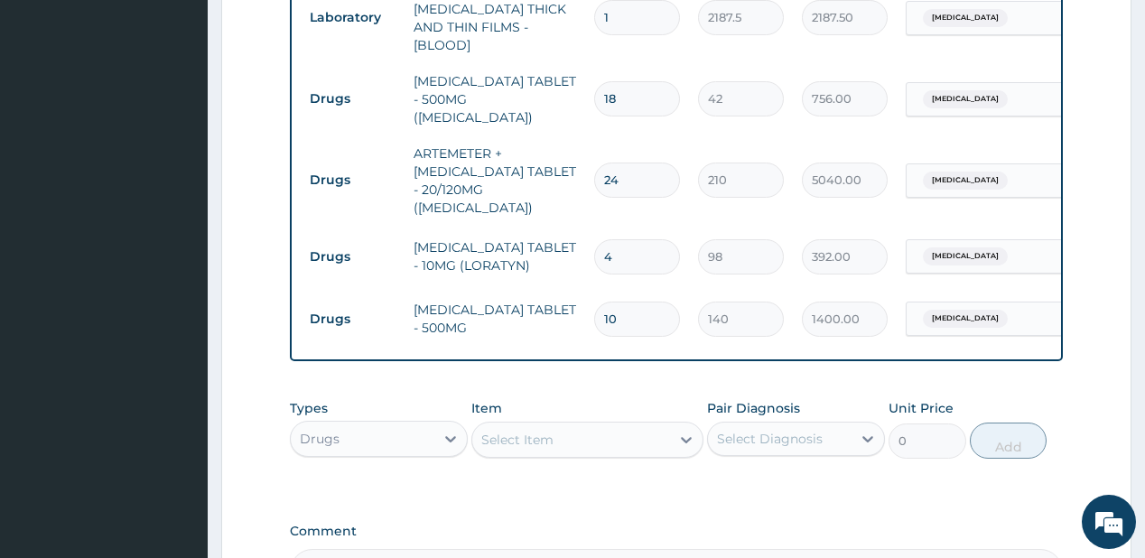
type input "10"
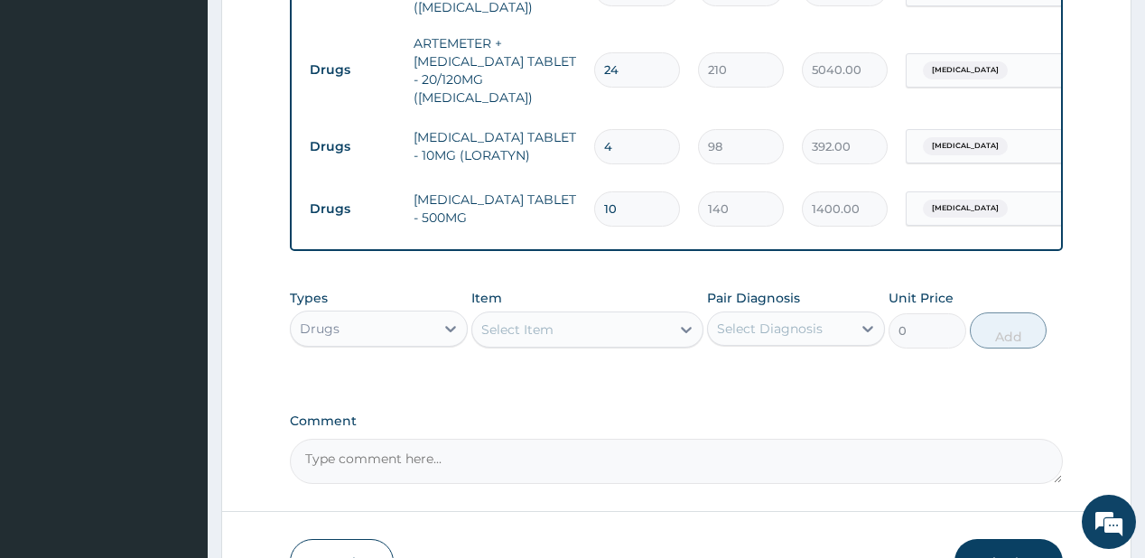
scroll to position [1026, 0]
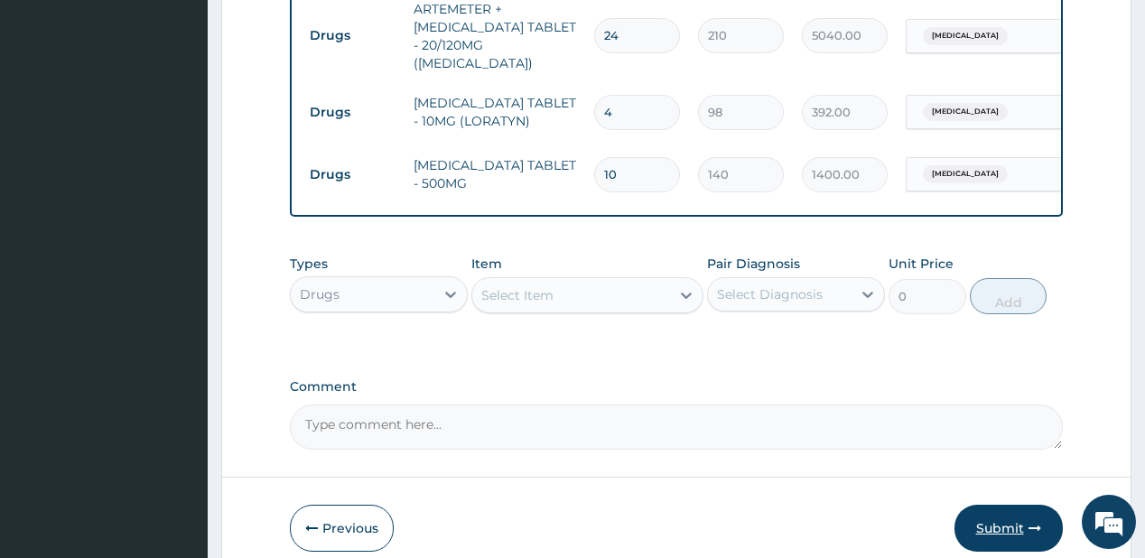
click at [999, 505] on button "Submit" at bounding box center [1008, 528] width 108 height 47
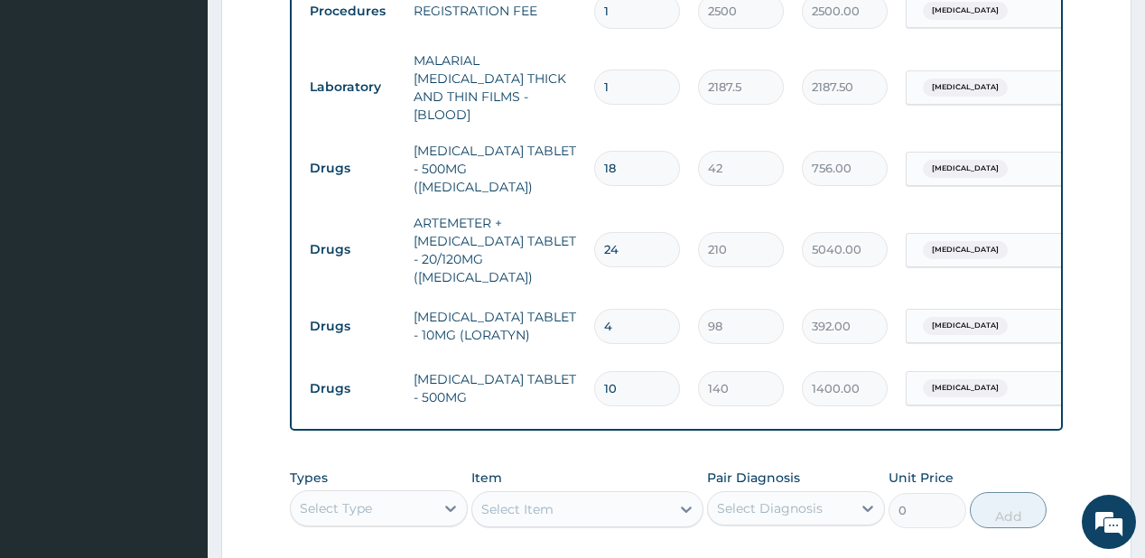
scroll to position [810, 0]
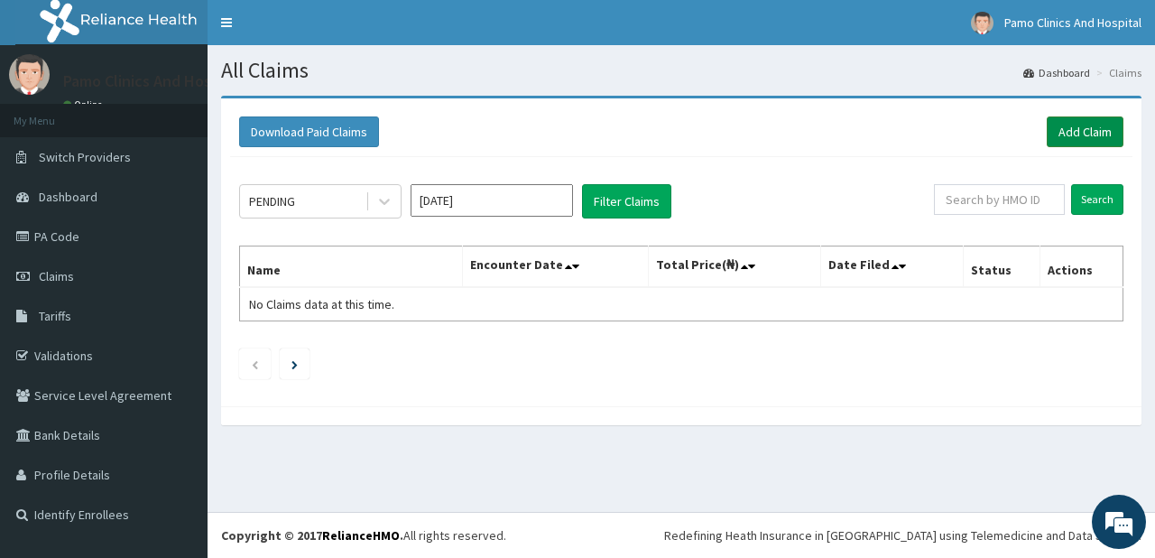
click at [1072, 127] on link "Add Claim" at bounding box center [1085, 131] width 77 height 31
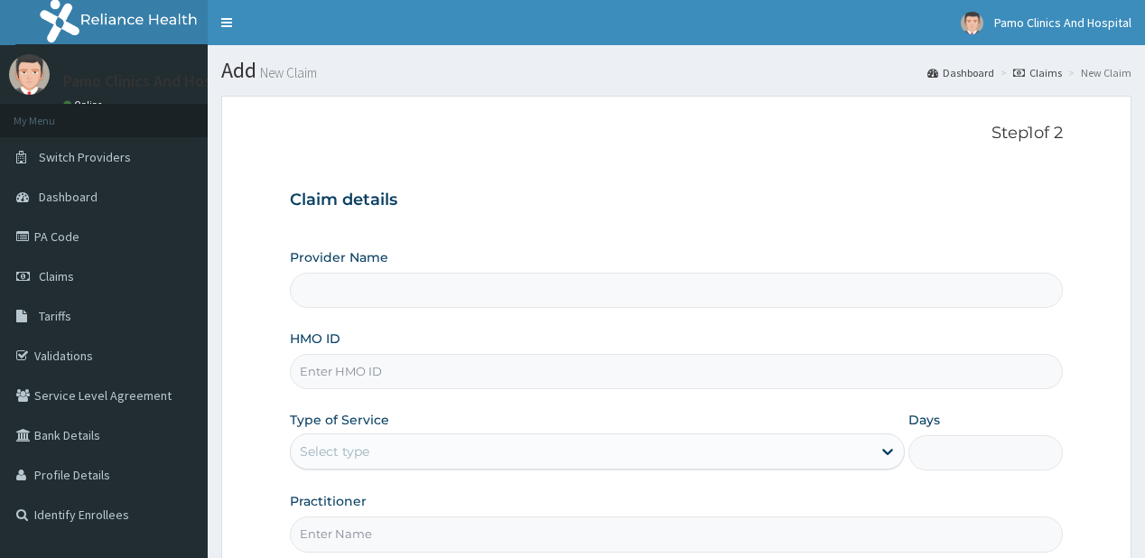
type input "Pamo Clinics And Hospital"
drag, startPoint x: 335, startPoint y: 379, endPoint x: 289, endPoint y: 337, distance: 62.6
click at [335, 379] on input "HMO ID" at bounding box center [676, 371] width 772 height 35
paste input "ERM/10030/E"
click at [317, 370] on input "ERM/10030/E" at bounding box center [676, 371] width 772 height 35
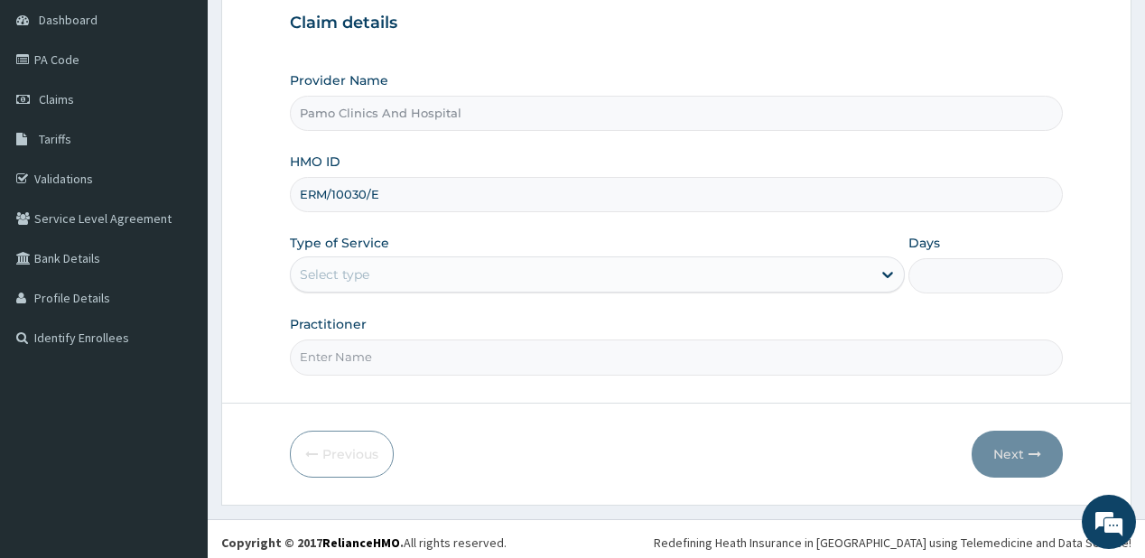
scroll to position [181, 0]
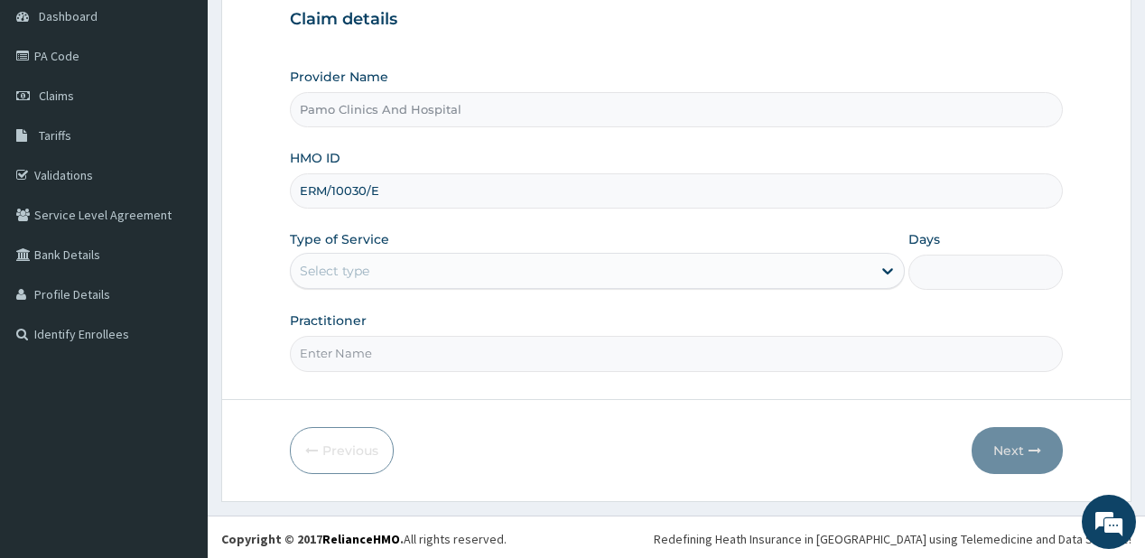
type input "ERM/10030/E"
click at [333, 264] on div "Select type" at bounding box center [335, 271] width 70 height 18
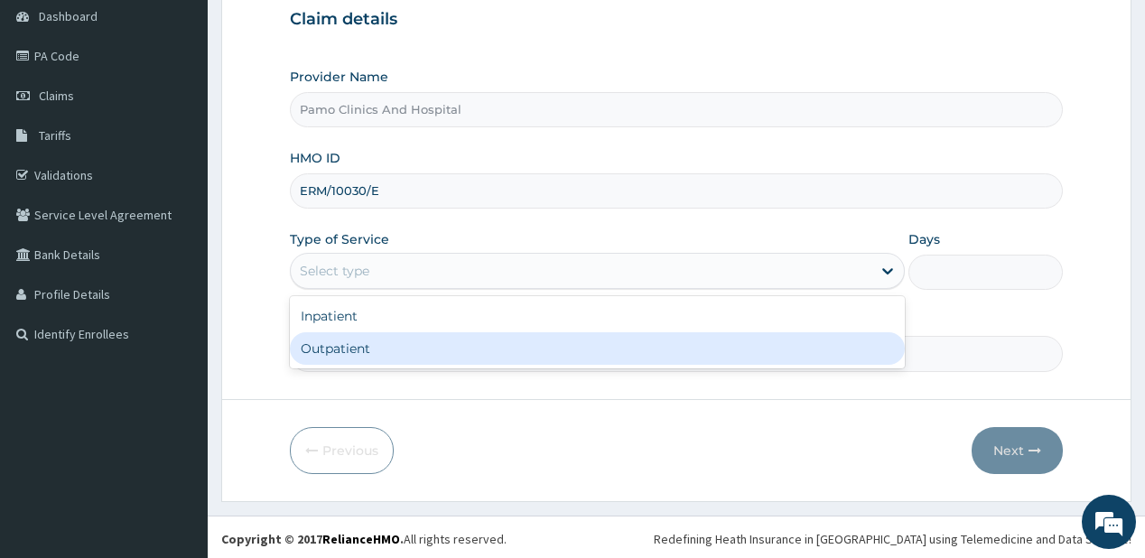
click at [326, 345] on div "Outpatient" at bounding box center [597, 348] width 615 height 32
type input "1"
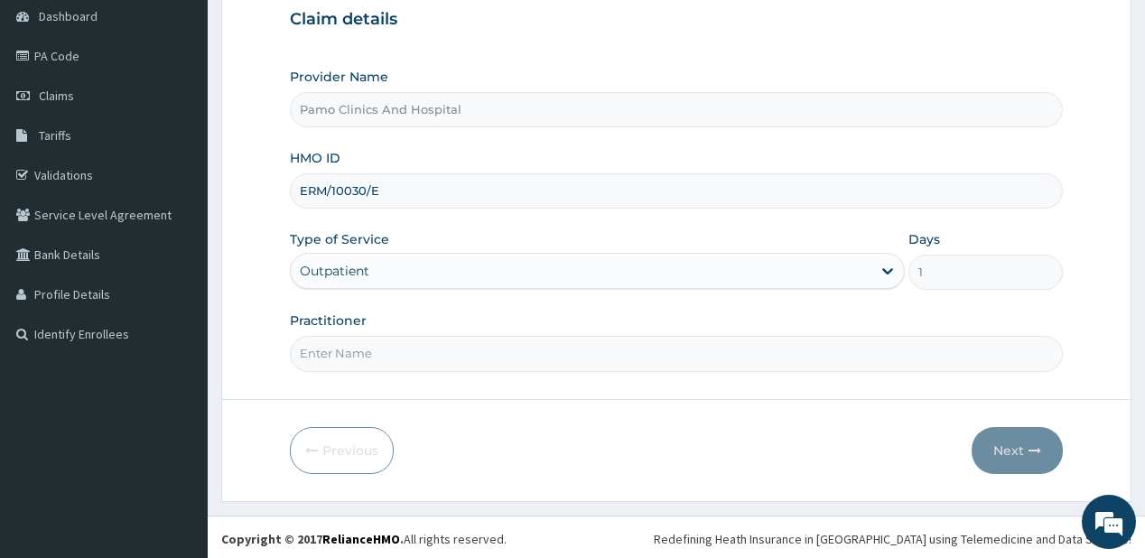
drag, startPoint x: 336, startPoint y: 348, endPoint x: 350, endPoint y: 350, distance: 14.6
click at [336, 348] on input "Practitioner" at bounding box center [676, 353] width 772 height 35
type input "DR CYNTHIA AMAEFULE"
click at [997, 440] on button "Next" at bounding box center [1016, 450] width 91 height 47
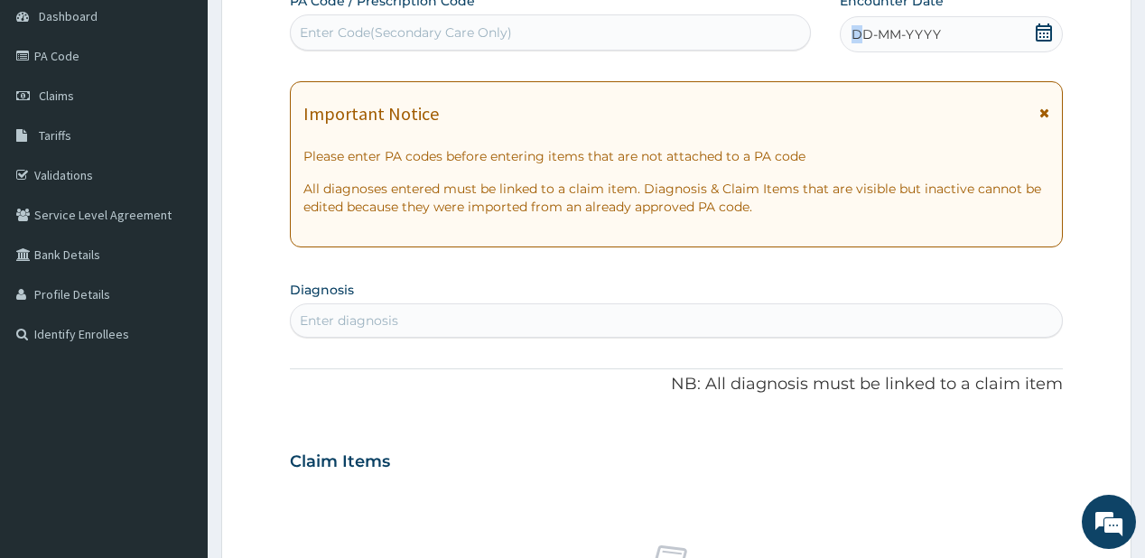
drag, startPoint x: 852, startPoint y: 31, endPoint x: 837, endPoint y: 17, distance: 20.5
click at [849, 31] on div "DD-MM-YYYY" at bounding box center [951, 34] width 223 height 36
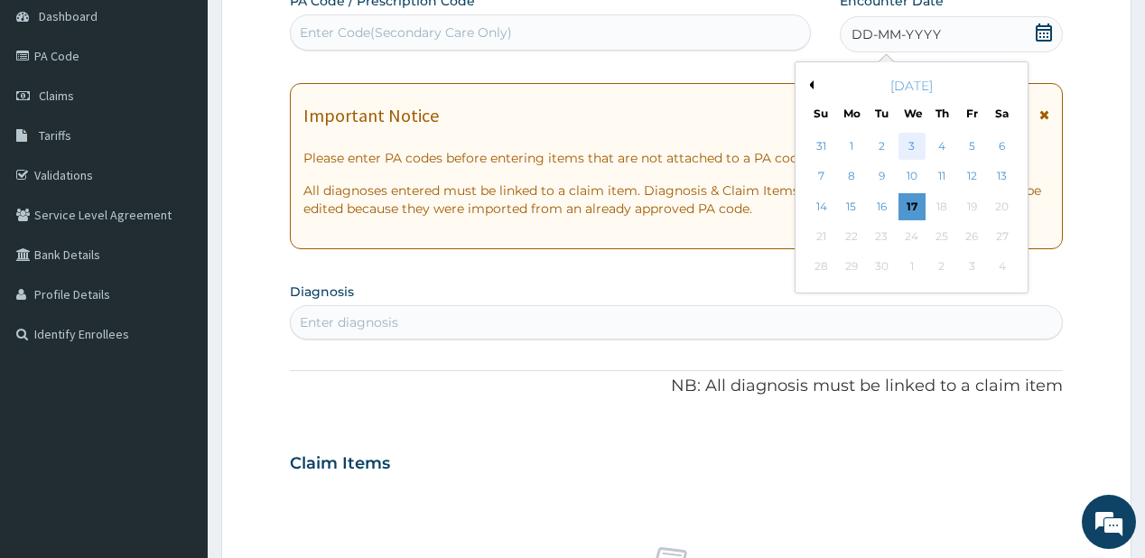
click at [909, 142] on div "3" at bounding box center [910, 146] width 27 height 27
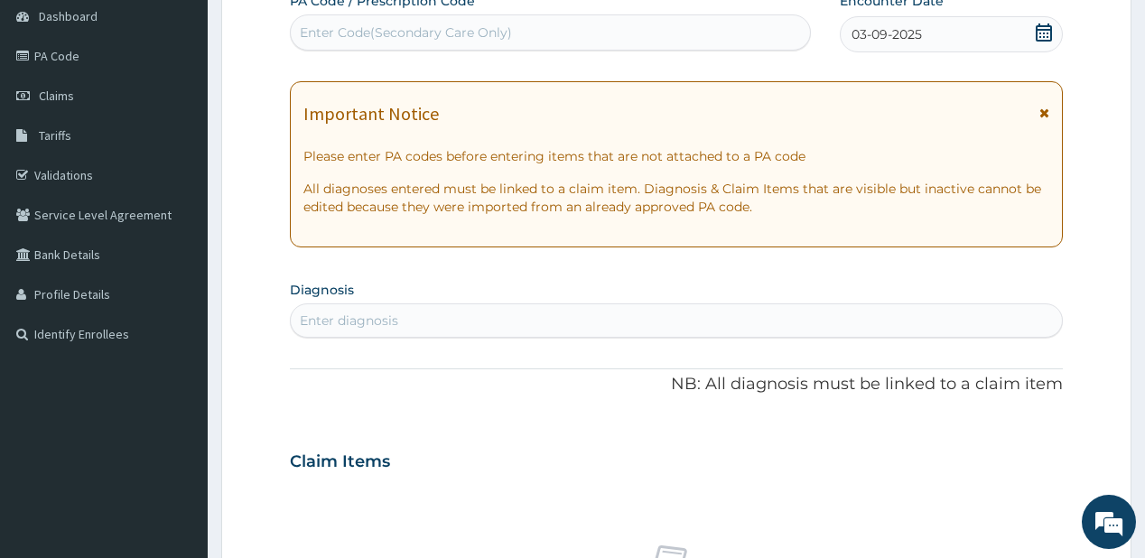
click at [361, 329] on div "Enter diagnosis" at bounding box center [676, 320] width 770 height 29
type input "upper resp"
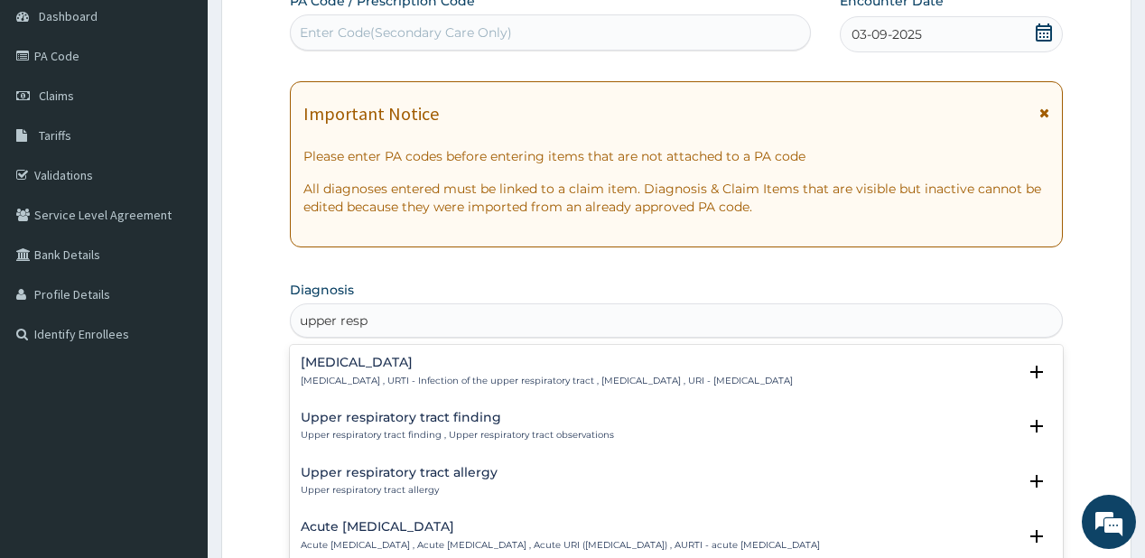
click at [356, 369] on div "Upper respiratory infection Upper respiratory infection , URTI - Infection of t…" at bounding box center [547, 372] width 492 height 32
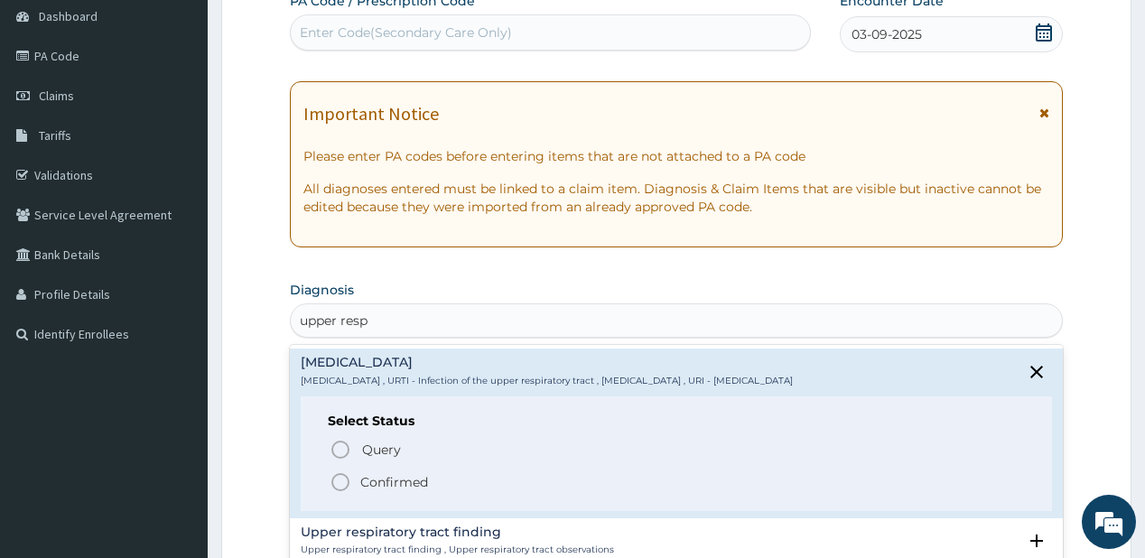
click at [339, 477] on icon "status option filled" at bounding box center [340, 482] width 22 height 22
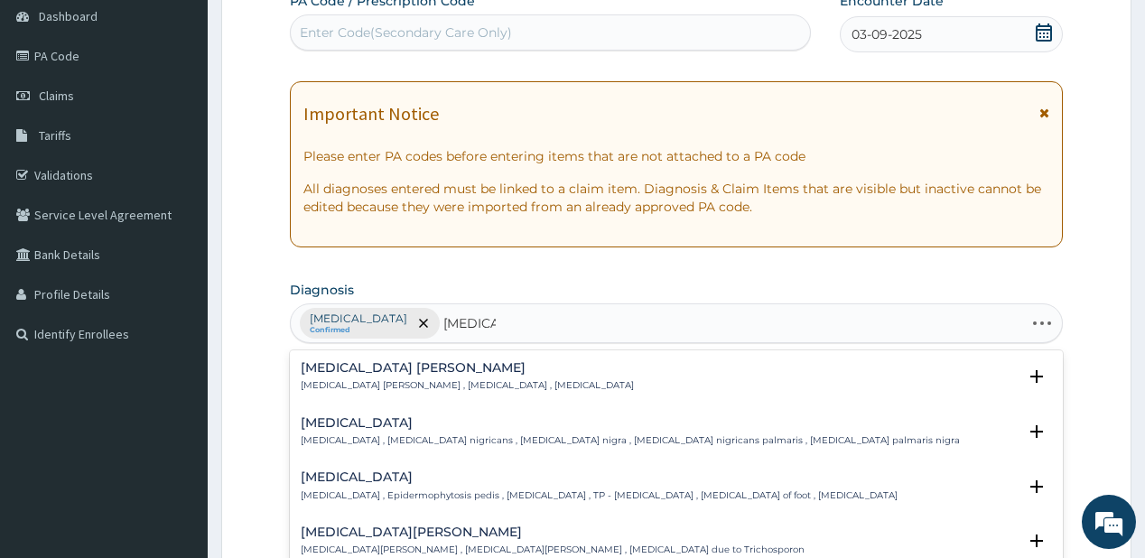
type input "tinea corp"
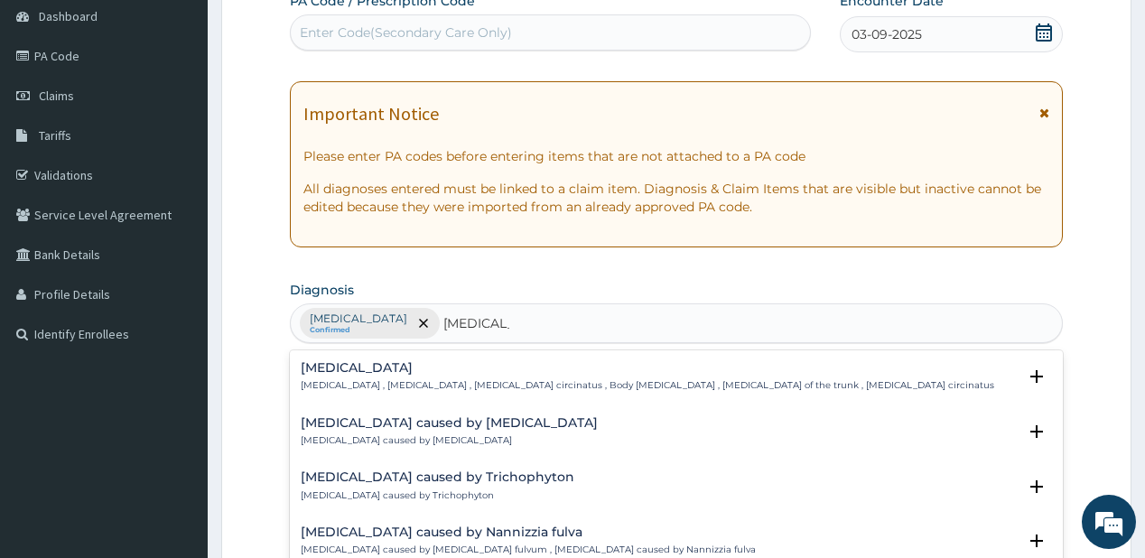
click at [349, 371] on h4 "Tinea corporis" at bounding box center [647, 368] width 693 height 14
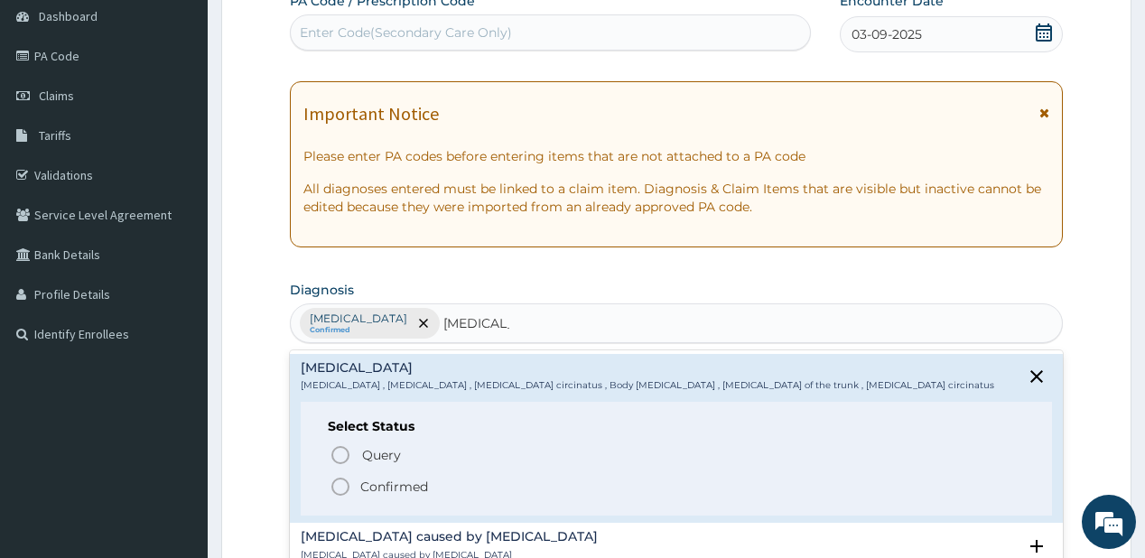
click at [350, 487] on icon "status option filled" at bounding box center [340, 487] width 22 height 22
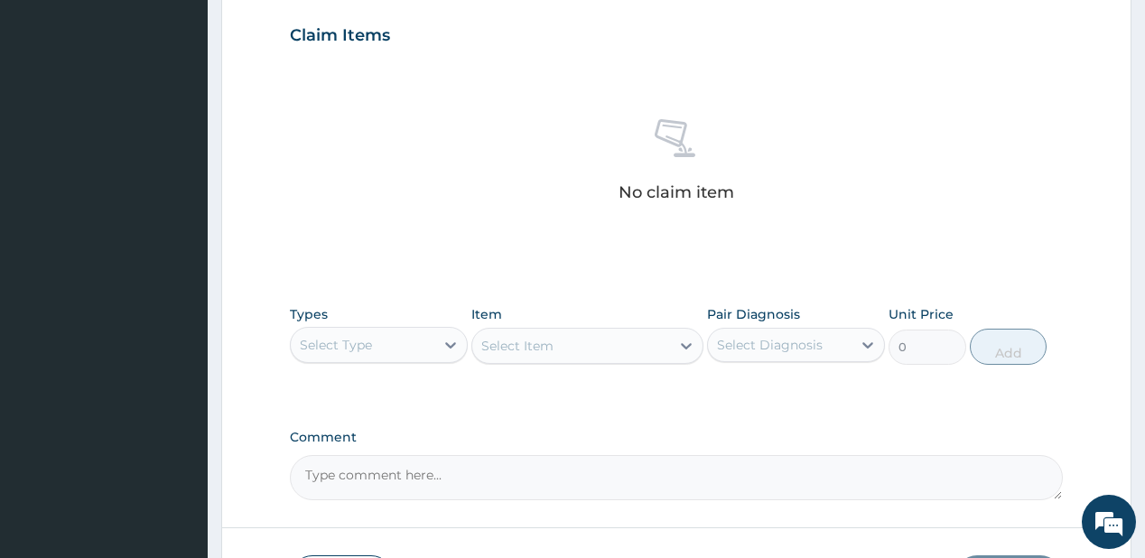
scroll to position [614, 0]
click at [407, 344] on div "Select Type" at bounding box center [363, 343] width 144 height 29
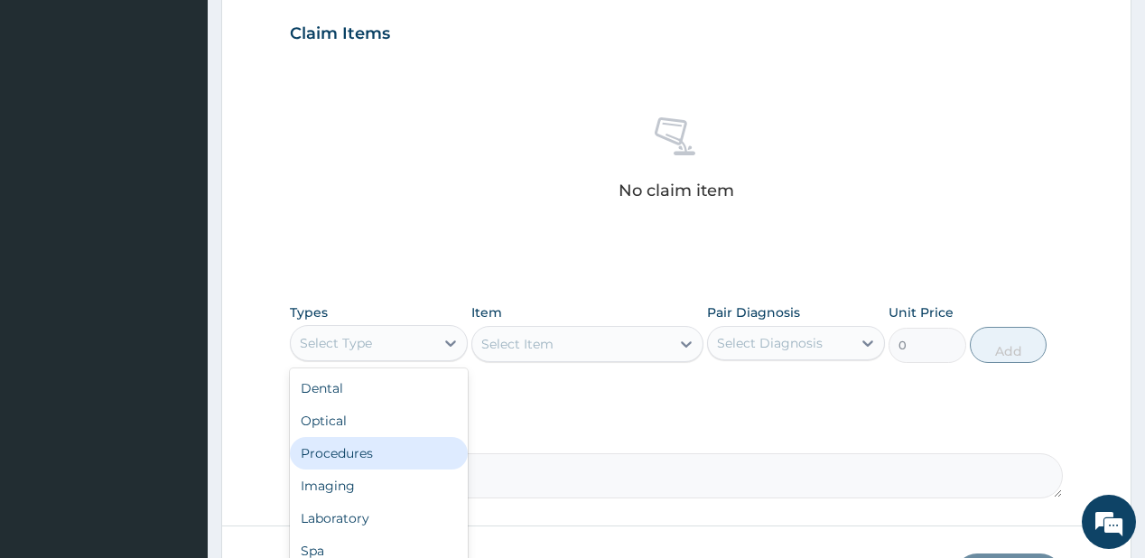
click at [358, 440] on div "Procedures" at bounding box center [379, 453] width 178 height 32
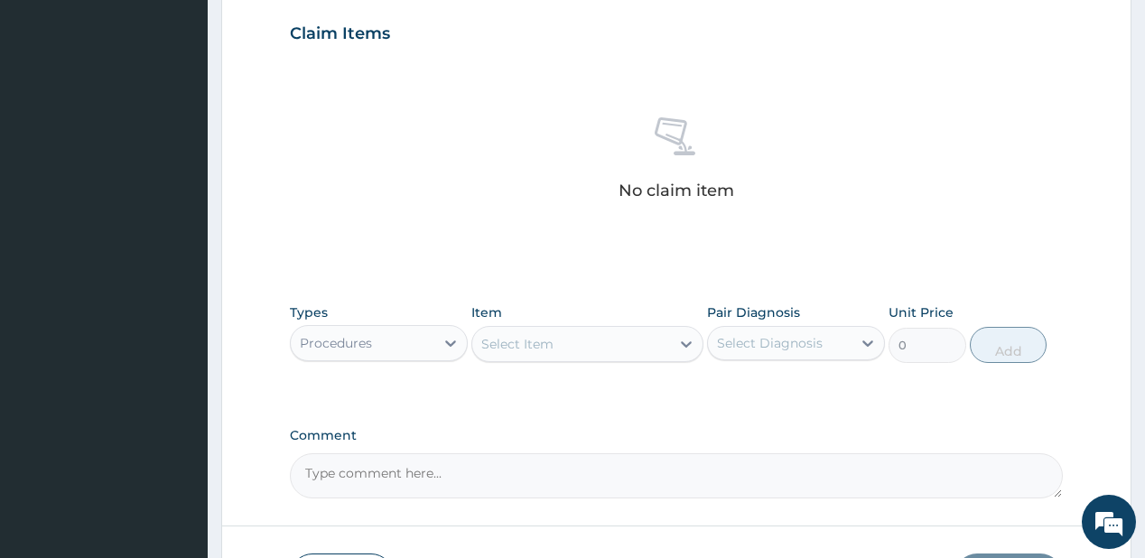
click at [563, 350] on div "Select Item" at bounding box center [571, 343] width 198 height 29
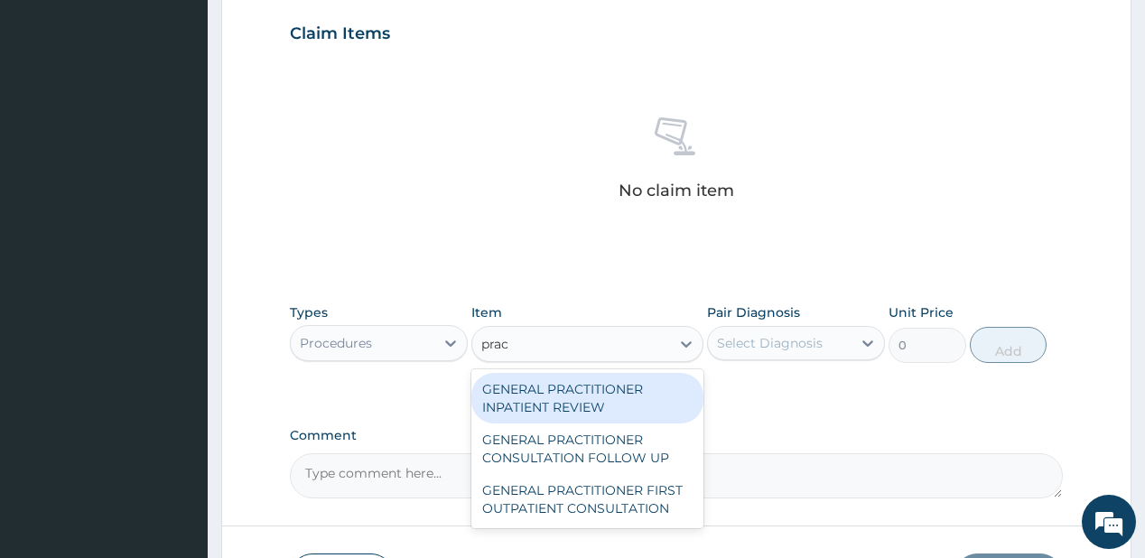
type input "pract"
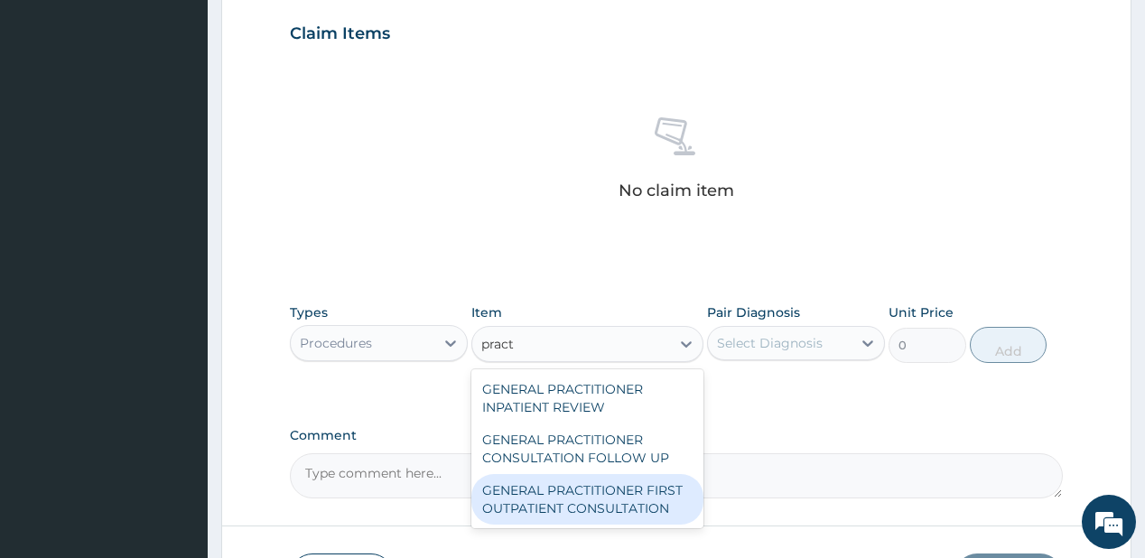
drag, startPoint x: 615, startPoint y: 495, endPoint x: 741, endPoint y: 404, distance: 155.3
click at [614, 495] on div "GENERAL PRACTITIONER FIRST OUTPATIENT CONSULTATION" at bounding box center [587, 499] width 232 height 51
type input "3750"
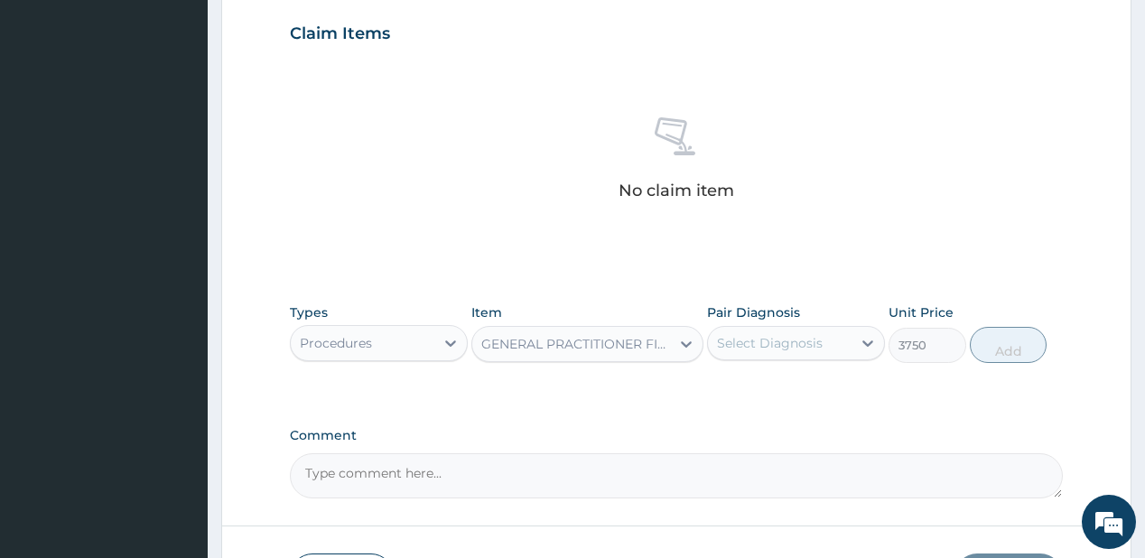
click at [778, 345] on div "Select Diagnosis" at bounding box center [770, 343] width 106 height 18
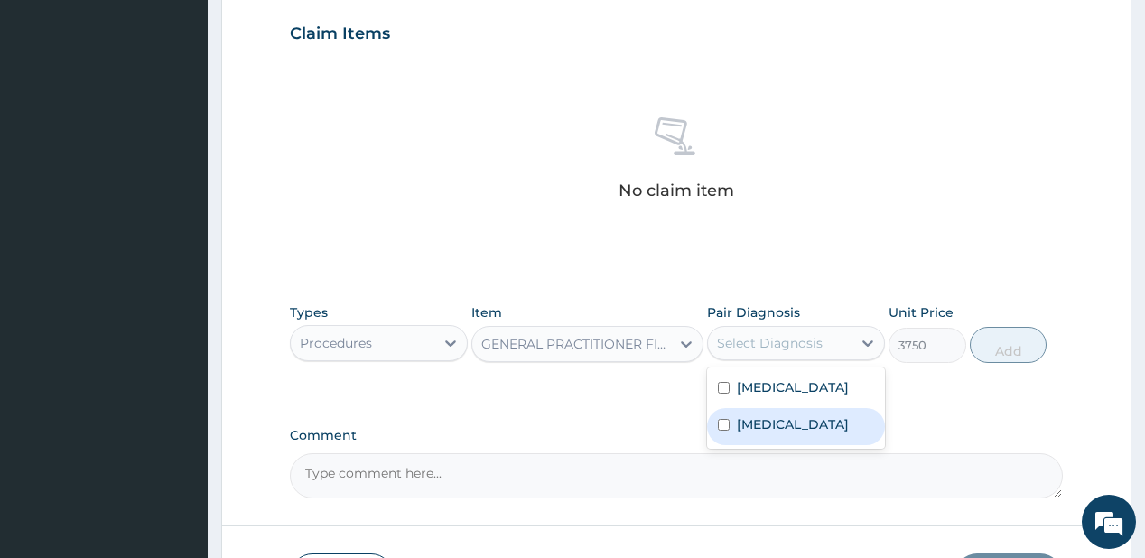
click at [778, 433] on label "Tinea corporis" at bounding box center [793, 424] width 112 height 18
checkbox input "true"
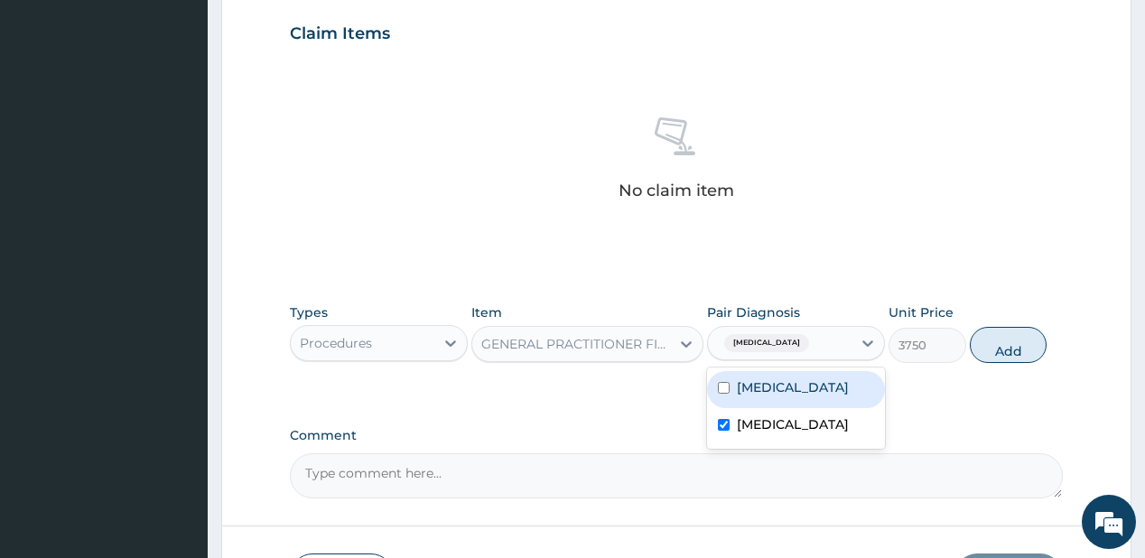
click at [801, 392] on label "Upper respiratory infection" at bounding box center [793, 387] width 112 height 18
checkbox input "true"
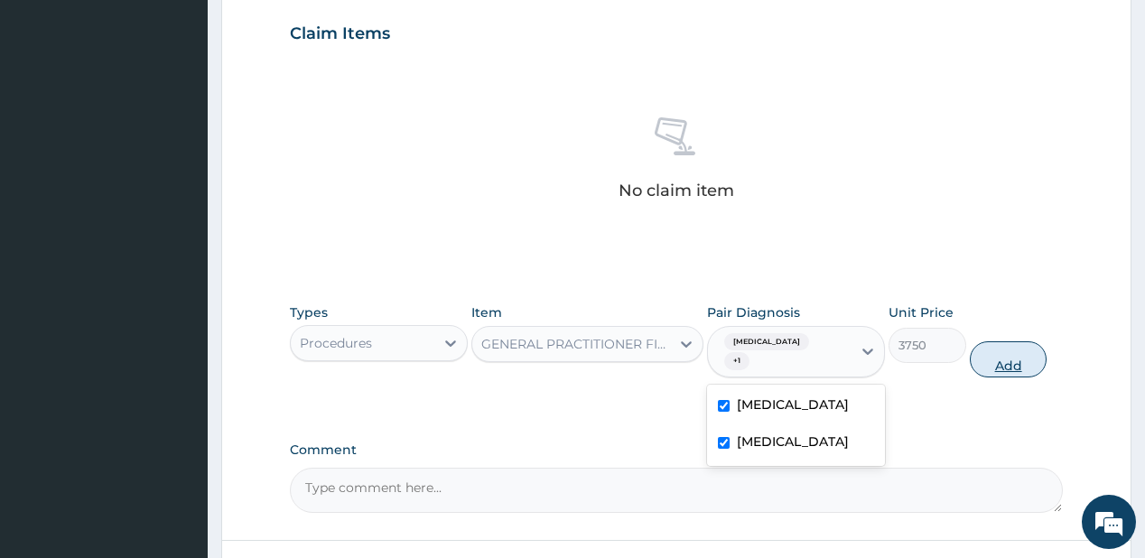
click at [1007, 351] on button "Add" at bounding box center [1009, 359] width 78 height 36
type input "0"
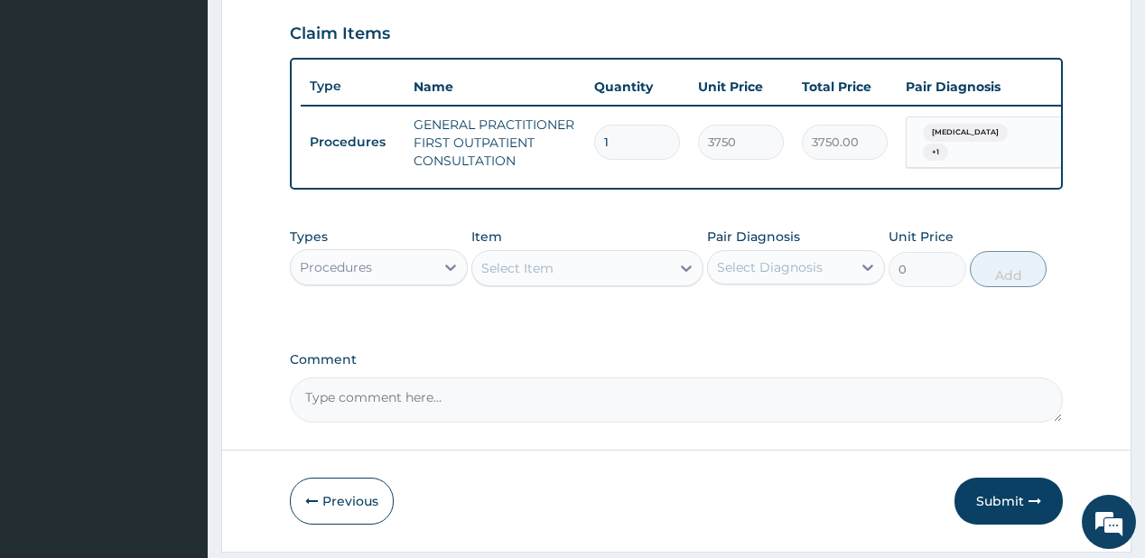
click at [599, 280] on div "Select Item" at bounding box center [571, 268] width 198 height 29
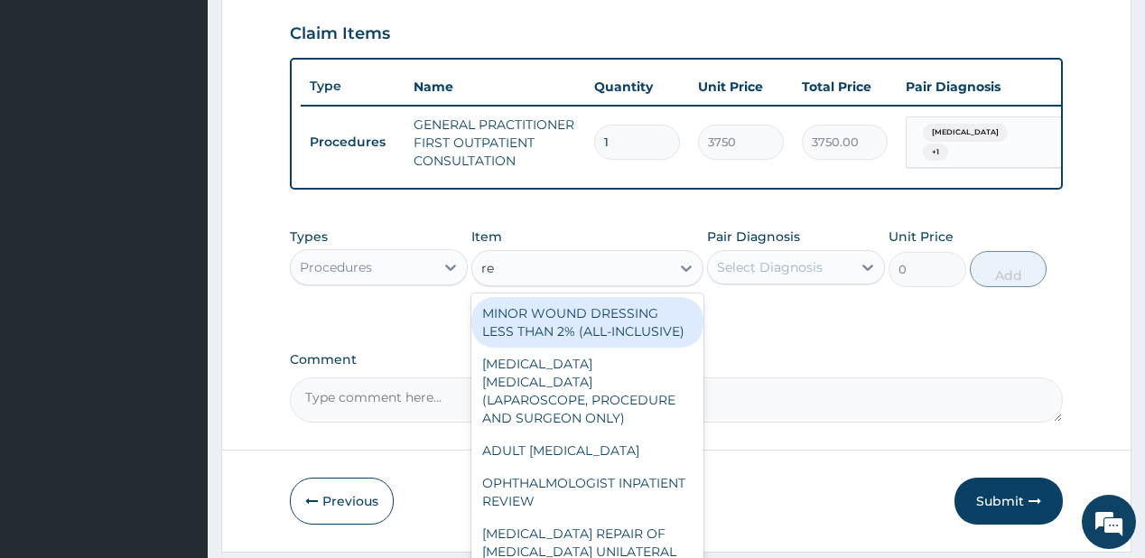
type input "reg"
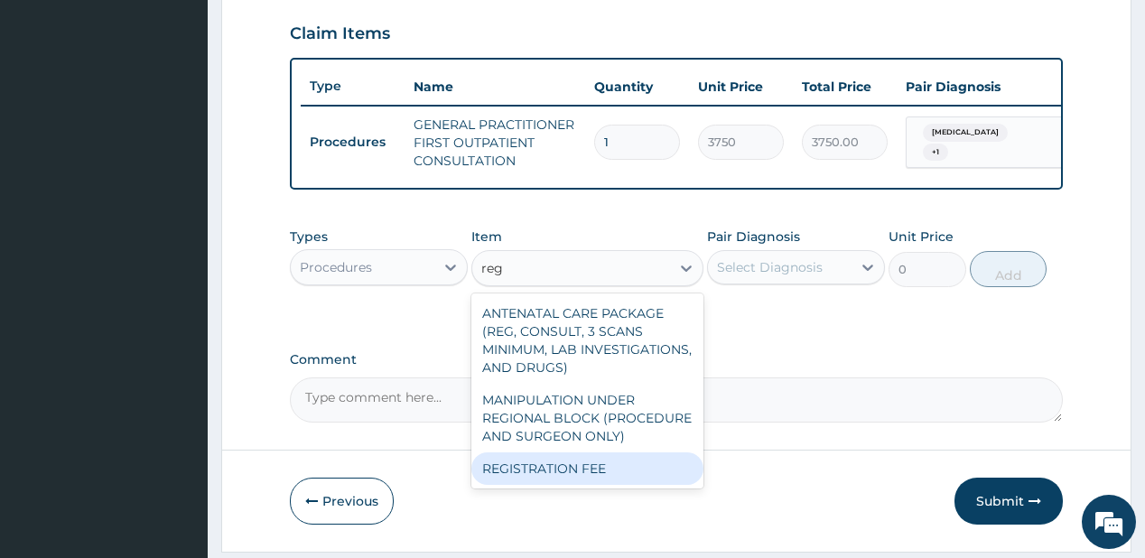
click at [556, 472] on div "REGISTRATION FEE" at bounding box center [587, 468] width 232 height 32
type input "2500"
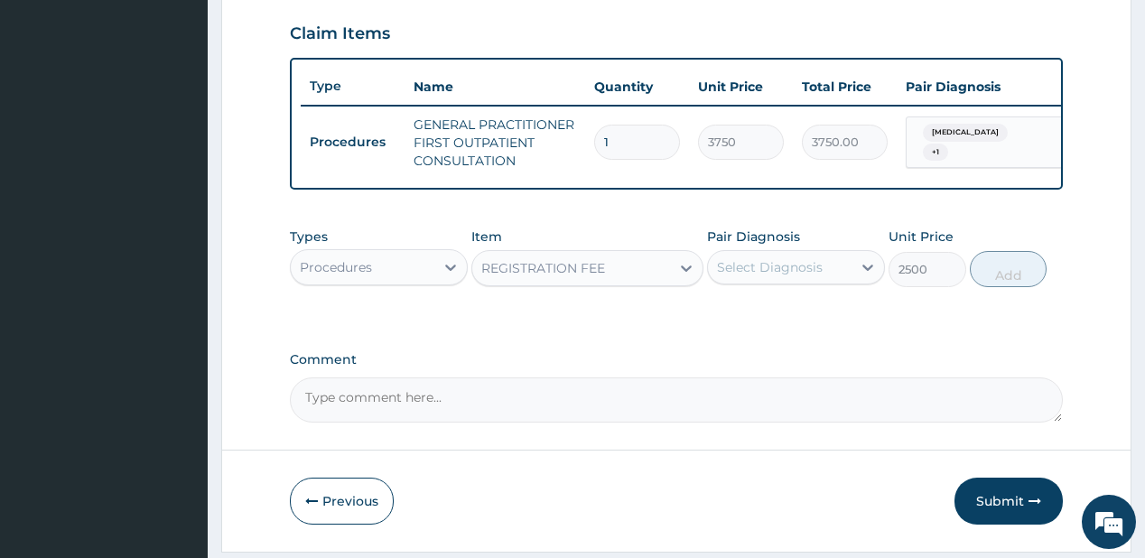
click at [771, 264] on div "Select Diagnosis" at bounding box center [780, 267] width 144 height 29
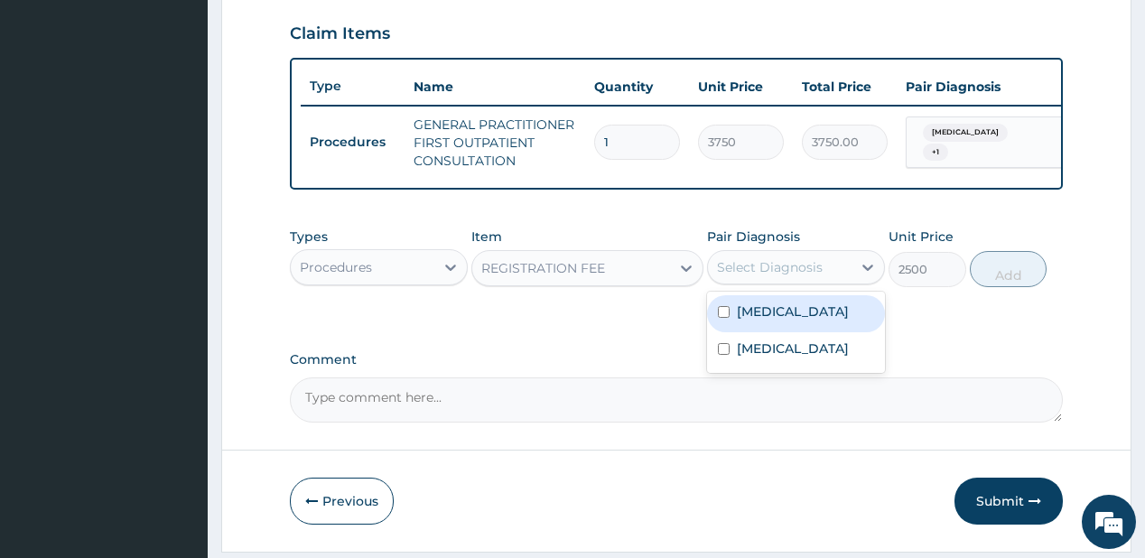
click at [756, 320] on label "Upper respiratory infection" at bounding box center [793, 311] width 112 height 18
checkbox input "true"
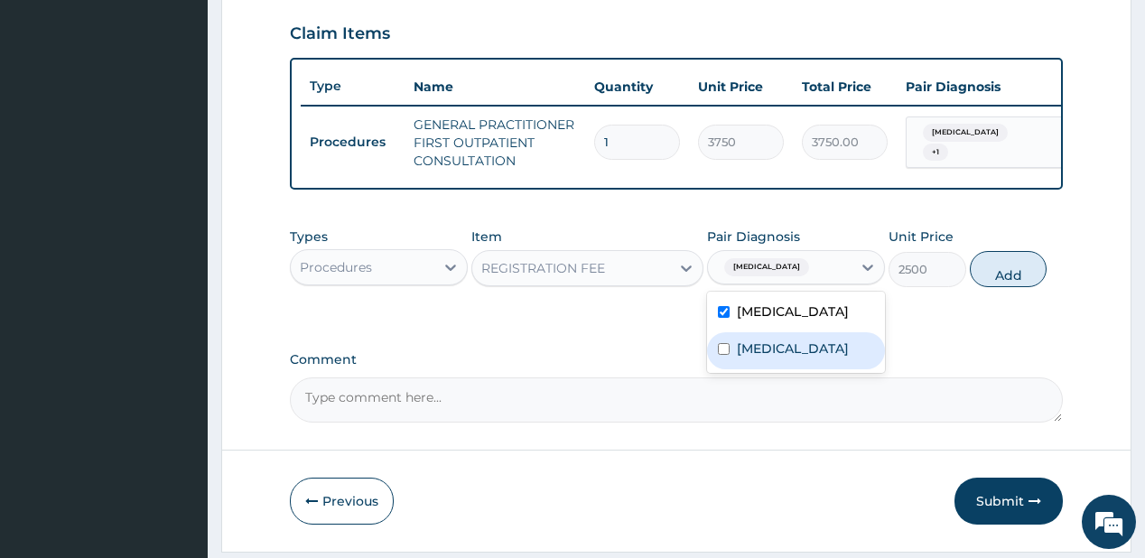
click at [775, 357] on label "Tinea corporis" at bounding box center [793, 348] width 112 height 18
checkbox input "true"
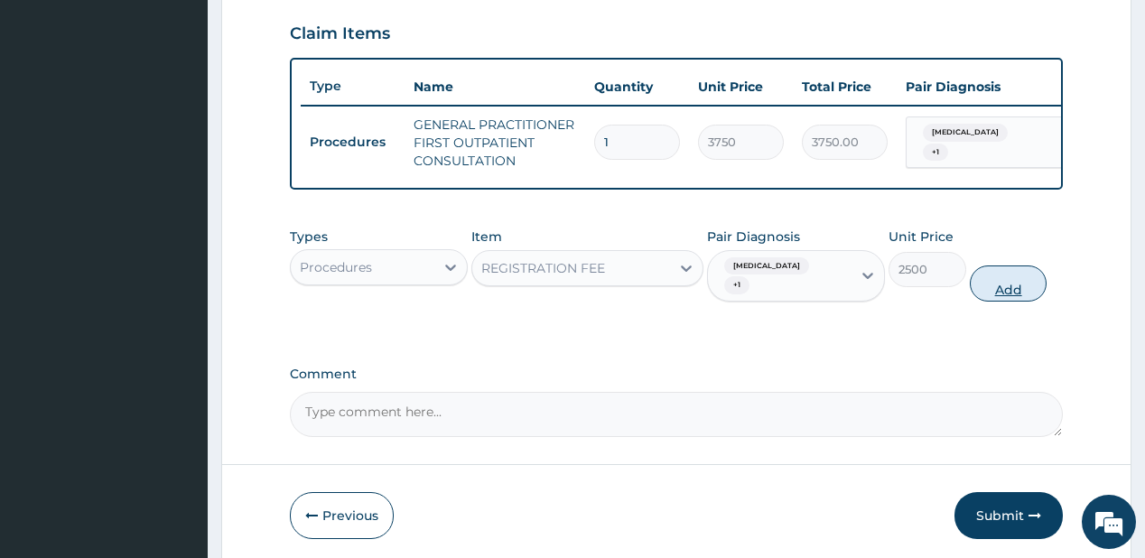
click at [1000, 289] on button "Add" at bounding box center [1009, 283] width 78 height 36
type input "0"
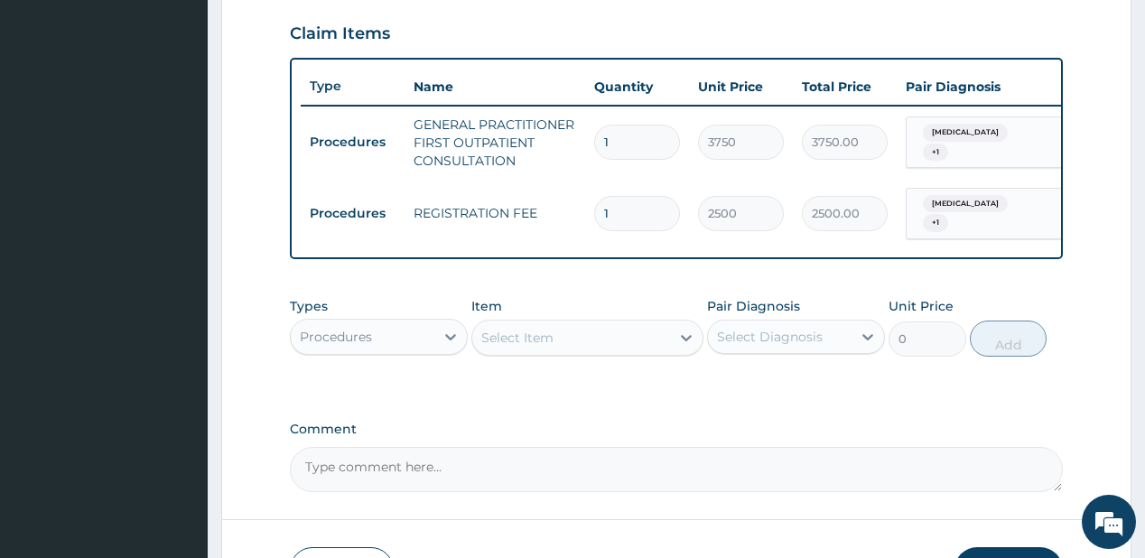
drag, startPoint x: 351, startPoint y: 353, endPoint x: 354, endPoint y: 339, distance: 13.8
click at [351, 346] on div "Procedures" at bounding box center [336, 337] width 72 height 18
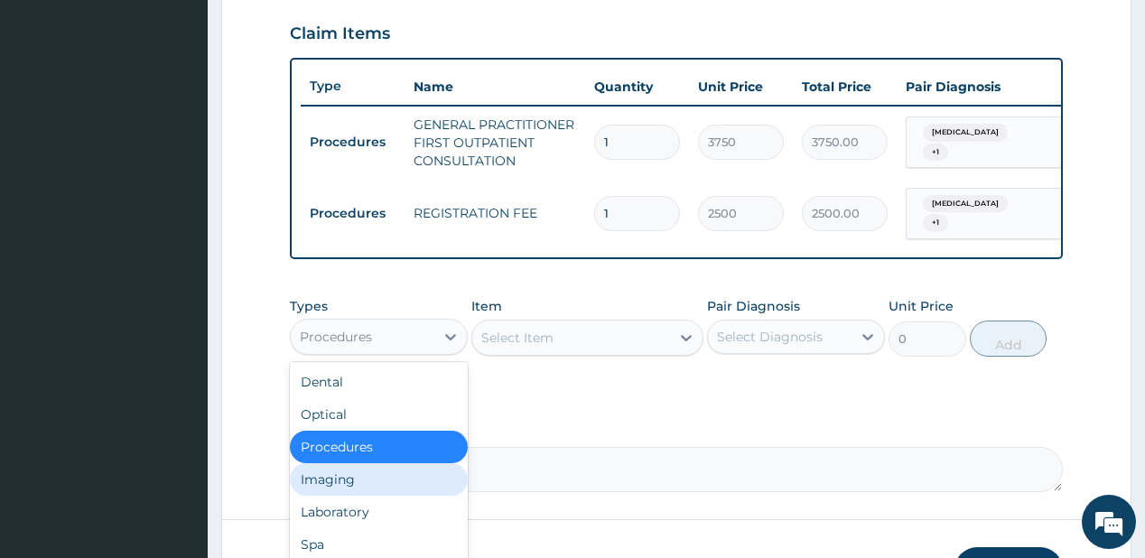
scroll to position [61, 0]
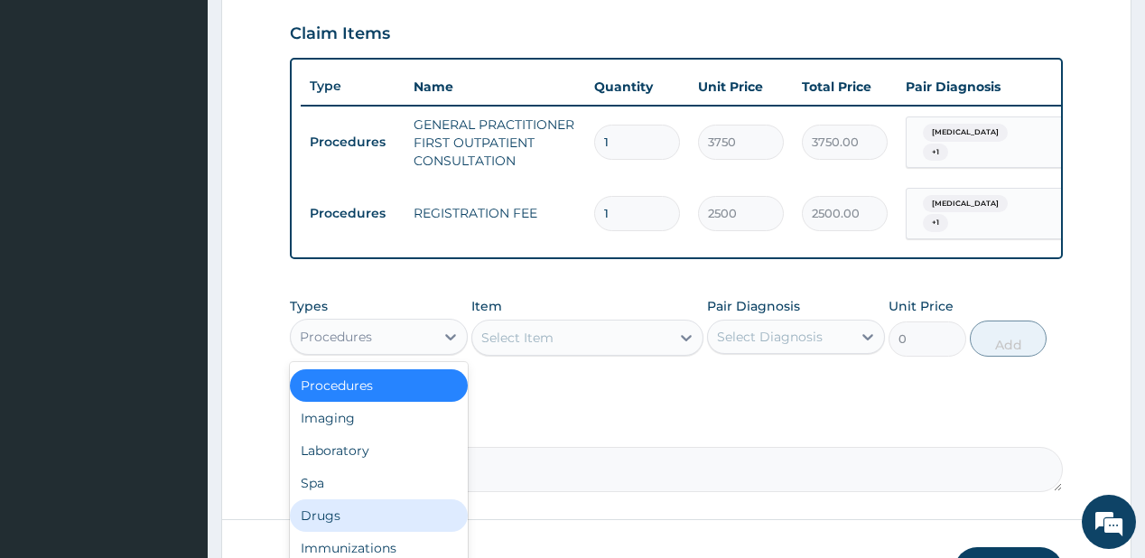
click at [332, 514] on div "Drugs" at bounding box center [379, 515] width 178 height 32
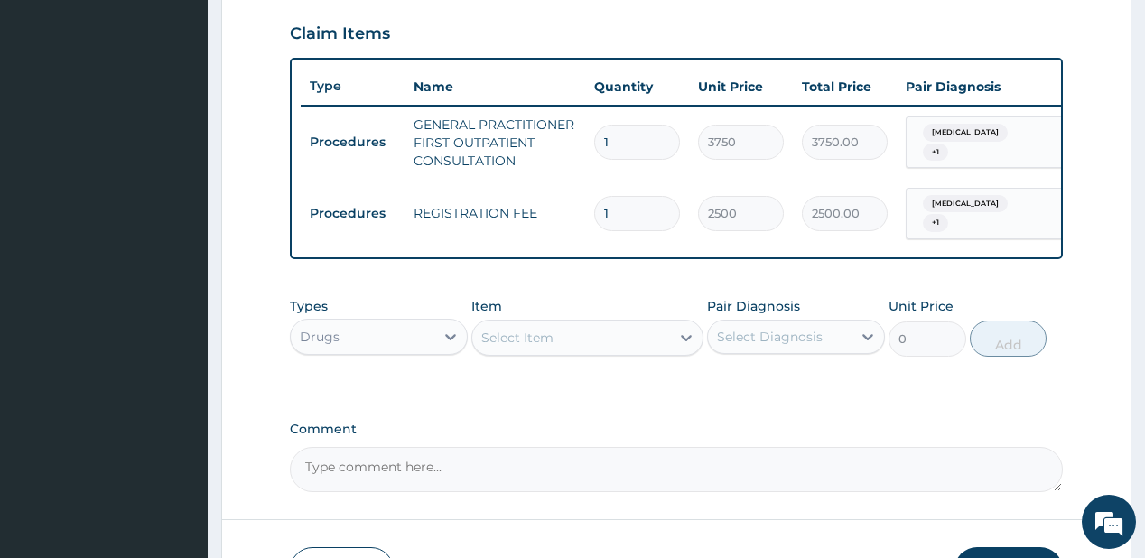
click at [532, 339] on div "Select Item" at bounding box center [517, 338] width 72 height 18
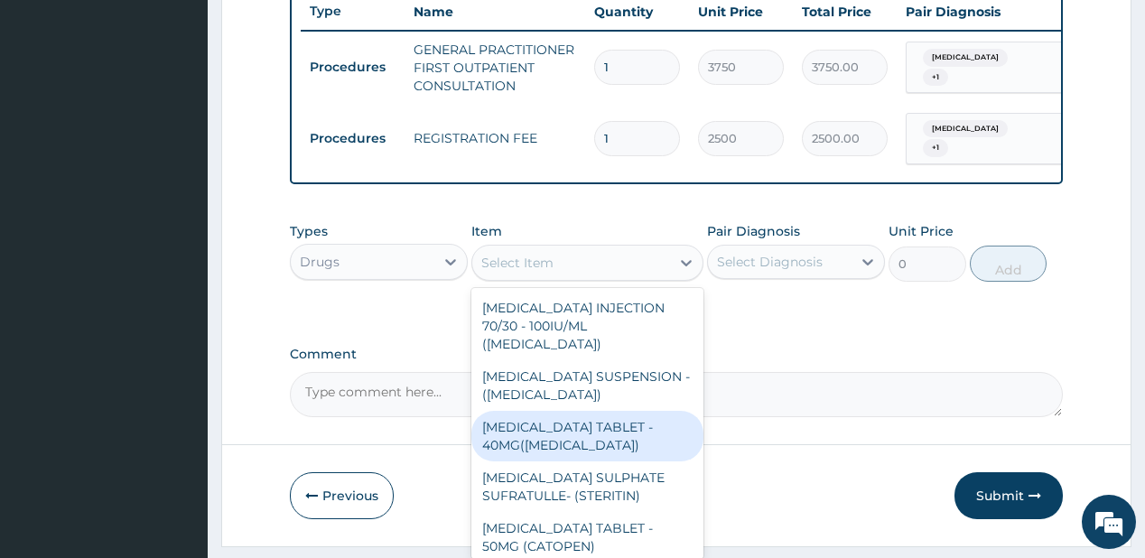
scroll to position [745, 0]
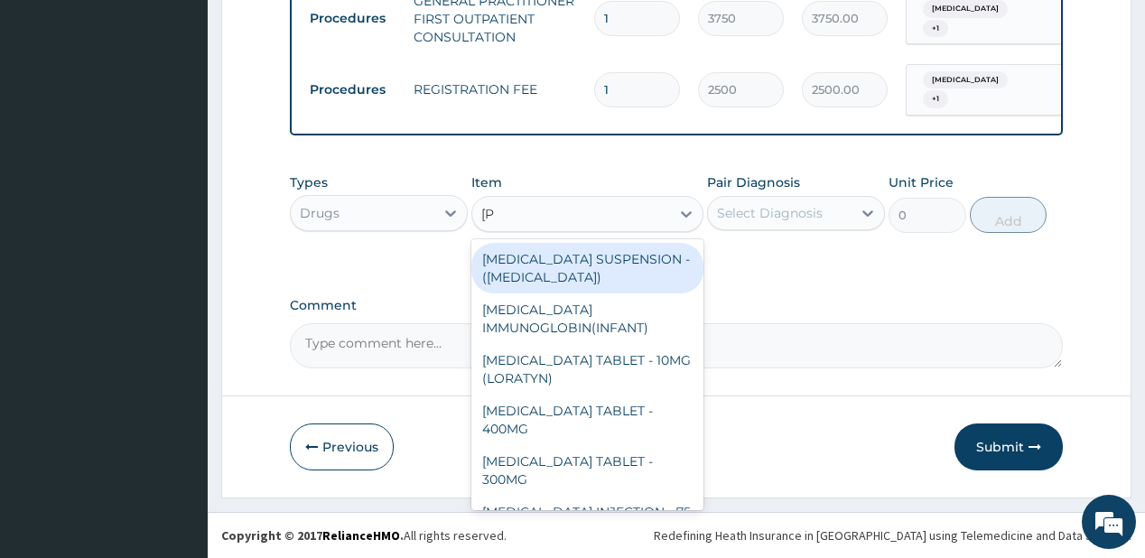
type input "lorat"
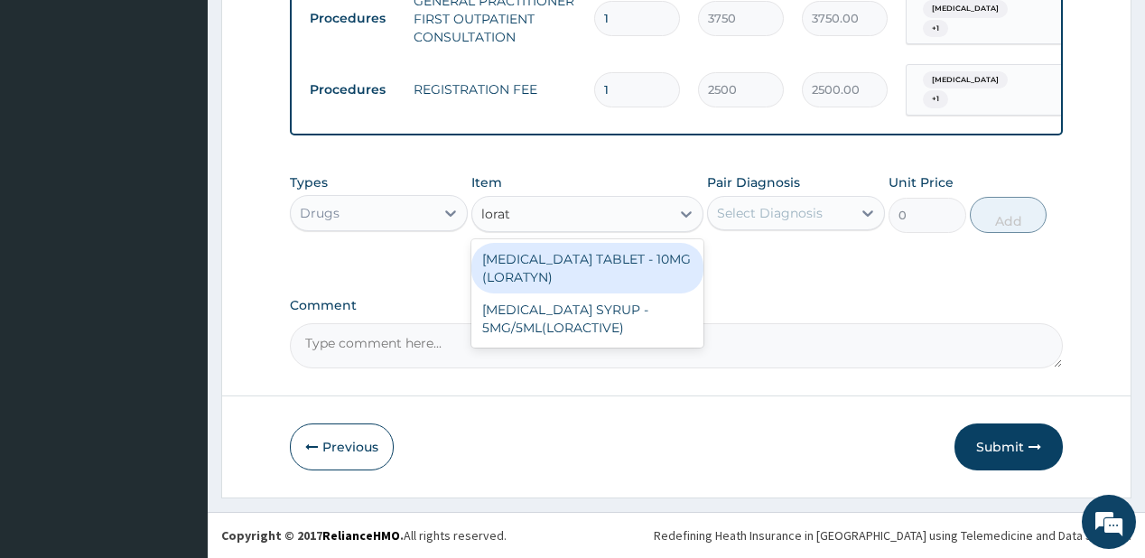
click at [561, 267] on div "LORATADINE TABLET - 10MG (LORATYN)" at bounding box center [587, 268] width 232 height 51
type input "98"
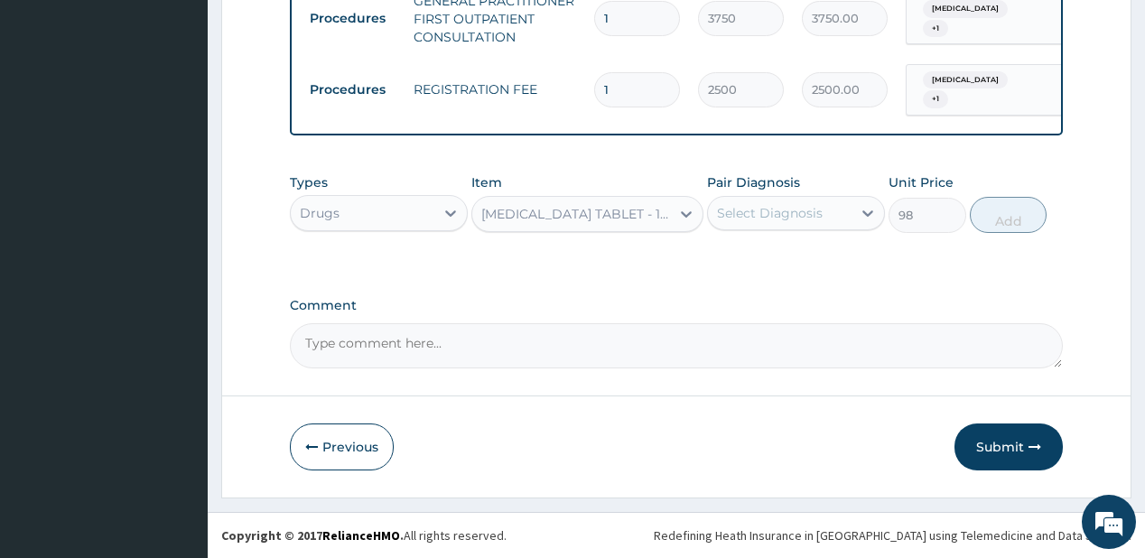
click at [761, 212] on div "Select Diagnosis" at bounding box center [770, 213] width 106 height 18
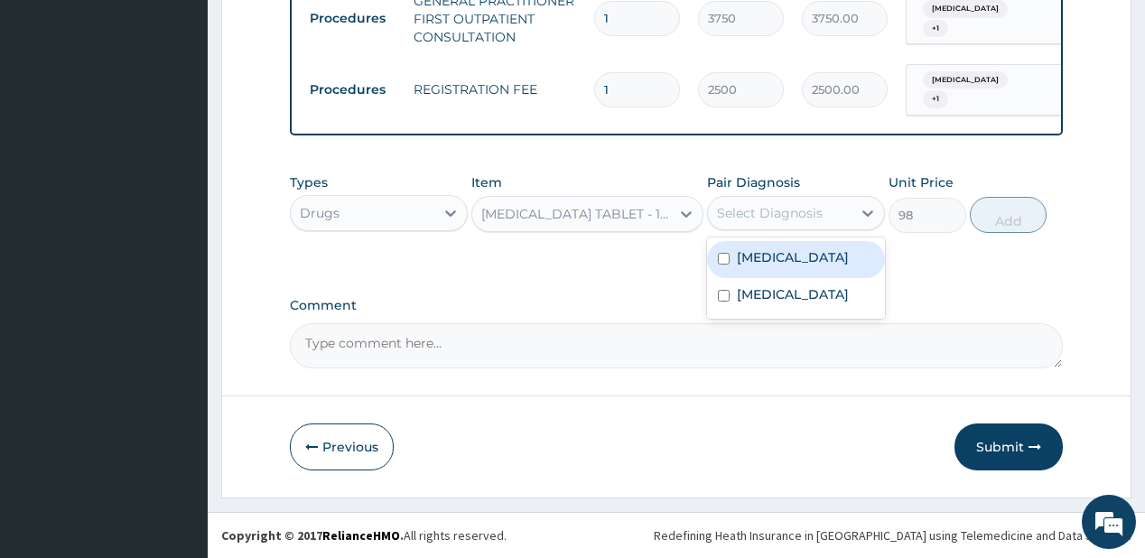
click at [751, 263] on label "Upper respiratory infection" at bounding box center [793, 257] width 112 height 18
checkbox input "true"
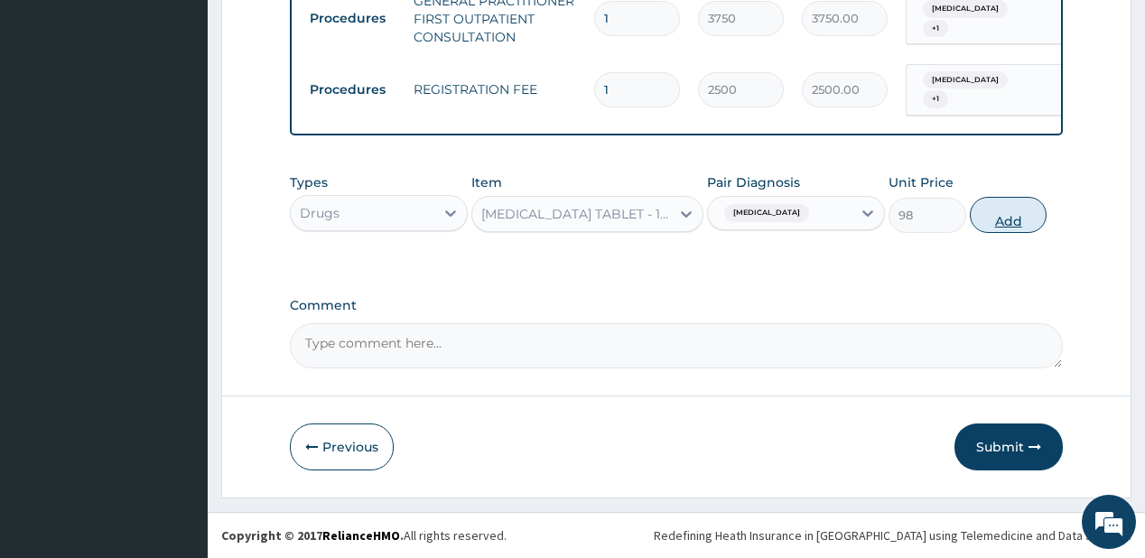
click at [1002, 202] on button "Add" at bounding box center [1009, 215] width 78 height 36
type input "0"
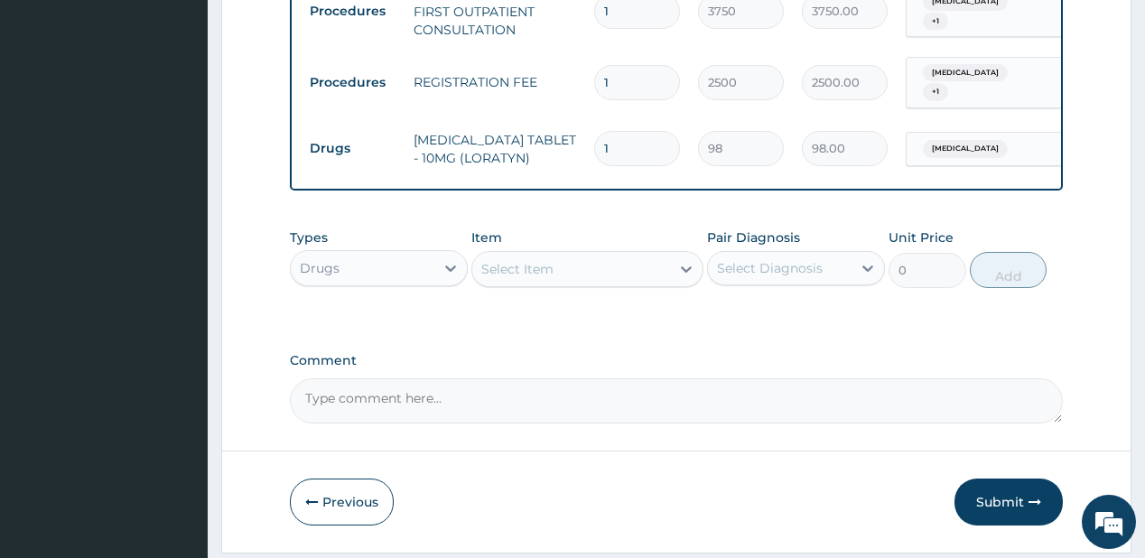
type input "0.00"
type input "5"
type input "490.00"
type input "5"
click at [509, 274] on div "Select Item" at bounding box center [517, 269] width 72 height 18
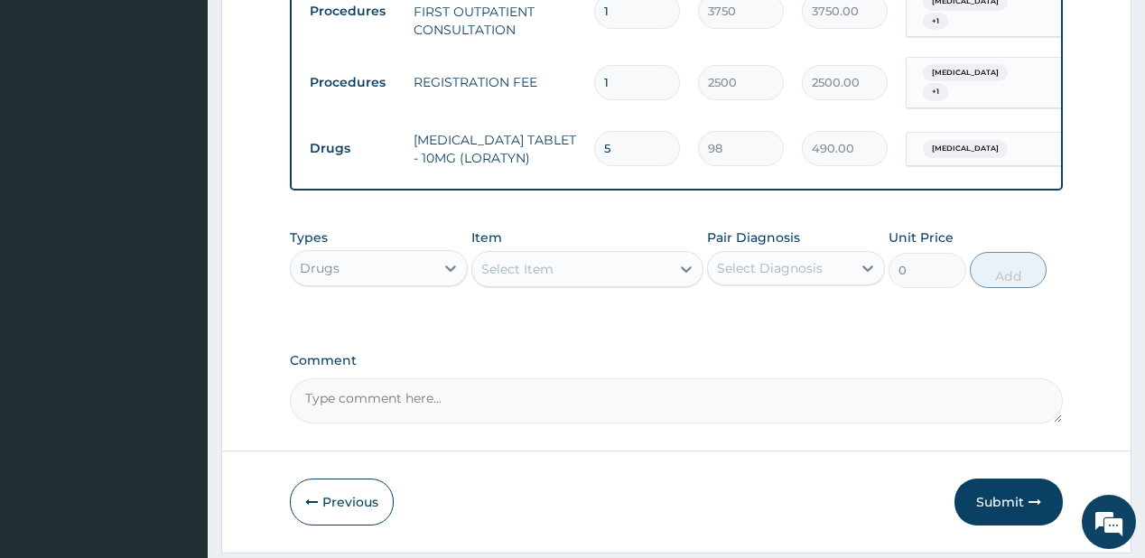
type input "cough"
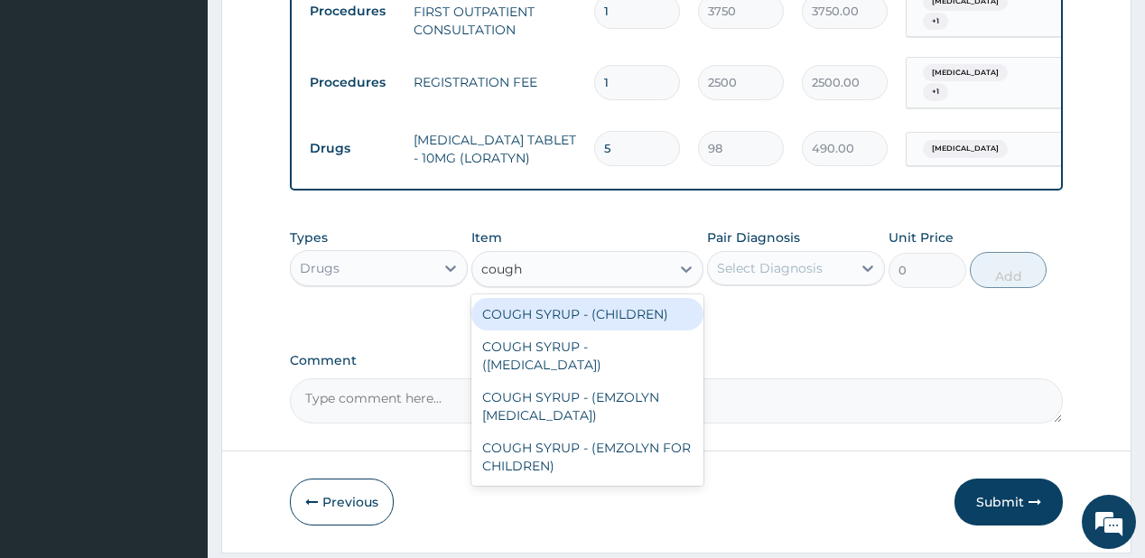
click at [525, 324] on div "COUGH SYRUP - (CHILDREN)" at bounding box center [587, 314] width 232 height 32
type input "1120"
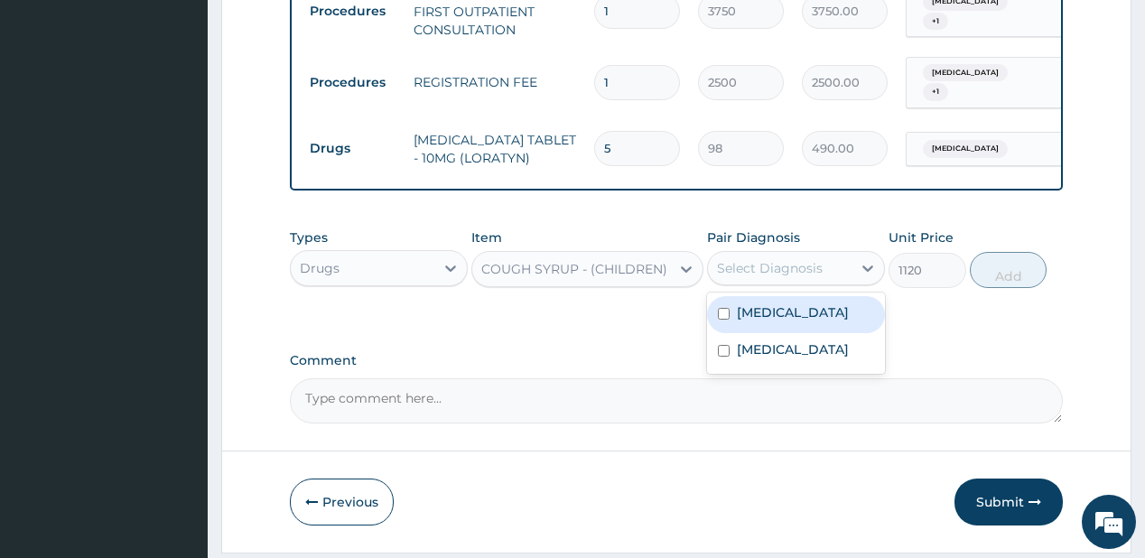
click at [784, 283] on div "Select Diagnosis" at bounding box center [780, 268] width 144 height 29
click at [788, 321] on label "Upper respiratory infection" at bounding box center [793, 312] width 112 height 18
checkbox input "true"
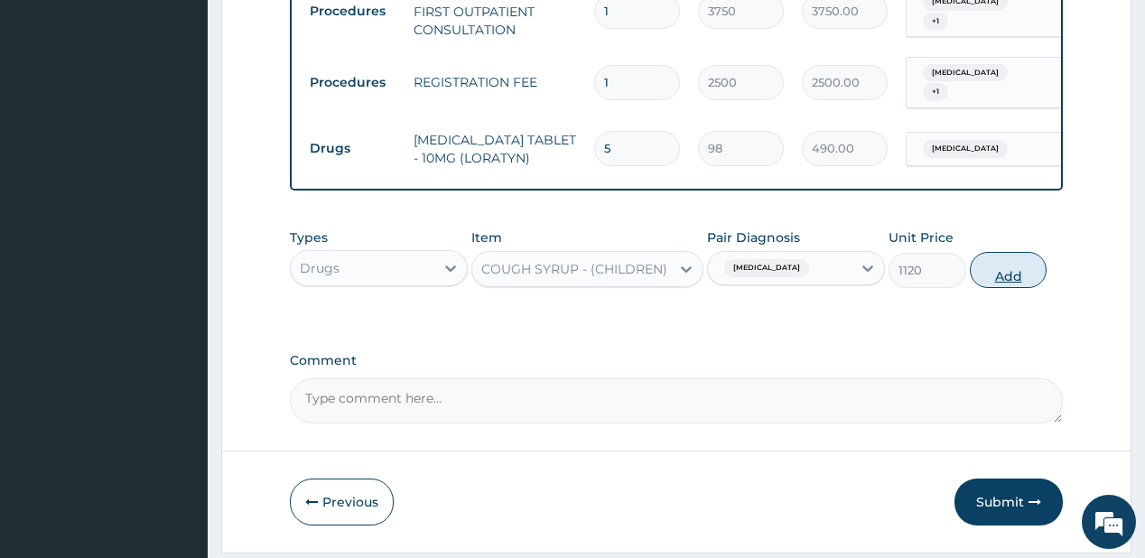
click at [1016, 269] on button "Add" at bounding box center [1009, 270] width 78 height 36
type input "0"
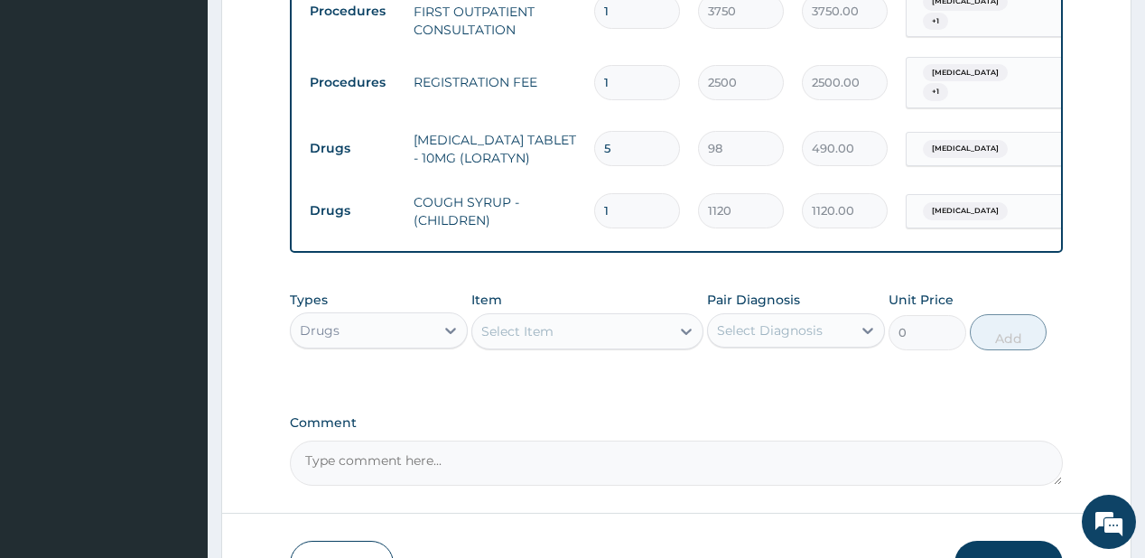
click at [628, 346] on div "Select Item" at bounding box center [571, 331] width 198 height 29
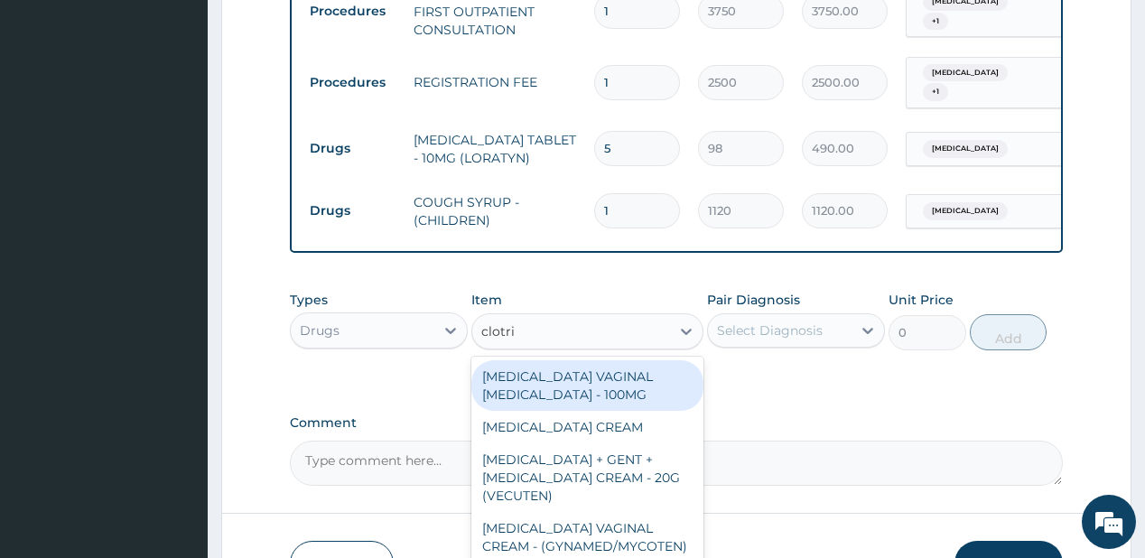
type input "clotrim"
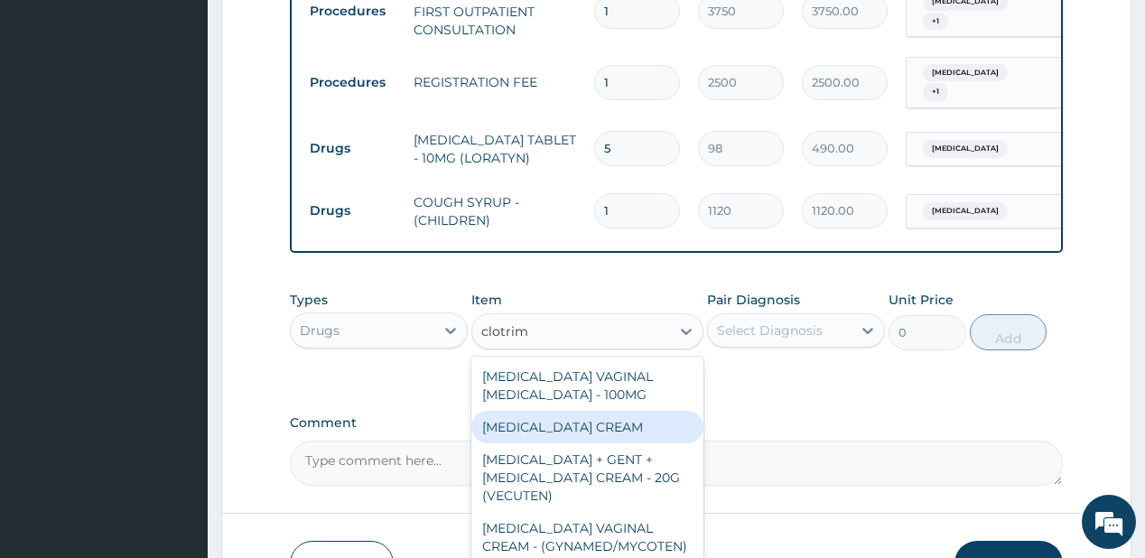
click at [556, 435] on div "CLOTRIMAZOLE CREAM" at bounding box center [587, 427] width 232 height 32
type input "1120"
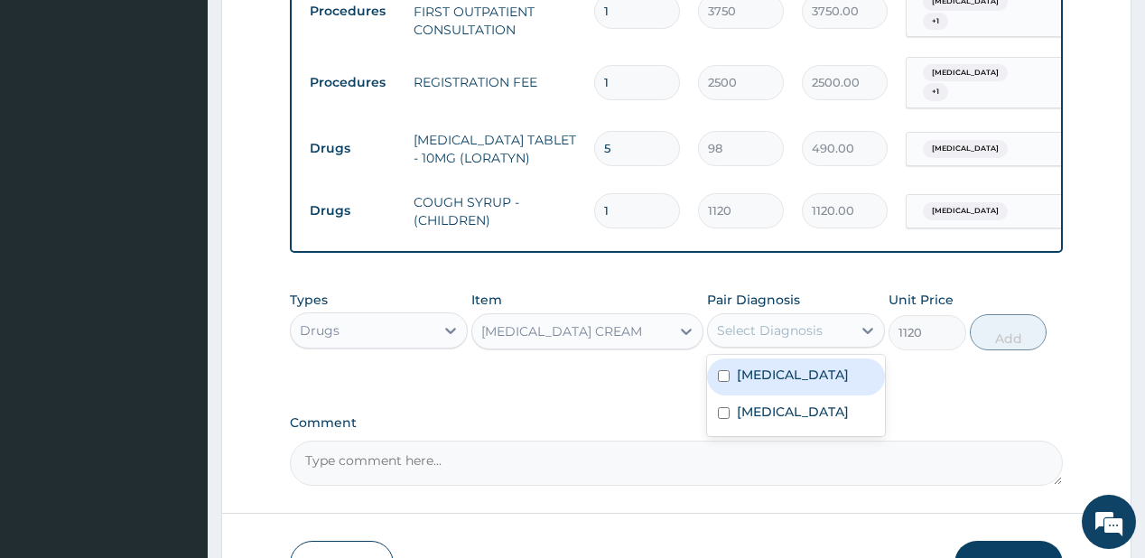
click at [737, 339] on div "Select Diagnosis" at bounding box center [770, 330] width 106 height 18
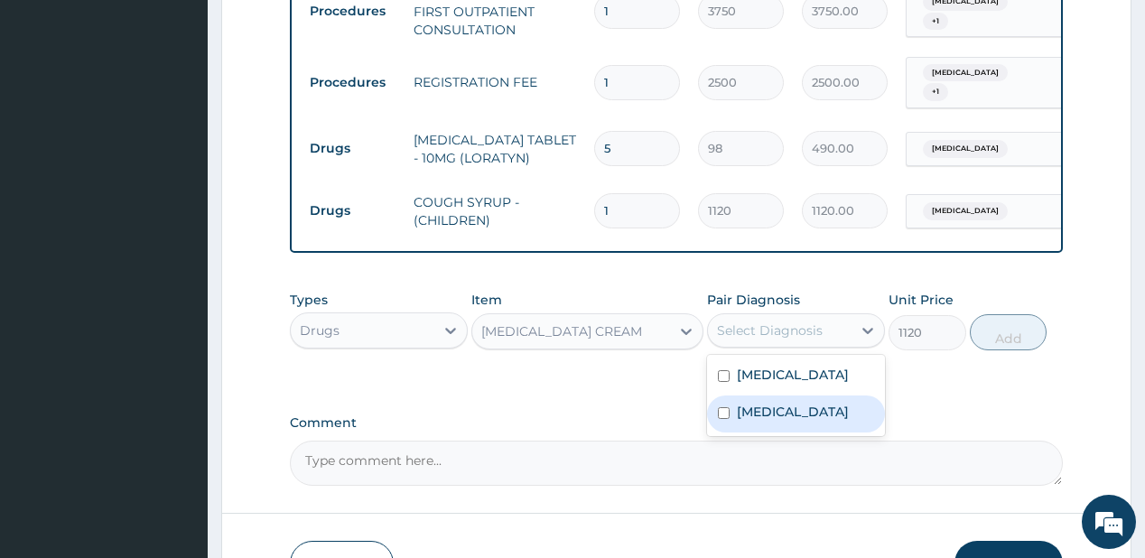
click at [759, 421] on label "Tinea corporis" at bounding box center [793, 412] width 112 height 18
checkbox input "true"
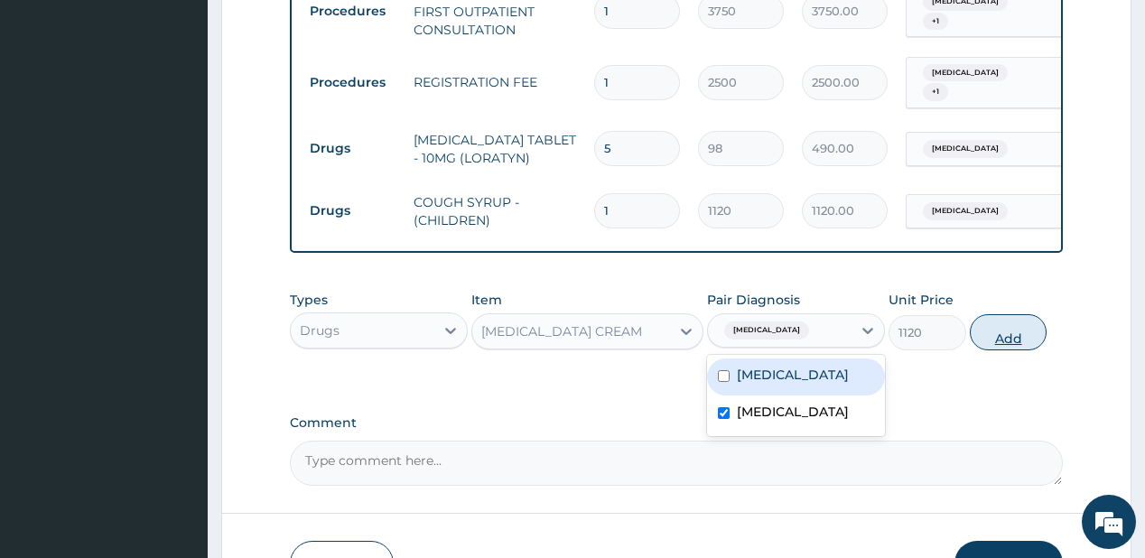
click at [1000, 335] on button "Add" at bounding box center [1009, 332] width 78 height 36
type input "0"
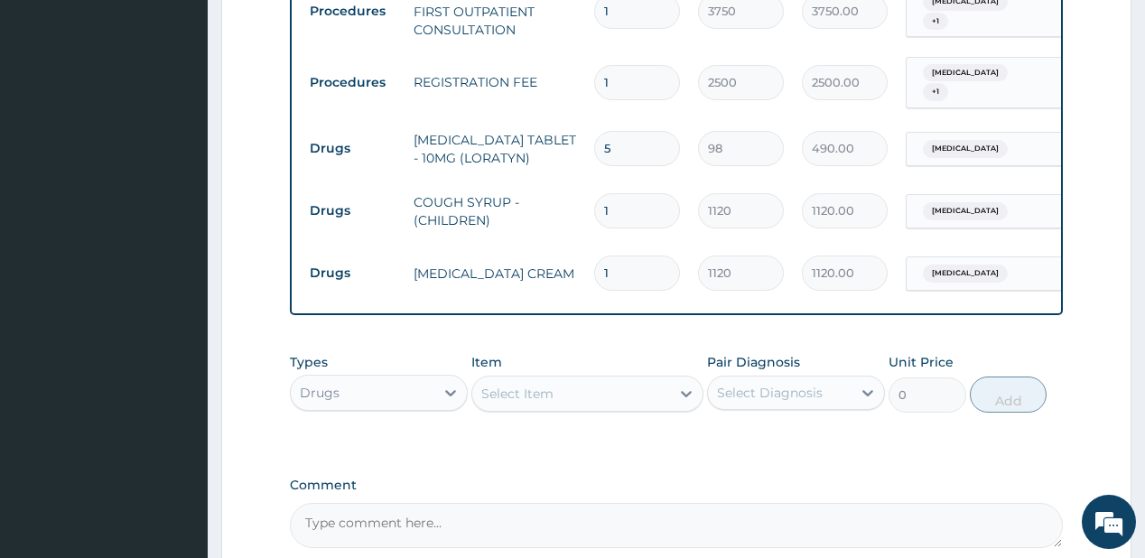
click at [576, 408] on div "Select Item" at bounding box center [571, 393] width 198 height 29
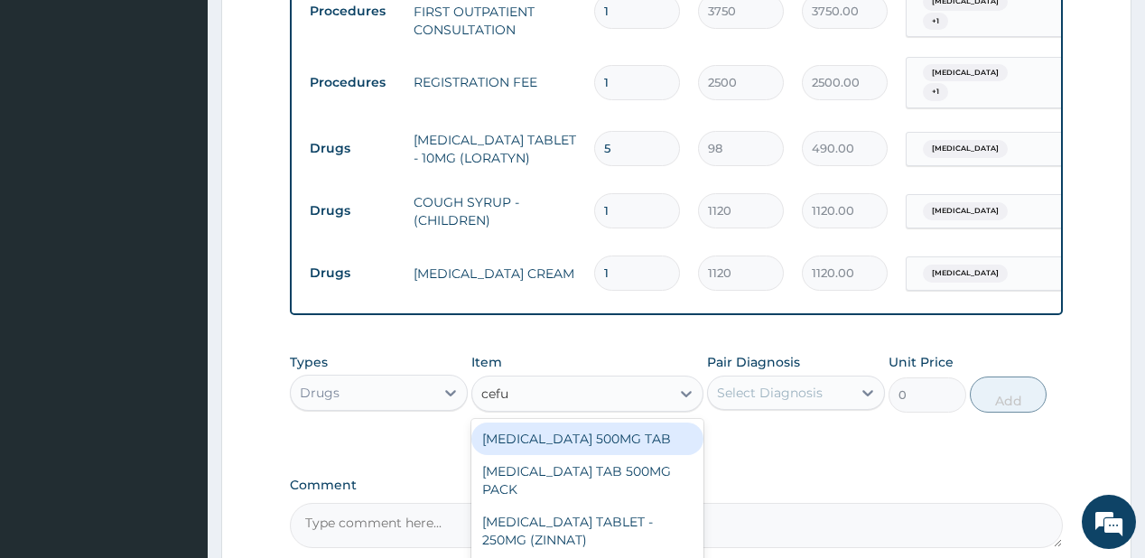
type input "cefur"
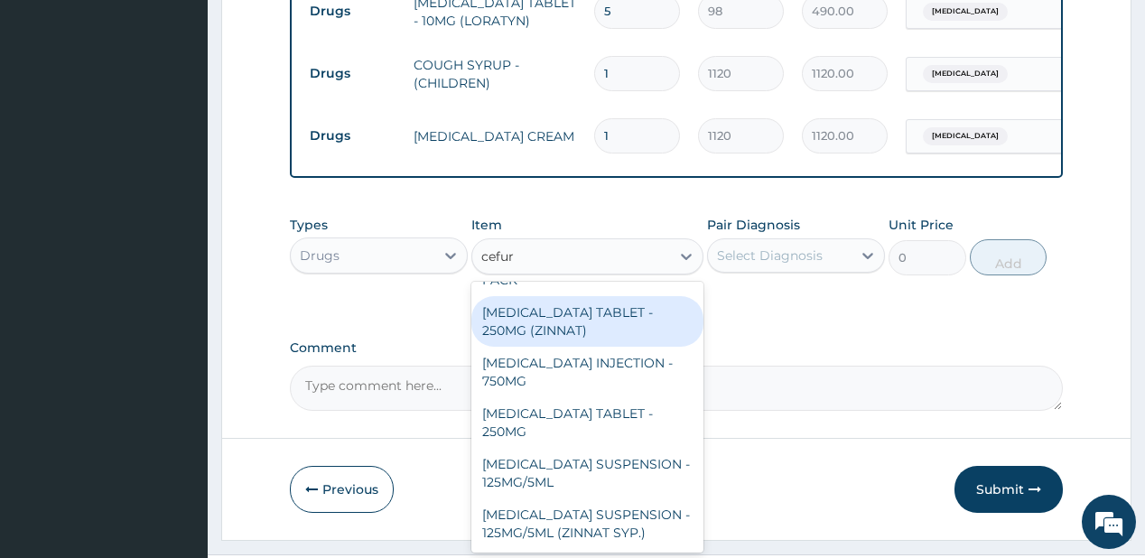
scroll to position [889, 0]
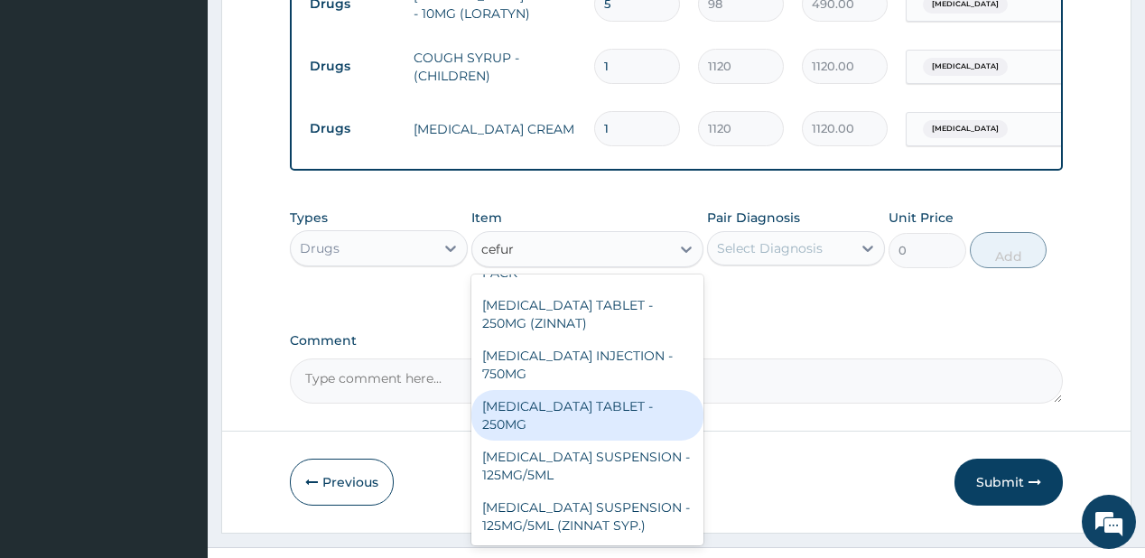
click at [563, 413] on div "CEFUROXIME TABLET - 250MG" at bounding box center [587, 415] width 232 height 51
type input "420"
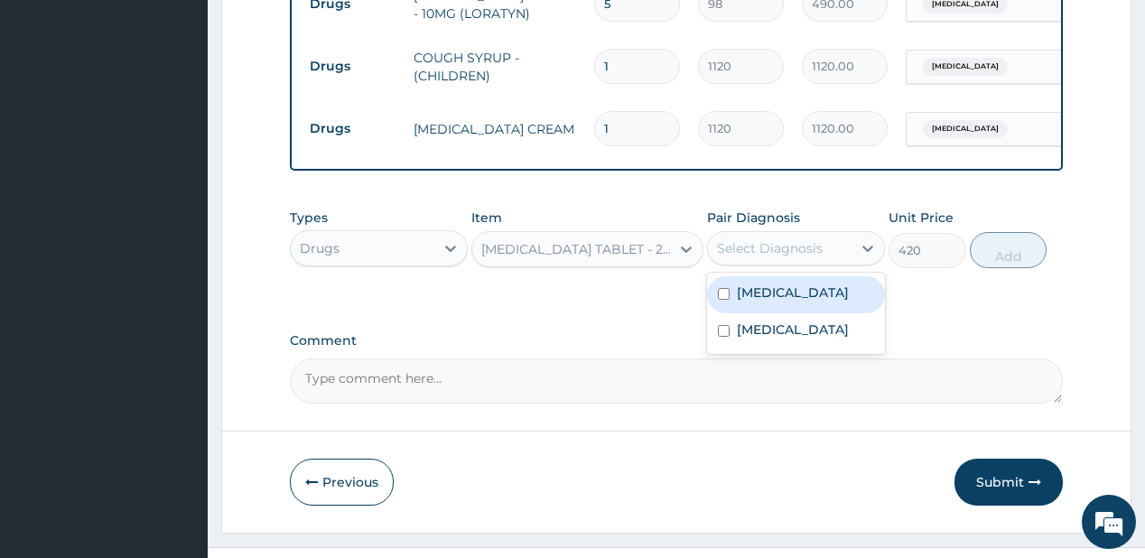
click at [736, 248] on div "Select Diagnosis" at bounding box center [770, 248] width 106 height 18
click at [760, 302] on label "Upper respiratory infection" at bounding box center [793, 292] width 112 height 18
checkbox input "true"
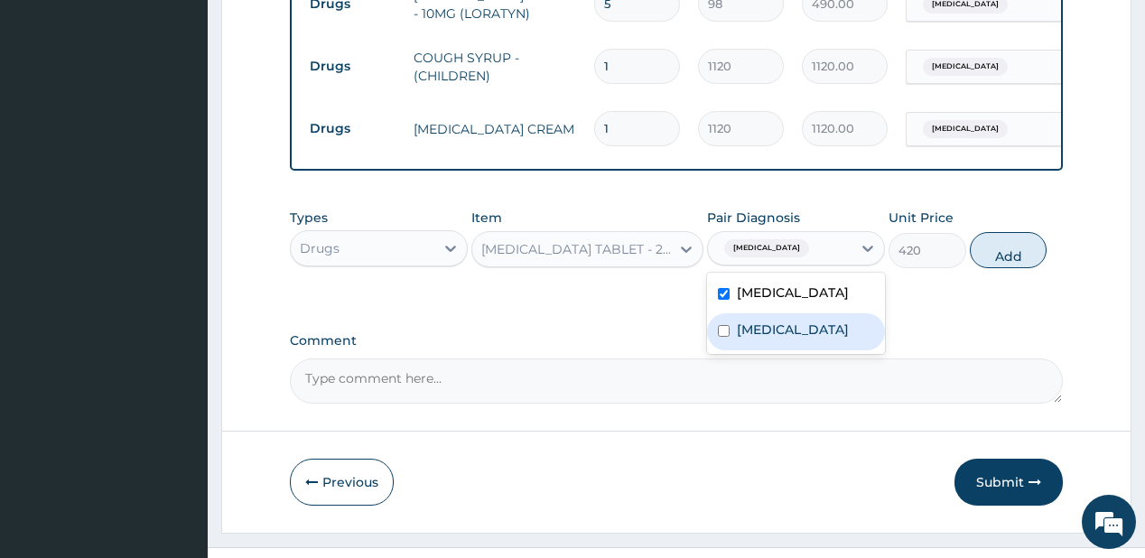
click at [754, 339] on label "Tinea corporis" at bounding box center [793, 329] width 112 height 18
checkbox input "true"
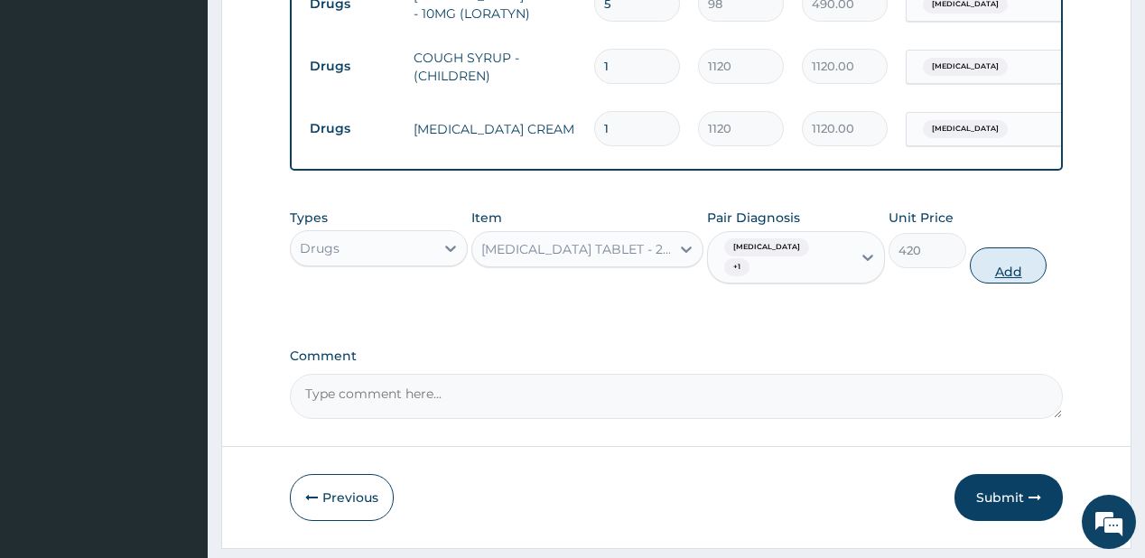
click at [984, 265] on button "Add" at bounding box center [1009, 265] width 78 height 36
type input "0"
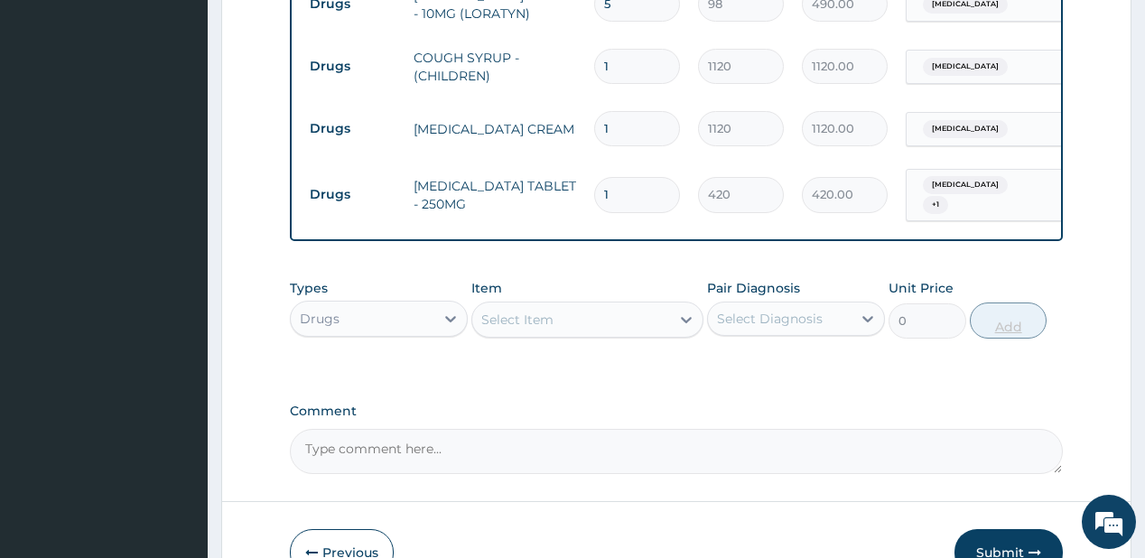
type input "10"
type input "4200.00"
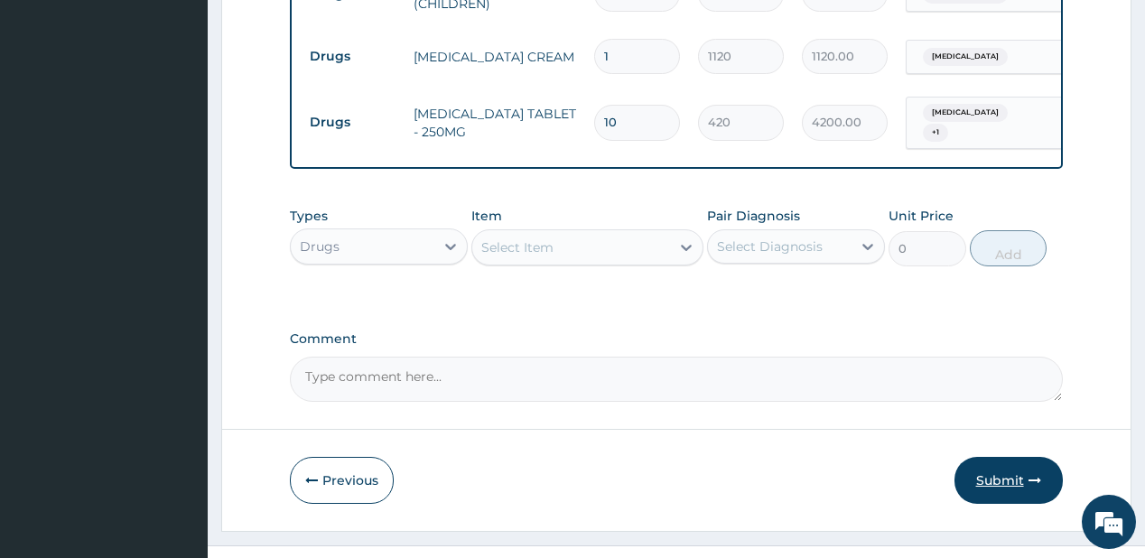
type input "10"
click at [1012, 483] on button "Submit" at bounding box center [1008, 480] width 108 height 47
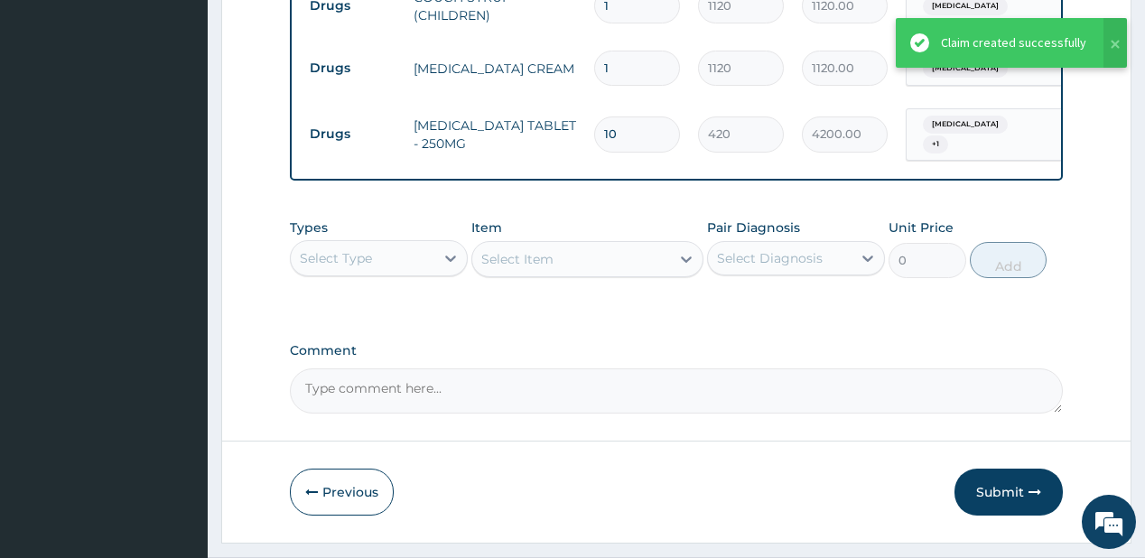
scroll to position [745, 0]
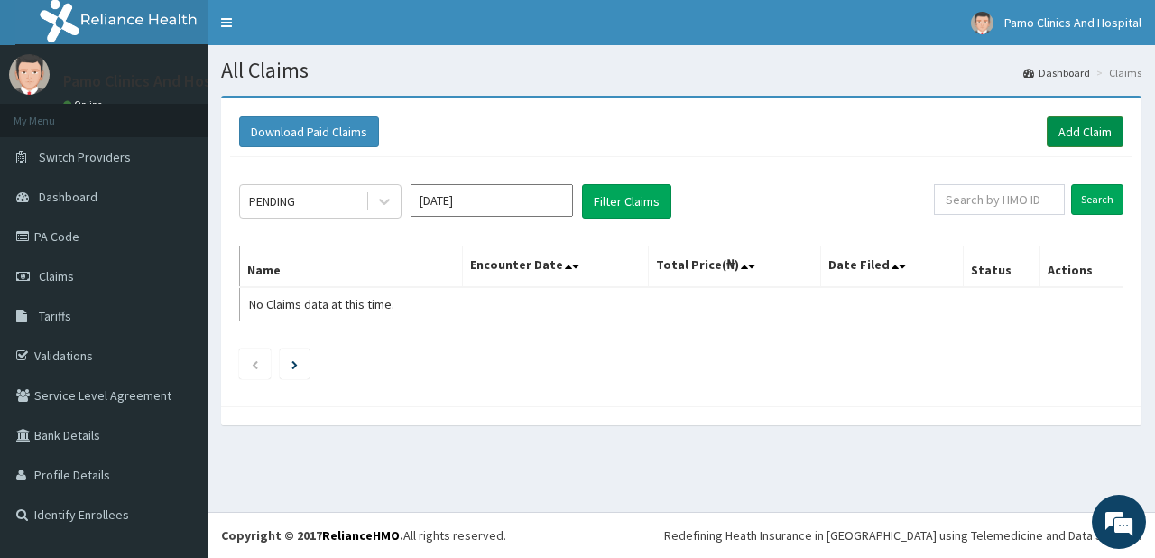
click at [1094, 131] on link "Add Claim" at bounding box center [1085, 131] width 77 height 31
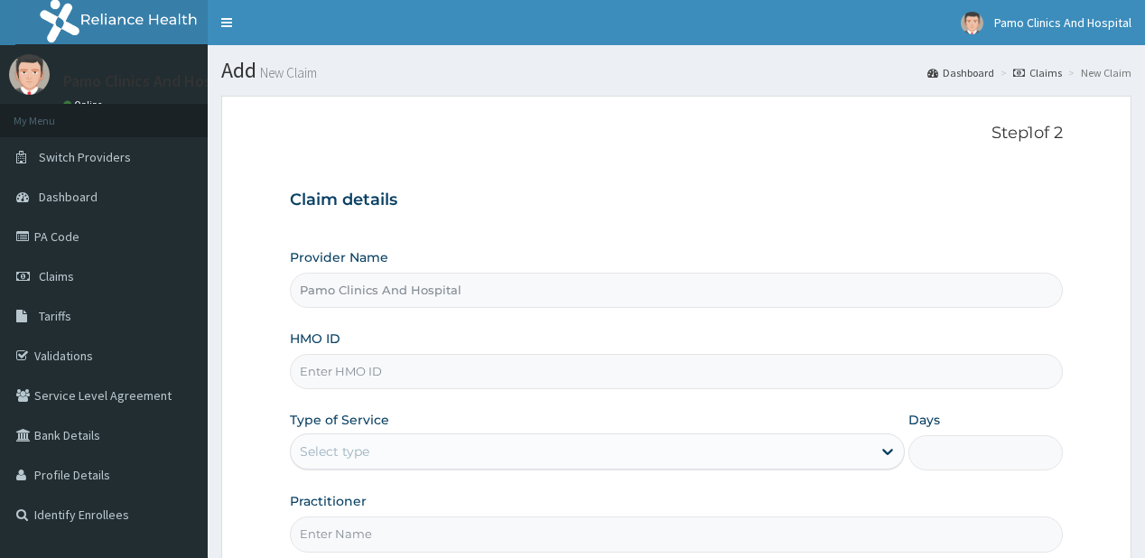
click at [349, 369] on input "HMO ID" at bounding box center [676, 371] width 772 height 35
paste input "ERM/10351/E"
drag, startPoint x: 324, startPoint y: 373, endPoint x: 313, endPoint y: 368, distance: 11.7
click at [324, 372] on input "ERM/10351/E" at bounding box center [676, 371] width 772 height 35
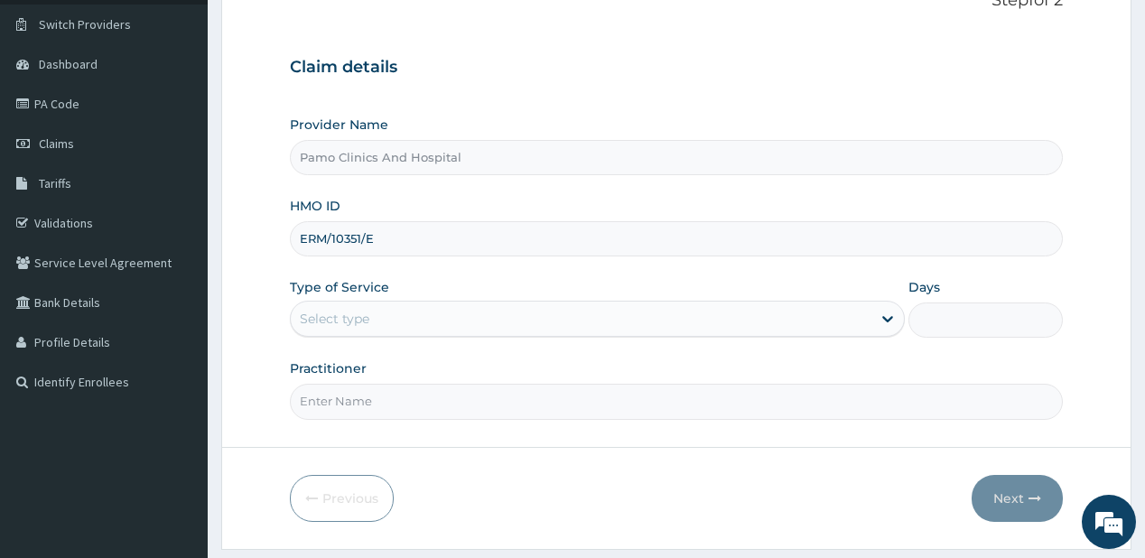
scroll to position [144, 0]
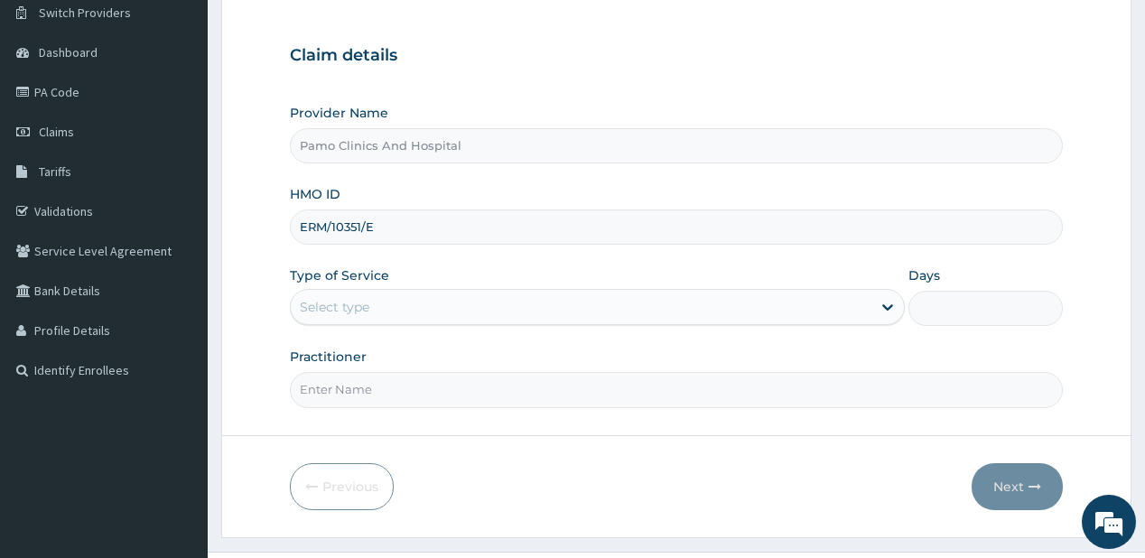
type input "ERM/10351/E"
click at [357, 303] on div "Select type" at bounding box center [335, 307] width 70 height 18
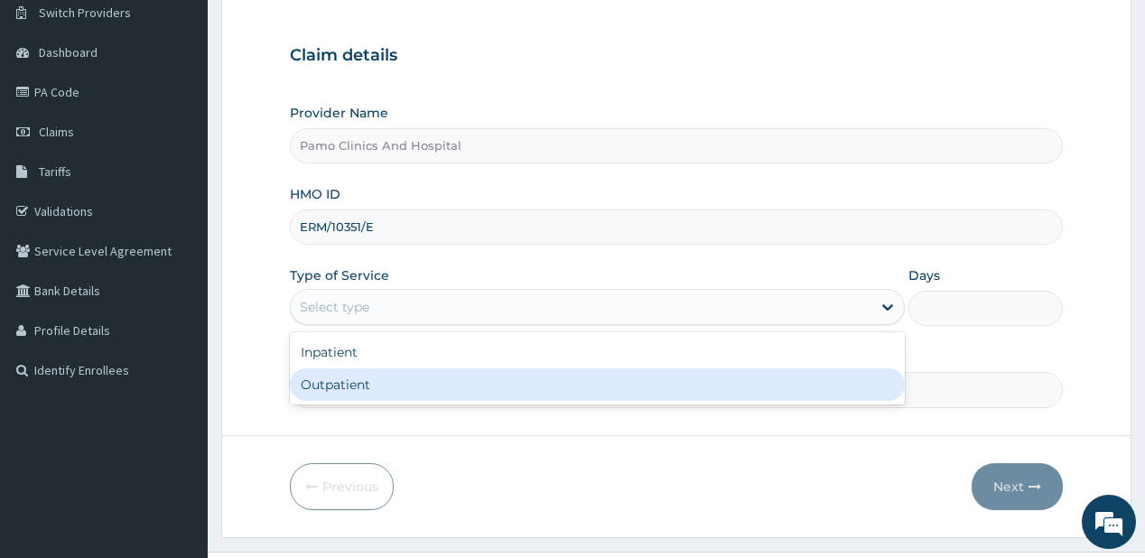
click at [347, 379] on div "Outpatient" at bounding box center [597, 384] width 615 height 32
type input "1"
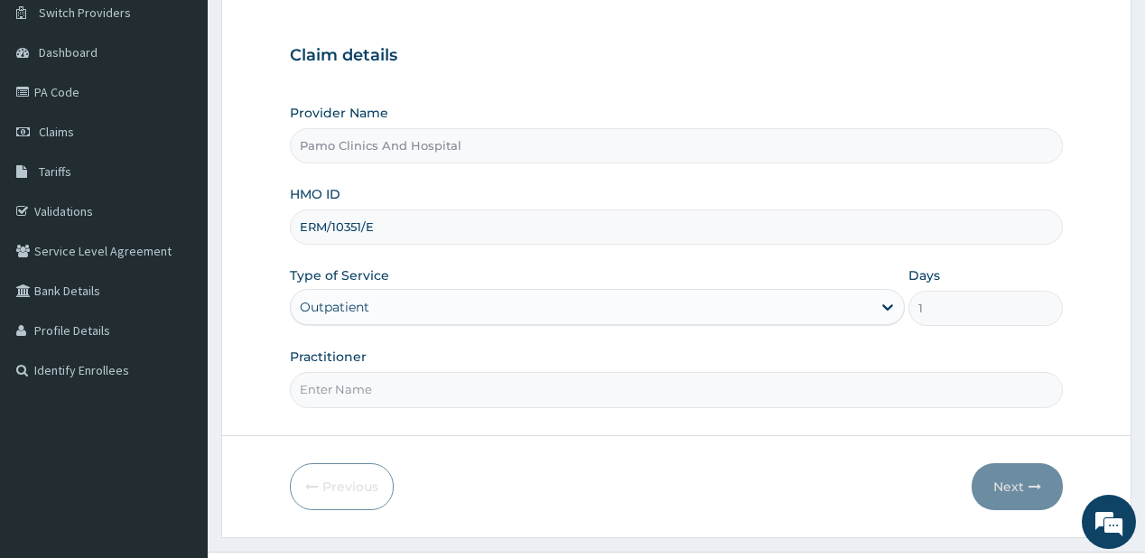
click at [349, 387] on input "Practitioner" at bounding box center [676, 389] width 772 height 35
type input "[PERSON_NAME]"
click at [998, 480] on button "Next" at bounding box center [1016, 486] width 91 height 47
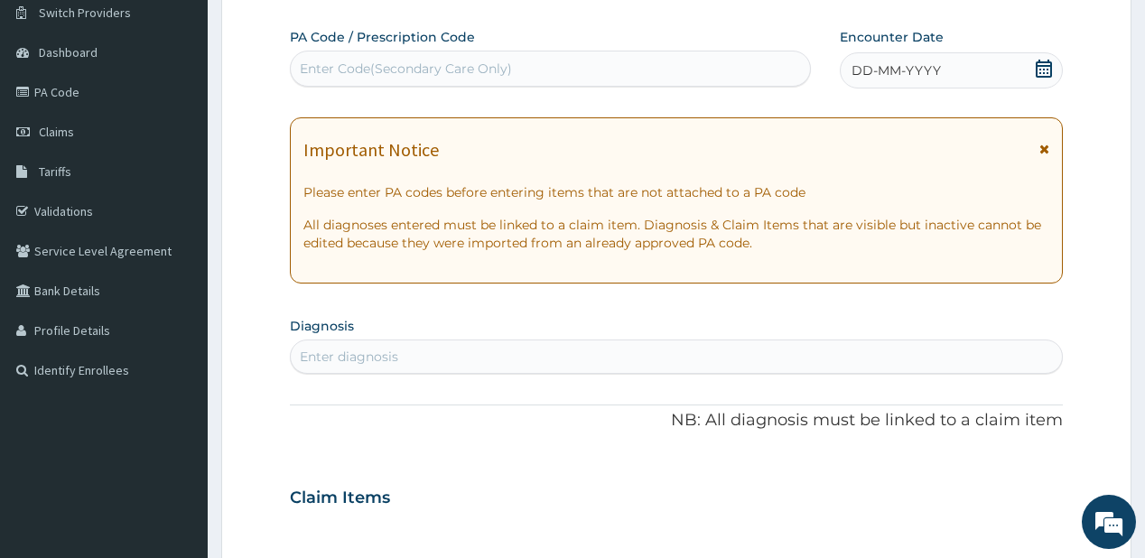
scroll to position [0, 0]
click at [885, 65] on span "DD-MM-YYYY" at bounding box center [895, 70] width 89 height 18
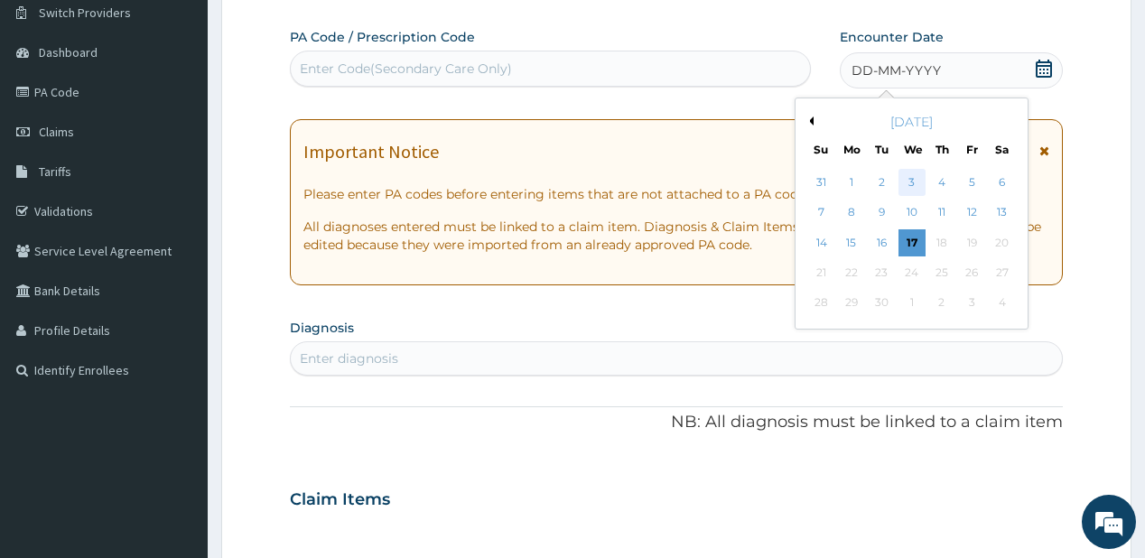
click at [910, 177] on div "3" at bounding box center [910, 182] width 27 height 27
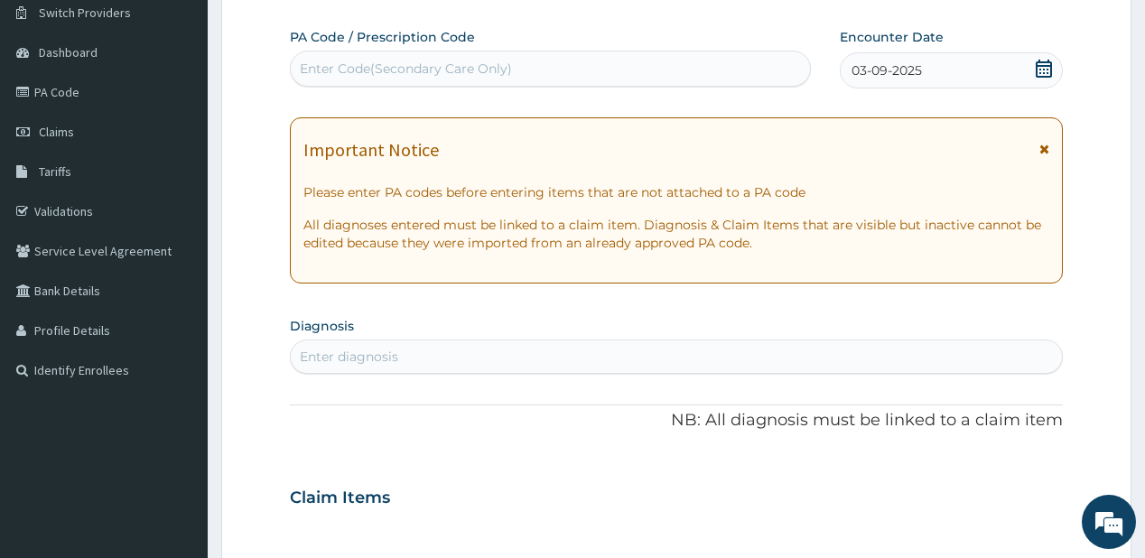
click at [394, 348] on div "Enter diagnosis" at bounding box center [349, 357] width 98 height 18
type input "[MEDICAL_DATA]"
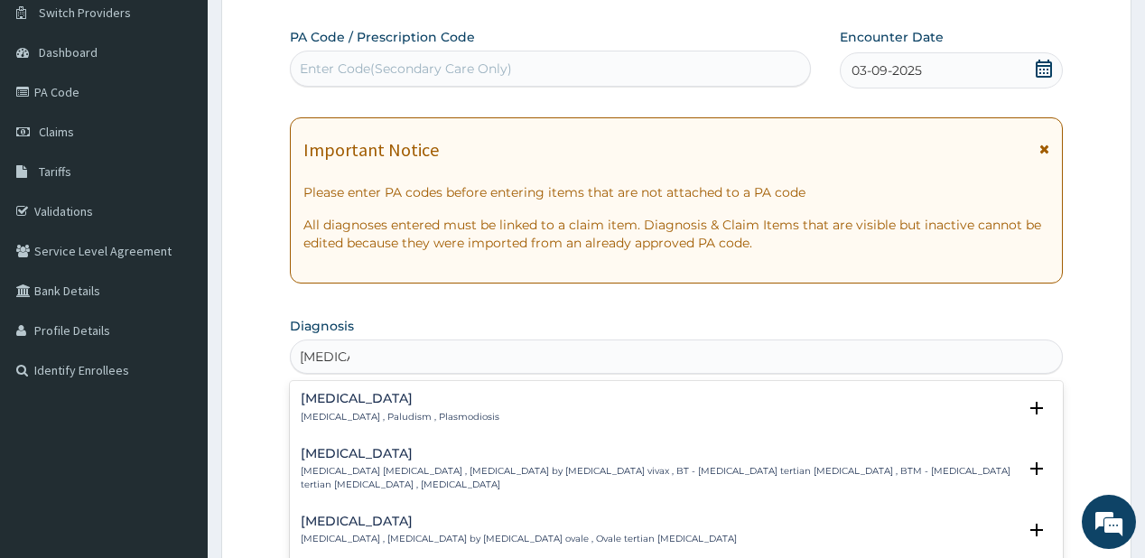
click at [354, 406] on div "[MEDICAL_DATA] [MEDICAL_DATA] , Paludism , Plasmodiosis" at bounding box center [400, 408] width 199 height 32
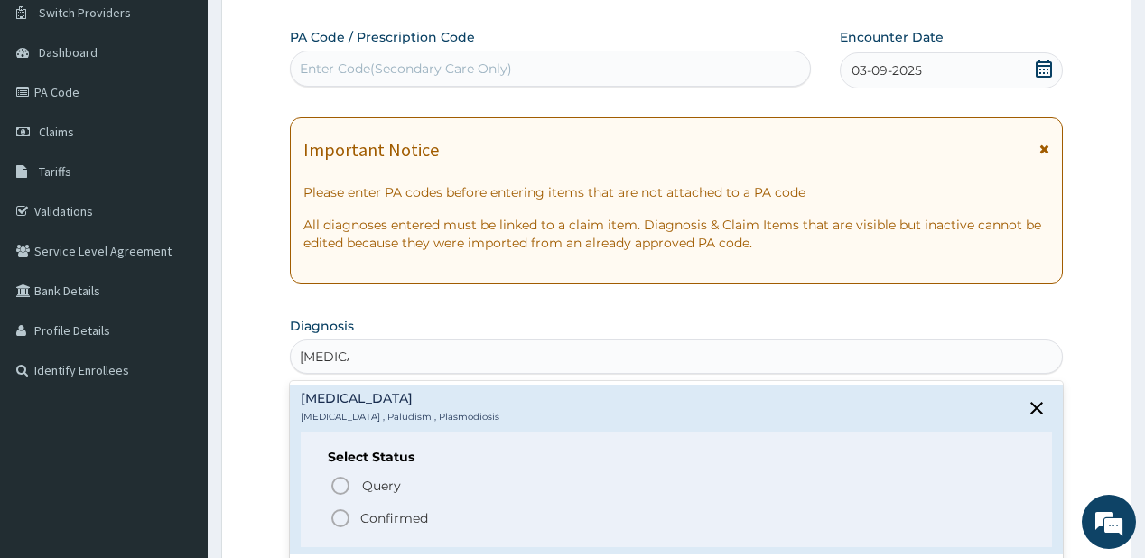
click at [345, 514] on icon "status option filled" at bounding box center [340, 518] width 22 height 22
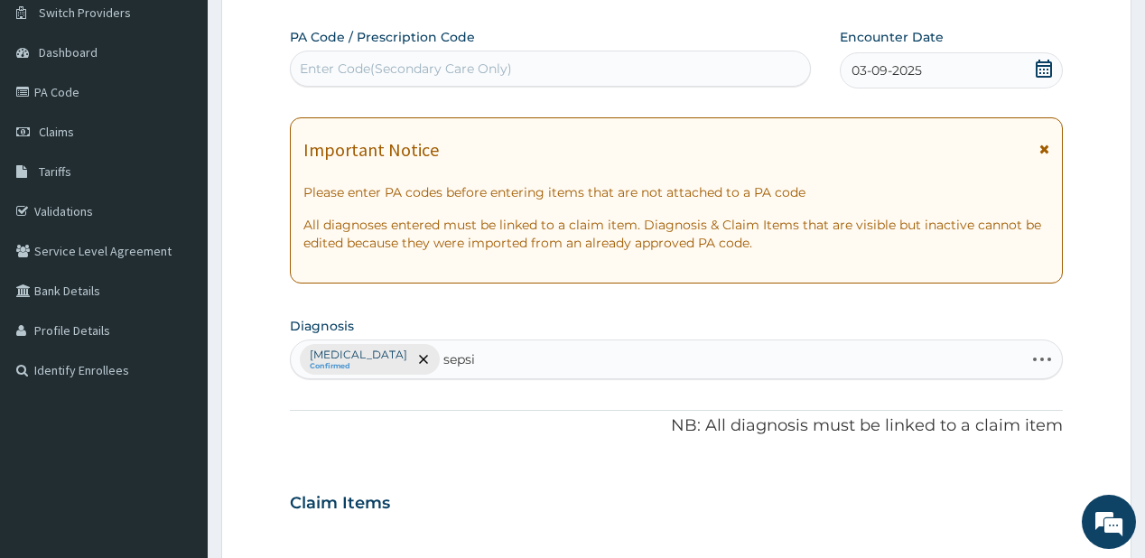
type input "[MEDICAL_DATA]"
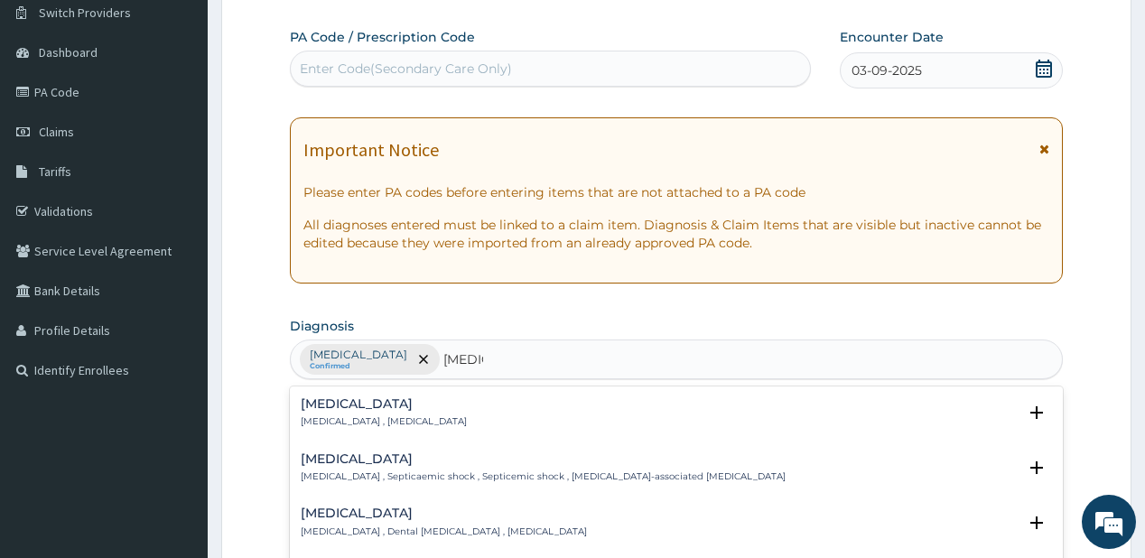
click at [348, 413] on div "[MEDICAL_DATA] [MEDICAL_DATA] , [MEDICAL_DATA]" at bounding box center [384, 413] width 166 height 32
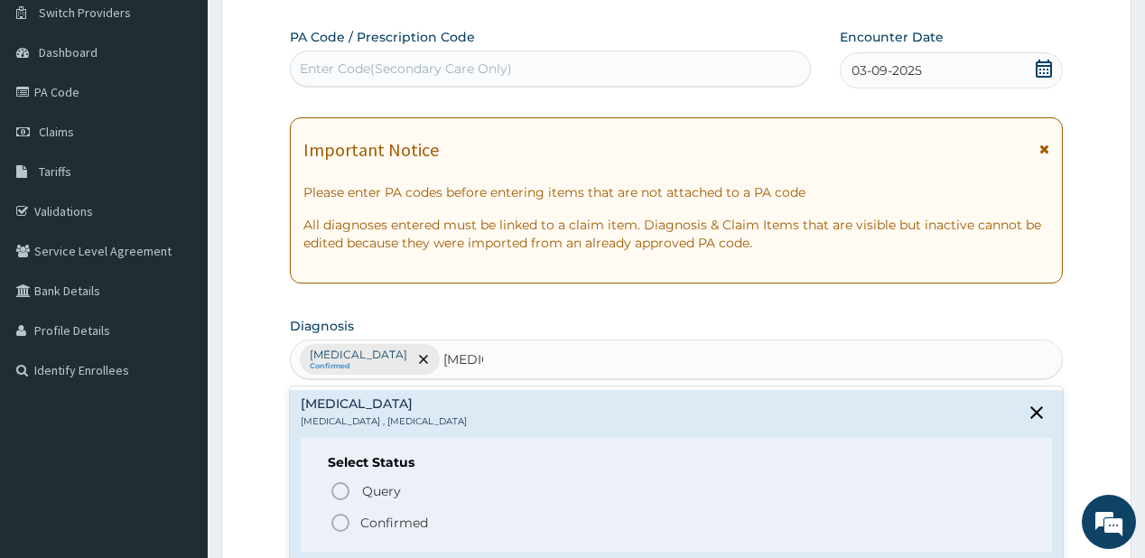
click at [339, 513] on icon "status option filled" at bounding box center [340, 523] width 22 height 22
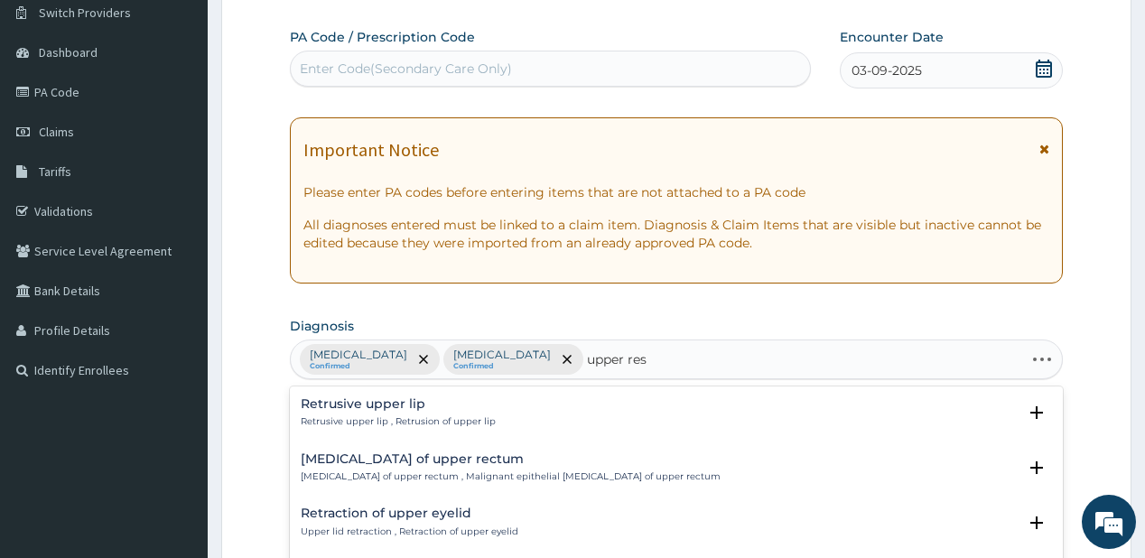
type input "upper resp"
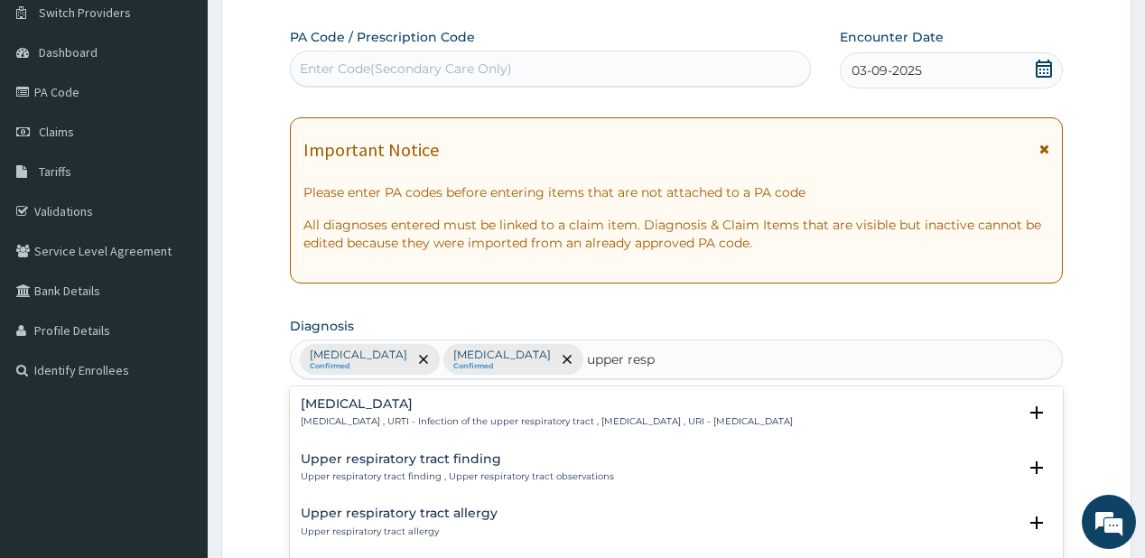
click at [386, 418] on p "[MEDICAL_DATA] , URTI - Infection of the upper respiratory tract , [MEDICAL_DAT…" at bounding box center [547, 421] width 492 height 13
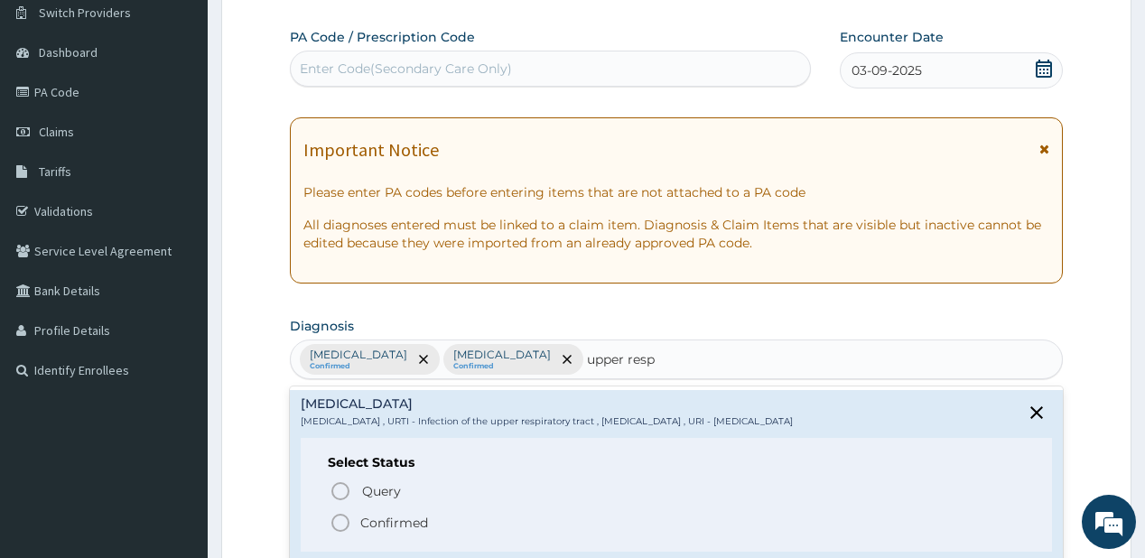
click at [343, 524] on icon "status option filled" at bounding box center [340, 523] width 22 height 22
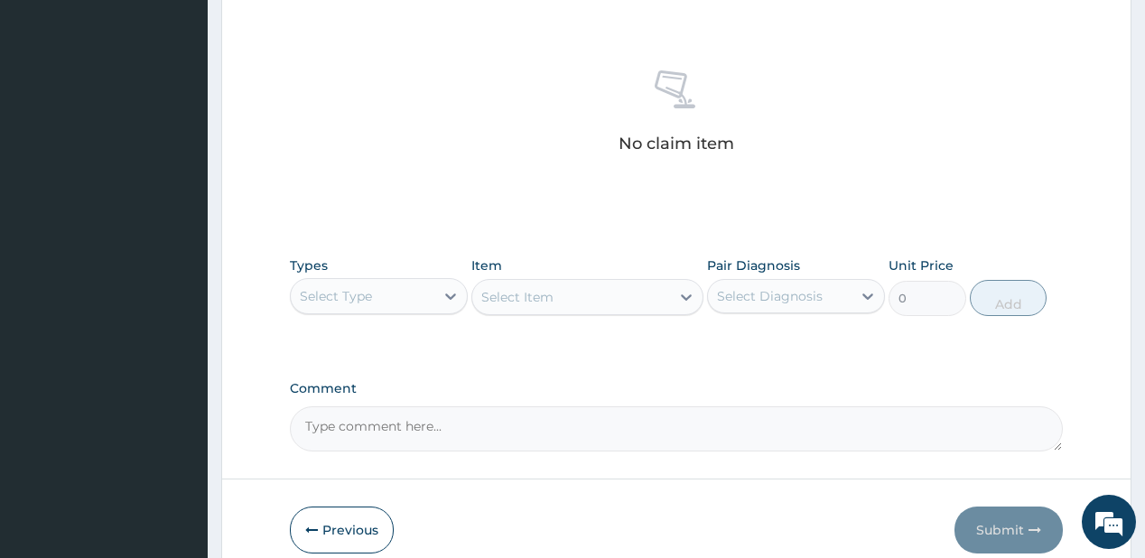
scroll to position [722, 0]
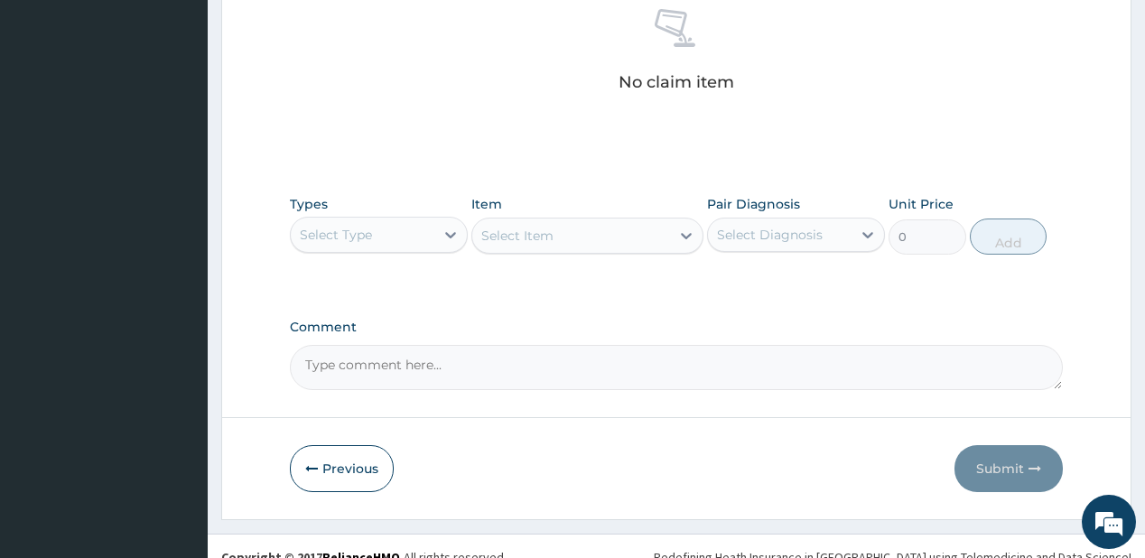
click at [383, 234] on div "Select Type" at bounding box center [363, 234] width 144 height 29
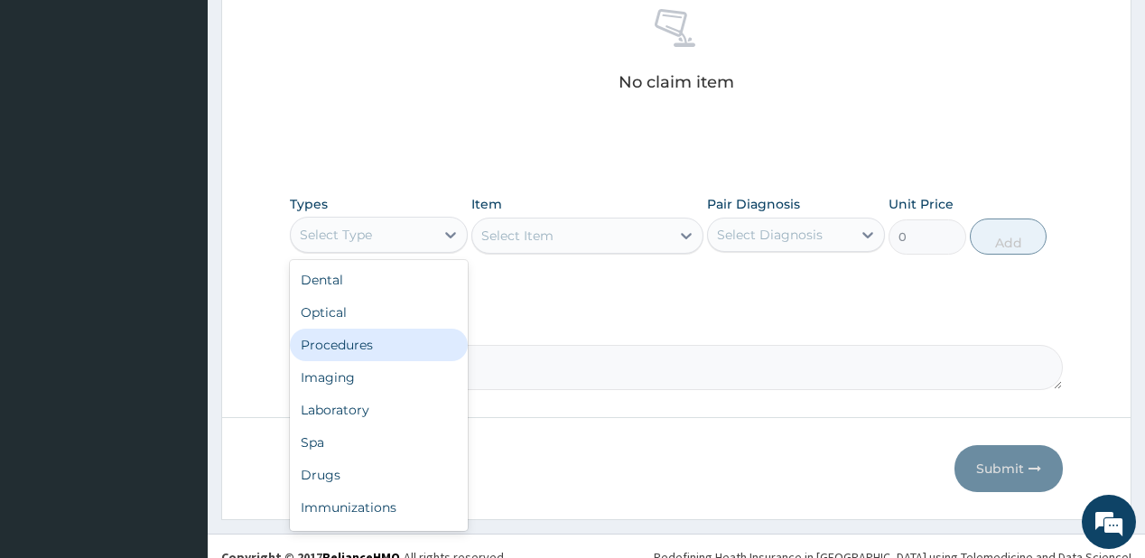
click at [332, 339] on div "Procedures" at bounding box center [379, 345] width 178 height 32
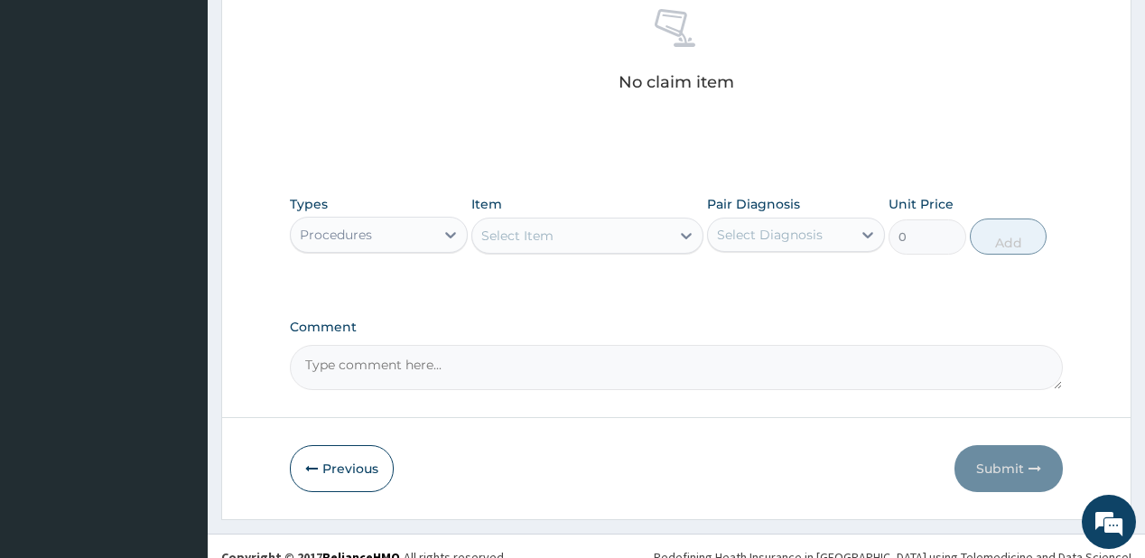
click at [531, 235] on div "Select Item" at bounding box center [517, 236] width 72 height 18
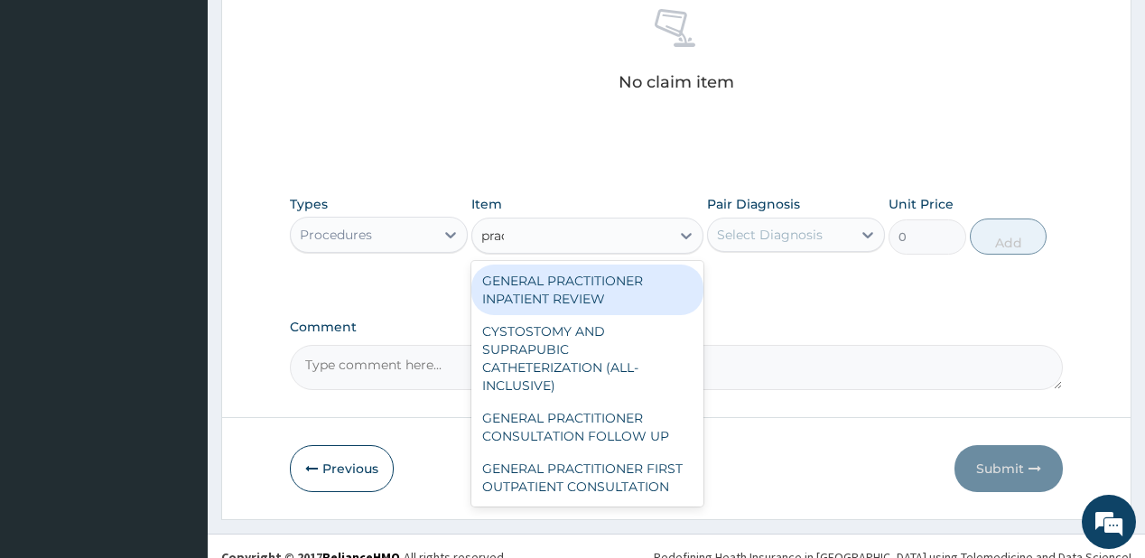
type input "pract"
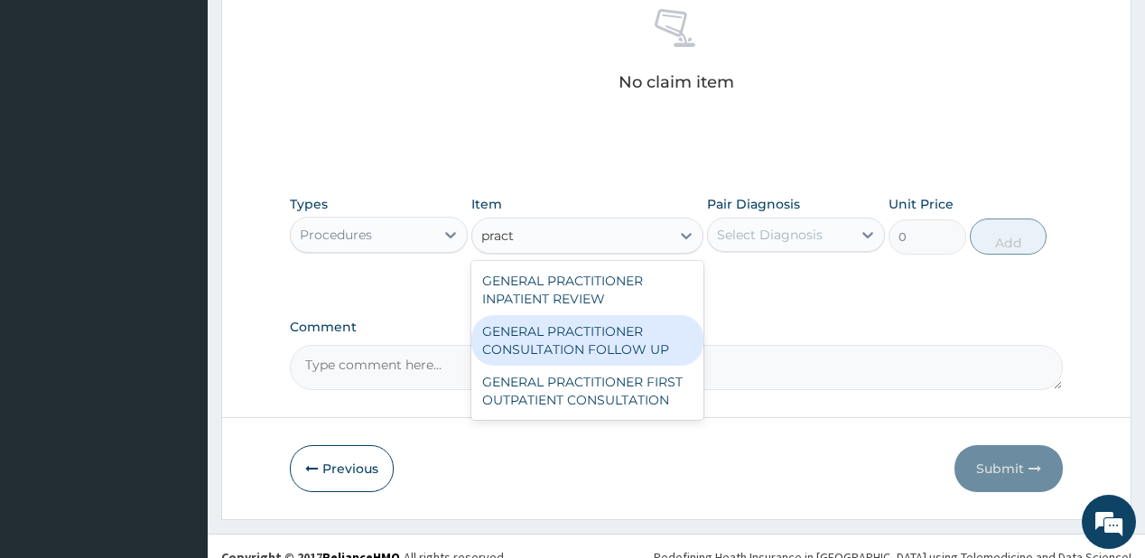
click at [572, 325] on div "GENERAL PRACTITIONER CONSULTATION FOLLOW UP" at bounding box center [587, 340] width 232 height 51
type input "1875"
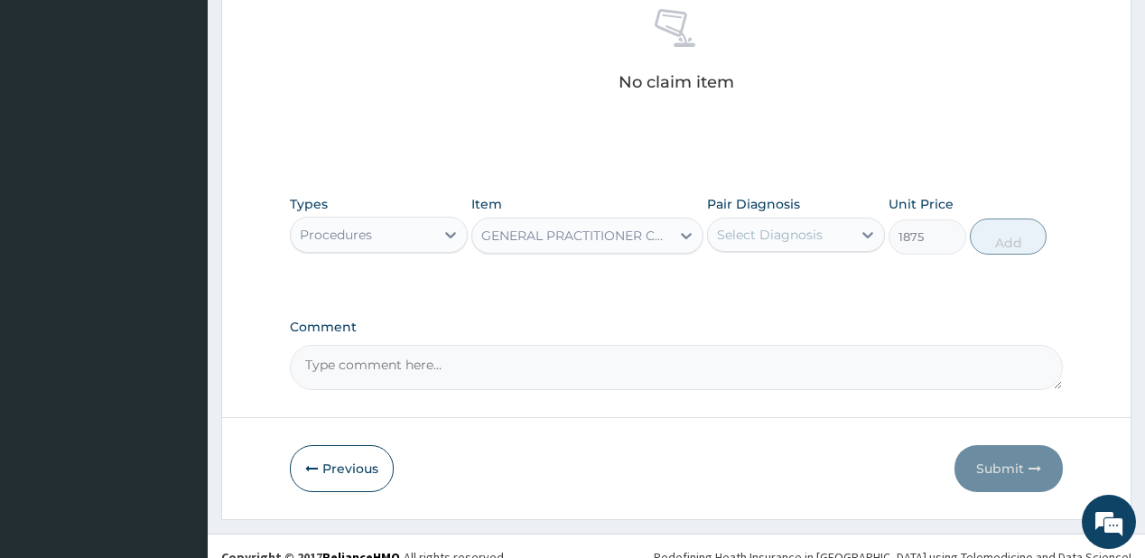
click at [793, 231] on div "Select Diagnosis" at bounding box center [770, 235] width 106 height 18
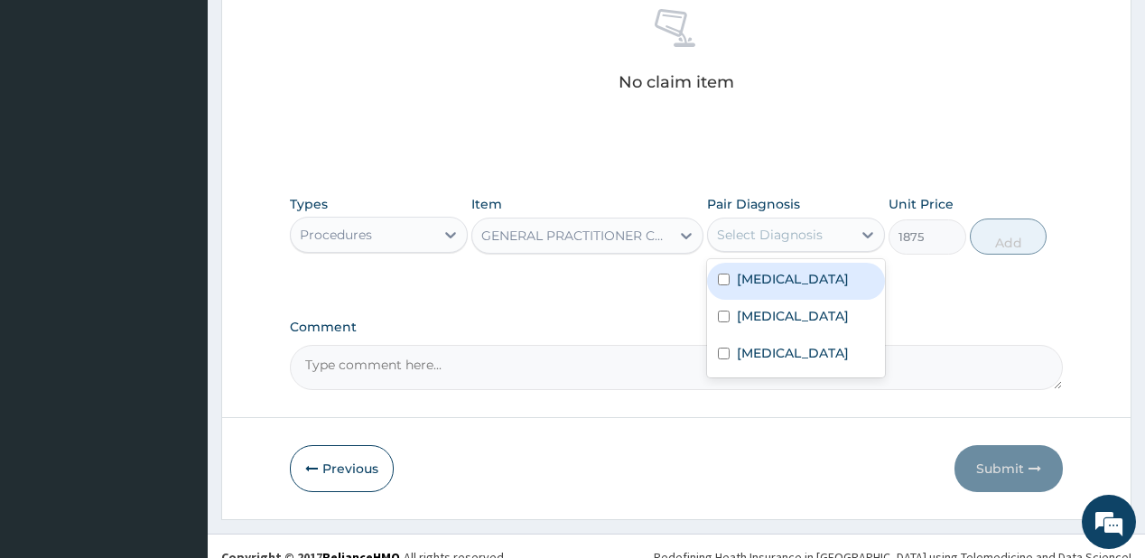
click at [795, 281] on div "[MEDICAL_DATA]" at bounding box center [796, 281] width 178 height 37
checkbox input "true"
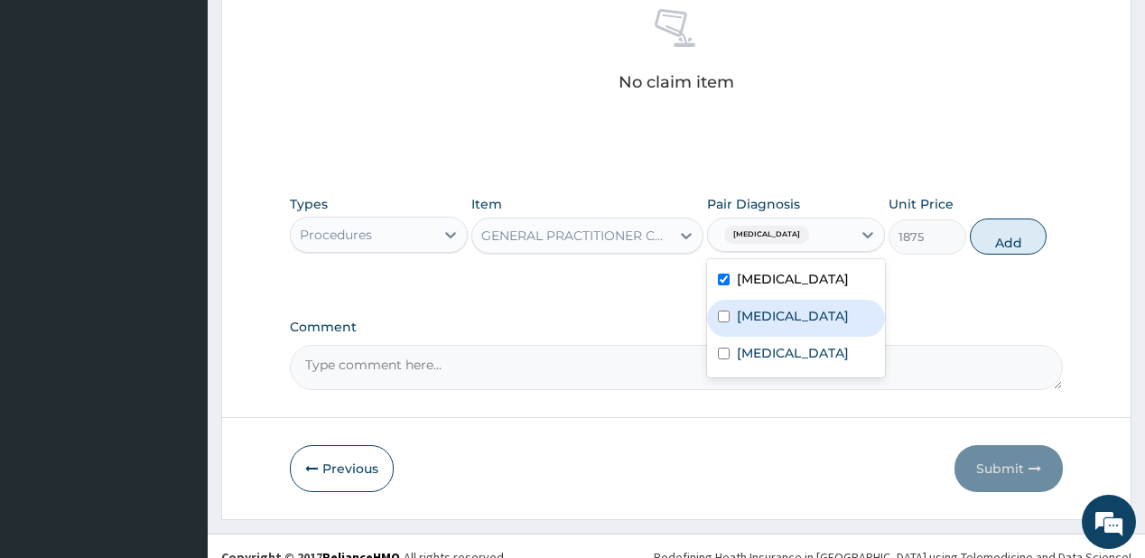
click at [763, 307] on label "[MEDICAL_DATA]" at bounding box center [793, 316] width 112 height 18
checkbox input "true"
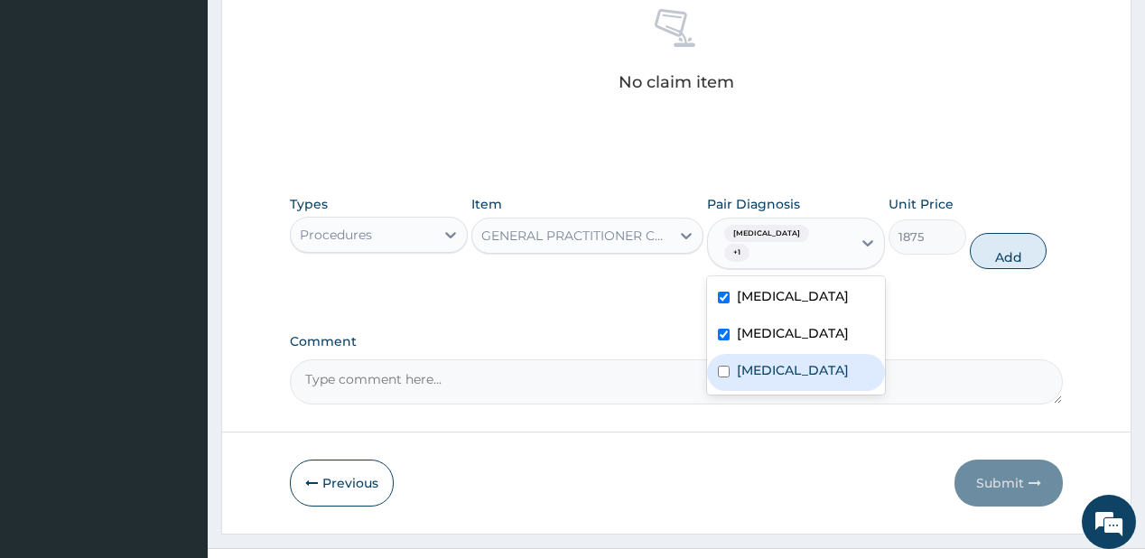
click at [758, 361] on label "[MEDICAL_DATA]" at bounding box center [793, 370] width 112 height 18
checkbox input "true"
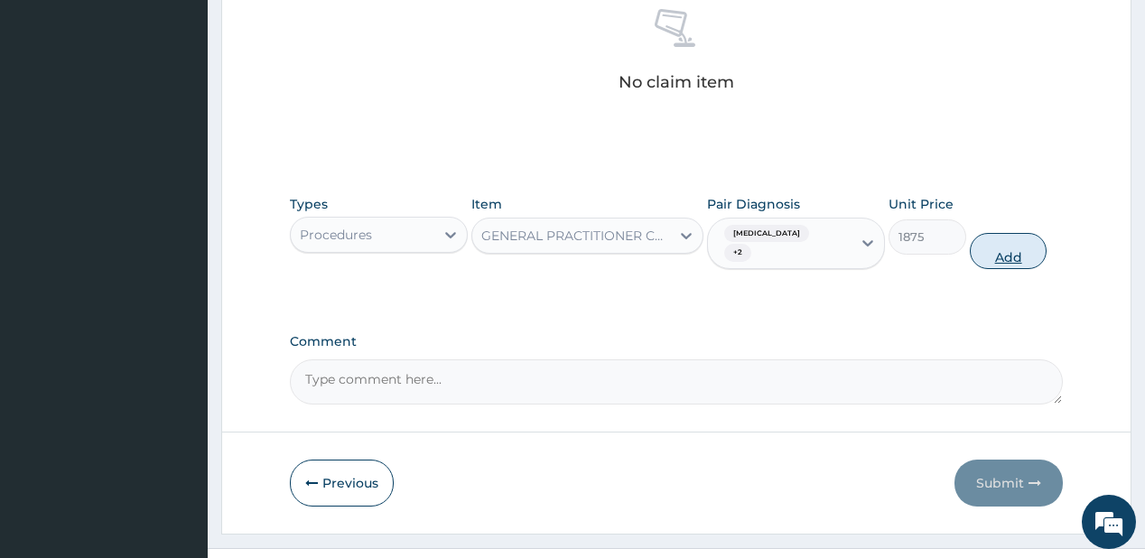
click at [989, 237] on button "Add" at bounding box center [1009, 251] width 78 height 36
type input "0"
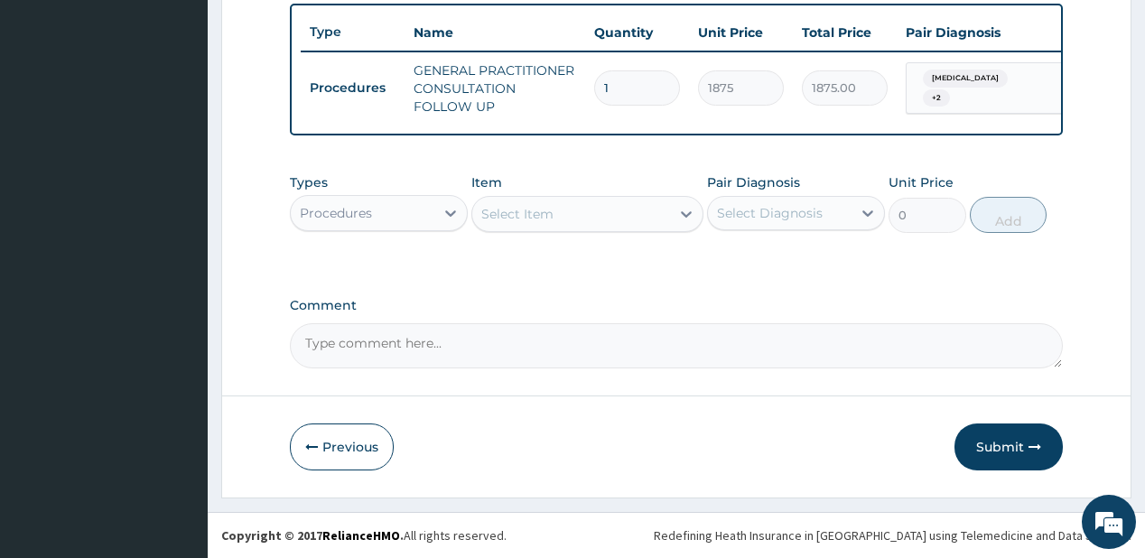
scroll to position [675, 0]
click at [353, 212] on div "Procedures" at bounding box center [336, 213] width 72 height 18
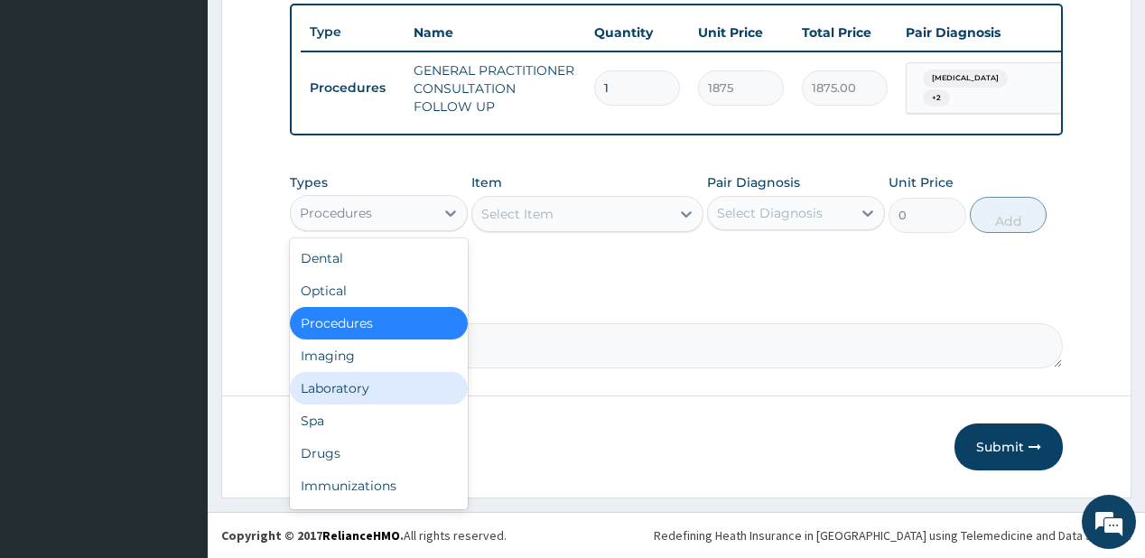
click at [344, 386] on div "Laboratory" at bounding box center [379, 388] width 178 height 32
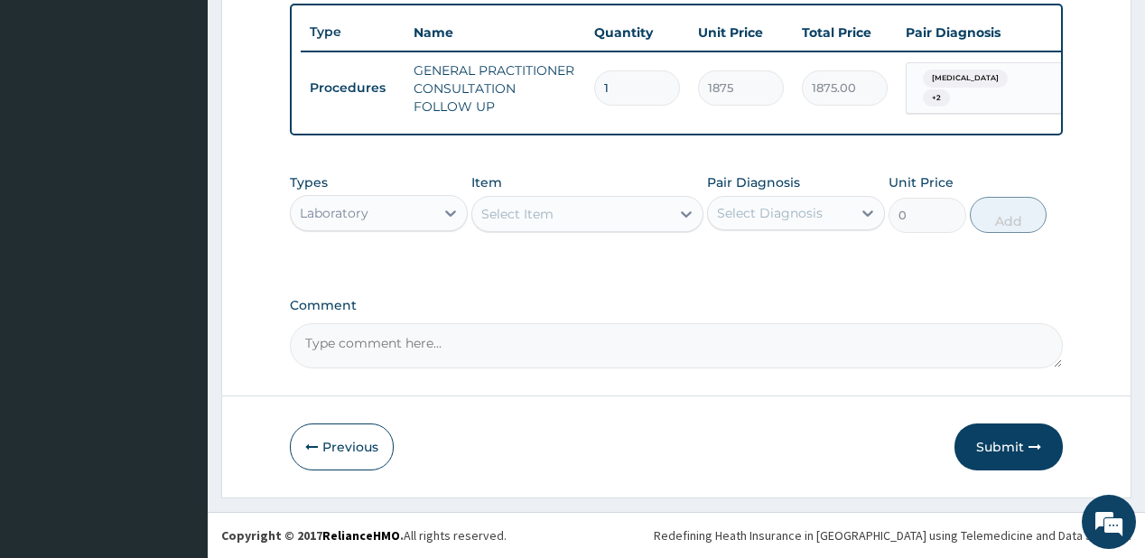
click at [658, 204] on div "Select Item" at bounding box center [571, 214] width 198 height 29
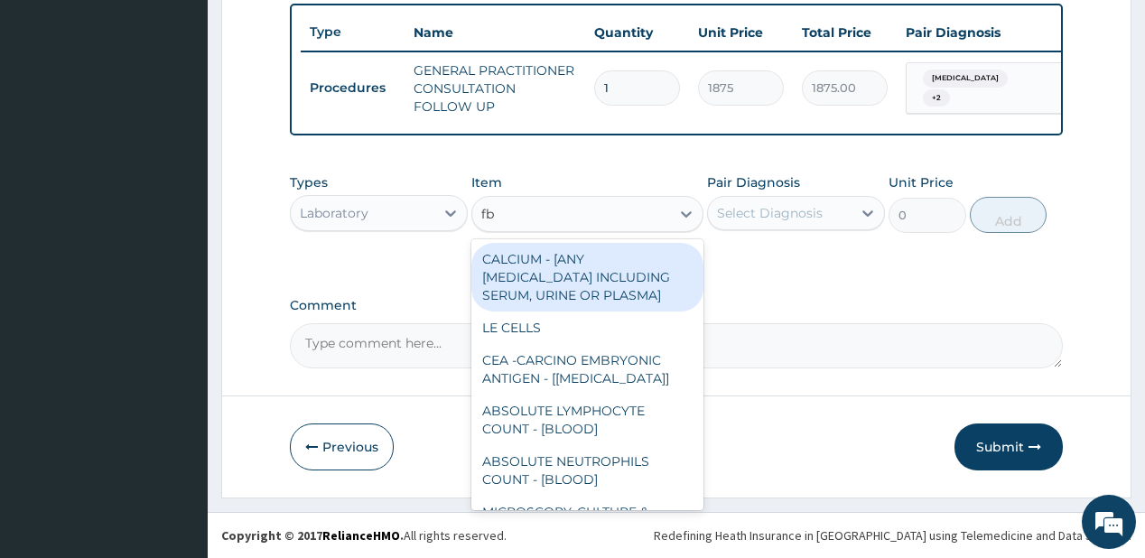
type input "fbc"
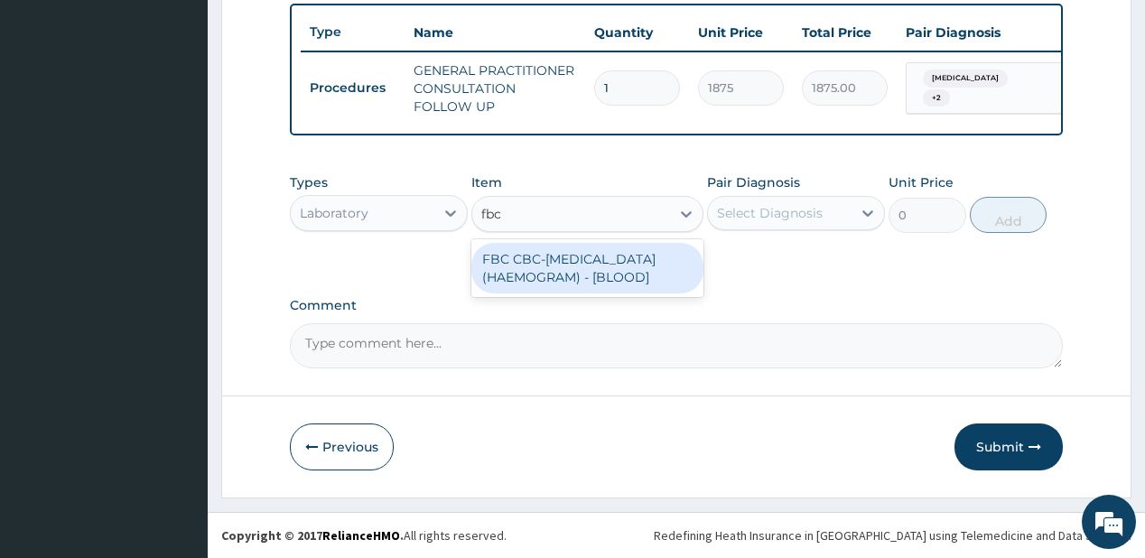
click at [566, 264] on div "FBC CBC-[MEDICAL_DATA] (HAEMOGRAM) - [BLOOD]" at bounding box center [587, 268] width 232 height 51
type input "5000"
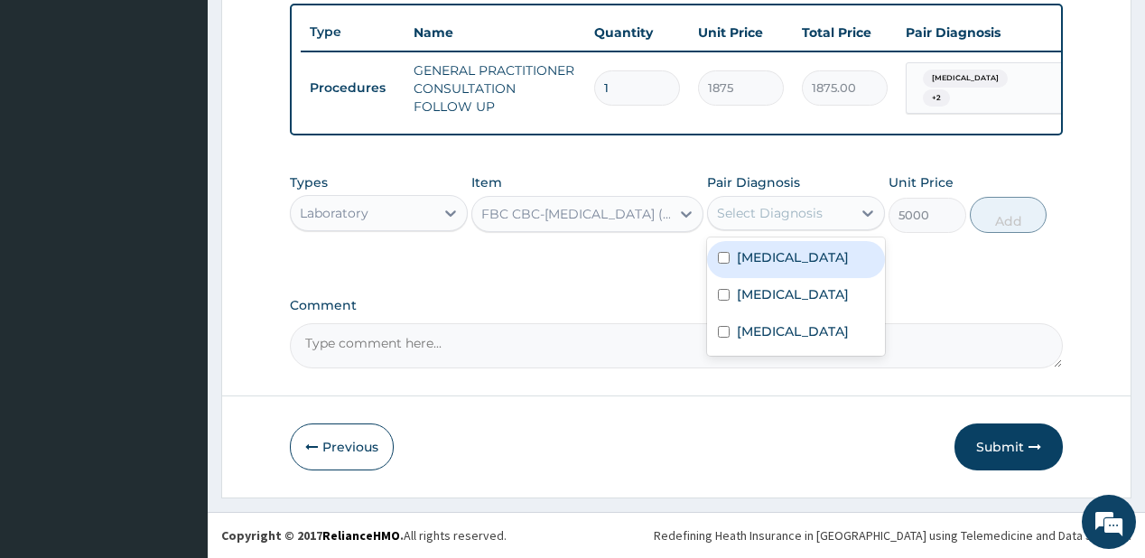
click at [762, 204] on div "Select Diagnosis" at bounding box center [770, 213] width 106 height 18
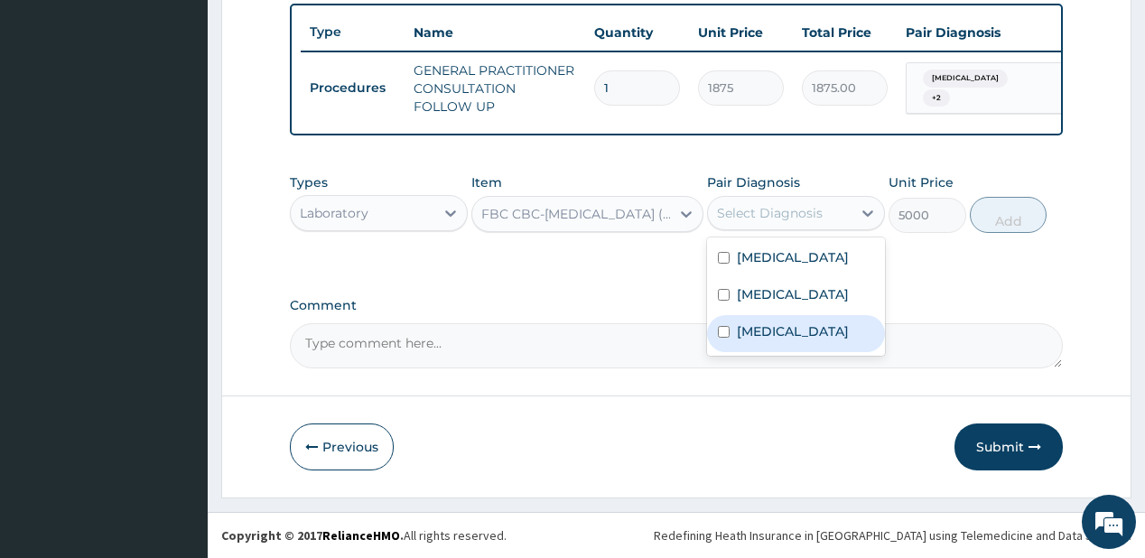
click at [745, 331] on label "[MEDICAL_DATA]" at bounding box center [793, 331] width 112 height 18
checkbox input "true"
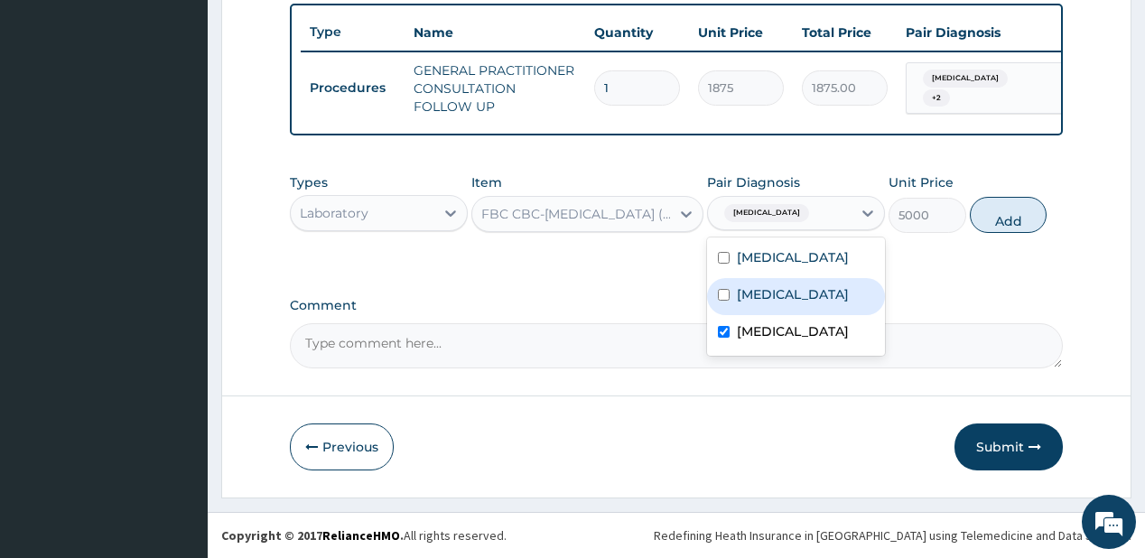
click at [764, 294] on label "[MEDICAL_DATA]" at bounding box center [793, 294] width 112 height 18
checkbox input "true"
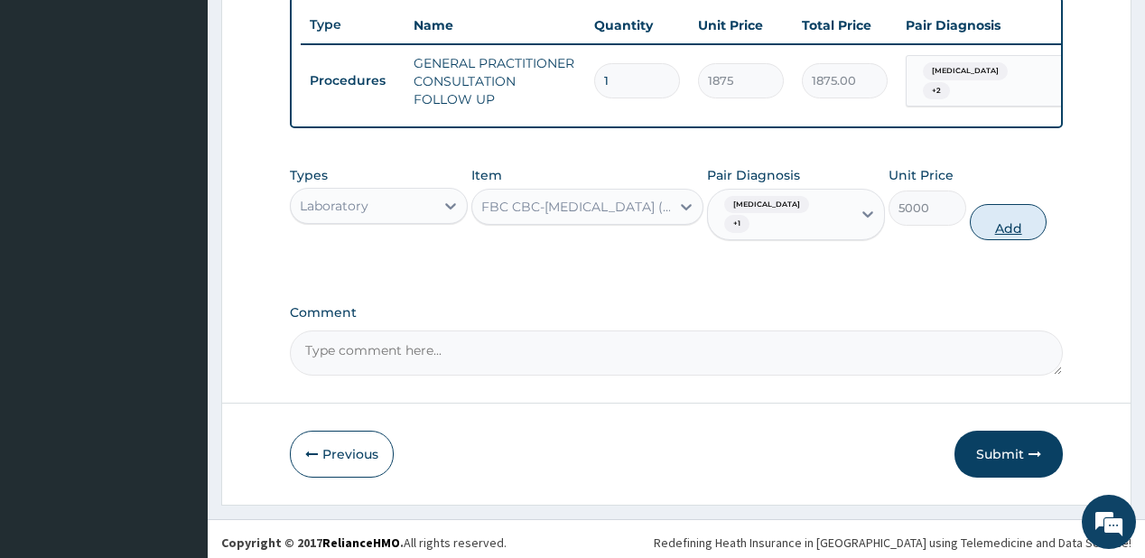
click at [1000, 227] on button "Add" at bounding box center [1009, 222] width 78 height 36
type input "0"
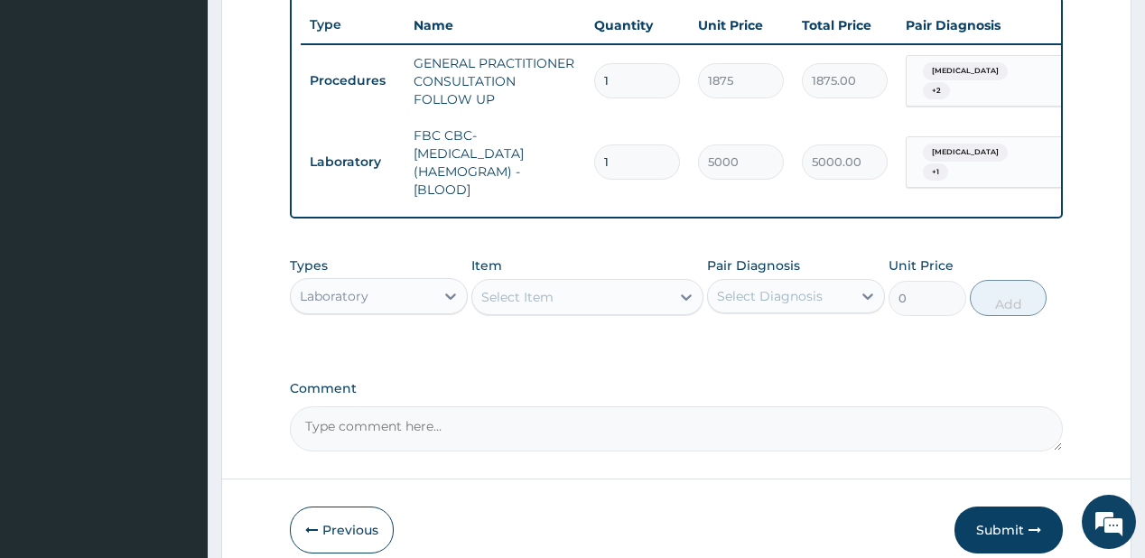
click at [524, 306] on div "Select Item" at bounding box center [517, 297] width 72 height 18
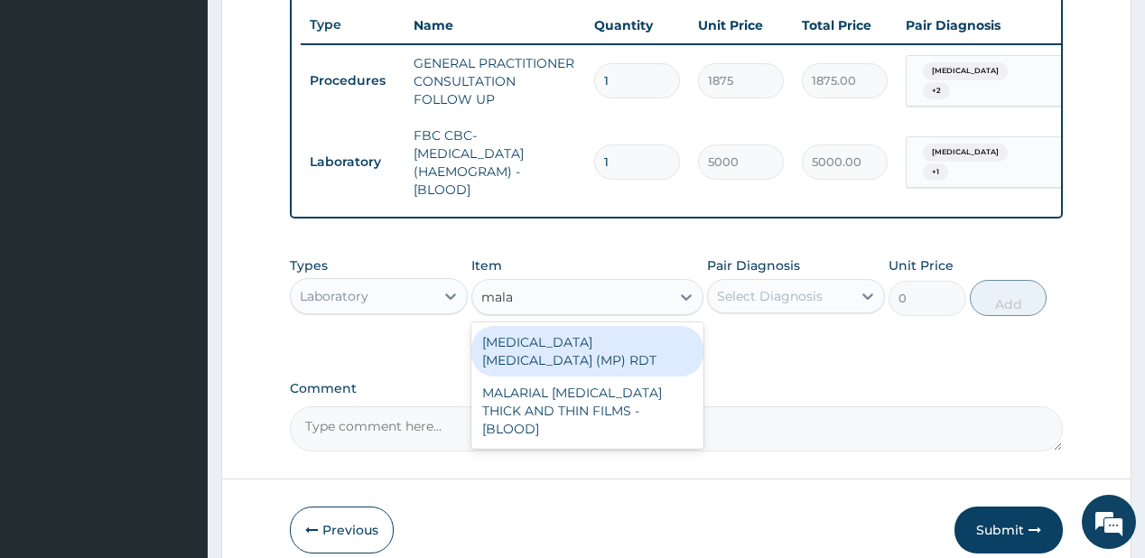
type input "malar"
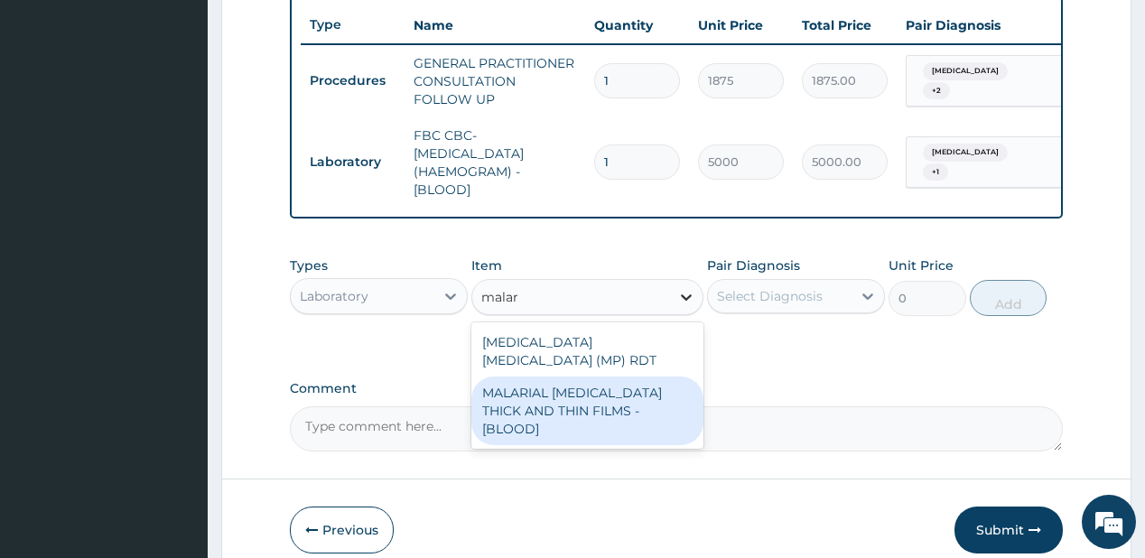
drag, startPoint x: 535, startPoint y: 380, endPoint x: 680, endPoint y: 296, distance: 167.1
click at [536, 380] on div "MALARIAL [MEDICAL_DATA] THICK AND THIN FILMS - [BLOOD]" at bounding box center [587, 410] width 232 height 69
type input "2187.5"
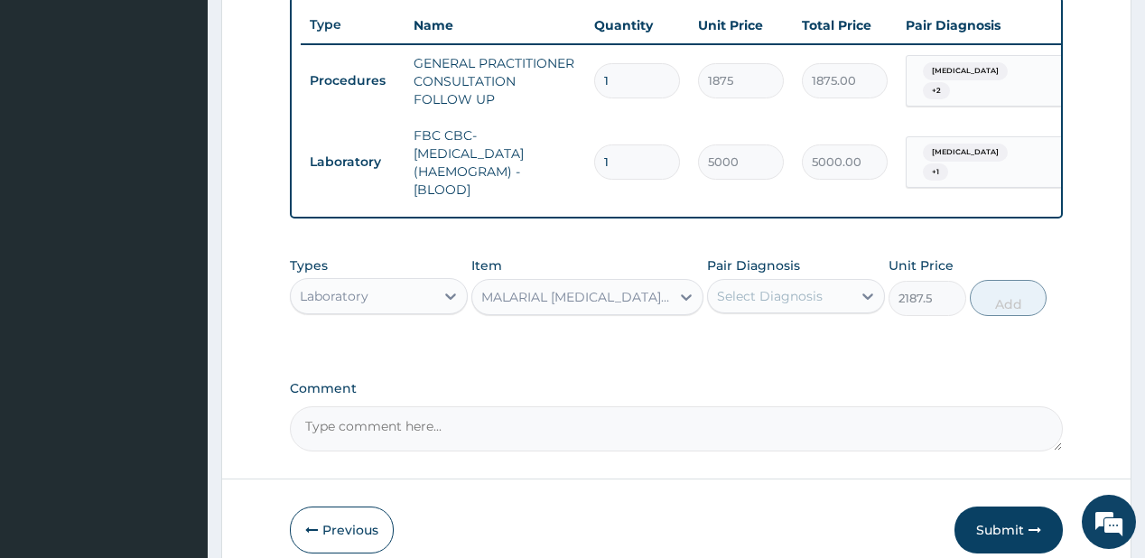
click at [772, 299] on div "Select Diagnosis" at bounding box center [770, 296] width 106 height 18
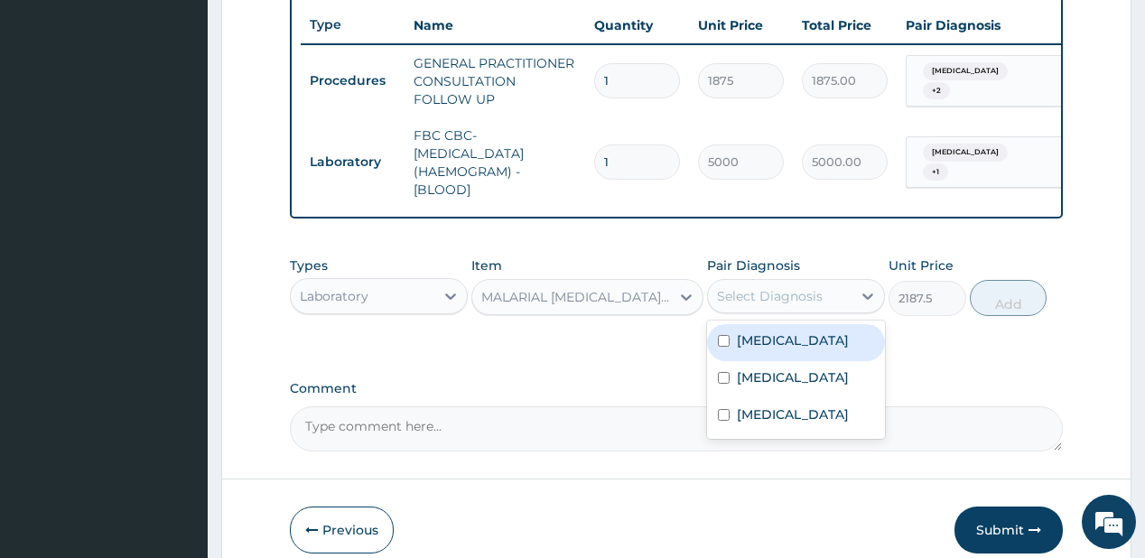
click at [780, 348] on label "[MEDICAL_DATA]" at bounding box center [793, 340] width 112 height 18
checkbox input "true"
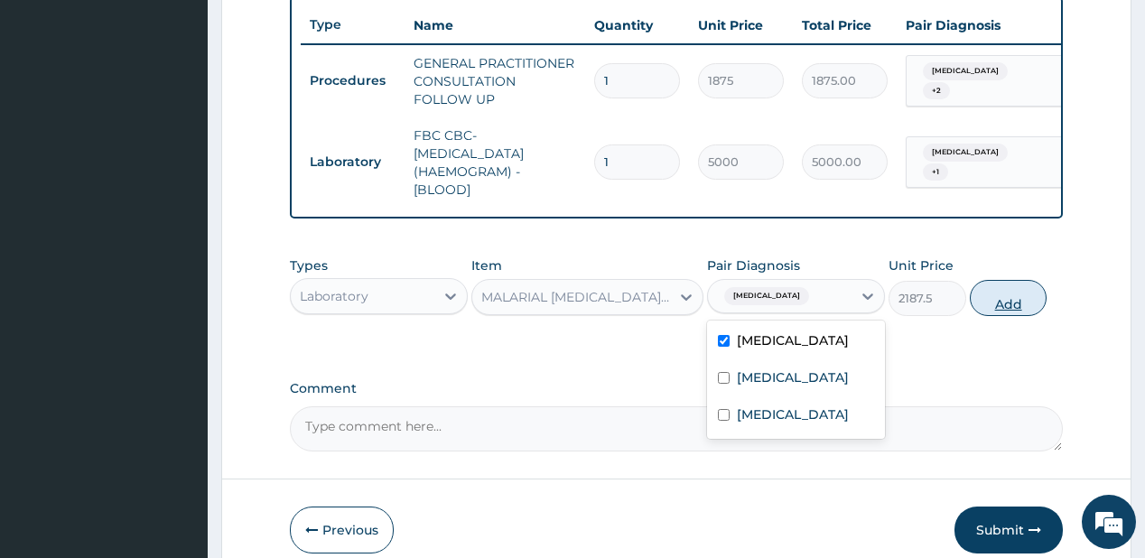
click at [997, 303] on button "Add" at bounding box center [1009, 298] width 78 height 36
type input "0"
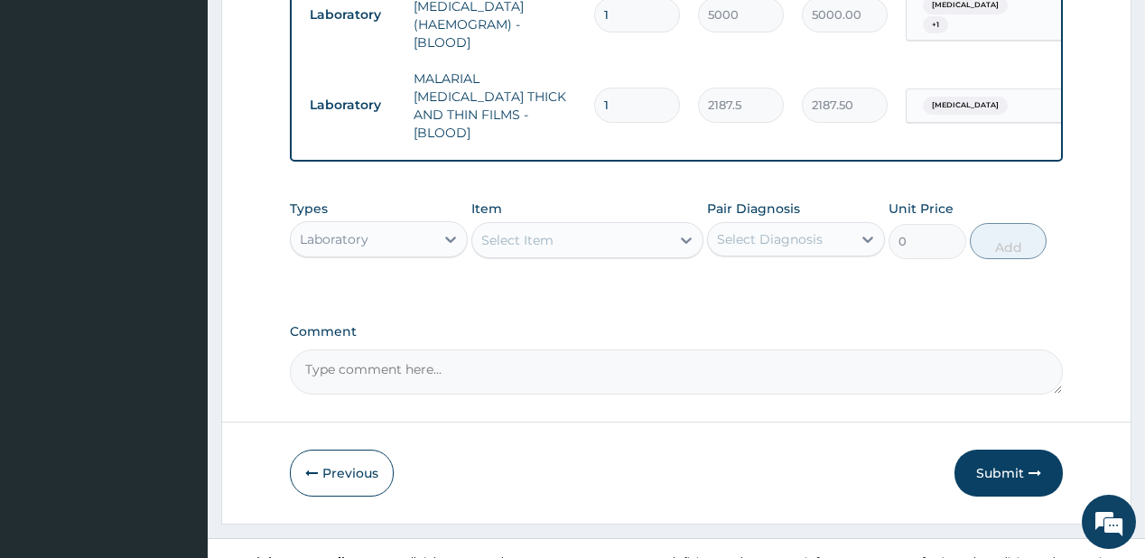
scroll to position [838, 0]
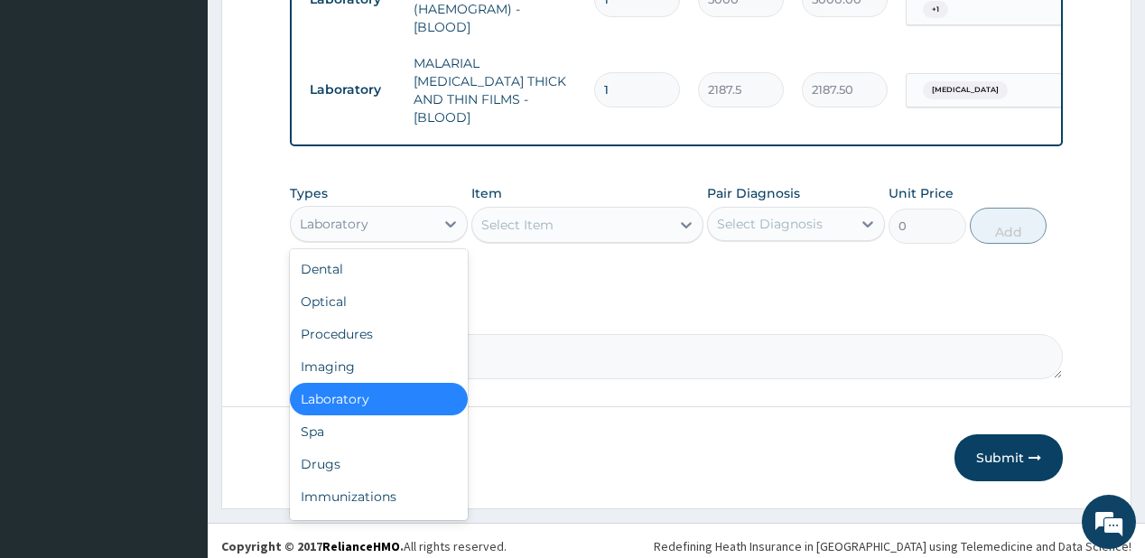
click at [425, 213] on div "Laboratory" at bounding box center [363, 223] width 144 height 29
click at [333, 459] on div "Drugs" at bounding box center [379, 464] width 178 height 32
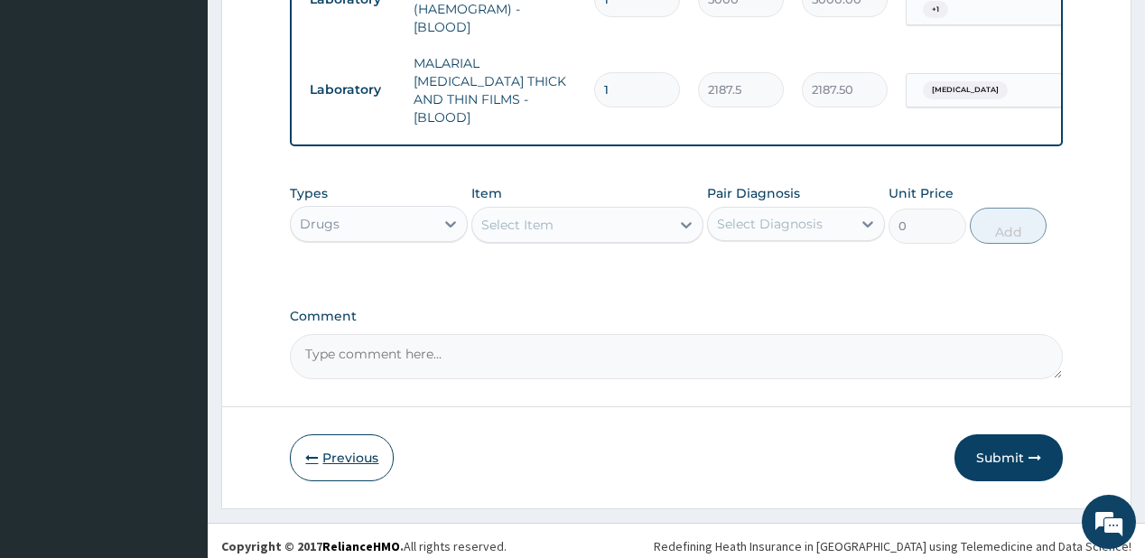
click at [333, 449] on button "Previous" at bounding box center [342, 457] width 104 height 47
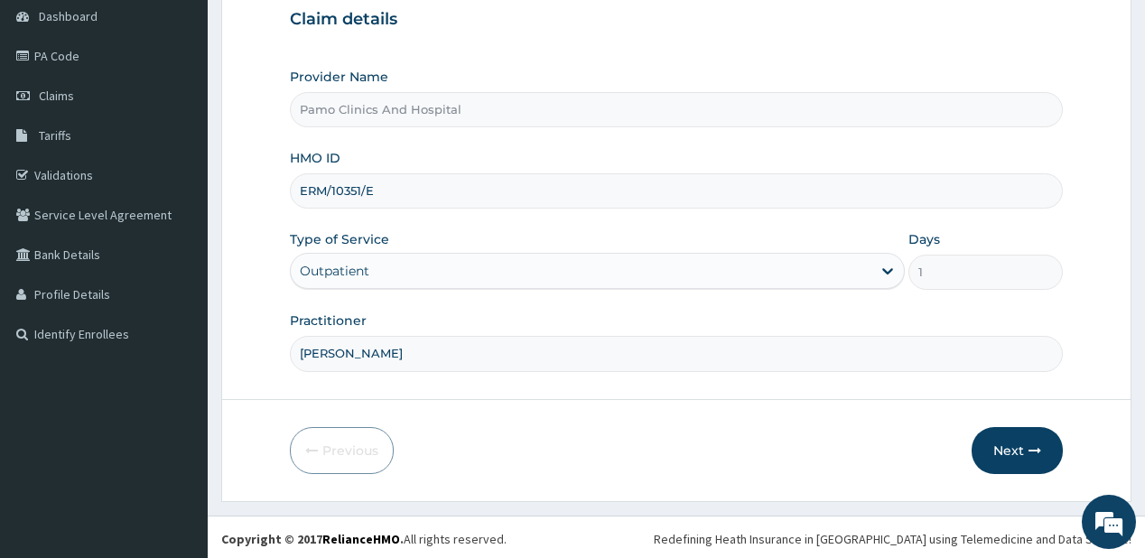
click at [397, 181] on input "ERM/10351/E" at bounding box center [676, 190] width 772 height 35
type input "E"
paste input "EDE/10042/B"
type input "EDE/10042/B"
click at [994, 441] on button "Next" at bounding box center [1016, 450] width 91 height 47
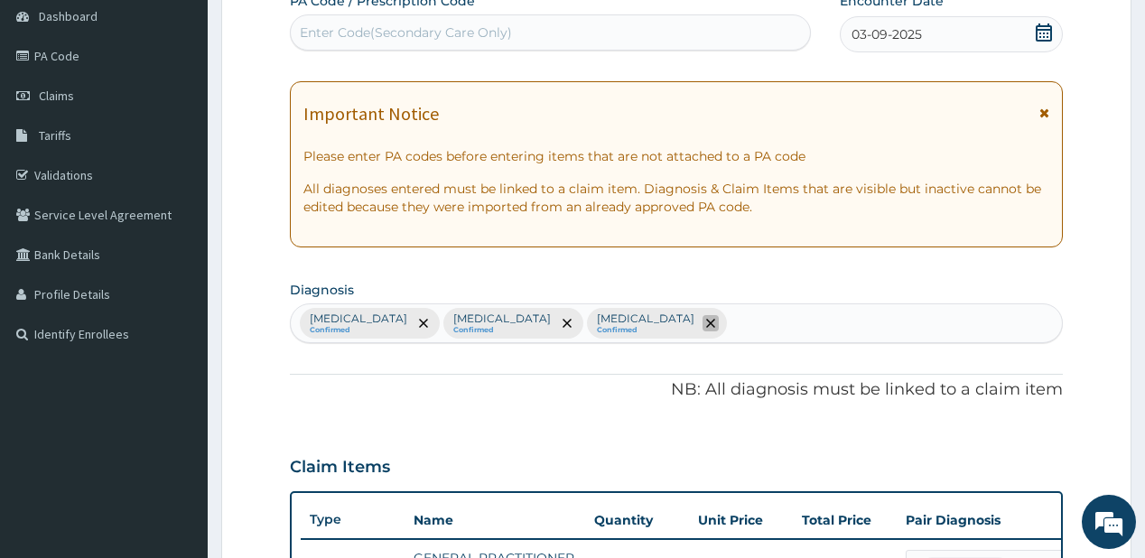
click at [706, 321] on icon "remove selection option" at bounding box center [710, 323] width 9 height 9
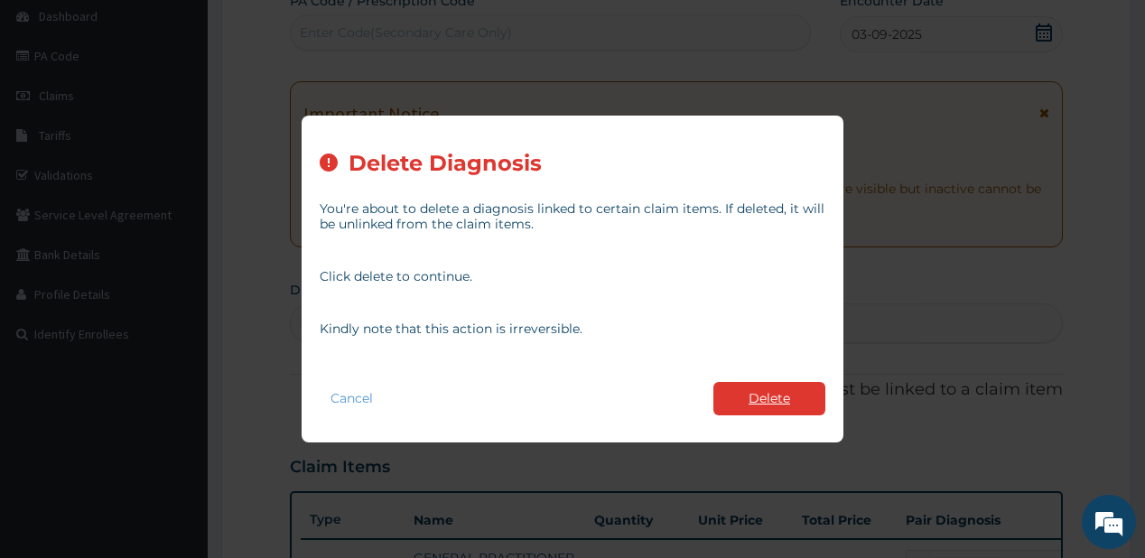
click at [740, 392] on button "Delete" at bounding box center [769, 398] width 112 height 33
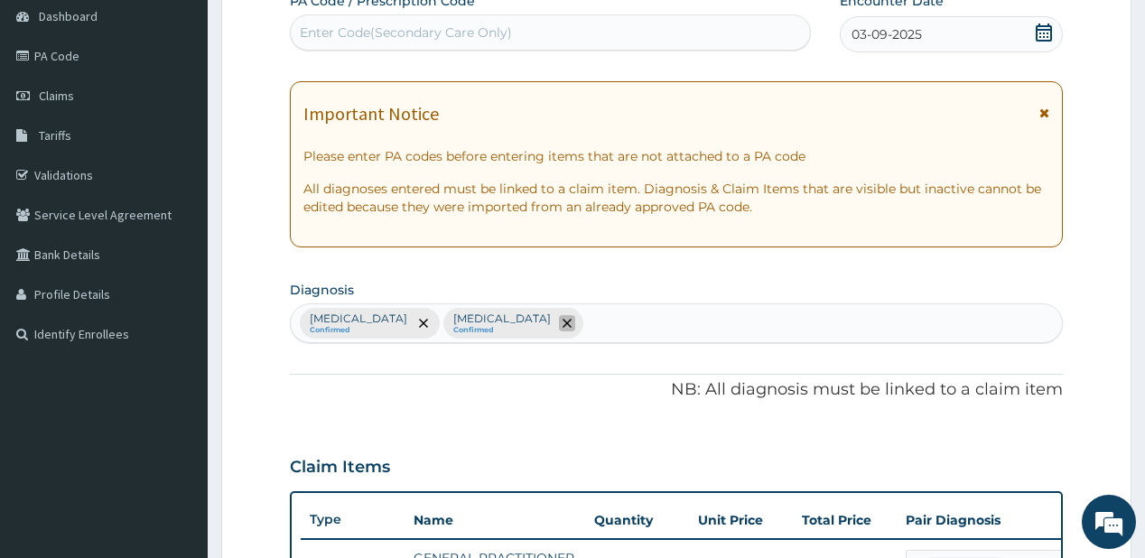
click at [562, 321] on icon "remove selection option" at bounding box center [566, 323] width 9 height 9
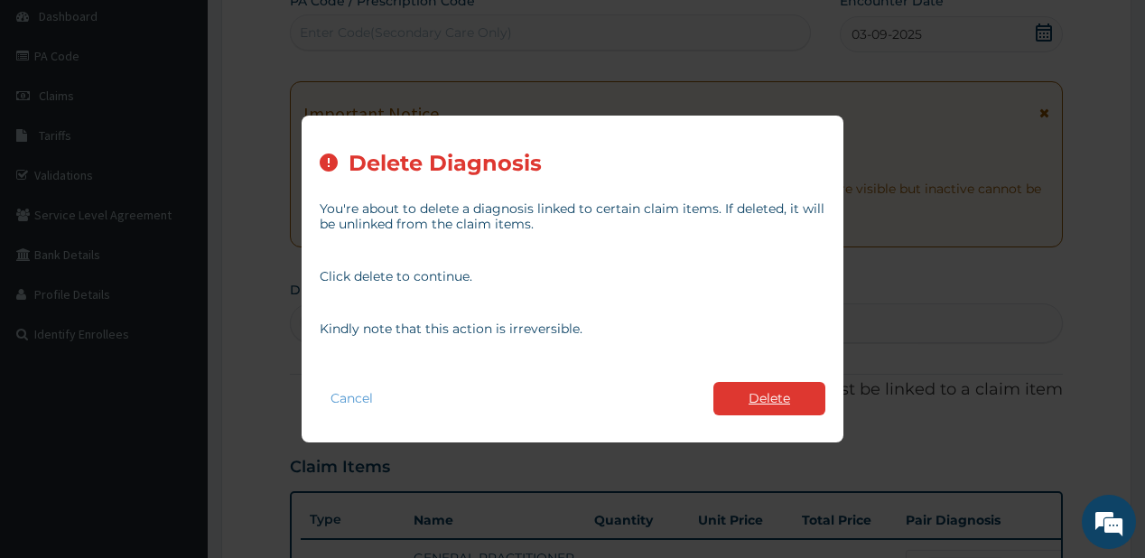
click at [738, 389] on button "Delete" at bounding box center [769, 398] width 112 height 33
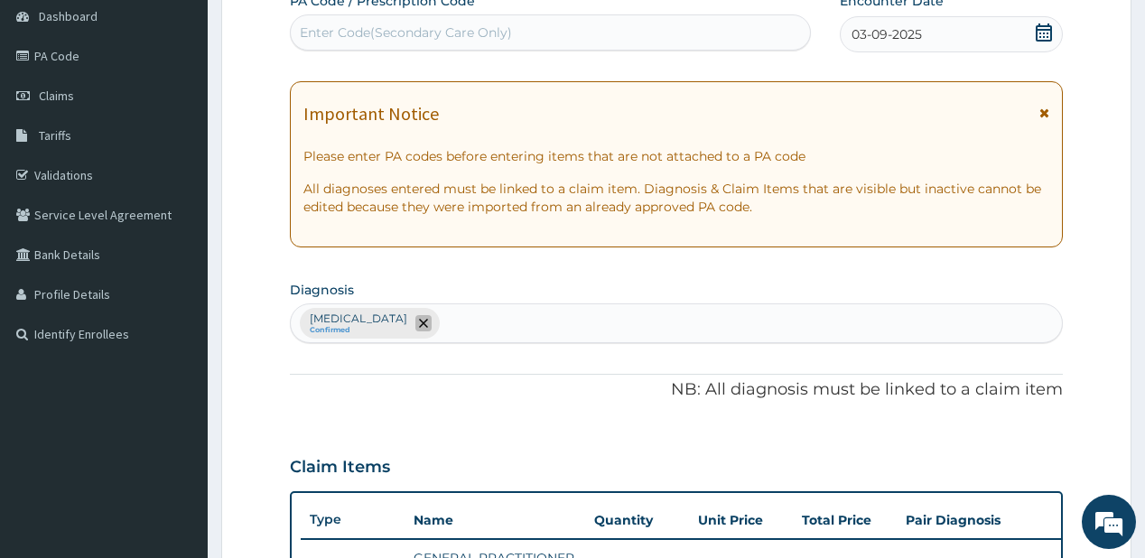
click at [419, 320] on icon "remove selection option" at bounding box center [423, 323] width 9 height 9
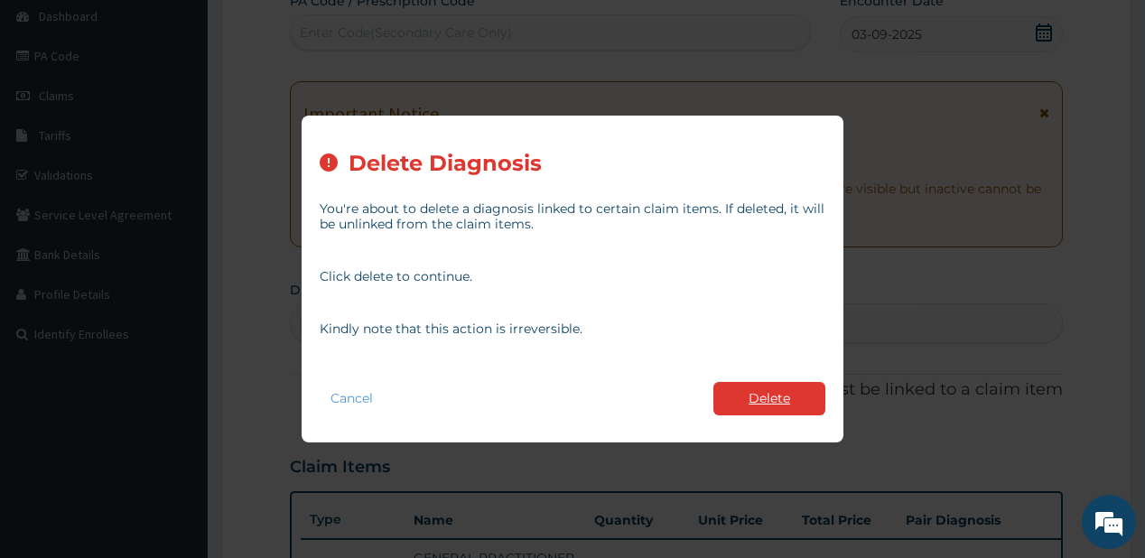
click at [728, 395] on button "Delete" at bounding box center [769, 398] width 112 height 33
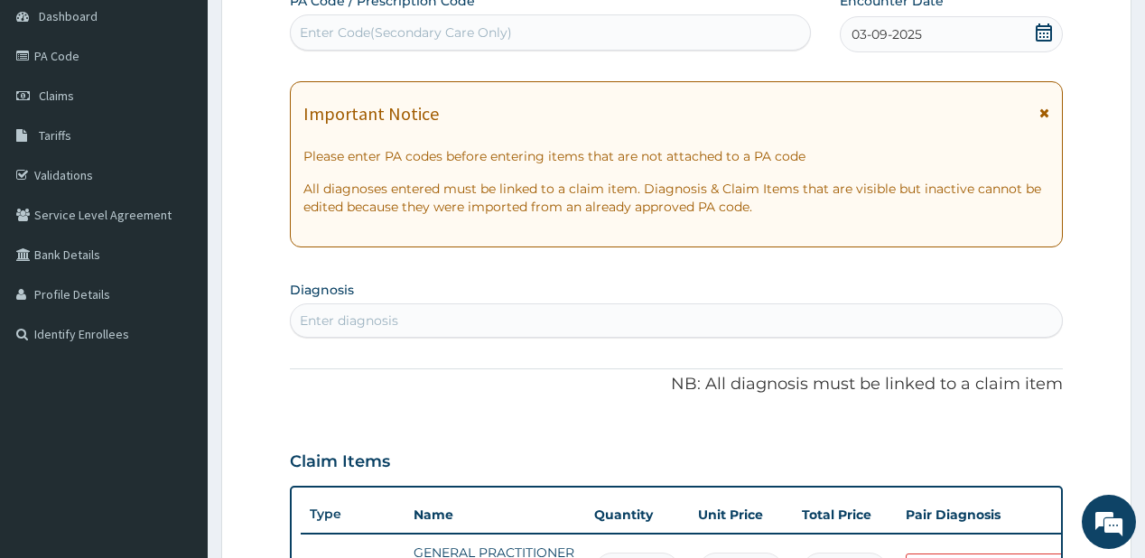
click at [357, 324] on div "Enter diagnosis" at bounding box center [349, 320] width 98 height 18
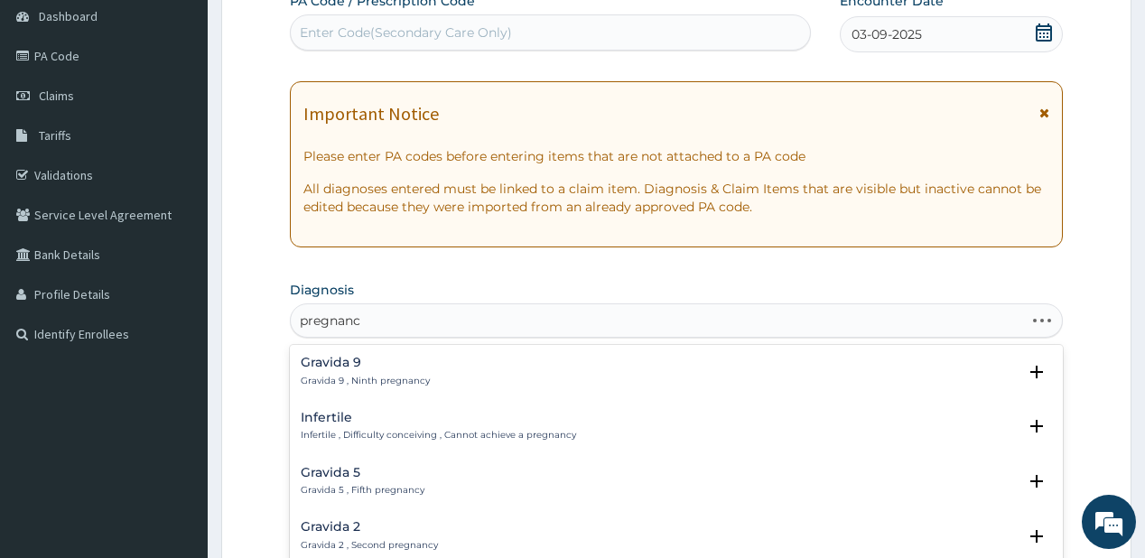
type input "pregnancy"
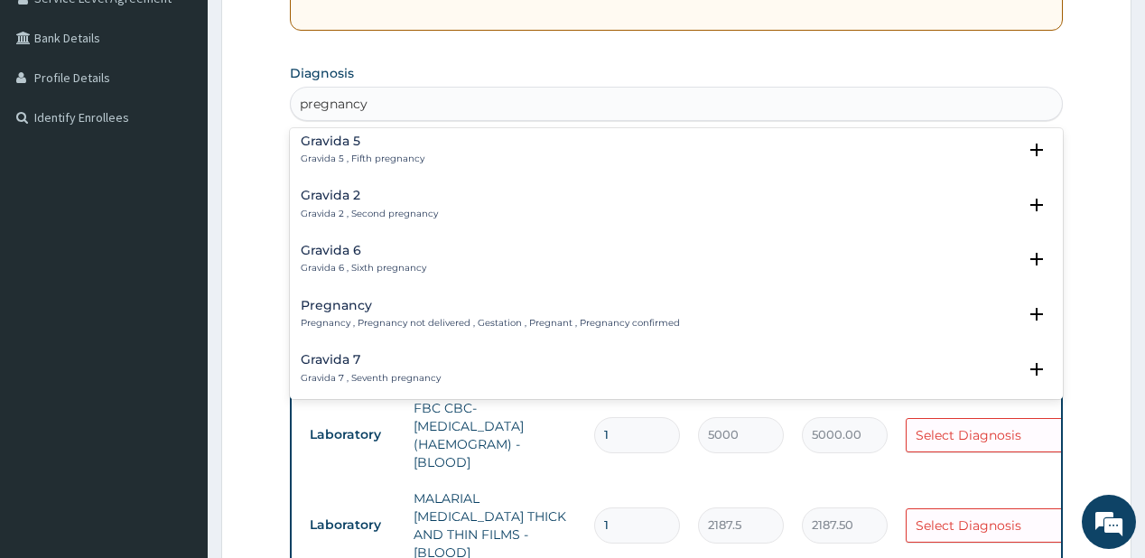
scroll to position [144, 0]
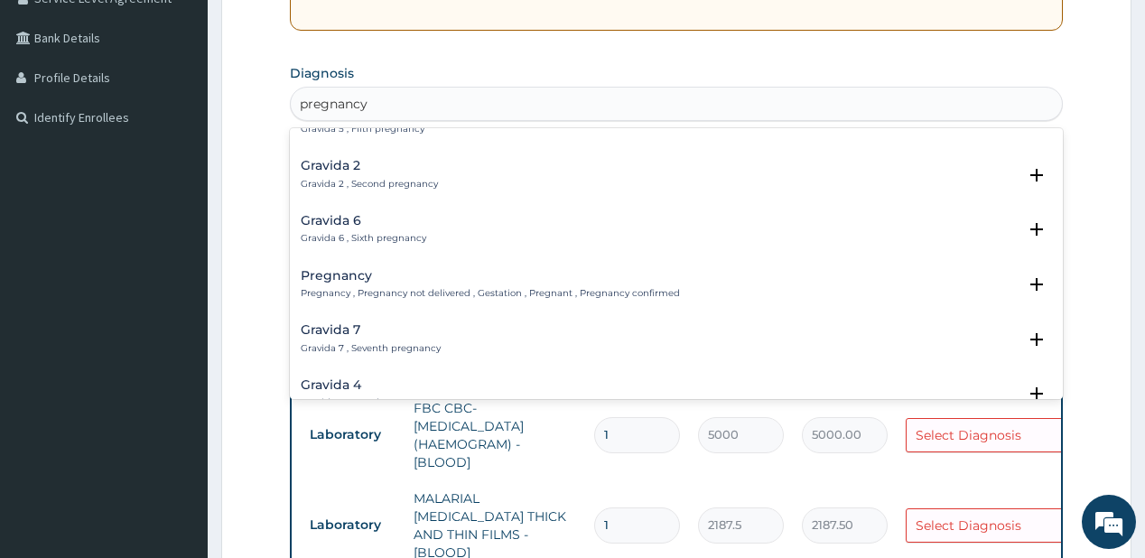
click at [349, 282] on div "Pregnancy Pregnancy , Pregnancy not delivered , Gestation , Pregnant , Pregnanc…" at bounding box center [490, 285] width 379 height 32
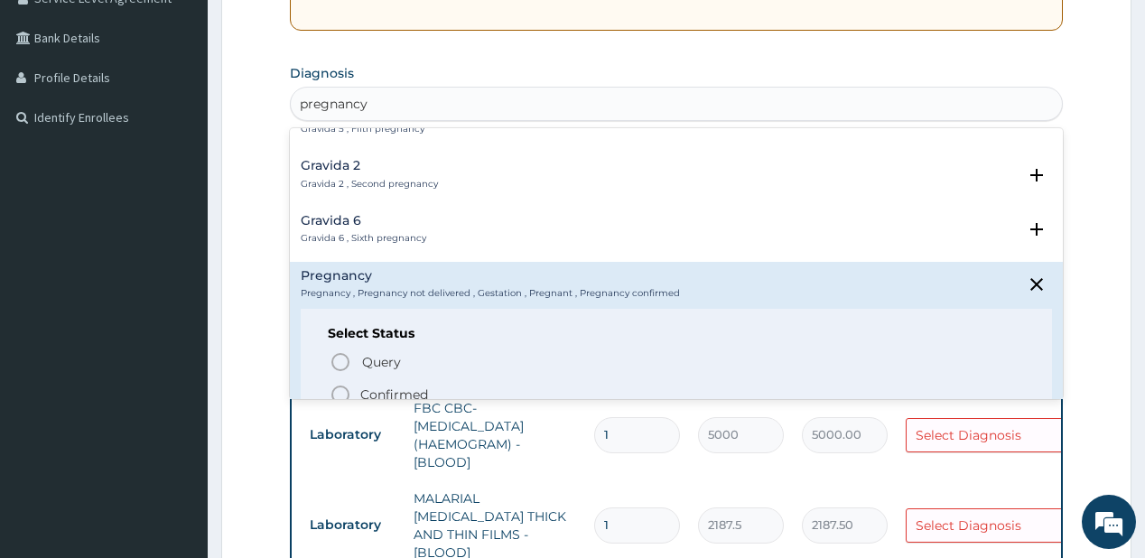
click at [344, 389] on icon "status option filled" at bounding box center [340, 395] width 22 height 22
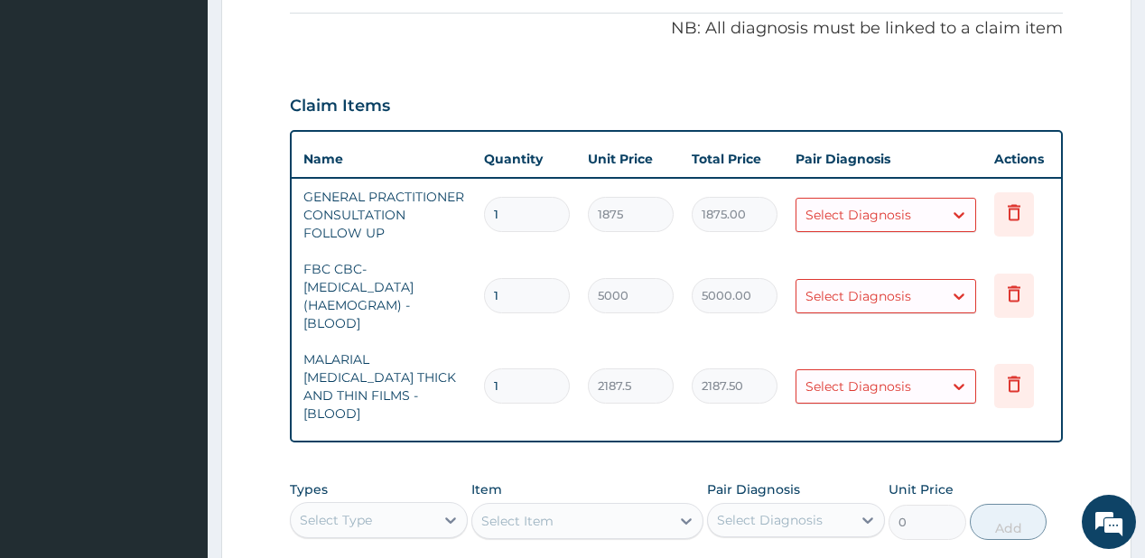
scroll to position [0, 116]
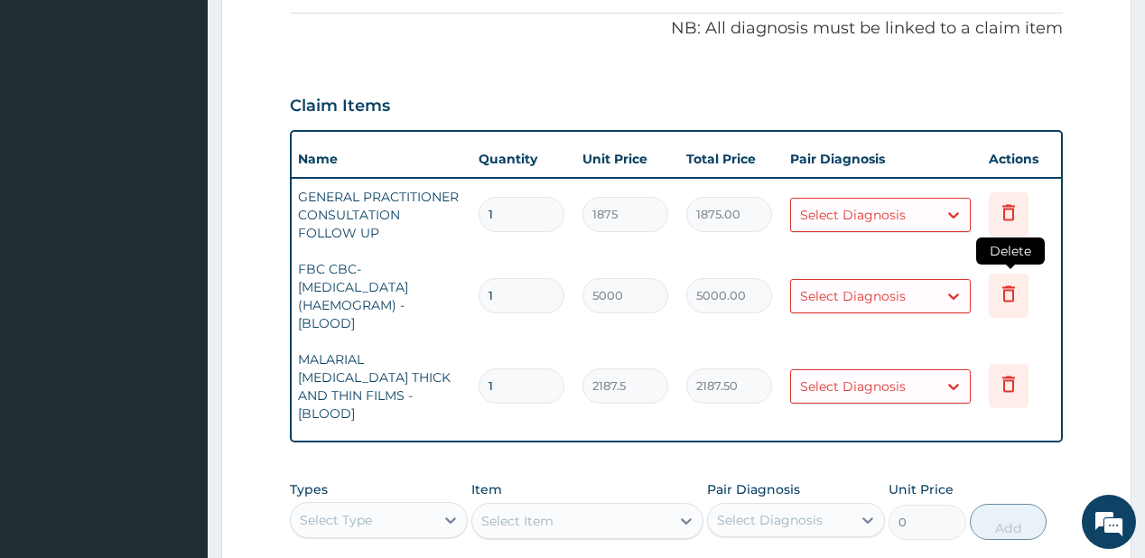
click at [1000, 292] on icon at bounding box center [1009, 294] width 22 height 22
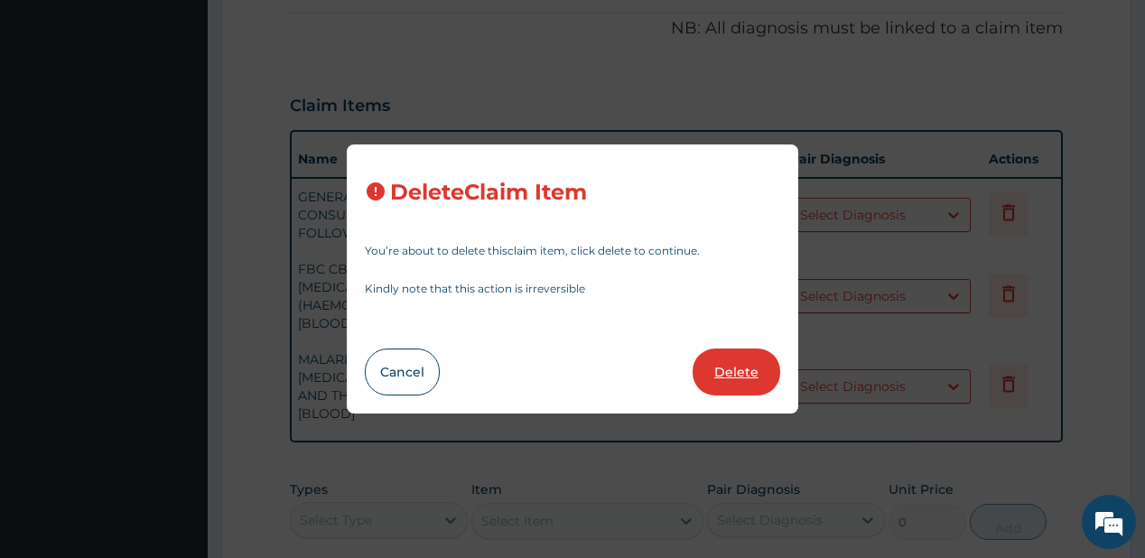
click at [739, 367] on button "Delete" at bounding box center [736, 371] width 88 height 47
type input "2187.5"
type input "2187.50"
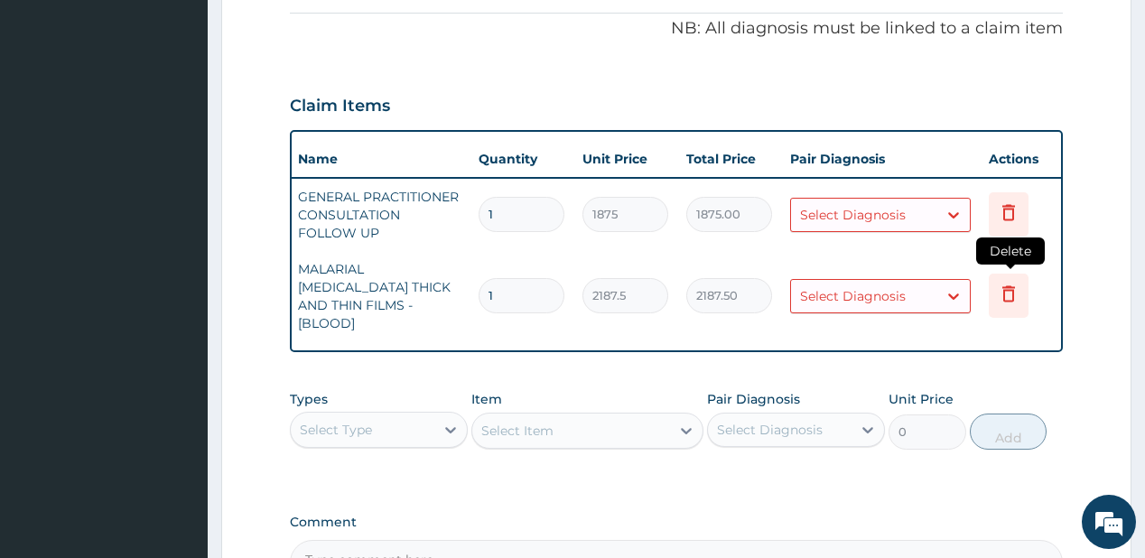
click at [1007, 287] on icon at bounding box center [1009, 294] width 22 height 22
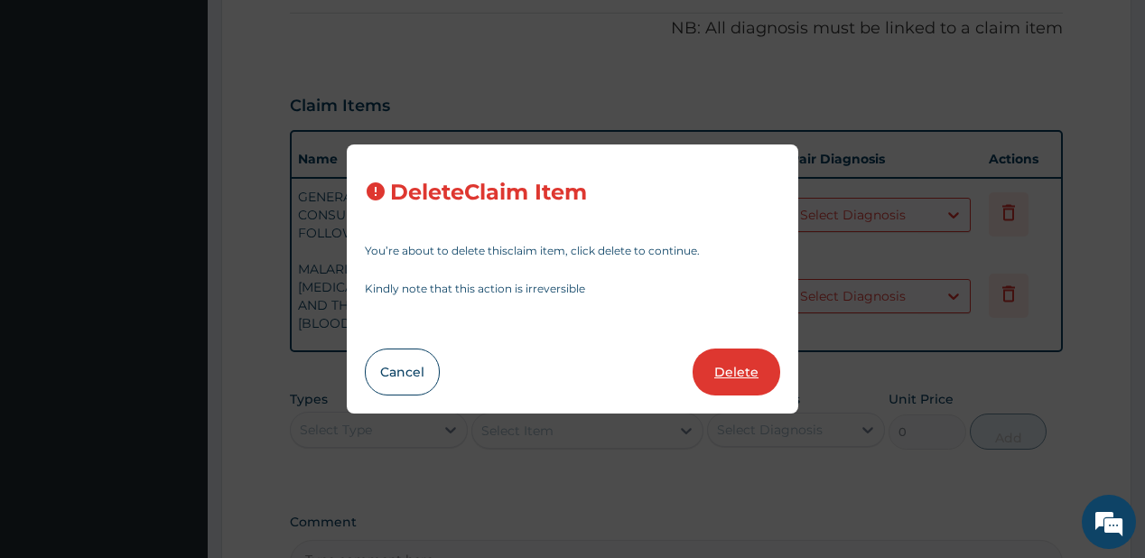
click at [741, 368] on button "Delete" at bounding box center [736, 371] width 88 height 47
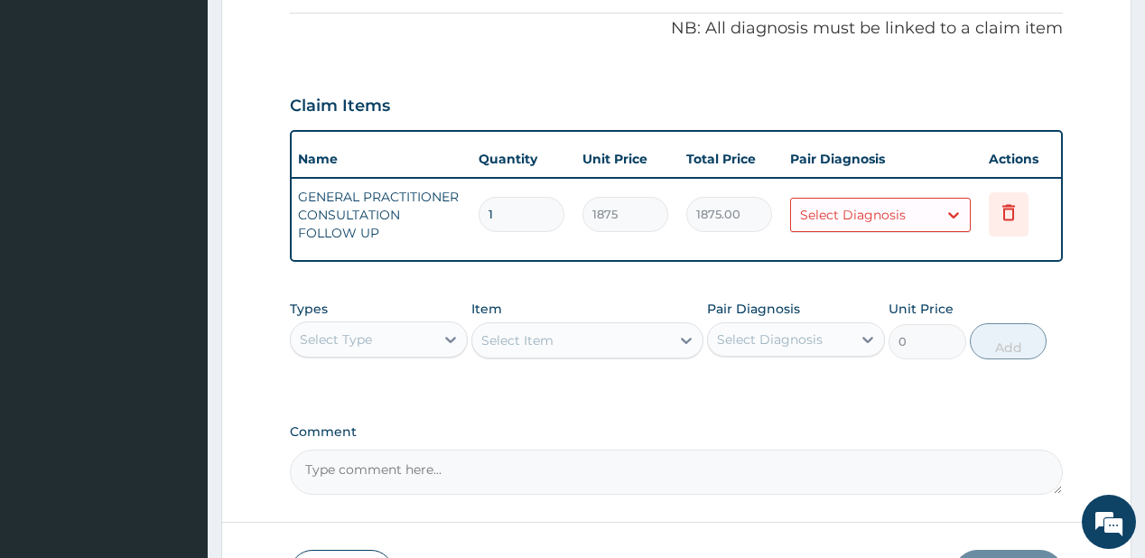
click at [839, 209] on div "Select Diagnosis" at bounding box center [853, 215] width 106 height 18
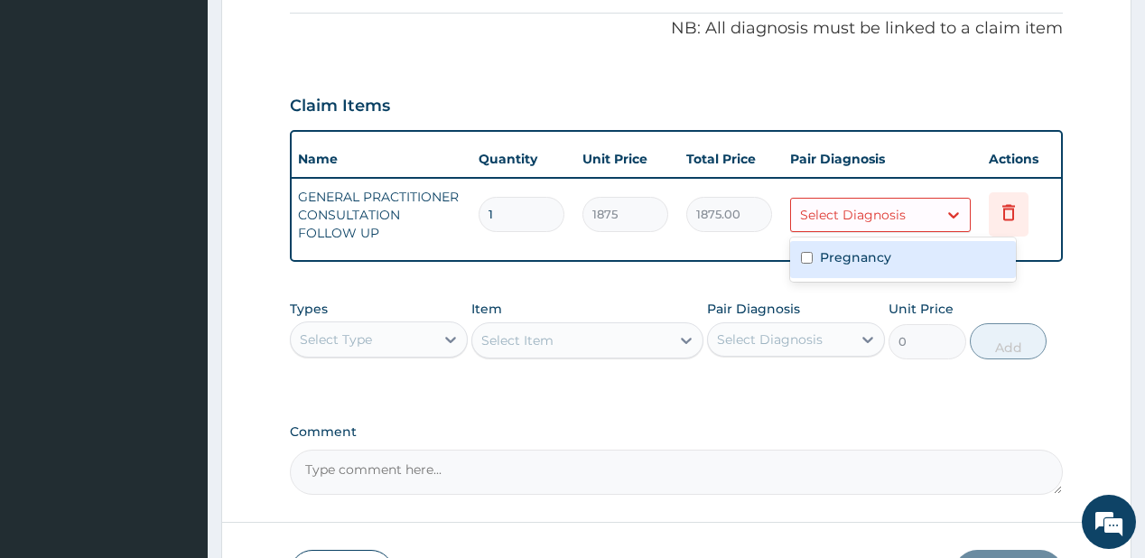
click at [848, 264] on label "Pregnancy" at bounding box center [855, 257] width 71 height 18
checkbox input "true"
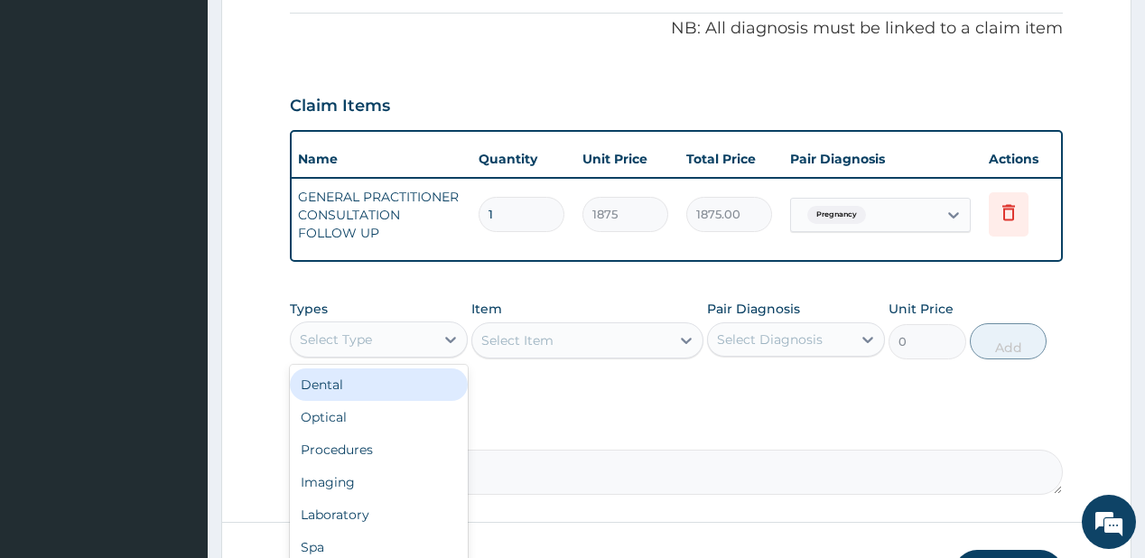
click at [378, 342] on div "Select Type" at bounding box center [363, 339] width 144 height 29
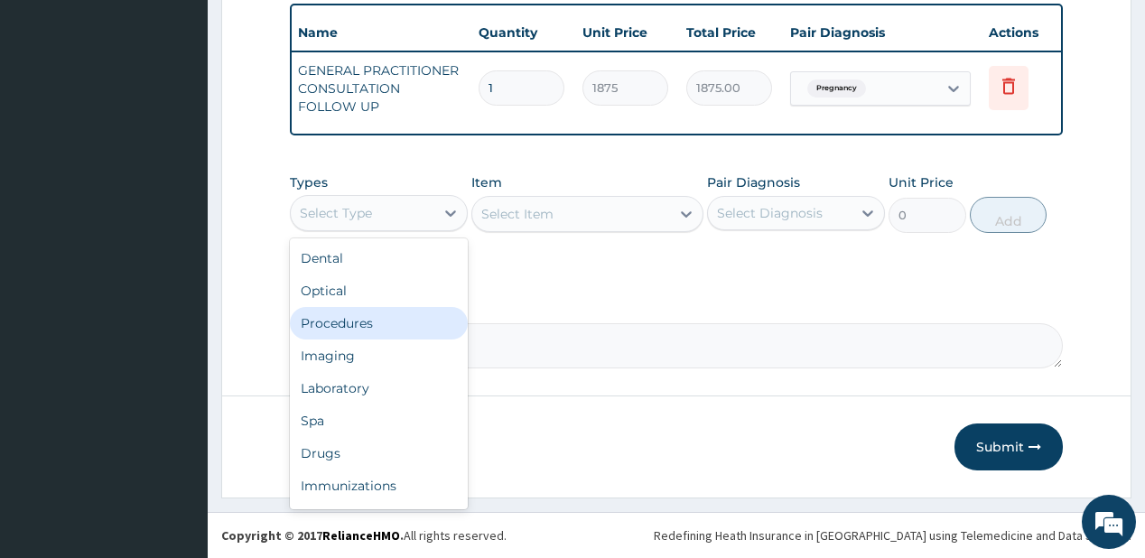
scroll to position [675, 0]
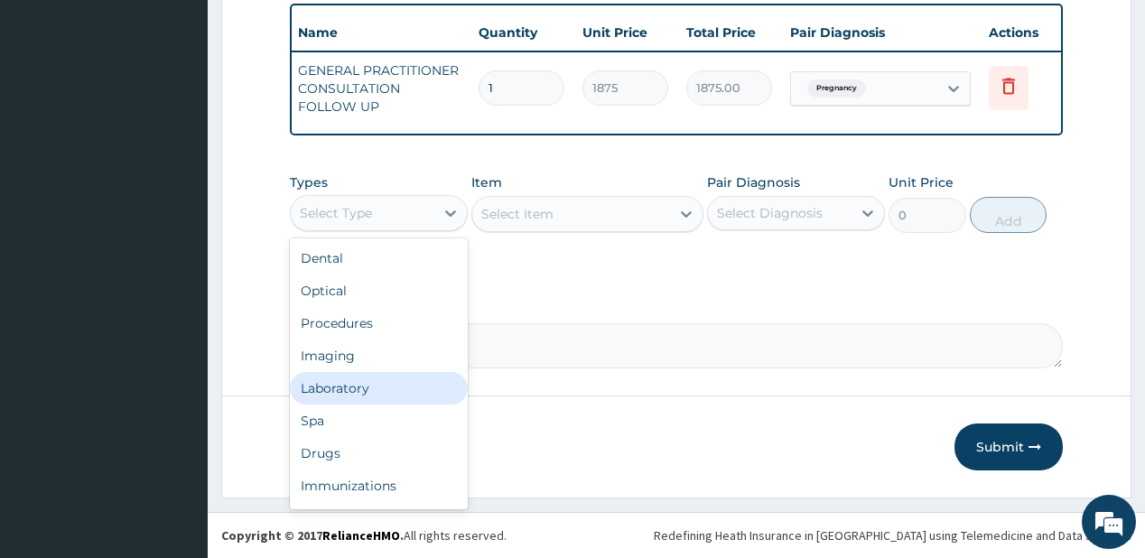
click at [357, 391] on div "Laboratory" at bounding box center [379, 388] width 178 height 32
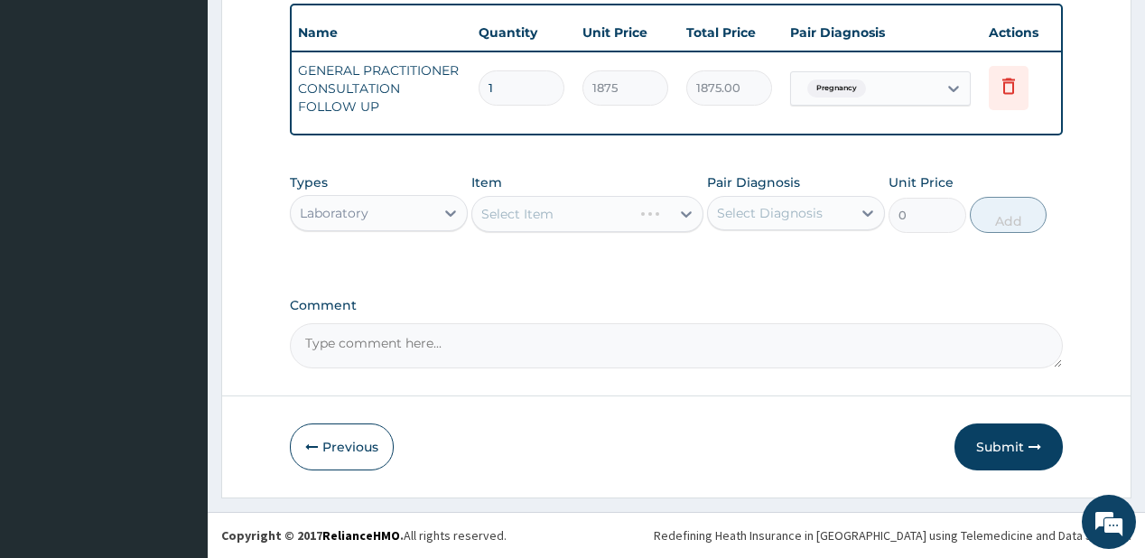
click at [544, 217] on div "Select Item" at bounding box center [587, 214] width 232 height 36
click at [639, 230] on div "Select Item" at bounding box center [587, 214] width 232 height 36
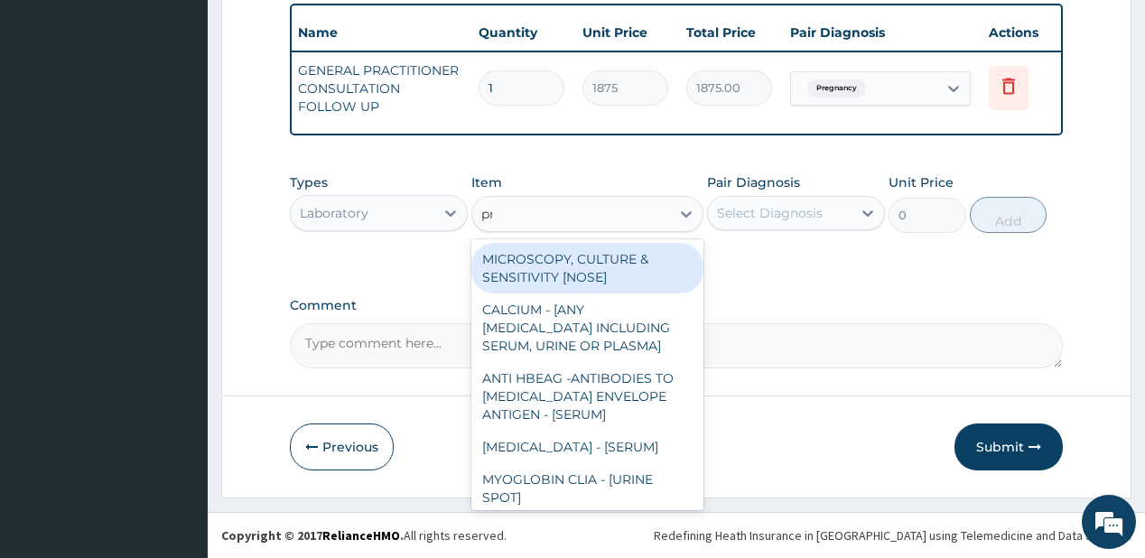
type input "preg"
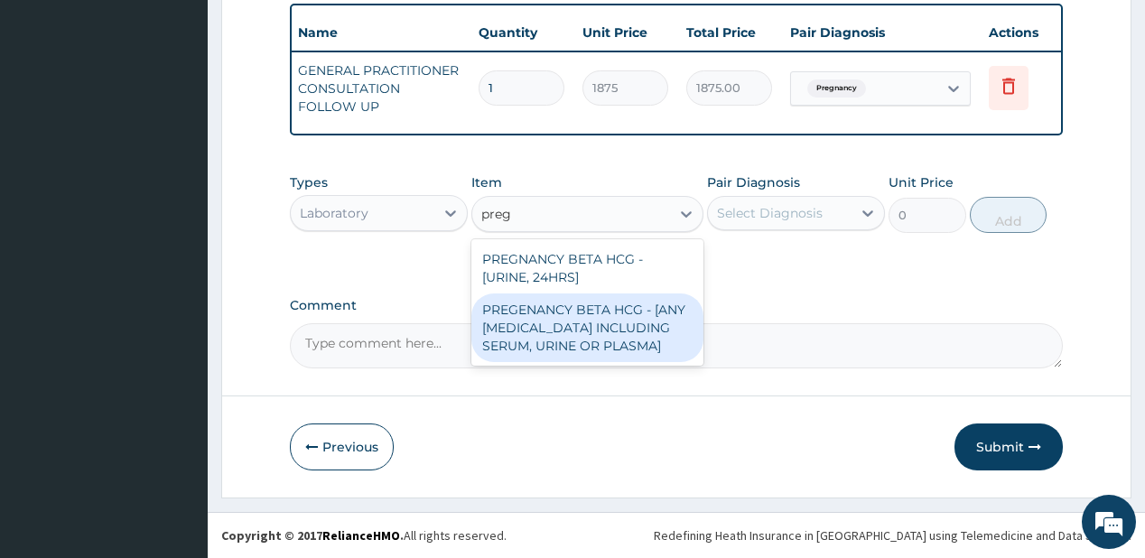
click at [584, 322] on div "PREGENANCY BETA HCG - [ANY [MEDICAL_DATA] INCLUDING SERUM, URINE OR PLASMA]" at bounding box center [587, 327] width 232 height 69
type input "2500"
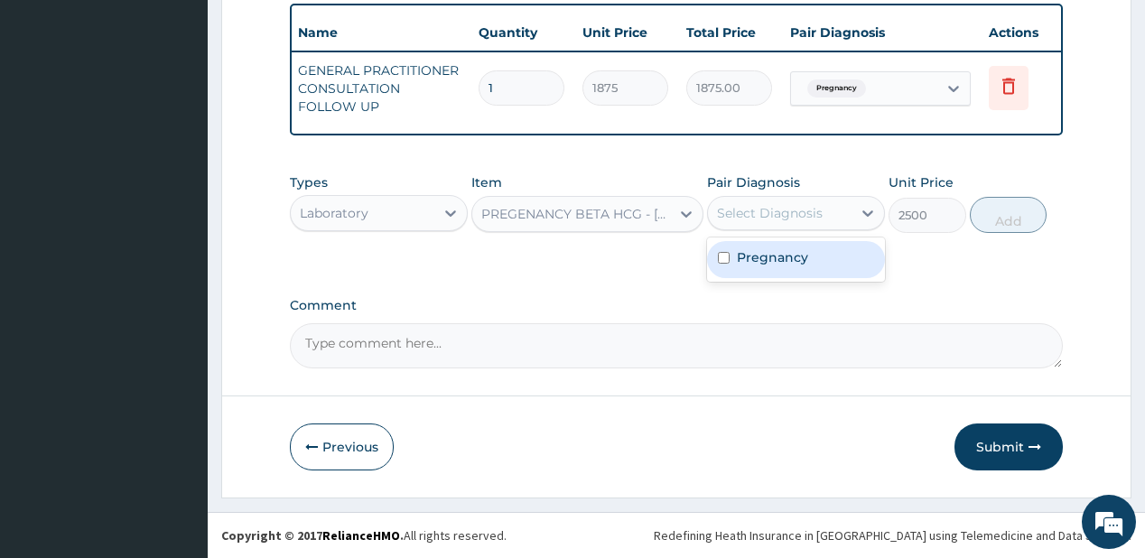
click at [806, 211] on div "Select Diagnosis" at bounding box center [770, 213] width 106 height 18
click at [814, 274] on div "Pregnancy" at bounding box center [796, 259] width 178 height 37
checkbox input "true"
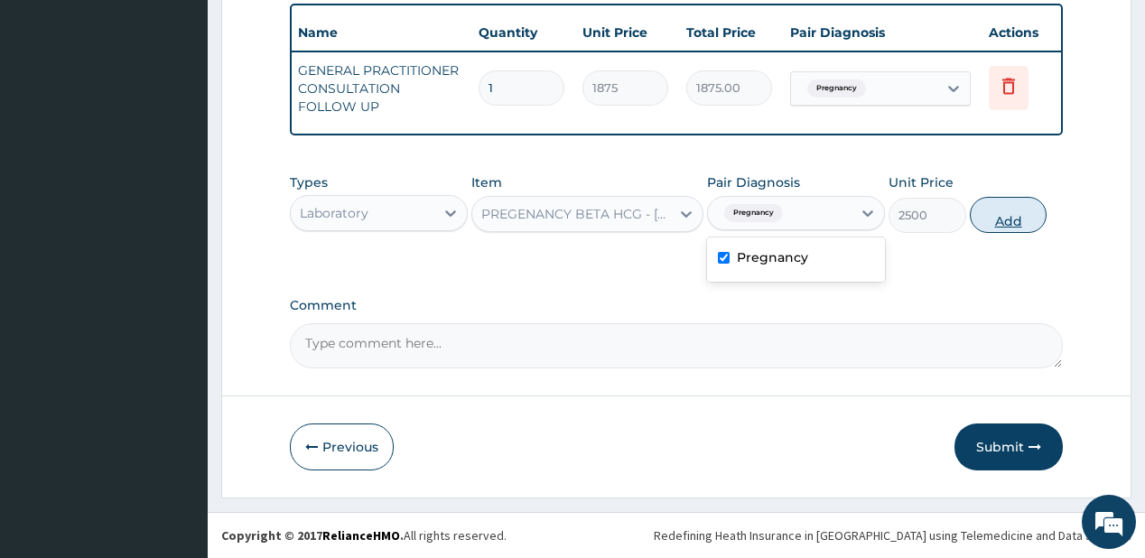
click at [999, 210] on button "Add" at bounding box center [1009, 215] width 78 height 36
type input "0"
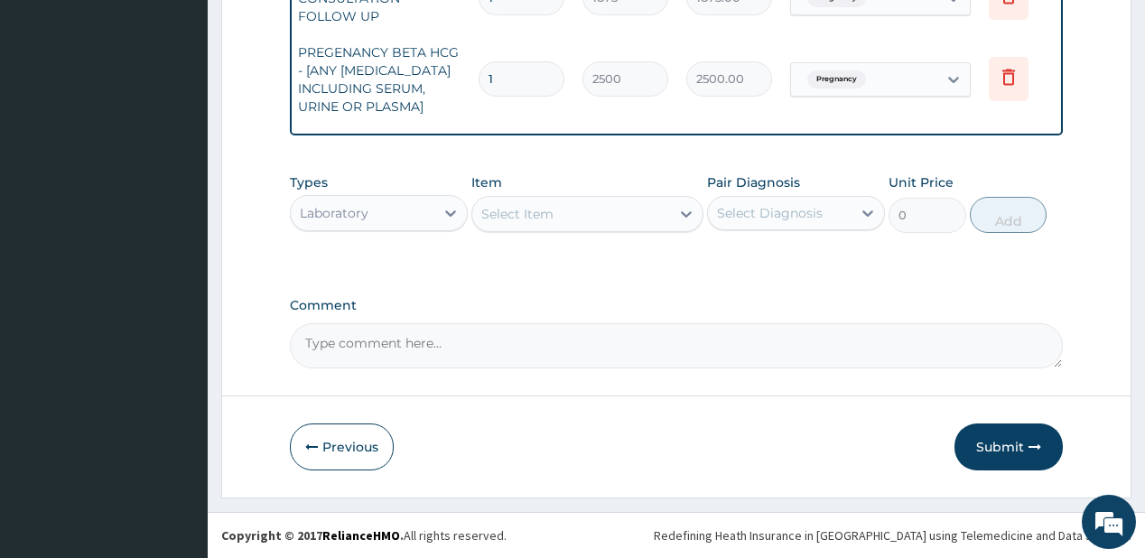
scroll to position [766, 0]
click at [1005, 442] on button "Submit" at bounding box center [1008, 446] width 108 height 47
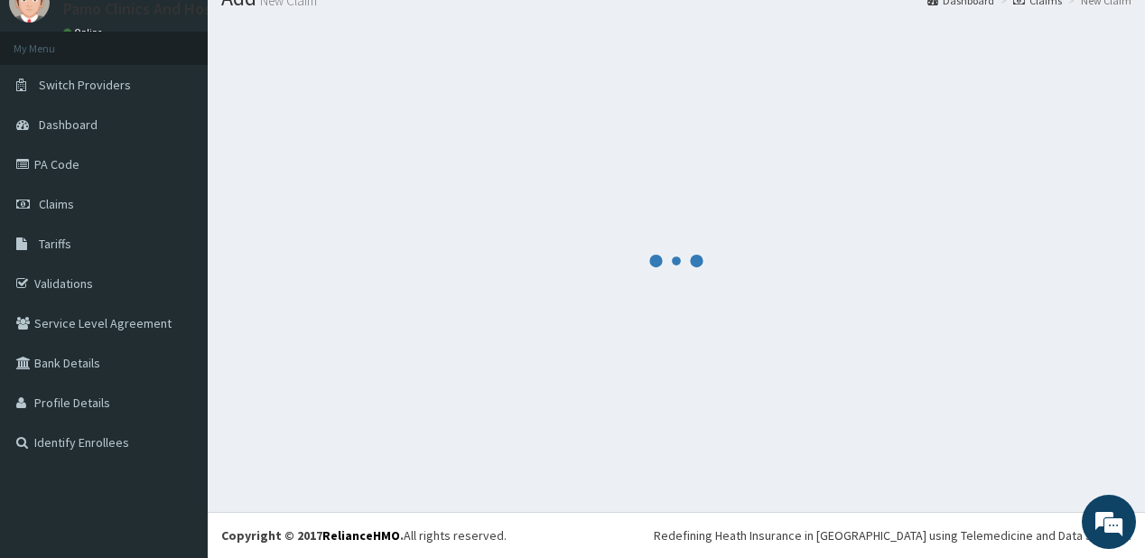
scroll to position [71, 0]
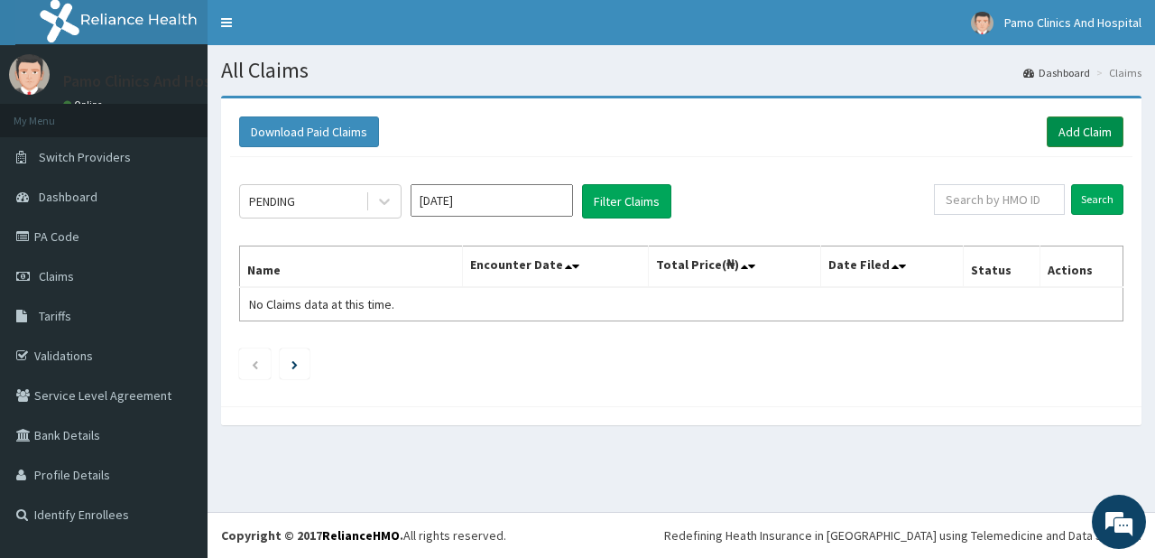
click at [1095, 130] on link "Add Claim" at bounding box center [1085, 131] width 77 height 31
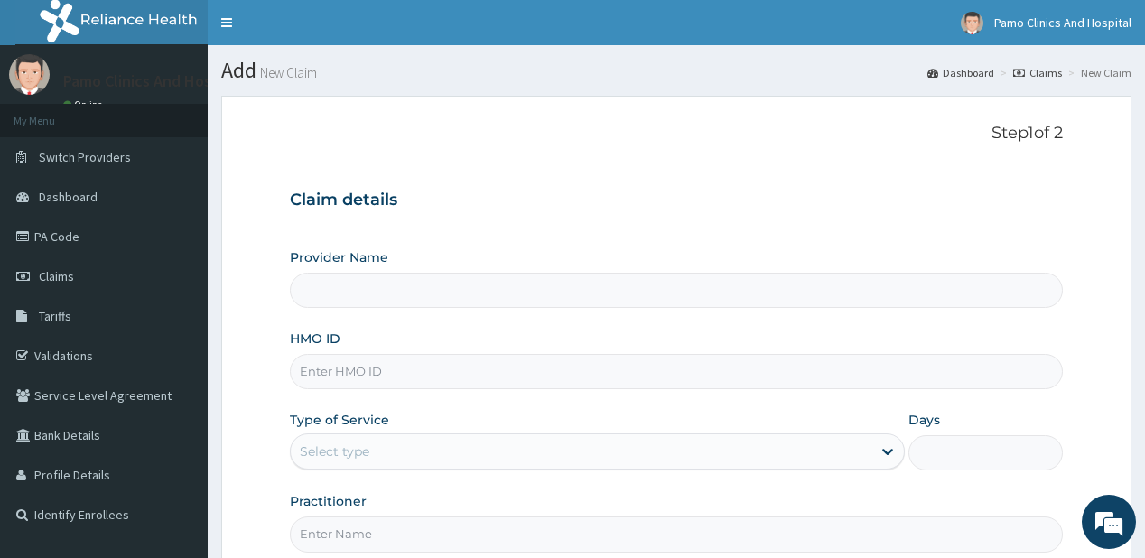
type input "Pamo Clinics And Hospital"
drag, startPoint x: 354, startPoint y: 372, endPoint x: 339, endPoint y: 337, distance: 38.1
click at [354, 372] on input "HMO ID" at bounding box center [676, 371] width 772 height 35
paste input "EDE/10042/D"
click at [322, 384] on input "EDE/10042/D" at bounding box center [676, 371] width 772 height 35
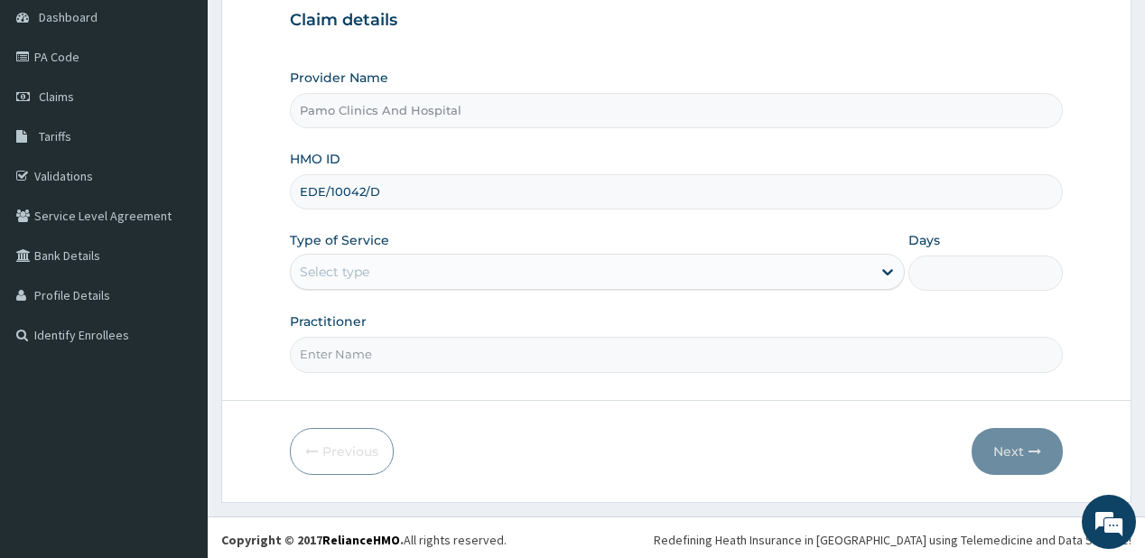
scroll to position [181, 0]
type input "EDE/10042/D"
click at [345, 262] on div "Select type" at bounding box center [335, 271] width 70 height 18
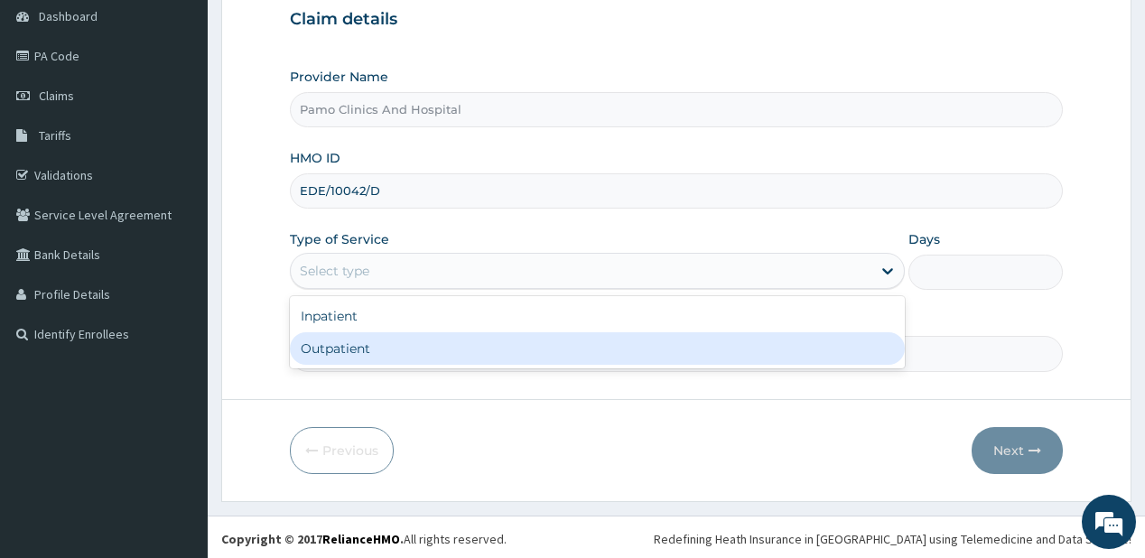
click at [320, 356] on div "Outpatient" at bounding box center [597, 348] width 615 height 32
type input "1"
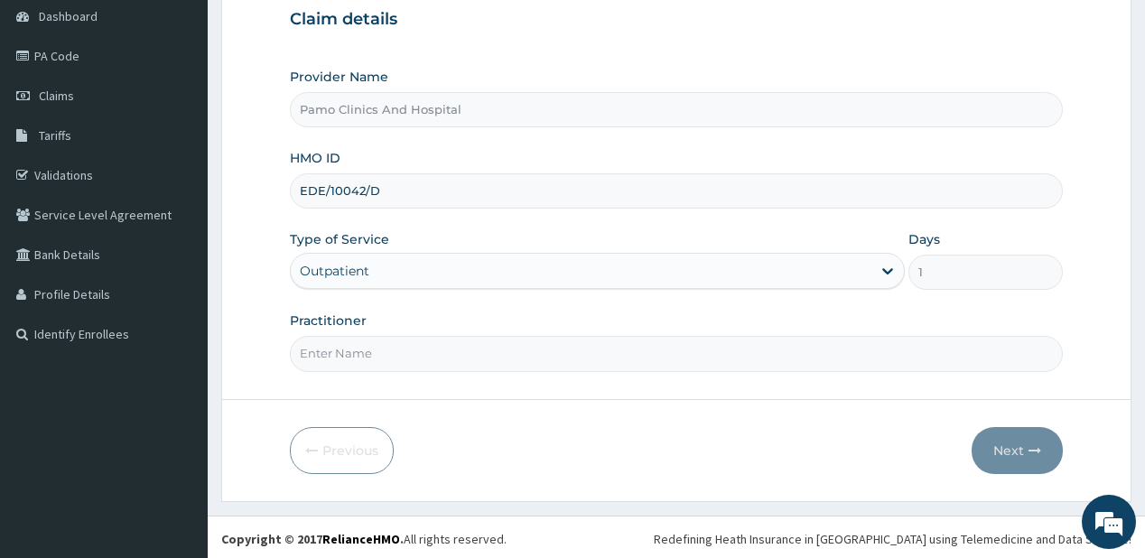
click at [320, 354] on input "Practitioner" at bounding box center [676, 353] width 772 height 35
type input "[PERSON_NAME]"
click at [997, 441] on button "Next" at bounding box center [1016, 450] width 91 height 47
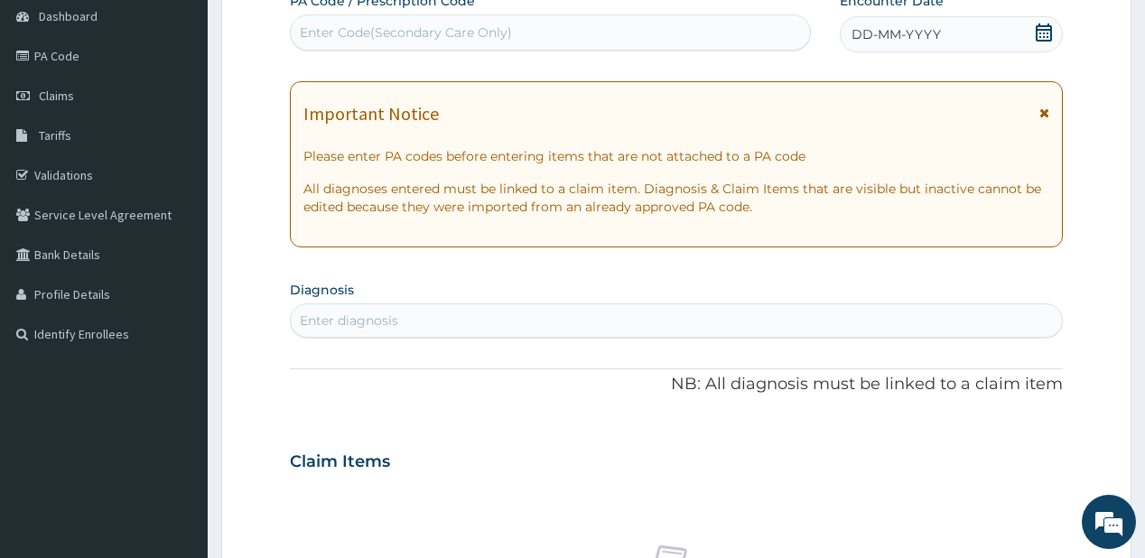
click at [347, 33] on div "Enter Code(Secondary Care Only)" at bounding box center [406, 32] width 212 height 18
paste input "PA/82EFF5"
type input "PA/82EFF5"
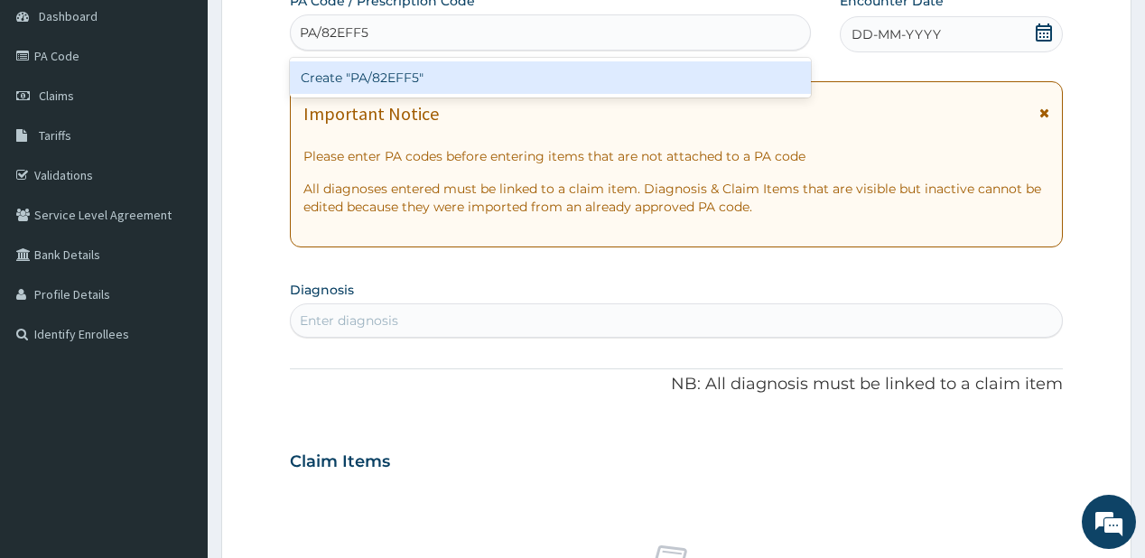
click at [337, 72] on div "Create "PA/82EFF5"" at bounding box center [550, 77] width 520 height 32
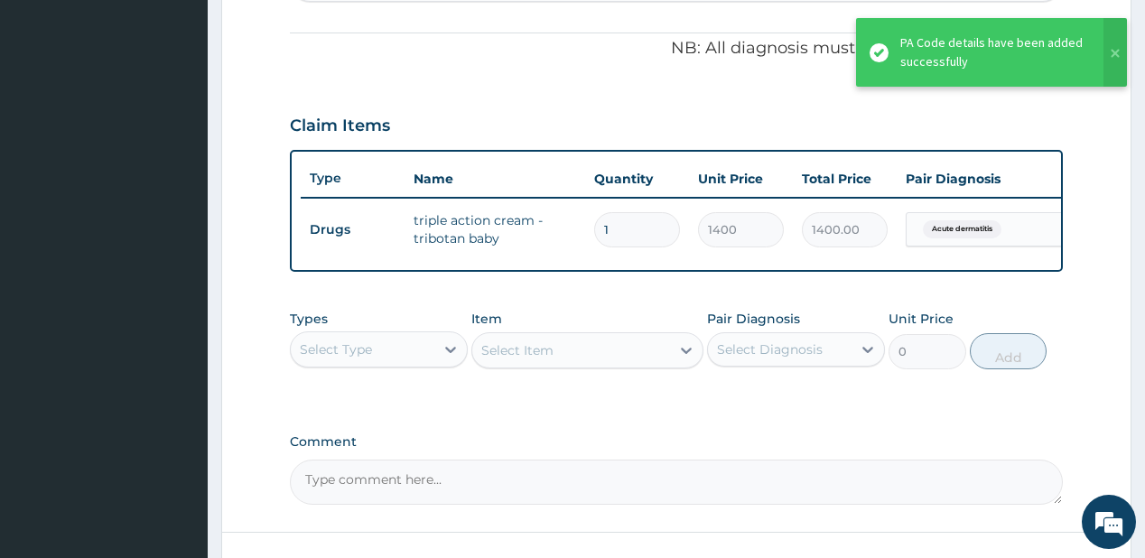
scroll to position [570, 0]
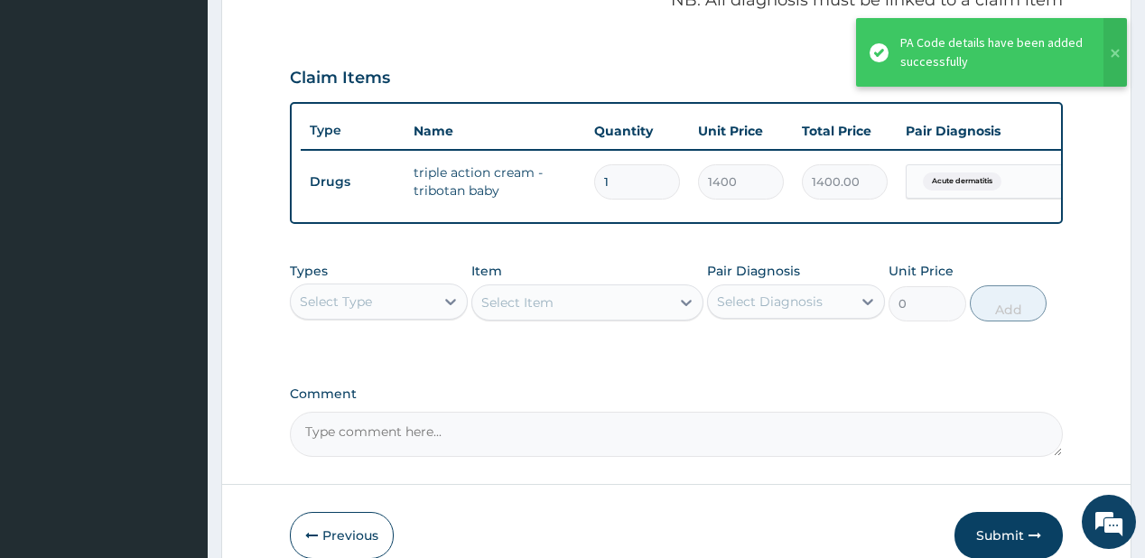
click at [365, 287] on div "Types Select Type" at bounding box center [379, 292] width 178 height 60
click at [353, 310] on div "Select Type" at bounding box center [336, 301] width 72 height 18
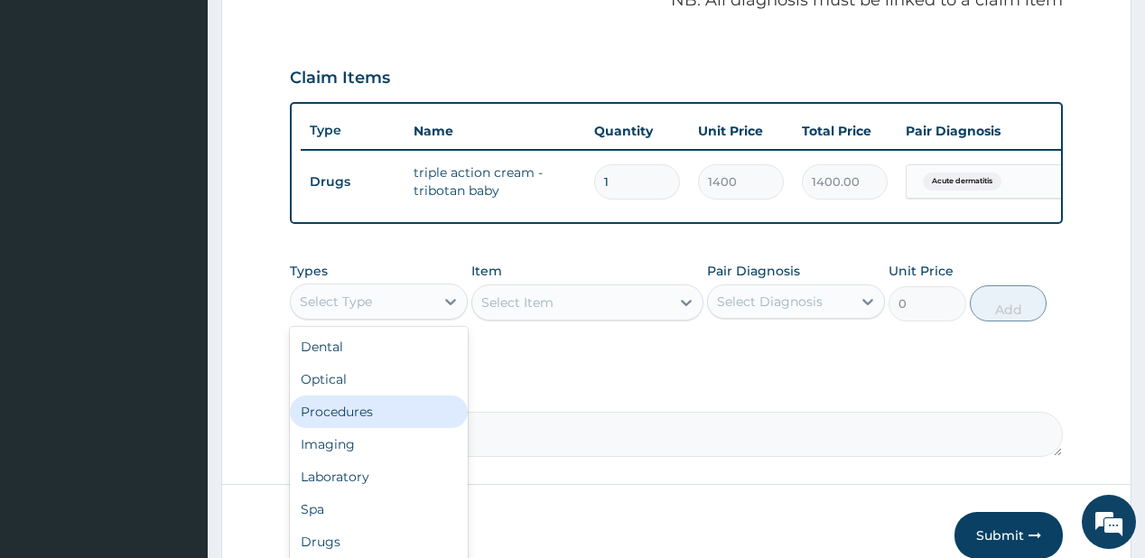
click at [329, 422] on div "Procedures" at bounding box center [379, 411] width 178 height 32
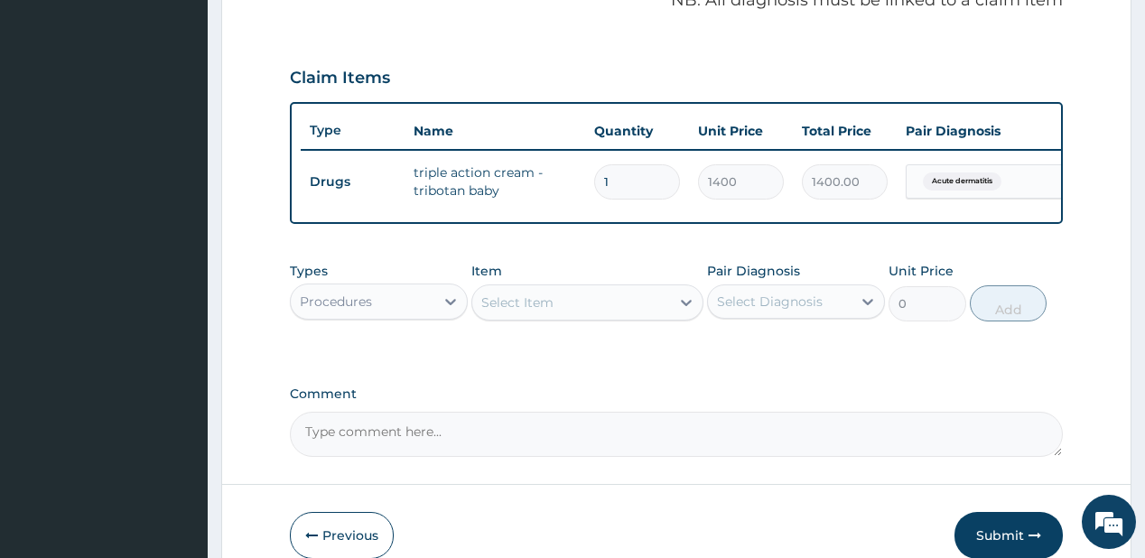
click at [574, 311] on div "Select Item" at bounding box center [571, 302] width 198 height 29
type input "pract"
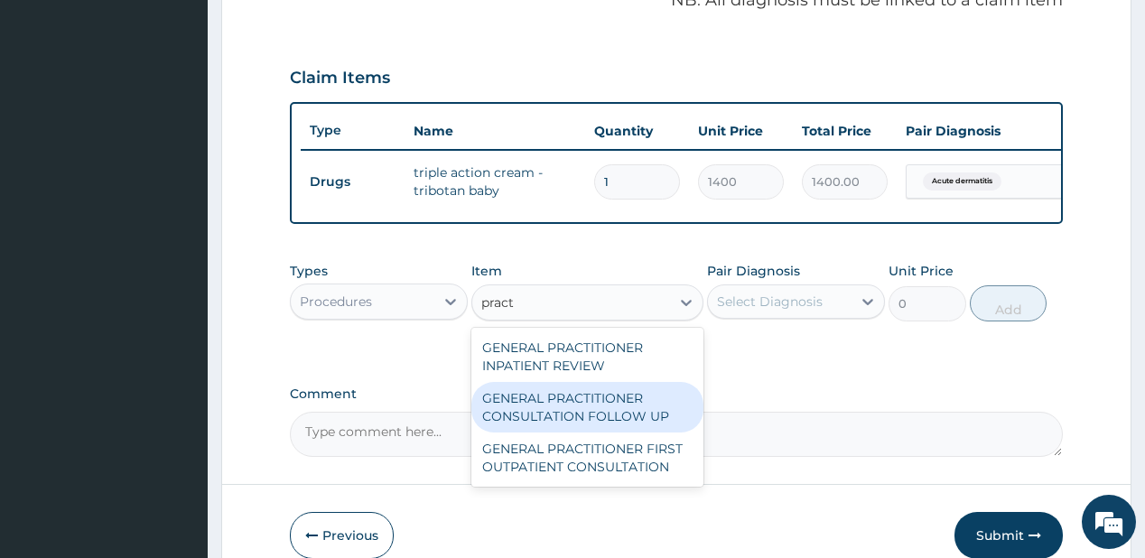
click at [563, 421] on div "GENERAL PRACTITIONER CONSULTATION FOLLOW UP" at bounding box center [587, 407] width 232 height 51
type input "1875"
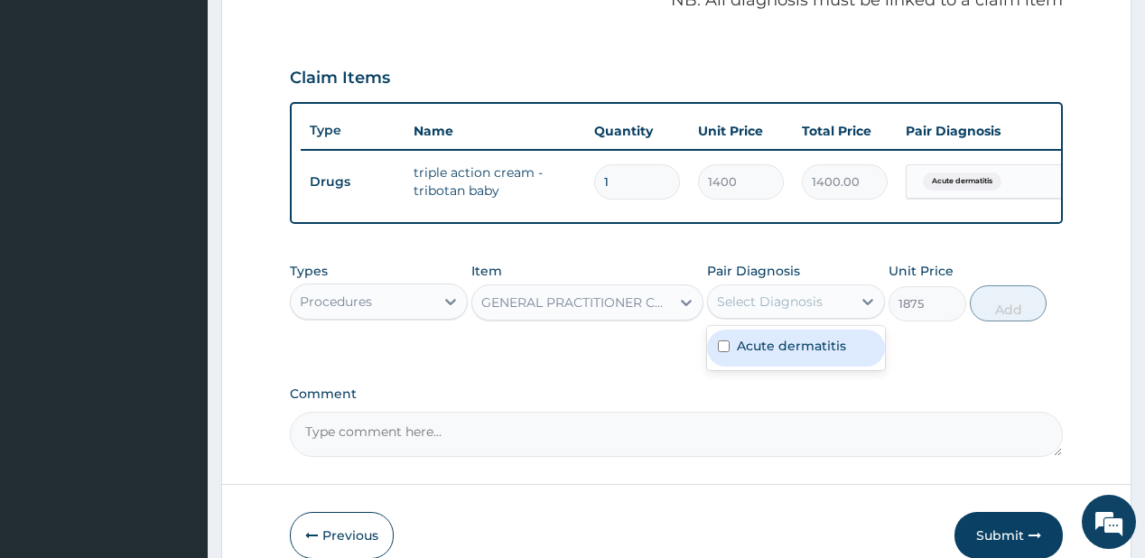
drag, startPoint x: 855, startPoint y: 299, endPoint x: 798, endPoint y: 373, distance: 93.3
click at [855, 297] on div at bounding box center [867, 301] width 32 height 32
click at [782, 355] on label "Acute dermatitis" at bounding box center [791, 346] width 109 height 18
checkbox input "true"
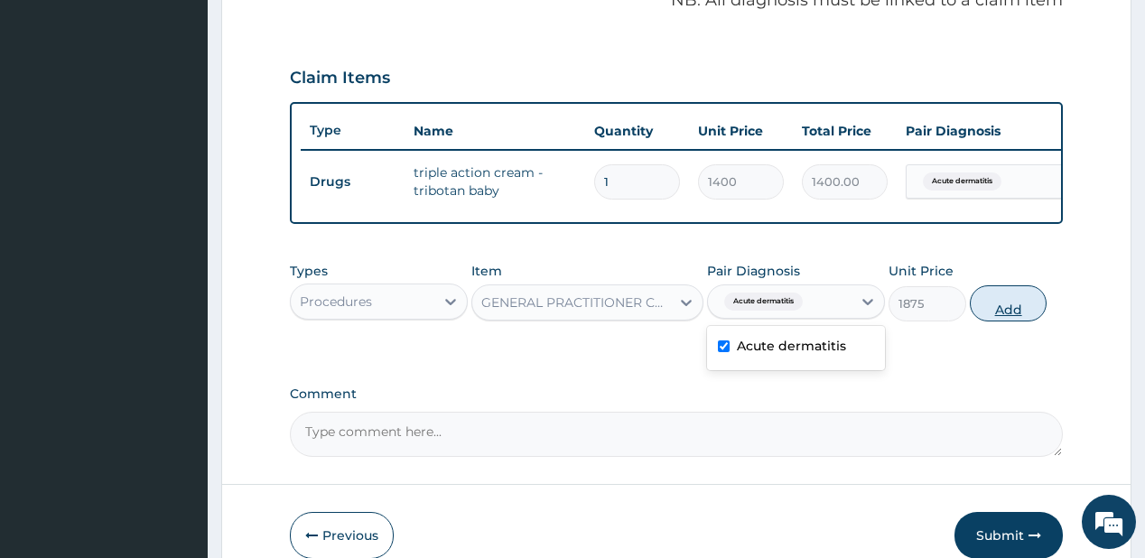
click at [1016, 301] on button "Add" at bounding box center [1009, 303] width 78 height 36
type input "0"
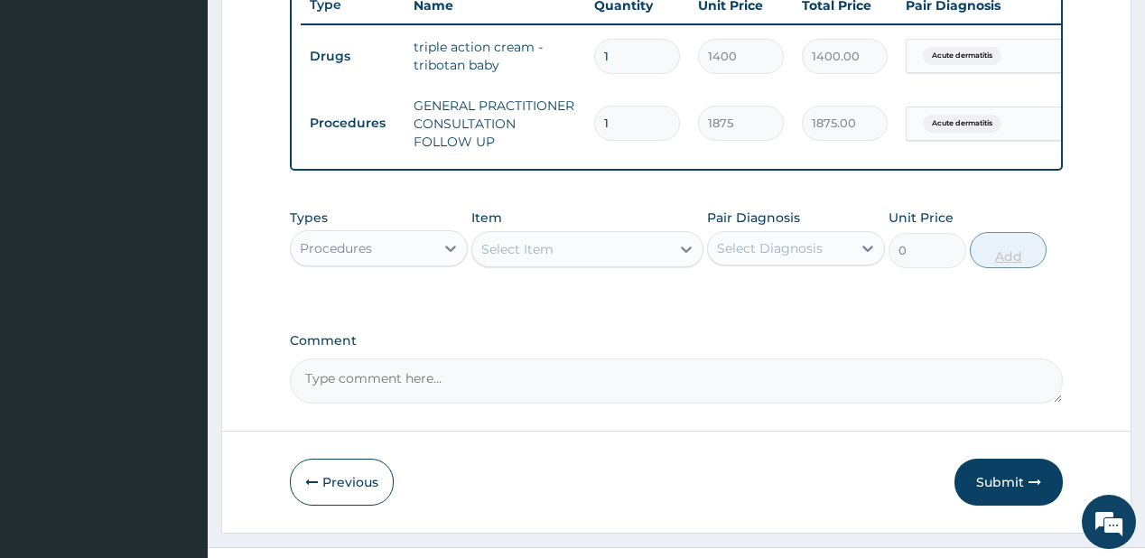
scroll to position [738, 0]
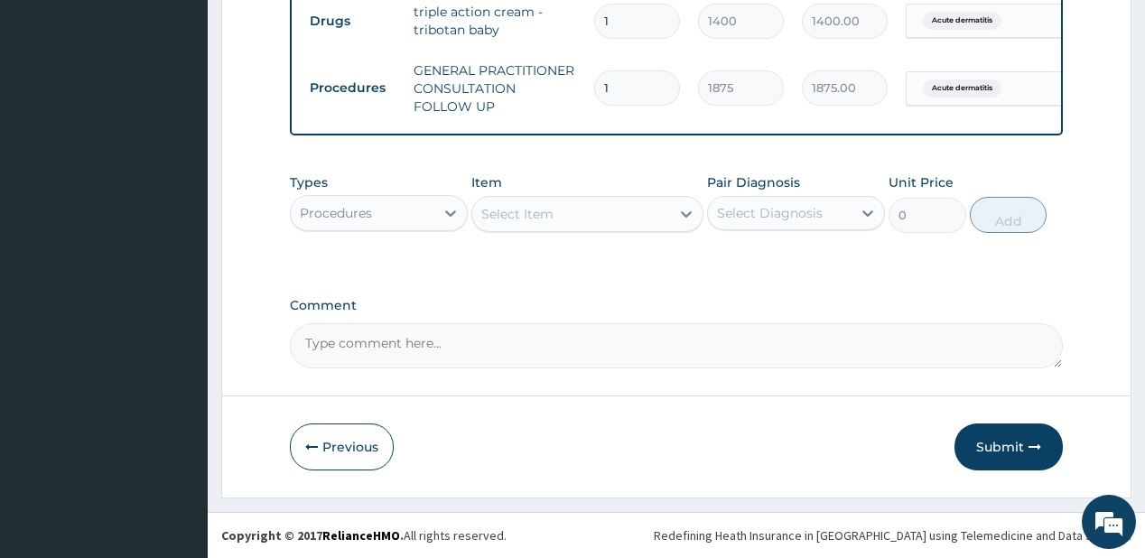
drag, startPoint x: 995, startPoint y: 438, endPoint x: 534, endPoint y: 2, distance: 634.1
click at [995, 437] on button "Submit" at bounding box center [1008, 446] width 108 height 47
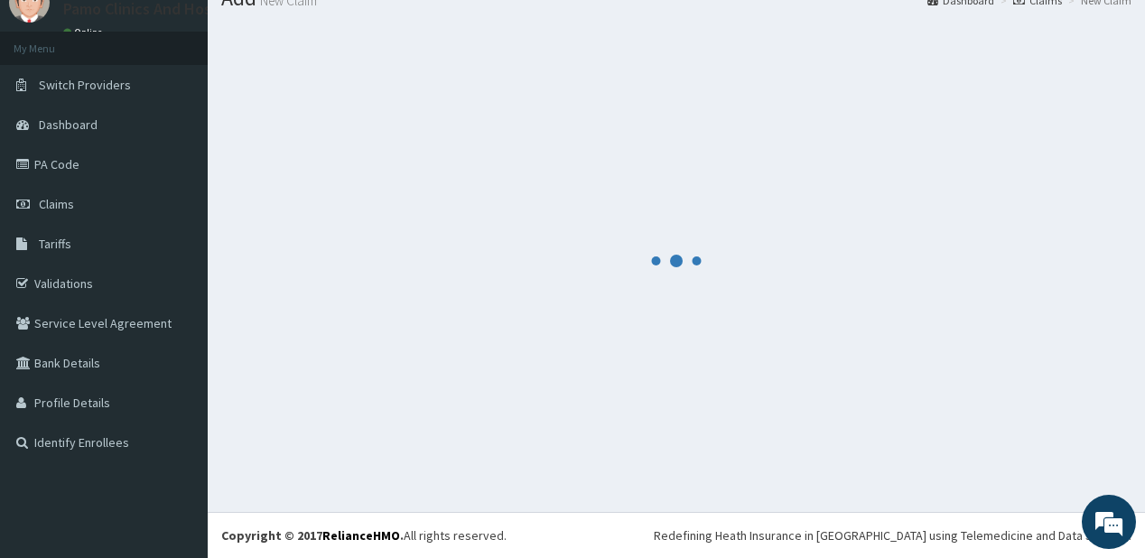
scroll to position [71, 0]
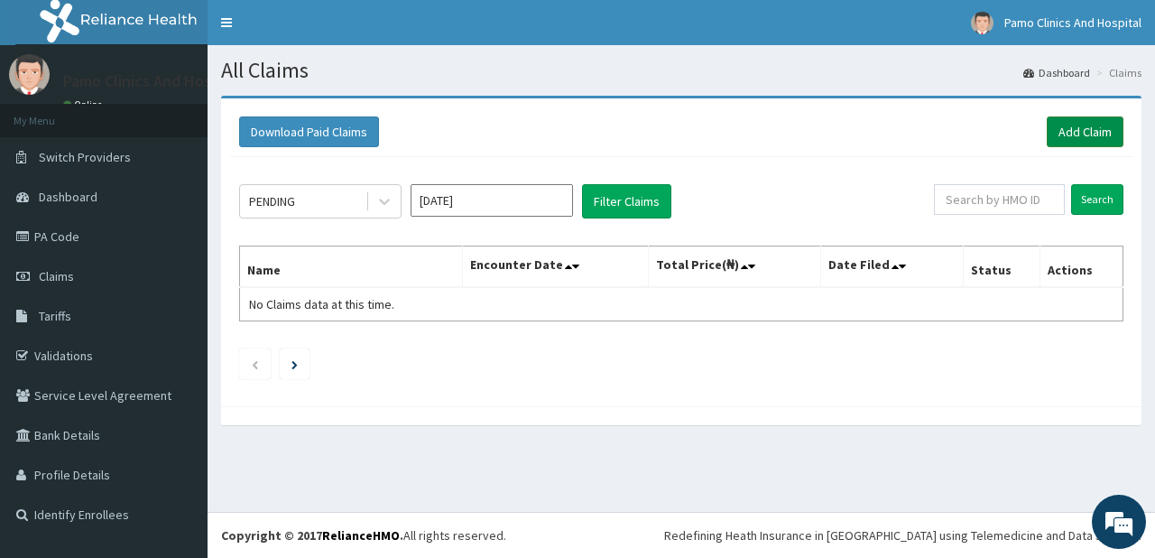
click at [1067, 130] on link "Add Claim" at bounding box center [1085, 131] width 77 height 31
